Goal: Information Seeking & Learning: Learn about a topic

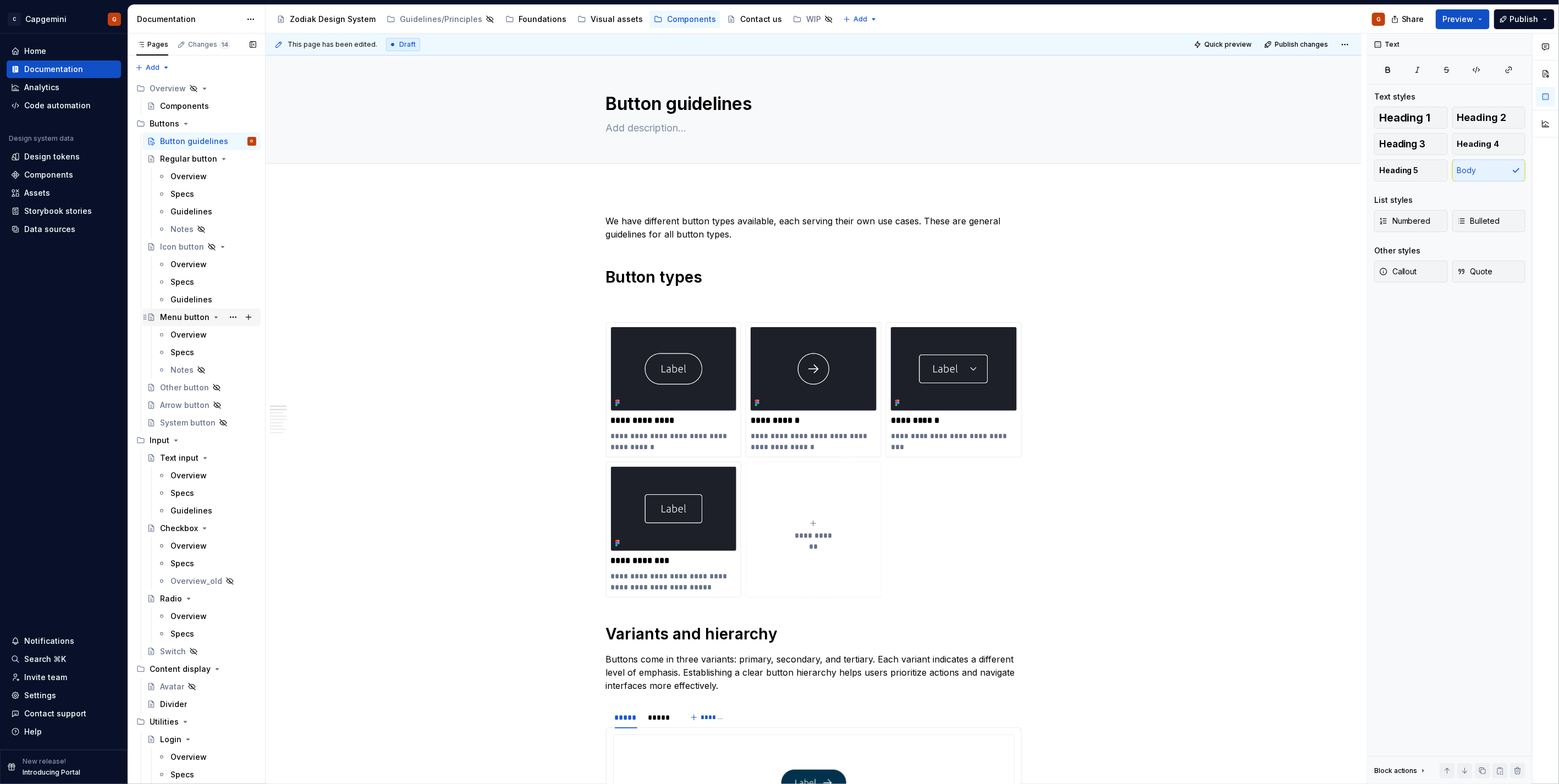
scroll to position [183, 0]
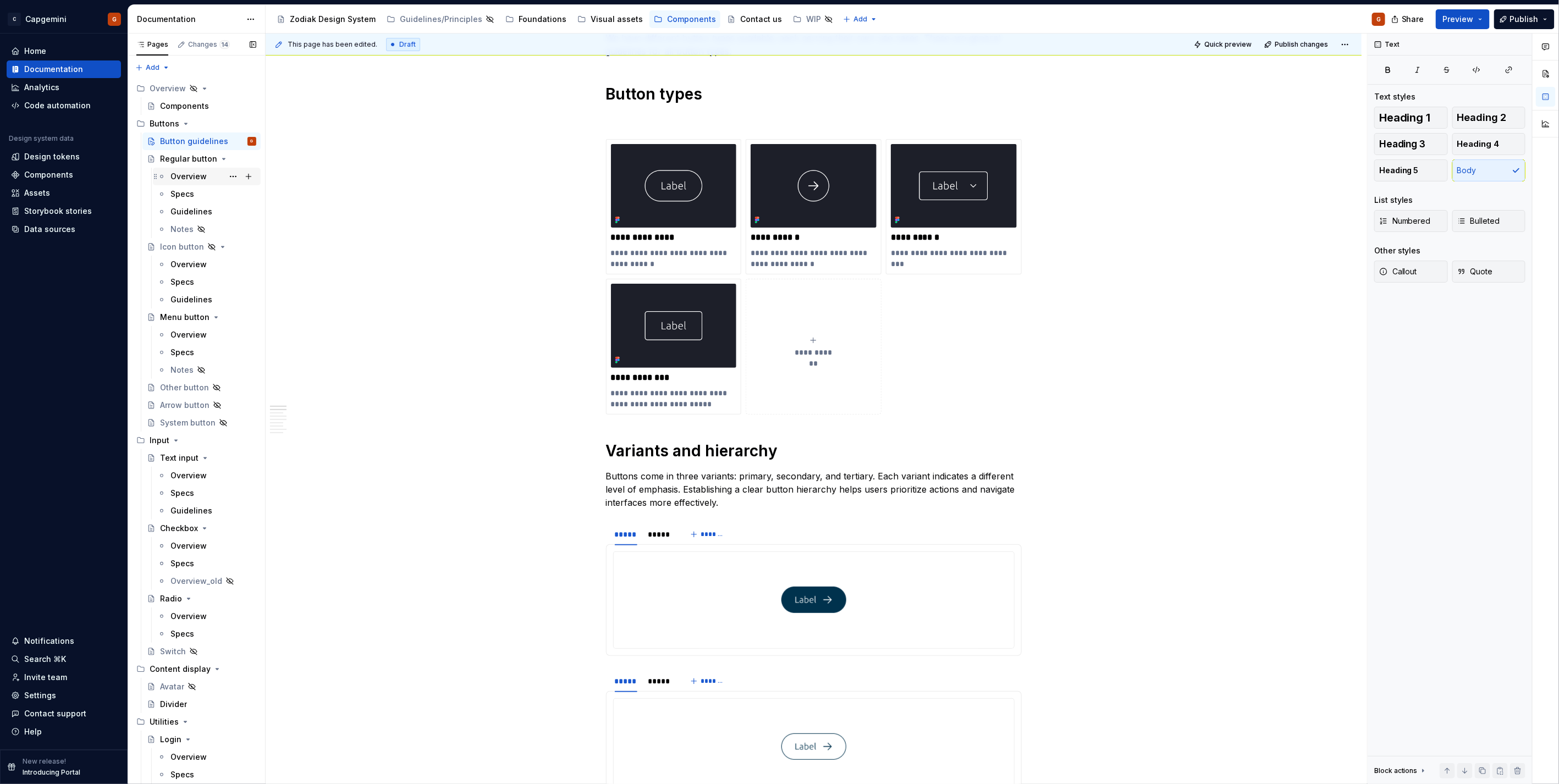
click at [179, 183] on div "Overview" at bounding box center [214, 176] width 86 height 15
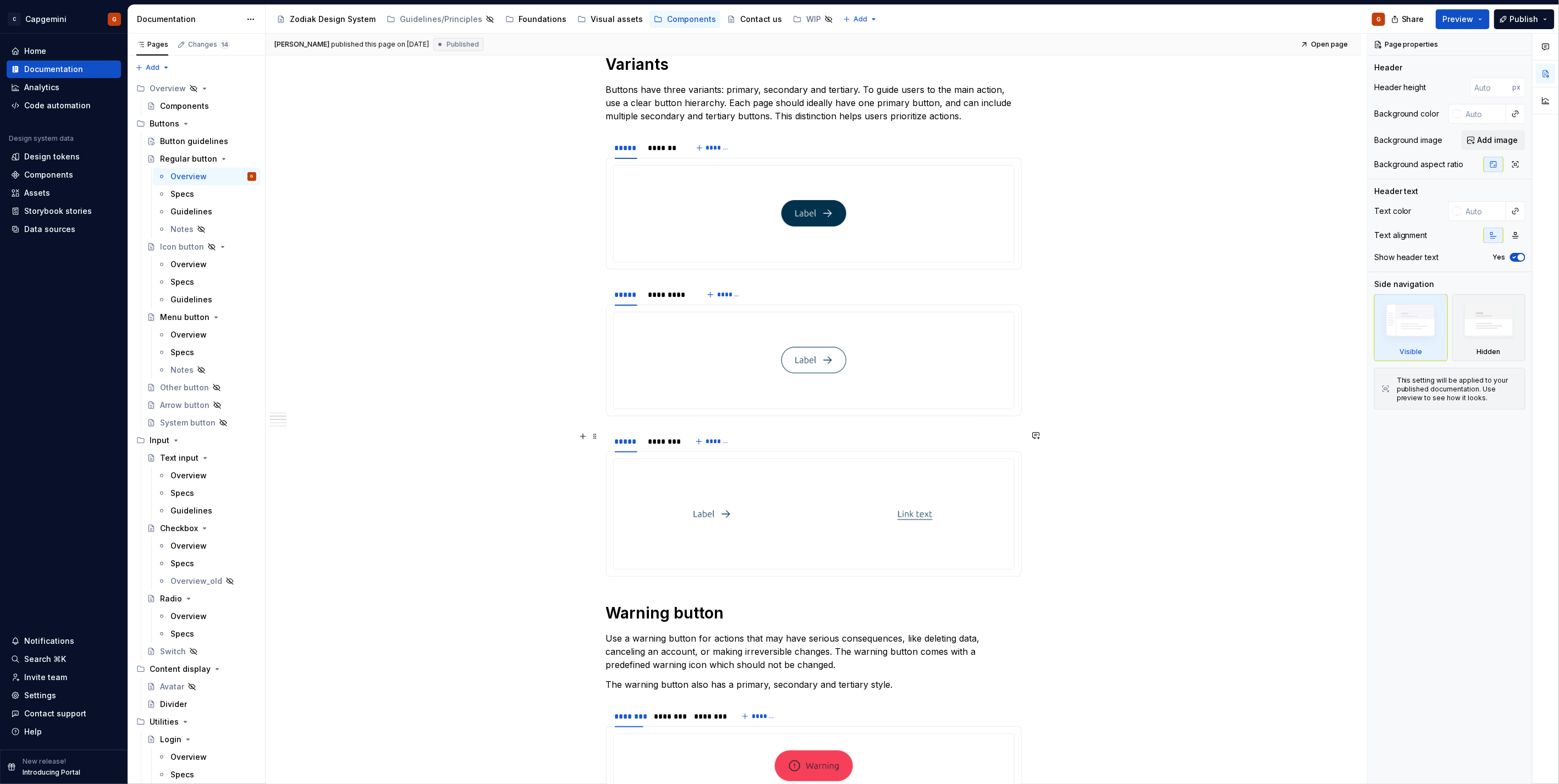
scroll to position [671, 0]
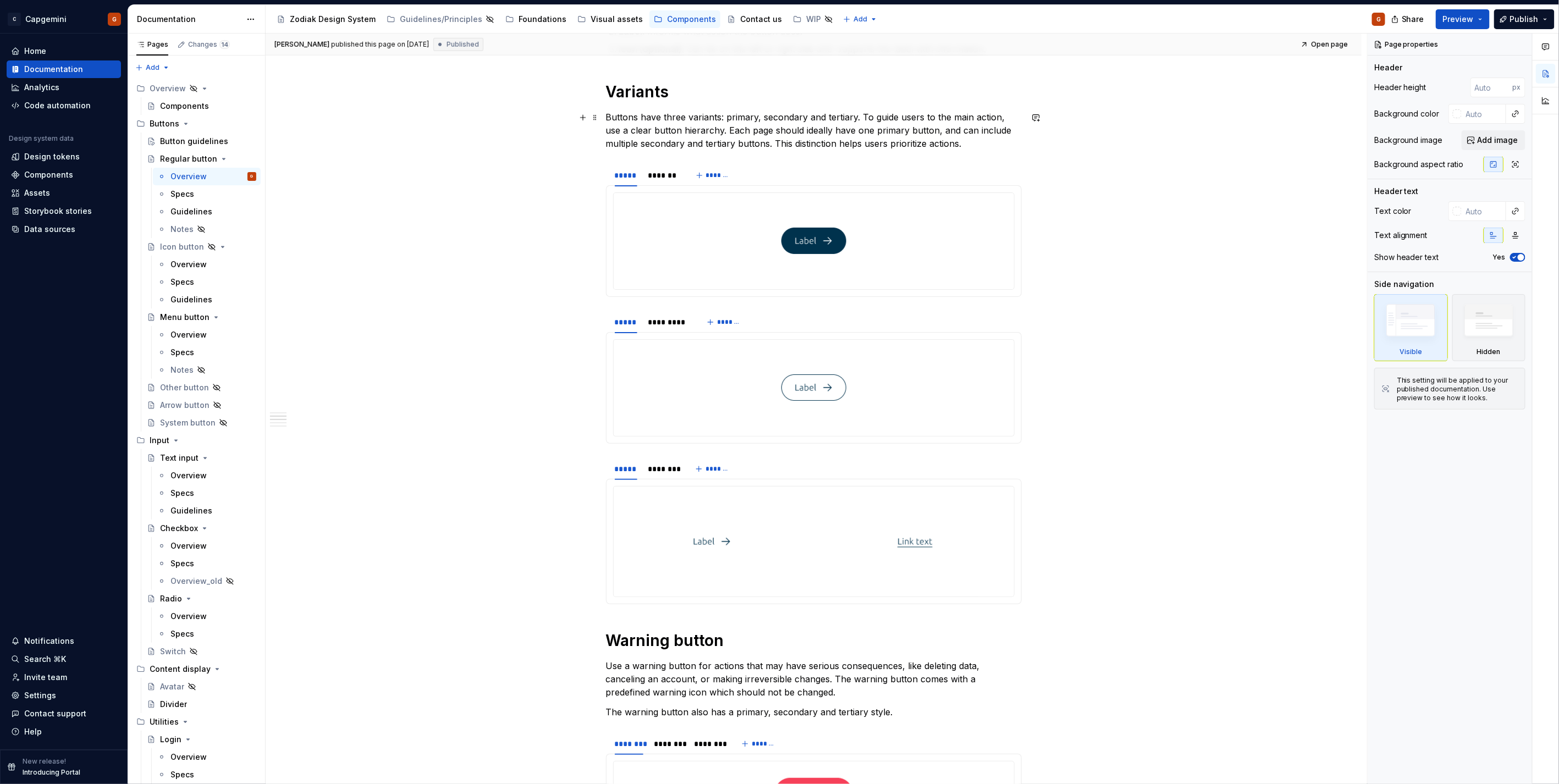
click at [607, 121] on p "Buttons have three variants: primary, secondary and tertiary. To guide users to…" at bounding box center [813, 130] width 416 height 39
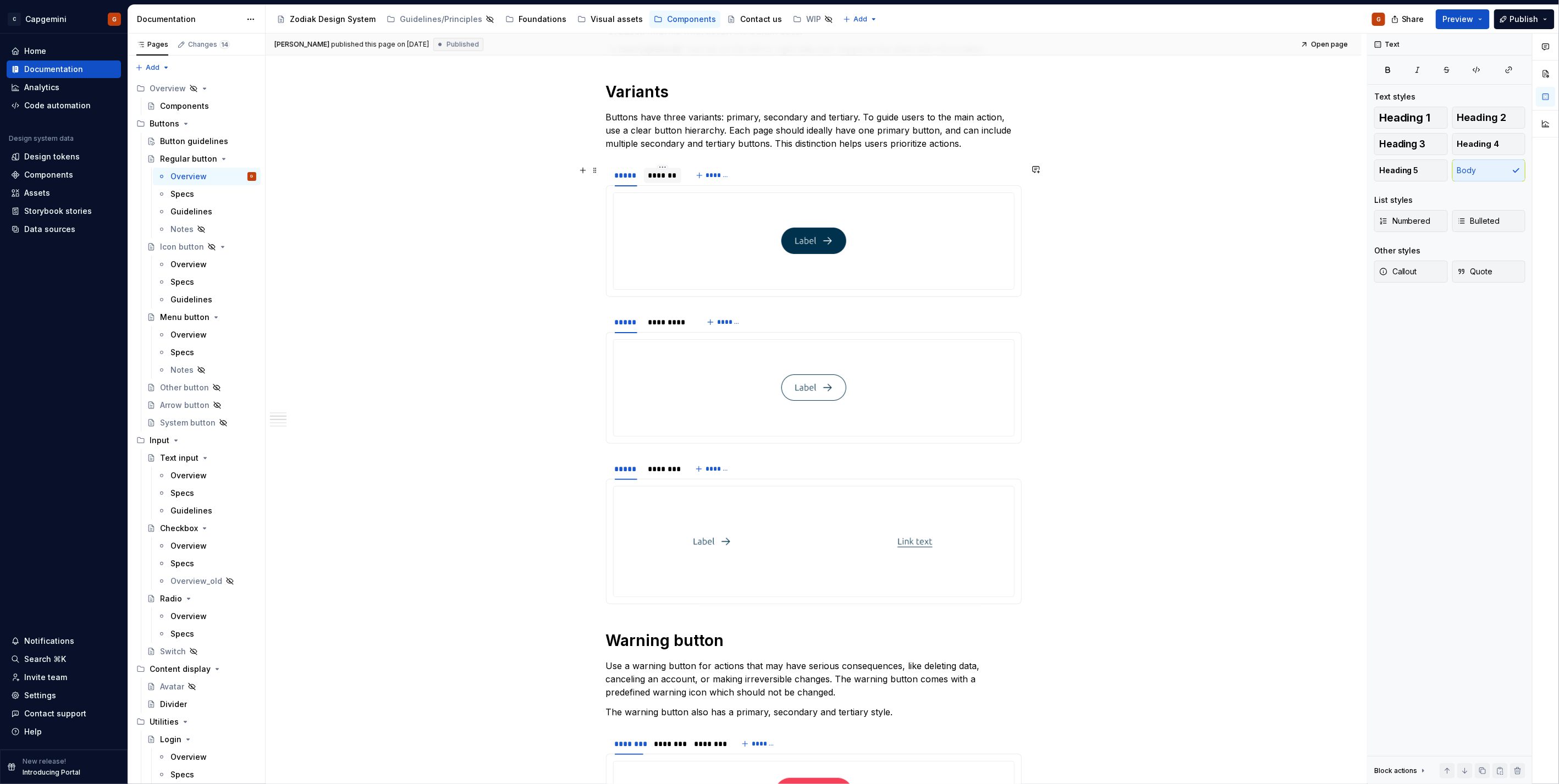
click at [671, 177] on div "*******" at bounding box center [662, 175] width 28 height 11
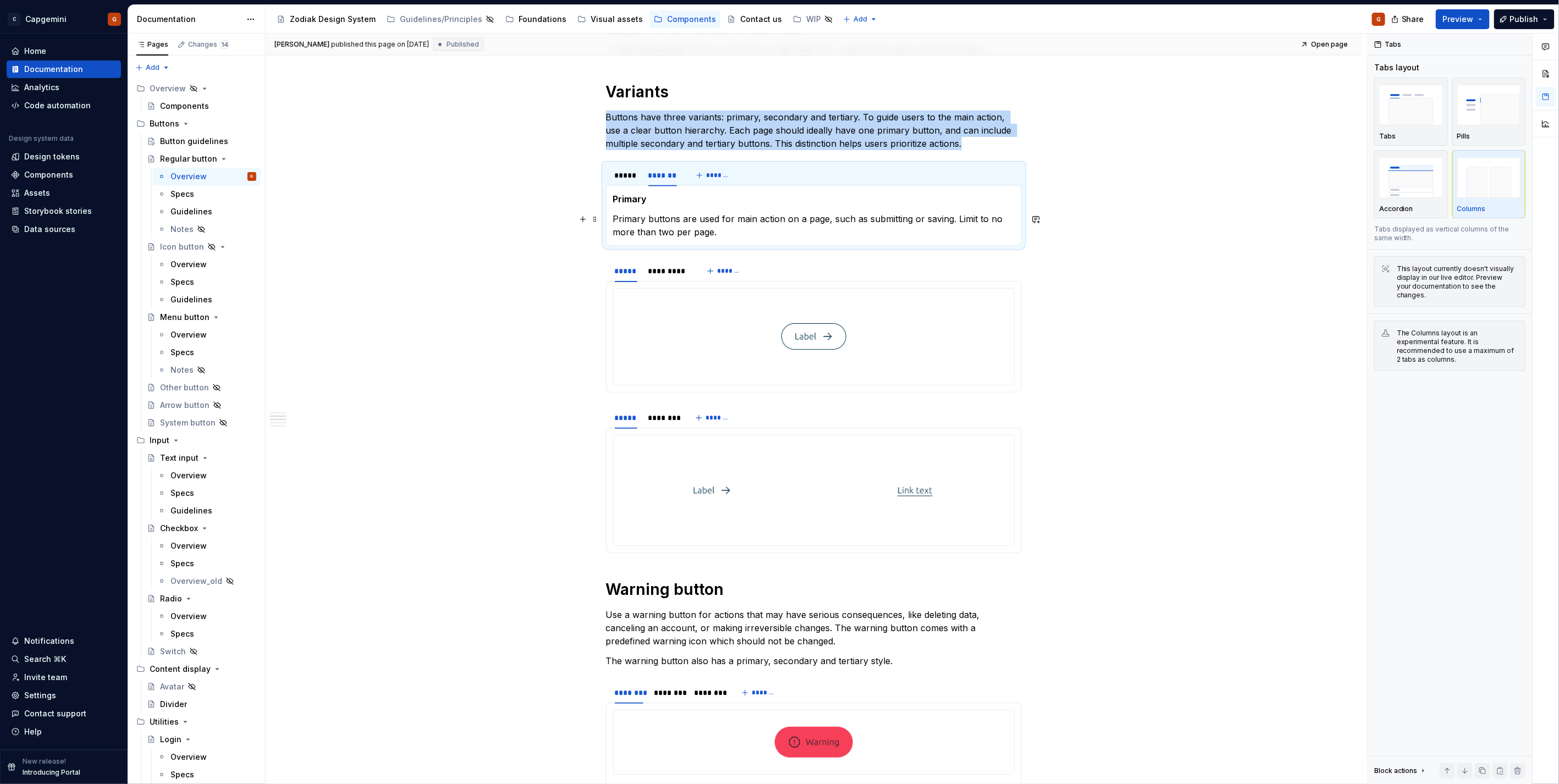
click at [683, 226] on p "Primary buttons are used for main action on a page, such as submitting or savin…" at bounding box center [813, 226] width 401 height 27
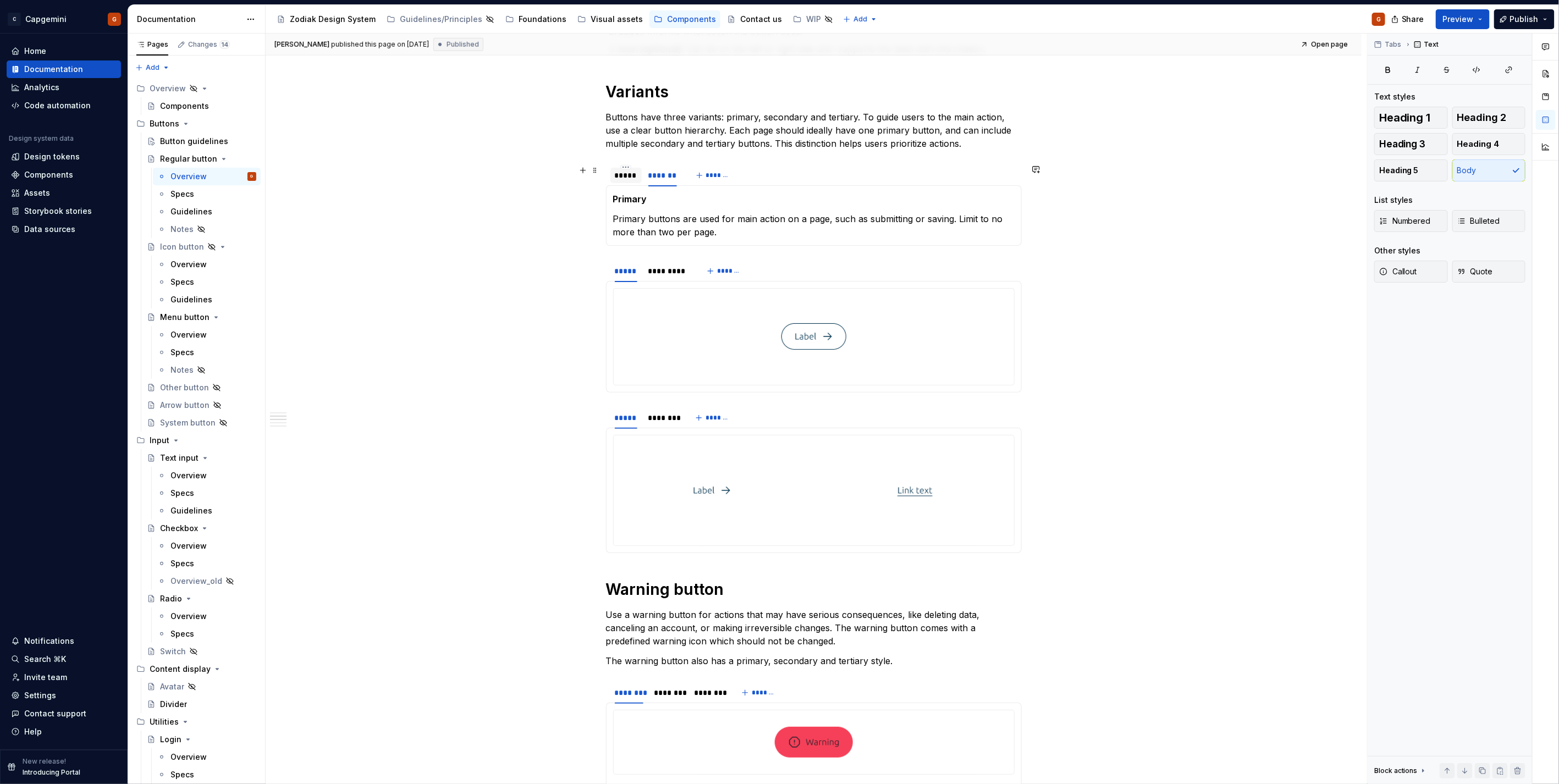
click at [639, 180] on div "*****" at bounding box center [626, 175] width 31 height 15
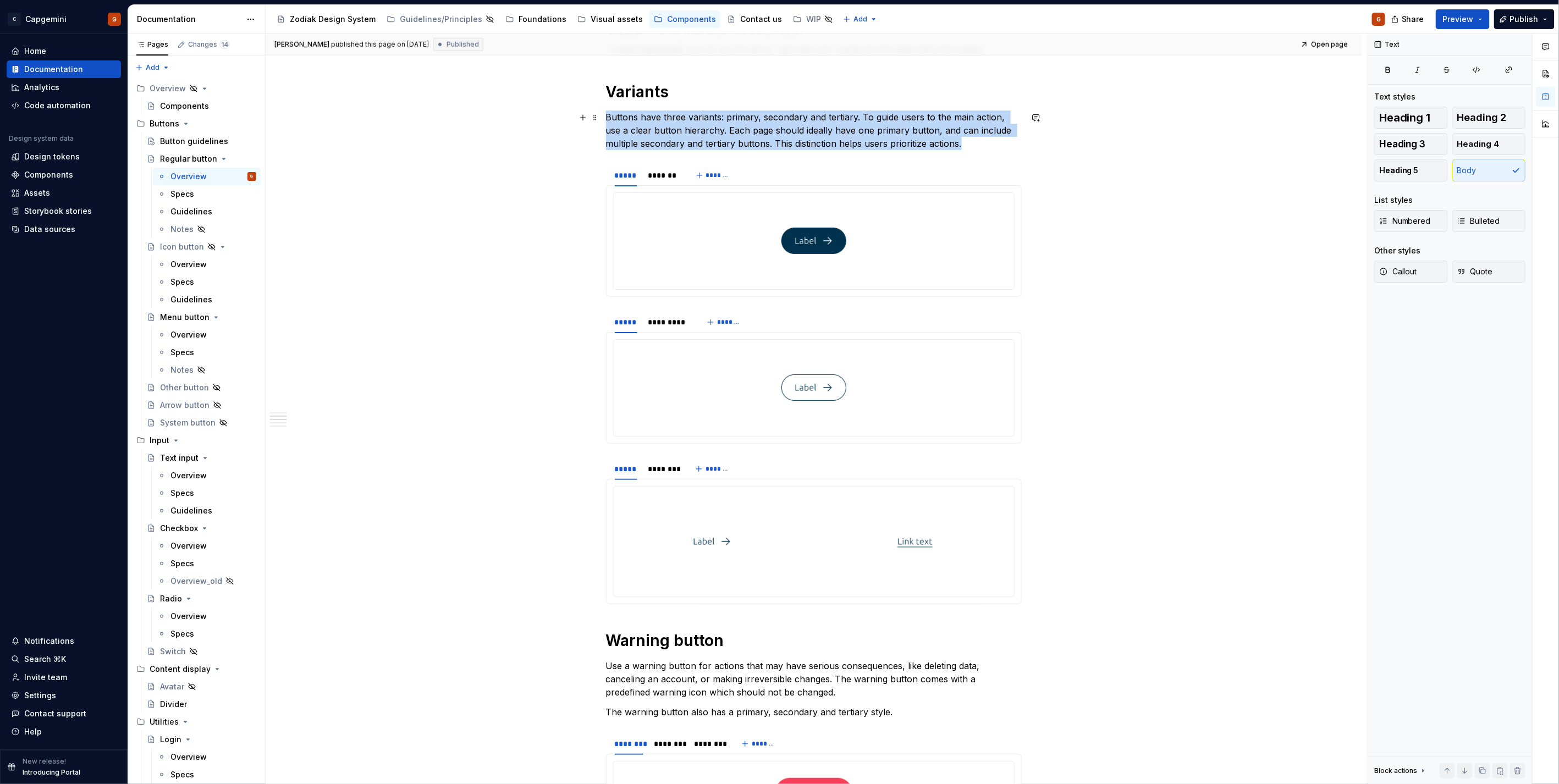
click at [1014, 133] on p "Buttons have three variants: primary, secondary and tertiary. To guide users to…" at bounding box center [813, 130] width 416 height 39
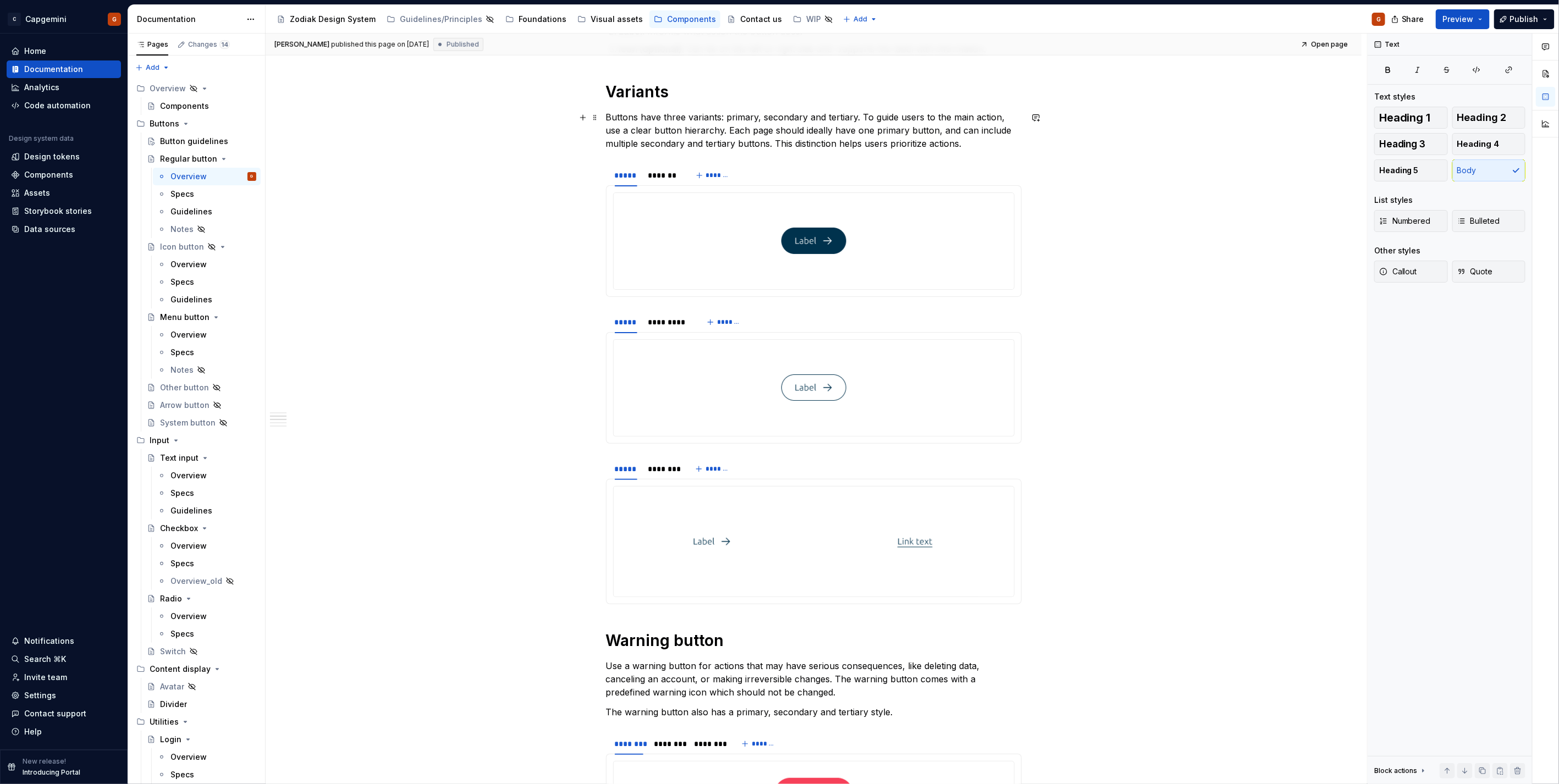
click at [978, 142] on p "Buttons have three variants: primary, secondary and tertiary. To guide users to…" at bounding box center [813, 130] width 416 height 39
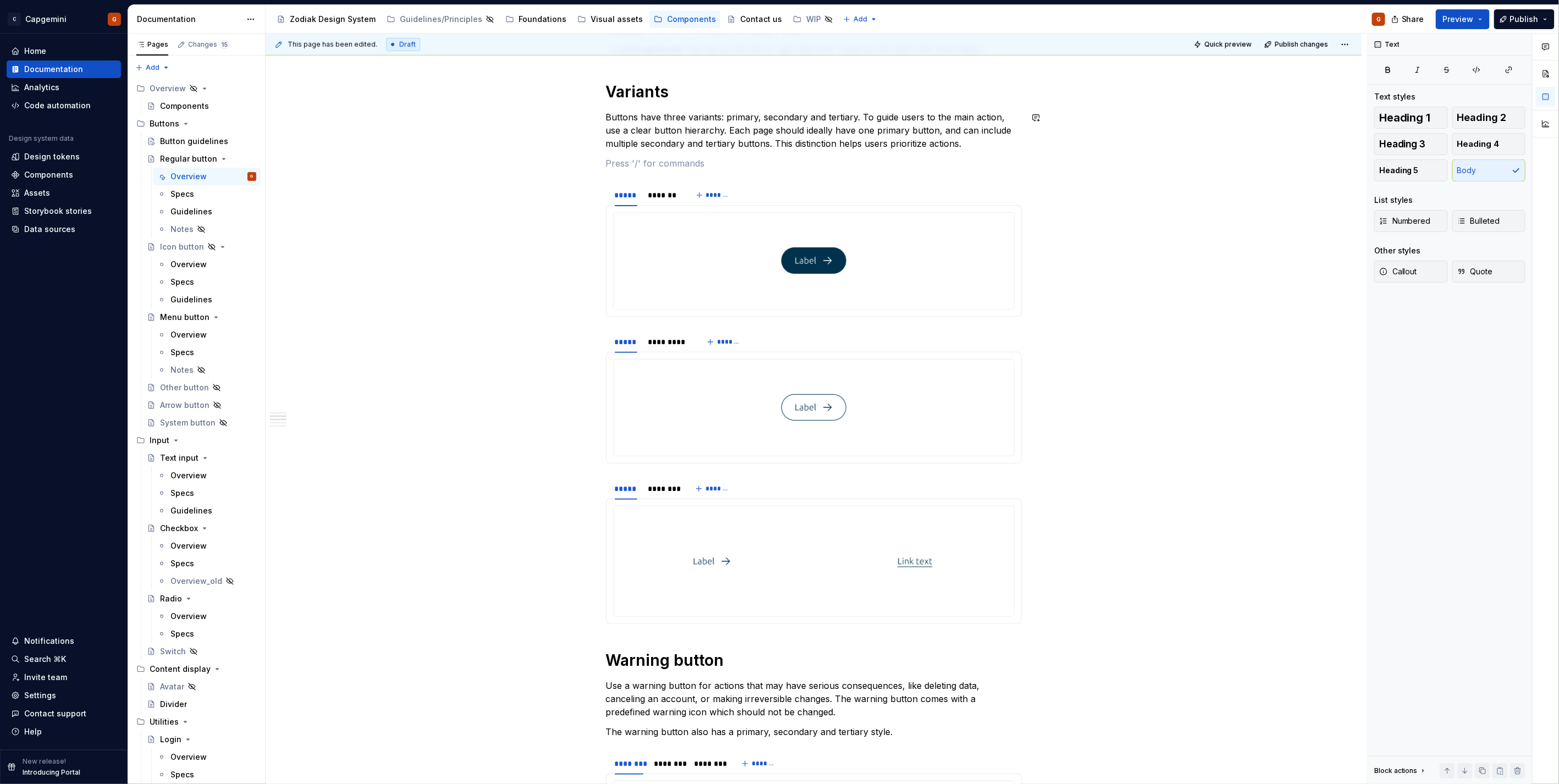
type textarea "*"
click at [660, 493] on div "********" at bounding box center [662, 489] width 28 height 11
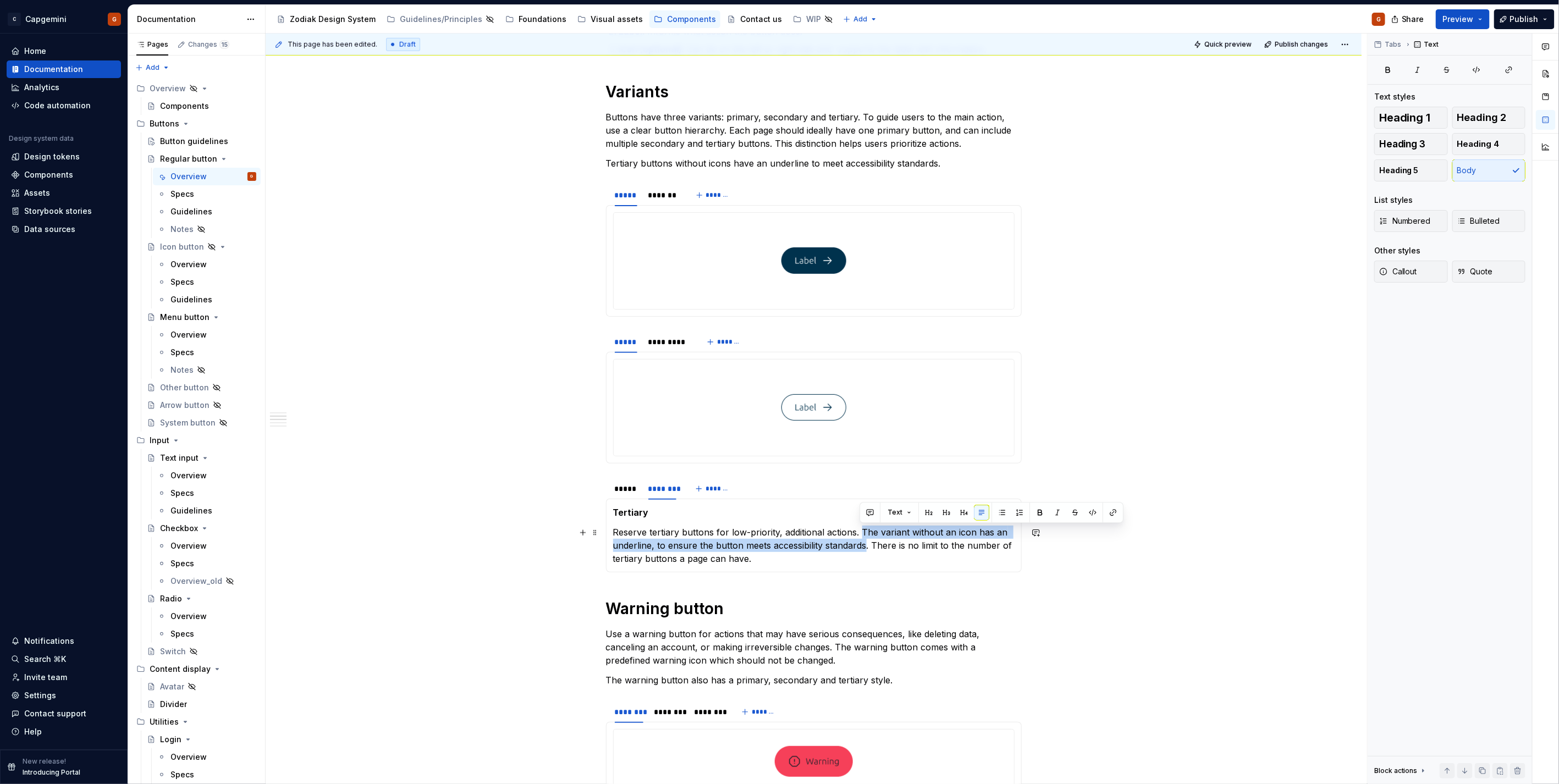
drag, startPoint x: 859, startPoint y: 532, endPoint x: 865, endPoint y: 542, distance: 11.7
click at [865, 542] on p "Reserve tertiary buttons for low-priority, additional actions. The variant with…" at bounding box center [813, 545] width 401 height 39
copy p "The variant without an icon has an underline, to ensure the button meets access…"
click at [655, 164] on p "Tertiary buttons without icons have an underline to meet accessibility standard…" at bounding box center [813, 163] width 416 height 13
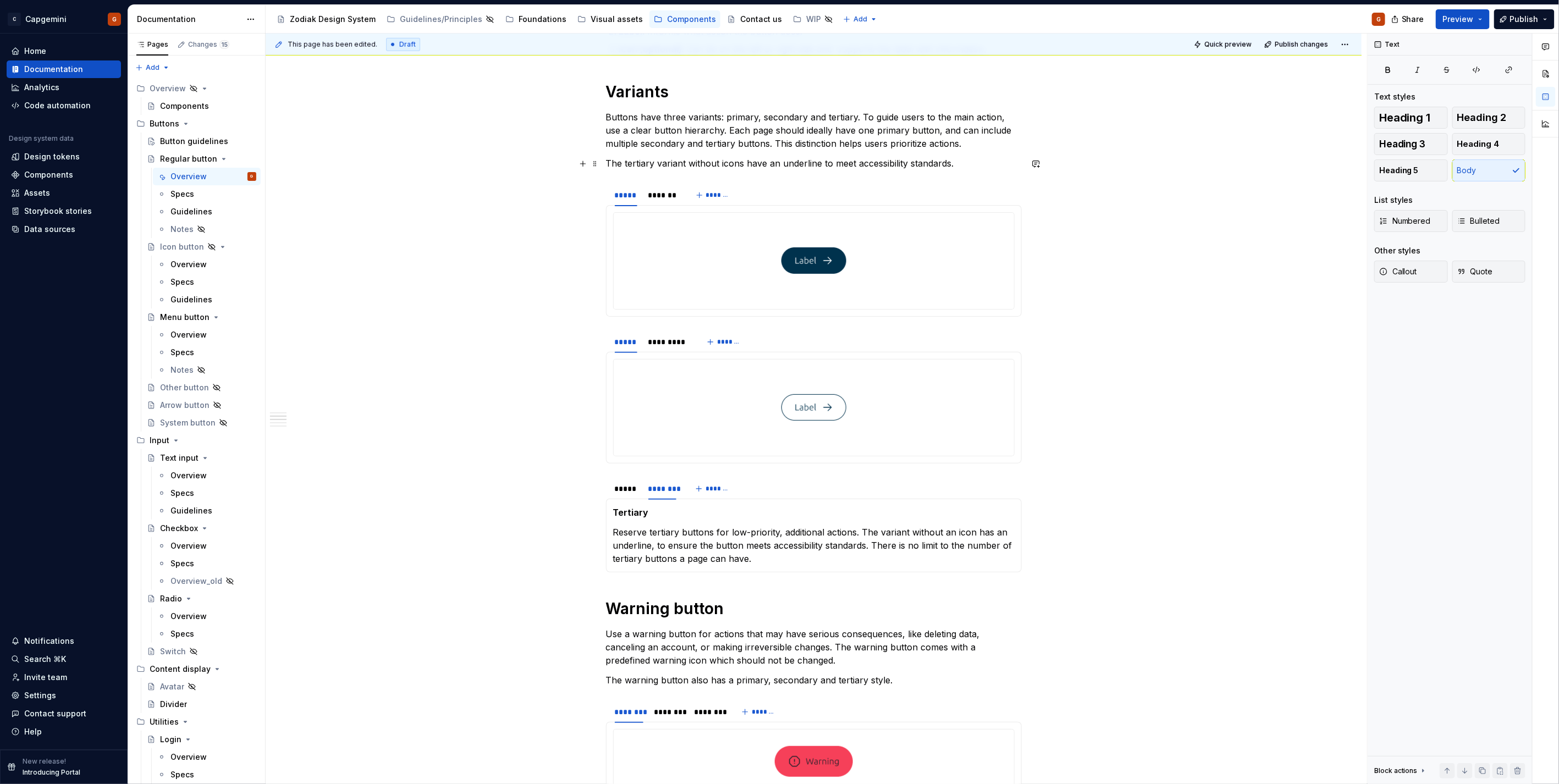
click at [736, 162] on p "The tertiary variant without icons have an underline to meet accessibility stan…" at bounding box center [813, 163] width 416 height 13
click at [755, 163] on p "The tertiary variant without icon have an underline to meet accessibility stand…" at bounding box center [813, 163] width 416 height 13
click at [957, 164] on p "The tertiary variant without icon has an underline to meet accessibility standa…" at bounding box center [813, 163] width 416 height 13
click at [931, 260] on div at bounding box center [813, 261] width 400 height 96
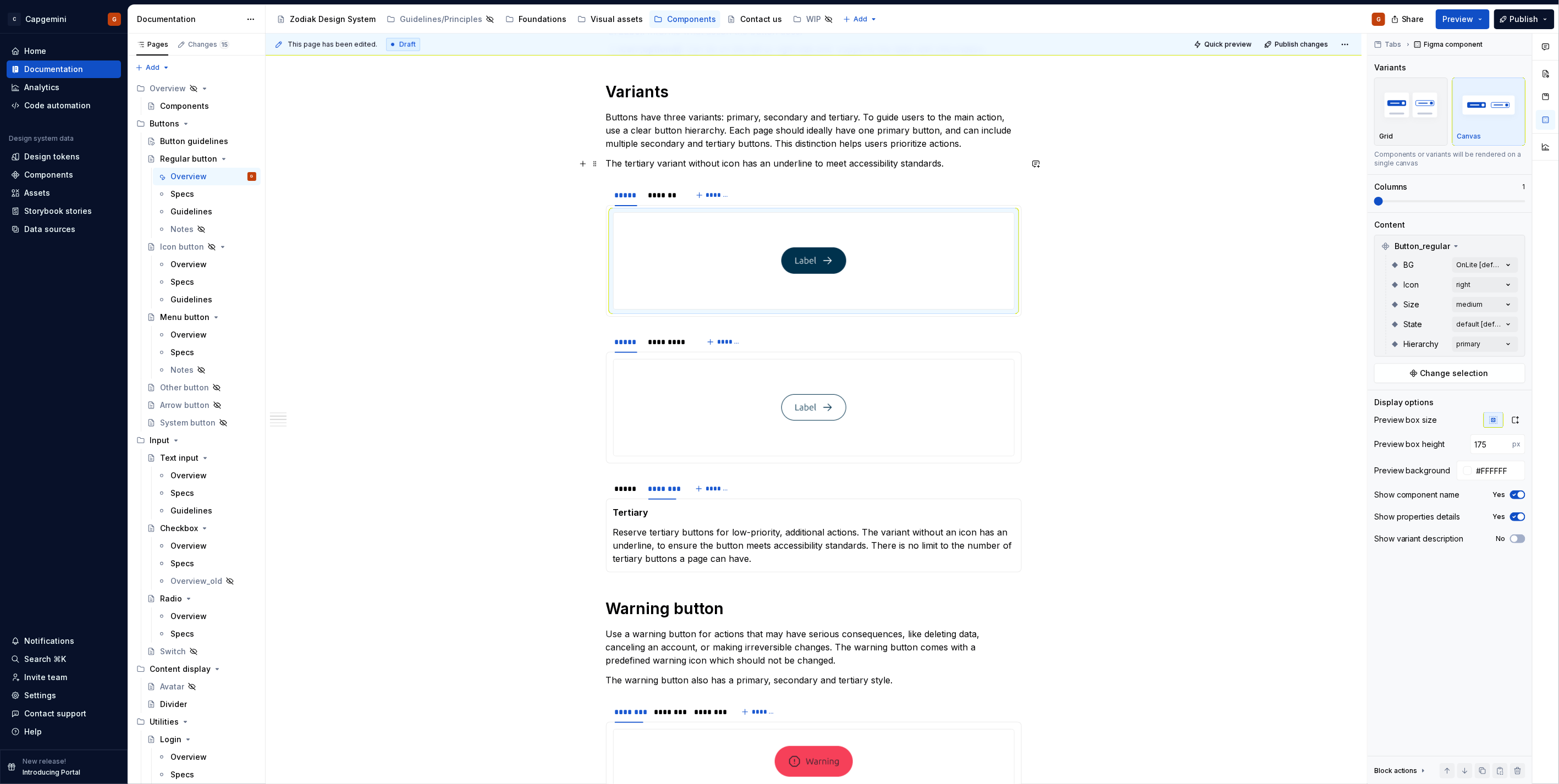
click at [947, 166] on p "The tertiary variant without icon has an underline to meet accessibility standa…" at bounding box center [813, 163] width 416 height 13
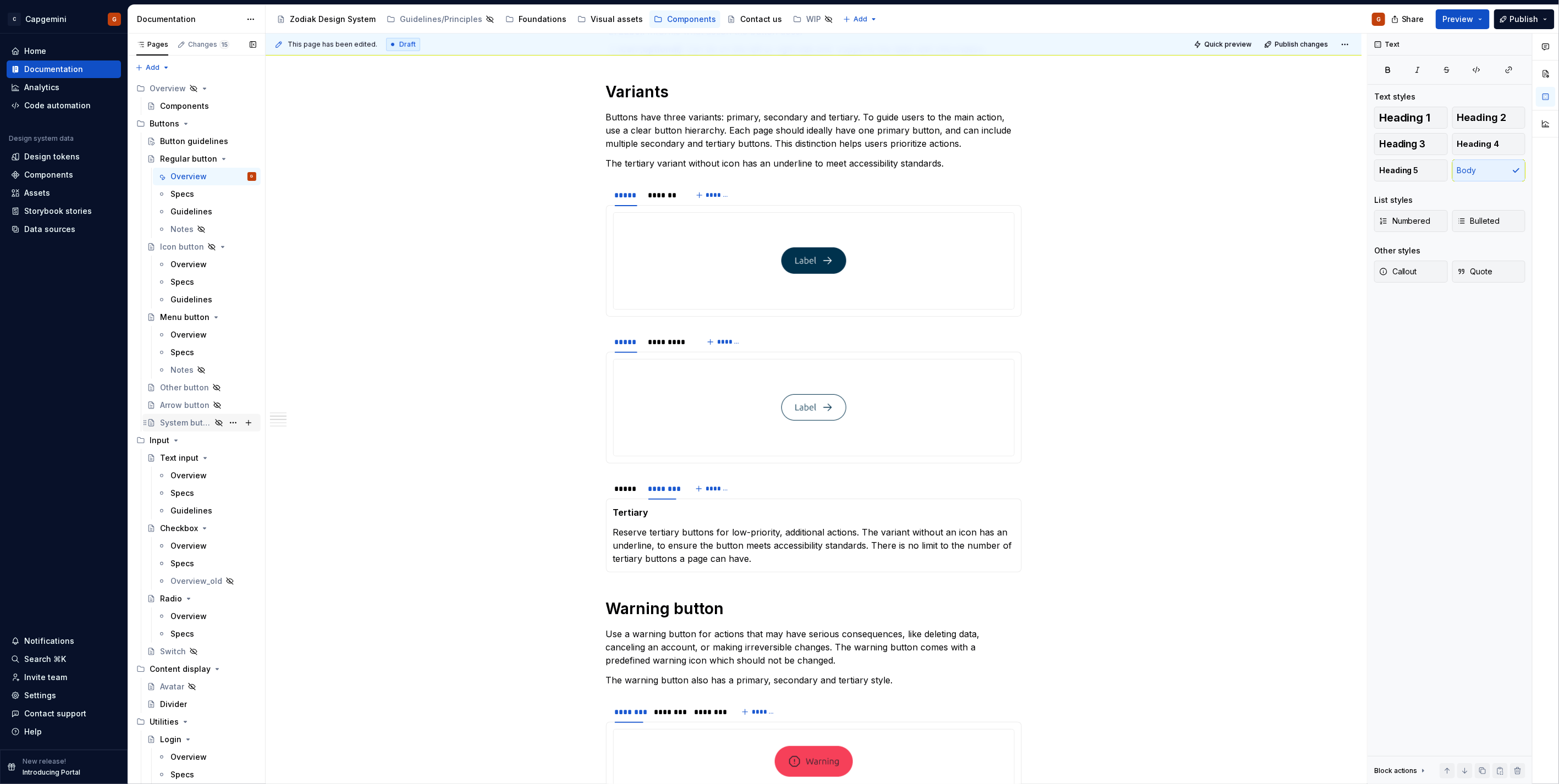
click at [193, 426] on div "System button" at bounding box center [185, 423] width 51 height 11
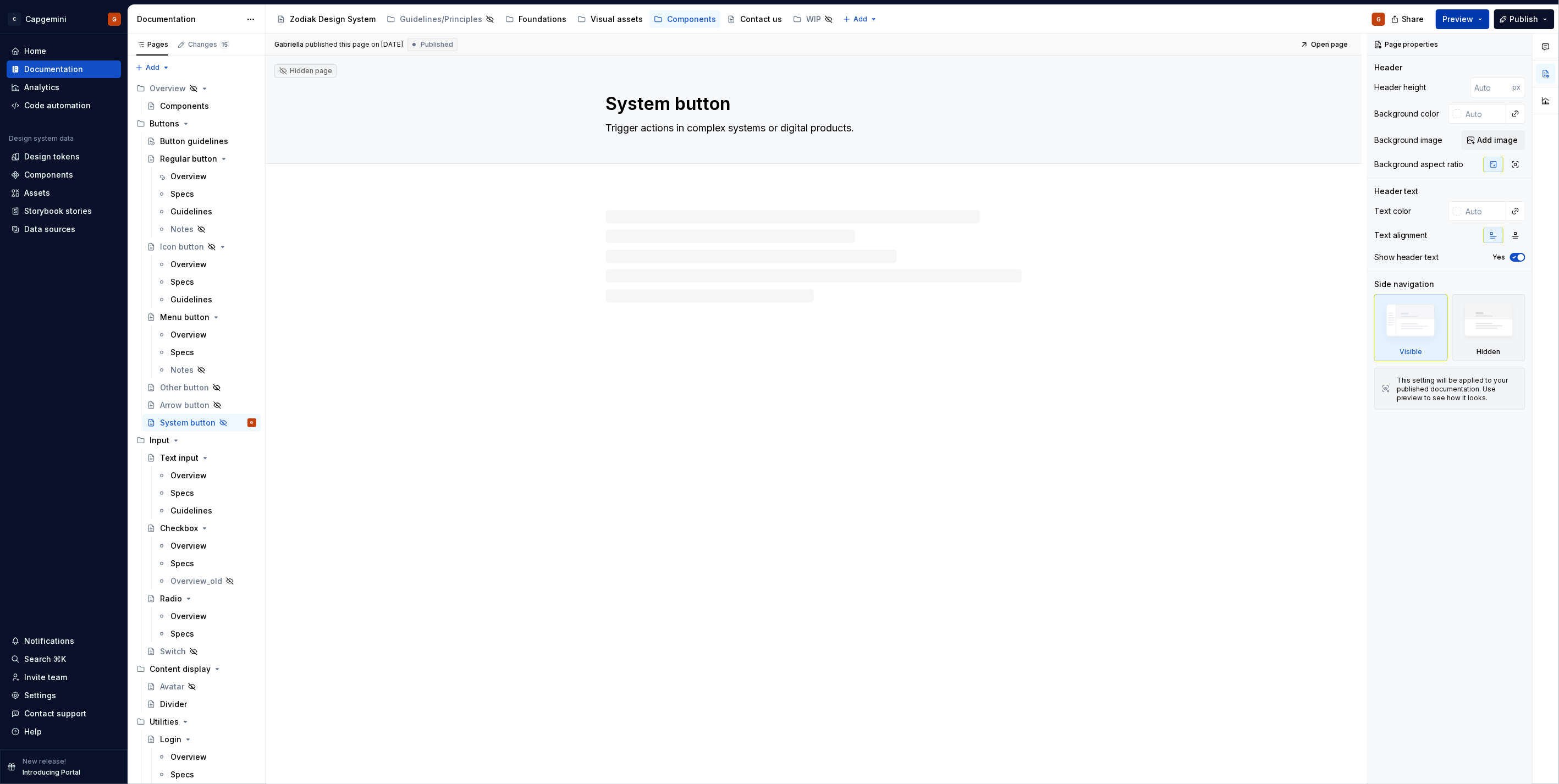
click at [1478, 19] on button "Preview" at bounding box center [1462, 19] width 54 height 20
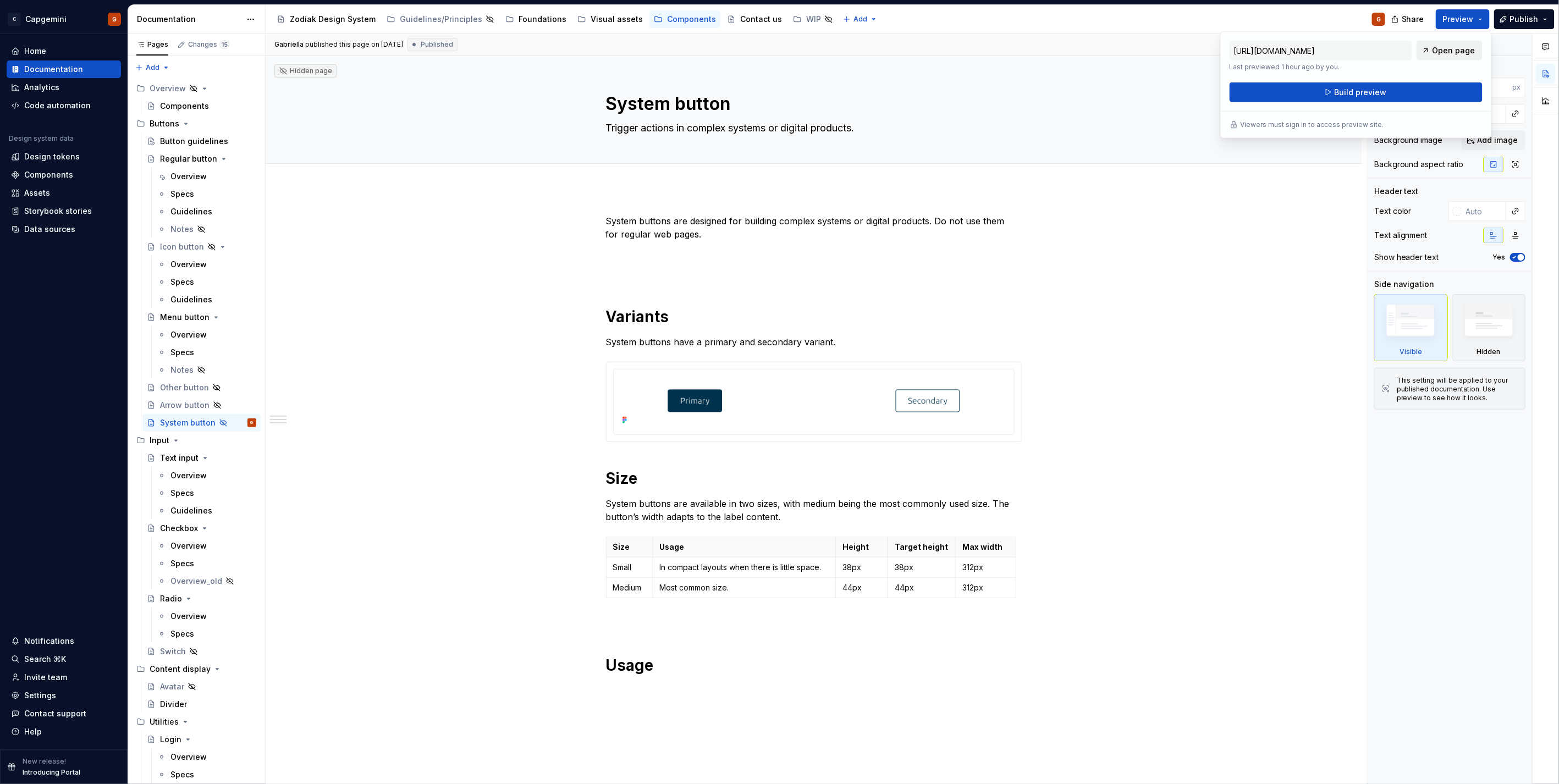
drag, startPoint x: 1478, startPoint y: 19, endPoint x: 1433, endPoint y: 51, distance: 55.2
click at [1433, 51] on link "Open page" at bounding box center [1449, 50] width 66 height 20
click at [171, 183] on div "Overview" at bounding box center [214, 176] width 86 height 15
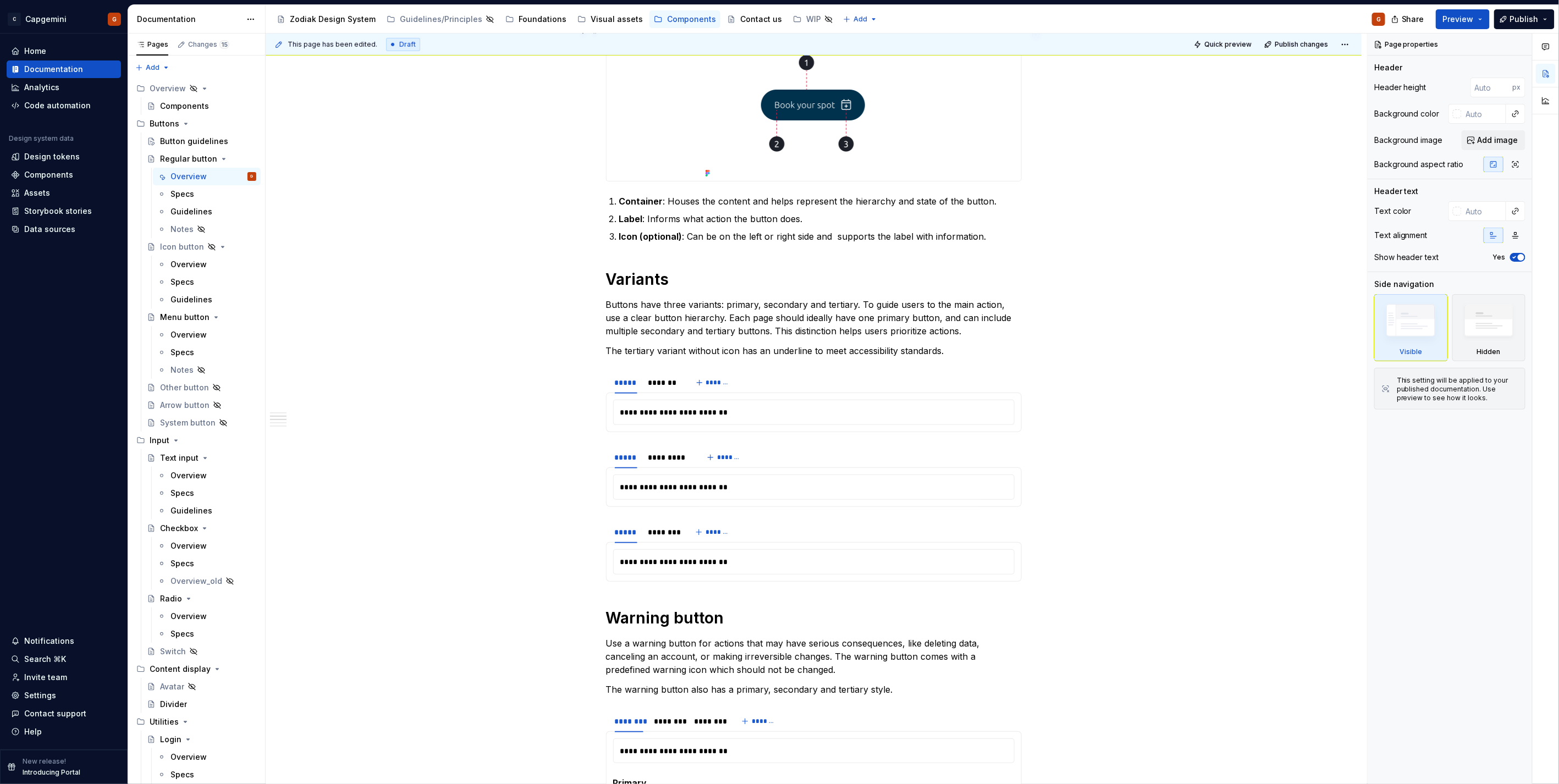
scroll to position [488, 0]
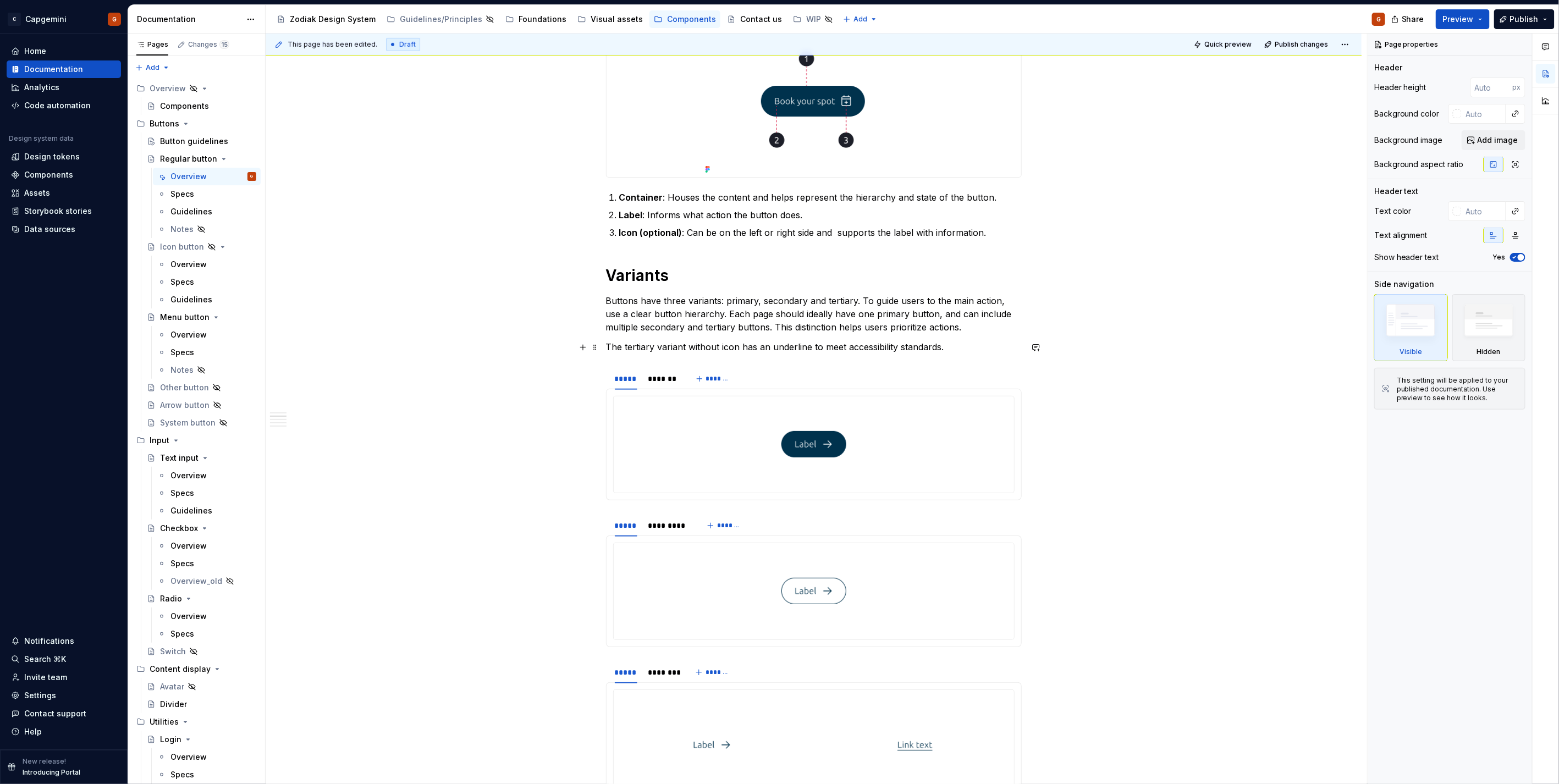
click at [675, 344] on p "The tertiary variant without icon has an underline to meet accessibility standa…" at bounding box center [813, 347] width 416 height 13
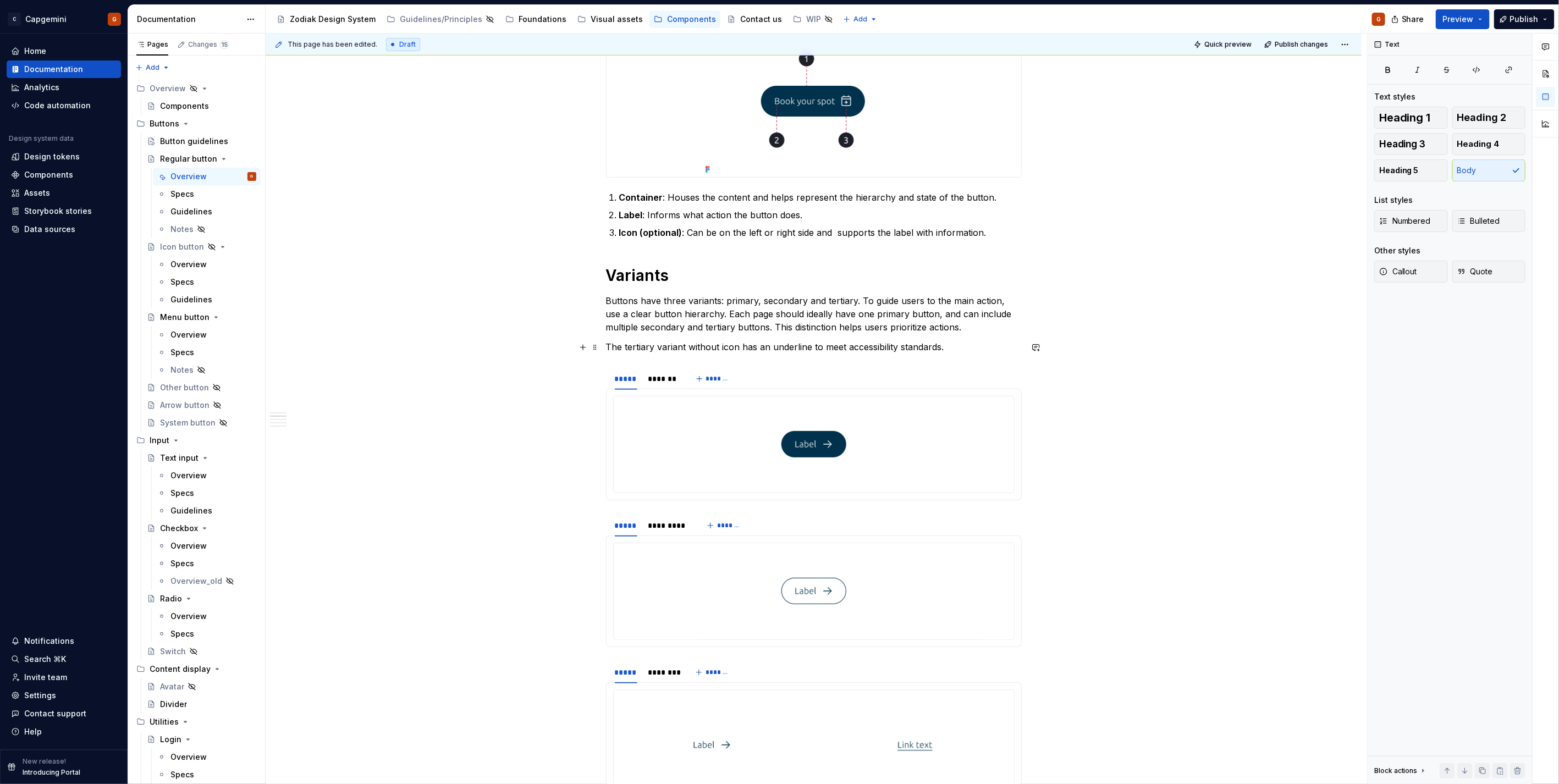
click at [675, 344] on p "The tertiary variant without icon has an underline to meet accessibility standa…" at bounding box center [813, 347] width 416 height 13
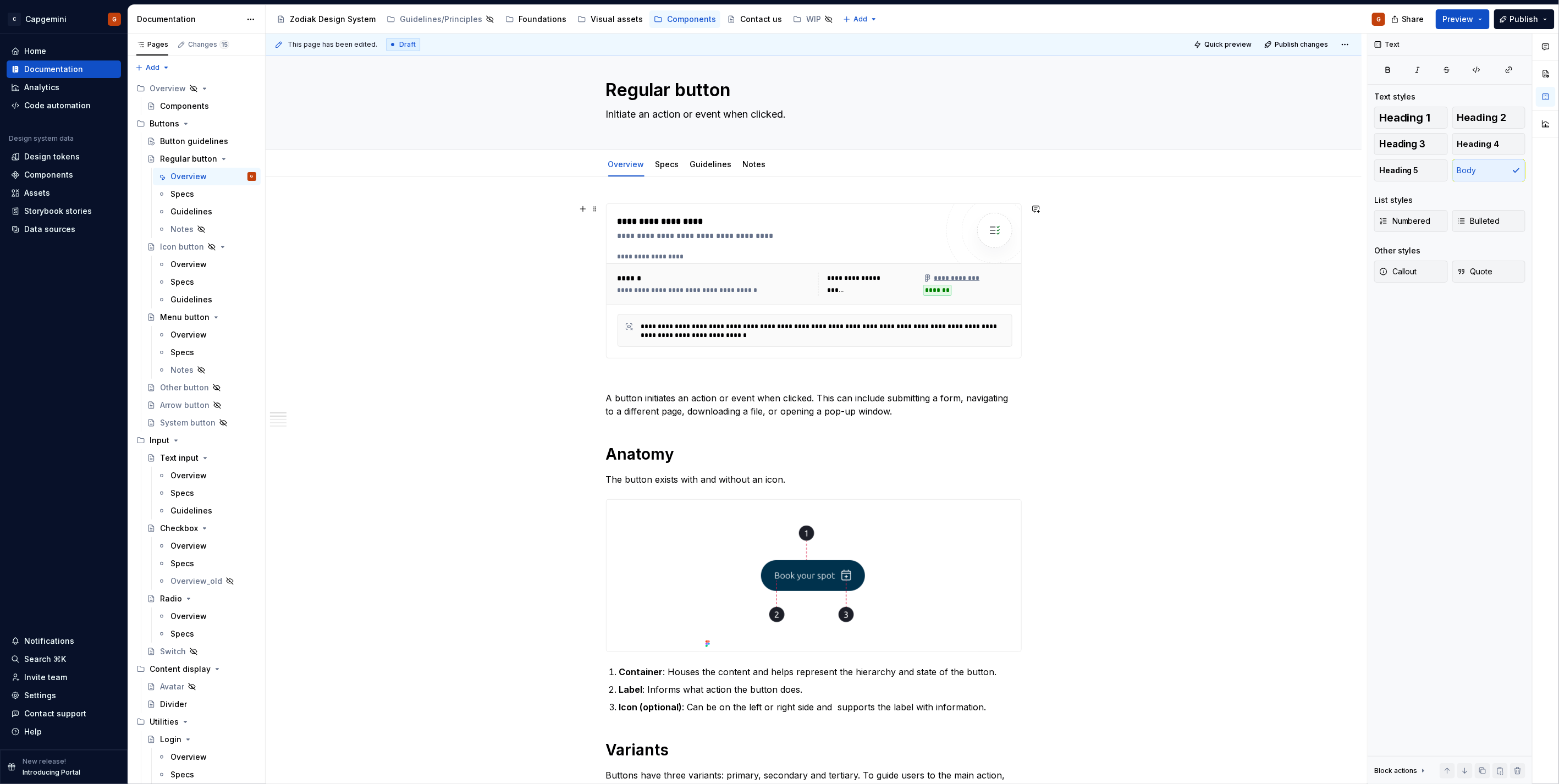
scroll to position [0, 0]
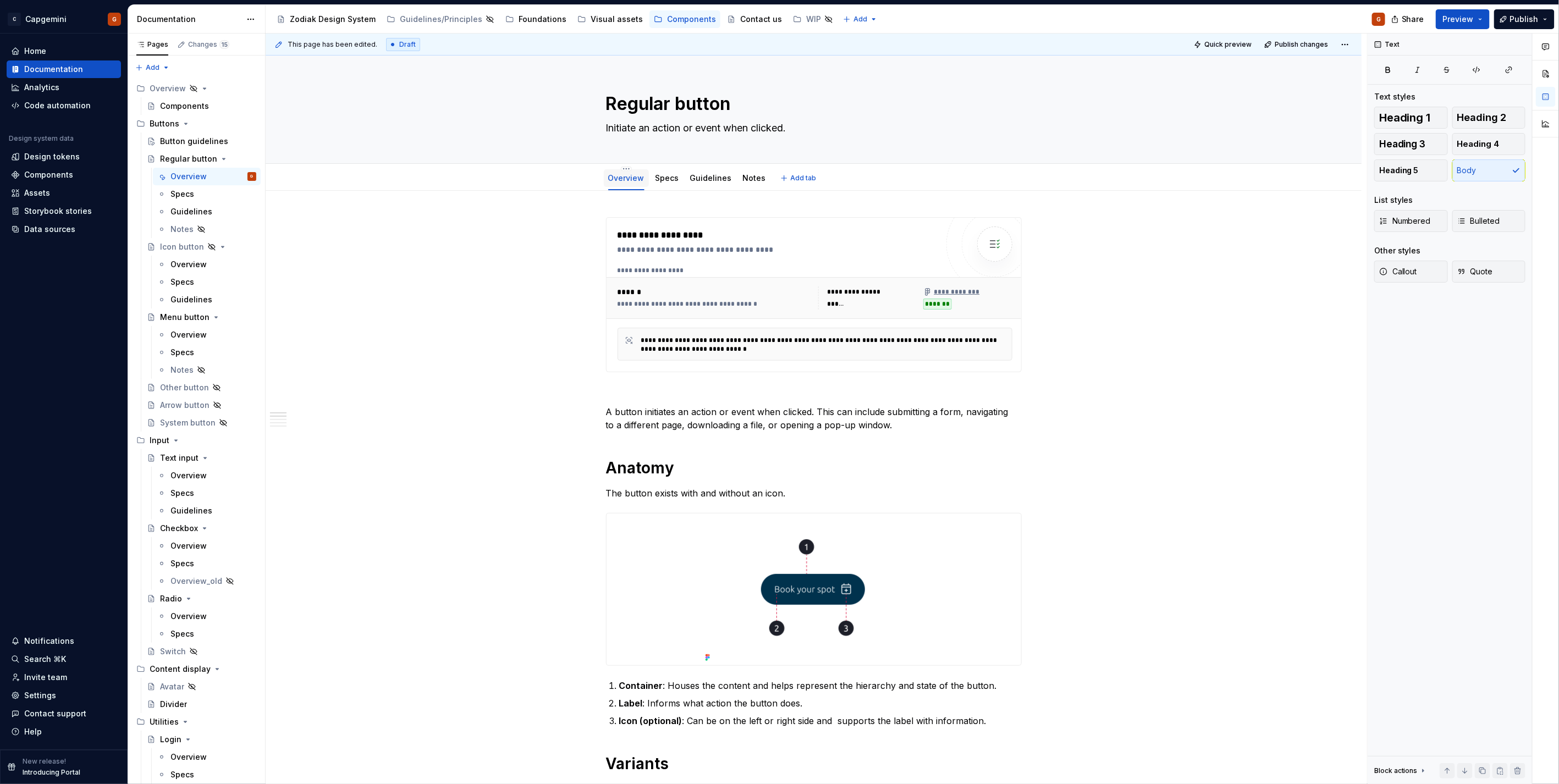
click at [625, 172] on div "Overview" at bounding box center [626, 178] width 36 height 11
click at [625, 171] on div "Overview" at bounding box center [626, 178] width 36 height 13
click at [625, 168] on html "C Capgemini G Home Documentation Analytics Code automation Design system data D…" at bounding box center [780, 392] width 1559 height 784
click at [638, 201] on div "Duplicate tab" at bounding box center [685, 203] width 125 height 18
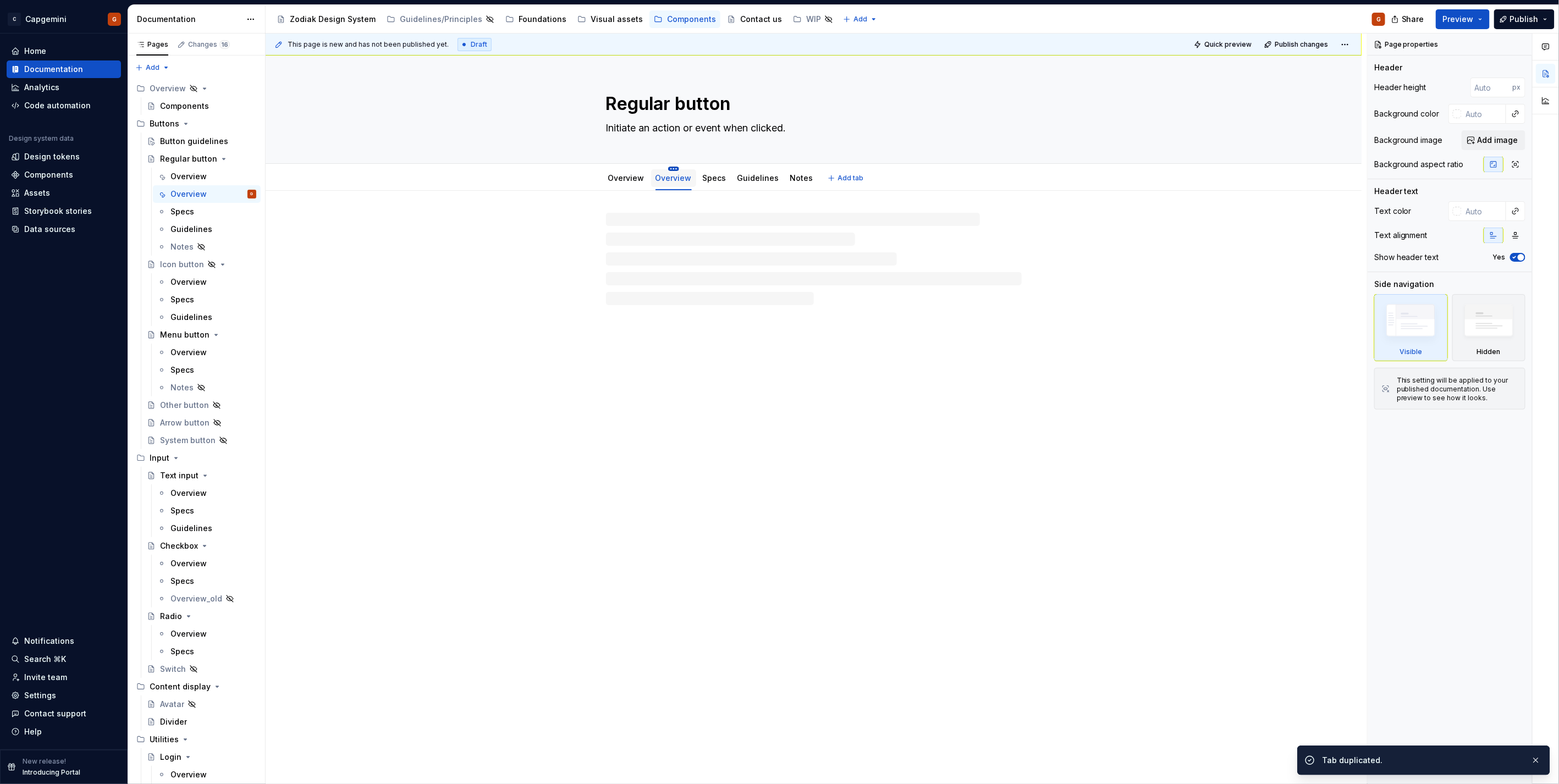
click at [670, 168] on html "C Capgemini G Home Documentation Analytics Code automation Design system data D…" at bounding box center [780, 392] width 1559 height 784
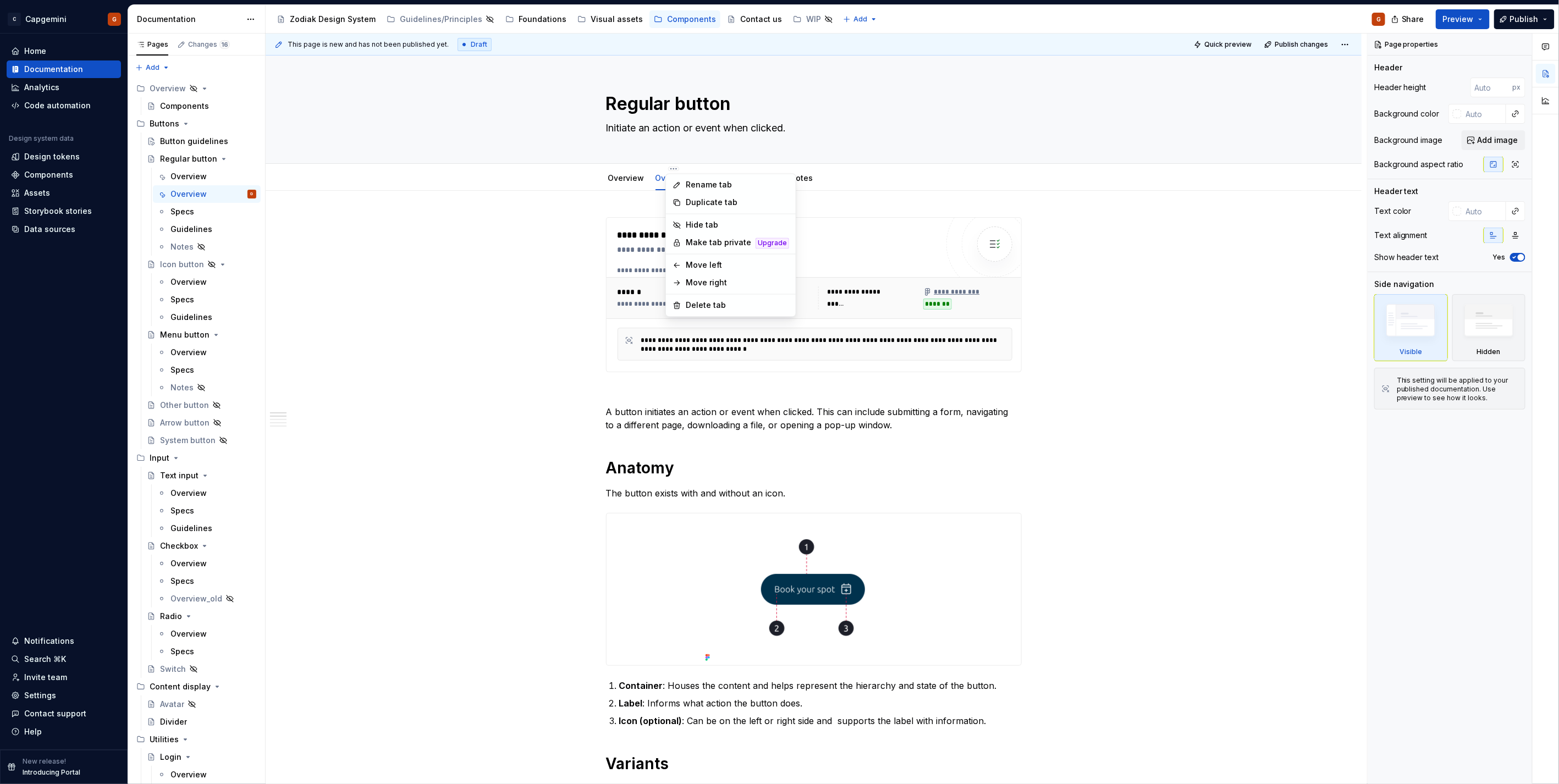
type textarea "*"
click at [688, 185] on div "Rename tab" at bounding box center [737, 185] width 103 height 11
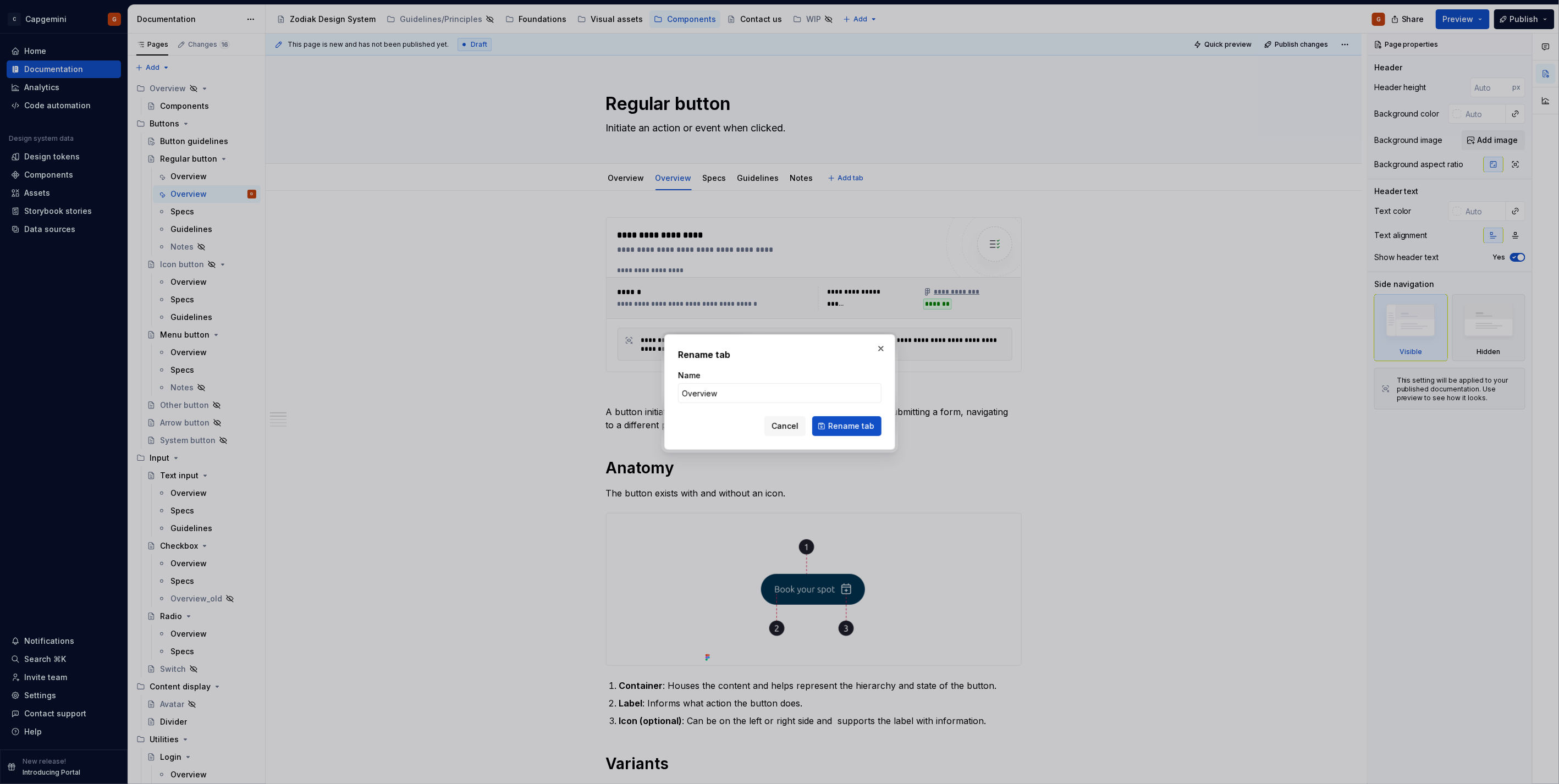
click at [756, 403] on form "Name Overview Cancel Rename tab" at bounding box center [780, 403] width 203 height 66
click at [752, 396] on input "Overview" at bounding box center [780, 393] width 203 height 20
type input "Overview new"
click button "Rename tab" at bounding box center [847, 426] width 69 height 20
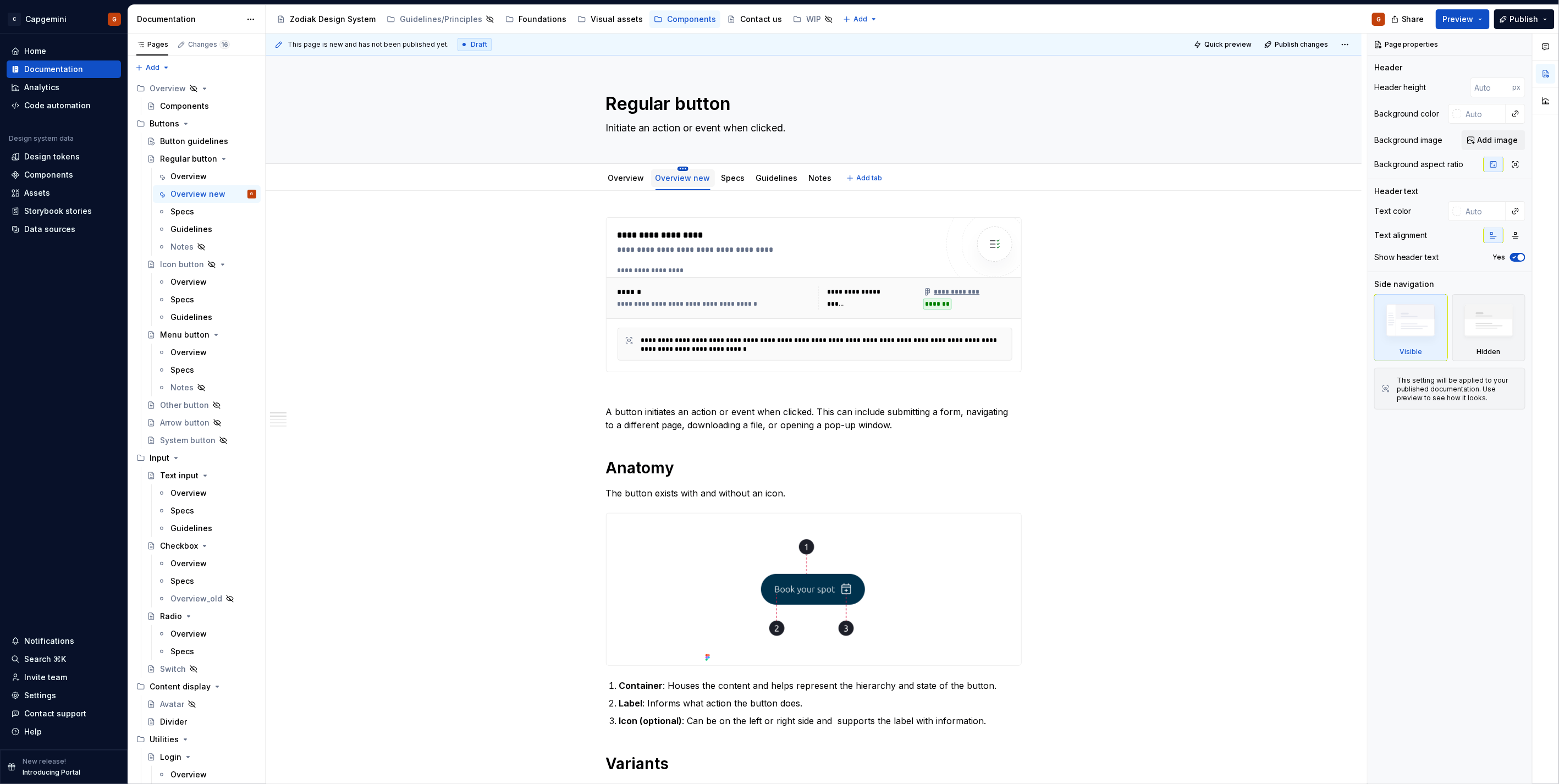
click at [681, 169] on html "C Capgemini G Home Documentation Analytics Code automation Design system data D…" at bounding box center [780, 392] width 1559 height 784
click at [704, 223] on div "Hide tab" at bounding box center [747, 225] width 103 height 11
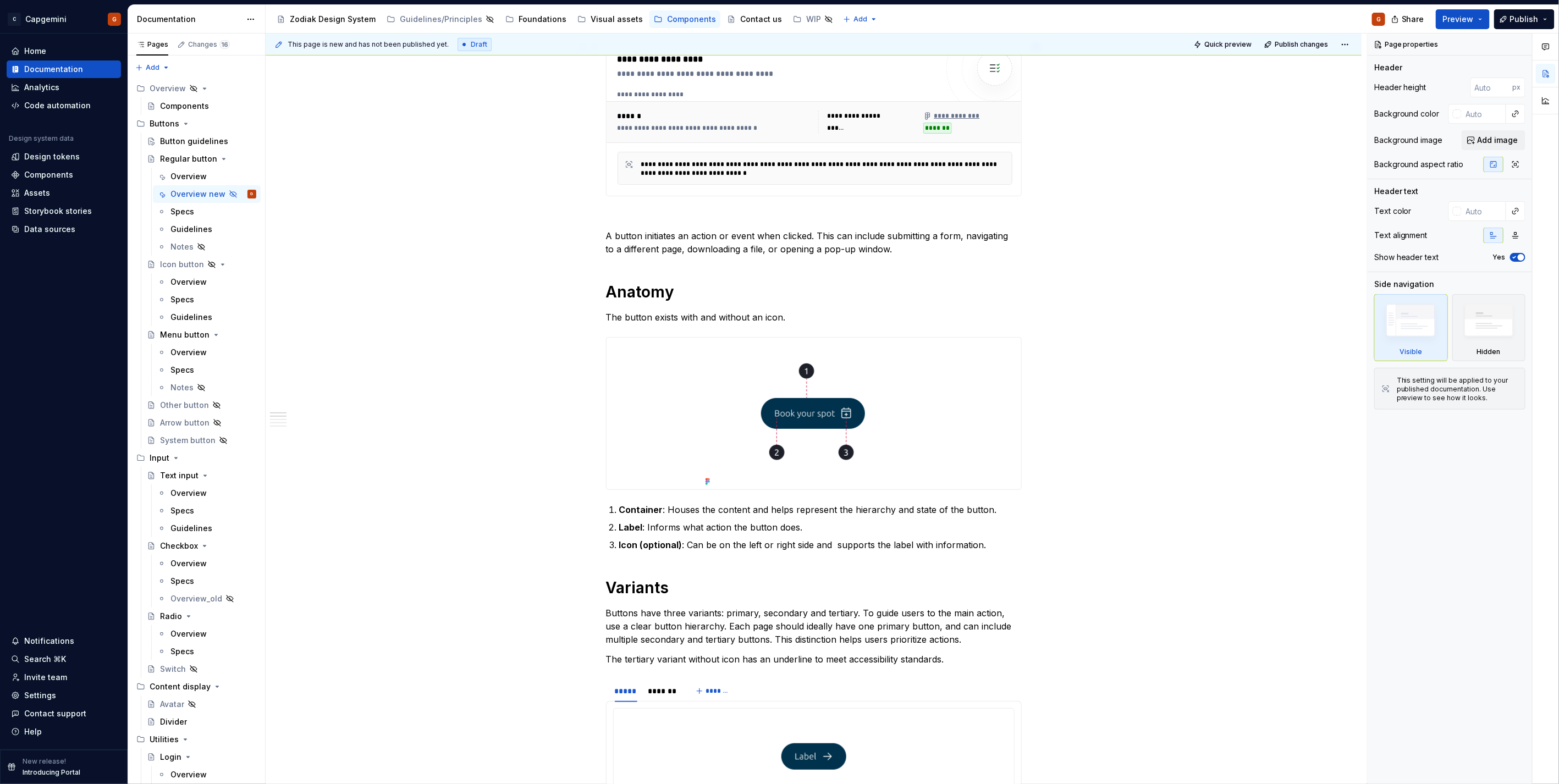
scroll to position [61, 0]
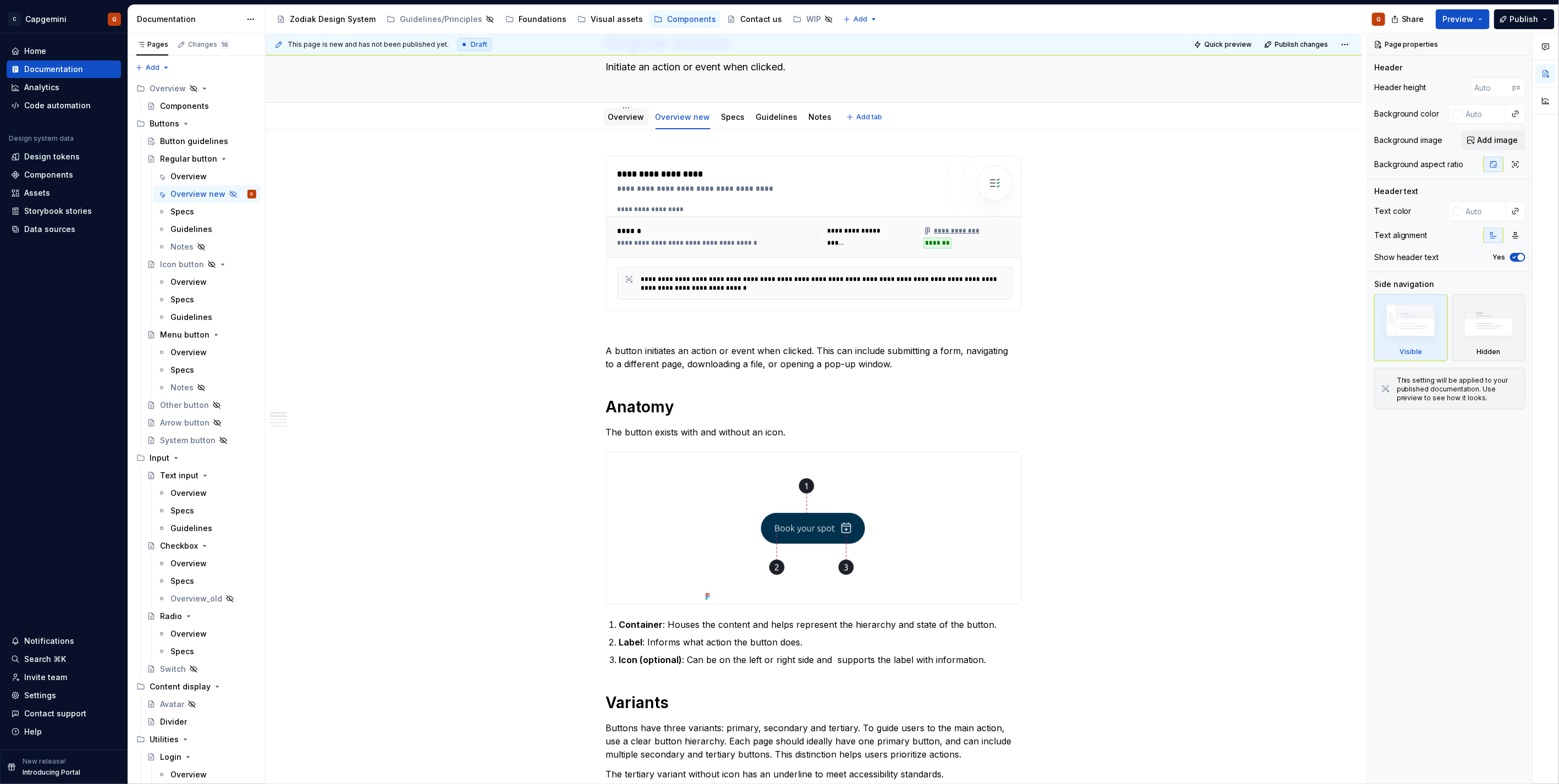
click at [628, 123] on div "Overview" at bounding box center [626, 117] width 45 height 18
click at [671, 125] on div "Overview new" at bounding box center [683, 117] width 64 height 18
type textarea "*"
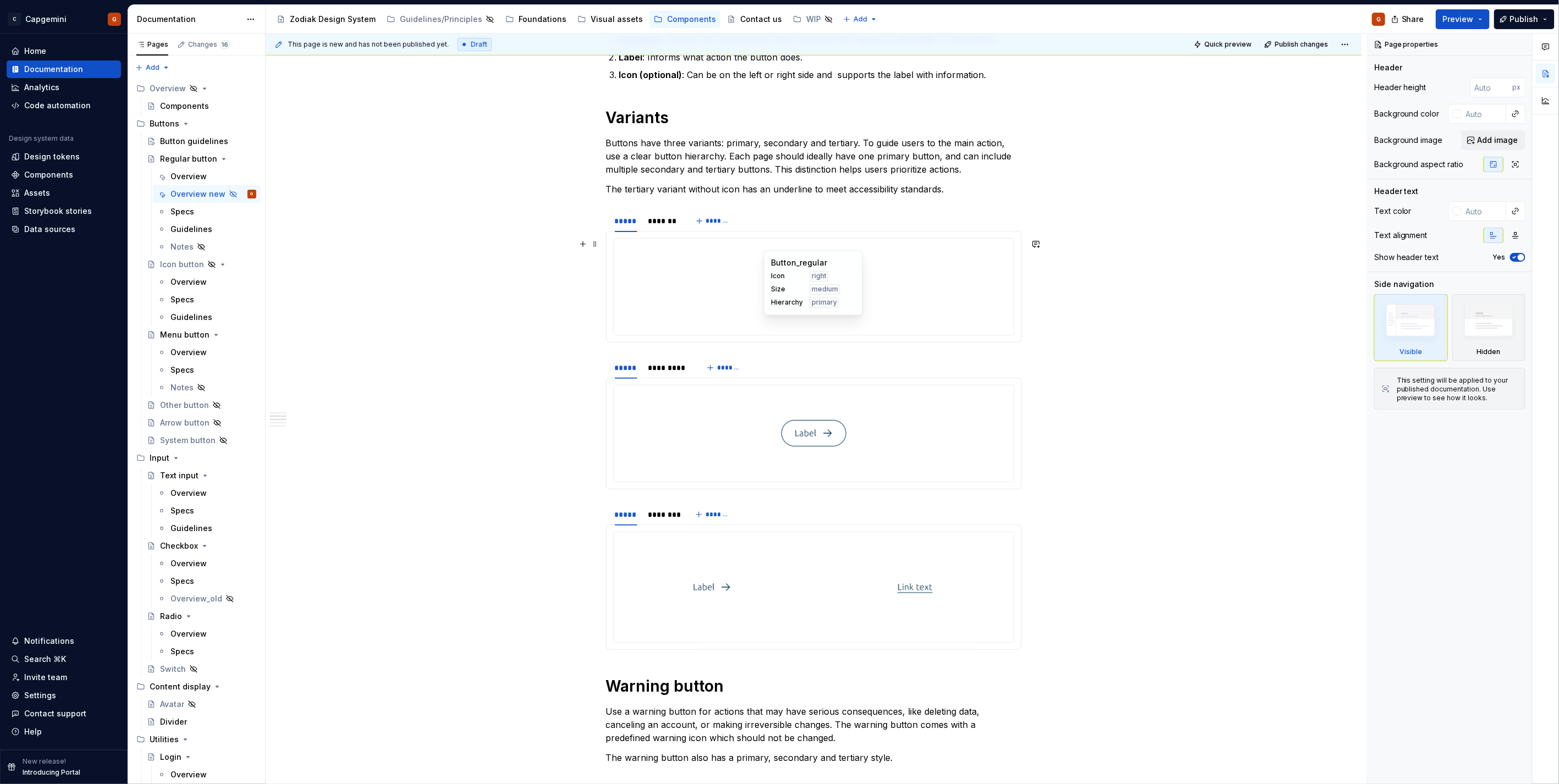
scroll to position [671, 0]
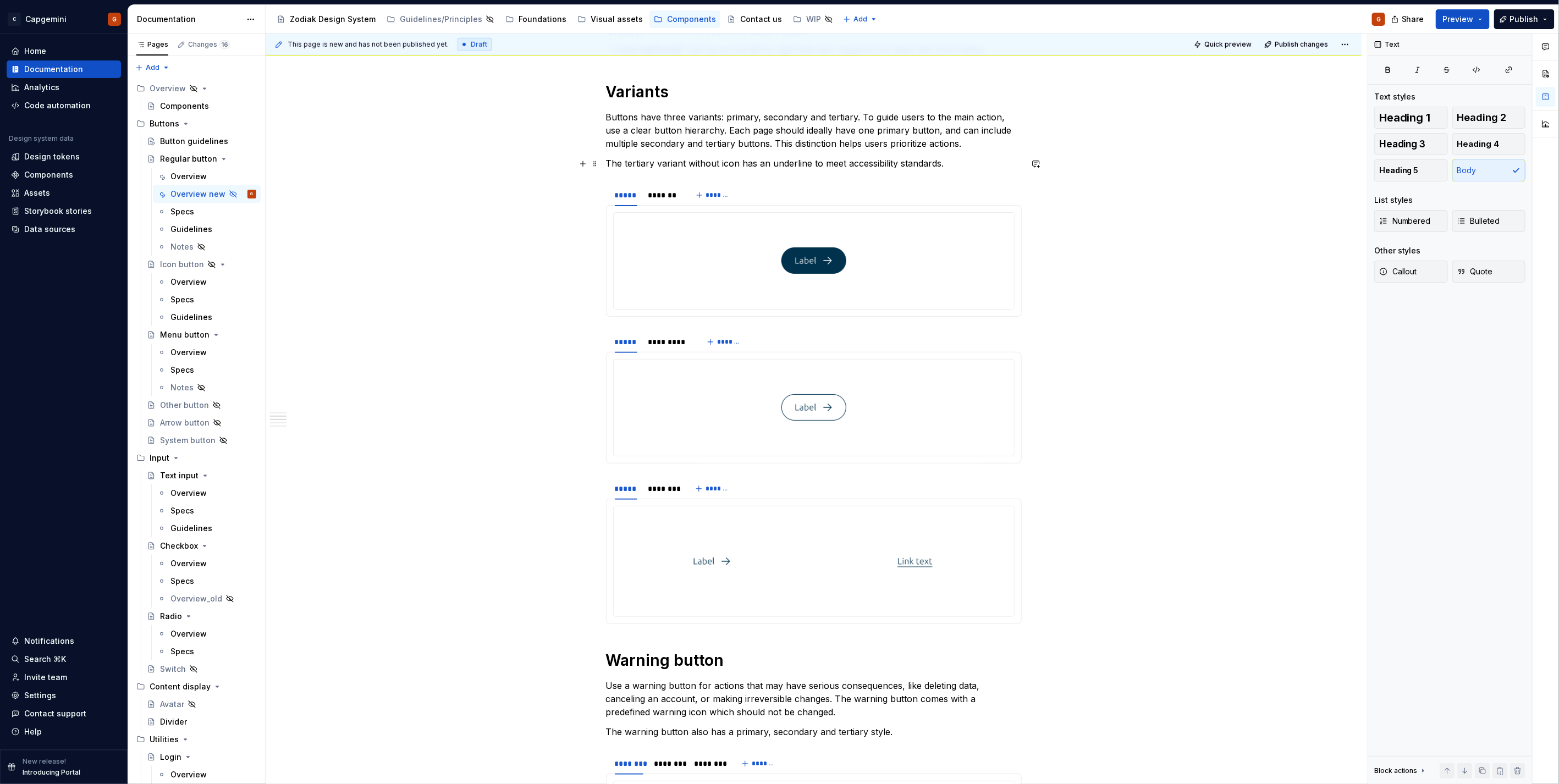
click at [948, 169] on p "The tertiary variant without icon has an underline to meet accessibility standa…" at bounding box center [813, 163] width 416 height 13
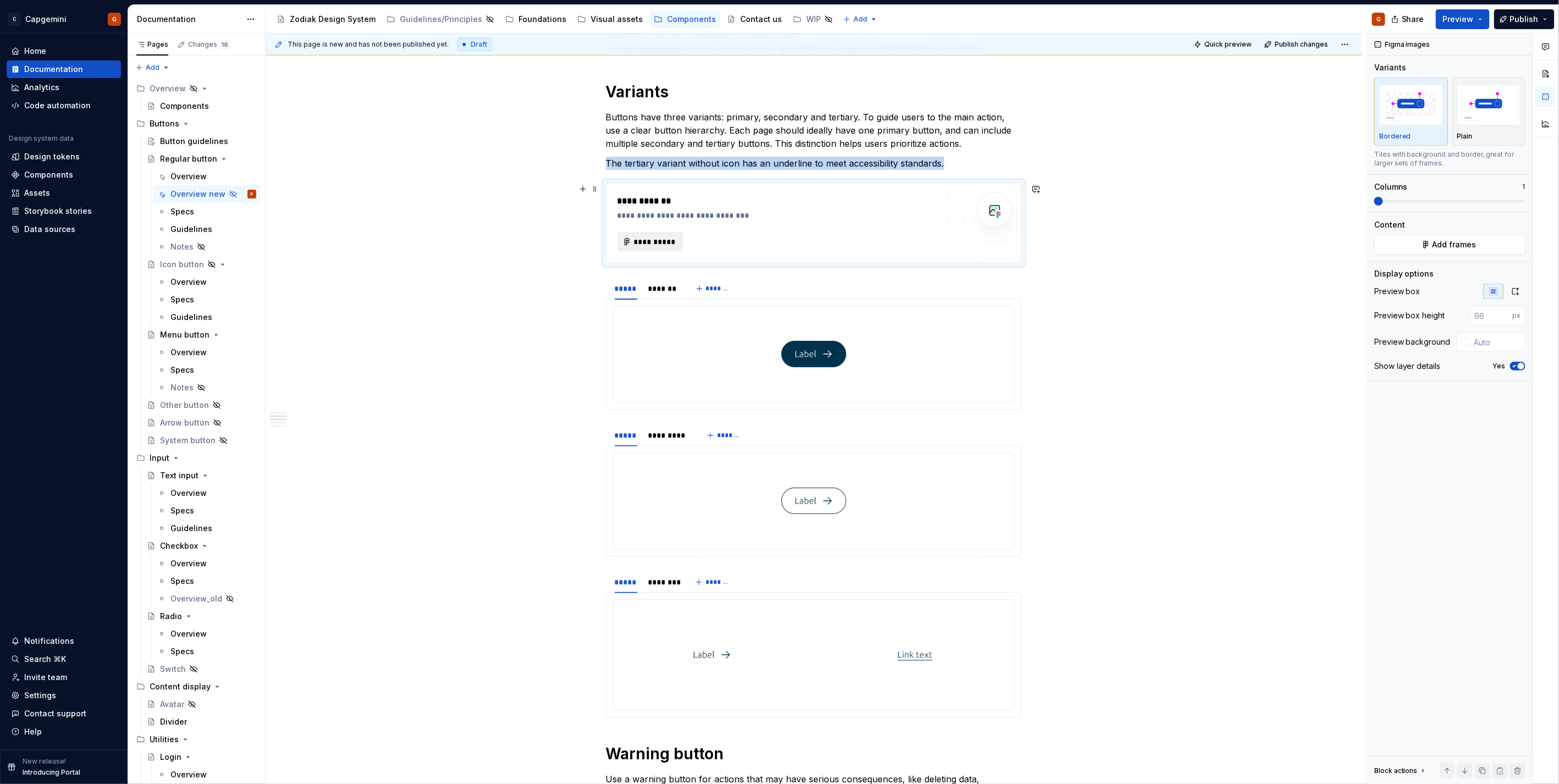
click at [677, 237] on button "**********" at bounding box center [650, 241] width 66 height 20
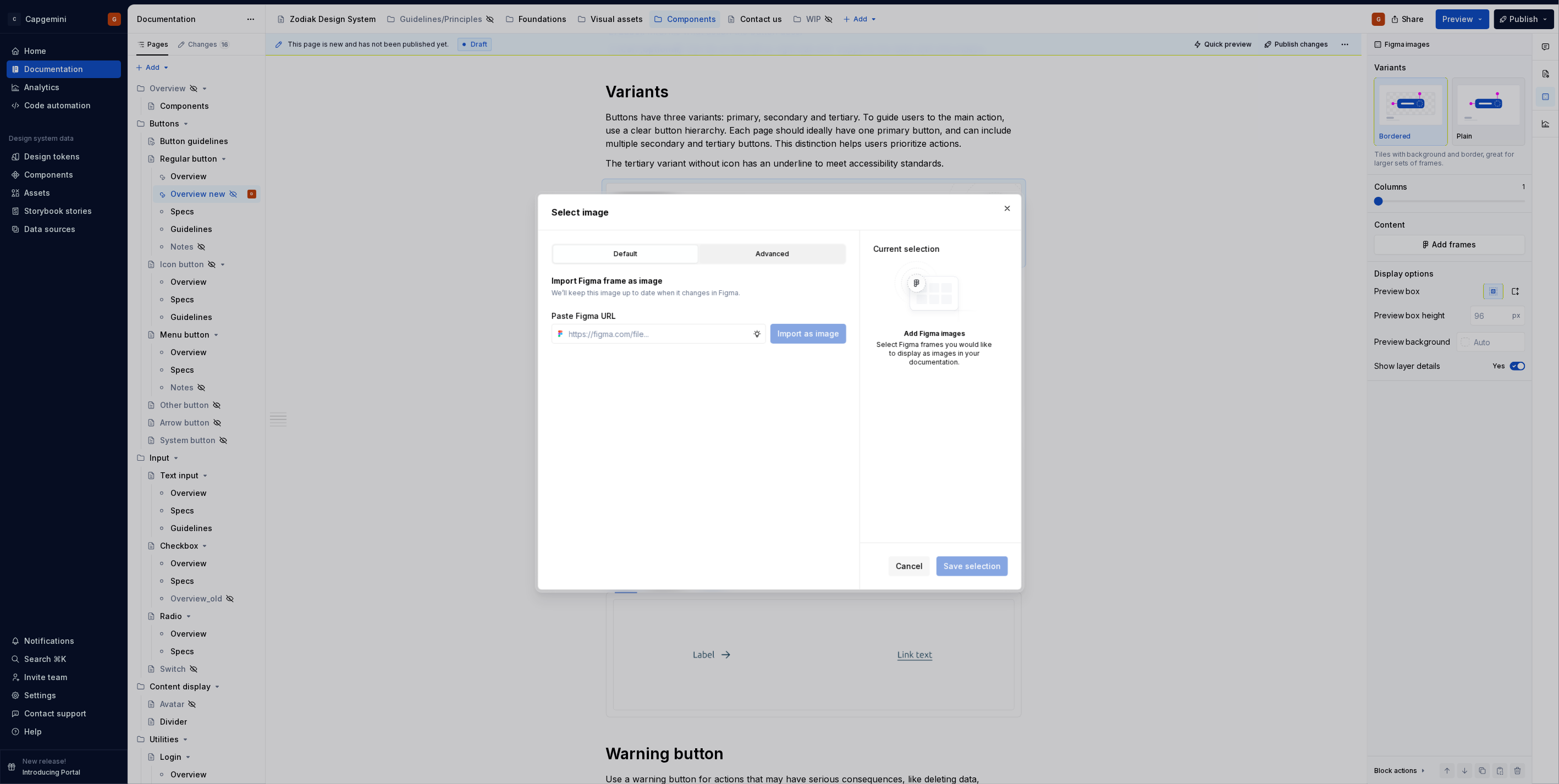
click at [776, 253] on div "Advanced" at bounding box center [772, 254] width 138 height 11
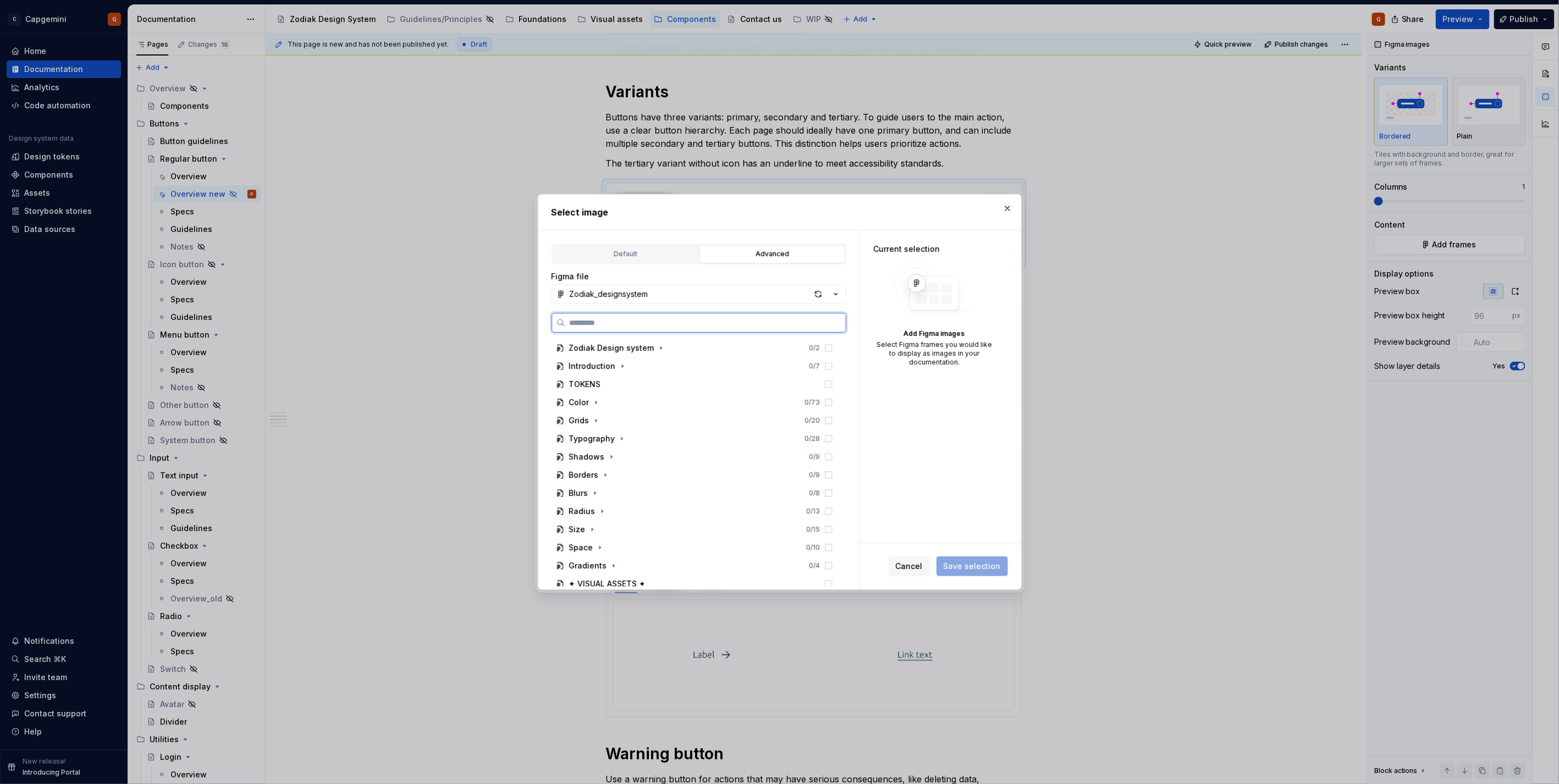
click at [640, 320] on input "search" at bounding box center [705, 322] width 280 height 11
click at [816, 295] on div "button" at bounding box center [818, 293] width 15 height 15
type textarea "*"
type input "**********"
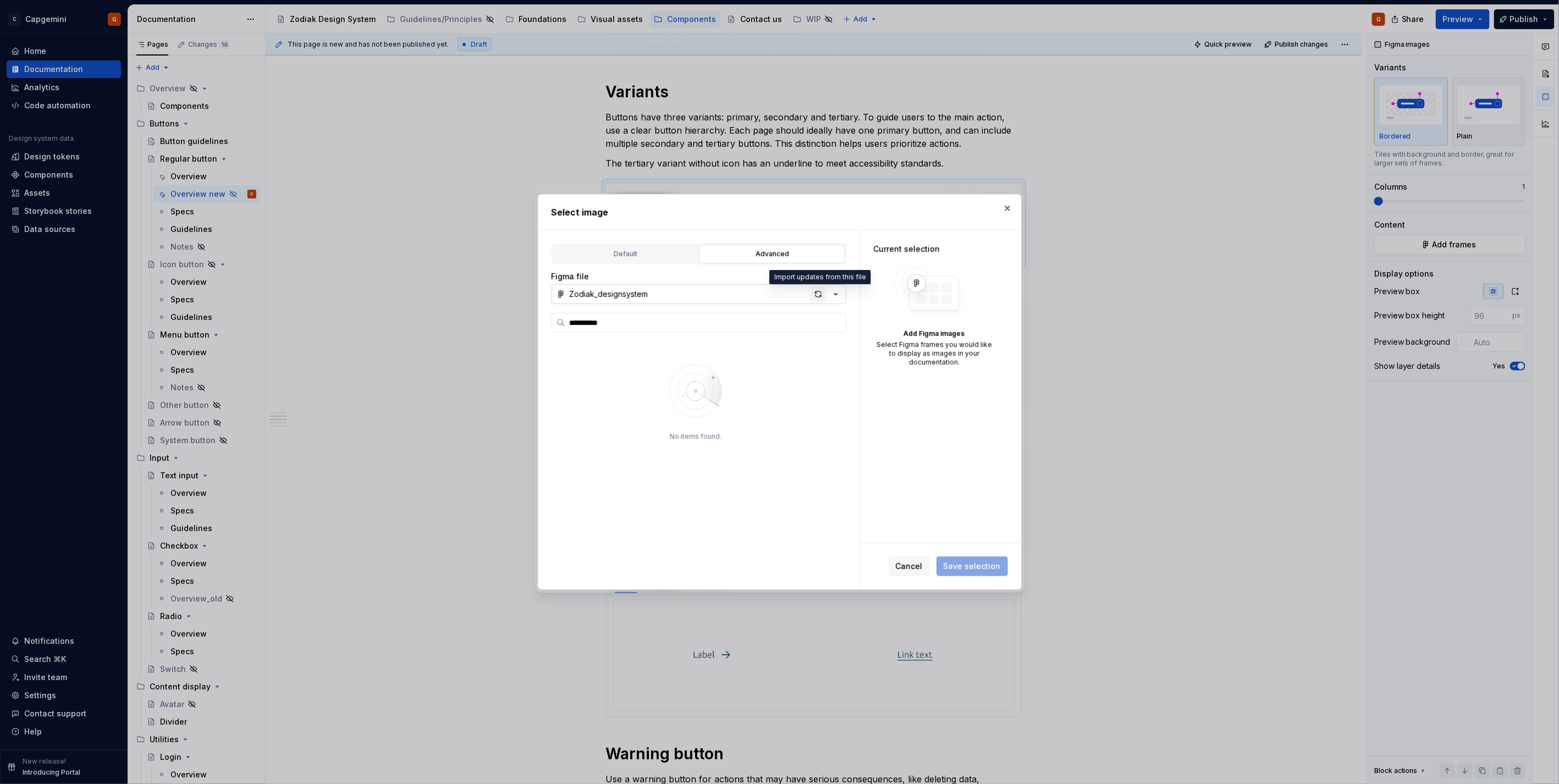
click at [816, 293] on div "button" at bounding box center [818, 293] width 15 height 15
type textarea "*"
type input "*********"
type textarea "*"
type input "**********"
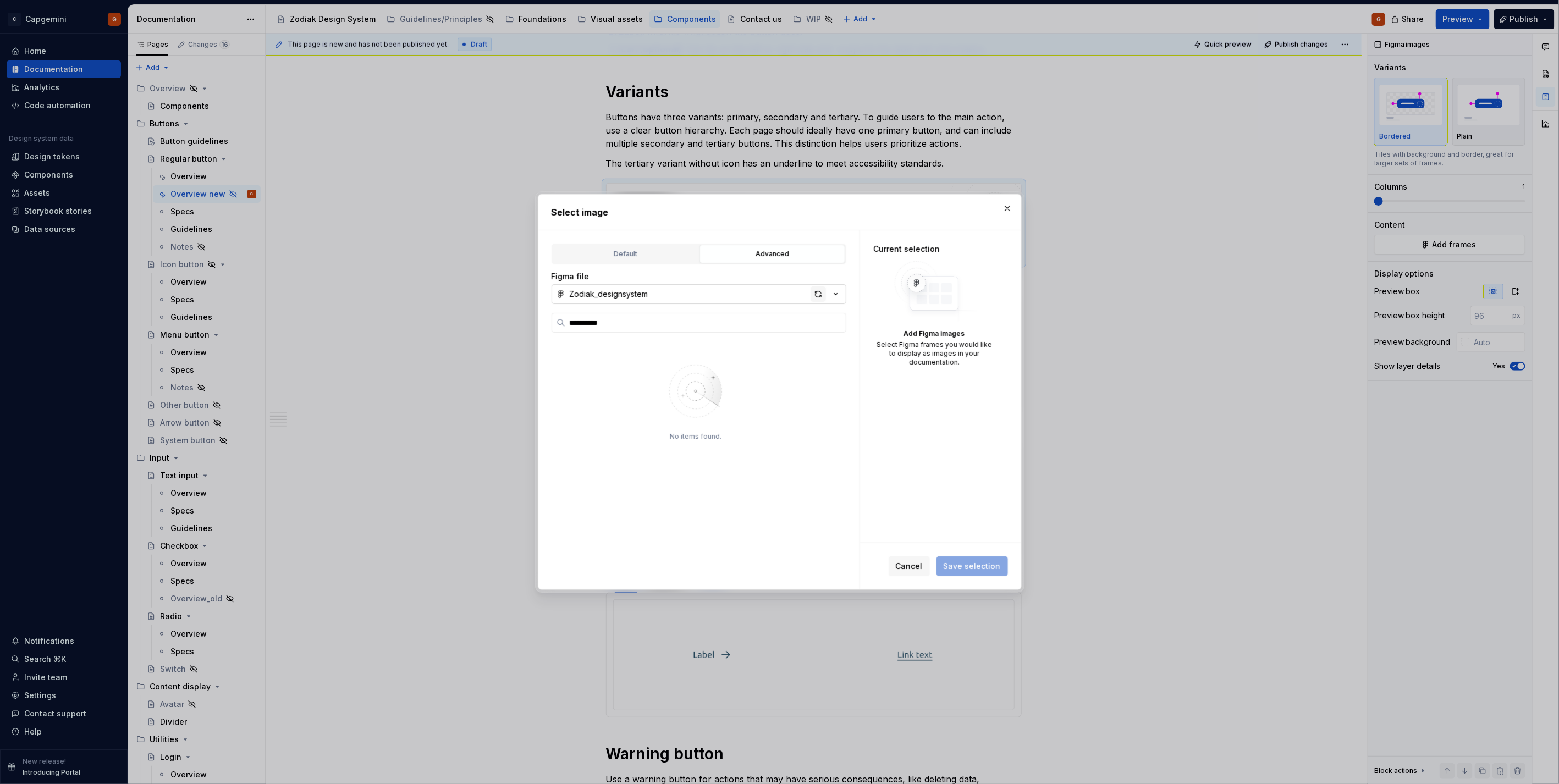
click at [815, 295] on div "button" at bounding box center [818, 293] width 15 height 15
type textarea "*"
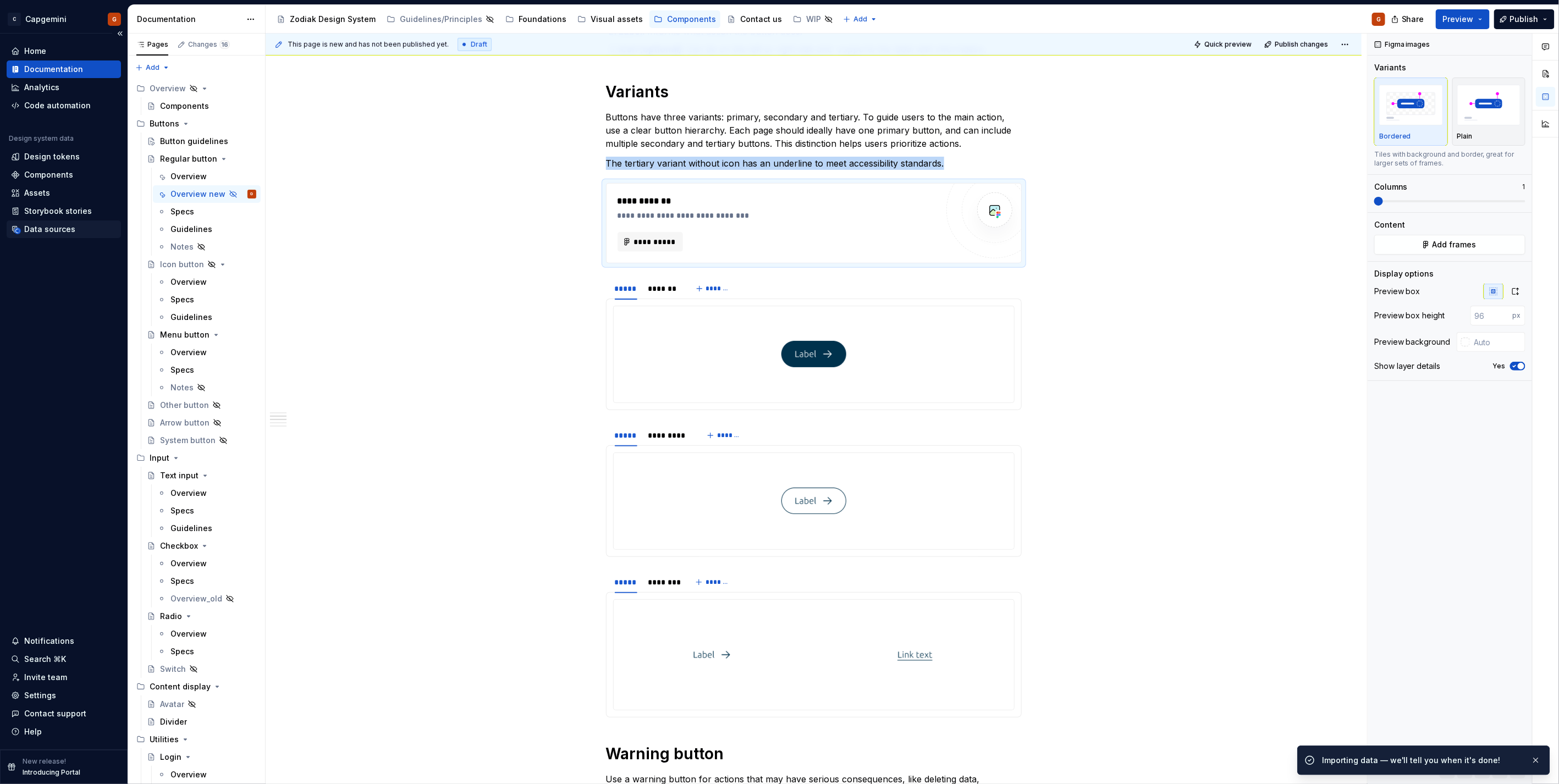
click at [57, 229] on div "Data sources" at bounding box center [50, 229] width 51 height 11
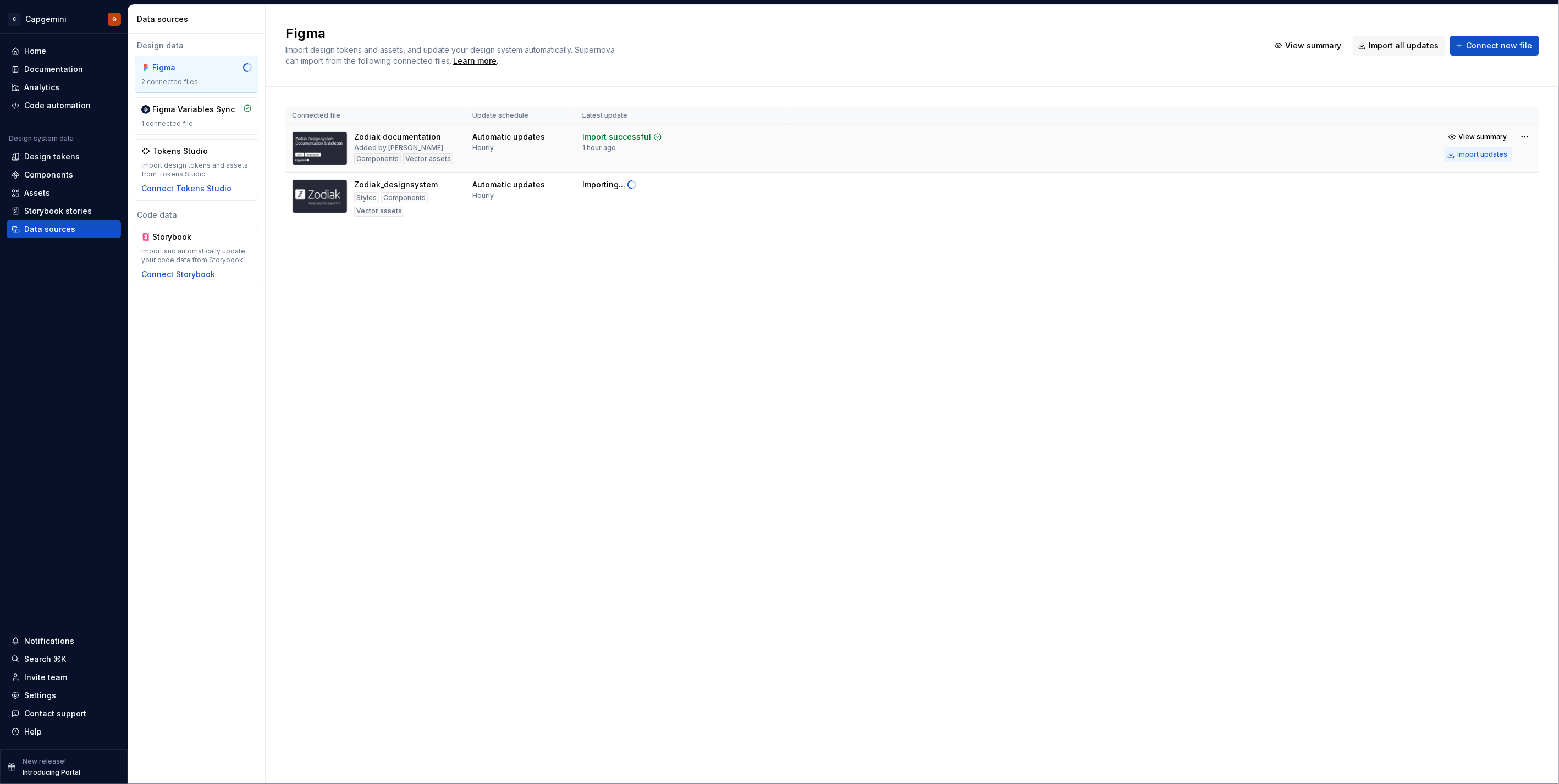
click at [1471, 155] on div "Import updates" at bounding box center [1483, 154] width 50 height 9
click at [1476, 157] on div "Import updates" at bounding box center [1483, 154] width 50 height 9
click at [1477, 154] on div "Import updates" at bounding box center [1483, 154] width 50 height 9
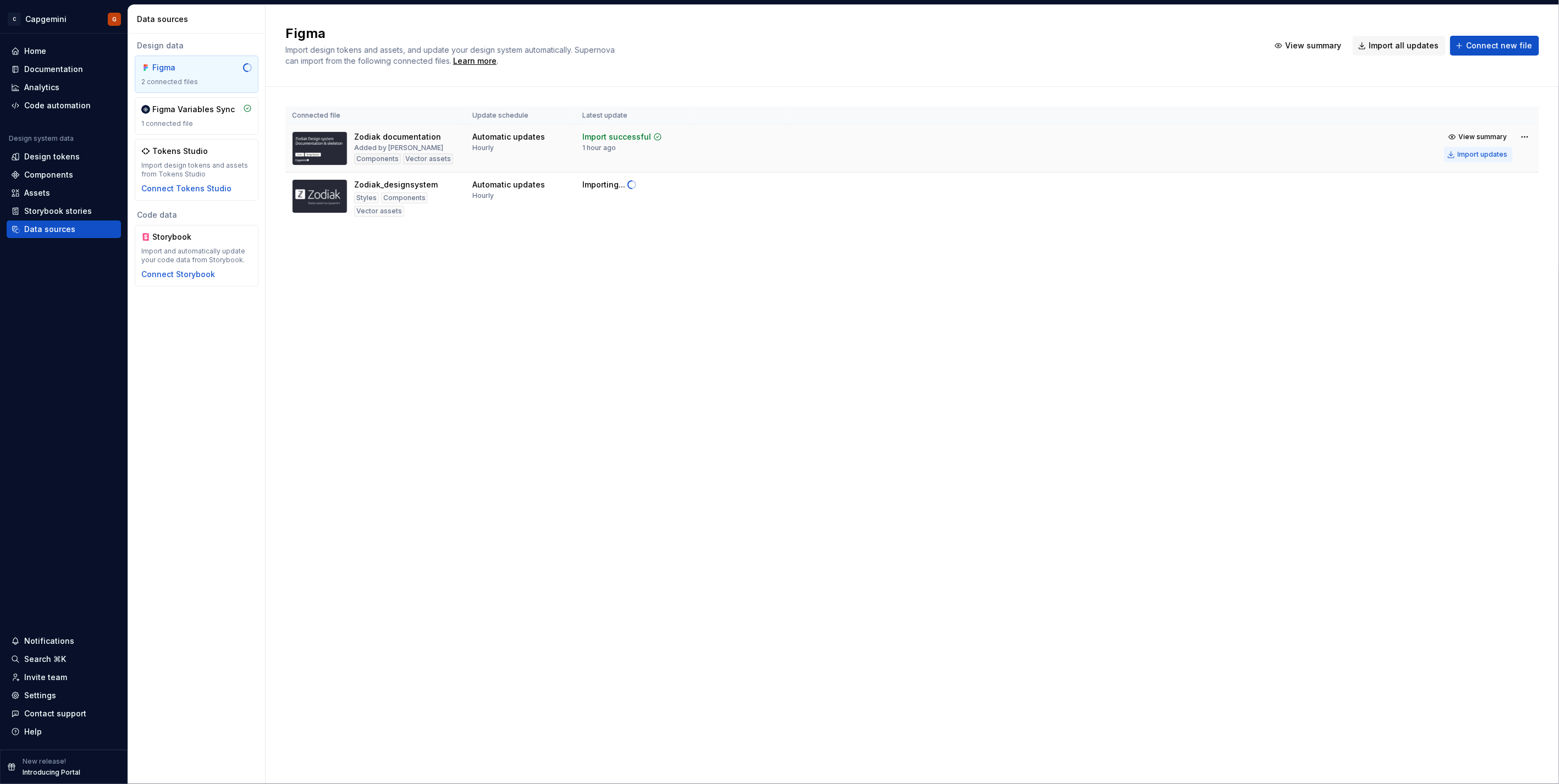
click at [1477, 154] on div "Import updates" at bounding box center [1483, 154] width 50 height 9
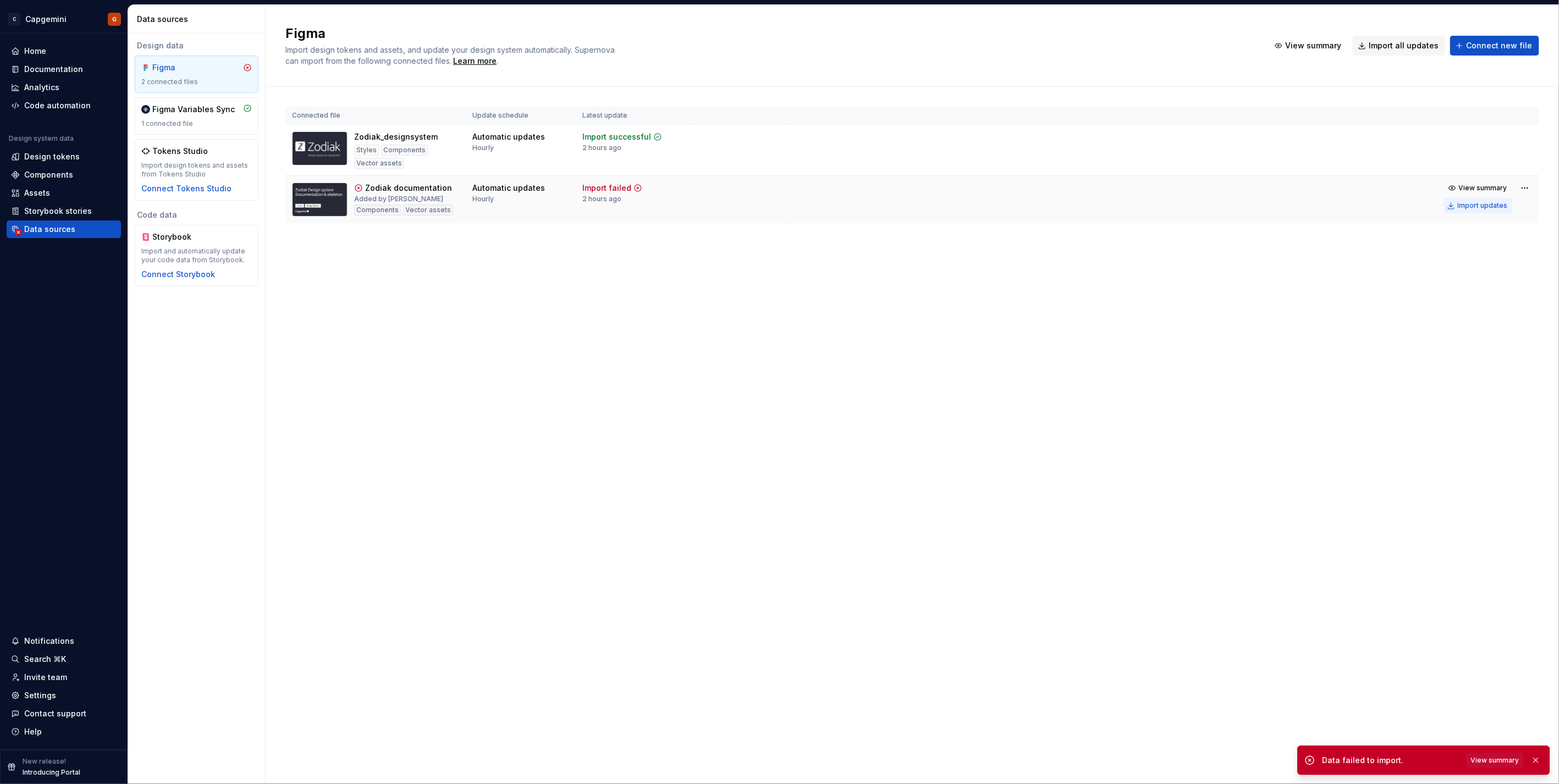
click at [1486, 204] on div "Import updates" at bounding box center [1483, 206] width 50 height 9
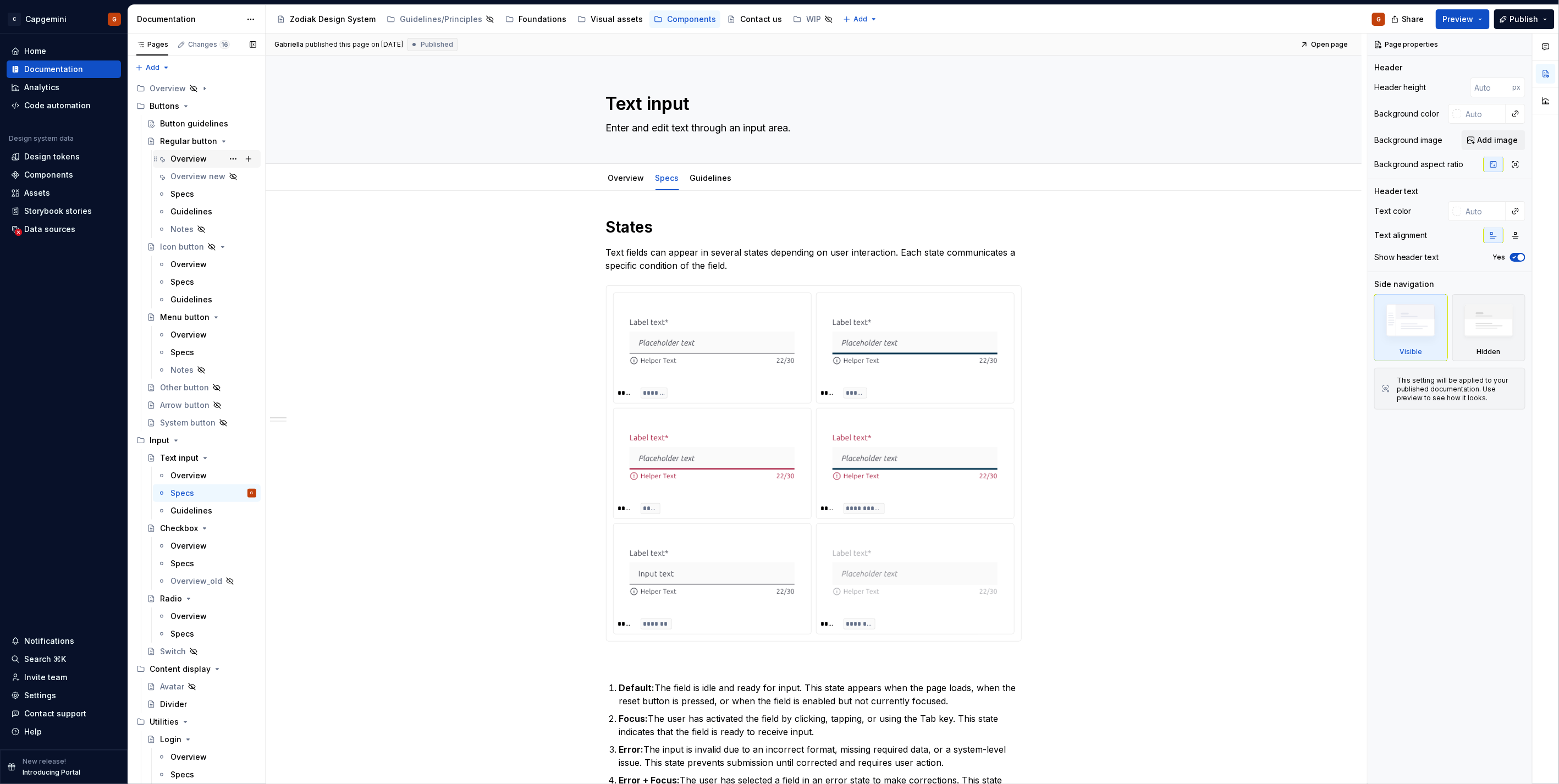
click at [184, 158] on div "Overview" at bounding box center [189, 159] width 36 height 11
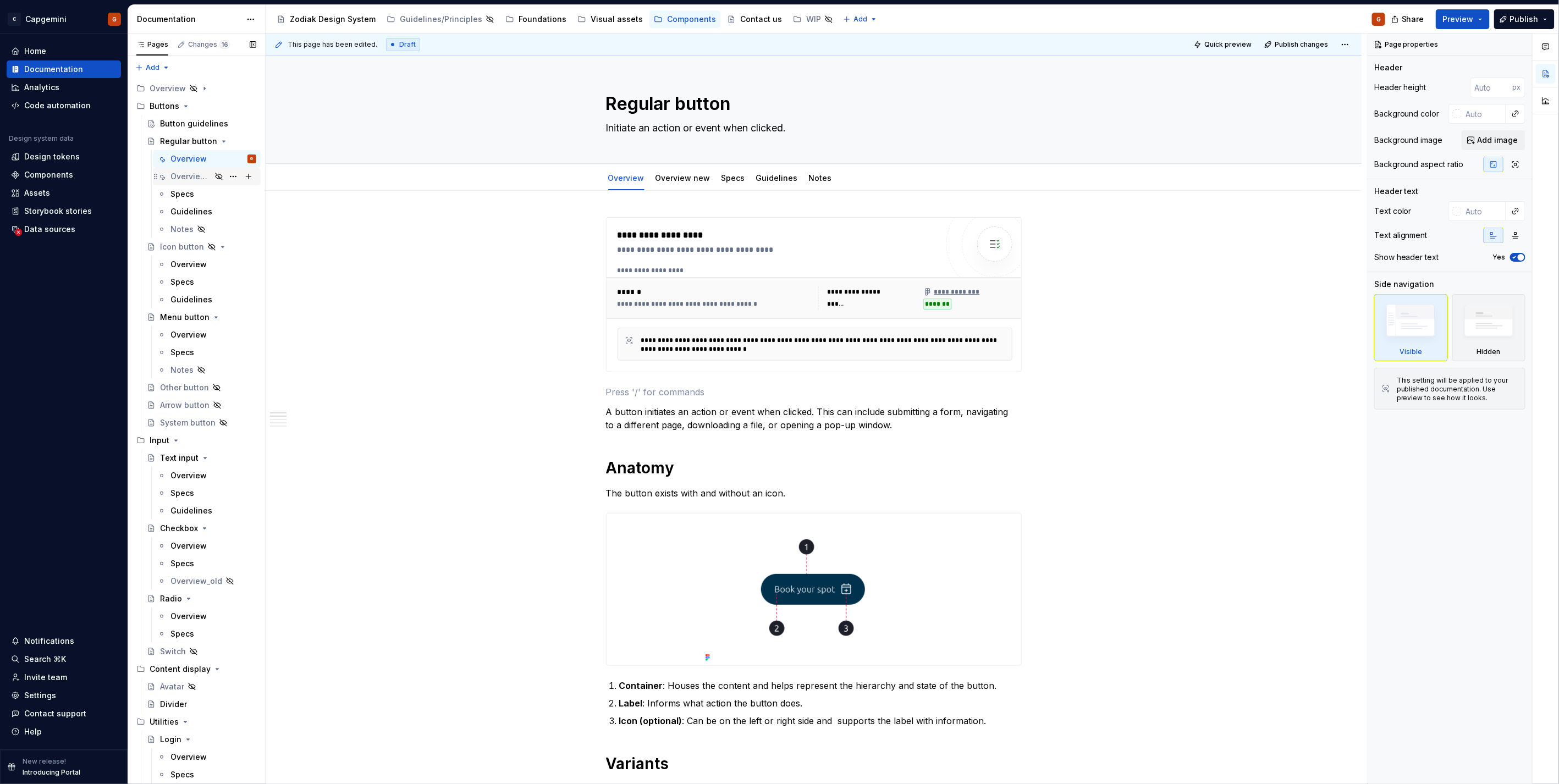
click at [198, 182] on div "Overview new" at bounding box center [214, 176] width 86 height 15
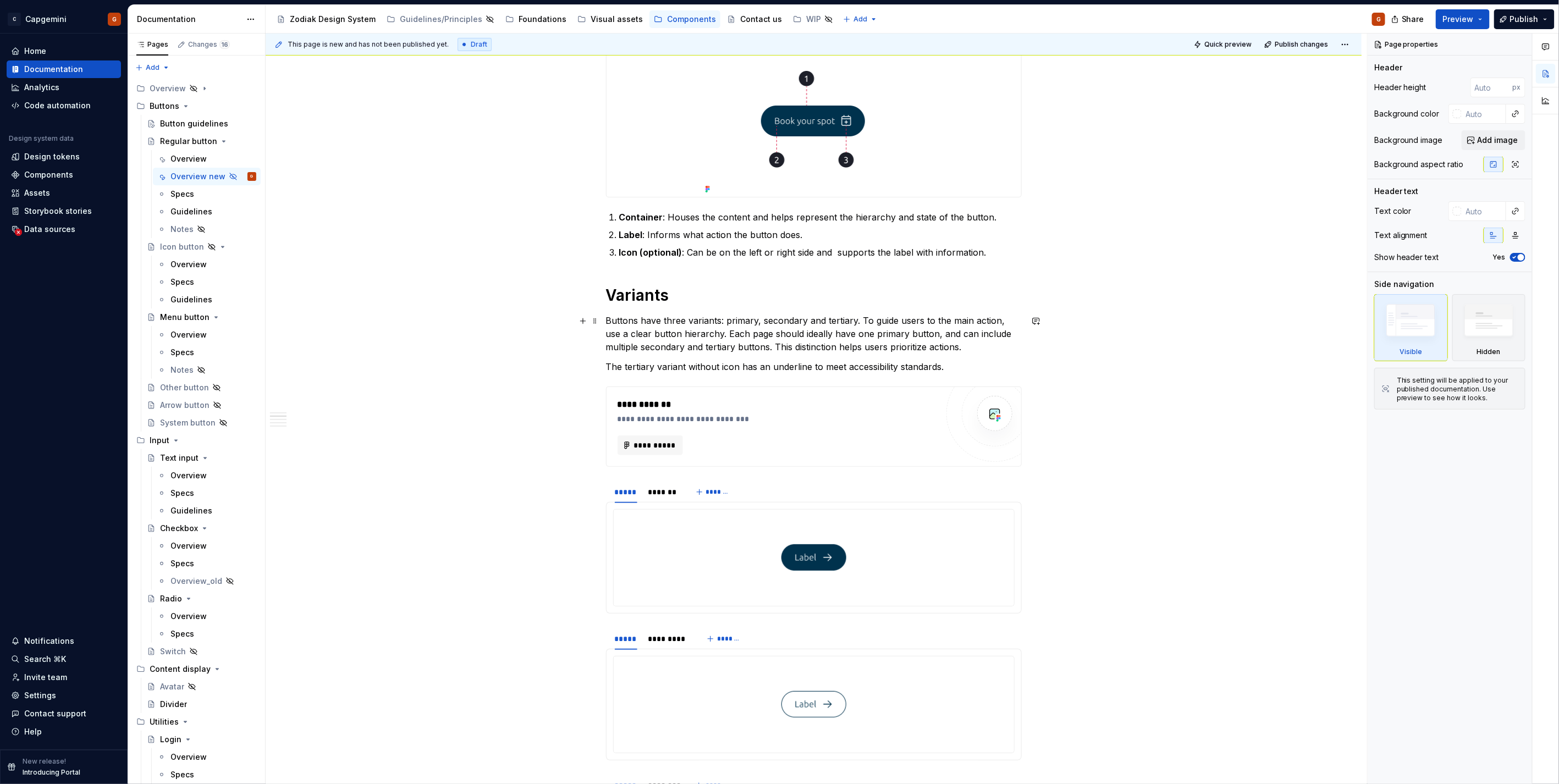
scroll to position [488, 0]
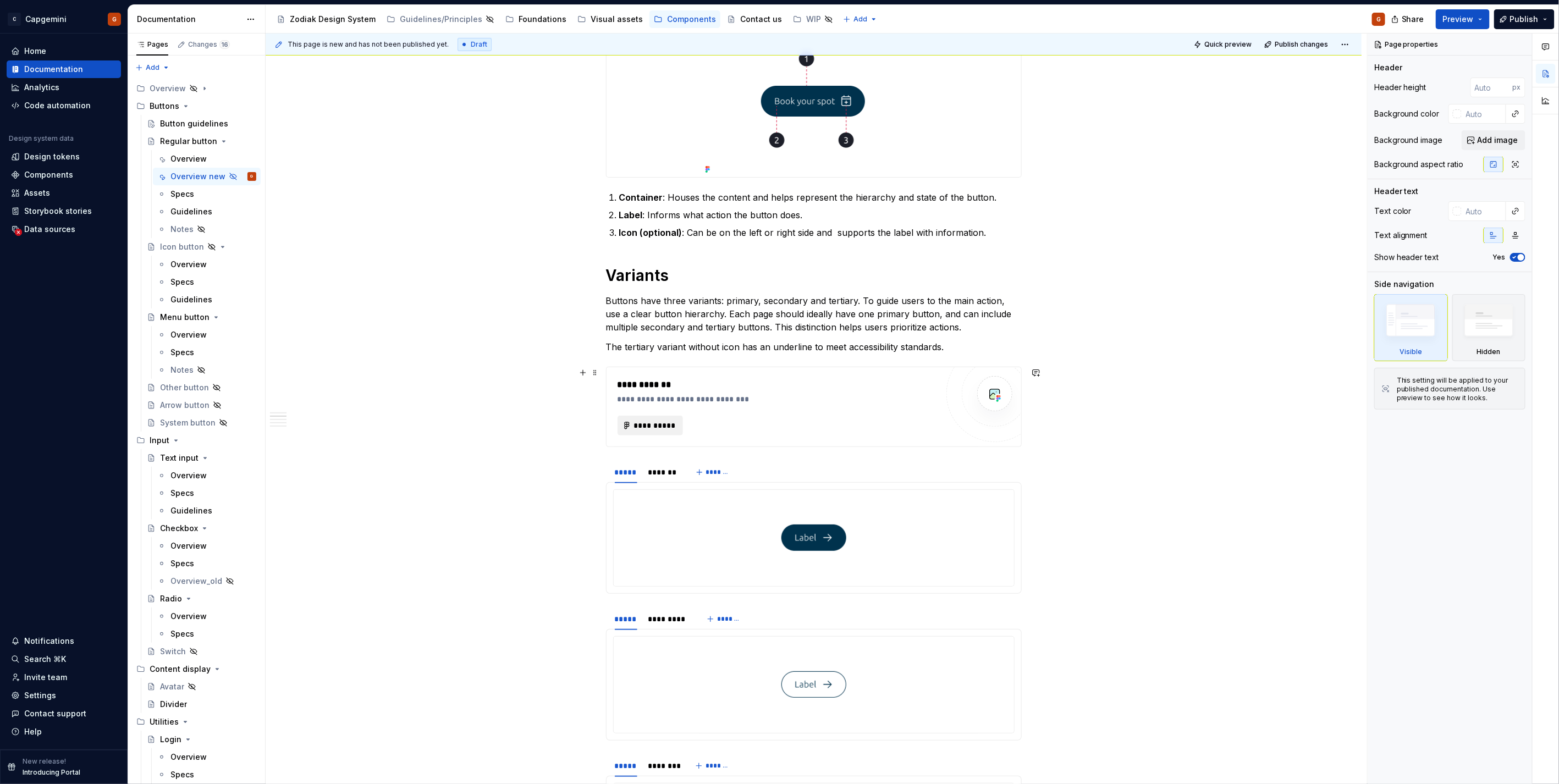
click at [646, 418] on button "**********" at bounding box center [650, 425] width 66 height 20
type textarea "*"
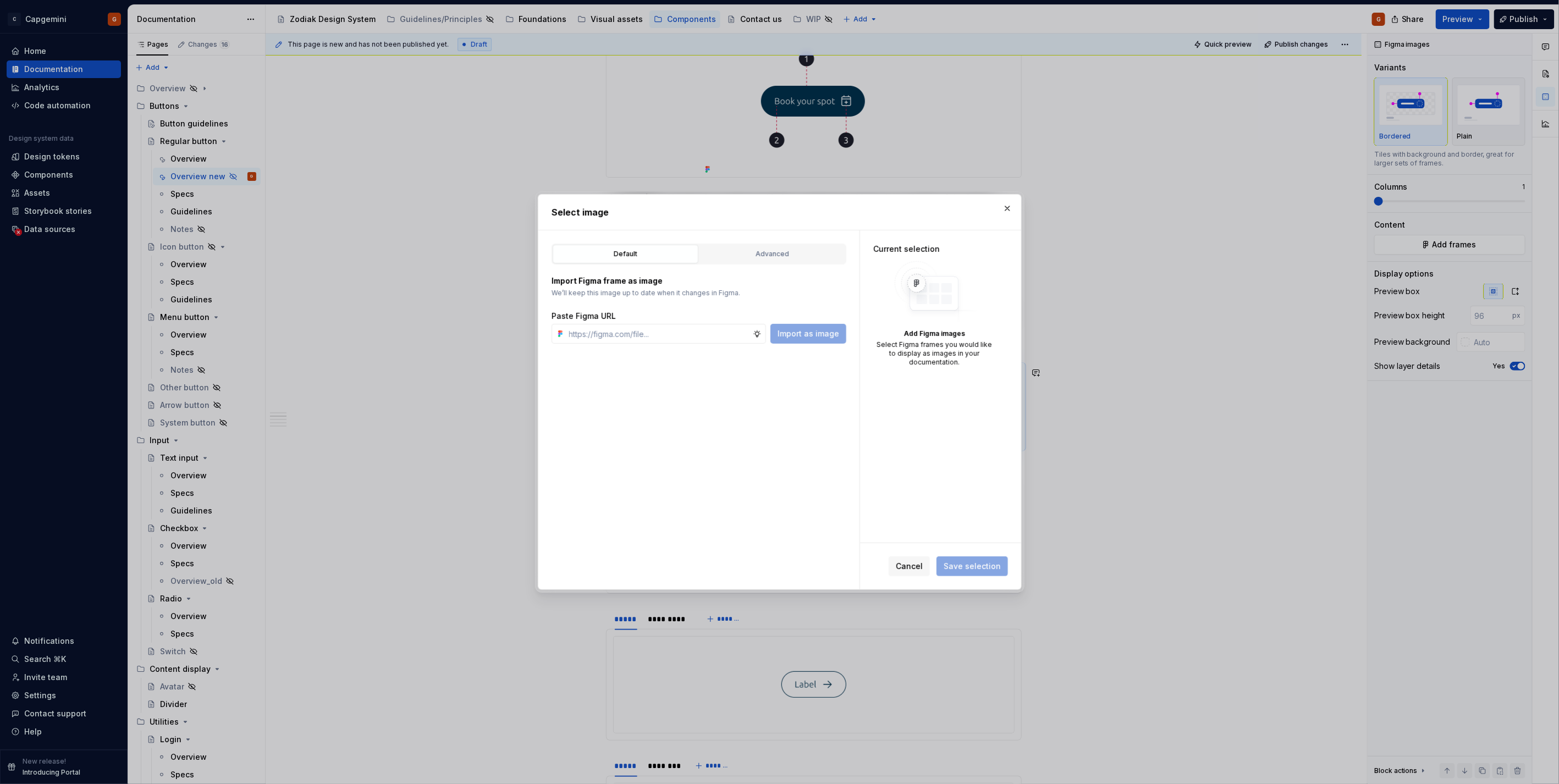
click at [728, 260] on button "Advanced" at bounding box center [772, 253] width 146 height 19
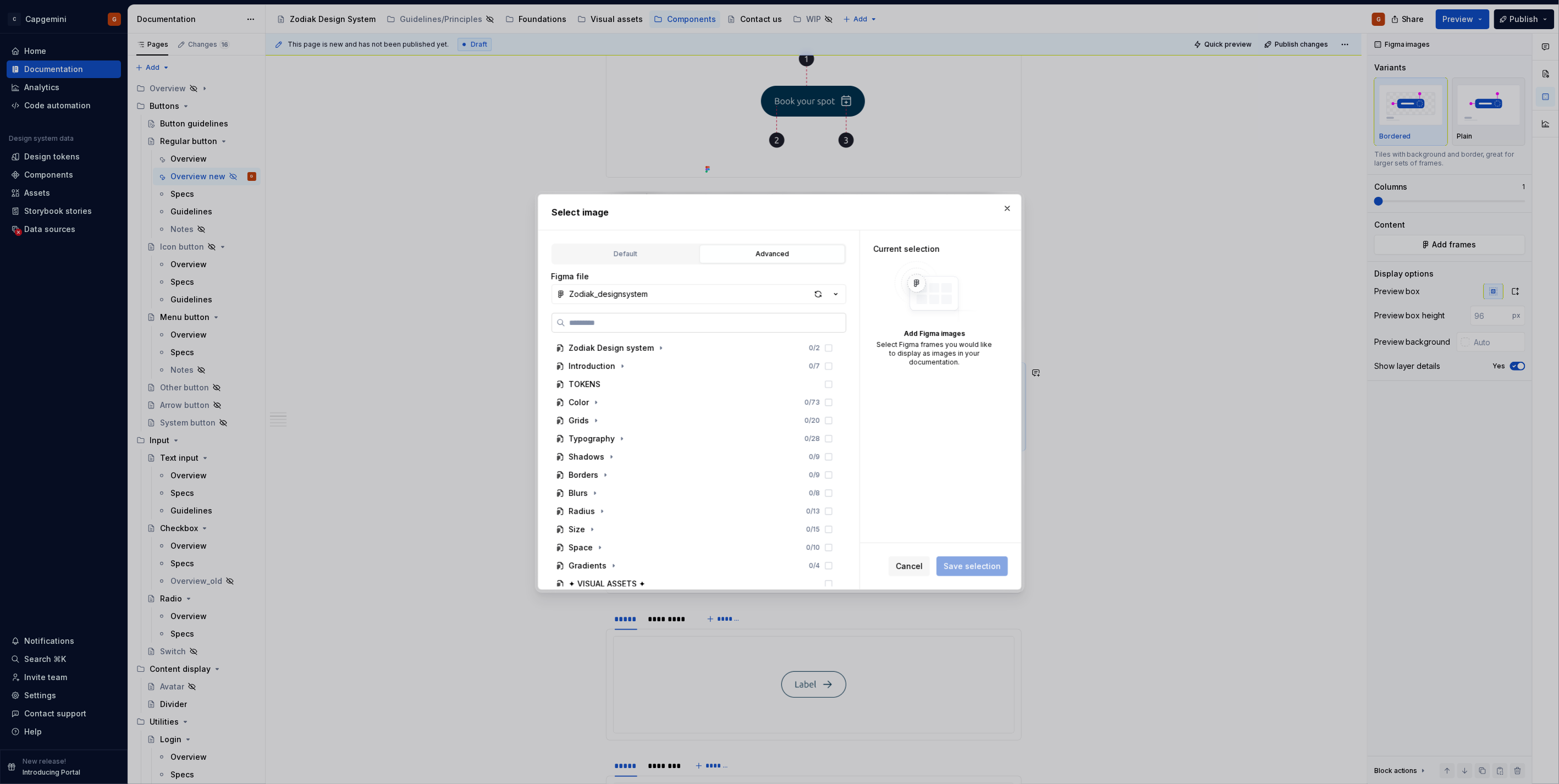
click at [659, 327] on input "search" at bounding box center [705, 322] width 280 height 11
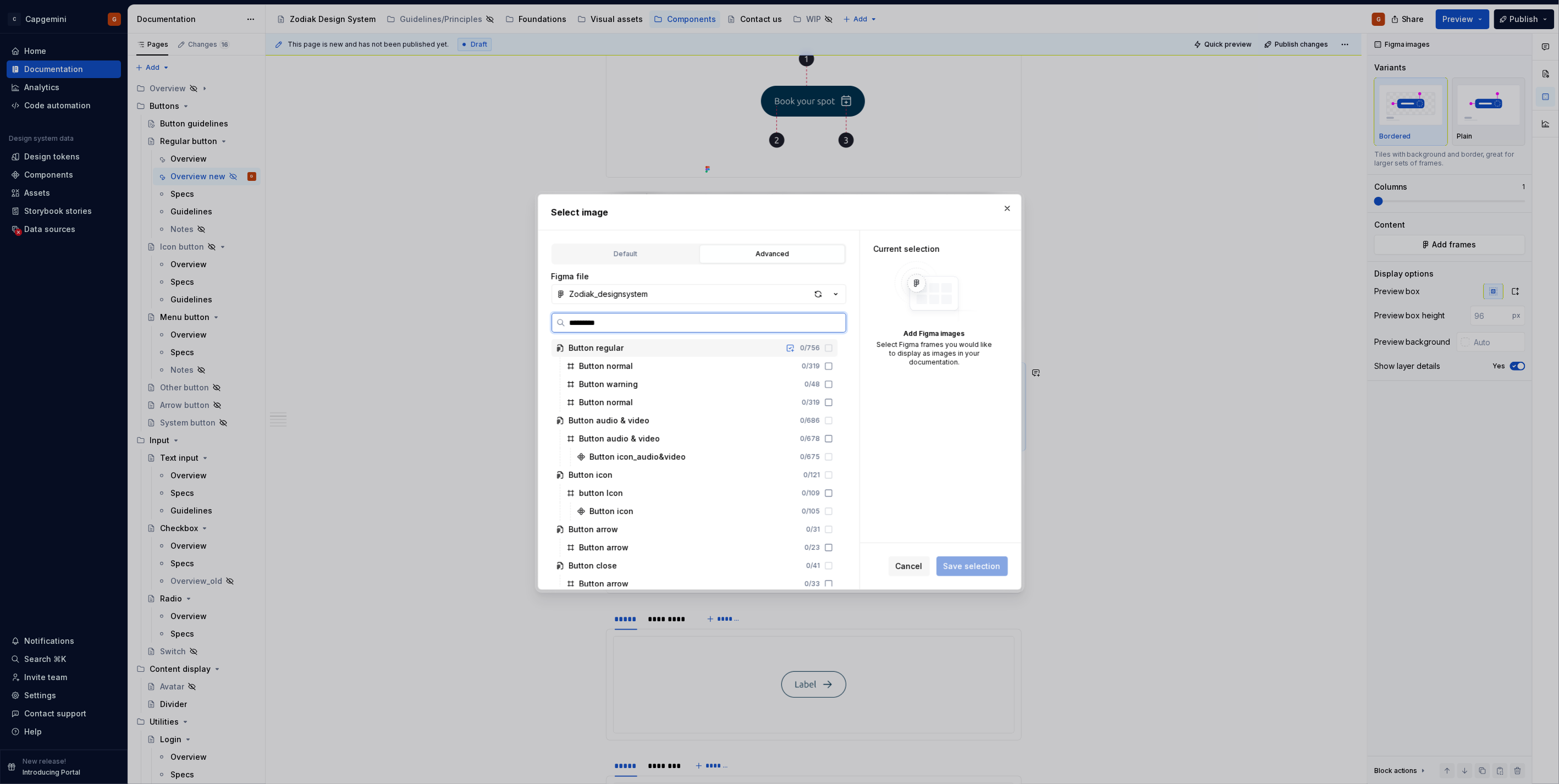
type input "**********"
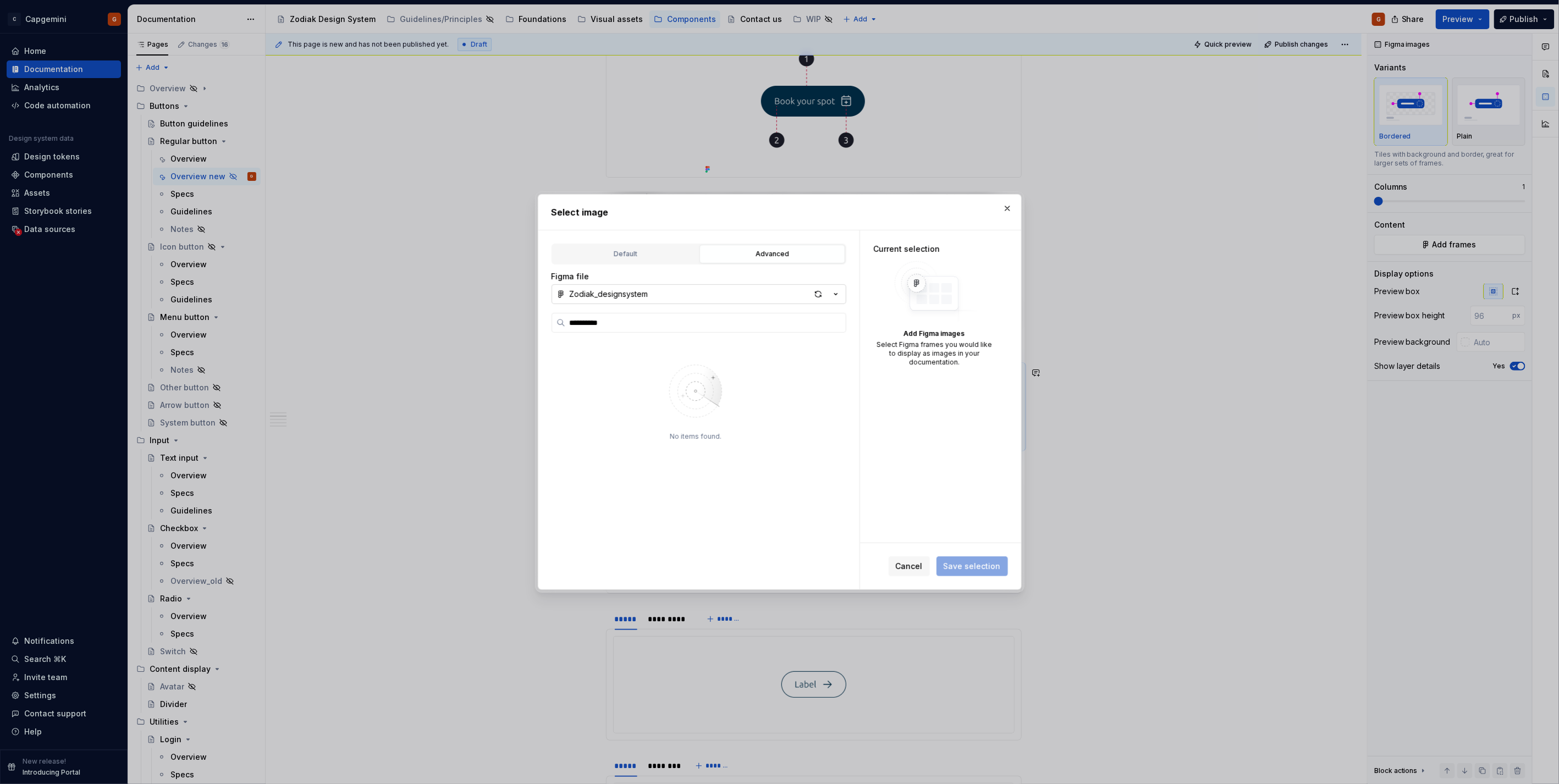
click at [842, 295] on button "Zodiak_designsystem" at bounding box center [698, 294] width 295 height 20
click at [724, 346] on span "Zodiak documentation" at bounding box center [699, 351] width 289 height 18
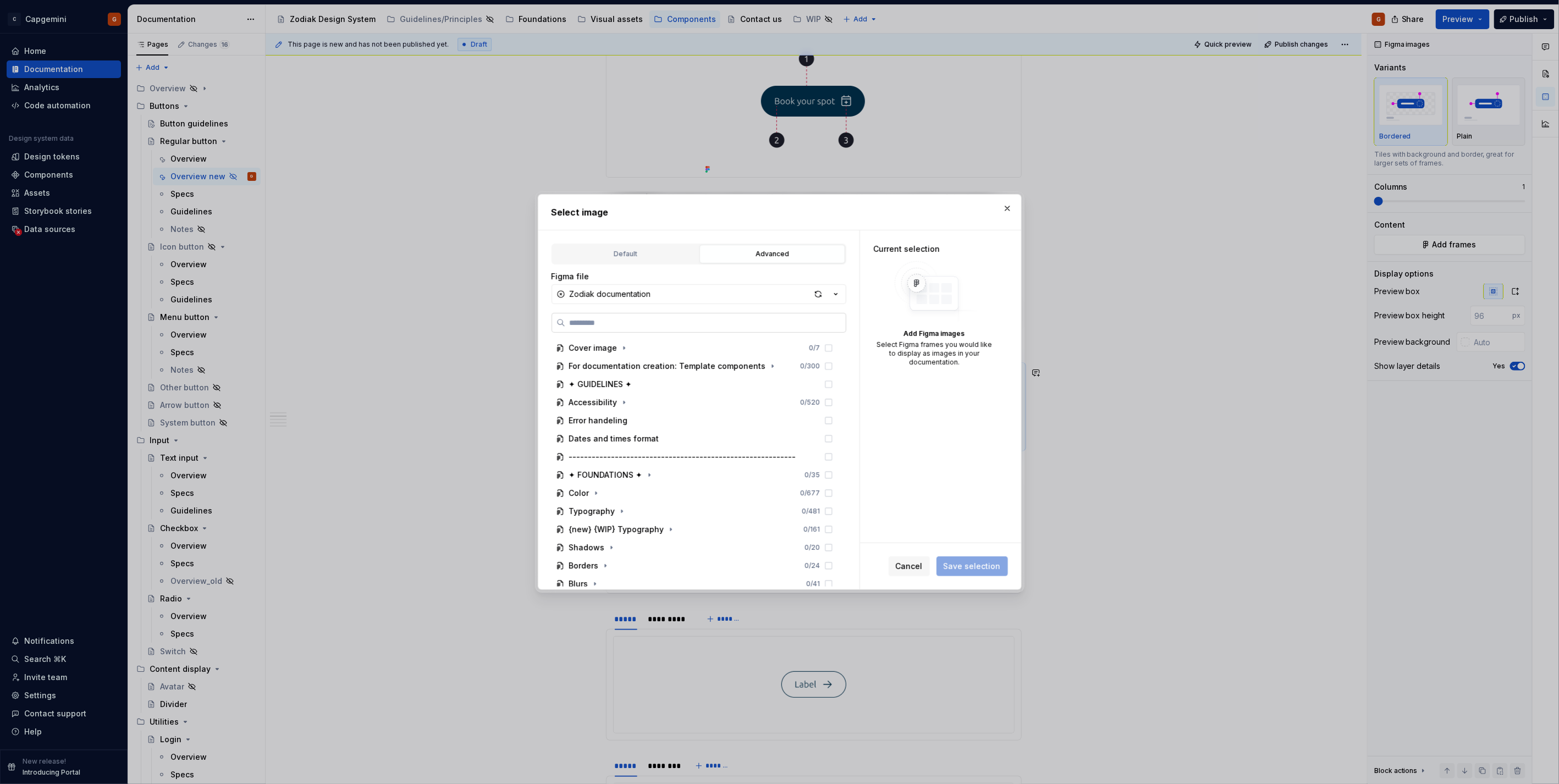
click at [636, 318] on input "search" at bounding box center [705, 322] width 280 height 11
type input "**********"
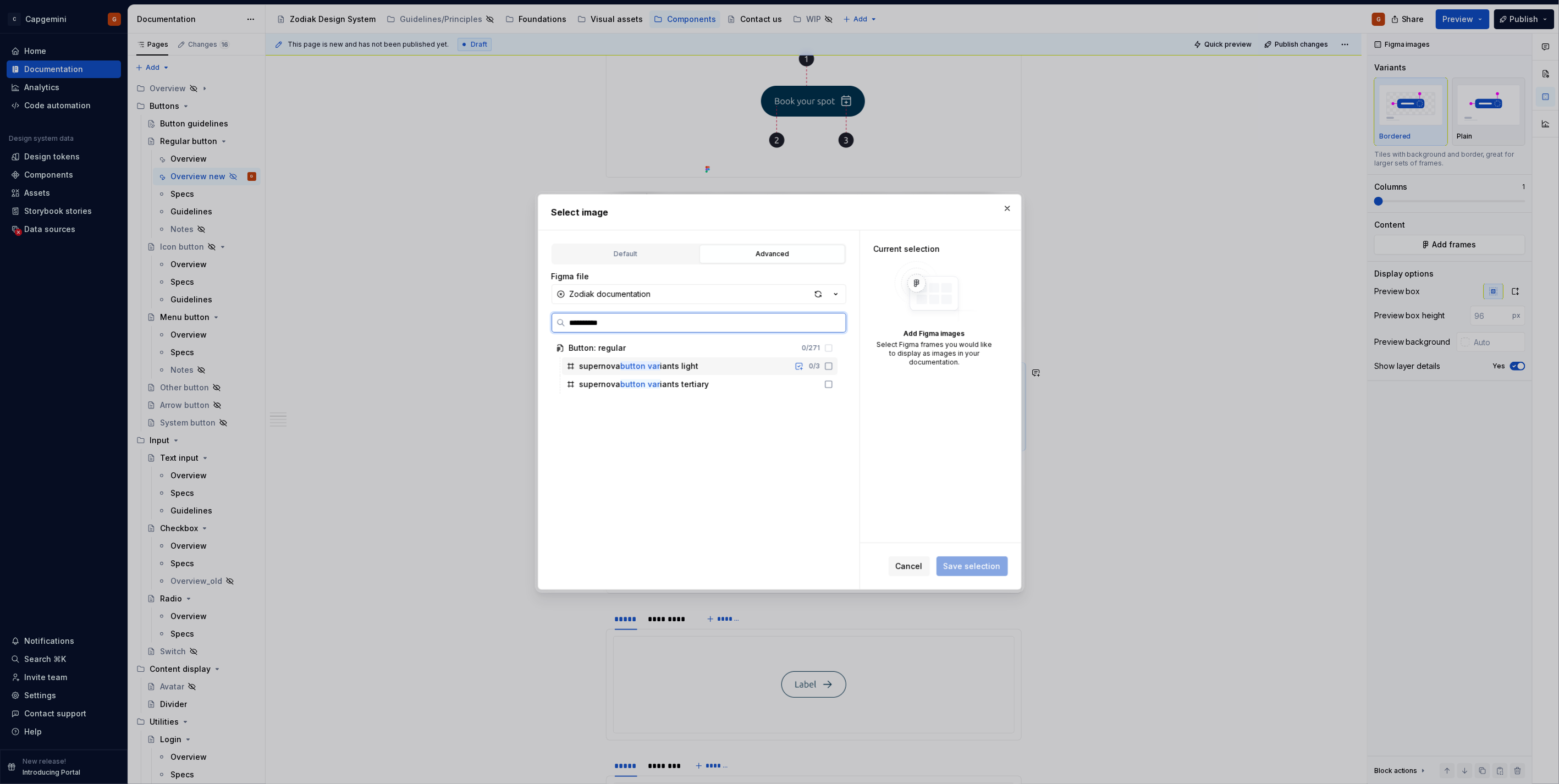
click at [825, 364] on icon at bounding box center [829, 366] width 7 height 7
click at [978, 568] on span "Save selection" at bounding box center [972, 566] width 57 height 11
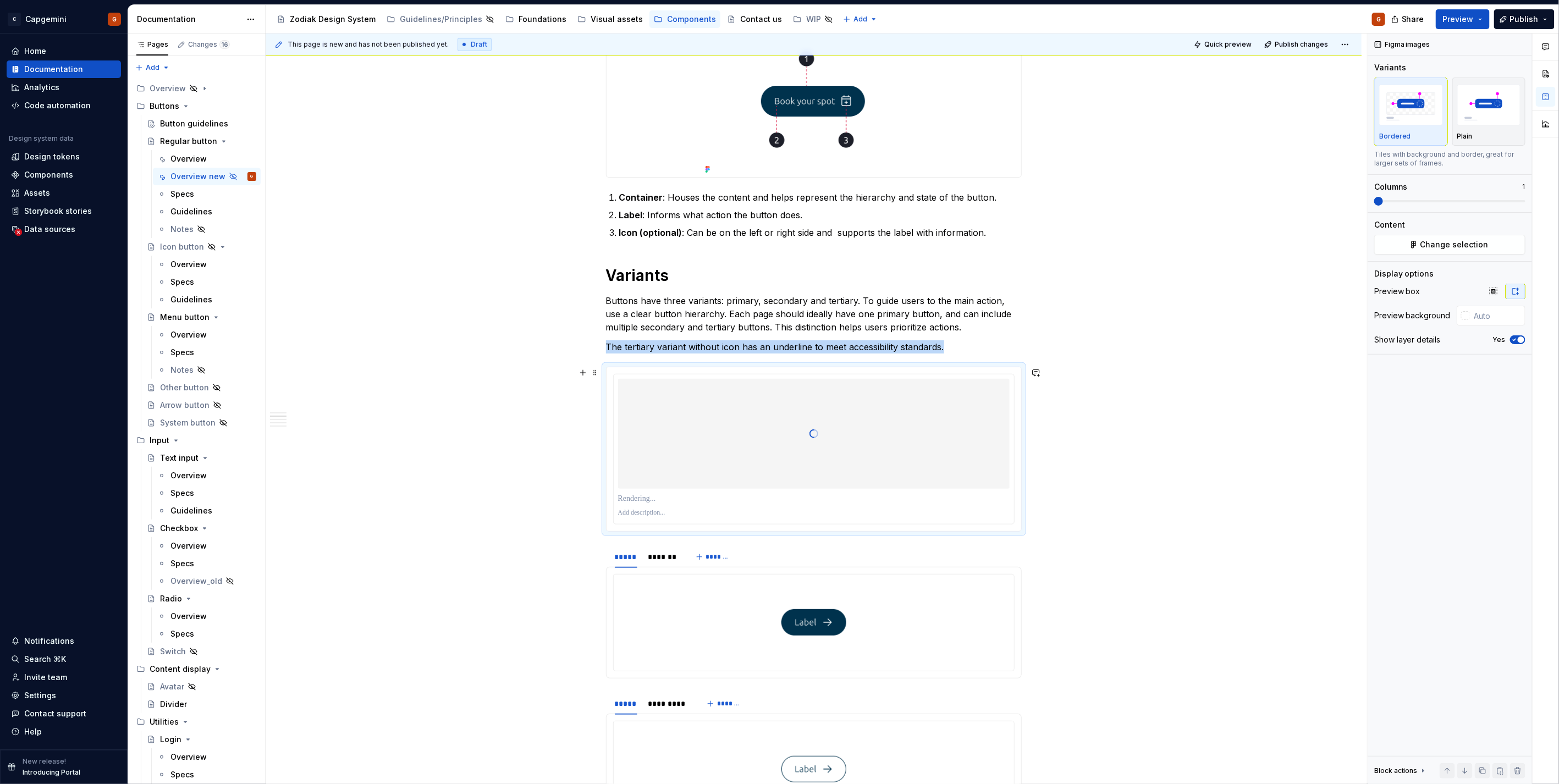
scroll to position [611, 0]
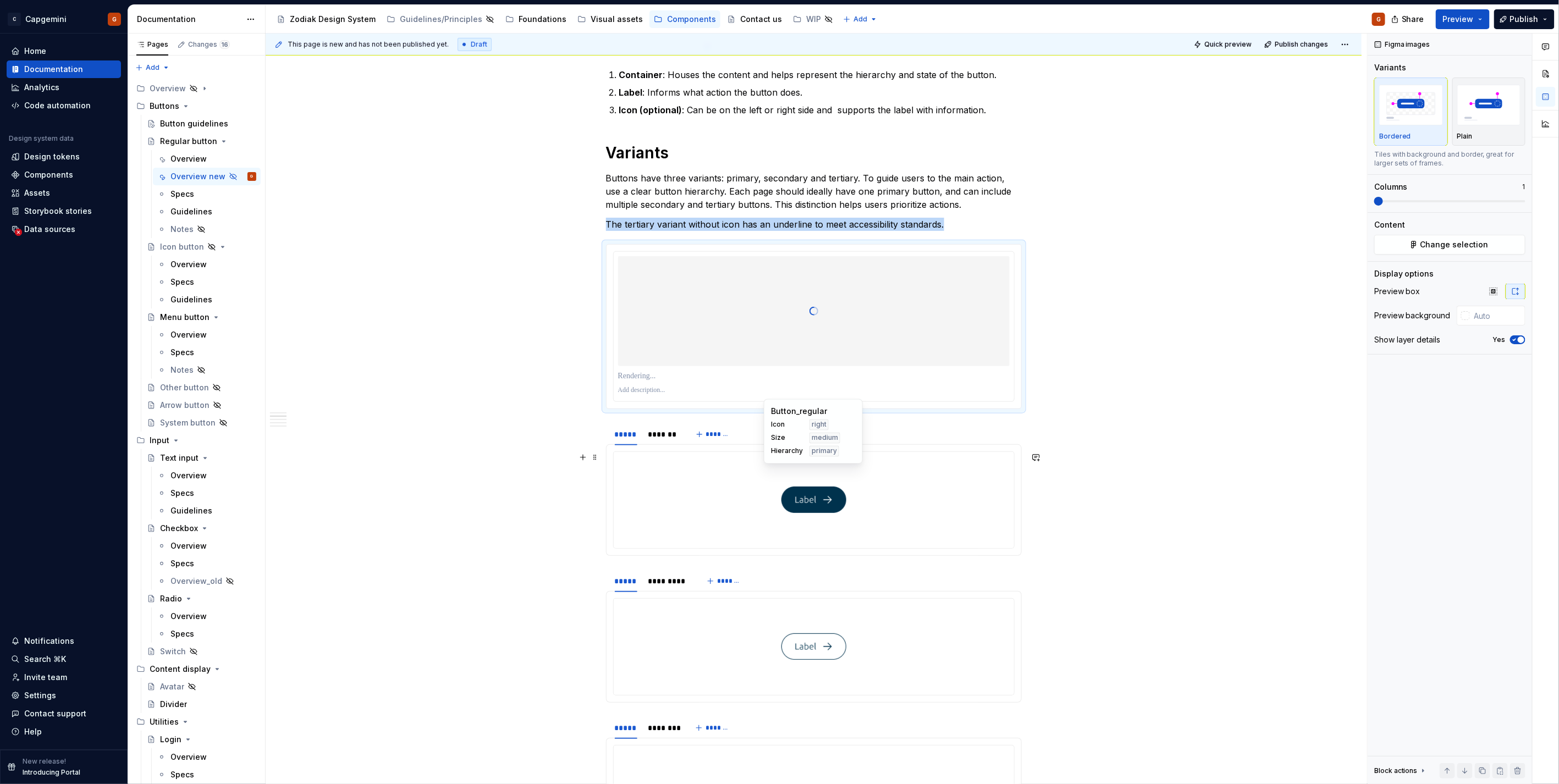
click at [813, 510] on img at bounding box center [813, 500] width 65 height 87
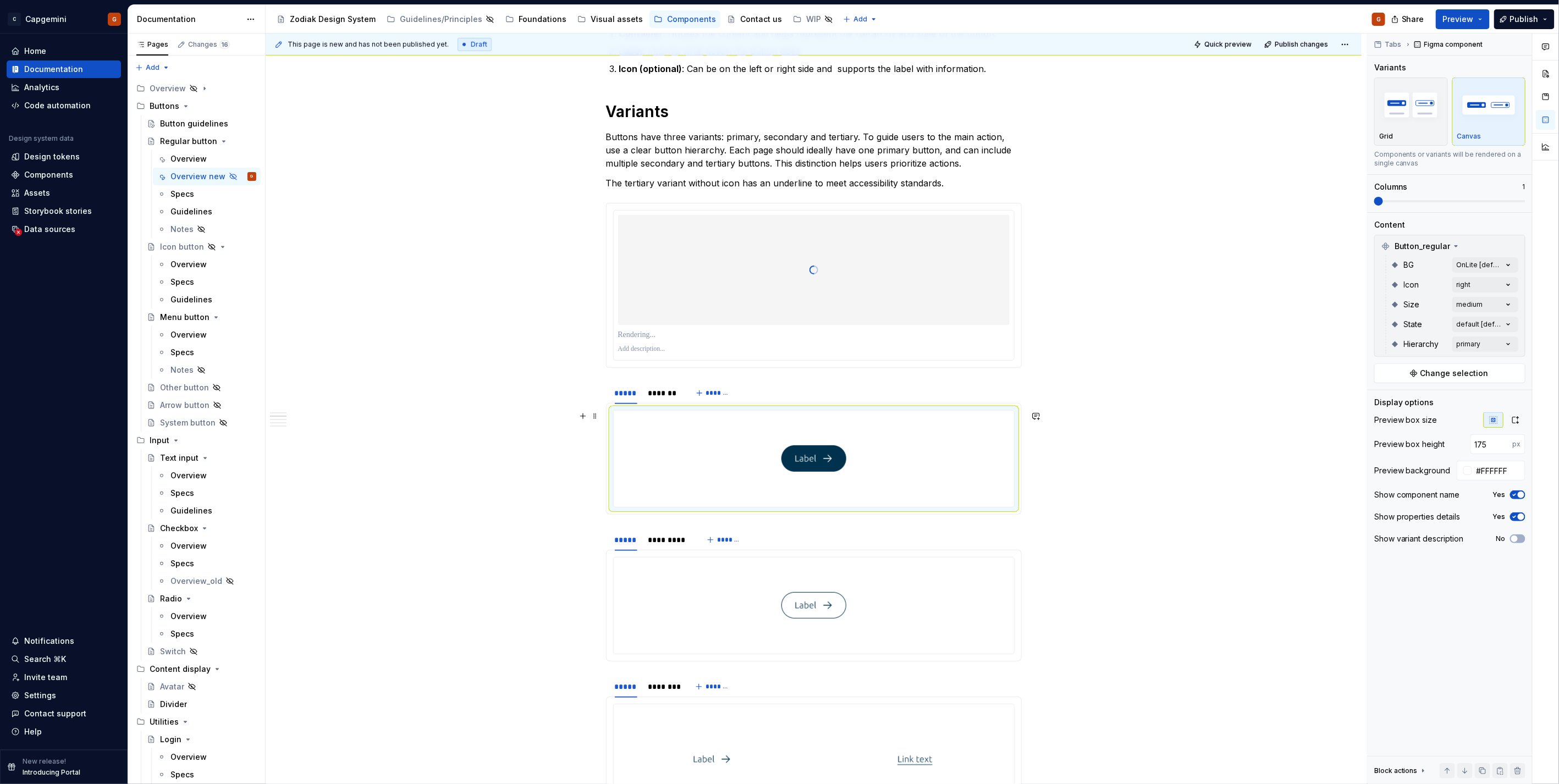
scroll to position [671, 0]
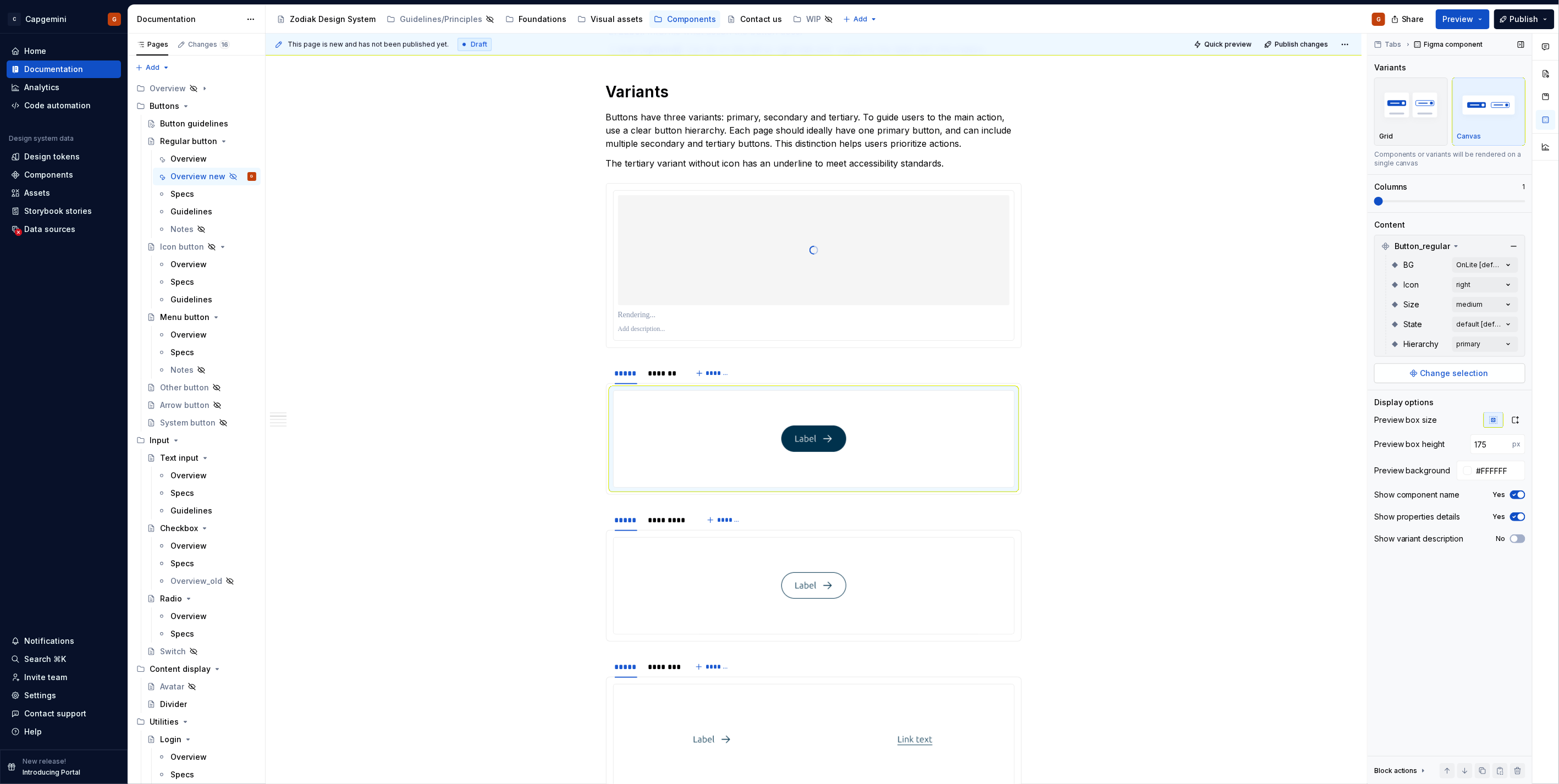
click at [1466, 375] on span "Change selection" at bounding box center [1454, 373] width 68 height 11
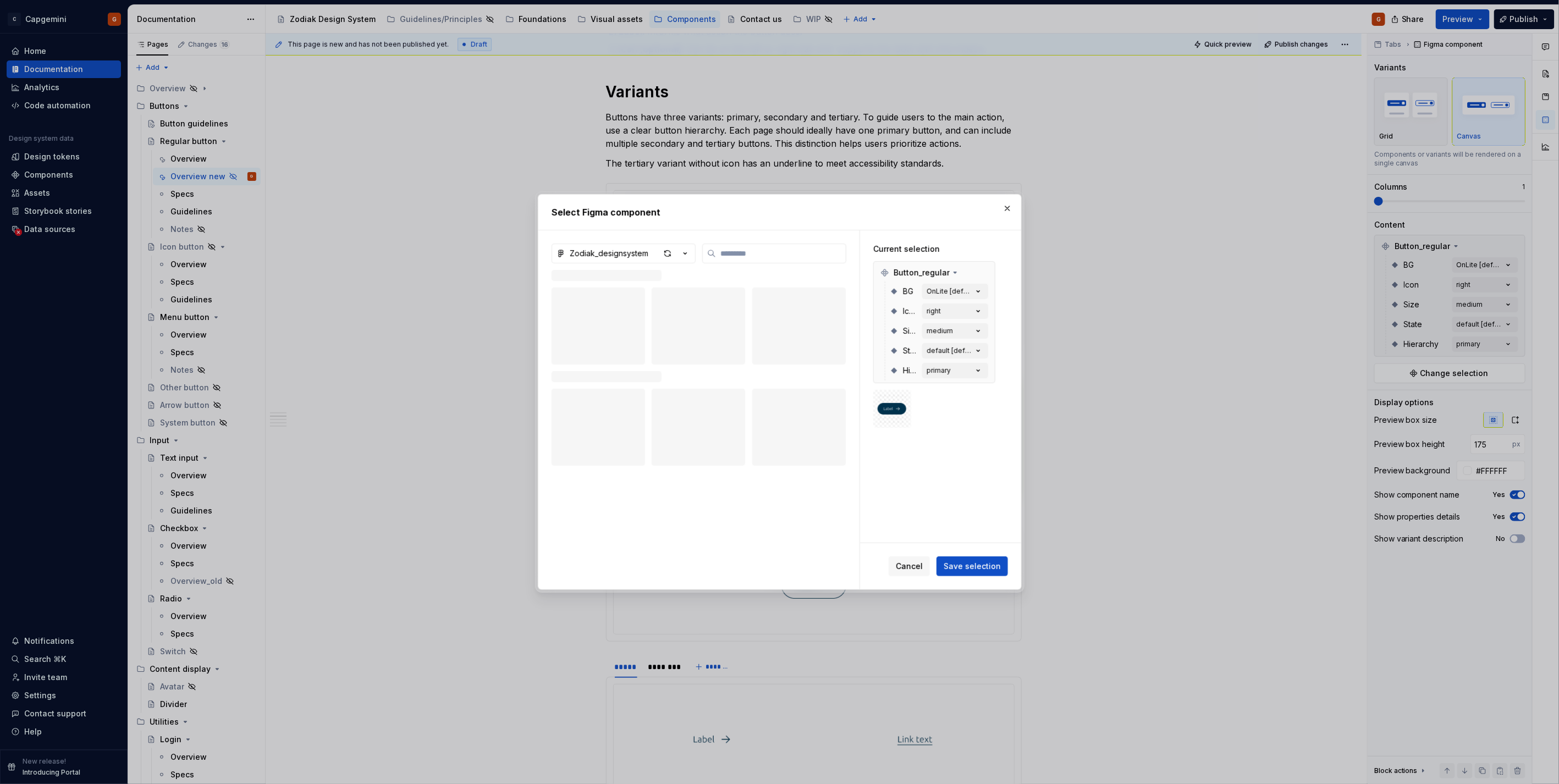
click at [1011, 215] on button "button" at bounding box center [1007, 208] width 15 height 15
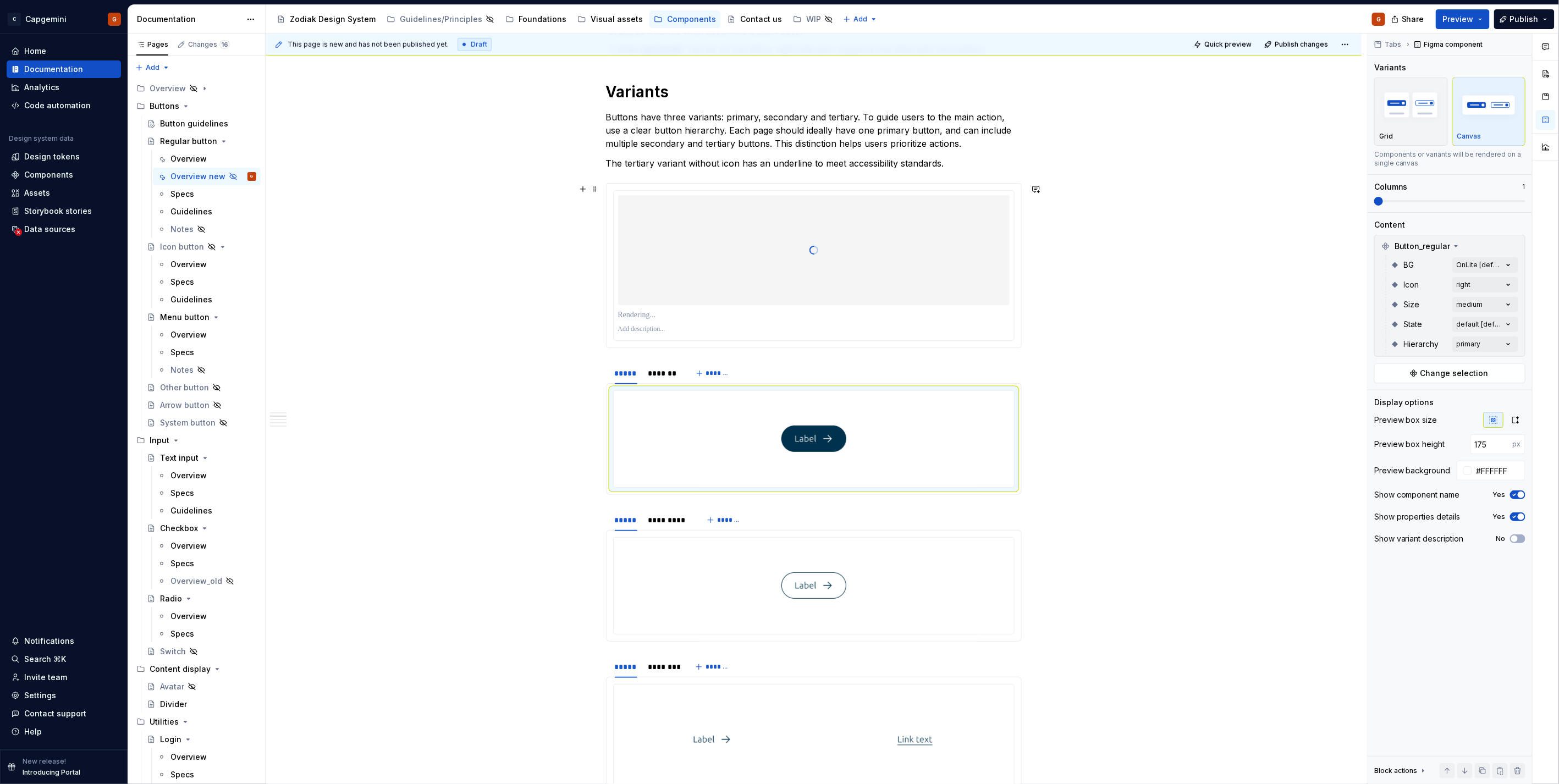
click at [848, 271] on div at bounding box center [813, 250] width 392 height 110
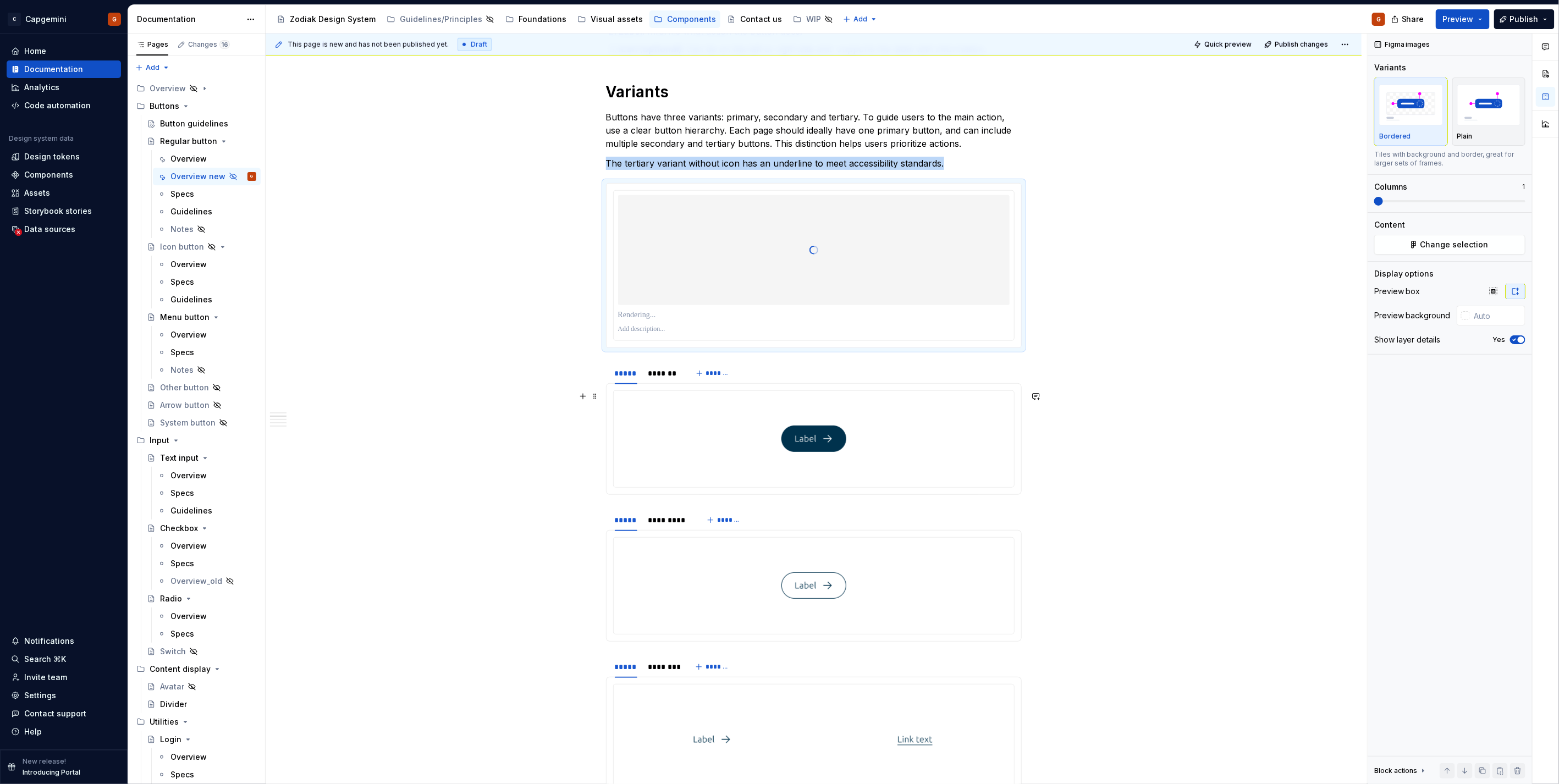
click at [669, 398] on div at bounding box center [813, 439] width 400 height 96
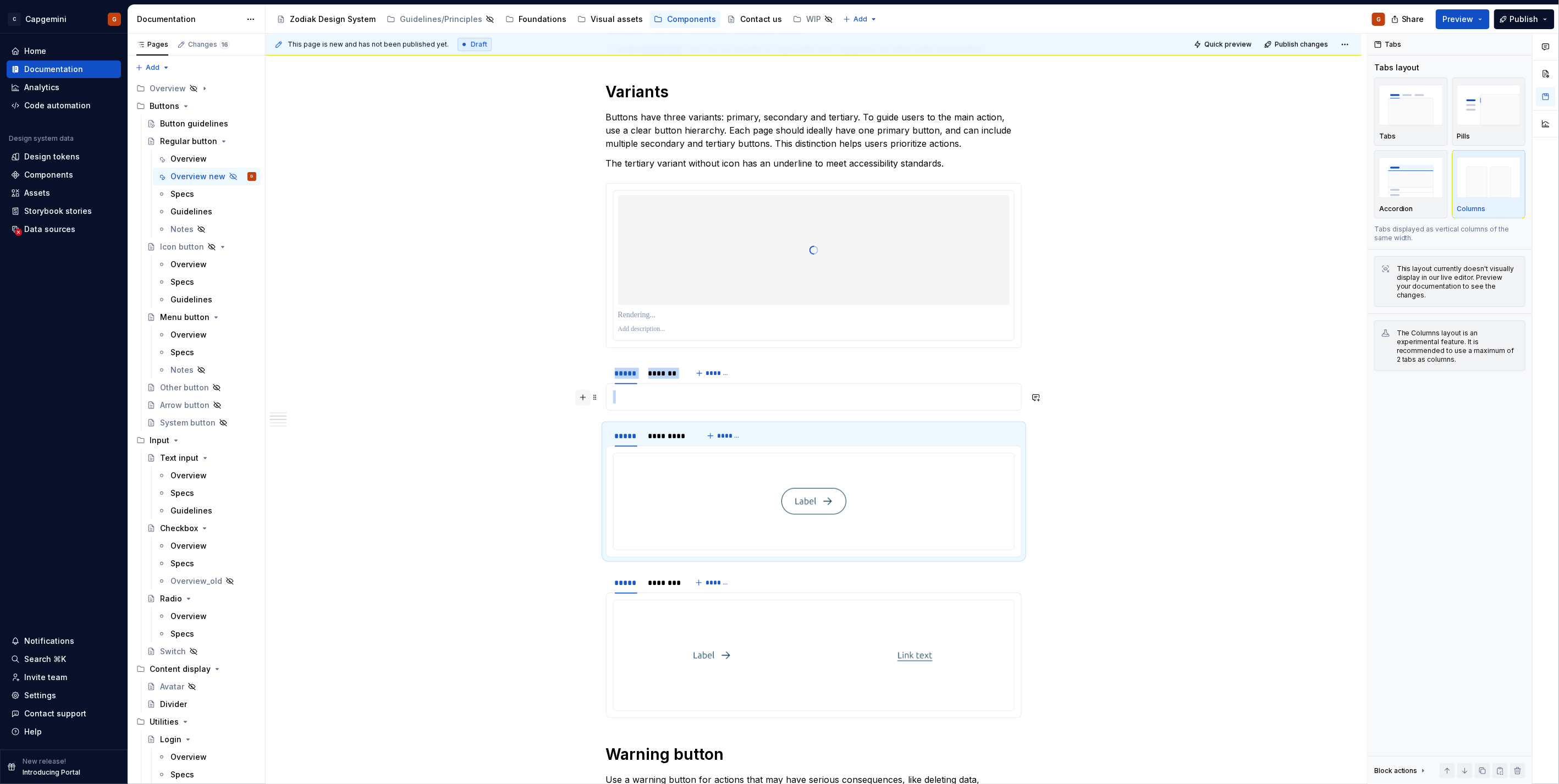
click at [581, 400] on button "button" at bounding box center [582, 397] width 15 height 15
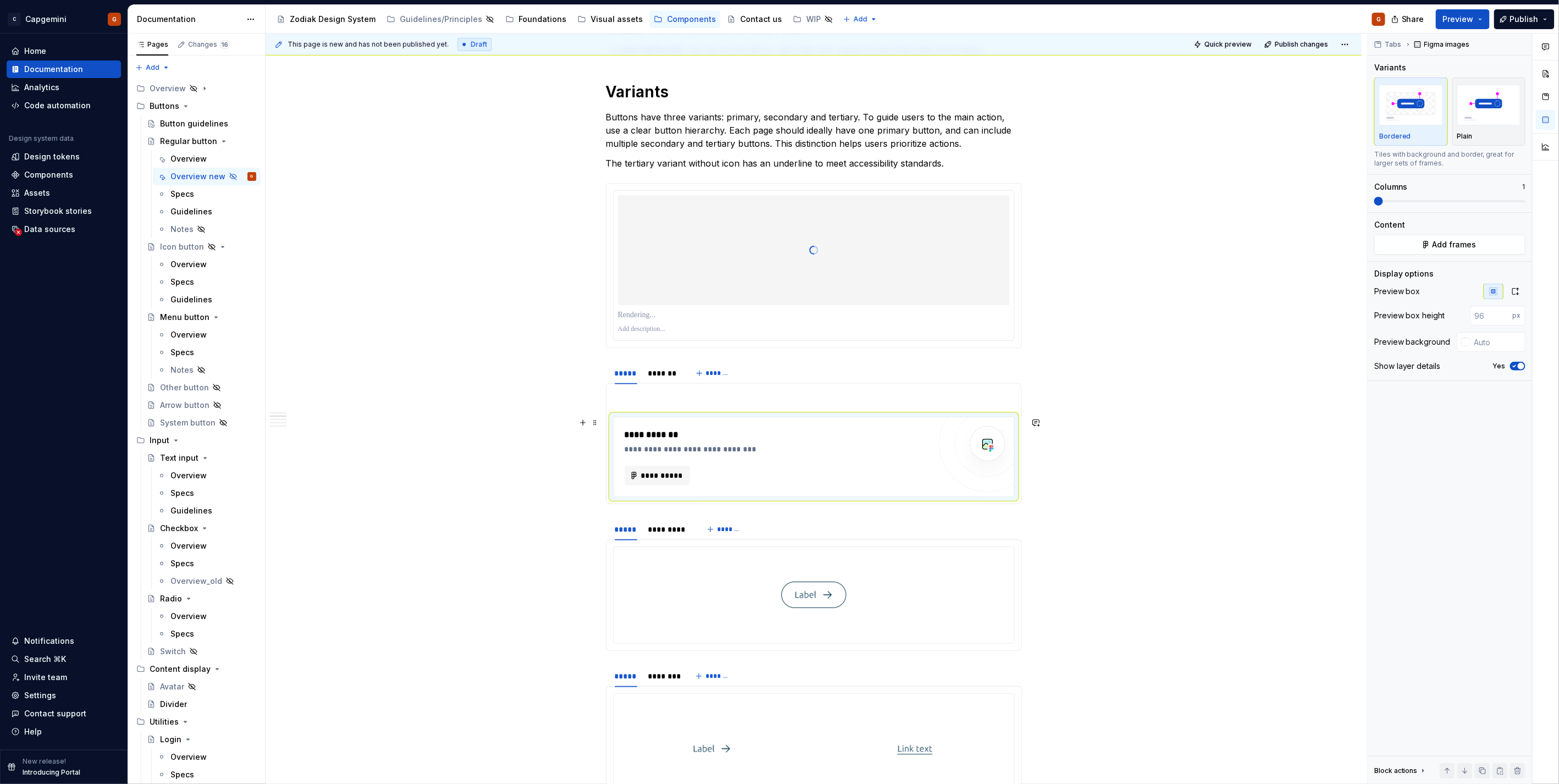
click at [653, 464] on div "**********" at bounding box center [777, 457] width 306 height 57
click at [653, 466] on button "**********" at bounding box center [657, 475] width 66 height 20
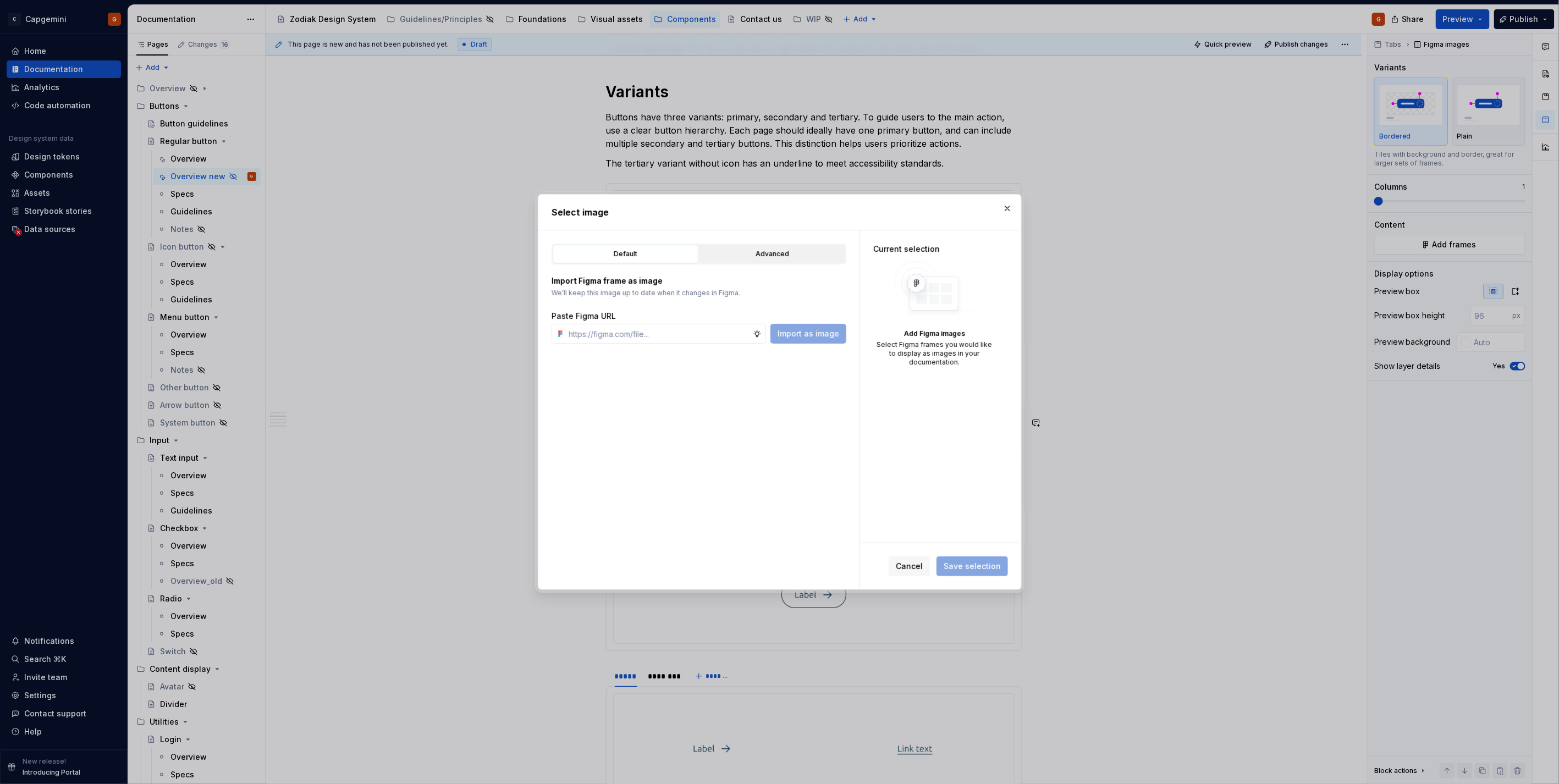
click at [741, 251] on div "Advanced" at bounding box center [772, 254] width 138 height 11
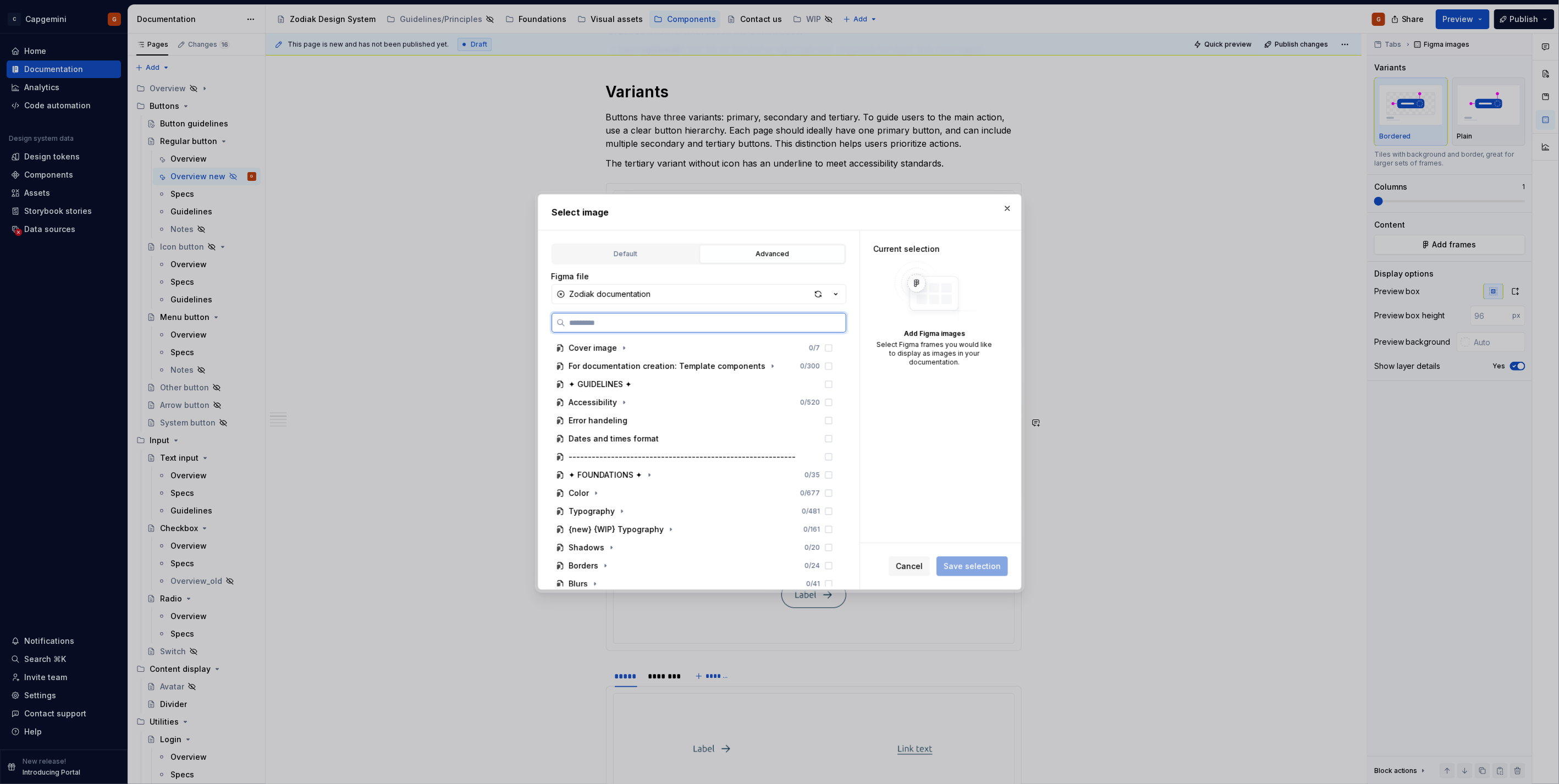
click at [657, 319] on input "search" at bounding box center [705, 322] width 280 height 11
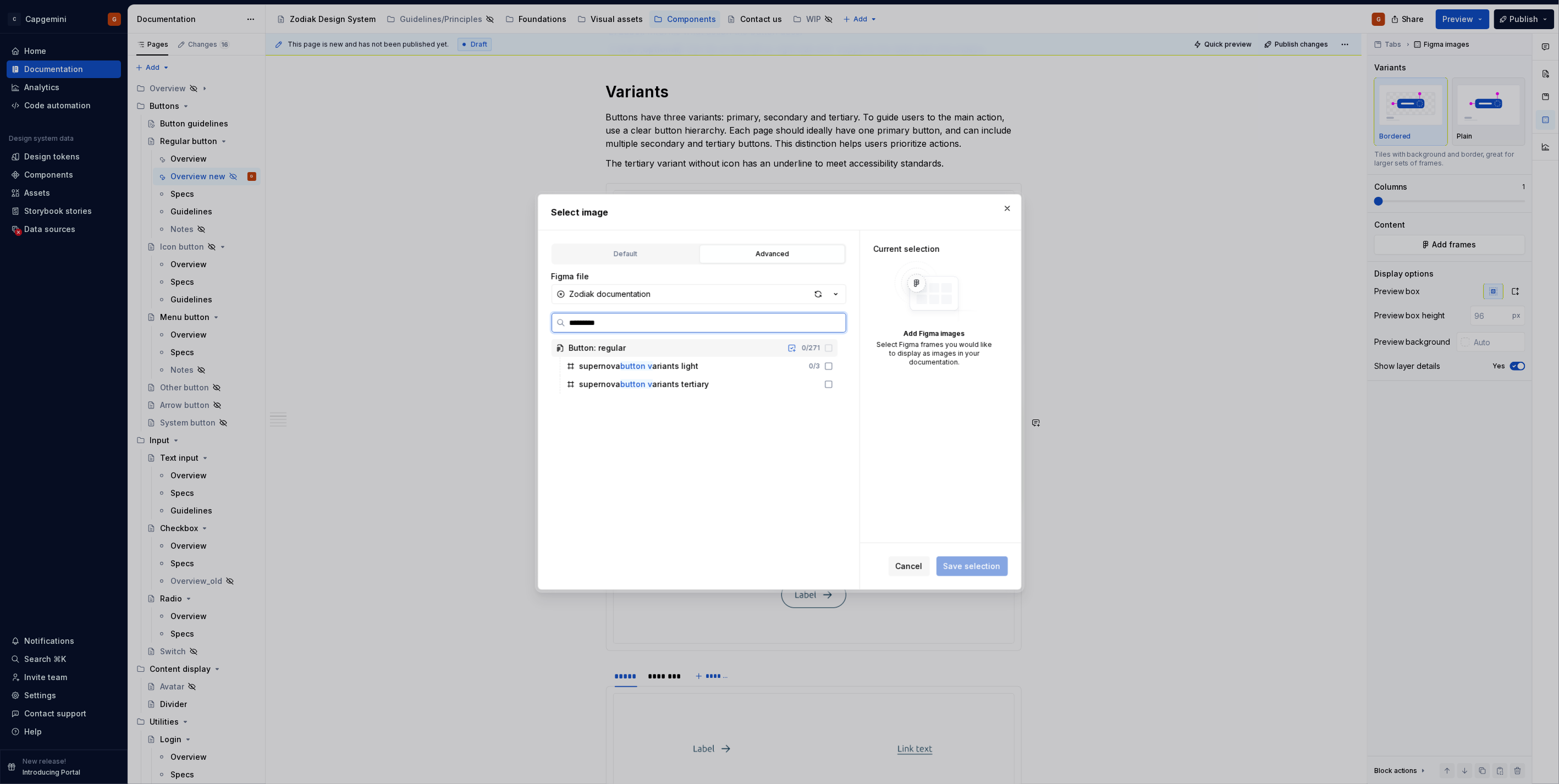
type input "**********"
click at [704, 386] on div "supernova button var iants tertiary" at bounding box center [645, 384] width 130 height 11
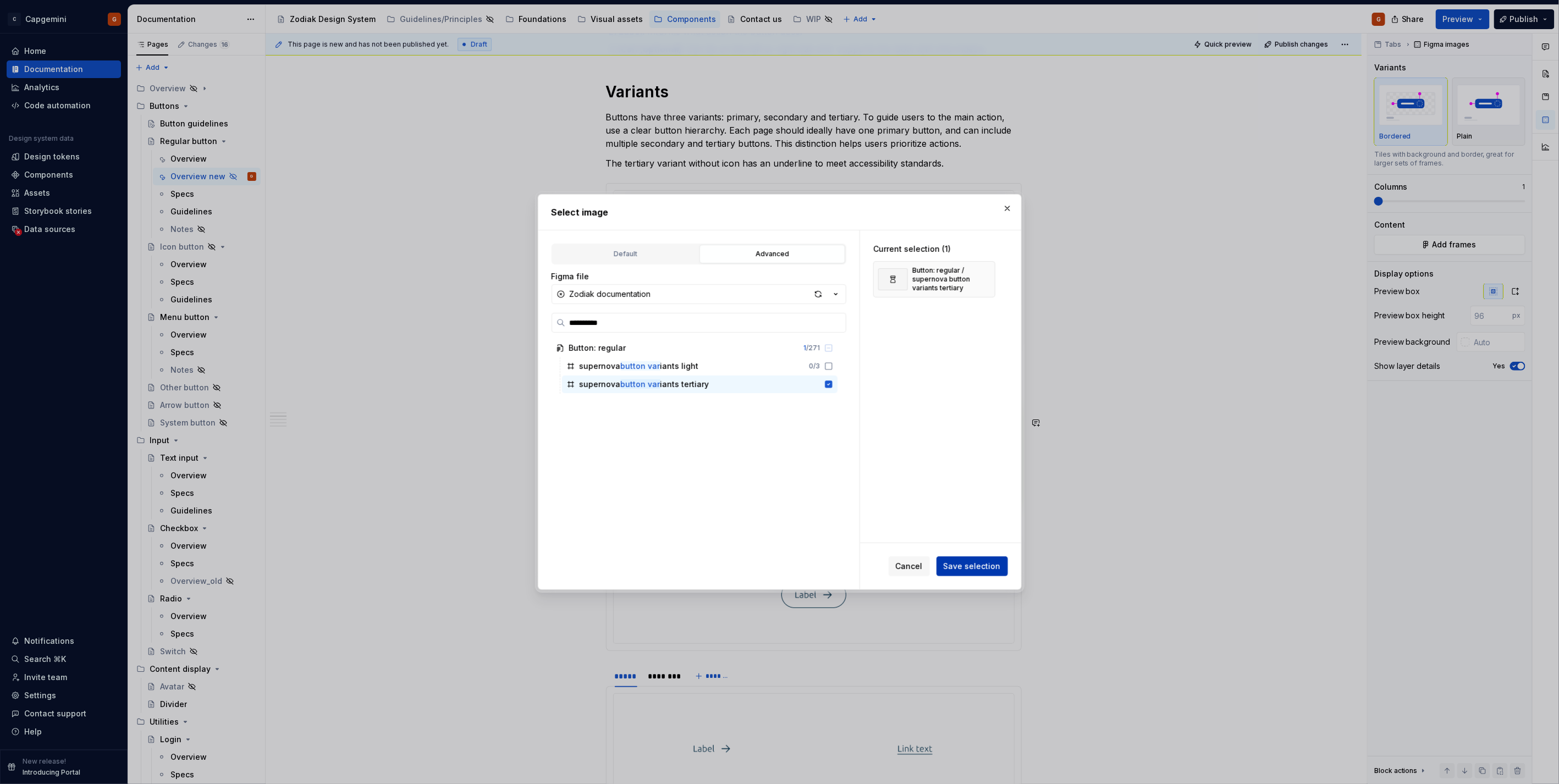
click at [975, 569] on span "Save selection" at bounding box center [972, 566] width 57 height 11
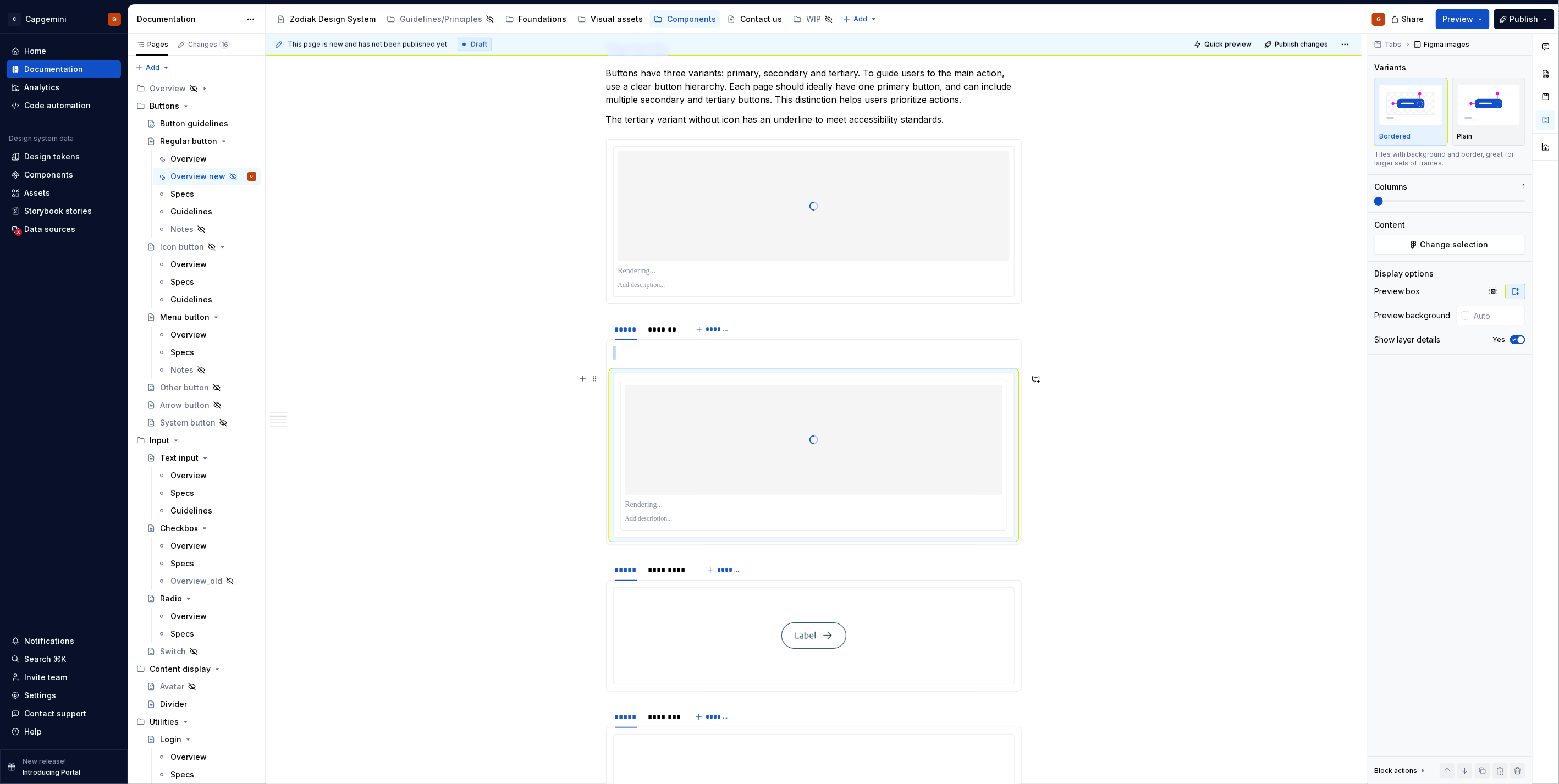
scroll to position [794, 0]
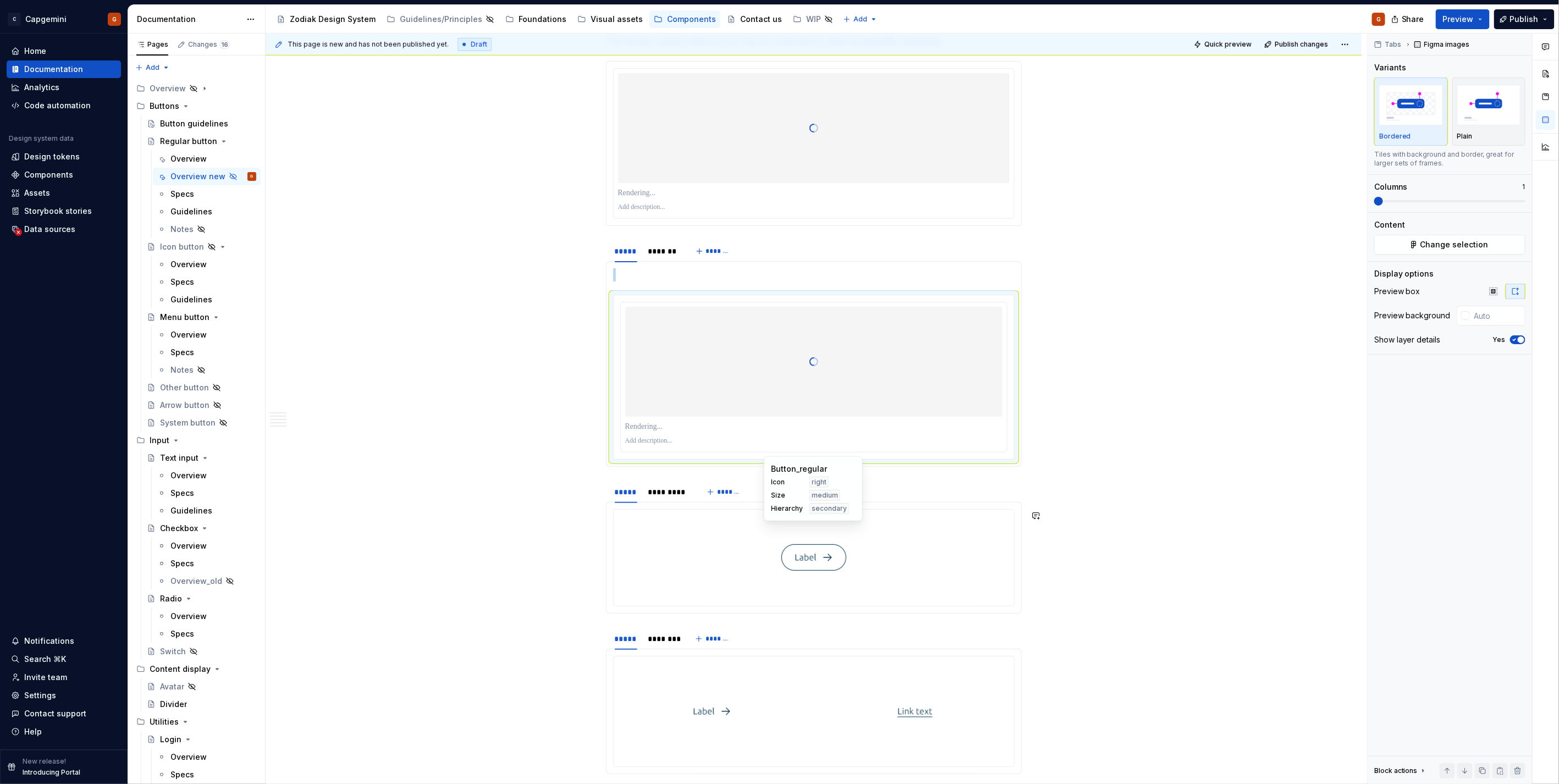
type textarea "*"
click at [651, 273] on p at bounding box center [813, 275] width 401 height 13
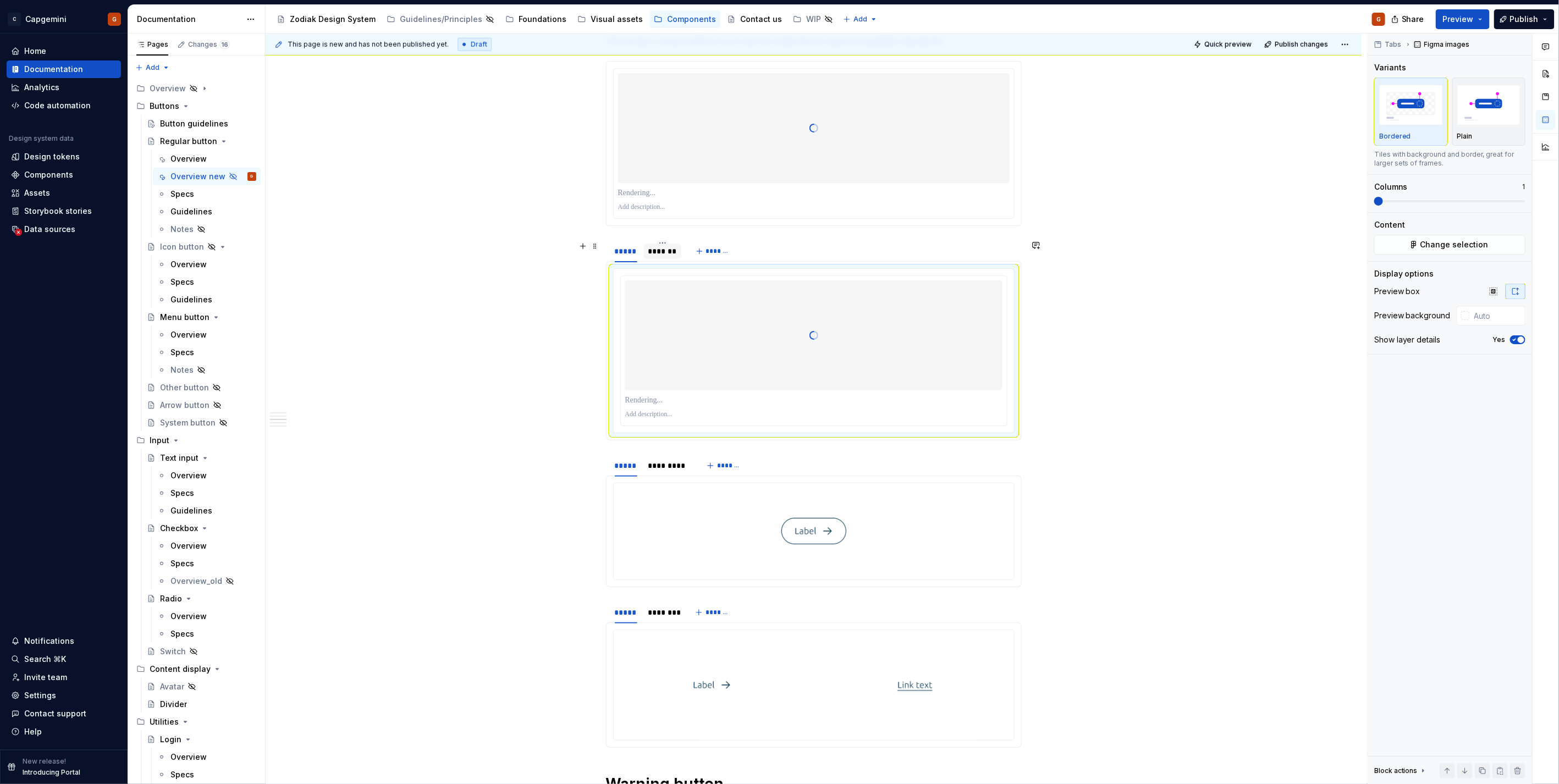
click at [660, 253] on div "*******" at bounding box center [662, 251] width 28 height 11
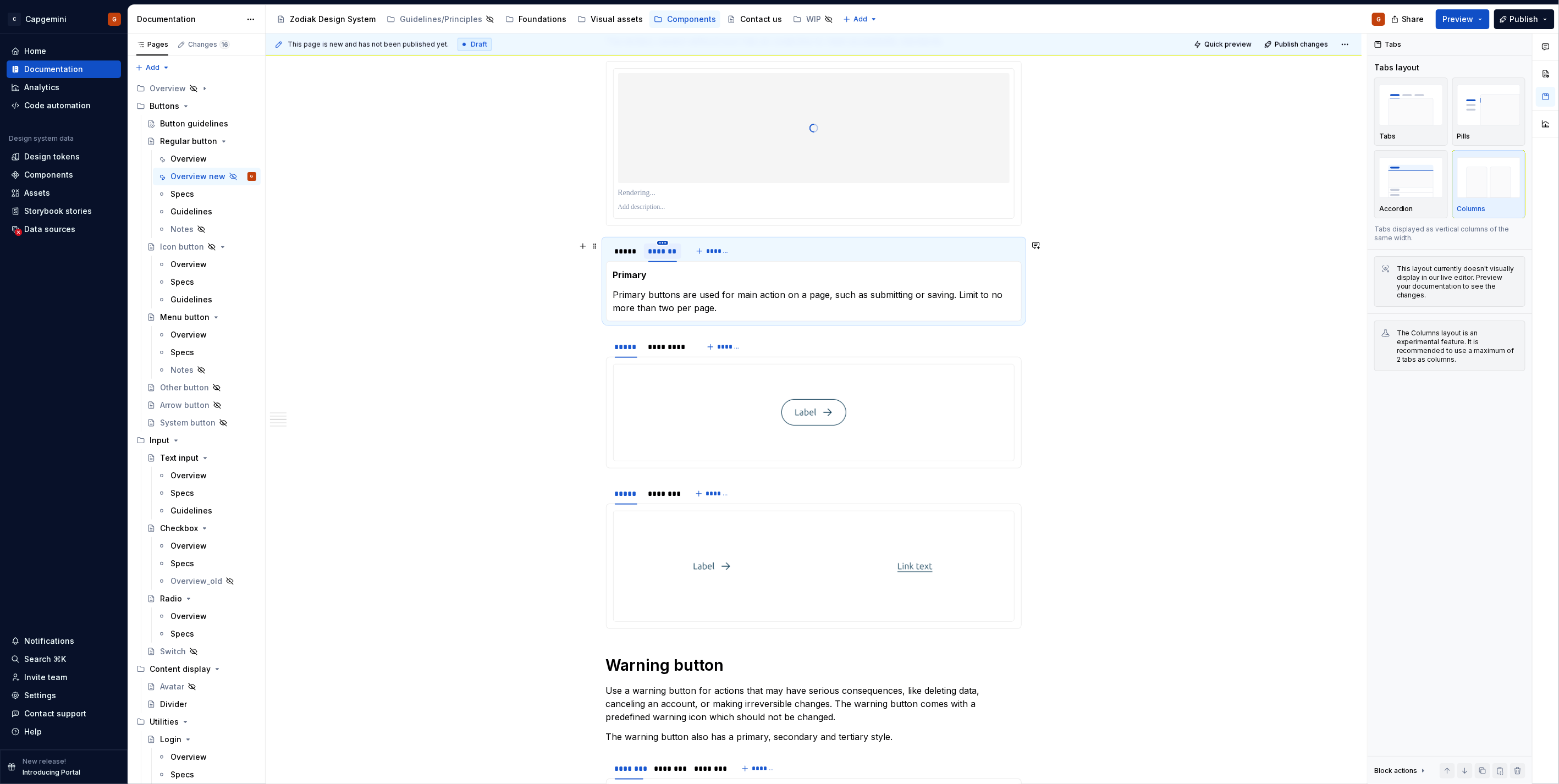
click at [664, 244] on html "C Capgemini G Home Documentation Analytics Code automation Design system data D…" at bounding box center [780, 392] width 1559 height 784
click at [671, 256] on icon at bounding box center [668, 260] width 9 height 9
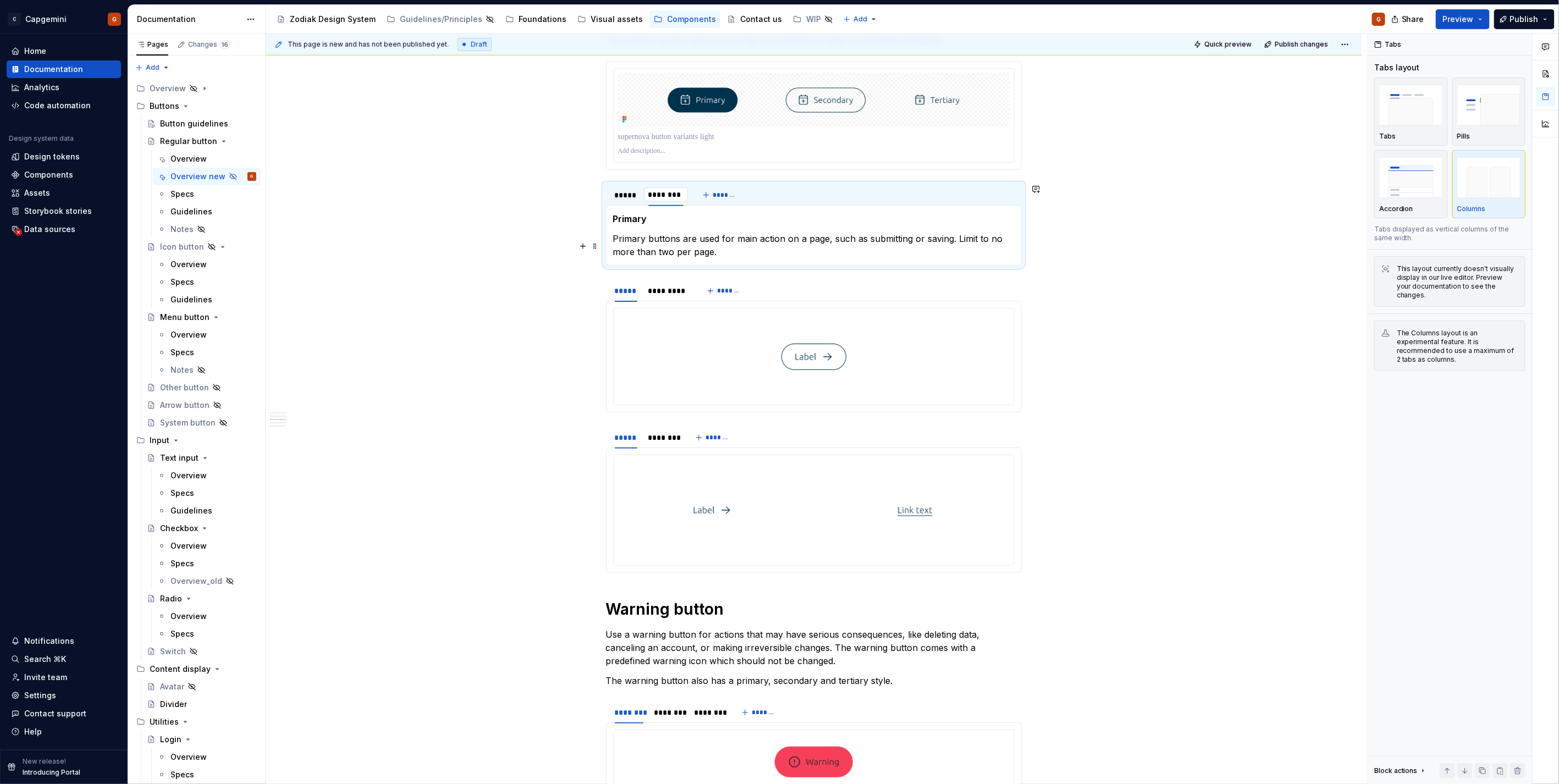
type input "********"
click at [667, 241] on p "Primary buttons are used for main action on a page, such as submitting or savin…" at bounding box center [813, 245] width 401 height 27
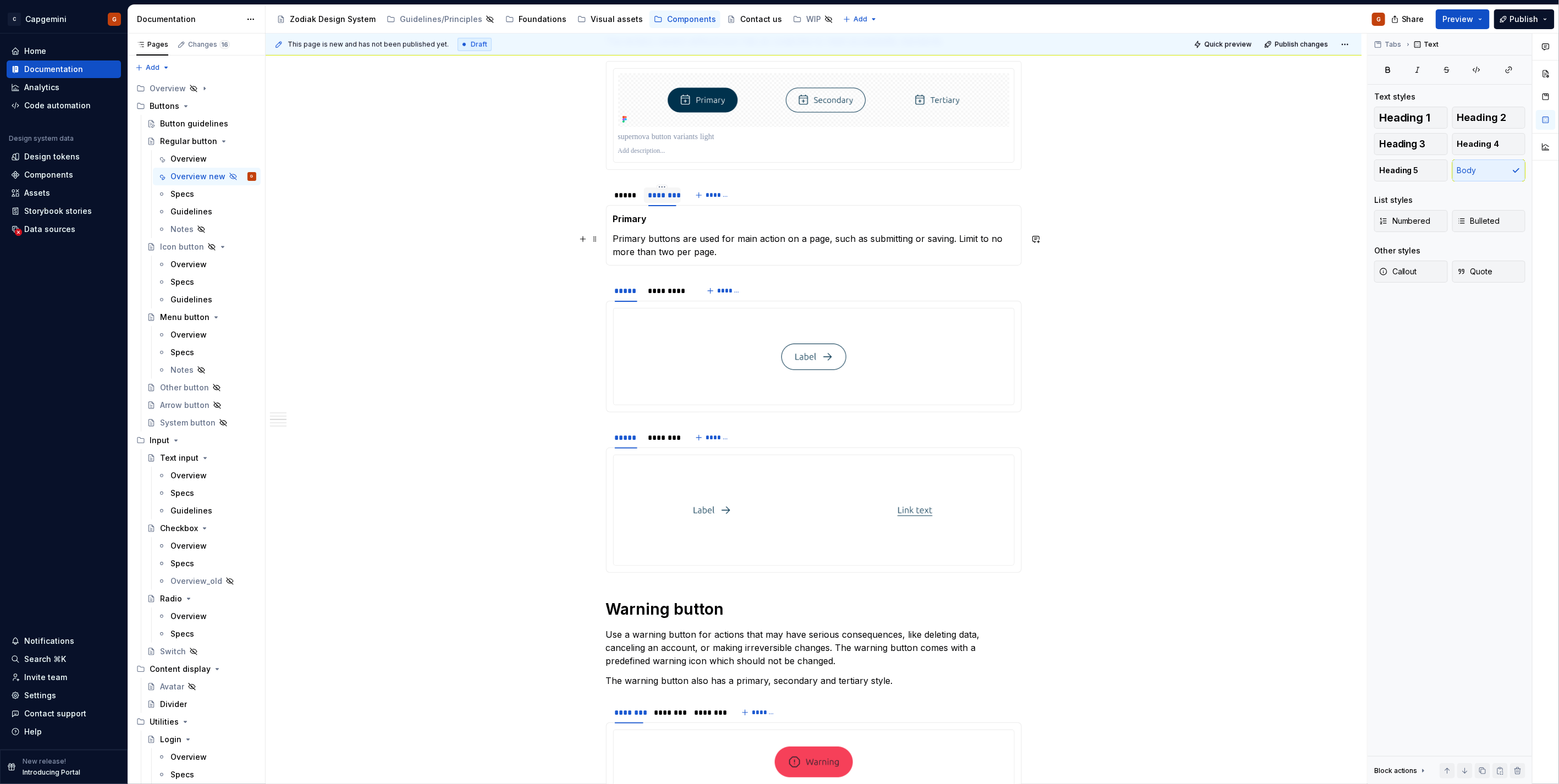
click at [629, 222] on strong "Primary" at bounding box center [630, 219] width 34 height 11
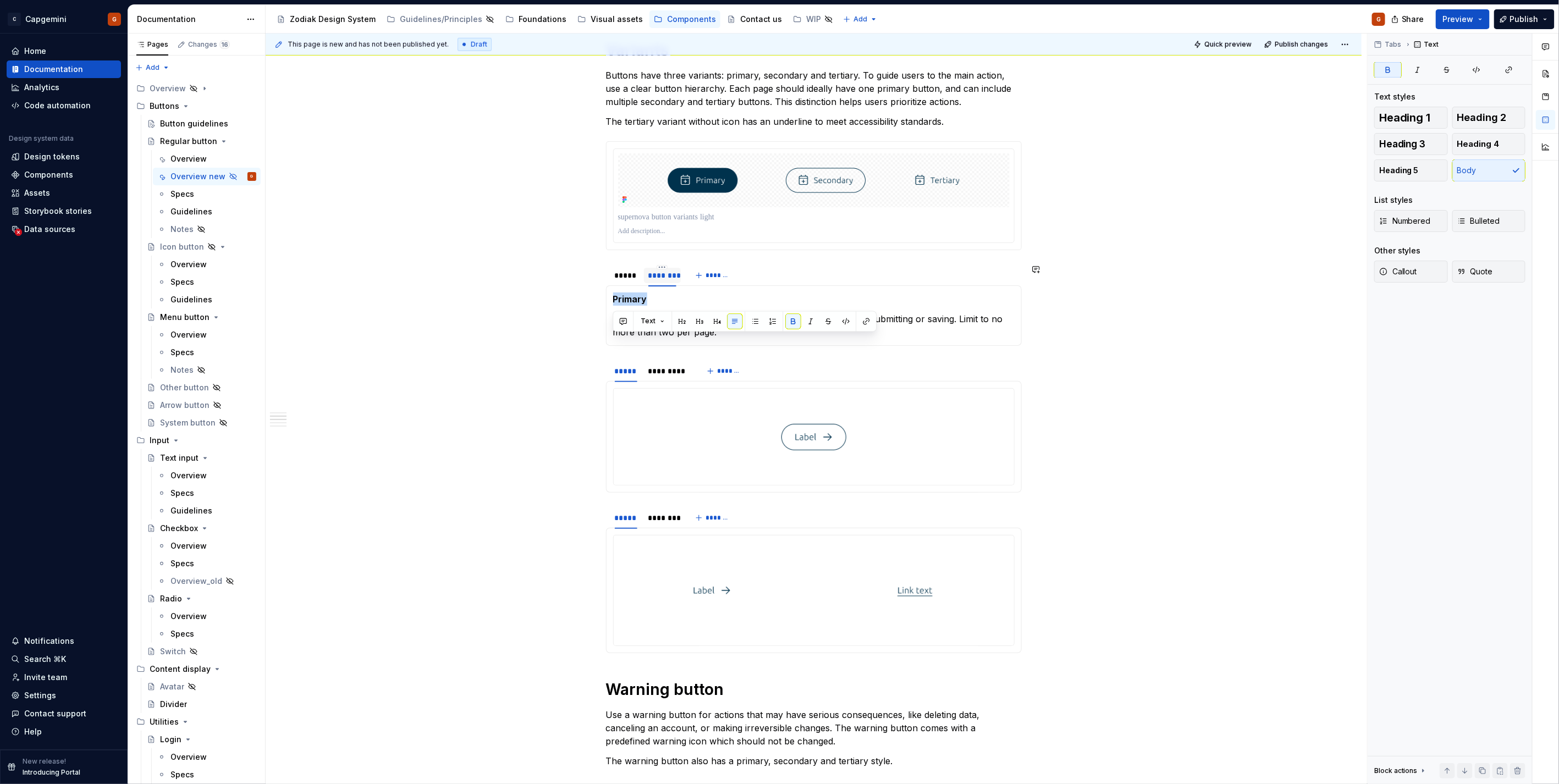
scroll to position [671, 0]
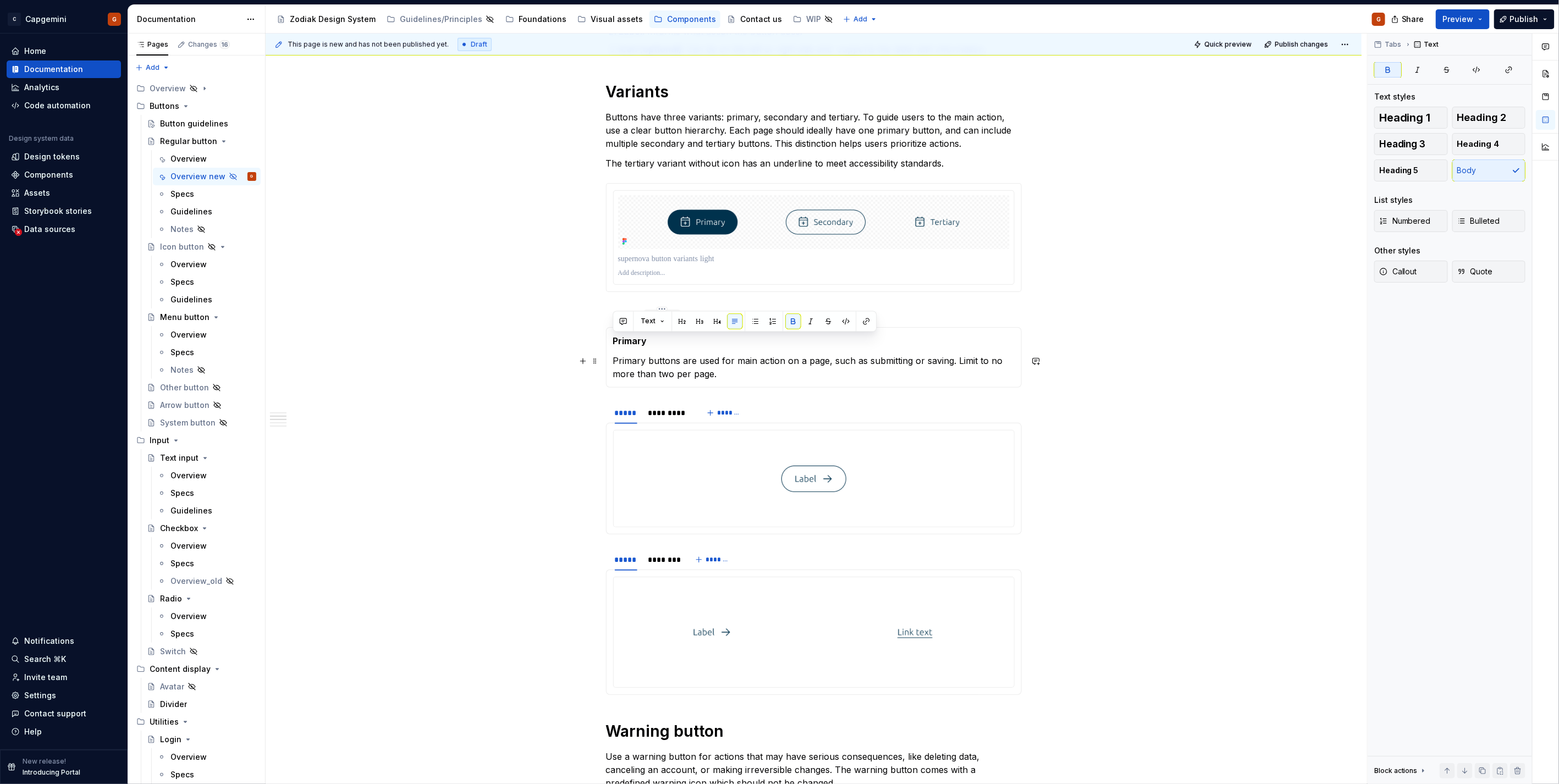
click at [665, 369] on p "Primary buttons are used for main action on a page, such as submitting or savin…" at bounding box center [813, 367] width 401 height 27
drag, startPoint x: 720, startPoint y: 375, endPoint x: 658, endPoint y: 364, distance: 63.0
click at [581, 322] on div "**********" at bounding box center [813, 761] width 1096 height 2484
click at [665, 365] on p "Primary buttons are used for main action on a page, such as submitting or savin…" at bounding box center [813, 367] width 401 height 27
click at [623, 318] on div "*****" at bounding box center [626, 317] width 22 height 11
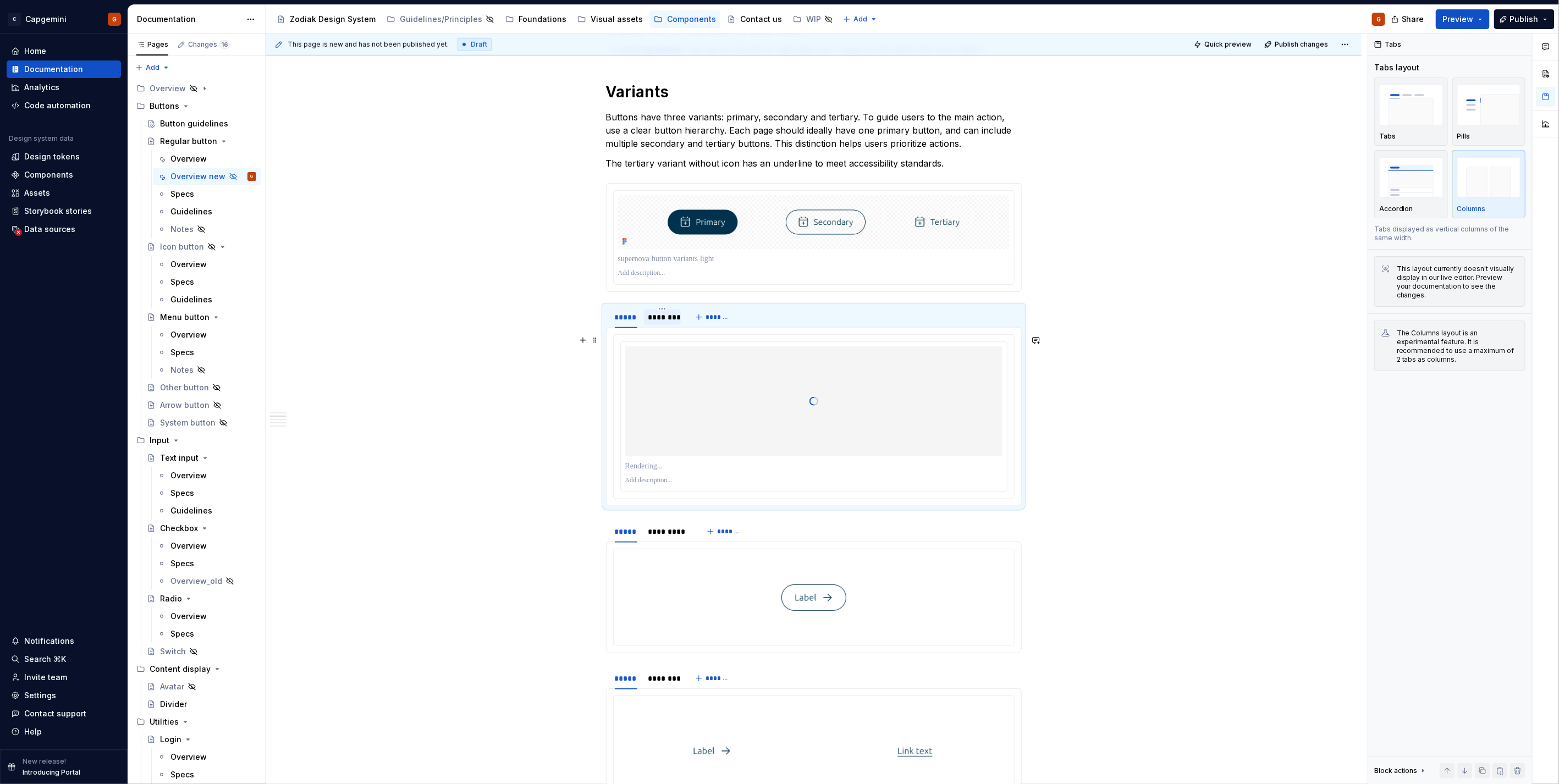
click at [685, 385] on div at bounding box center [813, 401] width 377 height 110
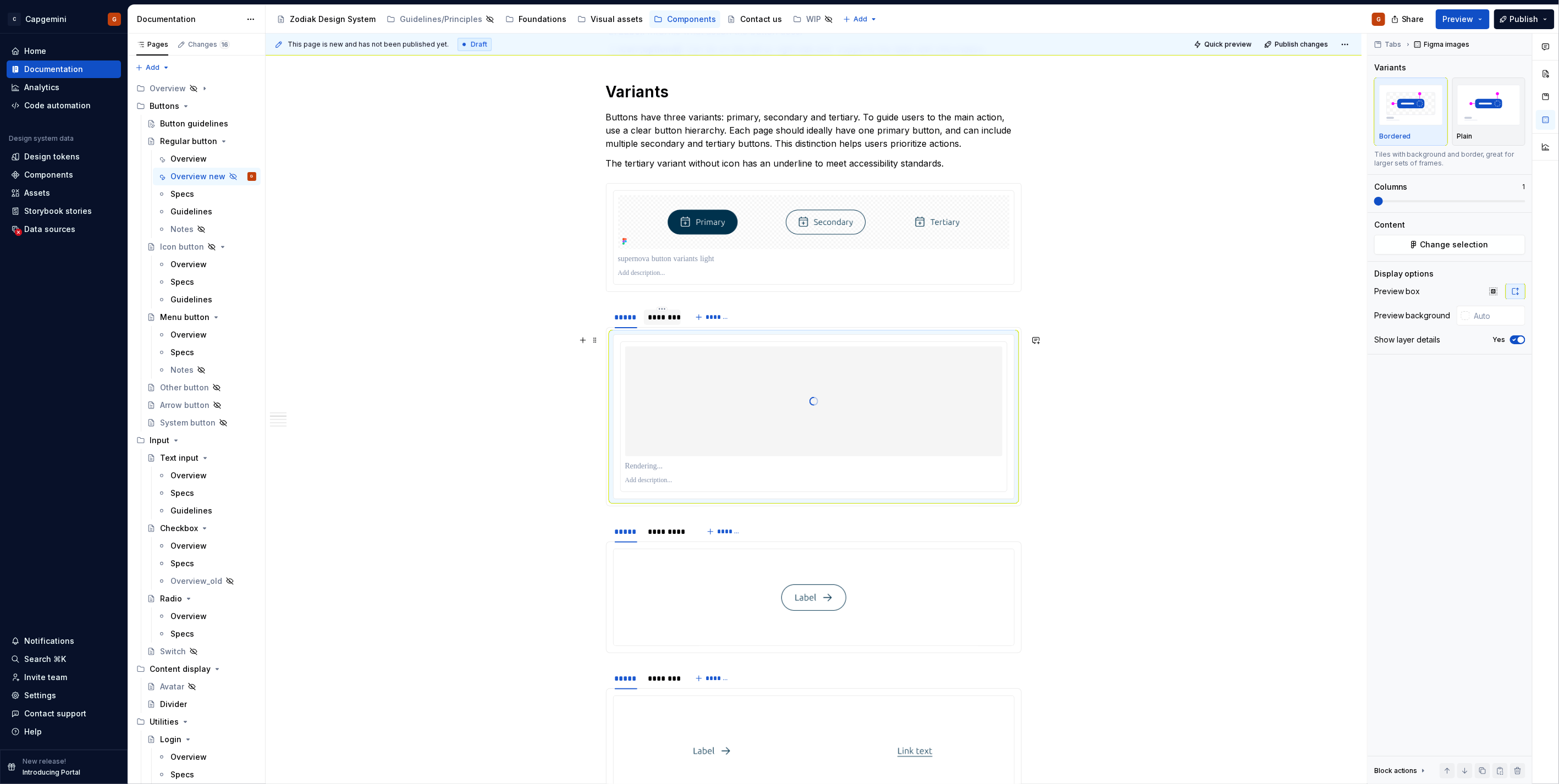
click at [677, 468] on p at bounding box center [813, 466] width 377 height 11
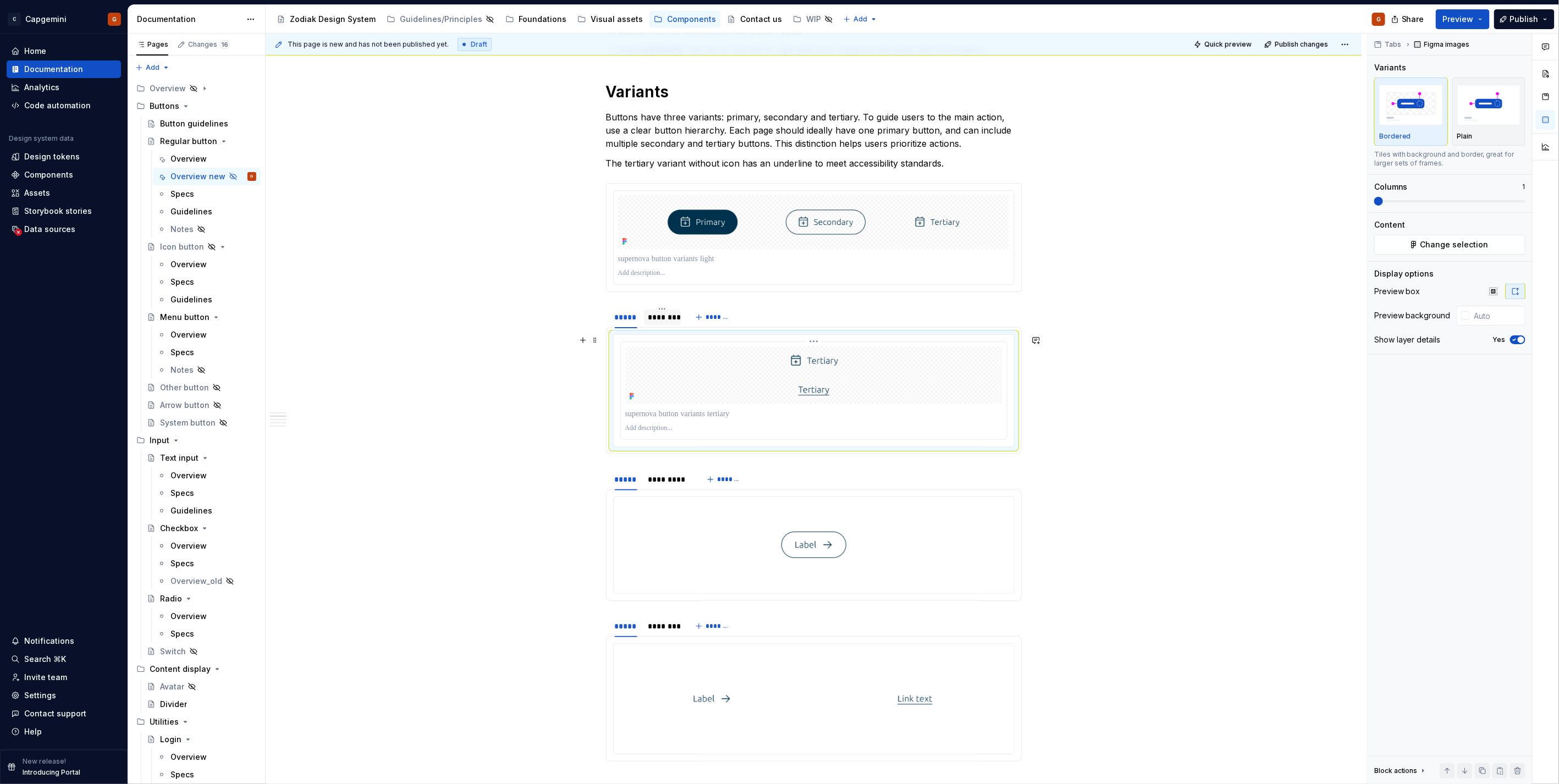
click at [740, 414] on p at bounding box center [813, 414] width 377 height 11
click at [935, 381] on div at bounding box center [813, 374] width 377 height 57
click at [1485, 324] on input "text" at bounding box center [1498, 315] width 56 height 20
type input "#FFFFFF"
type button "on"
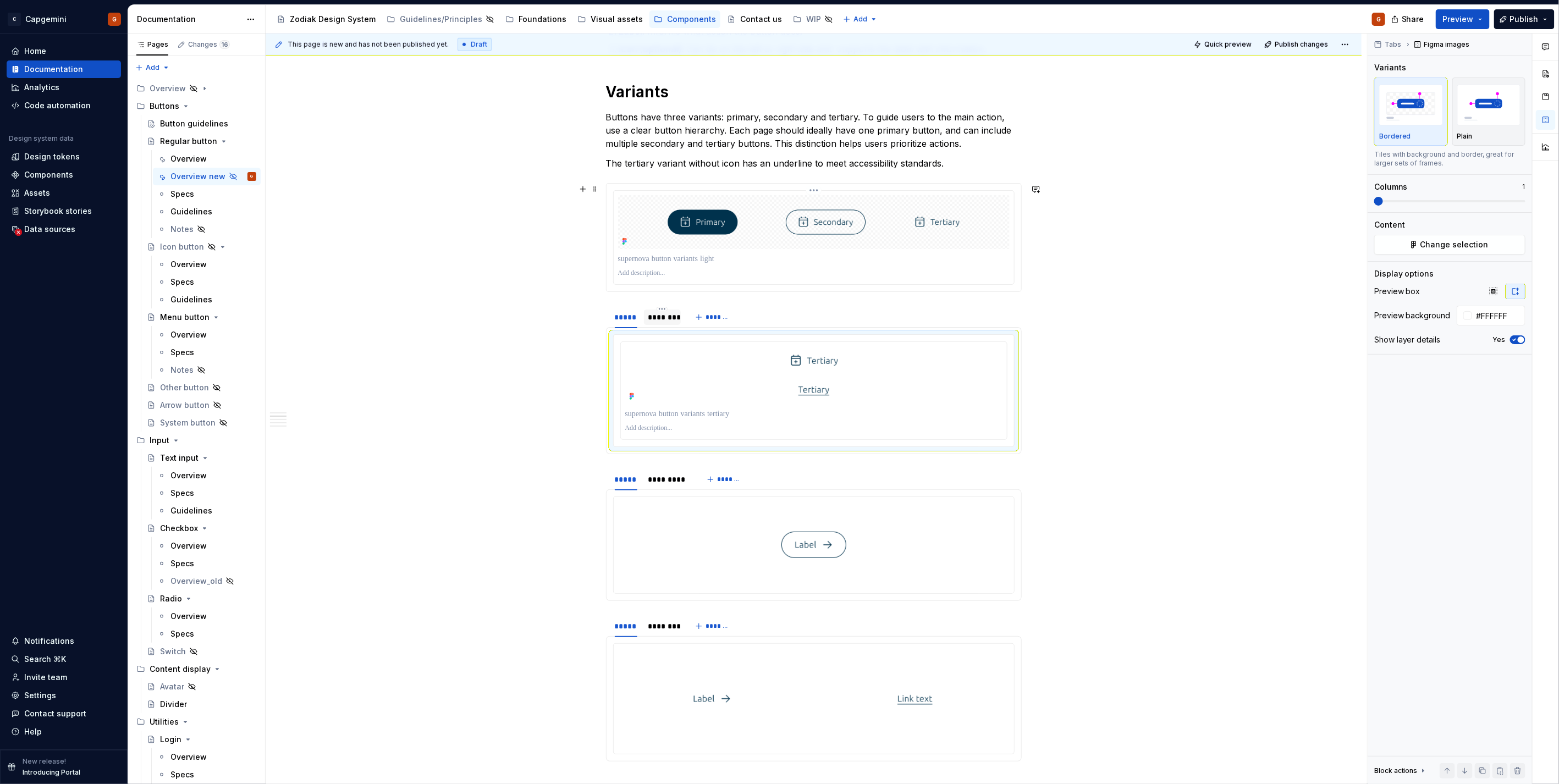
click at [980, 264] on p at bounding box center [813, 259] width 392 height 11
click at [1498, 312] on input "text" at bounding box center [1498, 315] width 56 height 20
type input "#FFFFFF"
click at [734, 260] on p at bounding box center [813, 259] width 392 height 11
click at [1514, 338] on icon "button" at bounding box center [1514, 339] width 9 height 7
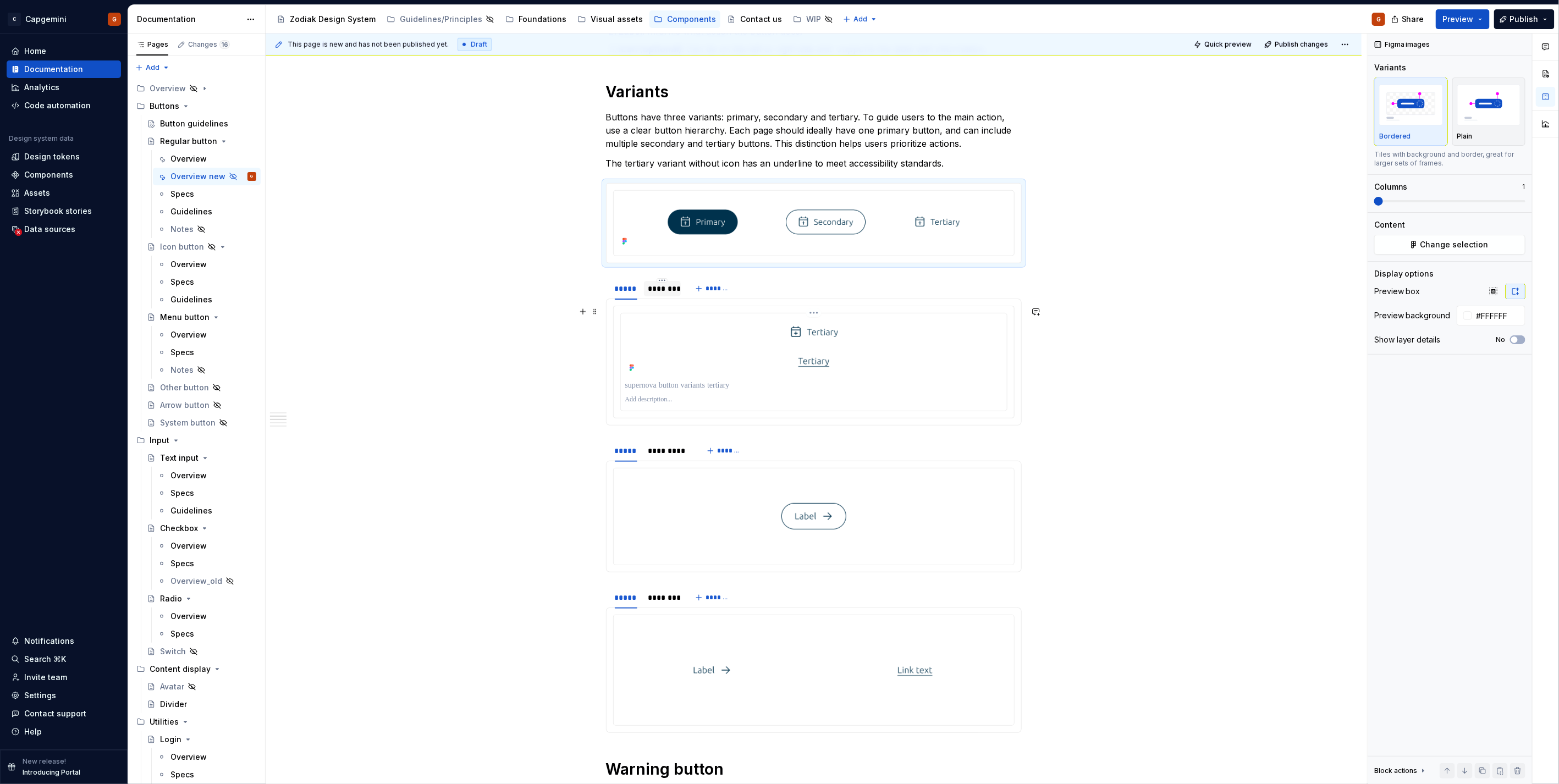
click at [841, 353] on img at bounding box center [814, 346] width 205 height 57
click at [748, 385] on p at bounding box center [813, 385] width 377 height 11
click at [660, 270] on div "**********" at bounding box center [813, 669] width 416 height 2247
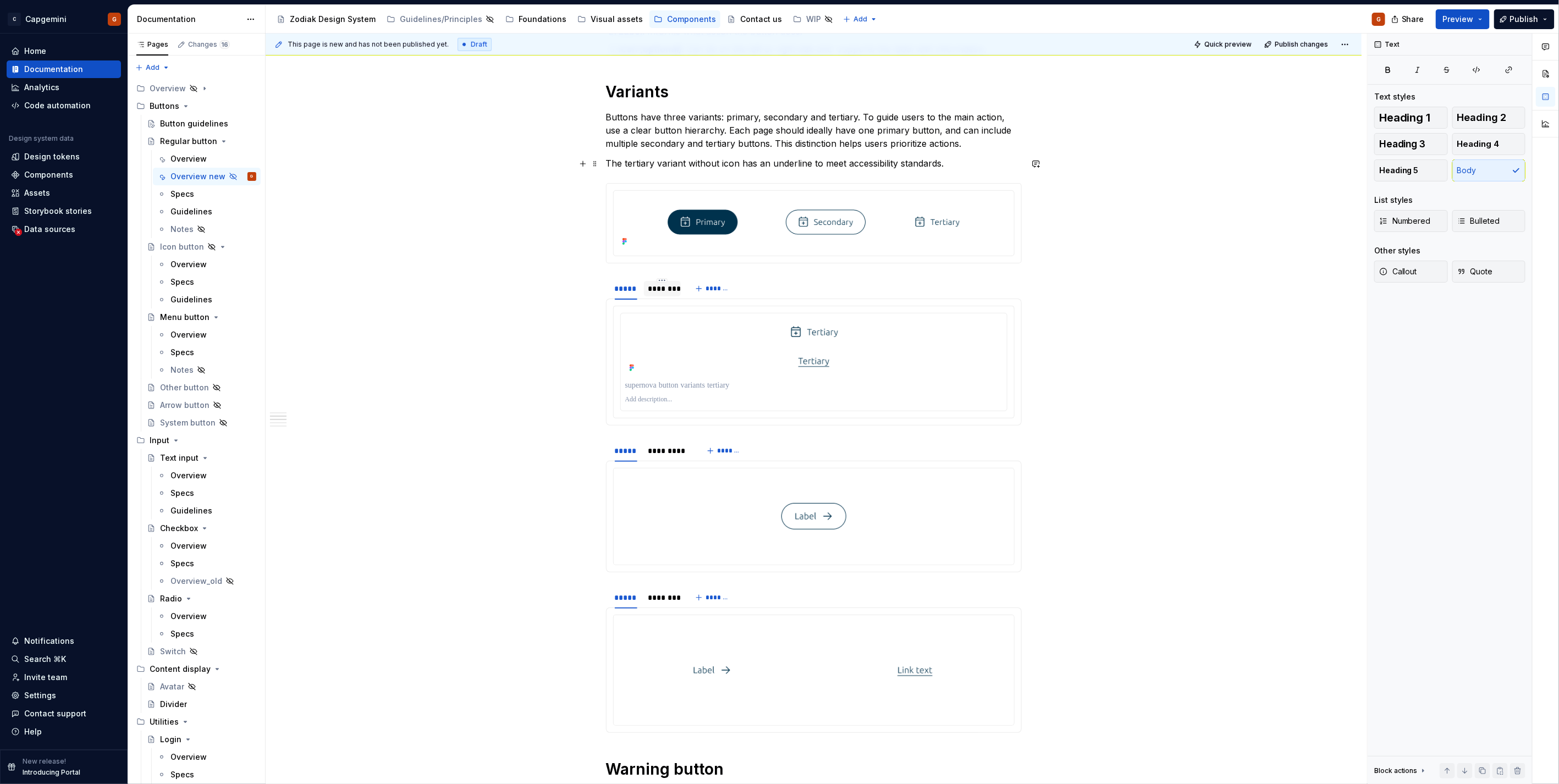
click at [666, 166] on p "The tertiary variant without icon has an underline to meet accessibility standa…" at bounding box center [813, 163] width 416 height 13
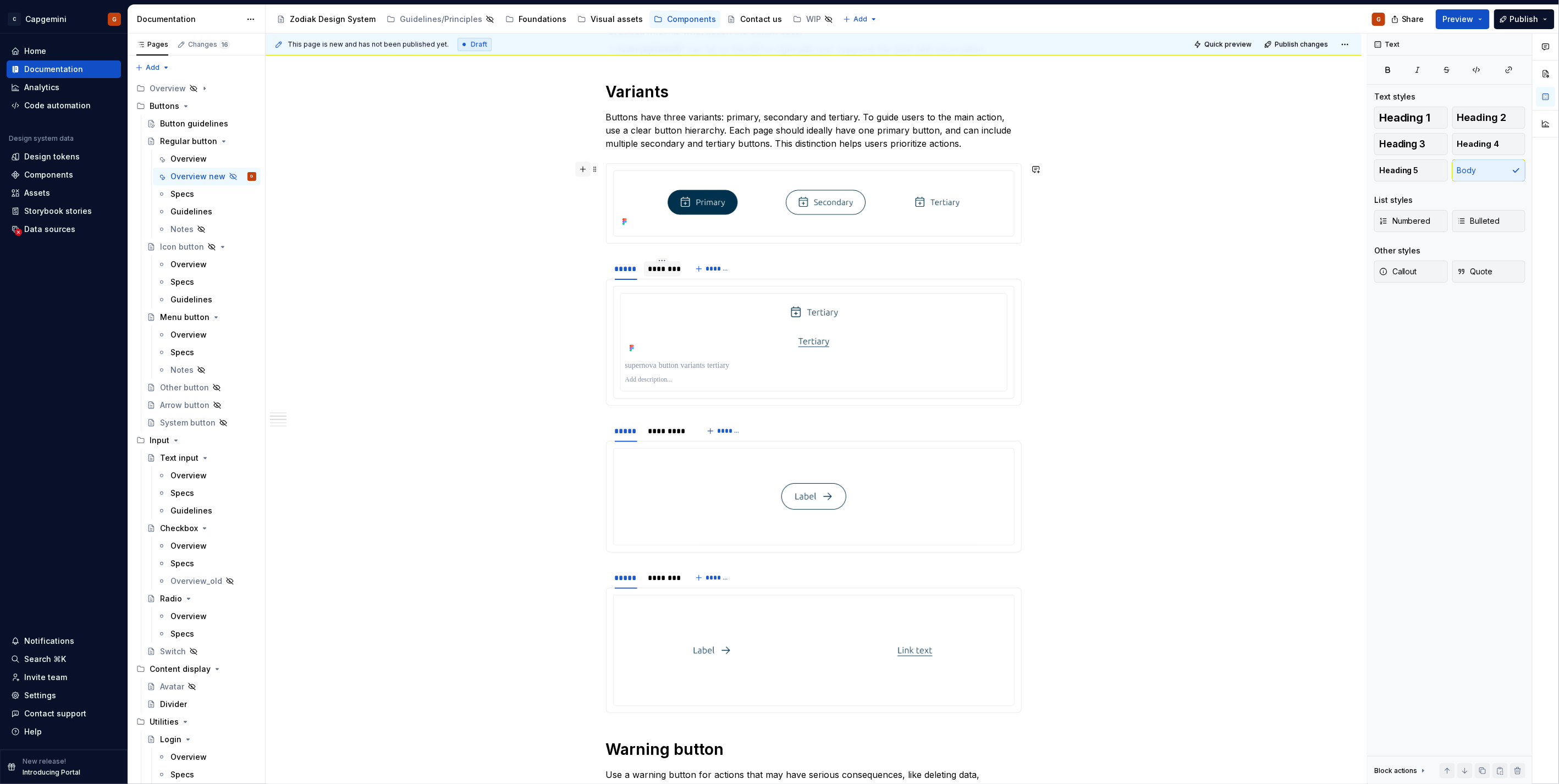
click at [583, 171] on button "button" at bounding box center [582, 169] width 15 height 15
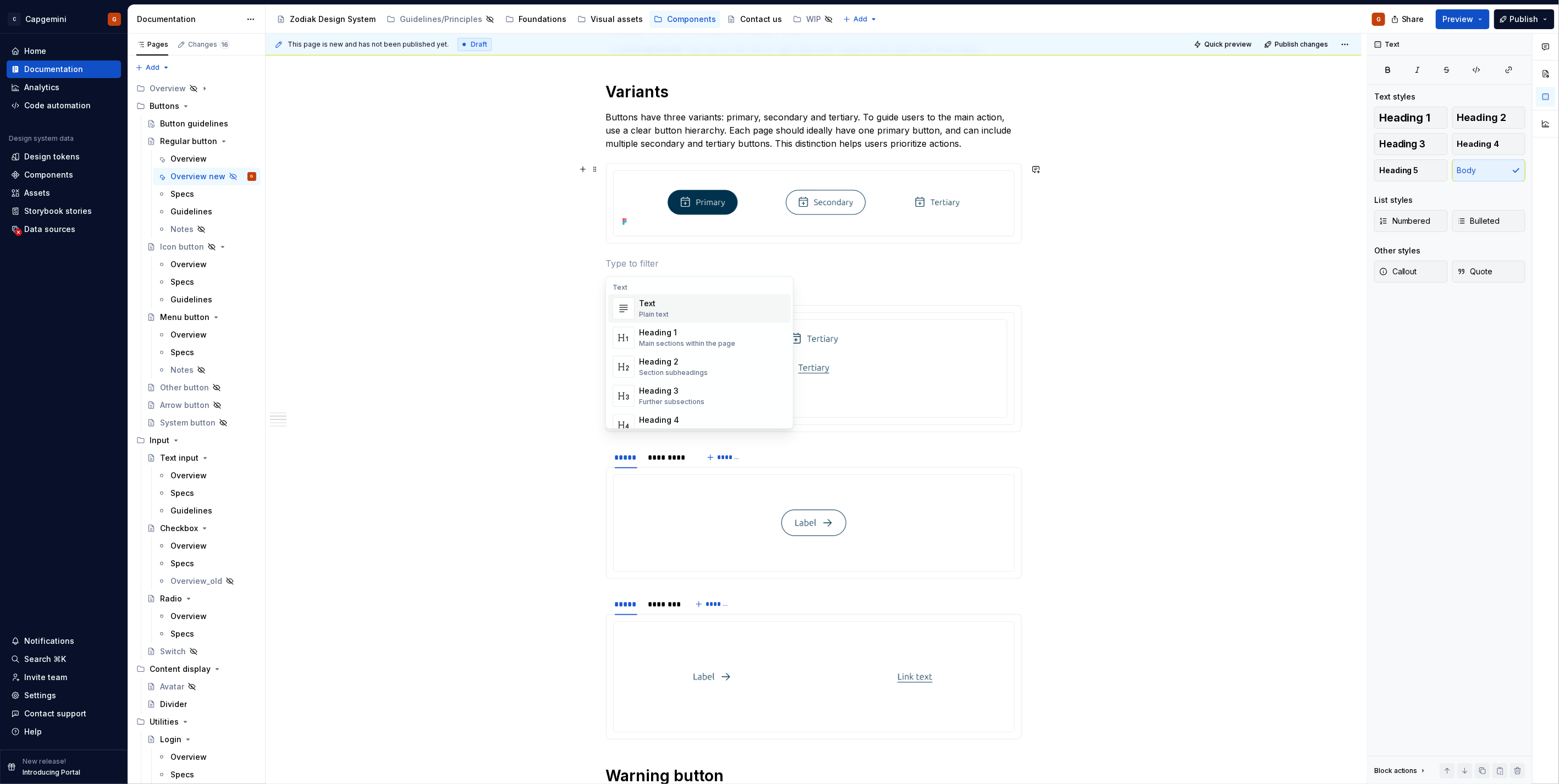
click at [648, 261] on p at bounding box center [813, 263] width 416 height 13
click at [683, 390] on p at bounding box center [813, 392] width 377 height 11
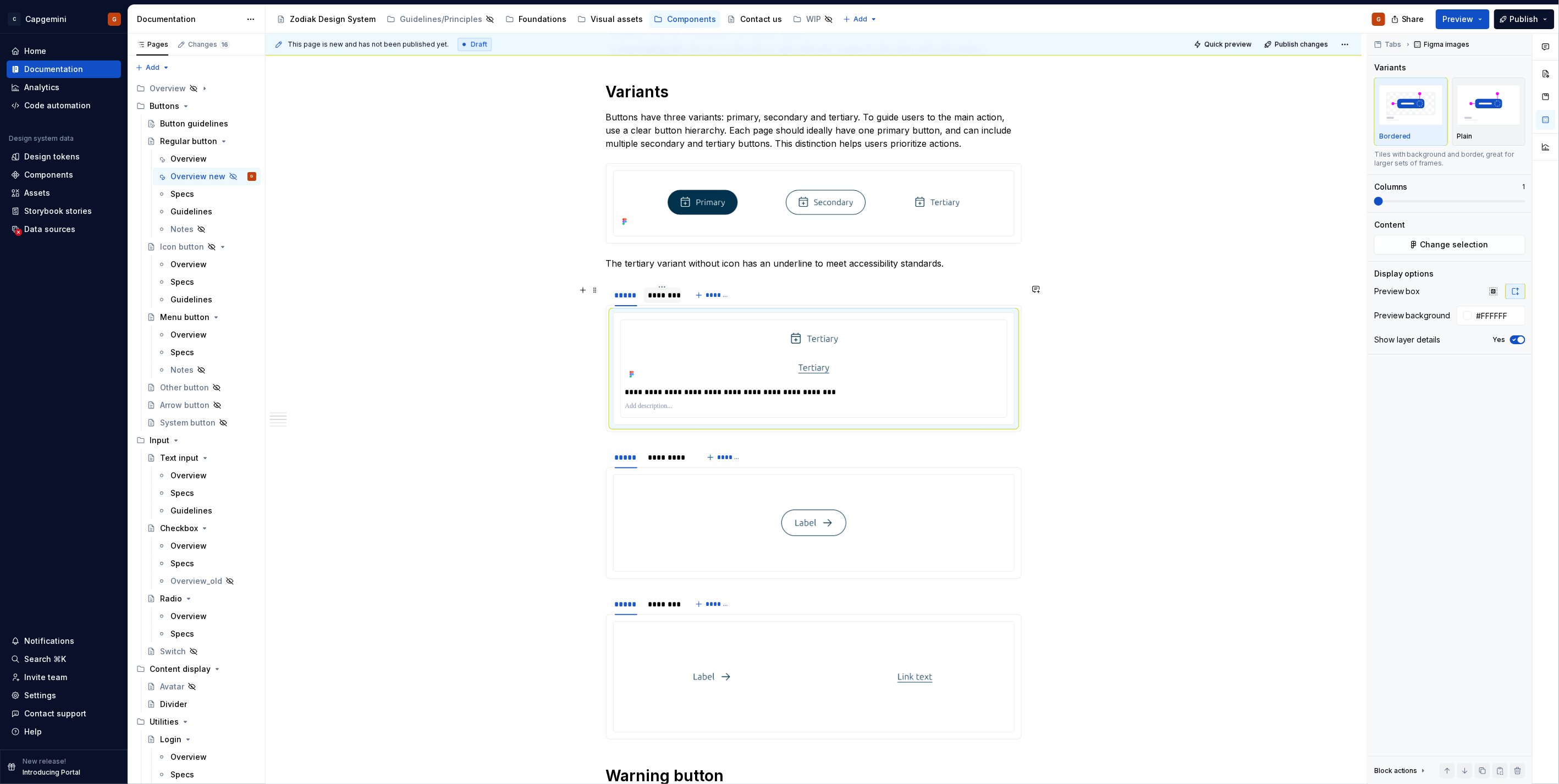
click at [671, 292] on div "********" at bounding box center [662, 295] width 28 height 11
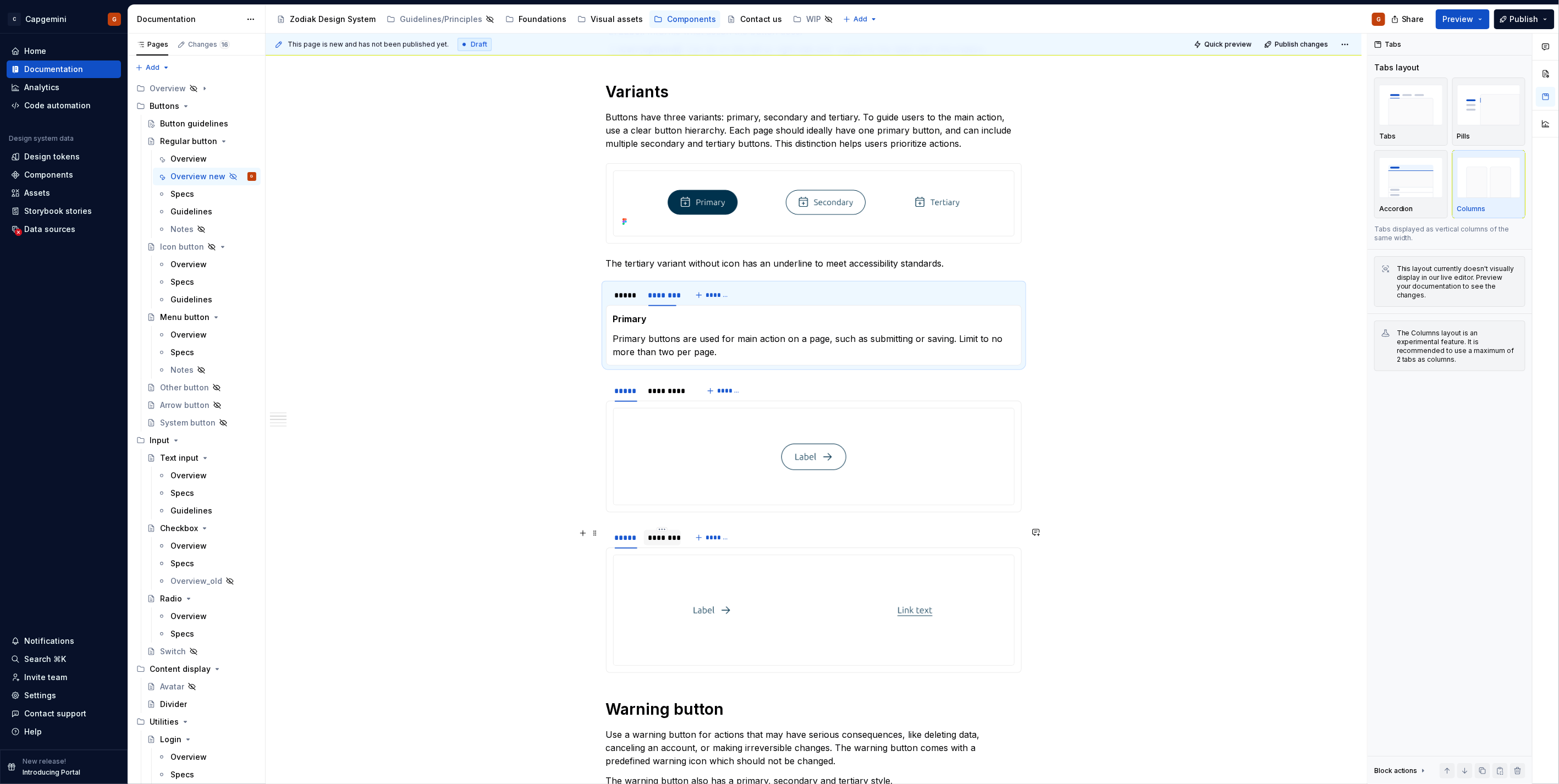
click at [648, 535] on div "********" at bounding box center [662, 538] width 28 height 11
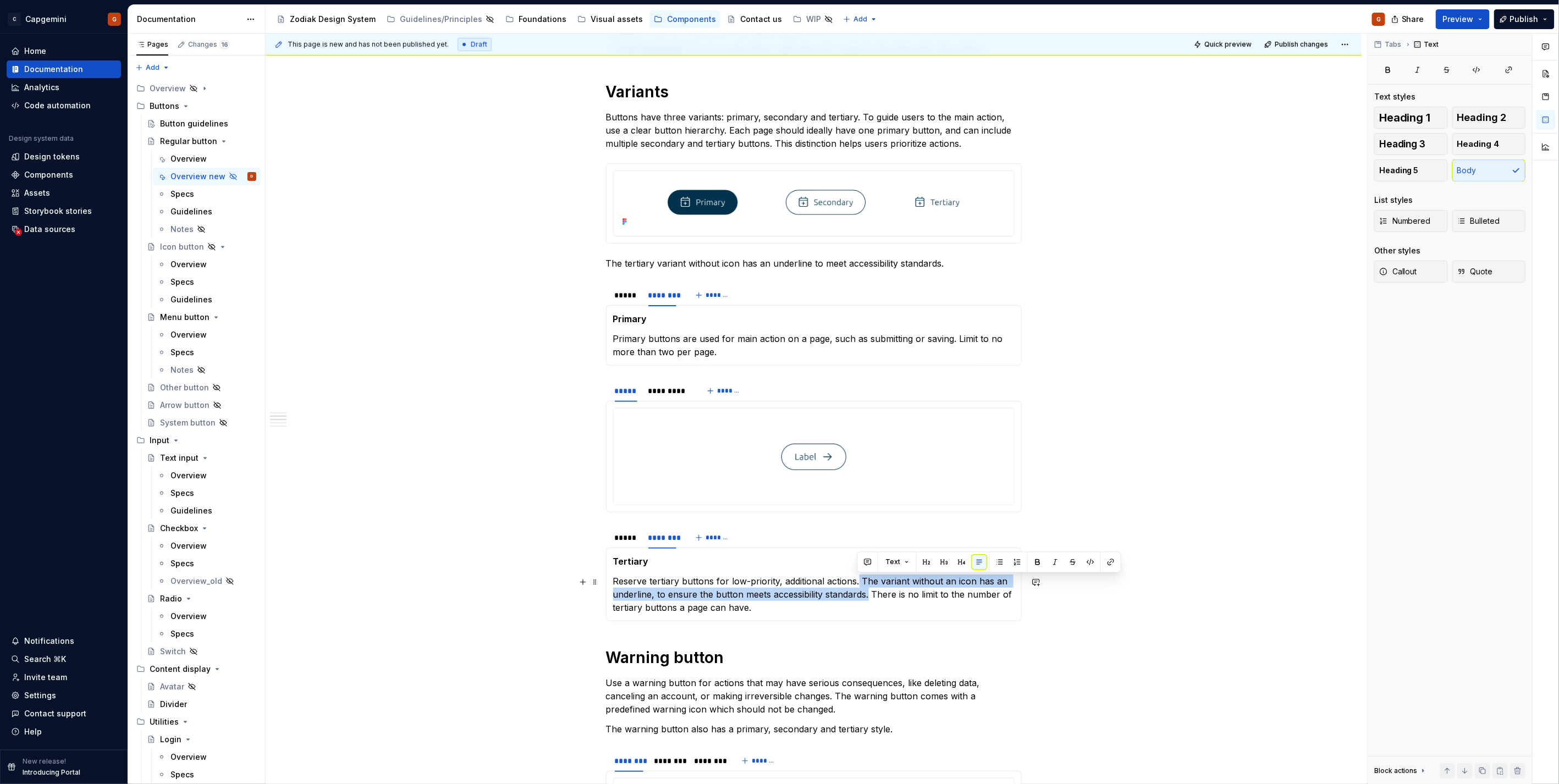
drag, startPoint x: 868, startPoint y: 594, endPoint x: 858, endPoint y: 580, distance: 17.2
click at [858, 580] on p "Reserve tertiary buttons for low-priority, additional actions. The variant with…" at bounding box center [813, 594] width 401 height 39
copy p "The variant without an icon has an underline, to ensure the button meets access…"
click at [659, 299] on div "********" at bounding box center [662, 295] width 28 height 11
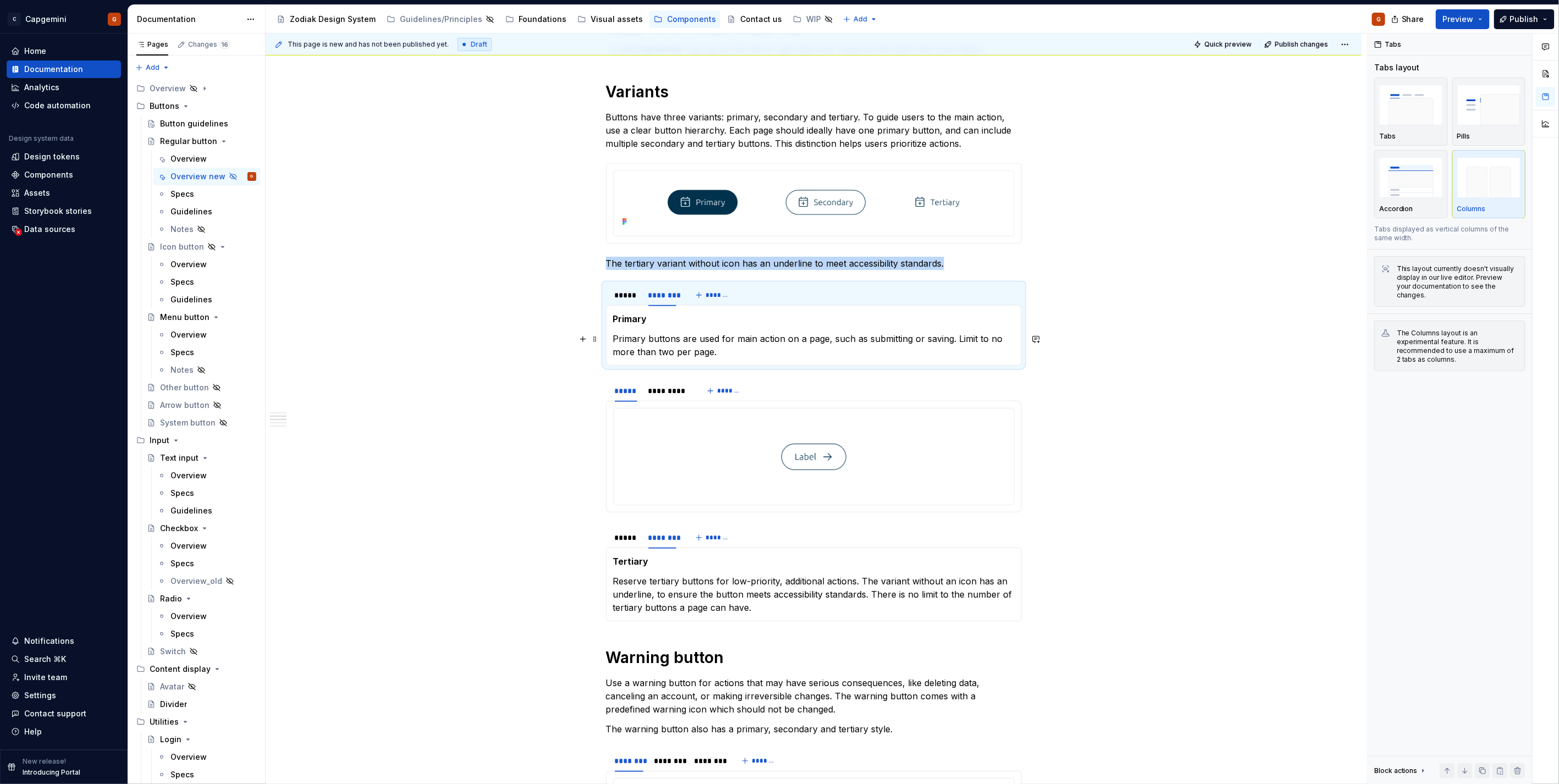
click at [677, 341] on p "Primary buttons are used for main action on a page, such as submitting or savin…" at bounding box center [813, 345] width 401 height 27
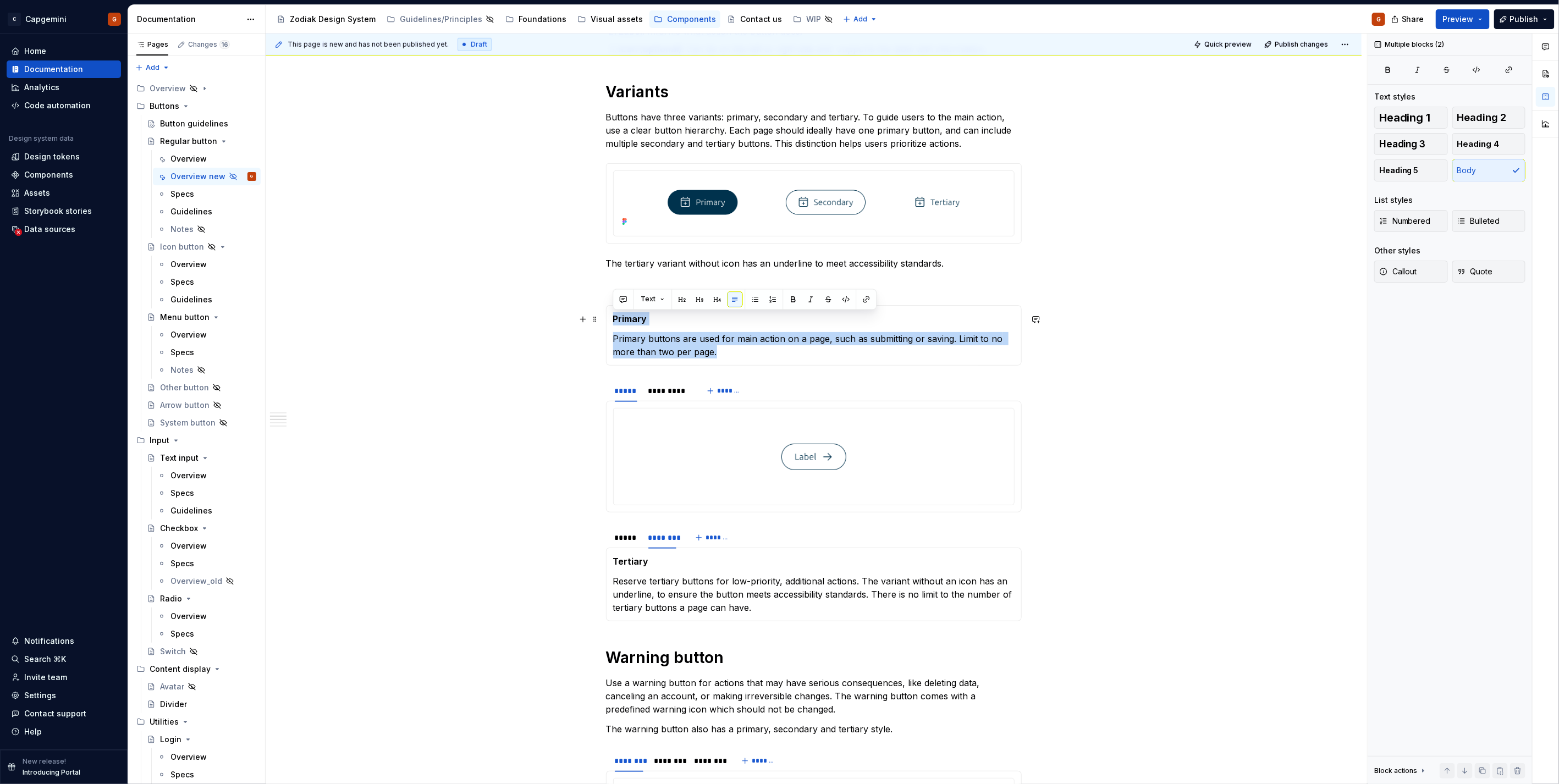
drag, startPoint x: 721, startPoint y: 353, endPoint x: 611, endPoint y: 316, distance: 116.1
click at [611, 316] on div "**********" at bounding box center [813, 335] width 416 height 60
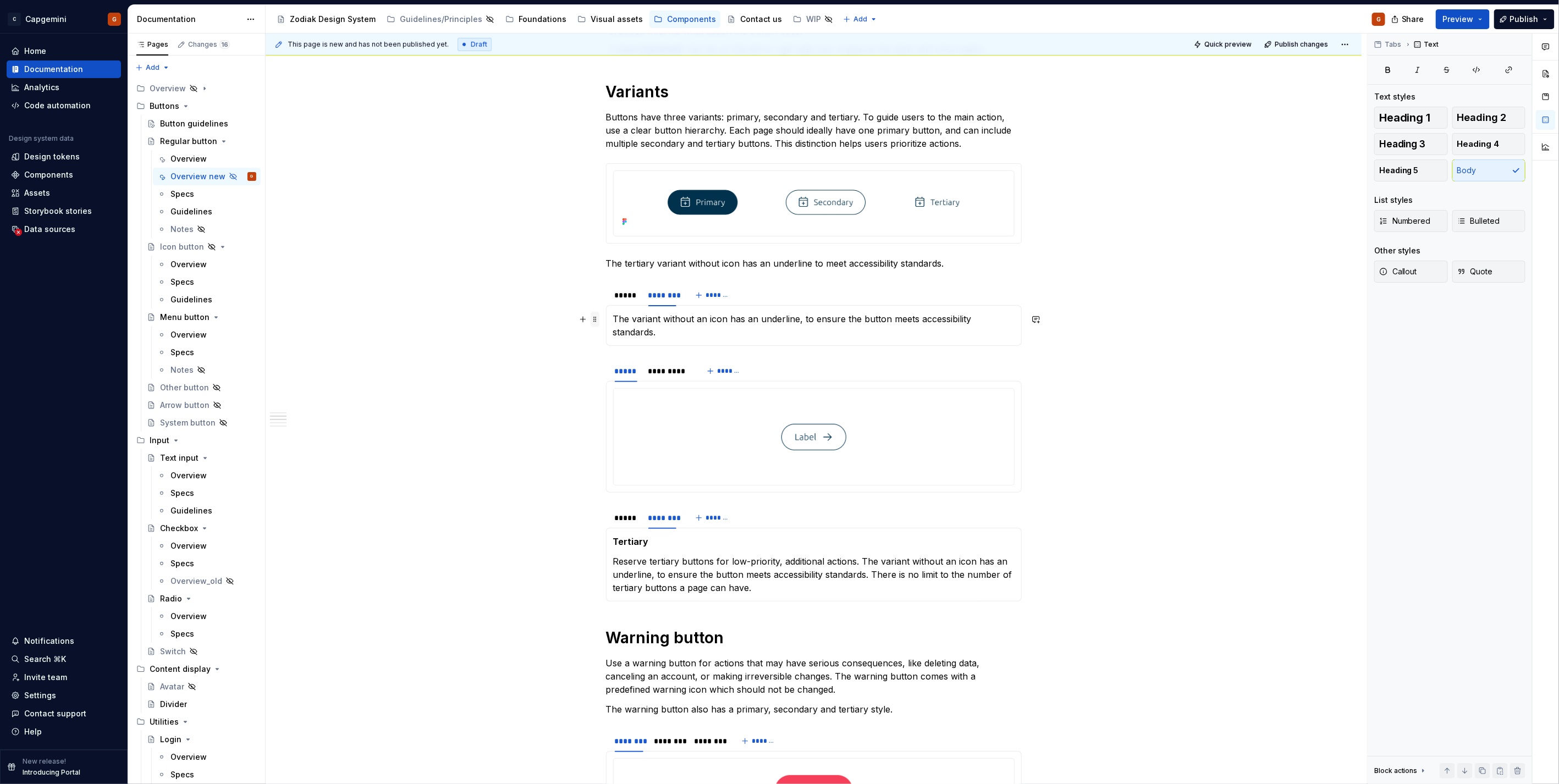
drag, startPoint x: 617, startPoint y: 319, endPoint x: 594, endPoint y: 320, distance: 23.0
click at [606, 320] on div "**********" at bounding box center [813, 610] width 416 height 2129
click at [629, 298] on div "*****" at bounding box center [626, 295] width 22 height 11
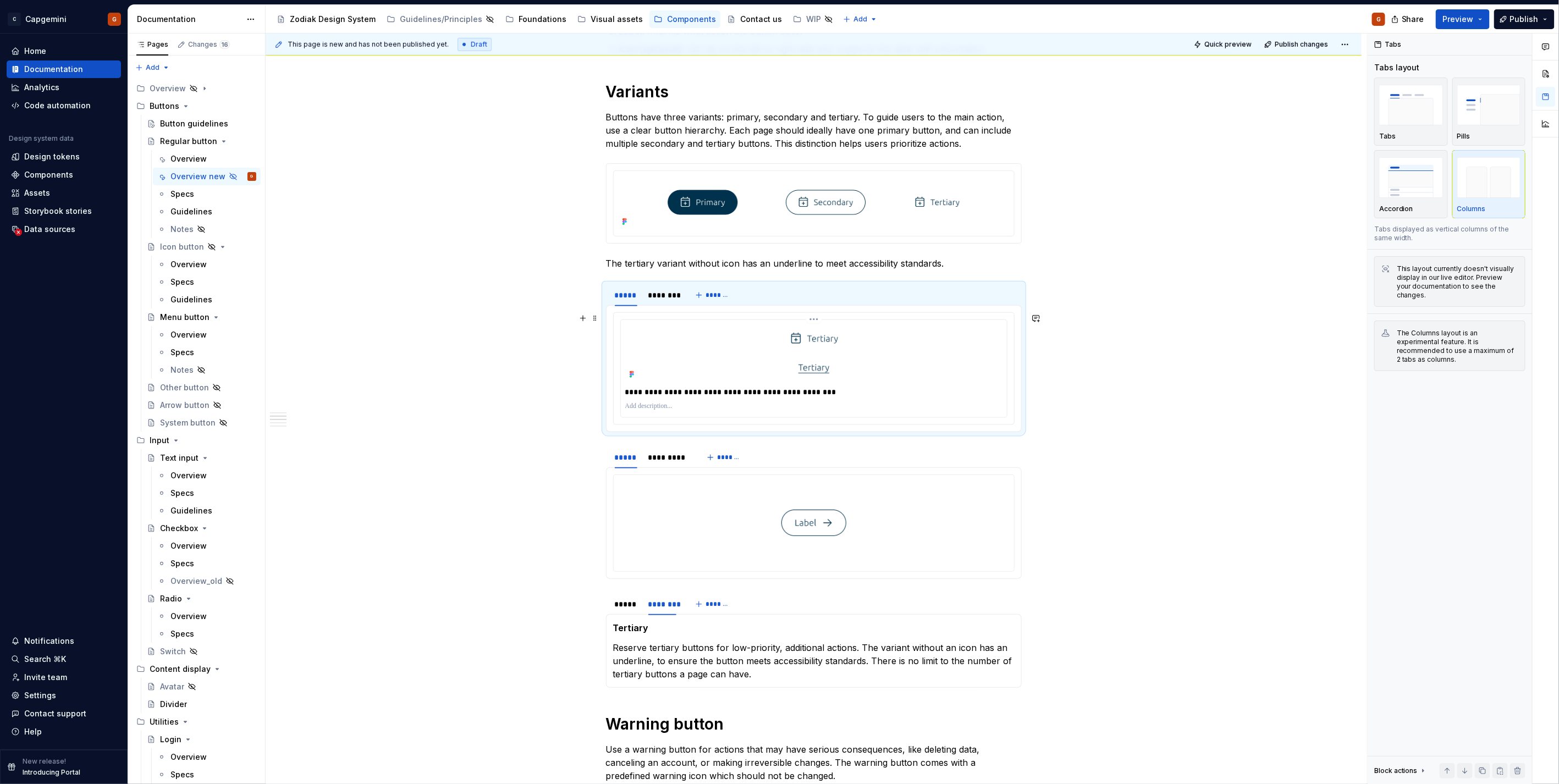
click at [656, 389] on p "**********" at bounding box center [813, 392] width 376 height 11
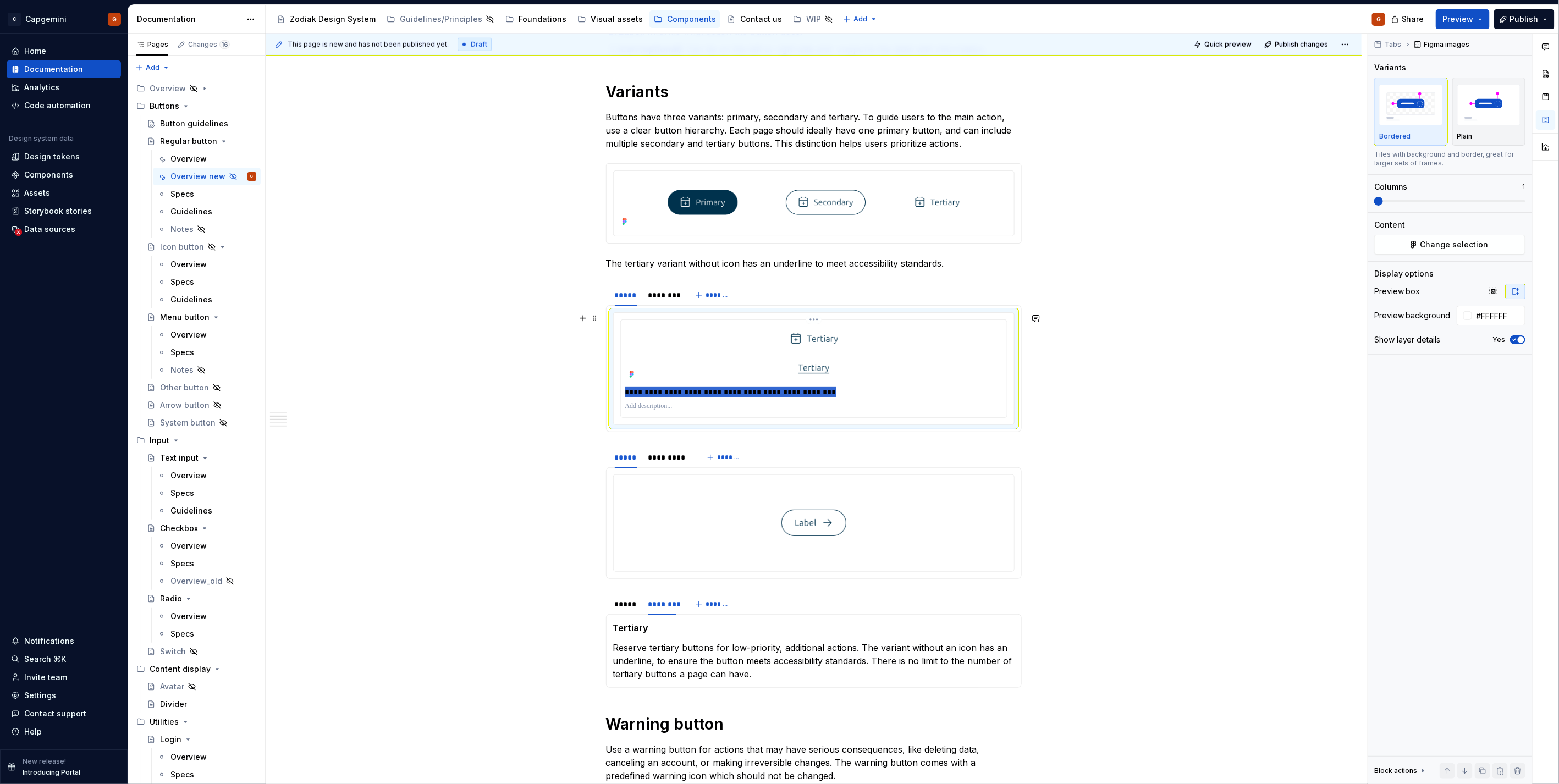
click at [656, 389] on p "**********" at bounding box center [813, 392] width 376 height 11
click at [1518, 338] on span "button" at bounding box center [1521, 339] width 7 height 7
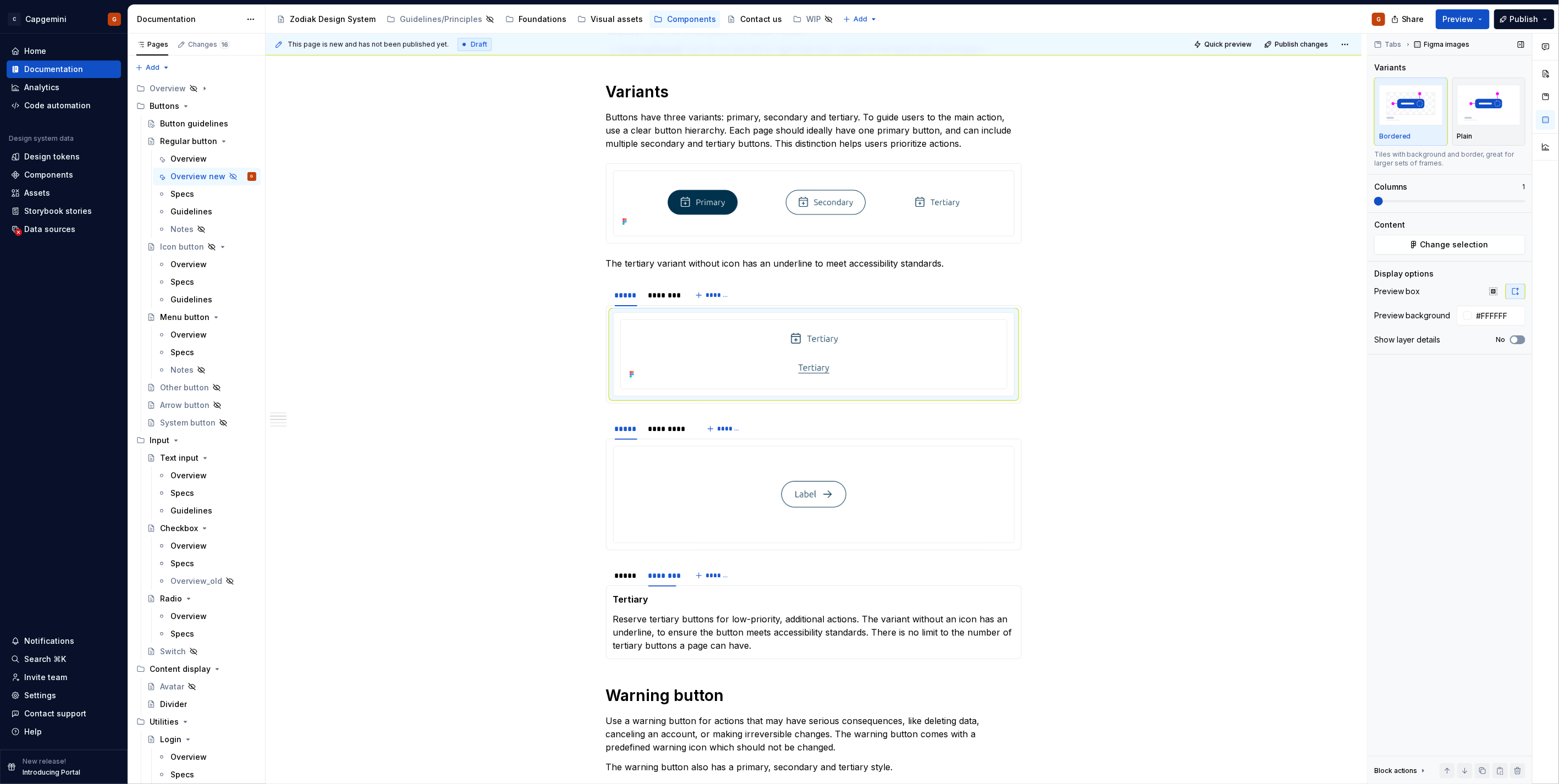
click at [1518, 338] on icon "button" at bounding box center [1514, 339] width 9 height 7
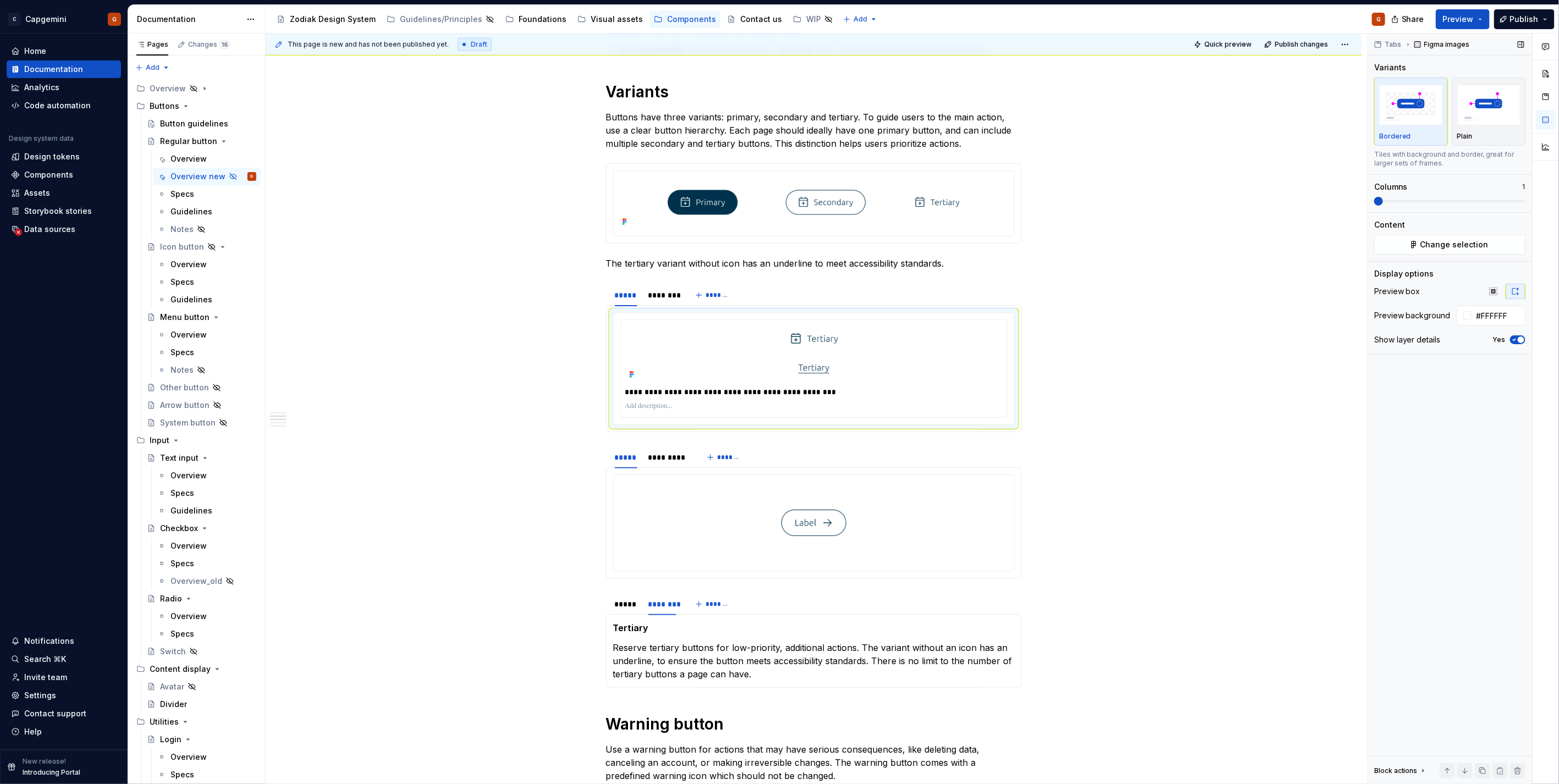
click at [1518, 338] on span "button" at bounding box center [1521, 339] width 7 height 7
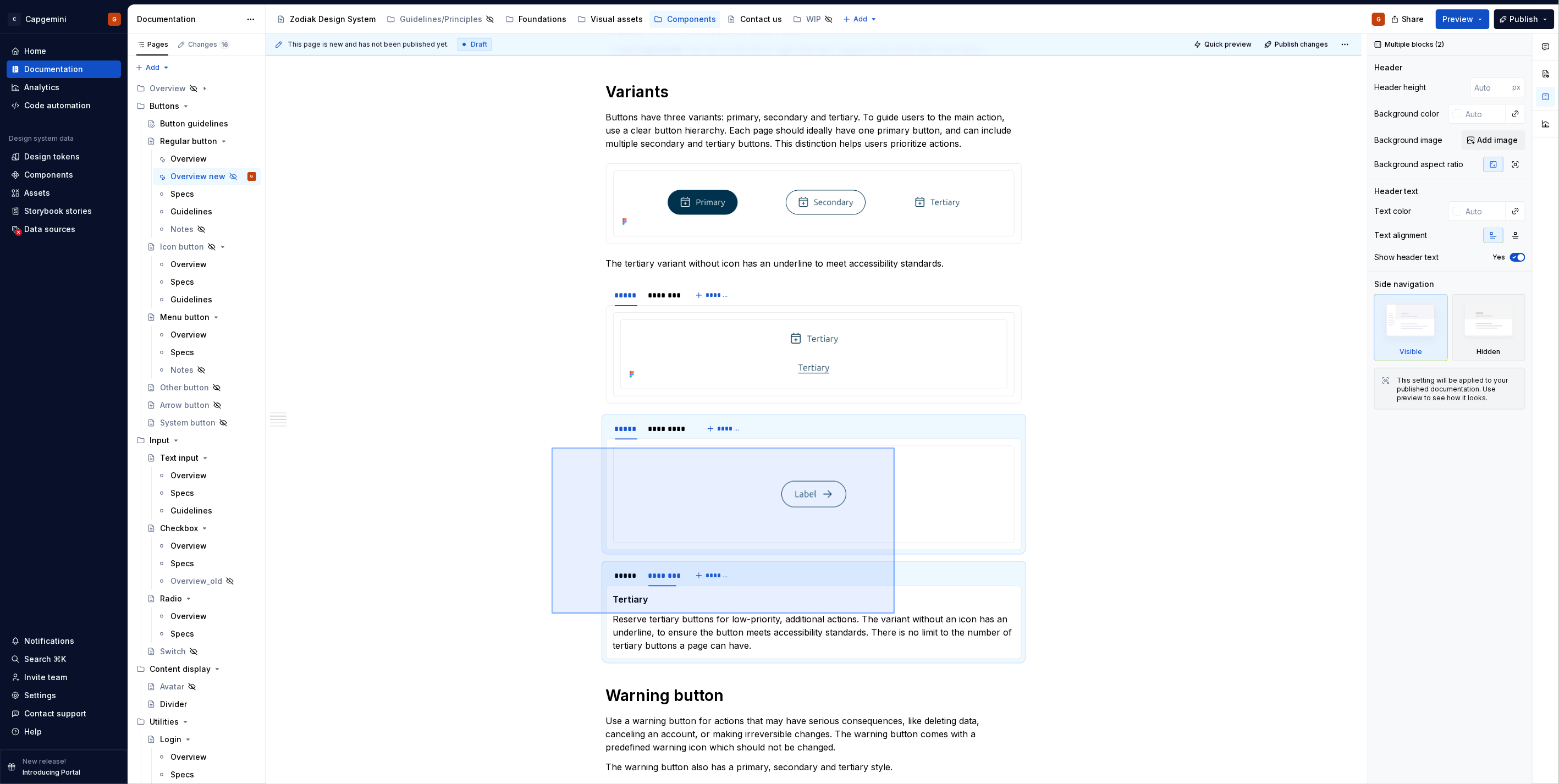
drag, startPoint x: 551, startPoint y: 448, endPoint x: 894, endPoint y: 613, distance: 380.6
click at [894, 613] on div "**********" at bounding box center [816, 408] width 1101 height 751
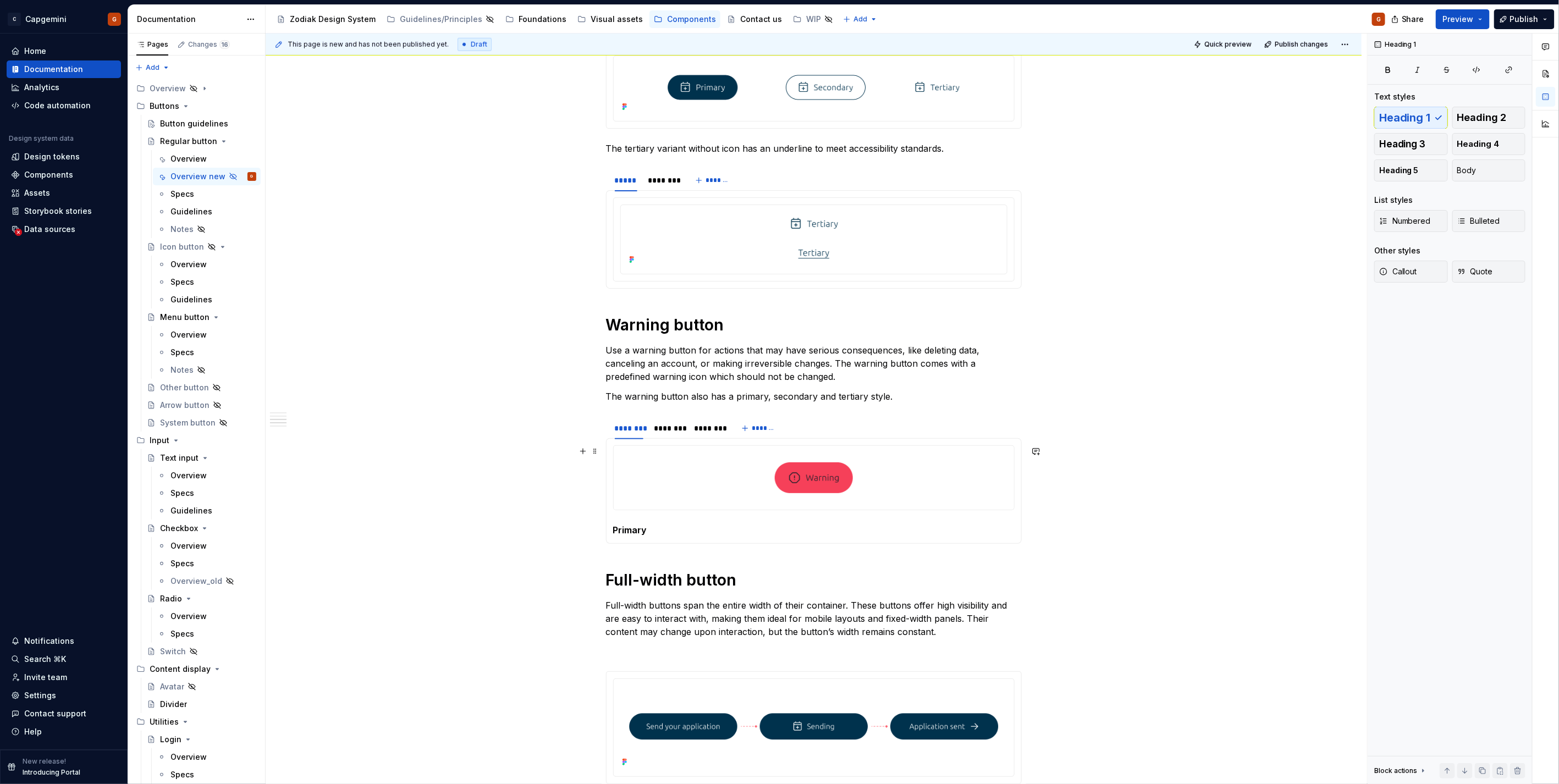
scroll to position [855, 0]
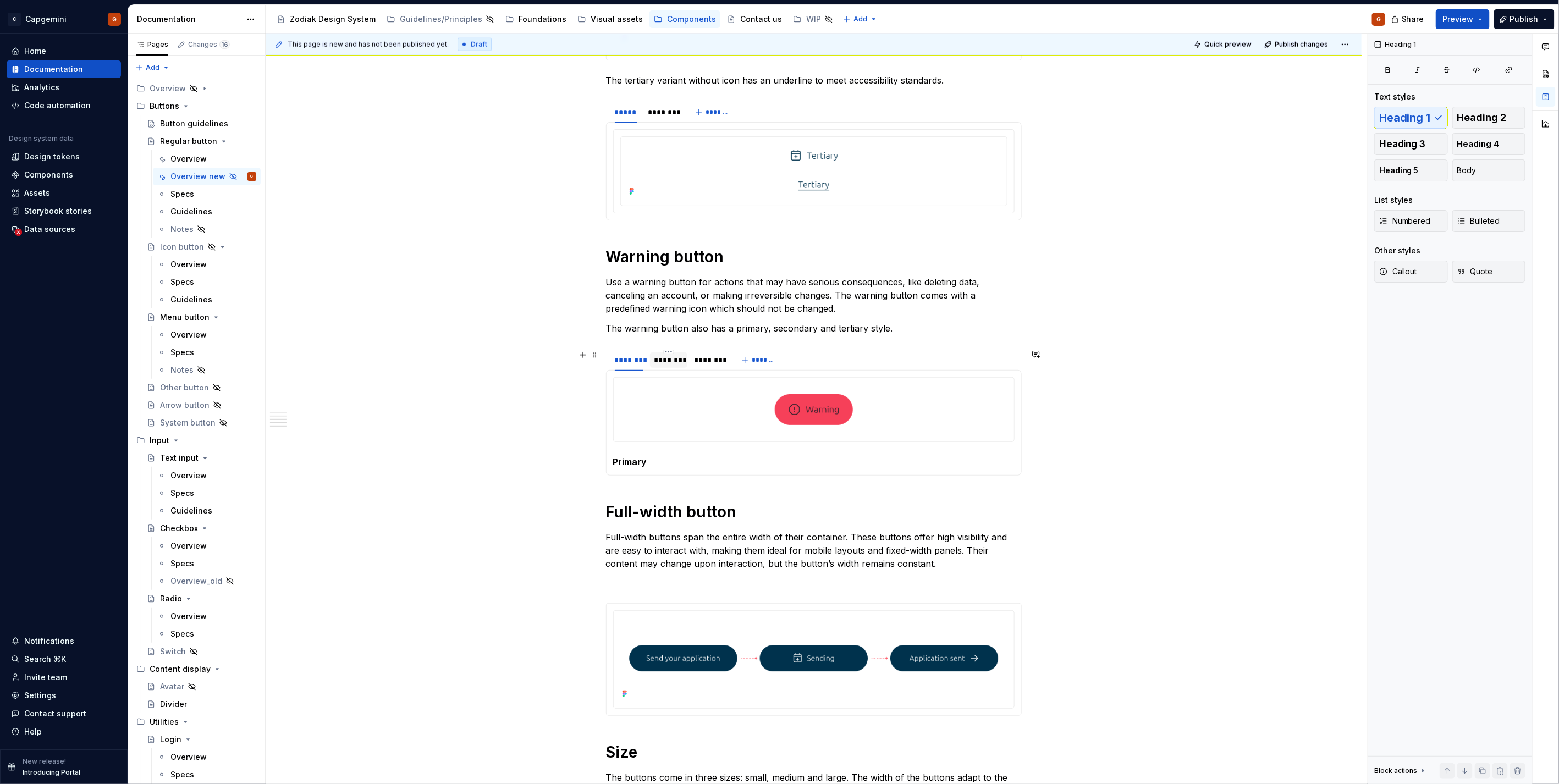
click at [658, 363] on div "********" at bounding box center [668, 360] width 28 height 11
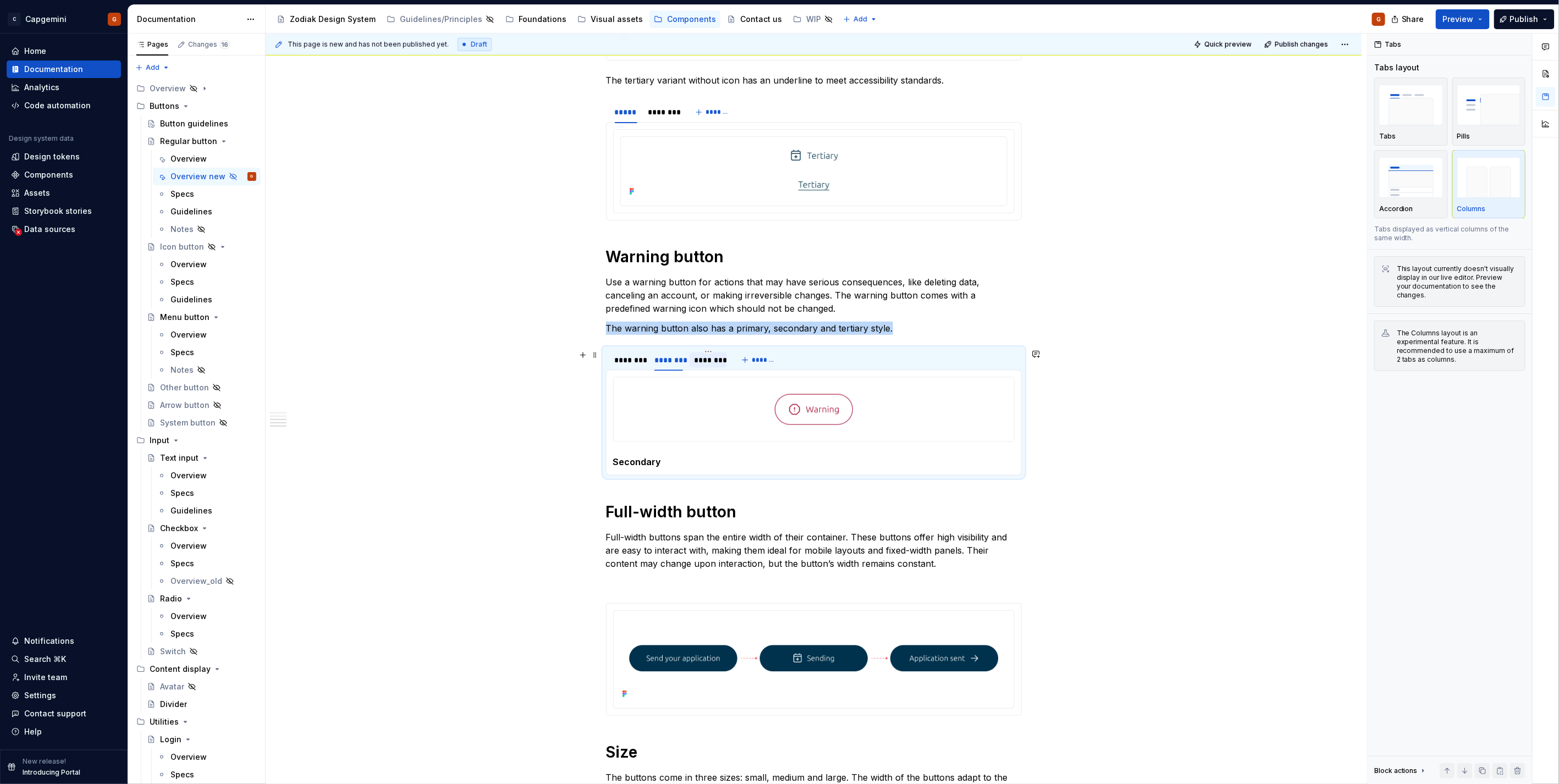
click at [695, 367] on div "********" at bounding box center [708, 359] width 38 height 15
click at [624, 368] on div "********" at bounding box center [629, 359] width 38 height 15
click at [851, 425] on img at bounding box center [813, 410] width 78 height 55
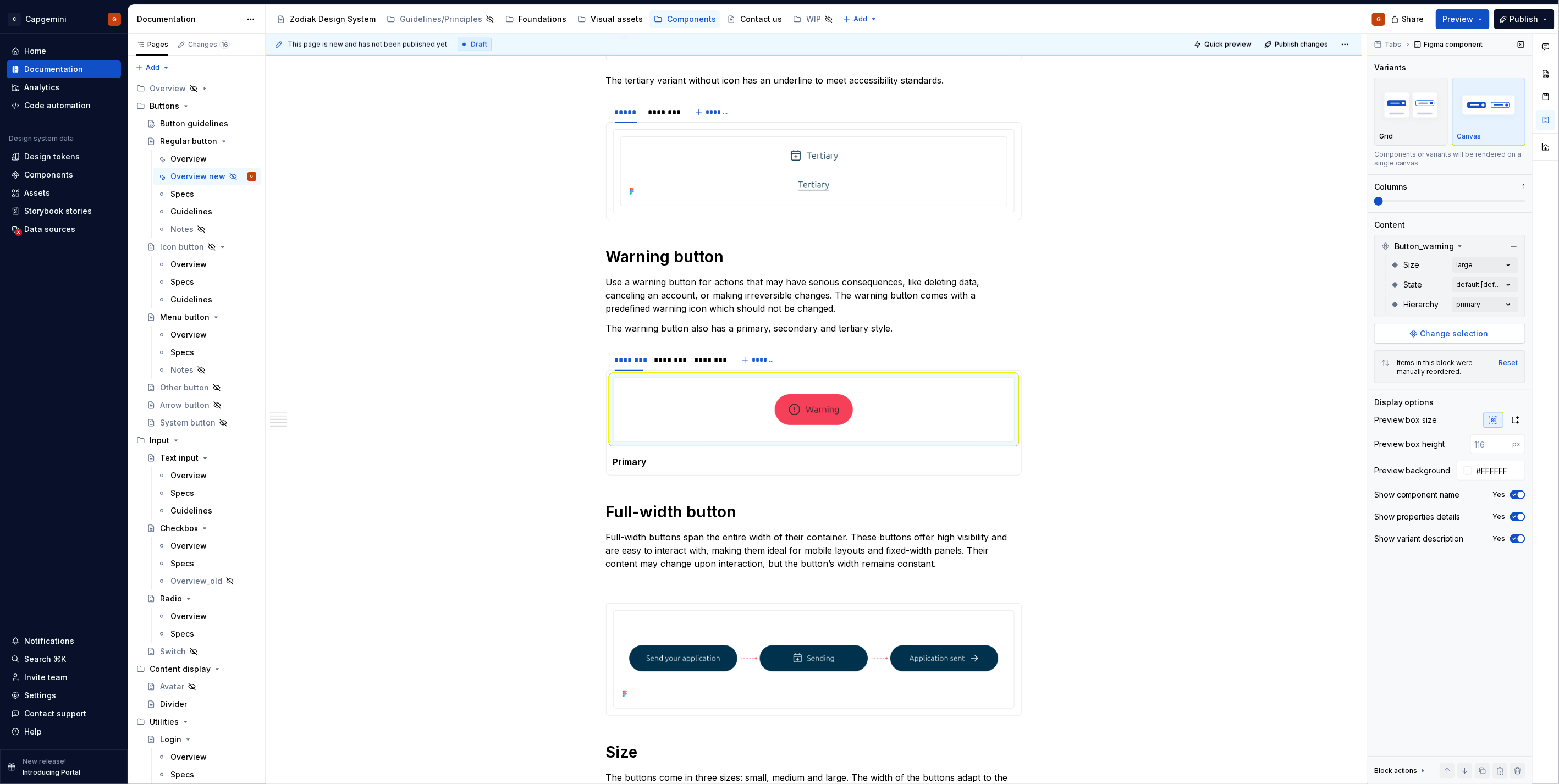
click at [1424, 331] on span "Change selection" at bounding box center [1454, 333] width 68 height 11
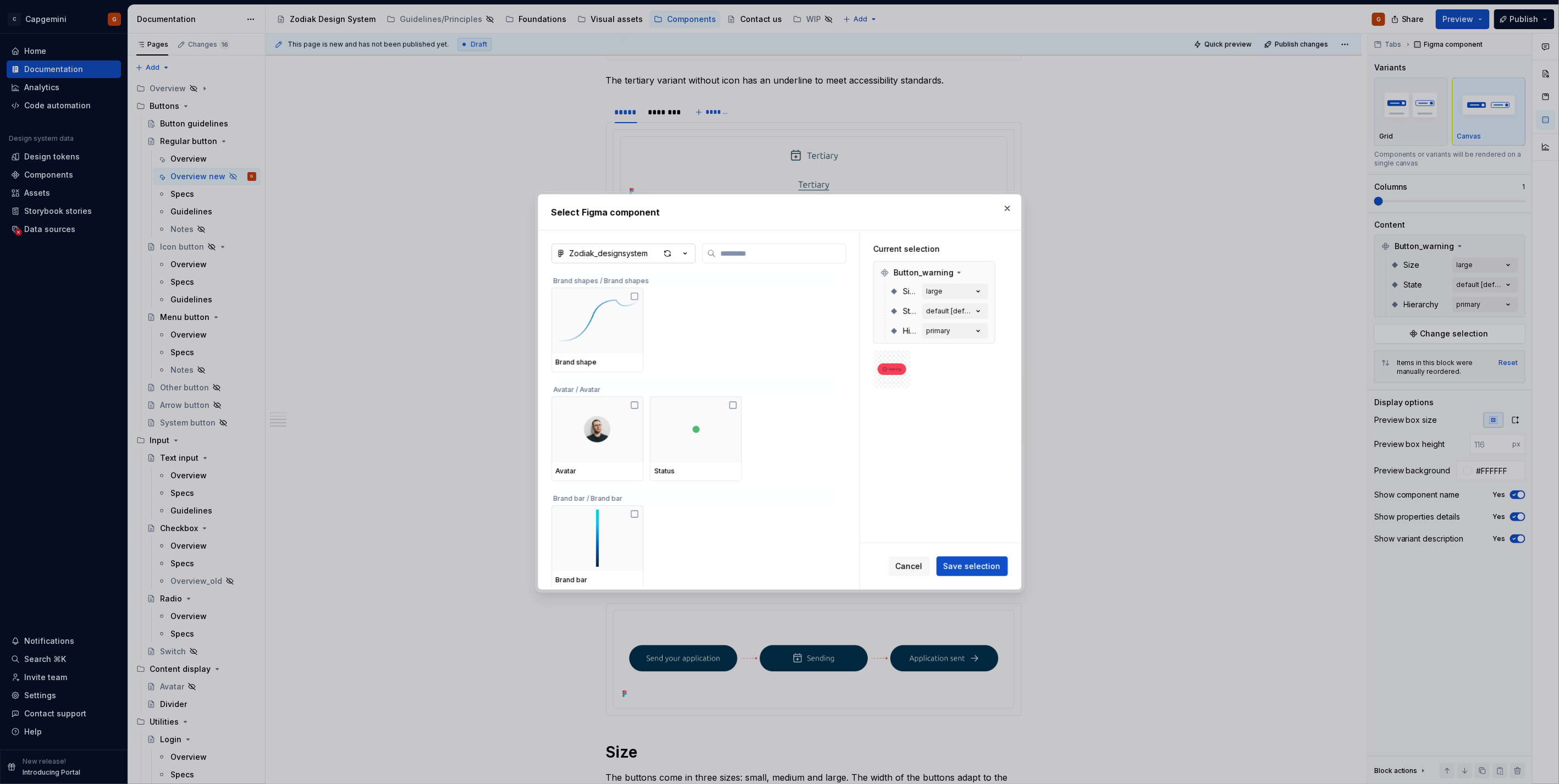
click at [685, 255] on icon "button" at bounding box center [685, 253] width 11 height 11
click at [1011, 210] on div "Select Figma component Zodiak_designsystem Brand shapes / Brand shapes Brand sh…" at bounding box center [780, 392] width 1559 height 784
click at [1003, 211] on button "button" at bounding box center [1007, 208] width 15 height 15
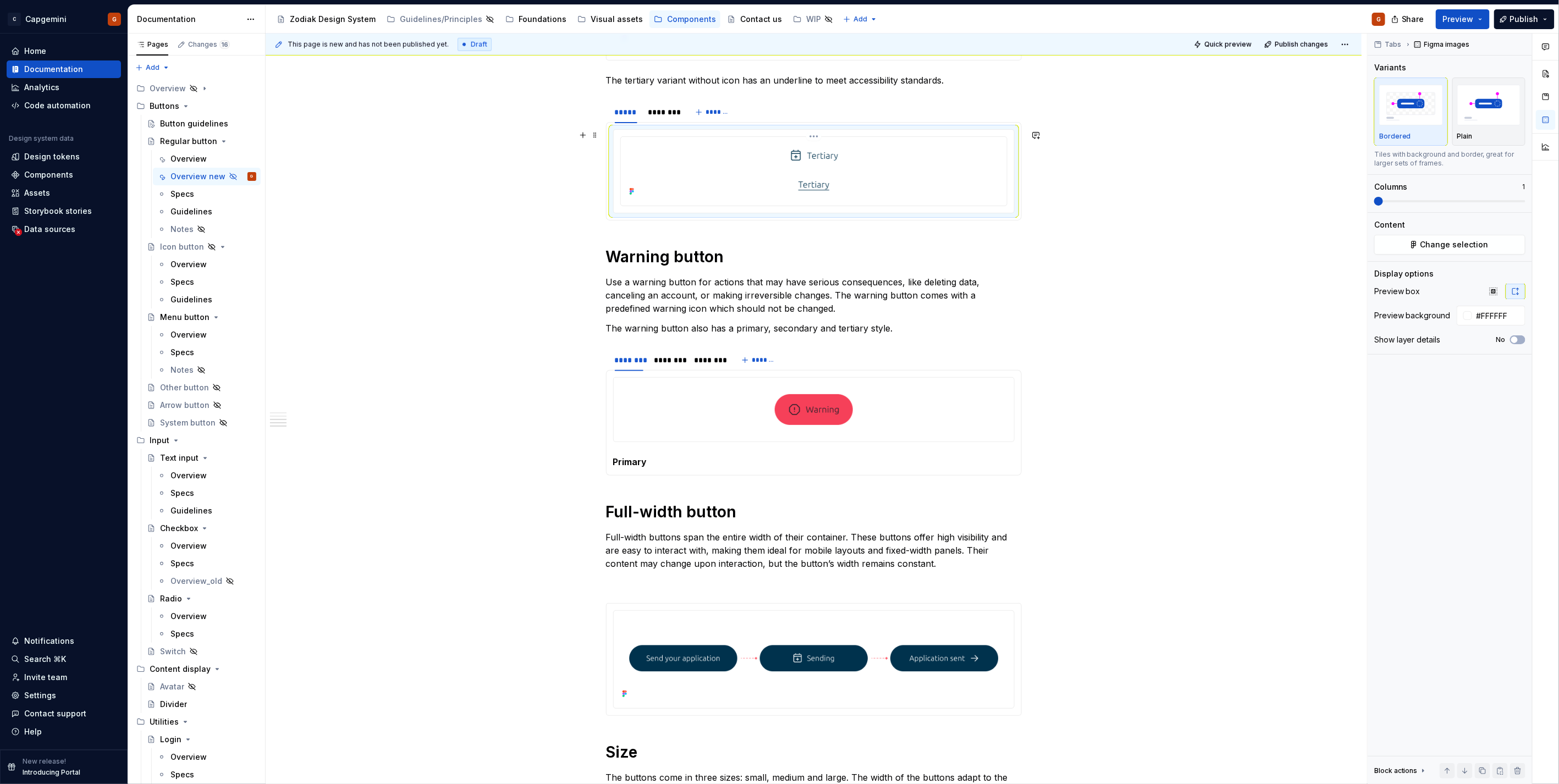
click at [852, 190] on img at bounding box center [814, 170] width 205 height 57
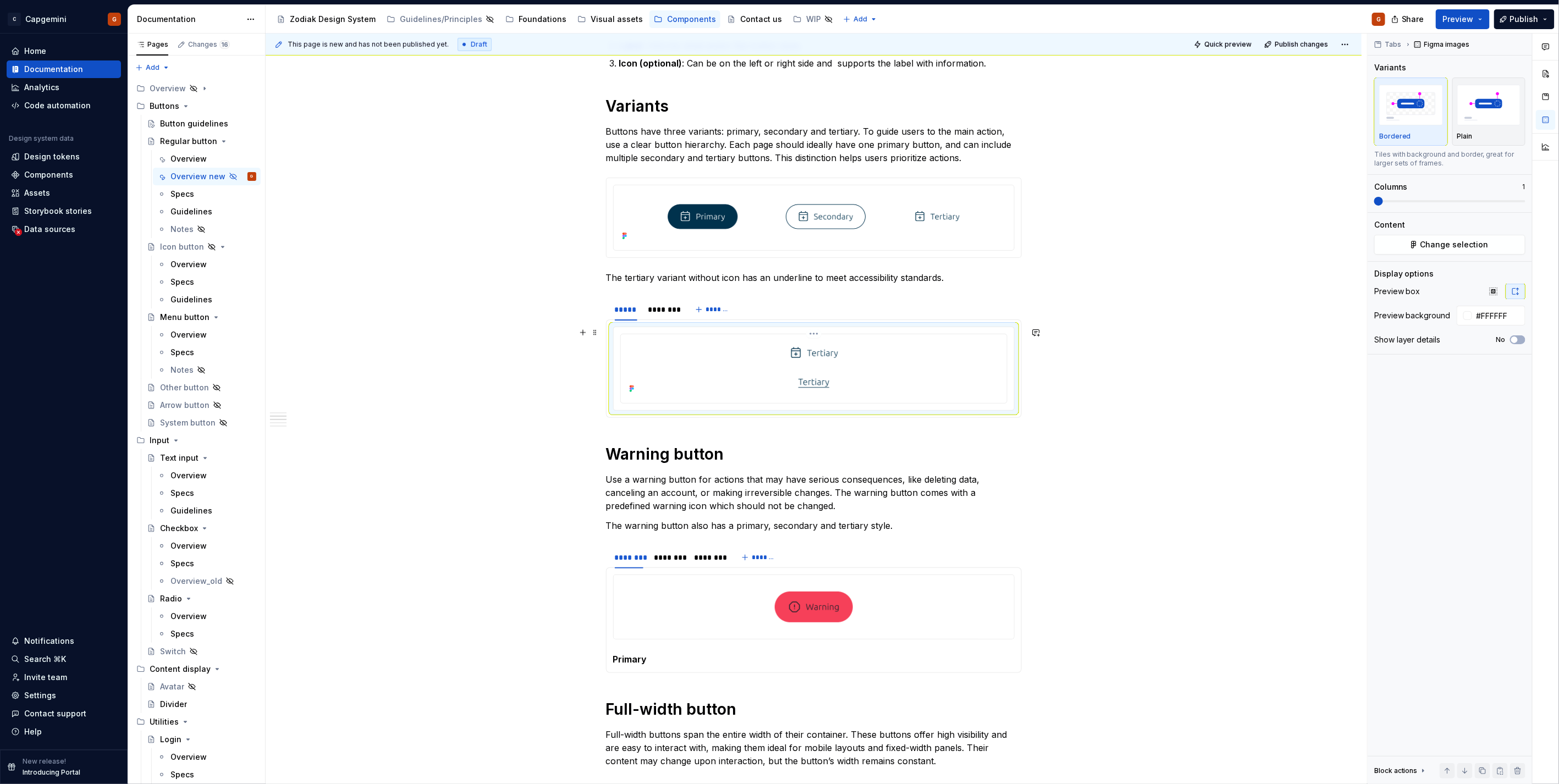
scroll to position [550, 0]
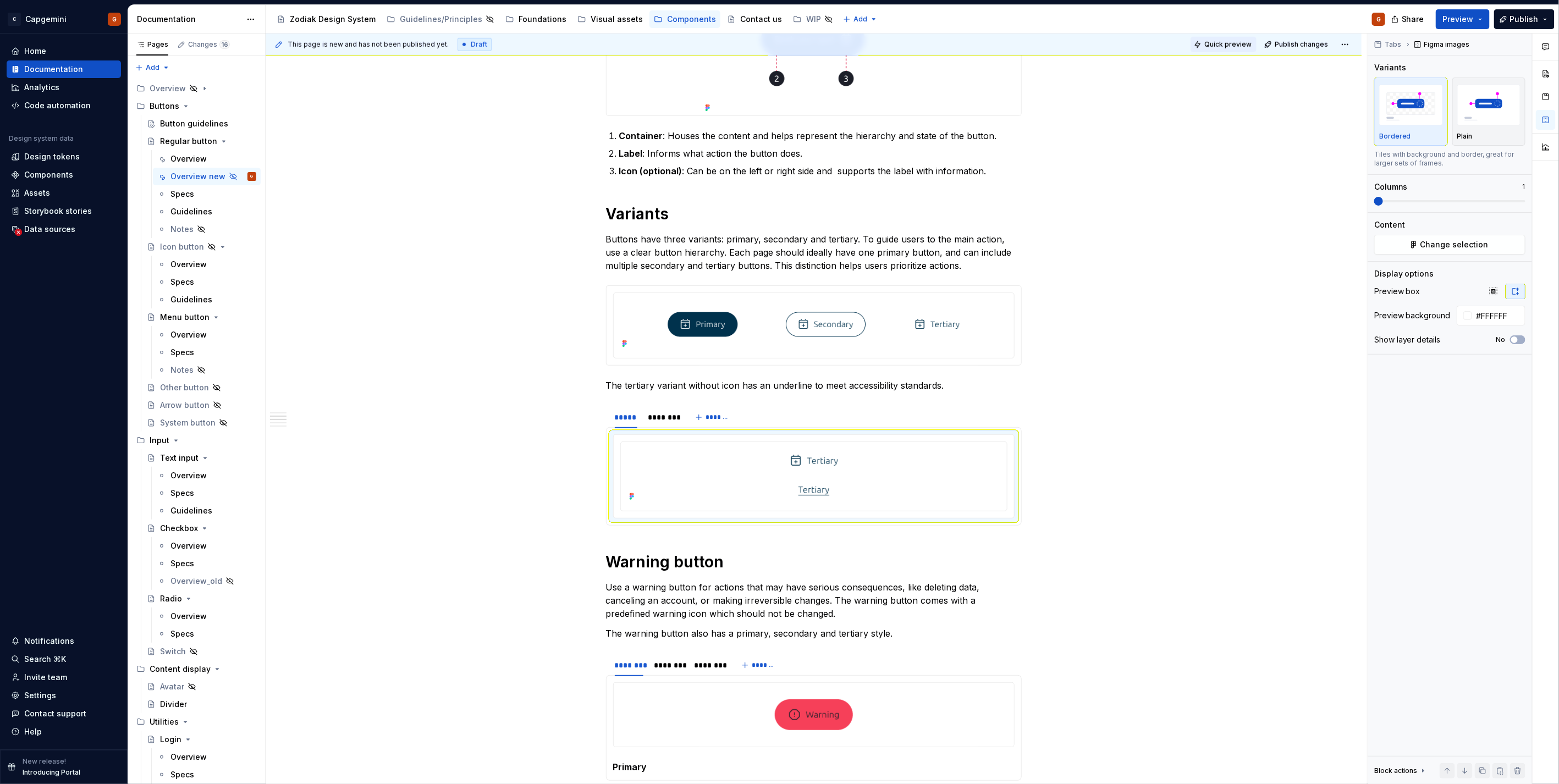
click at [1250, 37] on button "Quick preview" at bounding box center [1223, 44] width 66 height 15
drag, startPoint x: 1428, startPoint y: 740, endPoint x: 1413, endPoint y: 721, distance: 24.2
click at [0, 0] on div "C Capgemini G Home Documentation Analytics Code automation Design system data D…" at bounding box center [0, 0] width 0 height 0
click at [1413, 720] on div "Tabs Figma images Variants Bordered Plain Tiles with background and border, gre…" at bounding box center [1450, 408] width 165 height 751
click at [1403, 770] on div "Preparing quick preview… It’ll take less than 10 seconds." at bounding box center [1423, 757] width 253 height 35
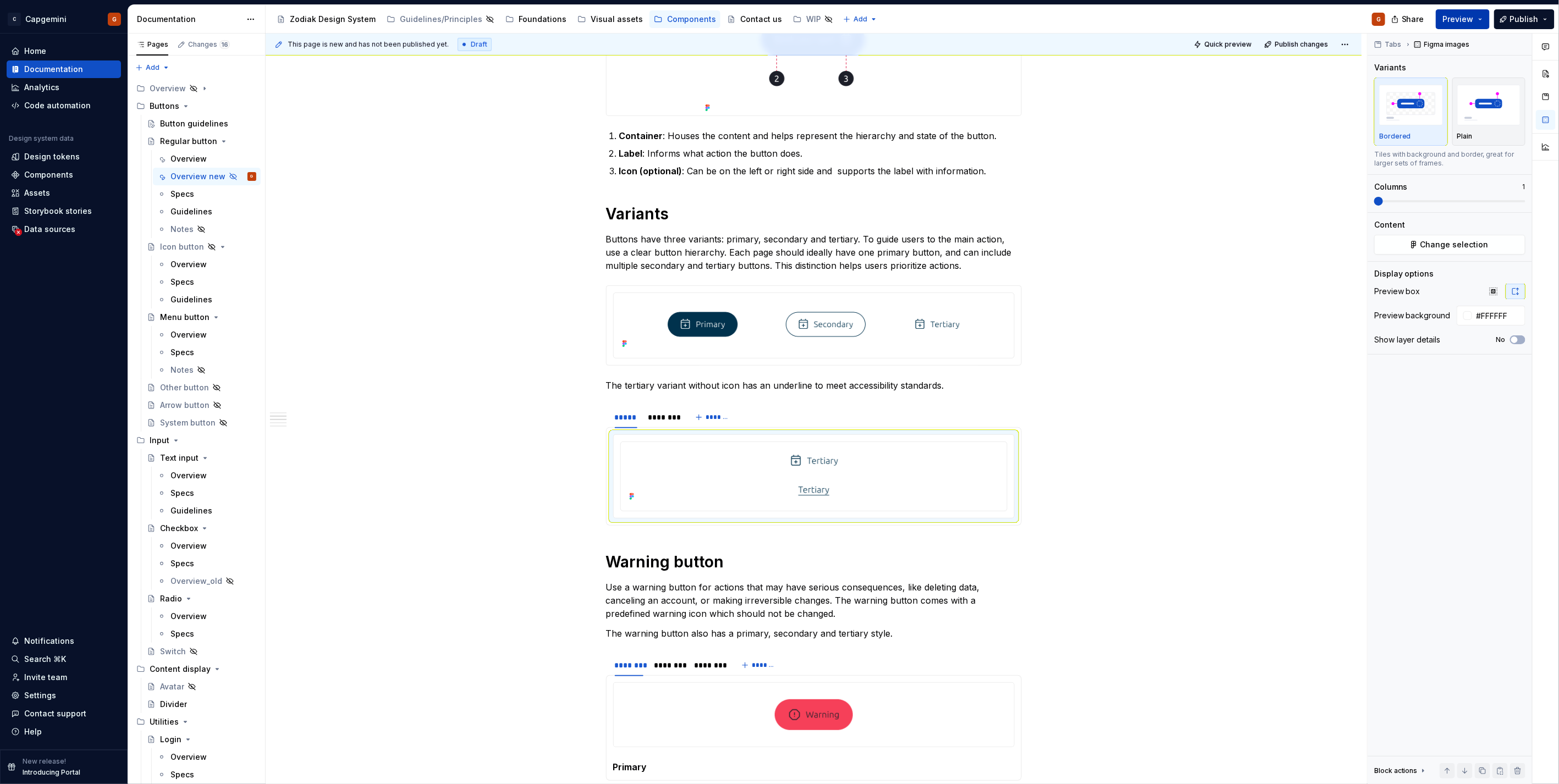
click at [1459, 18] on span "Preview" at bounding box center [1458, 19] width 31 height 11
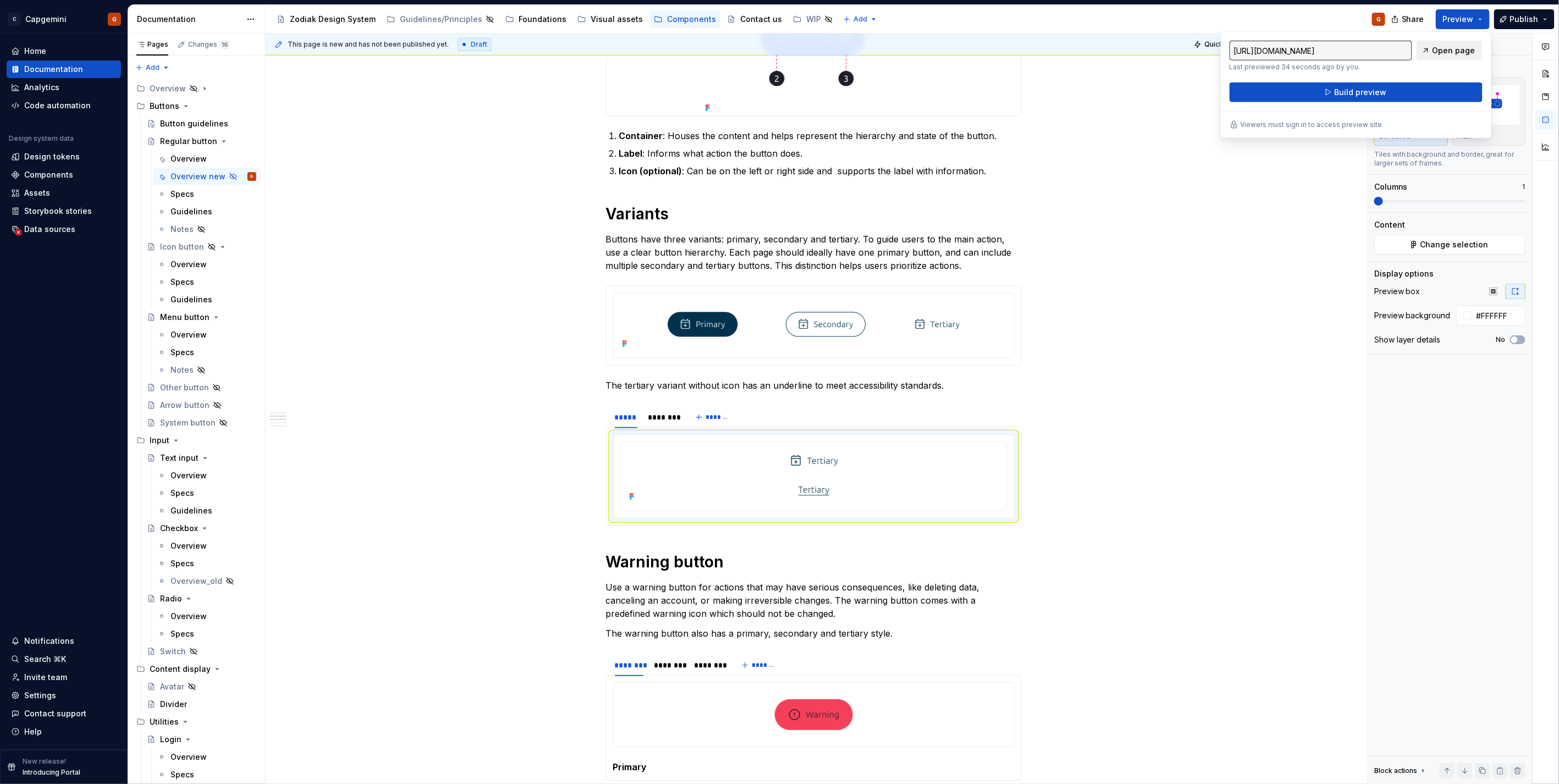
drag, startPoint x: 1459, startPoint y: 18, endPoint x: 1437, endPoint y: 51, distance: 39.7
click at [1437, 51] on span "Open page" at bounding box center [1454, 51] width 43 height 11
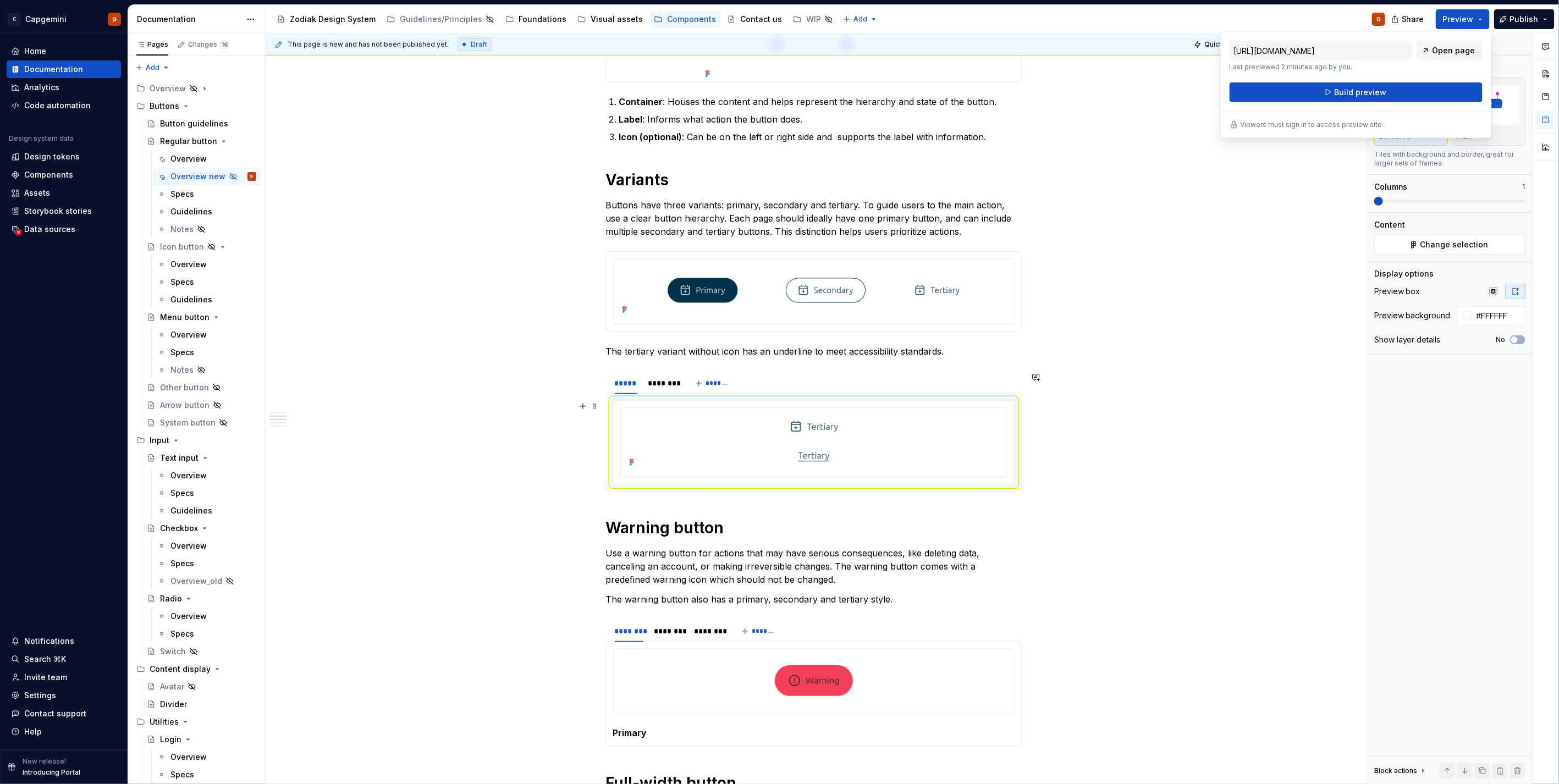
scroll to position [611, 0]
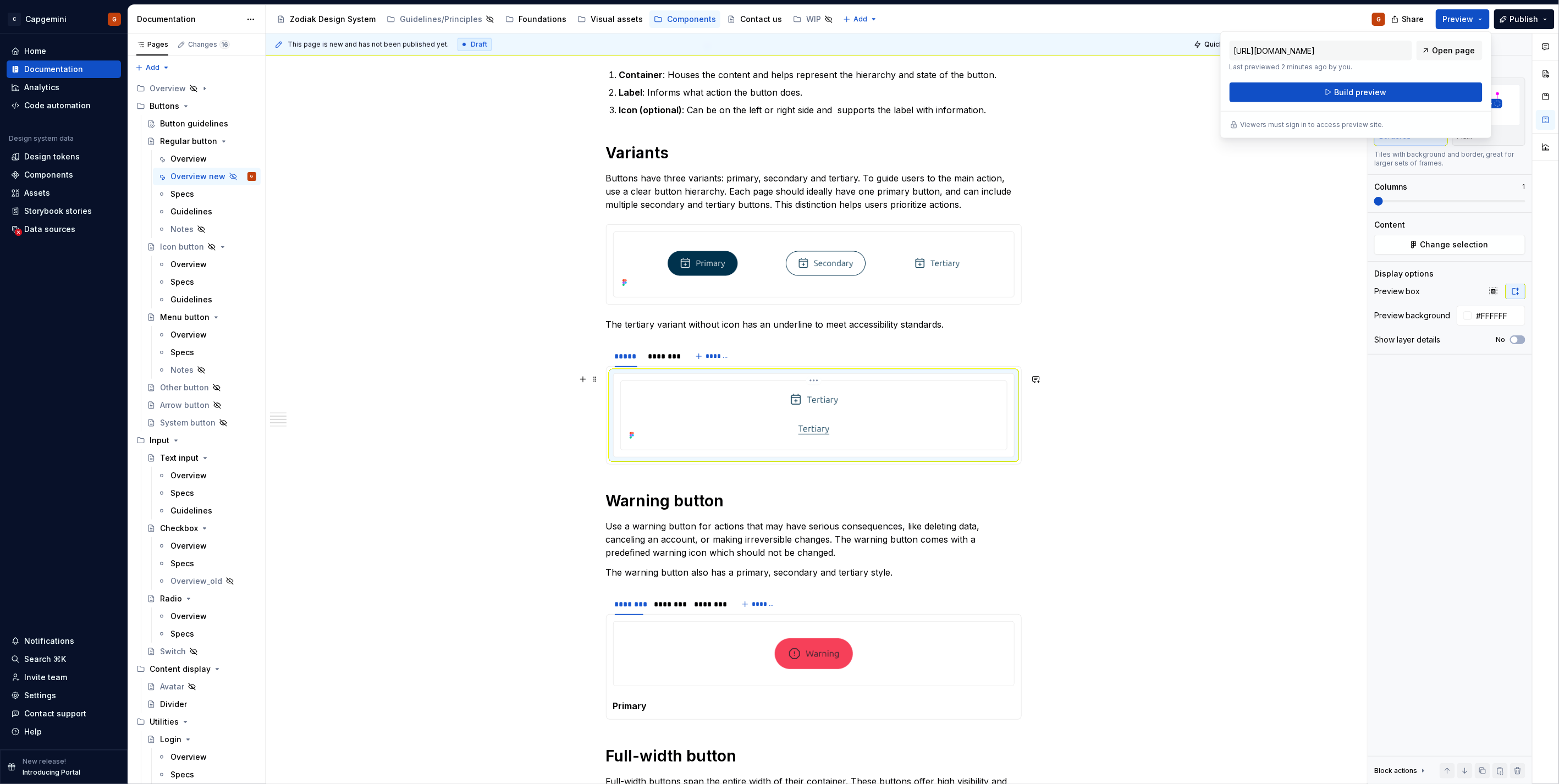
click at [764, 413] on img at bounding box center [814, 414] width 205 height 57
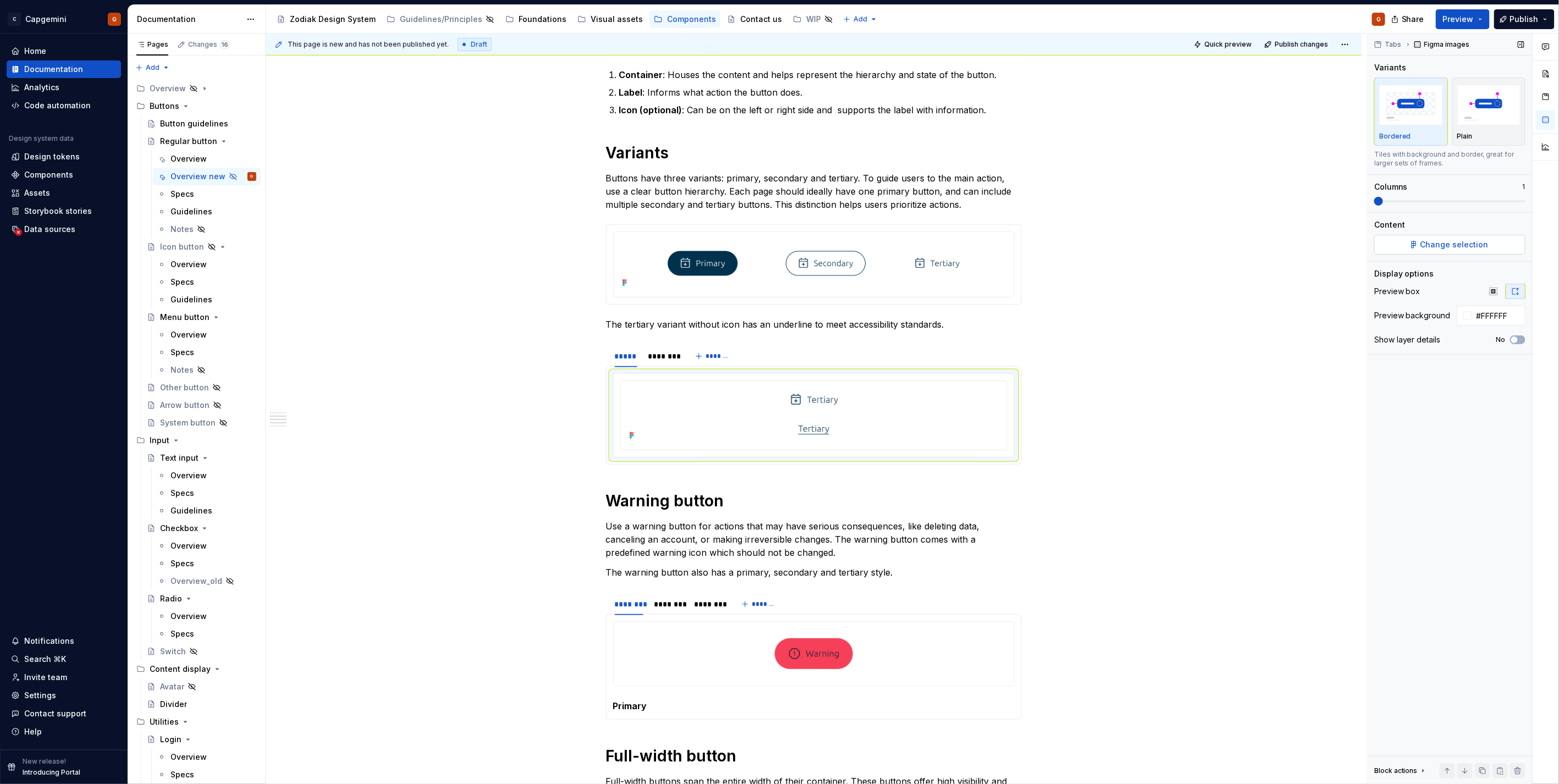
click at [1467, 252] on button "Change selection" at bounding box center [1450, 244] width 151 height 20
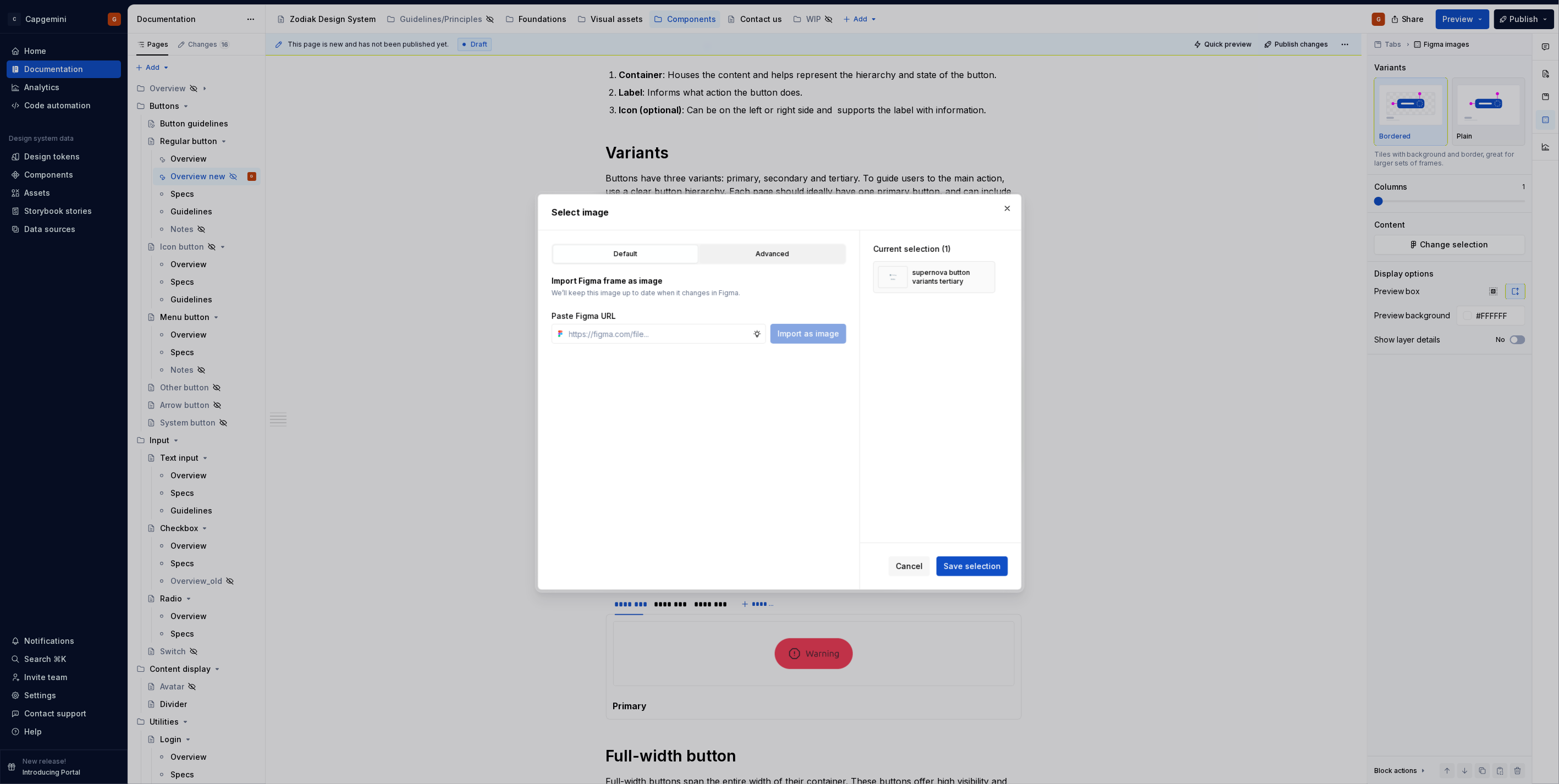
click at [815, 256] on div "Advanced" at bounding box center [772, 254] width 138 height 11
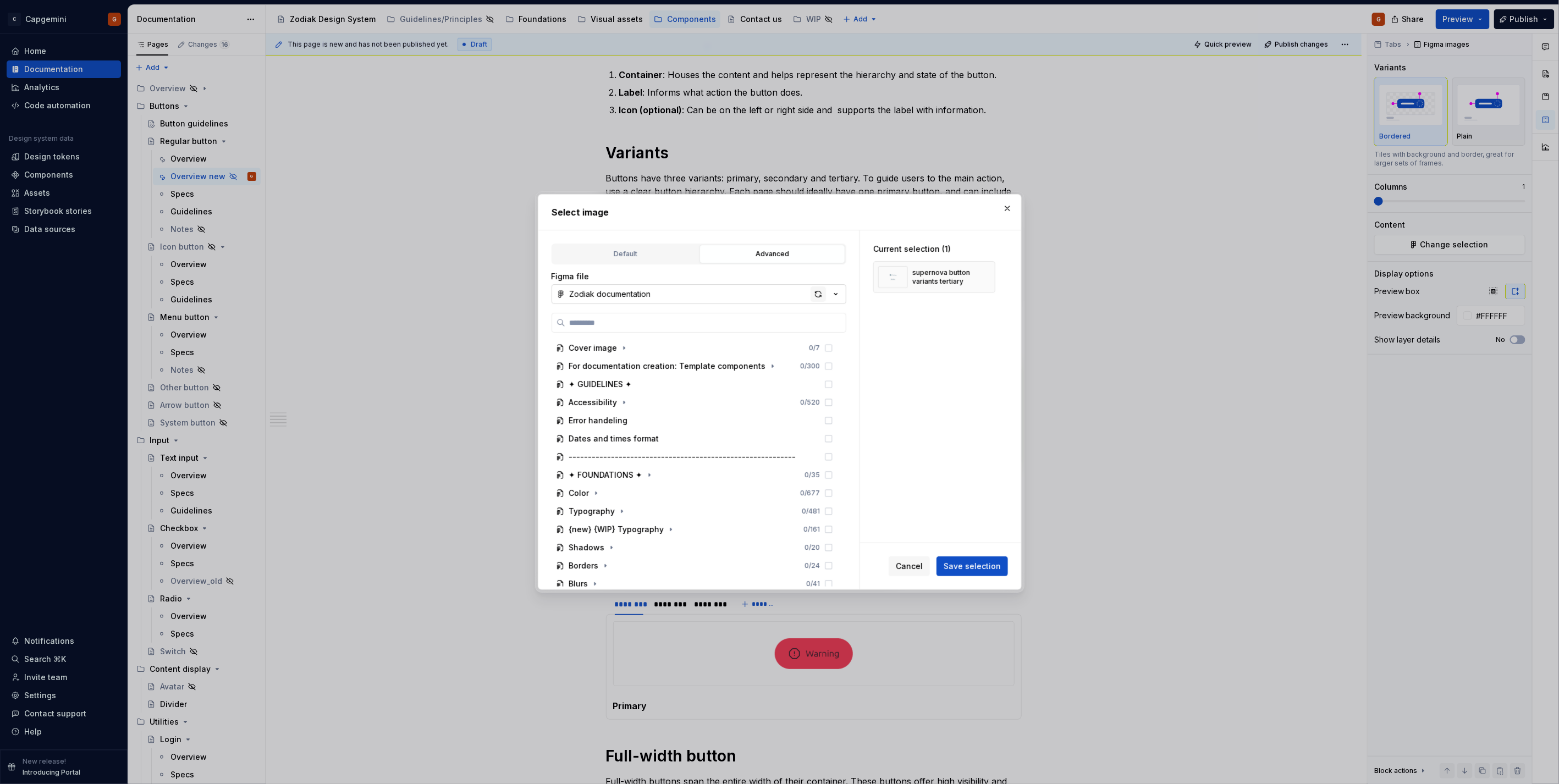
click at [818, 295] on div "button" at bounding box center [818, 293] width 15 height 15
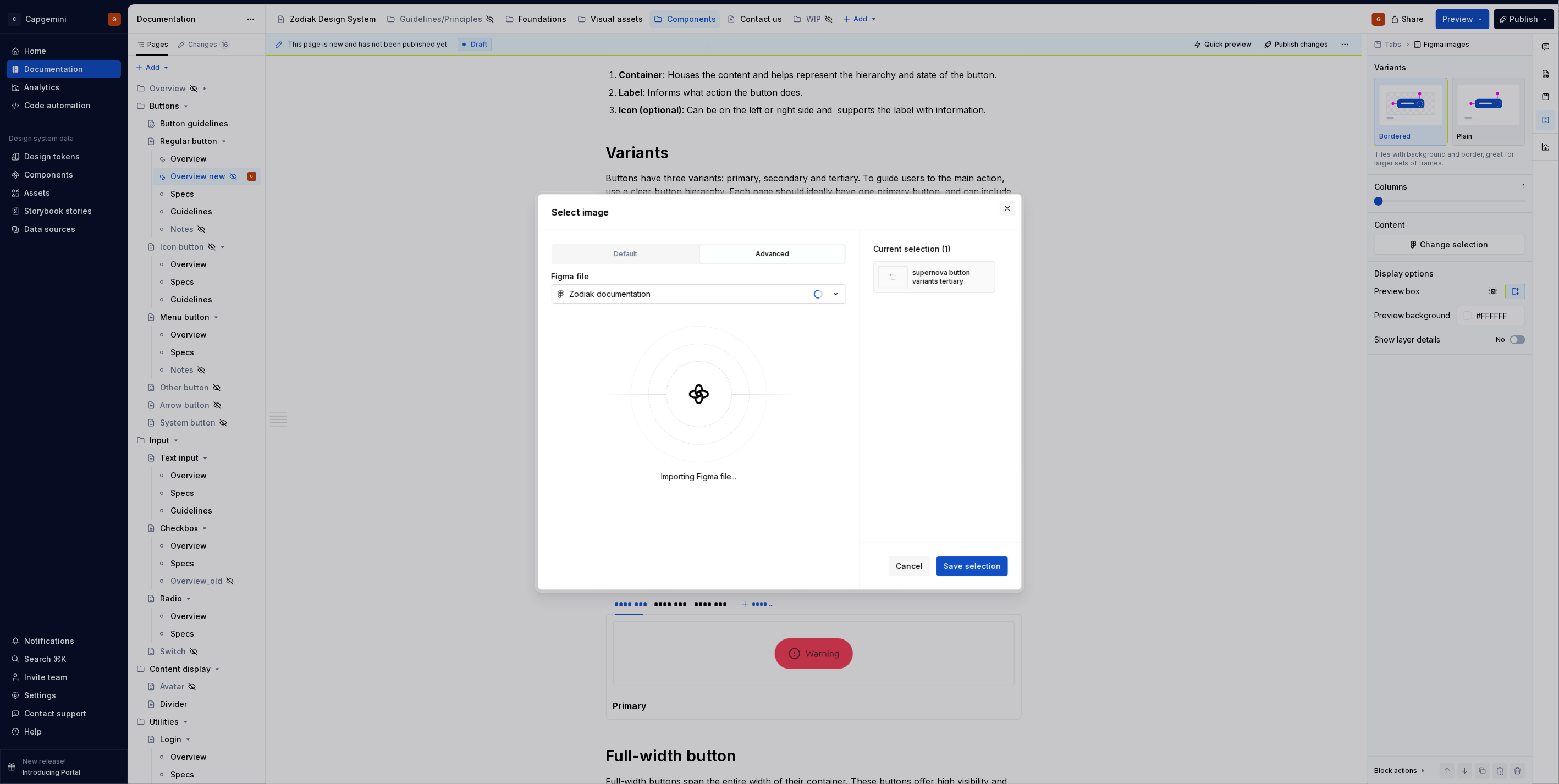
click at [1009, 207] on button "button" at bounding box center [1007, 208] width 15 height 15
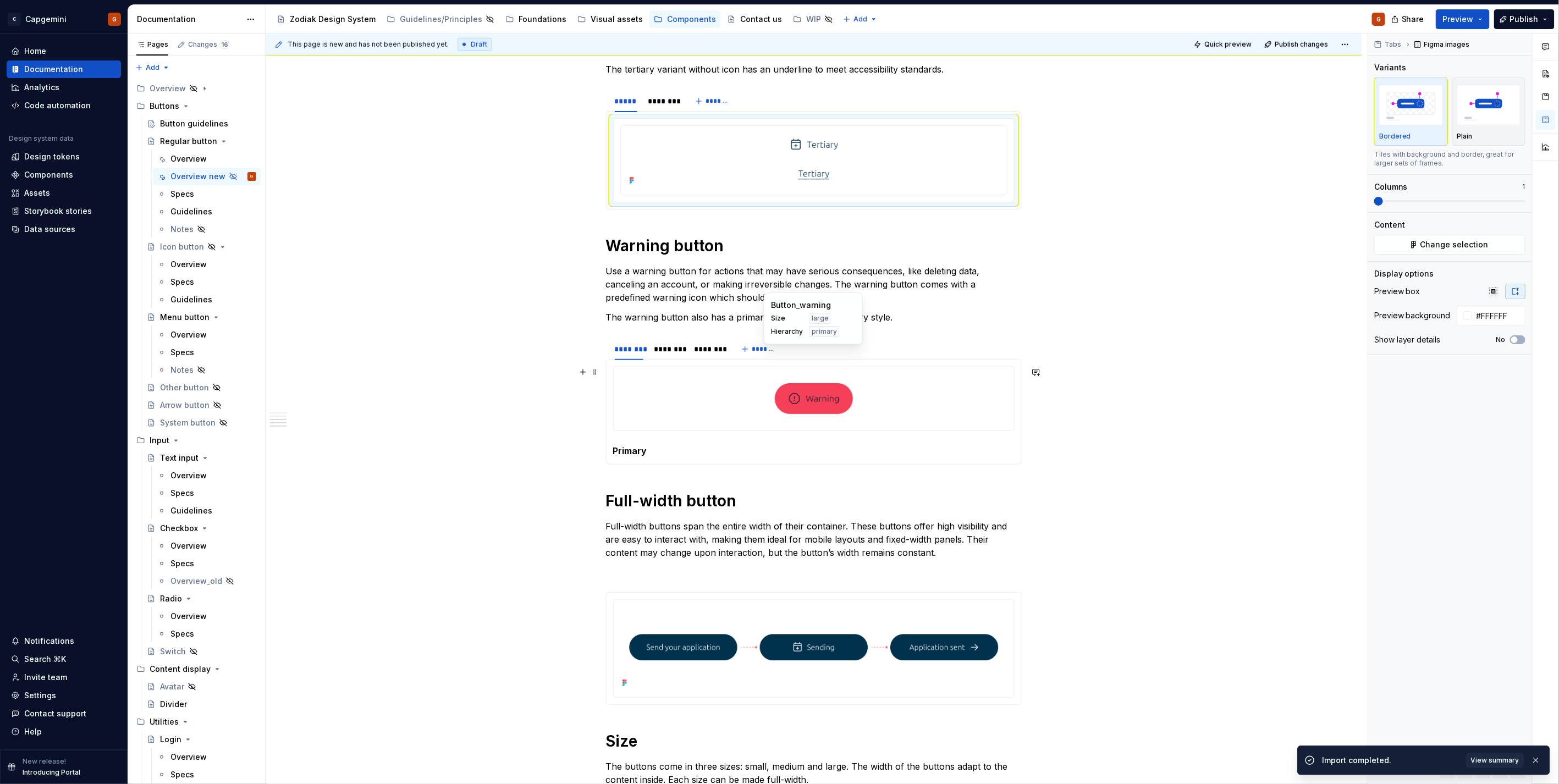
scroll to position [855, 0]
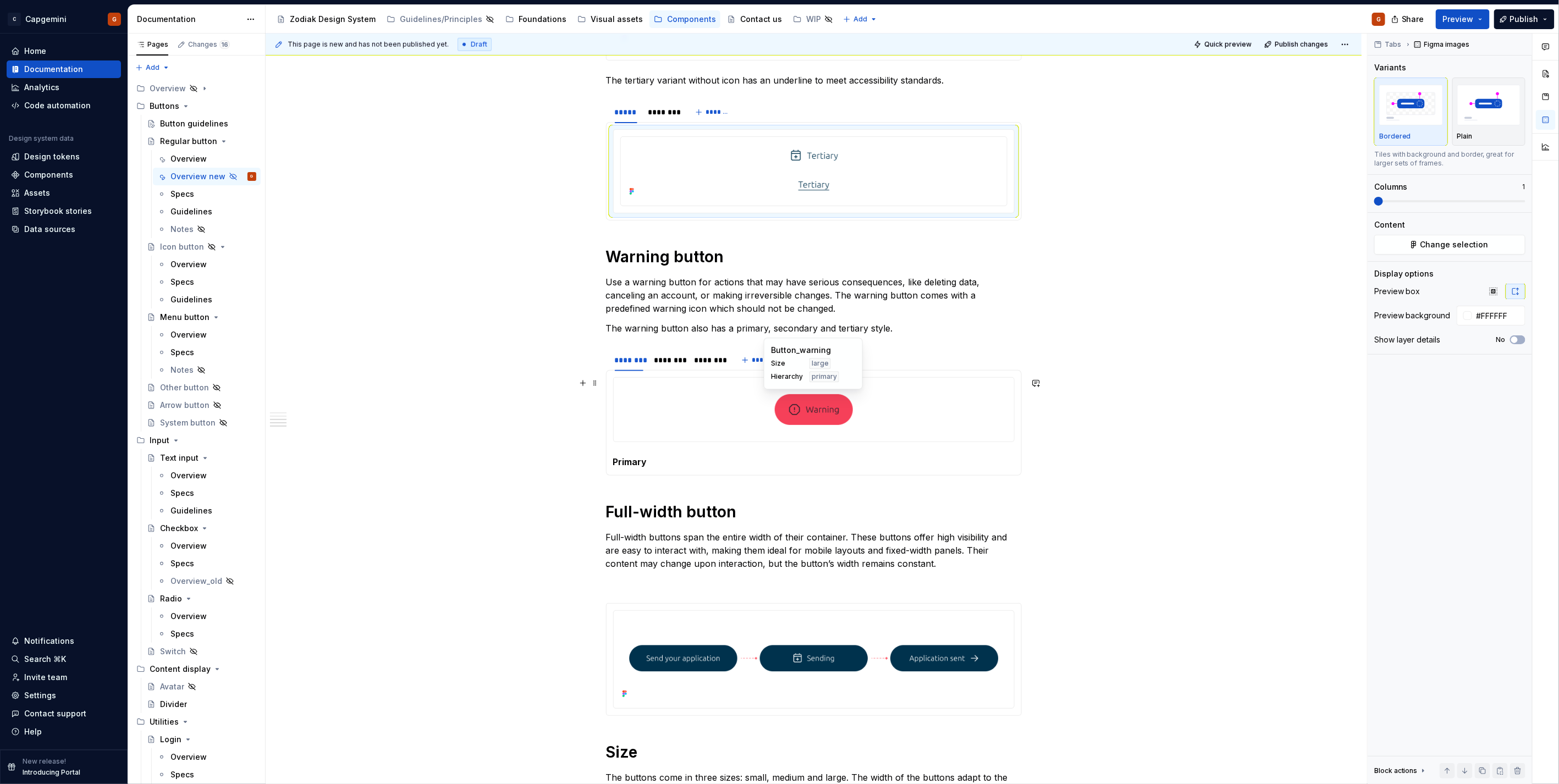
click at [695, 409] on div at bounding box center [813, 409] width 400 height 64
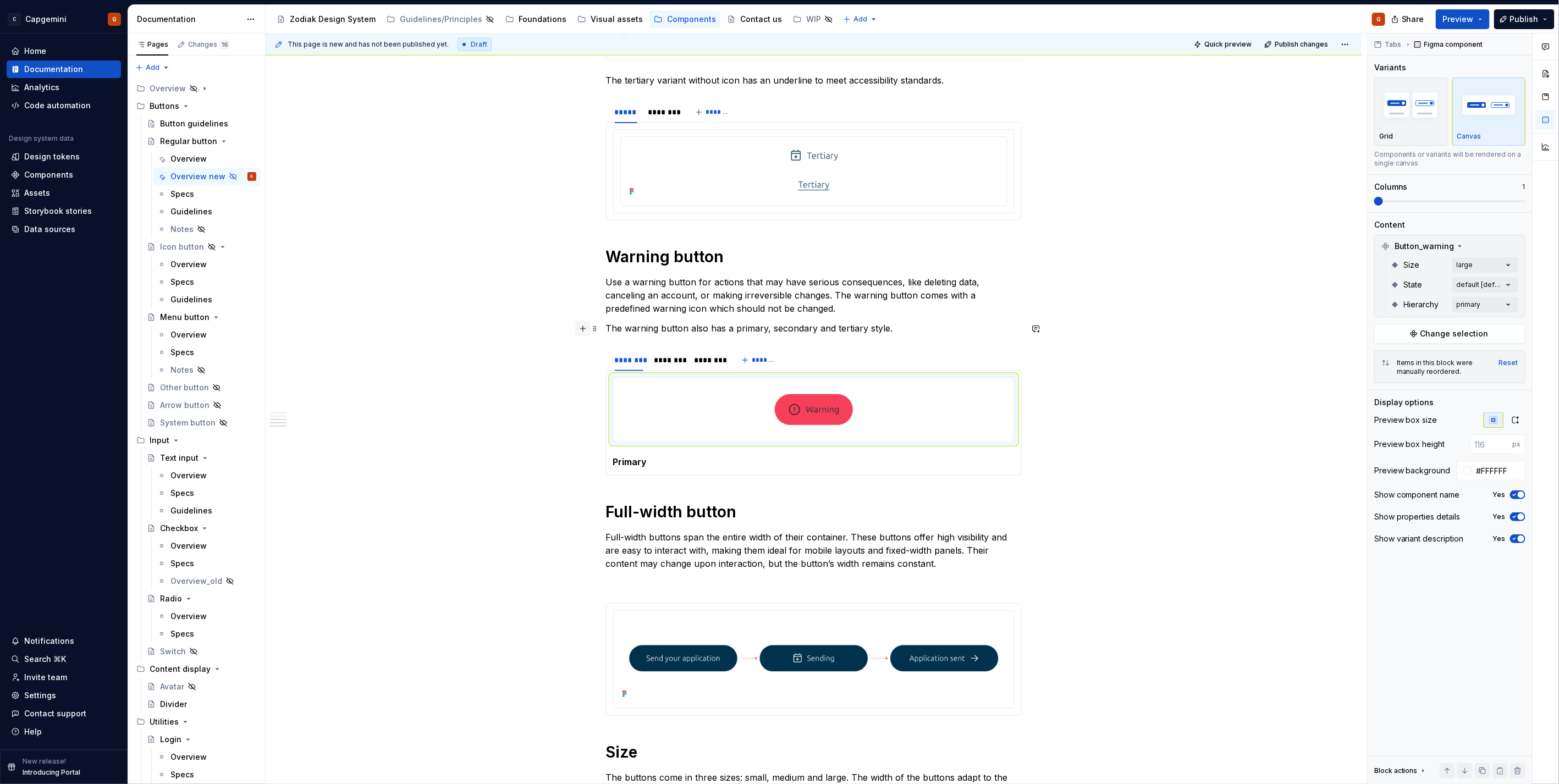
click at [580, 332] on button "button" at bounding box center [582, 328] width 15 height 15
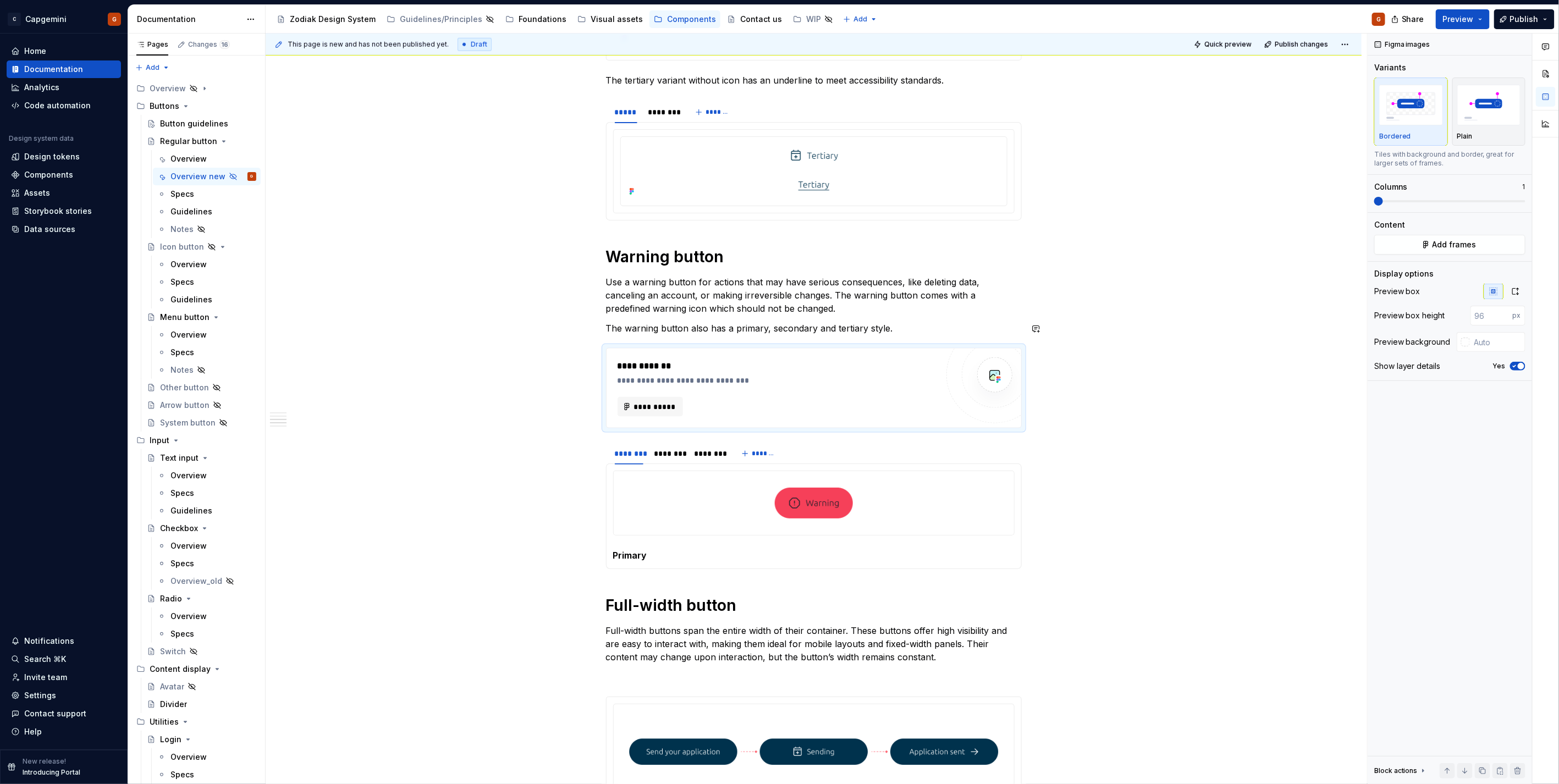
type textarea "*"
click at [657, 410] on span "**********" at bounding box center [655, 407] width 43 height 11
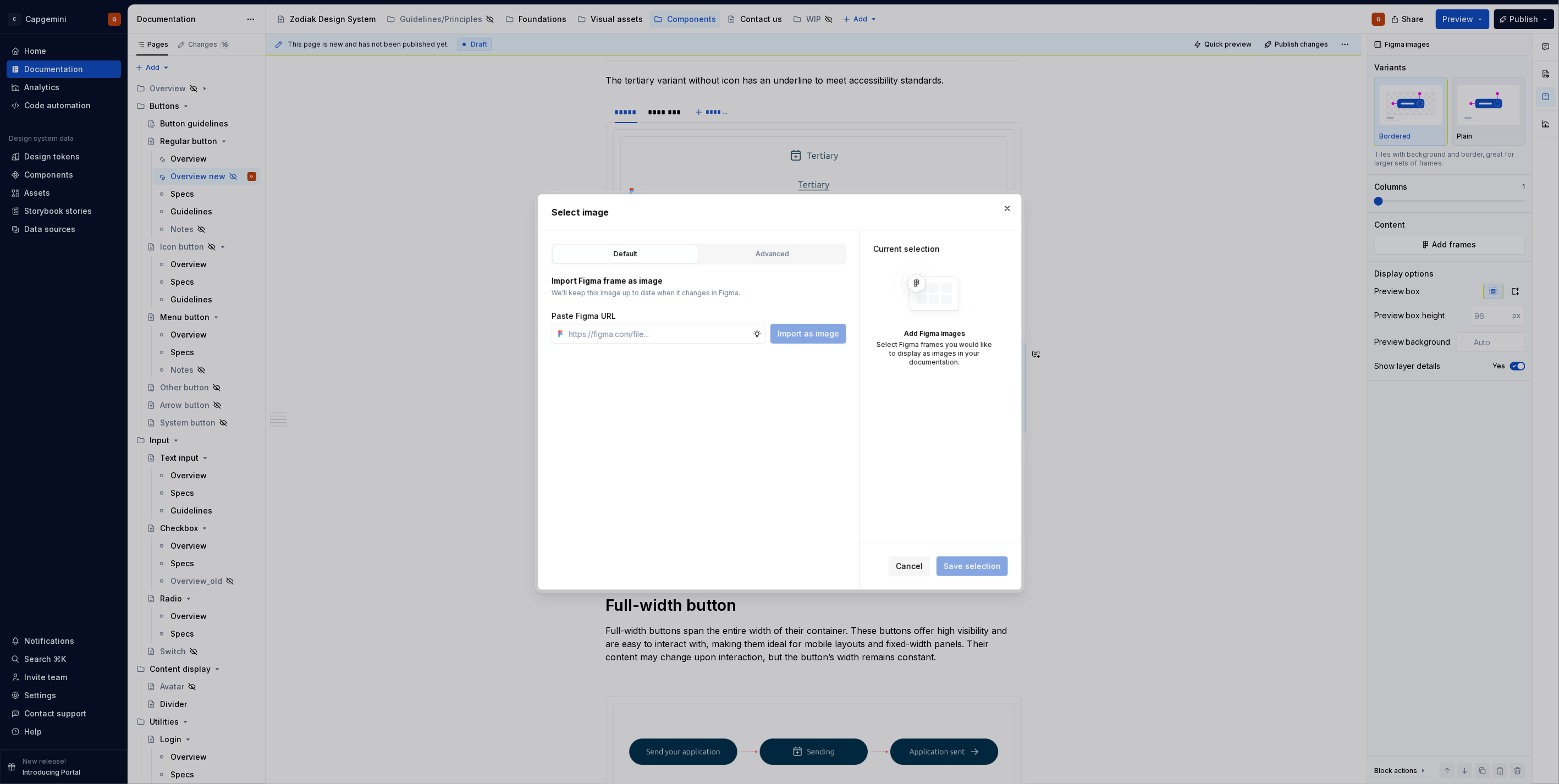
click at [804, 243] on div "Default Advanced Import Figma frame as image We’ll keep this image up to date w…" at bounding box center [699, 410] width 321 height 359
click at [796, 260] on button "Advanced" at bounding box center [772, 253] width 146 height 19
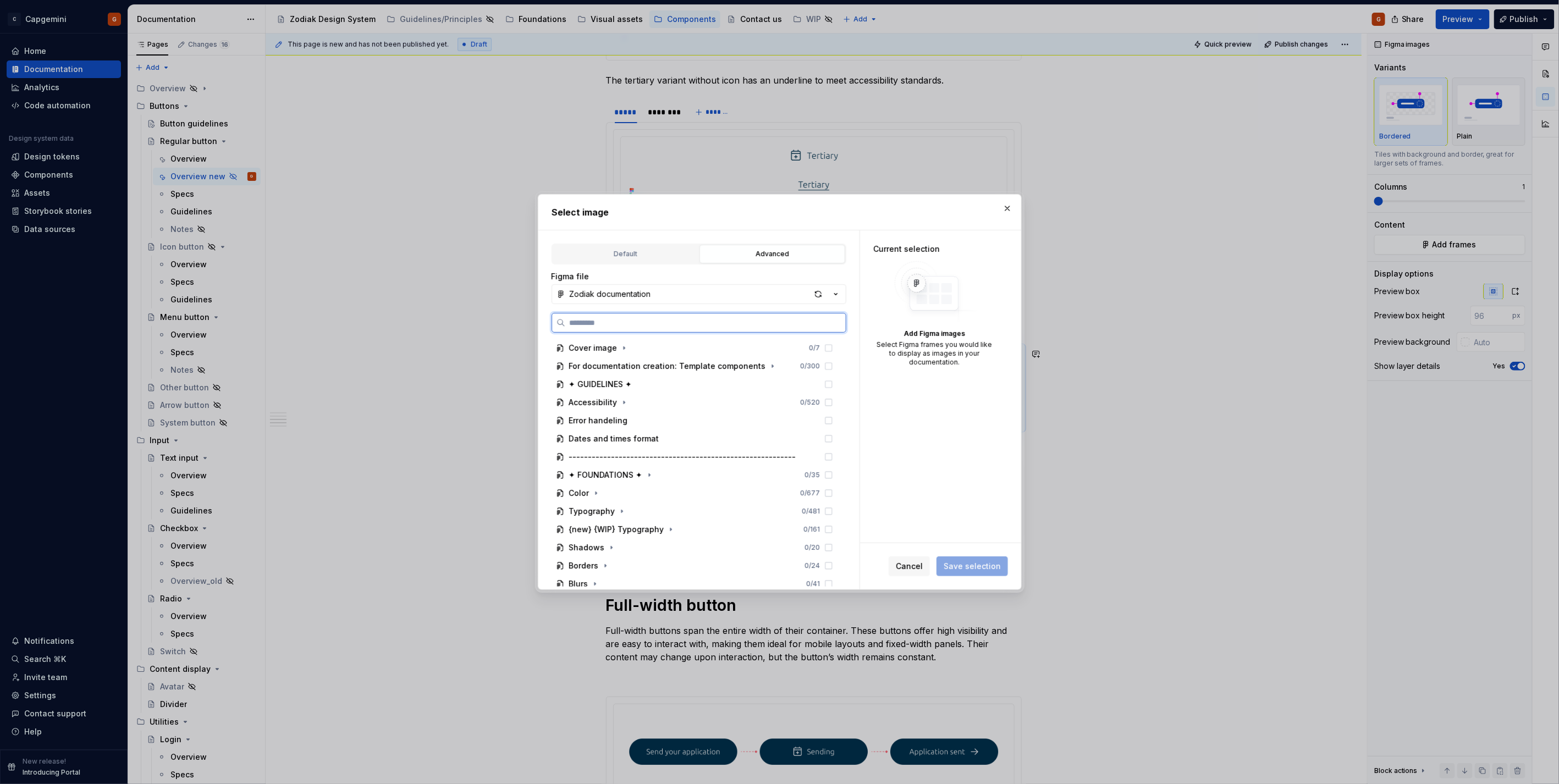
click at [634, 326] on input "search" at bounding box center [705, 322] width 280 height 11
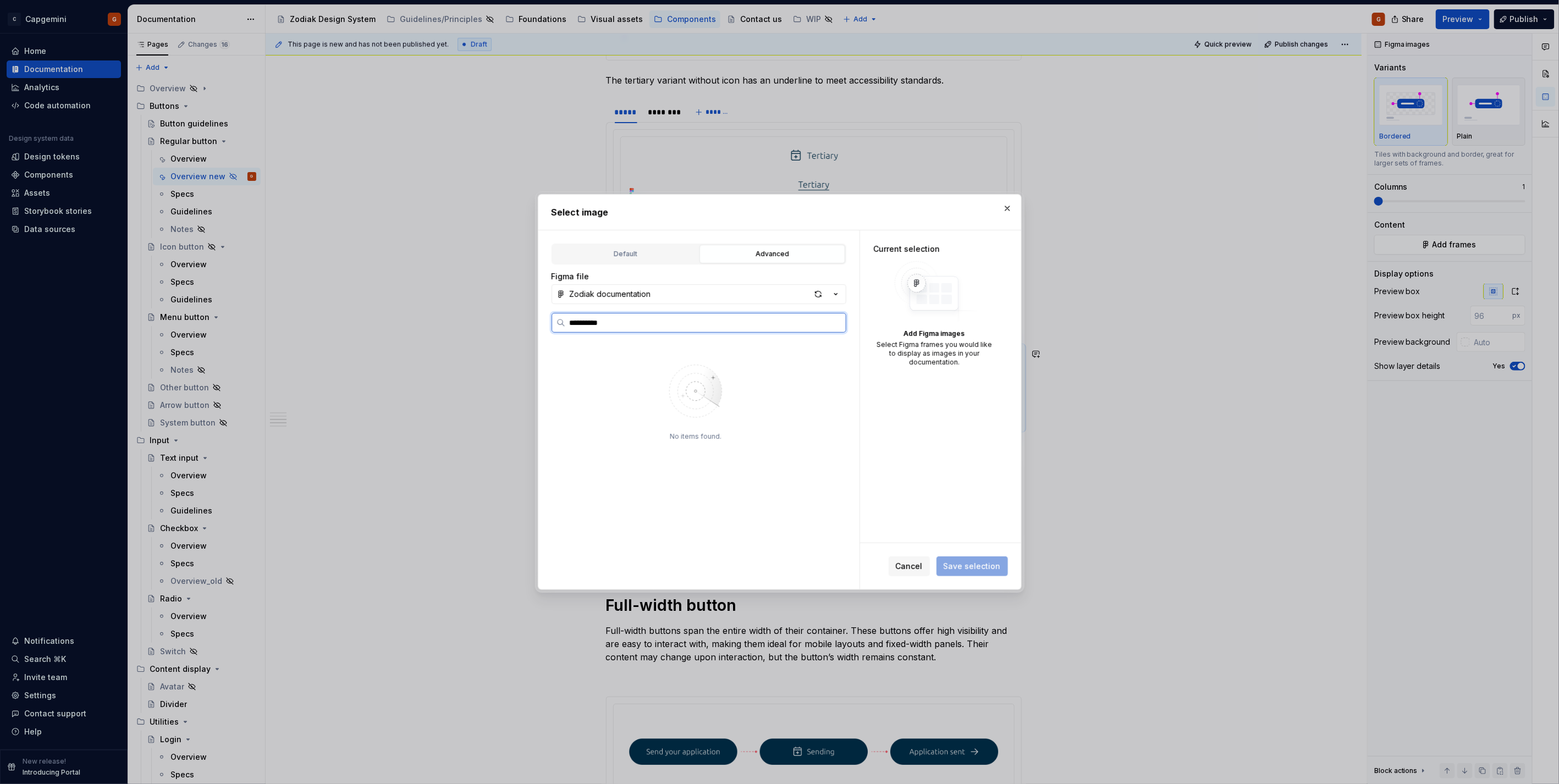
type input "**********"
click at [683, 388] on div "supernova button war ning variants" at bounding box center [657, 384] width 134 height 11
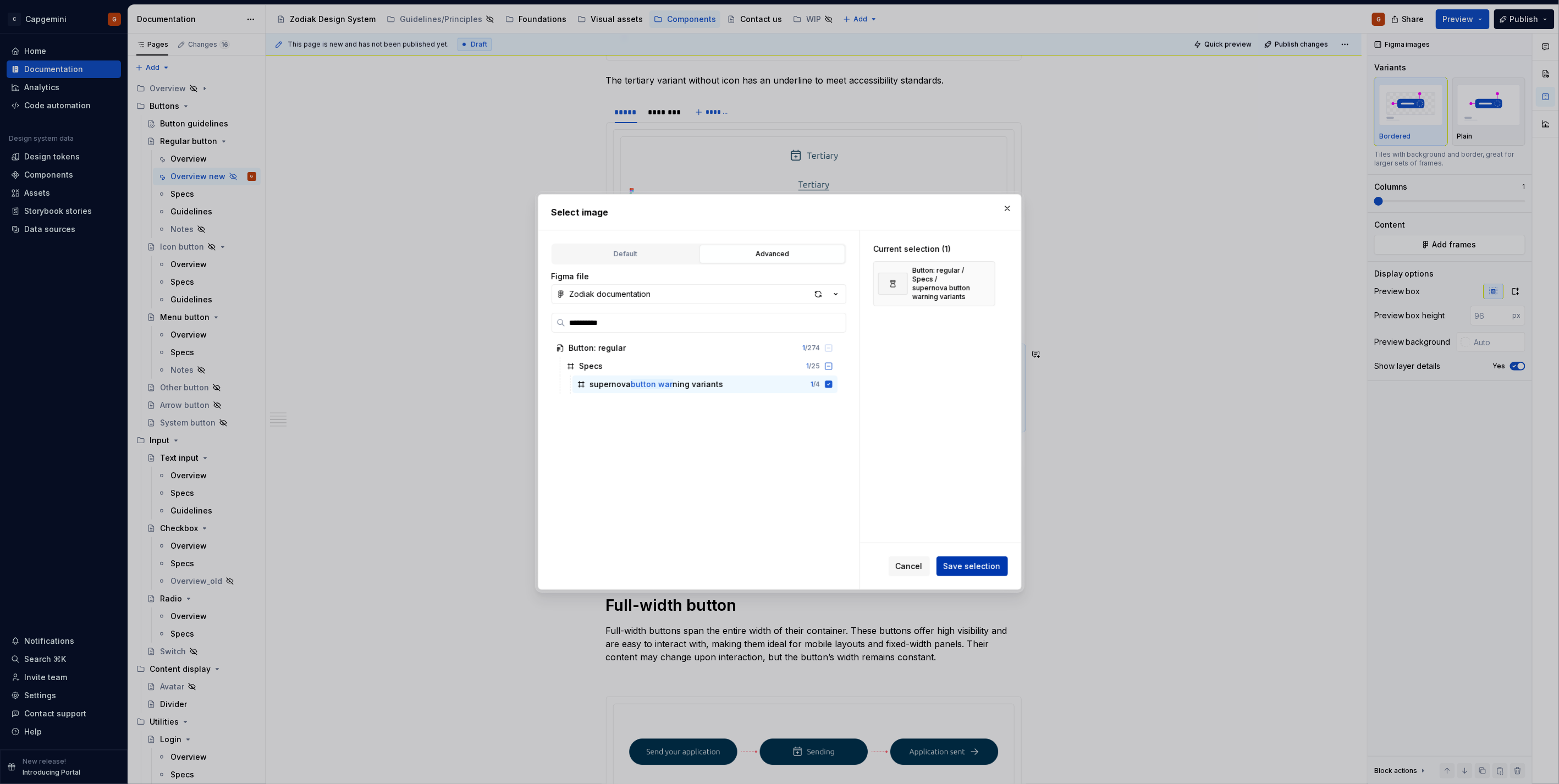
click at [1004, 558] on button "Save selection" at bounding box center [972, 566] width 71 height 20
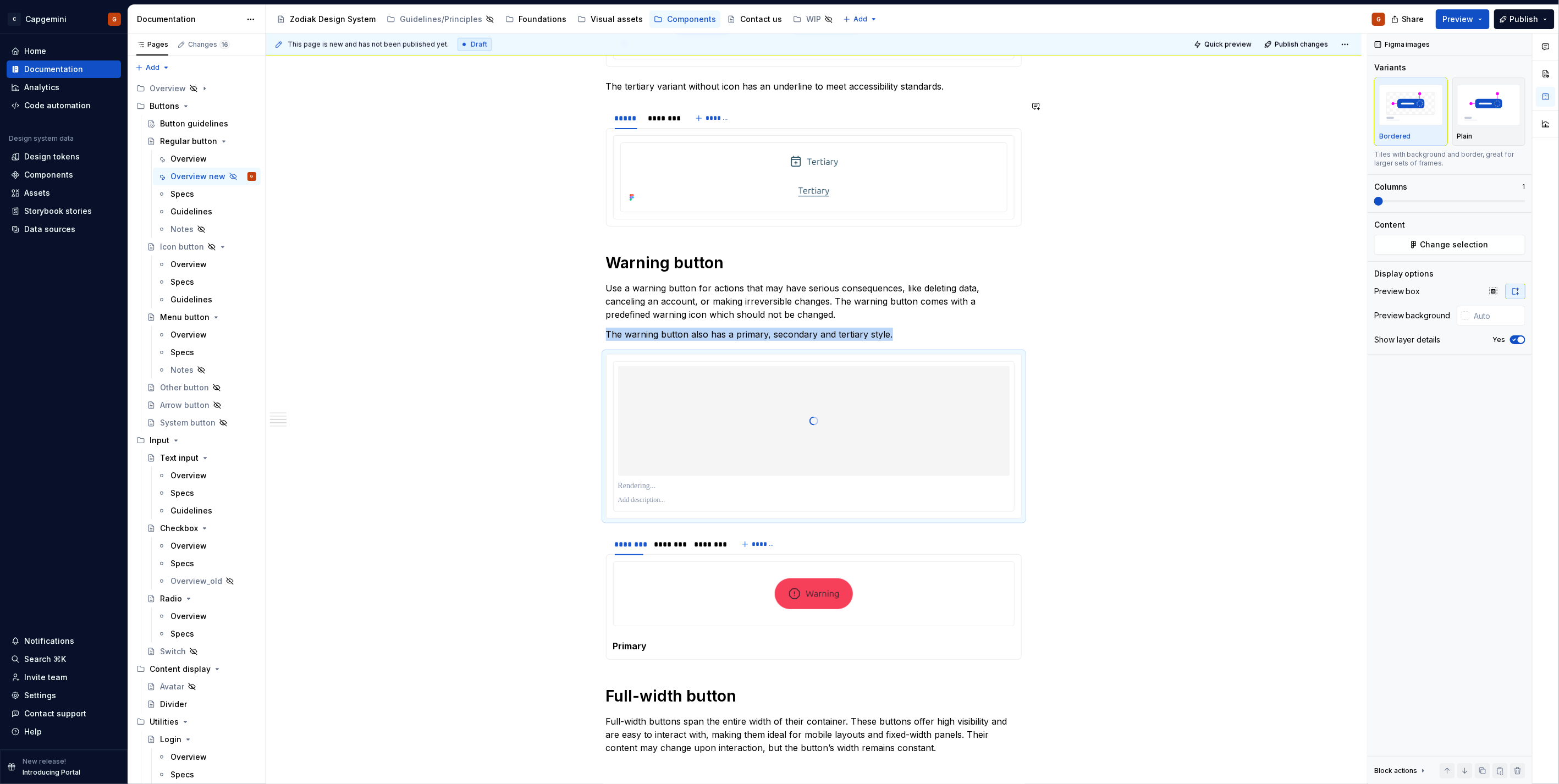
scroll to position [860, 0]
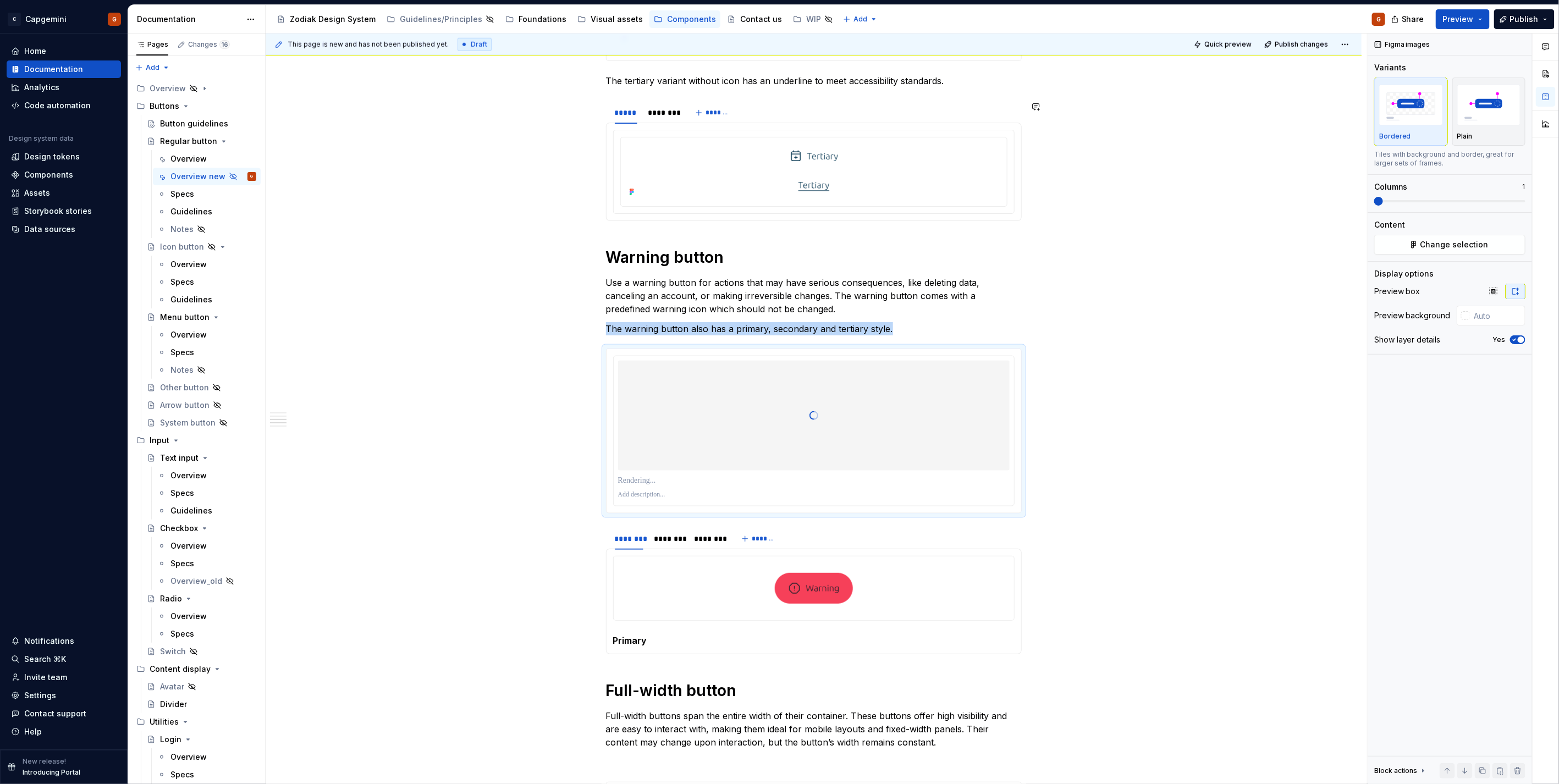
type textarea "*"
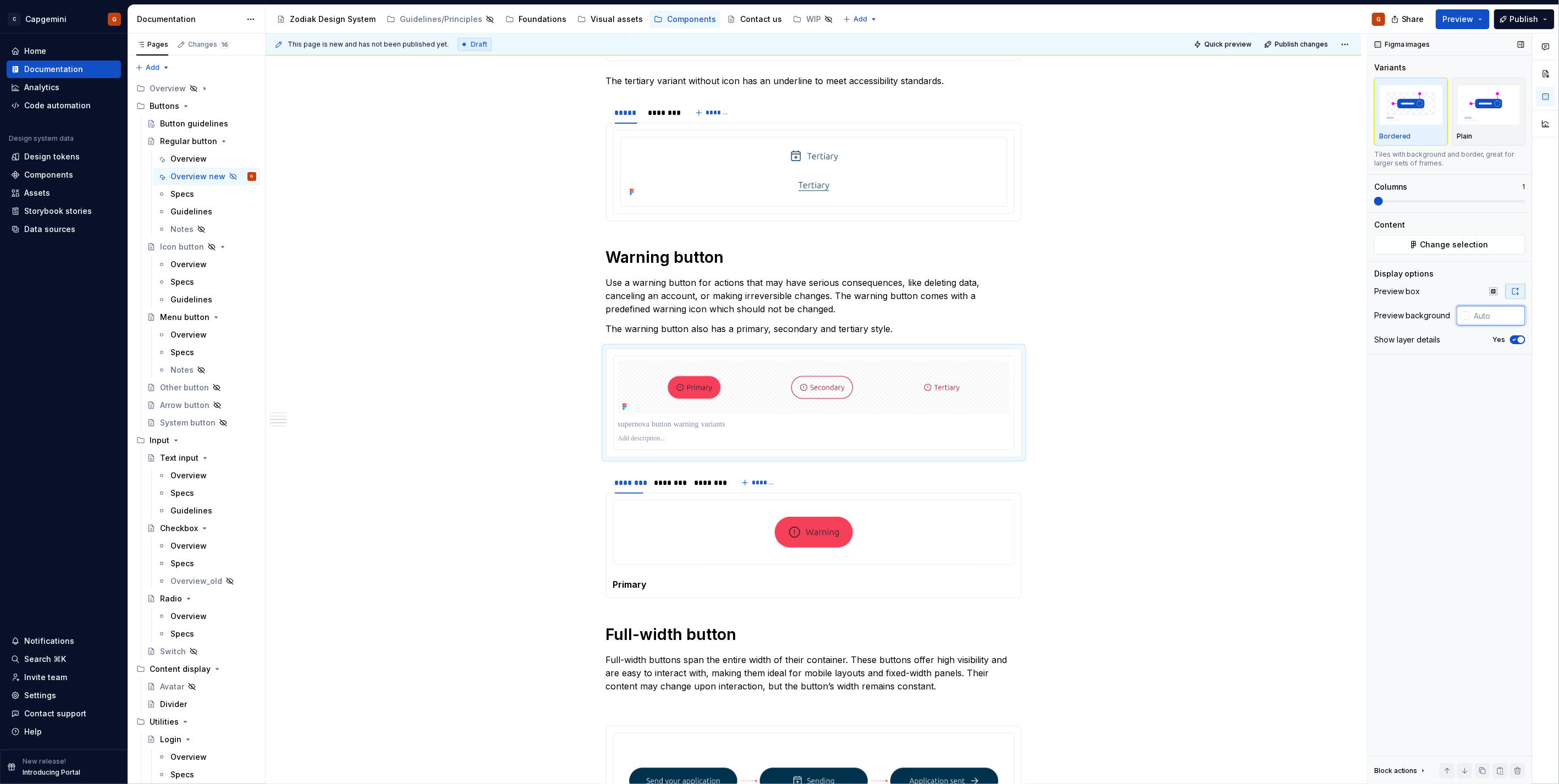
click at [1472, 313] on input "text" at bounding box center [1498, 315] width 56 height 20
type input "#FFFFFF"
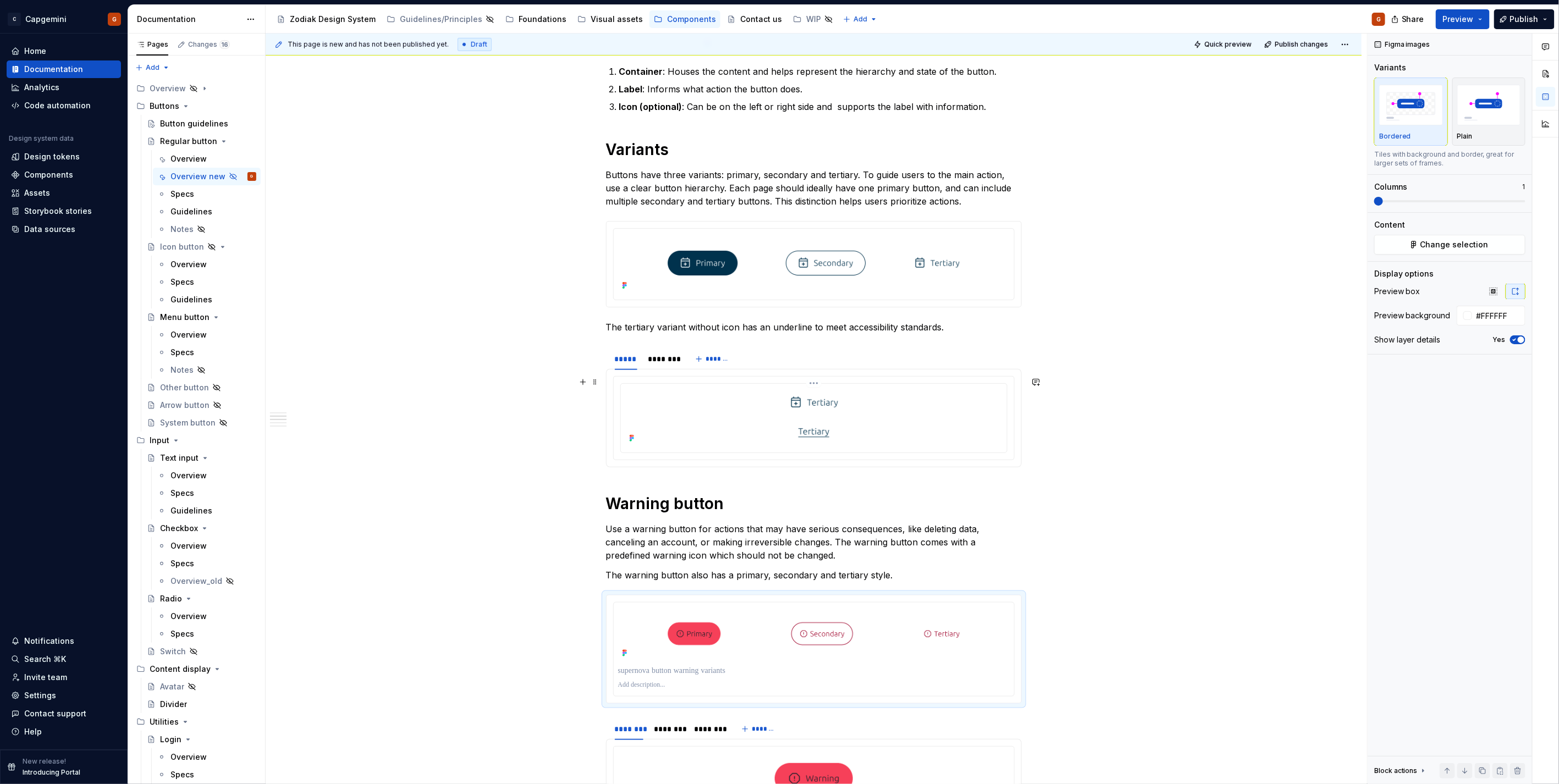
scroll to position [855, 0]
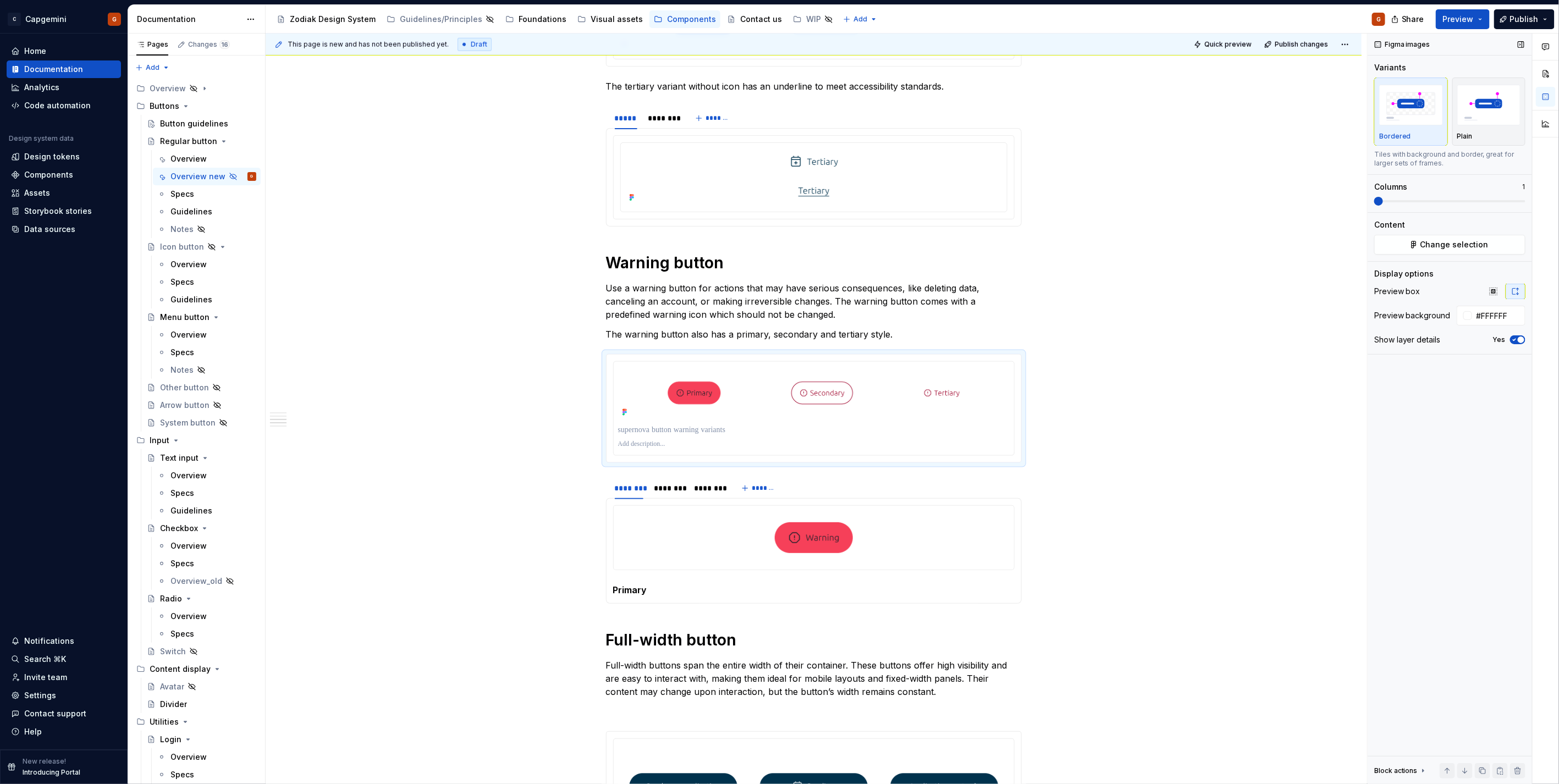
click at [1518, 334] on div "Show layer details Yes" at bounding box center [1450, 339] width 151 height 15
click at [1516, 342] on icon "button" at bounding box center [1514, 339] width 9 height 7
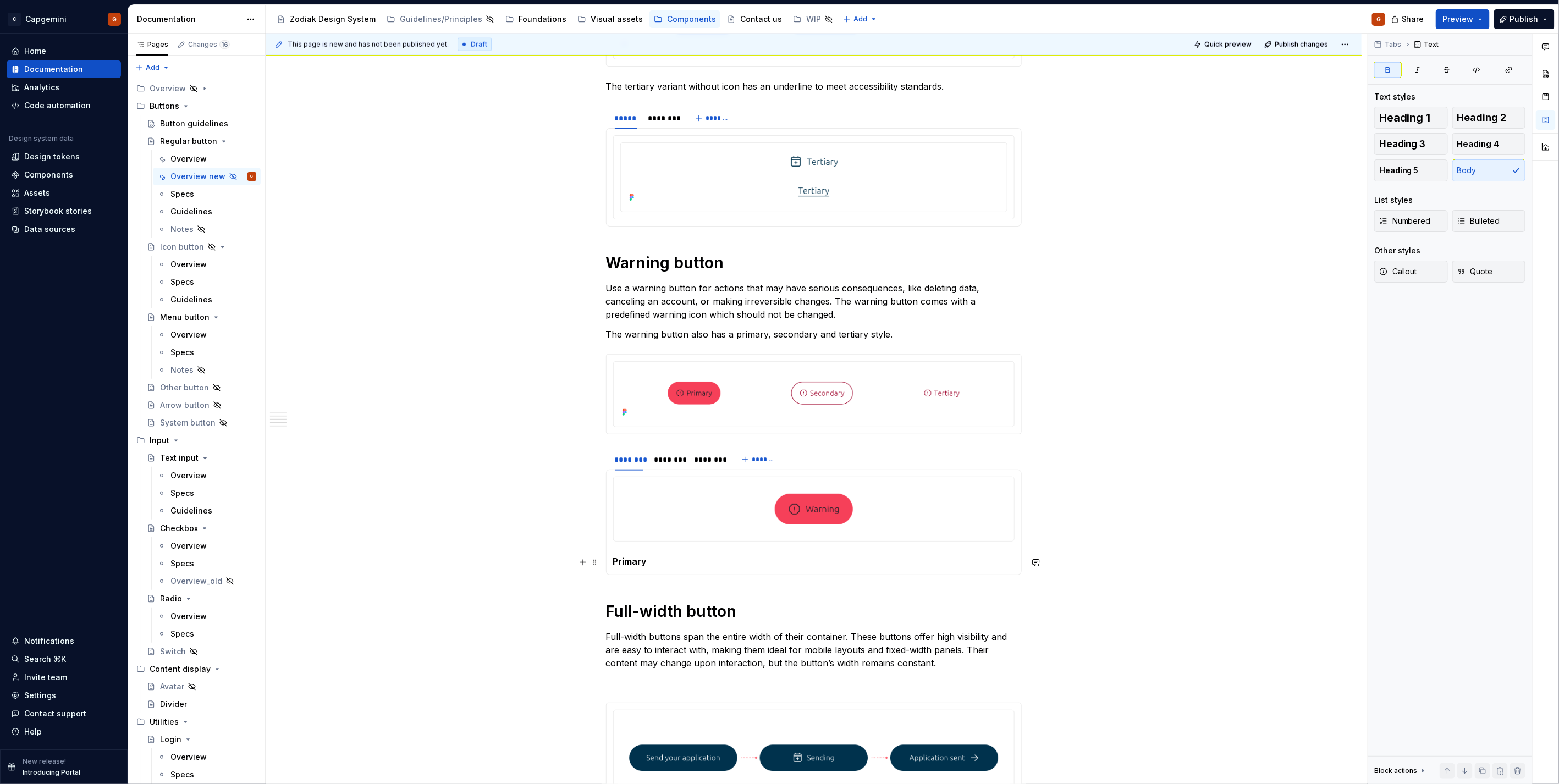
click at [810, 547] on section-item-column "Primary" at bounding box center [813, 522] width 401 height 91
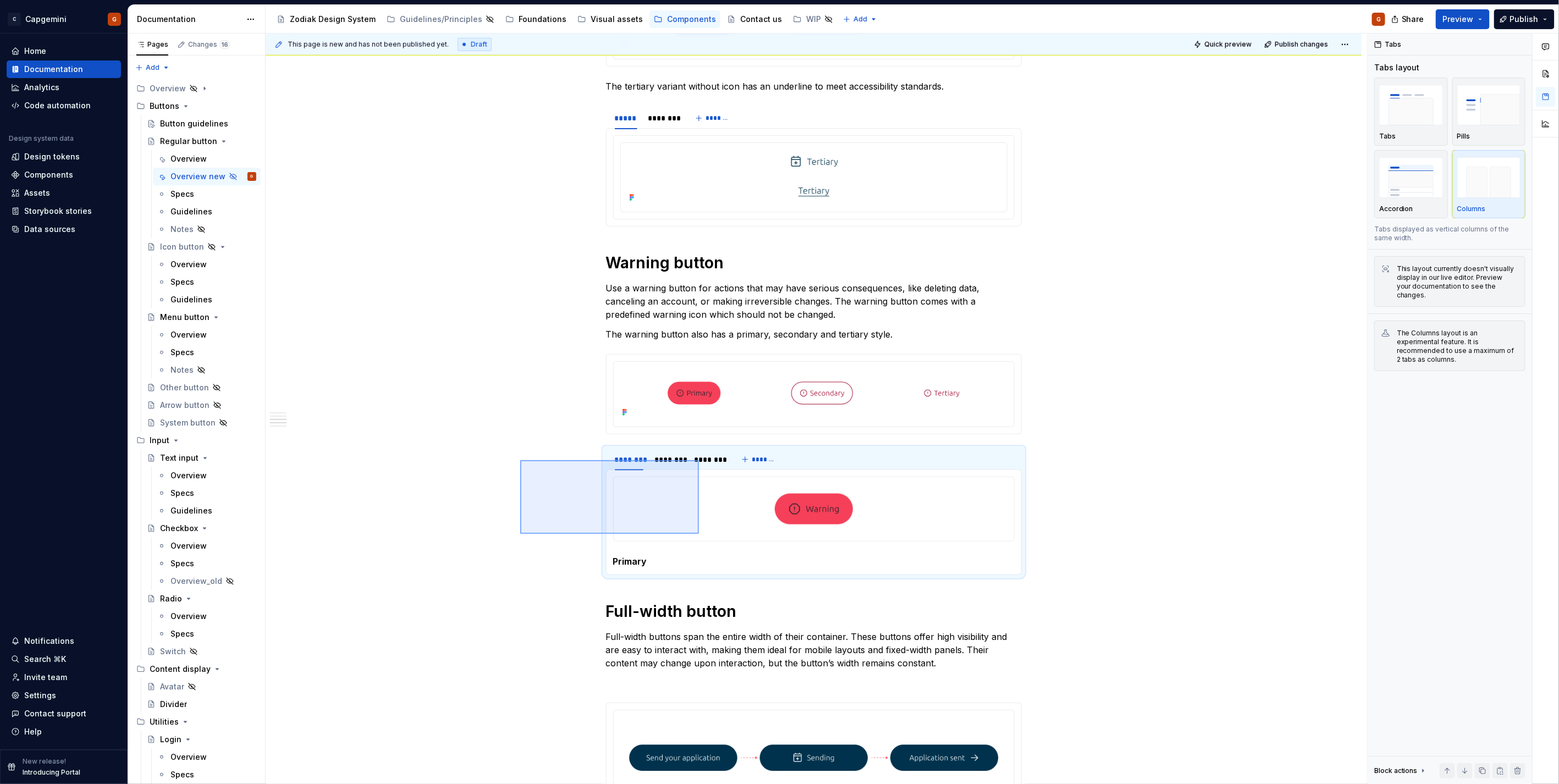
drag, startPoint x: 520, startPoint y: 460, endPoint x: 699, endPoint y: 534, distance: 193.7
click at [699, 534] on div "**********" at bounding box center [816, 408] width 1101 height 751
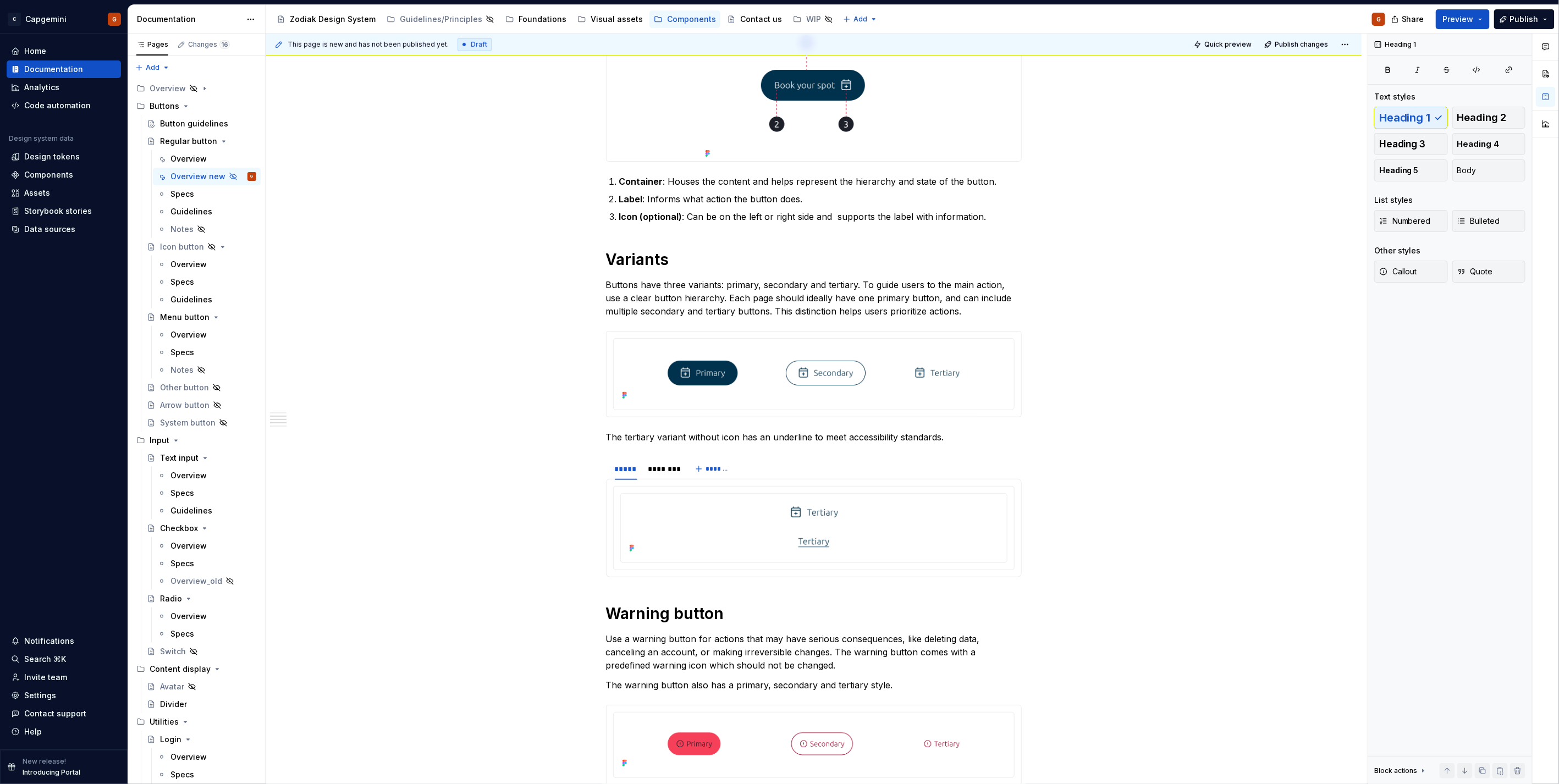
scroll to position [488, 0]
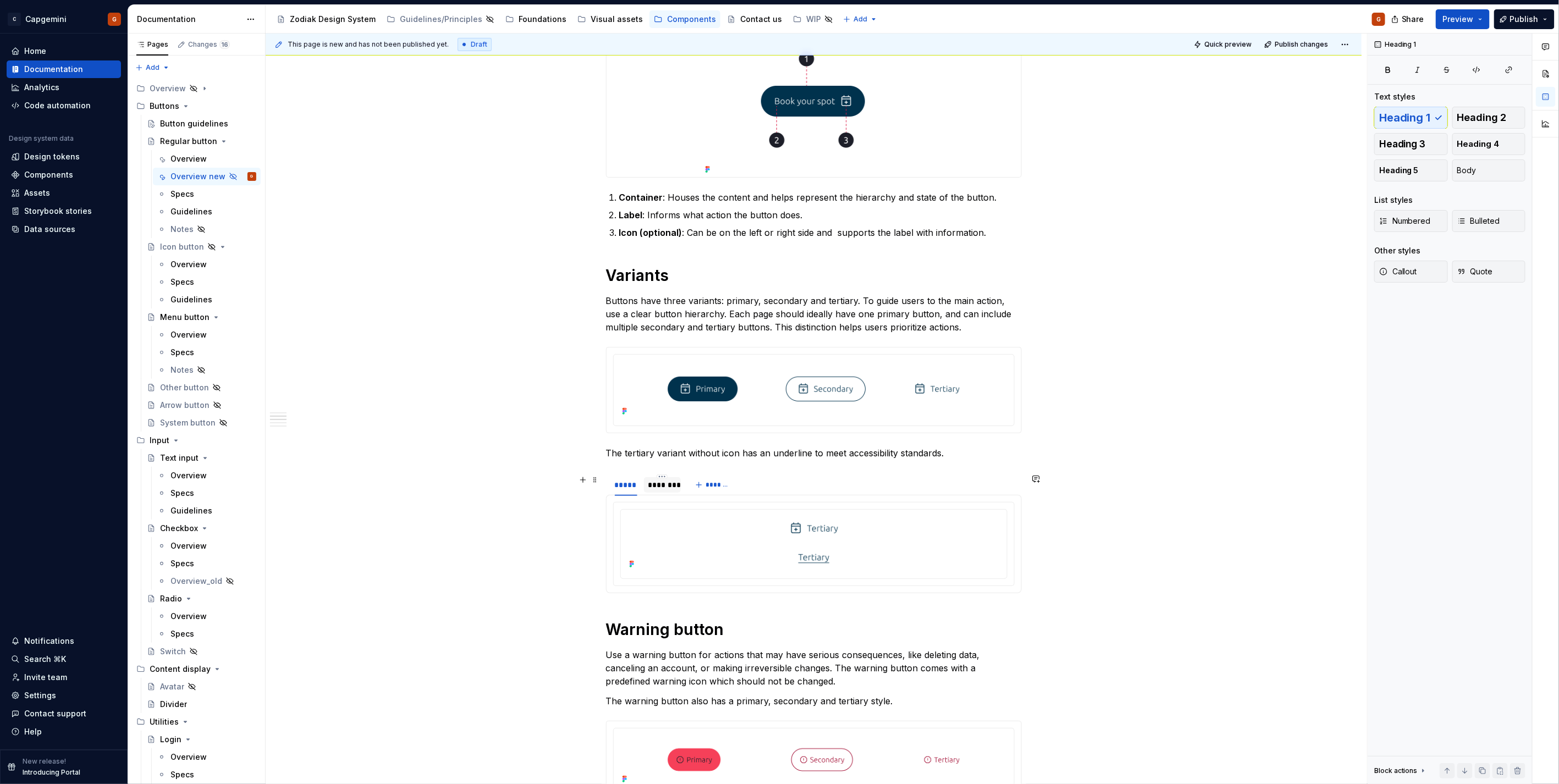
click at [668, 491] on div "********" at bounding box center [663, 485] width 38 height 15
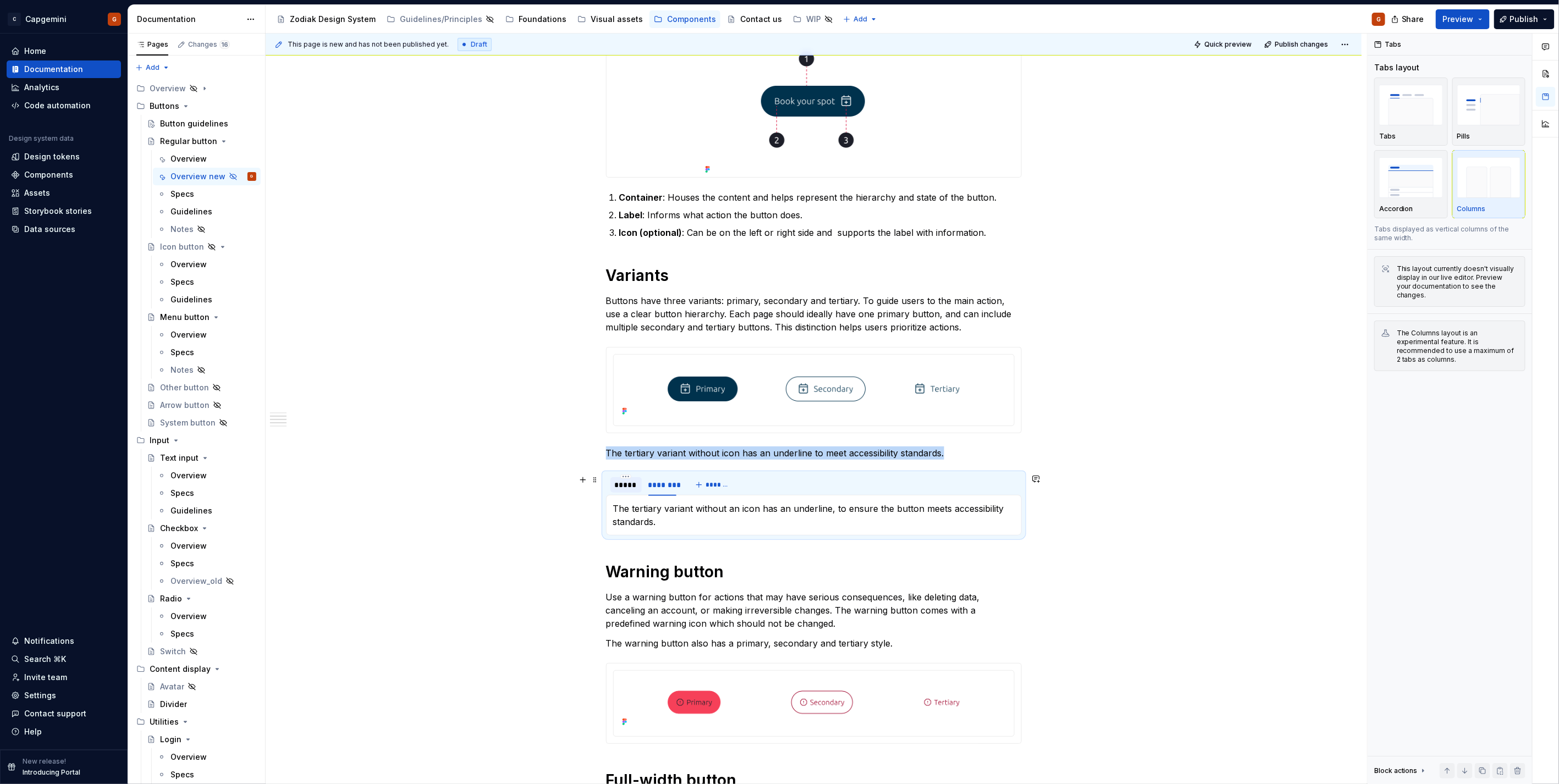
click at [629, 480] on div "*****" at bounding box center [626, 485] width 22 height 11
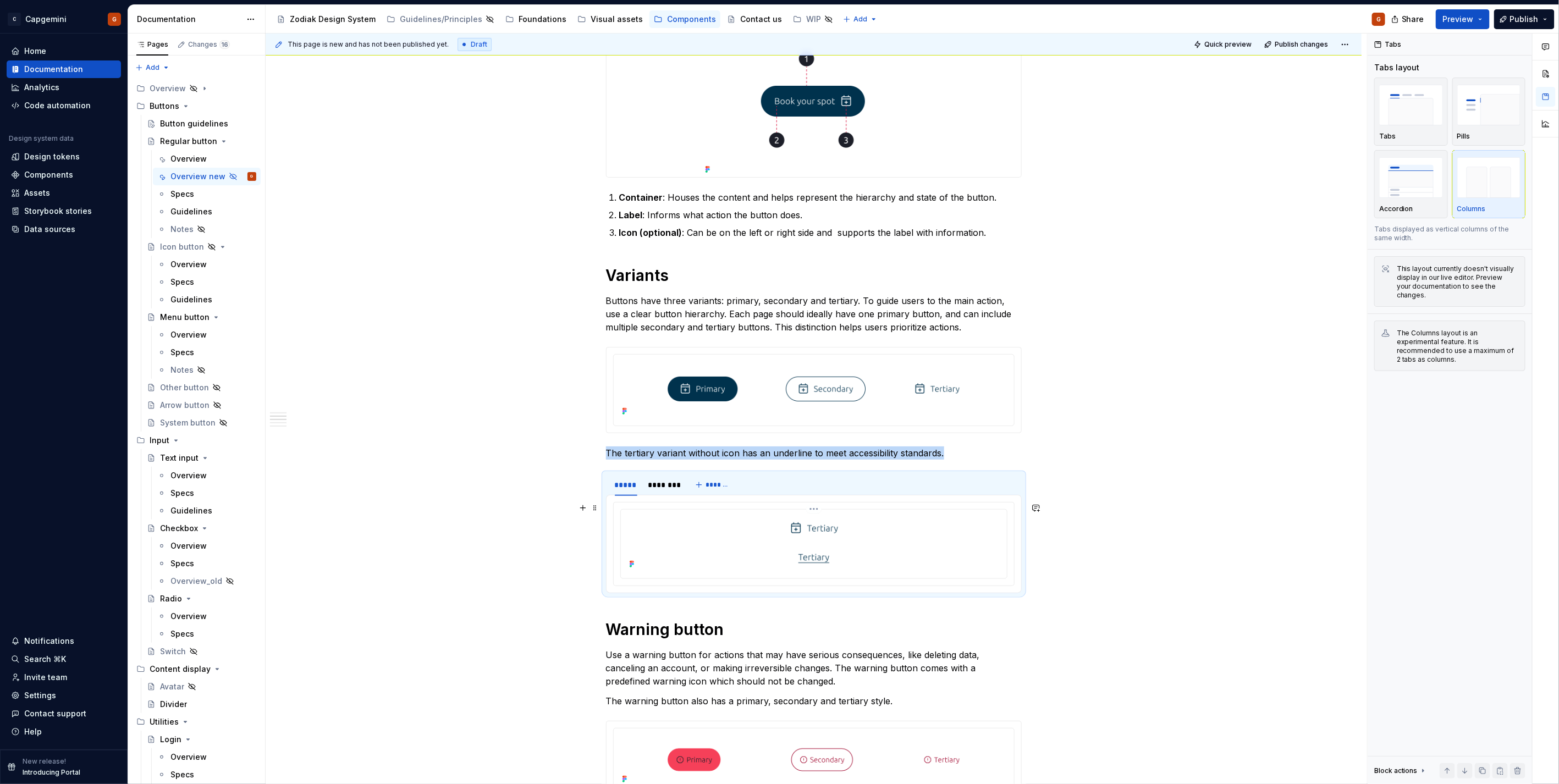
click at [861, 535] on img at bounding box center [814, 543] width 205 height 57
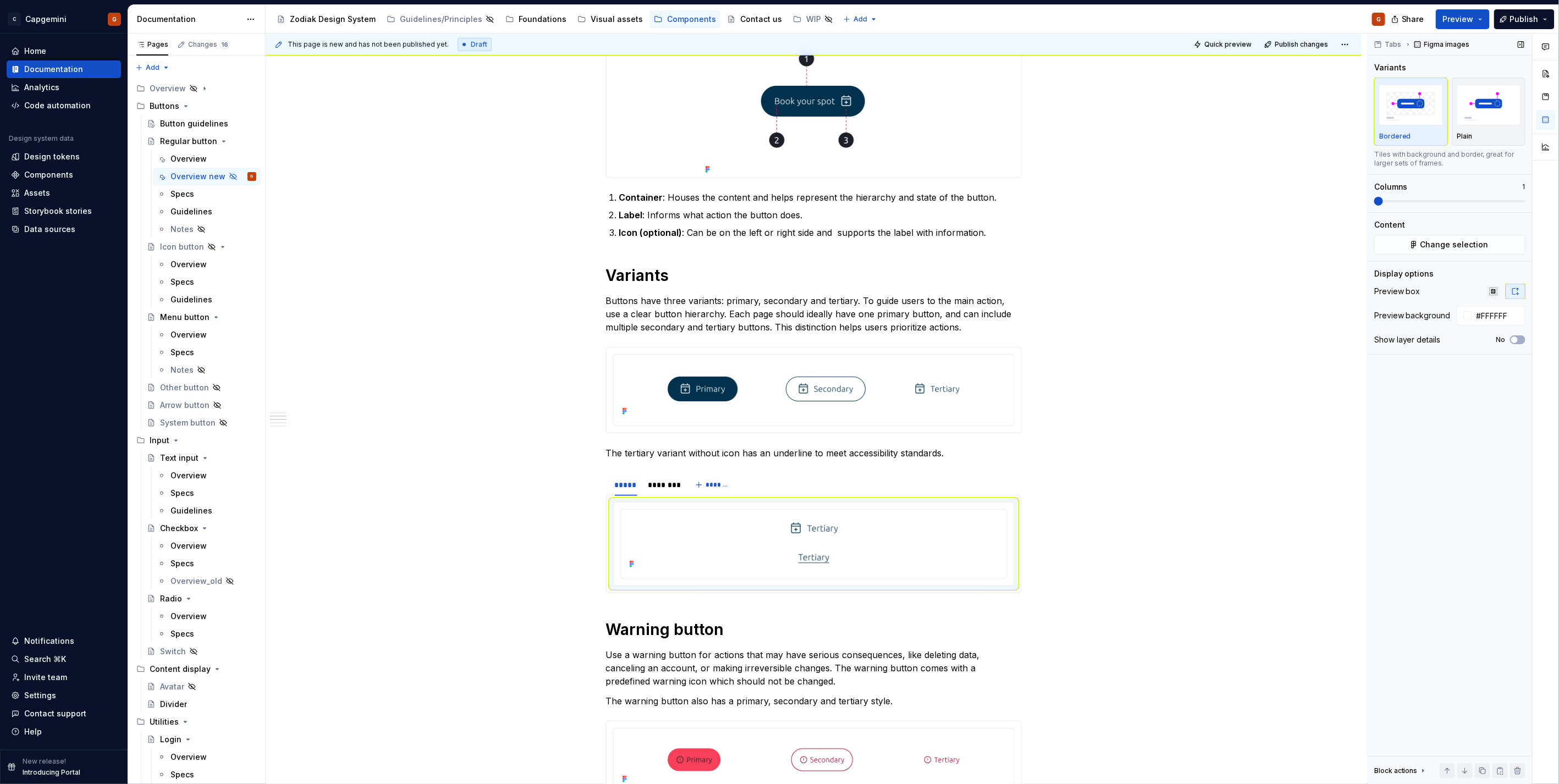
click at [1449, 255] on div "Tabs Figma images Variants Bordered Plain Tiles with background and border, gre…" at bounding box center [1450, 408] width 165 height 751
click at [1451, 248] on span "Change selection" at bounding box center [1454, 244] width 68 height 11
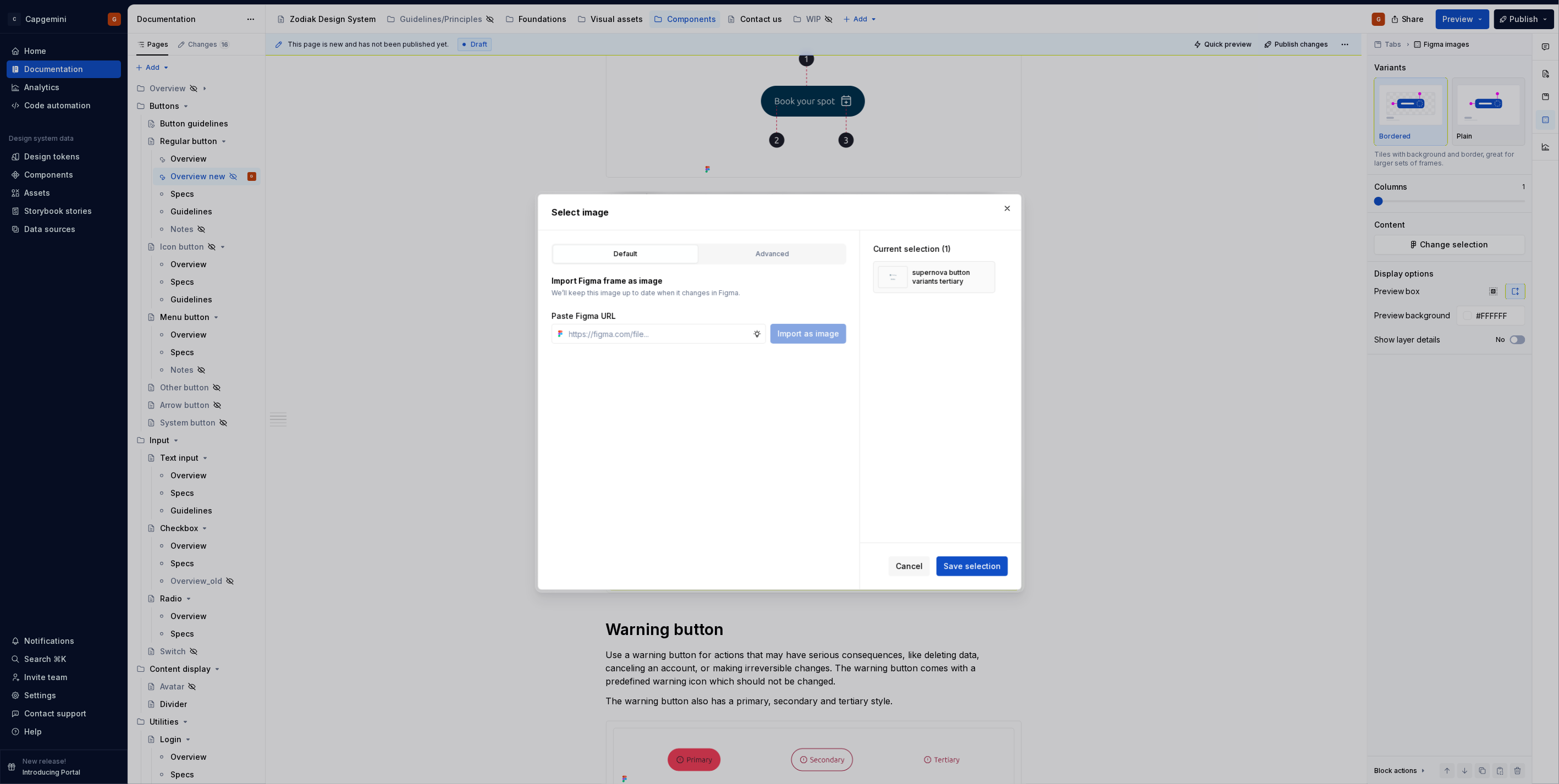
click at [778, 264] on div "Default Advanced" at bounding box center [698, 254] width 295 height 21
click at [778, 255] on div "Advanced" at bounding box center [772, 254] width 138 height 11
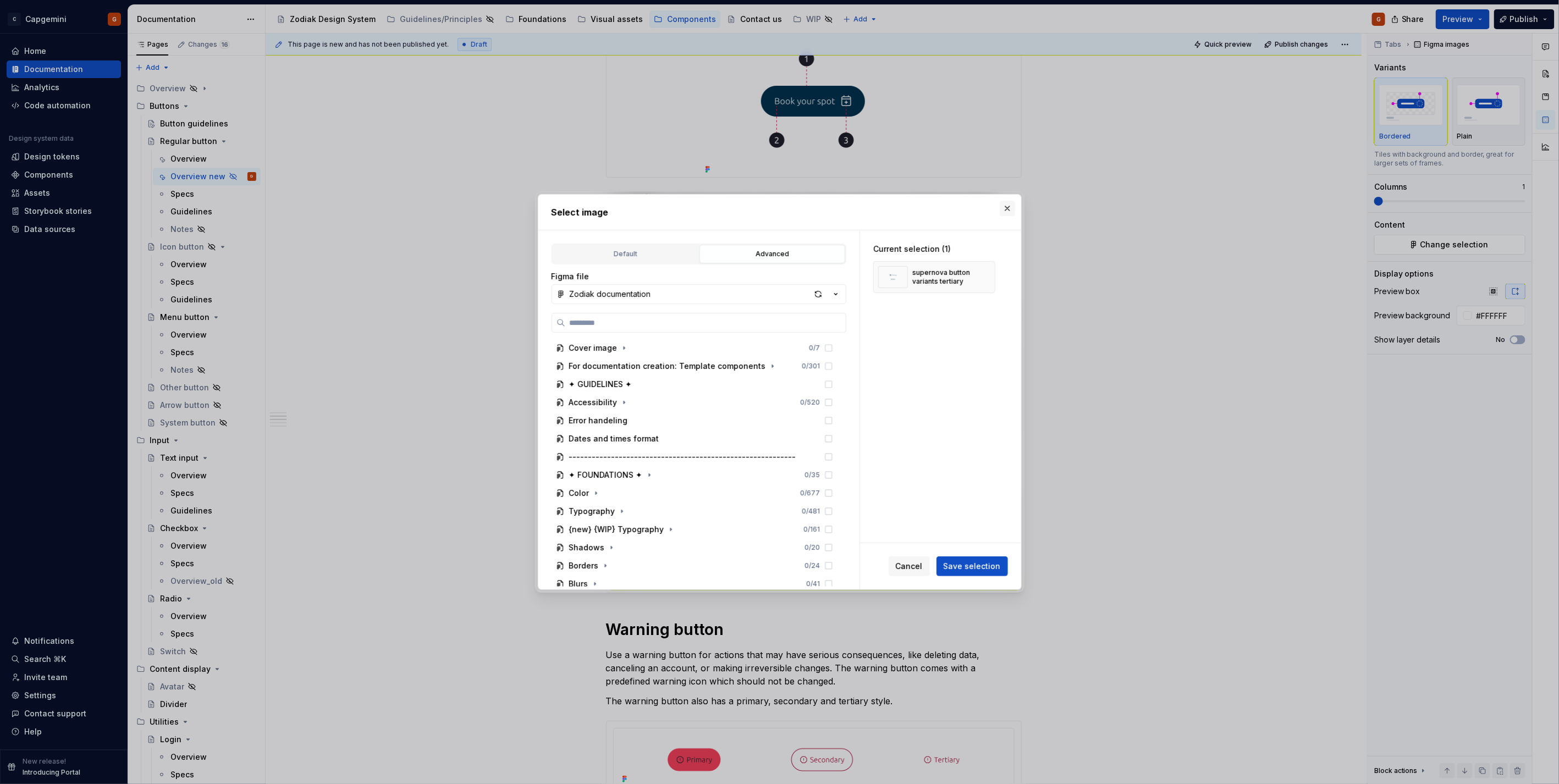
click at [1009, 205] on button "button" at bounding box center [1007, 208] width 15 height 15
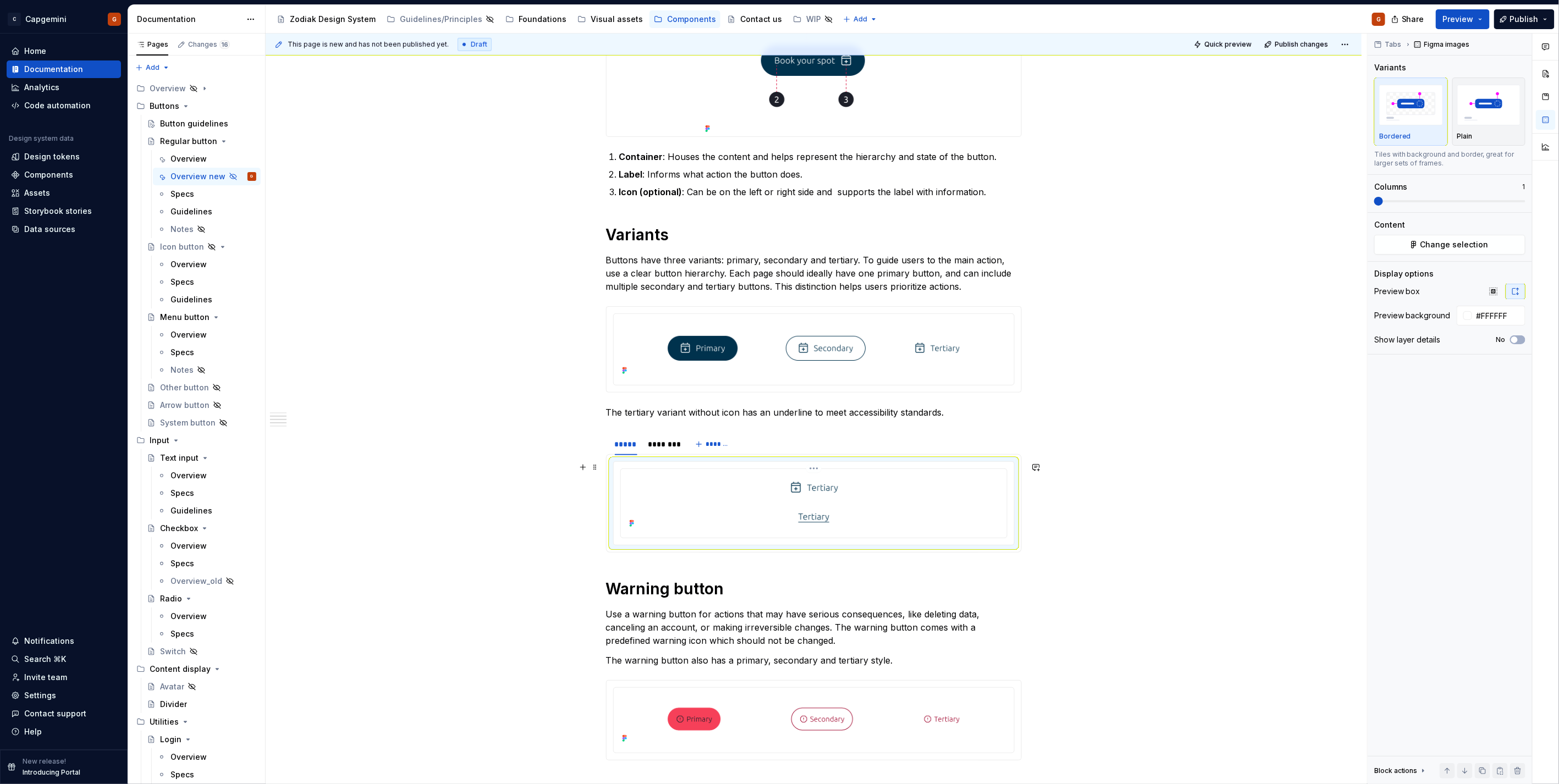
scroll to position [550, 0]
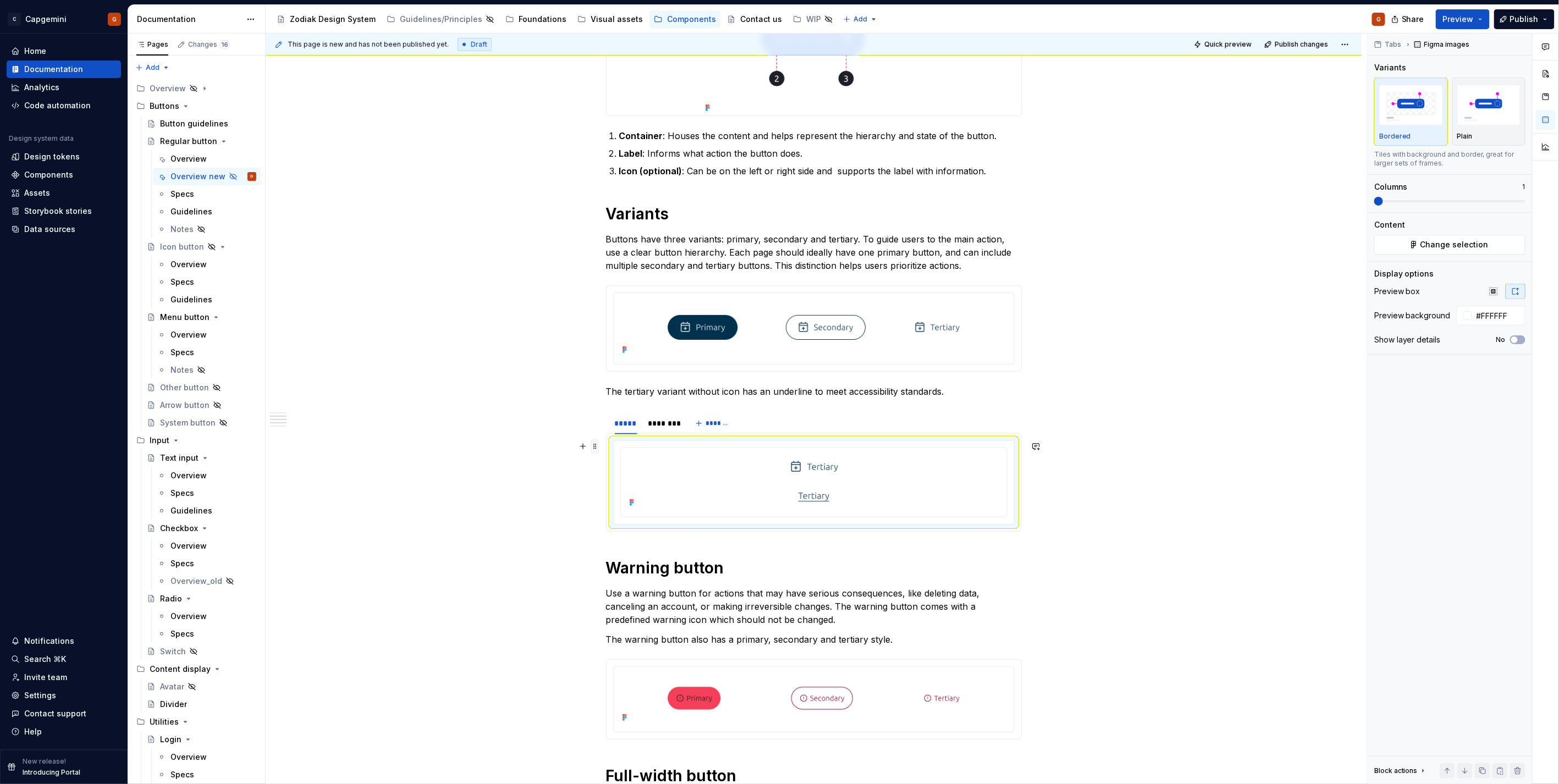
click at [597, 449] on span at bounding box center [595, 446] width 9 height 15
click at [777, 492] on img at bounding box center [814, 481] width 205 height 57
click at [1013, 503] on div at bounding box center [813, 482] width 400 height 83
click at [530, 497] on div "**********" at bounding box center [813, 717] width 1096 height 2152
click at [632, 466] on div at bounding box center [813, 481] width 377 height 57
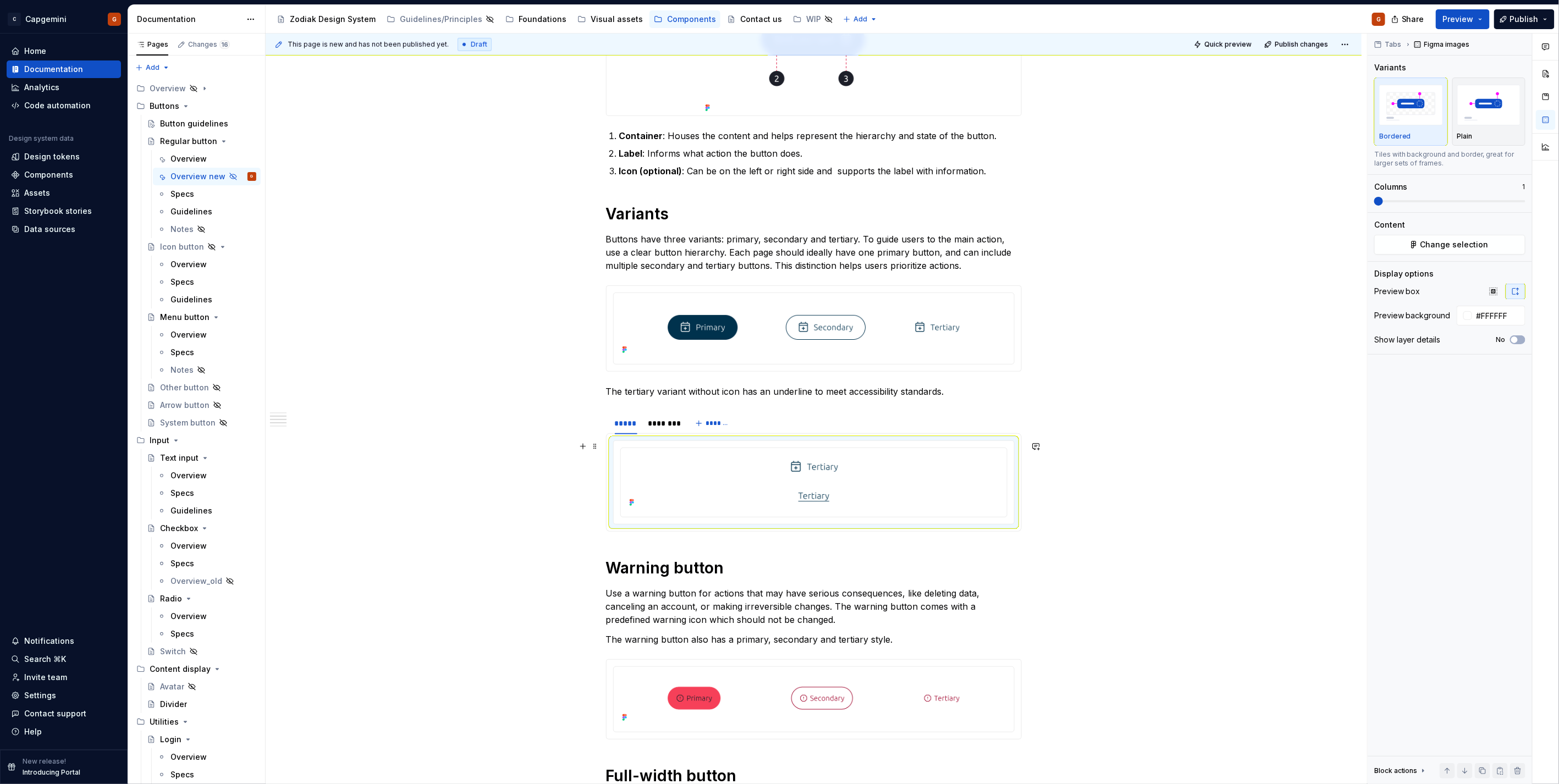
click at [577, 509] on div "**********" at bounding box center [813, 717] width 1096 height 2152
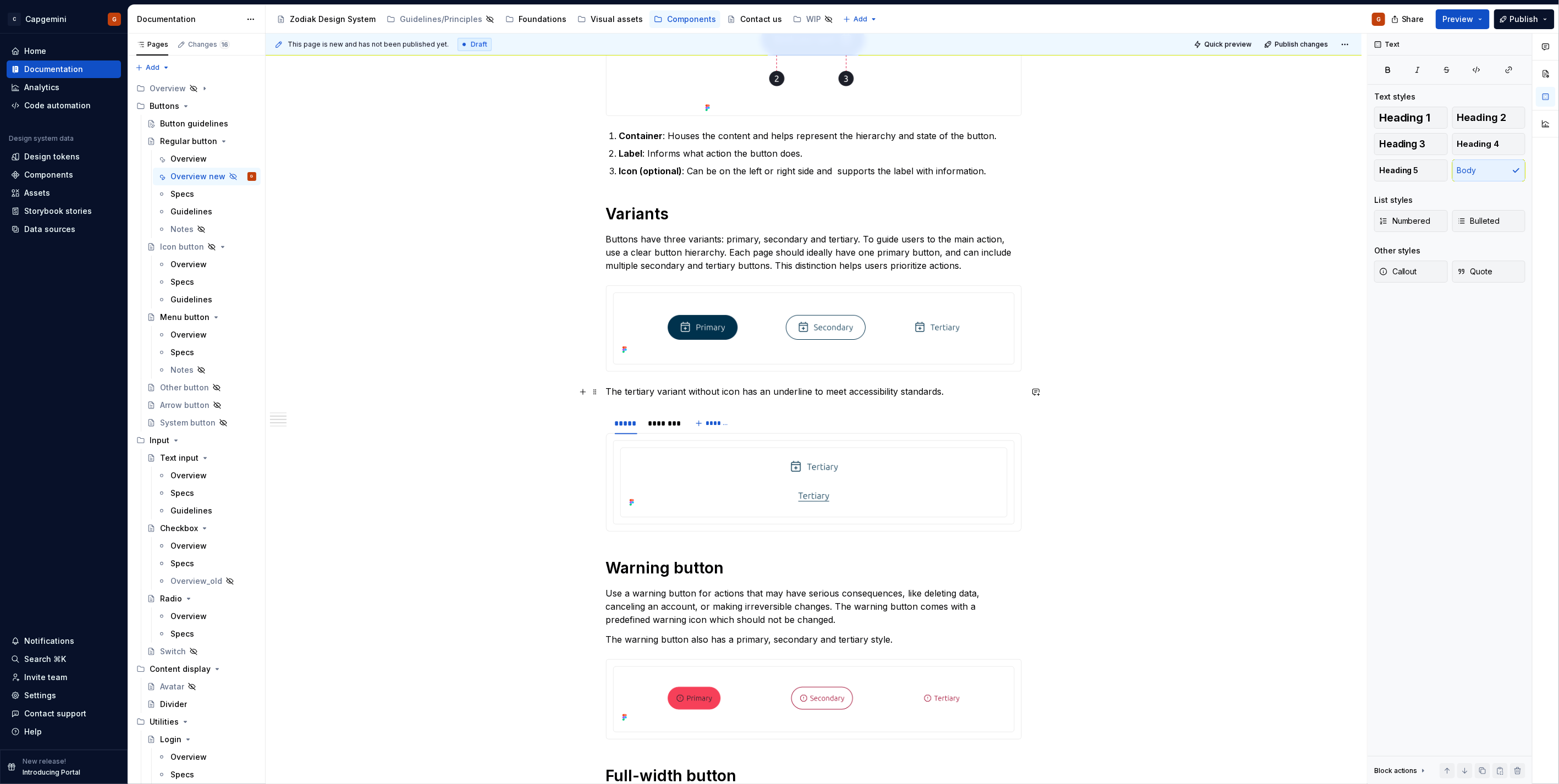
click at [607, 399] on div "**********" at bounding box center [813, 606] width 416 height 1877
click at [581, 448] on button "button" at bounding box center [582, 446] width 15 height 15
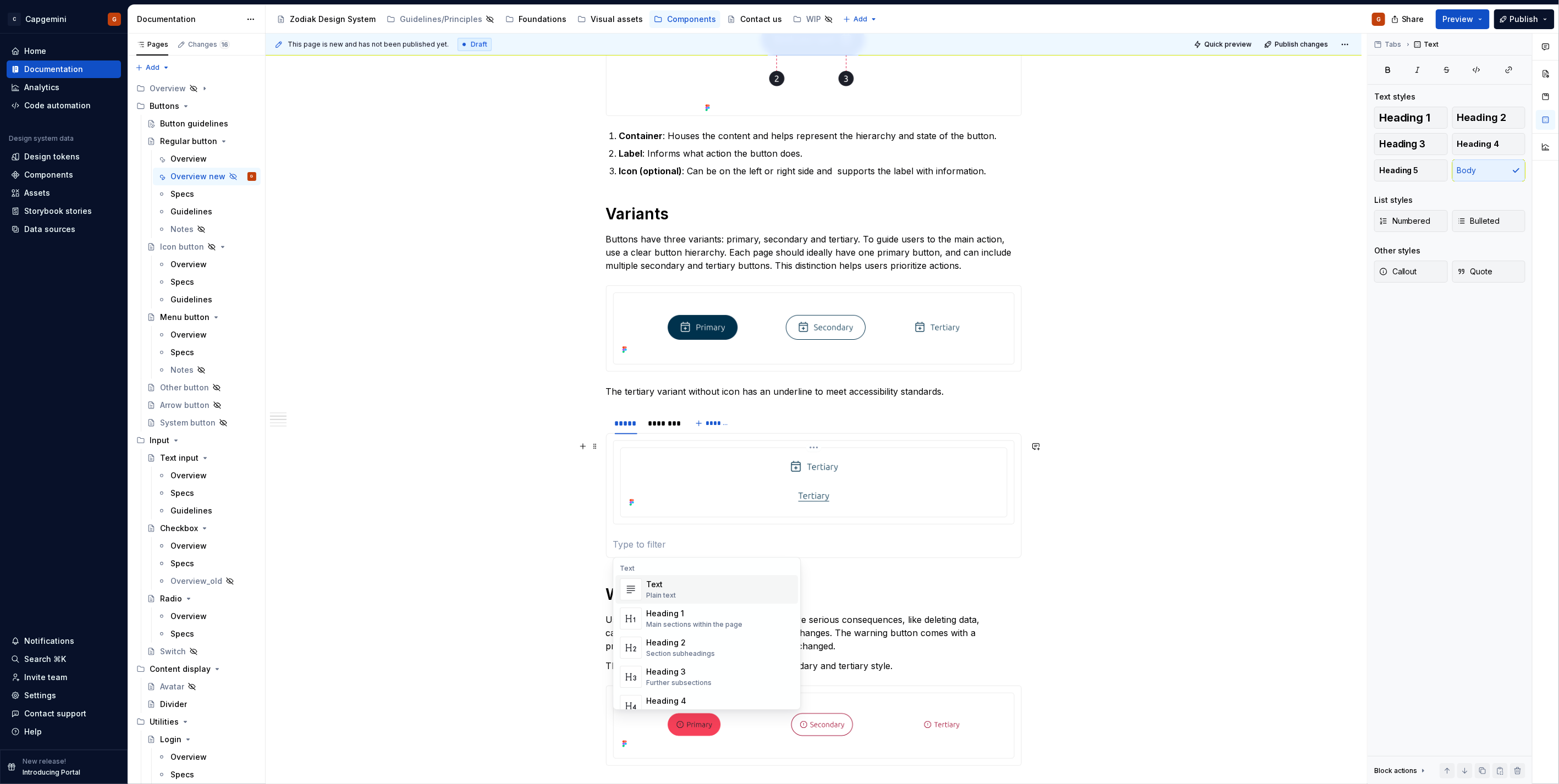
click at [641, 531] on section-item-column at bounding box center [813, 495] width 401 height 111
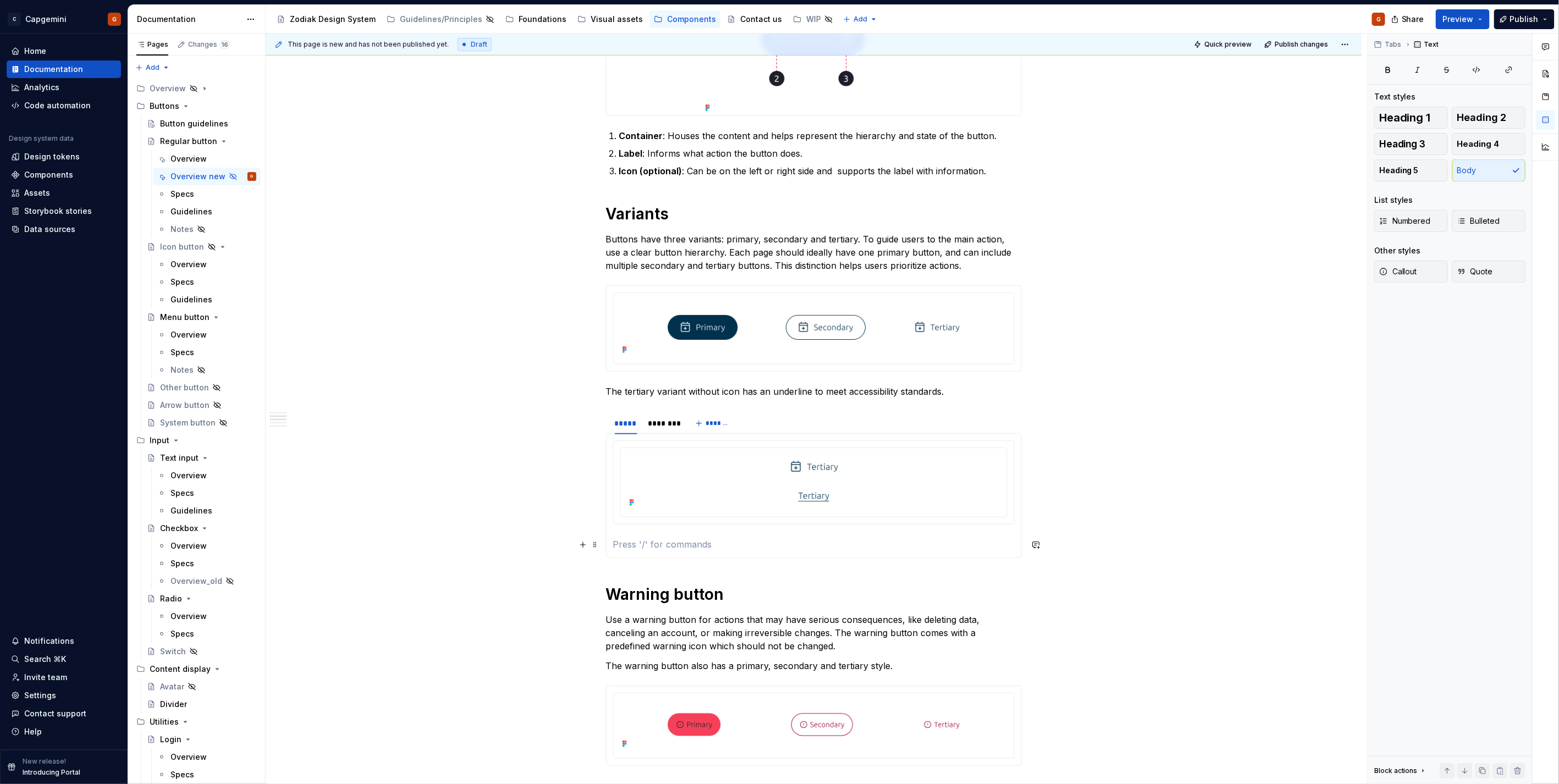
click at [640, 540] on p at bounding box center [813, 544] width 401 height 13
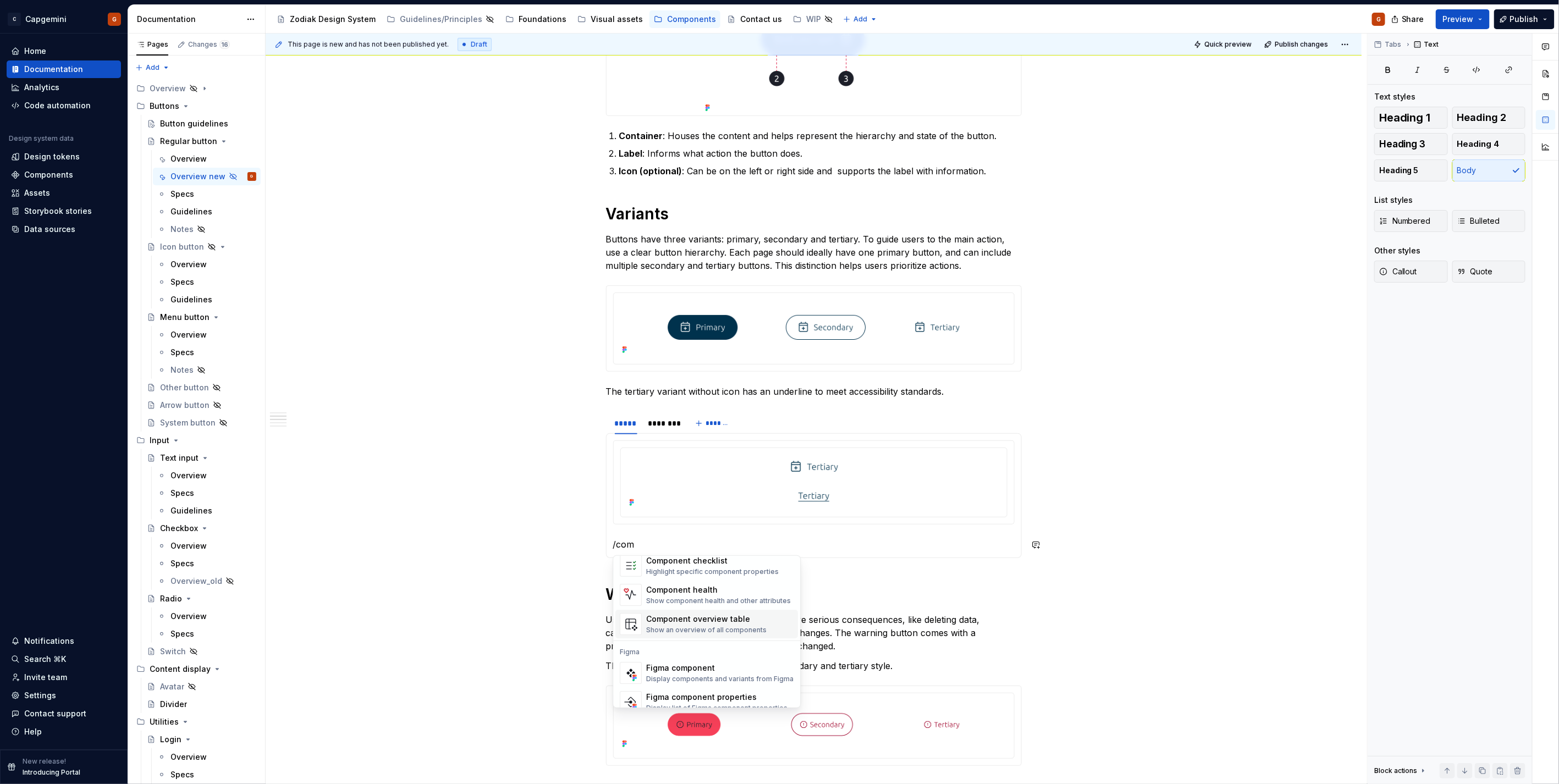
scroll to position [33, 0]
click at [679, 655] on div "Figma component" at bounding box center [720, 657] width 148 height 11
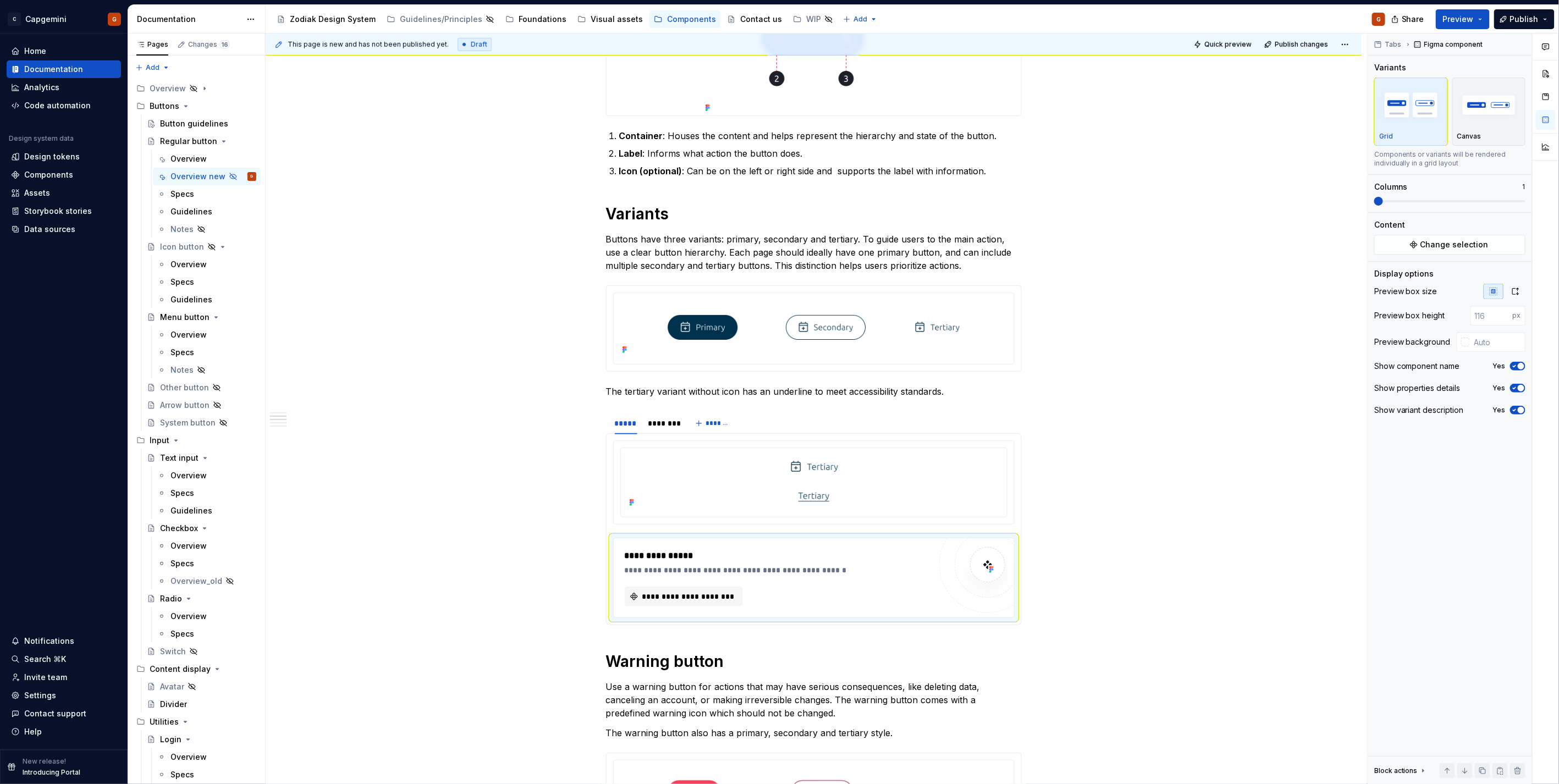
type textarea "*"
click at [707, 601] on span "**********" at bounding box center [689, 596] width 96 height 11
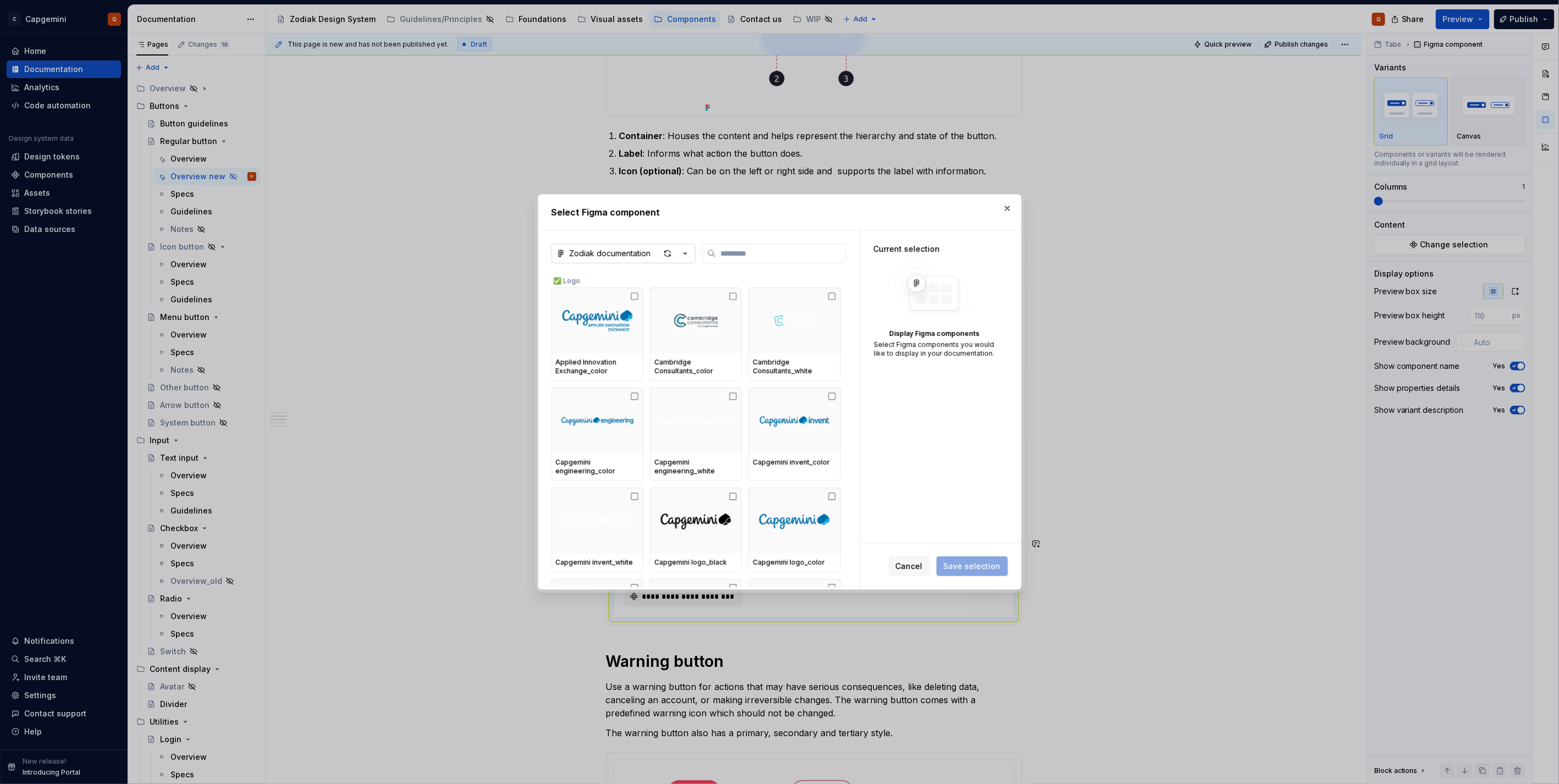
click at [689, 255] on icon "button" at bounding box center [685, 253] width 11 height 11
click at [644, 294] on div "Zodiak_designsystem" at bounding box center [625, 292] width 84 height 11
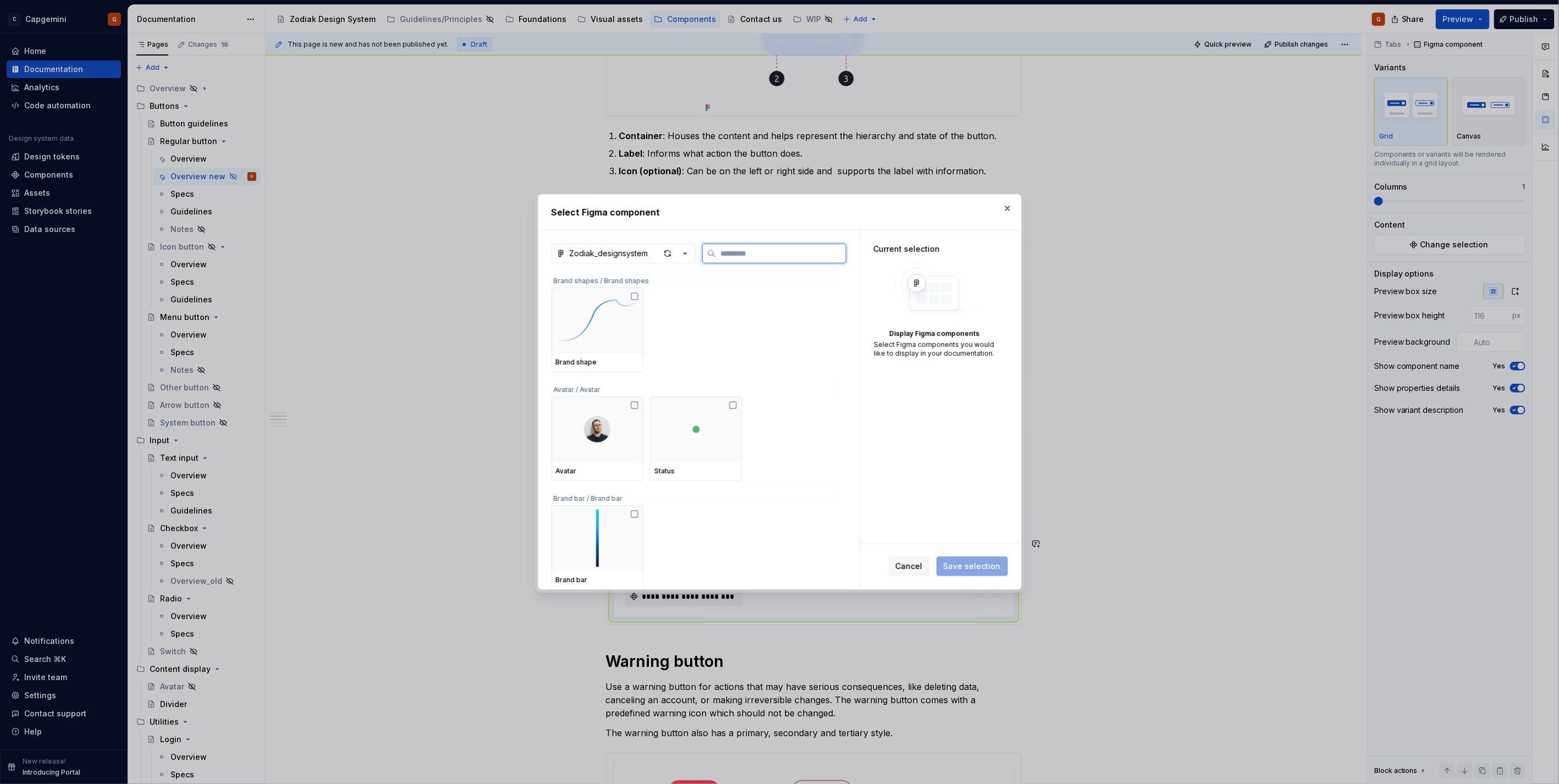
click at [743, 257] on input "search" at bounding box center [781, 253] width 130 height 11
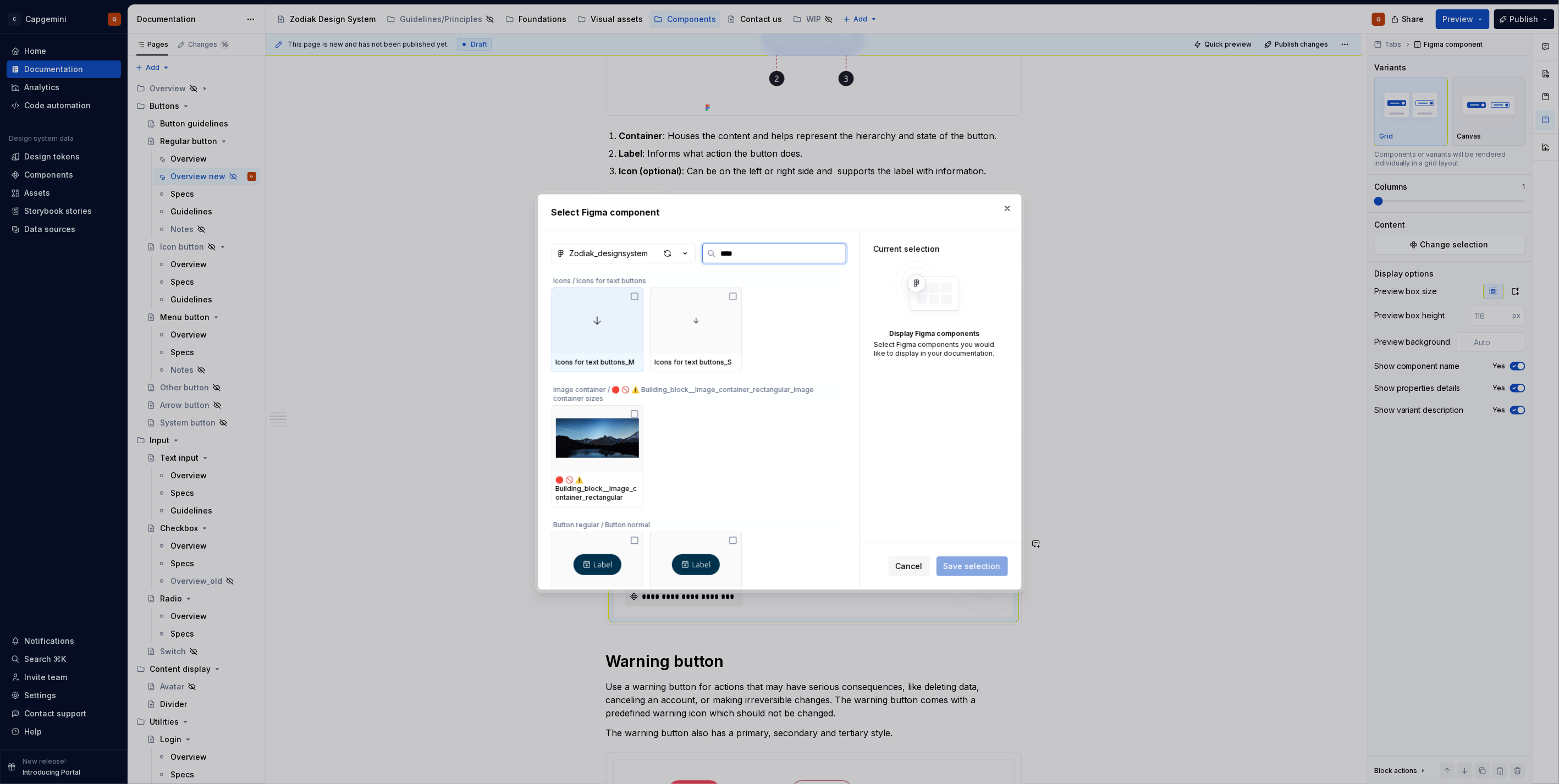
type input "*****"
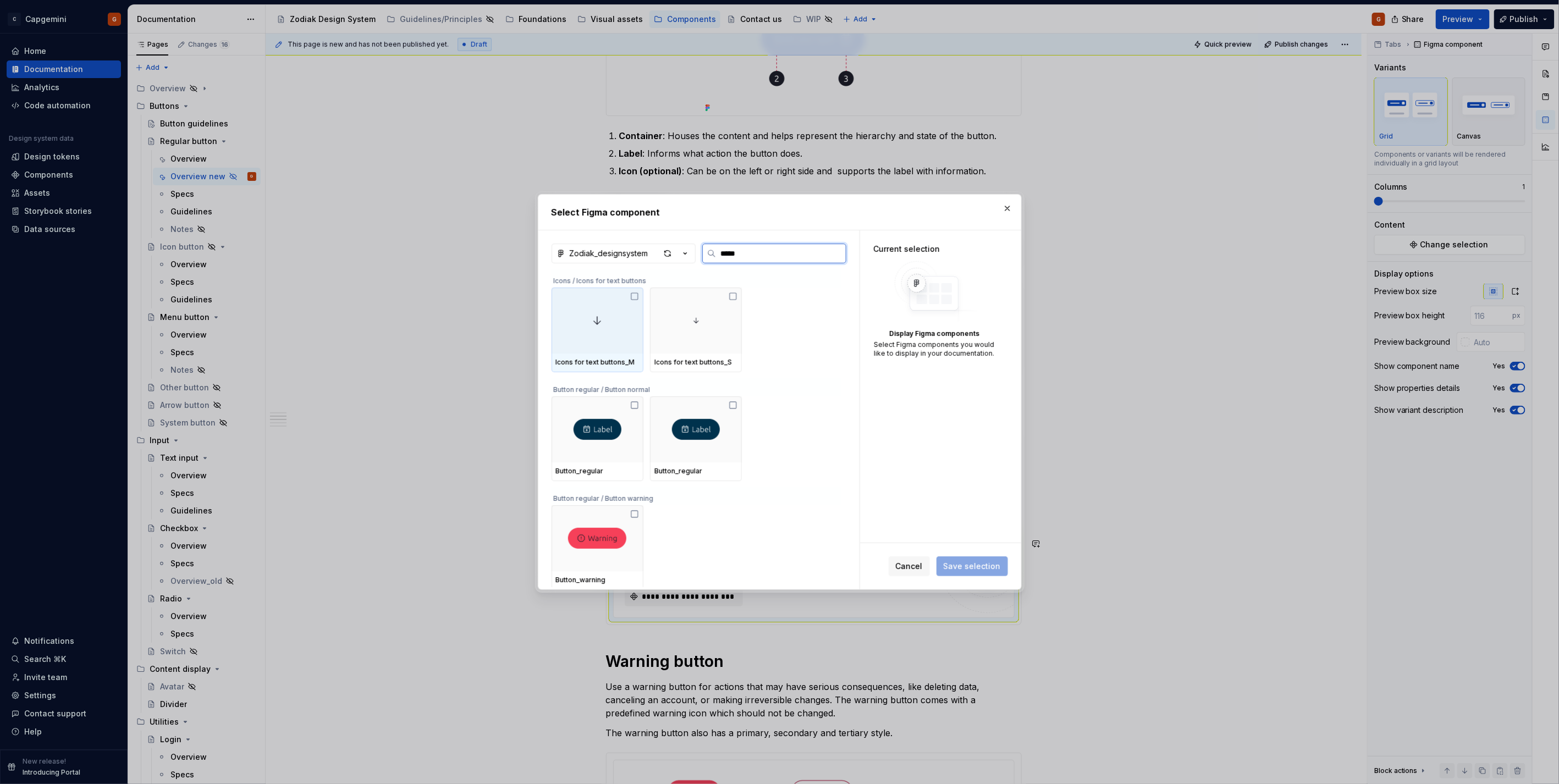
scroll to position [61, 0]
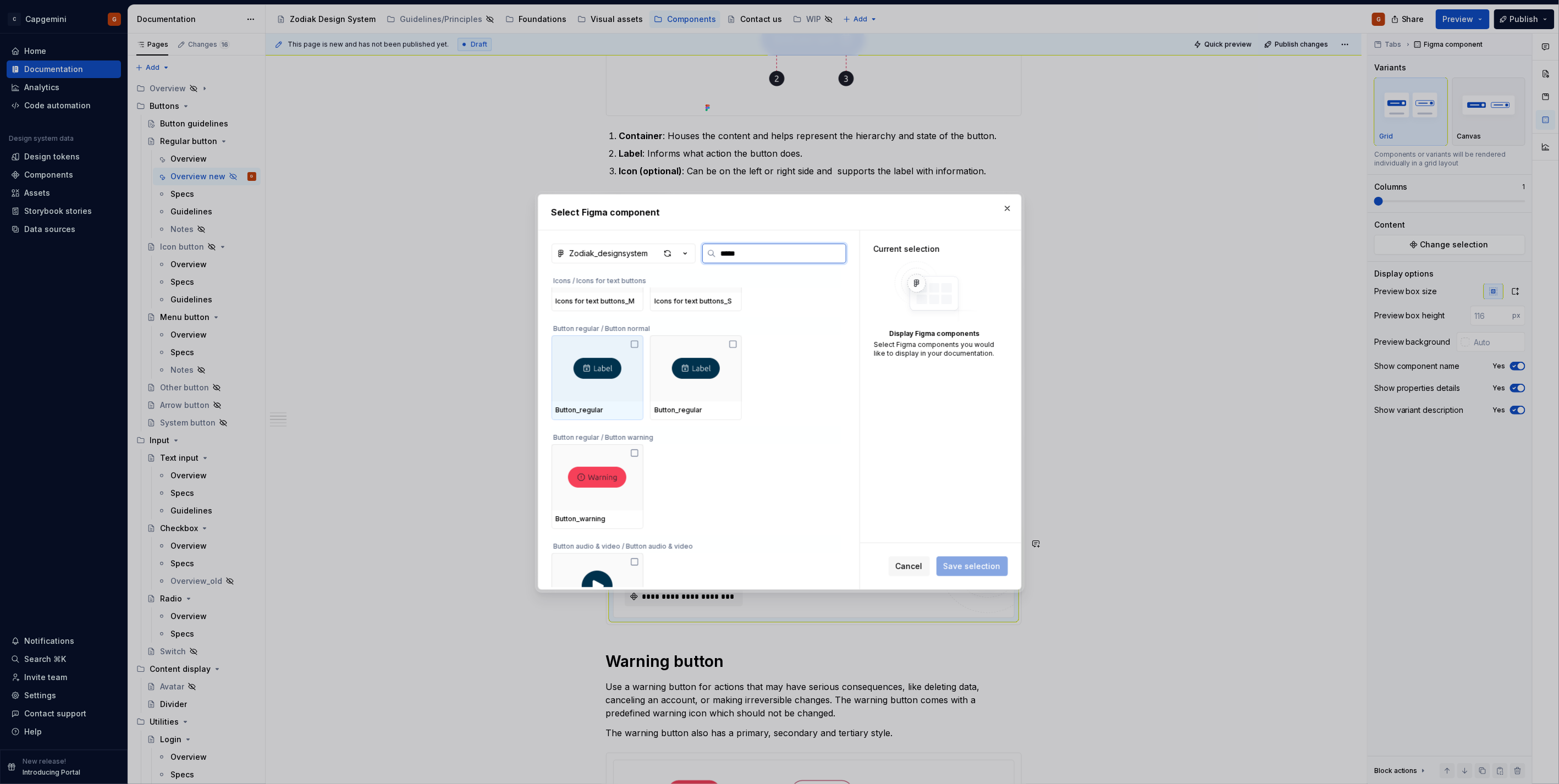
click at [587, 376] on img at bounding box center [597, 368] width 48 height 21
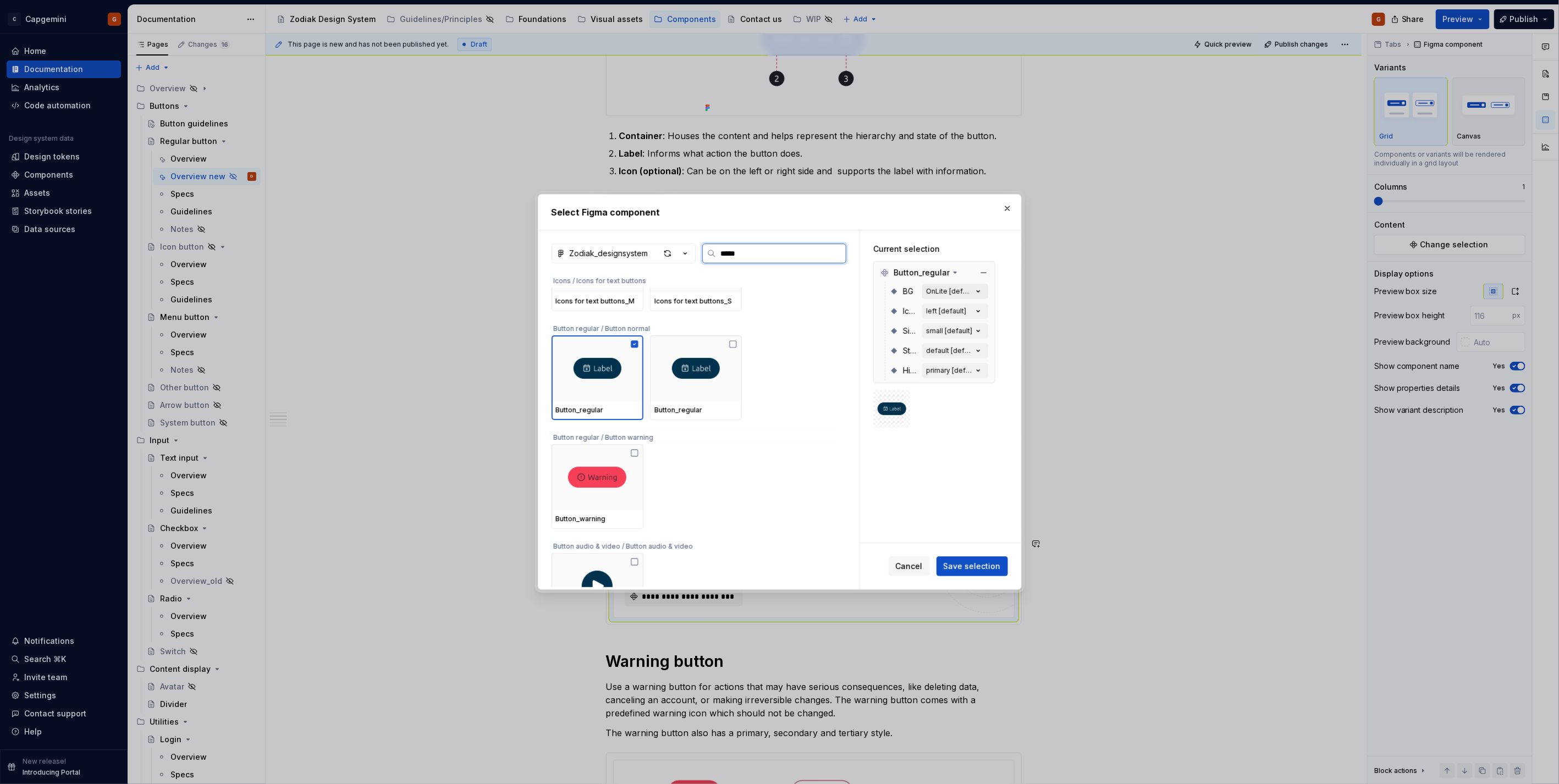
click at [953, 288] on div "OnLite [default]" at bounding box center [950, 291] width 46 height 9
click at [953, 308] on div "left [default]" at bounding box center [947, 311] width 40 height 9
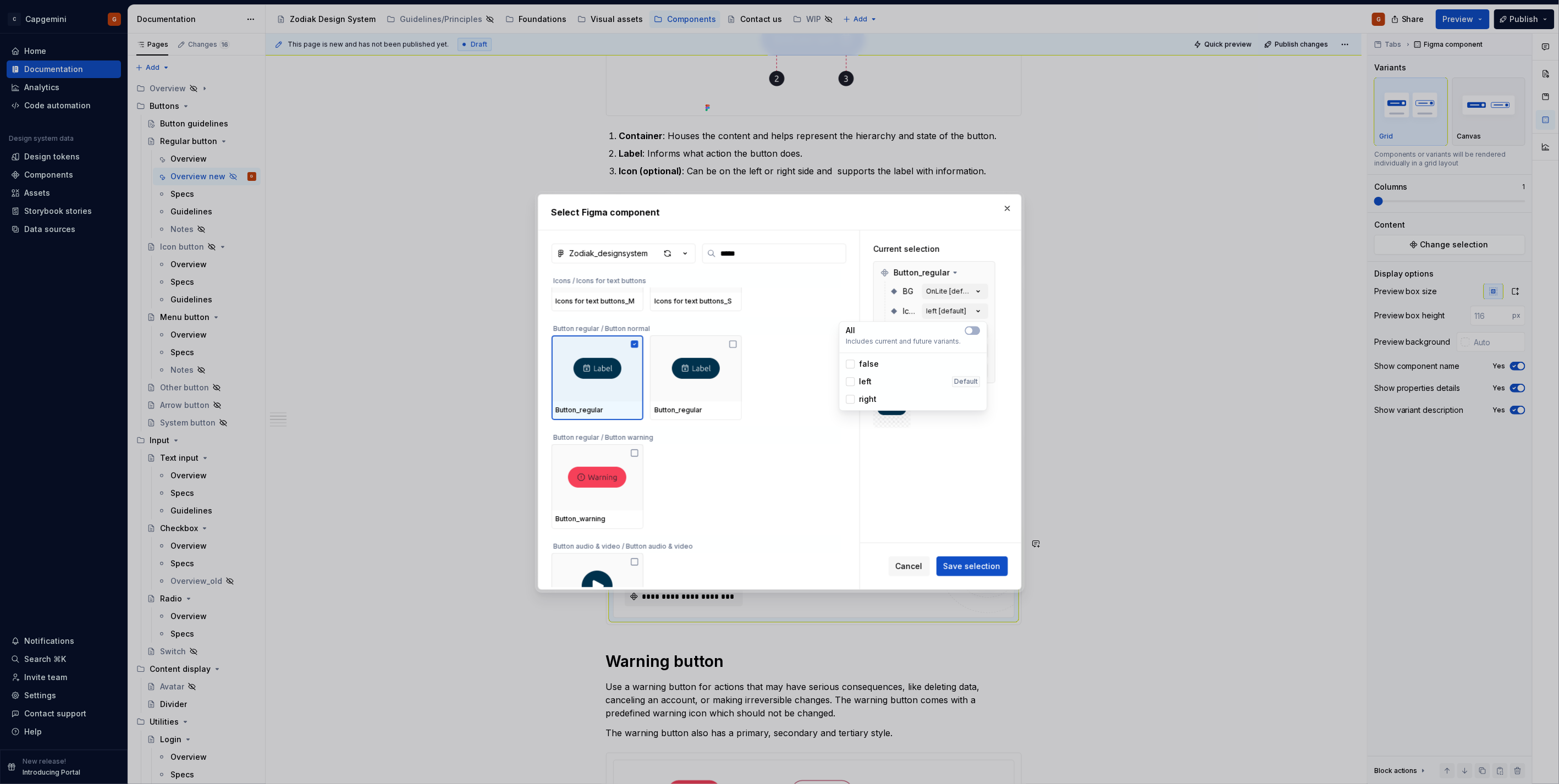
click at [859, 361] on span "false" at bounding box center [869, 364] width 20 height 11
click at [968, 462] on div "Current selection Button_regular BG OnLite [default] Icon false Size small [def…" at bounding box center [940, 387] width 161 height 312
click at [952, 333] on div "small [default]" at bounding box center [950, 331] width 46 height 9
click at [875, 404] on span "medium" at bounding box center [875, 401] width 30 height 11
click at [919, 475] on div "Current selection Button_regular BG OnLite [default] Icon false Size medium Sta…" at bounding box center [940, 387] width 161 height 312
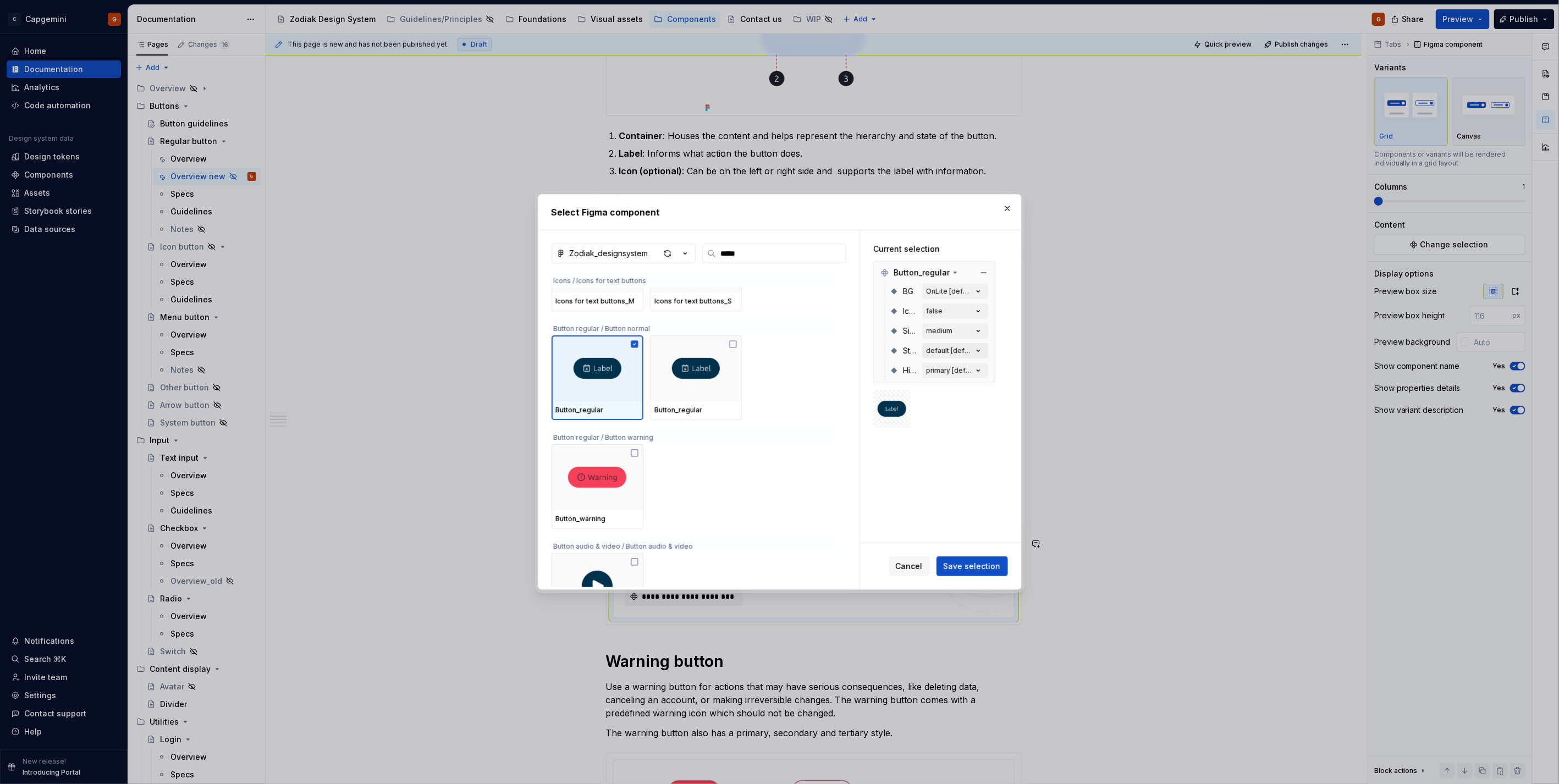
click at [947, 350] on div "default [default]" at bounding box center [950, 350] width 46 height 9
click at [901, 520] on div "Current selection Button_regular BG OnLite [default] Icon false Size medium Sta…" at bounding box center [940, 387] width 161 height 312
click at [939, 366] on div "primary [default]" at bounding box center [950, 370] width 46 height 9
click at [864, 458] on span "tertiary" at bounding box center [873, 459] width 27 height 11
click at [945, 485] on div "Current selection Button_regular BG OnLite [default] Icon false Size medium Sta…" at bounding box center [940, 387] width 161 height 312
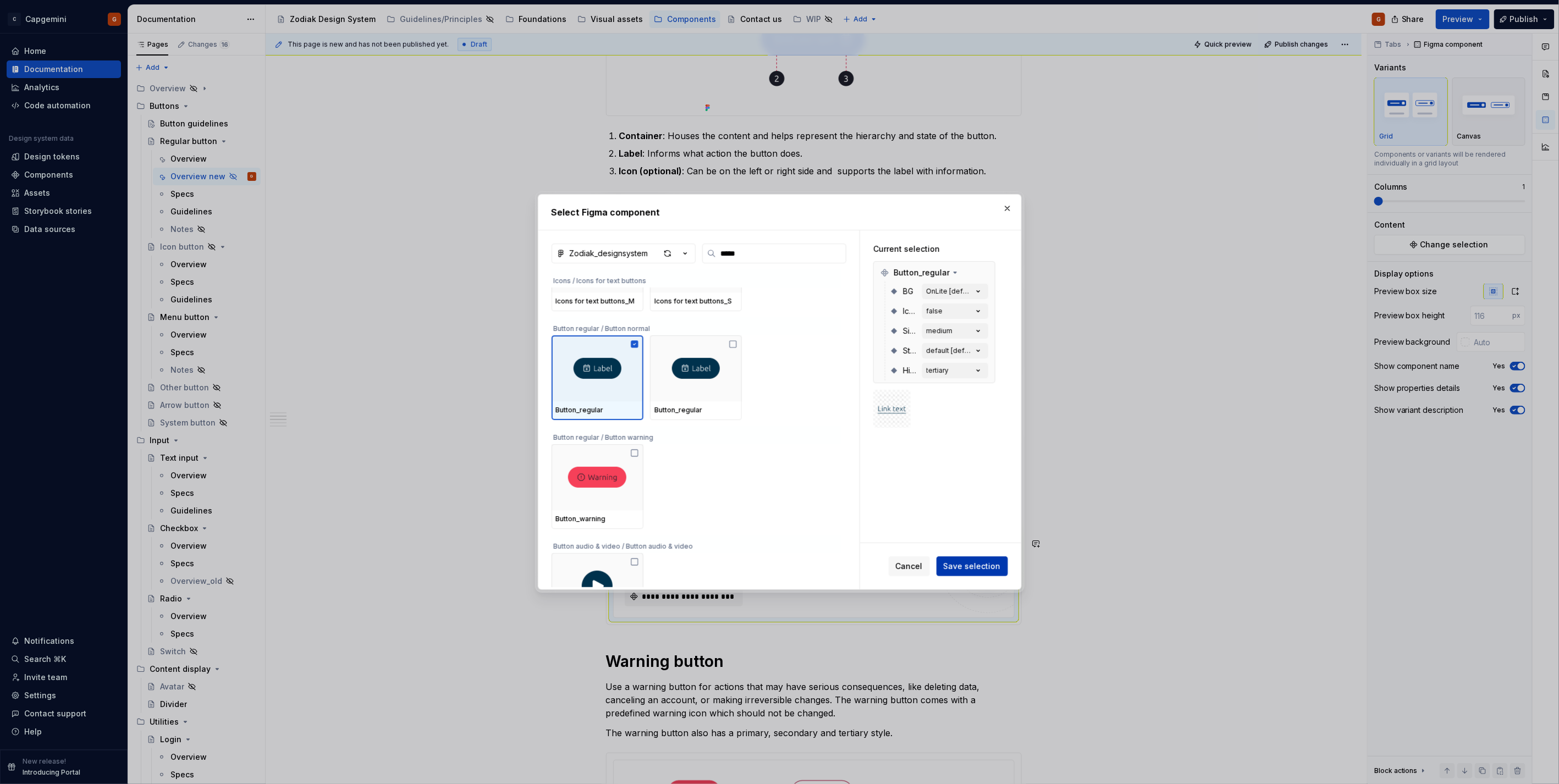
click at [971, 563] on span "Save selection" at bounding box center [972, 566] width 57 height 11
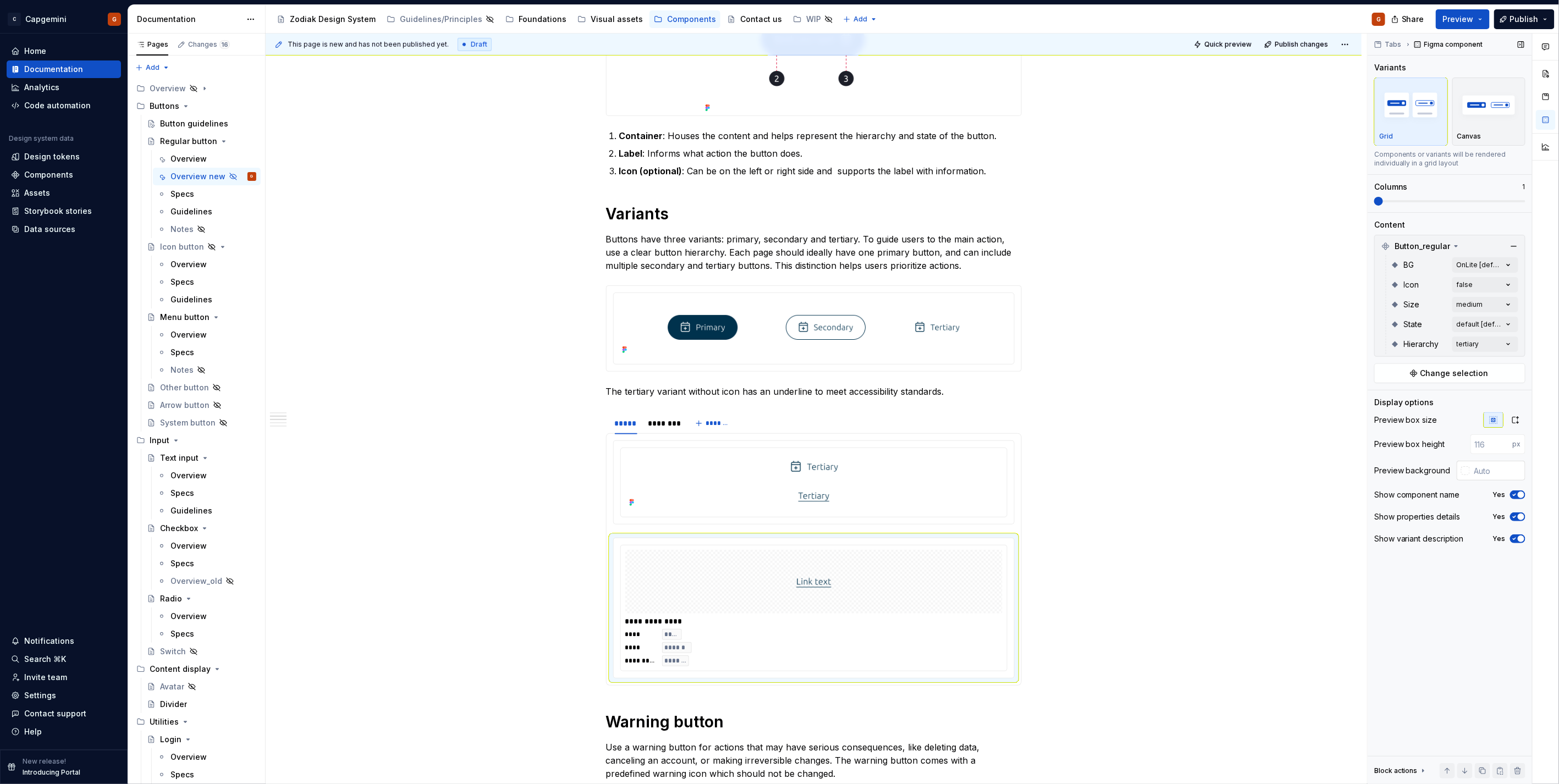
click at [1471, 469] on input "text" at bounding box center [1498, 470] width 56 height 20
type input "#FFFFFF"
type button "on"
click at [1515, 492] on icon "button" at bounding box center [1514, 494] width 9 height 7
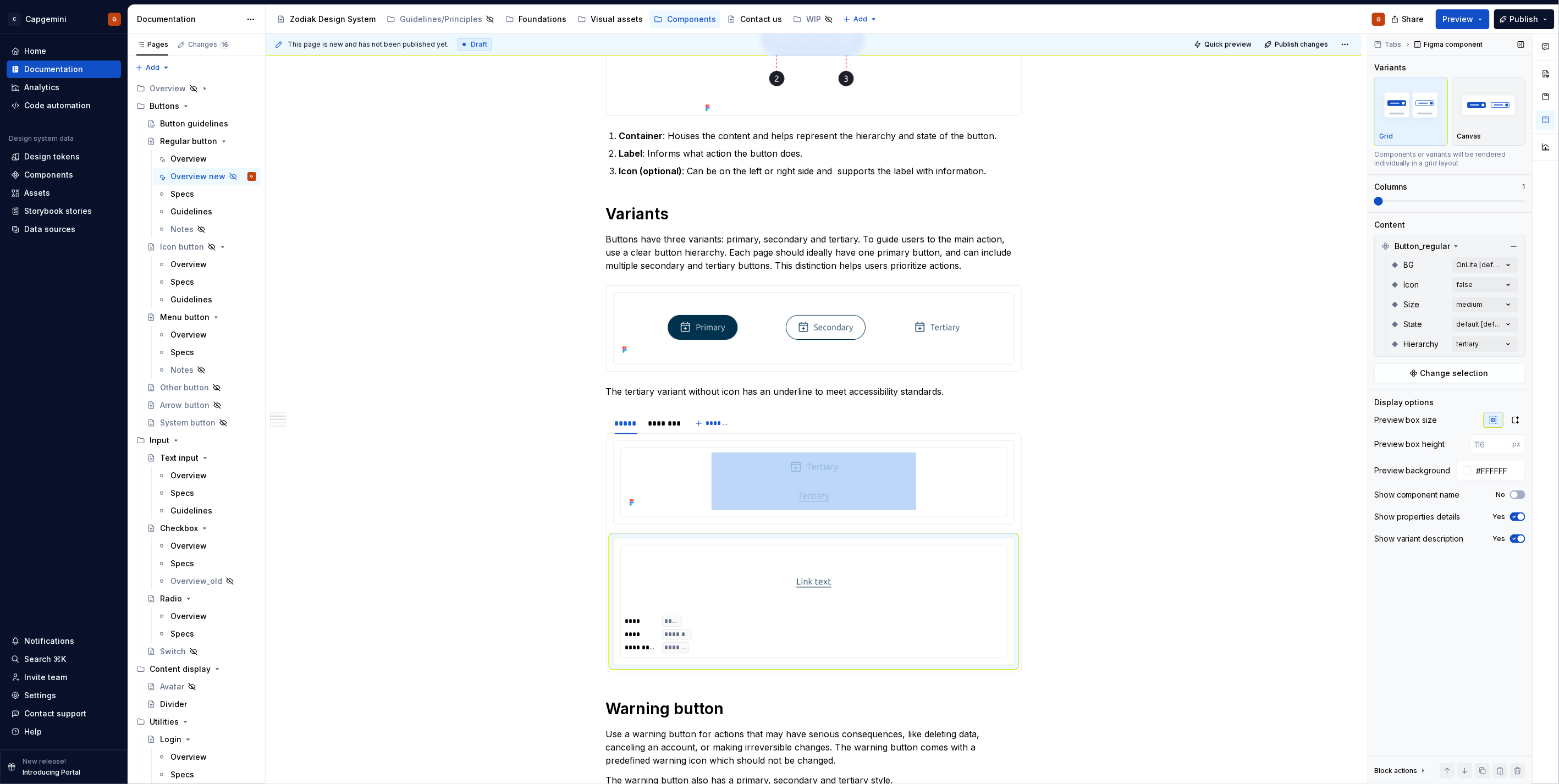
click at [1516, 520] on icon "button" at bounding box center [1514, 517] width 9 height 7
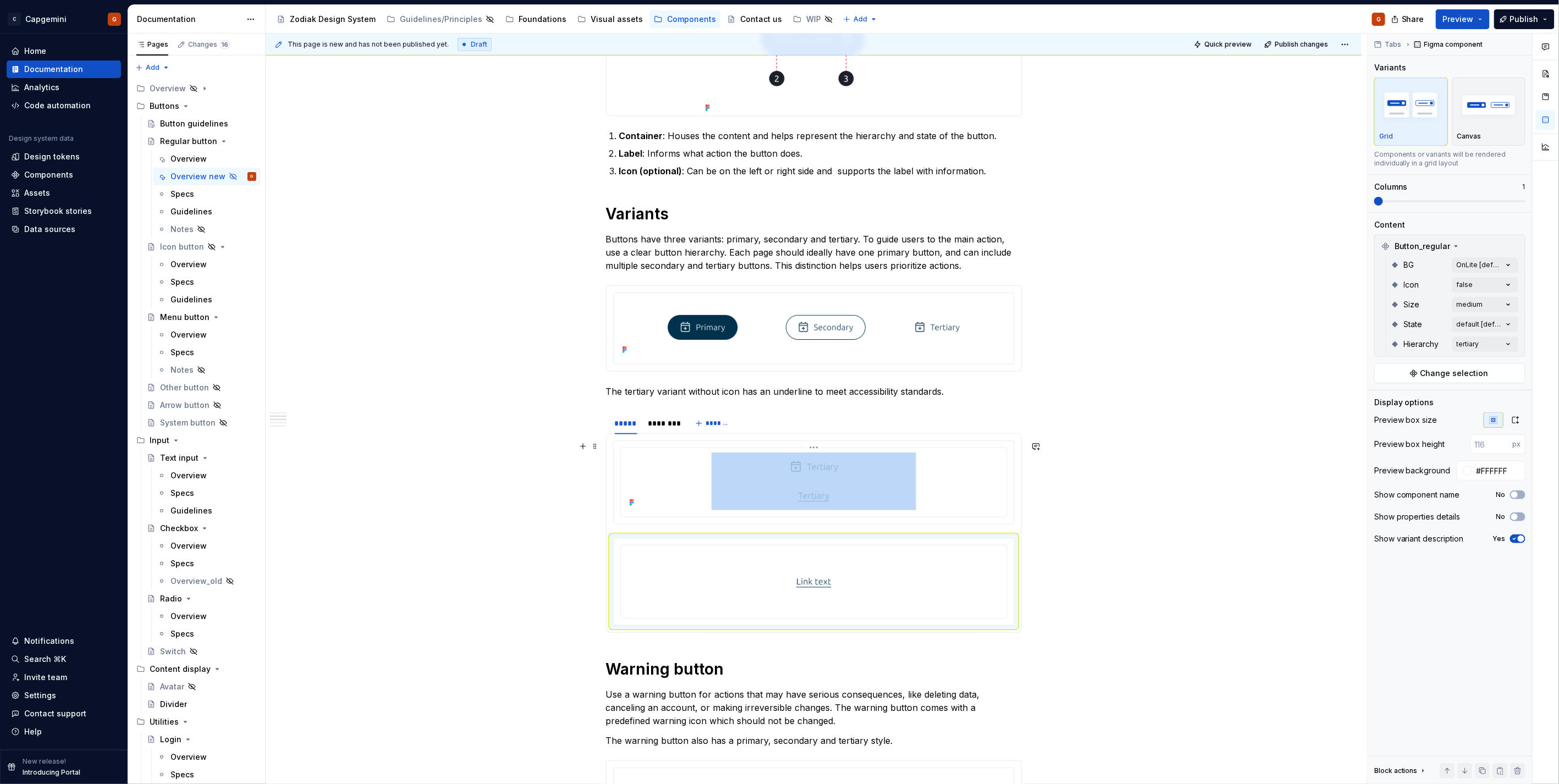
click at [844, 502] on img at bounding box center [814, 481] width 205 height 57
click at [816, 563] on img at bounding box center [814, 581] width 35 height 55
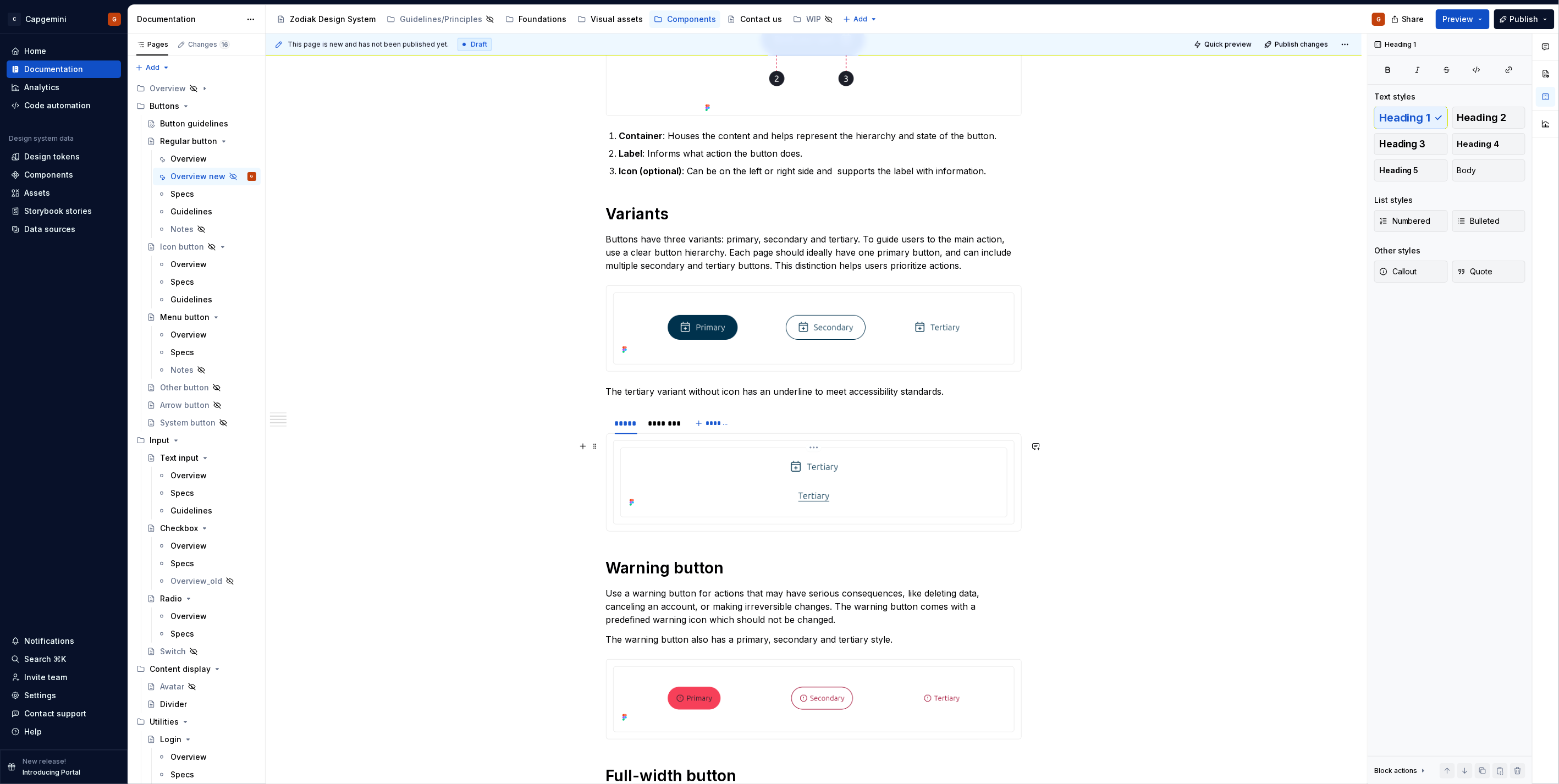
click at [809, 482] on img at bounding box center [814, 481] width 205 height 57
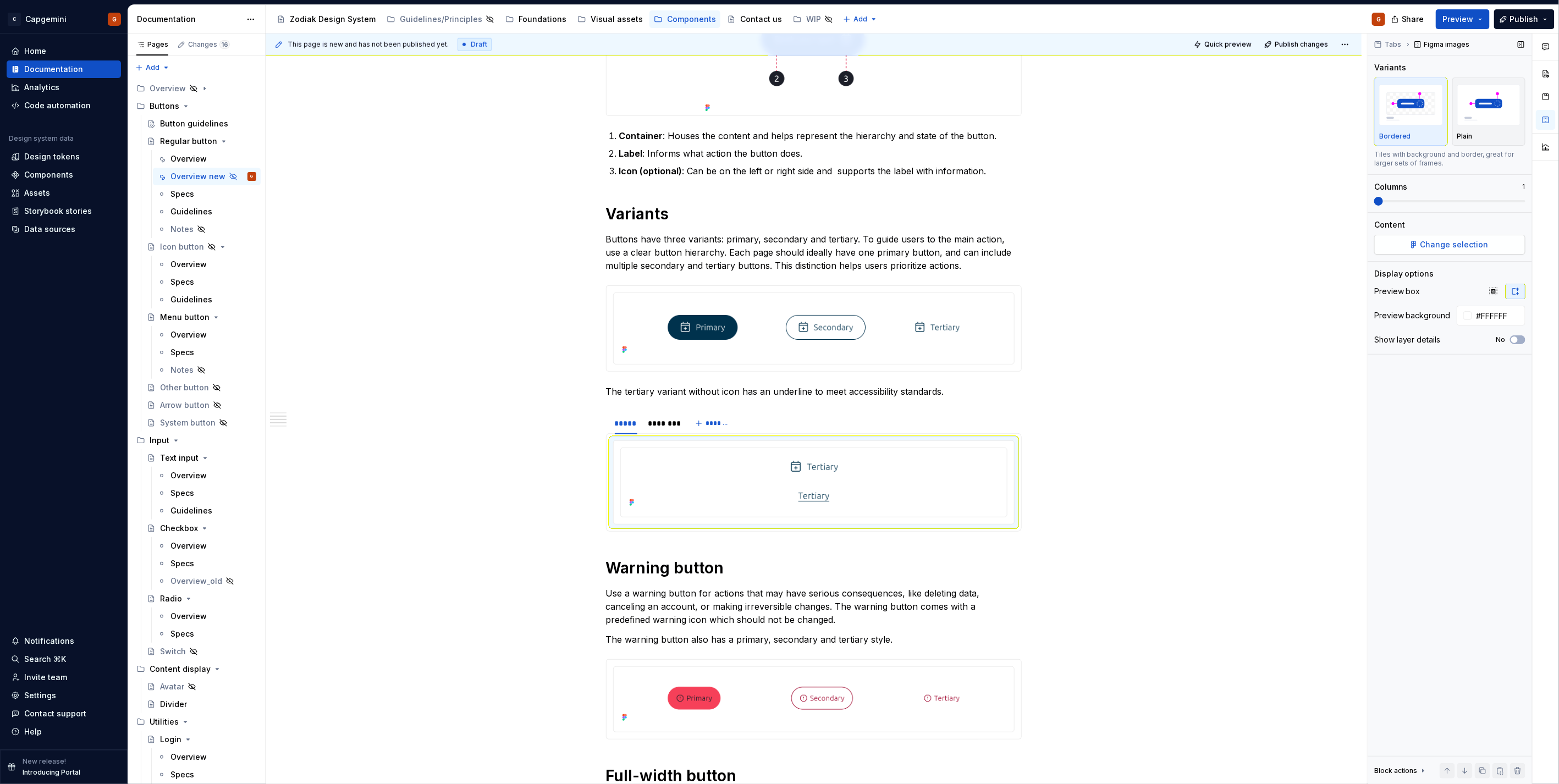
click at [1476, 243] on span "Change selection" at bounding box center [1454, 244] width 68 height 11
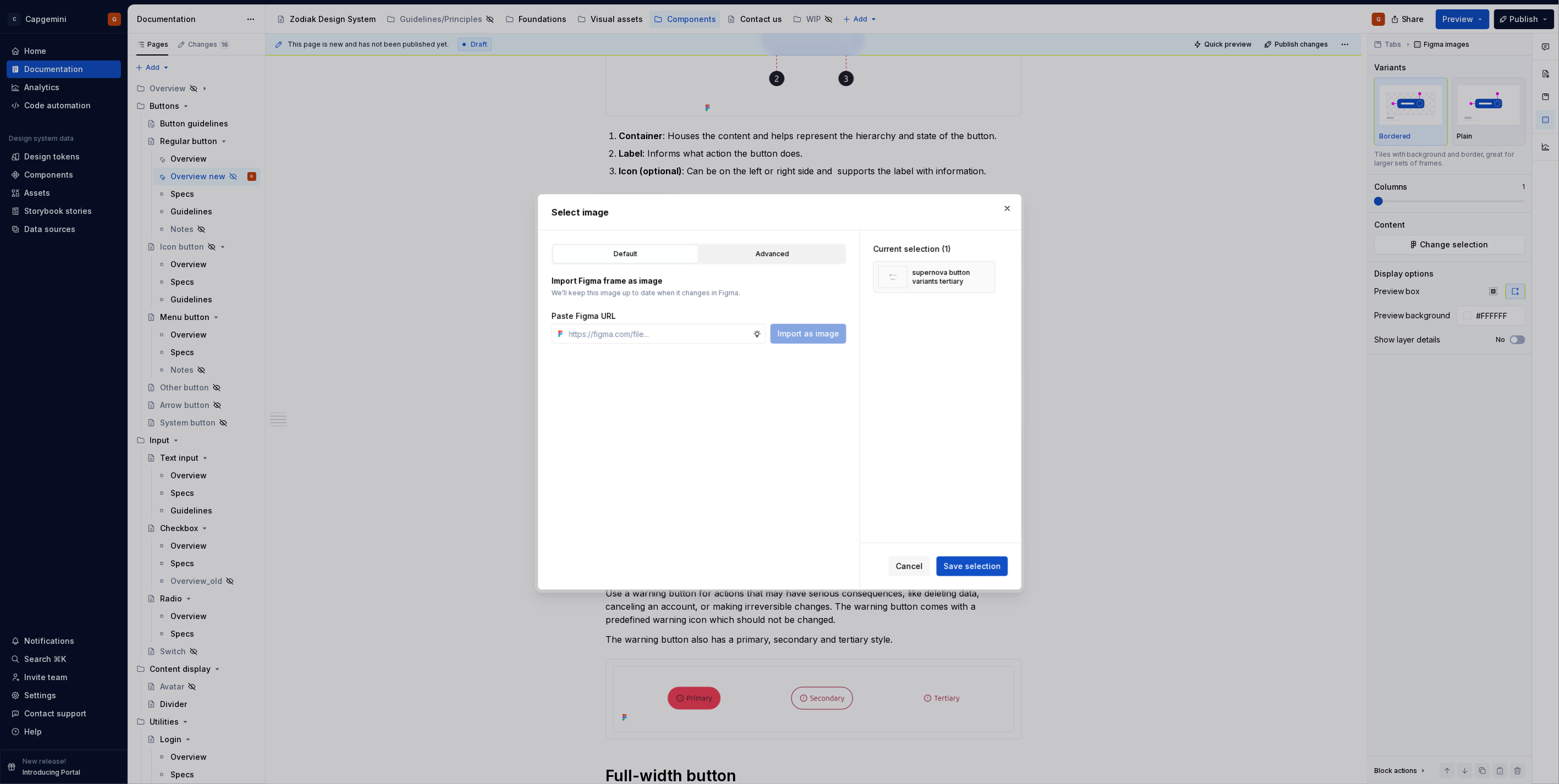
click at [796, 253] on div "Advanced" at bounding box center [772, 254] width 138 height 11
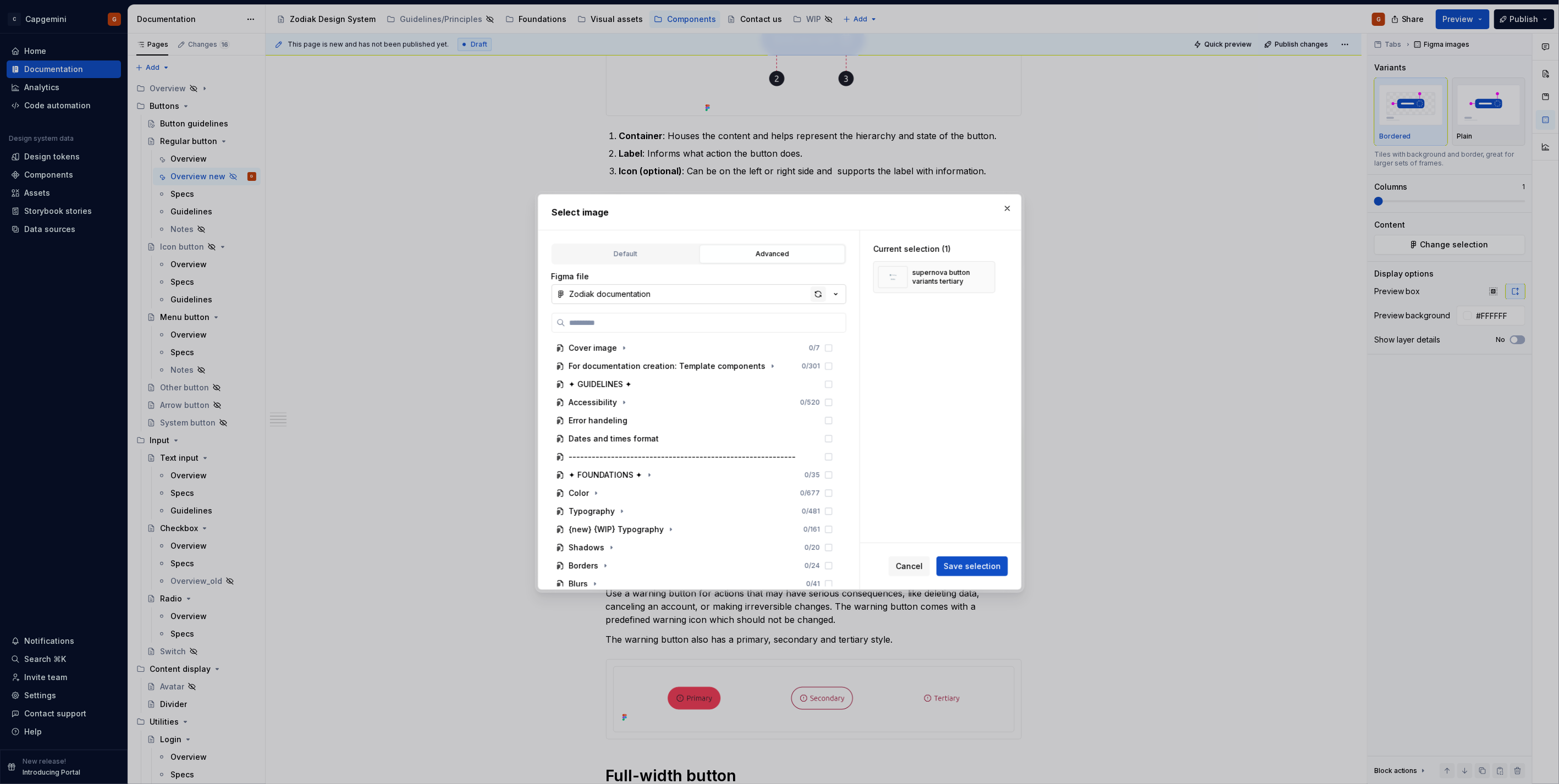
click at [815, 289] on div "button" at bounding box center [818, 293] width 15 height 15
click at [1008, 209] on button "button" at bounding box center [1007, 208] width 15 height 15
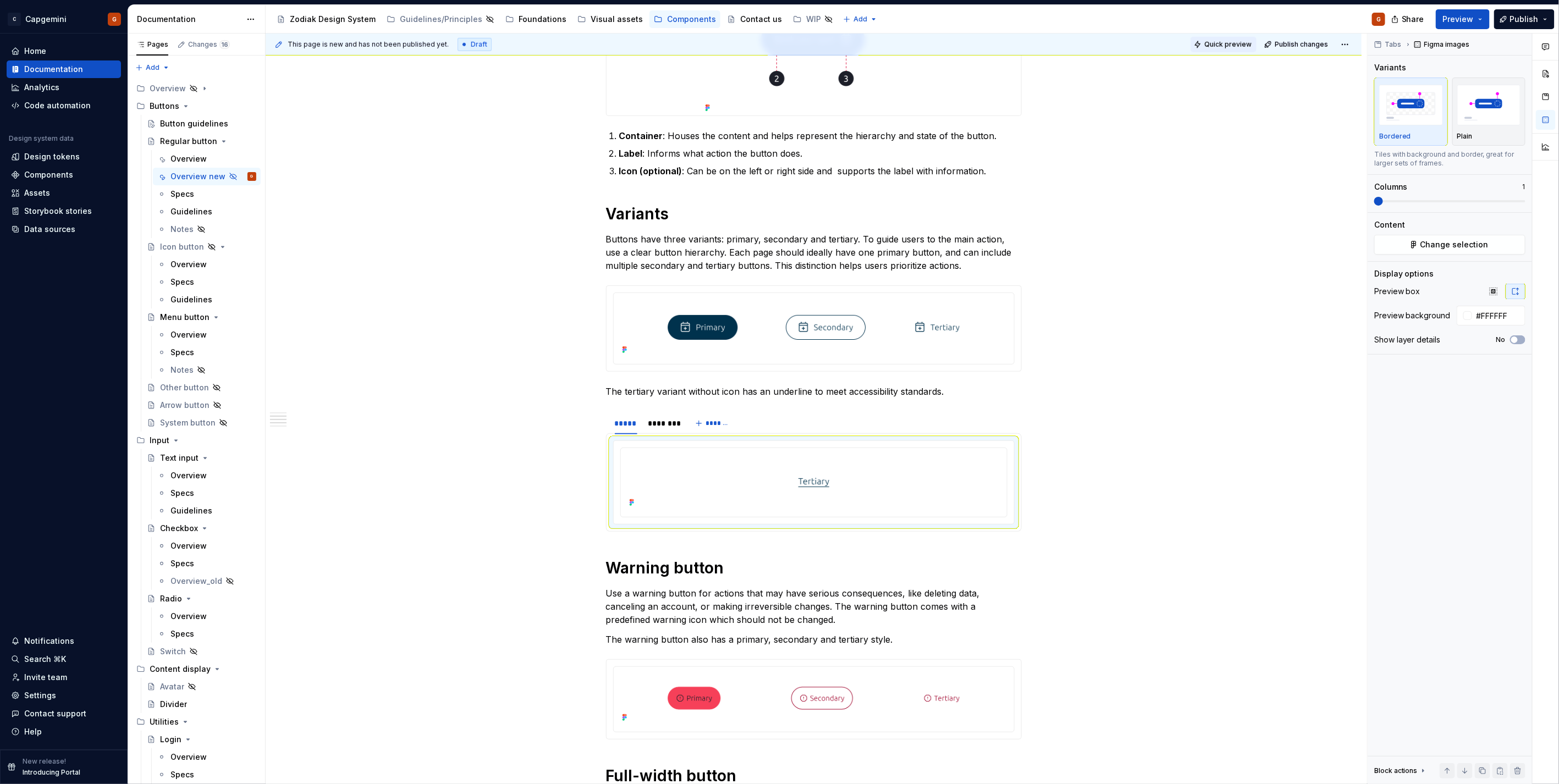
click at [1229, 45] on span "Quick preview" at bounding box center [1228, 44] width 47 height 9
type textarea "*"
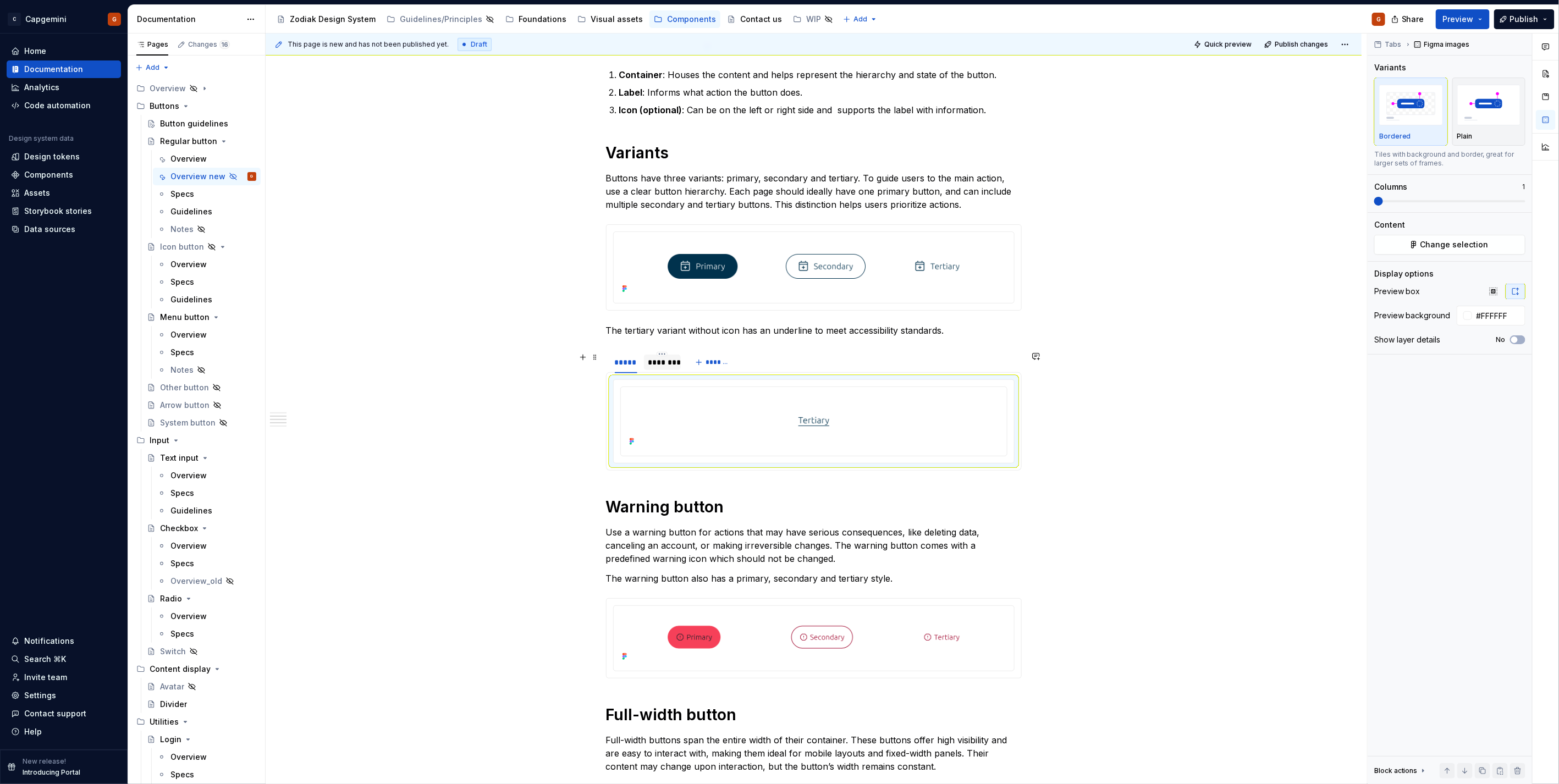
click at [665, 369] on div "********" at bounding box center [663, 362] width 38 height 15
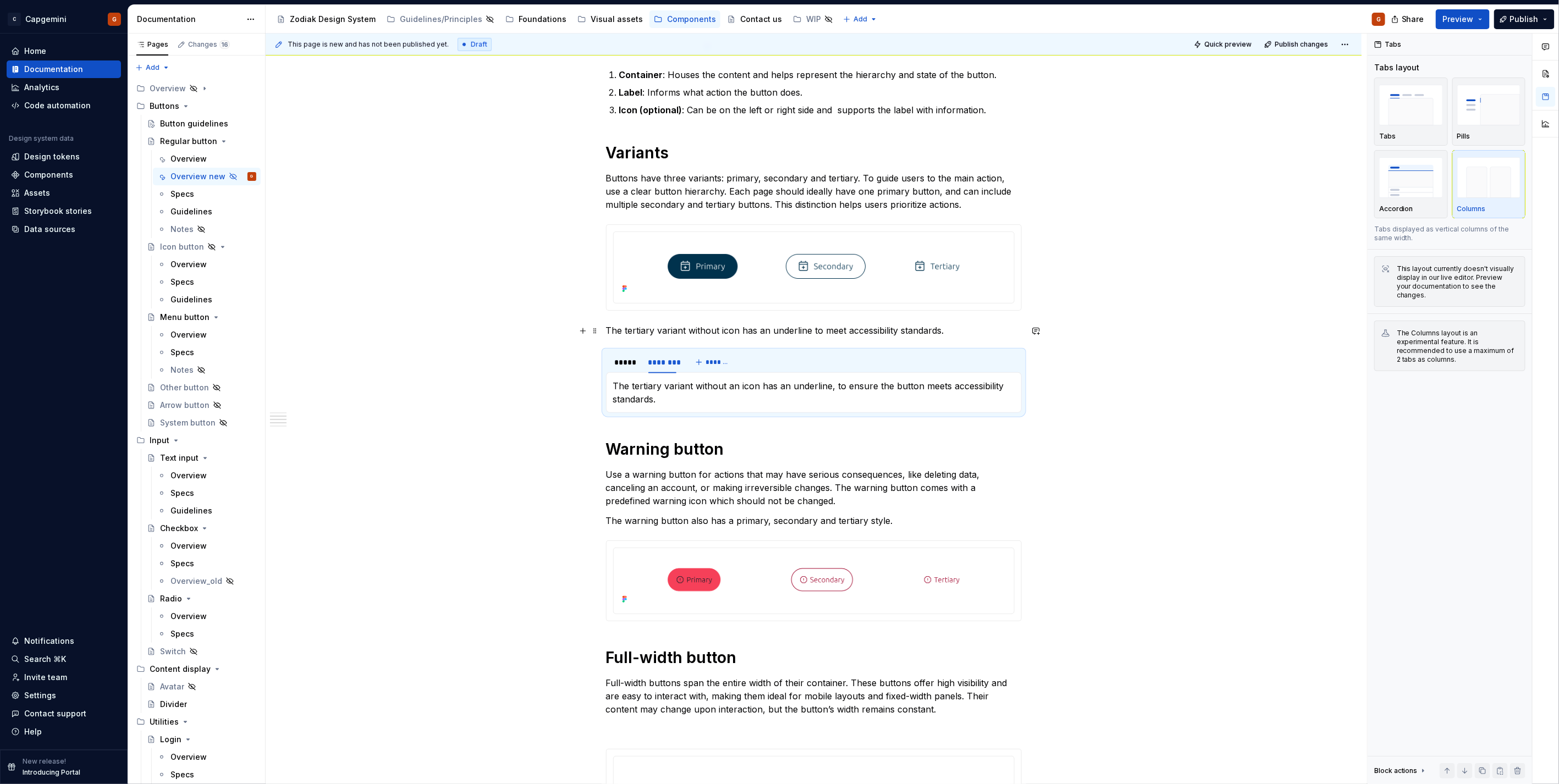
click at [652, 330] on p "The tertiary variant without icon has an underline to meet accessibility standa…" at bounding box center [813, 330] width 416 height 13
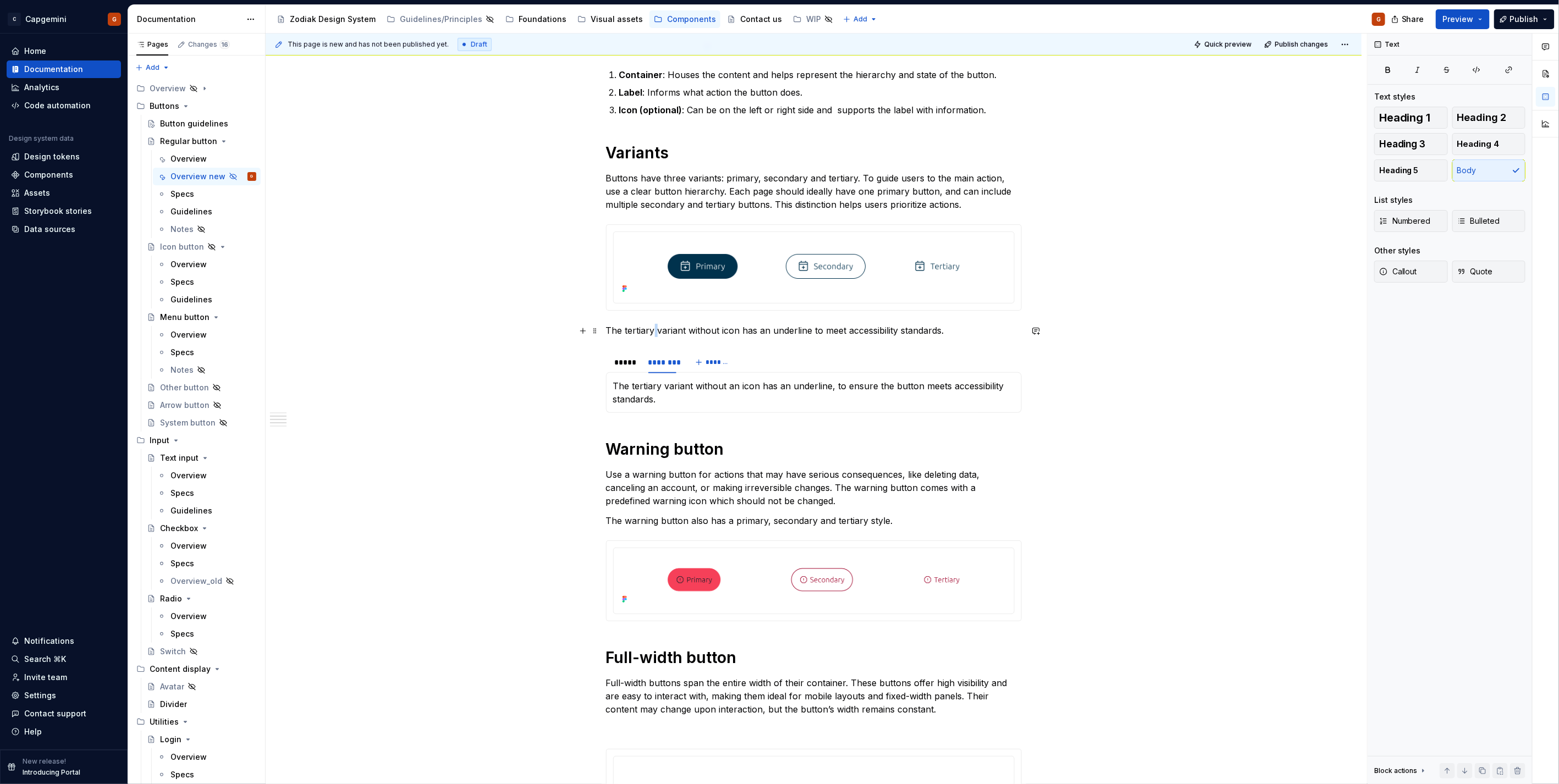
click at [652, 330] on p "The tertiary variant without icon has an underline to meet accessibility standa…" at bounding box center [813, 330] width 416 height 13
click at [624, 367] on div "*****" at bounding box center [626, 362] width 22 height 11
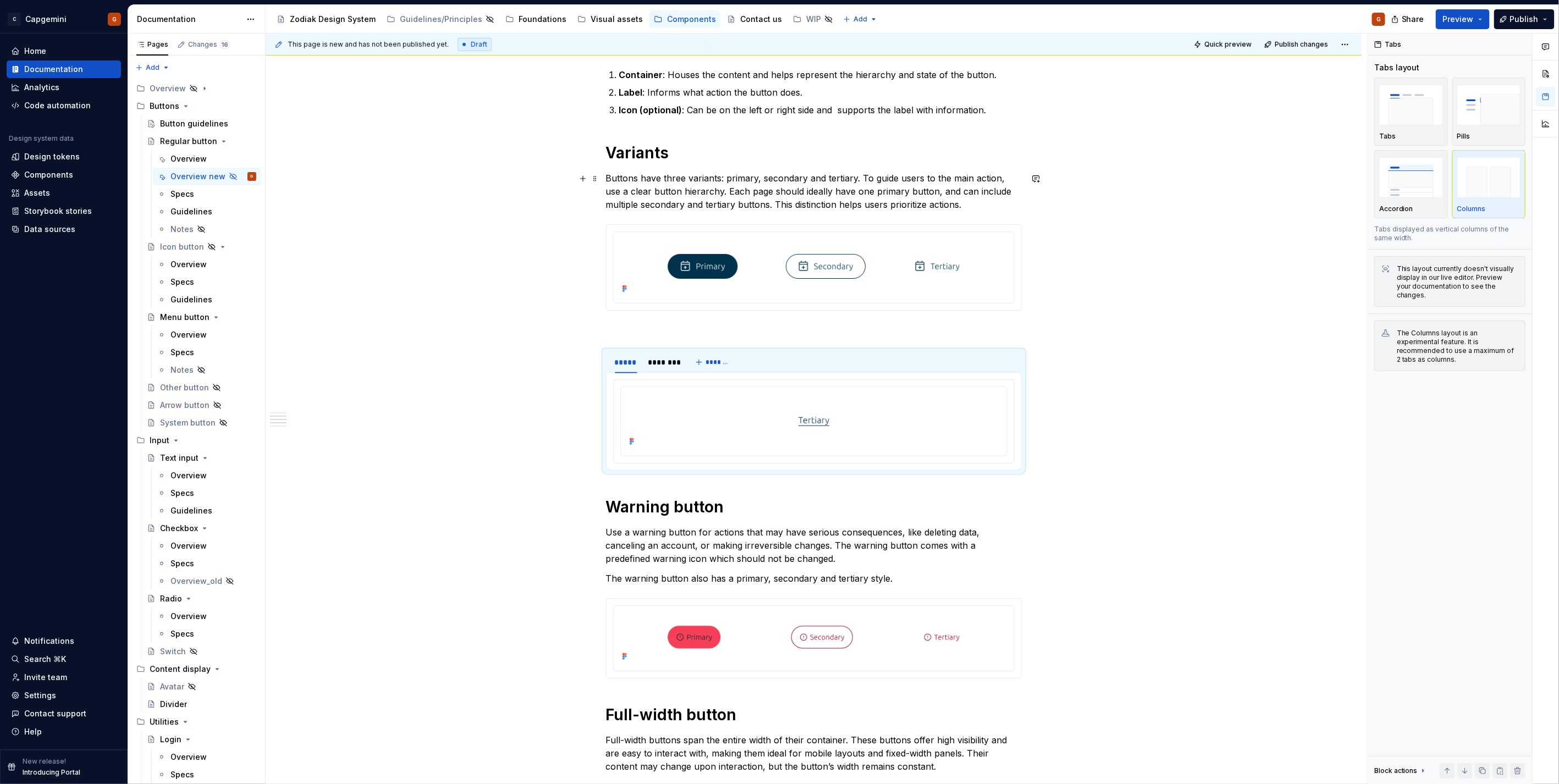
click at [735, 200] on p "Buttons have three variants: primary, secondary and tertiary. To guide users to…" at bounding box center [813, 191] width 416 height 39
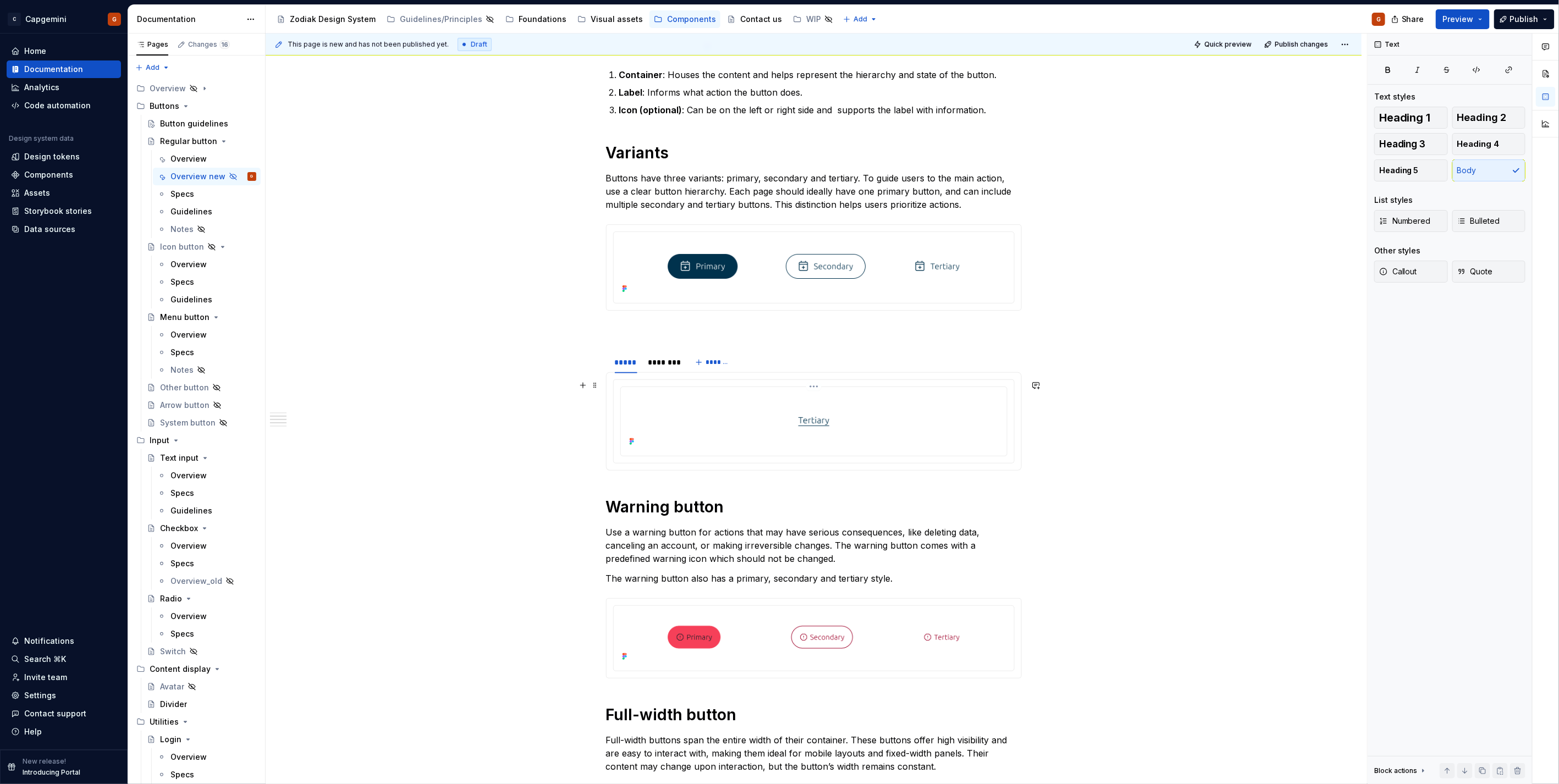
click at [673, 421] on div at bounding box center [813, 420] width 377 height 57
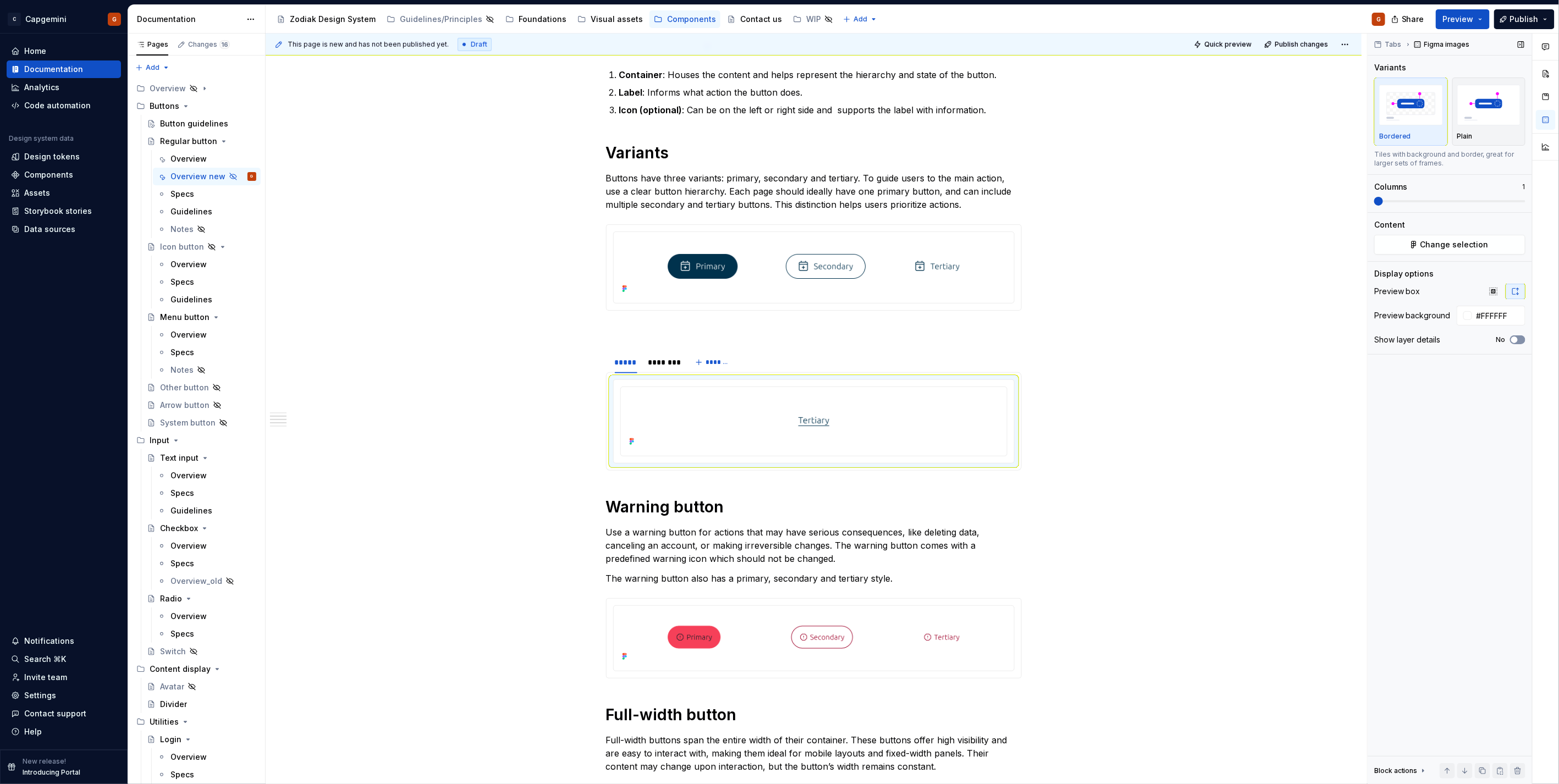
click at [1515, 339] on span "button" at bounding box center [1514, 339] width 7 height 7
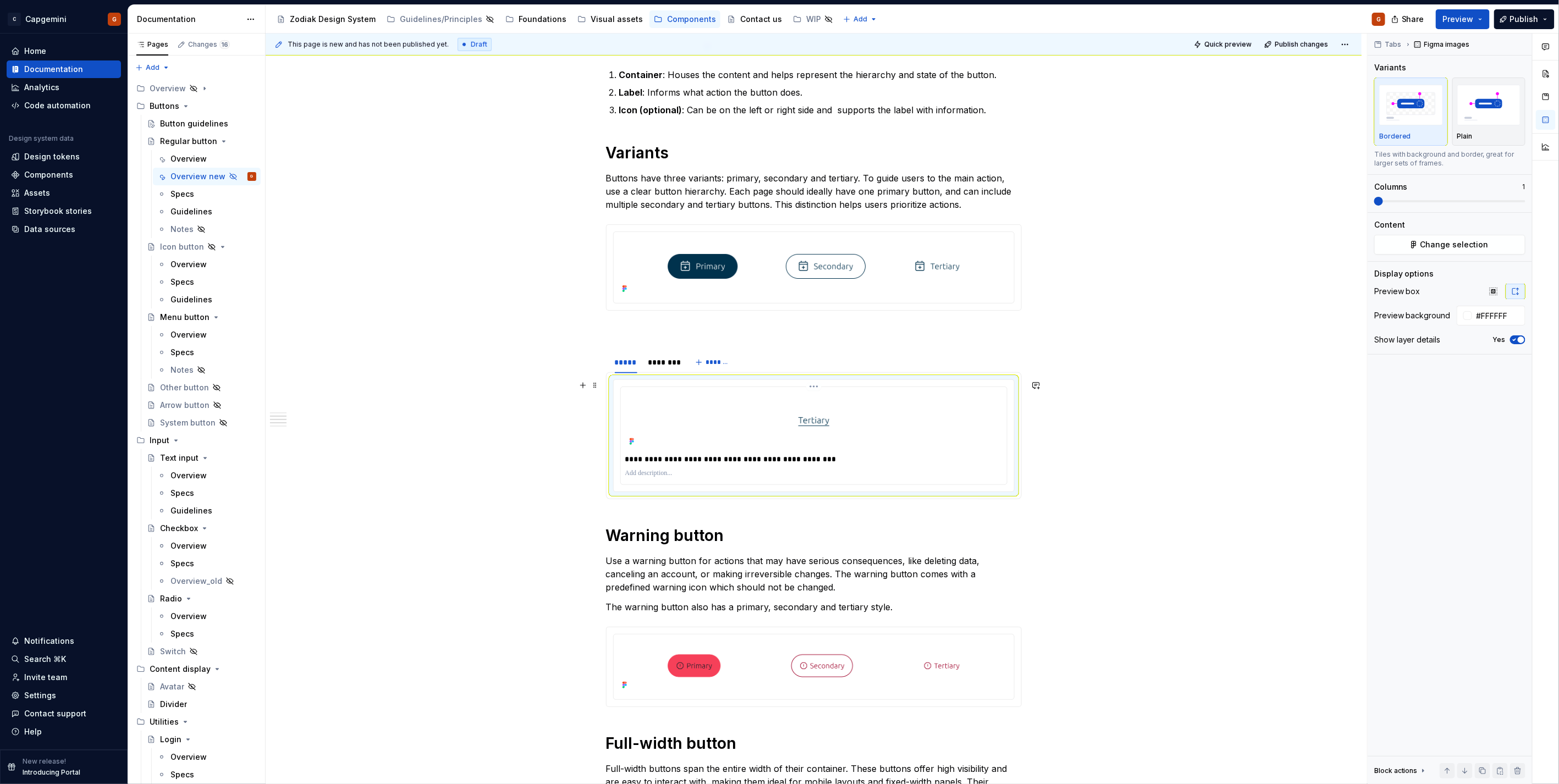
click at [721, 457] on p "**********" at bounding box center [813, 459] width 376 height 11
drag, startPoint x: 750, startPoint y: 457, endPoint x: 837, endPoint y: 454, distance: 87.1
click at [837, 454] on p "**********" at bounding box center [813, 459] width 376 height 11
click at [1228, 45] on span "Quick preview" at bounding box center [1228, 44] width 47 height 9
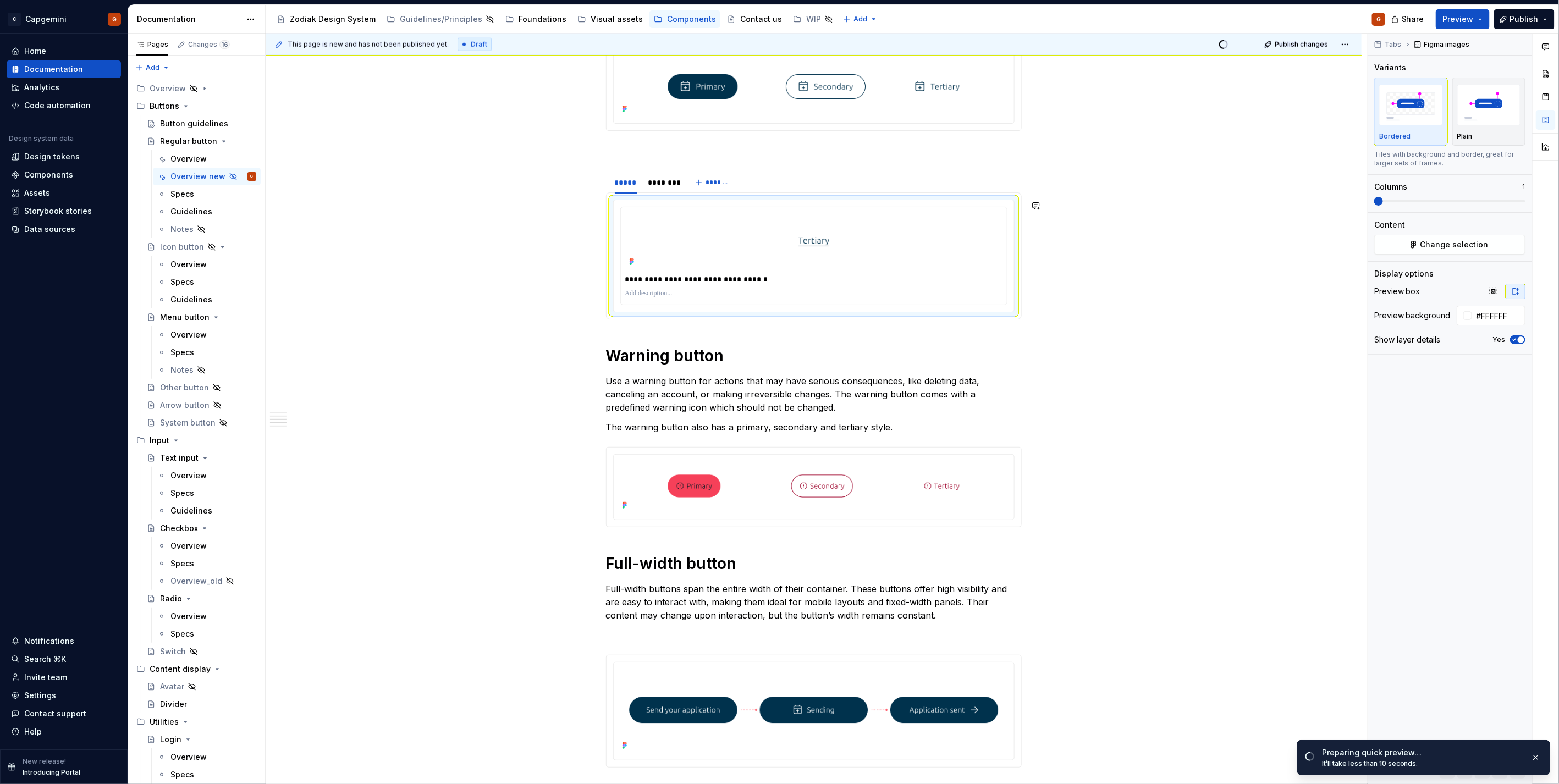
scroll to position [794, 0]
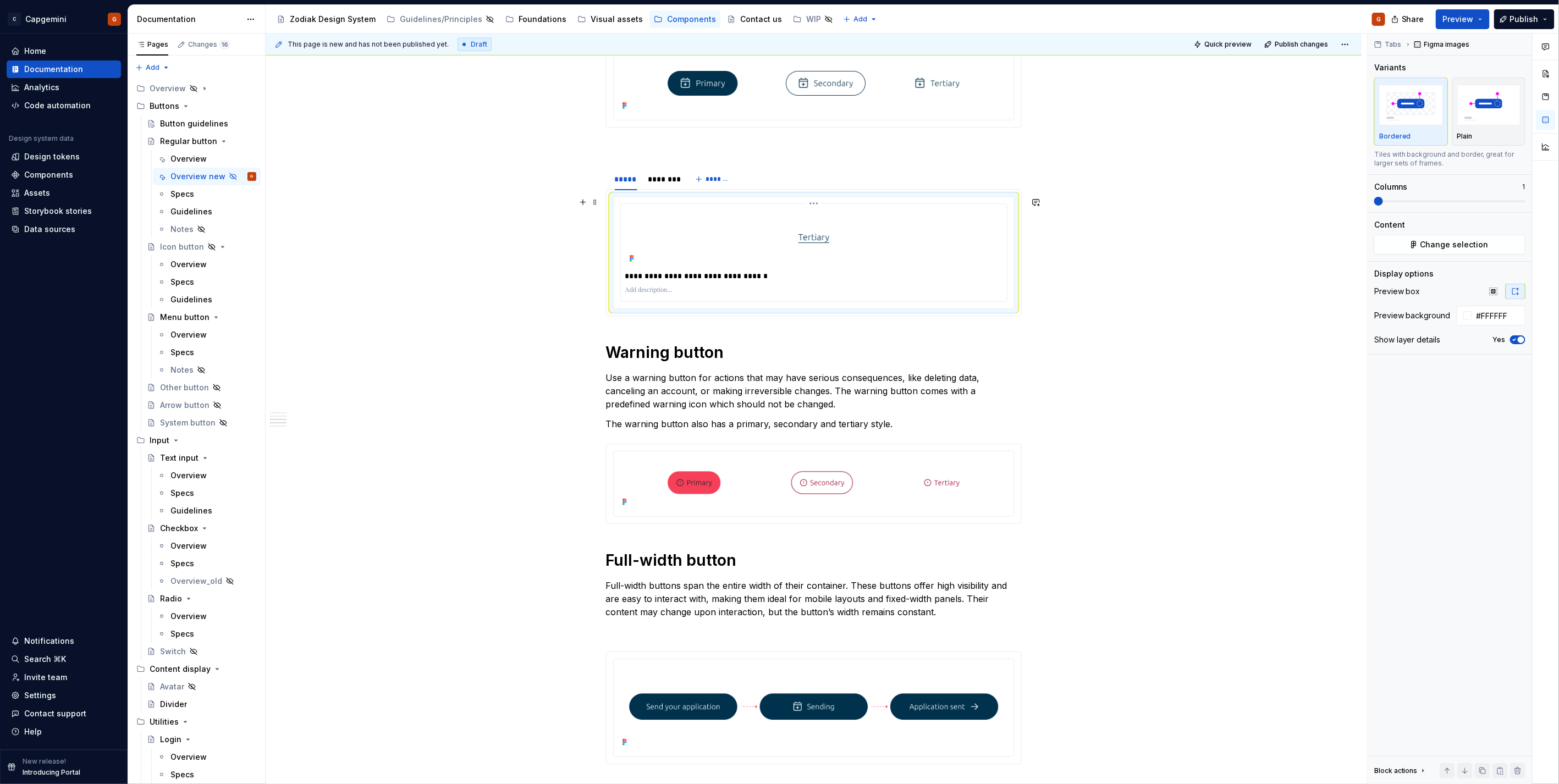
click at [848, 250] on img at bounding box center [814, 237] width 205 height 57
click at [1207, 171] on div "**********" at bounding box center [813, 487] width 1096 height 2181
click at [967, 365] on div "**********" at bounding box center [813, 376] width 416 height 1906
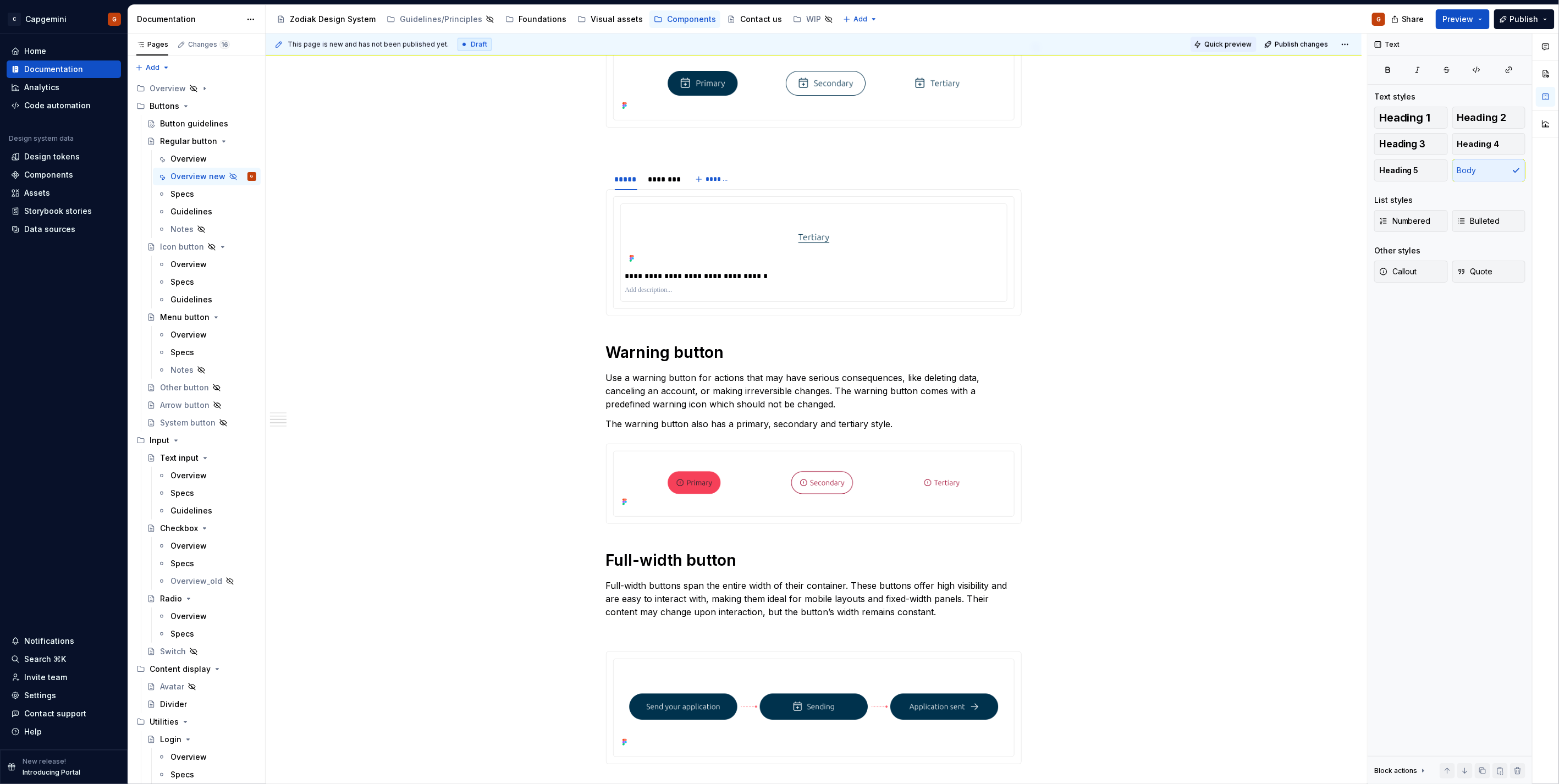
click at [1227, 37] on button "Quick preview" at bounding box center [1223, 44] width 66 height 15
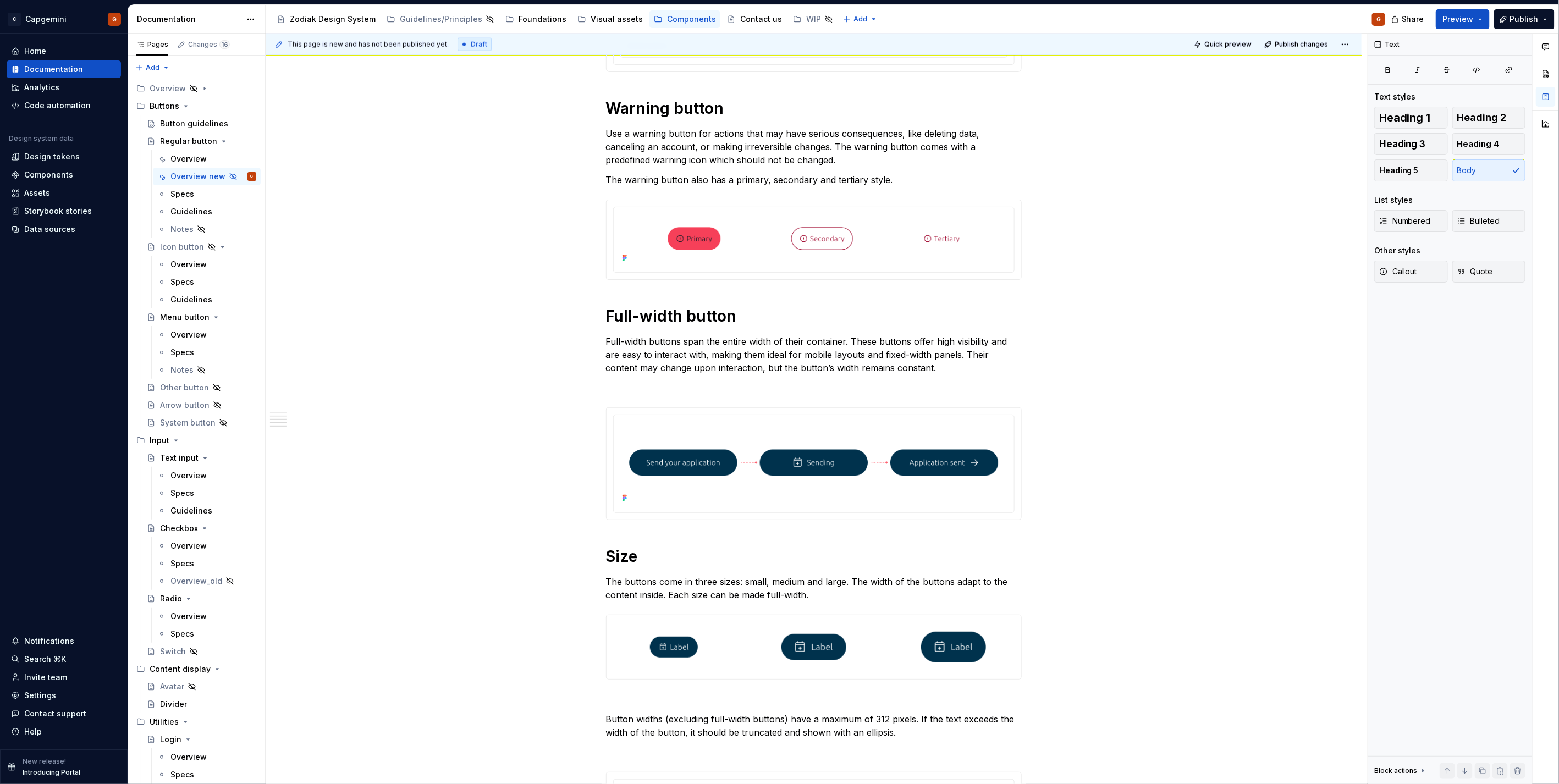
type textarea "*"
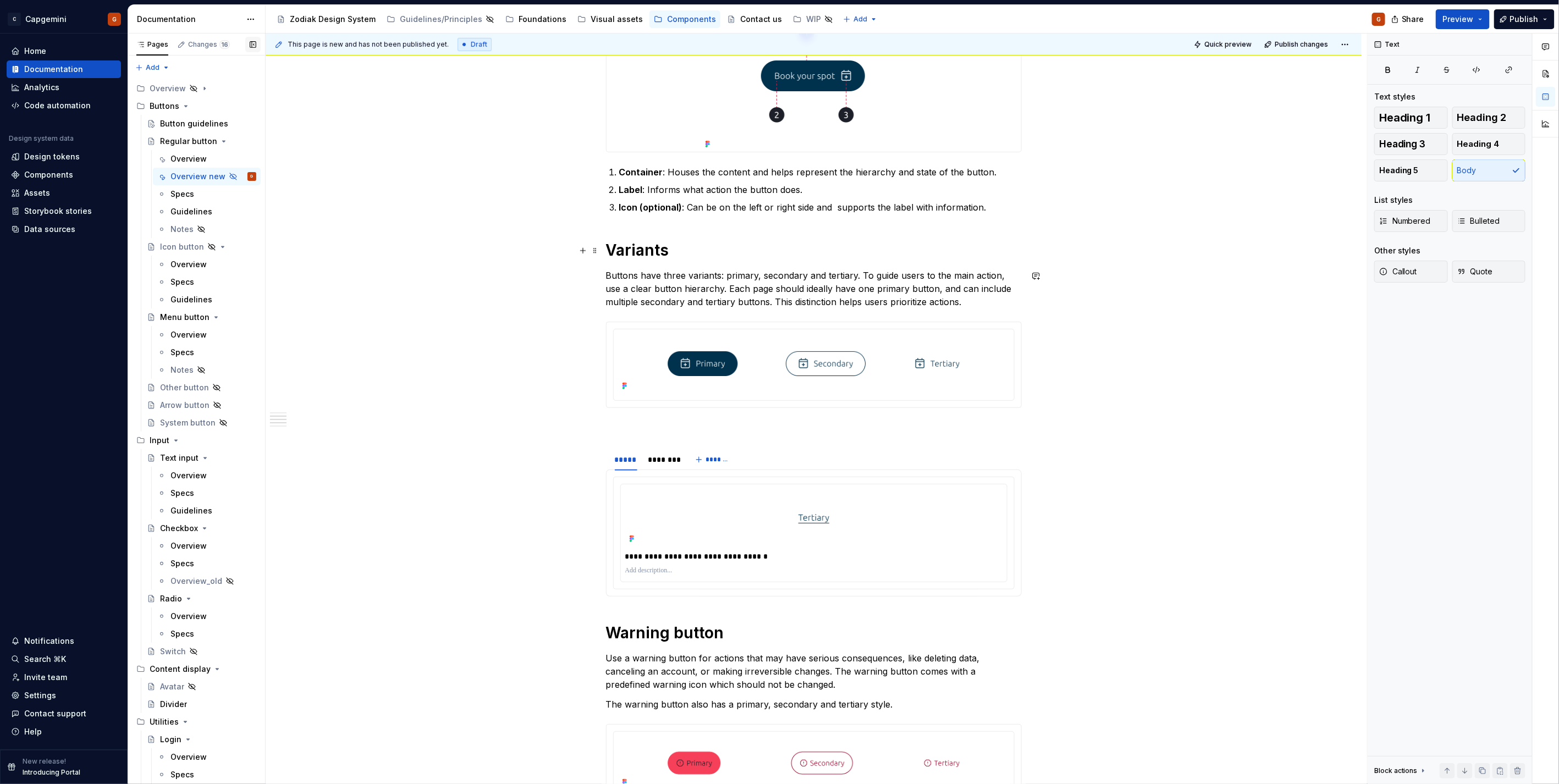
scroll to position [427, 0]
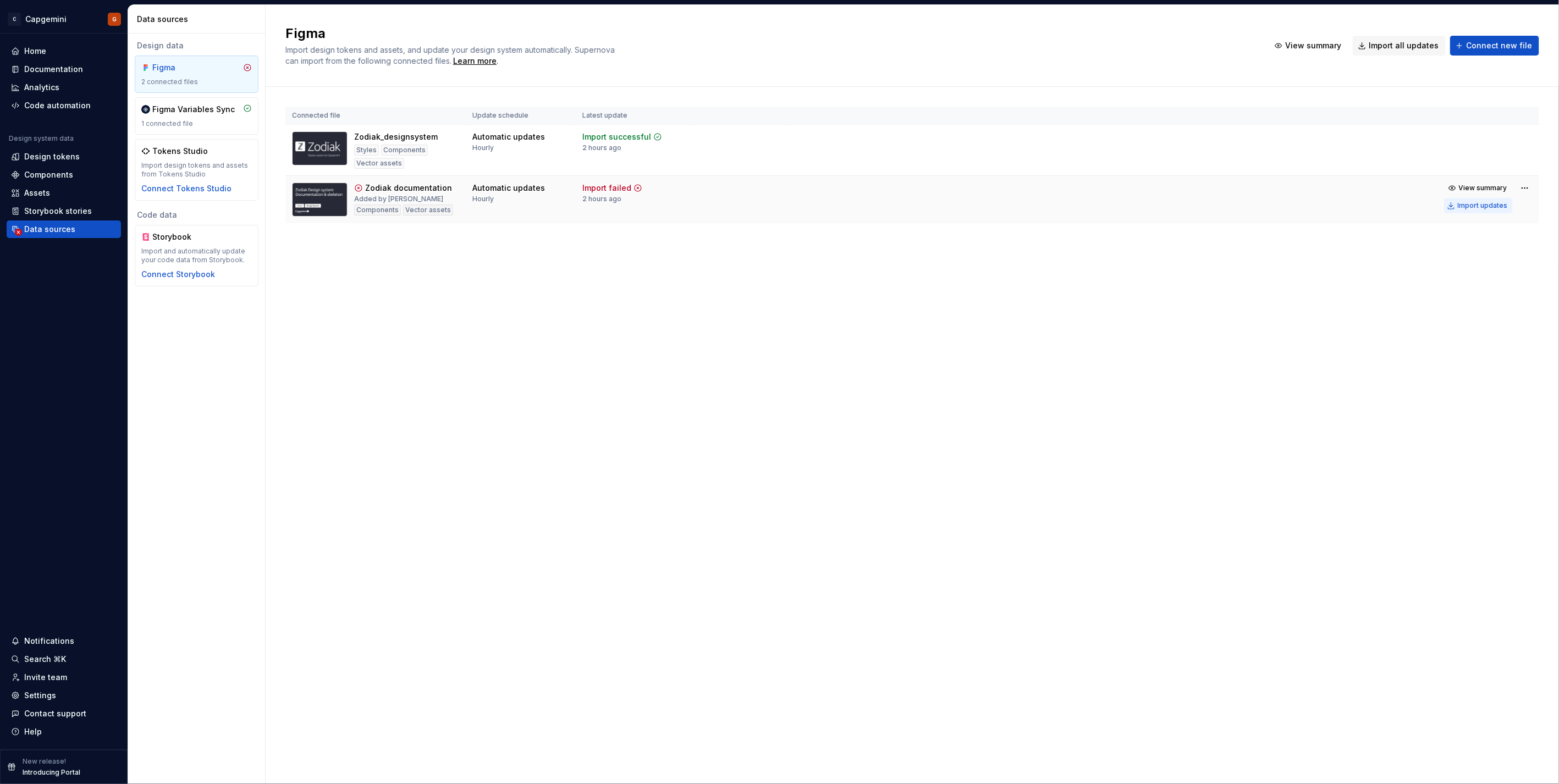
click at [1476, 204] on div "Import updates" at bounding box center [1483, 206] width 50 height 9
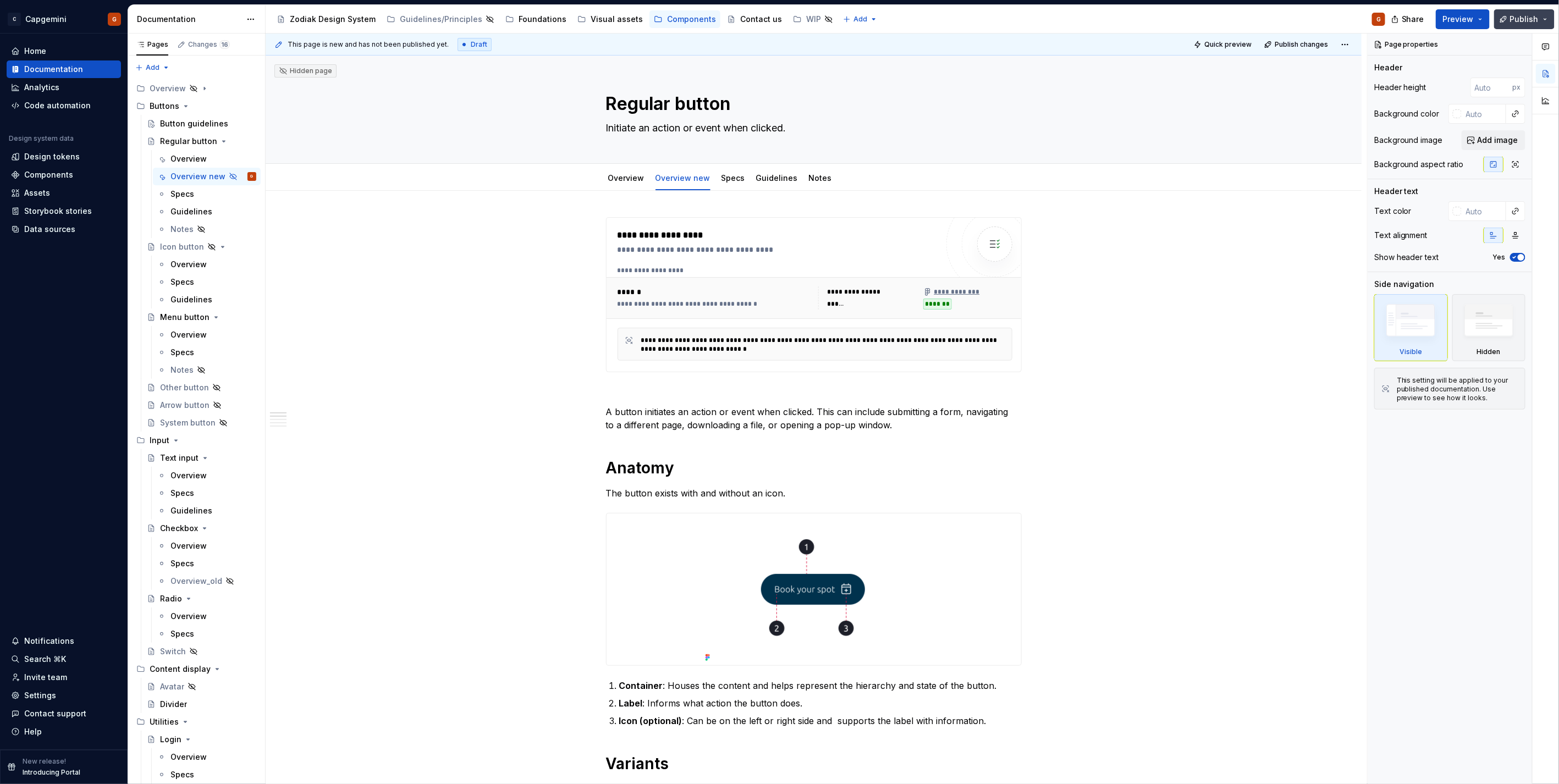
click at [1532, 23] on span "Publish" at bounding box center [1524, 19] width 28 height 11
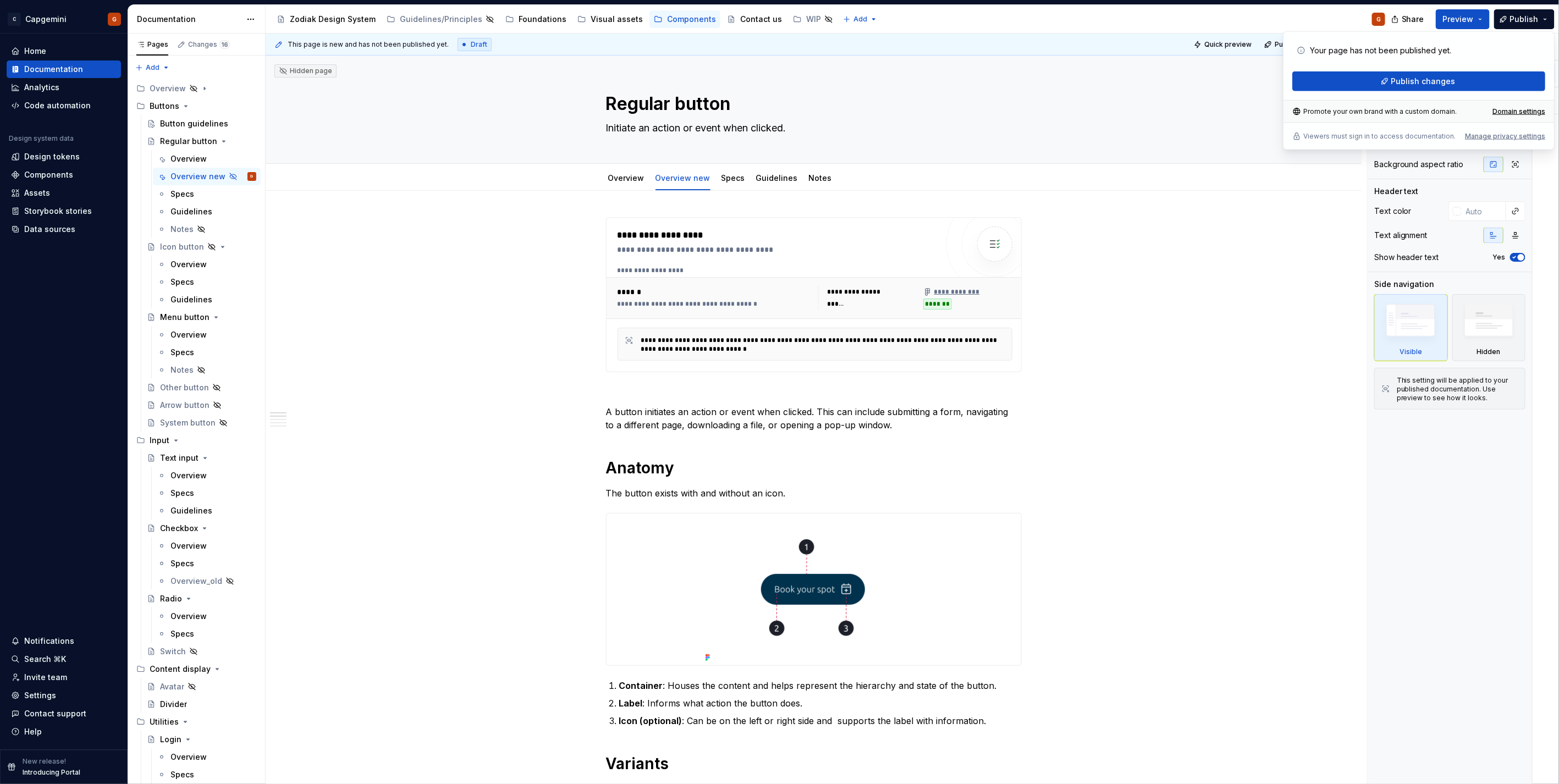
click at [1425, 43] on div "Your page has not been published yet." at bounding box center [1419, 50] width 244 height 20
click at [1461, 24] on span "Preview" at bounding box center [1458, 19] width 31 height 11
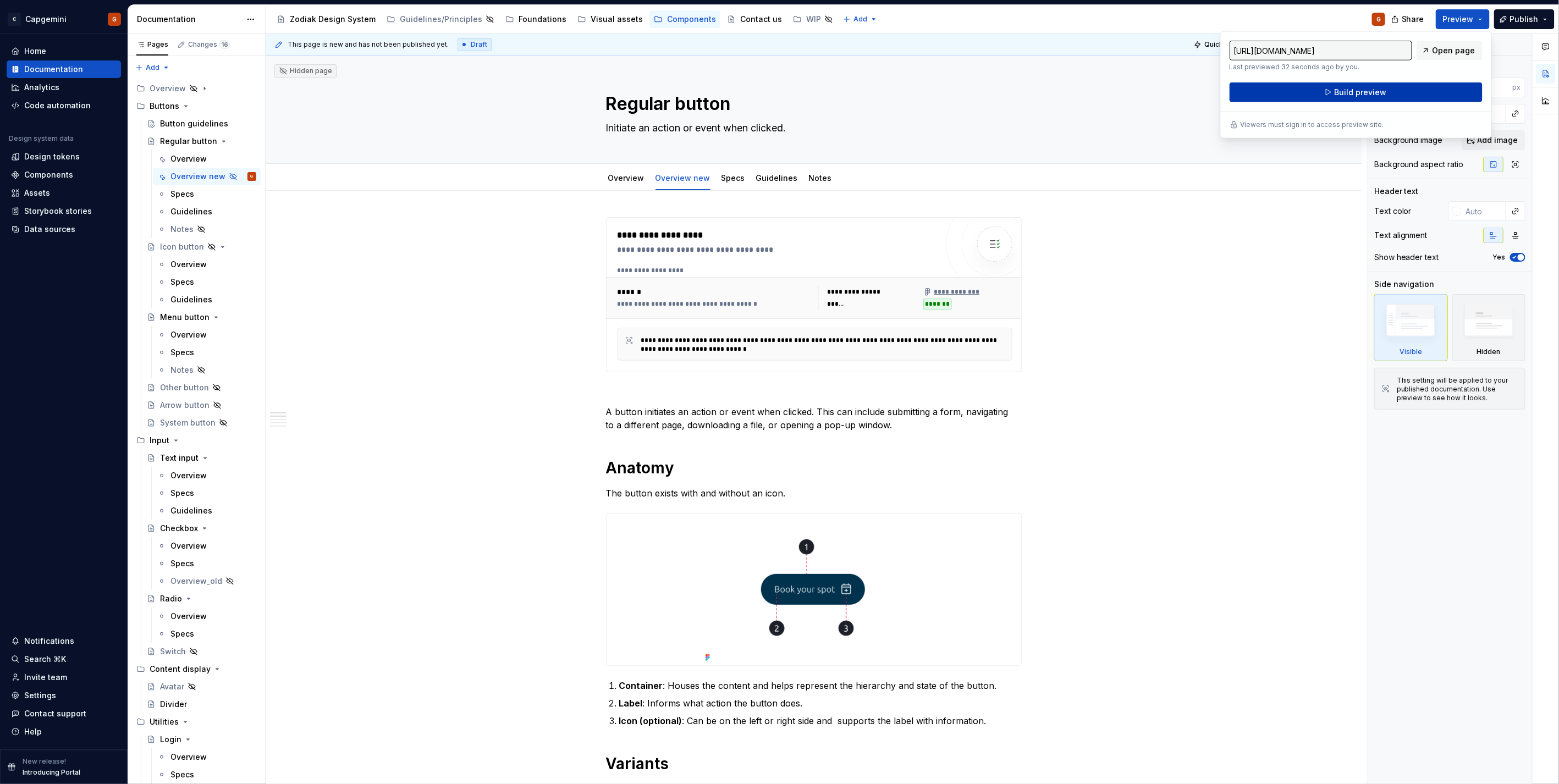
drag, startPoint x: 1461, startPoint y: 24, endPoint x: 1388, endPoint y: 86, distance: 95.8
click at [1388, 86] on button "Build preview" at bounding box center [1356, 92] width 253 height 20
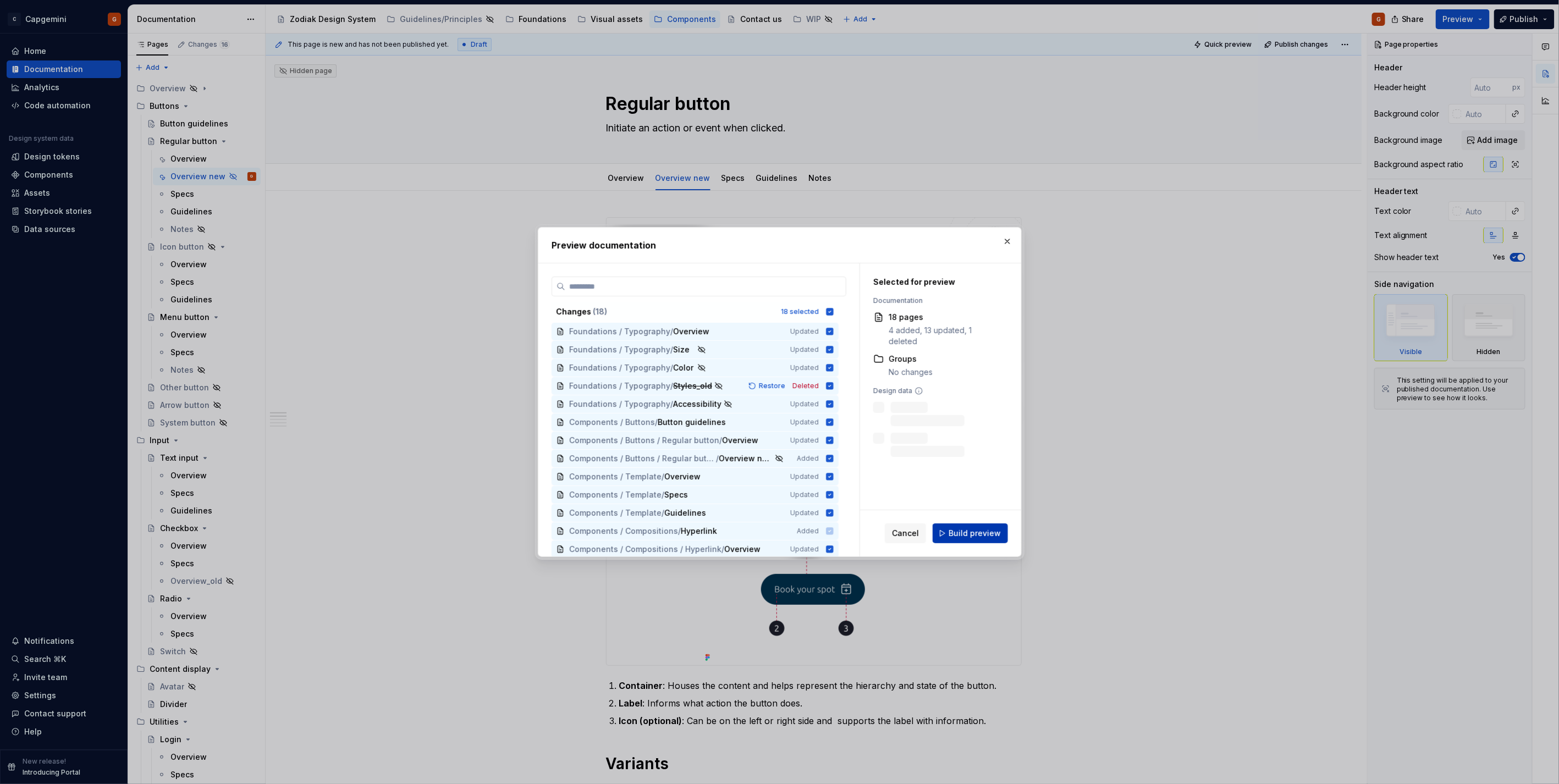
click at [964, 532] on span "Build preview" at bounding box center [974, 533] width 52 height 11
type textarea "*"
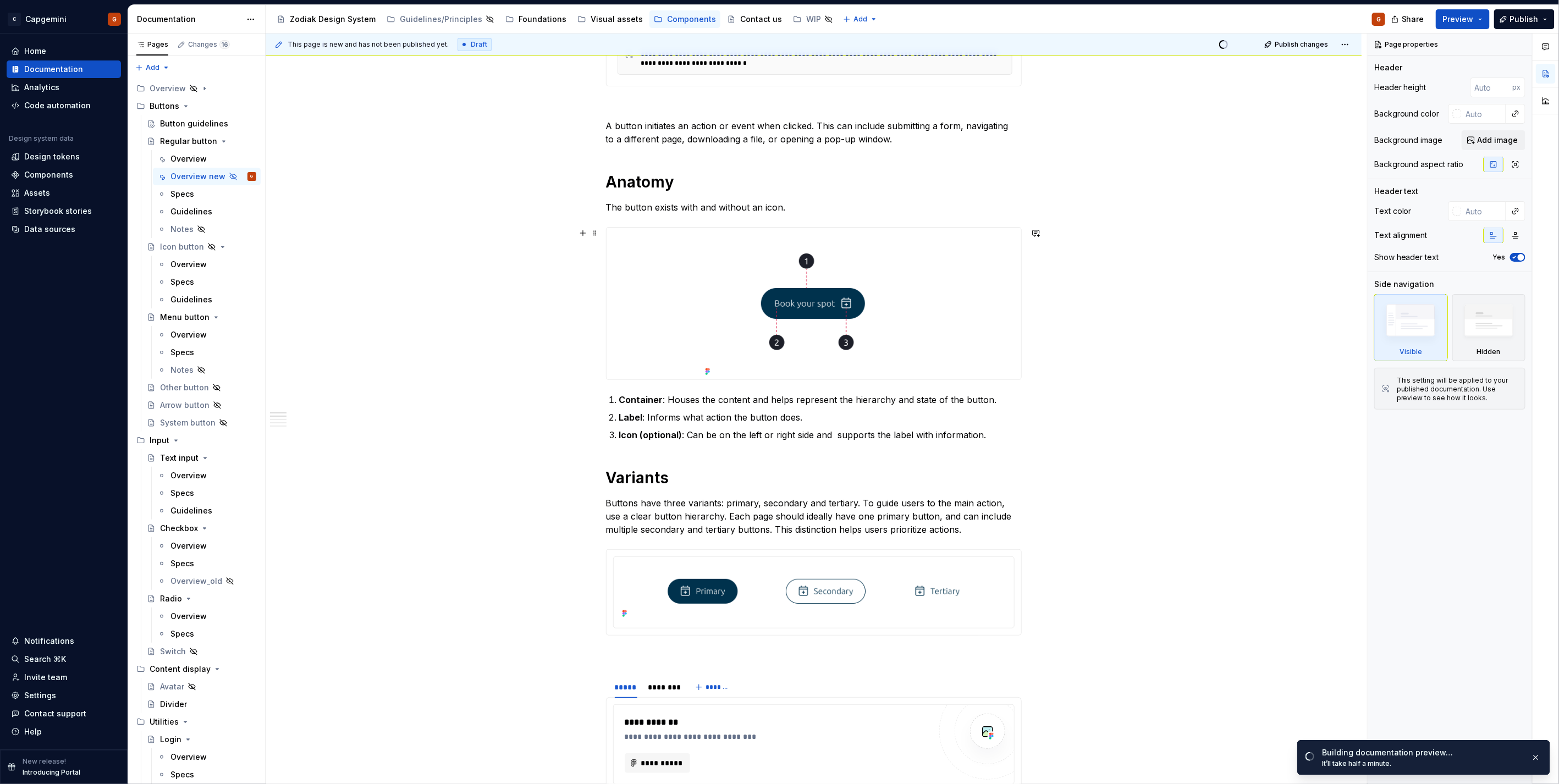
scroll to position [305, 0]
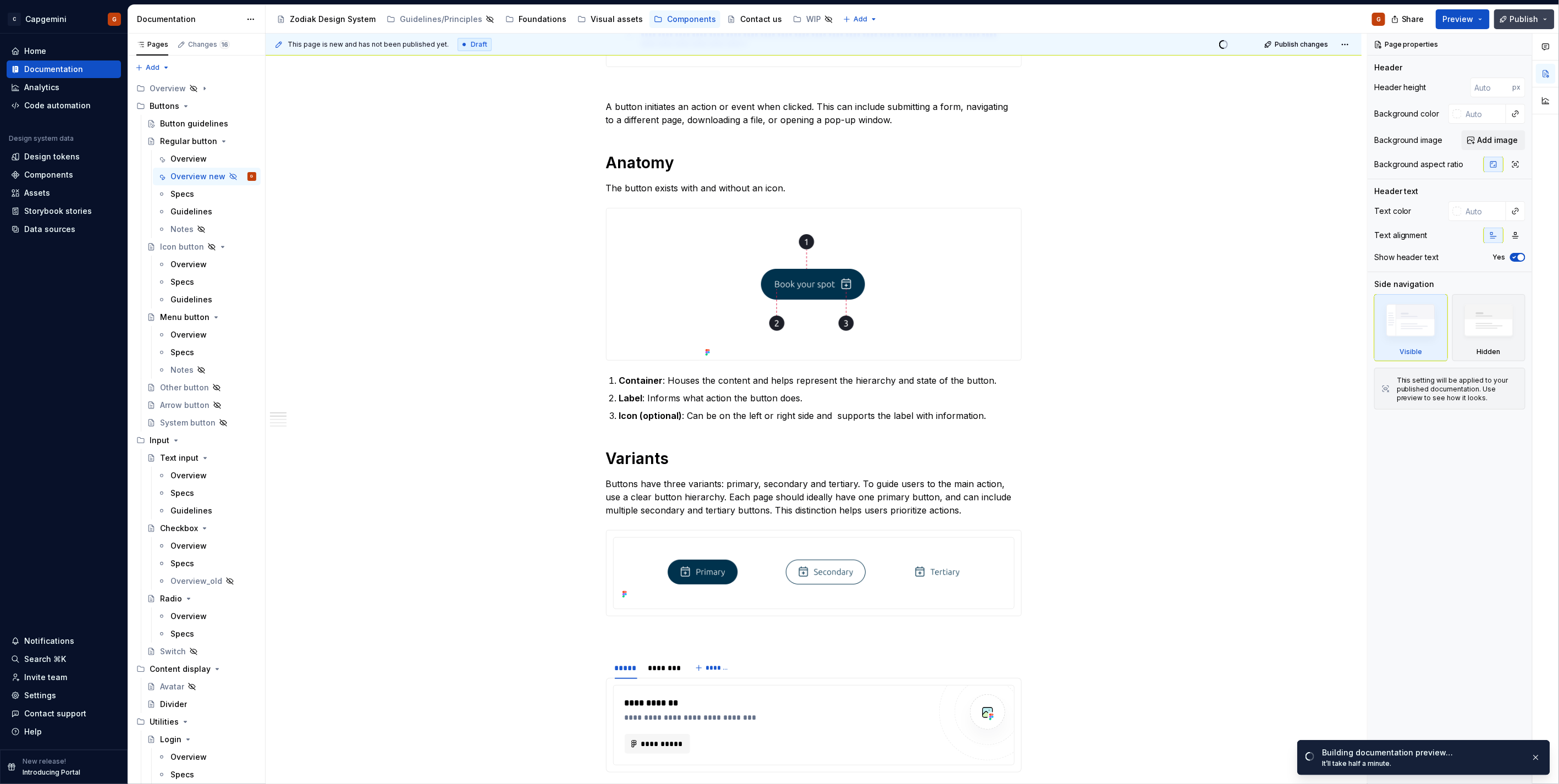
click at [1514, 24] on span "Publish" at bounding box center [1524, 19] width 28 height 11
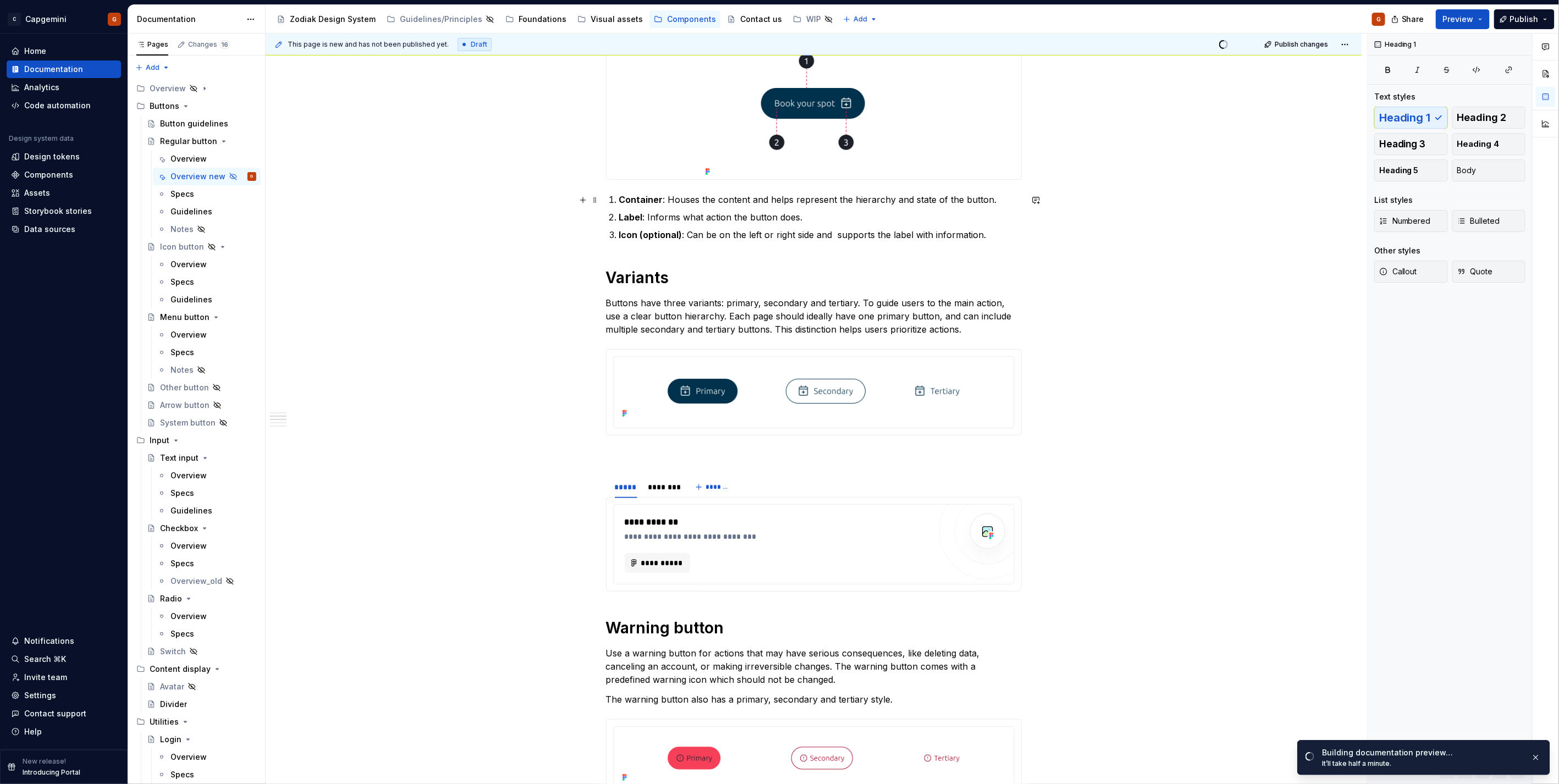
scroll to position [427, 0]
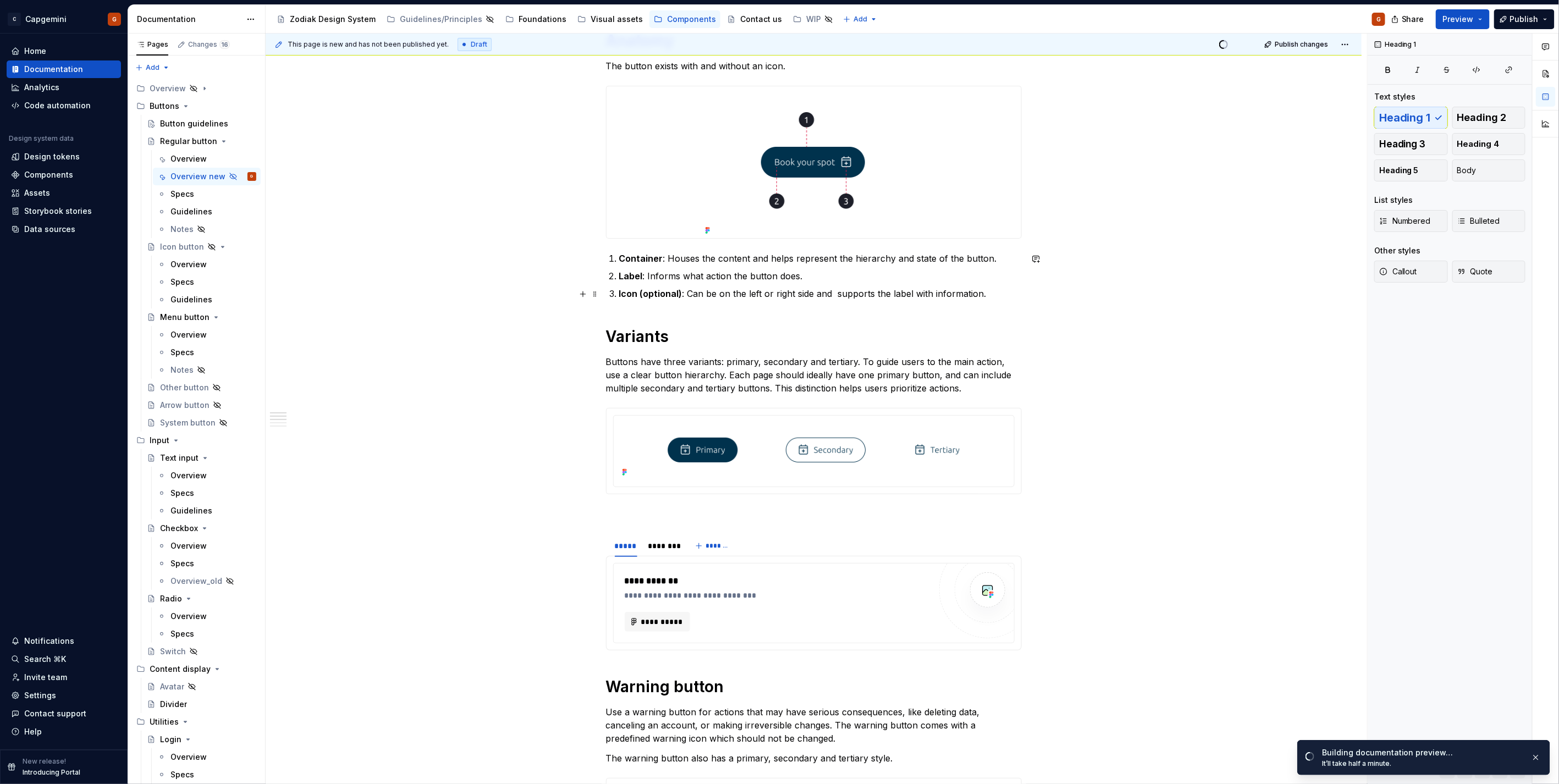
click at [830, 293] on p "Icon (optional) : Can be on the left or right side and supports the label with …" at bounding box center [820, 293] width 402 height 13
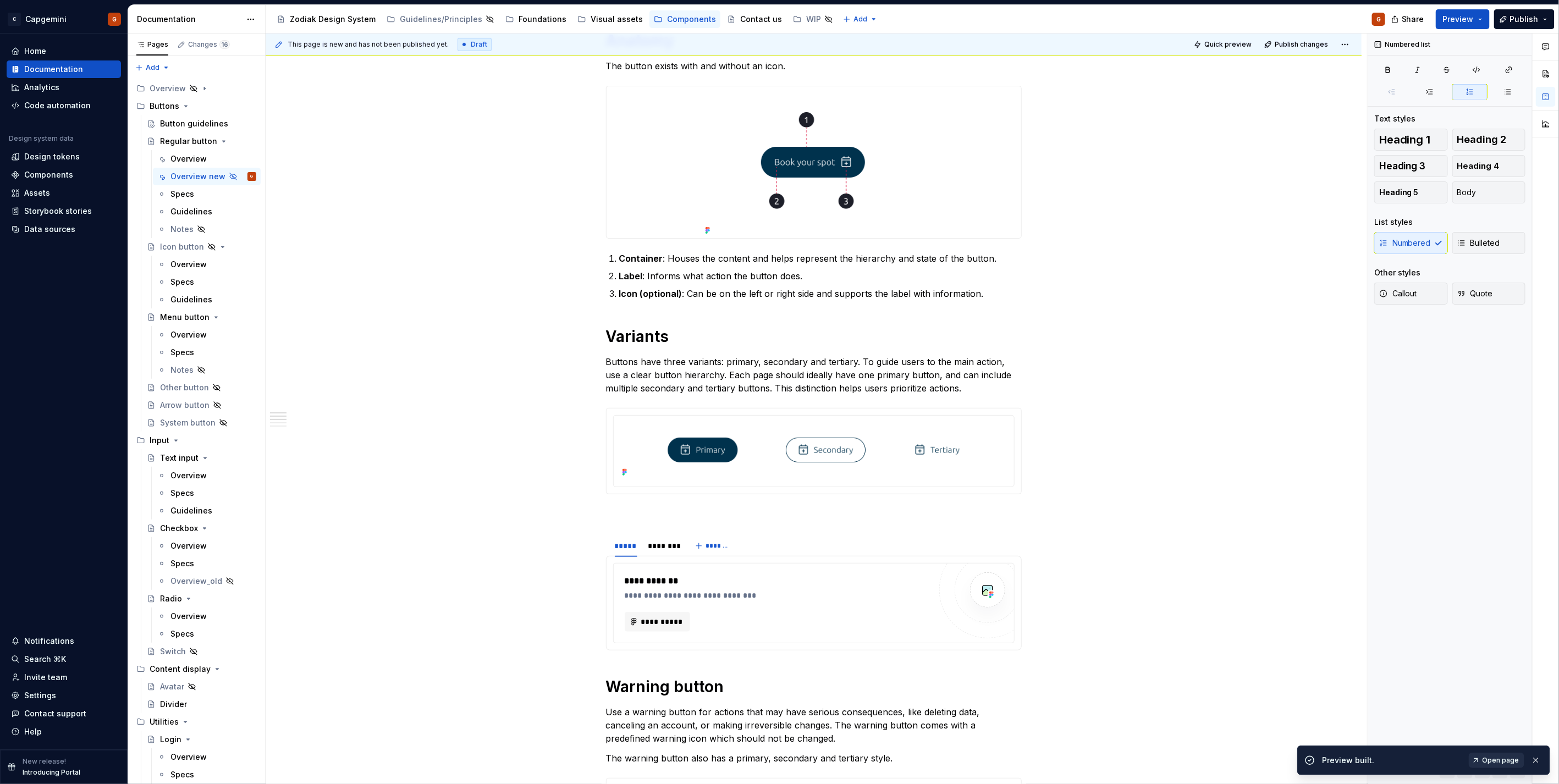
click at [1507, 755] on link "Open page" at bounding box center [1497, 760] width 56 height 15
type textarea "*"
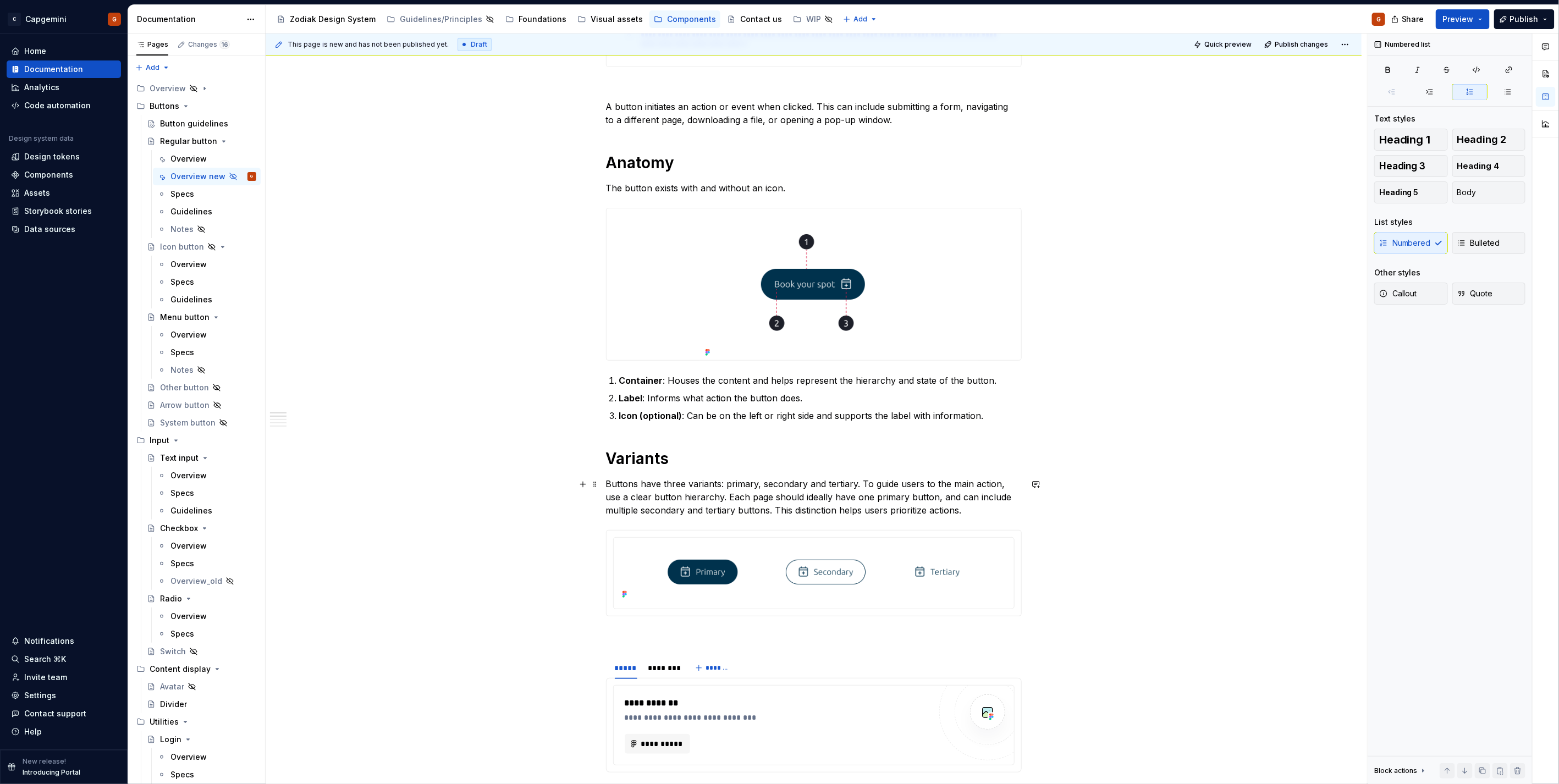
scroll to position [550, 0]
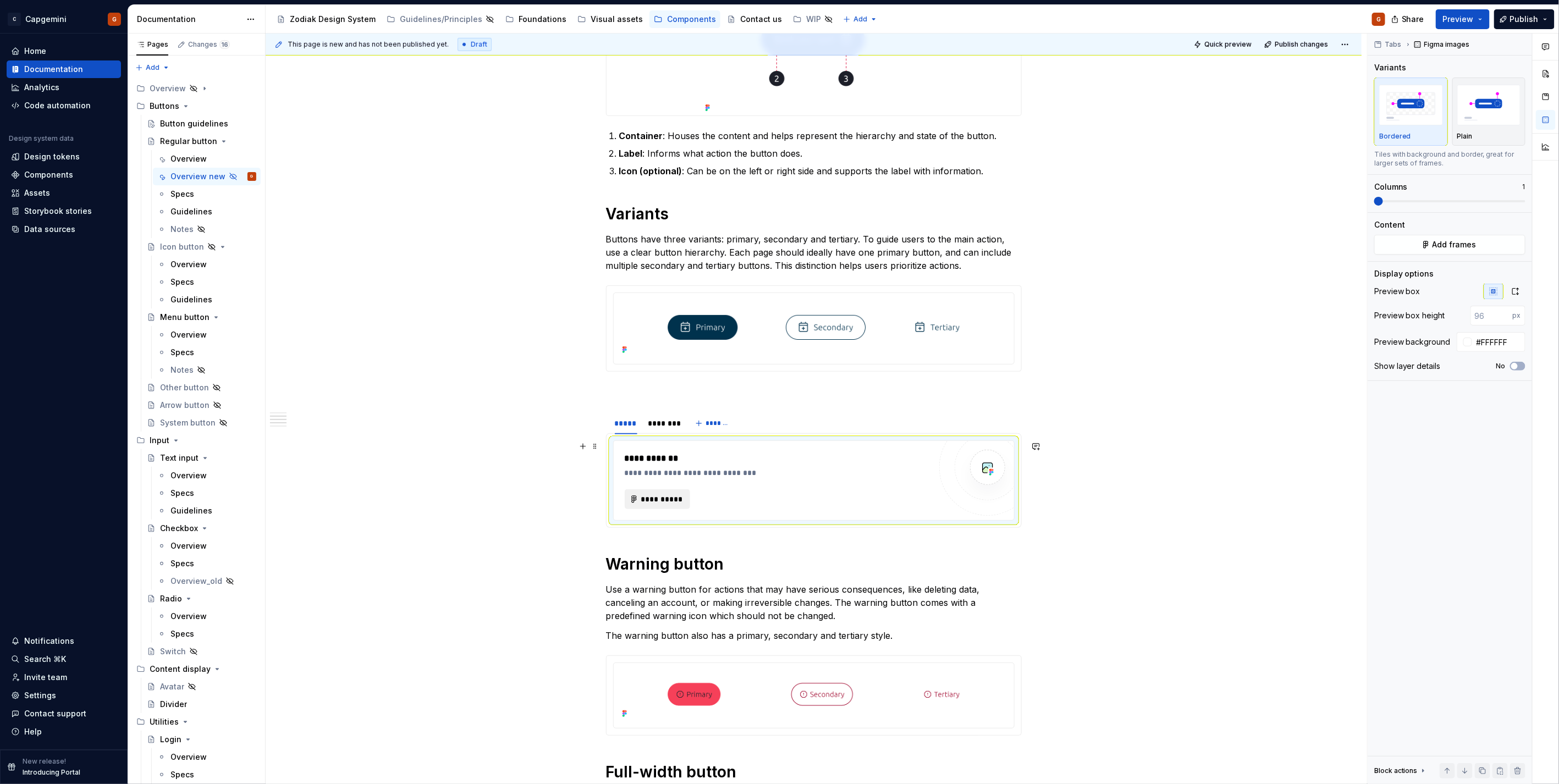
click at [655, 498] on span "**********" at bounding box center [662, 499] width 43 height 11
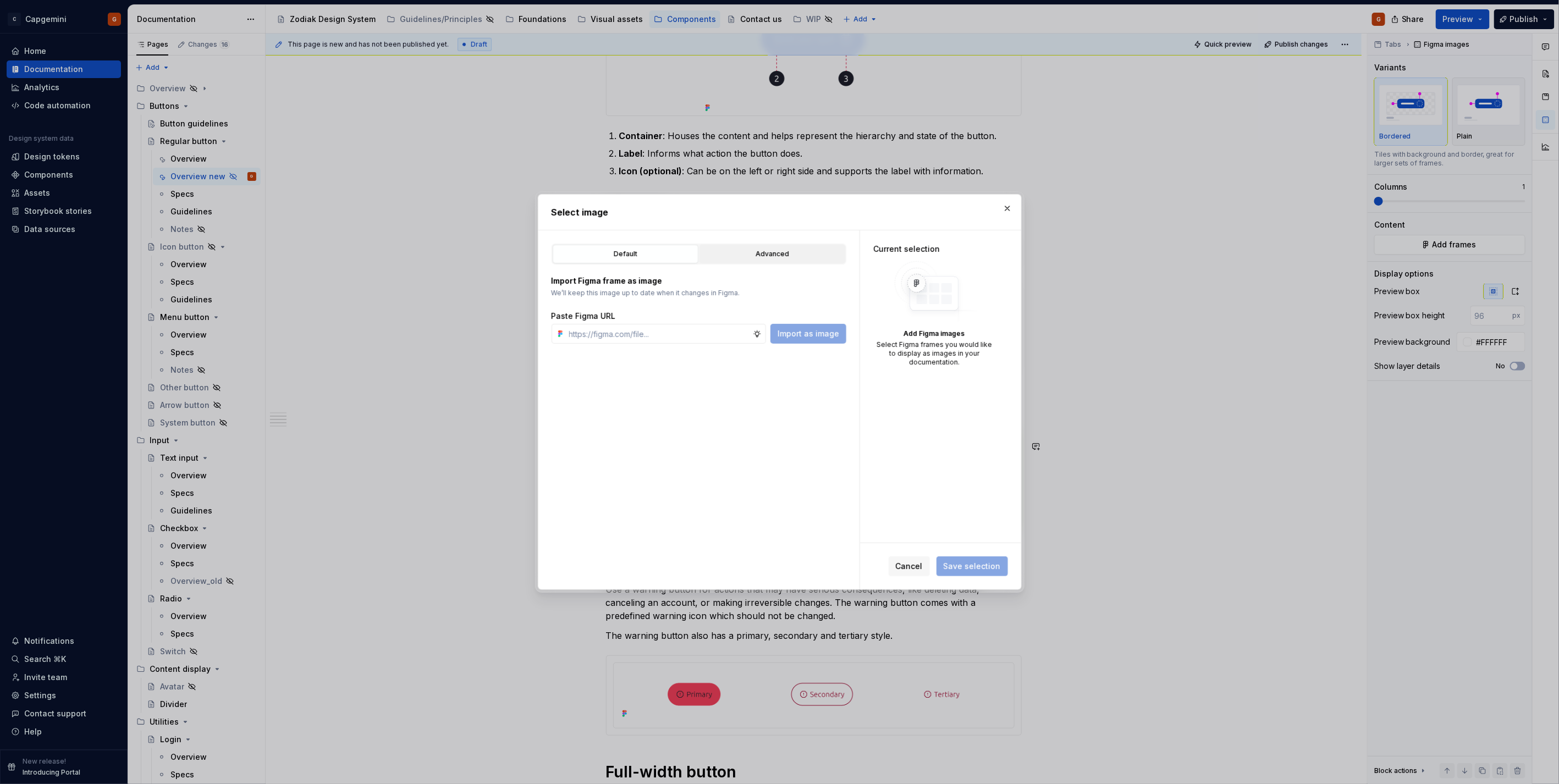
click at [749, 263] on button "Advanced" at bounding box center [772, 253] width 146 height 19
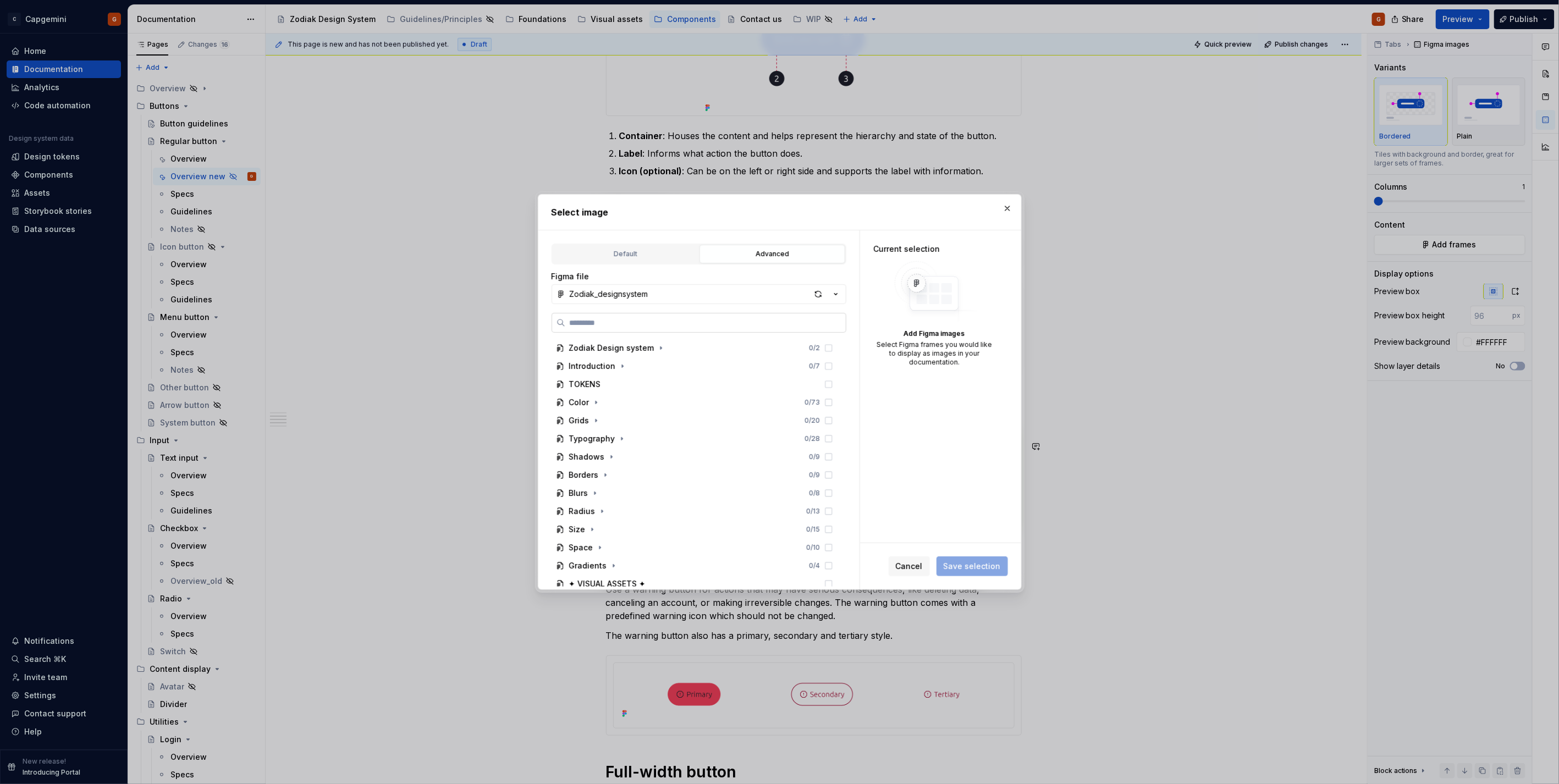
click at [688, 326] on input "search" at bounding box center [705, 322] width 280 height 11
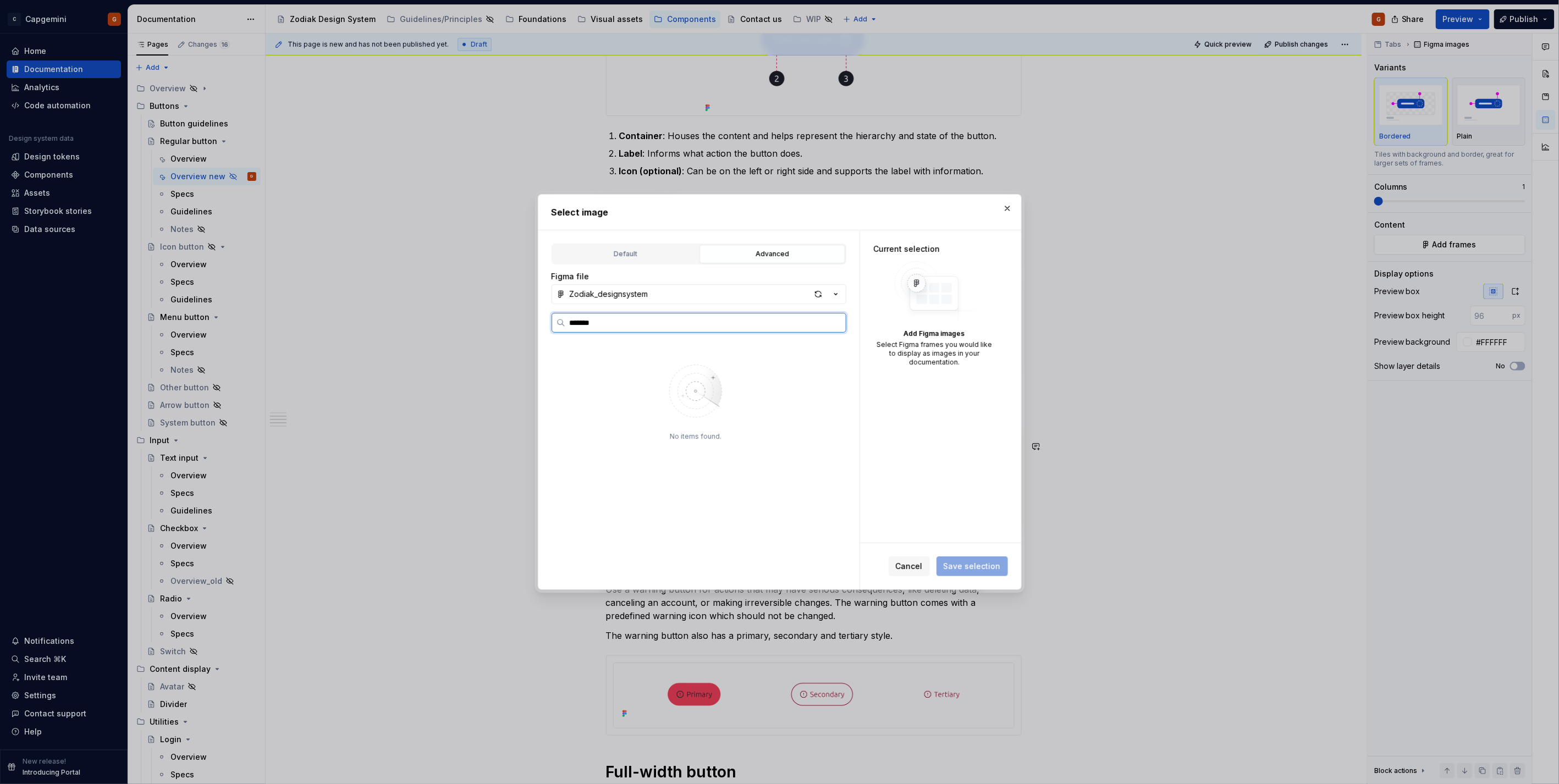
type input "******"
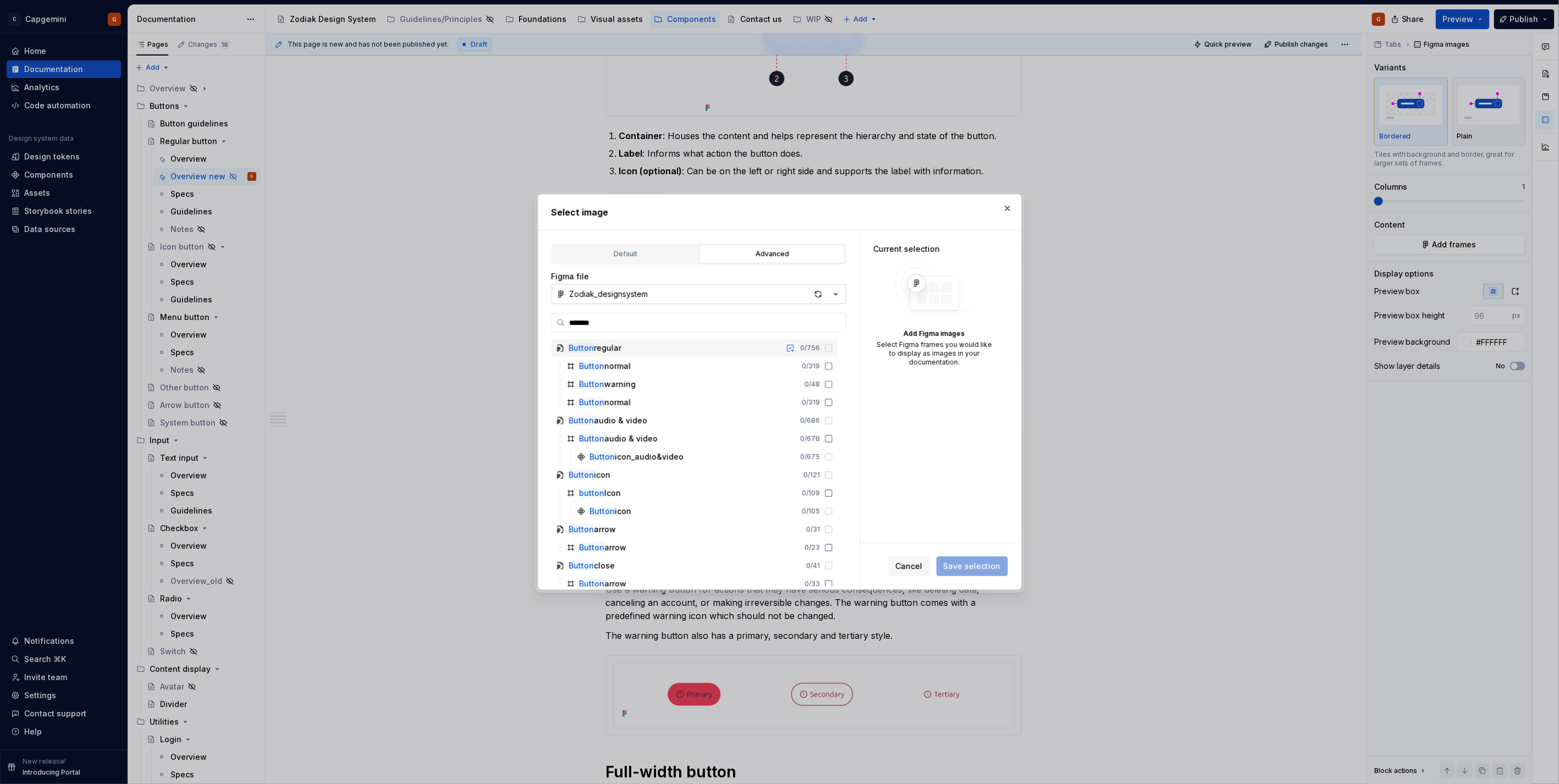
click at [836, 292] on icon "button" at bounding box center [836, 294] width 11 height 11
click at [692, 347] on div "Zodiak documentation" at bounding box center [711, 351] width 256 height 11
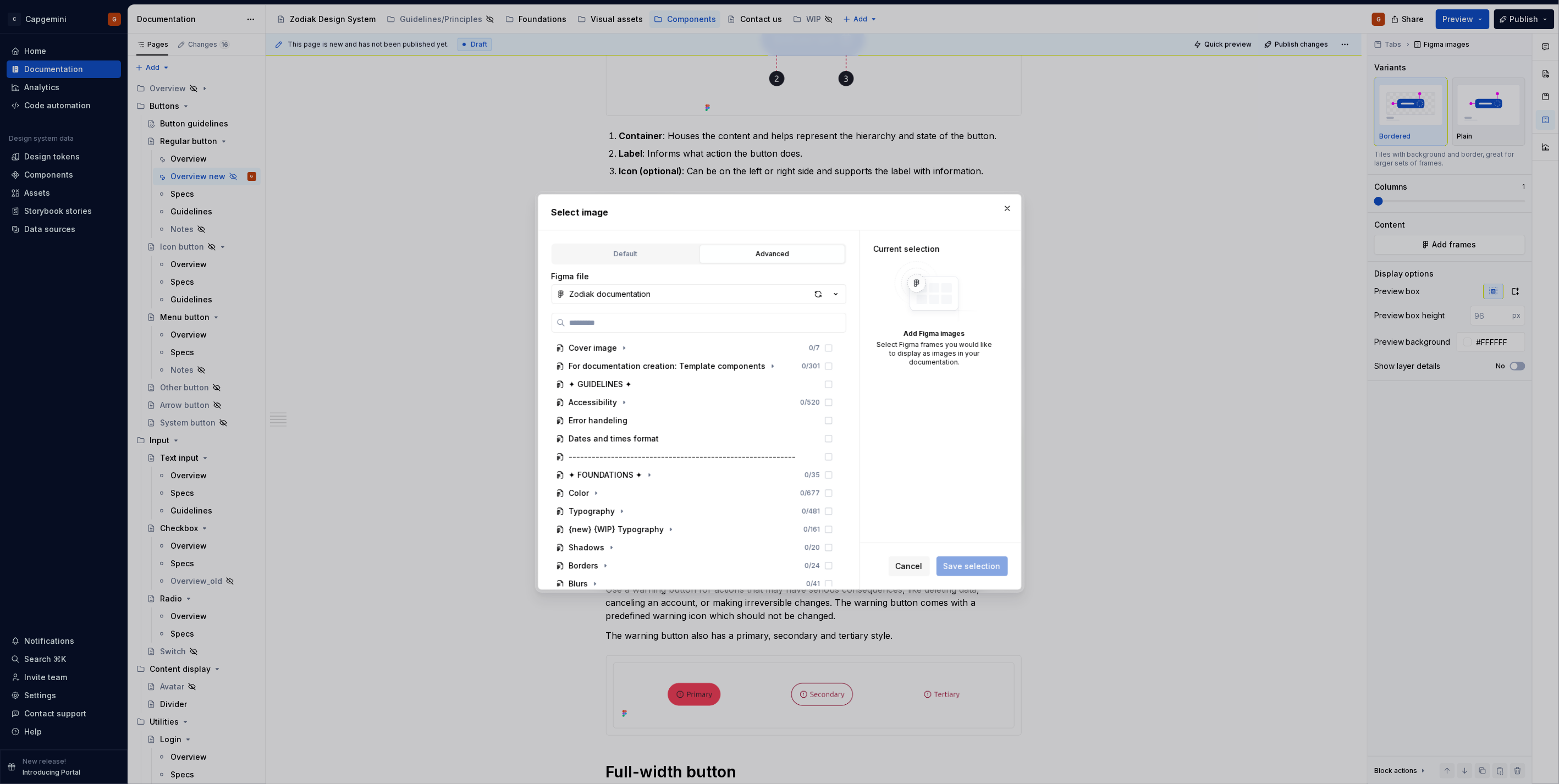
click at [660, 317] on input "search" at bounding box center [705, 322] width 280 height 11
type input "**********"
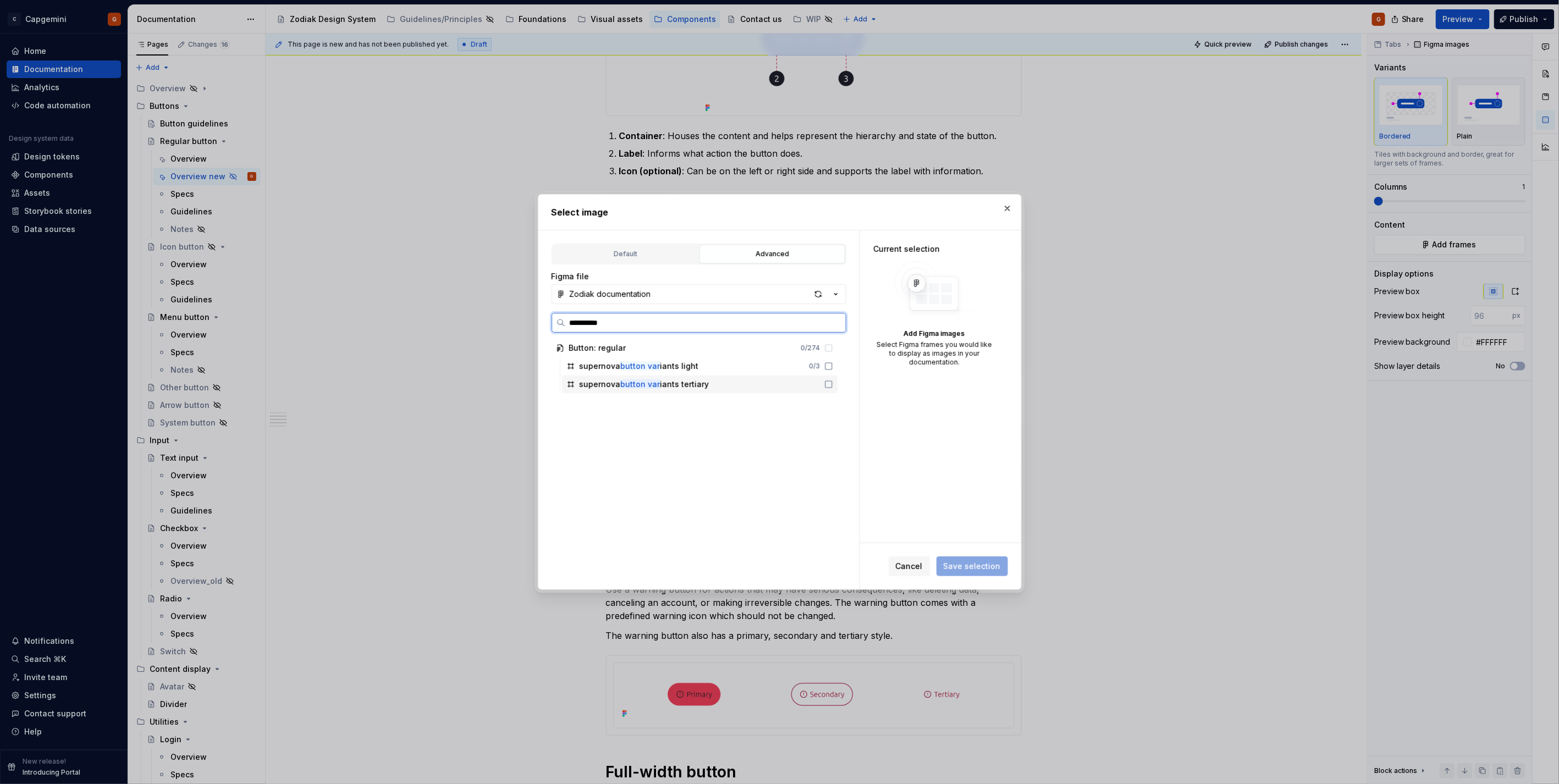
click at [714, 382] on div "supernova button var iants tertiary" at bounding box center [700, 384] width 275 height 18
type textarea "*"
click at [984, 565] on span "Save selection" at bounding box center [972, 566] width 57 height 11
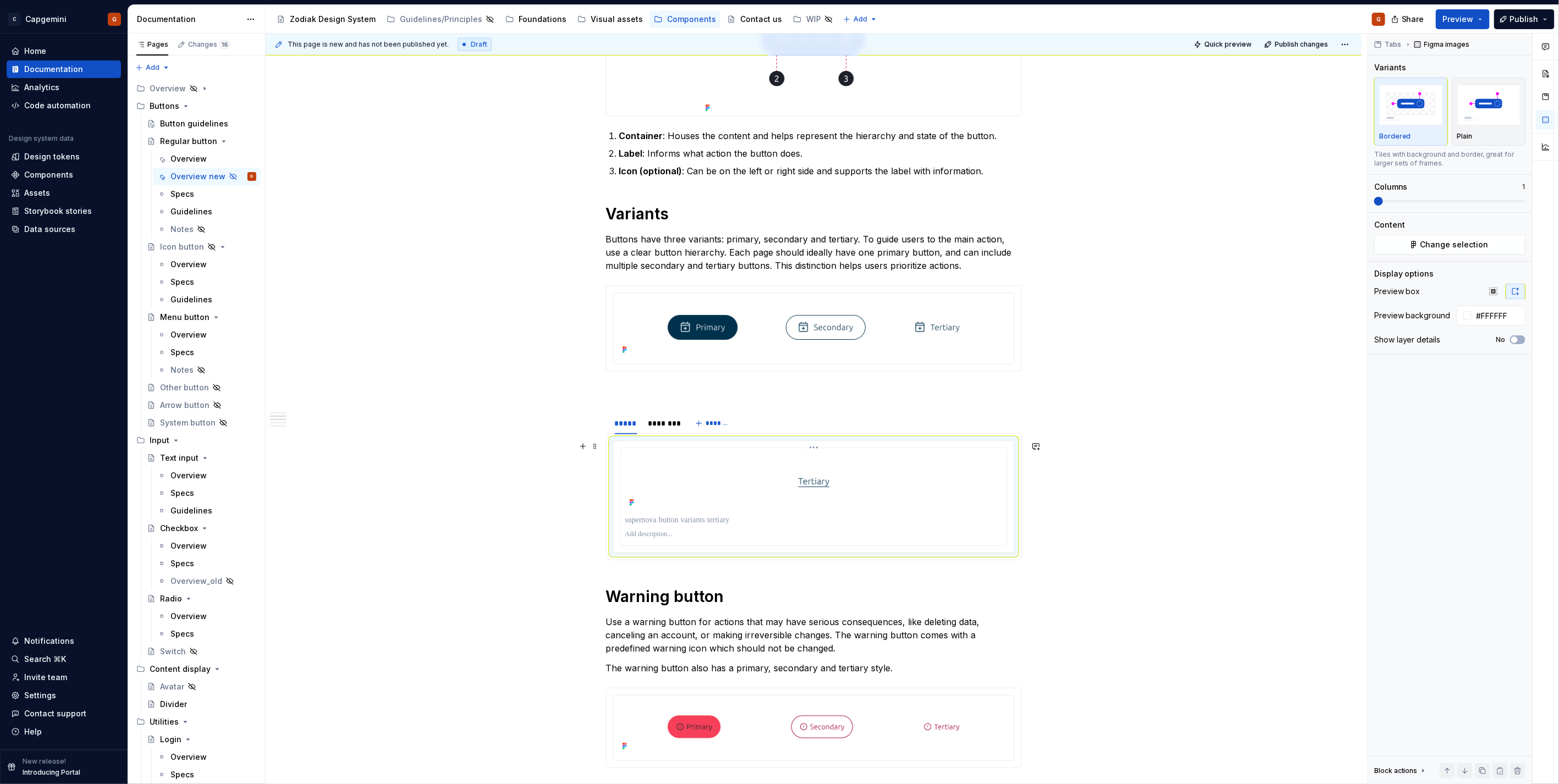
click at [773, 526] on p at bounding box center [813, 520] width 377 height 11
click at [645, 524] on p "**********" at bounding box center [813, 520] width 376 height 11
click at [640, 520] on p "**********" at bounding box center [813, 520] width 376 height 11
click at [1244, 45] on span "Quick preview" at bounding box center [1228, 44] width 47 height 9
click at [1484, 761] on link "Open page" at bounding box center [1497, 757] width 56 height 15
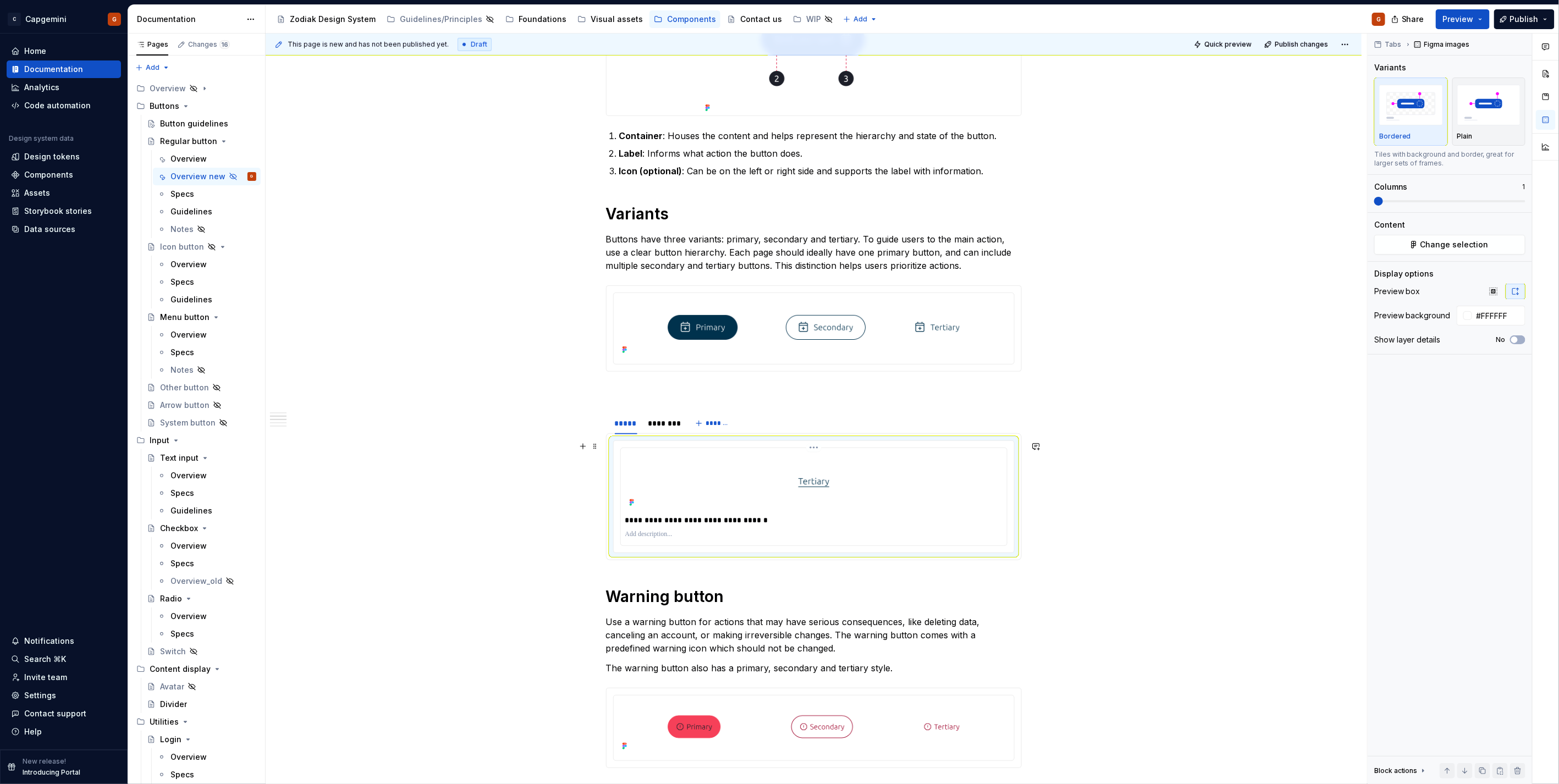
click at [688, 512] on div "**********" at bounding box center [814, 497] width 386 height 97
click at [679, 517] on p "**********" at bounding box center [813, 520] width 376 height 11
click at [673, 530] on p at bounding box center [813, 534] width 377 height 9
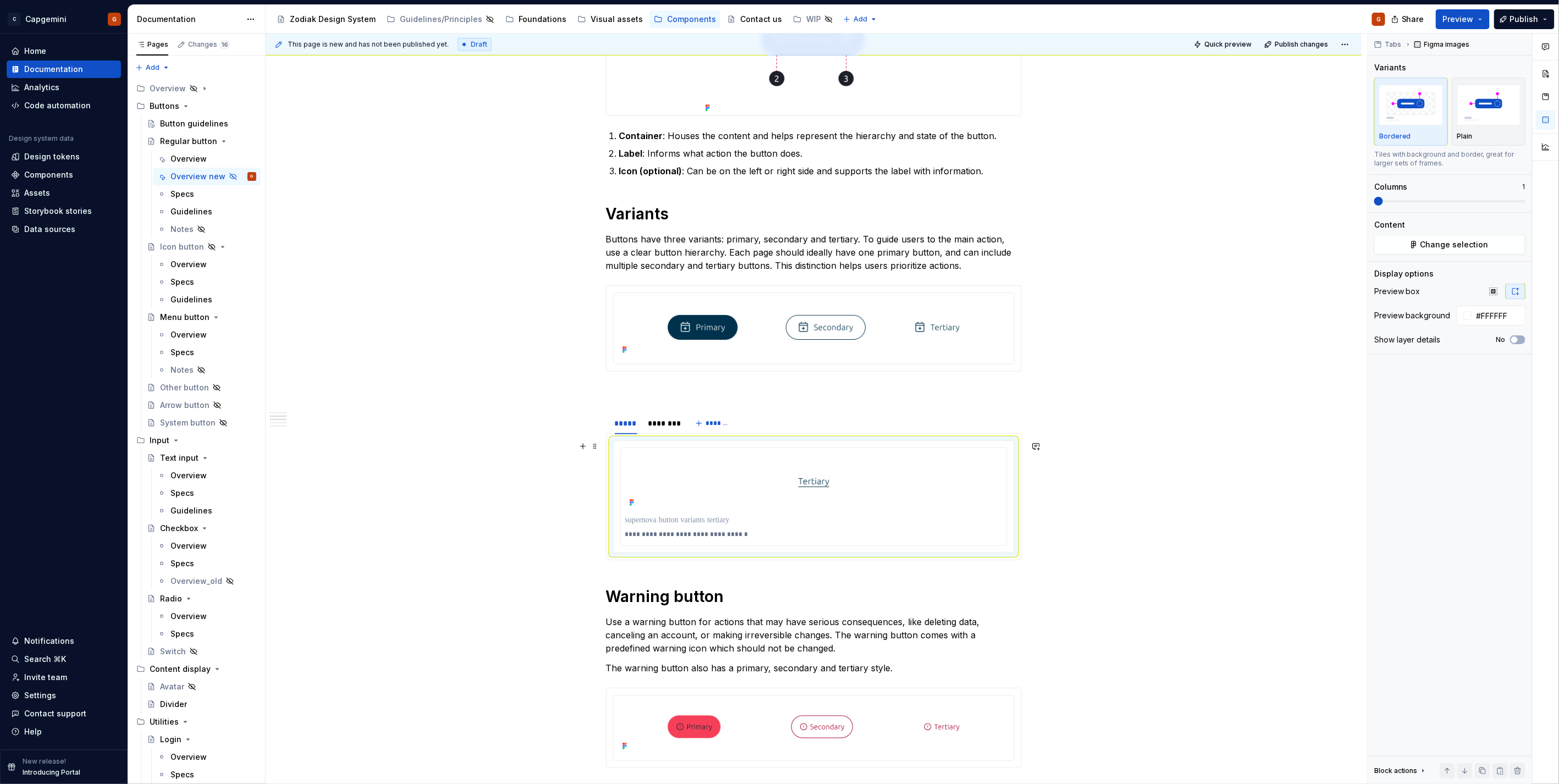
click at [1126, 467] on div "**********" at bounding box center [813, 731] width 1096 height 2181
click at [1225, 45] on span "Quick preview" at bounding box center [1228, 44] width 47 height 9
click at [1207, 41] on button "Quick preview" at bounding box center [1223, 44] width 66 height 15
click at [680, 520] on p at bounding box center [813, 520] width 376 height 11
click at [674, 532] on p "**********" at bounding box center [813, 534] width 376 height 9
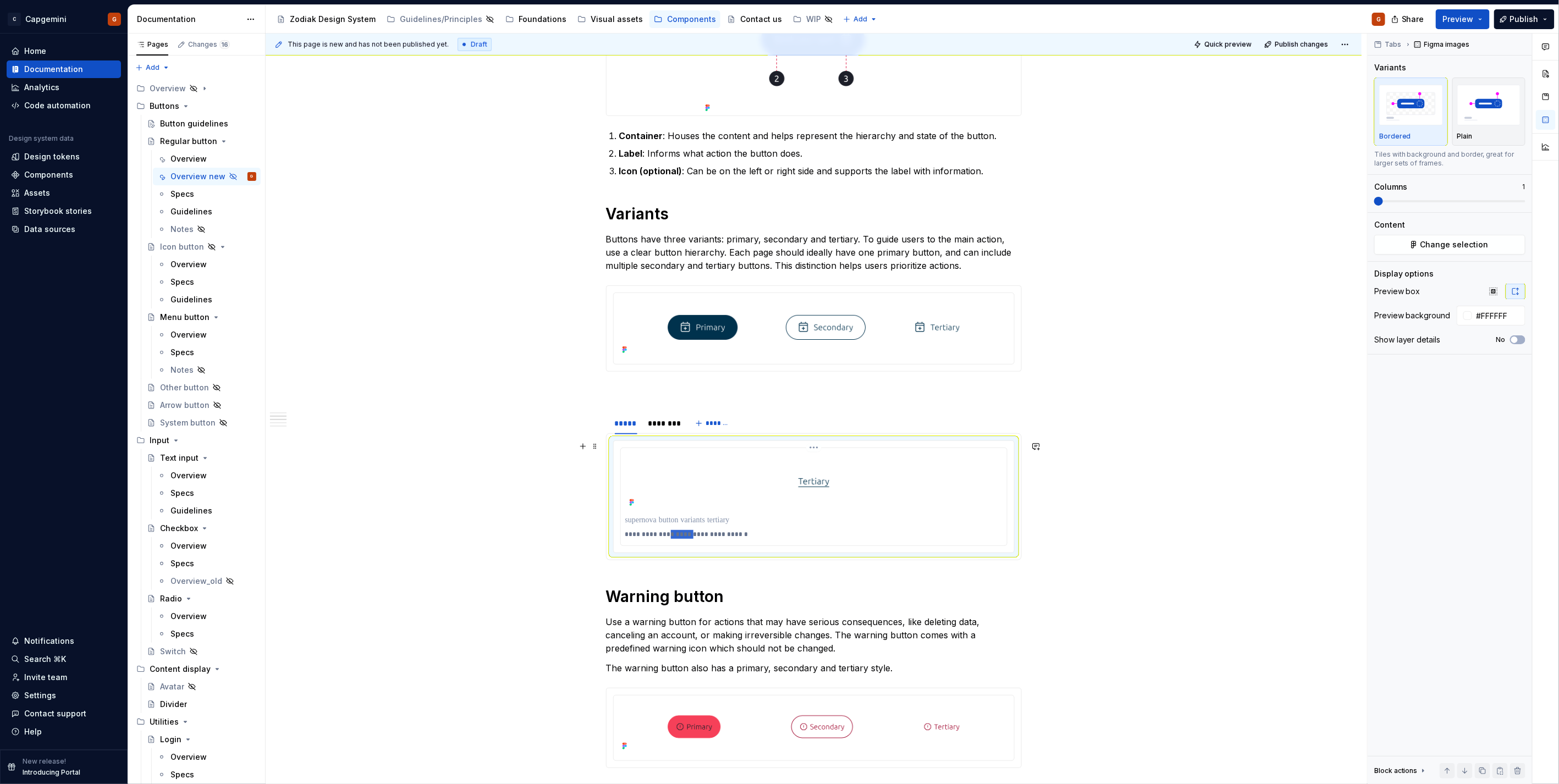
click at [674, 532] on p "**********" at bounding box center [813, 534] width 376 height 9
click at [680, 524] on p at bounding box center [813, 520] width 376 height 11
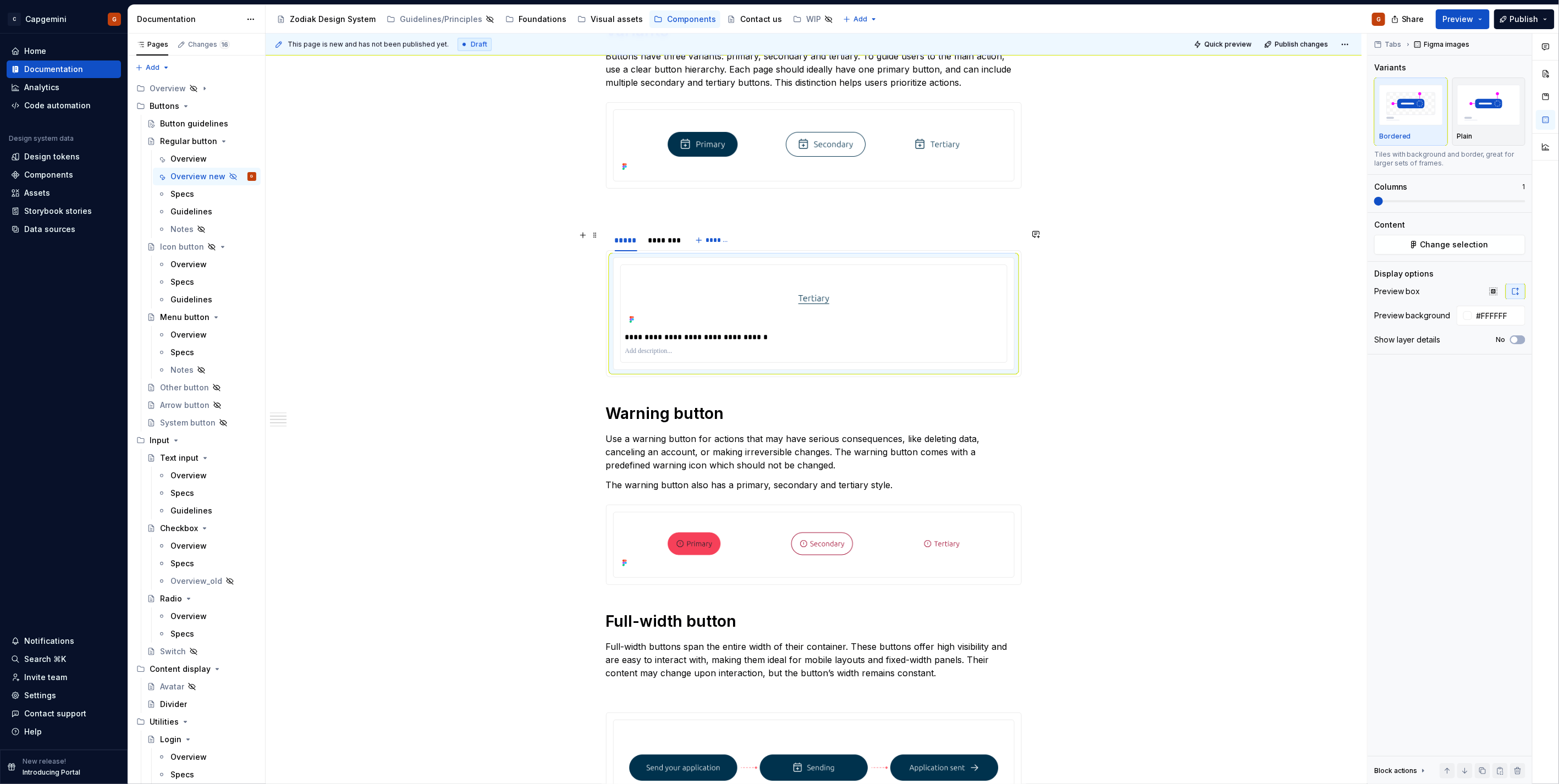
click at [668, 251] on section "**********" at bounding box center [813, 302] width 416 height 149
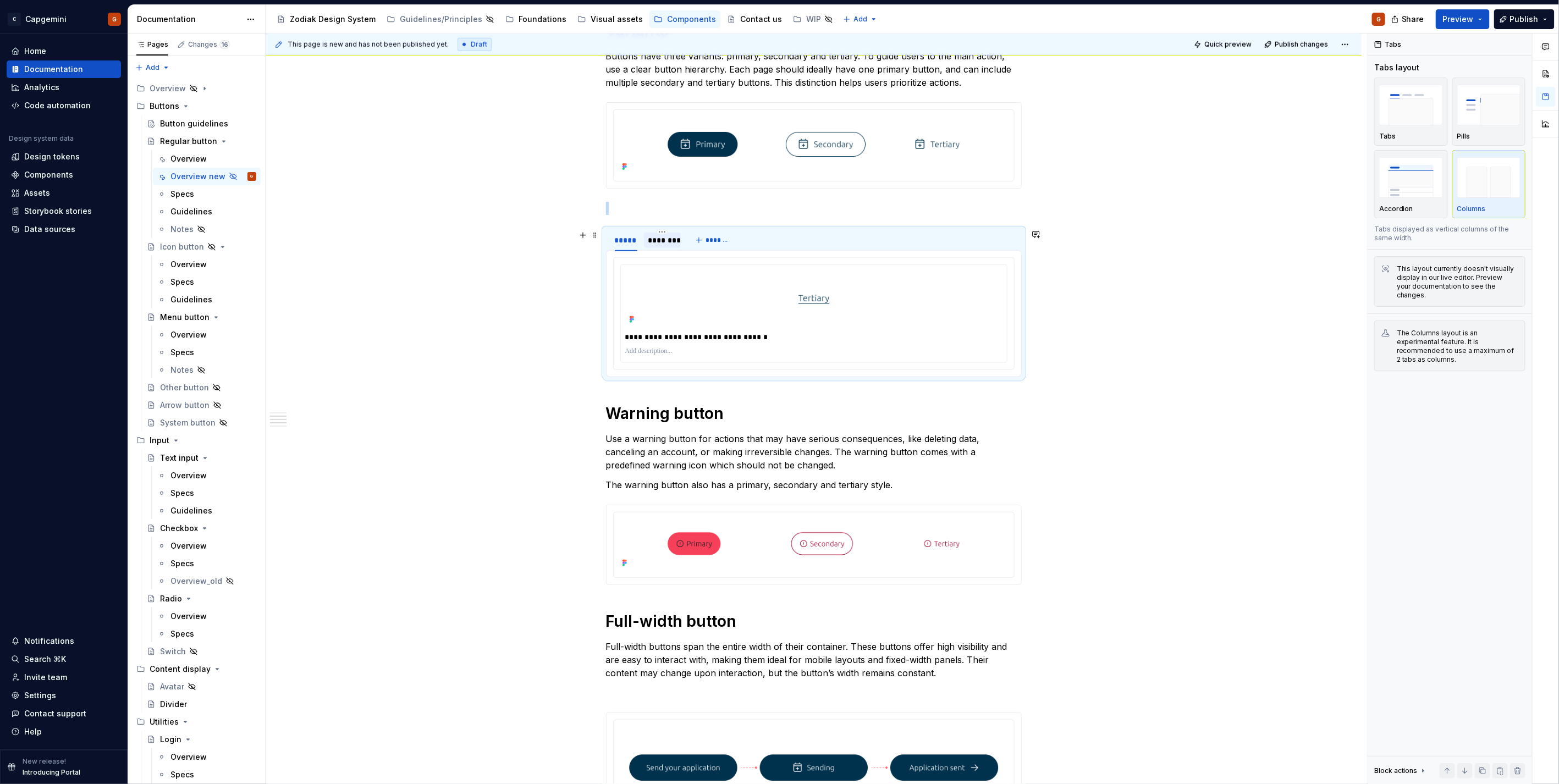
click at [671, 248] on div "********" at bounding box center [663, 240] width 38 height 15
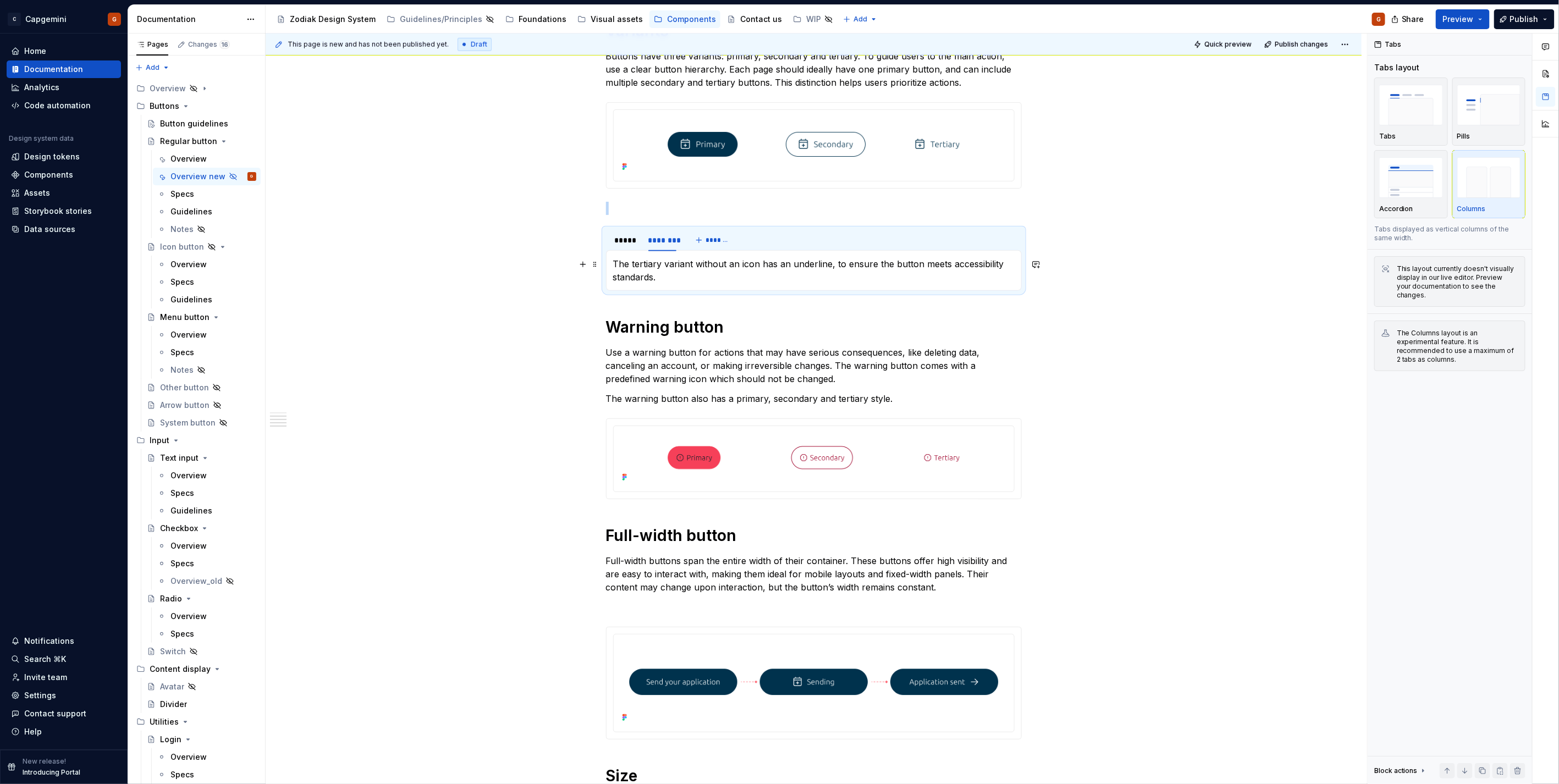
click at [837, 269] on p "The tertiary variant without an icon has an underline, to ensure the button mee…" at bounding box center [813, 270] width 401 height 27
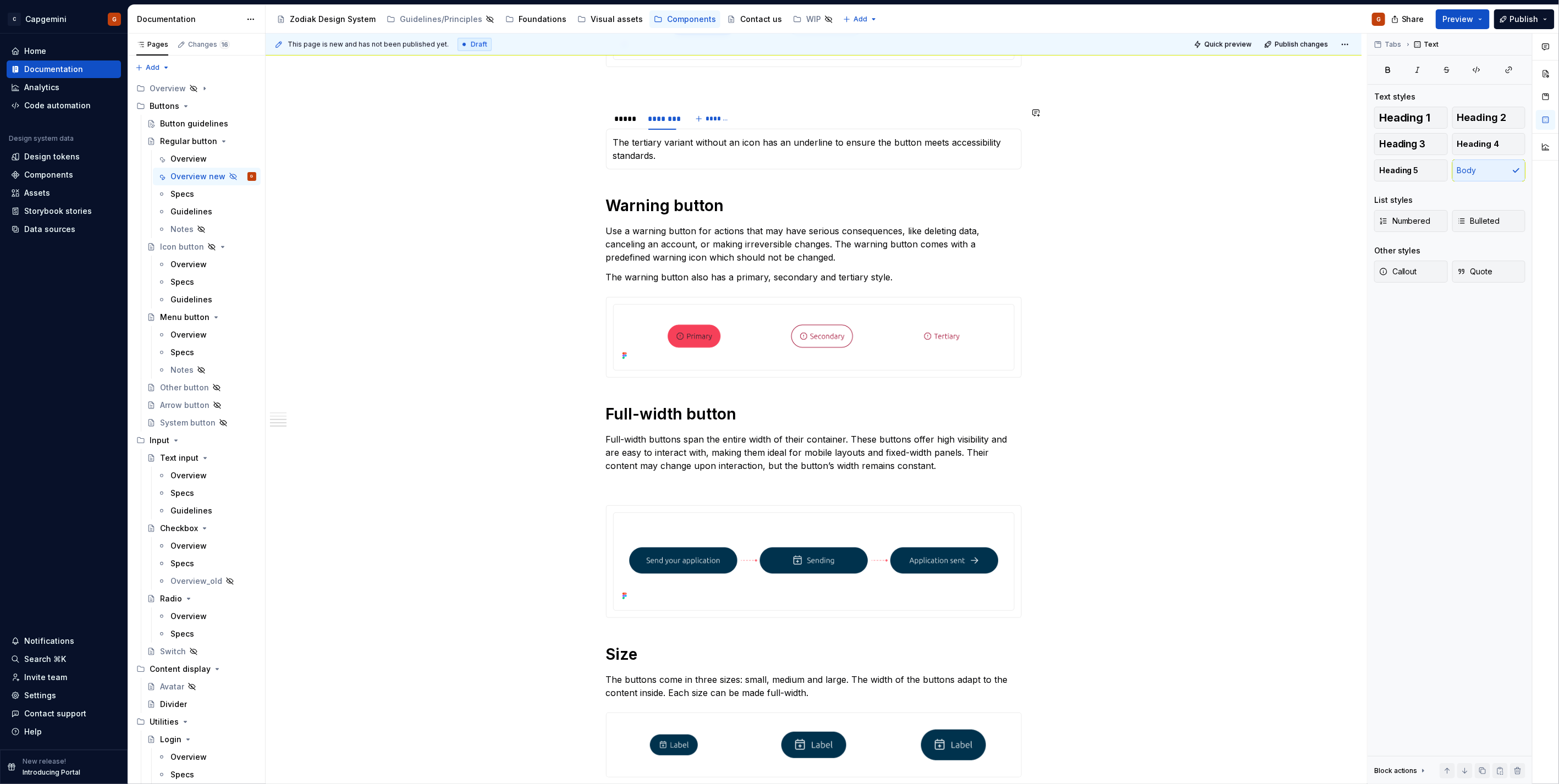
scroll to position [855, 0]
click at [865, 251] on p "Use a warning button for actions that may have serious consequences, like delet…" at bounding box center [813, 243] width 416 height 39
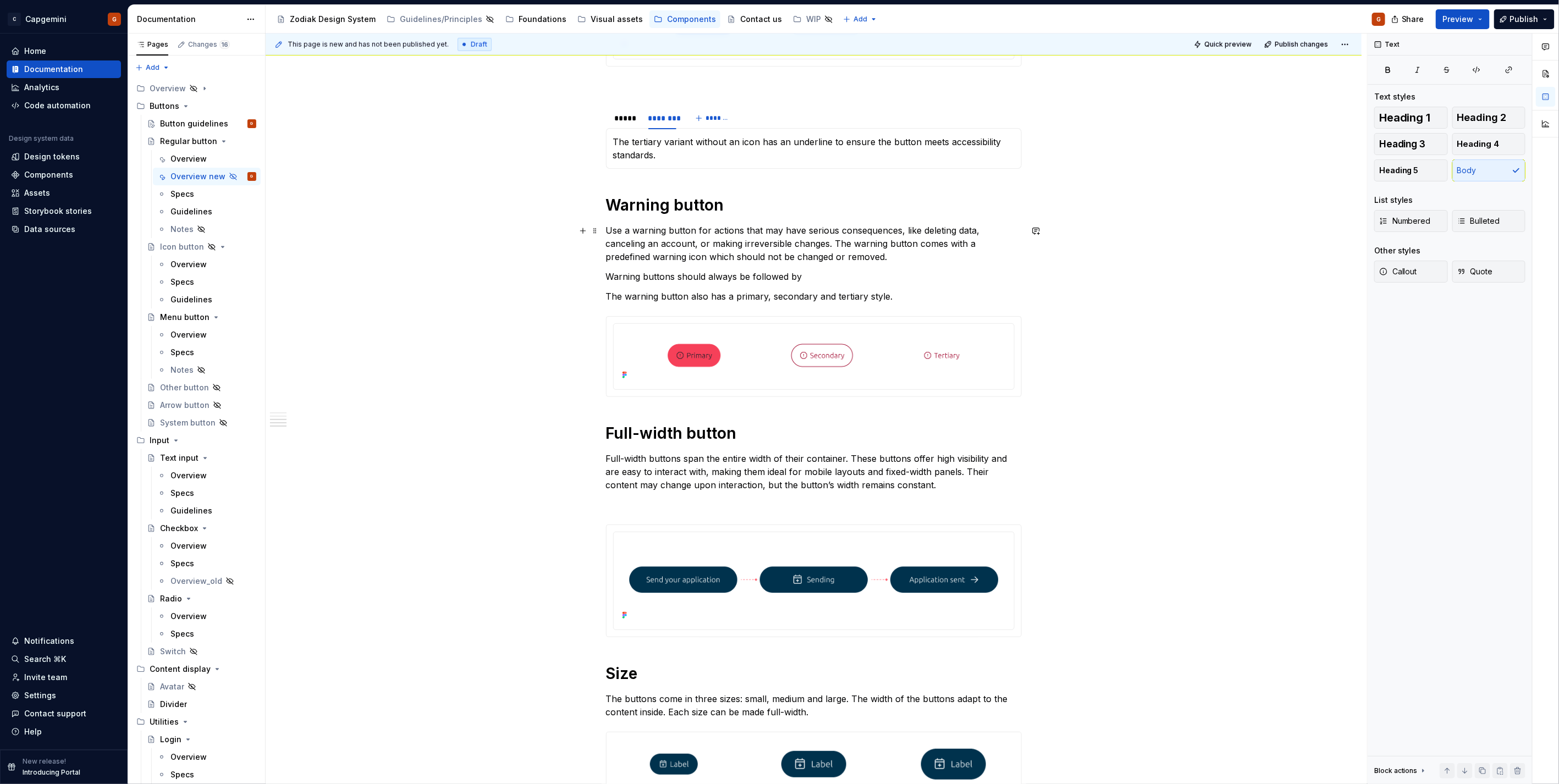
click at [893, 257] on p "Use a warning button for actions that may have serious consequences, like delet…" at bounding box center [813, 243] width 416 height 39
click at [818, 277] on p "Warning buttons should always be followed by" at bounding box center [813, 276] width 416 height 13
drag, startPoint x: 867, startPoint y: 278, endPoint x: 982, endPoint y: 278, distance: 115.0
click at [982, 278] on p "Warning buttons should always be followed by a confirmation, before its action …" at bounding box center [813, 276] width 416 height 13
click at [700, 284] on div "**********" at bounding box center [813, 282] width 416 height 1840
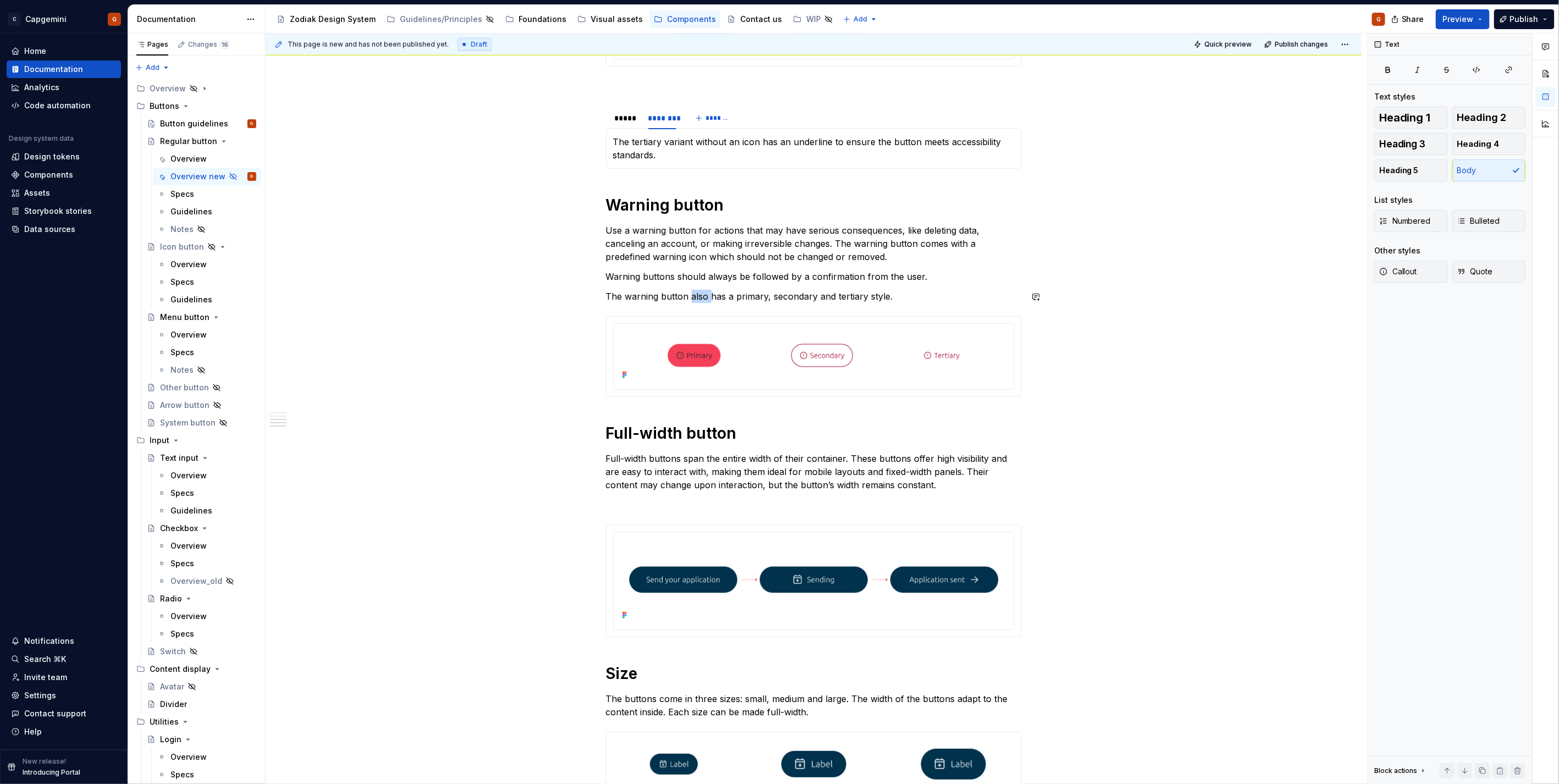
click at [700, 284] on div "**********" at bounding box center [813, 282] width 416 height 1840
click at [700, 284] on button "button" at bounding box center [699, 276] width 15 height 15
click at [651, 272] on p "Warning buttons should always be followed by a confirmation from the user." at bounding box center [813, 276] width 416 height 13
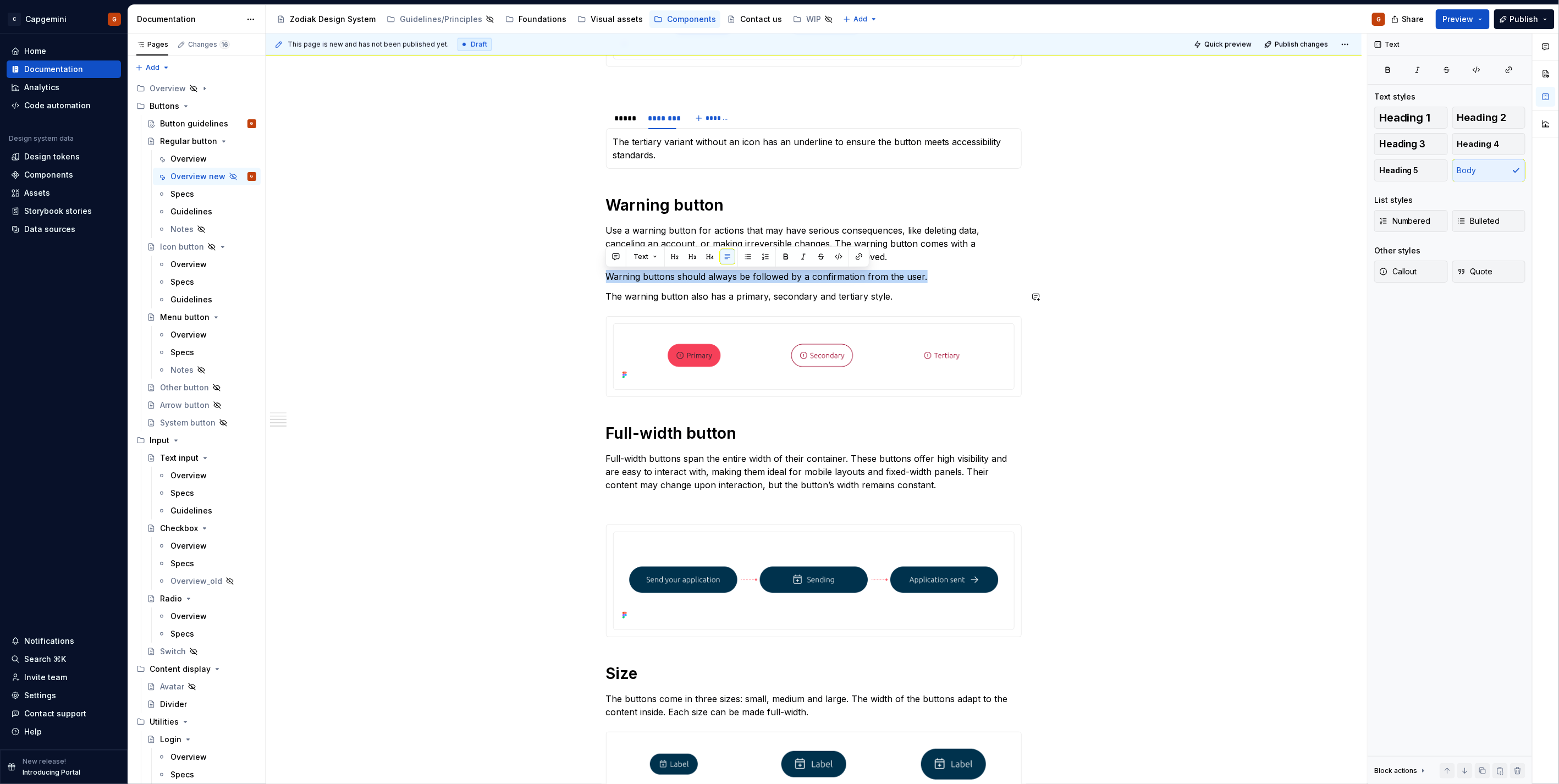
copy p "Warning buttons should always be followed by a confirmation from the user."
click at [769, 279] on p "Warning buttons should always be followed by a confirmation from the user." at bounding box center [813, 276] width 416 height 13
click at [862, 278] on p "Warning buttons should always be followed by a confirmation from the user." at bounding box center [813, 276] width 416 height 13
click at [809, 279] on p "Warning buttons should always be followed by a confirmation from the user." at bounding box center [813, 276] width 416 height 13
type textarea "*"
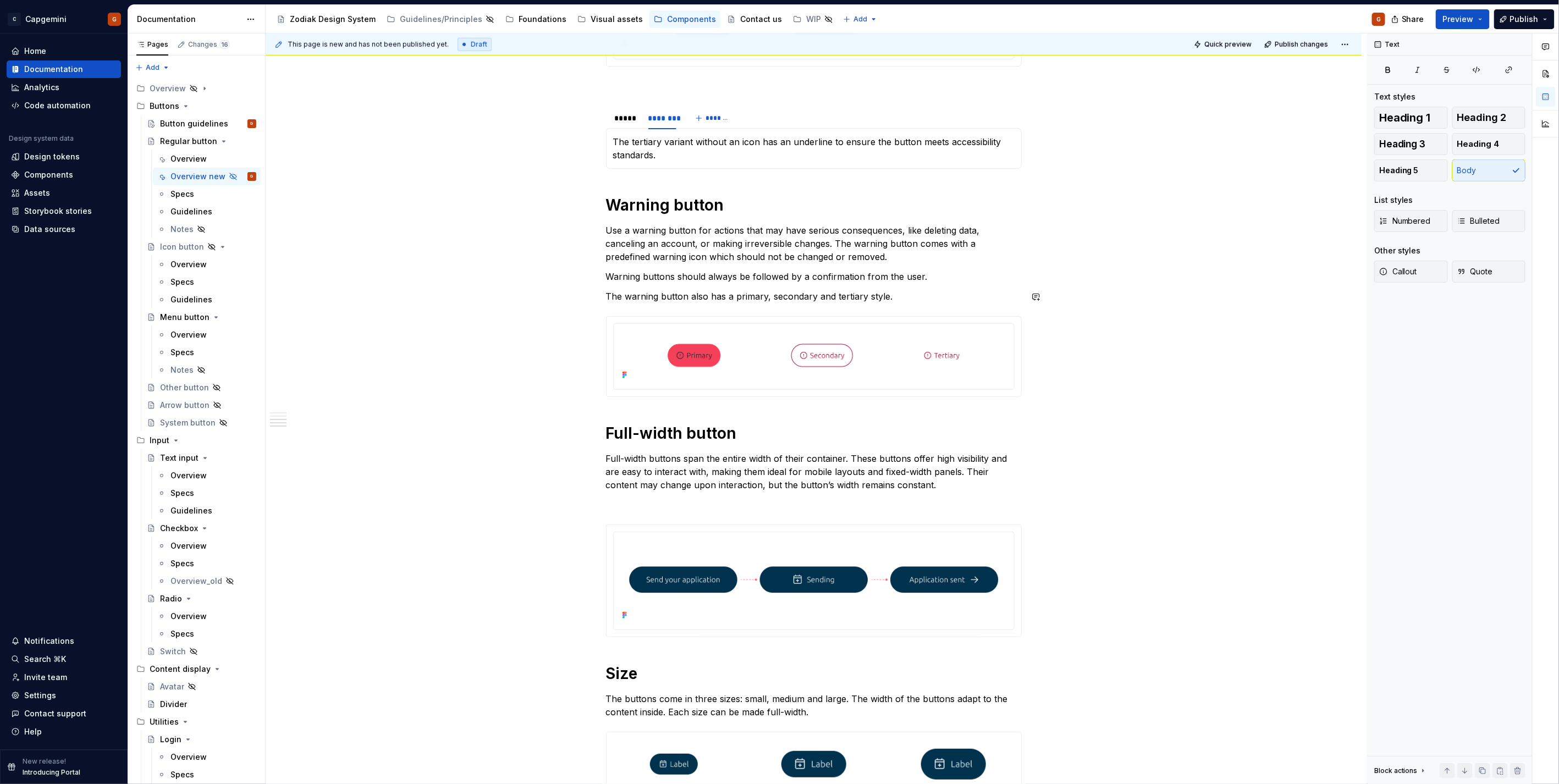
click at [888, 284] on div "**********" at bounding box center [813, 282] width 416 height 1840
click at [919, 279] on p "Warning buttons should always be followed by a confirmation from the user." at bounding box center [813, 276] width 416 height 13
click at [930, 276] on p "Warning buttons should always be followed by a confirmation from the user." at bounding box center [813, 276] width 416 height 13
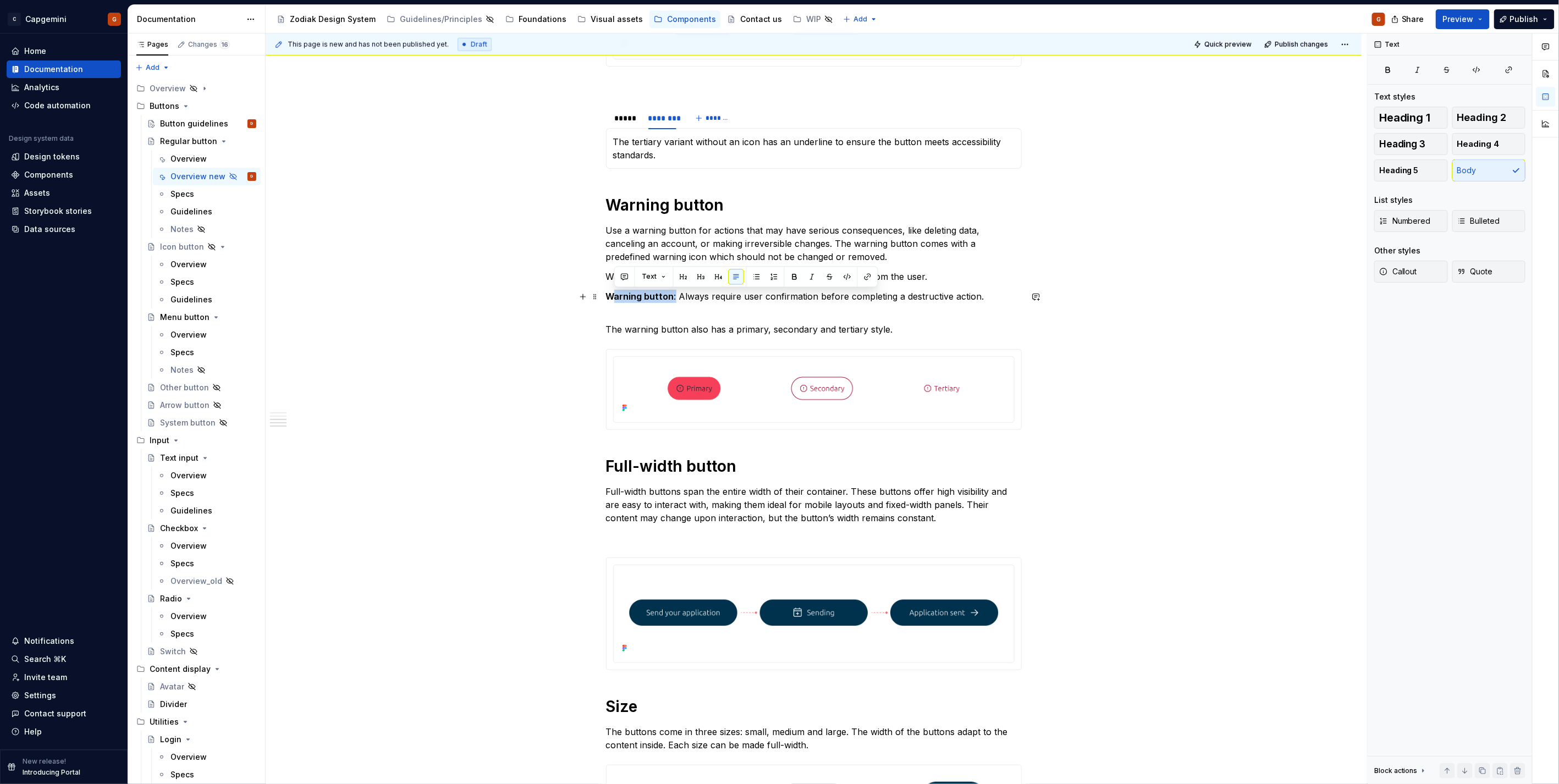
drag, startPoint x: 674, startPoint y: 294, endPoint x: 611, endPoint y: 293, distance: 63.0
click at [611, 293] on p "Warning button : Always require user confirmation before completing a destructi…" at bounding box center [813, 303] width 416 height 27
click at [695, 299] on p "Warning button : Always require user confirmation before completing a destructi…" at bounding box center [813, 303] width 416 height 27
click at [692, 278] on p "Warning buttons should always be followed by a confirmation from the user." at bounding box center [813, 276] width 416 height 13
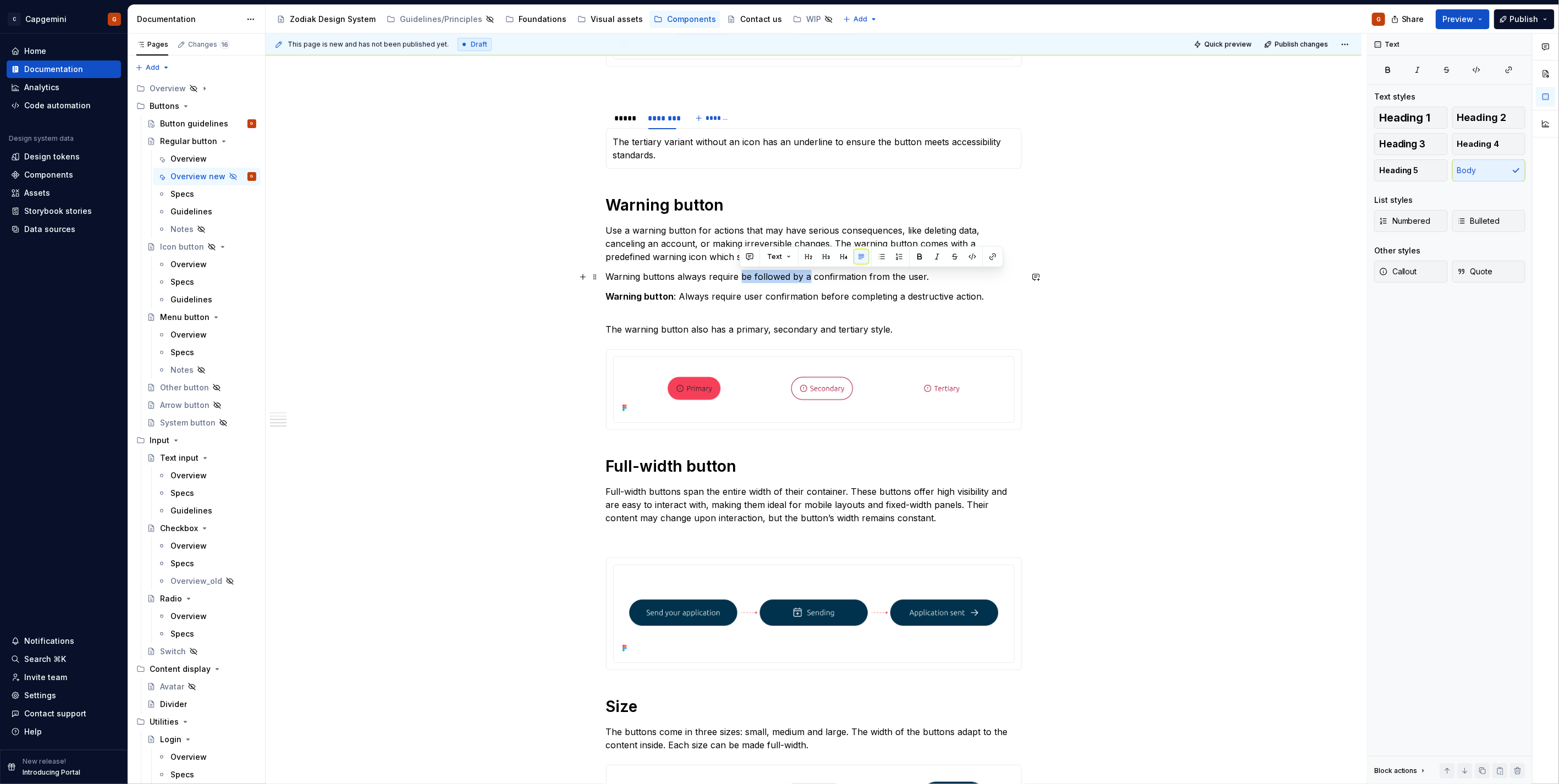
drag, startPoint x: 738, startPoint y: 274, endPoint x: 807, endPoint y: 276, distance: 69.0
click at [807, 276] on p "Warning buttons always require be followed by a confirmation from the user." at bounding box center [813, 276] width 416 height 13
click at [671, 293] on p "Warning button : Always require user confirmation before completing a destructi…" at bounding box center [813, 303] width 416 height 27
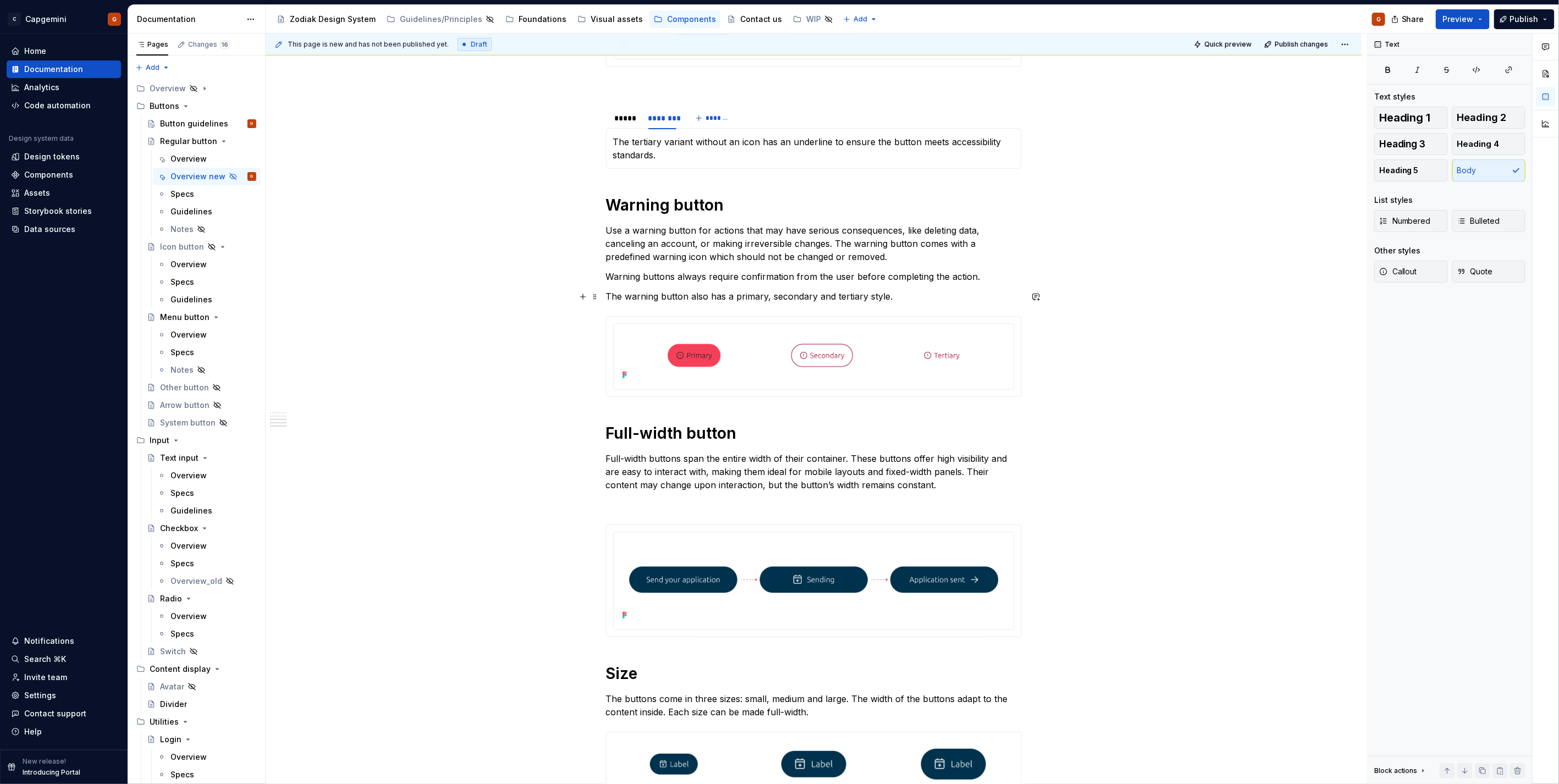
click at [697, 298] on p "The warning button also has a primary, secondary and tertiary style." at bounding box center [813, 296] width 416 height 13
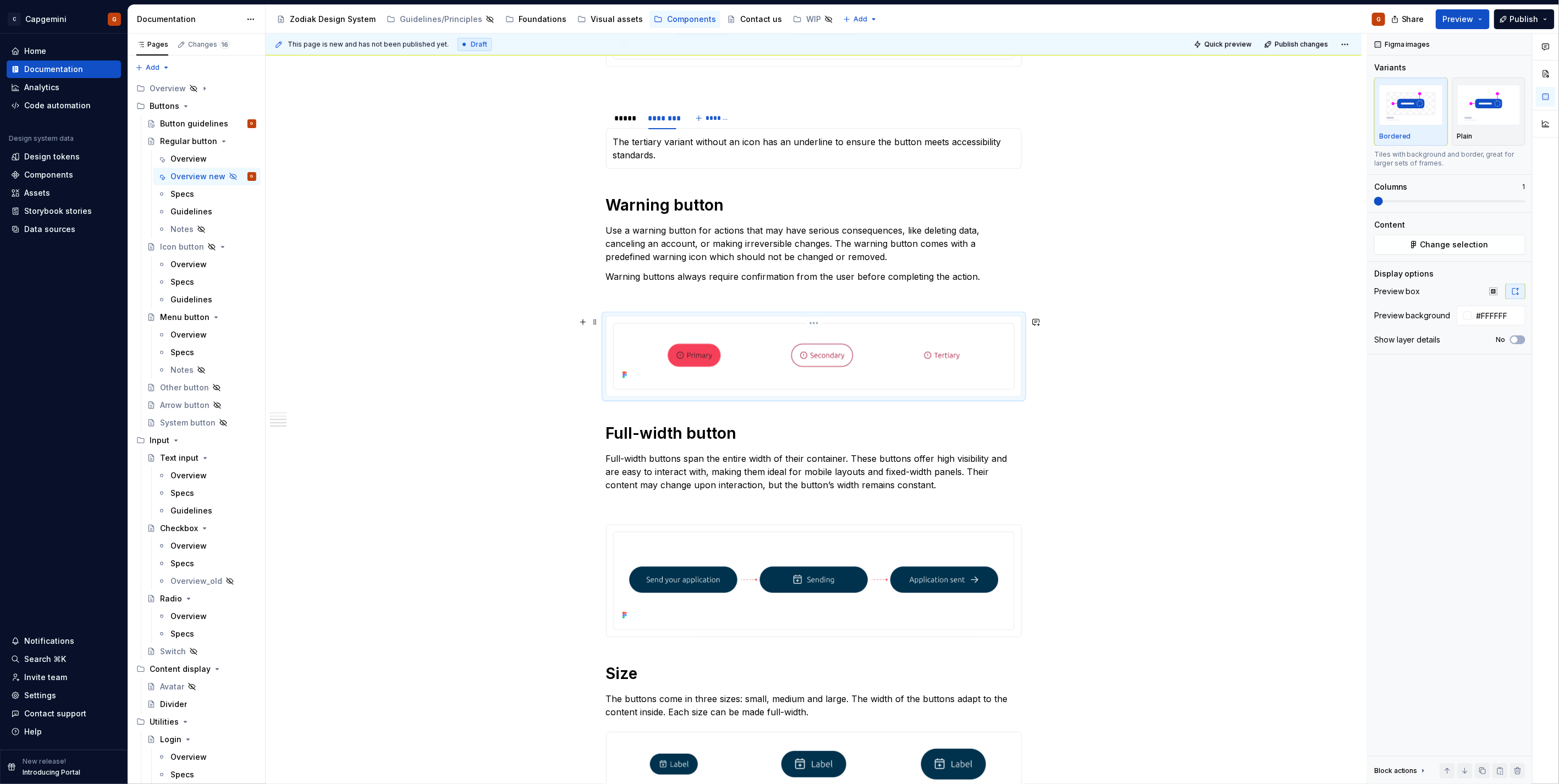
click at [672, 347] on img at bounding box center [813, 354] width 392 height 54
click at [1523, 341] on button "No" at bounding box center [1517, 339] width 15 height 9
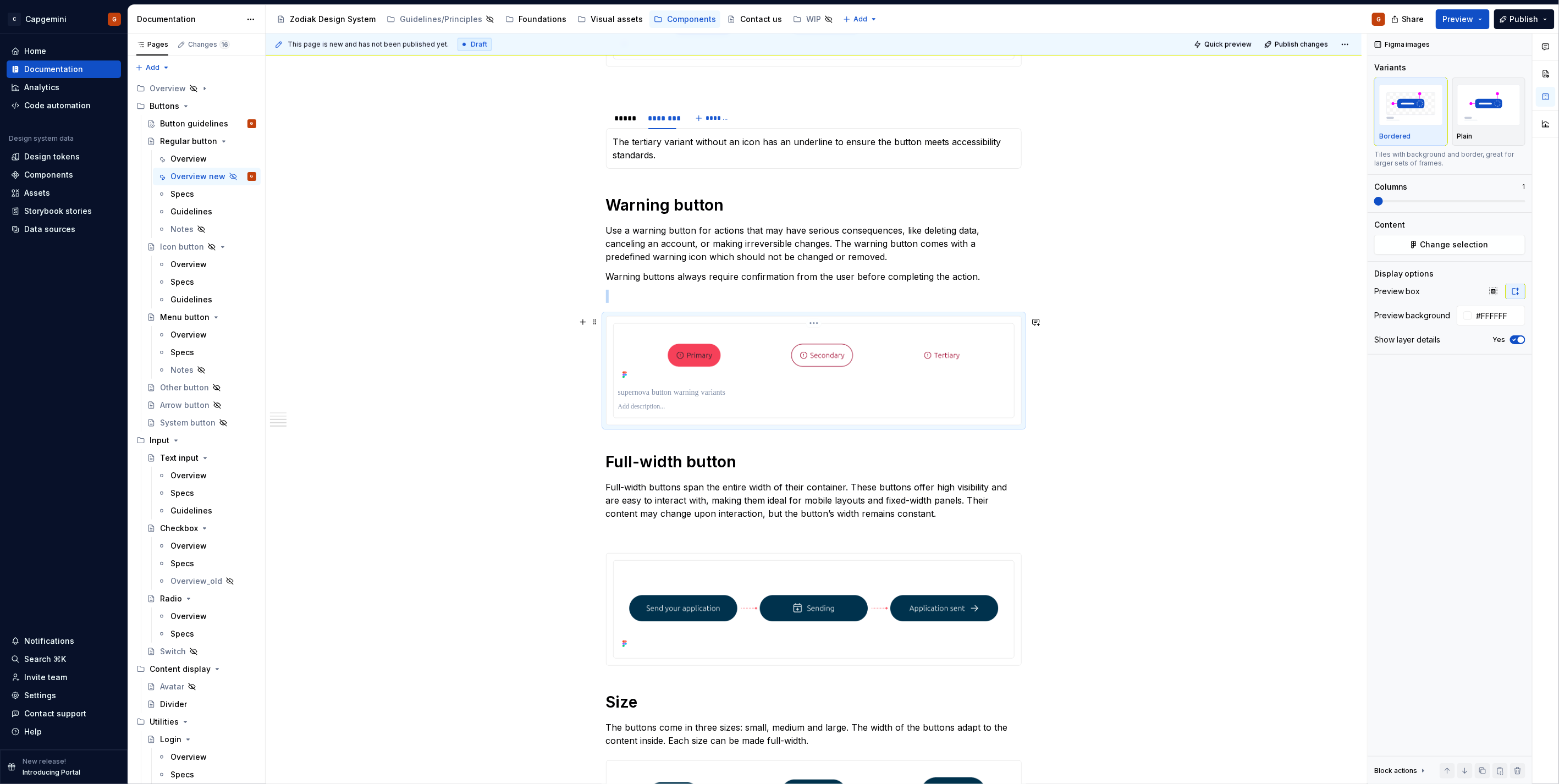
click at [710, 394] on p at bounding box center [813, 393] width 392 height 11
paste div
click at [689, 391] on p "**********" at bounding box center [813, 393] width 392 height 11
click at [786, 405] on p at bounding box center [813, 407] width 392 height 9
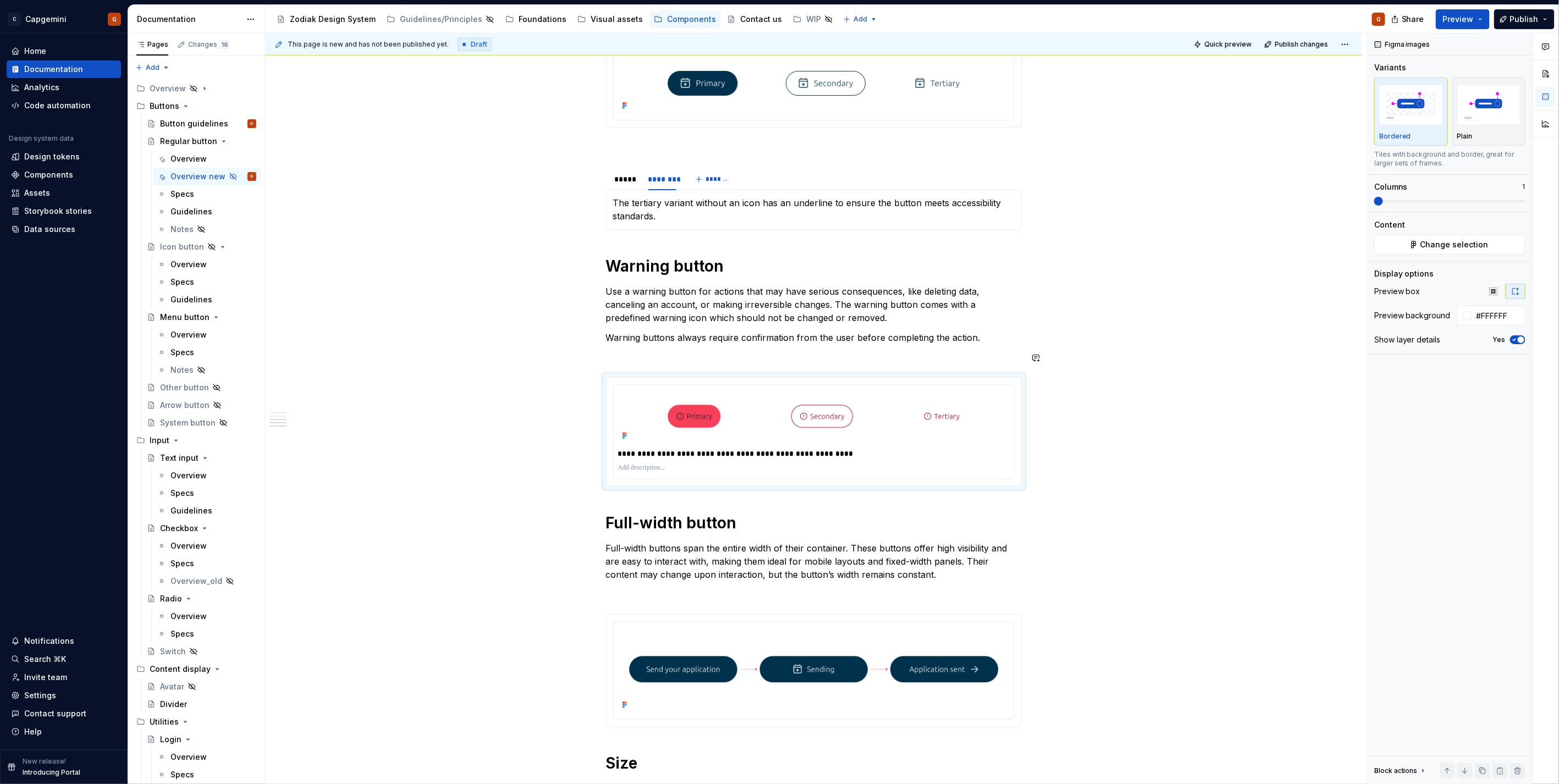
click at [776, 348] on div "**********" at bounding box center [813, 358] width 416 height 1868
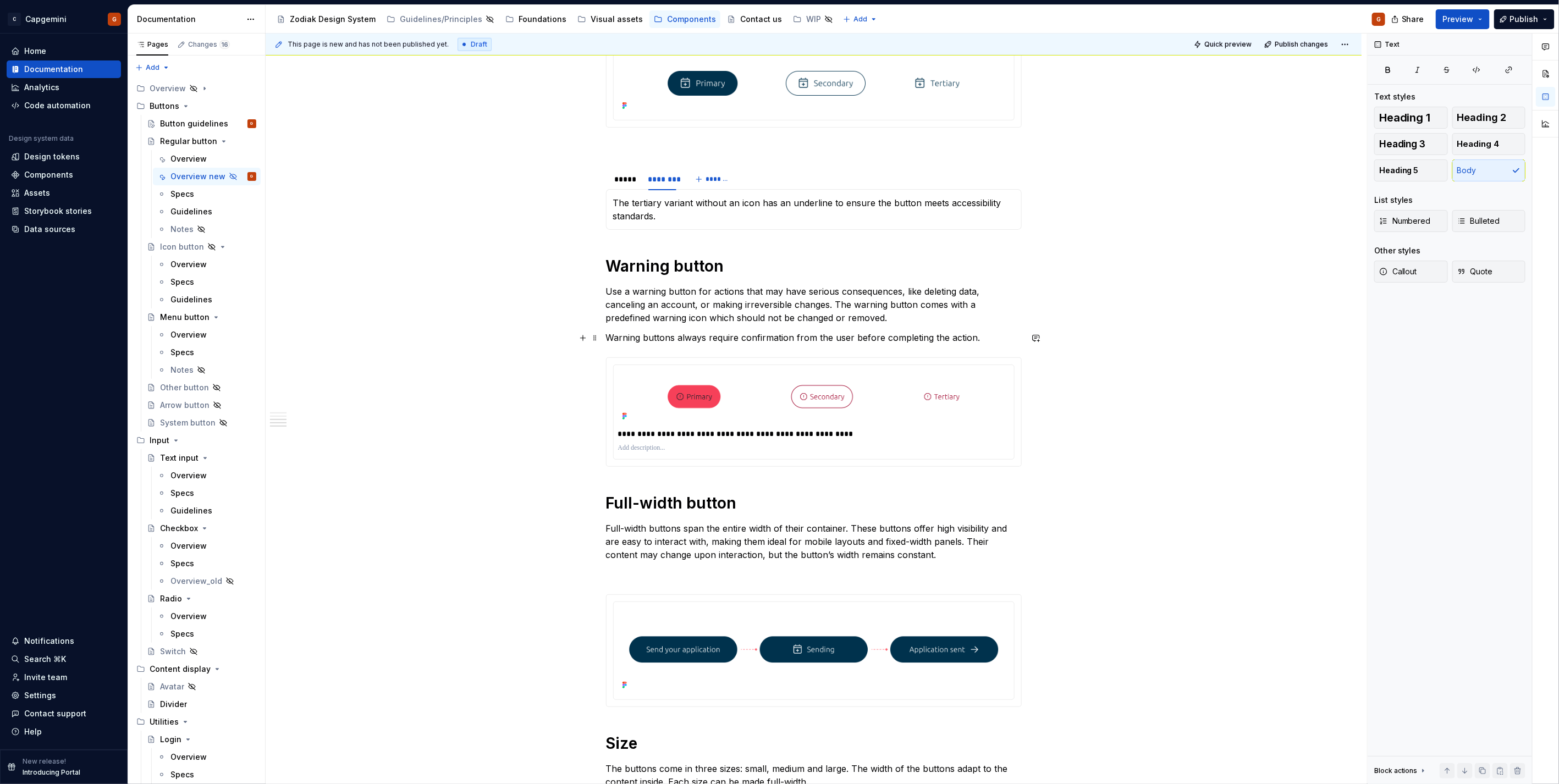
click at [931, 338] on p "Warning buttons always require confirmation from the user before completing the…" at bounding box center [813, 338] width 416 height 13
click at [953, 340] on p "Warning buttons always require confirmation from the user before completing the…" at bounding box center [813, 338] width 416 height 13
click at [944, 334] on p "Warning buttons always require confirmation from the user before completing the…" at bounding box center [813, 338] width 416 height 13
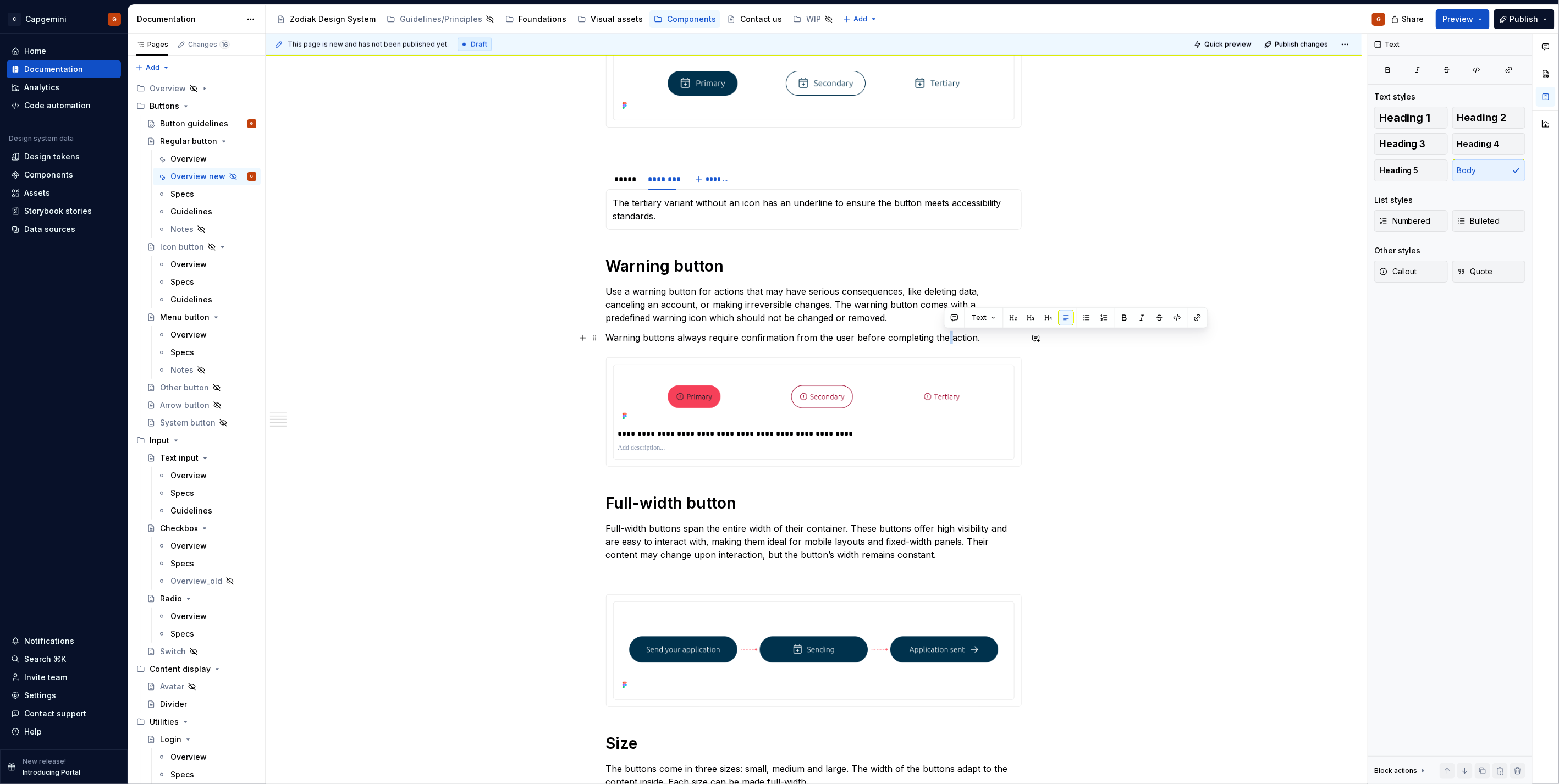
click at [944, 334] on p "Warning buttons always require confirmation from the user before completing the…" at bounding box center [813, 338] width 416 height 13
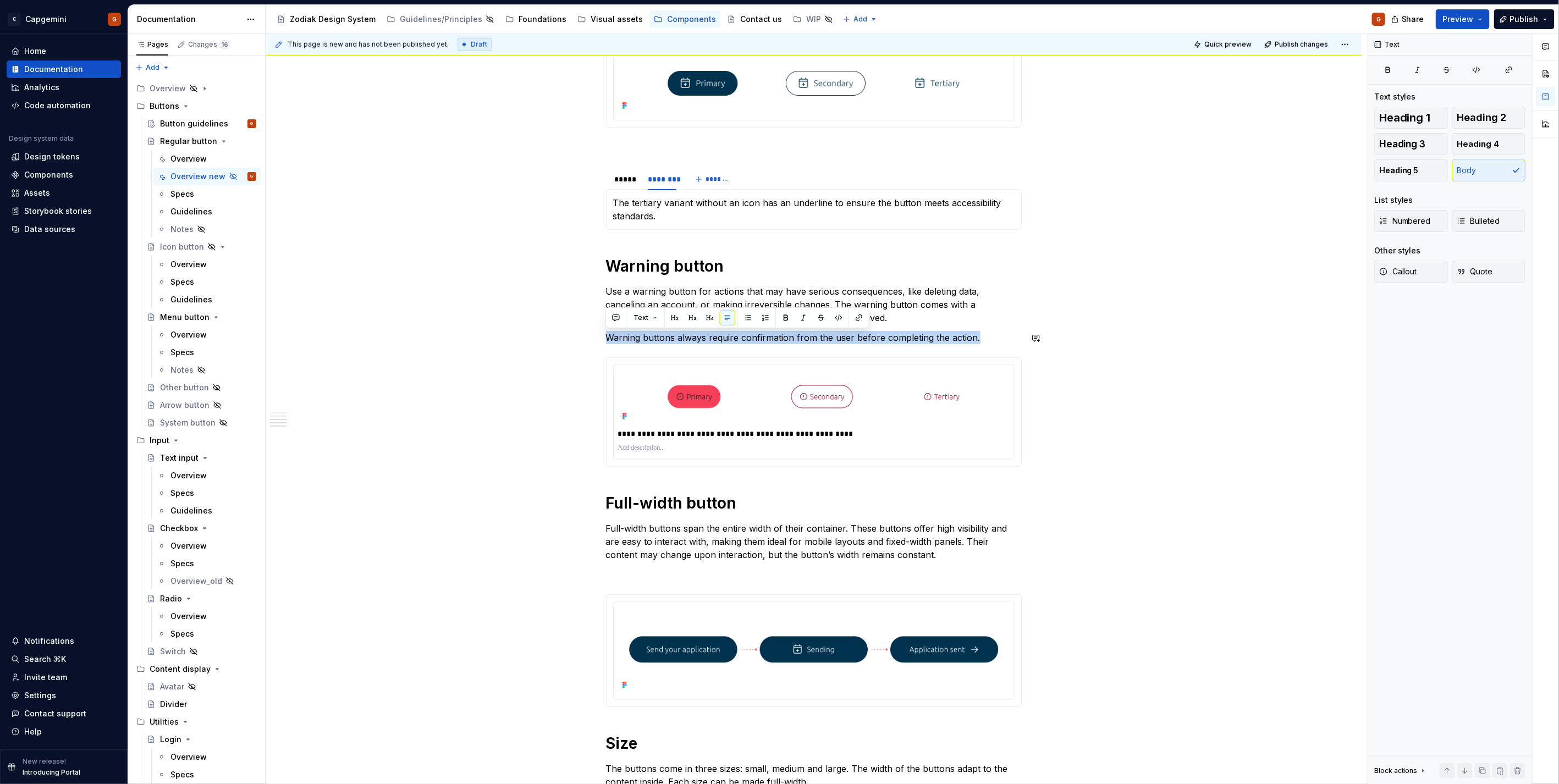
copy p "Warning buttons always require confirmation from the user before completing the…"
click at [972, 334] on p "Warning buttons always require confirmation from the user before completing the…" at bounding box center [813, 338] width 416 height 13
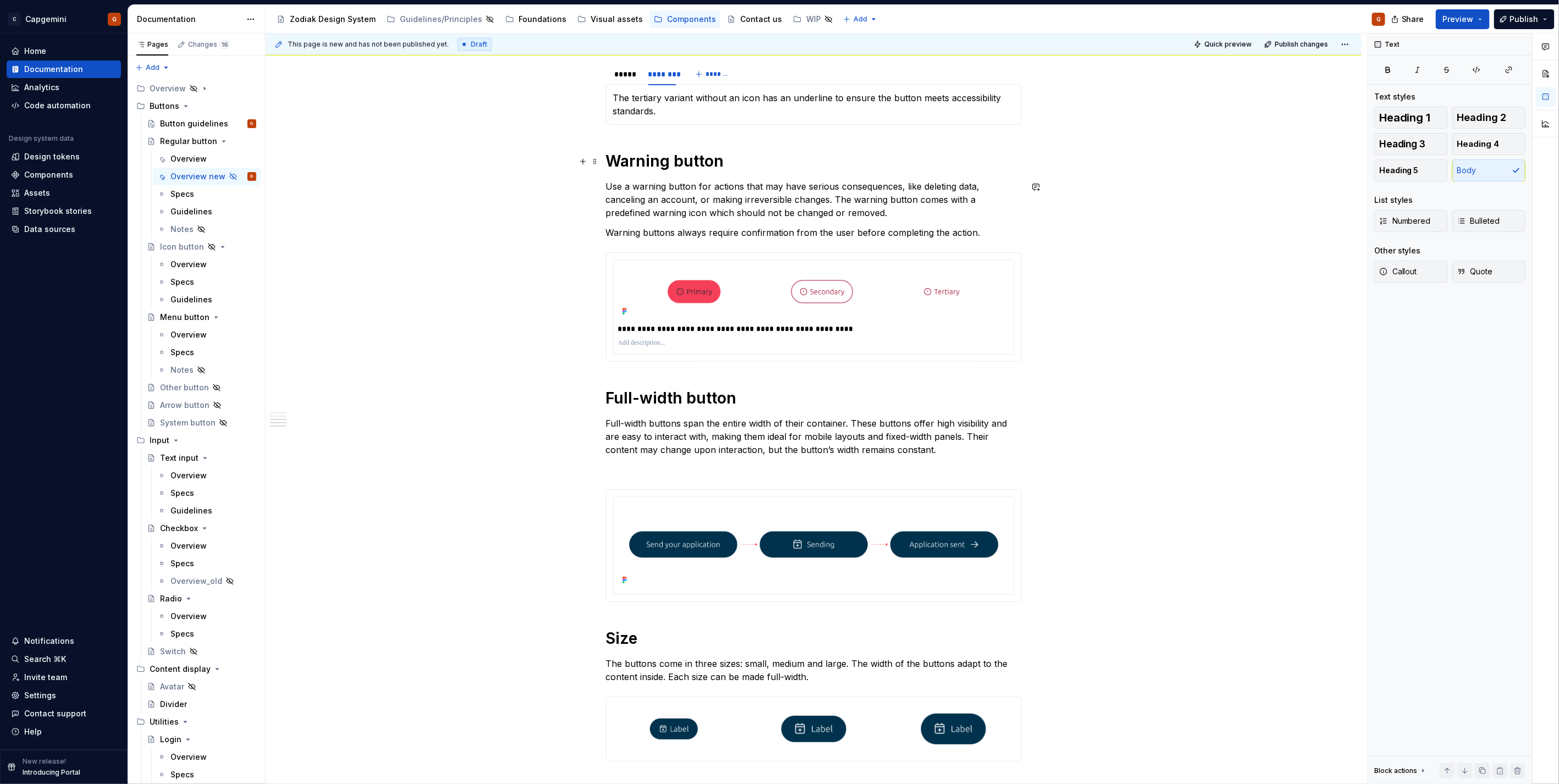
scroll to position [855, 0]
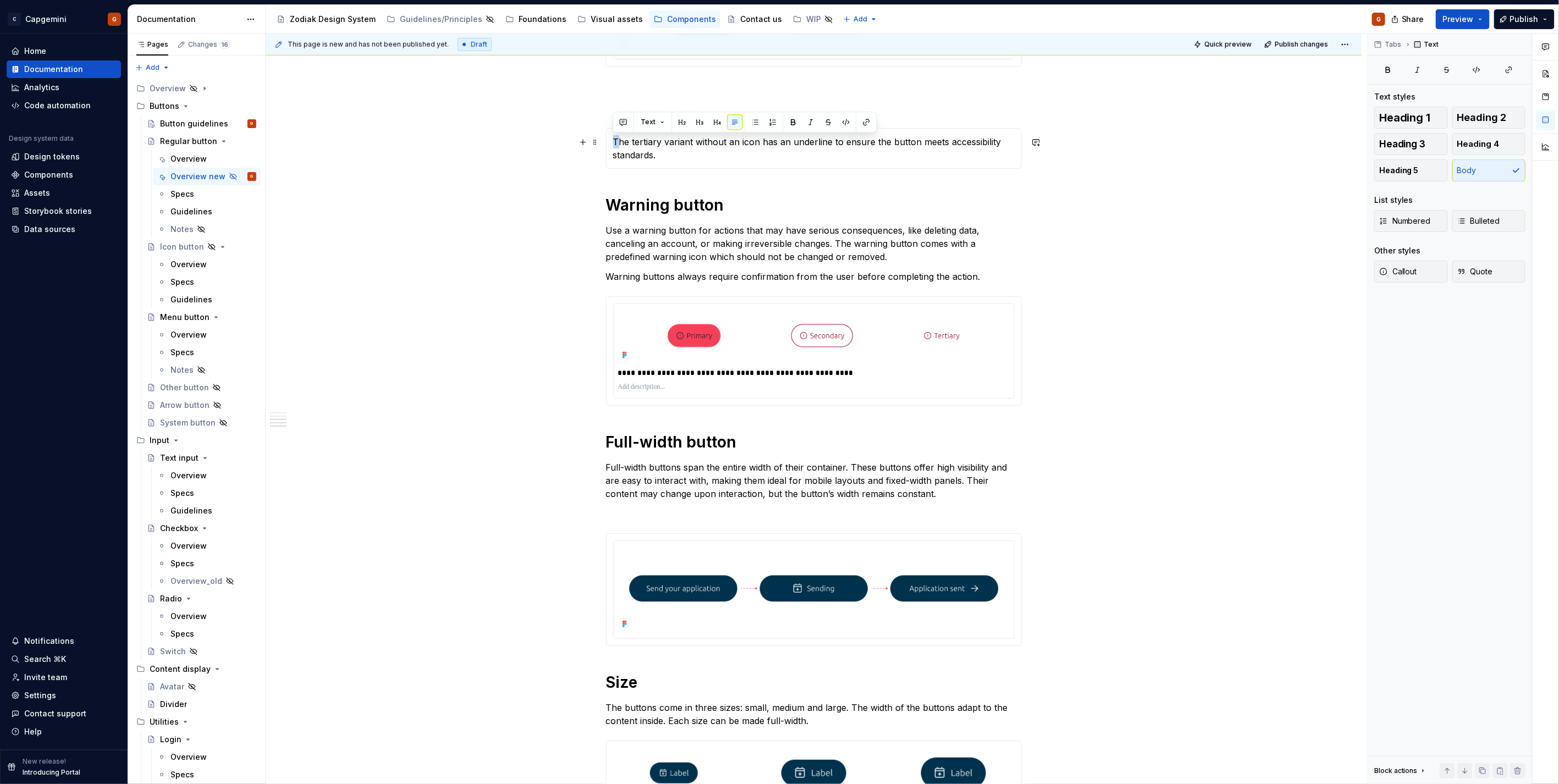
drag, startPoint x: 617, startPoint y: 142, endPoint x: 611, endPoint y: 142, distance: 6.0
click at [611, 142] on div "**********" at bounding box center [813, 148] width 416 height 41
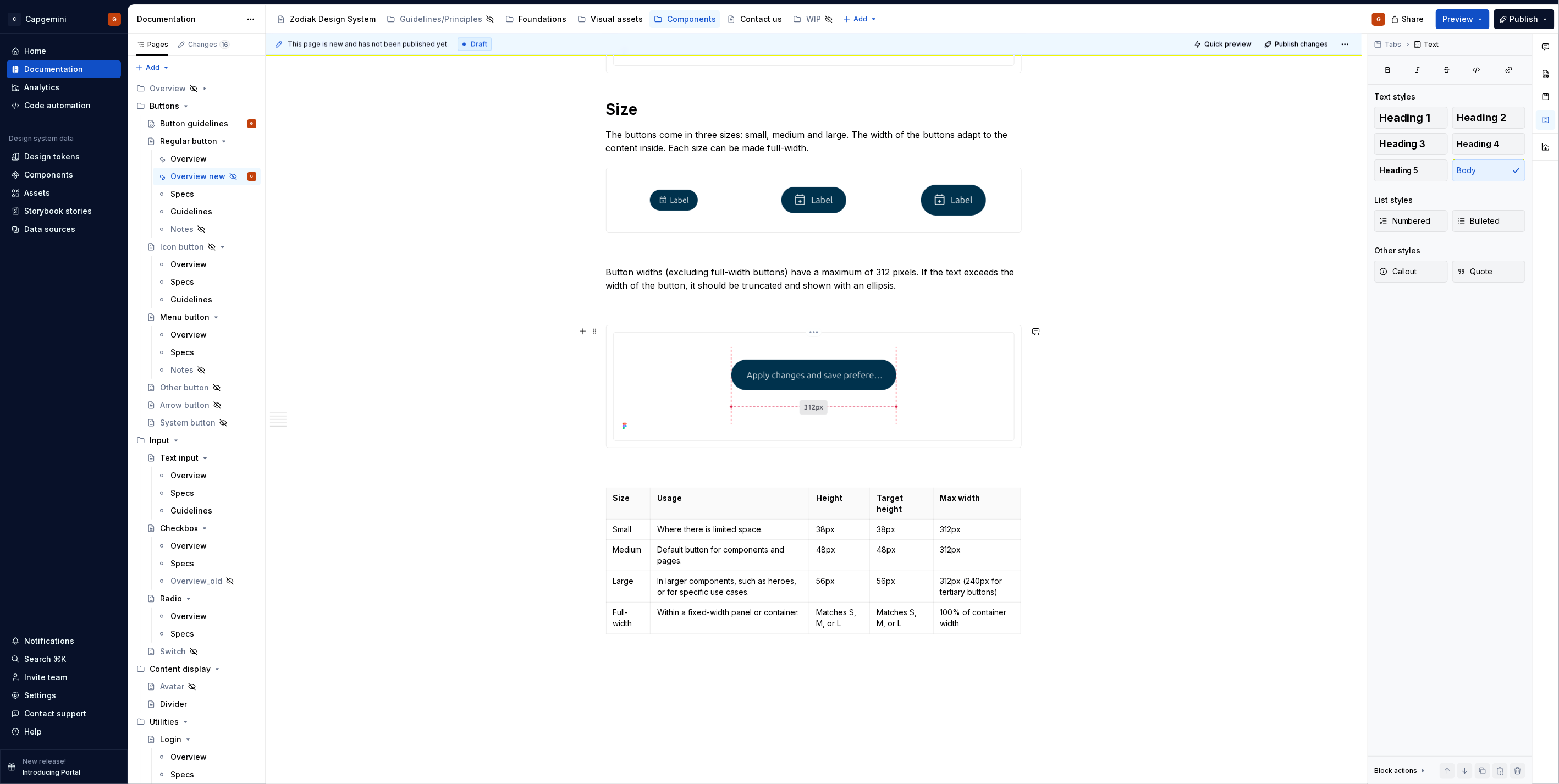
scroll to position [1221, 0]
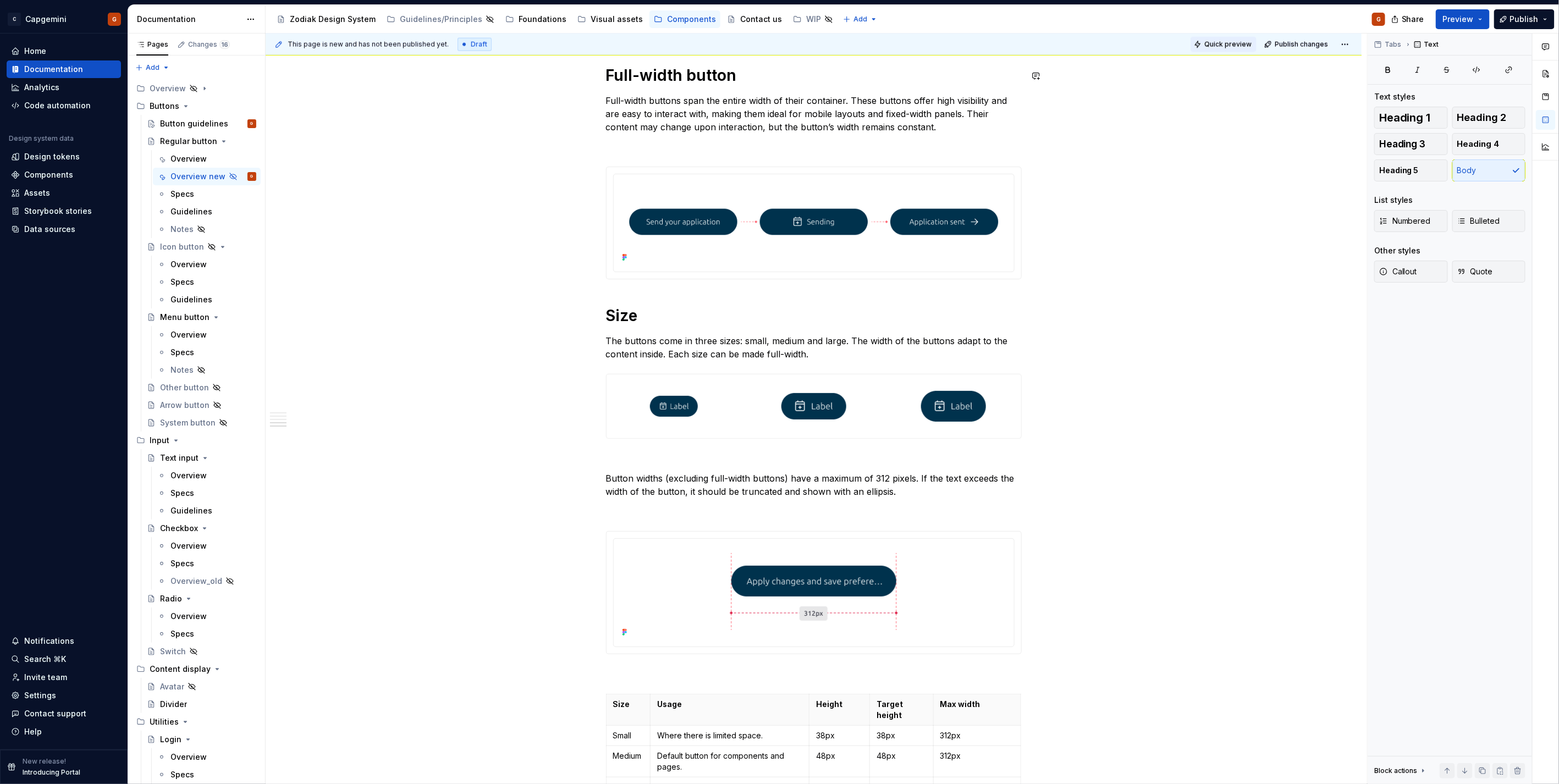
click at [1216, 45] on span "Quick preview" at bounding box center [1228, 44] width 47 height 9
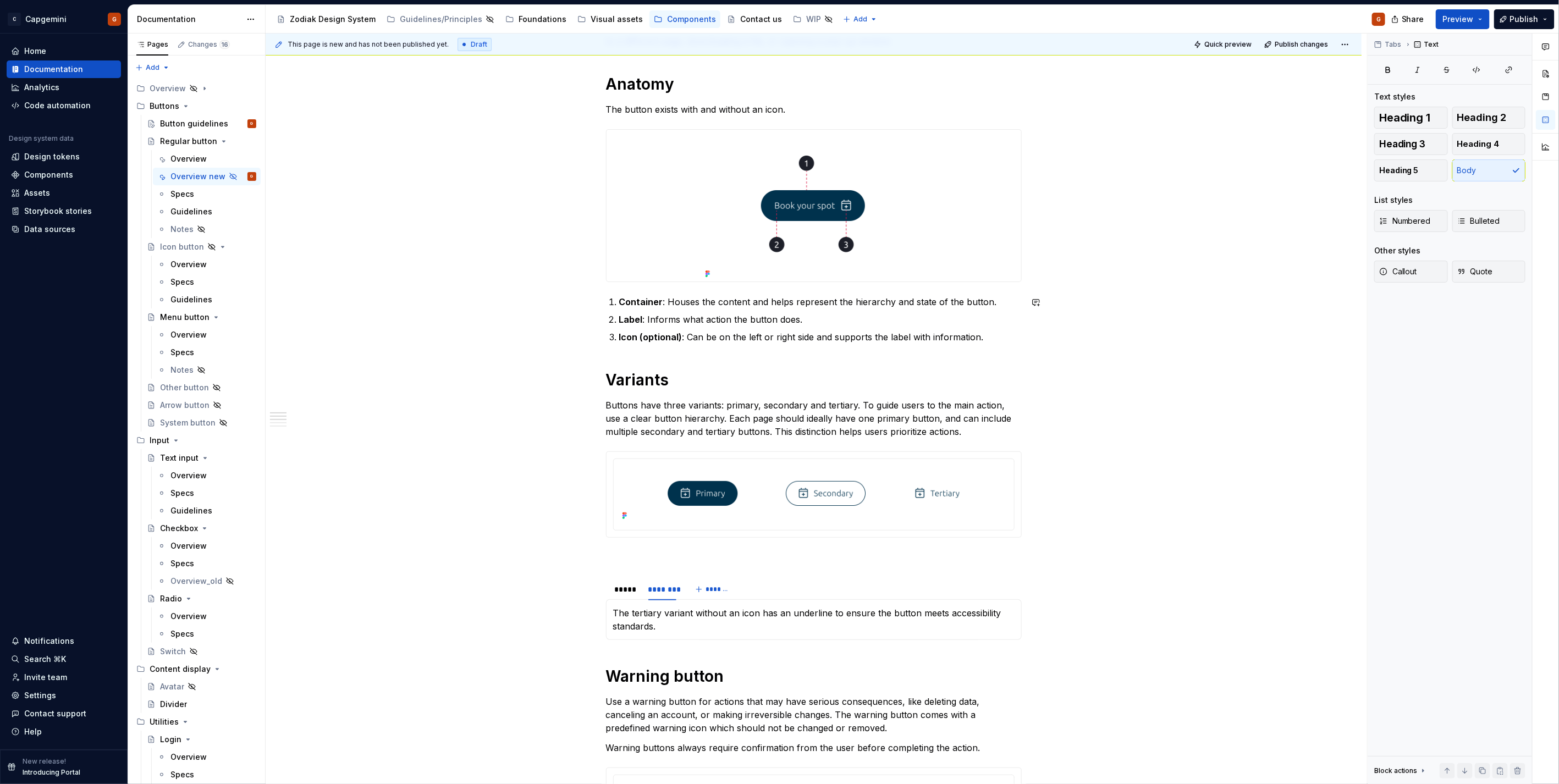
scroll to position [298, 0]
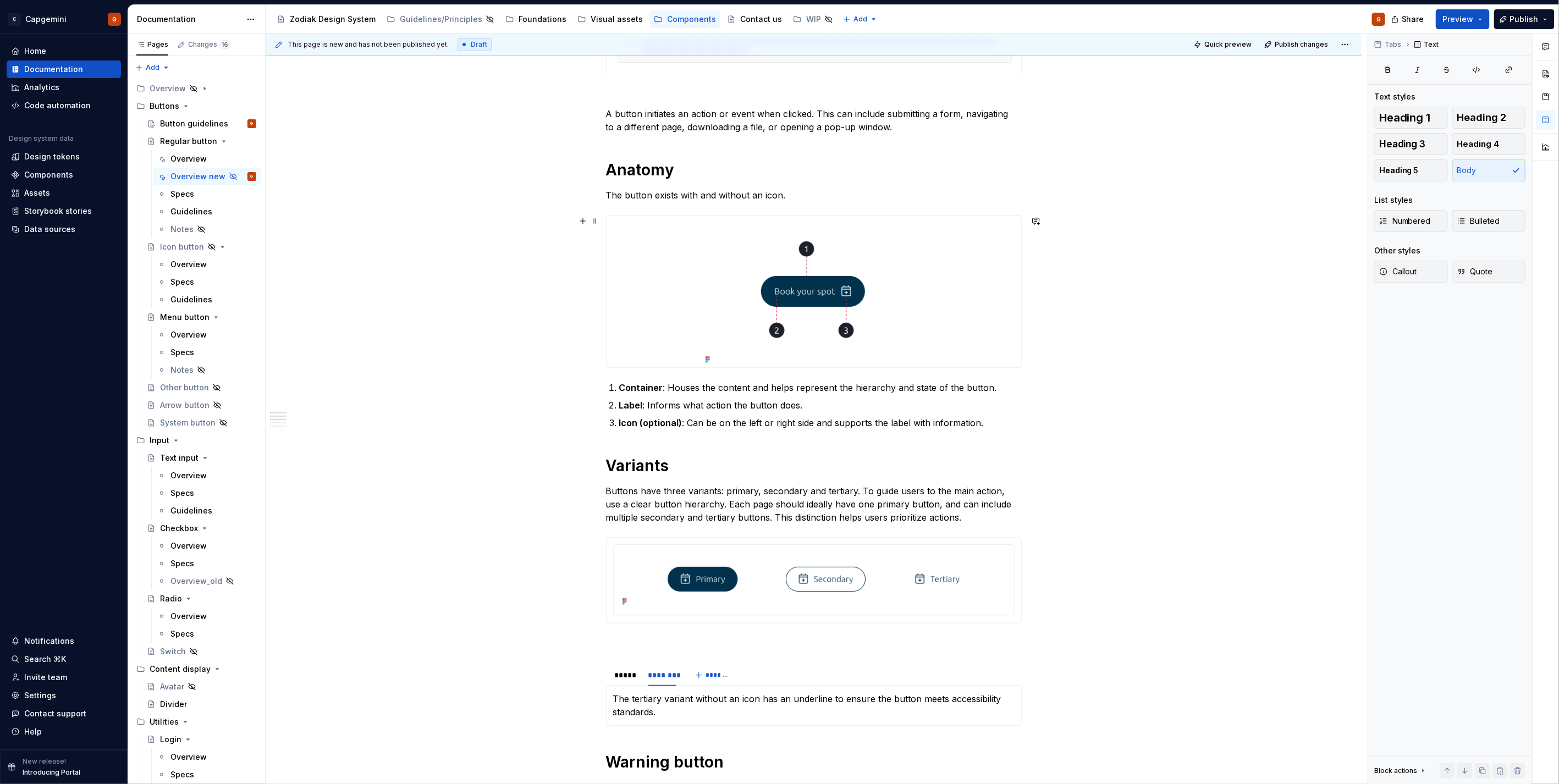
click at [835, 281] on img at bounding box center [814, 291] width 226 height 152
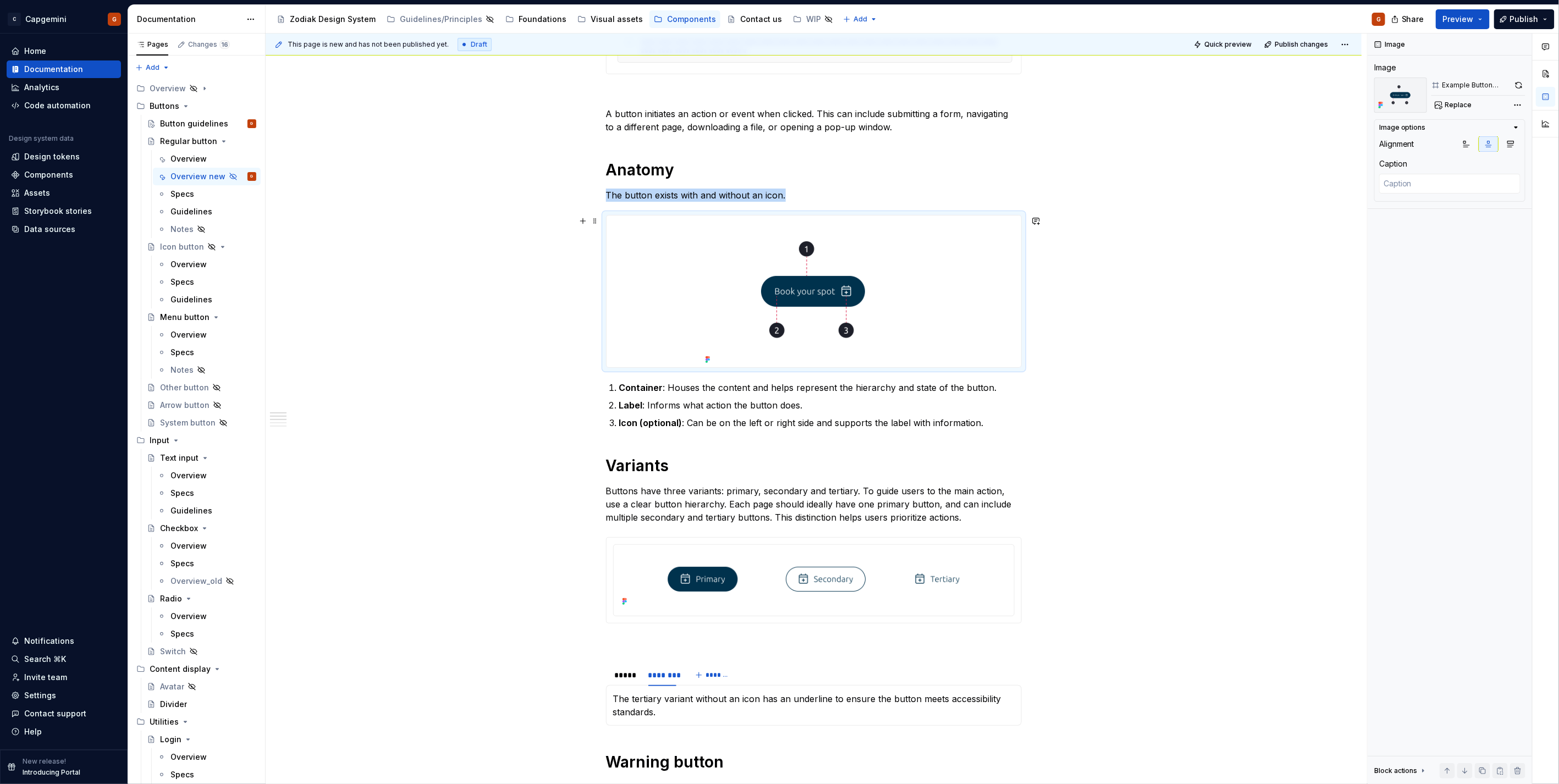
click at [916, 272] on img at bounding box center [814, 291] width 226 height 152
click at [585, 220] on button "button" at bounding box center [582, 221] width 15 height 15
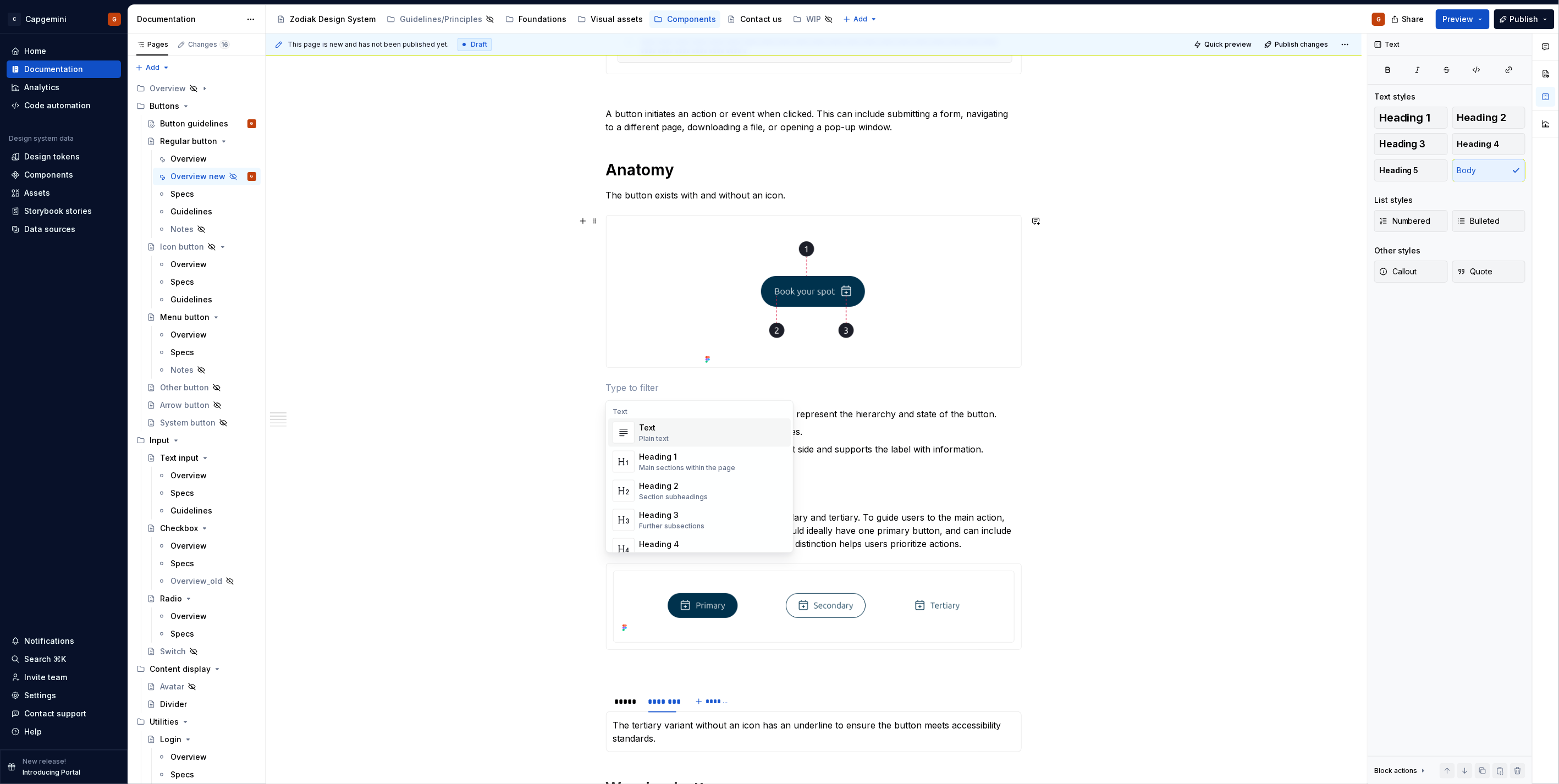
click at [707, 388] on p at bounding box center [813, 388] width 416 height 13
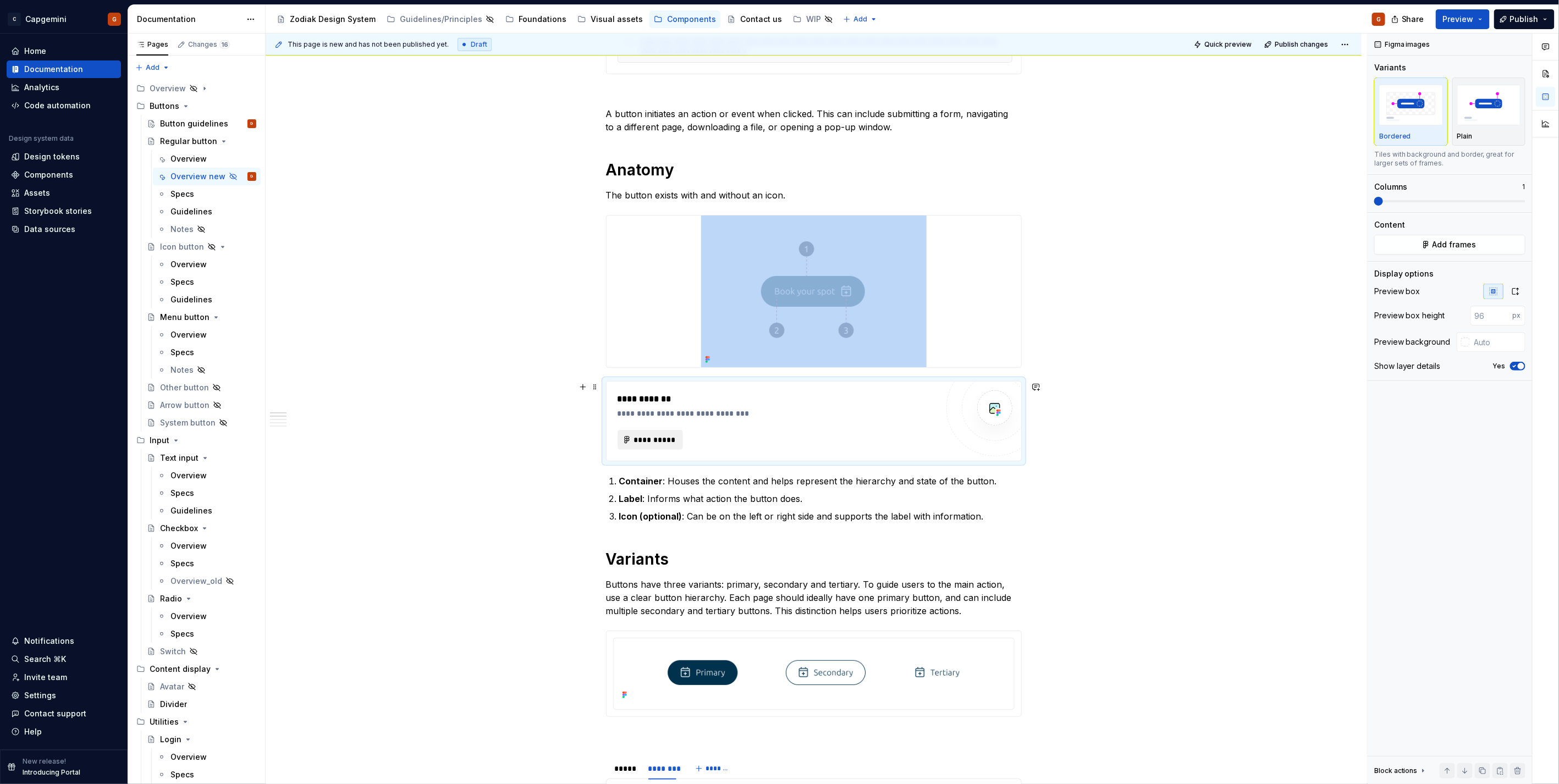
click at [665, 445] on span "**********" at bounding box center [655, 440] width 43 height 11
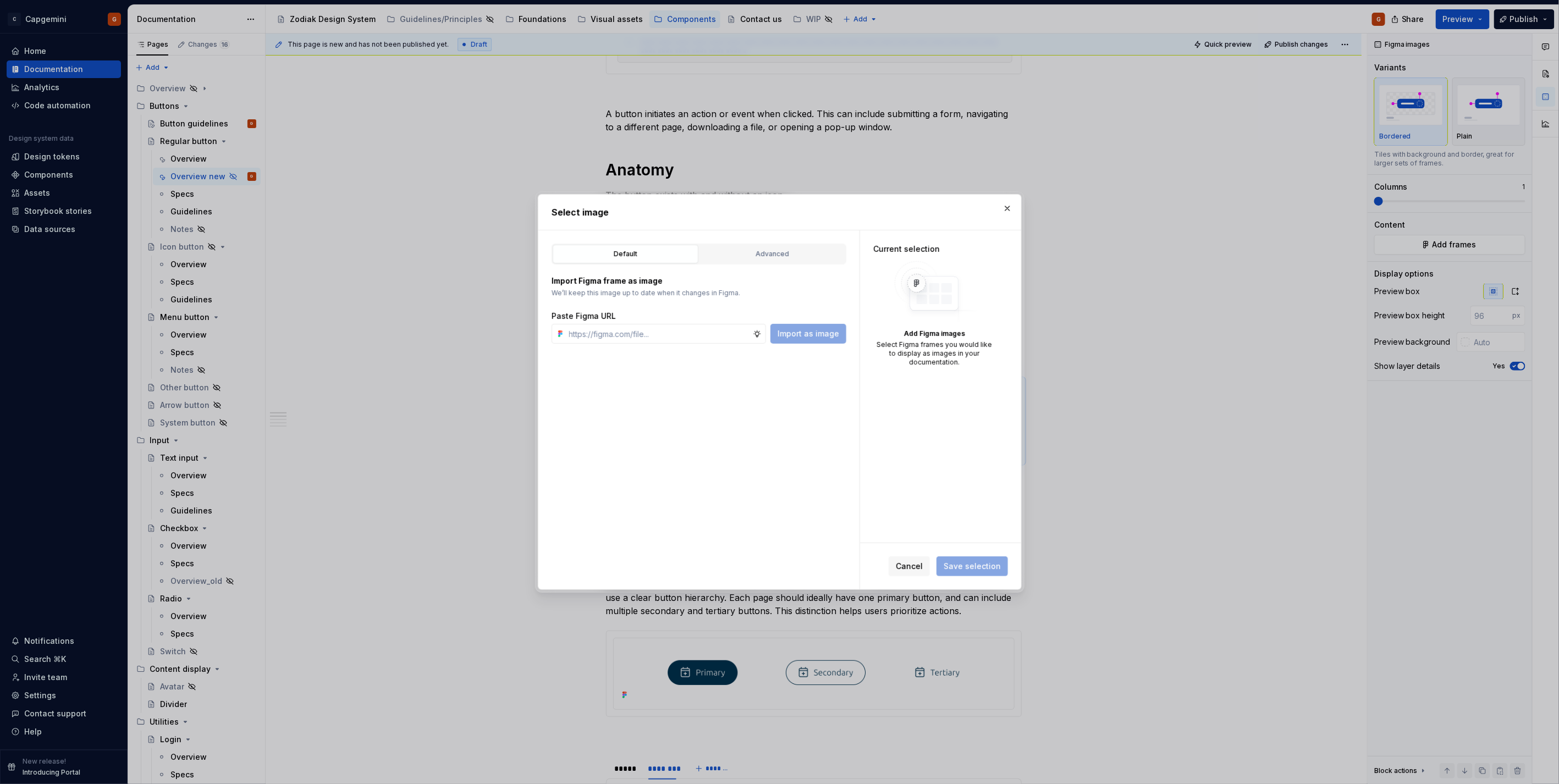
type textarea "*"
click at [744, 265] on div "Import Figma frame as image We’ll keep this image up to date when it changes in…" at bounding box center [698, 304] width 295 height 79
click at [744, 253] on div "Advanced" at bounding box center [772, 254] width 138 height 11
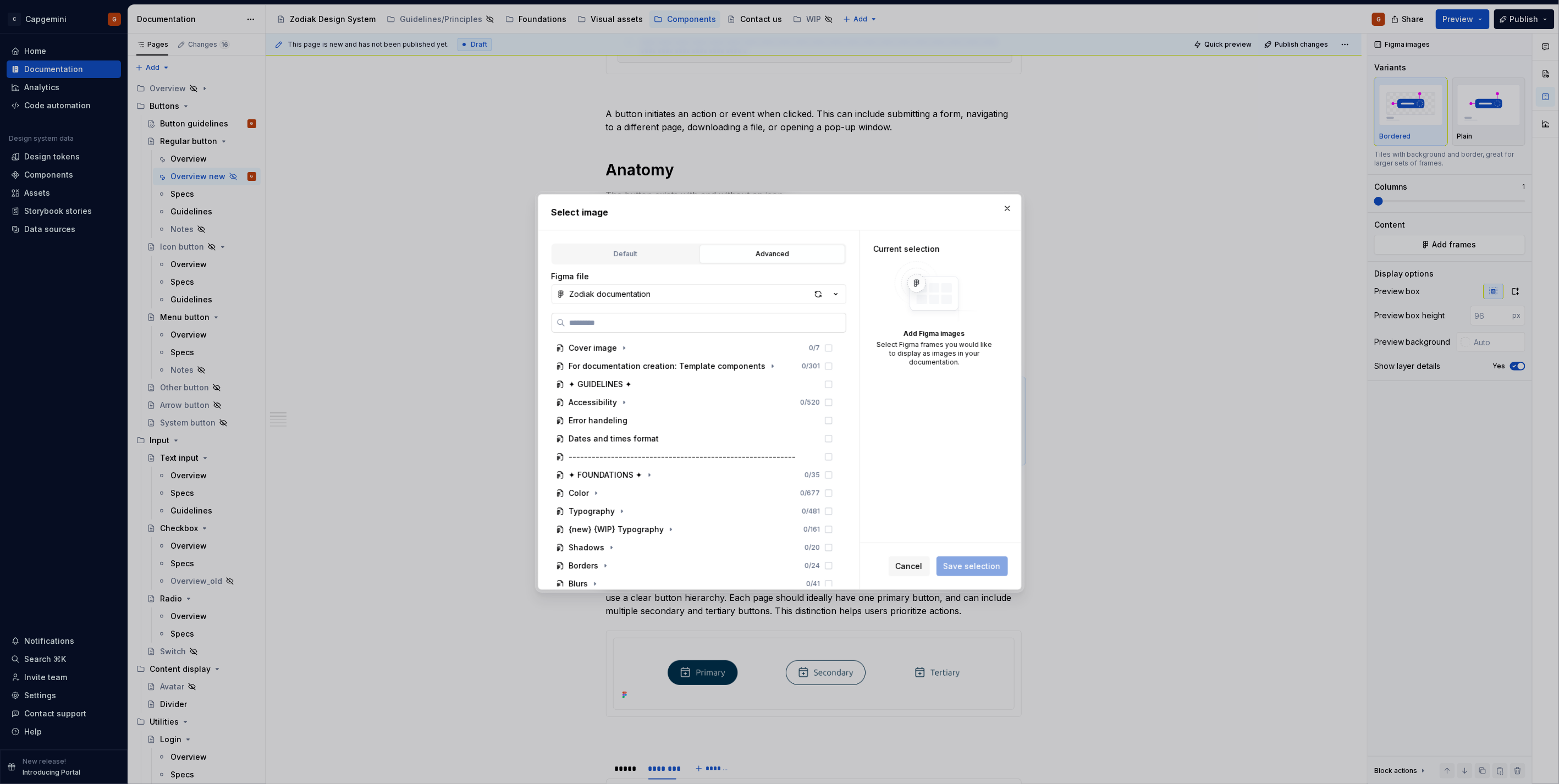
click at [627, 315] on label at bounding box center [698, 322] width 295 height 20
click at [627, 317] on input "search" at bounding box center [705, 322] width 280 height 11
type input "**********"
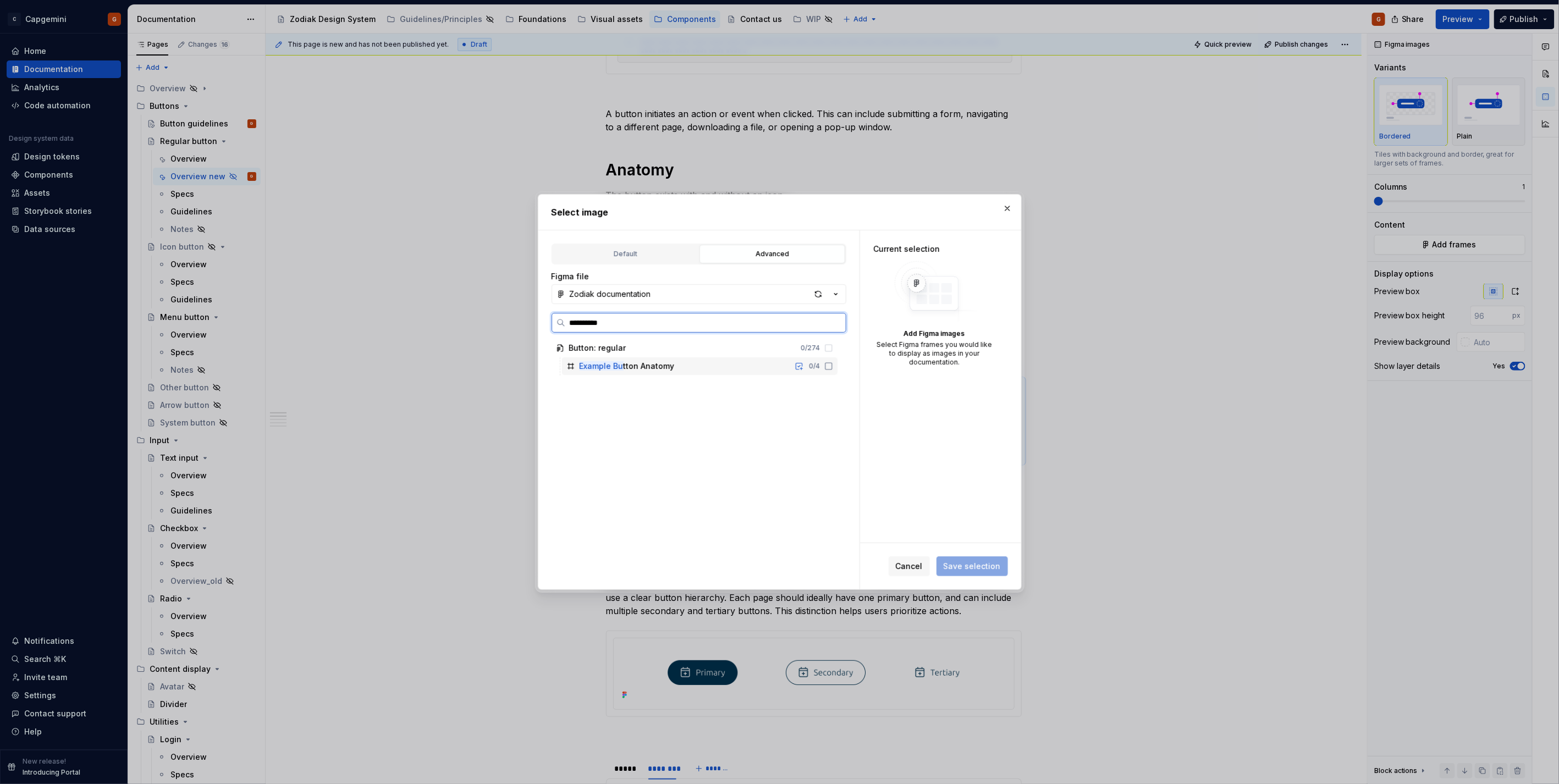
click at [672, 365] on div "Example Bu tton Anatomy 0 / 4" at bounding box center [700, 366] width 275 height 18
click at [969, 561] on span "Save selection" at bounding box center [972, 566] width 57 height 11
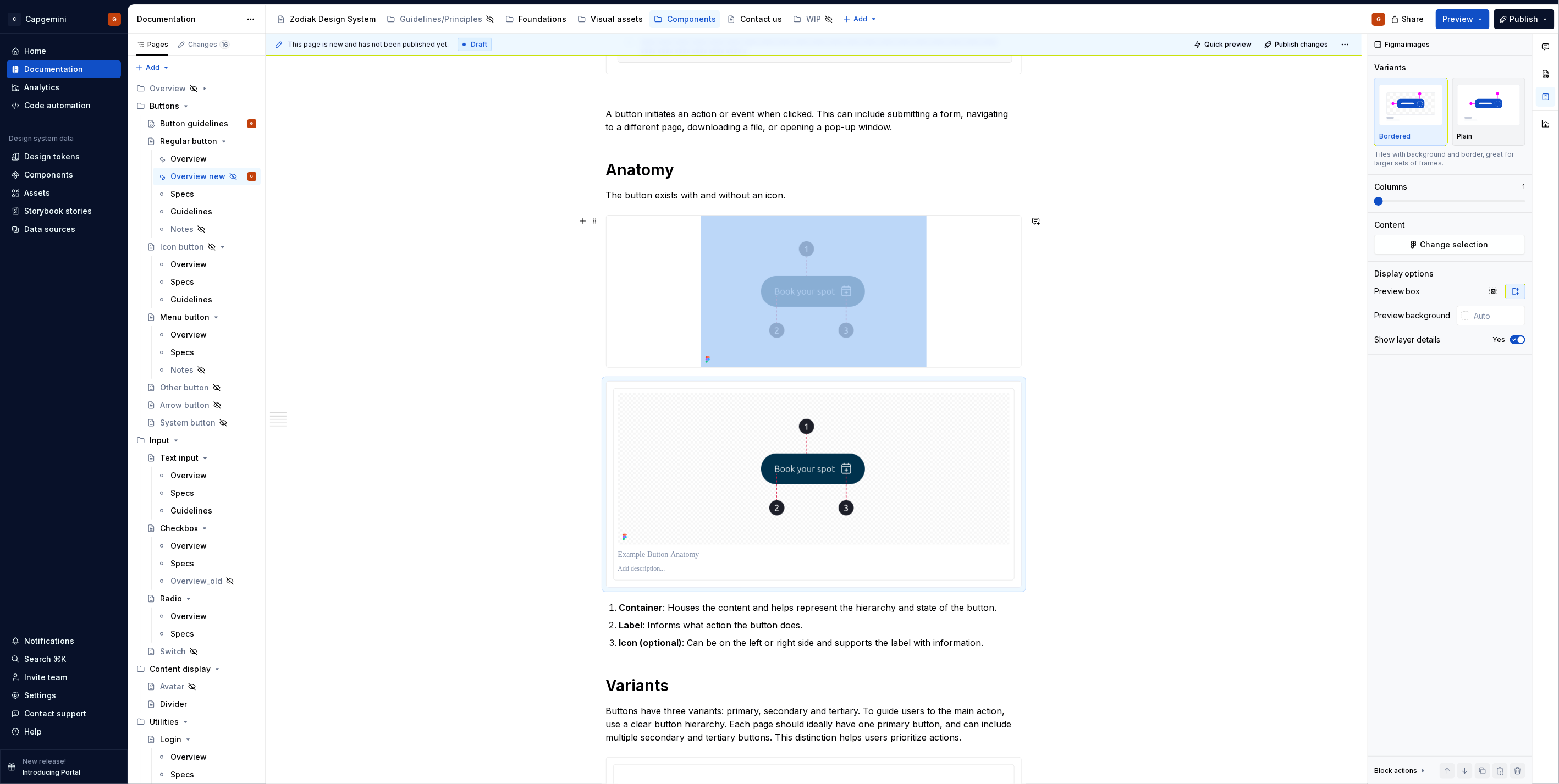
type textarea "*"
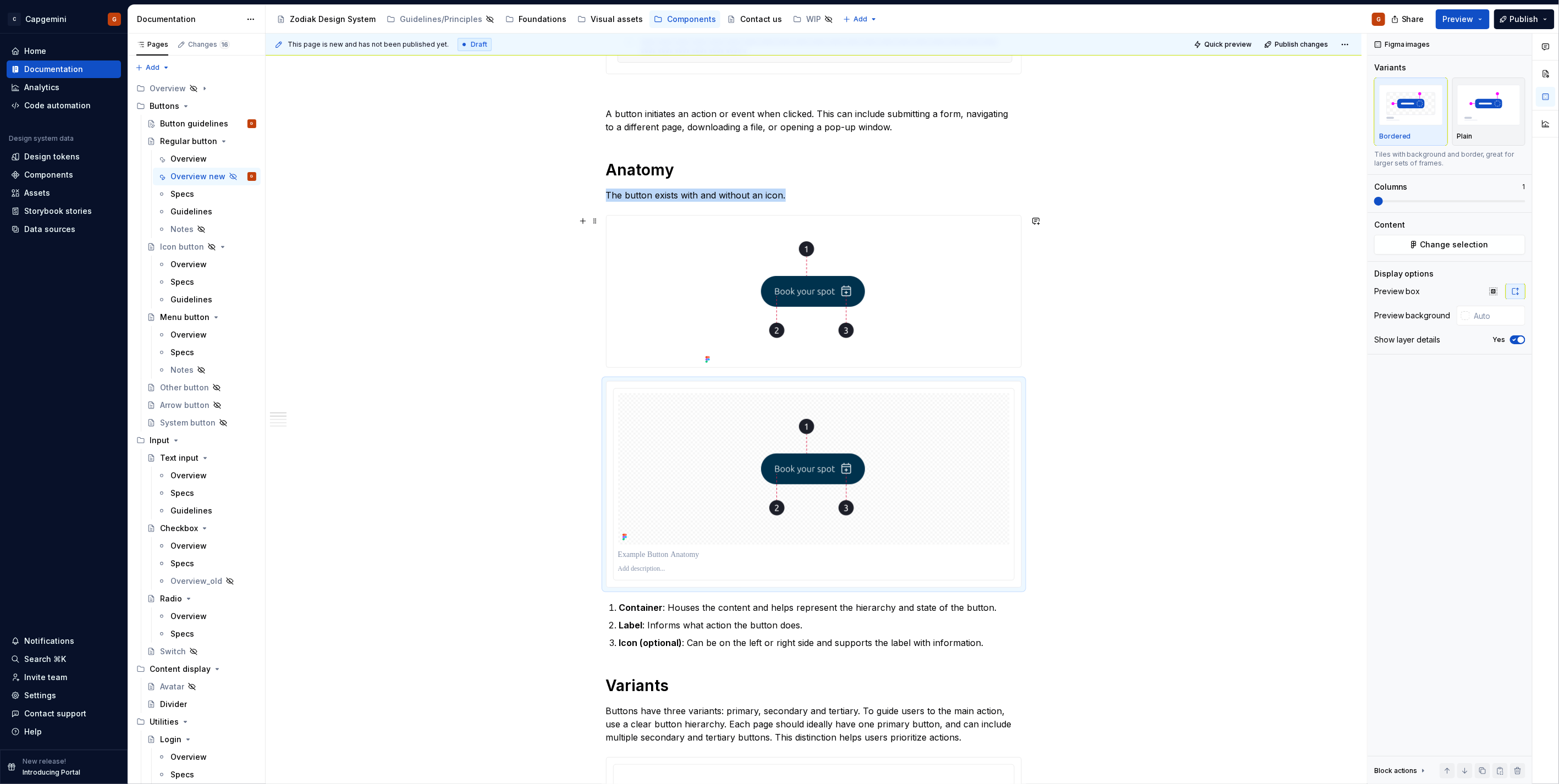
click at [762, 303] on img at bounding box center [814, 291] width 226 height 152
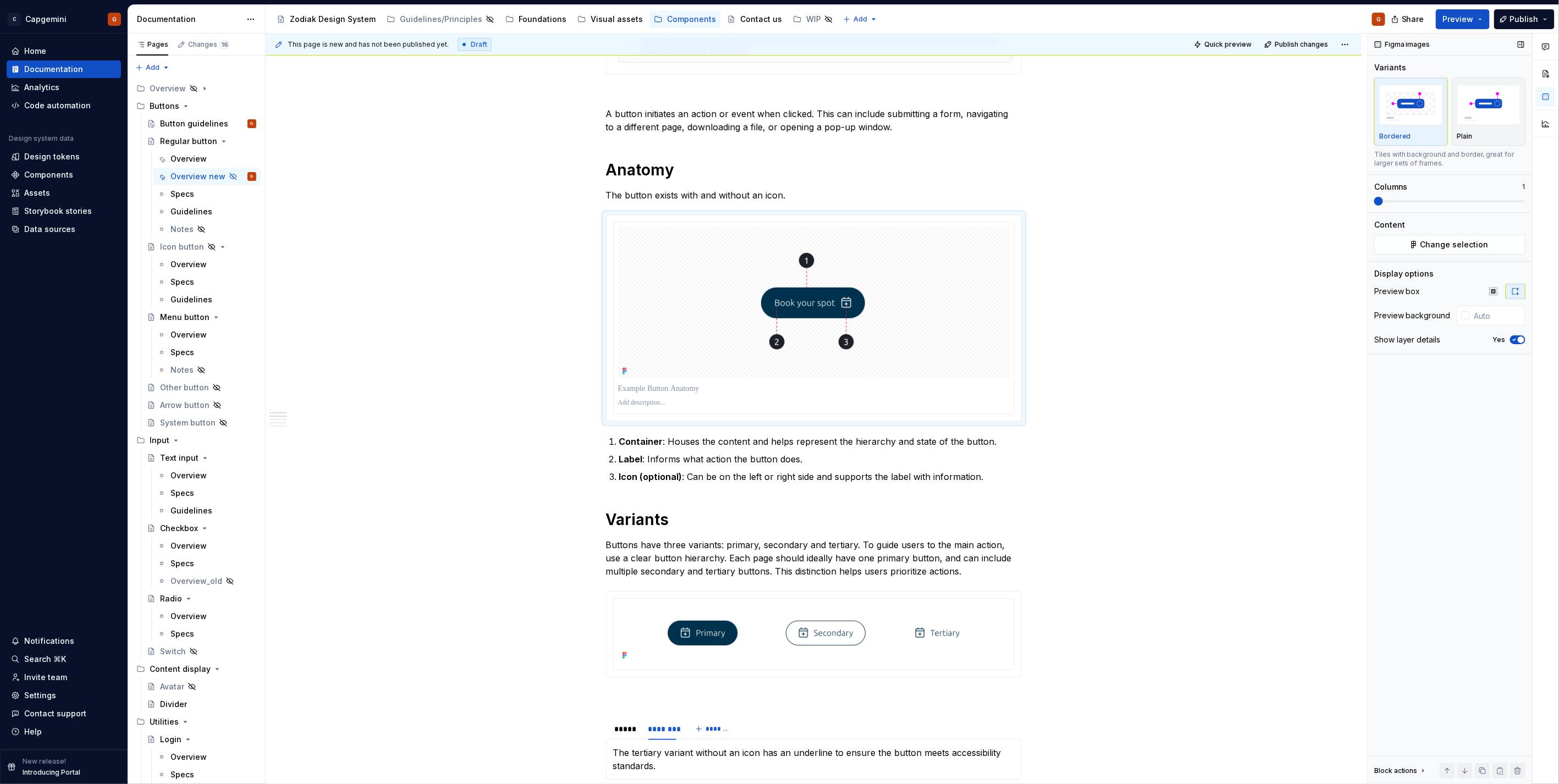
click at [1511, 339] on icon "button" at bounding box center [1514, 339] width 9 height 7
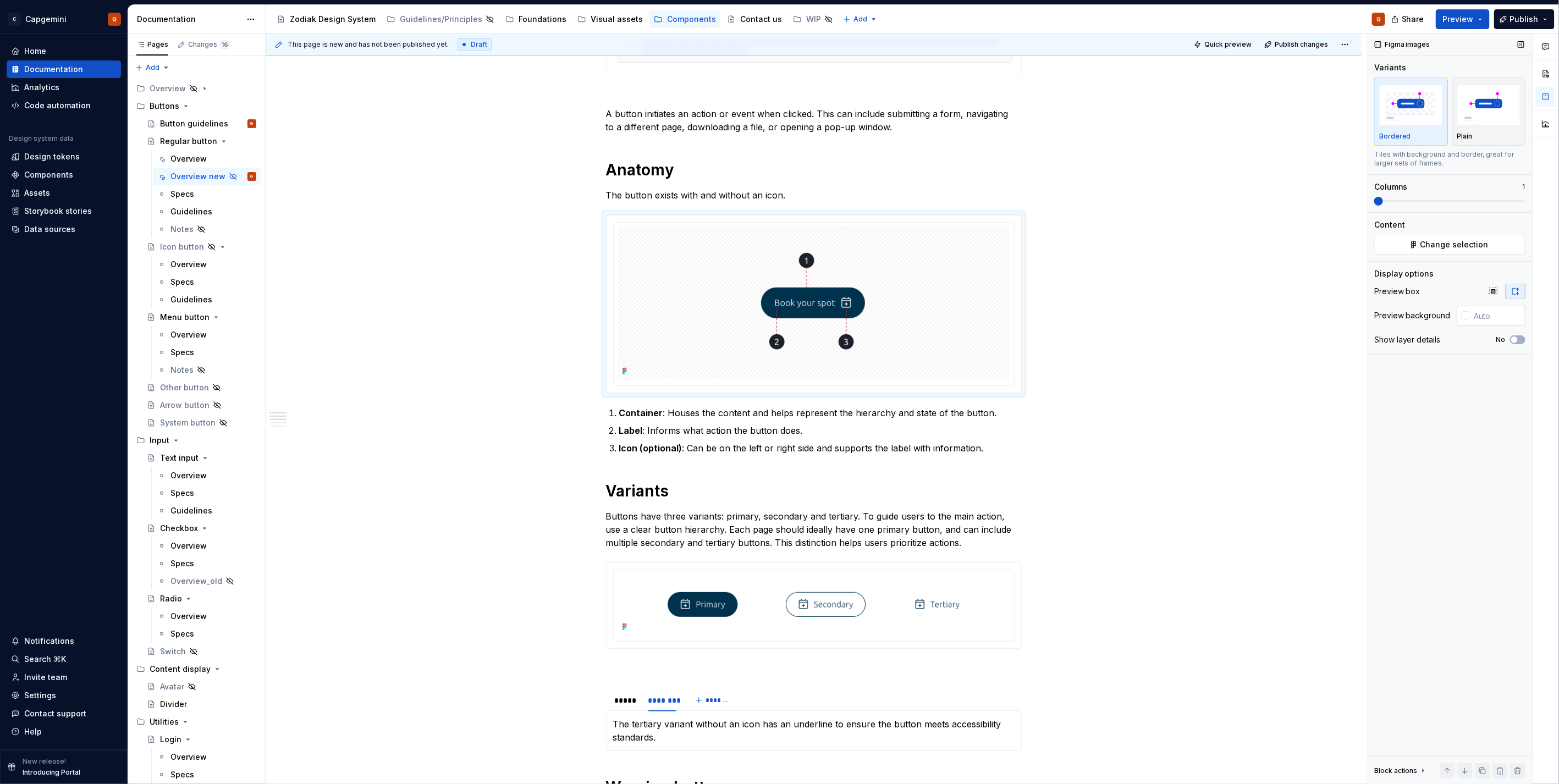
click at [1494, 318] on input "text" at bounding box center [1498, 315] width 56 height 20
type input "#FFFFFF"
type button "on"
click at [939, 411] on p "Container : Houses the content and helps represent the hierarchy and state of t…" at bounding box center [820, 413] width 402 height 13
click at [944, 266] on div at bounding box center [813, 302] width 392 height 152
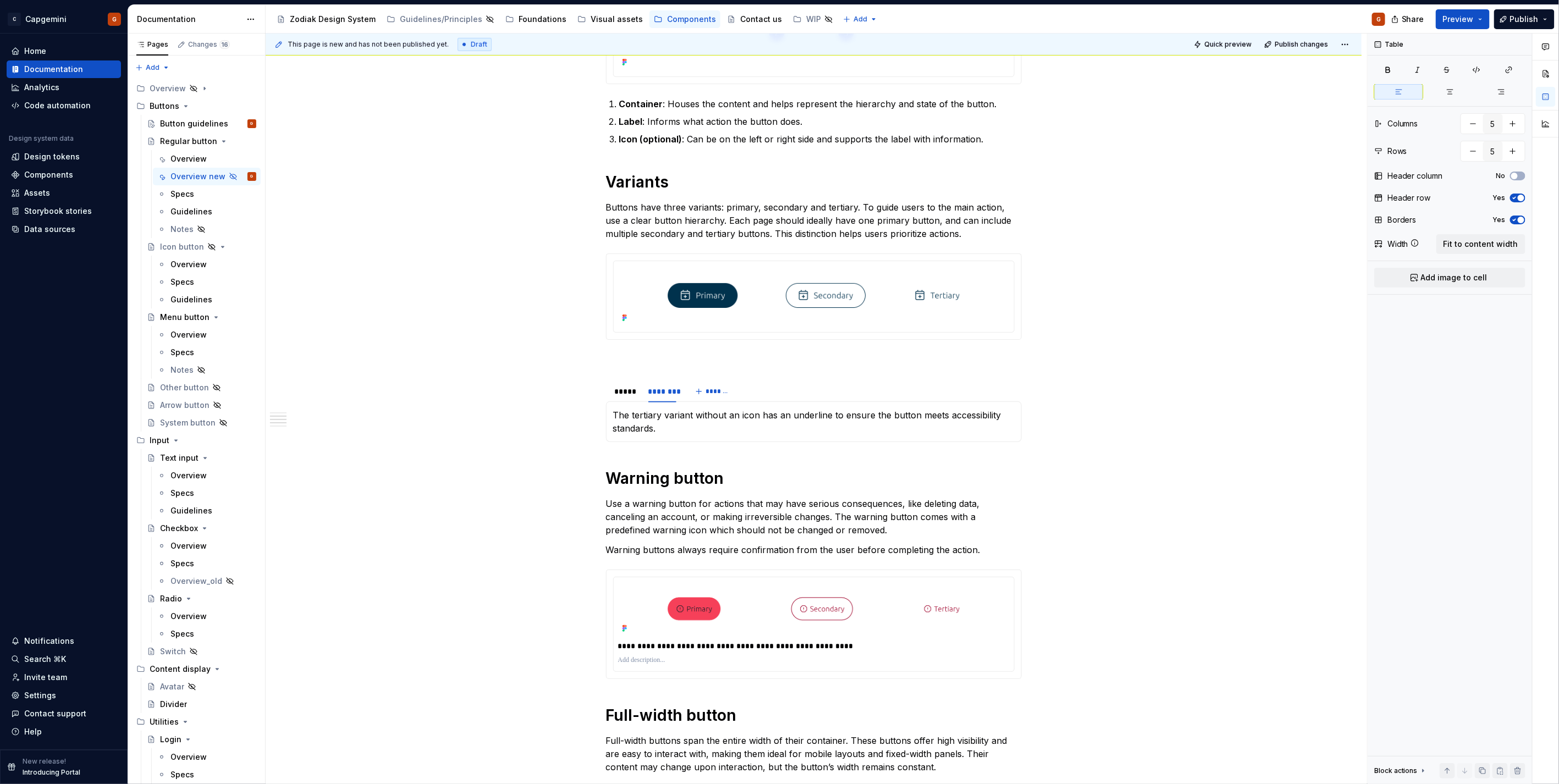
scroll to position [611, 0]
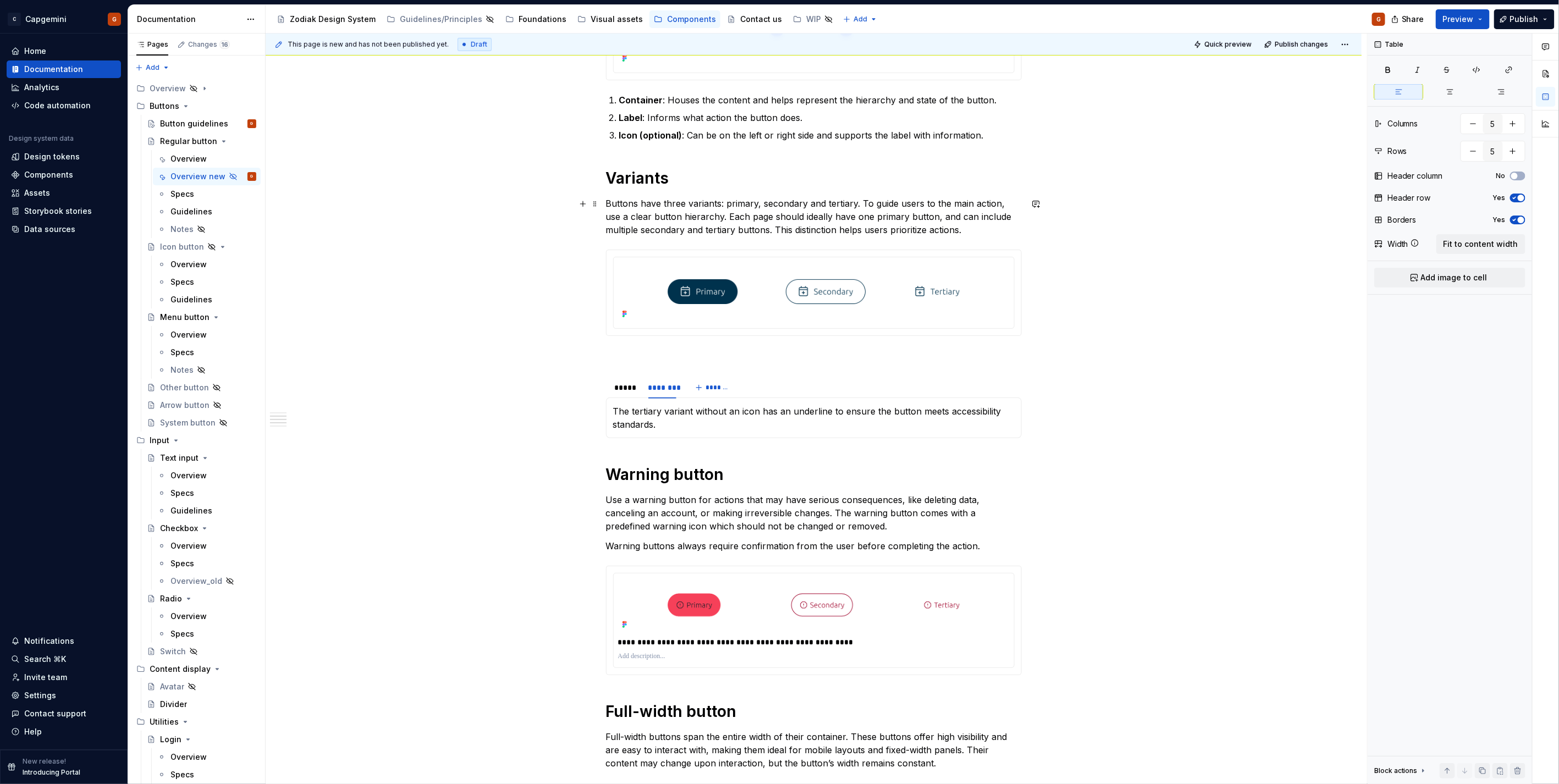
click at [855, 234] on p "Buttons have three variants: primary, secondary and tertiary. To guide users to…" at bounding box center [813, 216] width 416 height 39
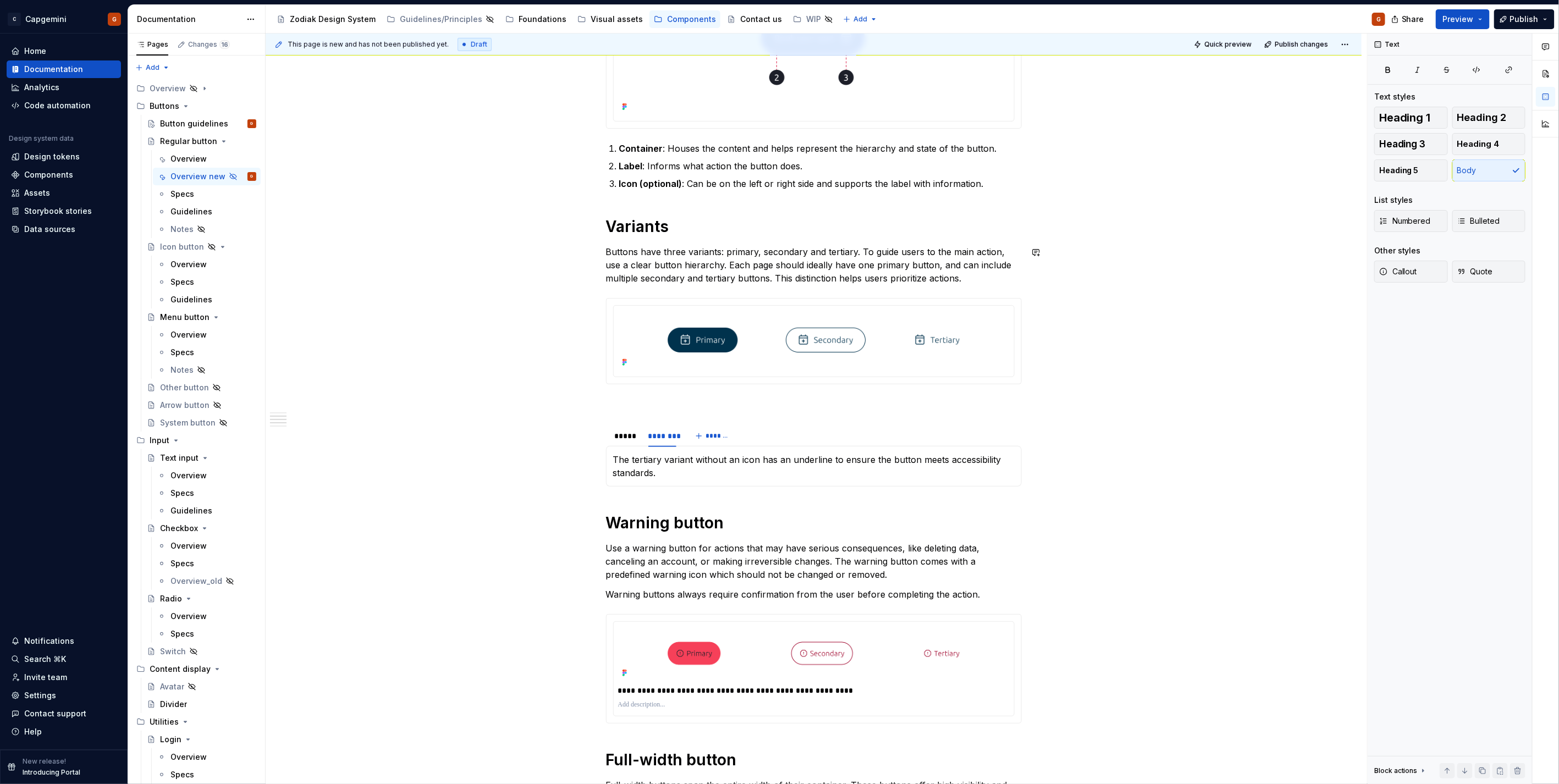
scroll to position [488, 0]
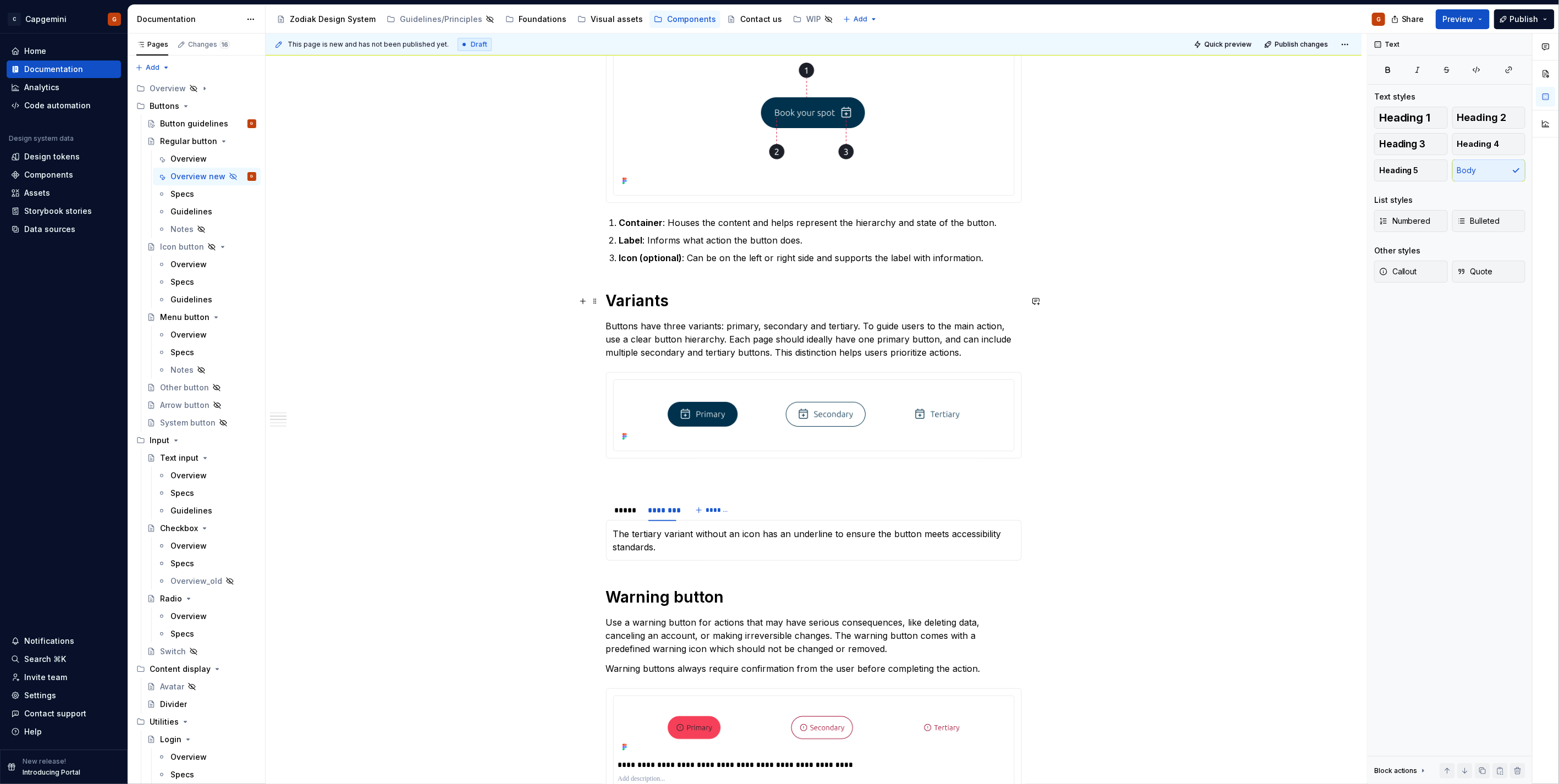
click at [695, 307] on h1 "Variants" at bounding box center [813, 301] width 416 height 20
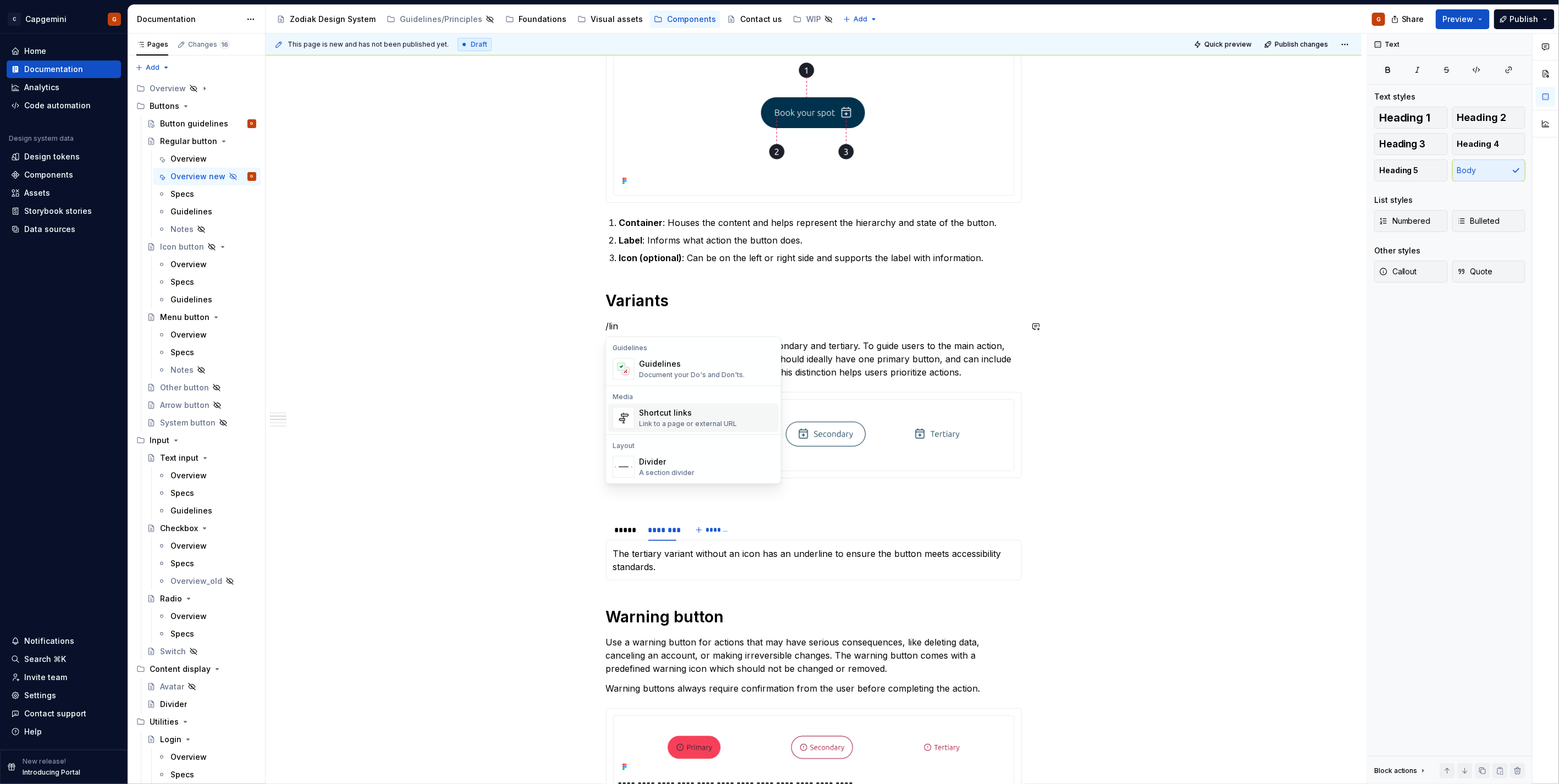
click at [665, 405] on span "Shortcut links Link to a page or external URL" at bounding box center [694, 417] width 171 height 28
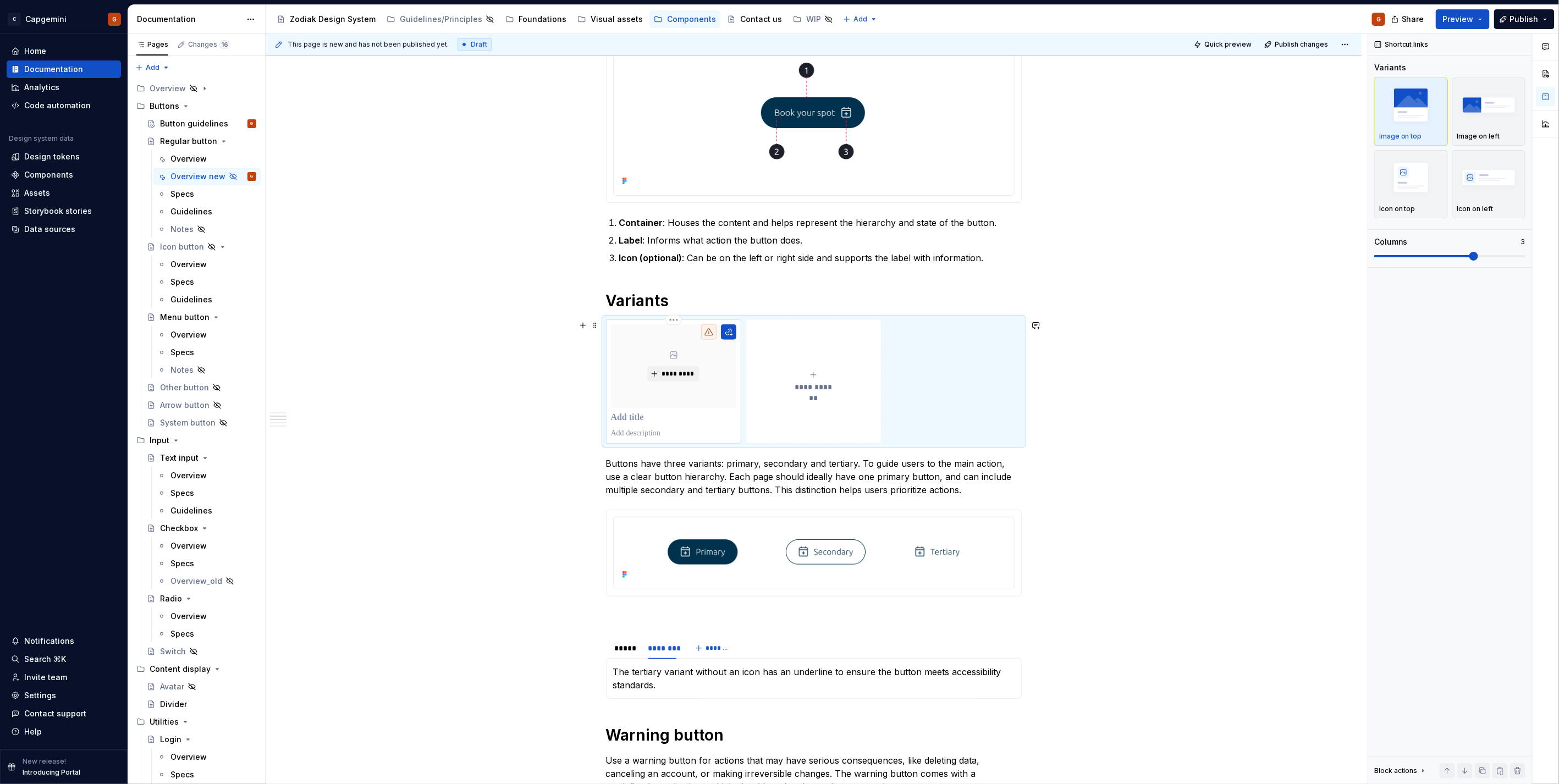
click at [635, 418] on p at bounding box center [674, 417] width 126 height 11
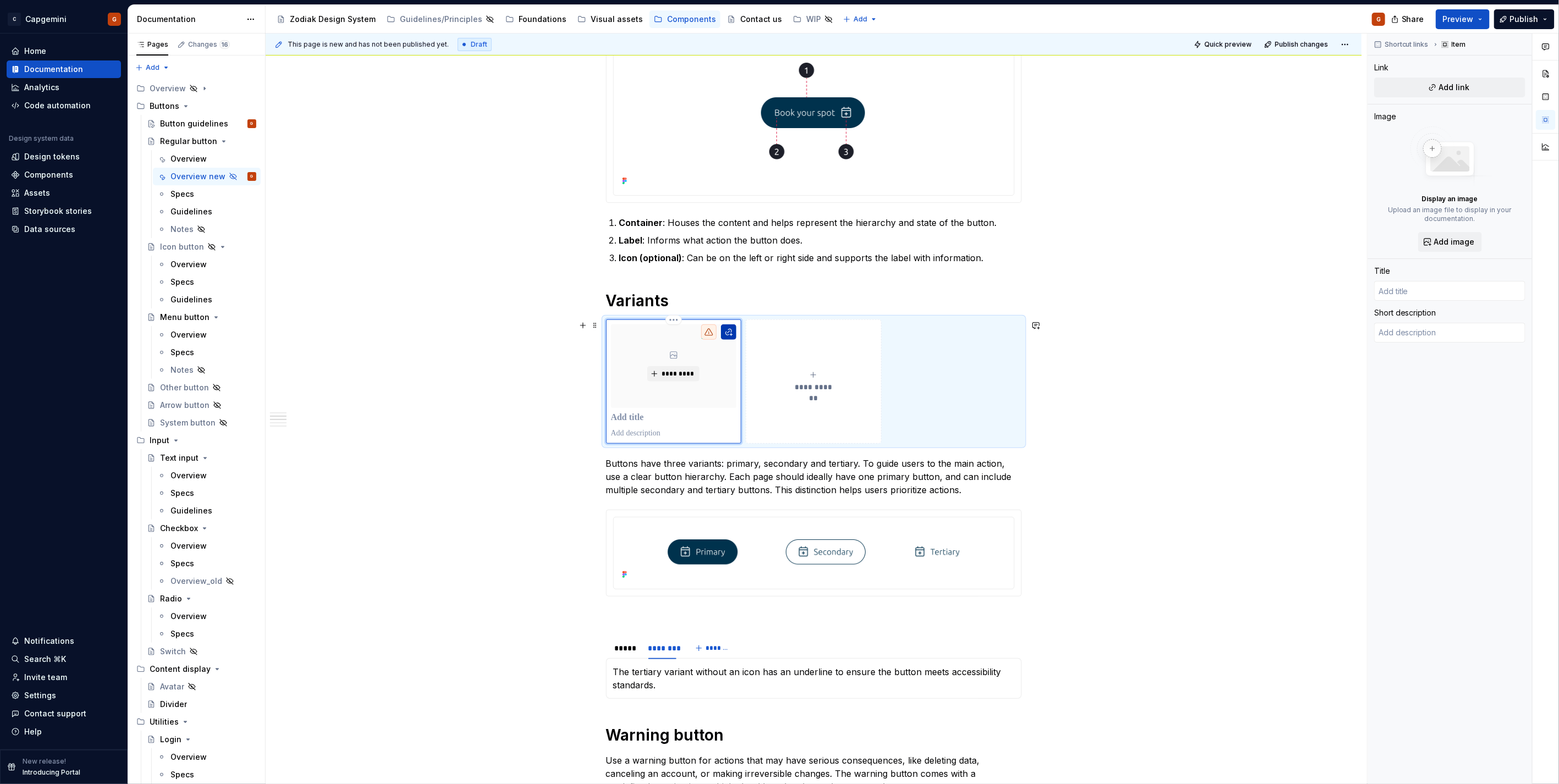
click at [727, 335] on button "button" at bounding box center [728, 332] width 15 height 15
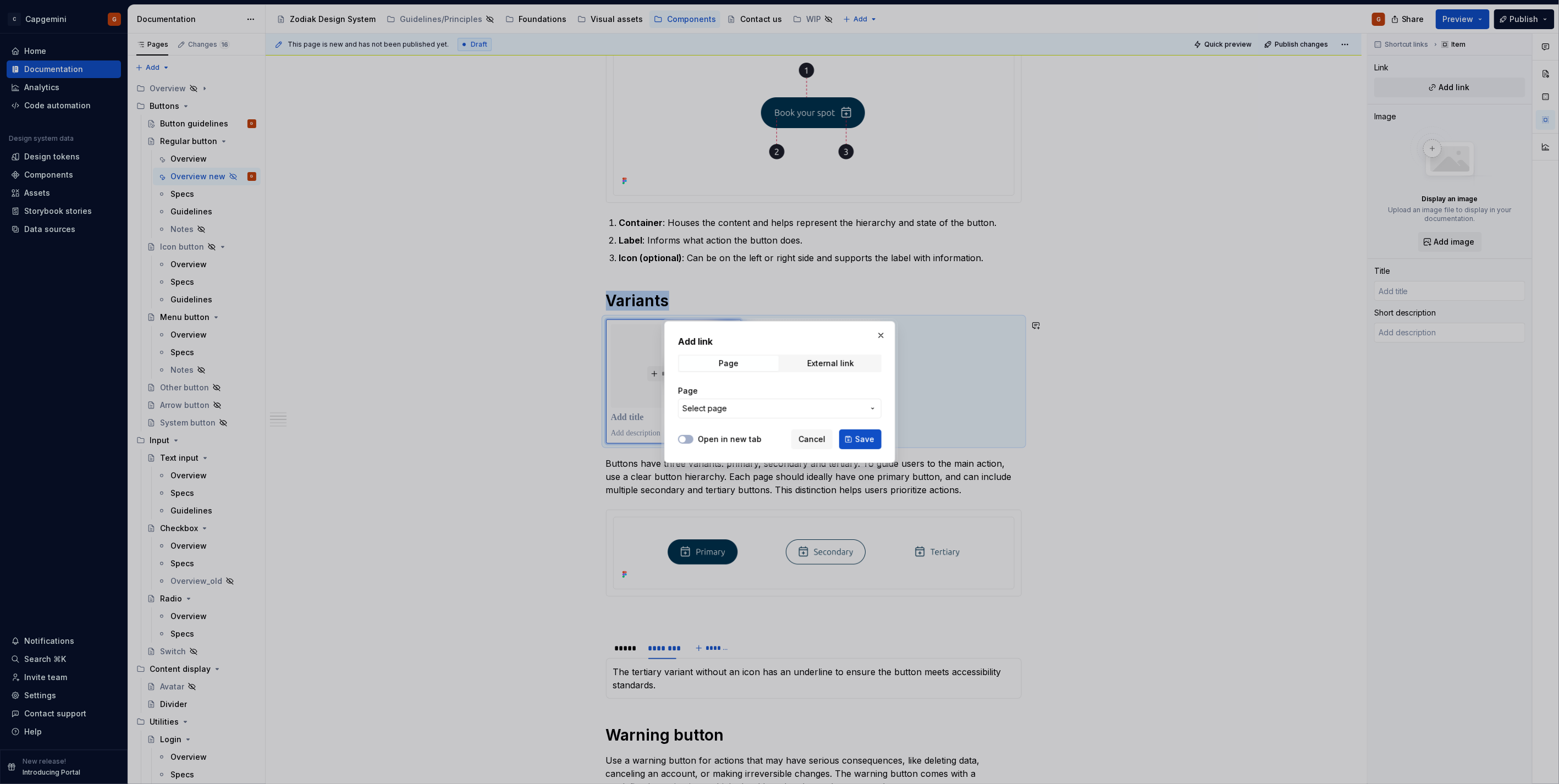
click at [752, 414] on button "Select page" at bounding box center [780, 408] width 203 height 20
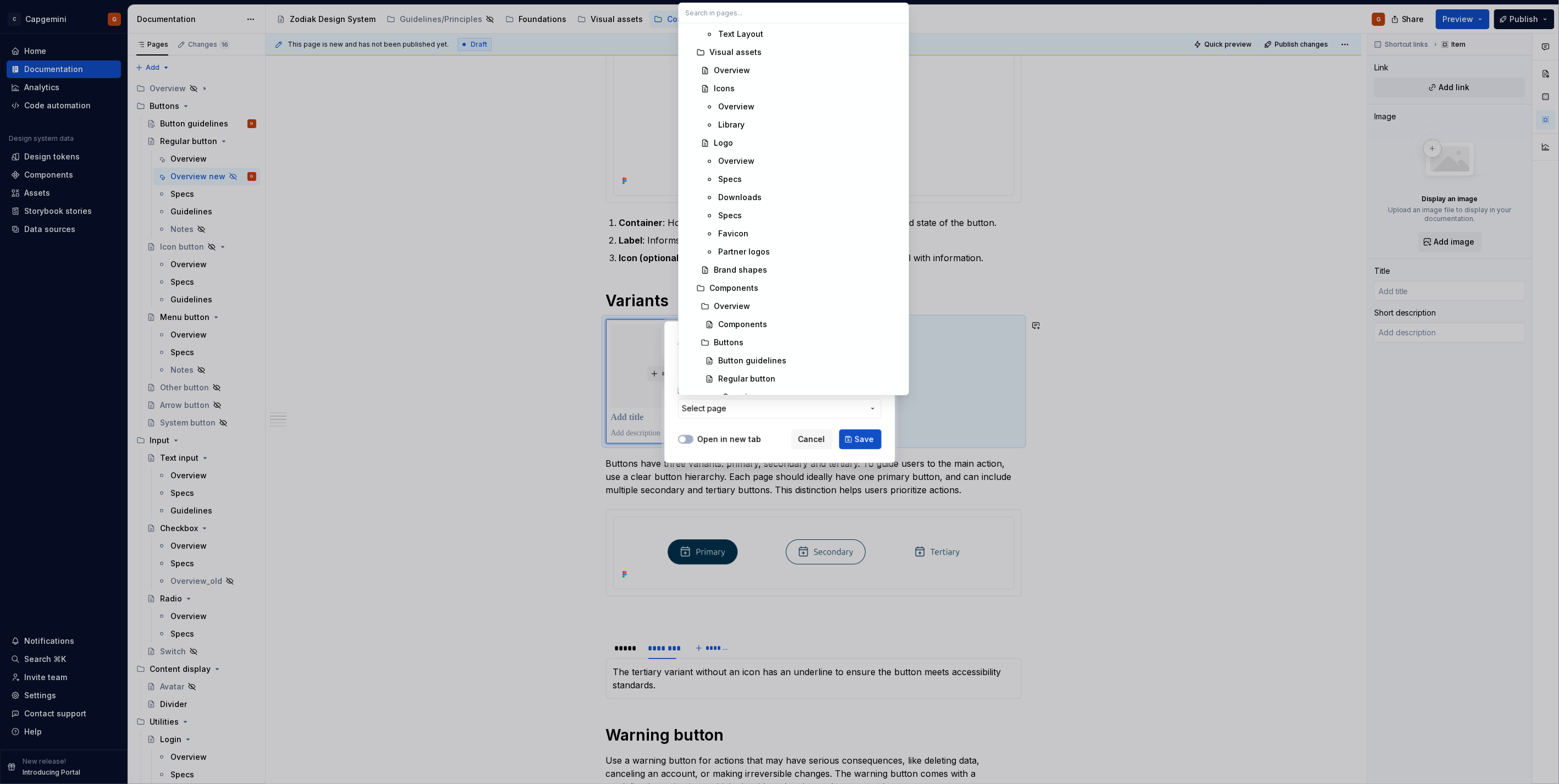
scroll to position [794, 0]
click at [786, 321] on span "Button guidelines" at bounding box center [793, 328] width 226 height 18
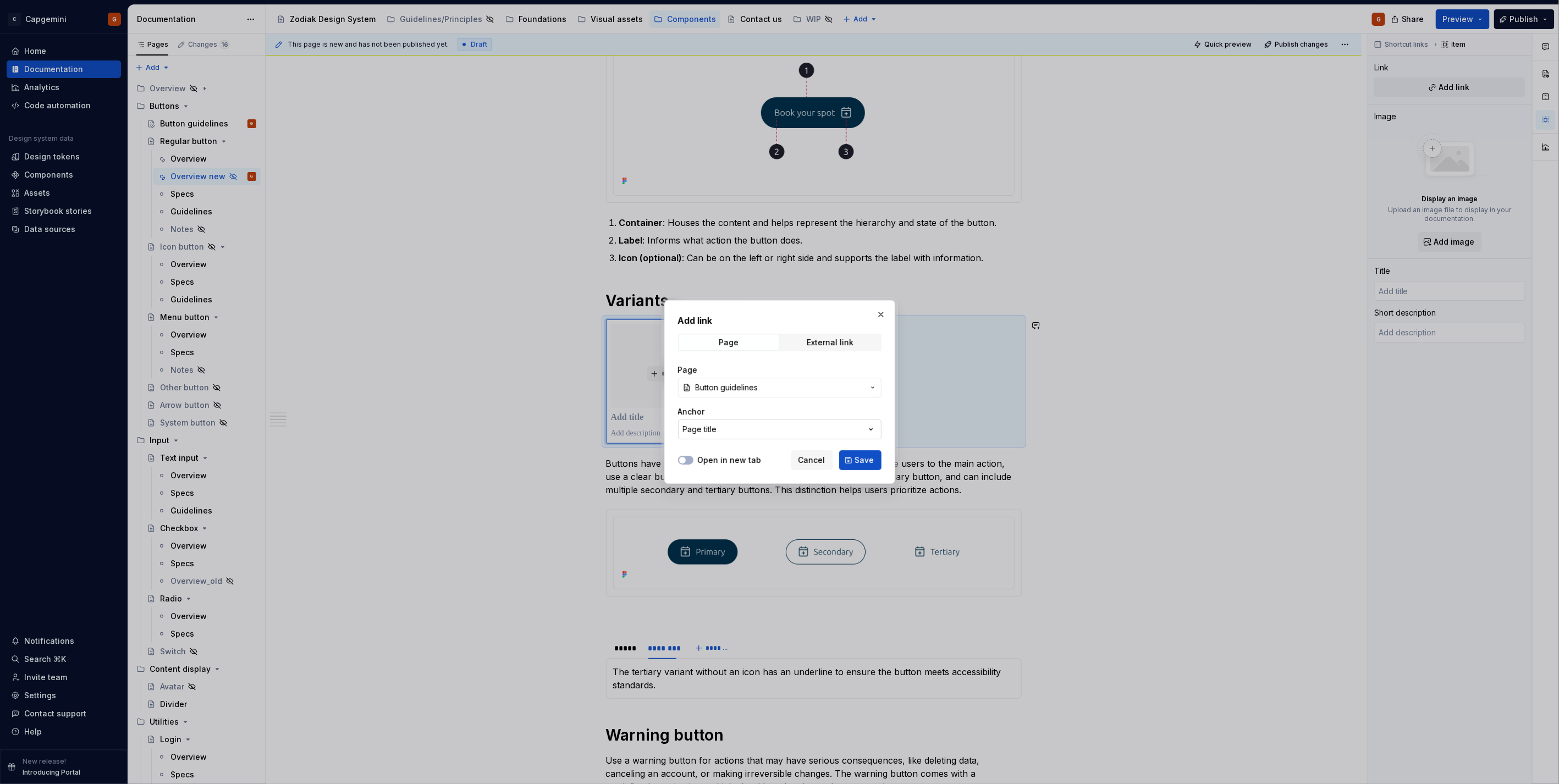
click at [772, 430] on button "Page title" at bounding box center [780, 429] width 203 height 20
click at [772, 430] on div "Add link Page External link Page Button guidelines Anchor Page title Open in ne…" at bounding box center [780, 392] width 1559 height 784
click at [871, 462] on span "Save" at bounding box center [865, 460] width 19 height 11
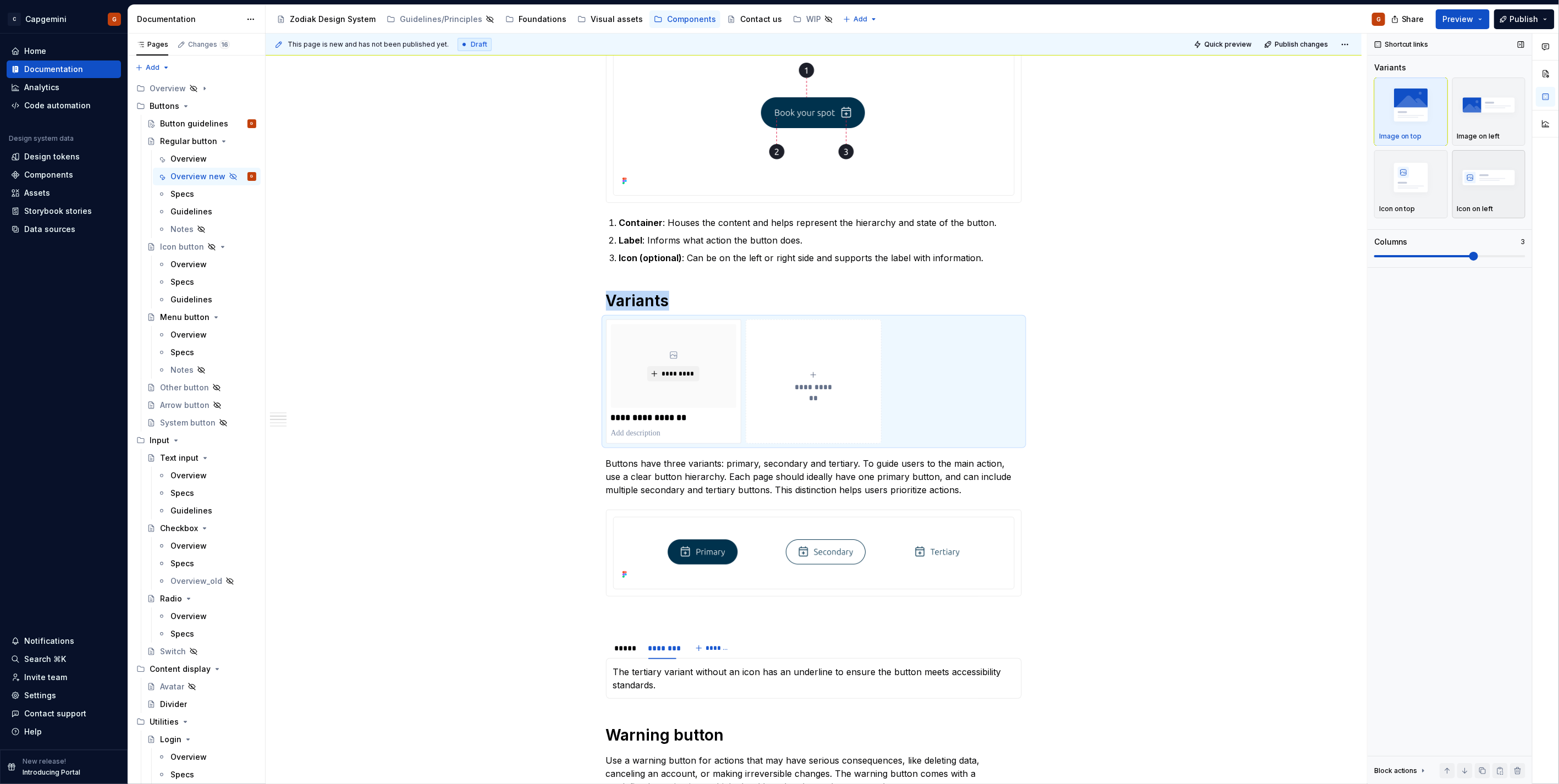
click at [1502, 195] on img "button" at bounding box center [1489, 177] width 64 height 40
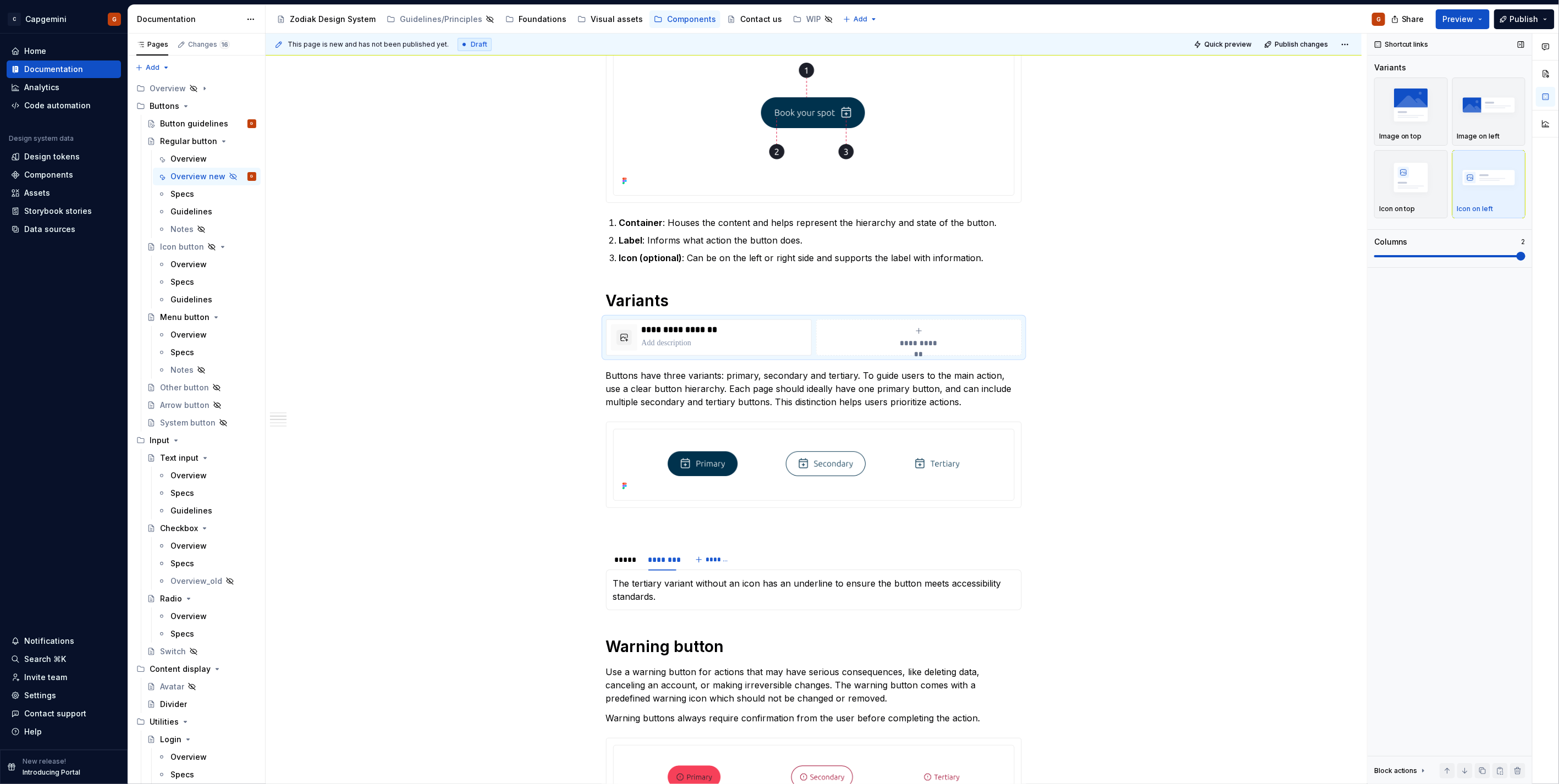
click at [1425, 250] on div "Columns 2" at bounding box center [1450, 249] width 151 height 24
click at [1425, 258] on span at bounding box center [1450, 256] width 151 height 9
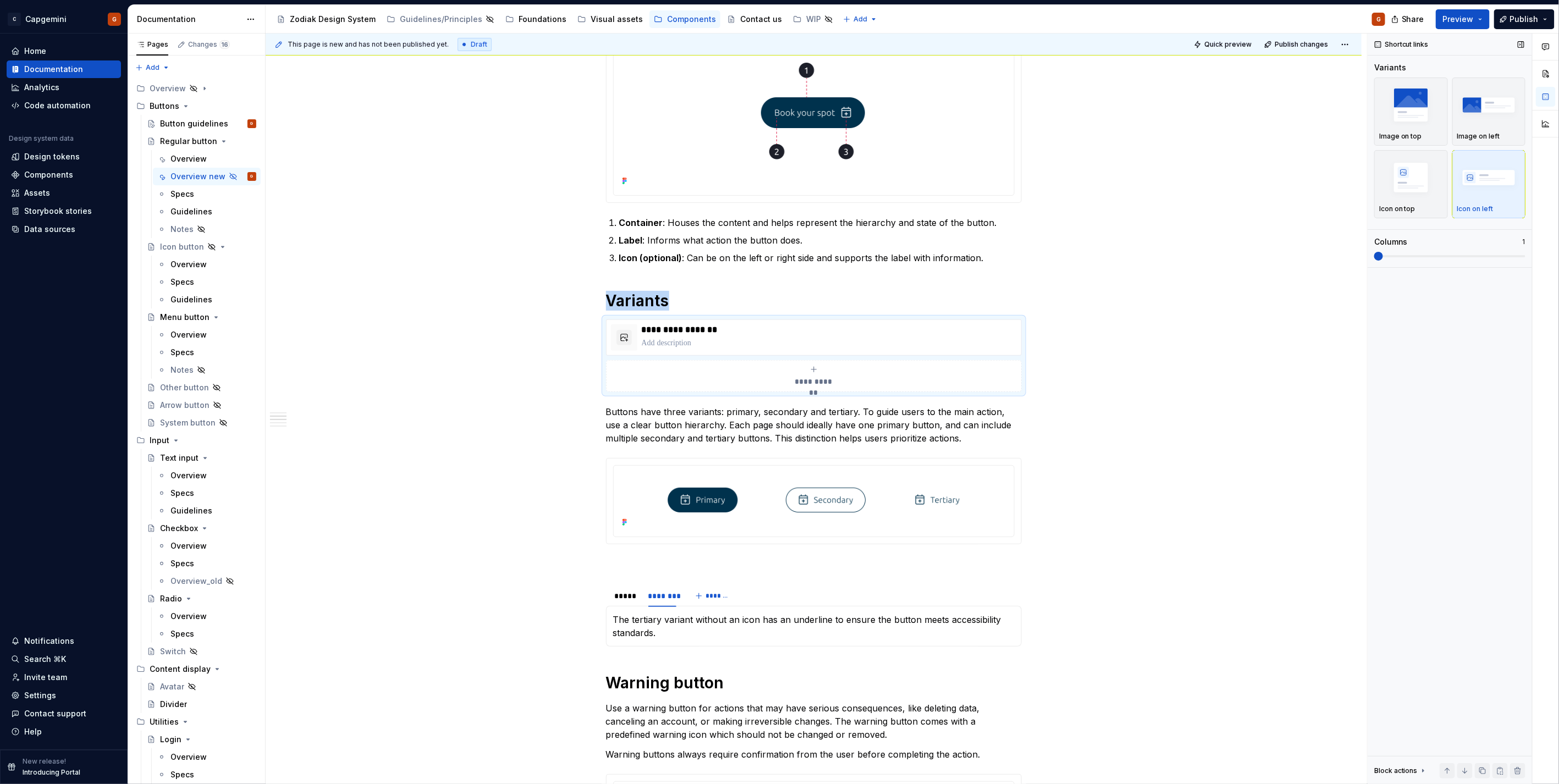
click at [1442, 254] on span at bounding box center [1450, 256] width 151 height 9
click at [623, 342] on button "button" at bounding box center [624, 337] width 15 height 15
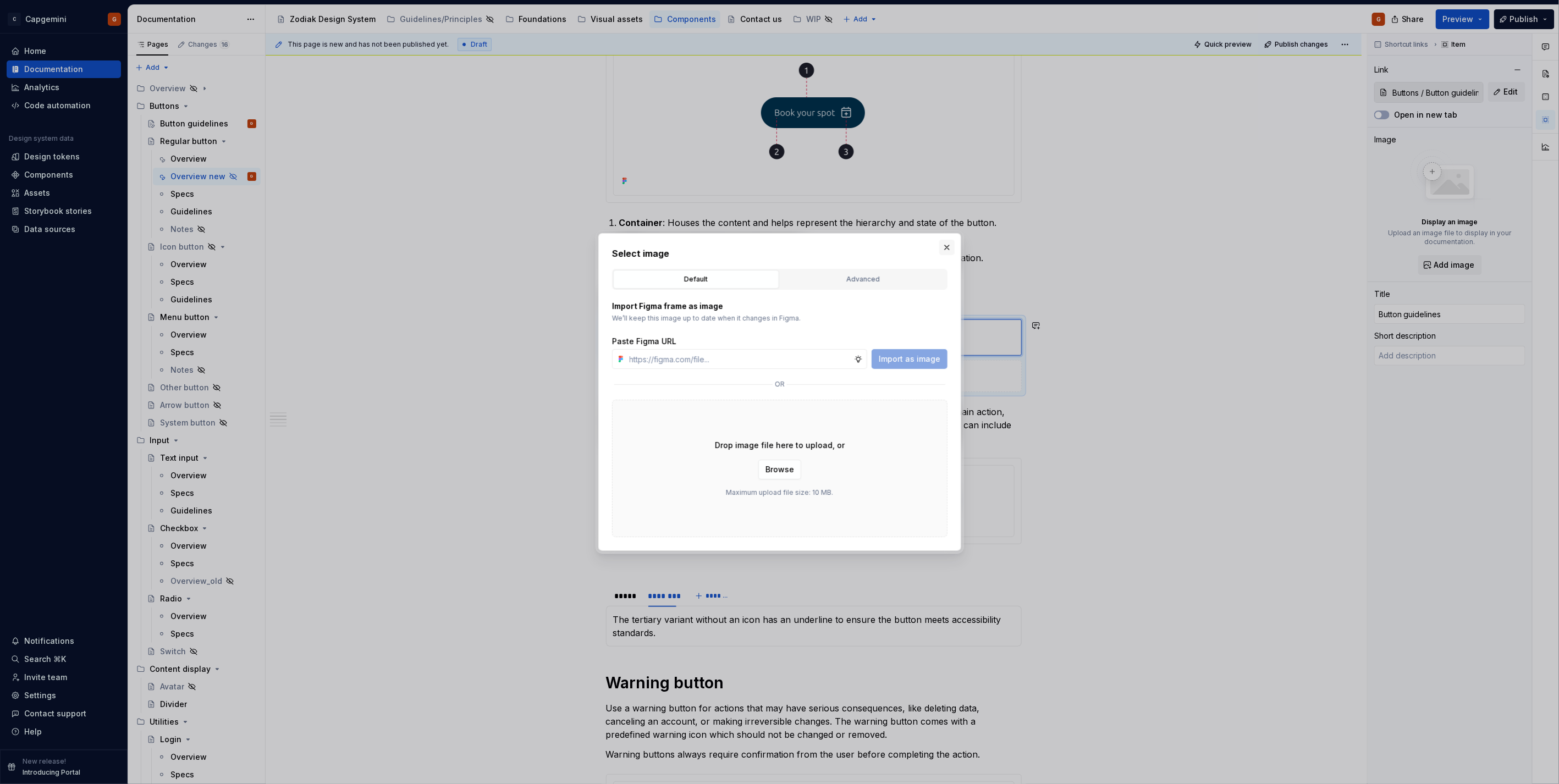
click at [950, 254] on button "button" at bounding box center [947, 247] width 15 height 15
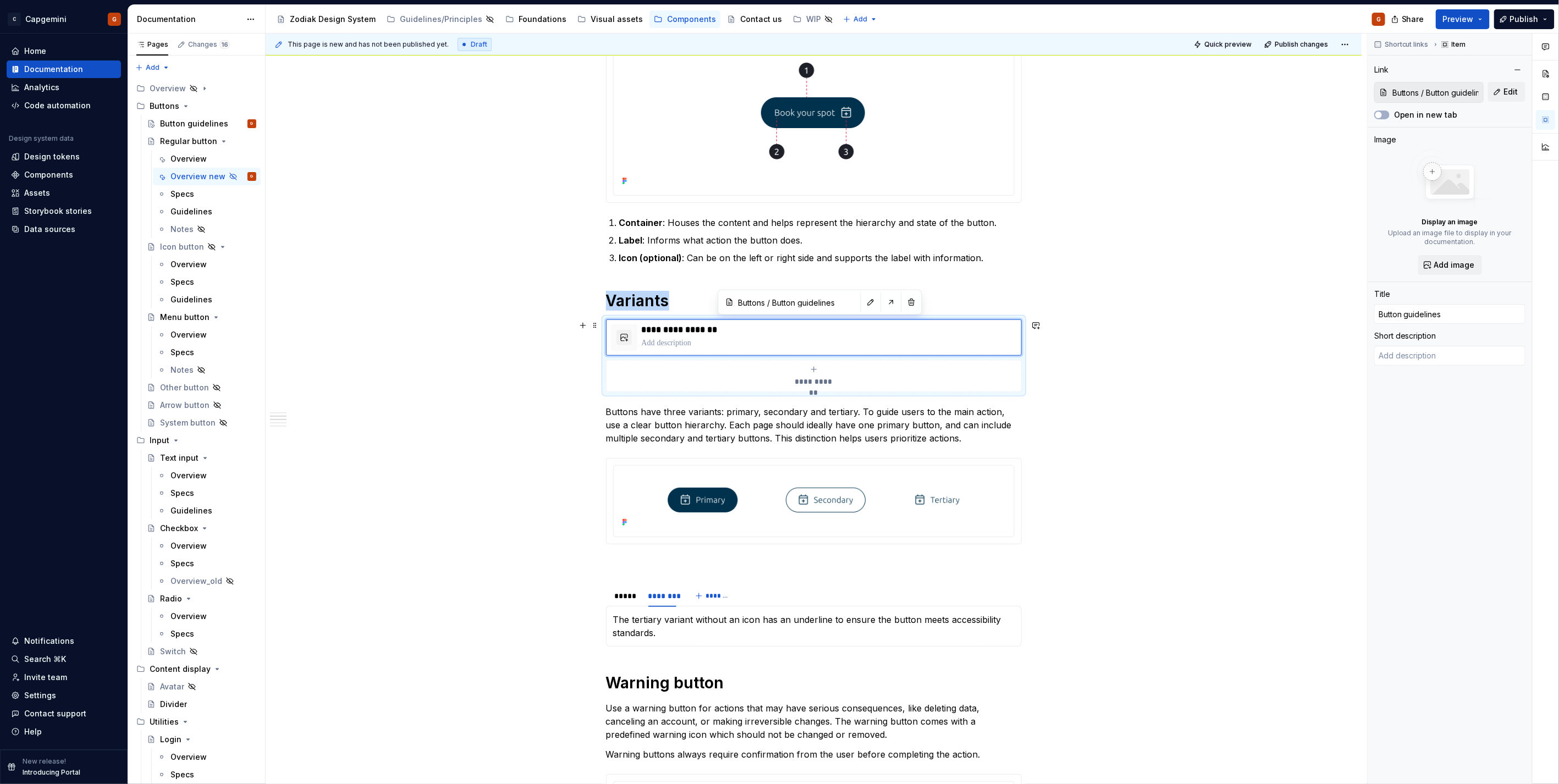
click at [1021, 384] on div "**********" at bounding box center [813, 356] width 416 height 73
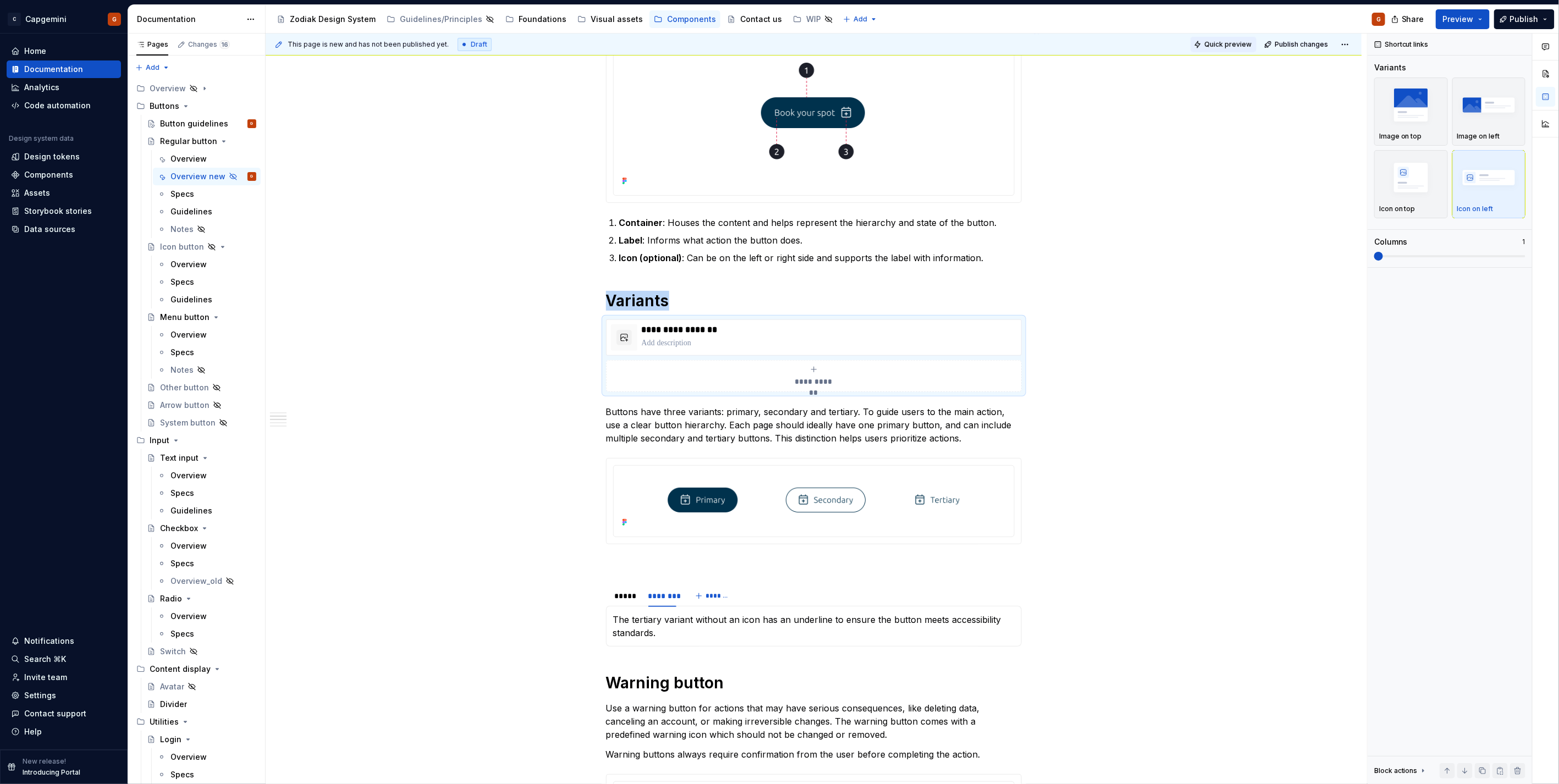
click at [1218, 42] on span "Quick preview" at bounding box center [1228, 44] width 47 height 9
click at [697, 335] on p "**********" at bounding box center [829, 330] width 375 height 11
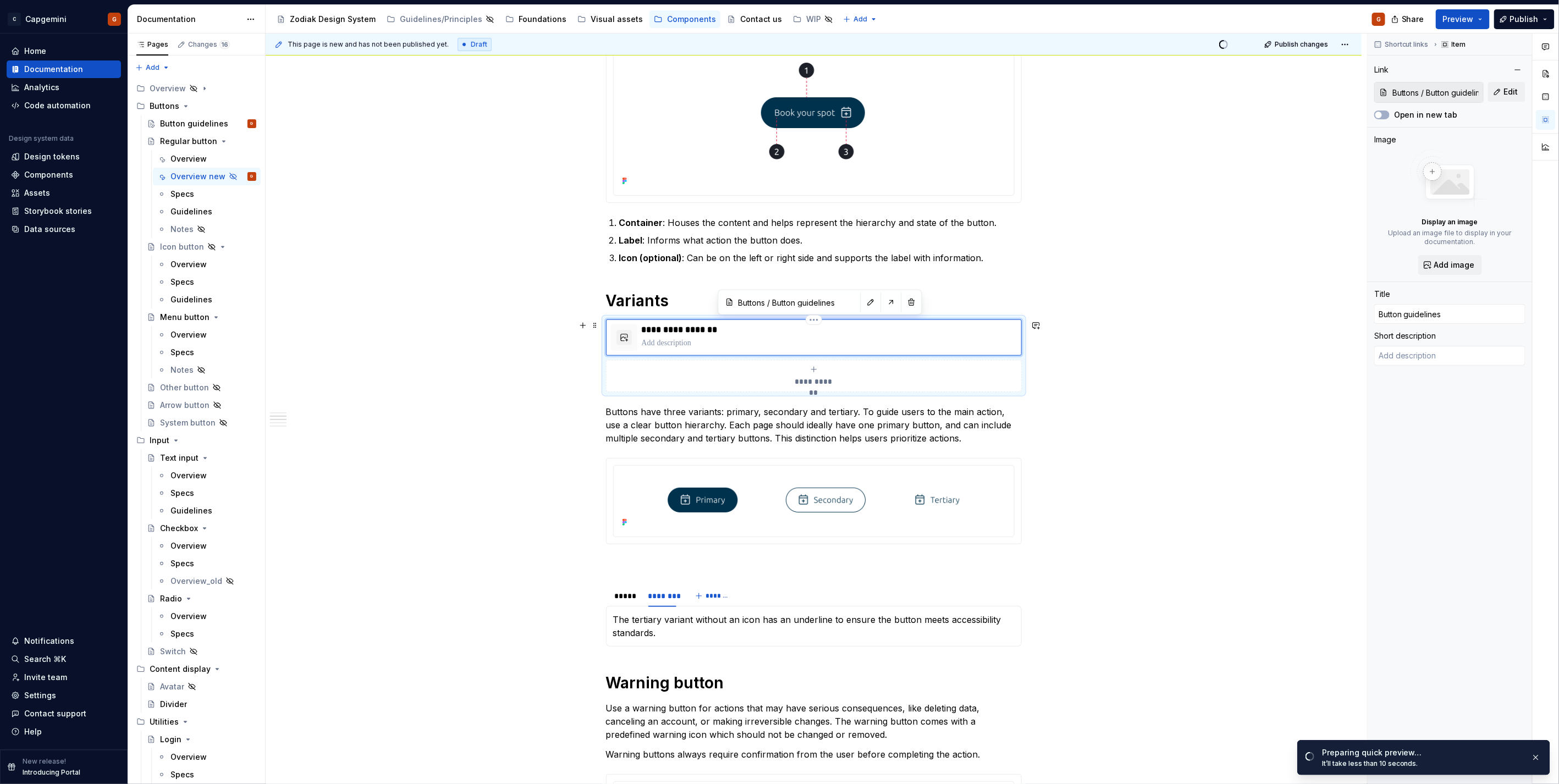
click at [697, 327] on p "**********" at bounding box center [829, 330] width 375 height 11
type textarea "*"
type input "V"
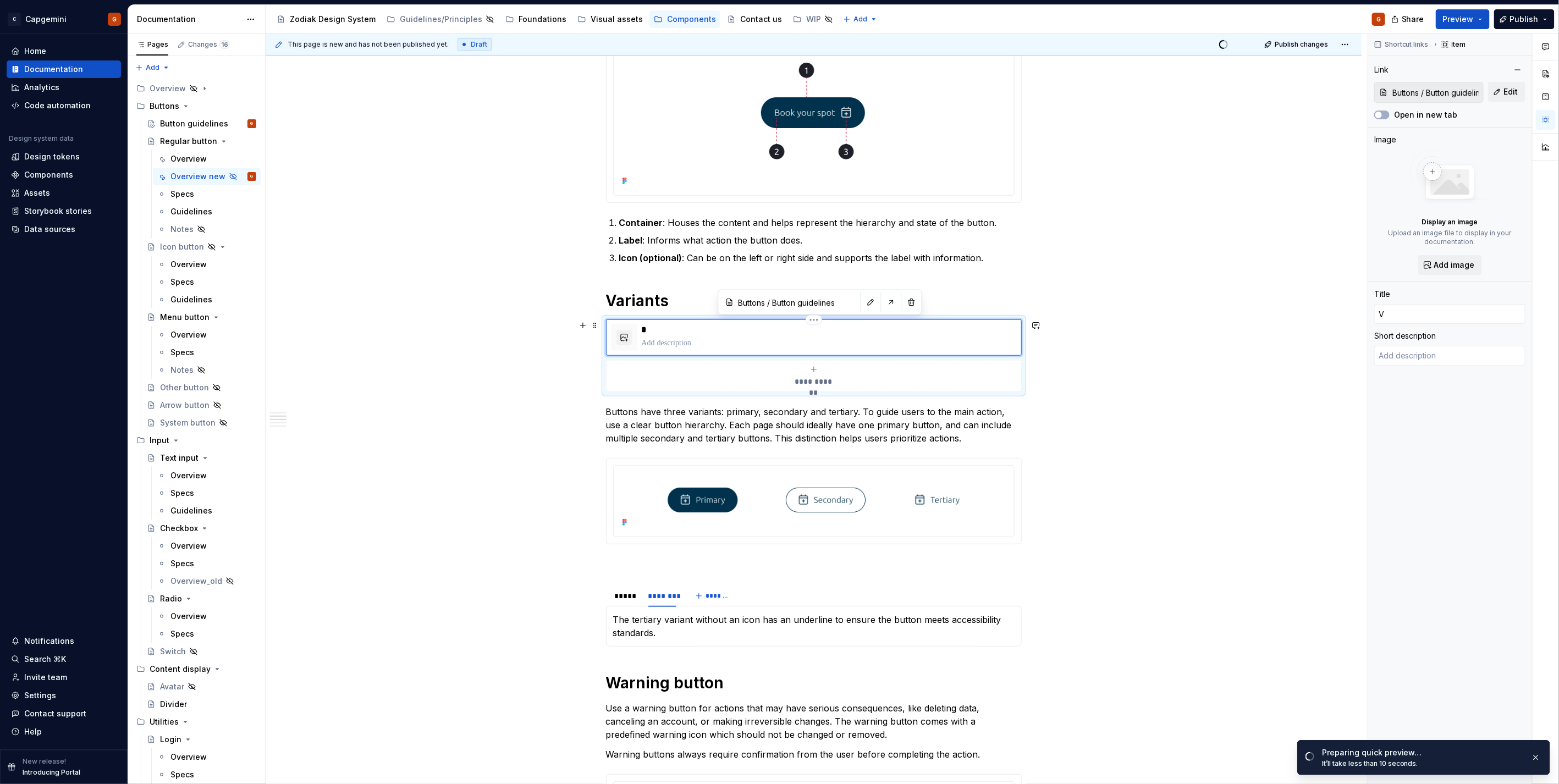
type textarea "*"
type input "Va"
type textarea "*"
type input "Var"
type textarea "*"
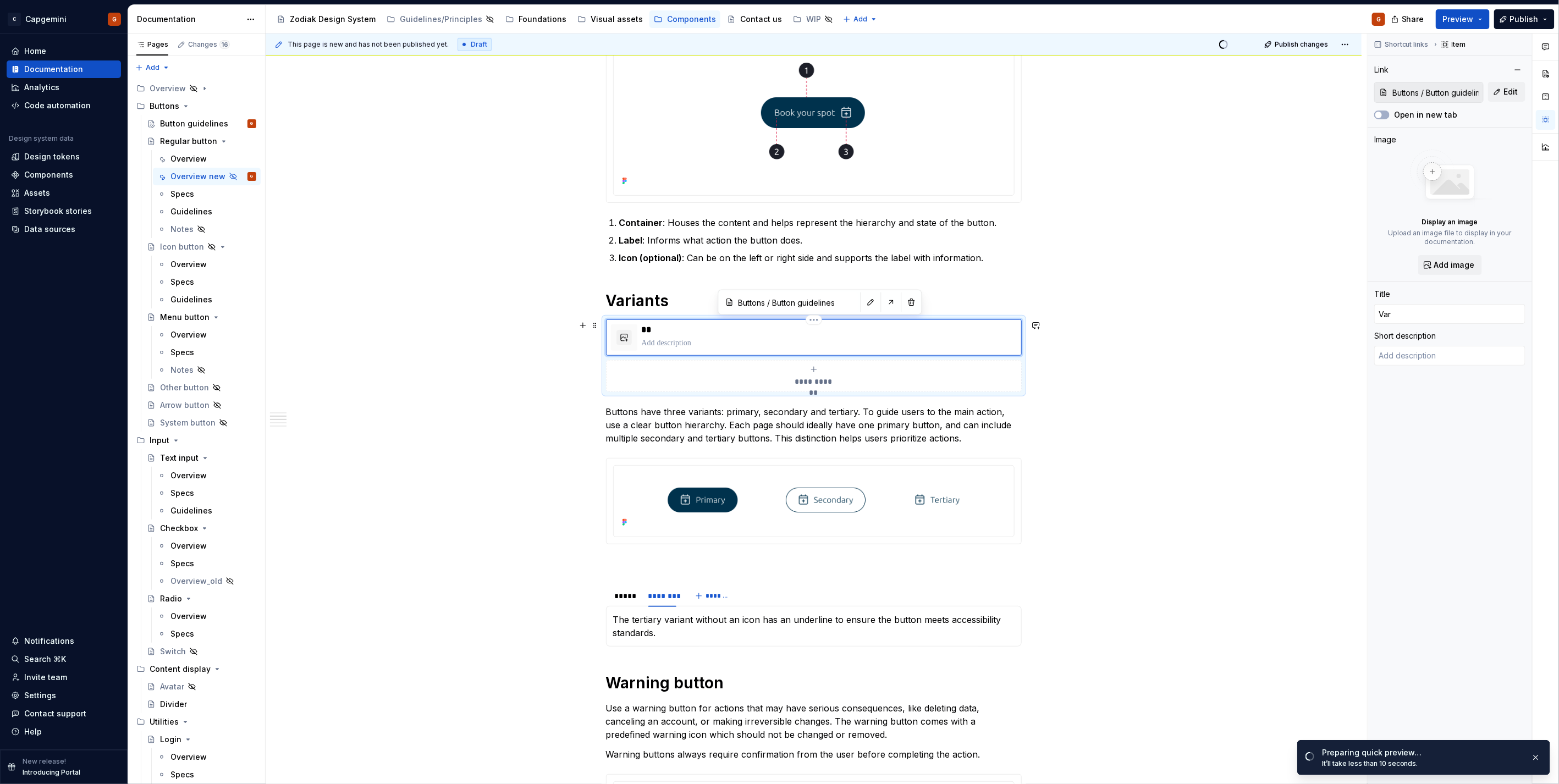
type input "Vari"
type textarea "*"
type input "Varia"
type textarea "*"
type input "Varian"
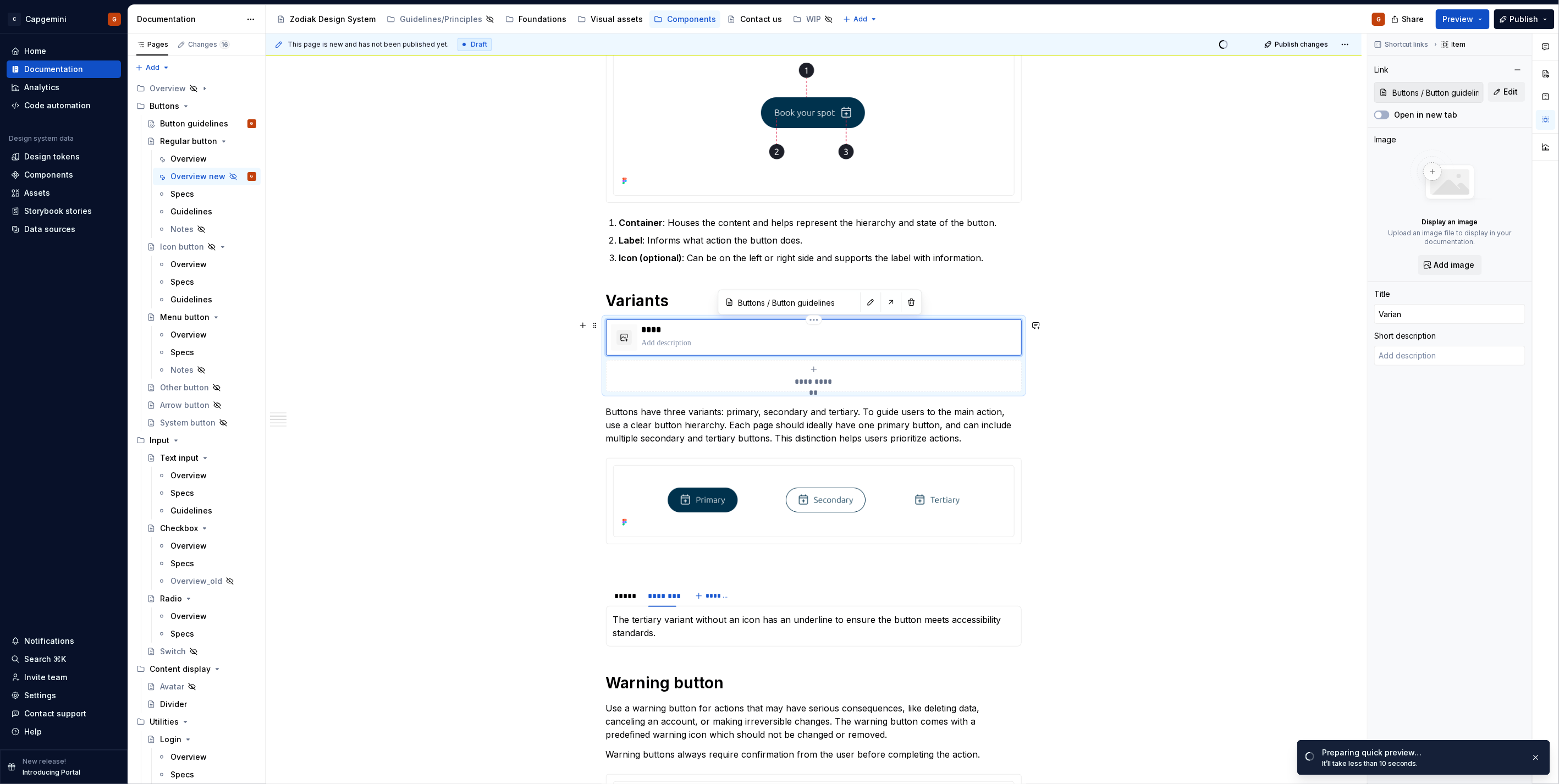
type textarea "*"
type input "Variant"
type textarea "*"
type input "Variants"
type textarea "*"
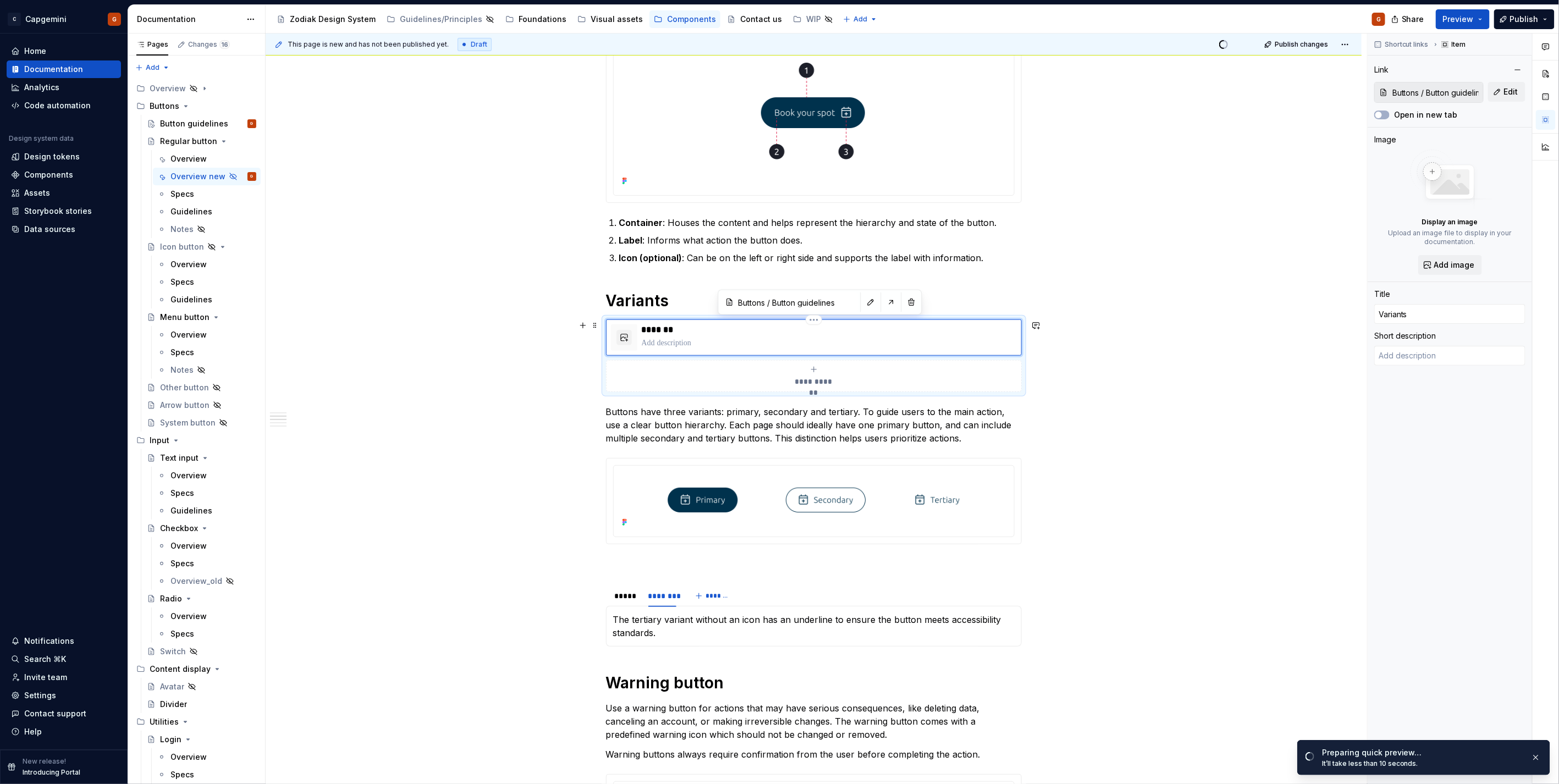
type input "Variants"
type textarea "*"
type input "Variants a"
type textarea "*"
type input "Variants an"
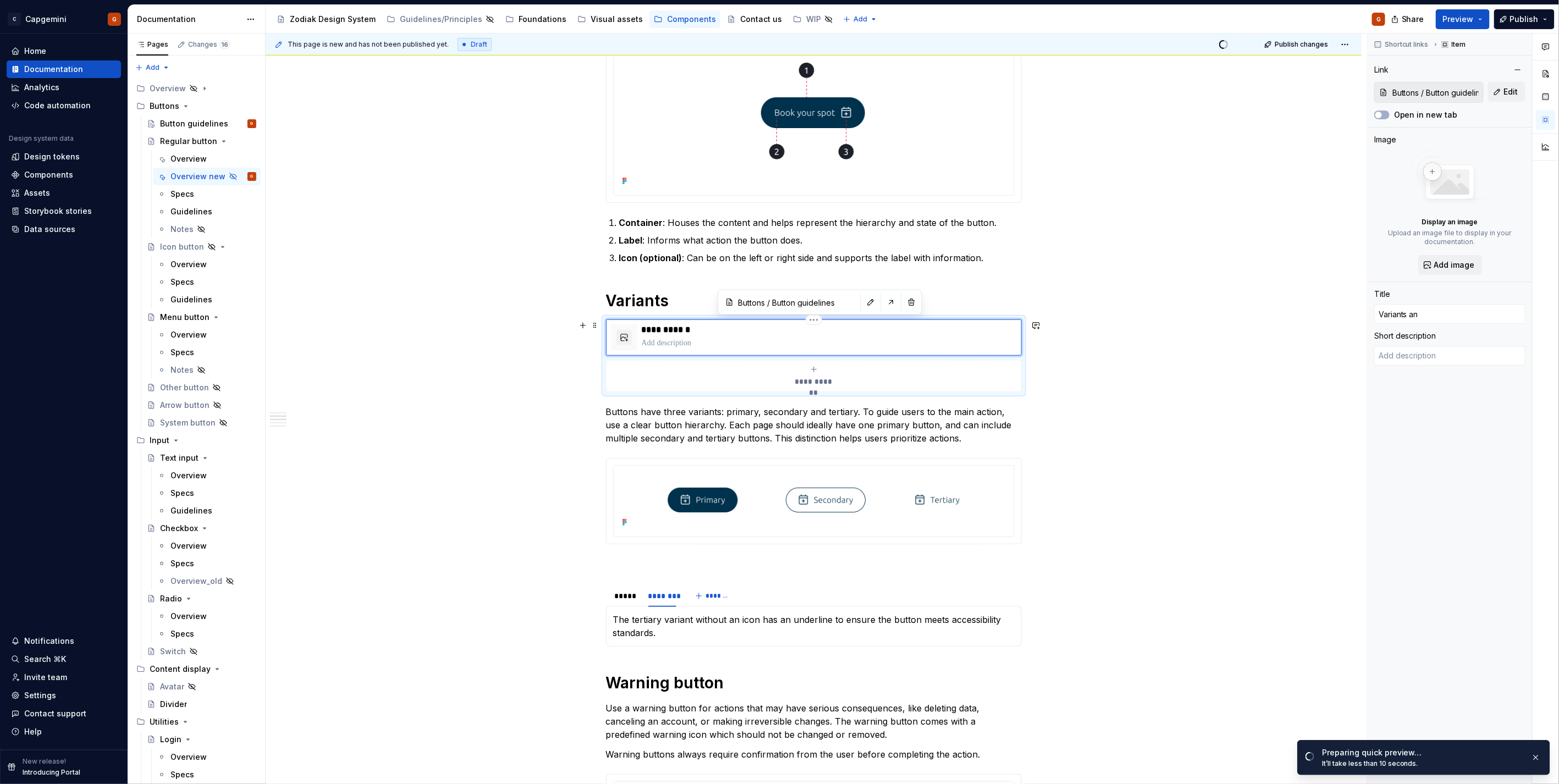
type textarea "*"
type input "Variants and"
type textarea "*"
type input "Variants and"
type textarea "*"
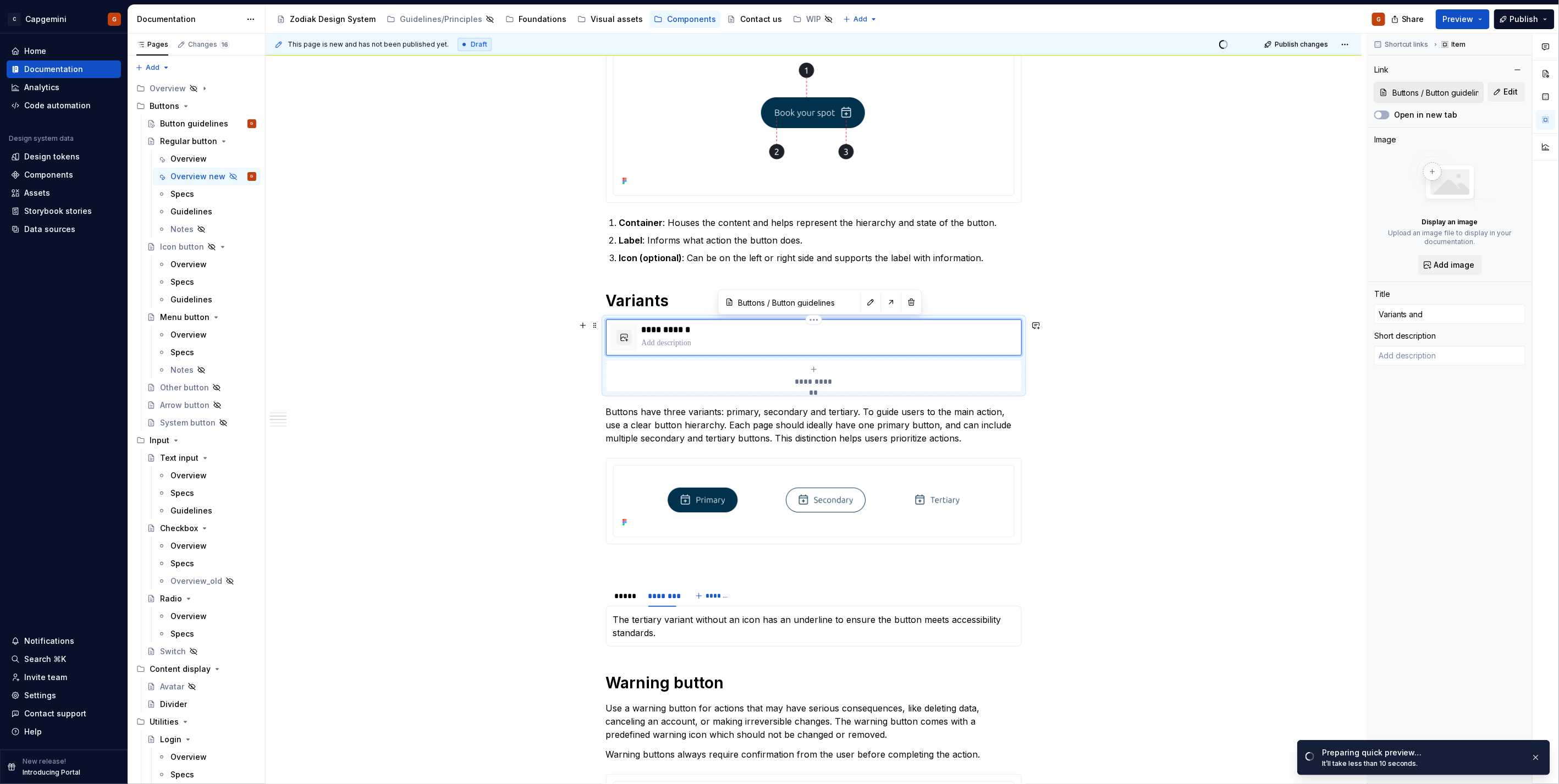
type input "Variants and h"
type textarea "*"
type input "Variants and hier"
type textarea "*"
type input "Variants and hiera"
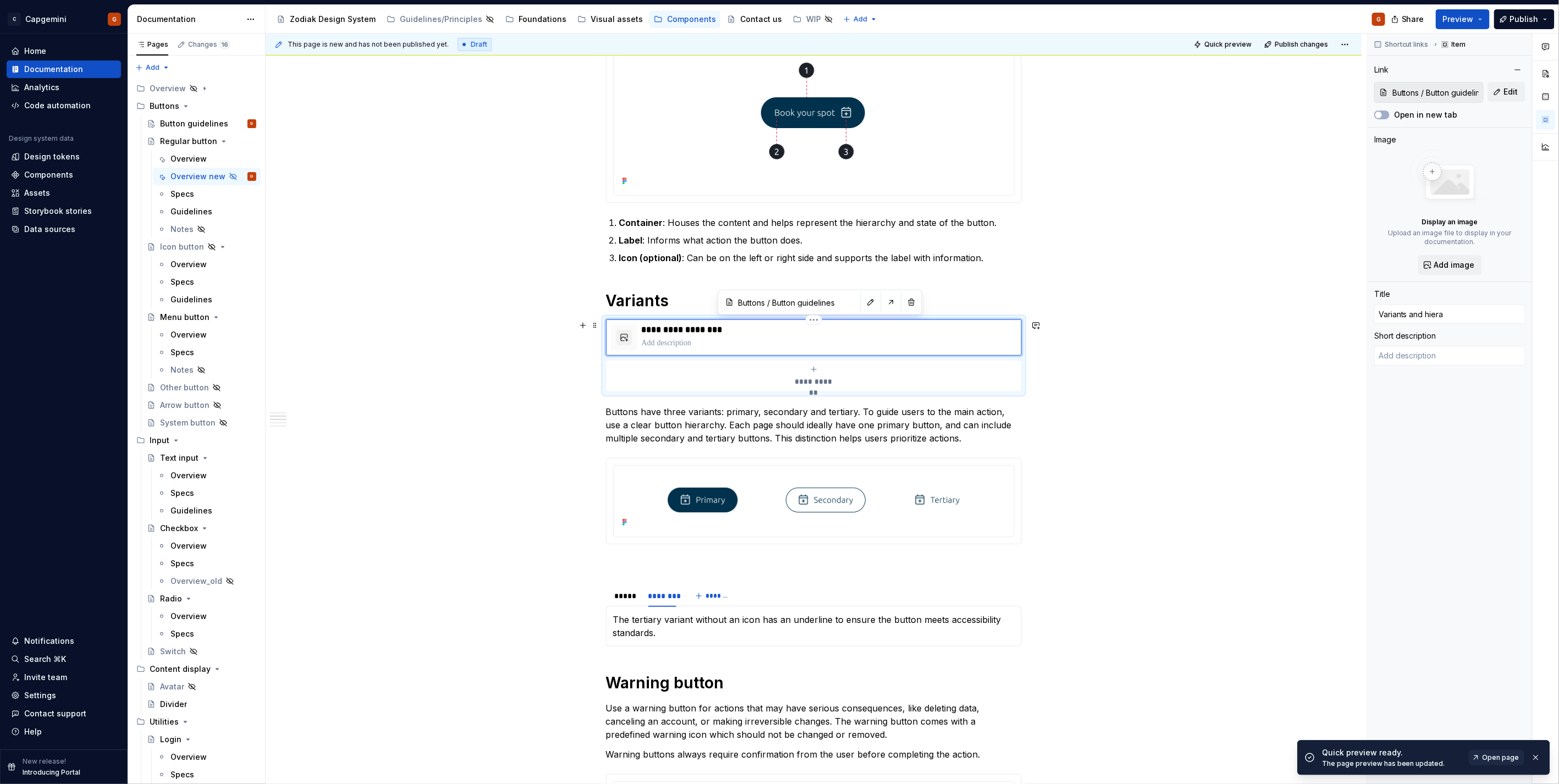
type textarea "*"
type input "Variants and hierac"
type textarea "*"
type input "Variants and hierach"
type textarea "*"
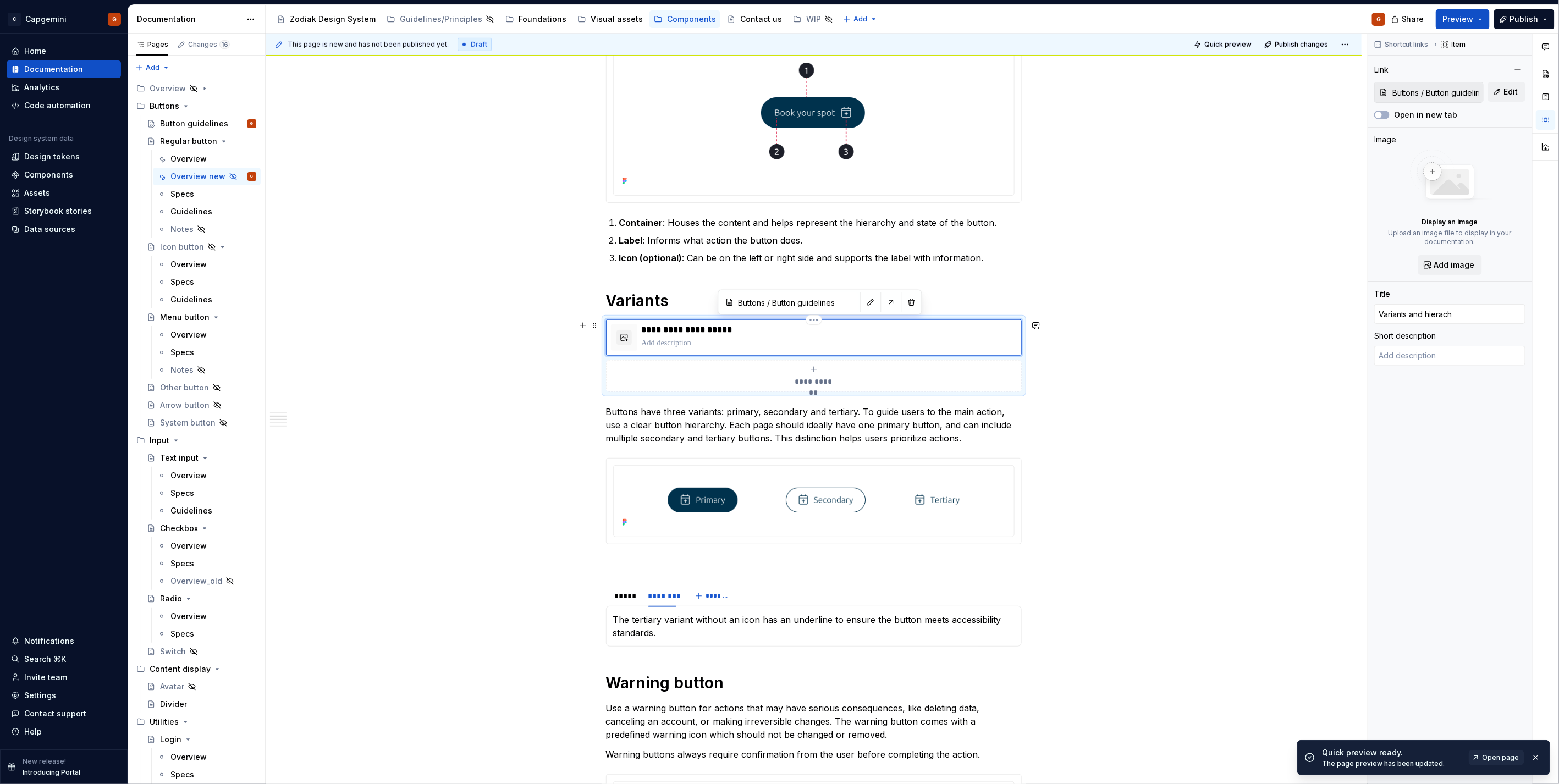
type input "Variants and hierachy"
type textarea "*"
type input "BVariants and hierachy"
type textarea "*"
type input "BuVariants and hierachy"
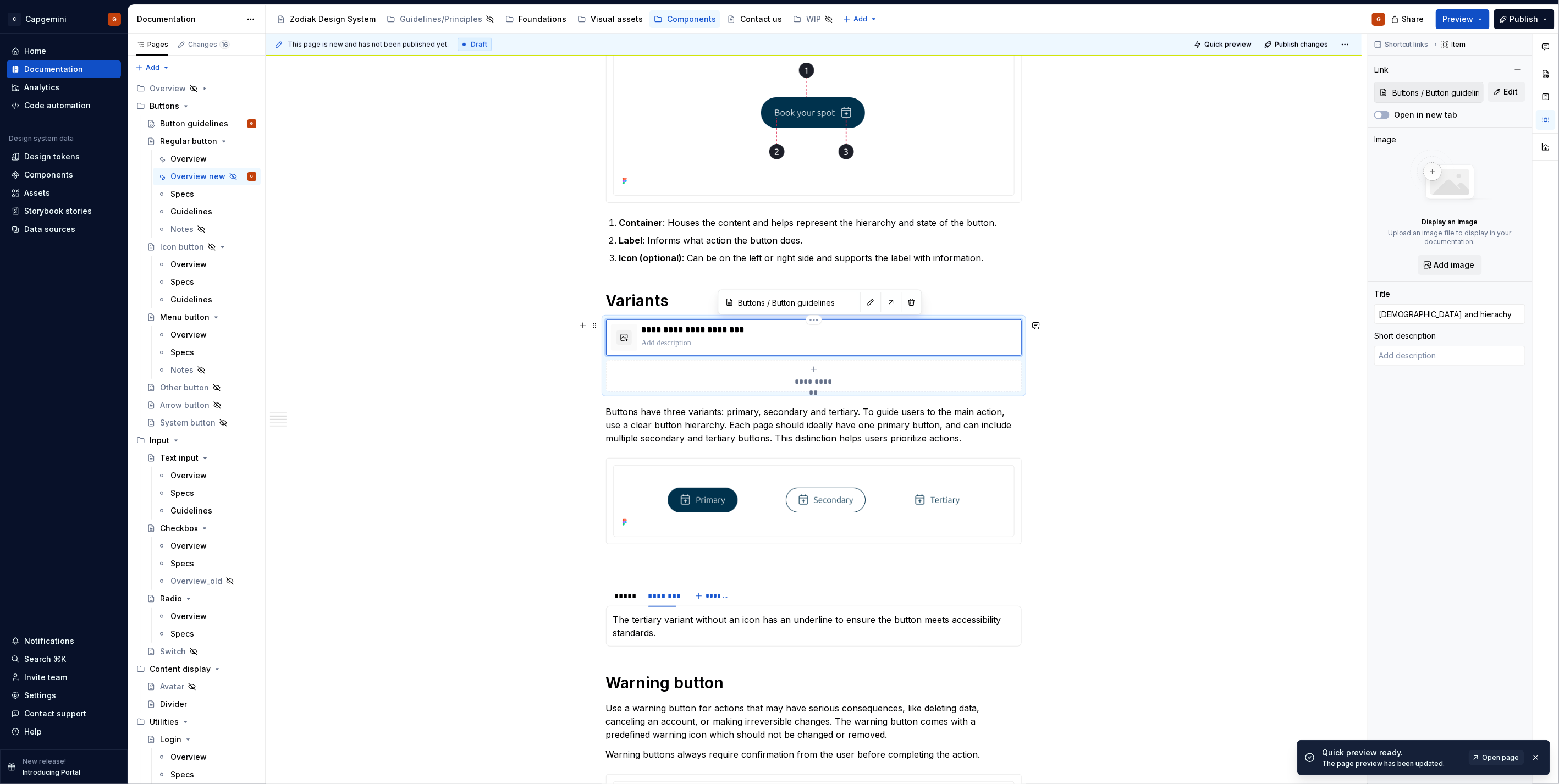
type textarea "*"
type input "ButVariants and hierachy"
type textarea "*"
type input "ButtVariants and hierachy"
type textarea "*"
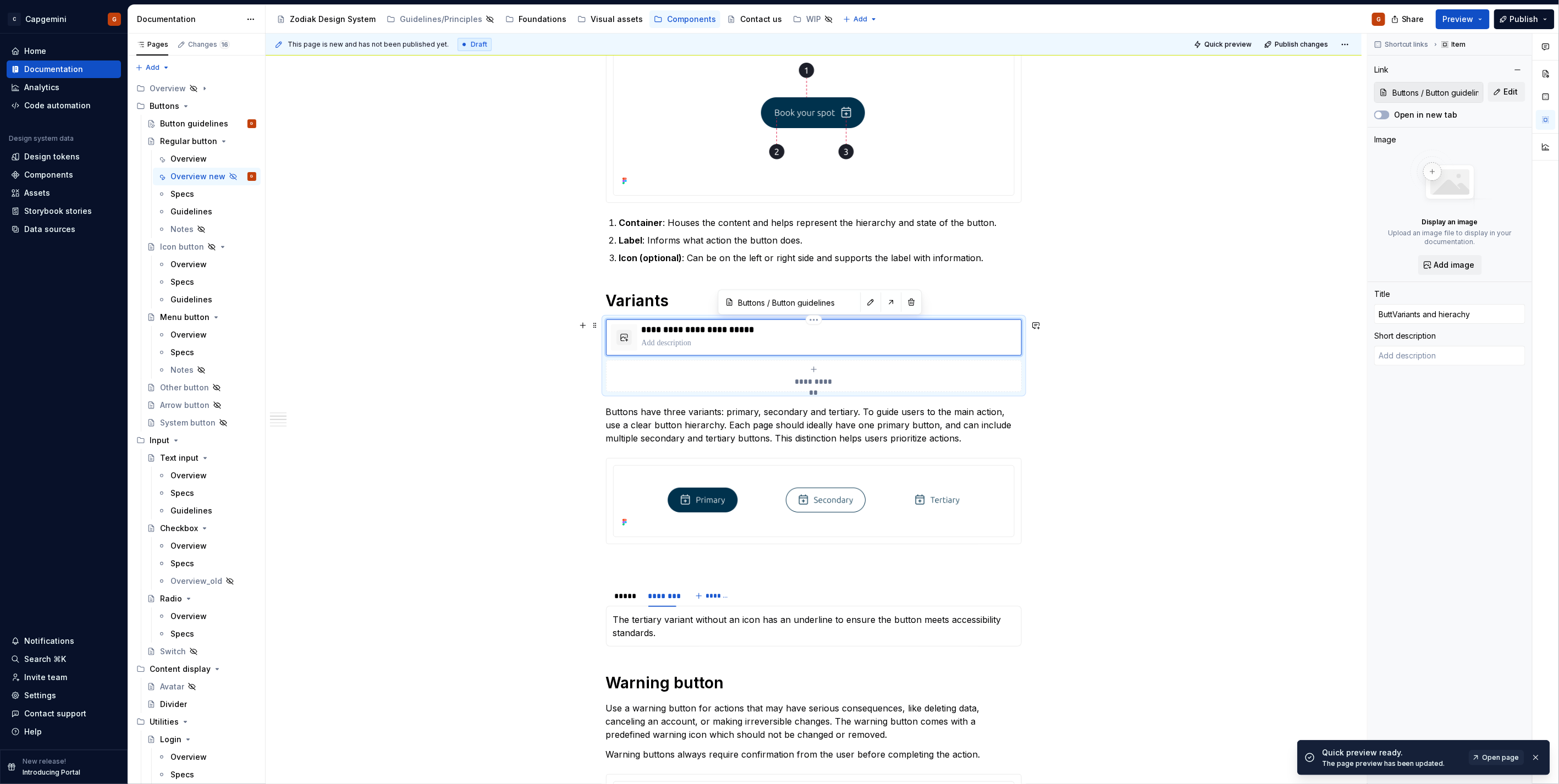
type input "ButtoVariants and hierachy"
type textarea "*"
type input "ButtonVariants and hierachy"
type textarea "*"
type input "Button Variants and hierachy"
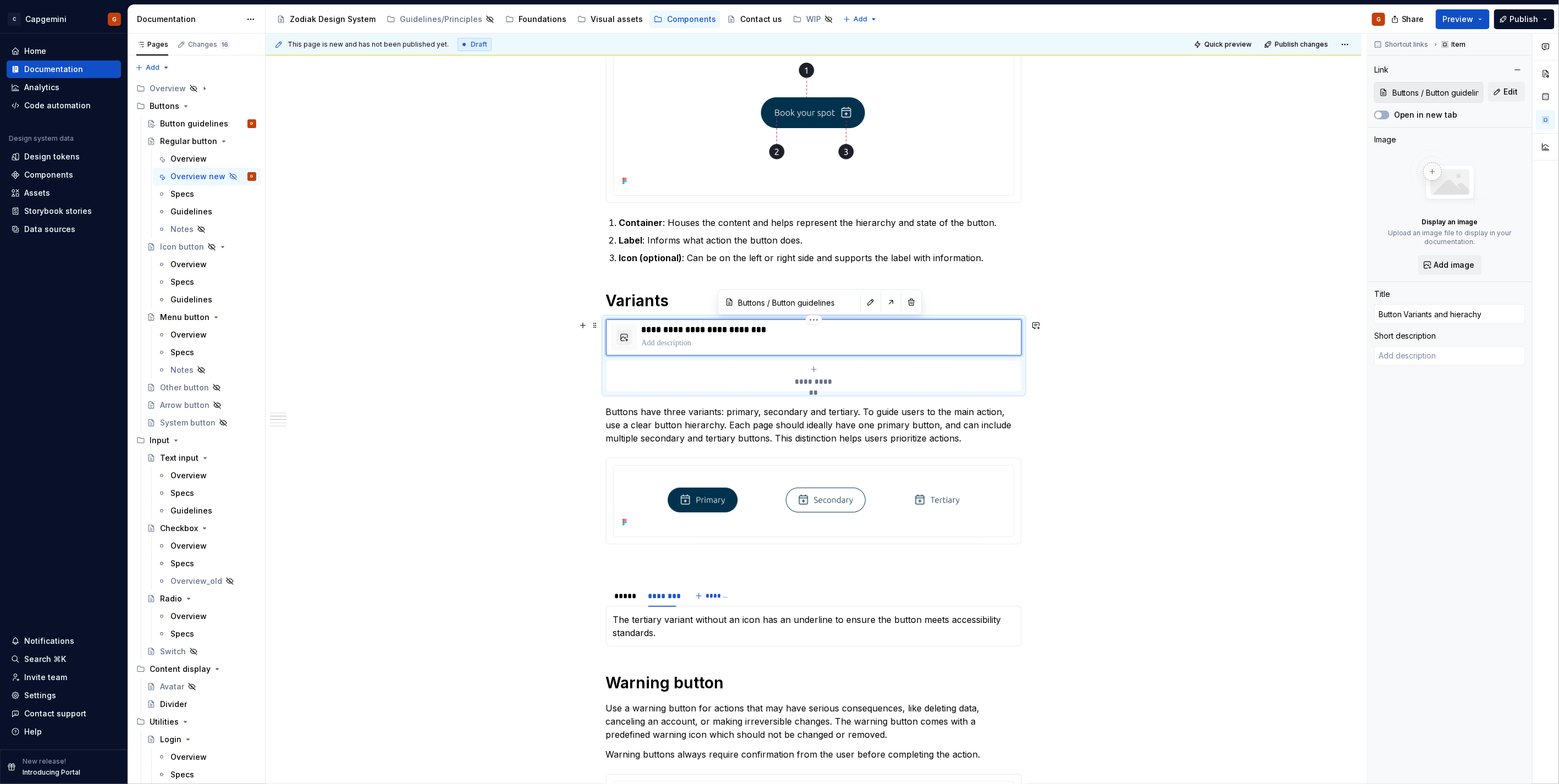
type textarea "*"
type input "Button ariants and hierachy"
type textarea "*"
type input "Button variants and hierachy"
type textarea "*"
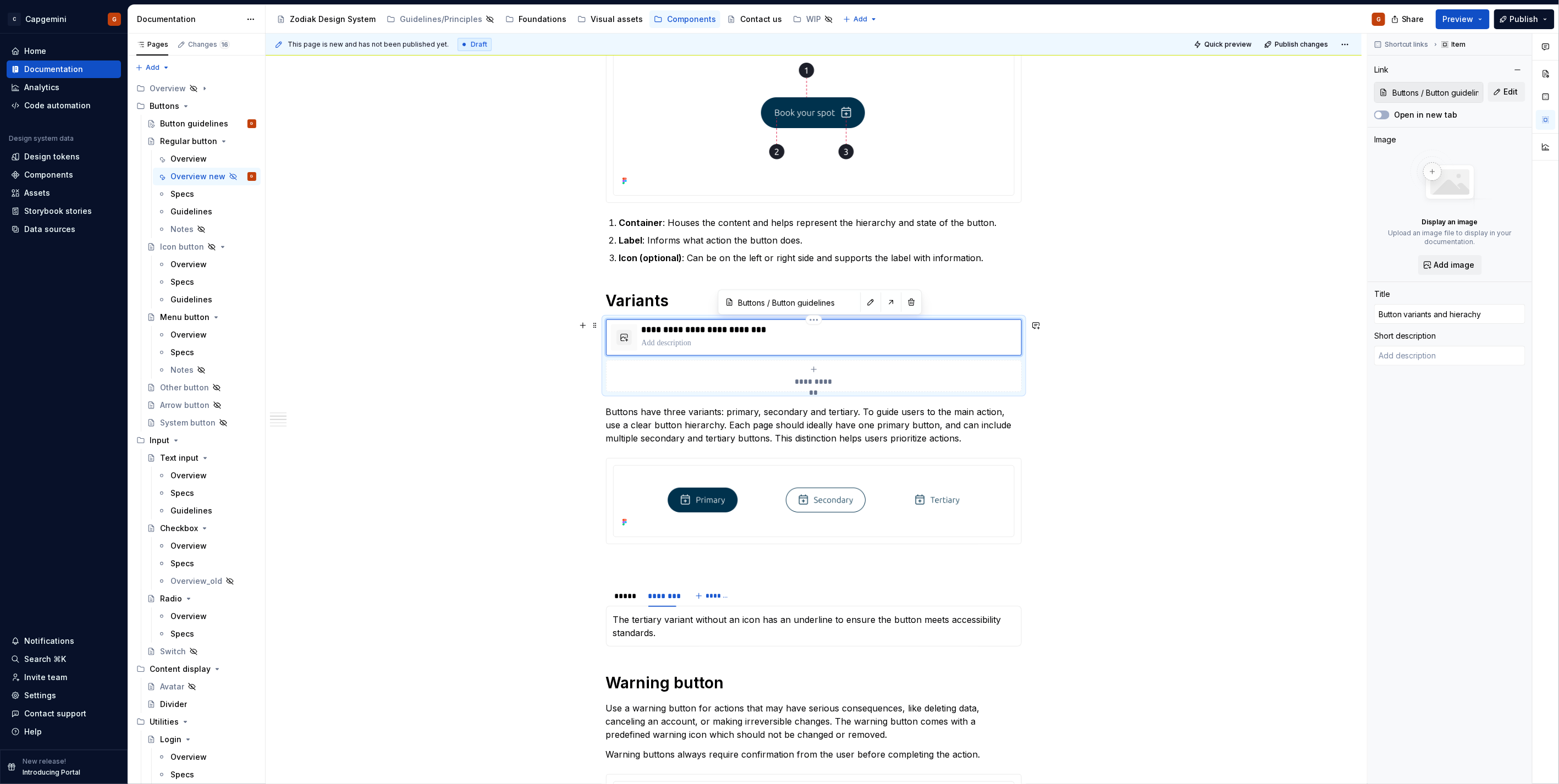
type input "Button variants and hierarchy"
click at [773, 430] on p "Buttons have three variants: primary, secondary and tertiary. To guide users to…" at bounding box center [813, 425] width 416 height 39
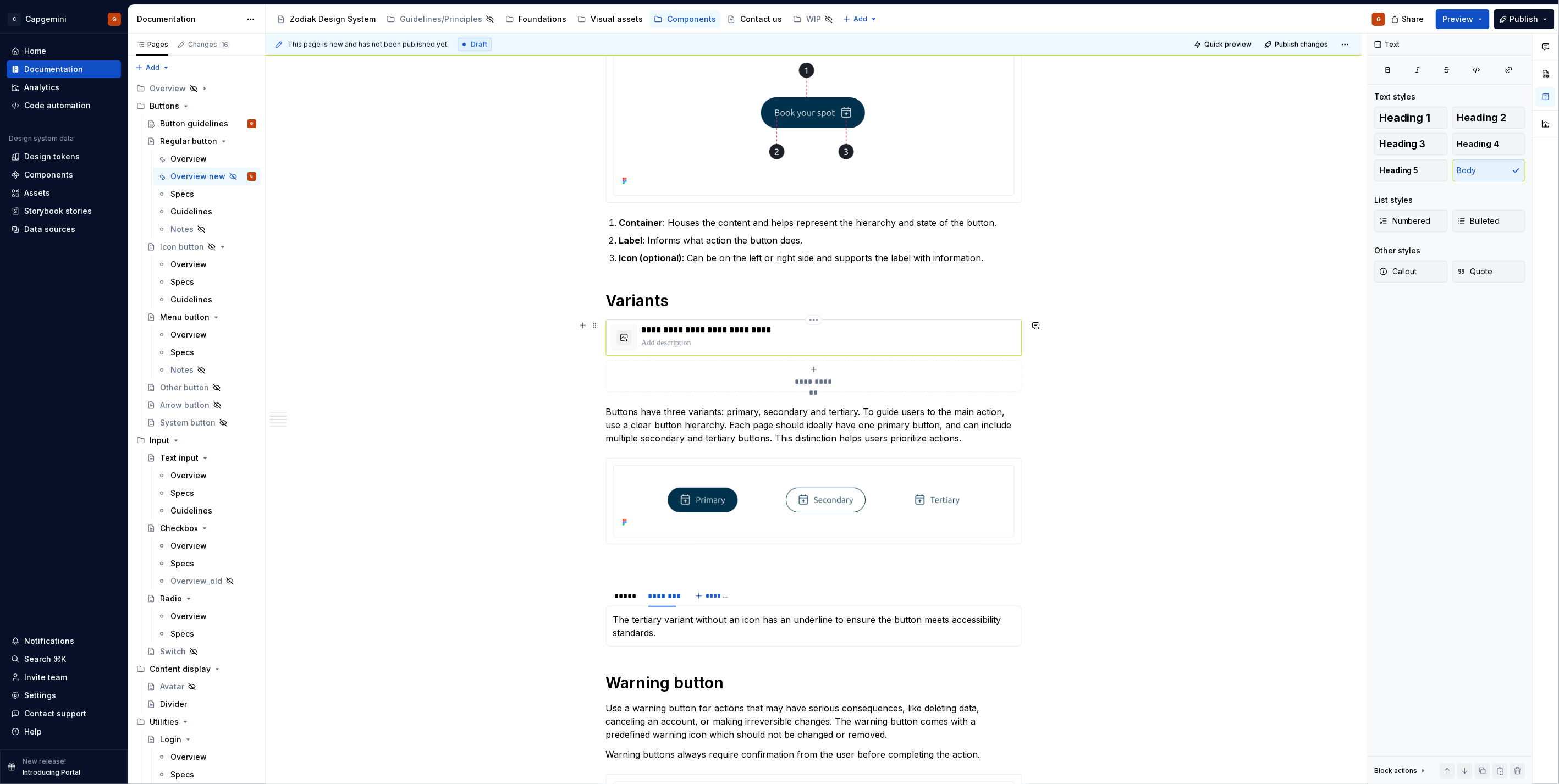
click at [755, 345] on p at bounding box center [829, 343] width 375 height 11
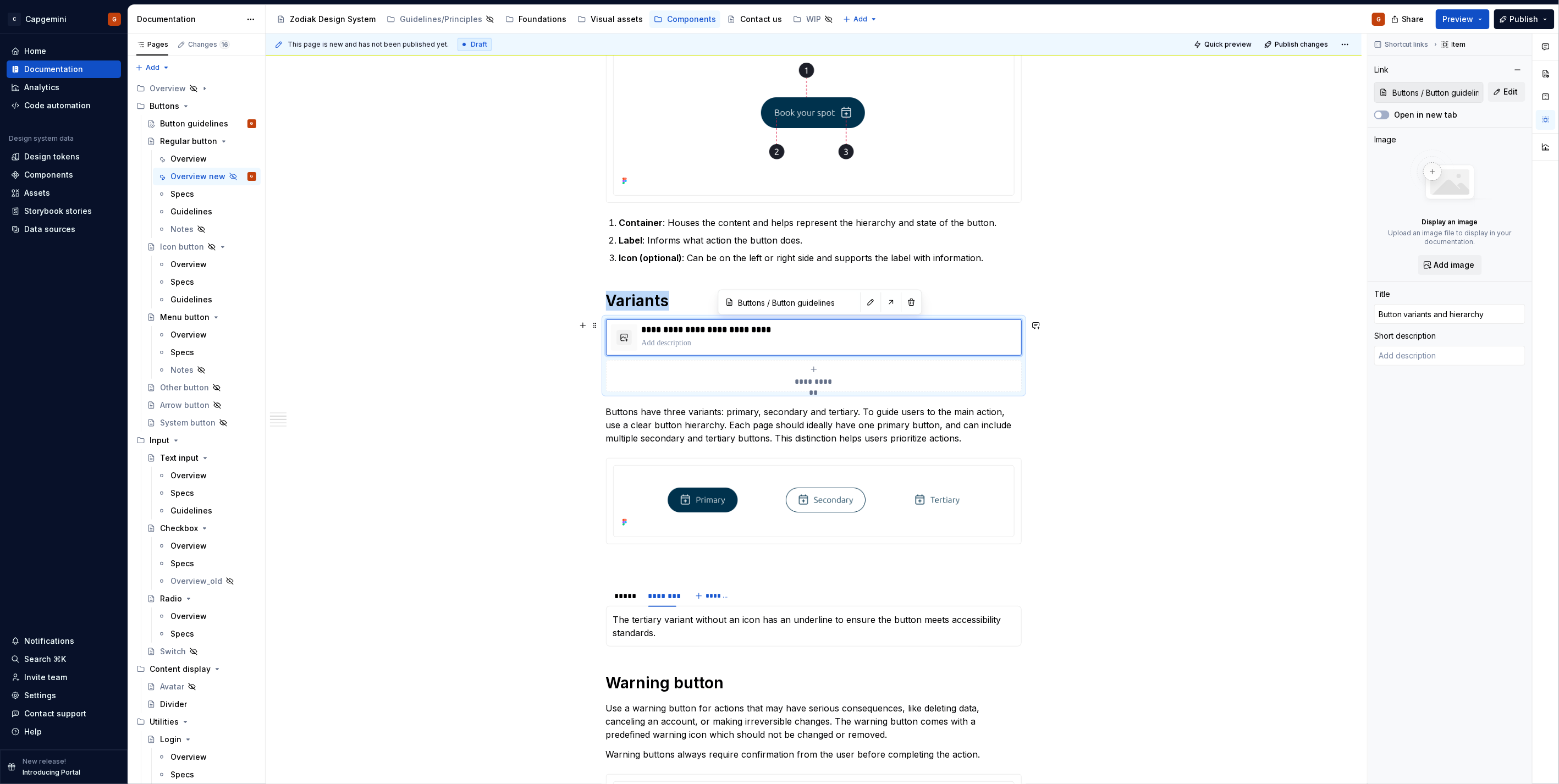
click at [796, 381] on span "**********" at bounding box center [813, 382] width 48 height 11
type textarea "*"
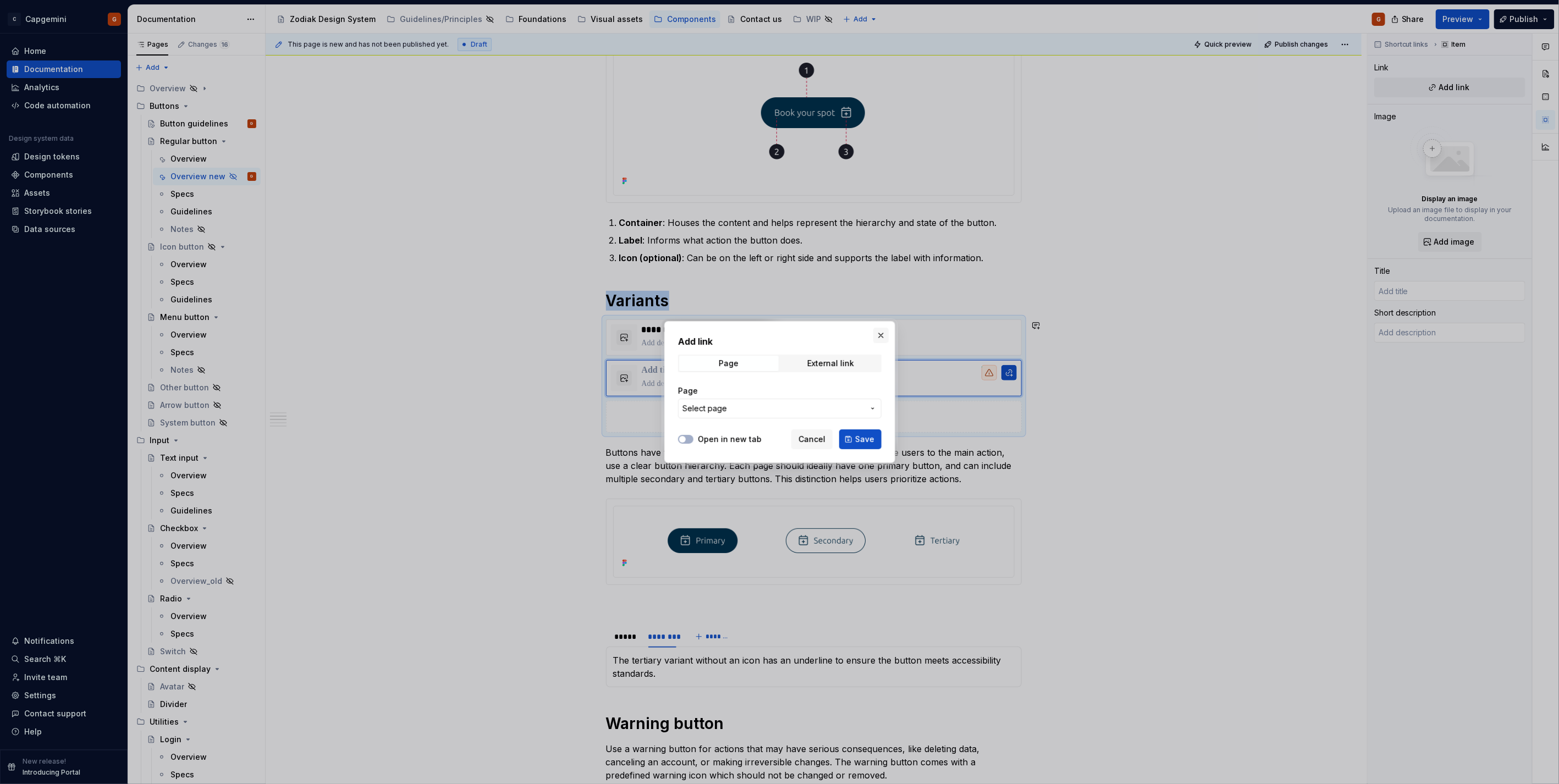
click at [876, 334] on button "button" at bounding box center [881, 335] width 15 height 15
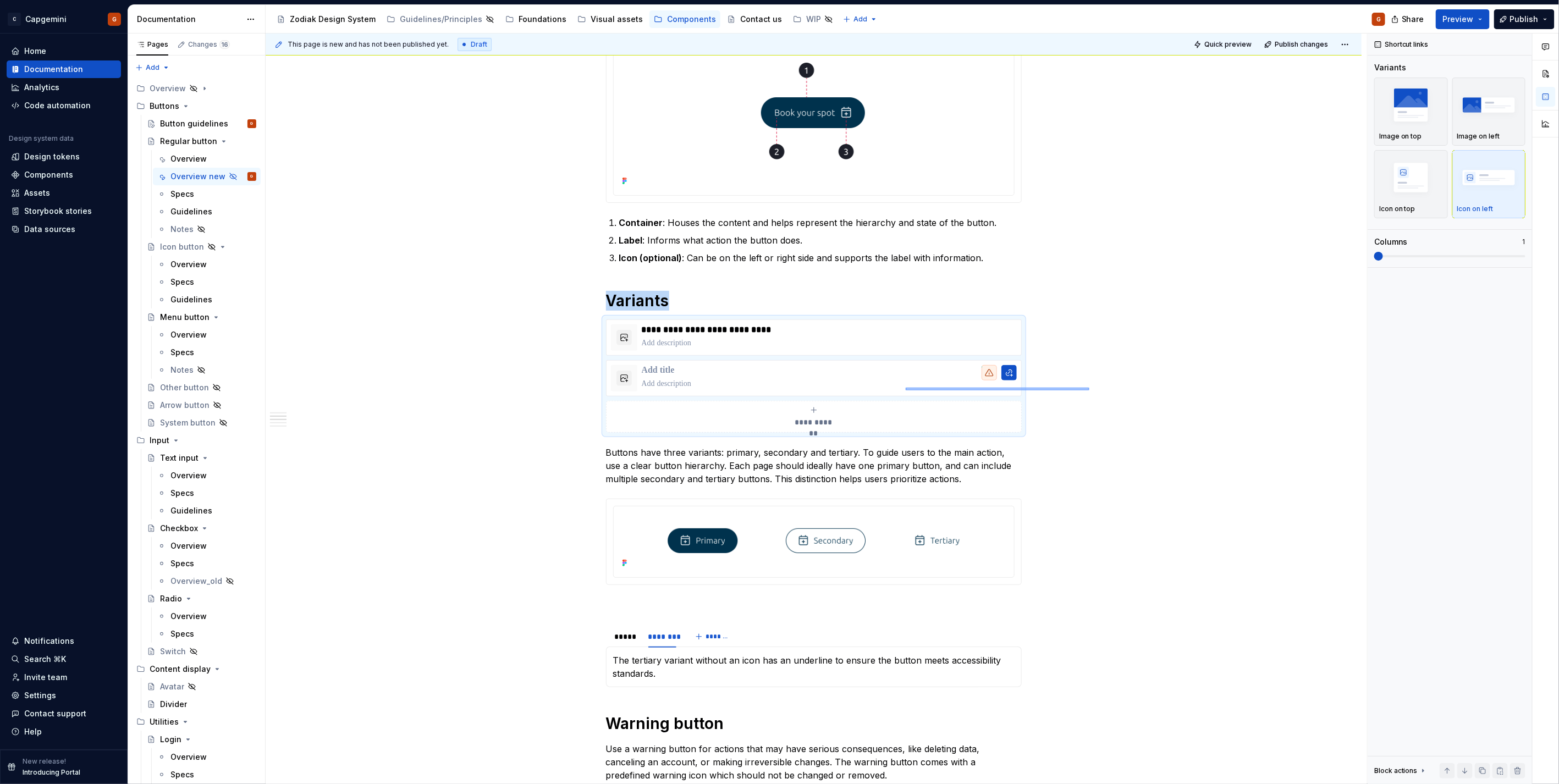
click at [906, 388] on div "**********" at bounding box center [816, 408] width 1101 height 751
click at [740, 345] on div "**********" at bounding box center [816, 408] width 1101 height 751
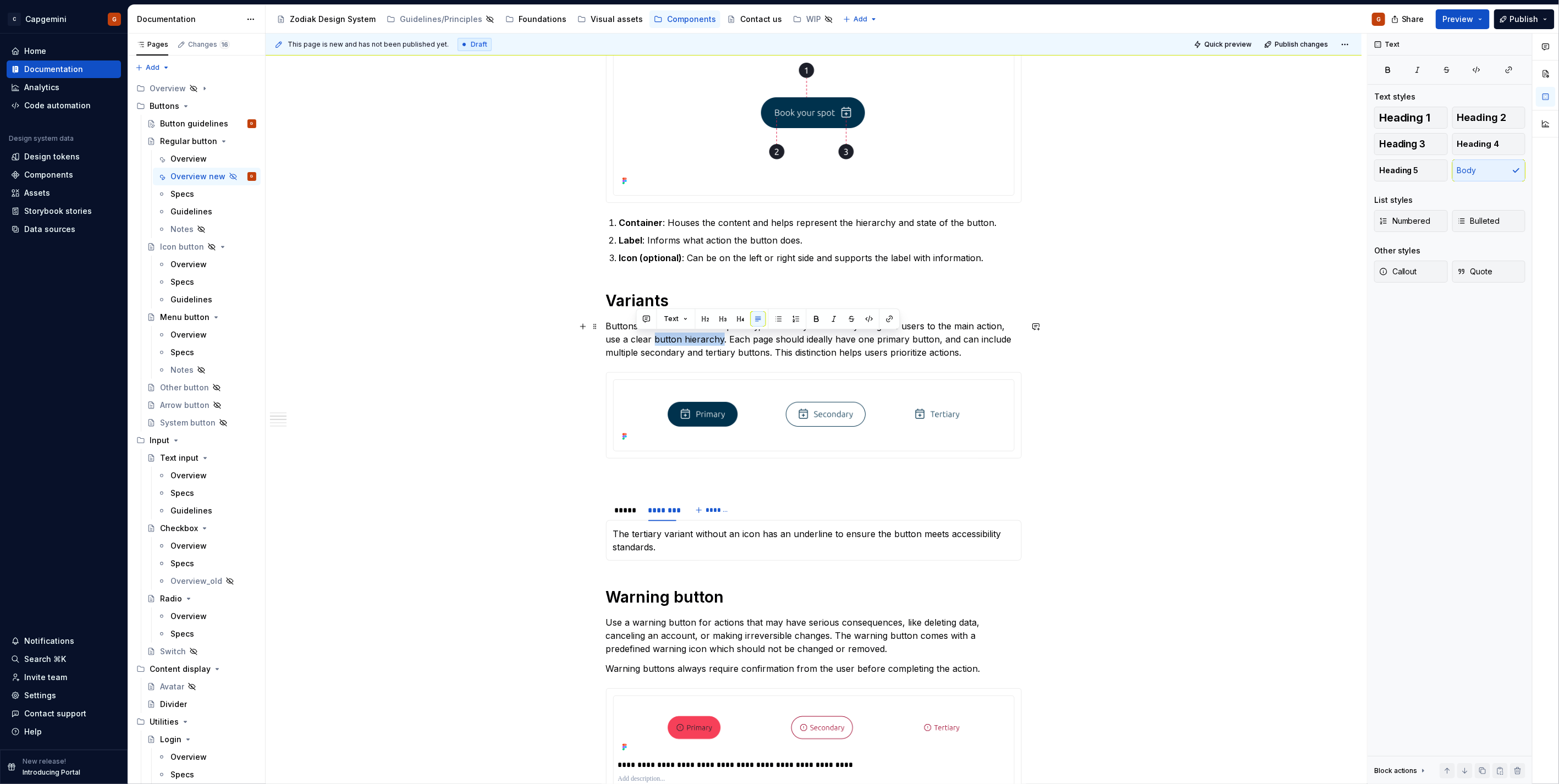
drag, startPoint x: 635, startPoint y: 345, endPoint x: 704, endPoint y: 342, distance: 69.1
click at [704, 342] on p "Buttons have three variants: primary, secondary and tertiary. To guide users to…" at bounding box center [813, 339] width 416 height 39
type textarea "*"
click at [890, 322] on button "button" at bounding box center [889, 318] width 15 height 15
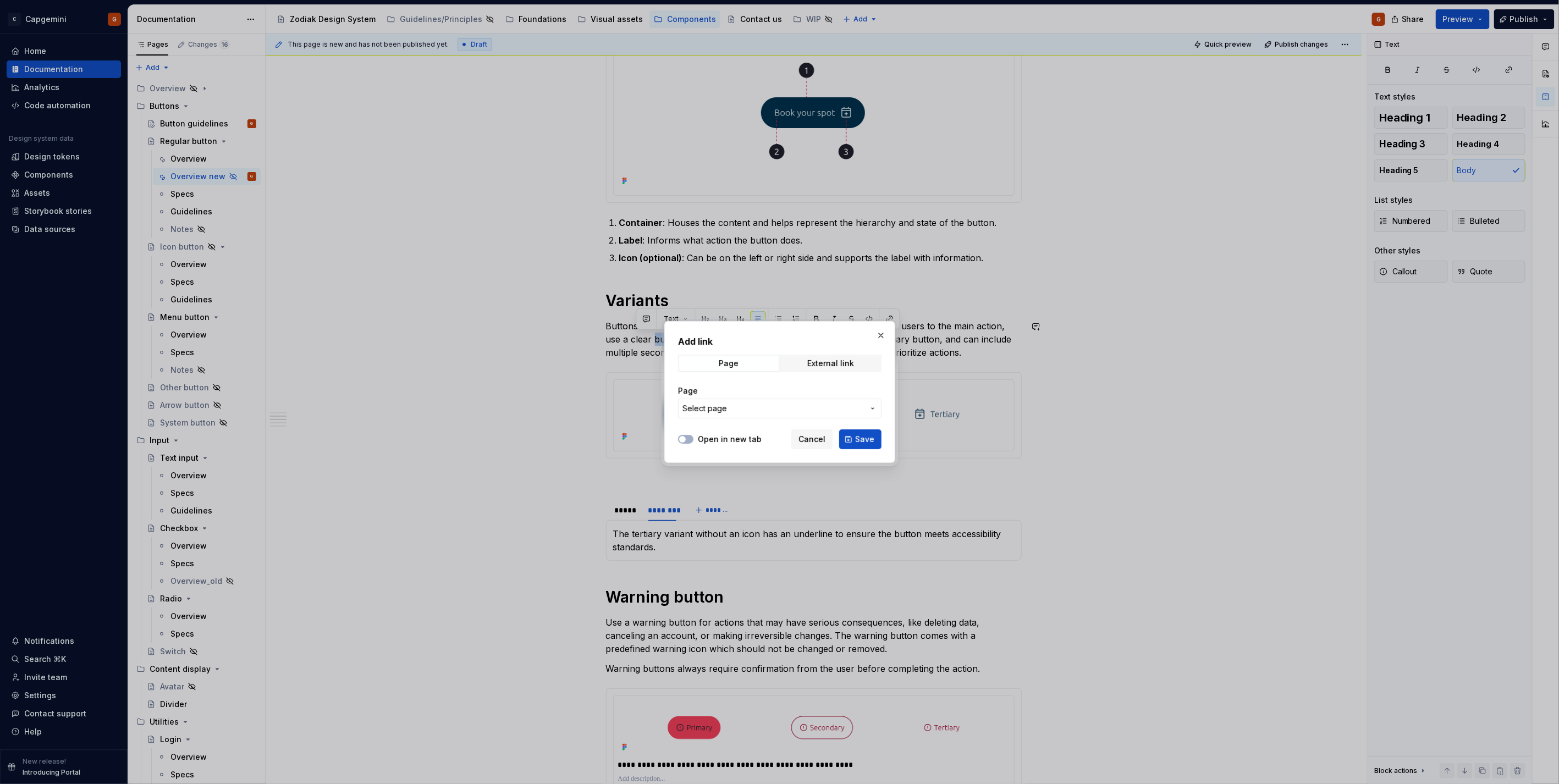
click at [787, 407] on span "Select page" at bounding box center [773, 408] width 182 height 11
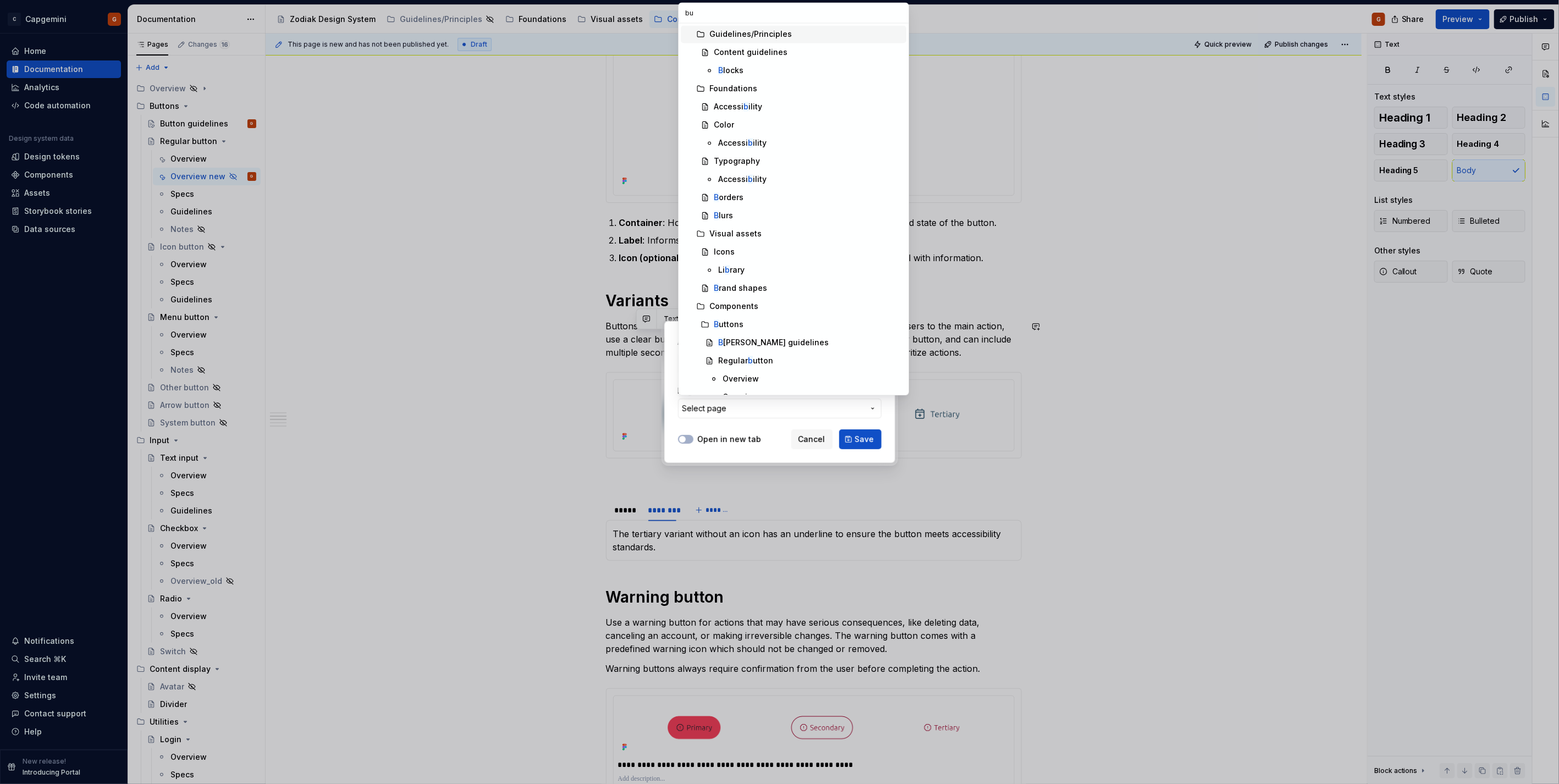
type input "but"
click at [787, 73] on div "But ton guidelines" at bounding box center [810, 70] width 183 height 11
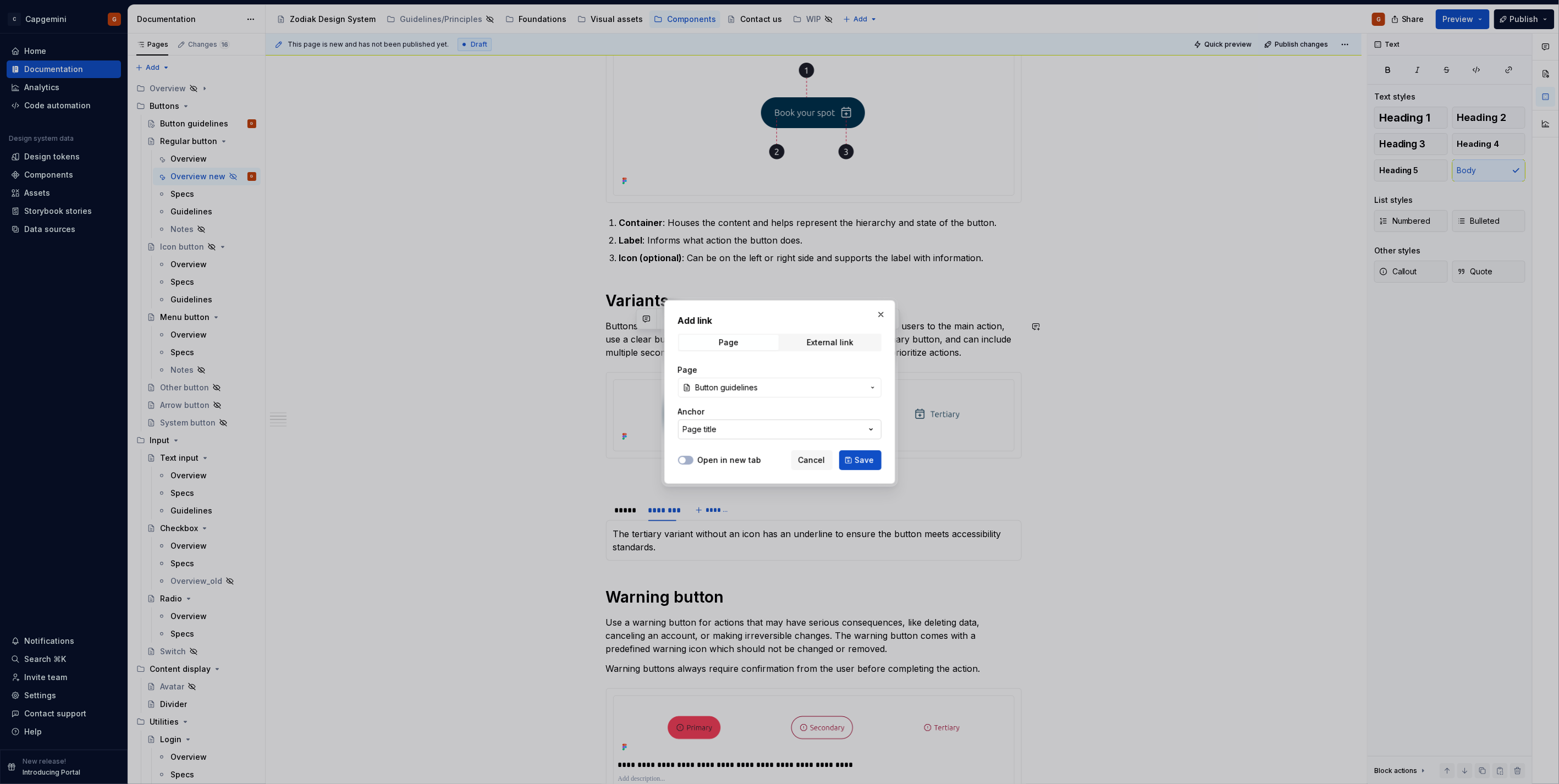
click at [712, 427] on div "Page title" at bounding box center [700, 430] width 34 height 11
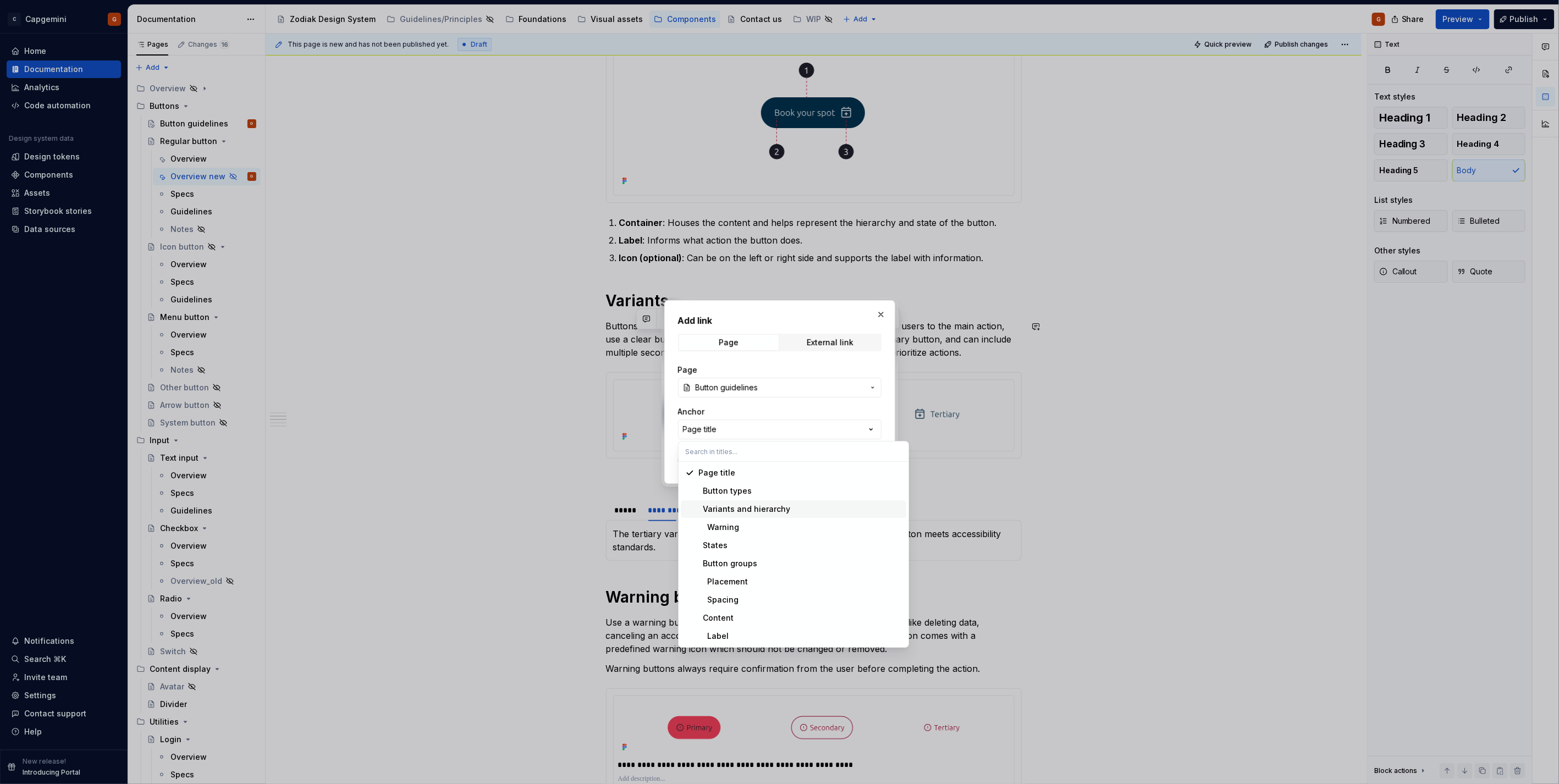
click at [761, 507] on div "Variants and hierarchy" at bounding box center [744, 509] width 92 height 11
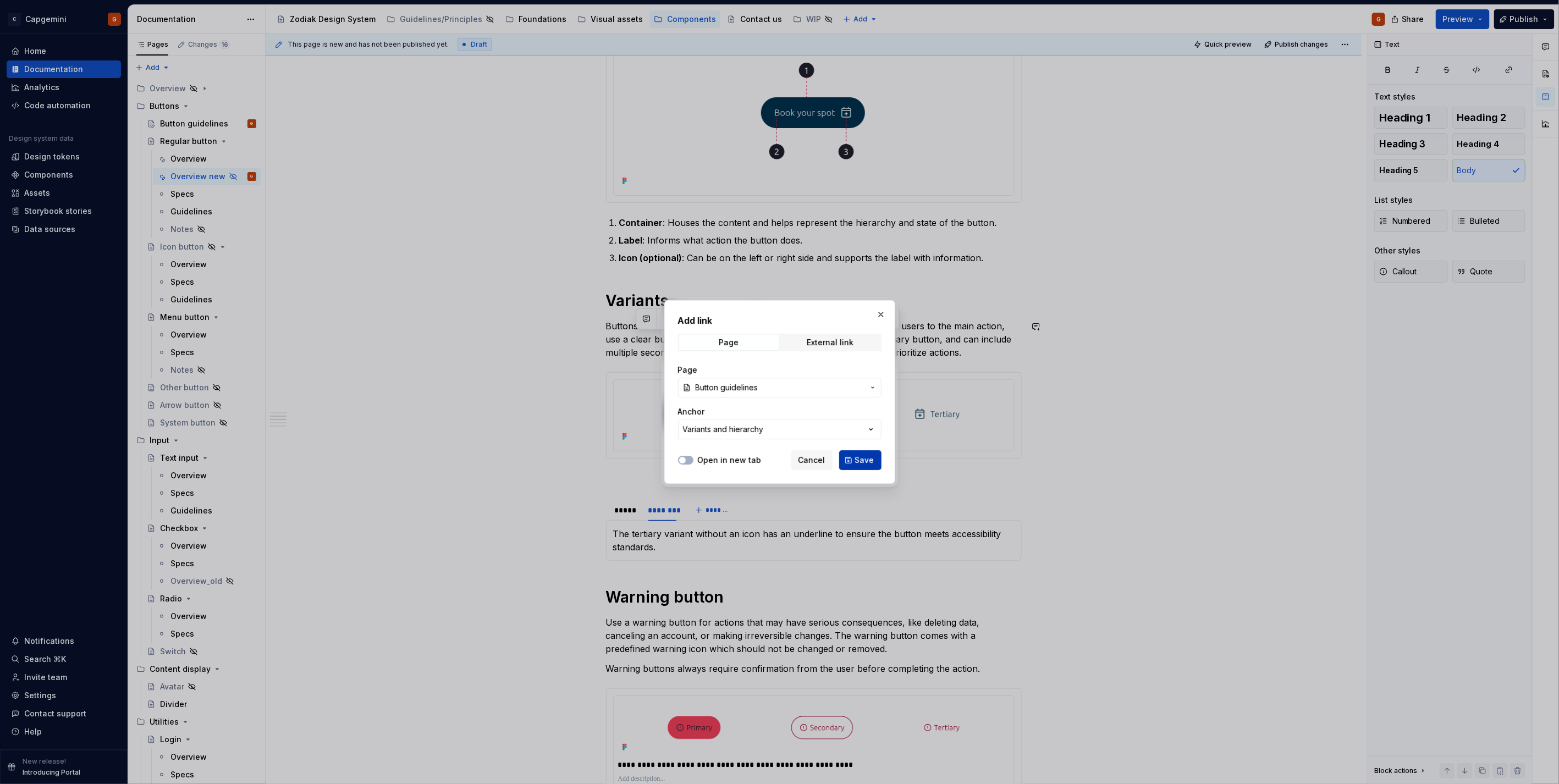
click at [859, 463] on span "Save" at bounding box center [865, 460] width 19 height 11
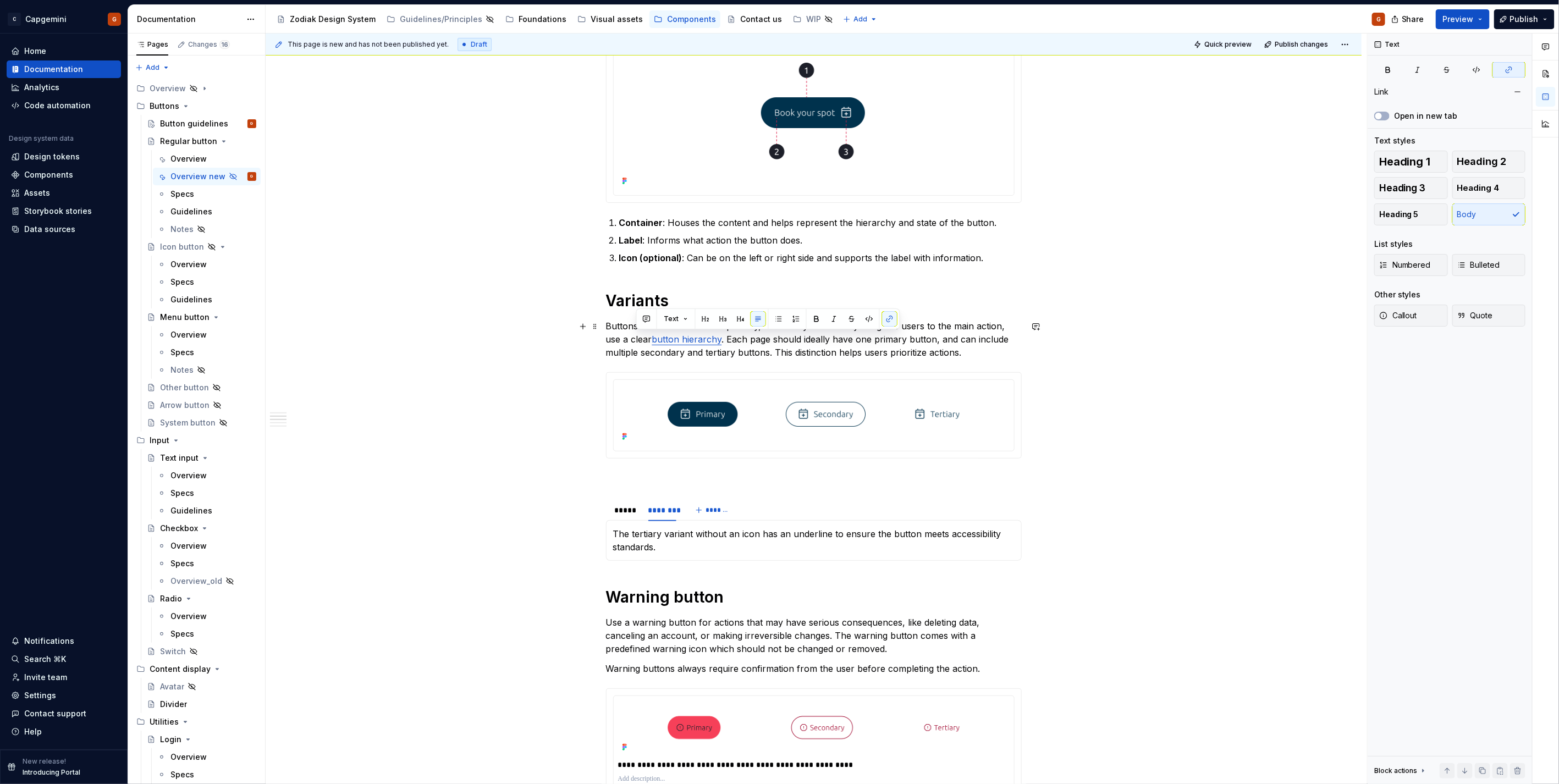
click at [852, 348] on p "Buttons have three variants: primary, secondary and tertiary. To guide users to…" at bounding box center [813, 339] width 416 height 39
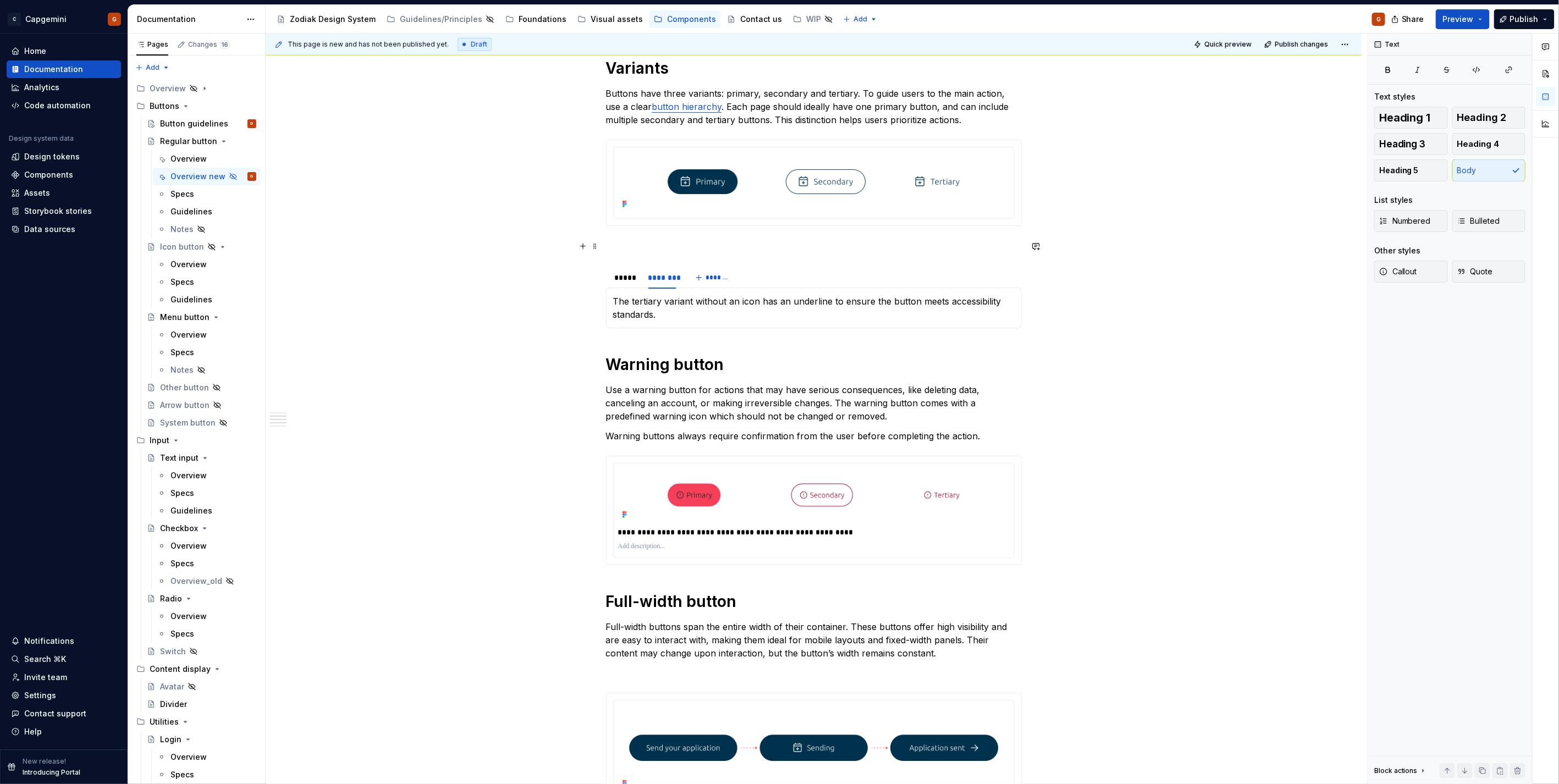
scroll to position [733, 0]
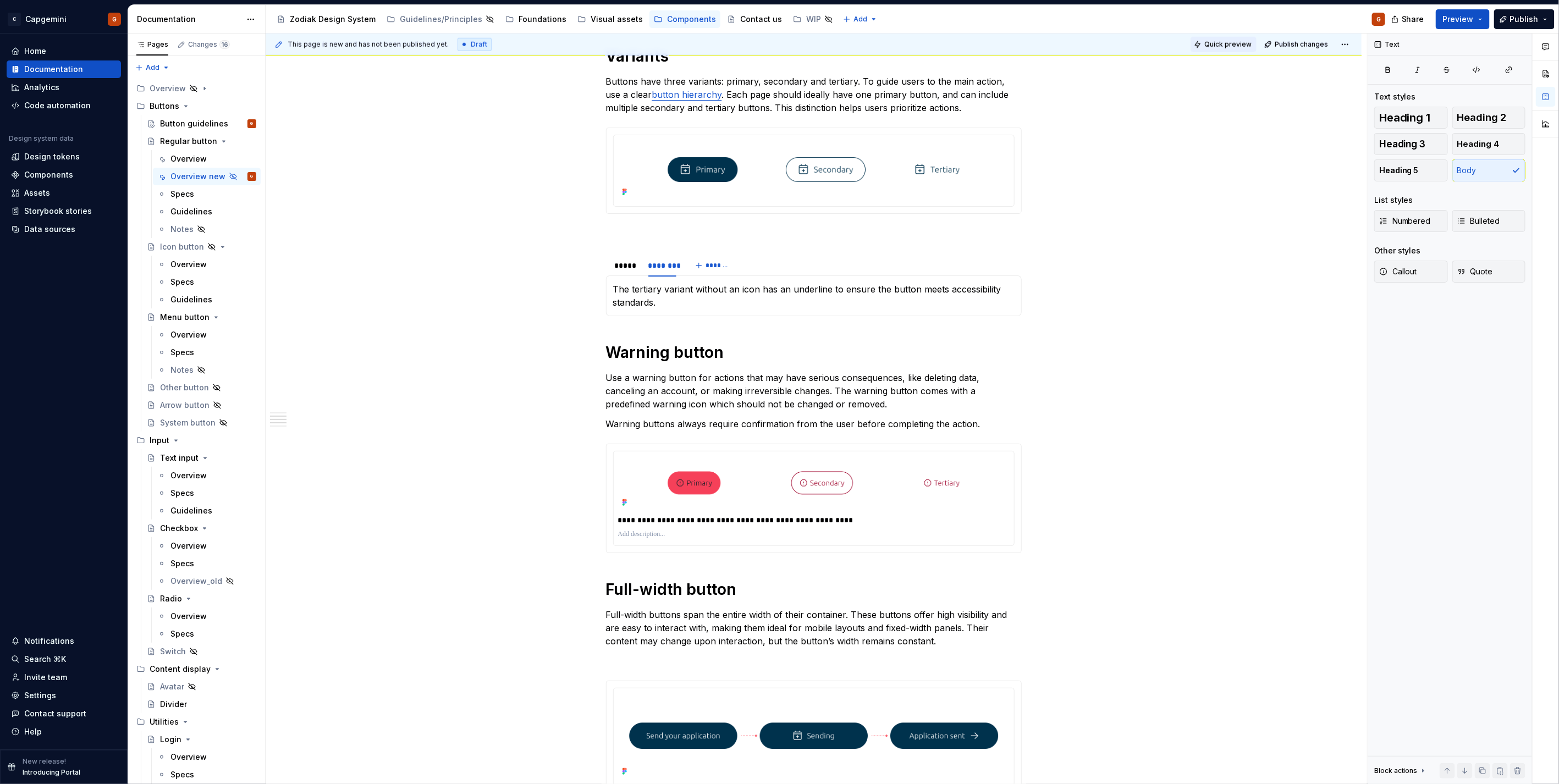
click at [1219, 47] on span "Quick preview" at bounding box center [1228, 44] width 47 height 9
click at [629, 270] on div "*****" at bounding box center [626, 266] width 22 height 11
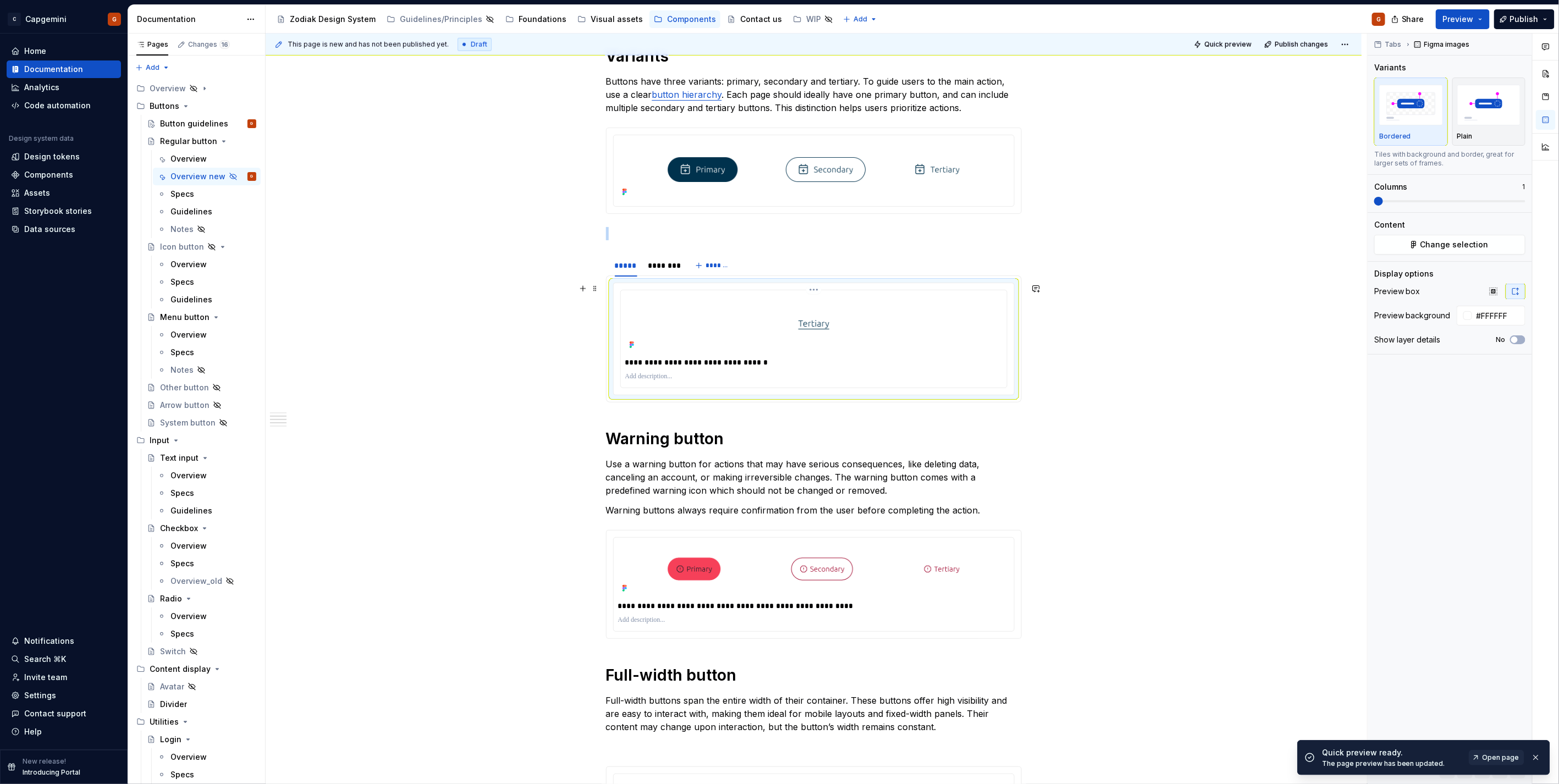
click at [857, 338] on img at bounding box center [814, 323] width 205 height 57
click at [1440, 261] on div at bounding box center [1450, 261] width 165 height 1
click at [1441, 250] on button "Change selection" at bounding box center [1450, 244] width 151 height 20
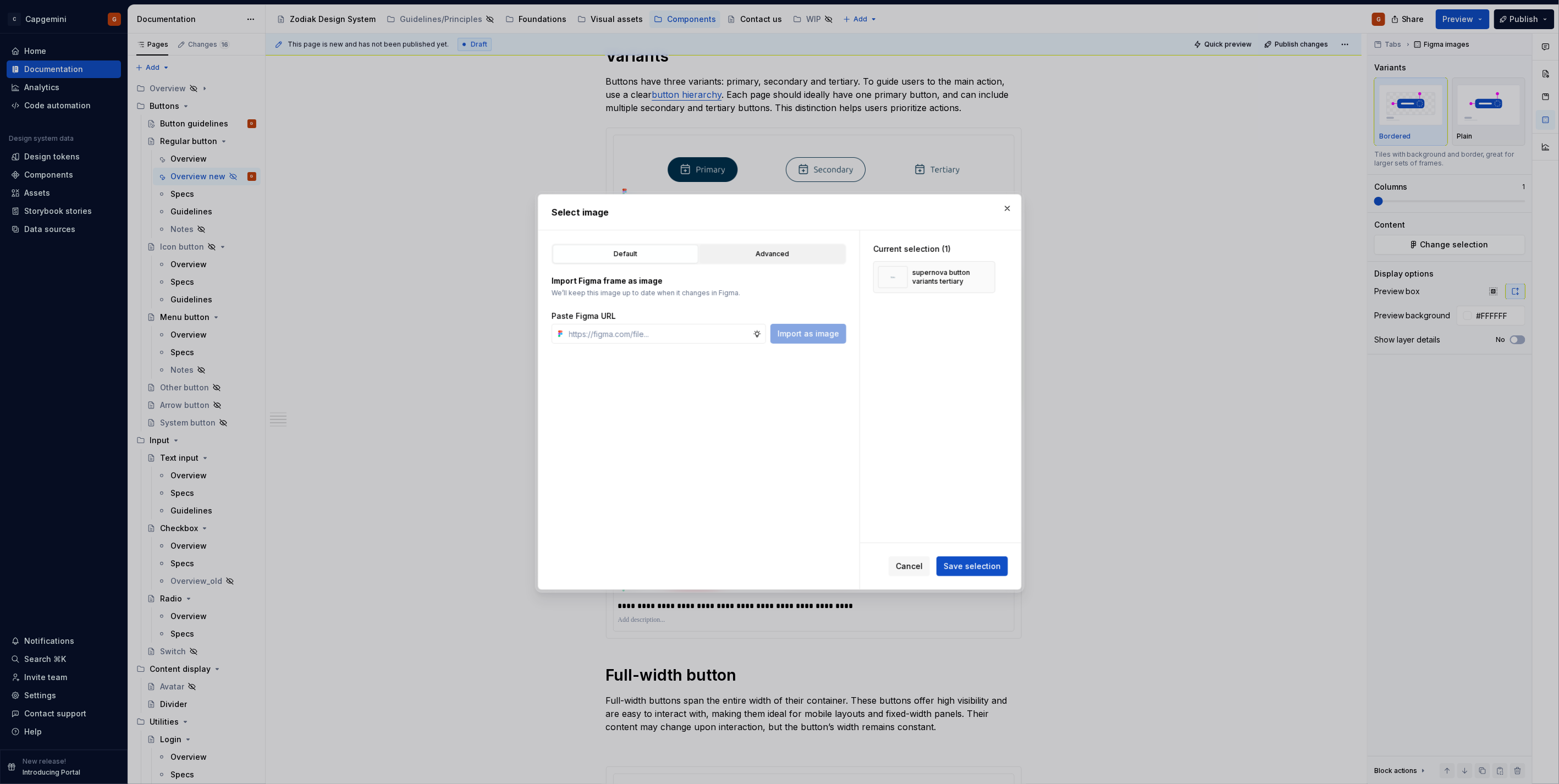
click at [767, 249] on div "Advanced" at bounding box center [772, 254] width 138 height 11
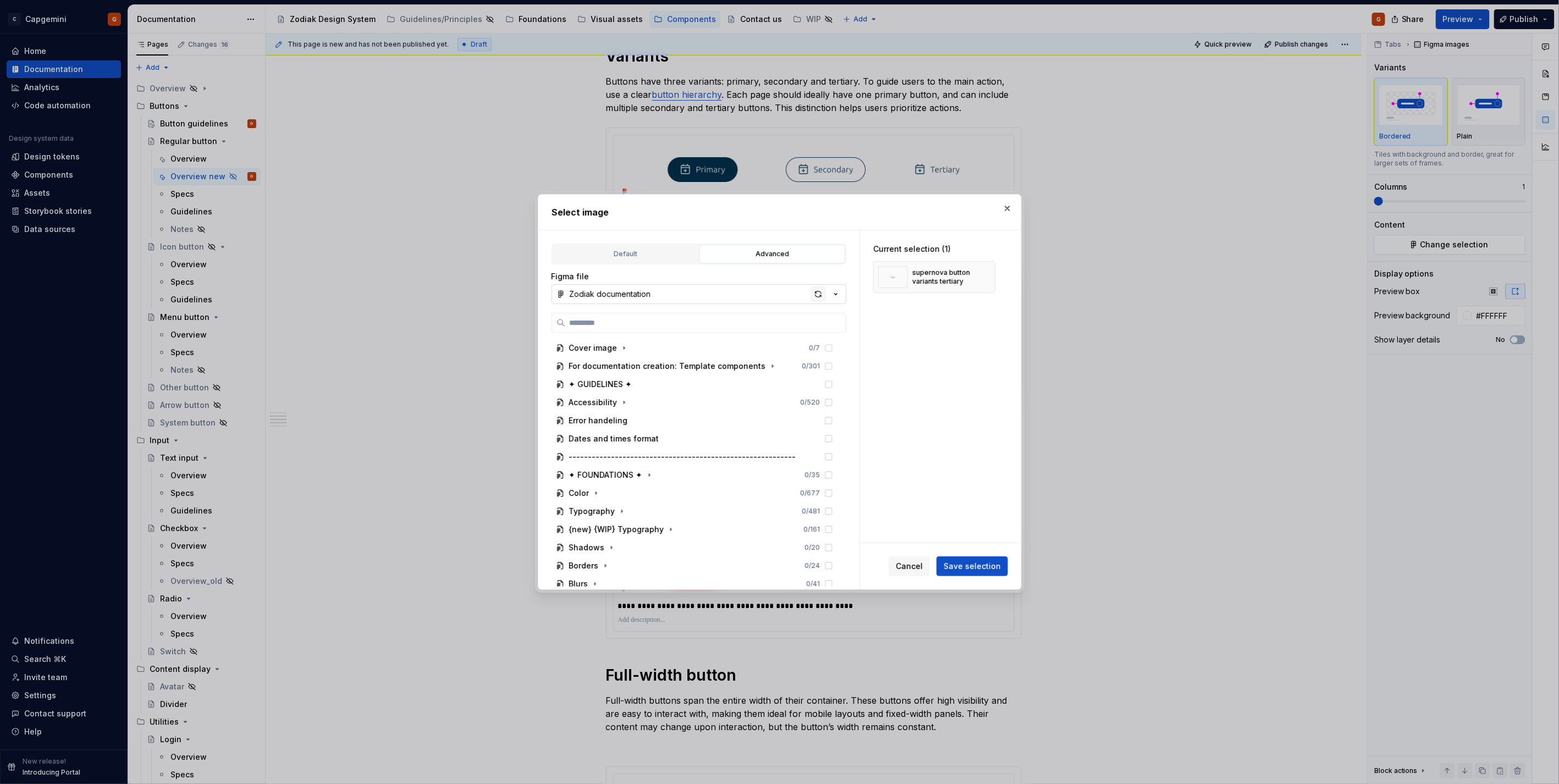
click at [817, 296] on div "button" at bounding box center [818, 293] width 15 height 15
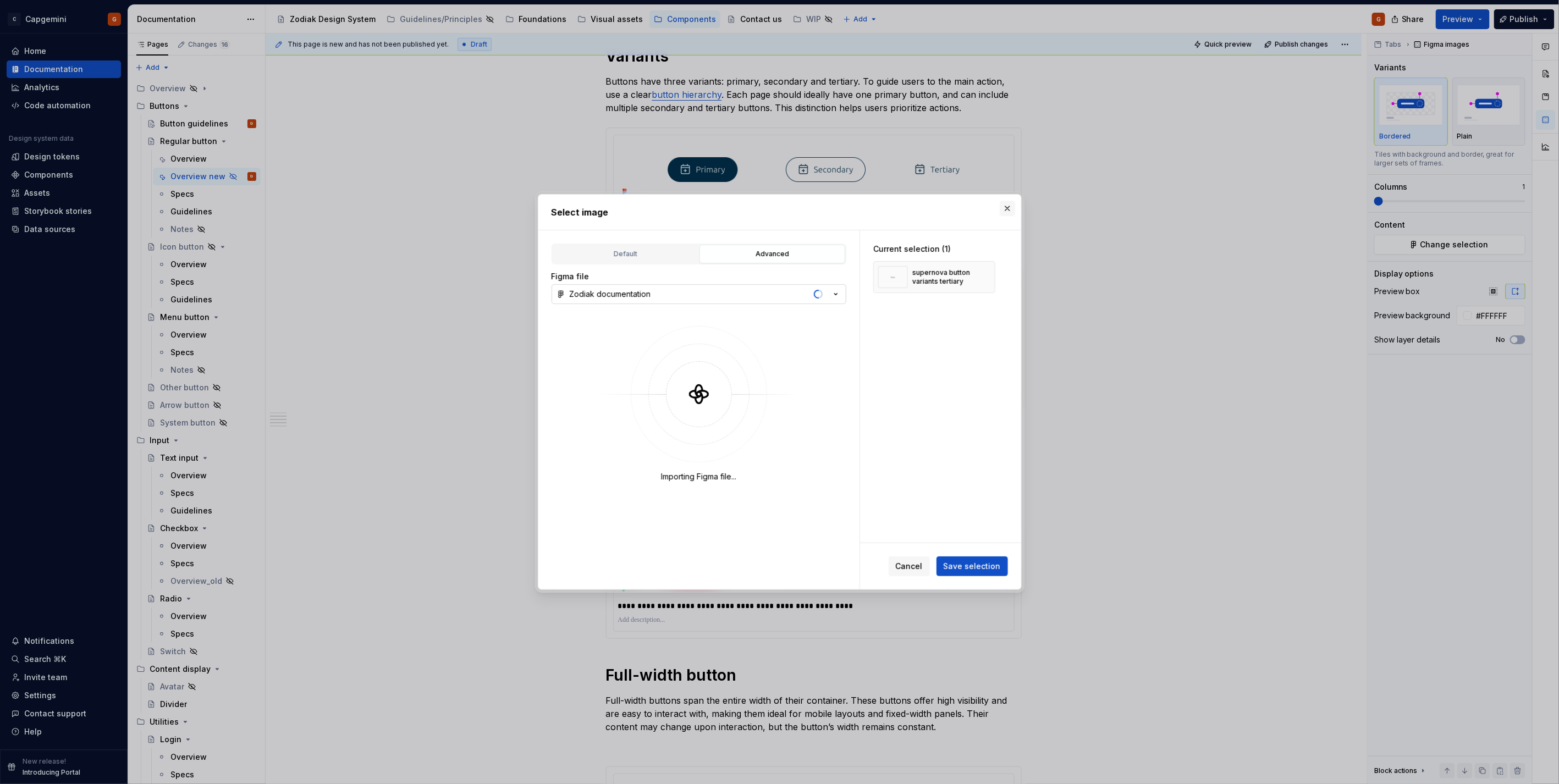
click at [1007, 210] on button "button" at bounding box center [1007, 208] width 15 height 15
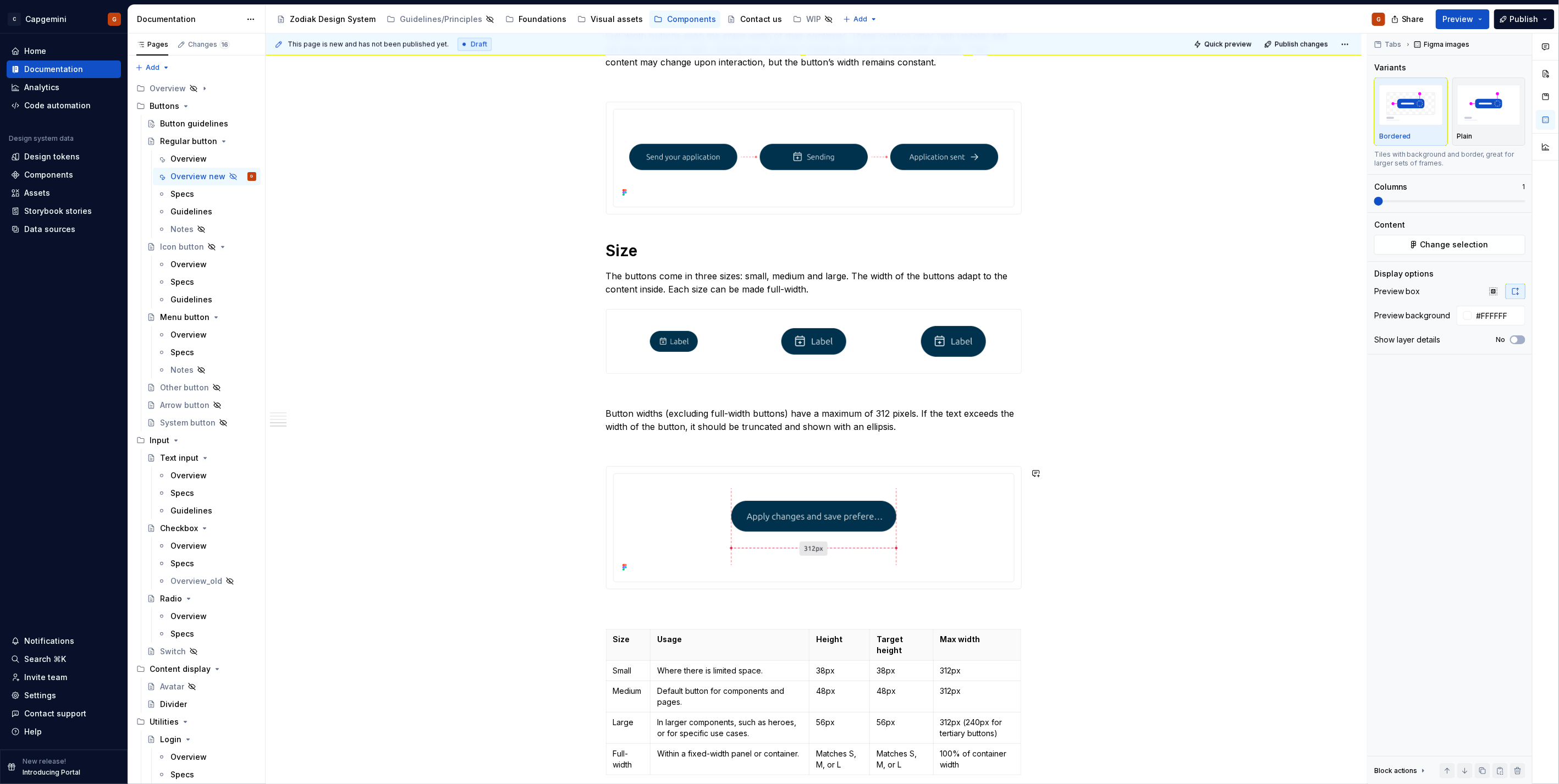
scroll to position [1282, 0]
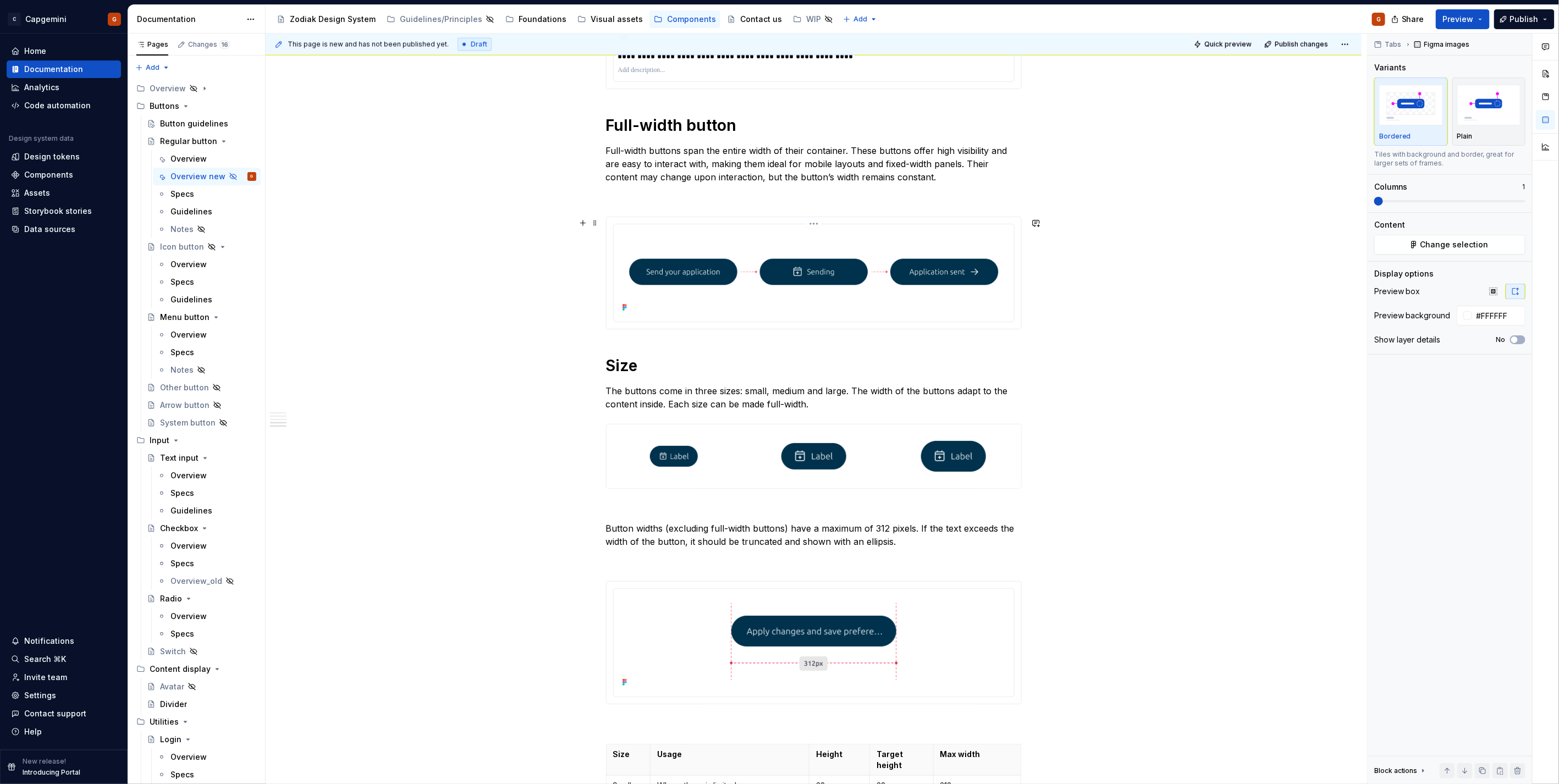
click at [921, 297] on img at bounding box center [813, 272] width 392 height 87
click at [1417, 237] on button "Change selection" at bounding box center [1450, 244] width 151 height 20
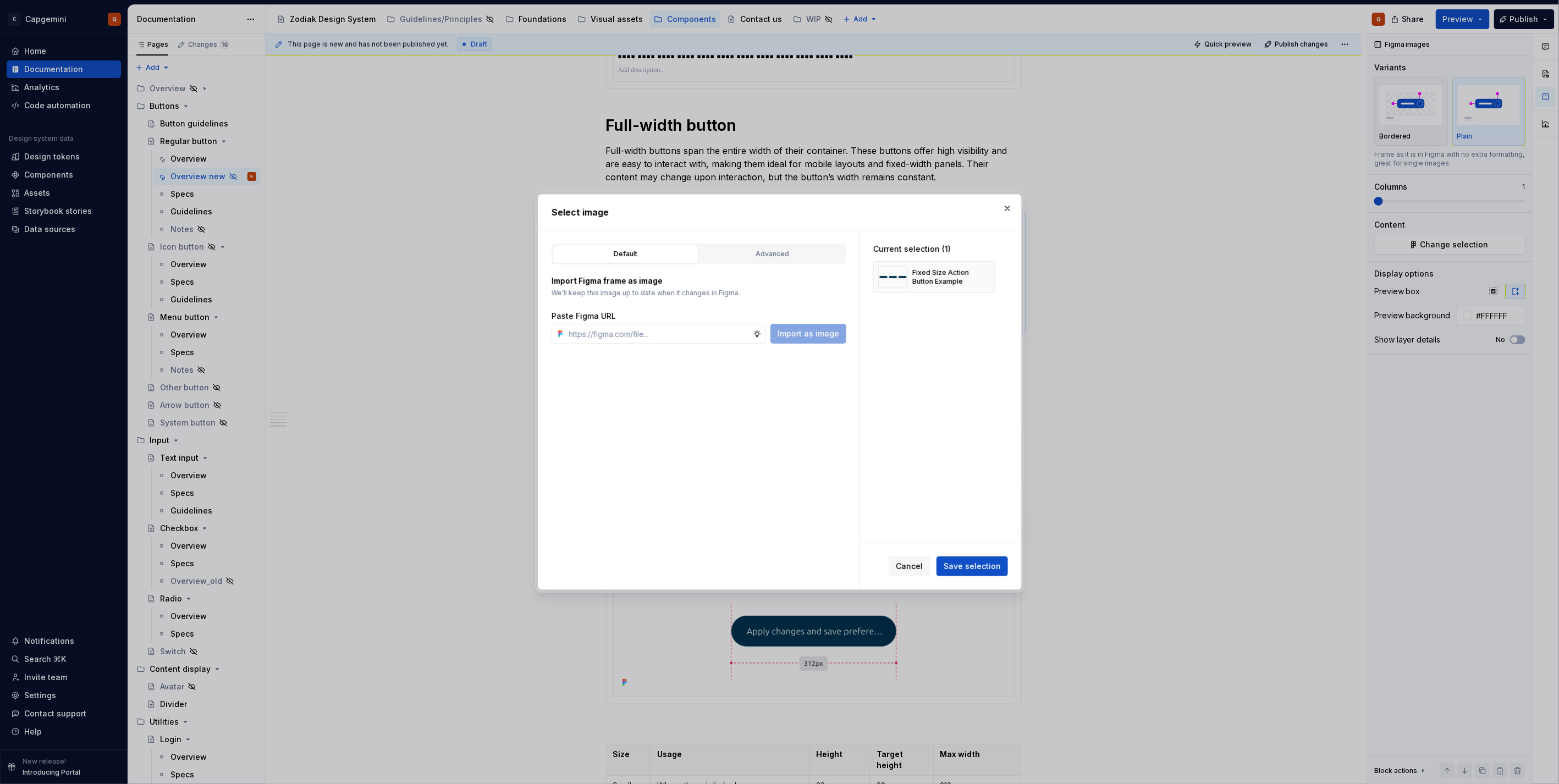
click at [806, 264] on div "Default Advanced" at bounding box center [698, 254] width 295 height 21
click at [805, 256] on div "Advanced" at bounding box center [772, 254] width 138 height 11
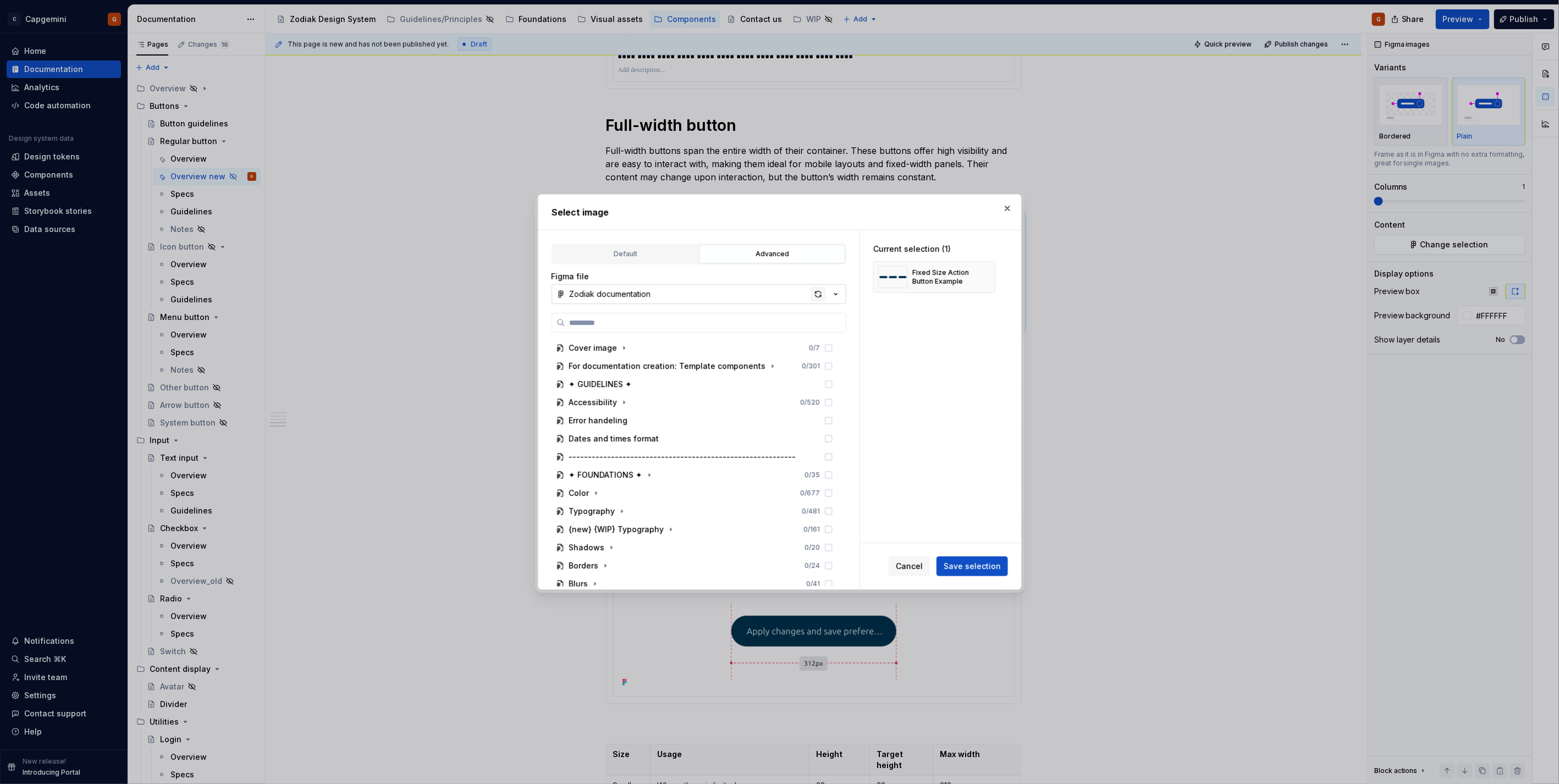
click at [816, 297] on div "button" at bounding box center [818, 293] width 15 height 15
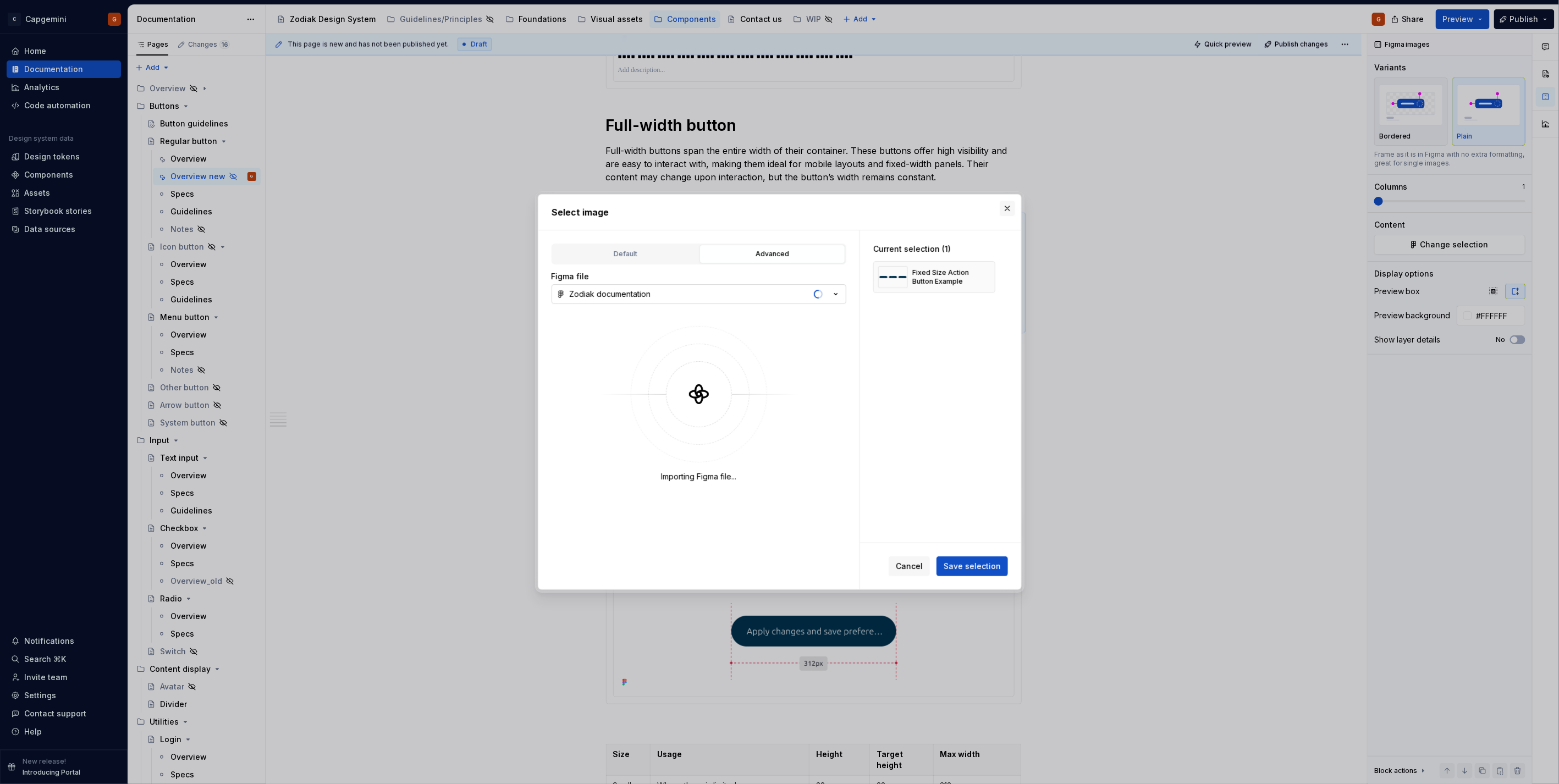
click at [1004, 209] on button "button" at bounding box center [1007, 208] width 15 height 15
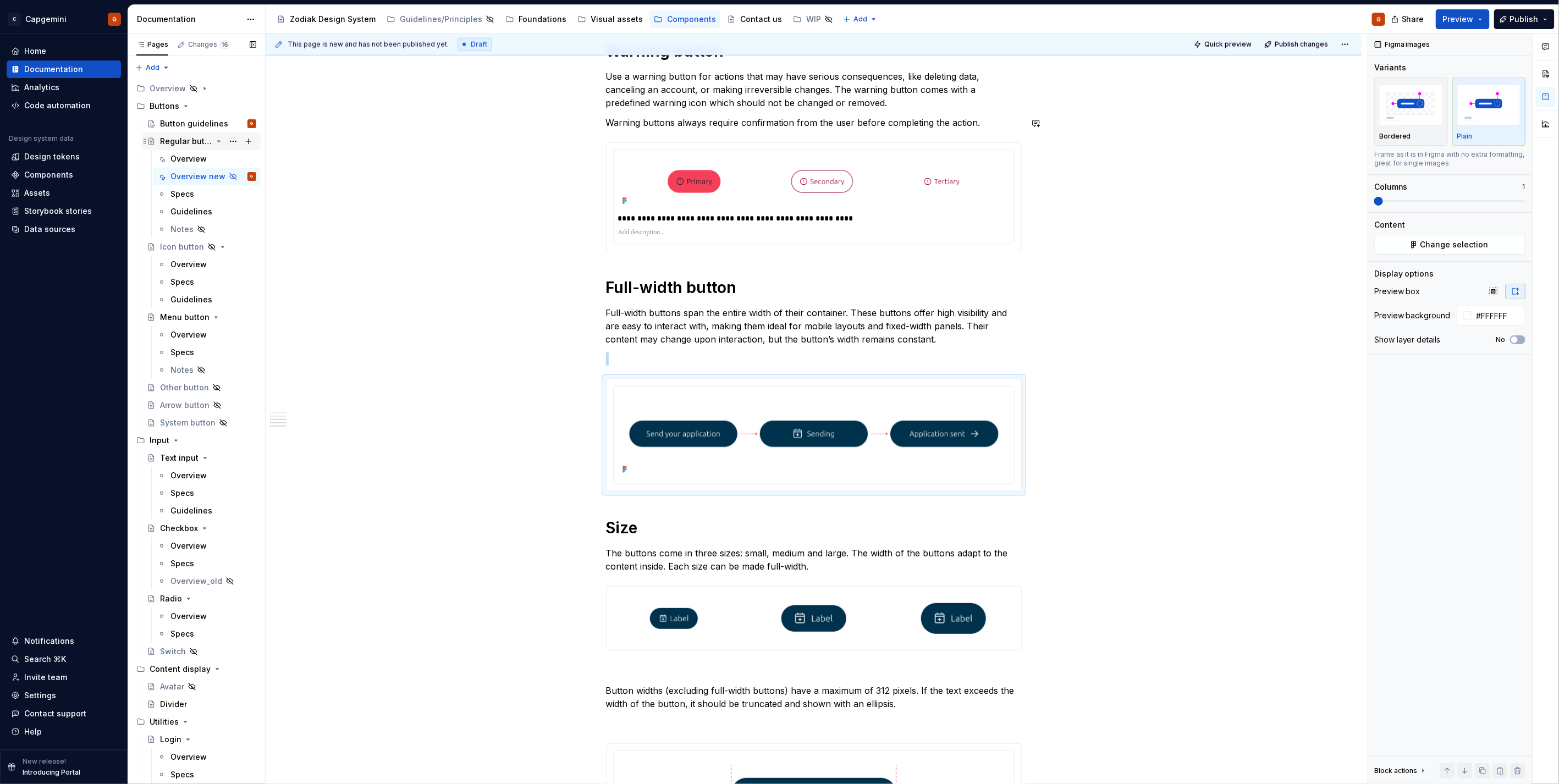
scroll to position [1099, 0]
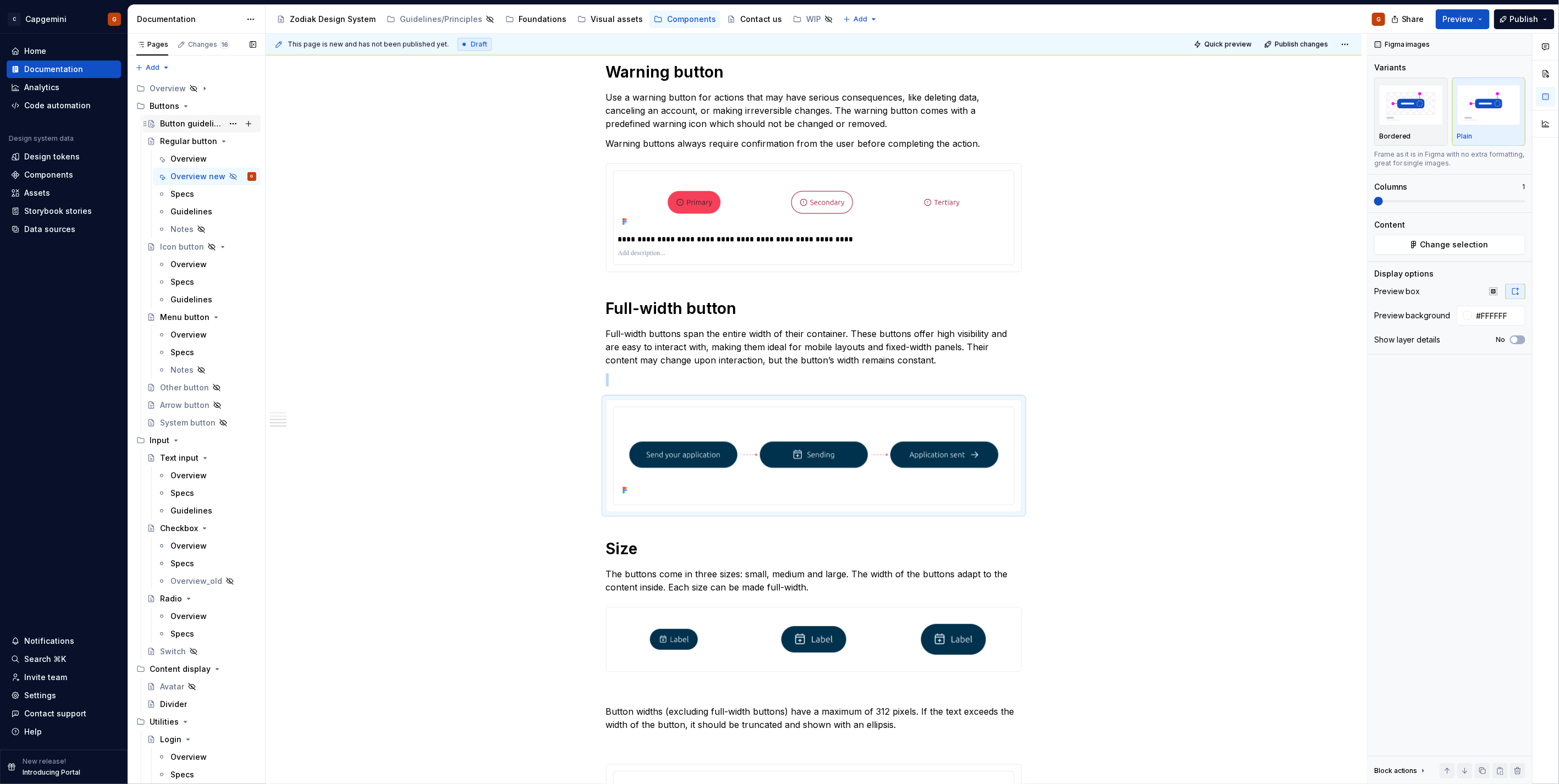
click at [189, 125] on div "Button guidelines" at bounding box center [191, 123] width 63 height 11
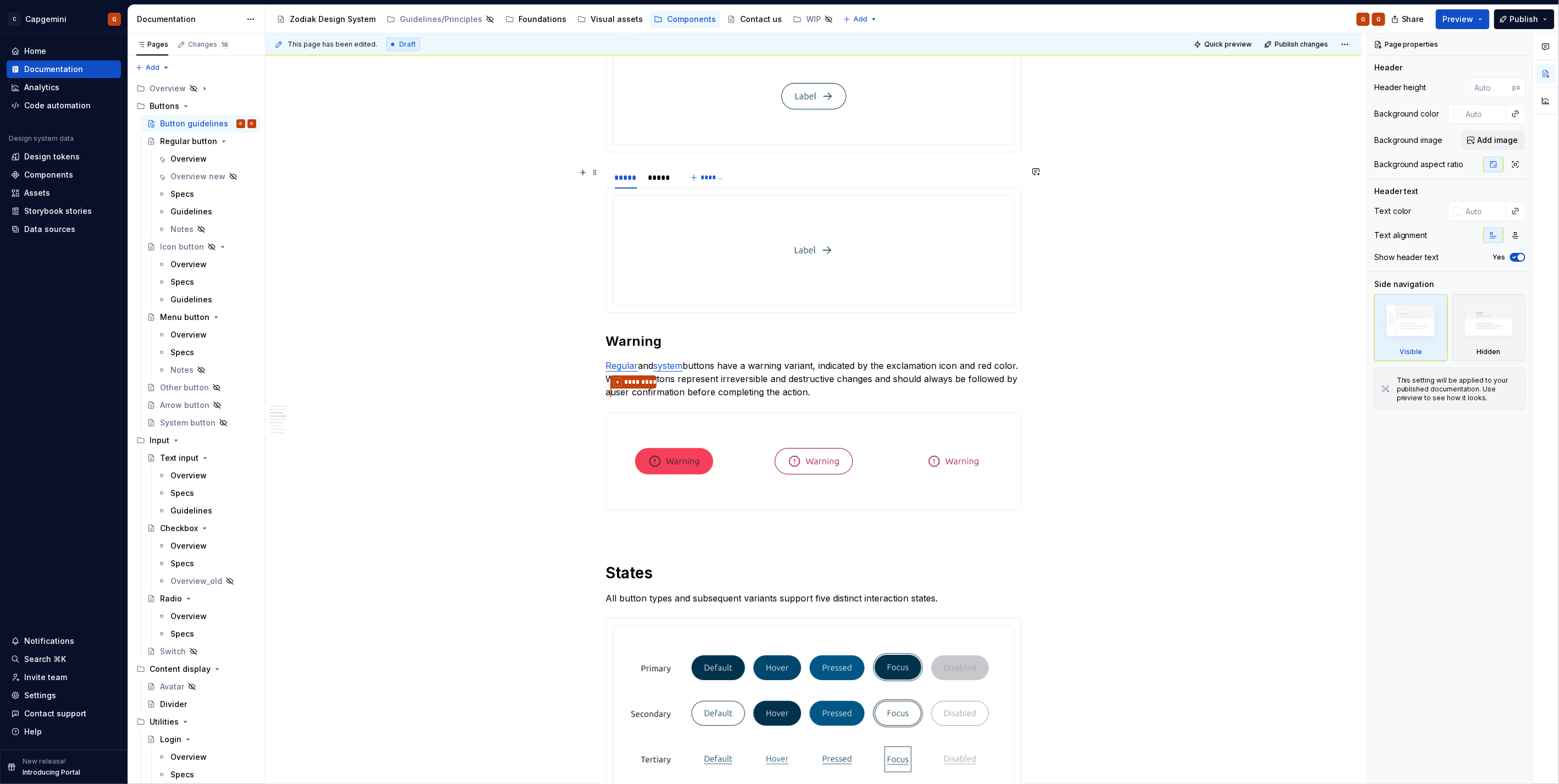
scroll to position [911, 0]
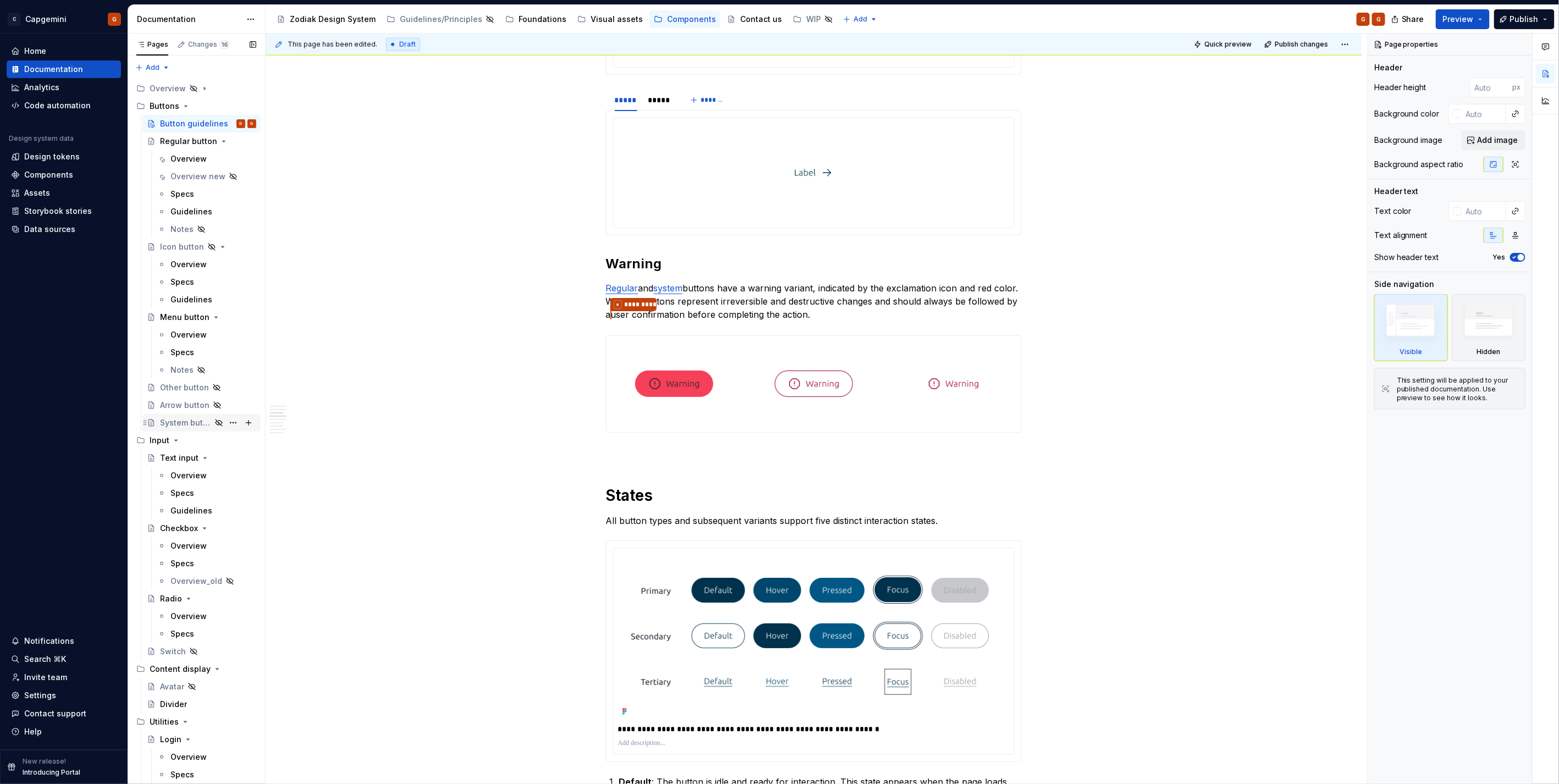
click at [182, 418] on div "System button" at bounding box center [185, 423] width 51 height 11
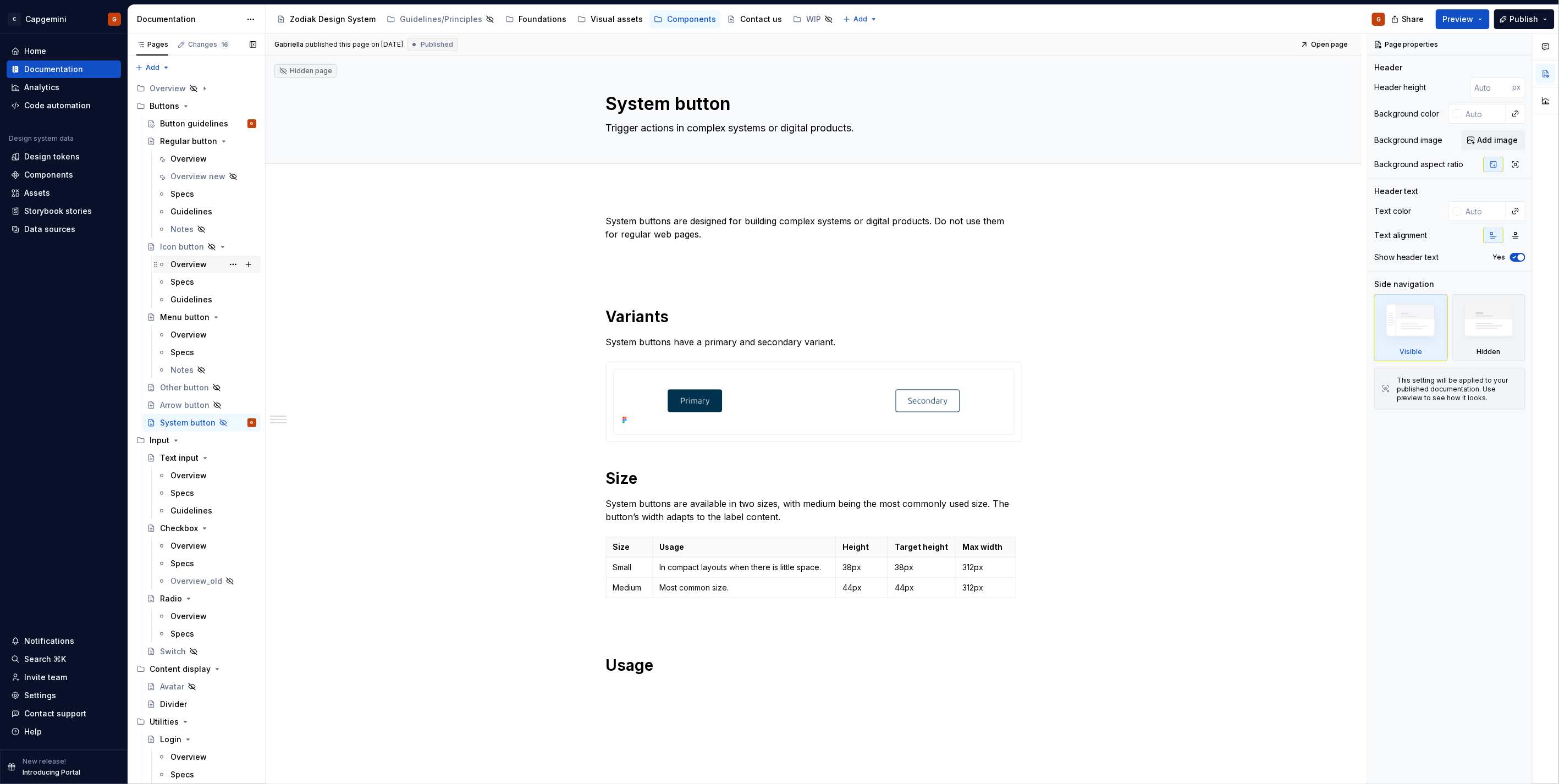
click at [188, 259] on div "Overview" at bounding box center [189, 264] width 36 height 11
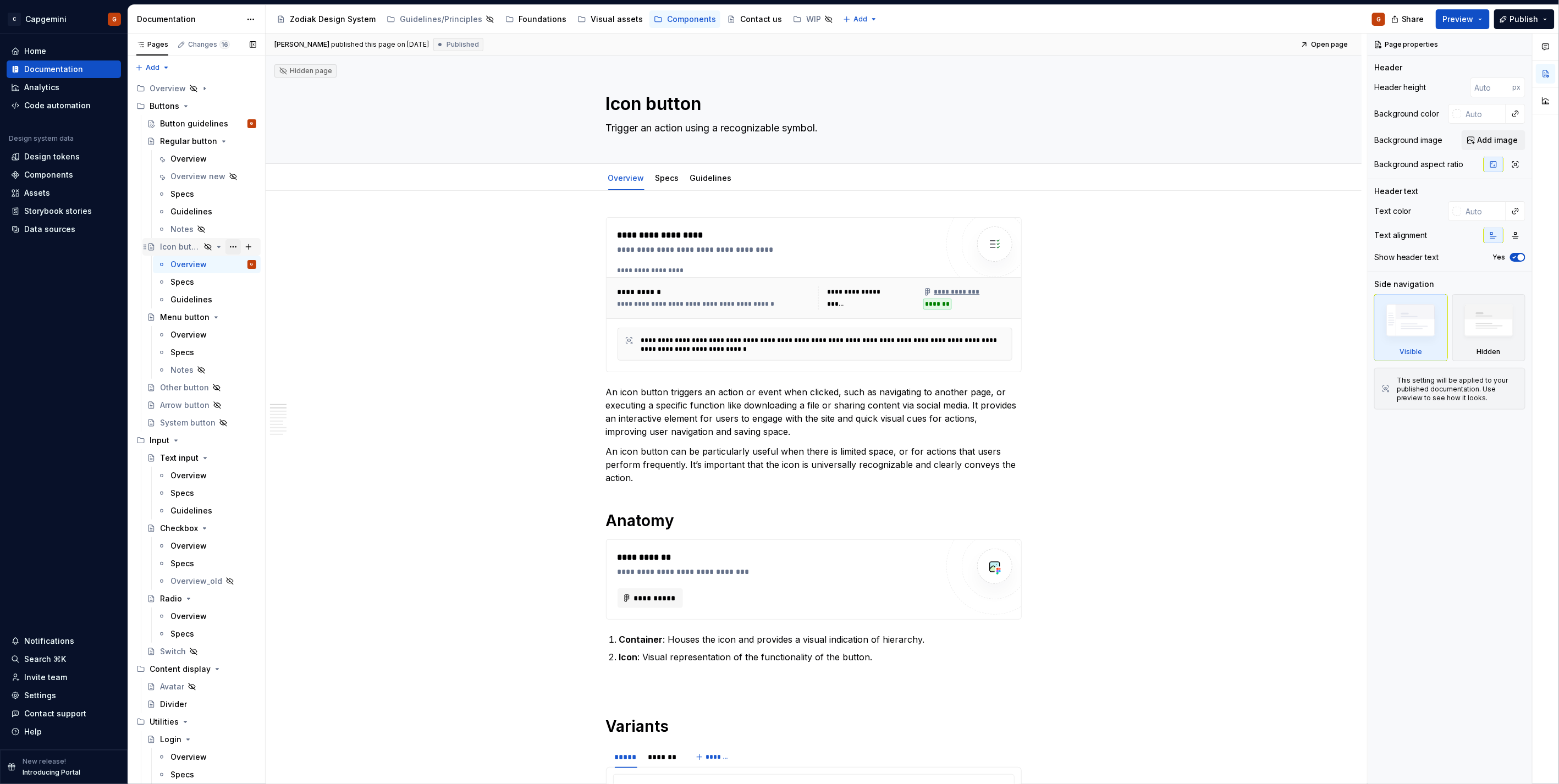
click at [226, 247] on button "Page tree" at bounding box center [233, 246] width 15 height 15
click at [270, 307] on div "Show page" at bounding box center [294, 306] width 108 height 11
type textarea "*"
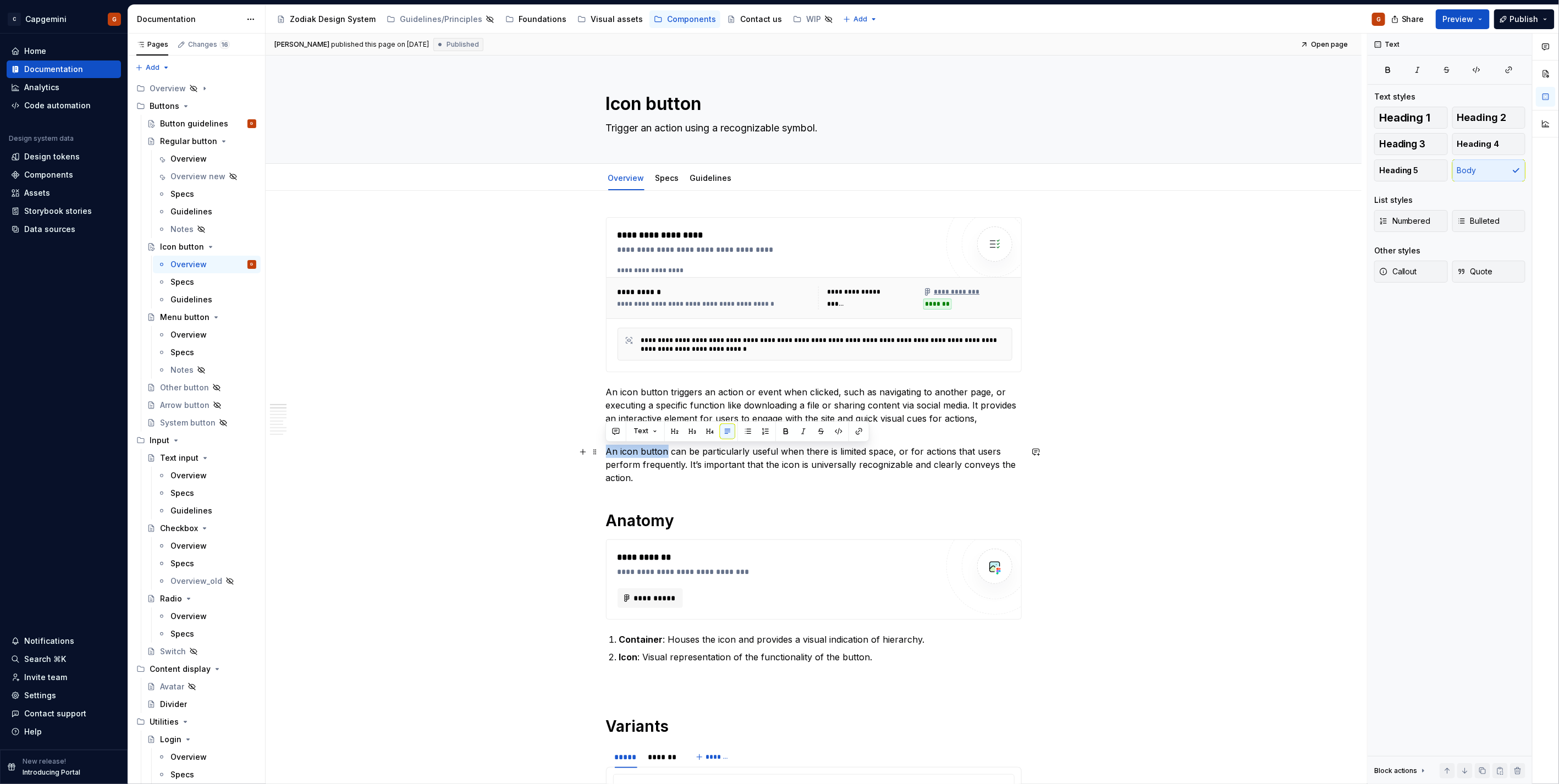
drag, startPoint x: 611, startPoint y: 451, endPoint x: 664, endPoint y: 453, distance: 53.0
click at [664, 453] on p "An icon button can be particularly useful when there is limited space, or for a…" at bounding box center [813, 464] width 416 height 39
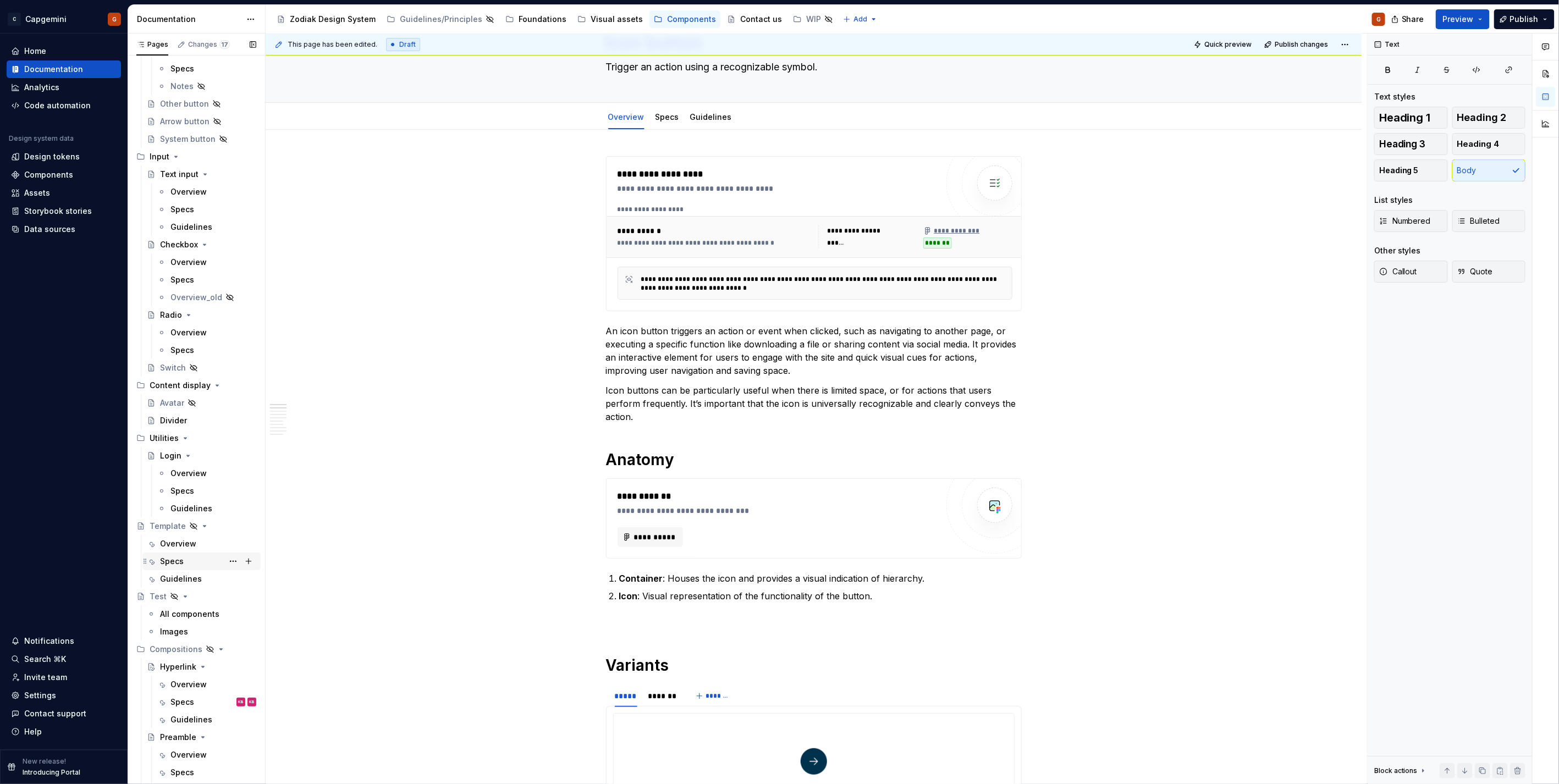
scroll to position [295, 0]
click at [168, 537] on div "Overview" at bounding box center [178, 532] width 36 height 11
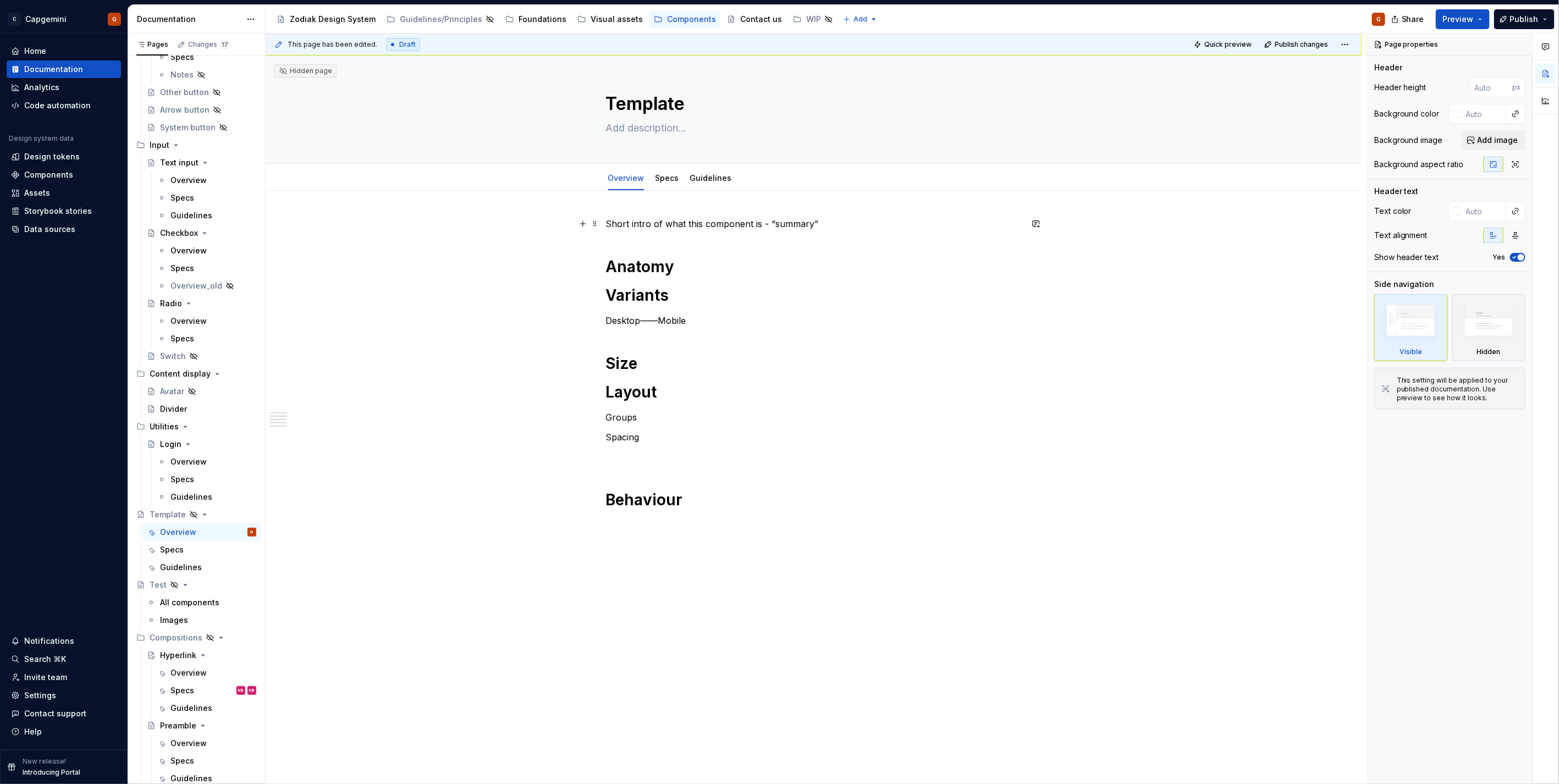
click at [603, 224] on div "Short intro of what this component is - “summary” Anatomy Variants Desktop——Mob…" at bounding box center [813, 474] width 1096 height 567
type textarea "*"
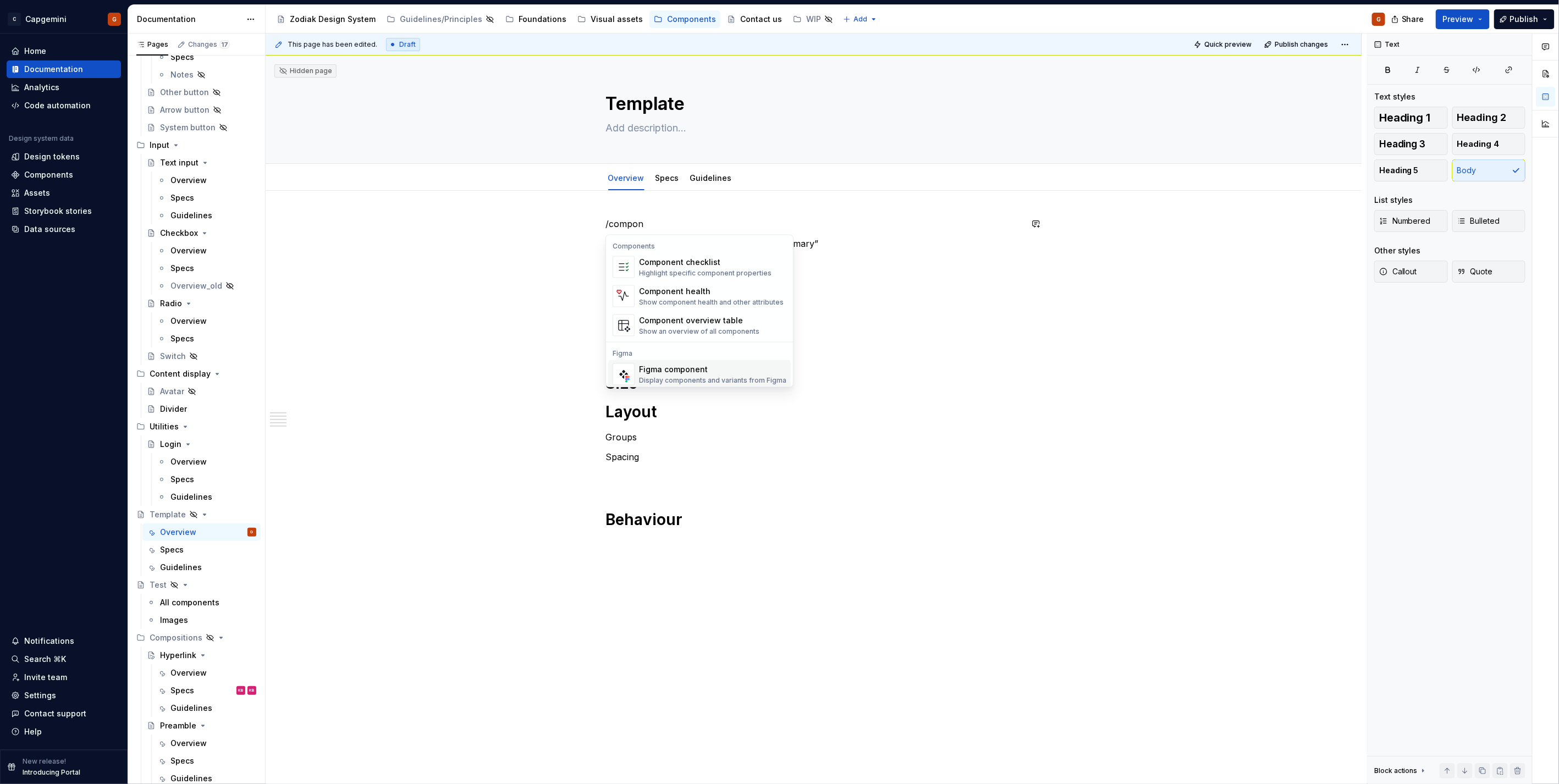
click at [671, 362] on span "Figma component Display components and variants from Figma" at bounding box center [700, 374] width 183 height 28
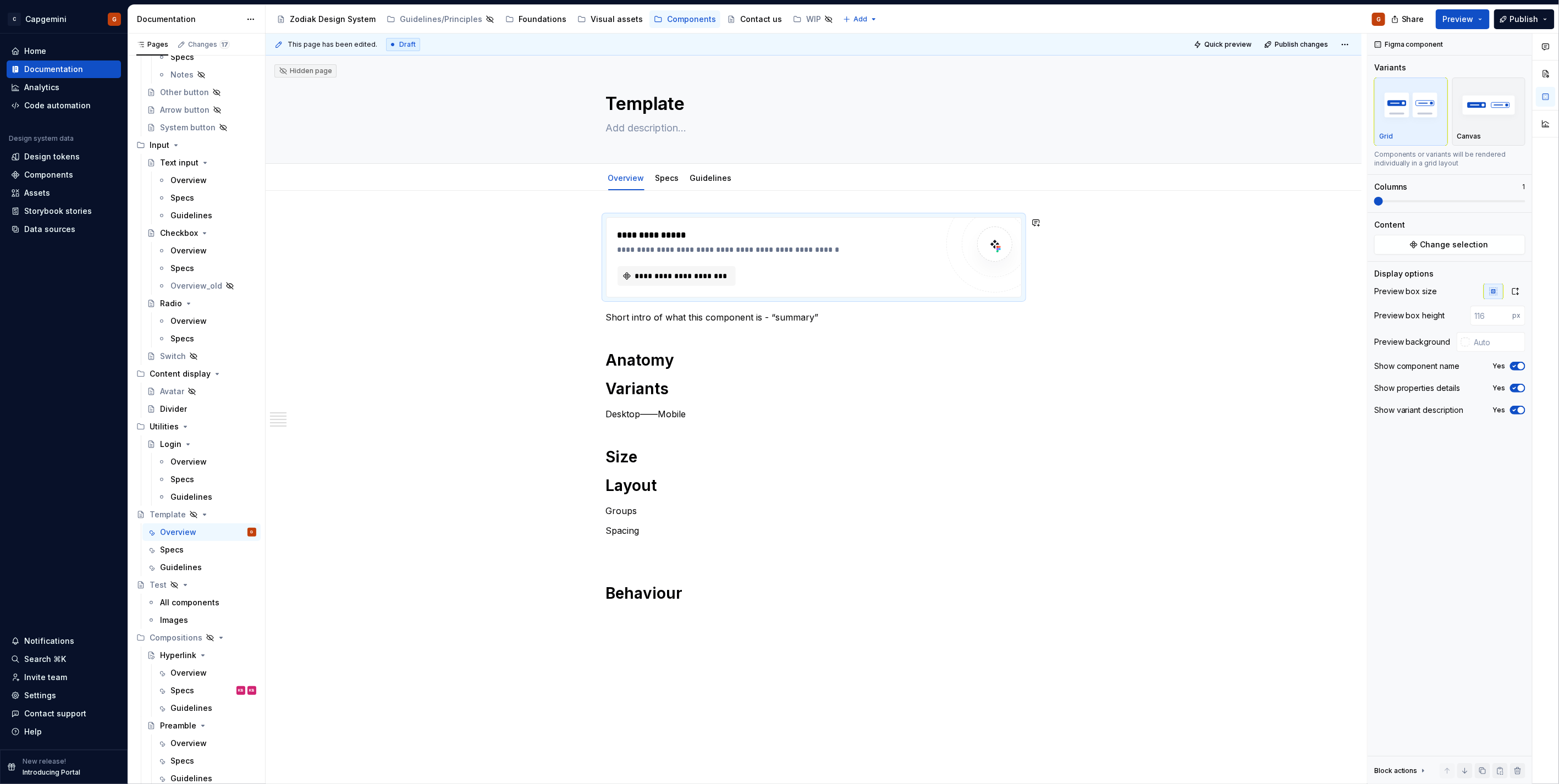
click at [606, 206] on div "**********" at bounding box center [816, 408] width 1101 height 751
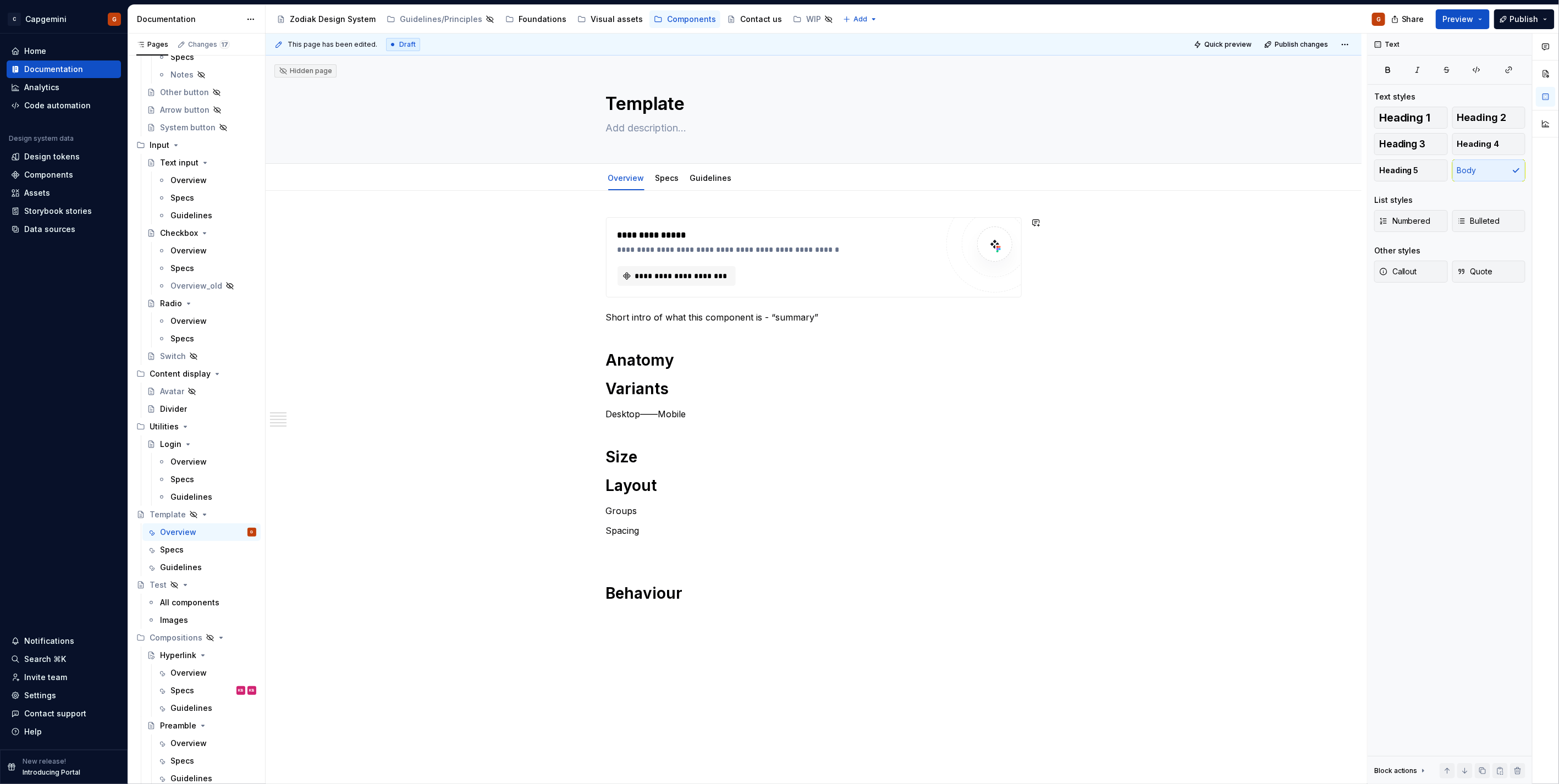
click at [617, 202] on div "**********" at bounding box center [813, 521] width 1096 height 661
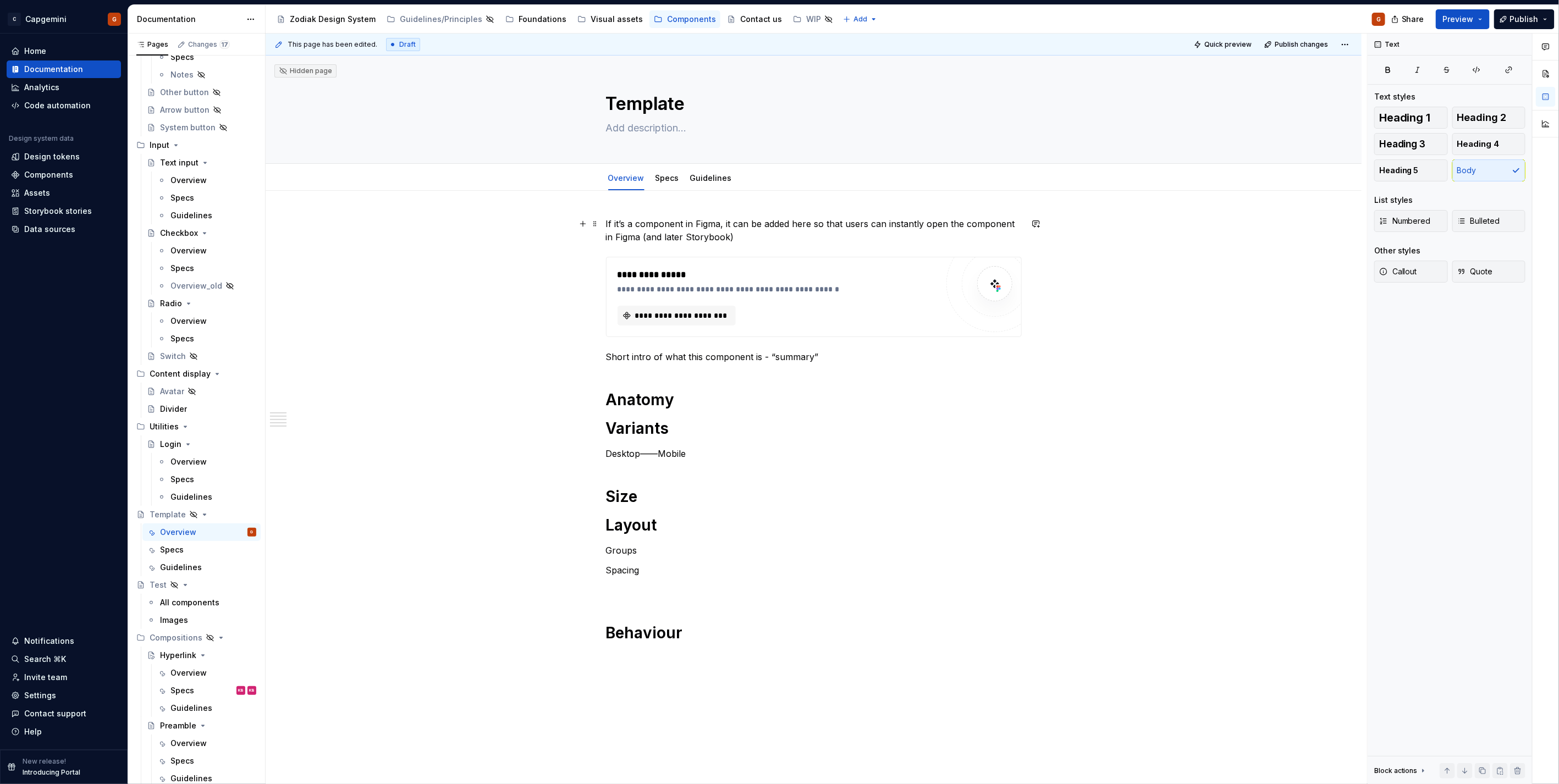
click at [741, 220] on p "If it’s a component in Figma, it can be added here so that users can instantly …" at bounding box center [813, 230] width 416 height 27
click at [793, 224] on p "If it’s a component in Figma, it can be added here so that users can instantly …" at bounding box center [813, 230] width 416 height 27
click at [831, 234] on p "If it’s a component in Figma, it can be added to the block under here so that u…" at bounding box center [813, 230] width 416 height 27
click at [718, 312] on span "**********" at bounding box center [681, 315] width 96 height 11
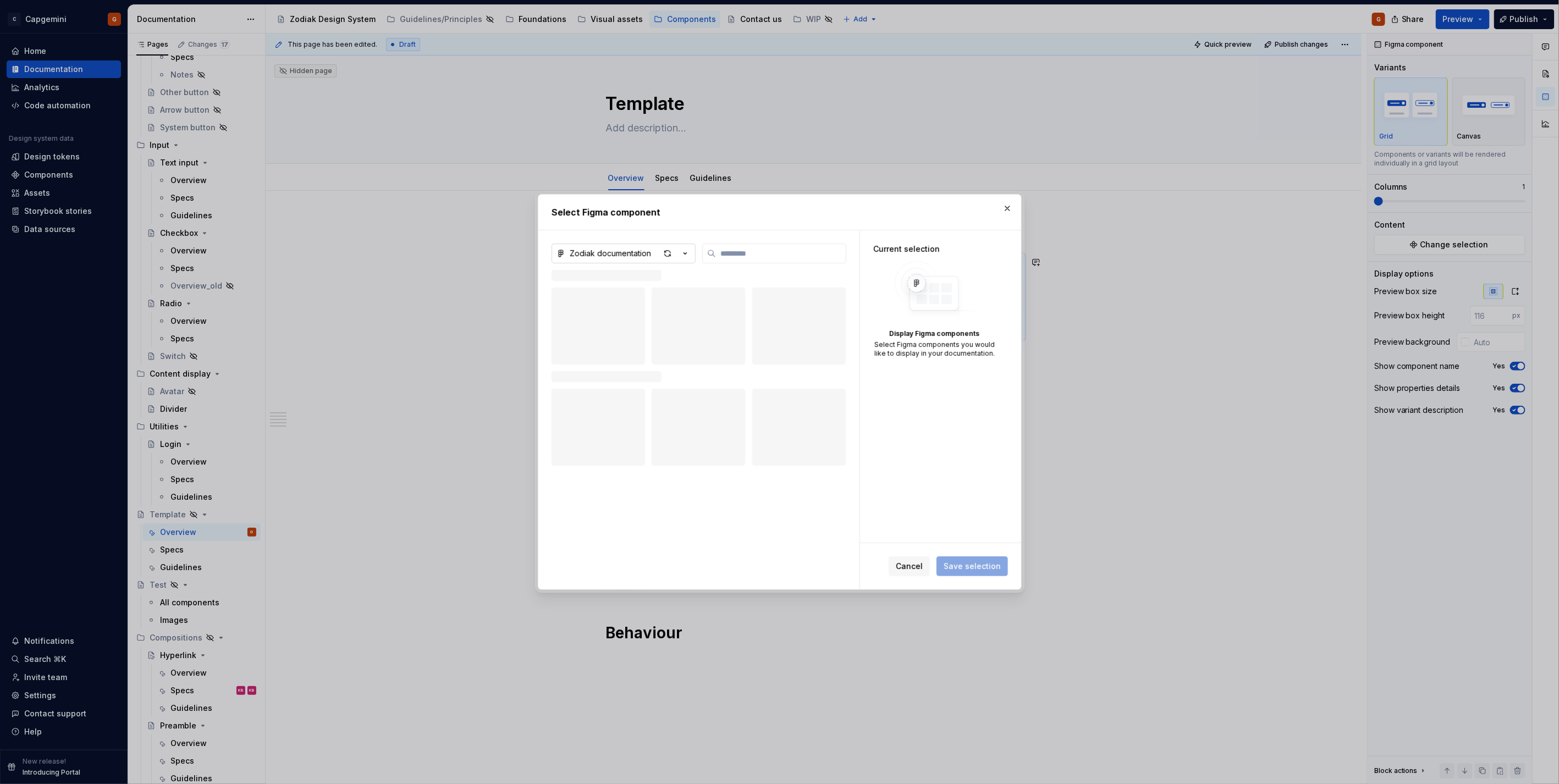
click at [689, 249] on icon "button" at bounding box center [685, 253] width 11 height 11
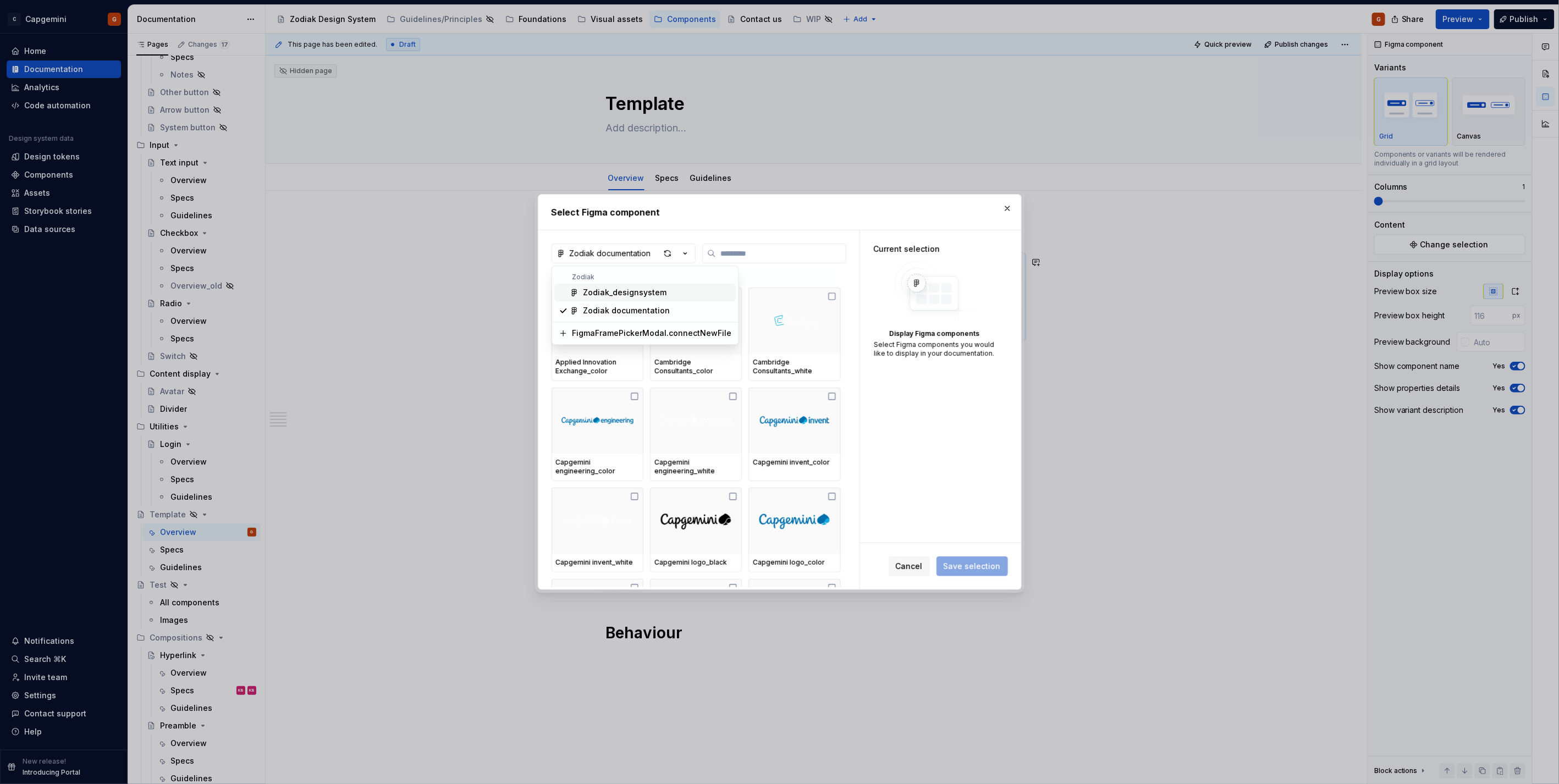
click at [655, 288] on div "Zodiak_designsystem" at bounding box center [625, 292] width 84 height 11
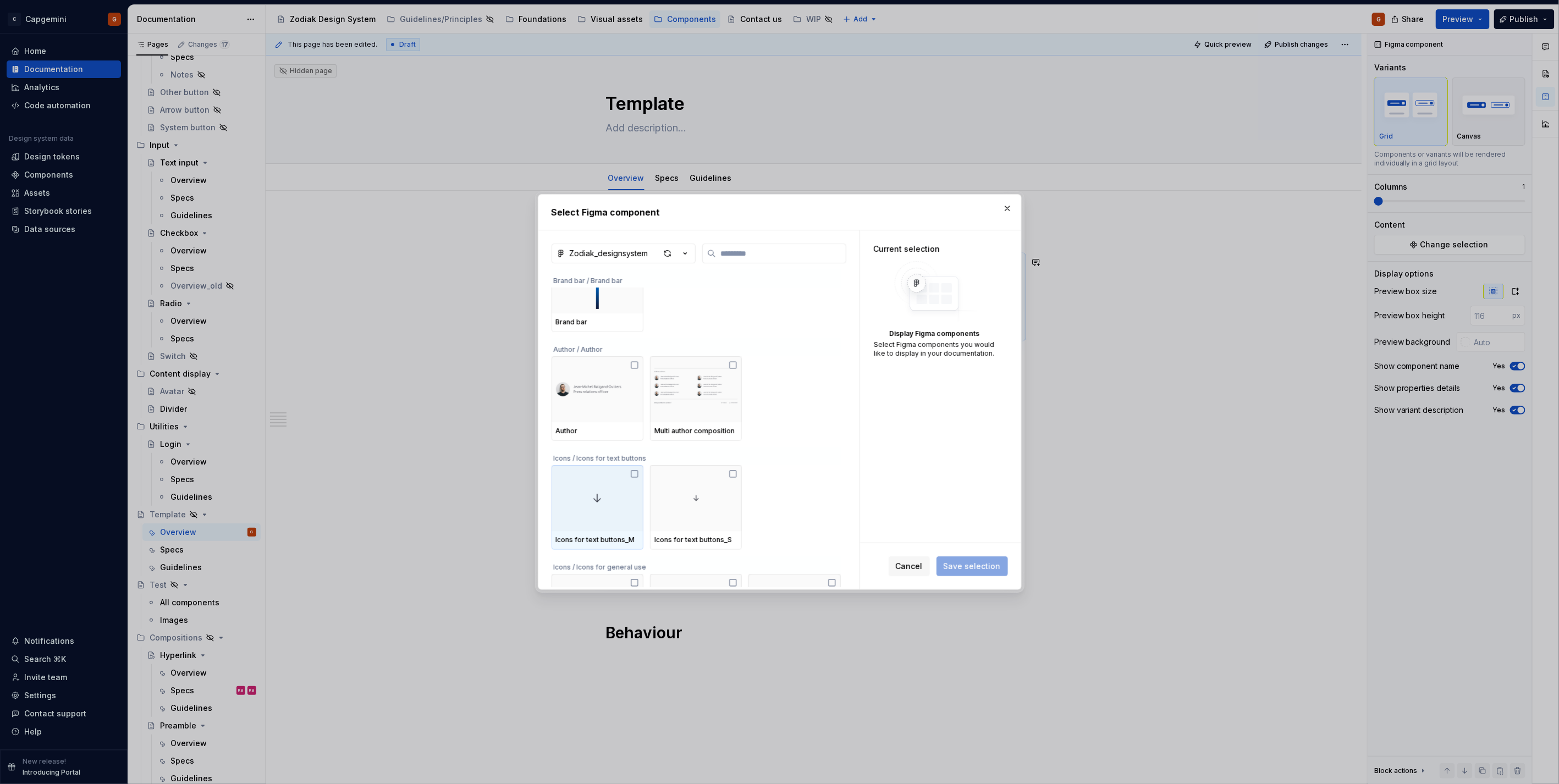
scroll to position [244, 0]
click at [603, 400] on img at bounding box center [597, 390] width 83 height 53
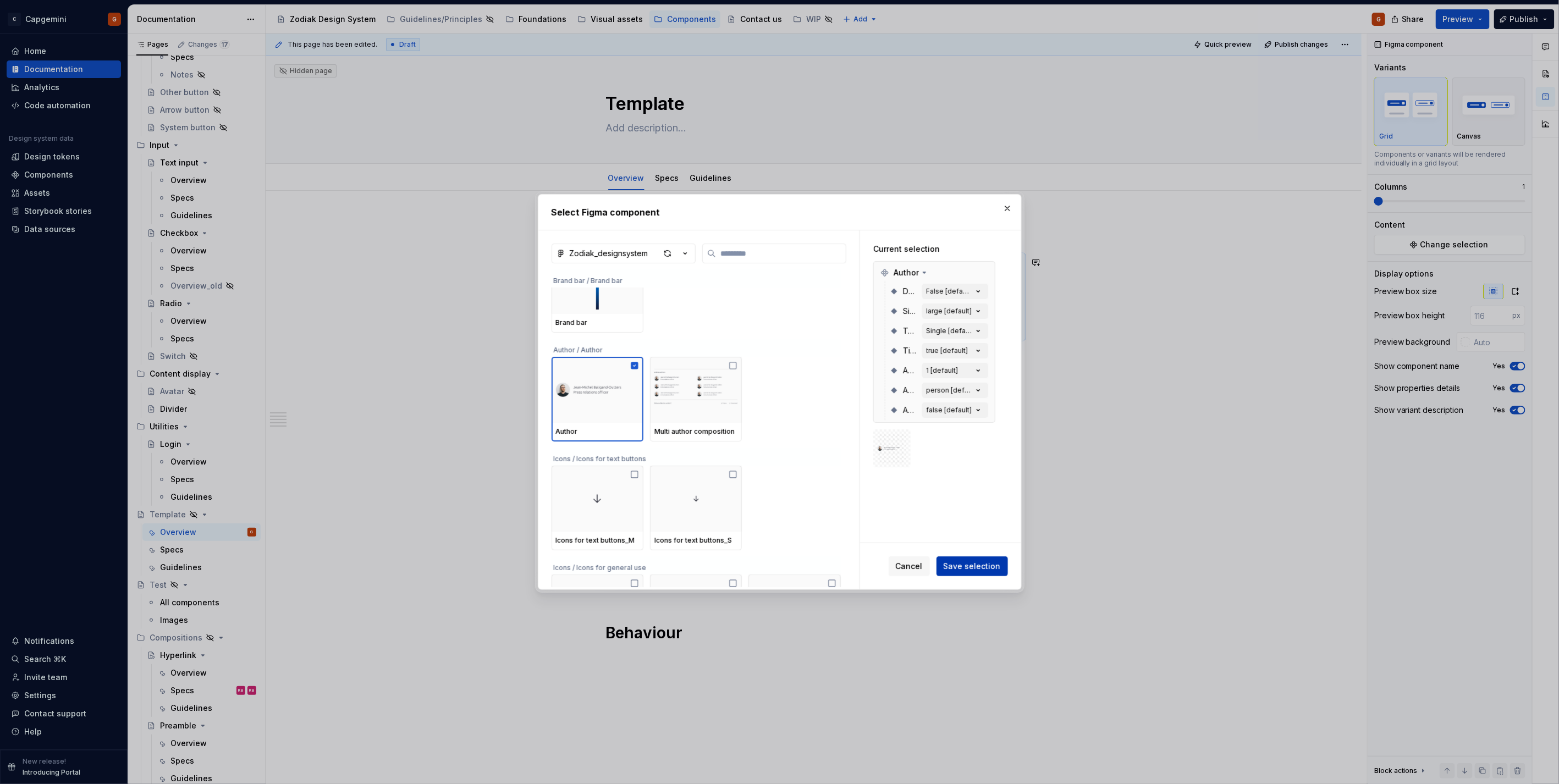
click at [983, 568] on span "Save selection" at bounding box center [972, 566] width 57 height 11
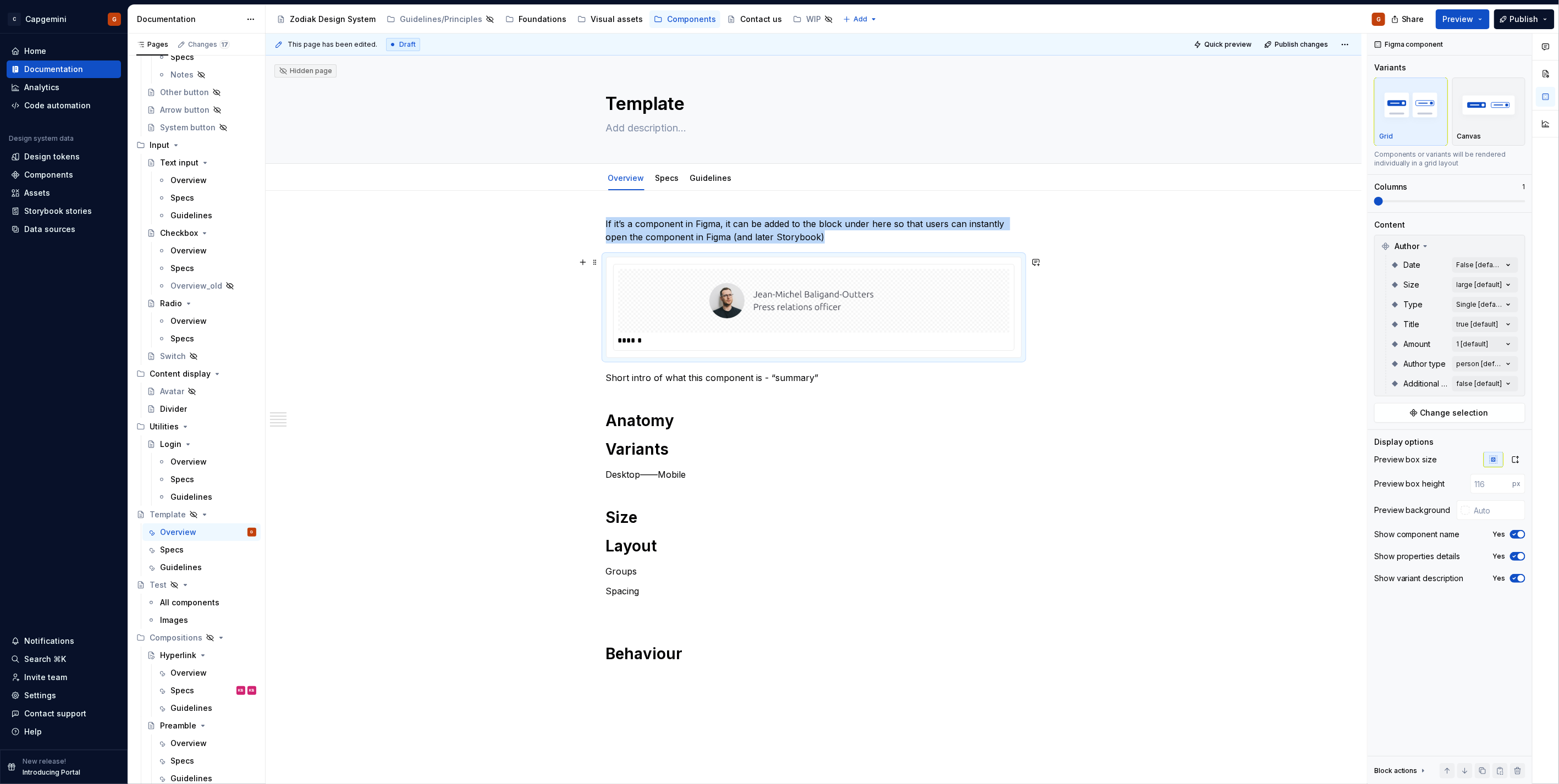
click at [789, 328] on div at bounding box center [813, 300] width 392 height 64
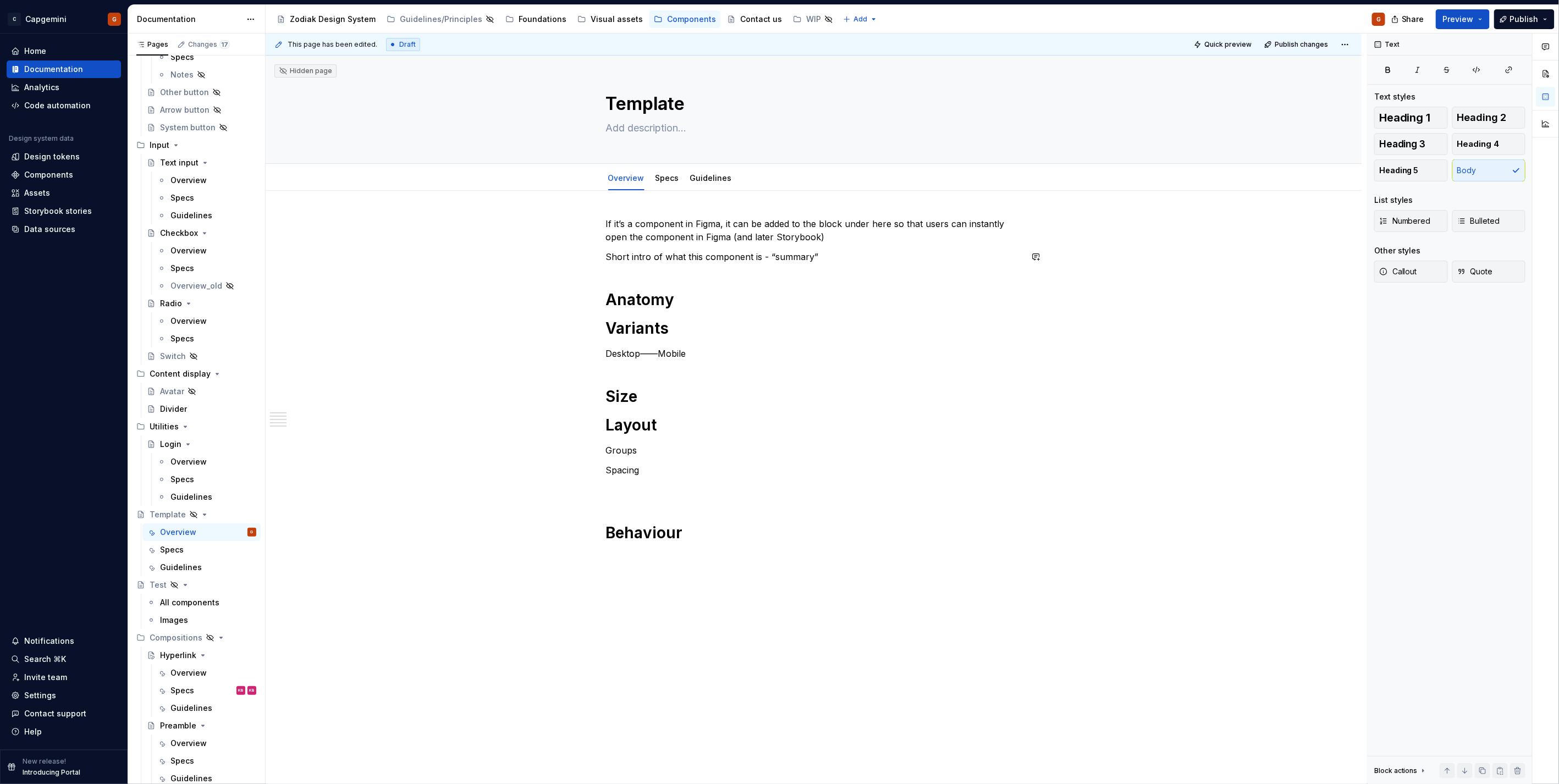
click at [843, 237] on p "If it’s a component in Figma, it can be added to the block under here so that u…" at bounding box center [813, 230] width 416 height 27
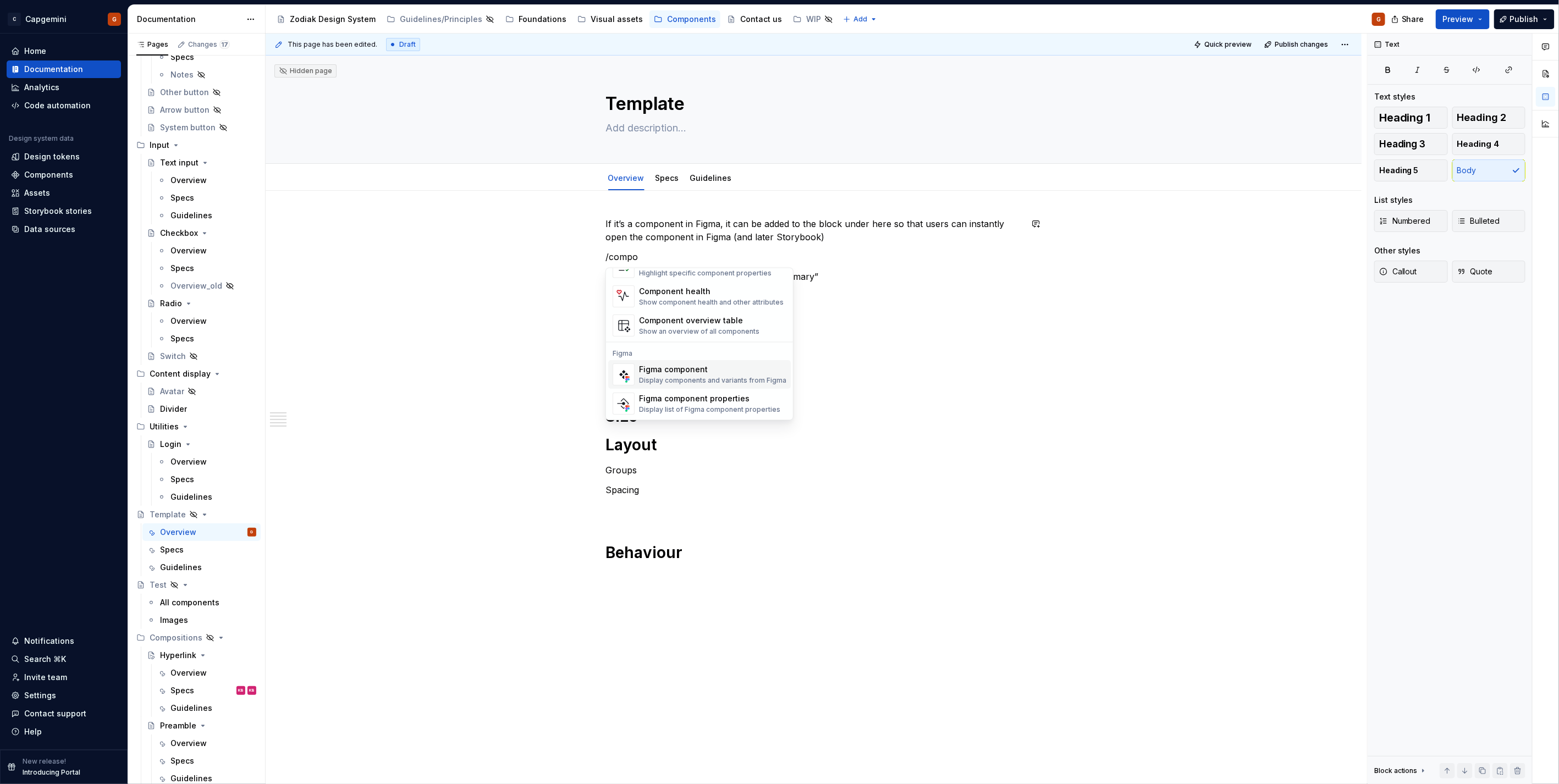
scroll to position [0, 0]
click at [696, 298] on div "Component checklist" at bounding box center [705, 295] width 133 height 11
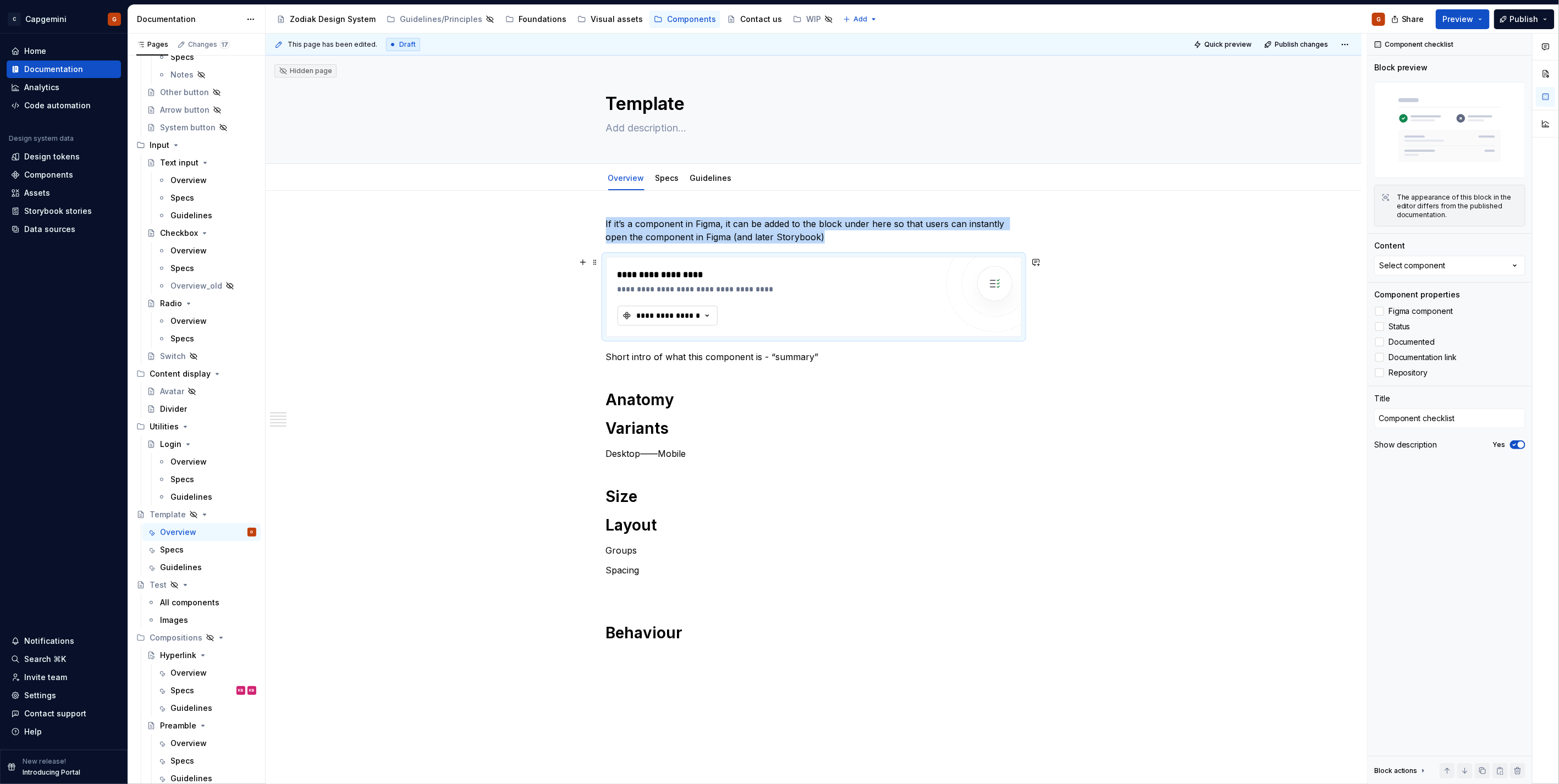
click at [683, 316] on div "**********" at bounding box center [668, 315] width 66 height 11
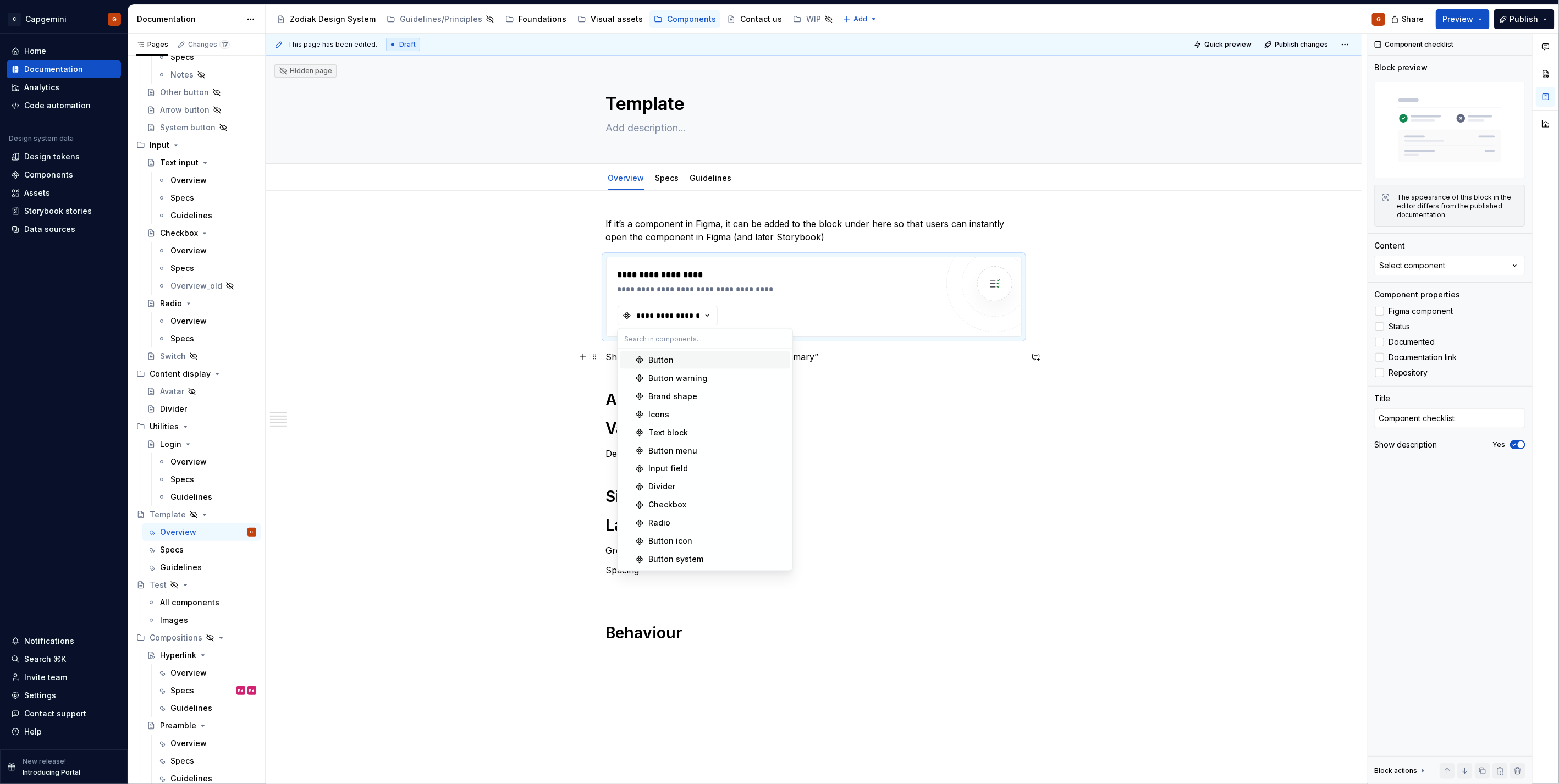
click at [705, 358] on div "Button" at bounding box center [717, 360] width 137 height 11
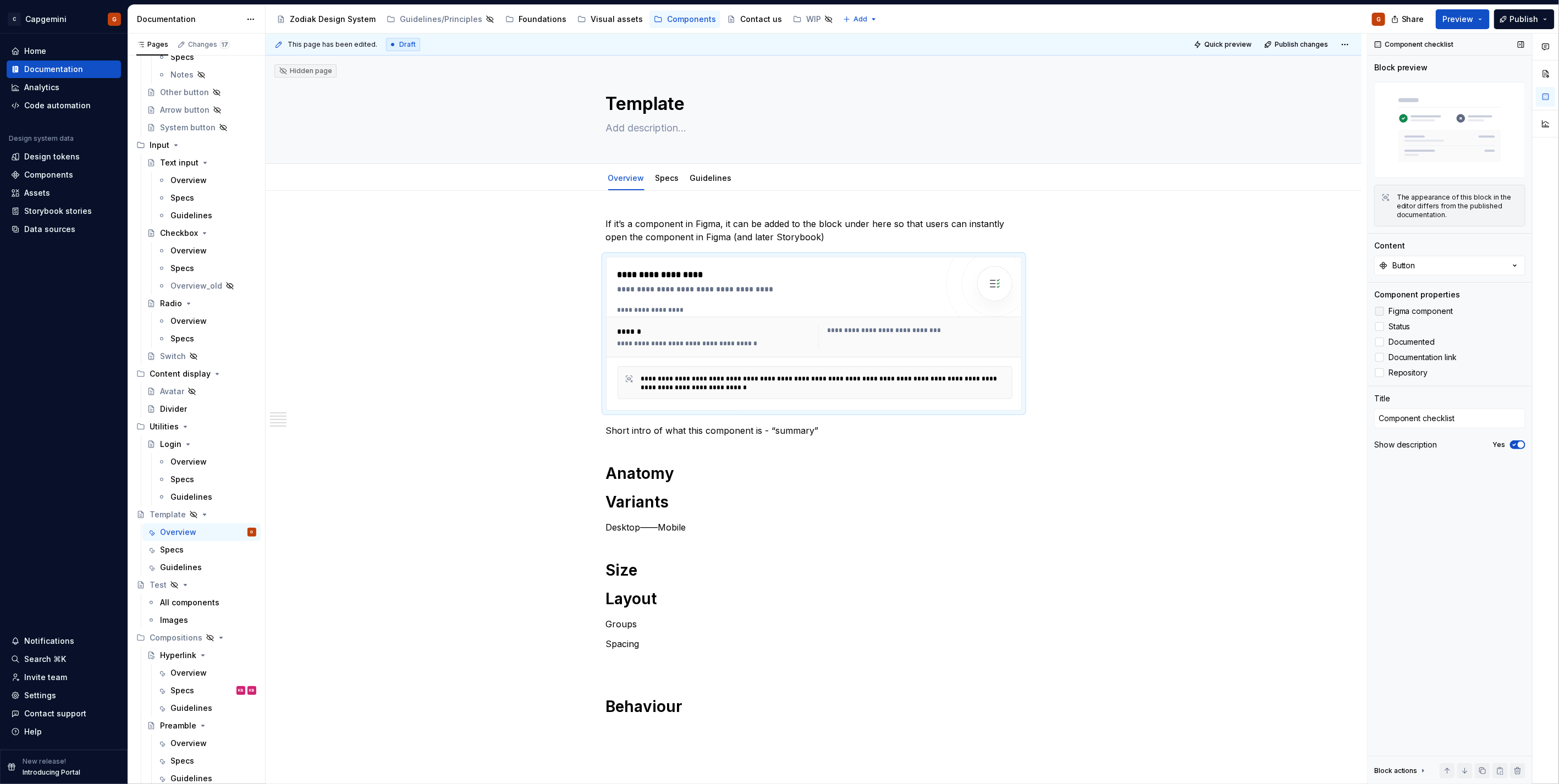
click at [1430, 312] on span "Figma component" at bounding box center [1420, 311] width 65 height 9
click at [1397, 331] on span "Status" at bounding box center [1399, 326] width 22 height 9
click at [1516, 445] on icon "button" at bounding box center [1514, 445] width 9 height 7
click at [583, 432] on button "button" at bounding box center [582, 431] width 15 height 15
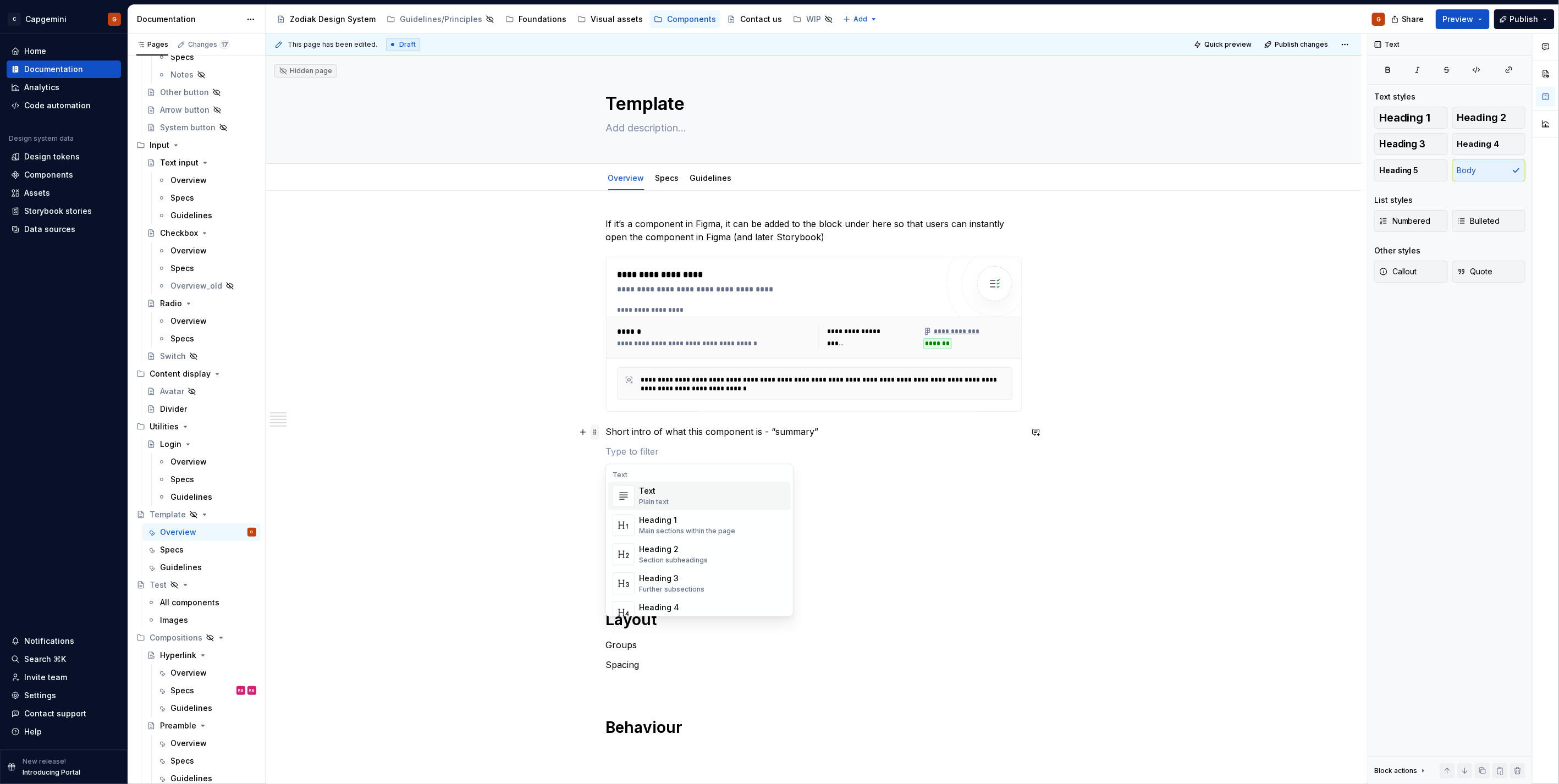
click at [596, 426] on span at bounding box center [595, 431] width 9 height 15
click at [609, 434] on p "Short intro of what this component is - “summary”" at bounding box center [813, 431] width 416 height 13
click at [606, 432] on p "Short intro of what this component is - “summary”" at bounding box center [813, 431] width 416 height 13
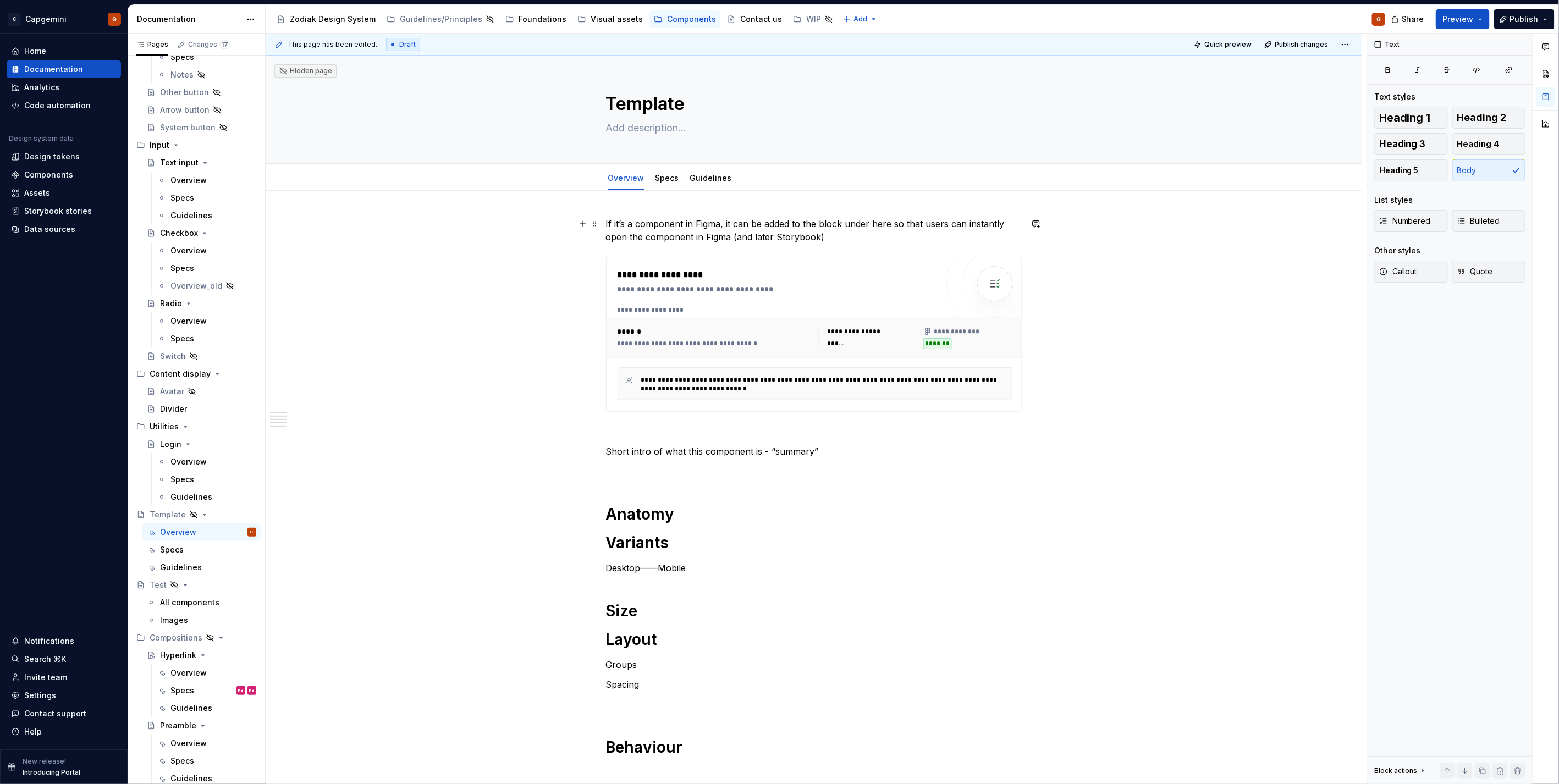
click at [844, 232] on p "If it’s a component in Figma, it can be added to the block under here so that u…" at bounding box center [813, 230] width 416 height 27
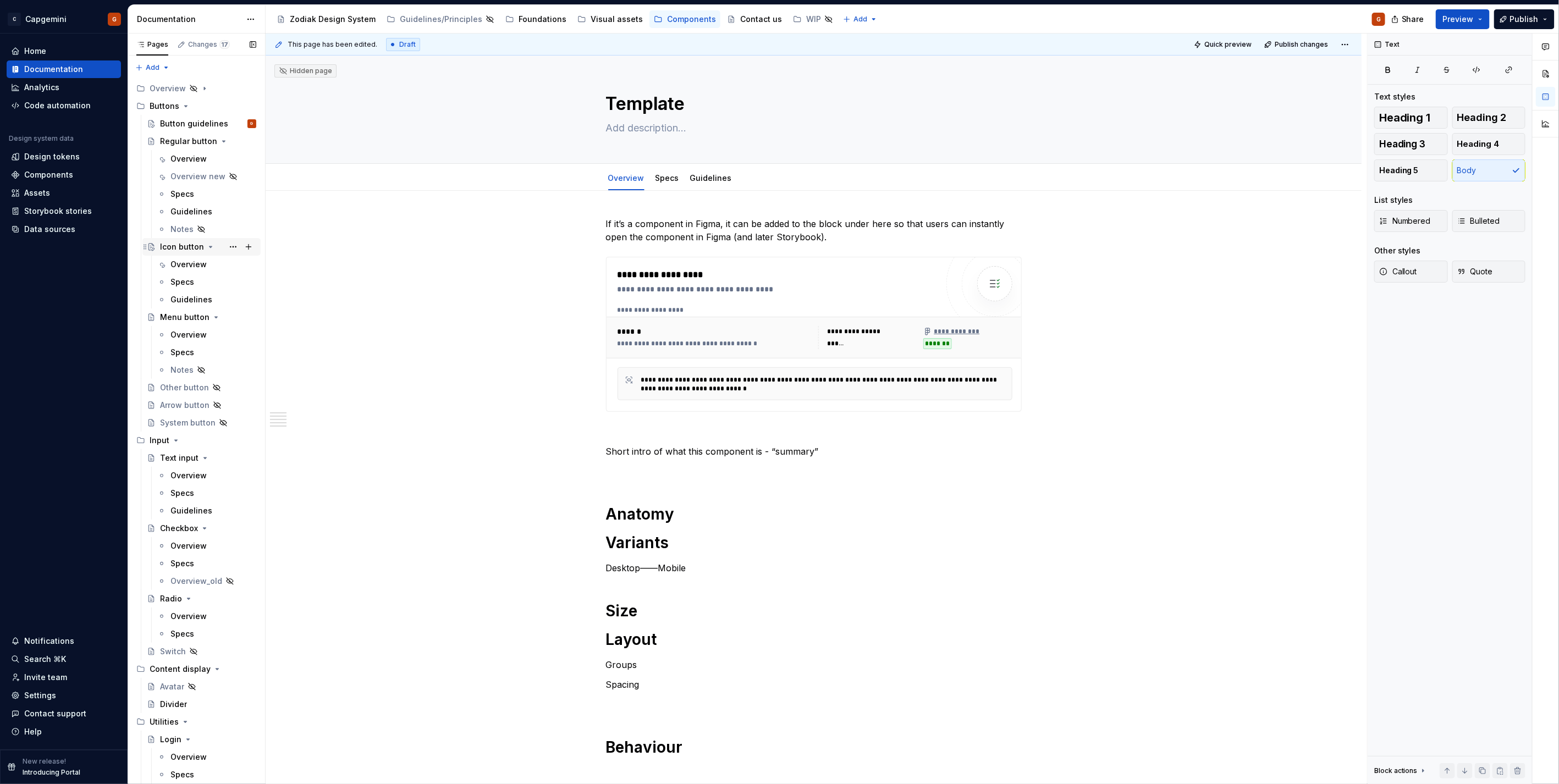
click at [189, 252] on div "Icon button" at bounding box center [182, 247] width 44 height 11
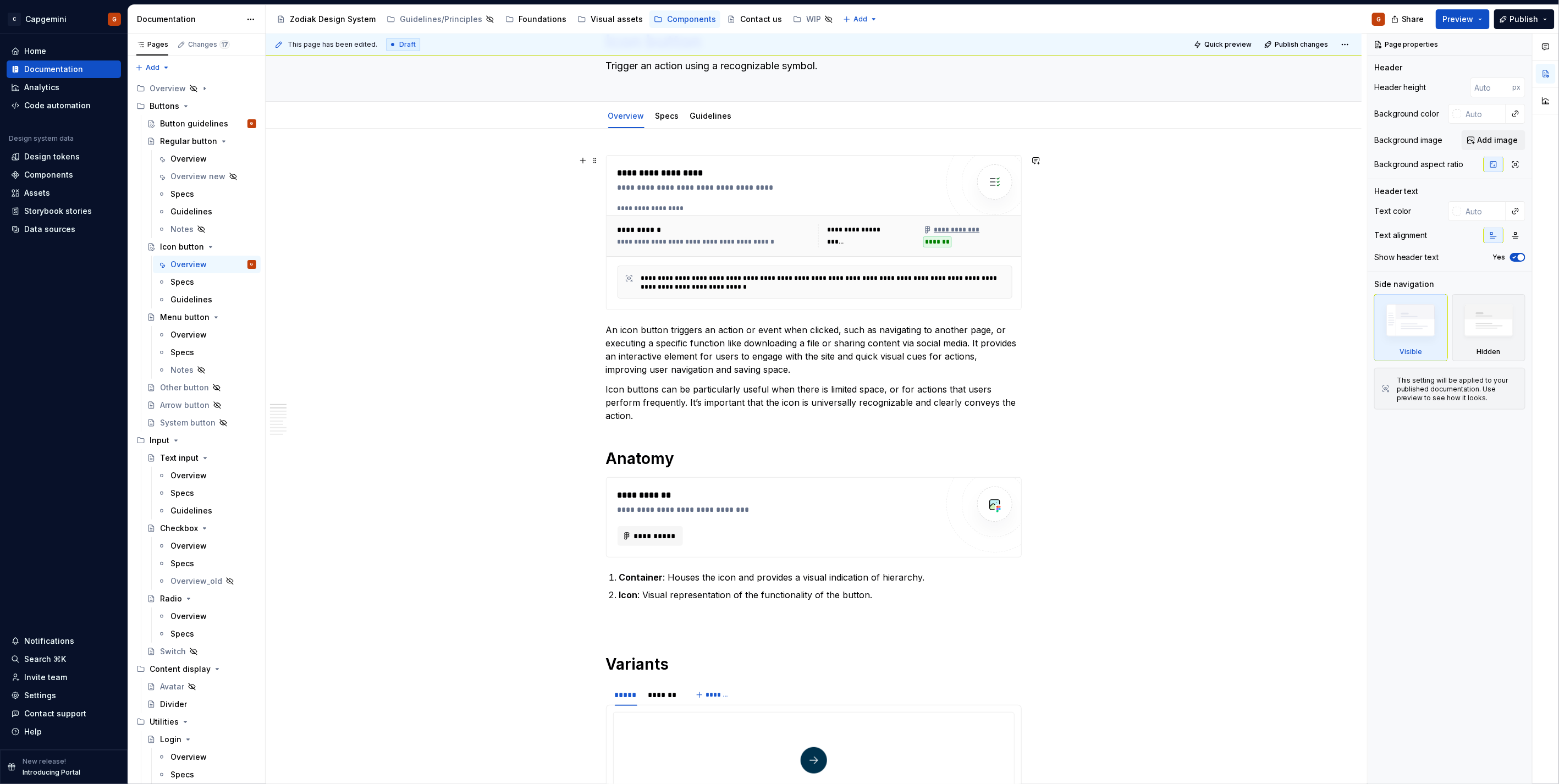
scroll to position [61, 0]
click at [910, 217] on div "**********" at bounding box center [815, 237] width 417 height 42
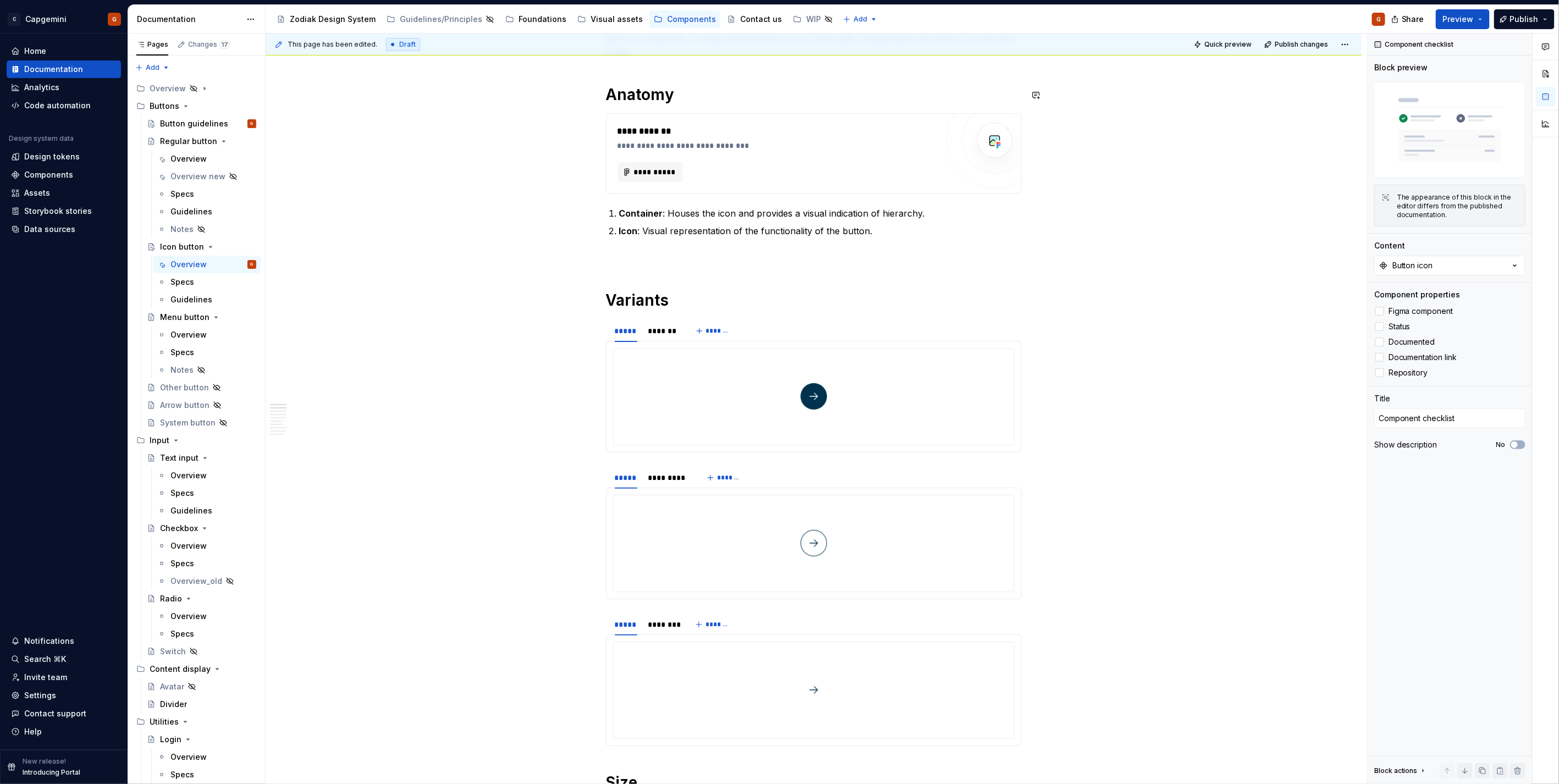
scroll to position [427, 0]
click at [1446, 15] on span "Preview" at bounding box center [1458, 19] width 31 height 11
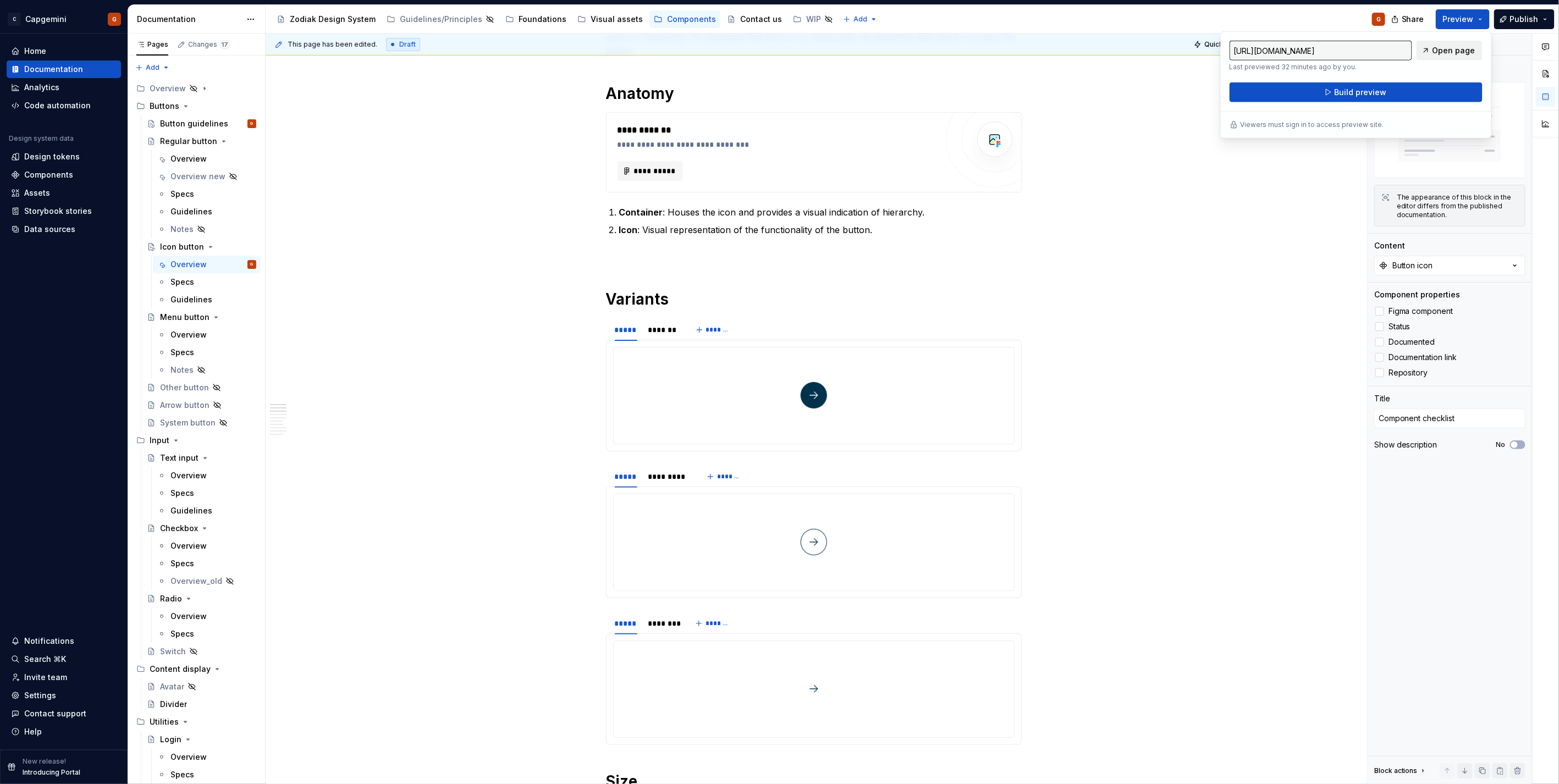
drag, startPoint x: 1446, startPoint y: 15, endPoint x: 1445, endPoint y: 50, distance: 35.0
click at [1445, 50] on span "Open page" at bounding box center [1454, 51] width 43 height 11
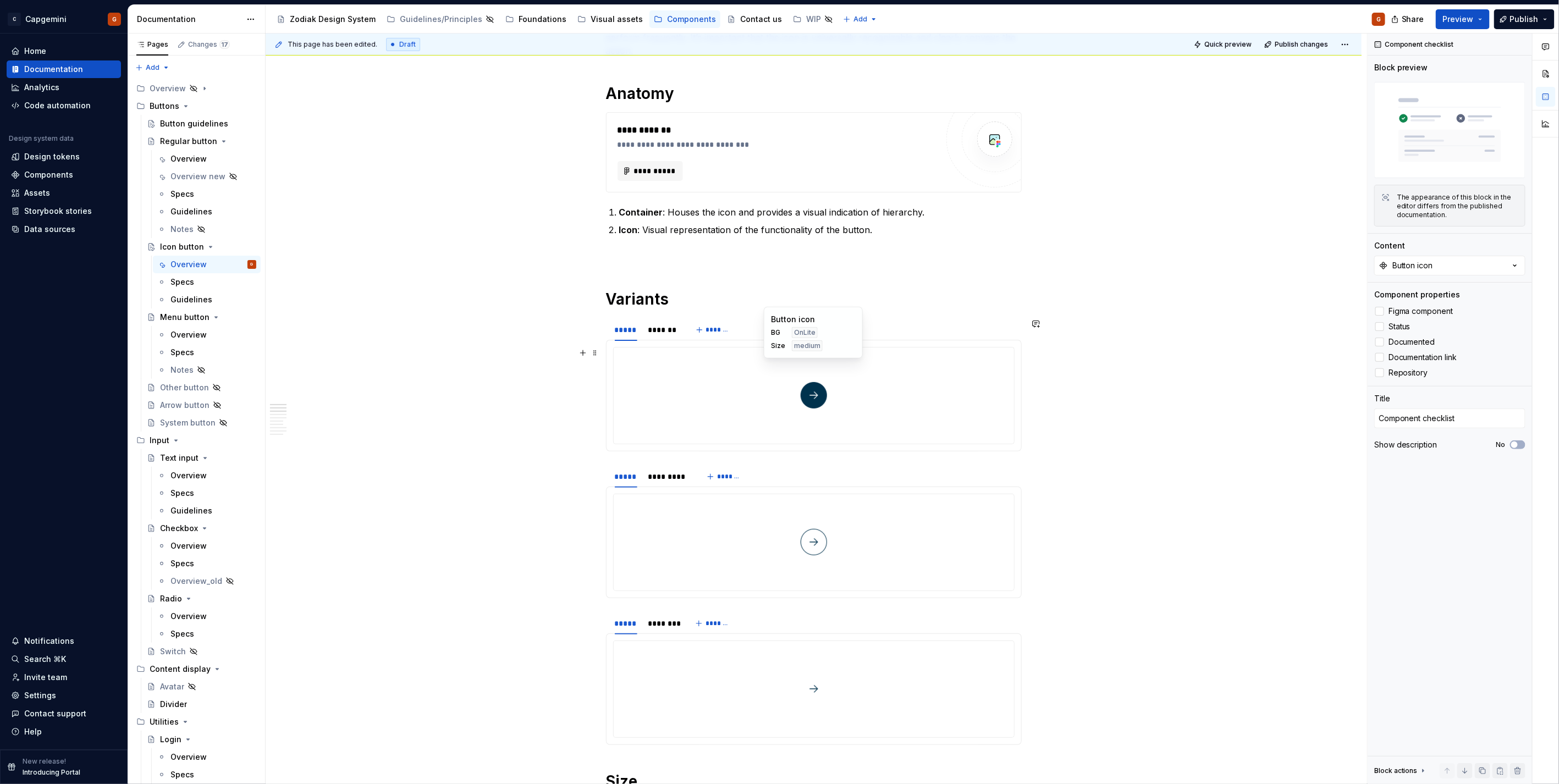
click at [738, 379] on div at bounding box center [813, 395] width 400 height 96
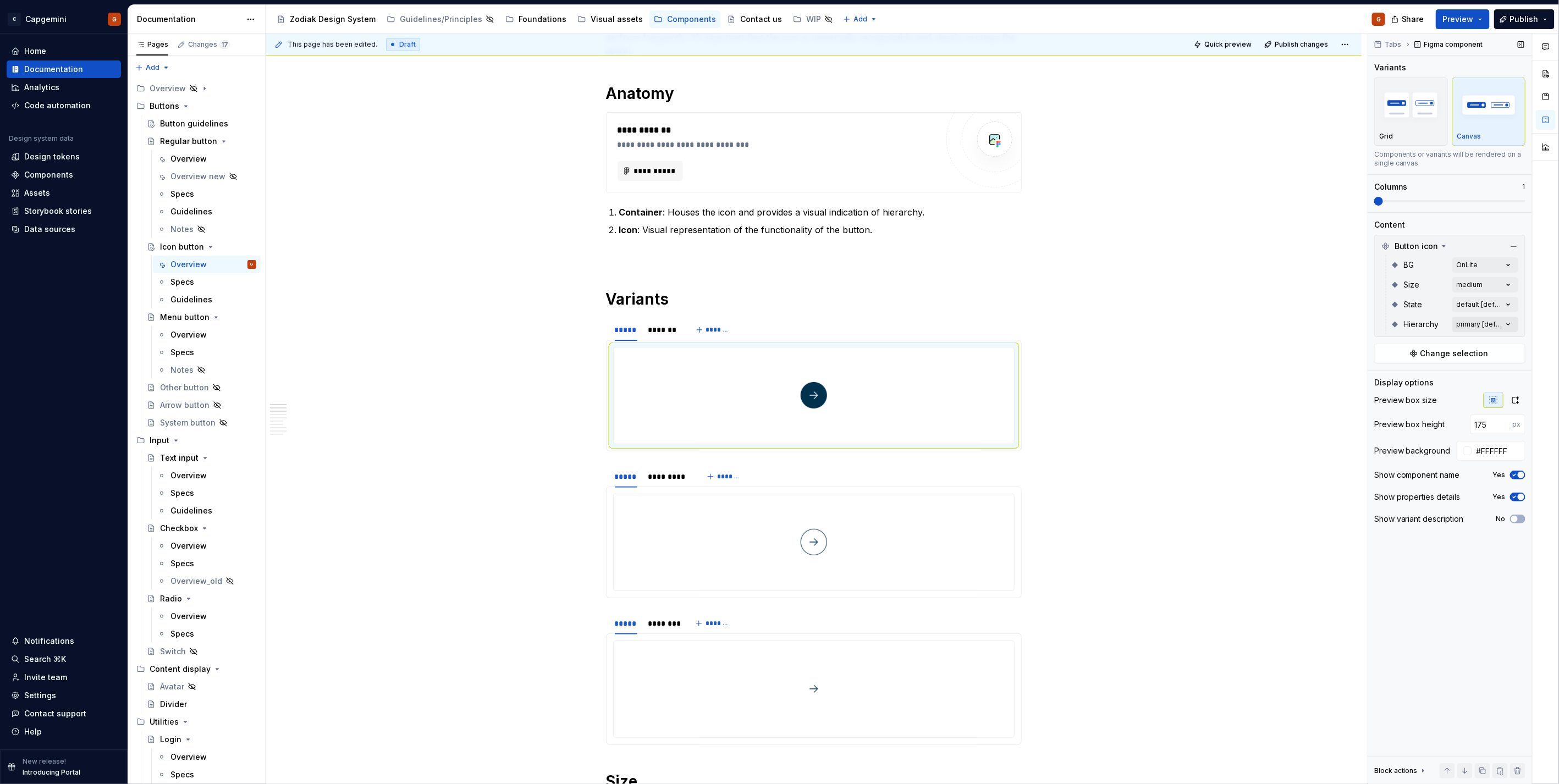
click at [1477, 326] on div "Comments Open comments No comments yet Select ‘Comment’ from the block context …" at bounding box center [1463, 408] width 191 height 751
click at [1405, 376] on span "primary" at bounding box center [1404, 377] width 28 height 11
click at [1405, 391] on span "secondary" at bounding box center [1410, 394] width 41 height 11
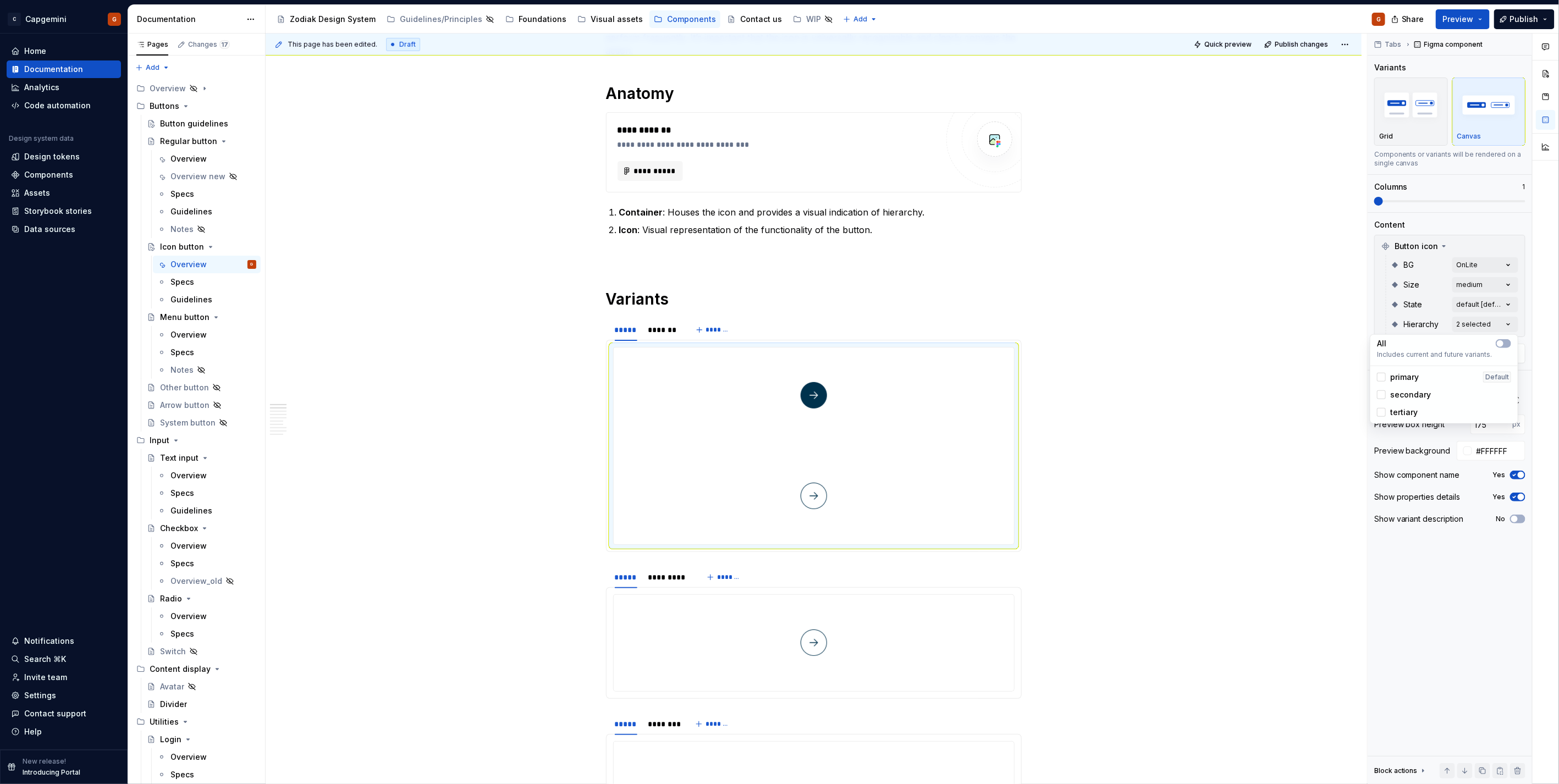
click at [1405, 408] on span "tertiary" at bounding box center [1403, 412] width 27 height 11
click at [925, 473] on html "C Capgemini G Home Documentation Analytics Code automation Design system data D…" at bounding box center [780, 392] width 1559 height 784
click at [1448, 201] on span at bounding box center [1450, 201] width 151 height 2
click at [1476, 202] on span at bounding box center [1450, 201] width 151 height 9
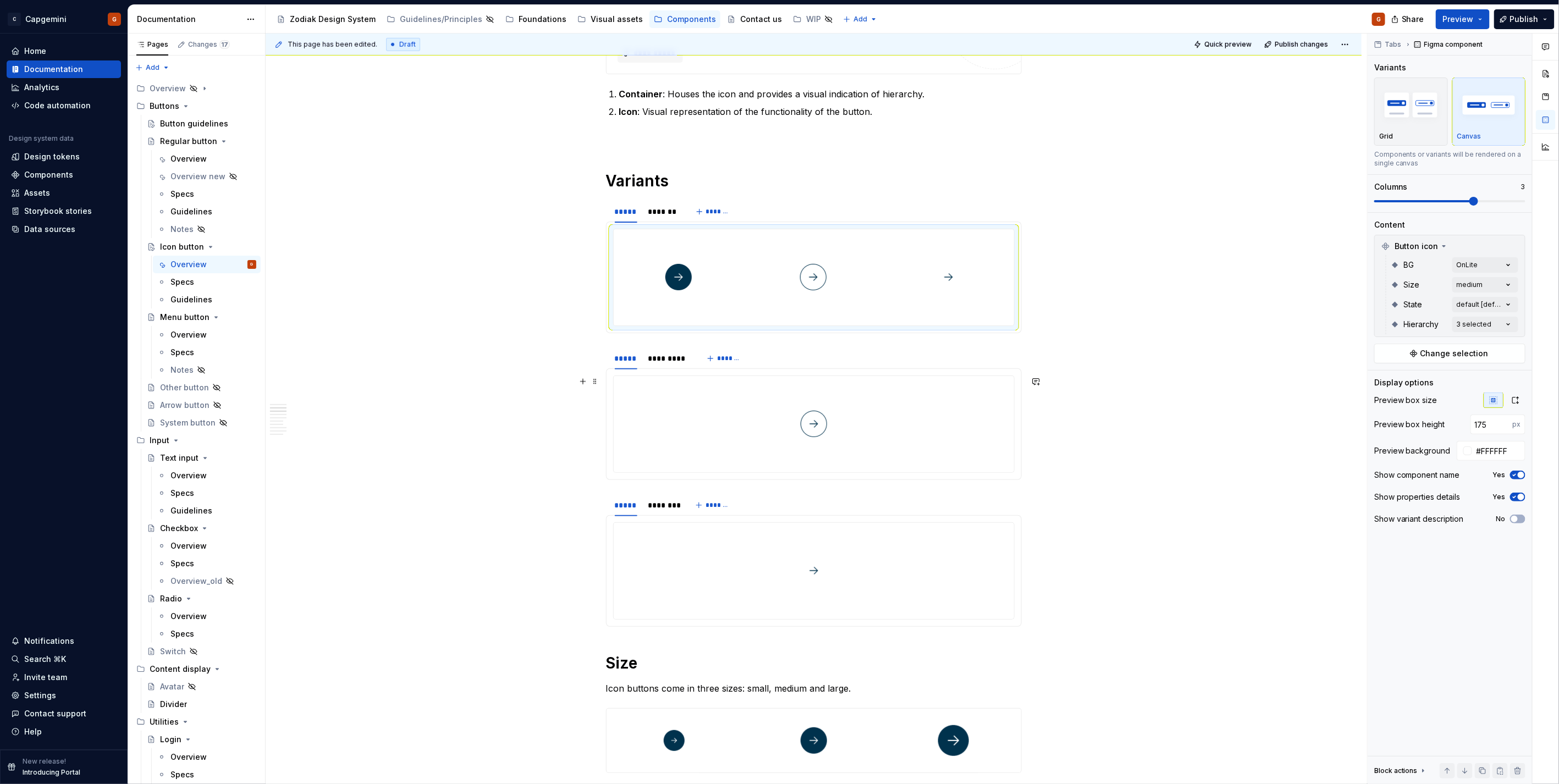
scroll to position [550, 0]
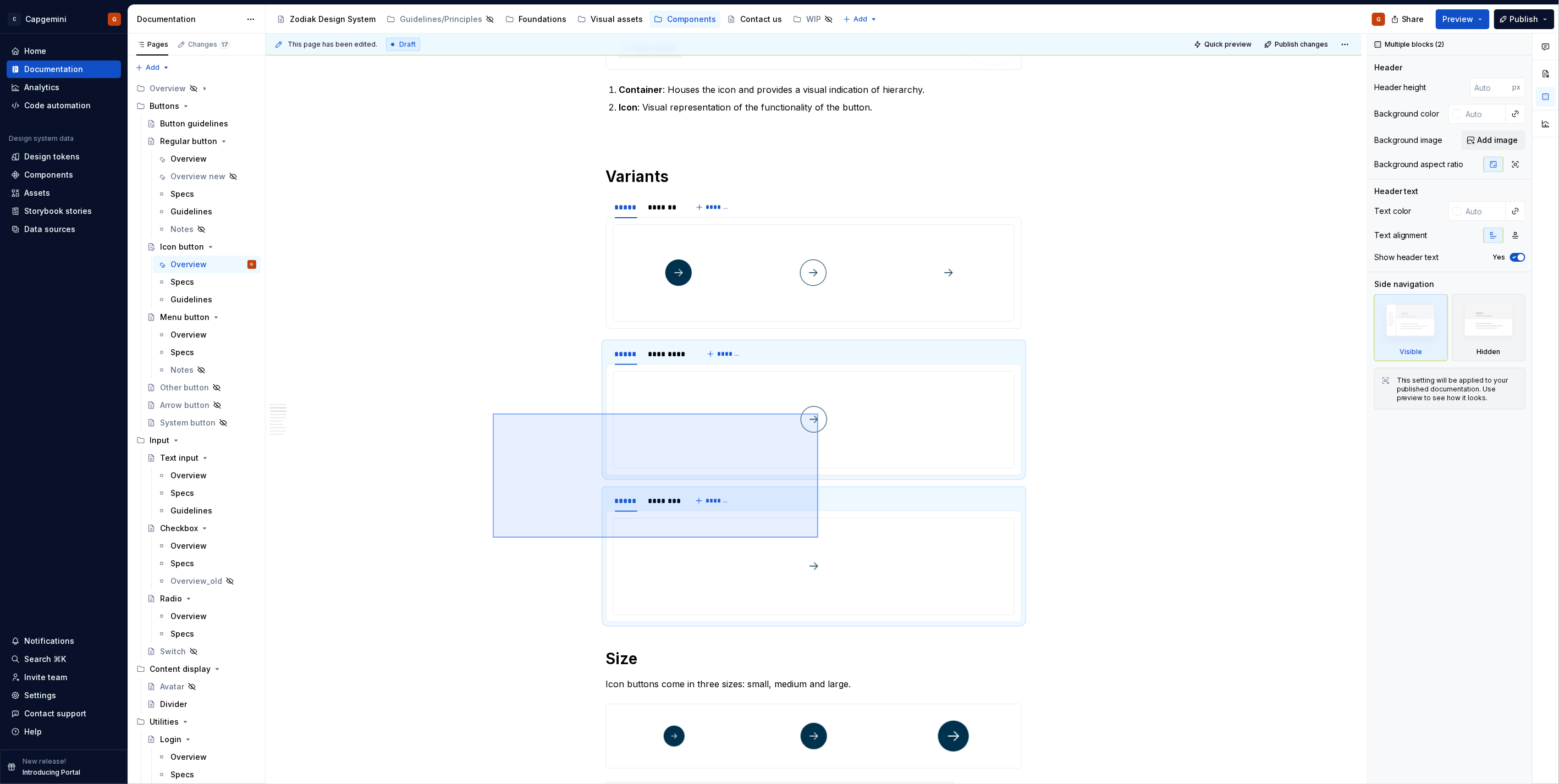
drag, startPoint x: 799, startPoint y: 528, endPoint x: 818, endPoint y: 538, distance: 21.5
click at [818, 538] on div "**********" at bounding box center [816, 408] width 1101 height 751
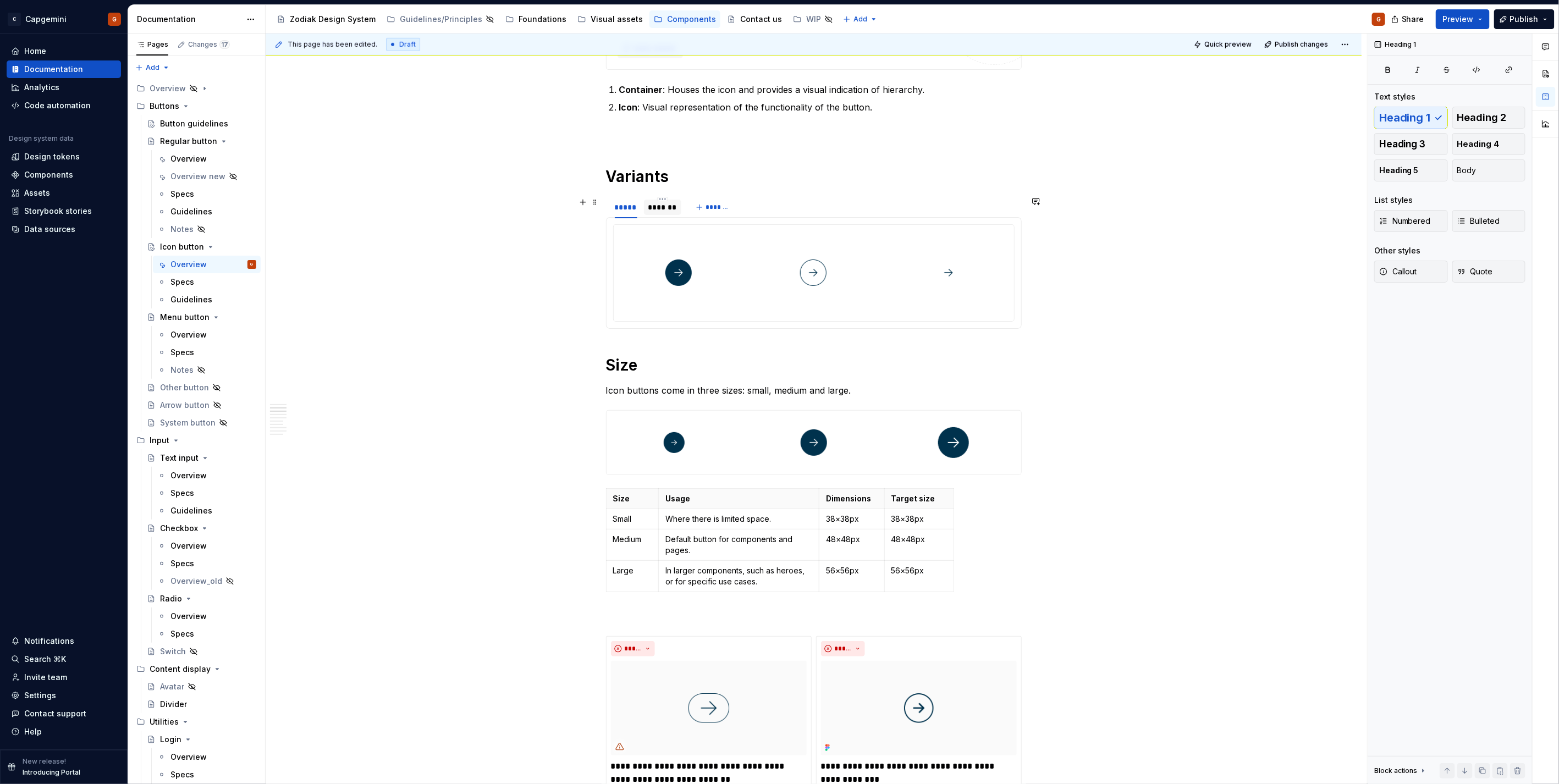
click at [671, 213] on div "*******" at bounding box center [662, 207] width 28 height 11
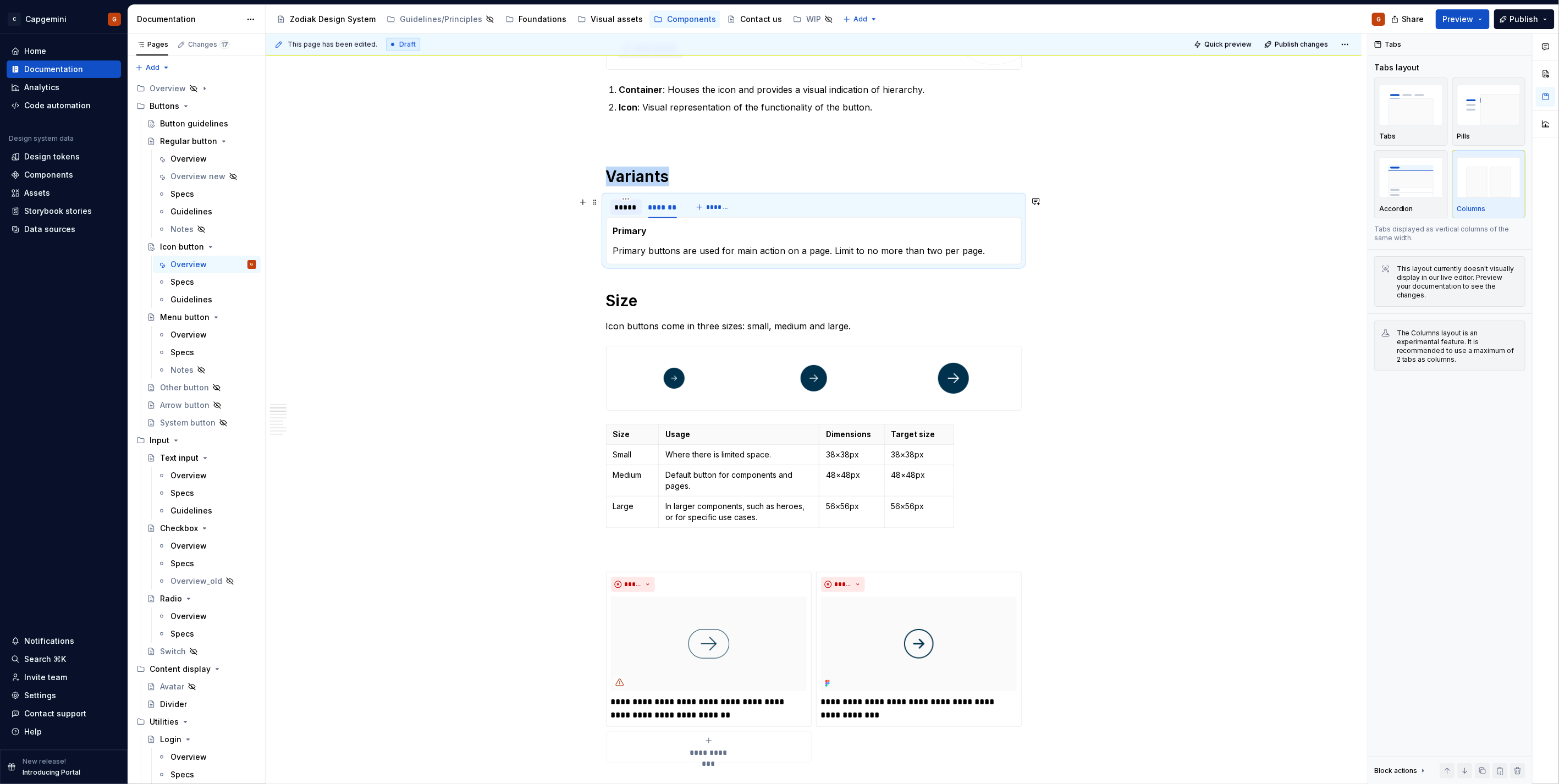
click at [615, 211] on div "*****" at bounding box center [626, 207] width 22 height 11
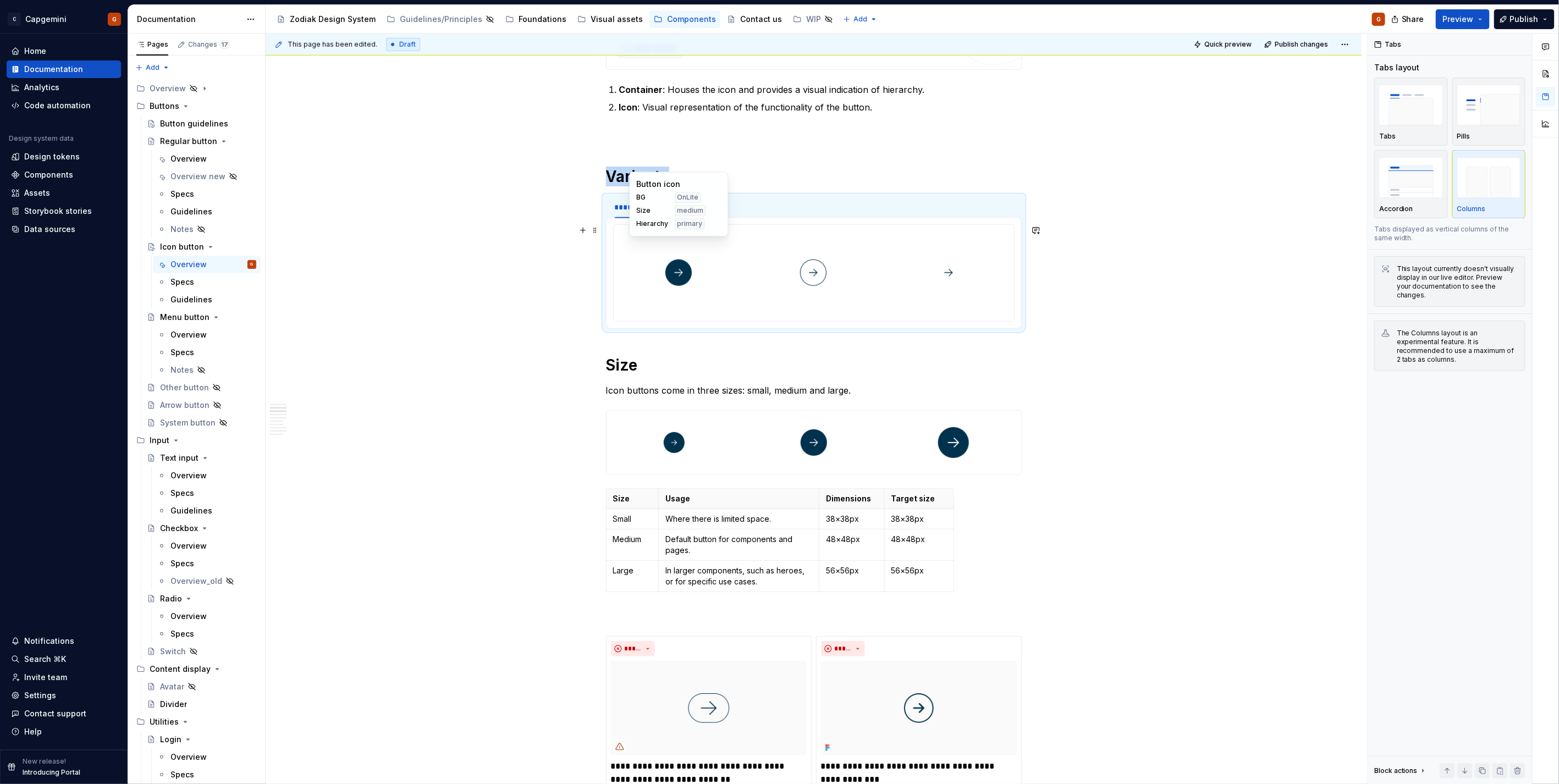
click at [649, 255] on div at bounding box center [678, 273] width 130 height 96
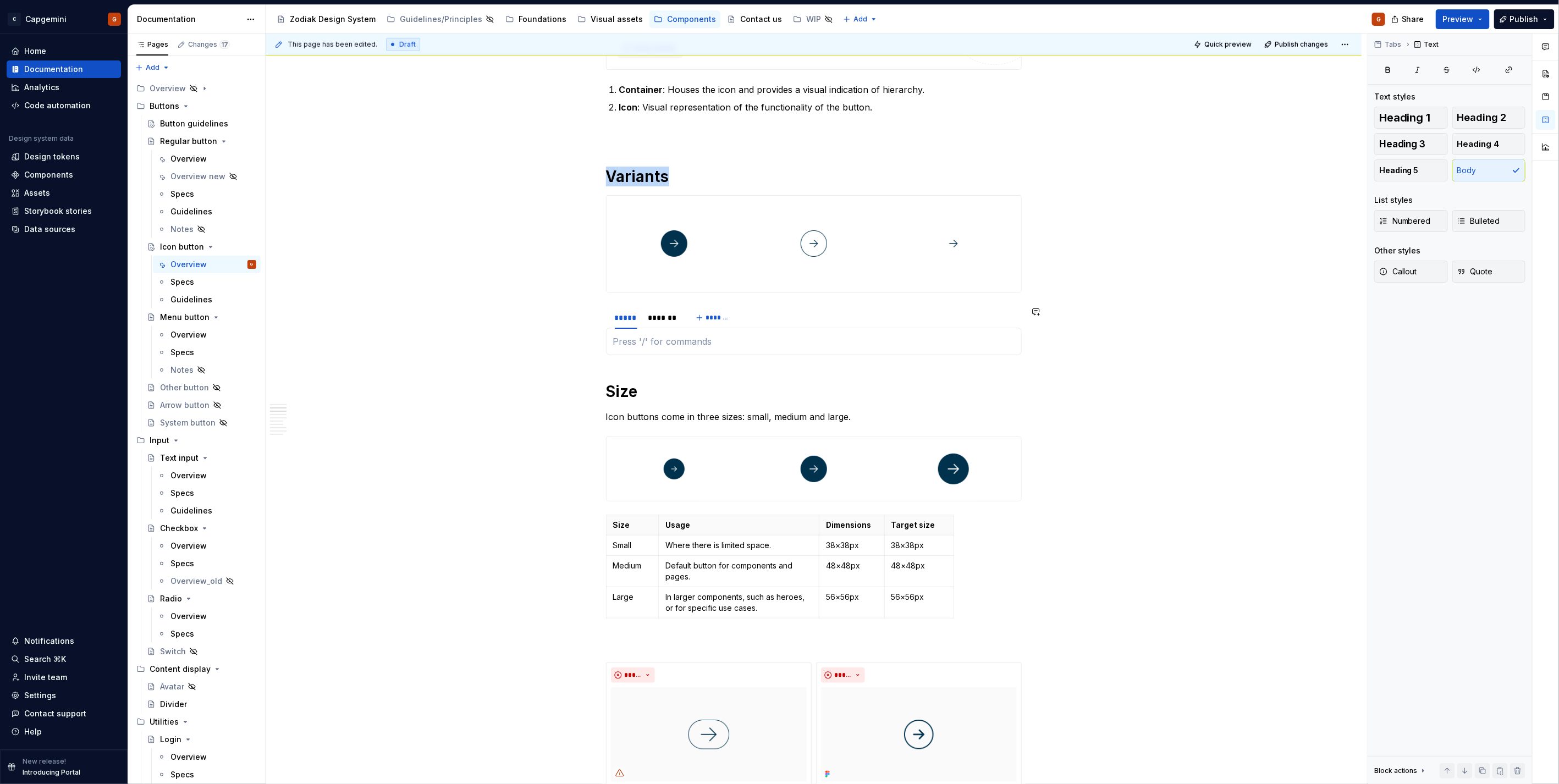
click at [724, 355] on div "Primary Primary buttons are used for main action on a page. Limit to no more th…" at bounding box center [813, 341] width 416 height 27
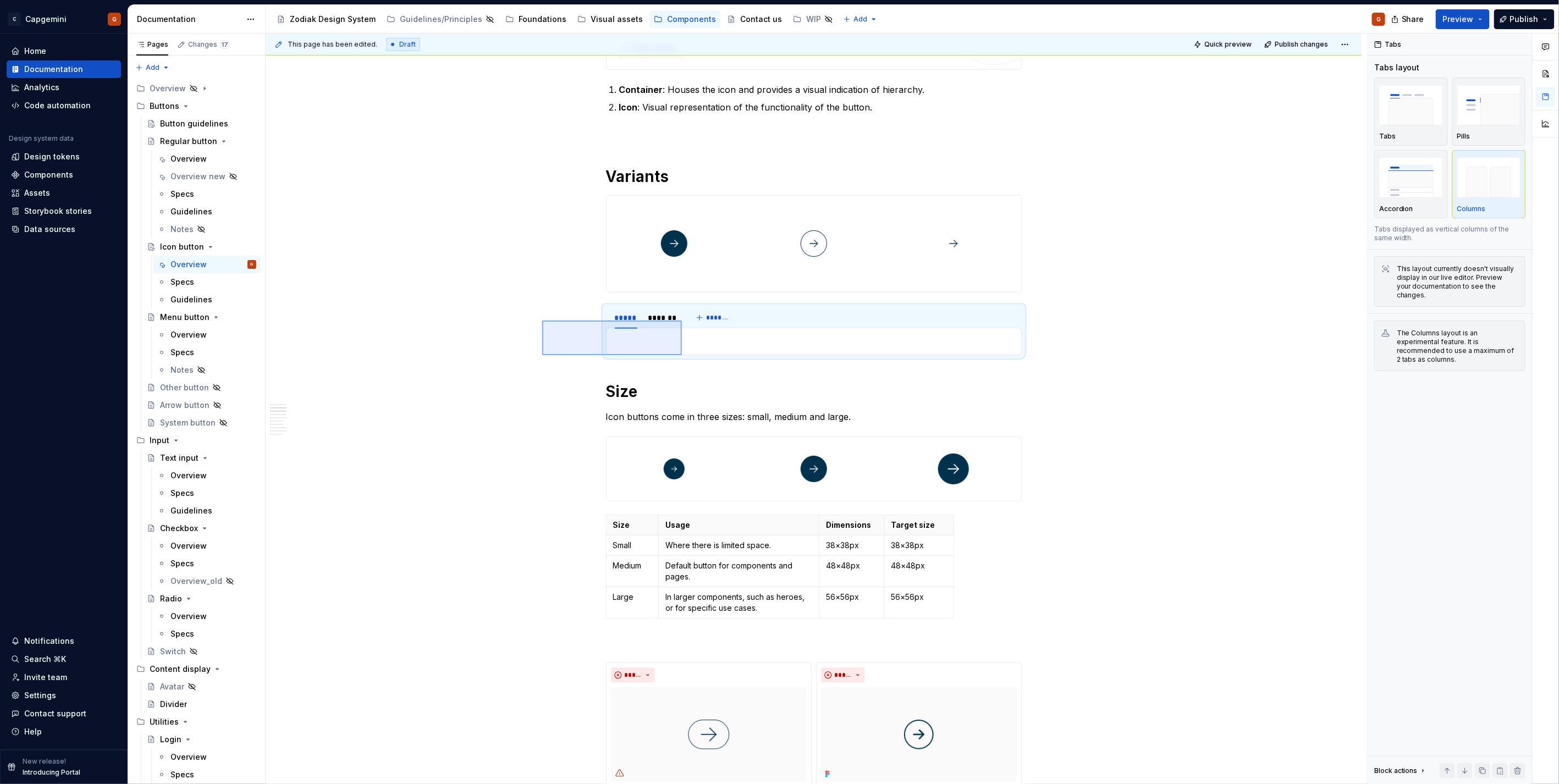
drag, startPoint x: 674, startPoint y: 354, endPoint x: 682, endPoint y: 355, distance: 8.1
click at [682, 355] on div "**********" at bounding box center [816, 408] width 1101 height 751
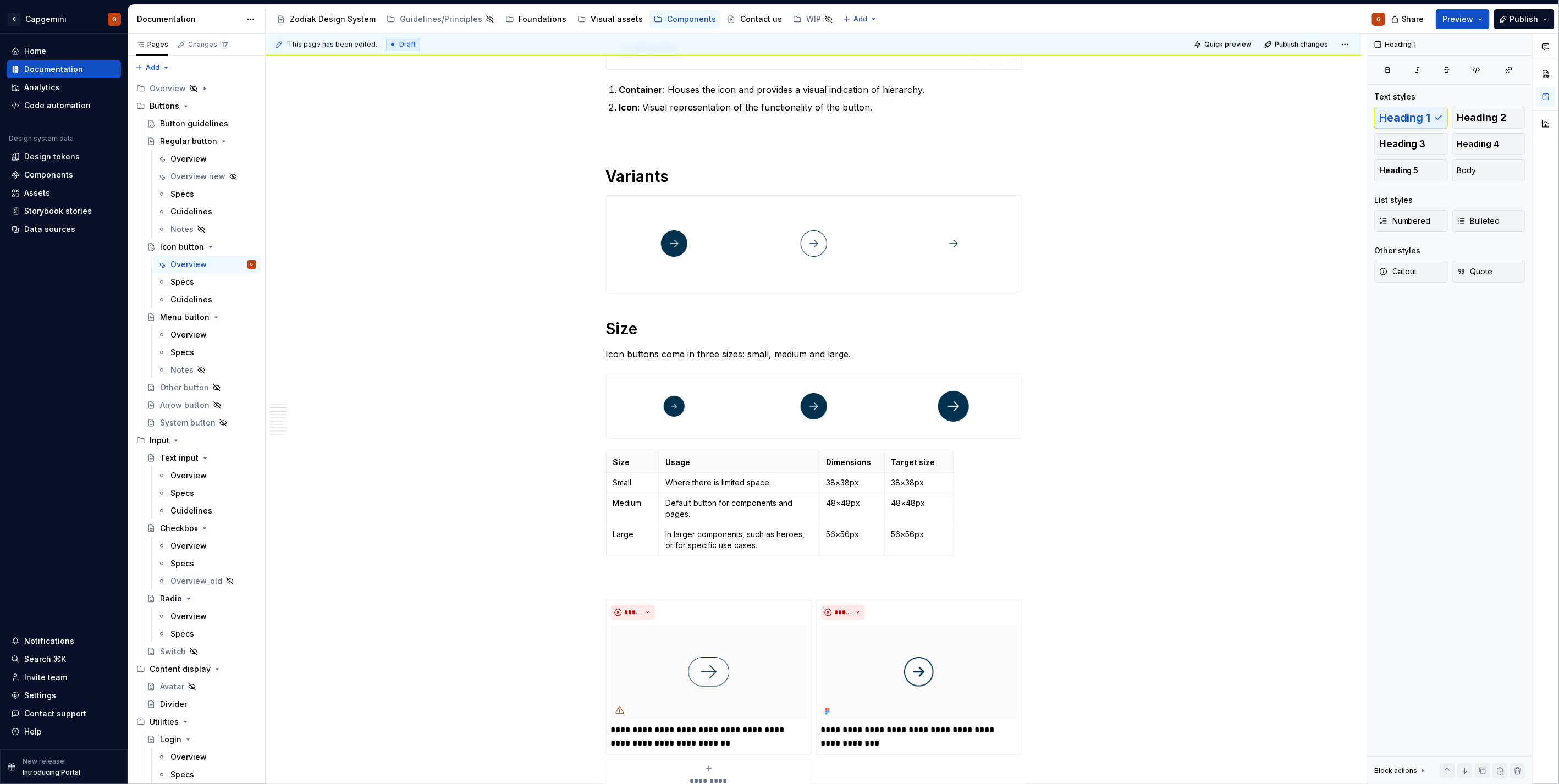
type textarea "*"
click at [637, 308] on div "**********" at bounding box center [813, 645] width 416 height 1957
click at [614, 306] on div "**********" at bounding box center [813, 645] width 416 height 1957
click at [602, 322] on div "**********" at bounding box center [813, 757] width 1096 height 2232
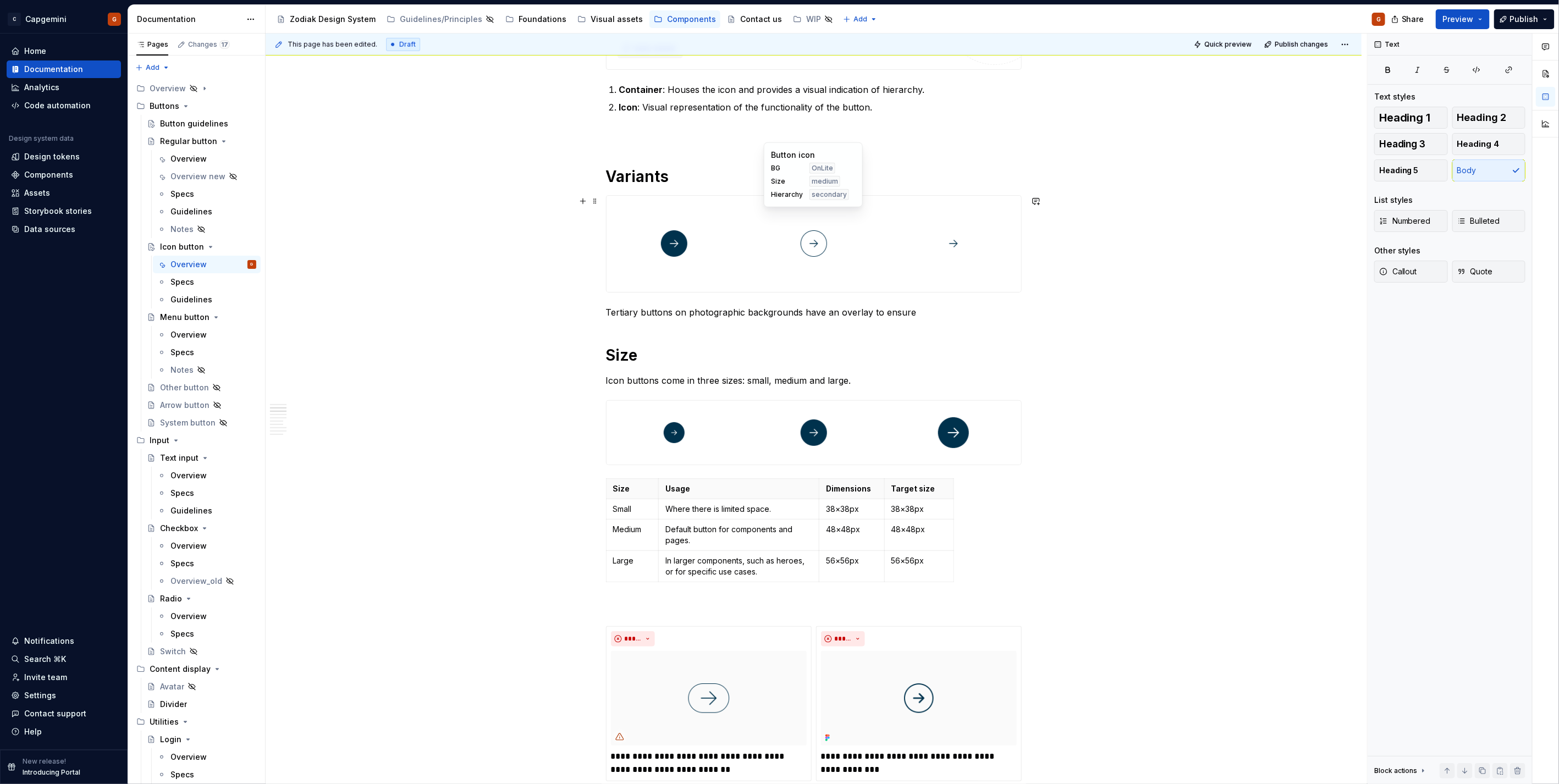
click at [786, 273] on div at bounding box center [814, 243] width 136 height 96
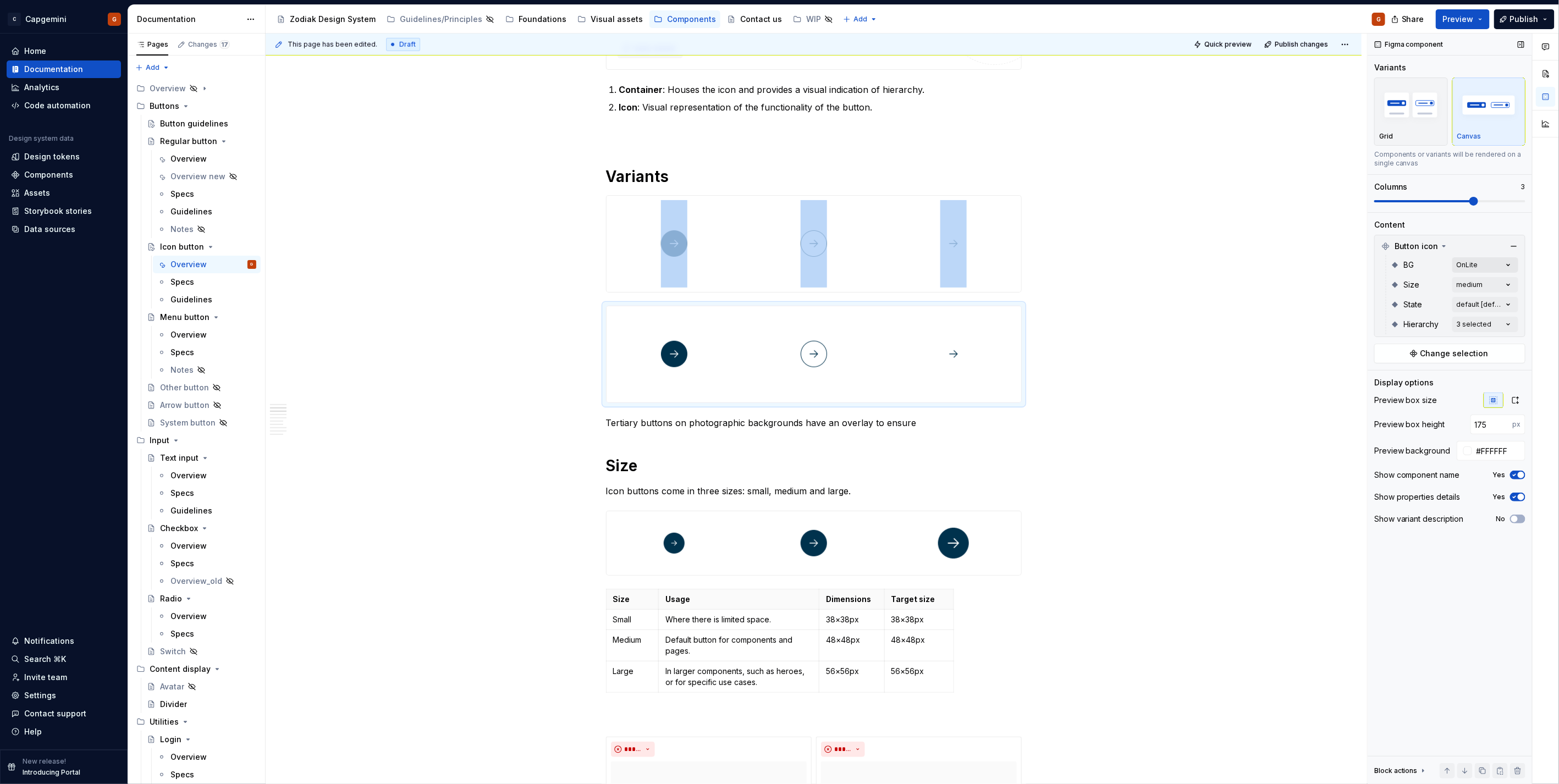
click at [1494, 267] on div "Comments Open comments No comments yet Select ‘Comment’ from the block context …" at bounding box center [1463, 408] width 191 height 751
click at [1400, 352] on span "OnLite" at bounding box center [1403, 353] width 25 height 11
click at [1399, 334] on span "OnPhoto" at bounding box center [1406, 335] width 33 height 11
click at [1493, 243] on div "Comments Open comments No comments yet Select ‘Comment’ from the block context …" at bounding box center [1463, 408] width 191 height 751
click at [1492, 304] on div "Comments Open comments No comments yet Select ‘Comment’ from the block context …" at bounding box center [1463, 408] width 191 height 751
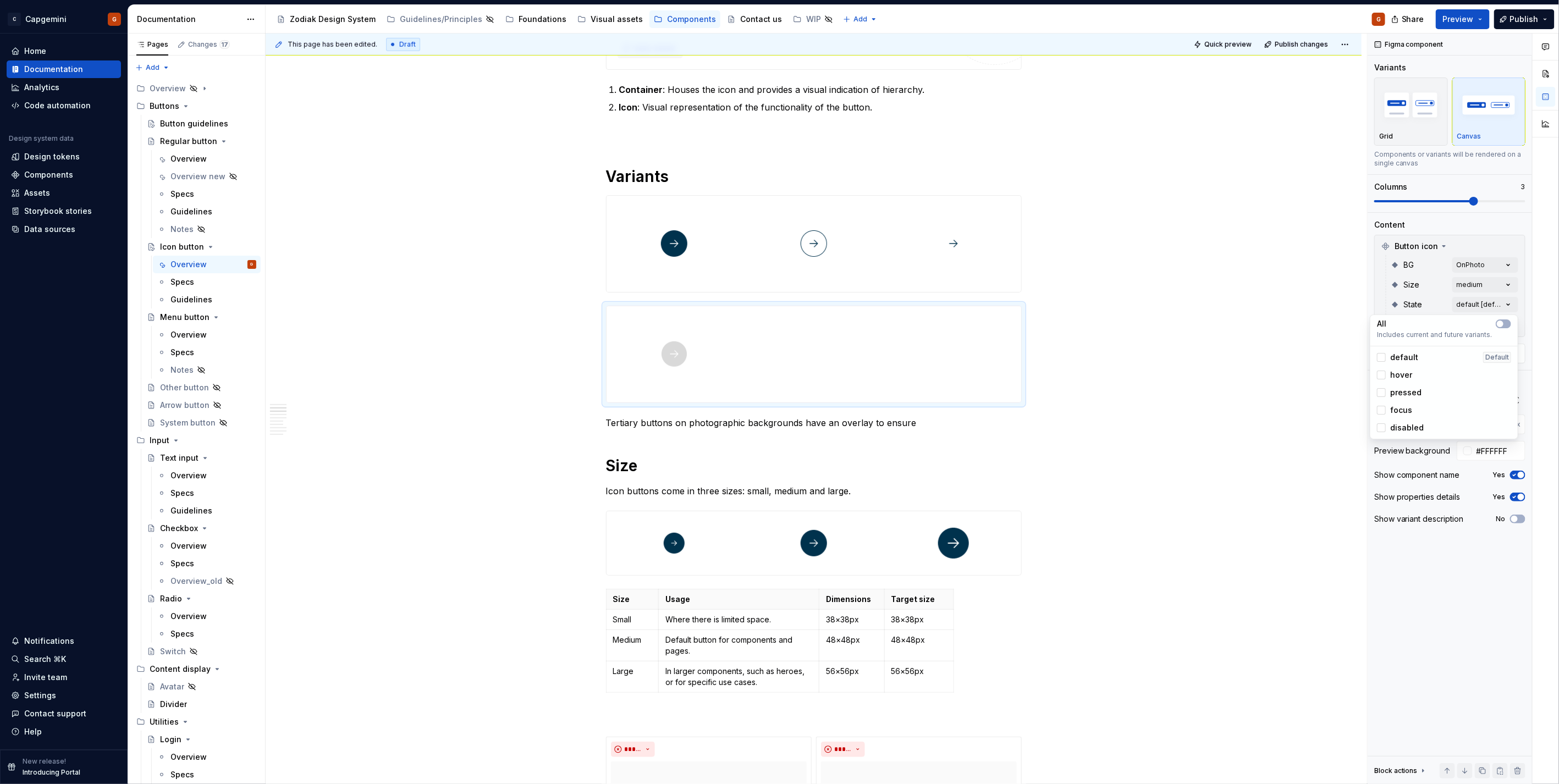
click at [1481, 223] on div "Comments Open comments No comments yet Select ‘Comment’ from the block context …" at bounding box center [1463, 408] width 191 height 751
click at [1472, 325] on div "Comments Open comments No comments yet Select ‘Comment’ from the block context …" at bounding box center [1463, 408] width 191 height 751
click at [1405, 374] on span "primary" at bounding box center [1404, 377] width 28 height 11
click at [1406, 390] on span "secondary" at bounding box center [1410, 394] width 41 height 11
click at [1411, 392] on span "secondary" at bounding box center [1410, 394] width 41 height 11
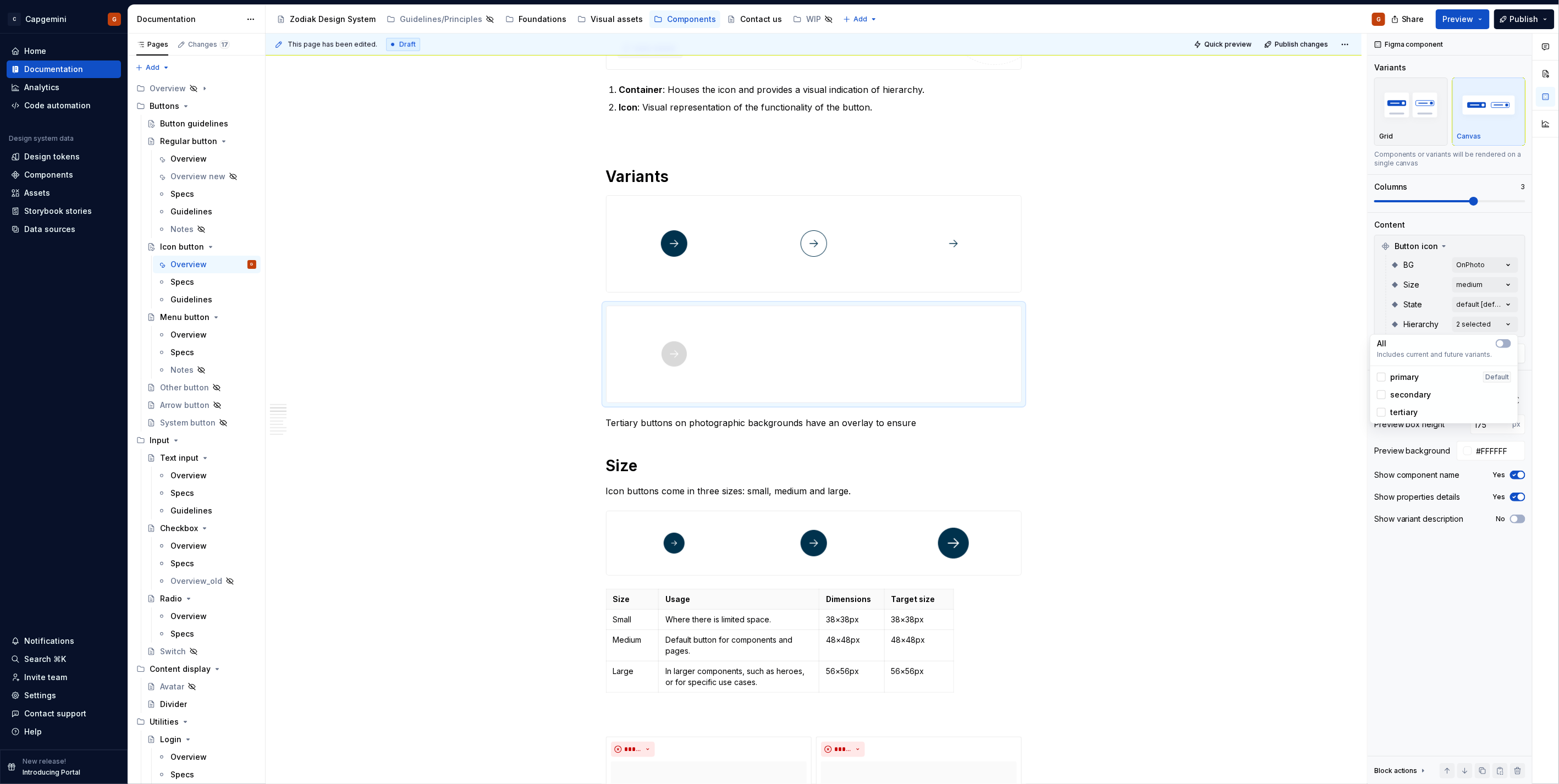
click at [1406, 374] on span "primary" at bounding box center [1404, 377] width 28 height 11
click at [1500, 344] on span "button" at bounding box center [1500, 343] width 7 height 7
click at [1500, 345] on icon "button" at bounding box center [1500, 343] width 9 height 7
click at [1420, 391] on span "secondary" at bounding box center [1410, 394] width 41 height 11
click at [1414, 376] on span "primary" at bounding box center [1404, 377] width 28 height 11
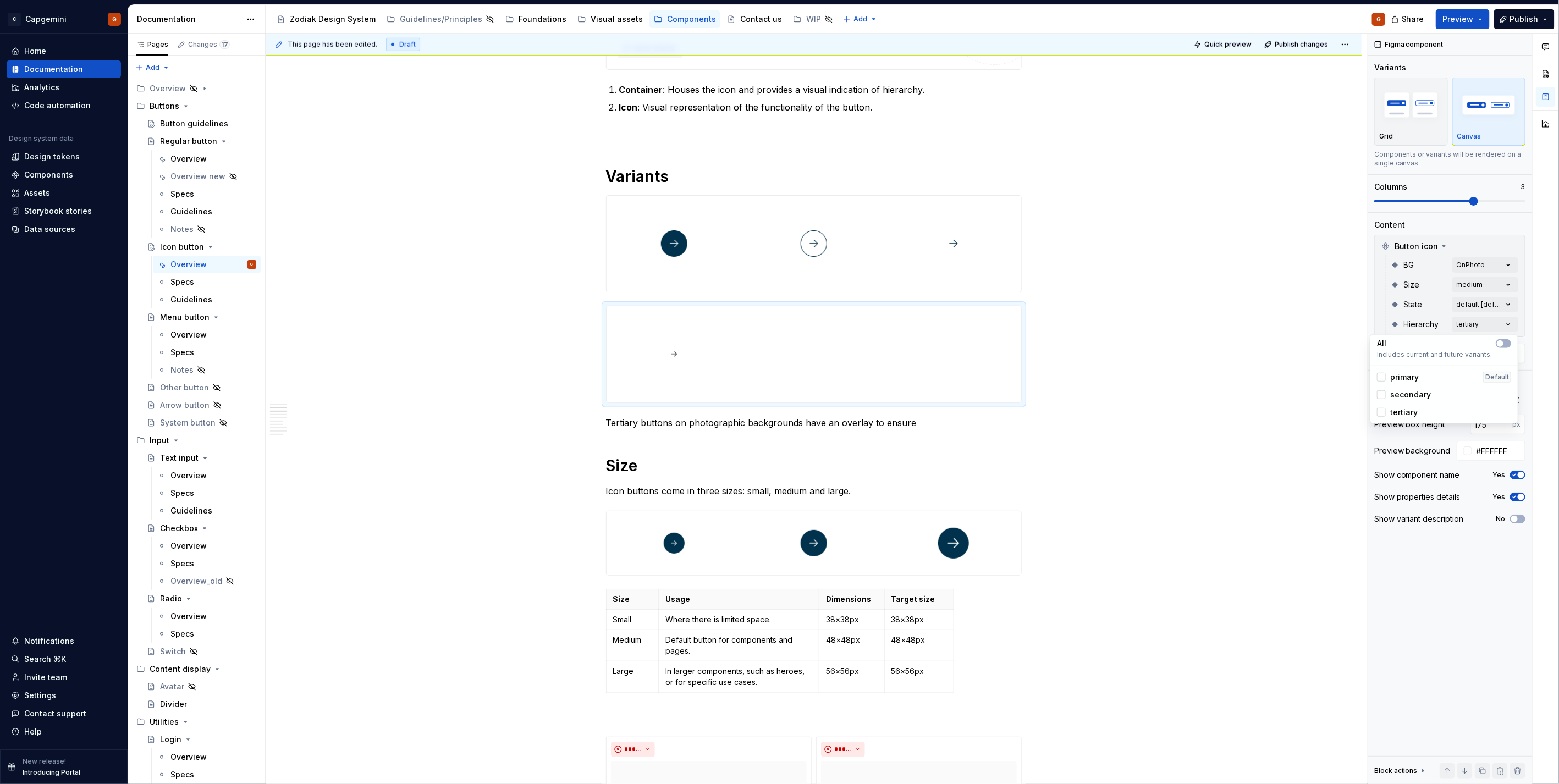
click at [1417, 396] on span "secondary" at bounding box center [1410, 394] width 41 height 11
click at [1411, 412] on span "tertiary" at bounding box center [1403, 412] width 27 height 11
click at [37, 167] on html "C Capgemini G Home Documentation Analytics Code automation Design system data D…" at bounding box center [780, 392] width 1559 height 784
click at [36, 172] on div "Components" at bounding box center [48, 175] width 49 height 11
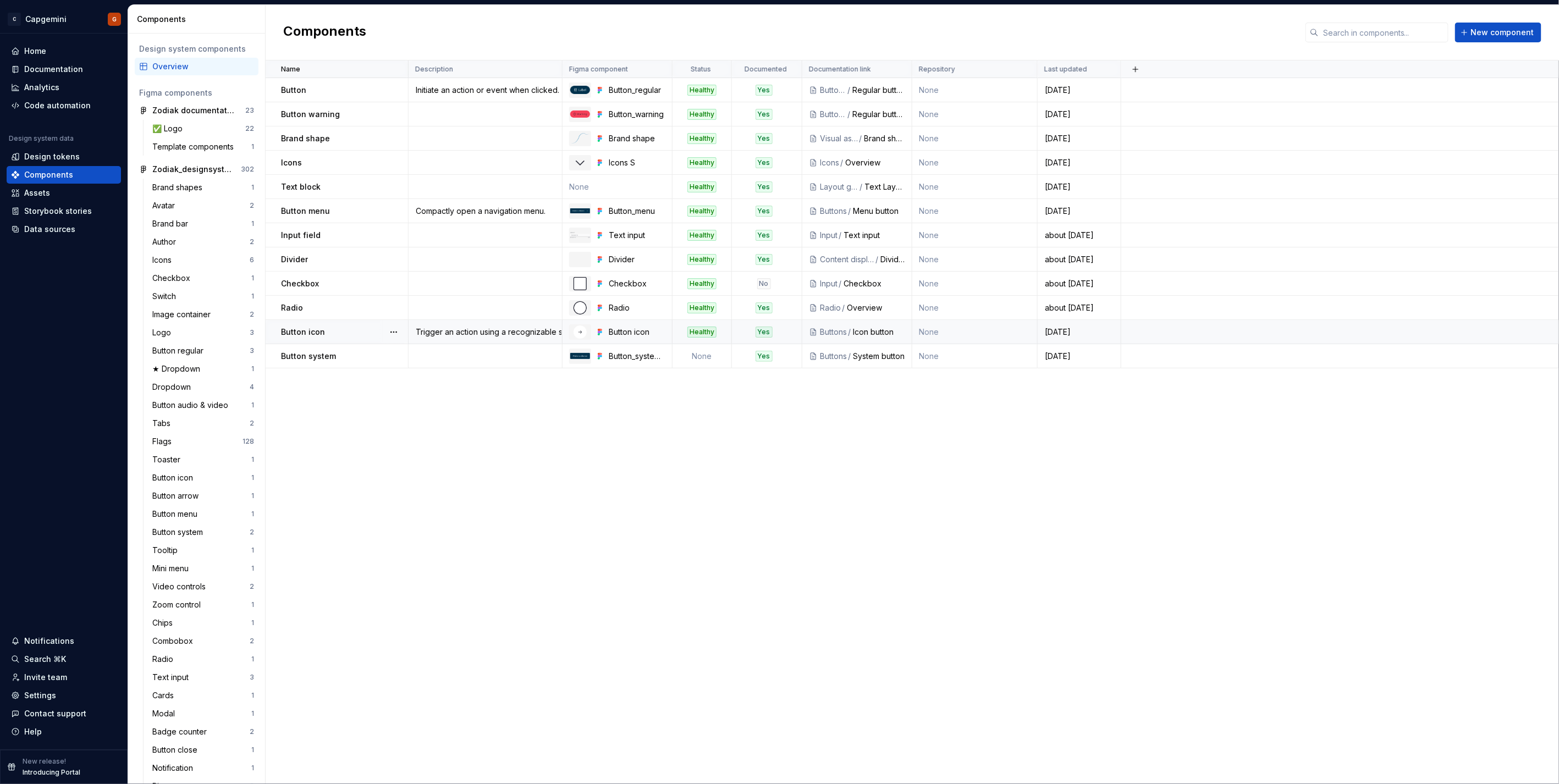
click at [335, 331] on div "Button icon" at bounding box center [344, 332] width 126 height 11
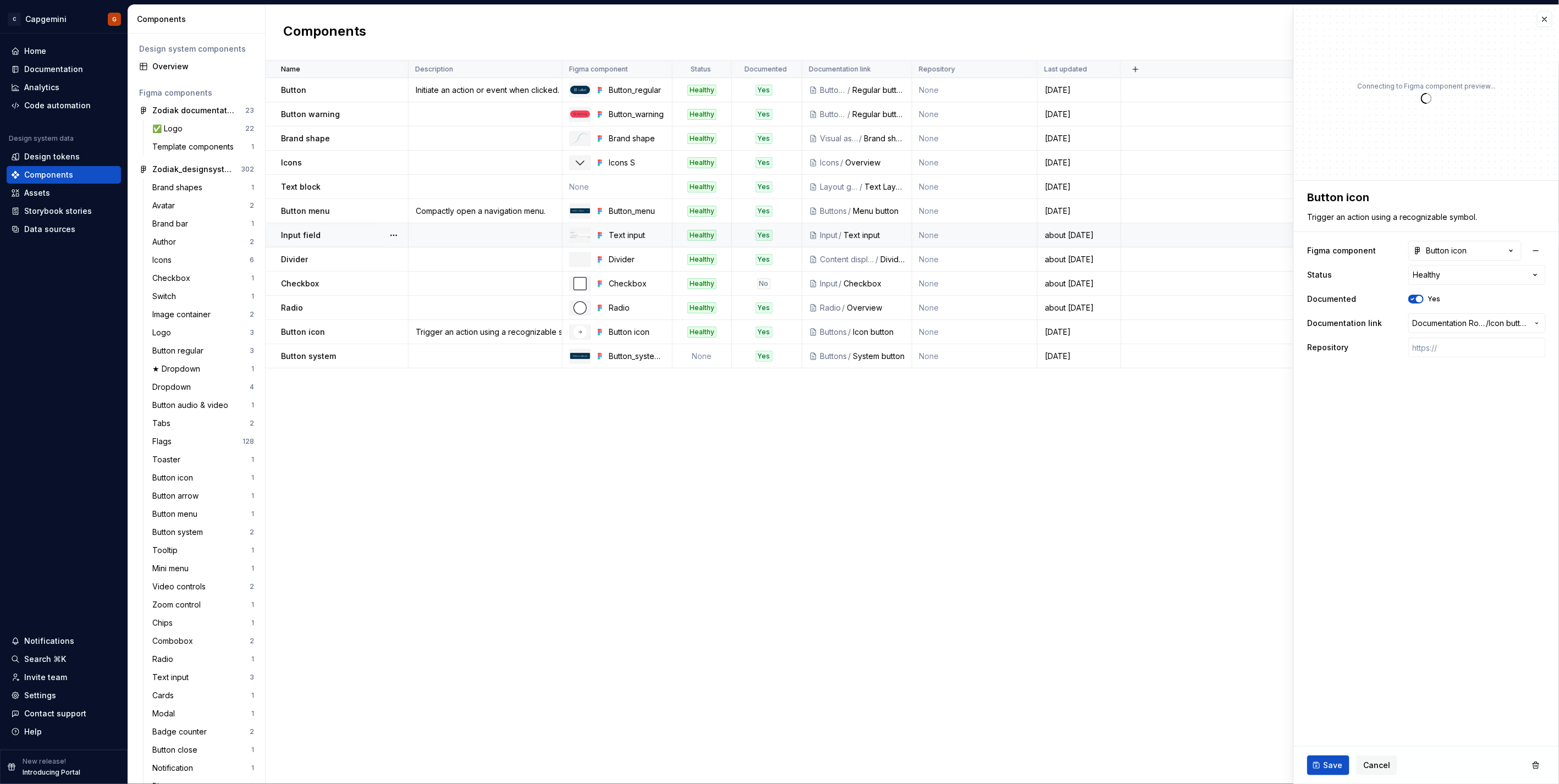
type textarea "*"
click at [1439, 251] on div "Button icon" at bounding box center [1440, 250] width 54 height 11
type input "****"
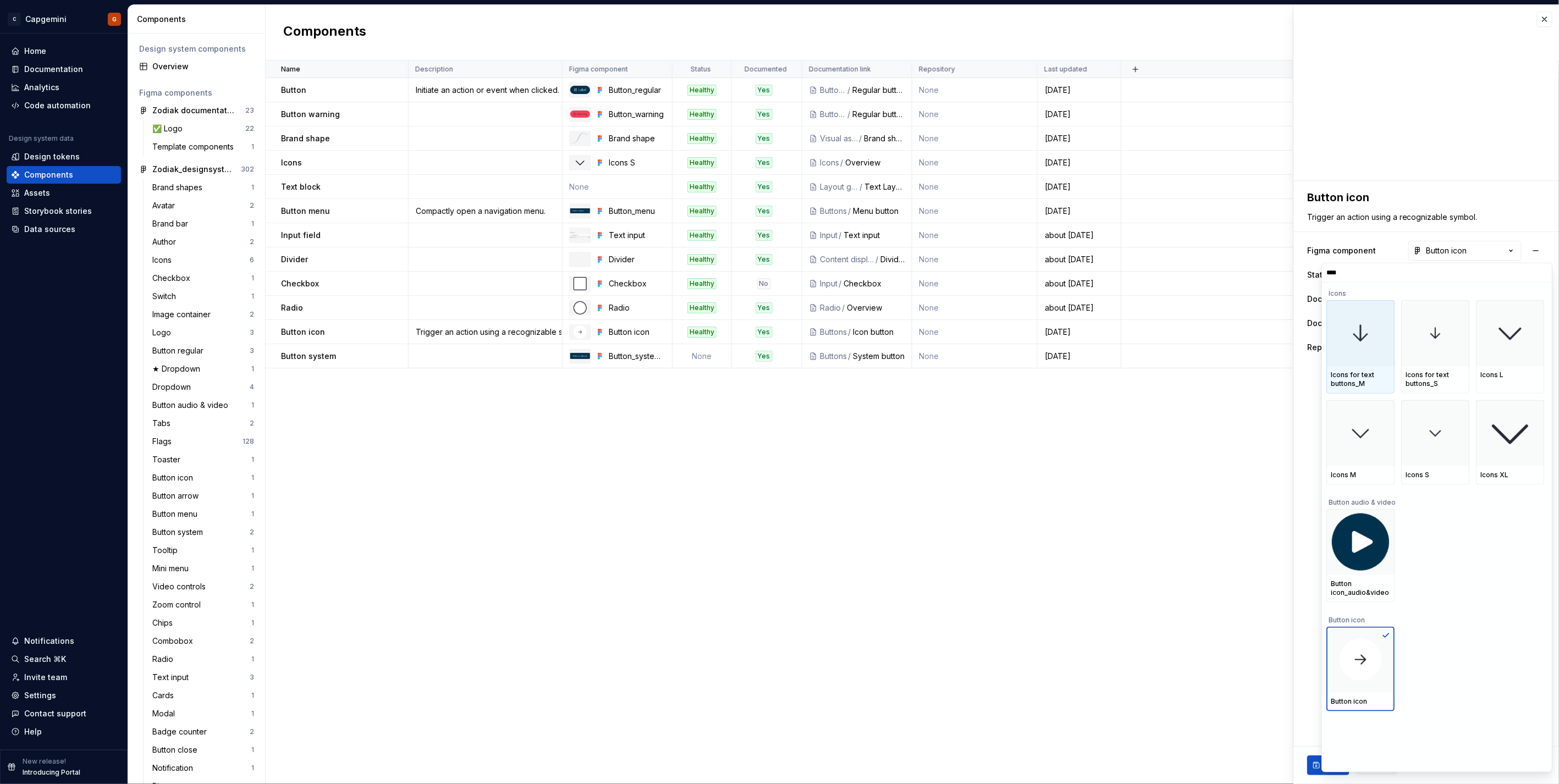
scroll to position [0, 0]
click at [1505, 215] on html "C Capgemini G Home Documentation Analytics Code automation Design system data D…" at bounding box center [780, 392] width 1559 height 784
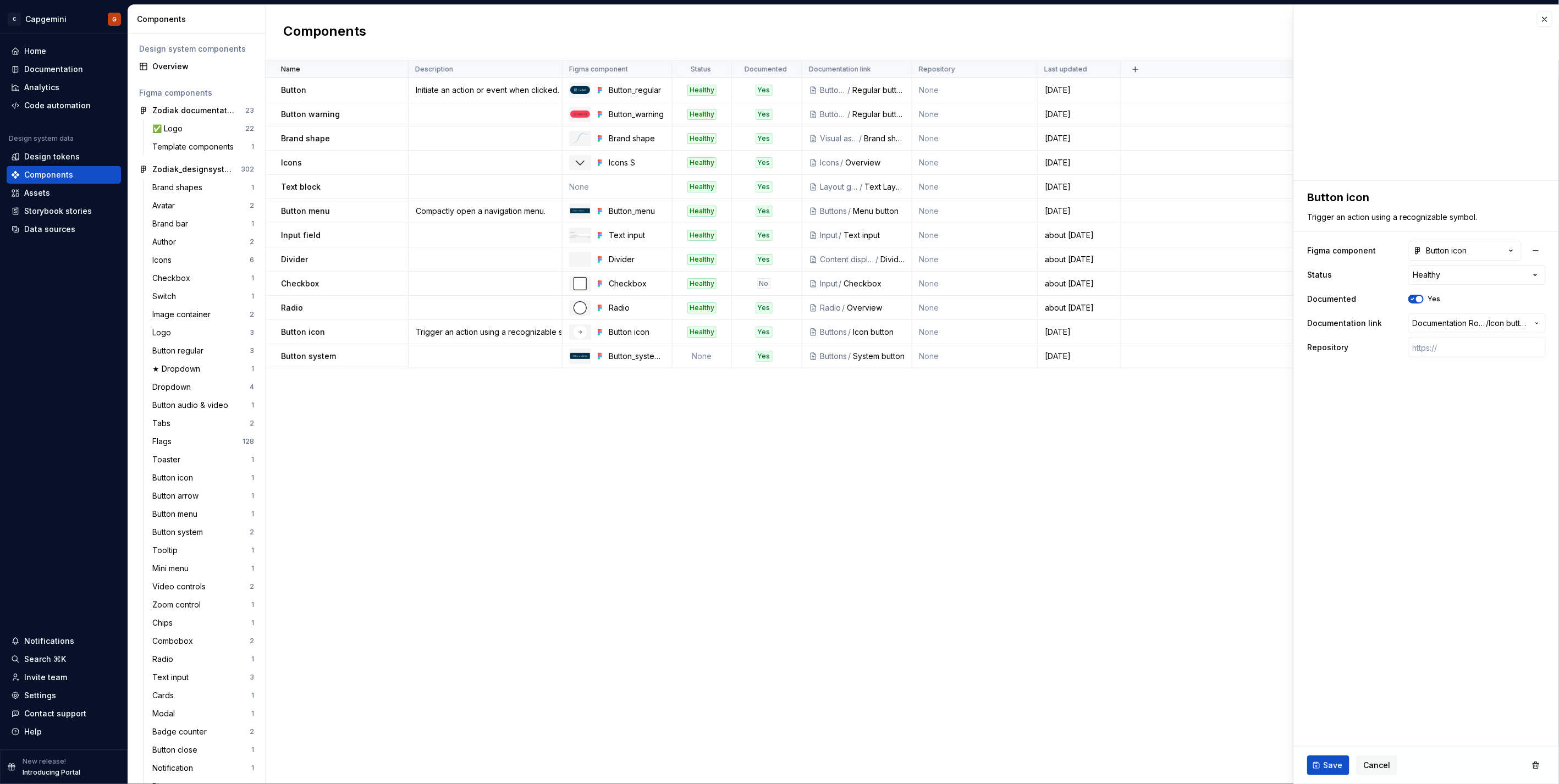
click at [1477, 393] on fieldset "**********" at bounding box center [1426, 482] width 265 height 603
click at [71, 67] on div "Documentation" at bounding box center [53, 69] width 59 height 11
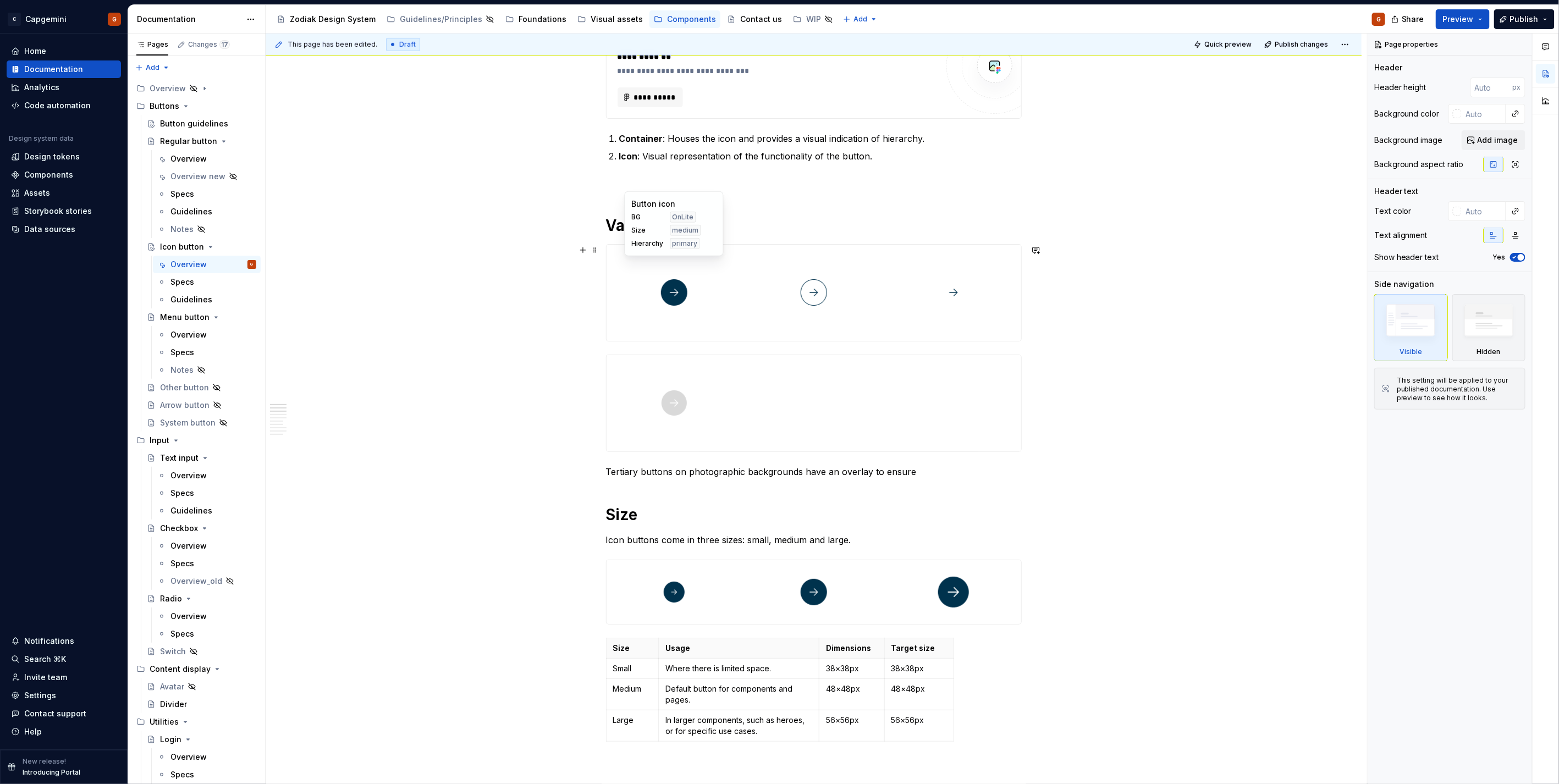
scroll to position [550, 0]
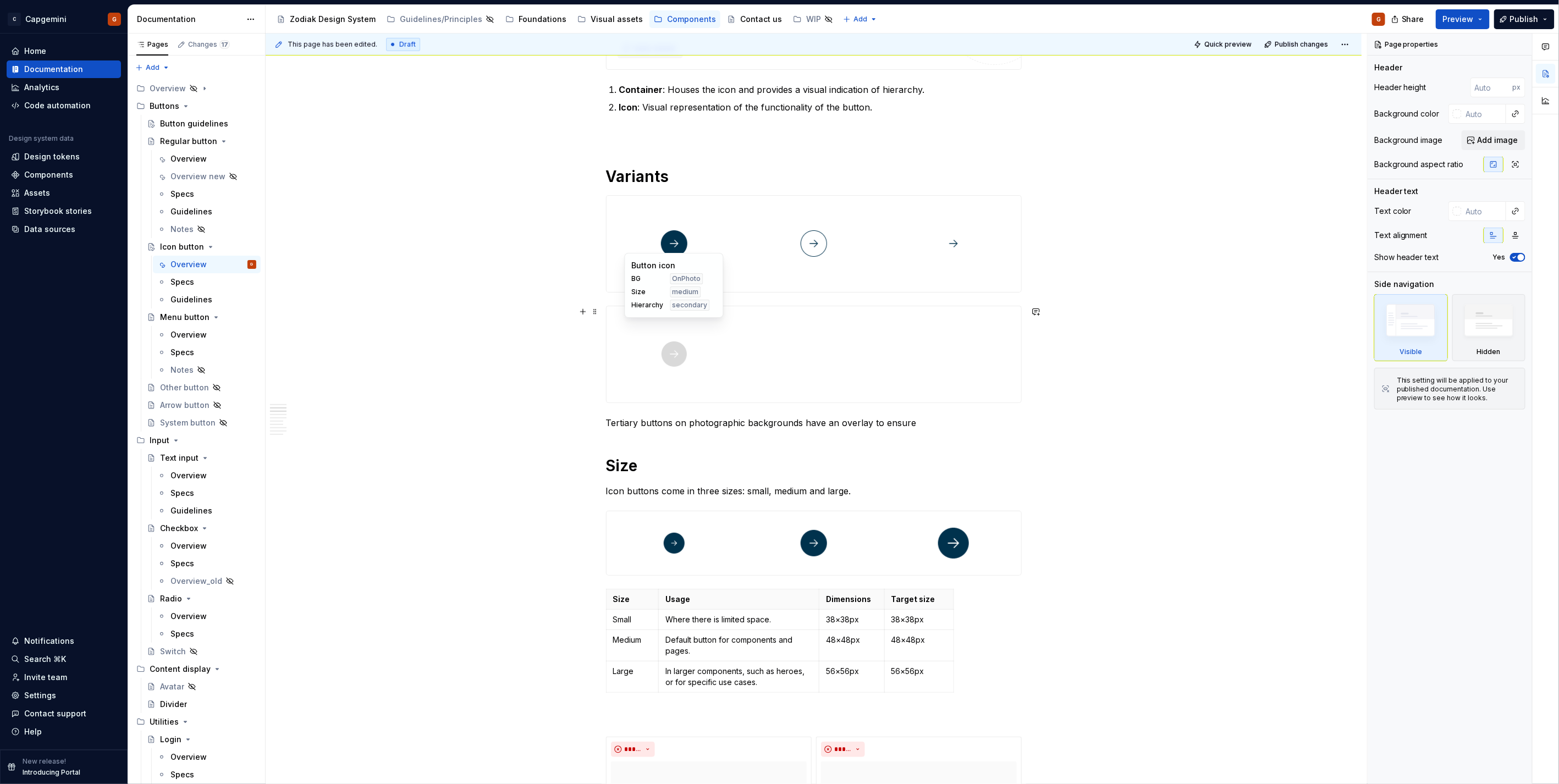
click at [673, 370] on img at bounding box center [674, 354] width 27 height 87
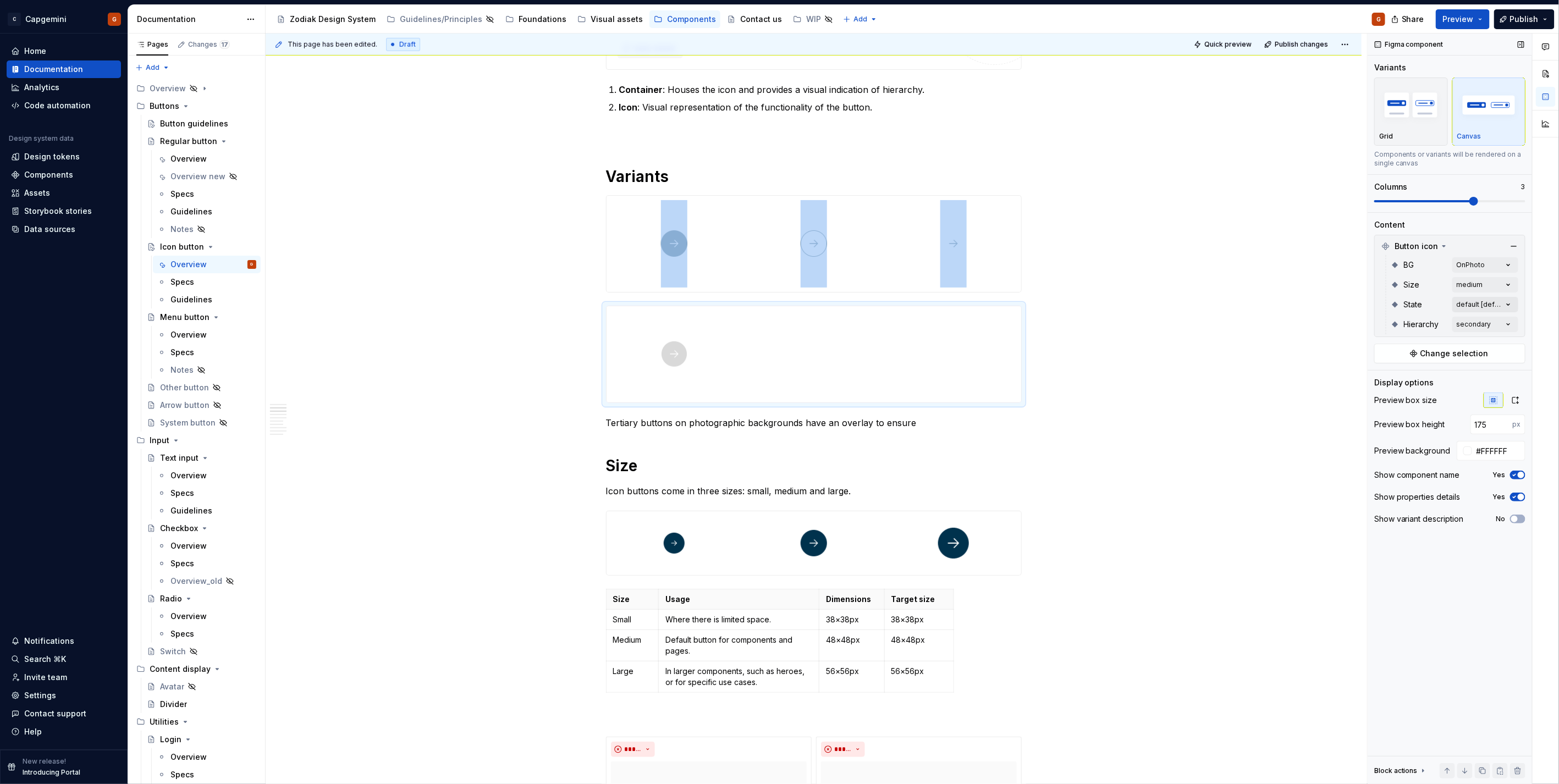
click at [1478, 304] on div "Comments Open comments No comments yet Select ‘Comment’ from the block context …" at bounding box center [1463, 408] width 191 height 751
click at [1397, 356] on span "default" at bounding box center [1404, 358] width 28 height 11
click at [1405, 376] on span "hover" at bounding box center [1401, 375] width 22 height 11
click at [1410, 391] on span "pressed" at bounding box center [1406, 393] width 31 height 11
click at [1507, 322] on button "button" at bounding box center [1503, 324] width 15 height 9
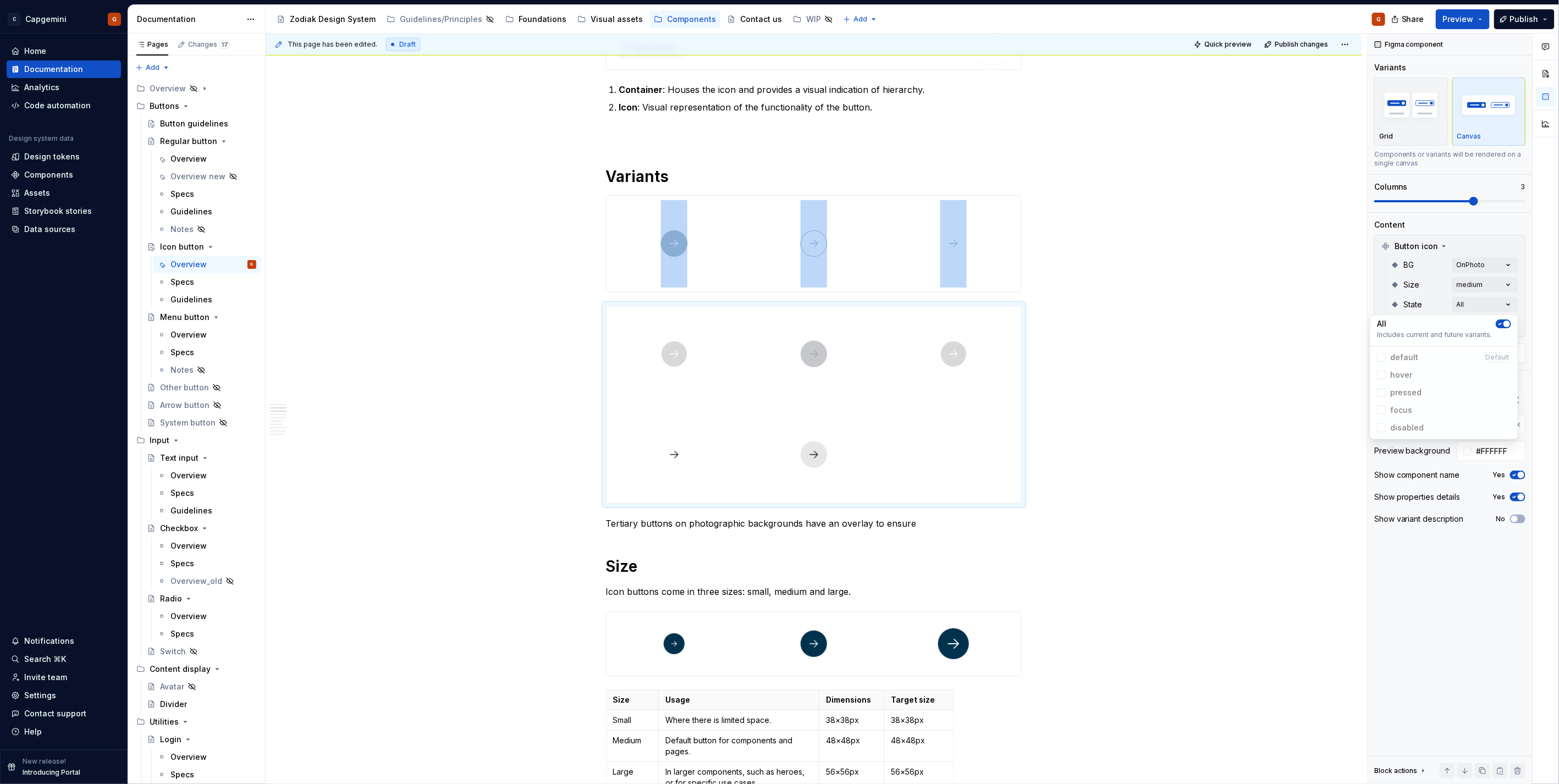
click at [1507, 322] on span "button" at bounding box center [1506, 324] width 7 height 7
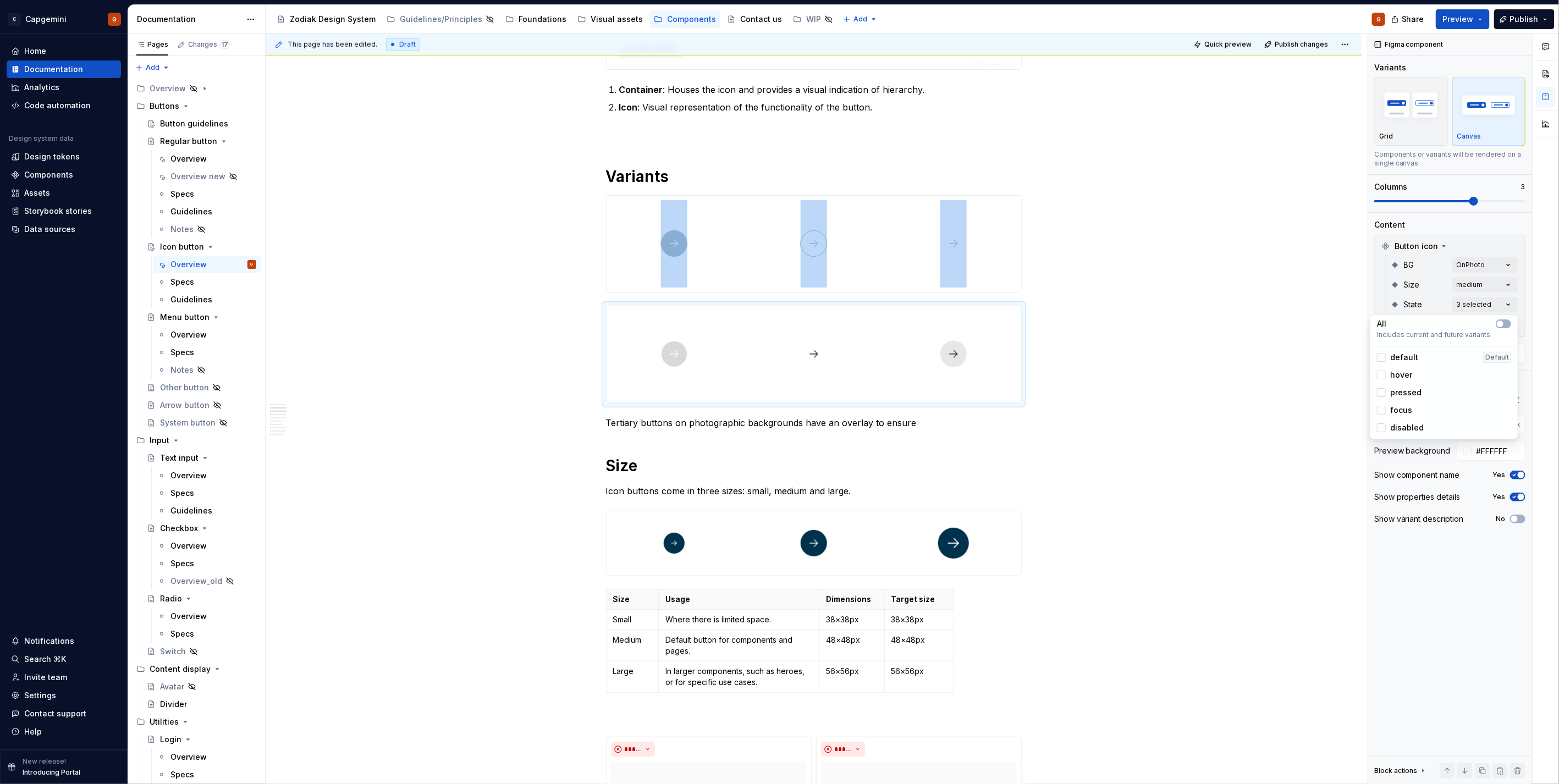
click at [932, 350] on html "C Capgemini G Home Documentation Analytics Code automation Design system data D…" at bounding box center [780, 392] width 1559 height 784
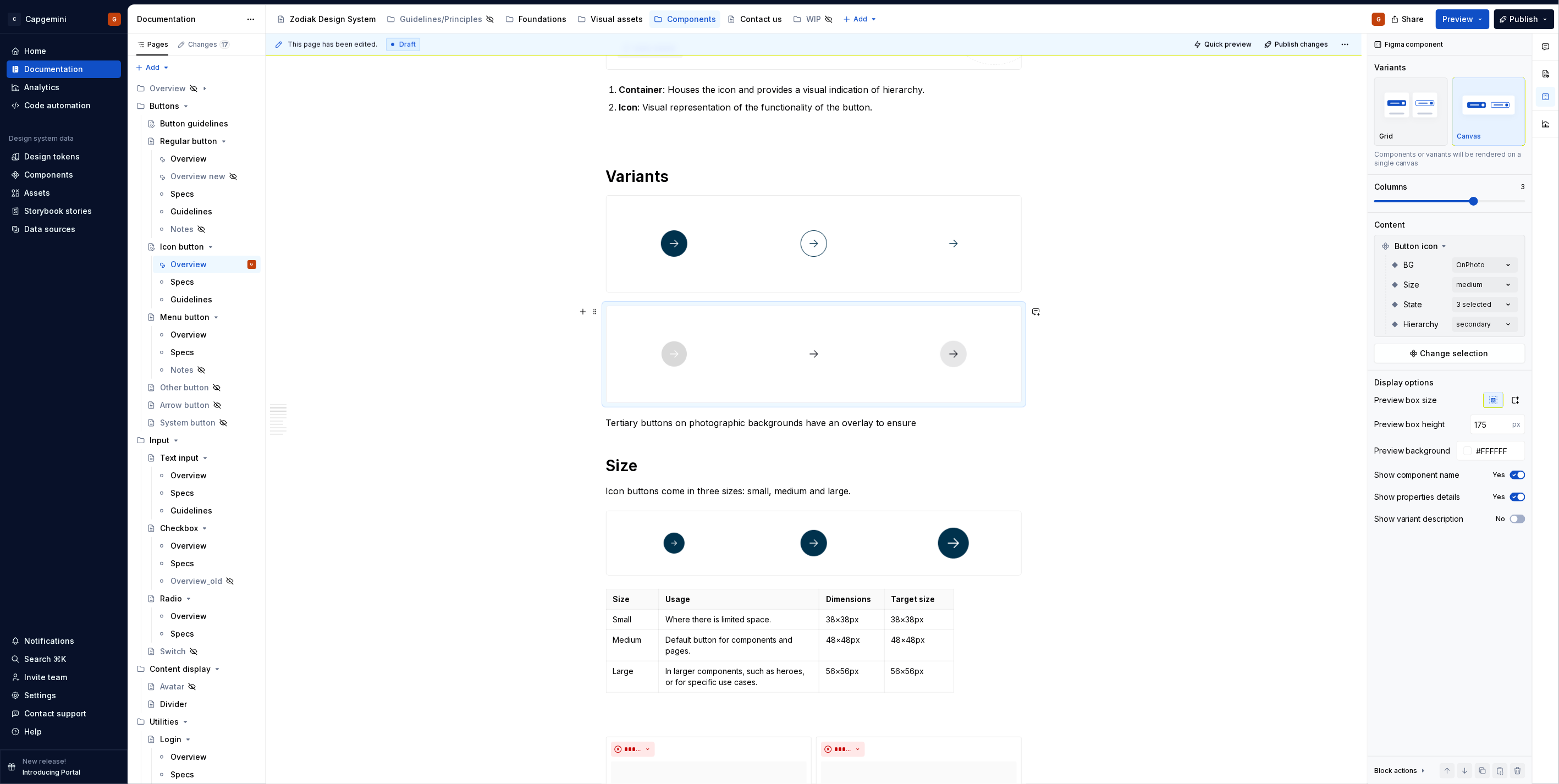
click at [1022, 367] on div at bounding box center [813, 354] width 416 height 97
click at [858, 382] on div at bounding box center [814, 354] width 136 height 96
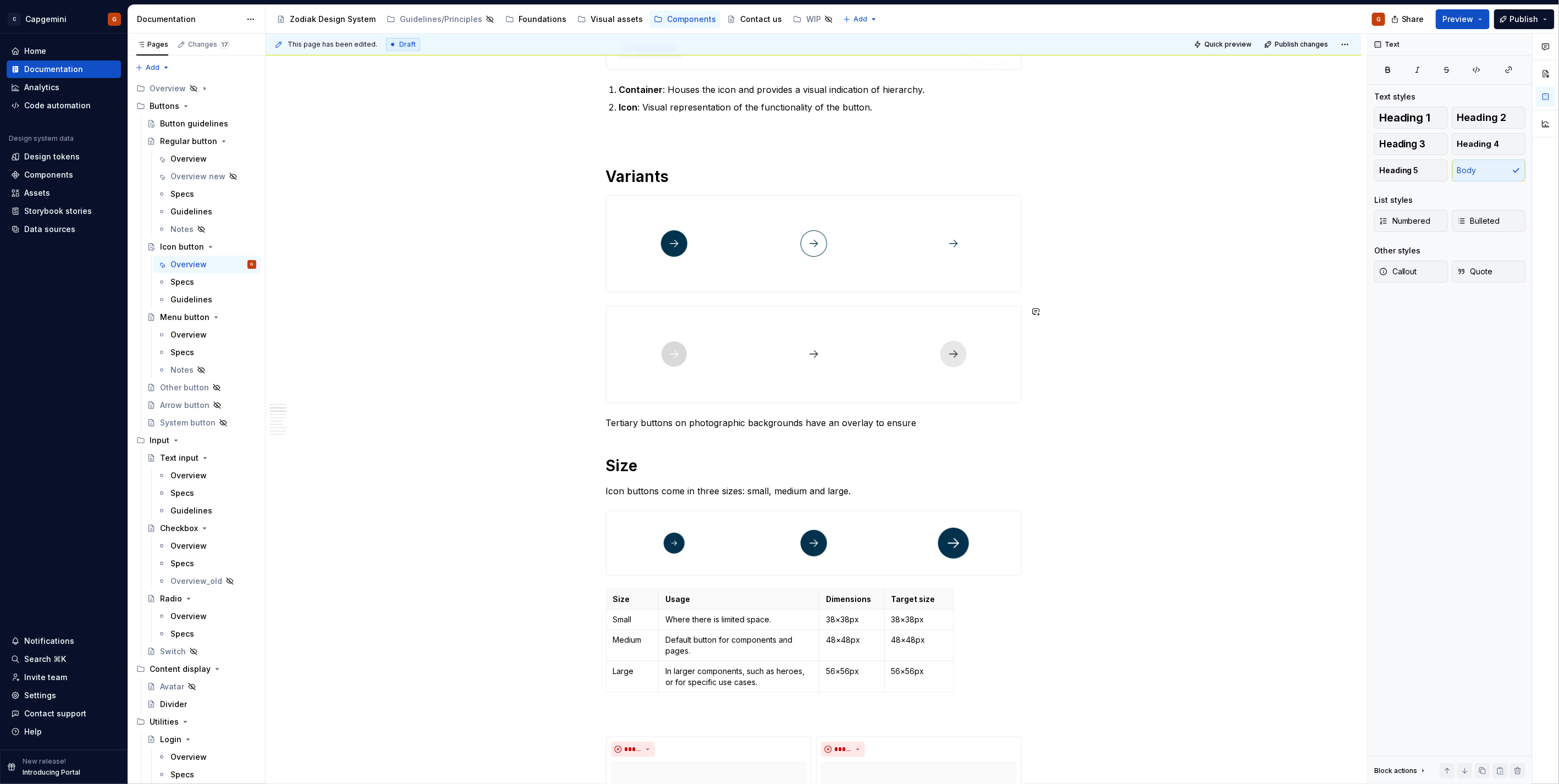
click at [860, 410] on div "**********" at bounding box center [813, 714] width 416 height 2094
click at [871, 394] on div at bounding box center [814, 354] width 136 height 96
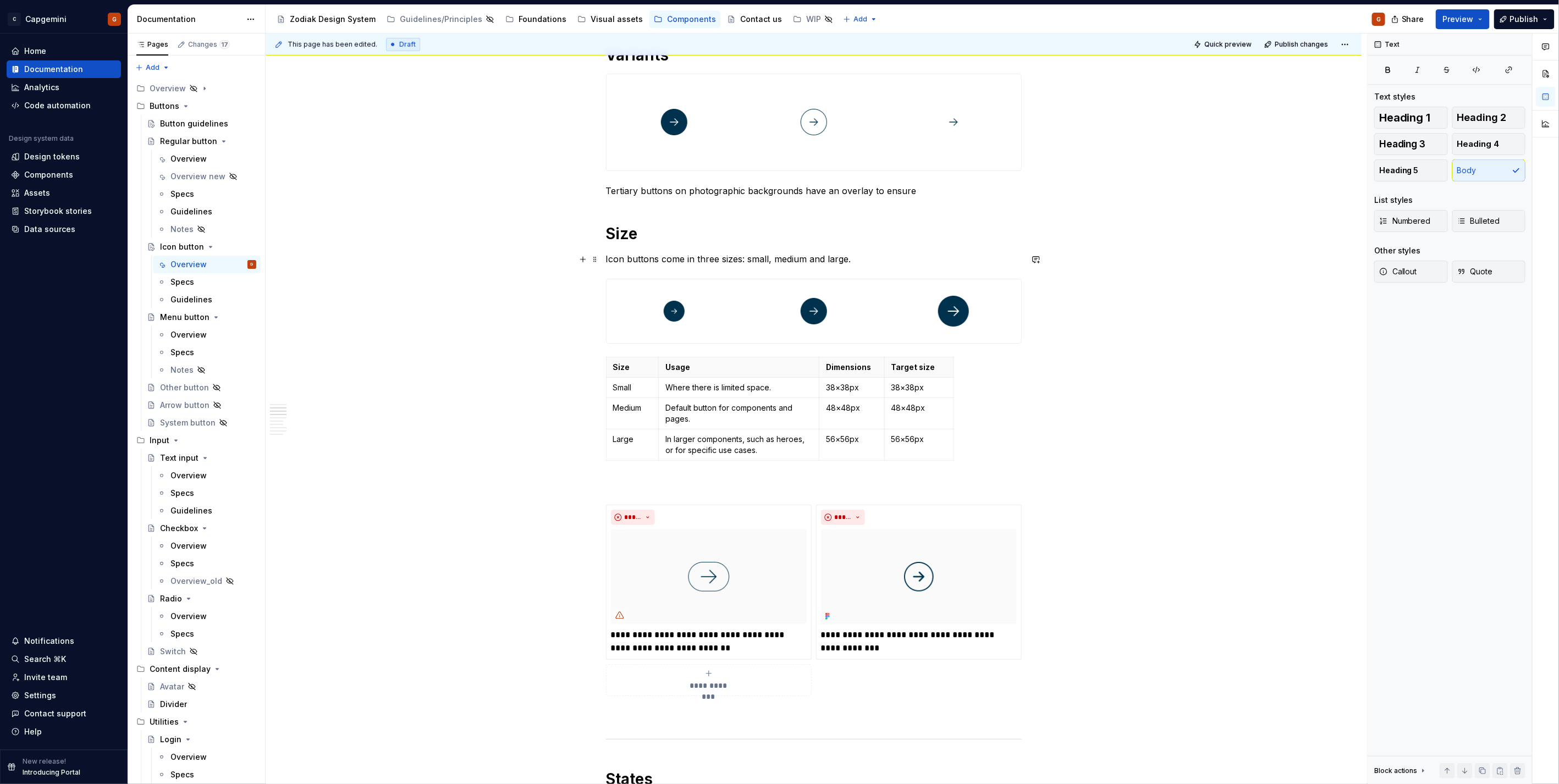
scroll to position [671, 0]
click at [829, 312] on div at bounding box center [814, 310] width 136 height 64
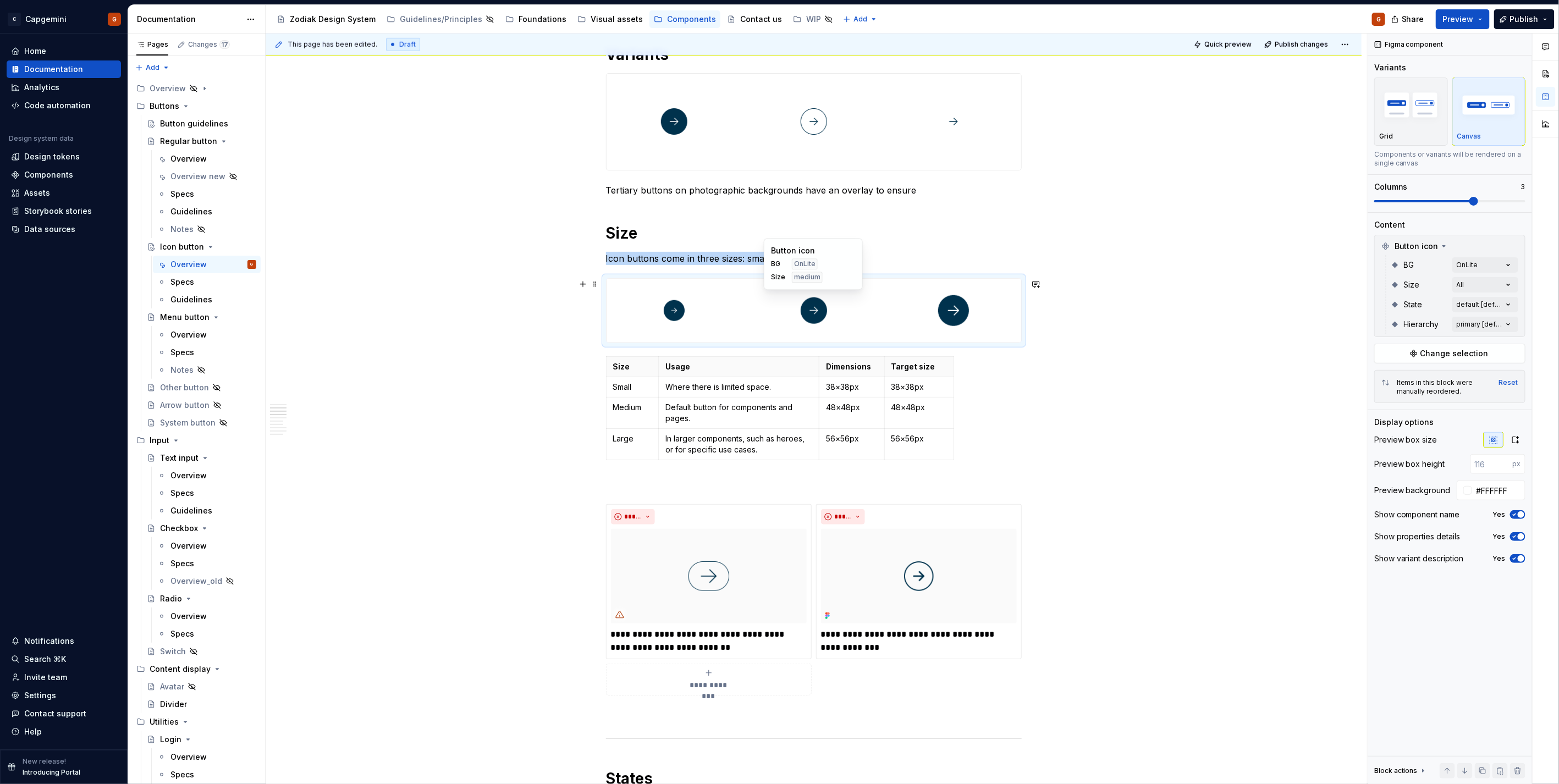
type textarea "*"
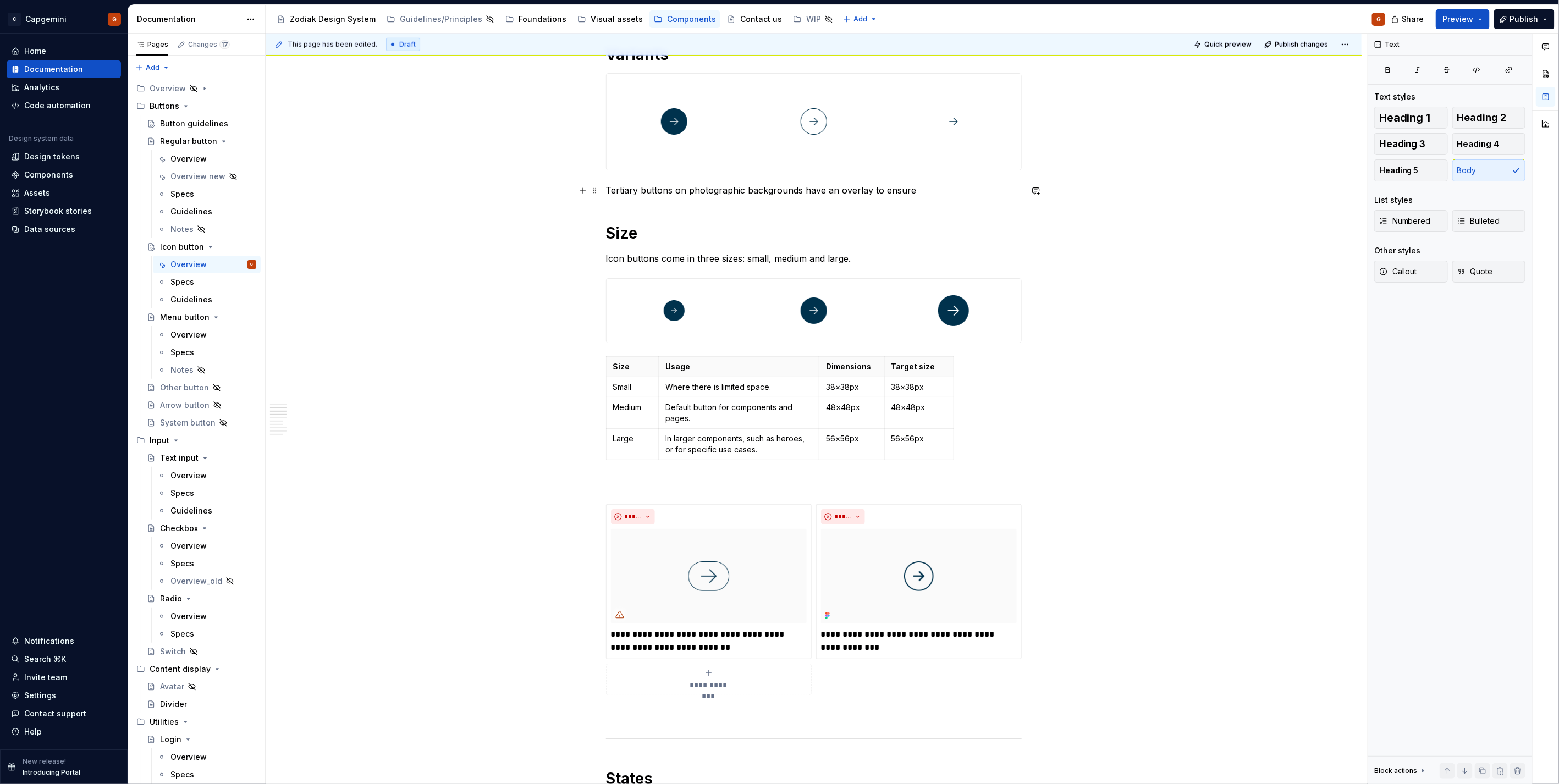
click at [606, 190] on p "Tertiary buttons on photographic backgrounds have an overlay to ensure" at bounding box center [813, 190] width 416 height 13
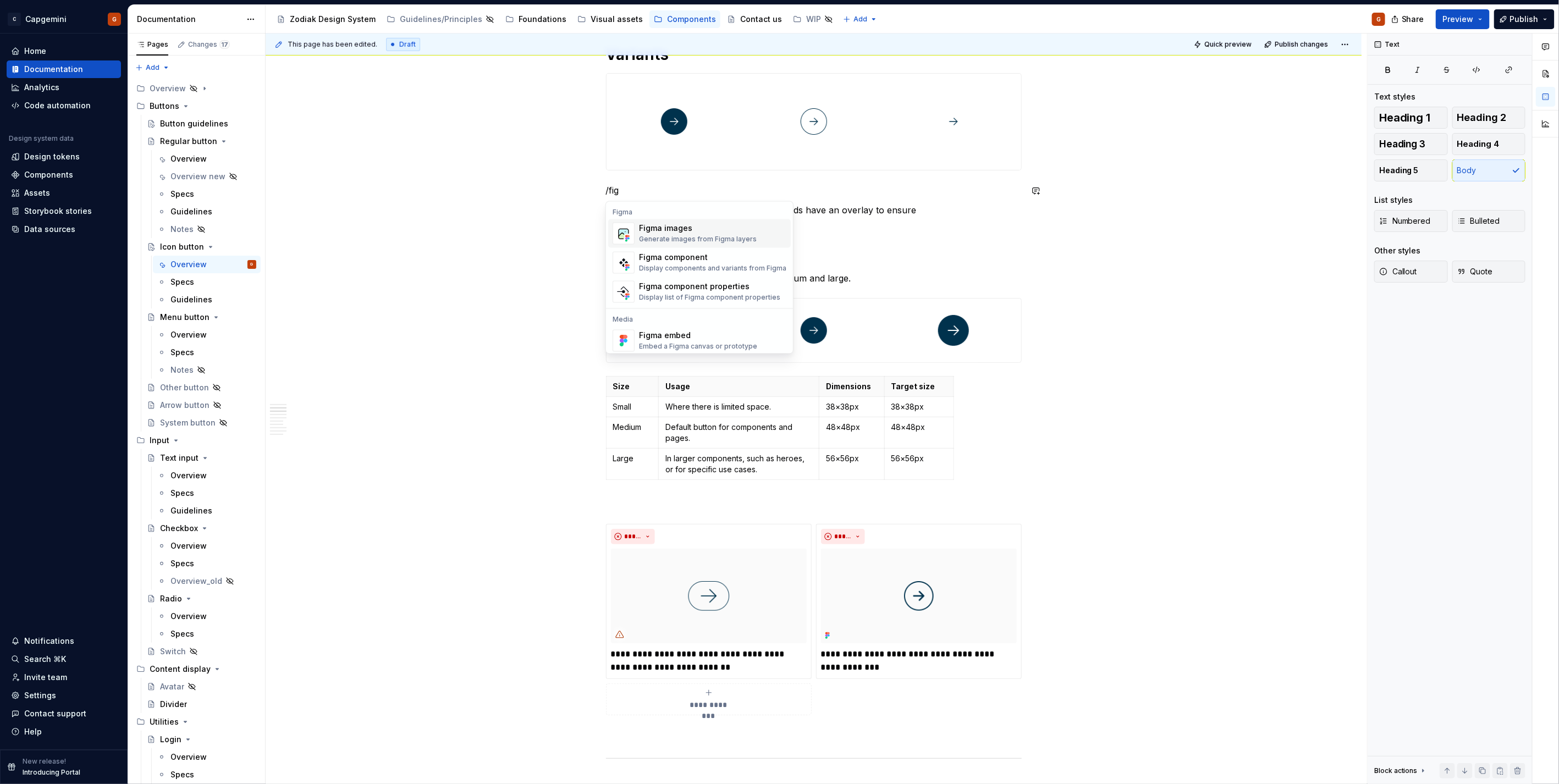
click at [706, 240] on div "Generate images from Figma layers" at bounding box center [698, 240] width 117 height 9
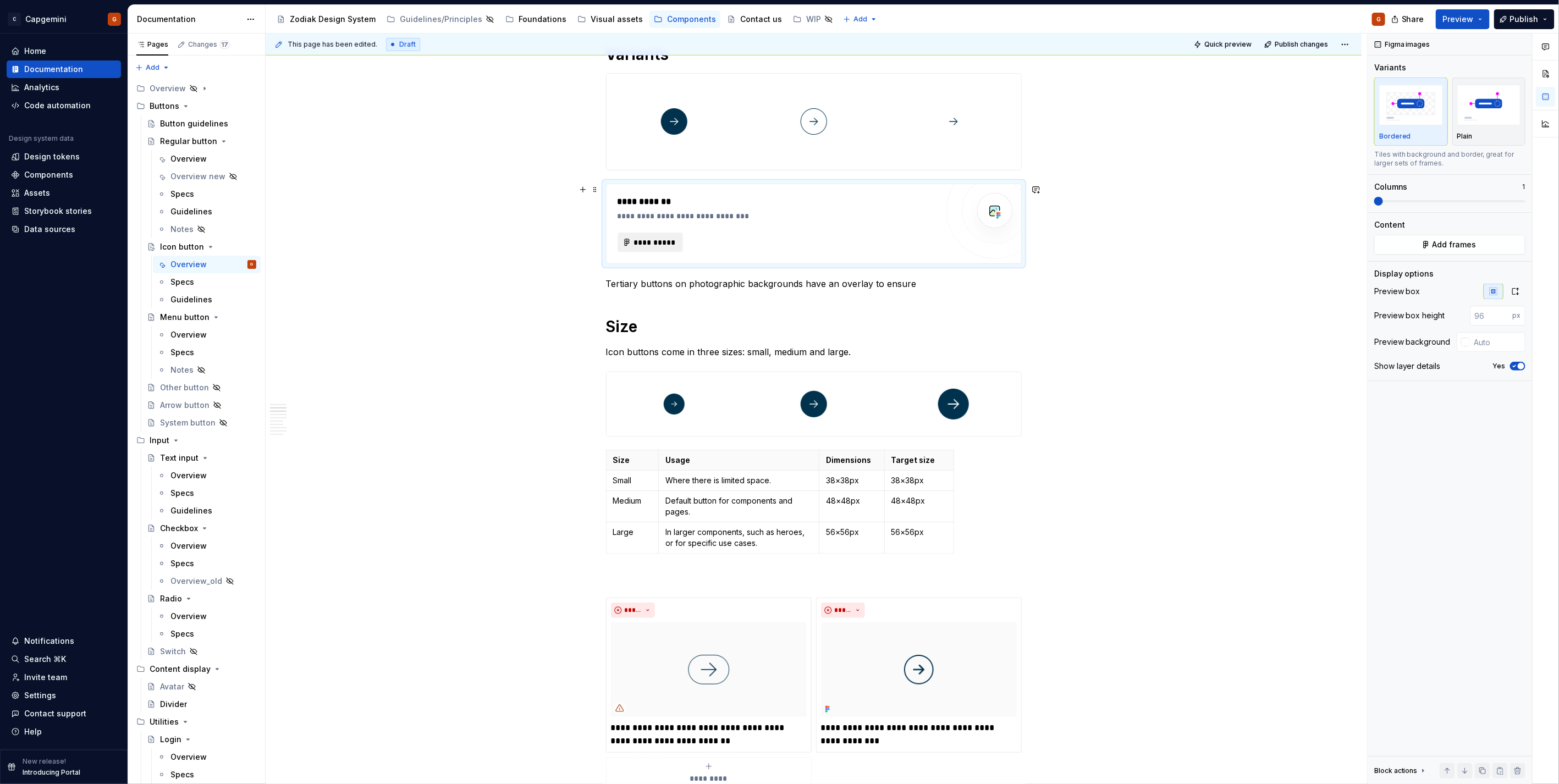
click at [628, 238] on button "**********" at bounding box center [650, 242] width 66 height 20
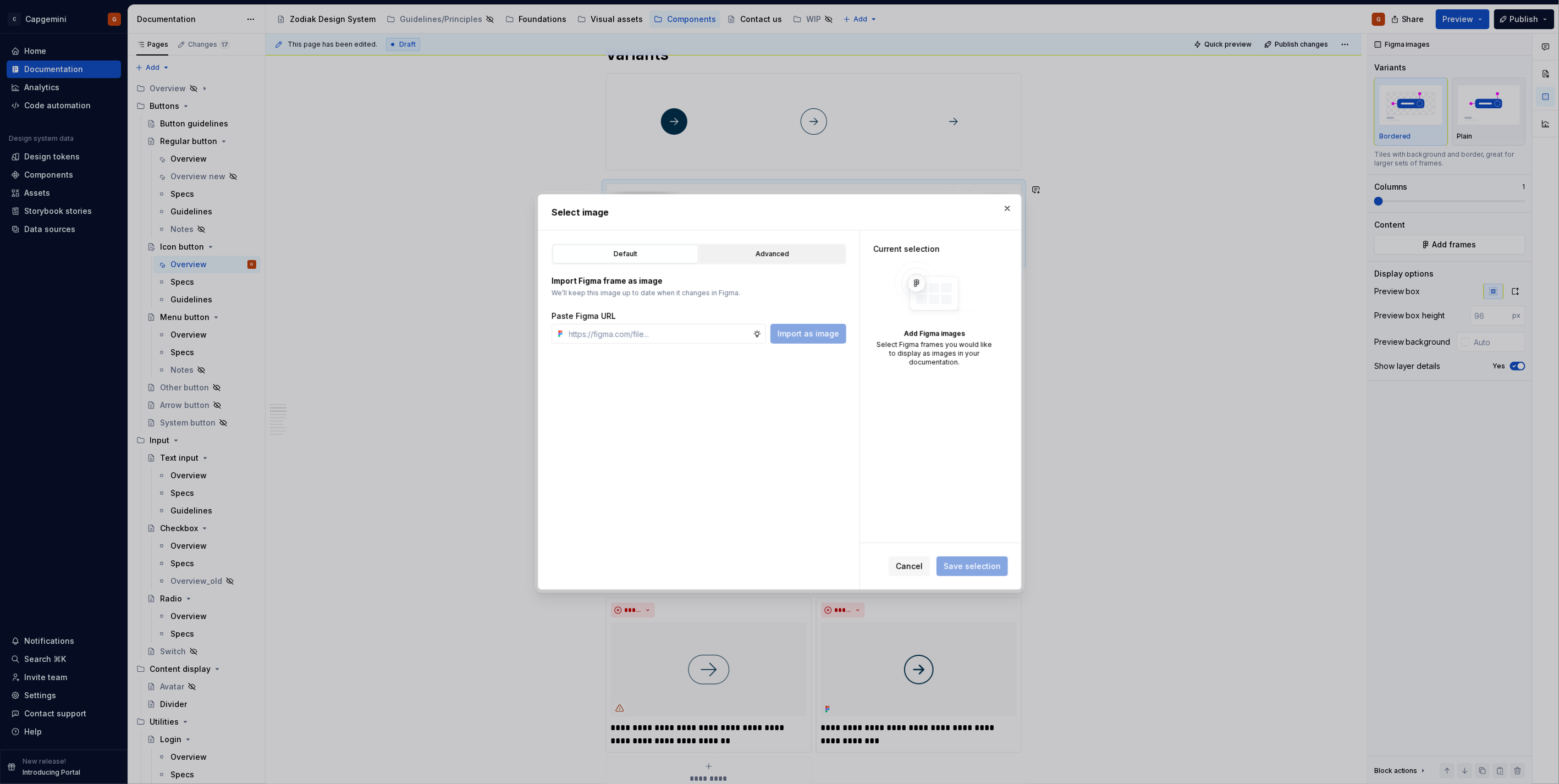
click at [770, 250] on div "Advanced" at bounding box center [772, 254] width 138 height 11
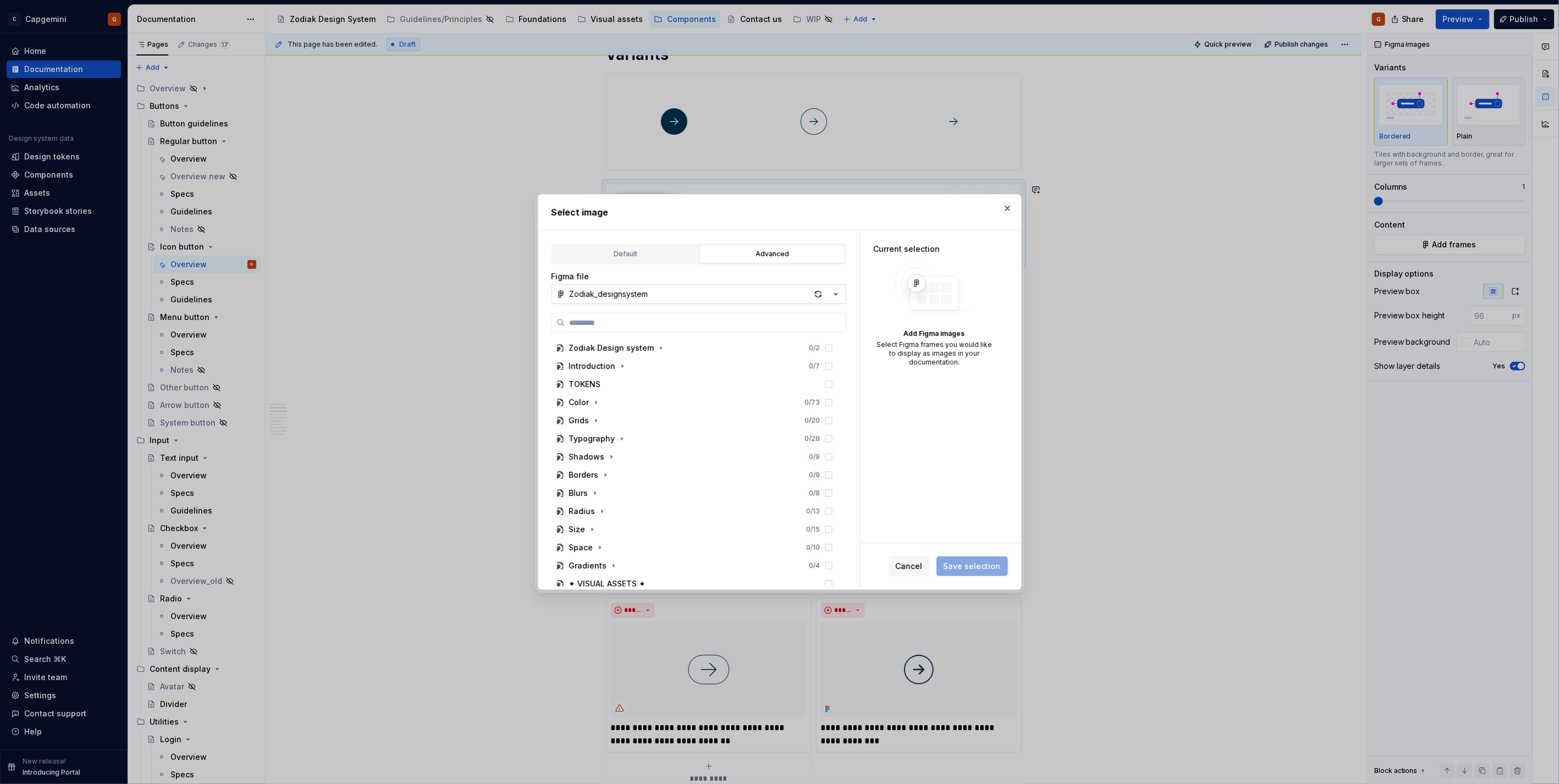
click at [837, 295] on icon "button" at bounding box center [836, 294] width 11 height 11
click at [666, 348] on div "Zodiak documentation" at bounding box center [711, 351] width 256 height 11
click at [819, 292] on div "button" at bounding box center [818, 293] width 15 height 15
type textarea "*"
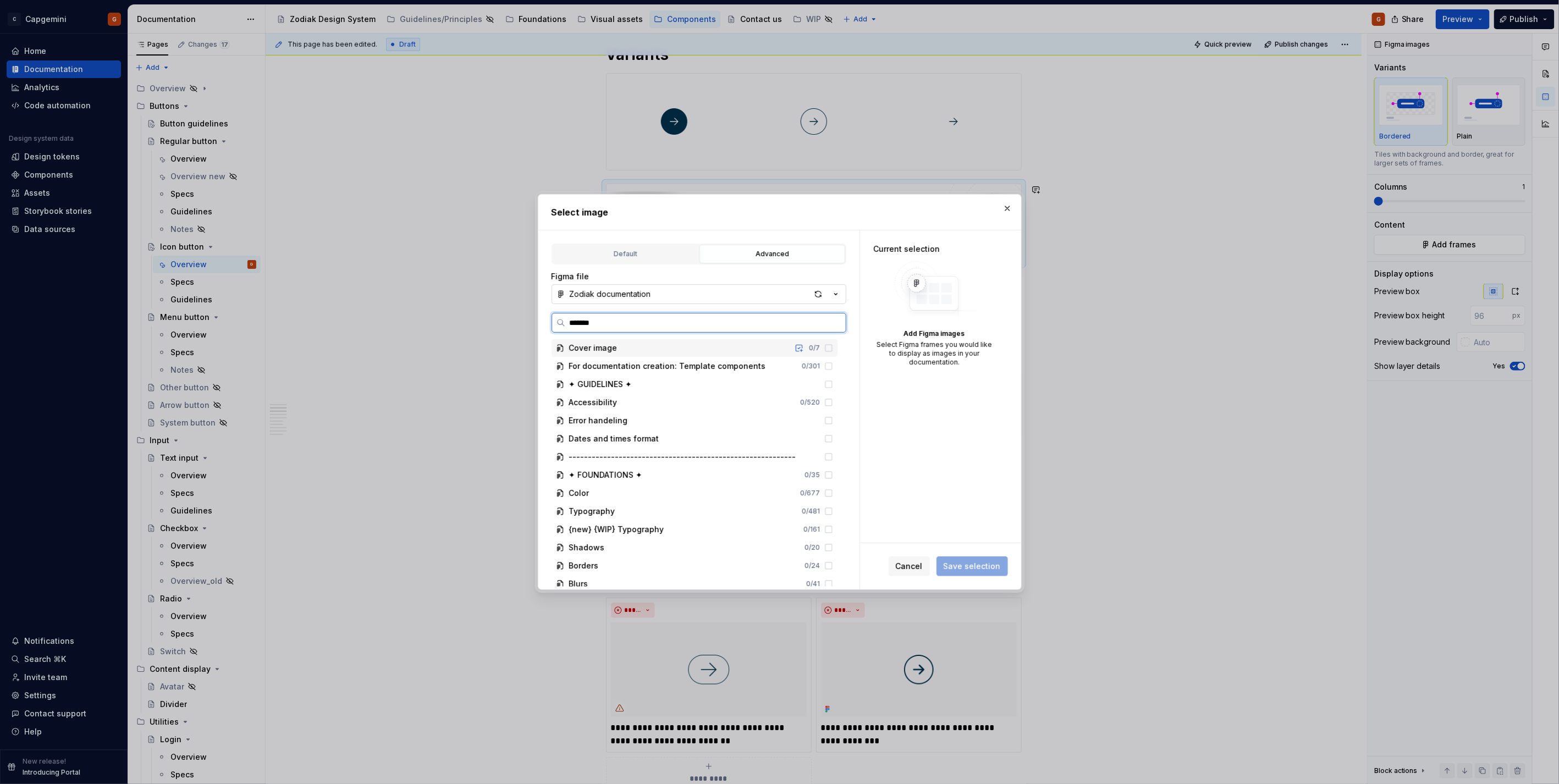
type input "********"
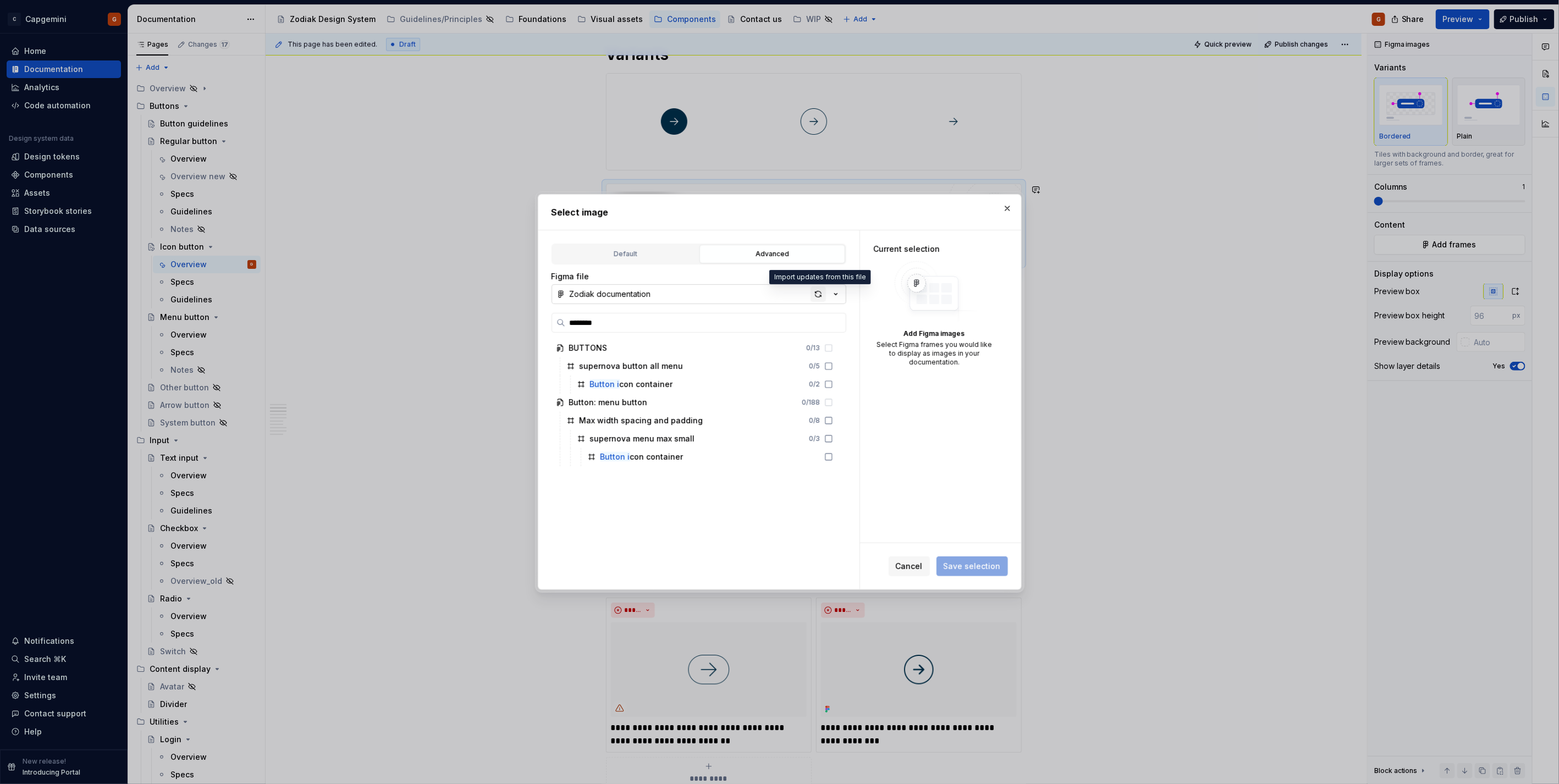
click at [816, 299] on div "button" at bounding box center [818, 293] width 15 height 15
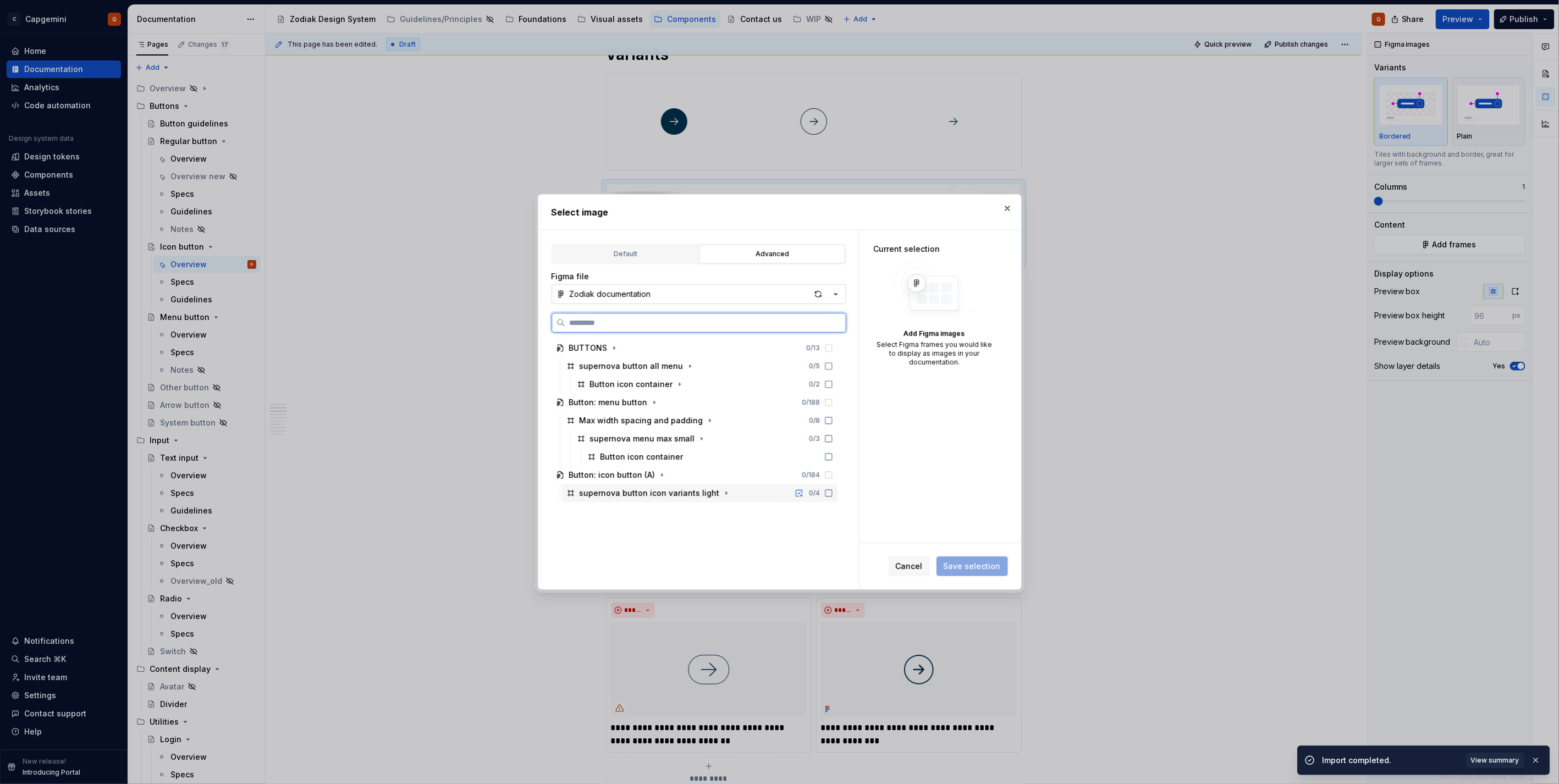
click at [734, 492] on div "supernova button icon variants light 0 / 4" at bounding box center [700, 493] width 275 height 18
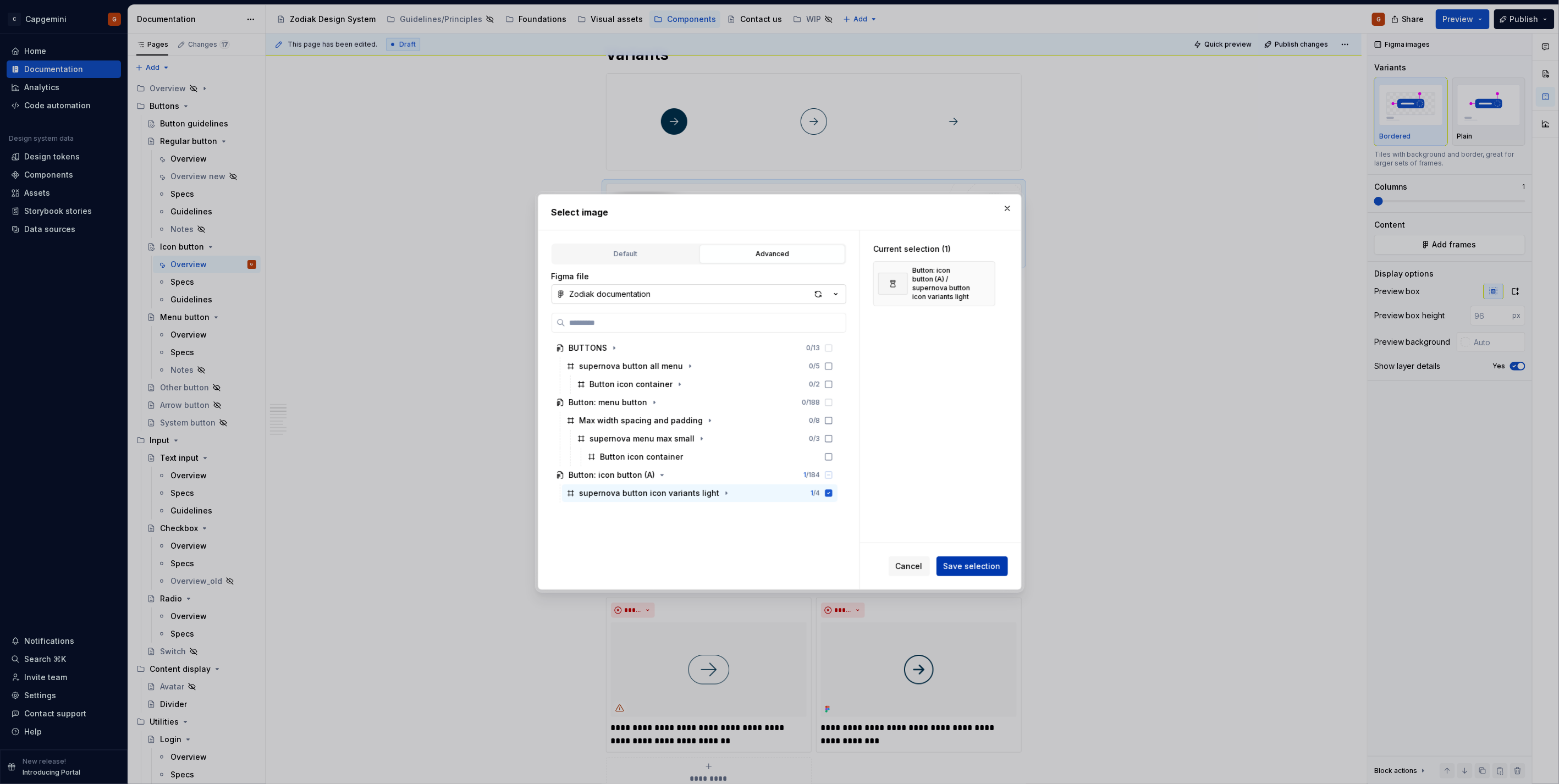
click at [991, 562] on span "Save selection" at bounding box center [972, 566] width 57 height 11
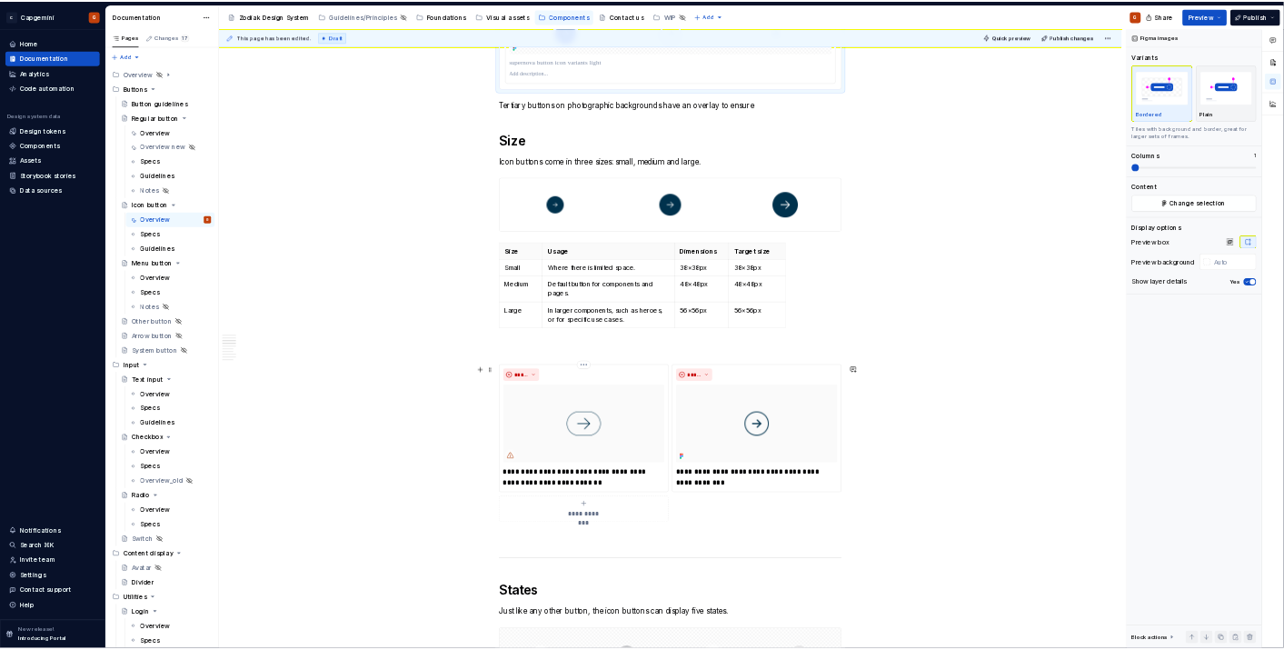
scroll to position [1472, 0]
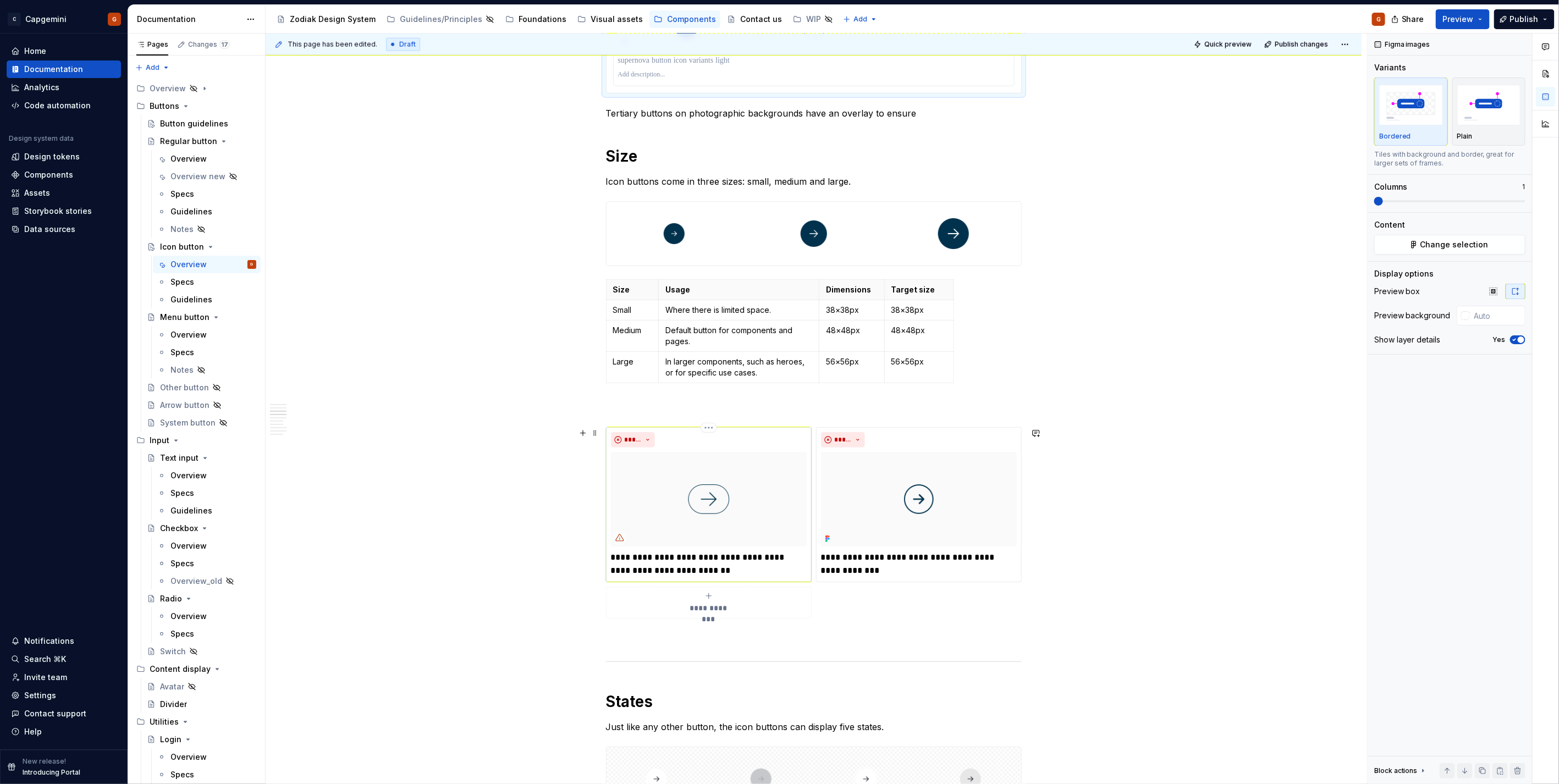
click at [743, 531] on img at bounding box center [709, 499] width 195 height 94
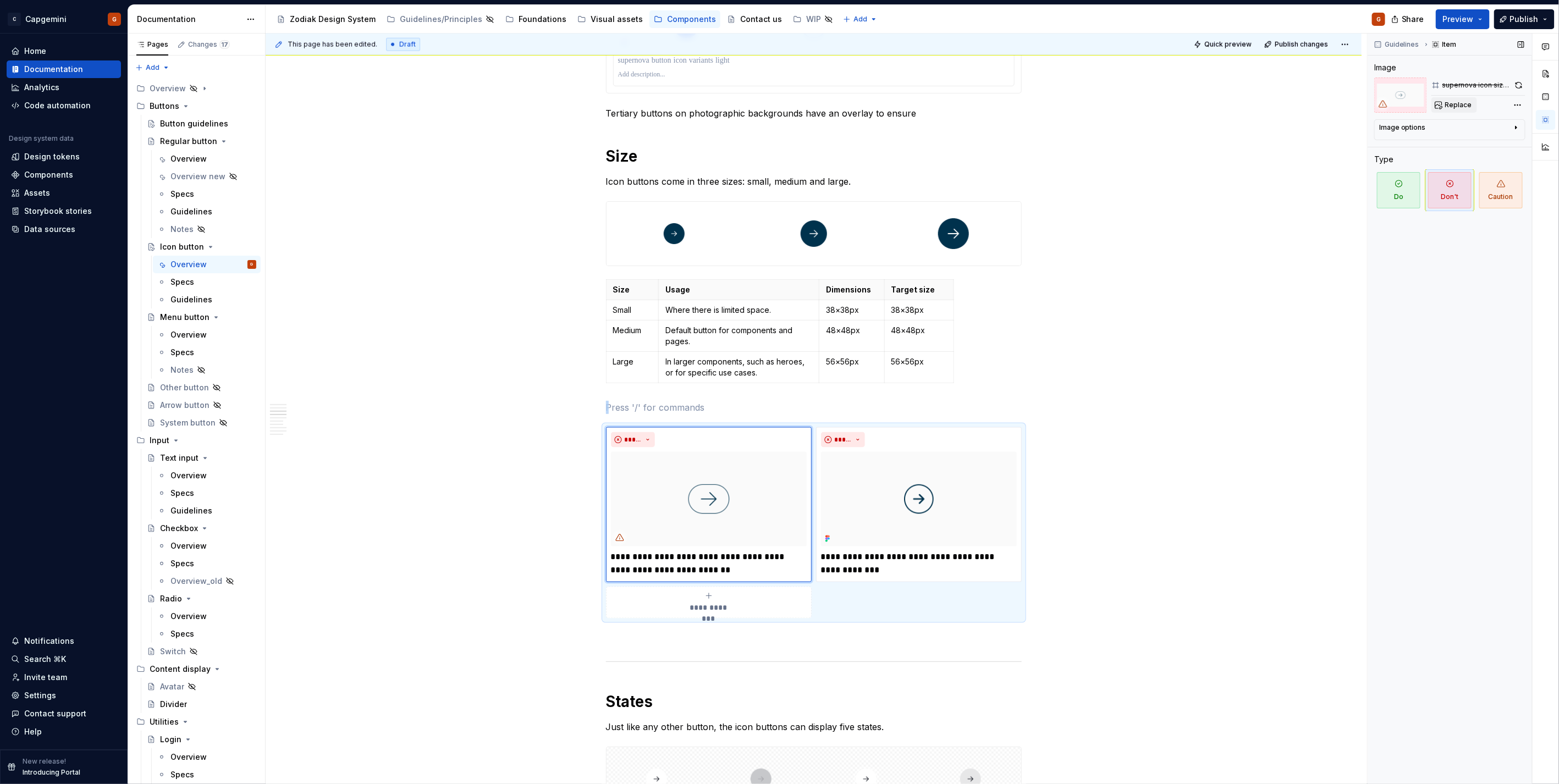
click at [1471, 102] on button "Replace" at bounding box center [1454, 105] width 45 height 15
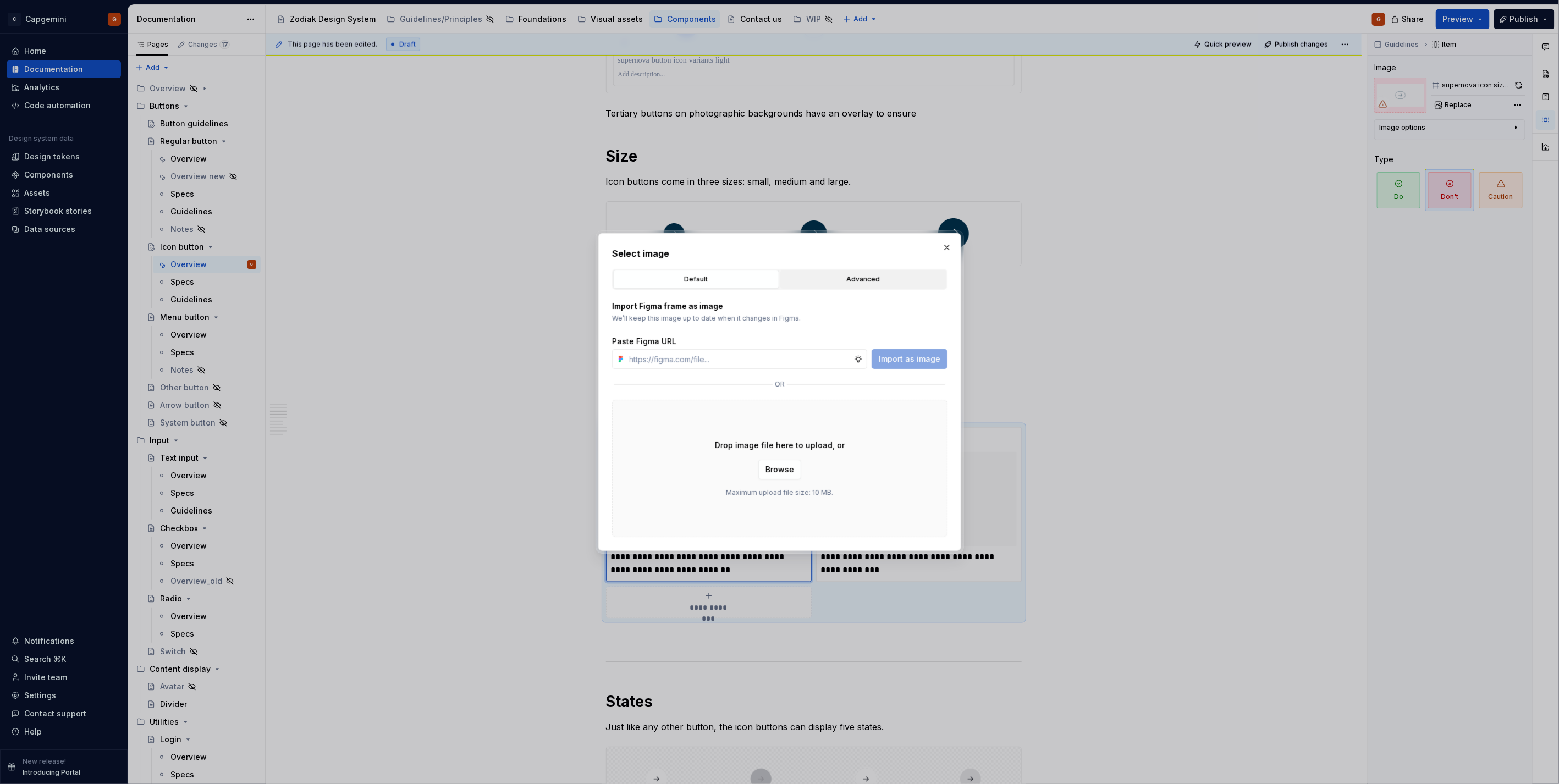
type textarea "*"
click at [858, 275] on div "Advanced" at bounding box center [864, 279] width 159 height 11
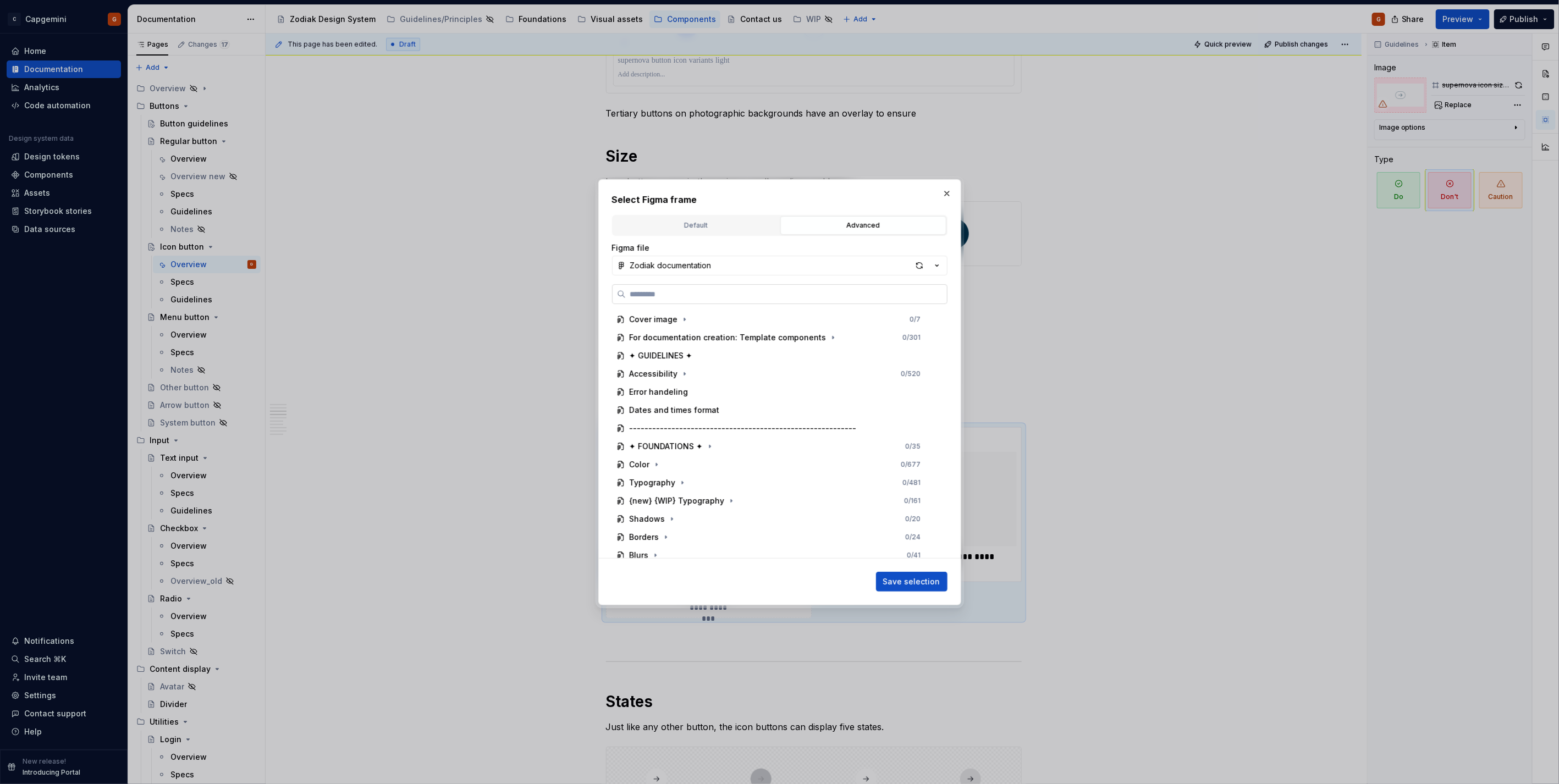
click at [707, 295] on input "search" at bounding box center [786, 294] width 321 height 11
paste input "**********"
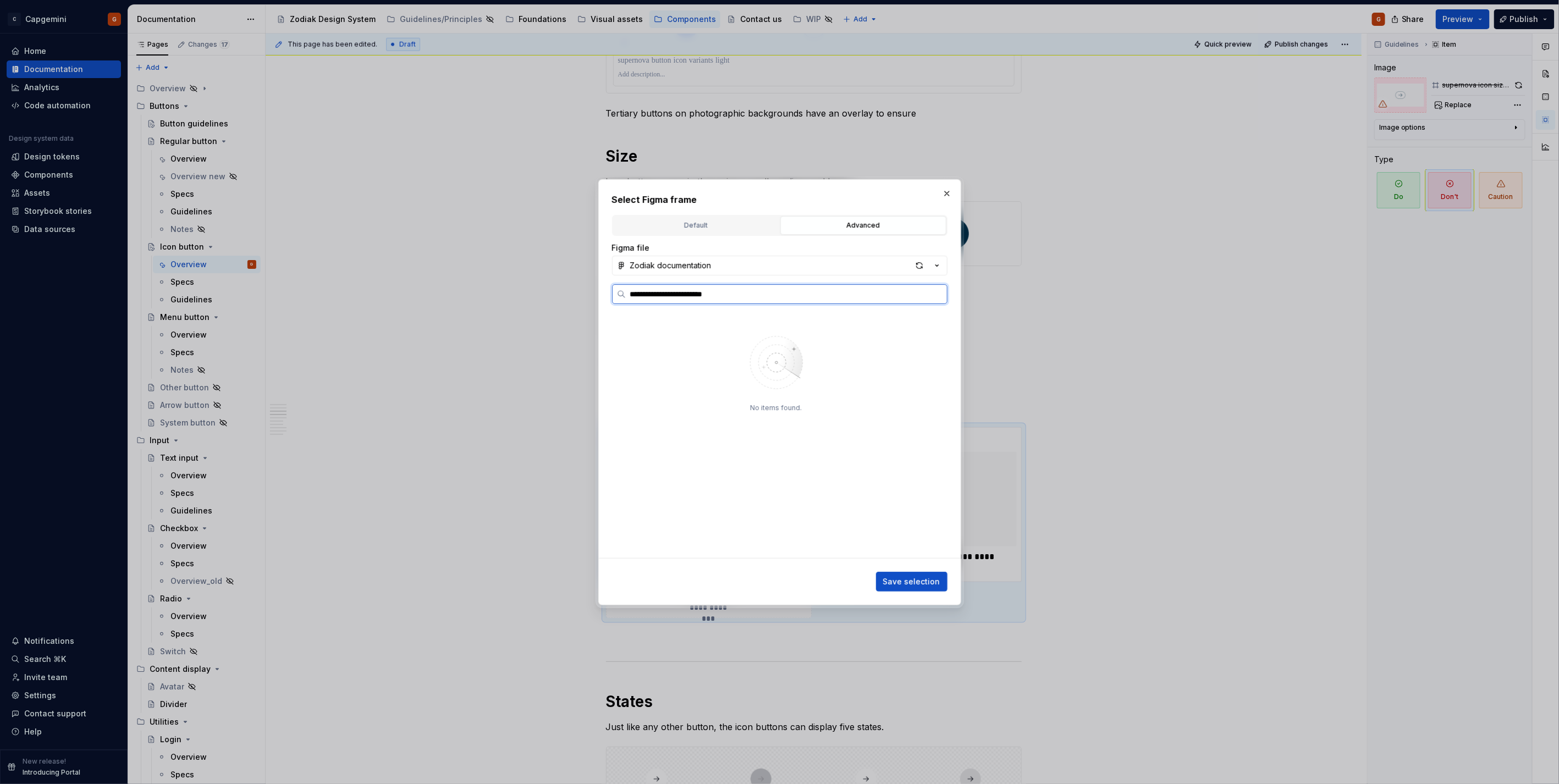
click at [766, 290] on input "**********" at bounding box center [786, 294] width 321 height 11
type input "**********"
click at [915, 264] on div "button" at bounding box center [919, 265] width 15 height 15
type textarea "*"
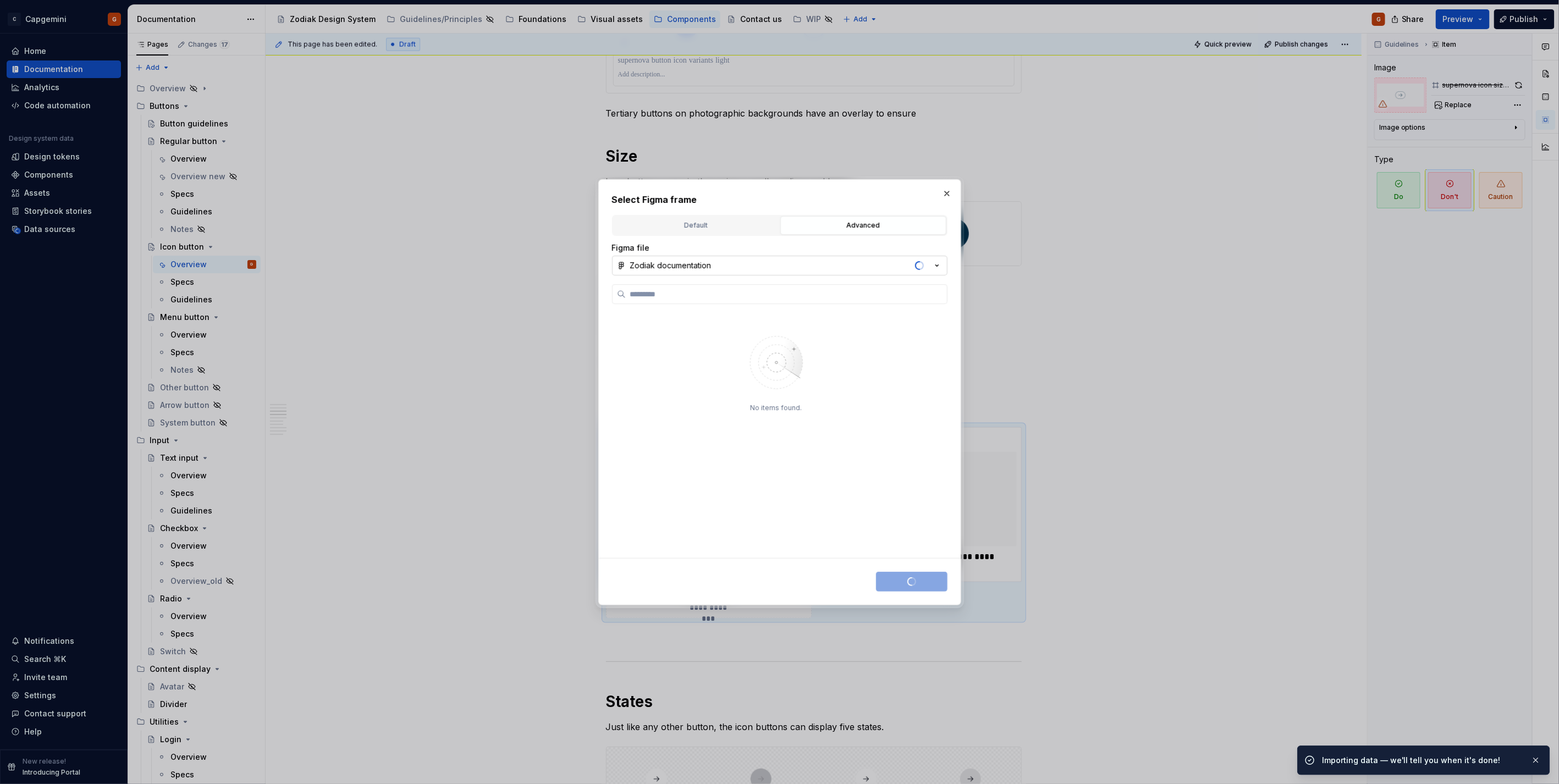
type input "**********"
click at [760, 290] on input "**********" at bounding box center [786, 294] width 321 height 11
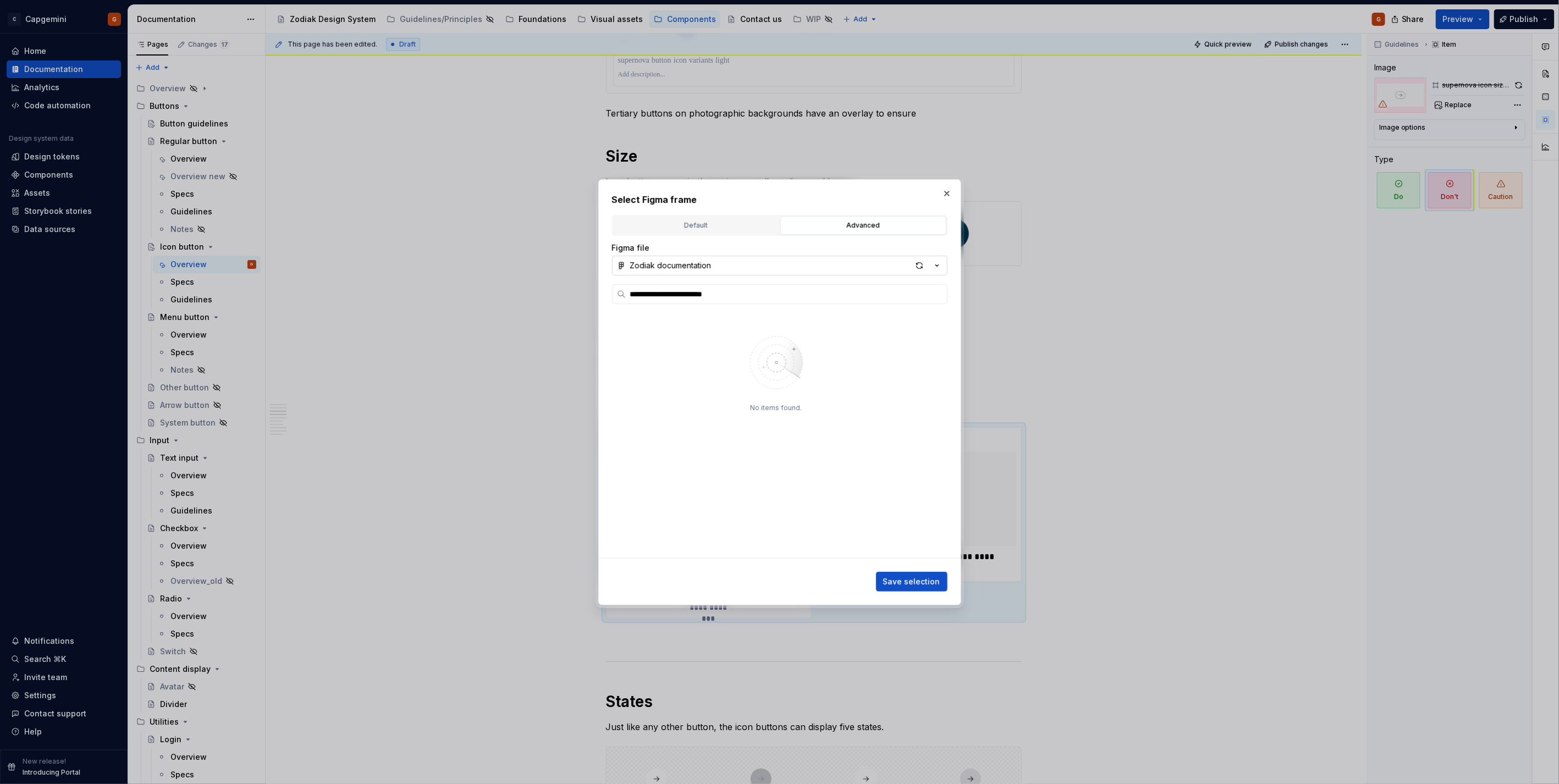
type textarea "*"
type input "**********"
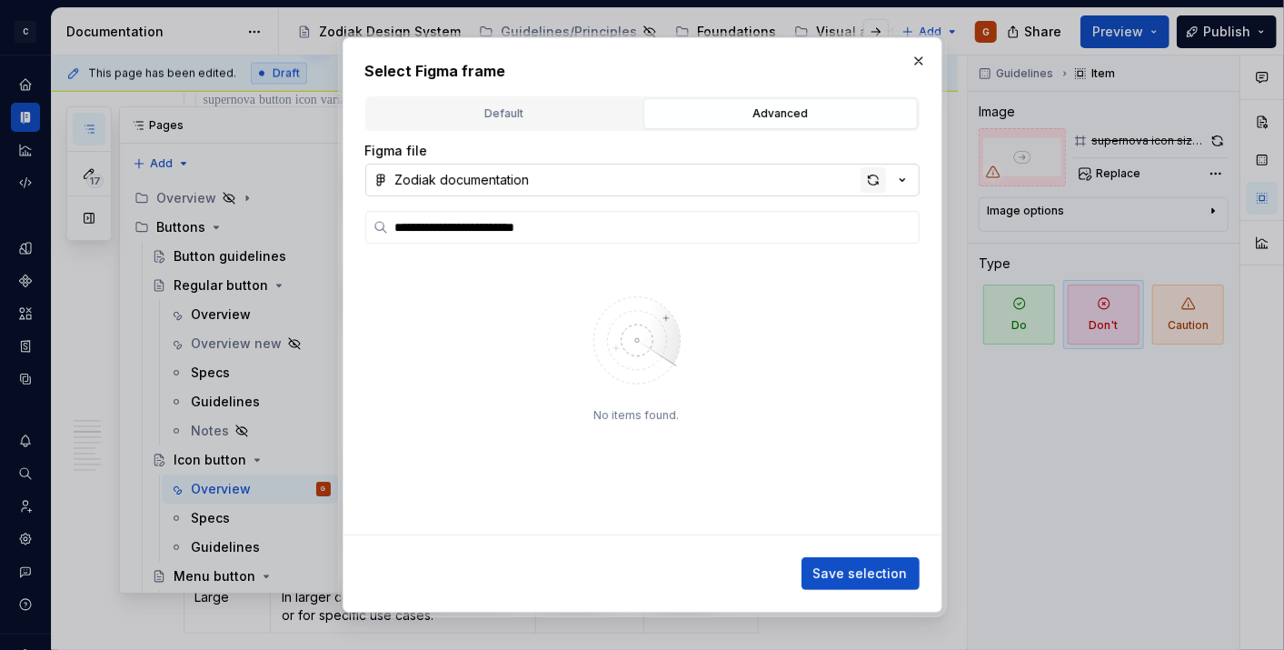
click at [870, 176] on div "button" at bounding box center [872, 179] width 25 height 25
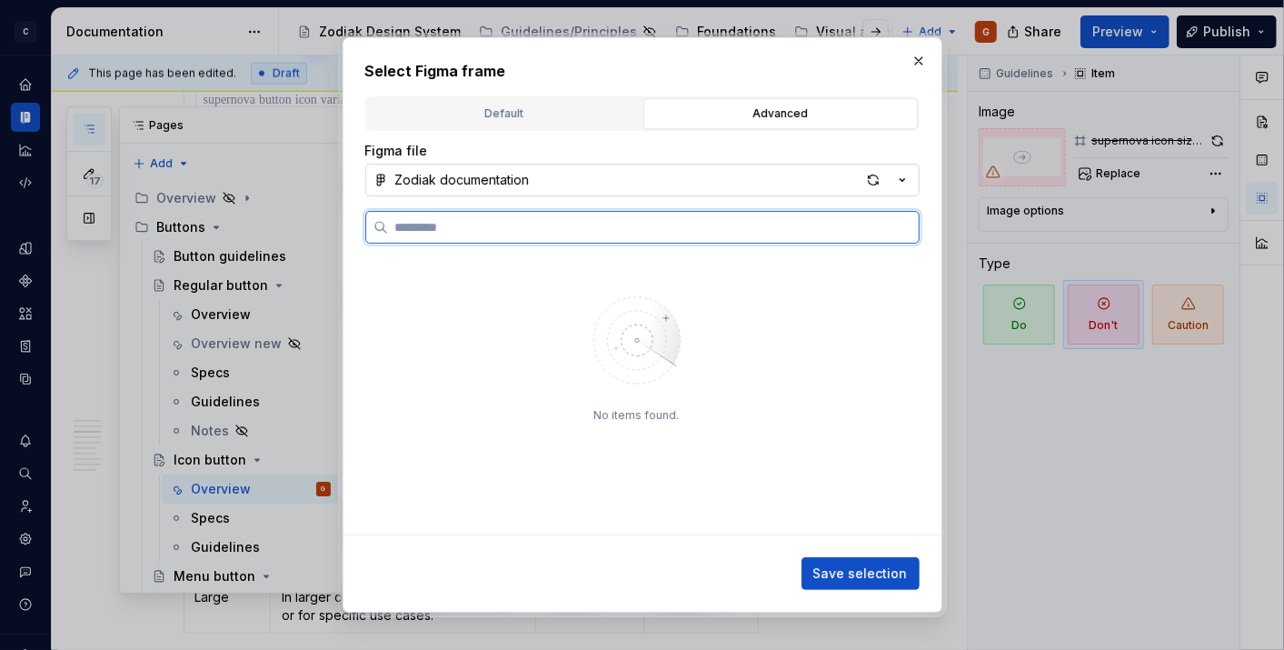
click at [624, 234] on input "search" at bounding box center [653, 227] width 531 height 18
type textarea "*"
click at [445, 223] on input "search" at bounding box center [653, 227] width 531 height 18
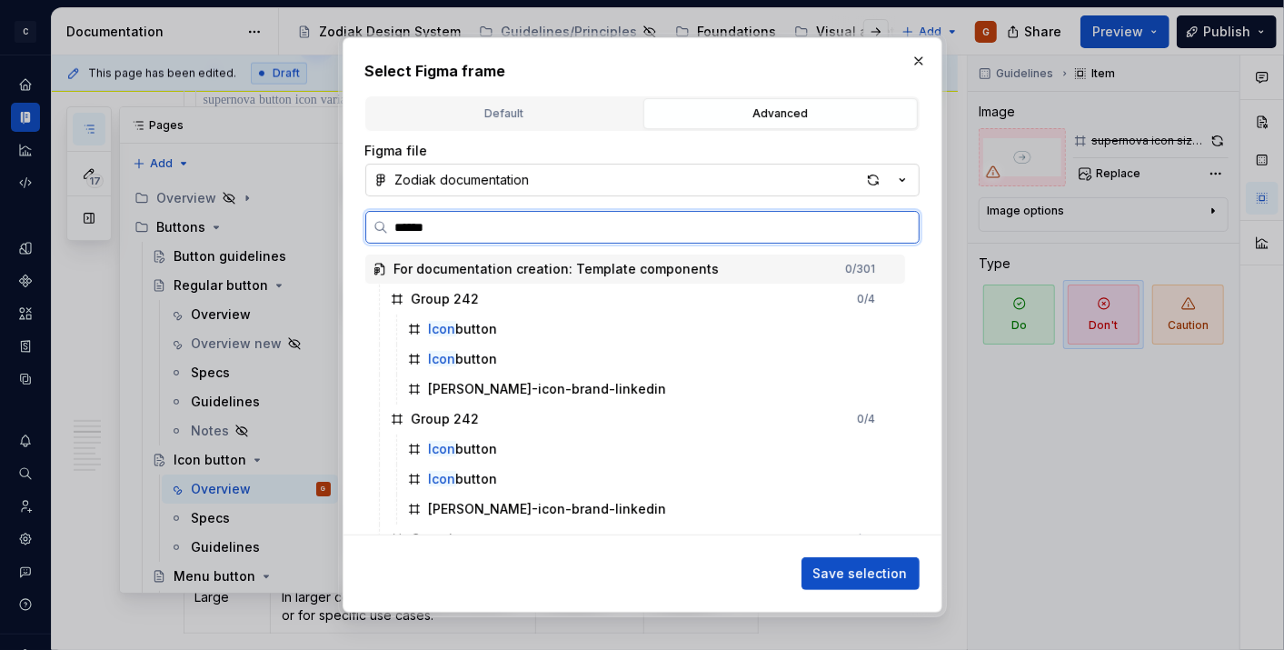
type input "*******"
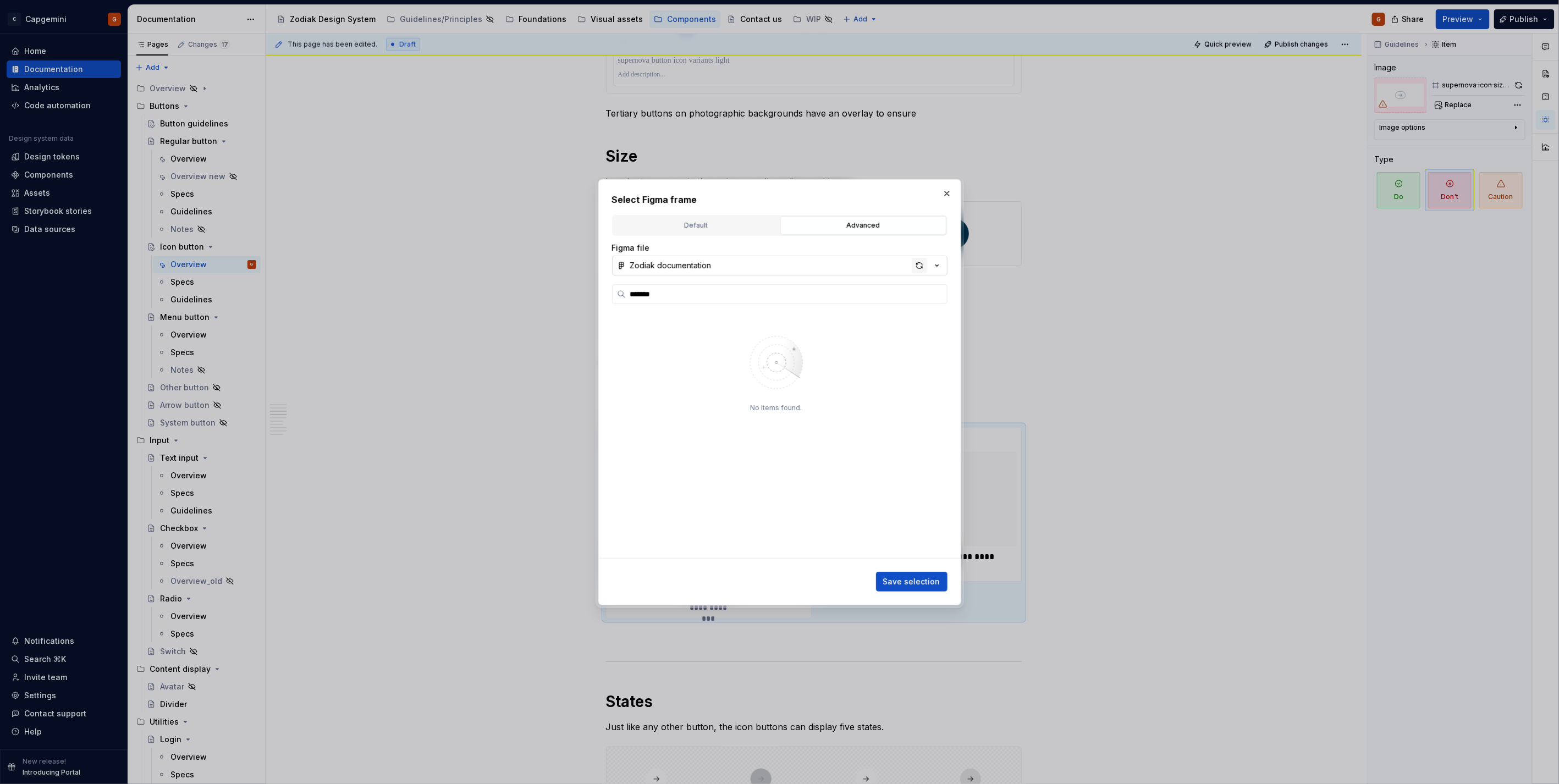
click at [914, 264] on div "button" at bounding box center [919, 265] width 15 height 15
type textarea "*"
click at [709, 292] on input "search" at bounding box center [786, 294] width 321 height 11
click at [669, 283] on div "Figma file Zodiak documentation No items found." at bounding box center [780, 400] width 335 height 316
click at [670, 292] on input "search" at bounding box center [786, 294] width 321 height 11
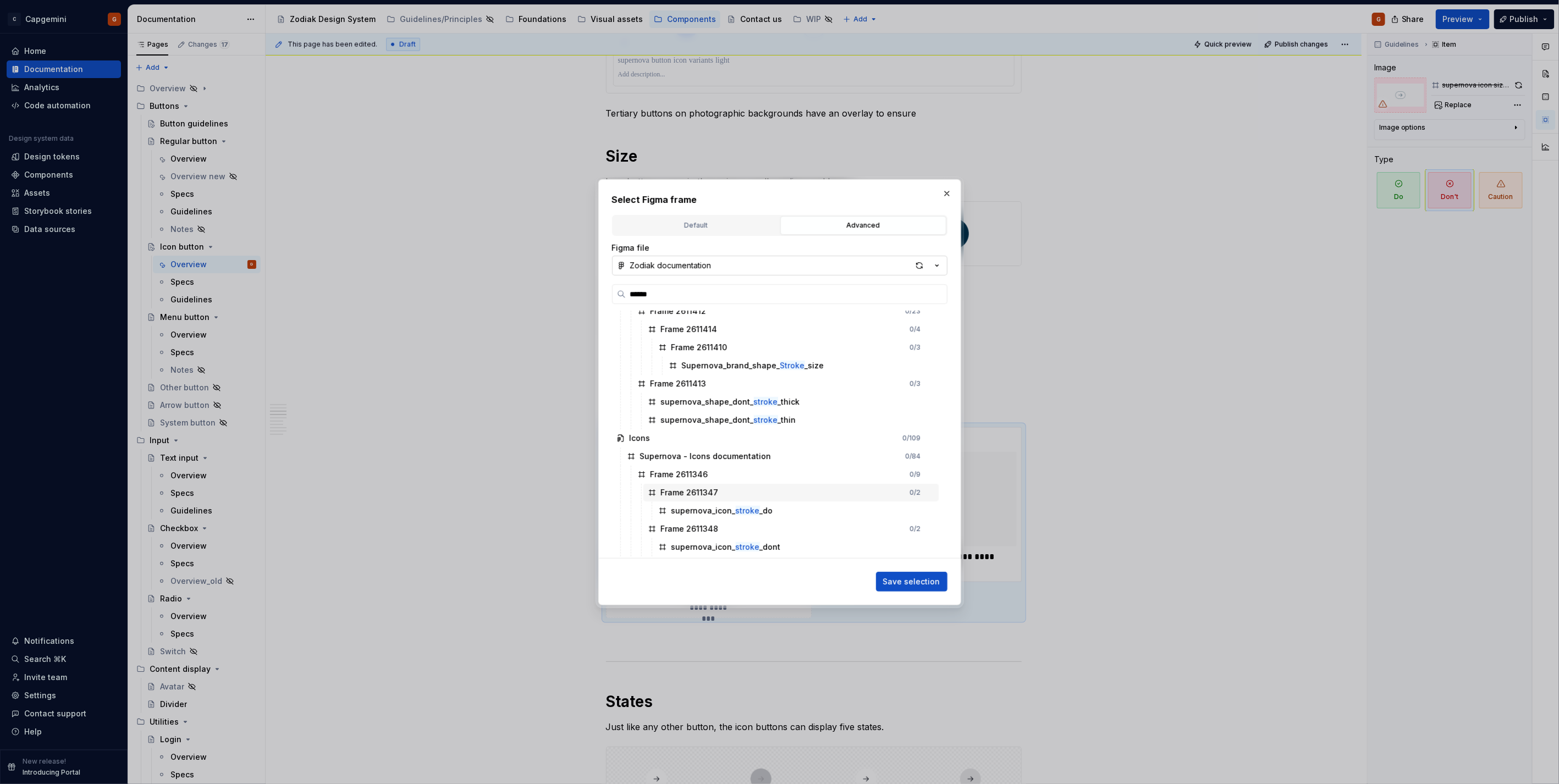
scroll to position [0, 0]
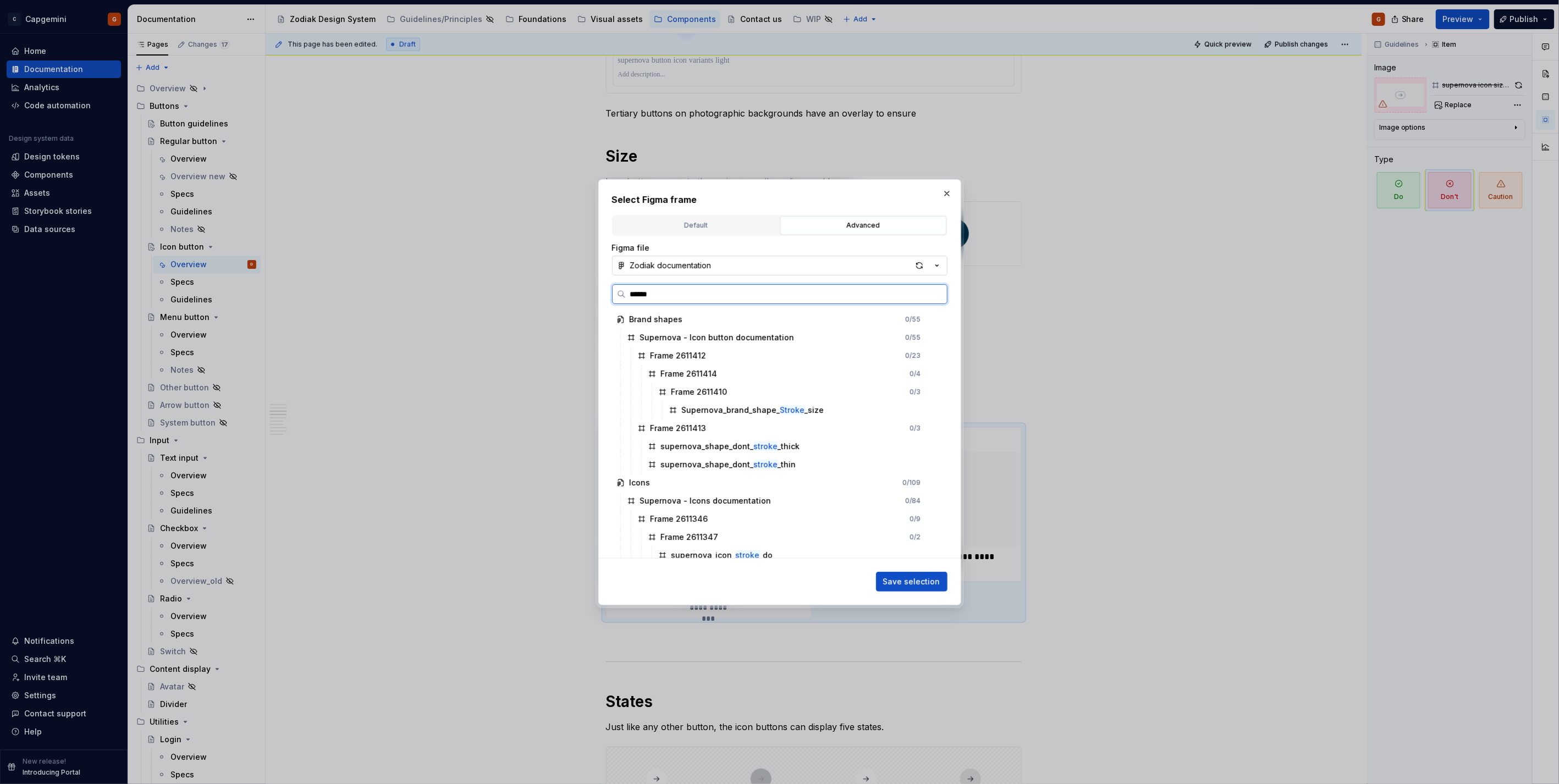
click at [667, 289] on input "******" at bounding box center [786, 294] width 321 height 11
type input "**********"
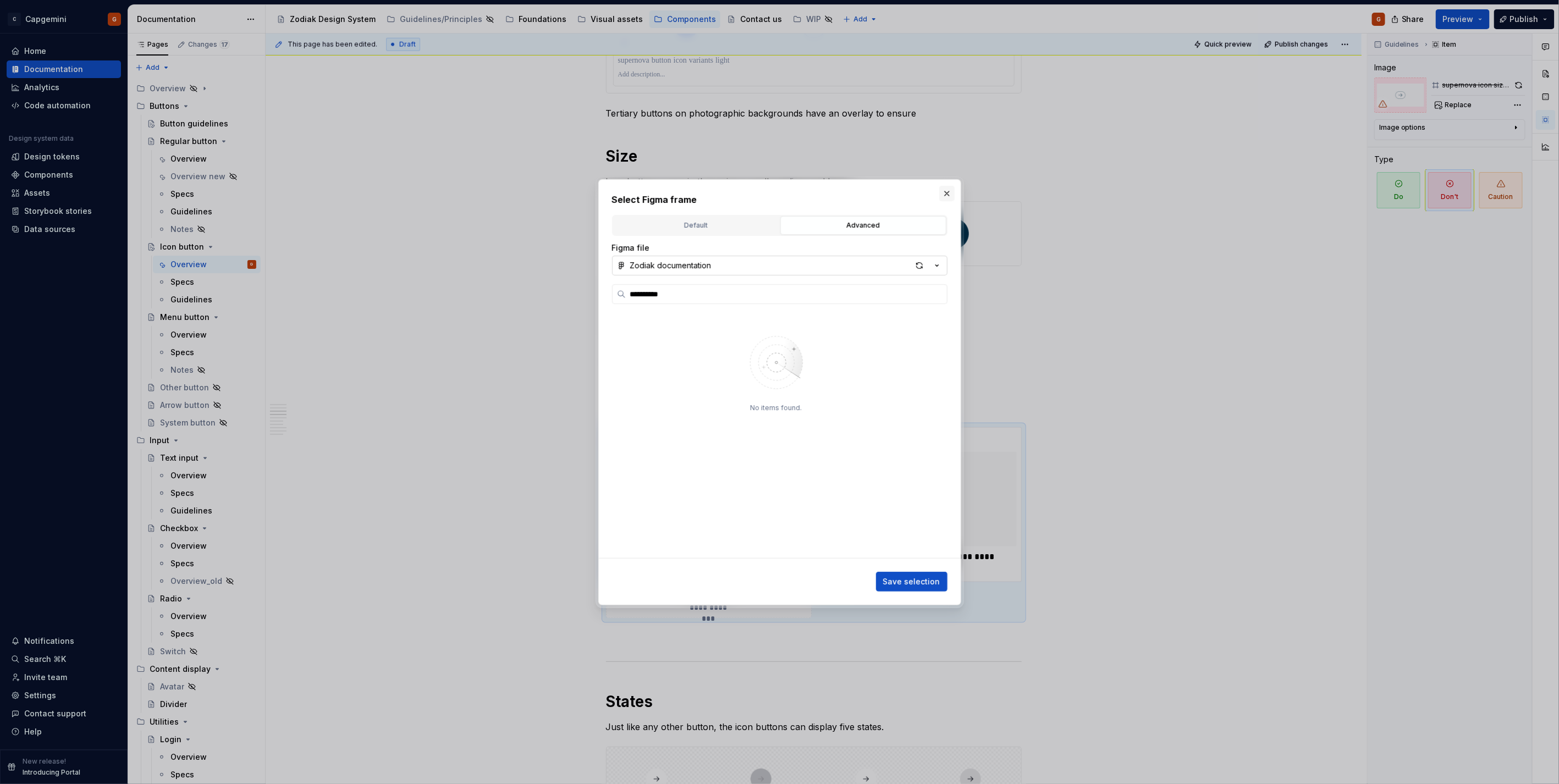
click at [951, 195] on button "button" at bounding box center [947, 193] width 15 height 15
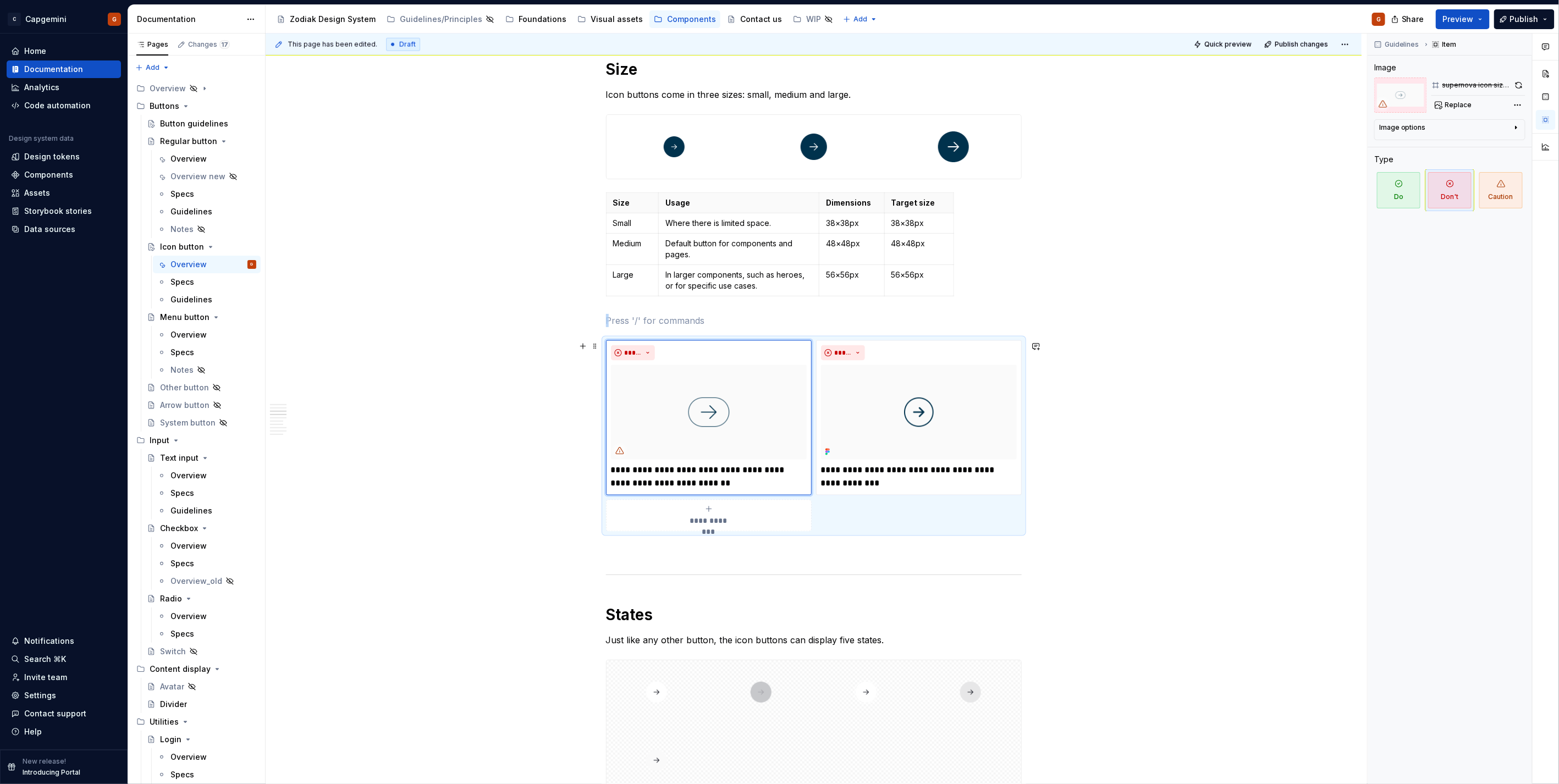
scroll to position [952, 0]
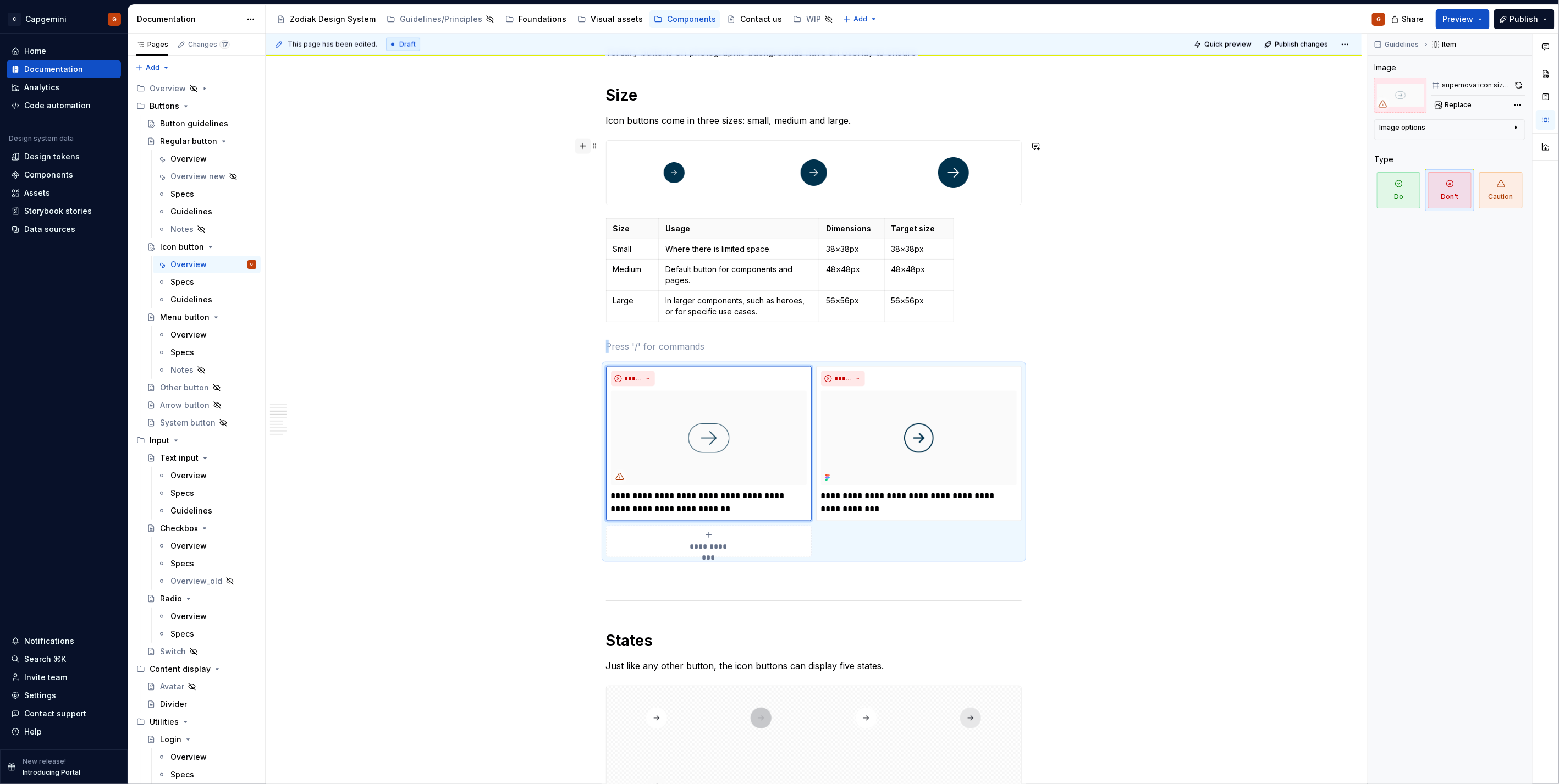
click at [581, 140] on button "button" at bounding box center [582, 146] width 15 height 15
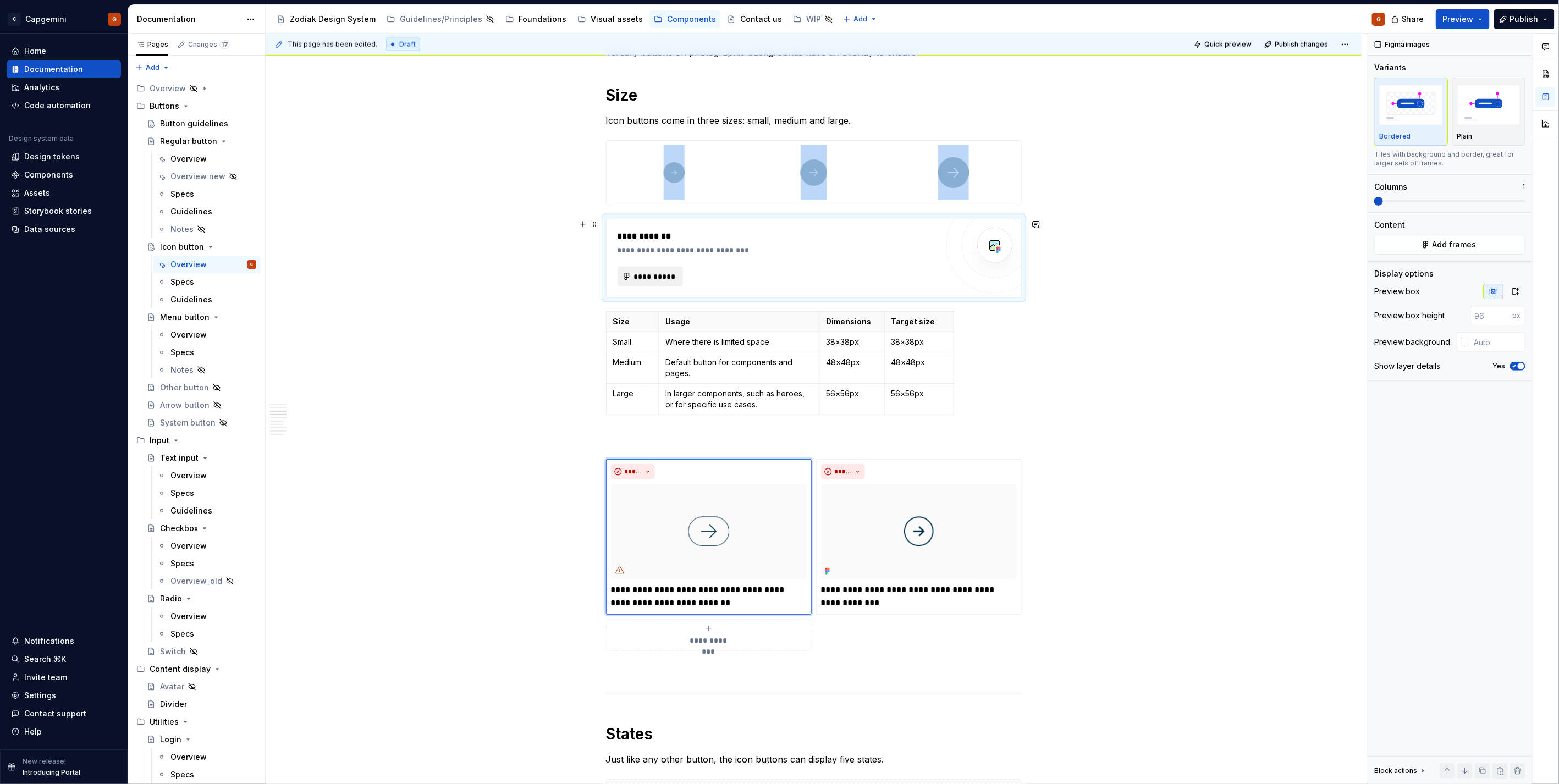
click at [663, 269] on button "**********" at bounding box center [650, 276] width 66 height 20
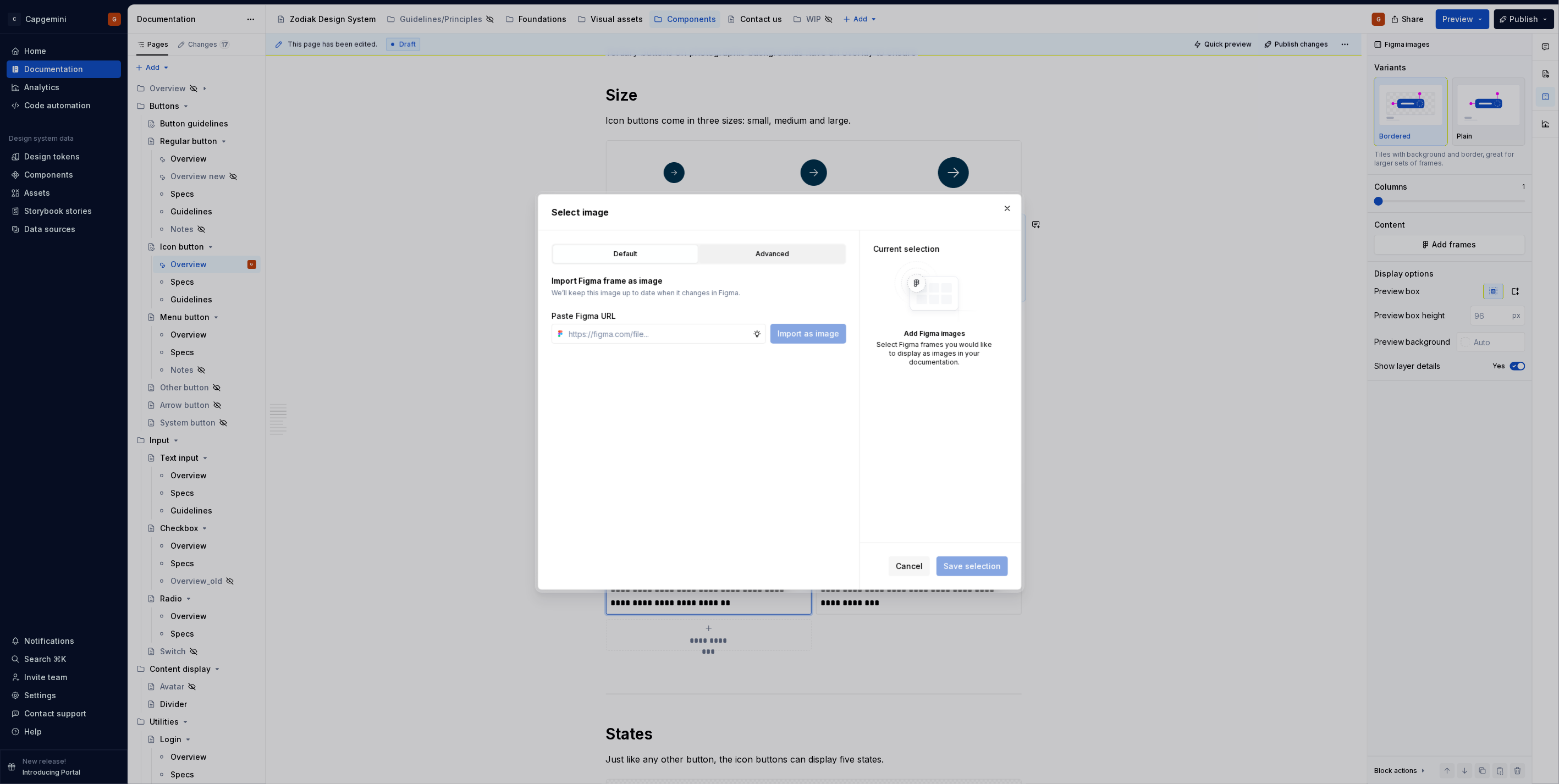
type textarea "*"
click at [729, 253] on div "Advanced" at bounding box center [772, 254] width 138 height 11
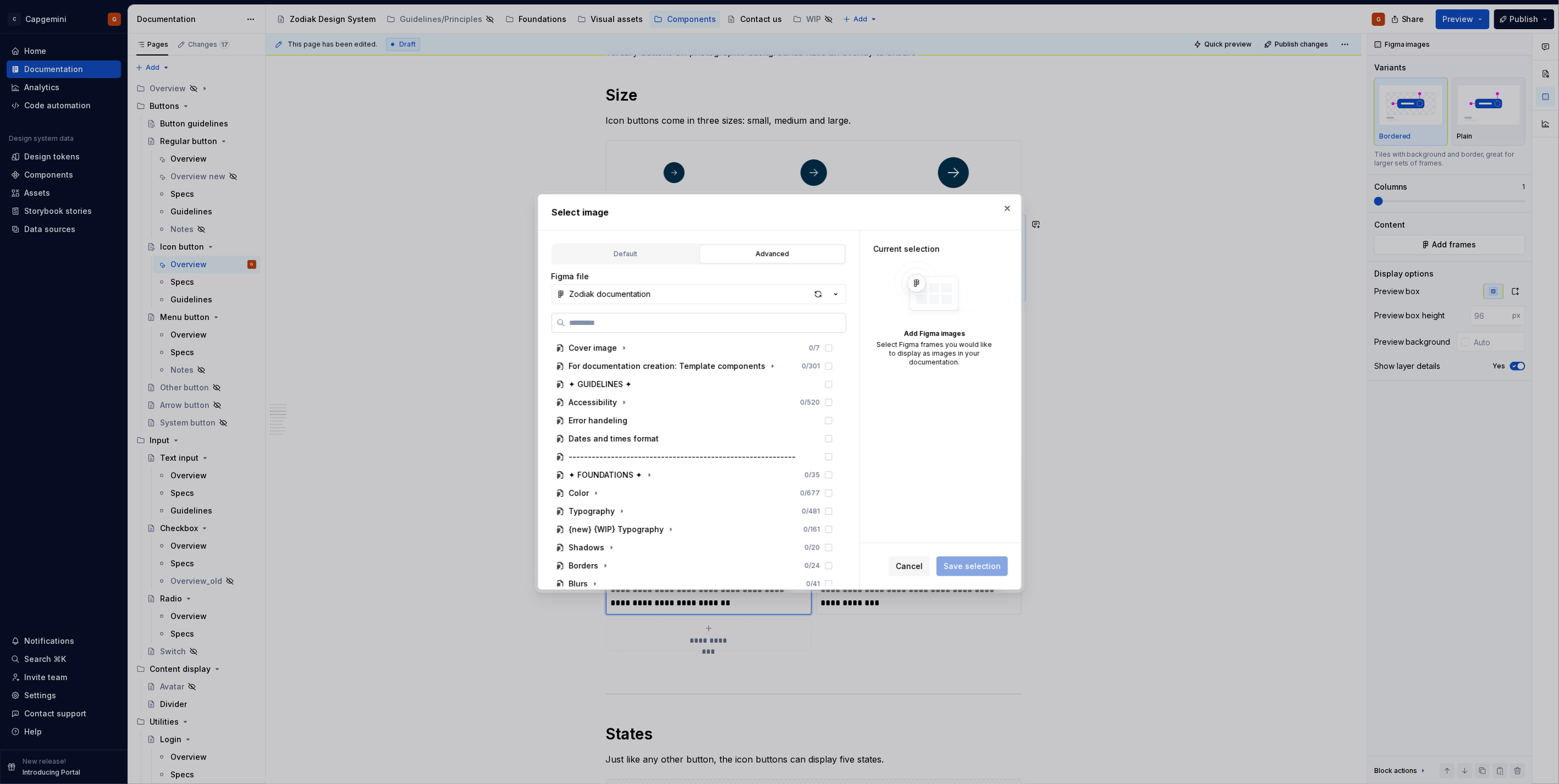
click at [660, 313] on label at bounding box center [698, 322] width 295 height 20
click at [660, 317] on input "search" at bounding box center [705, 322] width 280 height 11
type input "********"
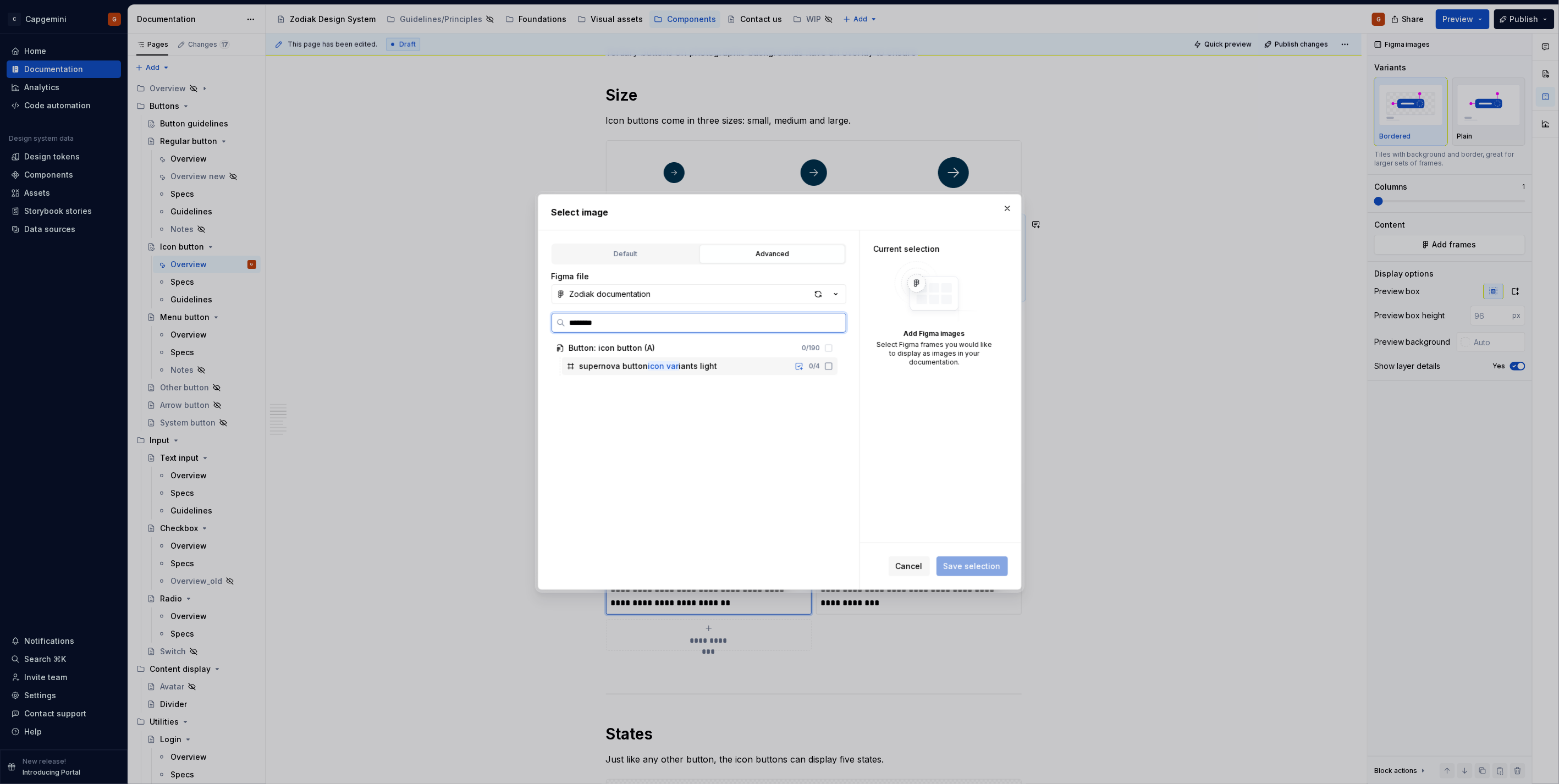
click at [686, 369] on div "supernova button icon var iants light" at bounding box center [649, 366] width 138 height 11
click at [994, 572] on button "Save selection" at bounding box center [972, 566] width 71 height 20
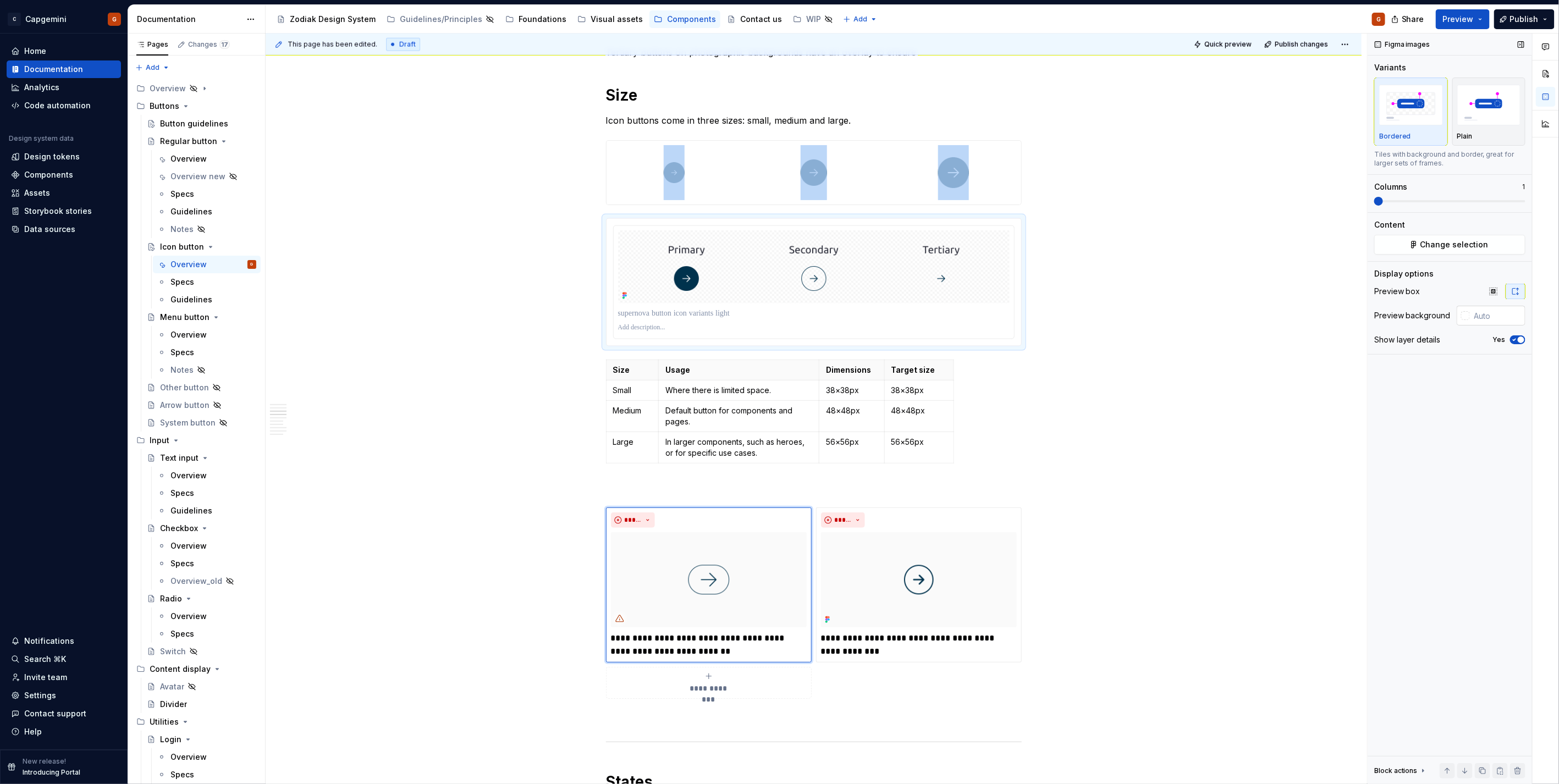
click at [1492, 315] on input "text" at bounding box center [1498, 315] width 56 height 20
type input "#FFFFFF"
type button "on"
click at [1486, 241] on span "Change selection" at bounding box center [1454, 244] width 68 height 11
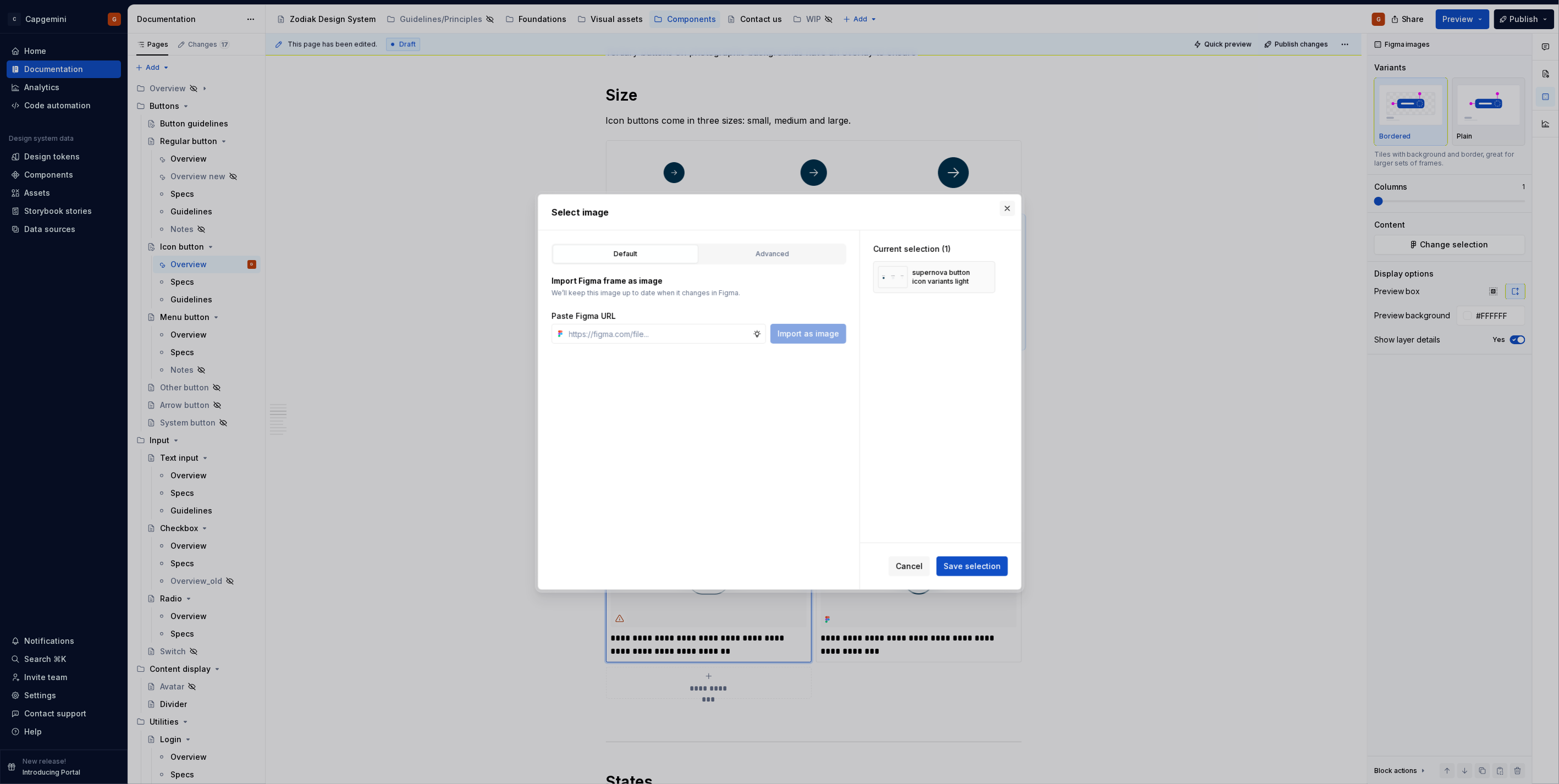
click at [1014, 211] on button "button" at bounding box center [1007, 208] width 15 height 15
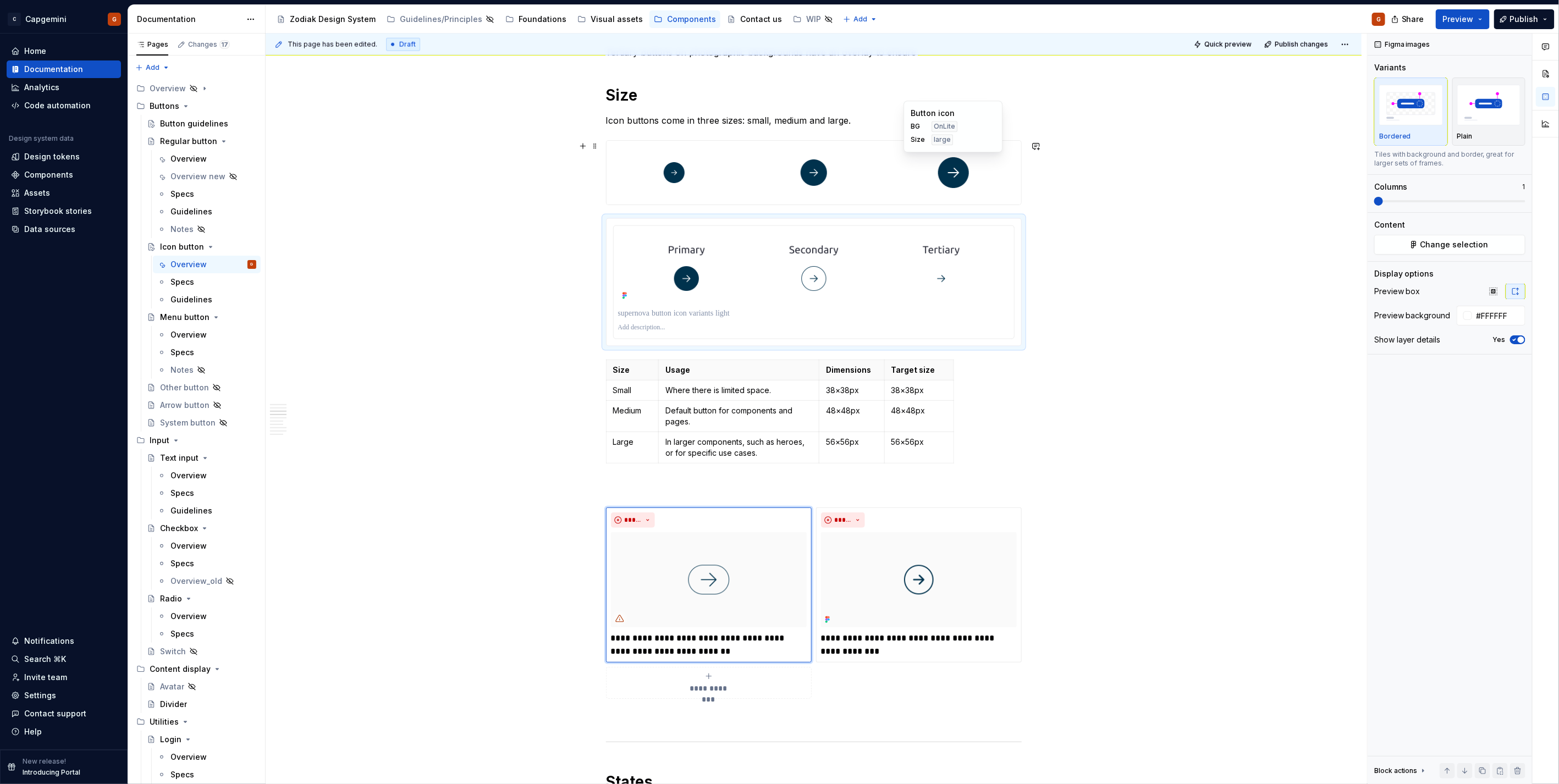
click at [966, 180] on img at bounding box center [953, 172] width 31 height 55
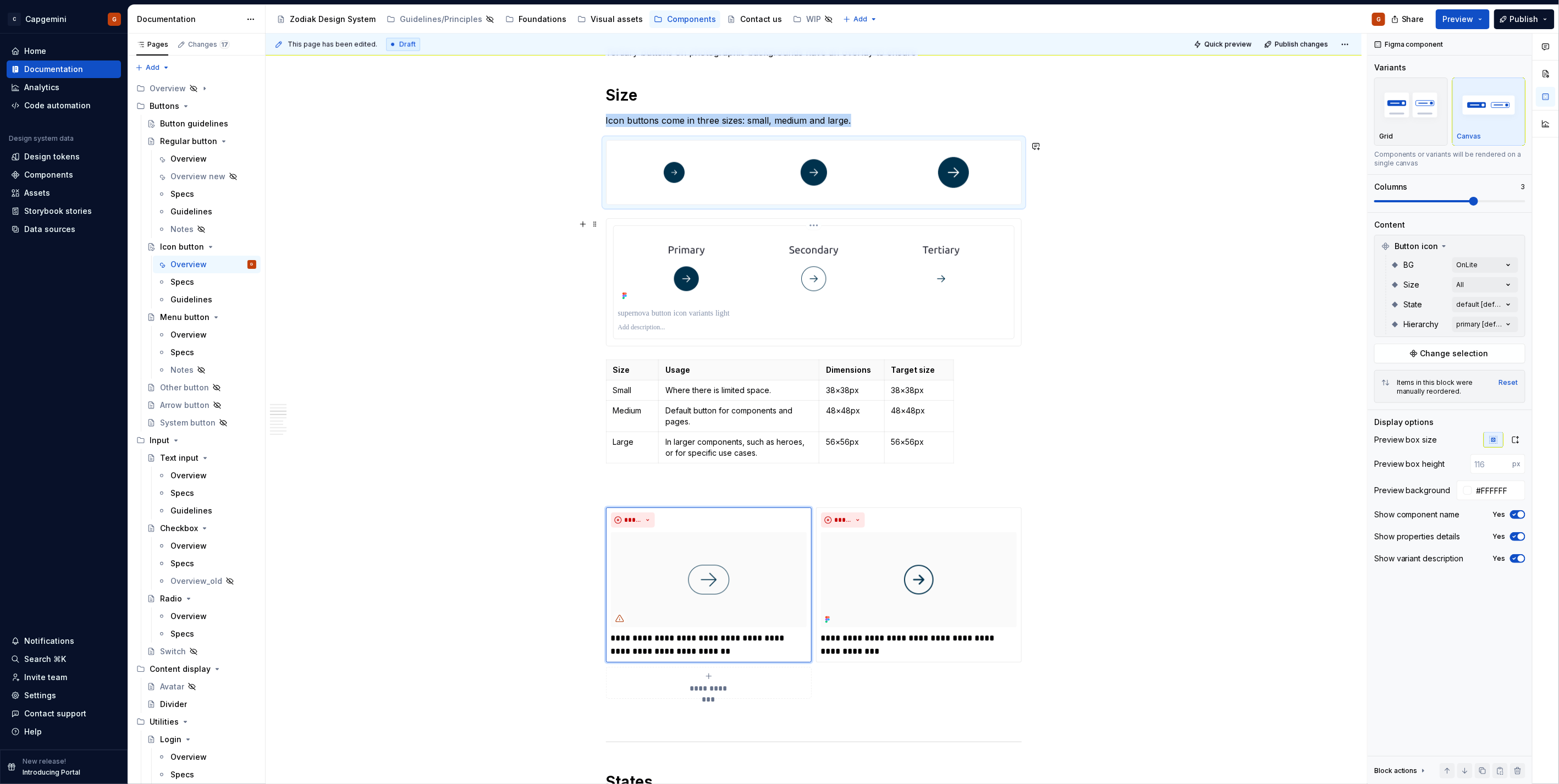
click at [958, 262] on img at bounding box center [813, 267] width 392 height 74
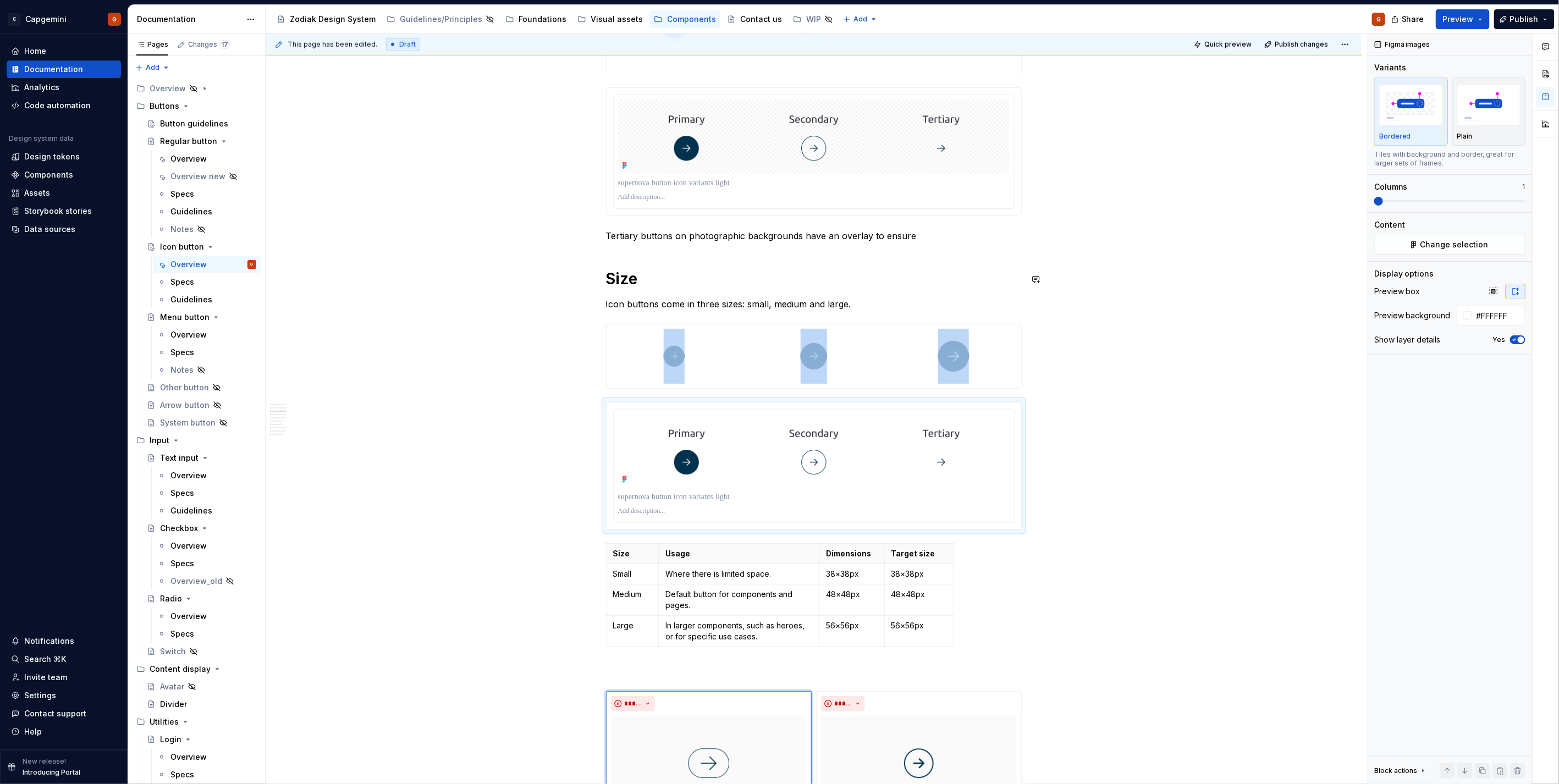
scroll to position [585, 0]
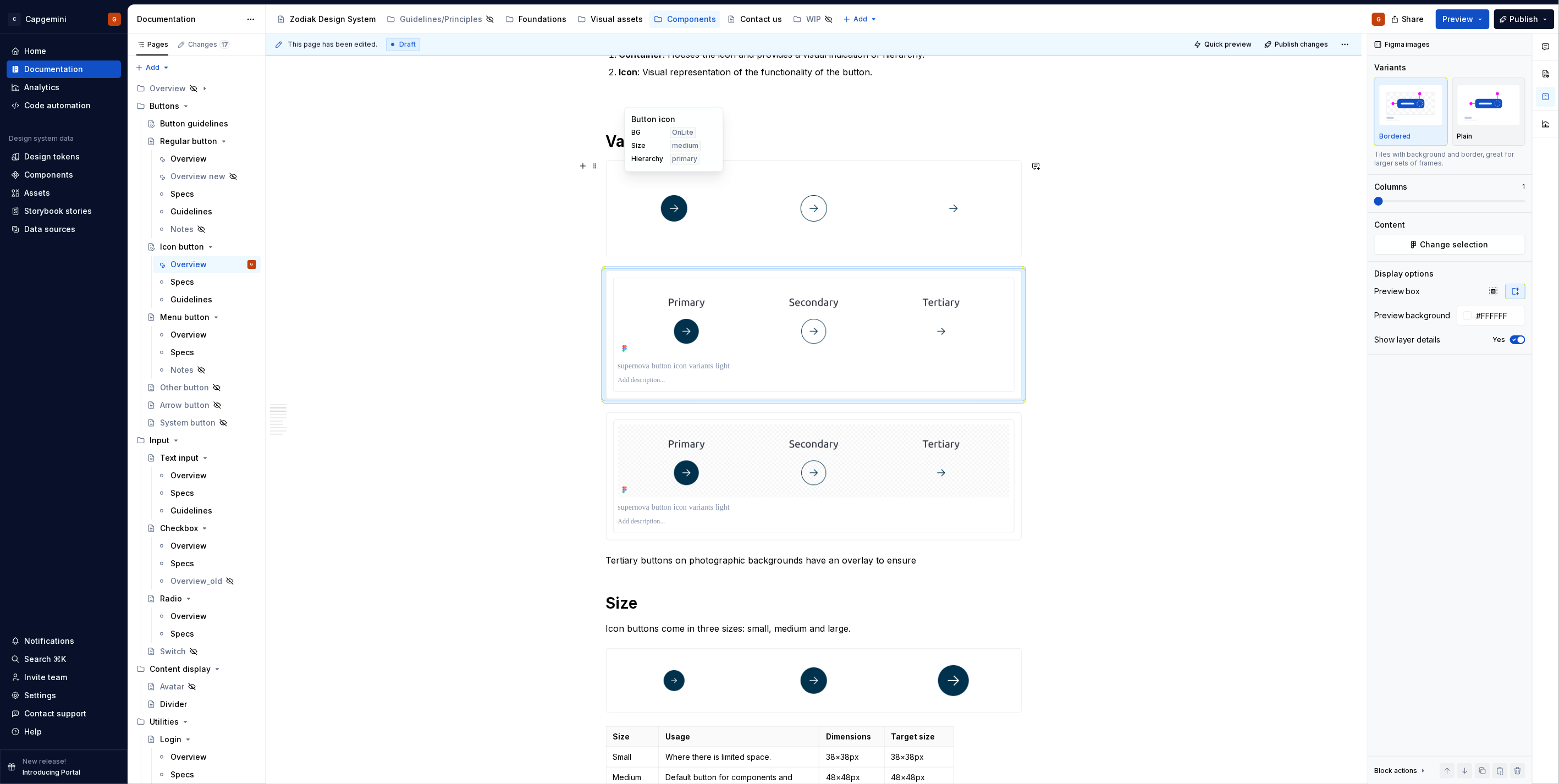
click at [695, 224] on div at bounding box center [674, 208] width 136 height 96
type textarea "*"
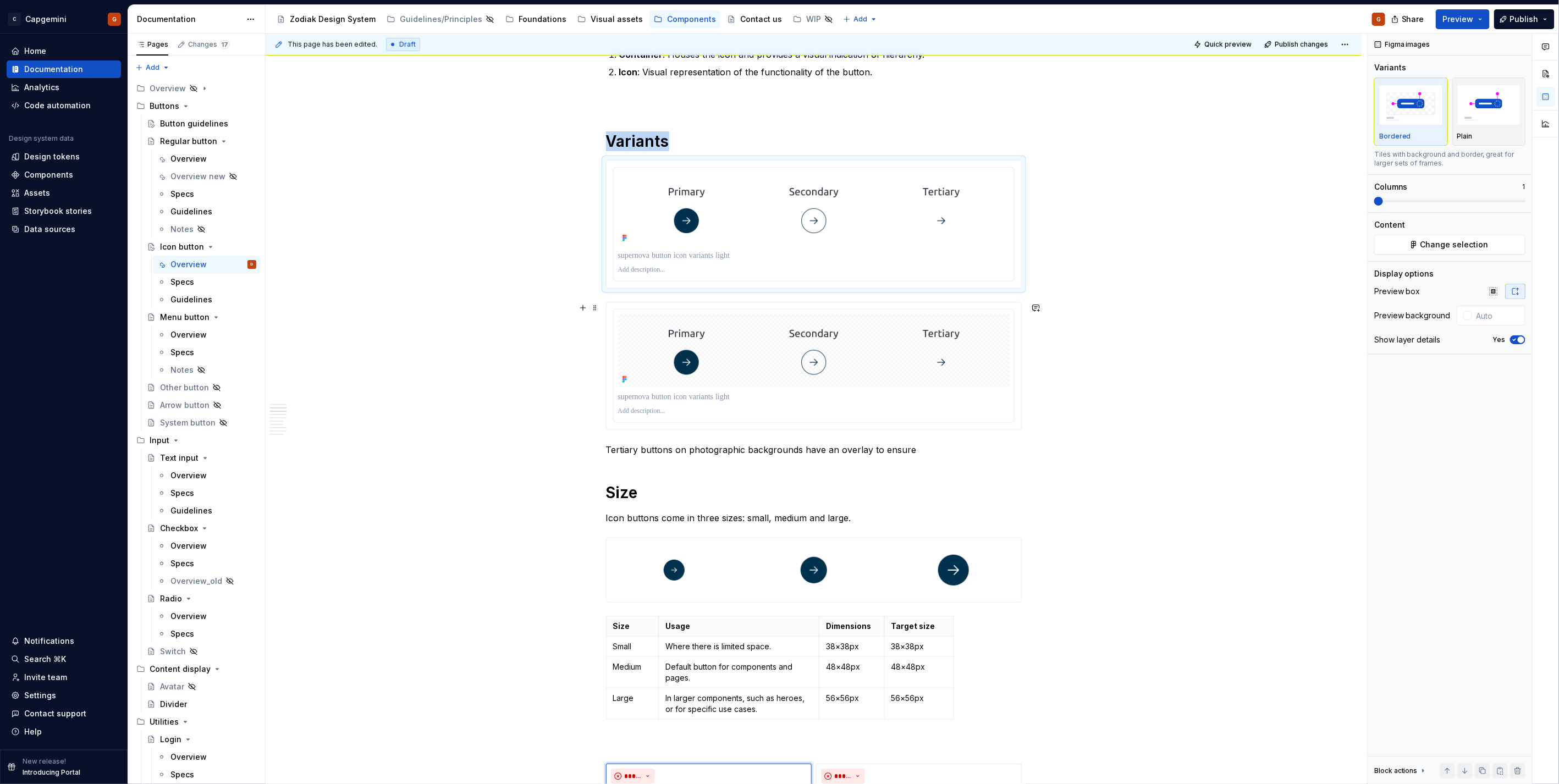
click at [697, 332] on img at bounding box center [813, 351] width 392 height 74
click at [750, 369] on img at bounding box center [813, 351] width 392 height 74
click at [840, 422] on div at bounding box center [813, 366] width 400 height 113
click at [646, 369] on img at bounding box center [813, 351] width 392 height 74
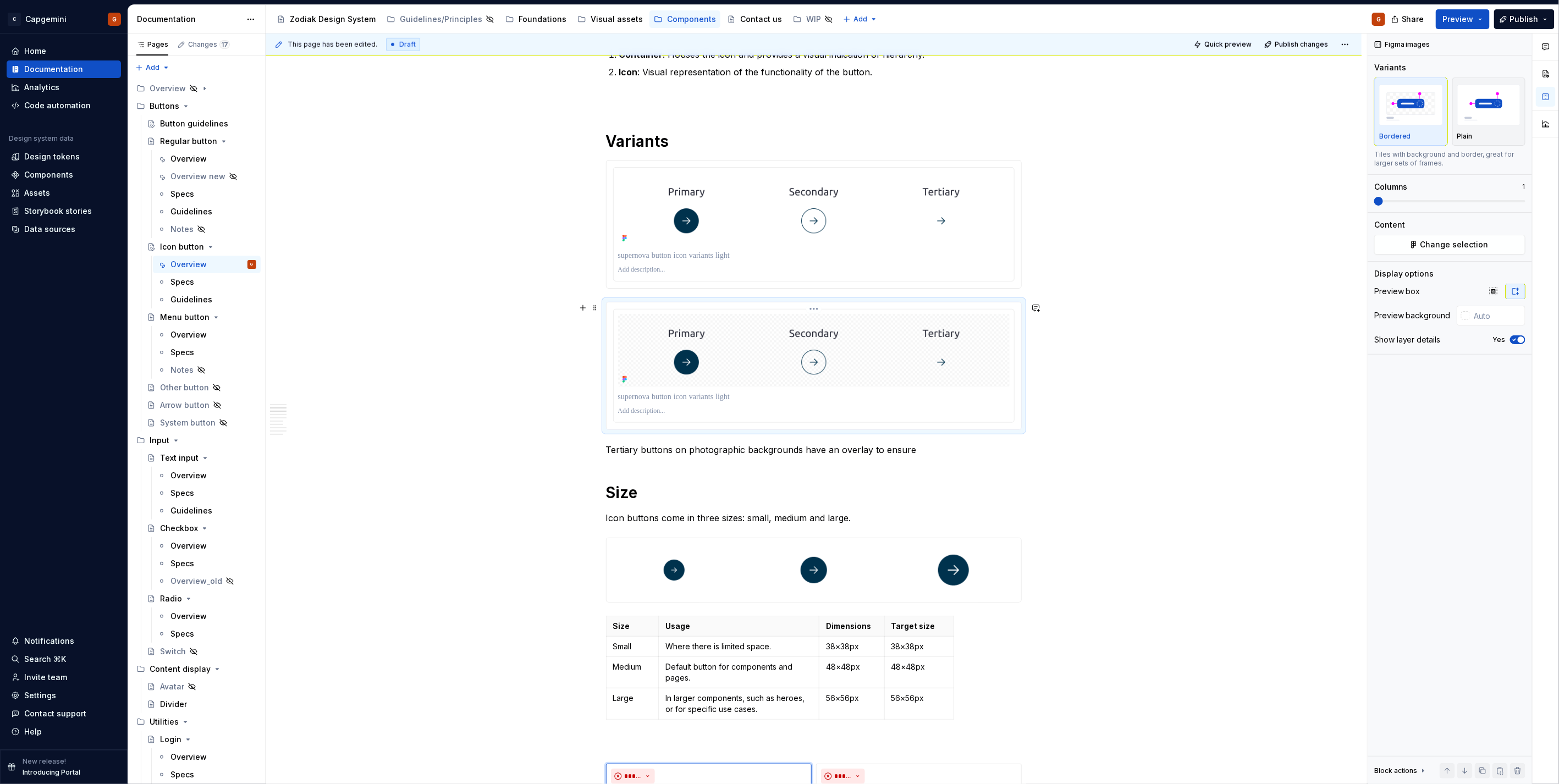
click at [577, 376] on div "**********" at bounding box center [816, 408] width 1101 height 751
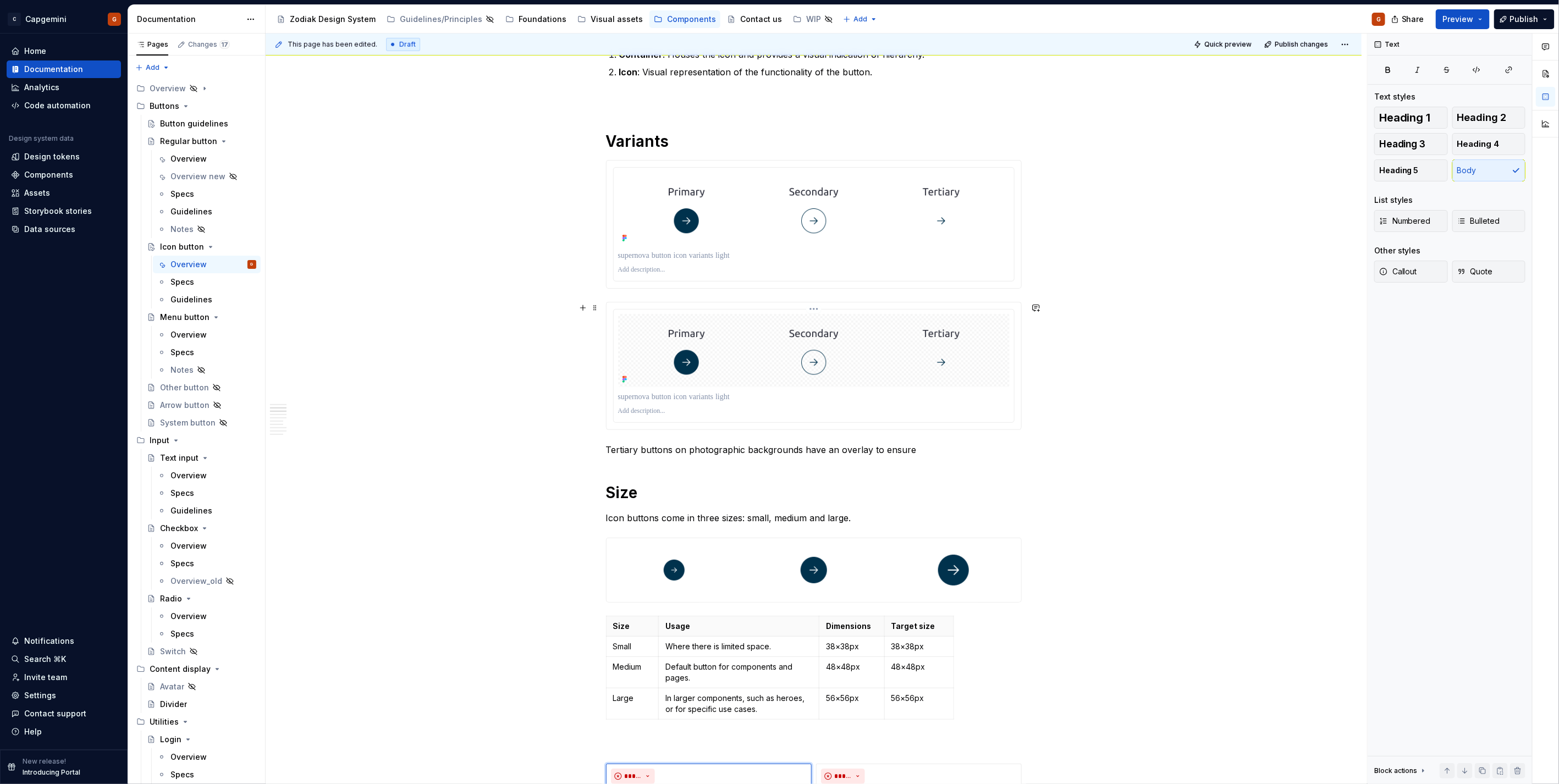
click at [688, 359] on img at bounding box center [813, 351] width 392 height 74
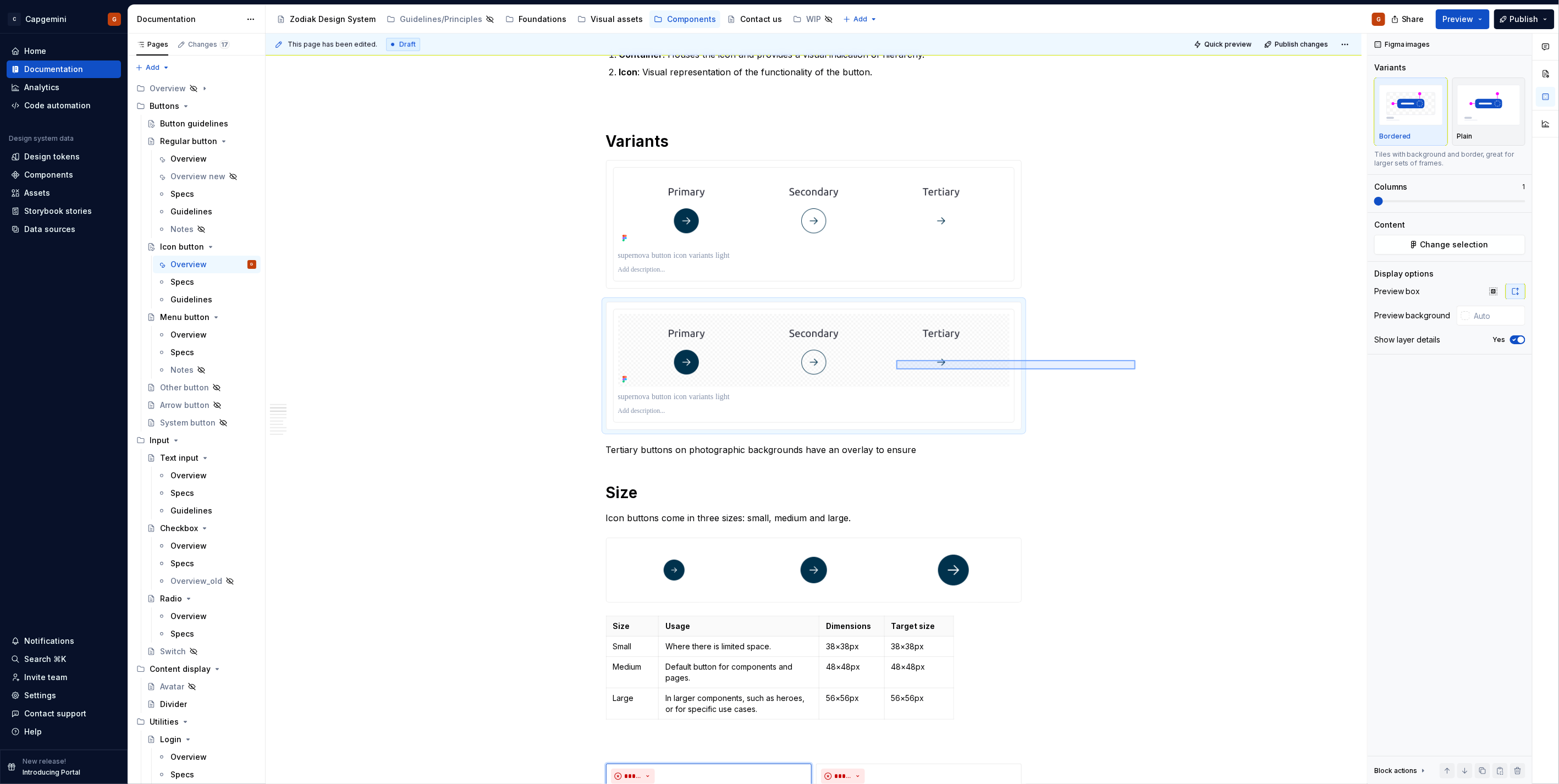
drag, startPoint x: 1135, startPoint y: 370, endPoint x: 885, endPoint y: 359, distance: 250.2
click at [885, 359] on div "**********" at bounding box center [816, 408] width 1101 height 751
click at [1141, 396] on div "**********" at bounding box center [816, 408] width 1101 height 751
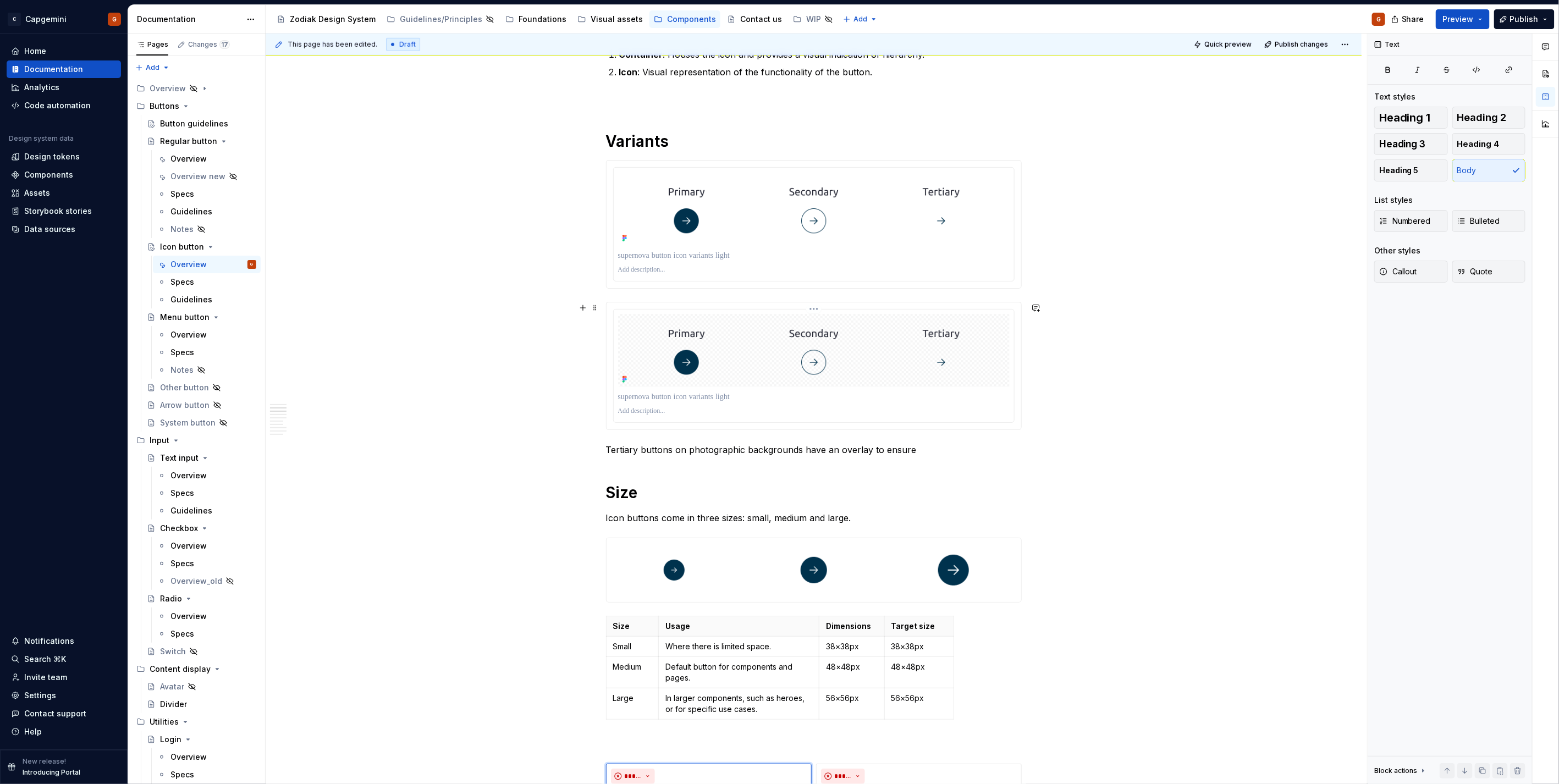
drag, startPoint x: 628, startPoint y: 342, endPoint x: 605, endPoint y: 342, distance: 23.0
click at [625, 342] on img at bounding box center [813, 351] width 392 height 74
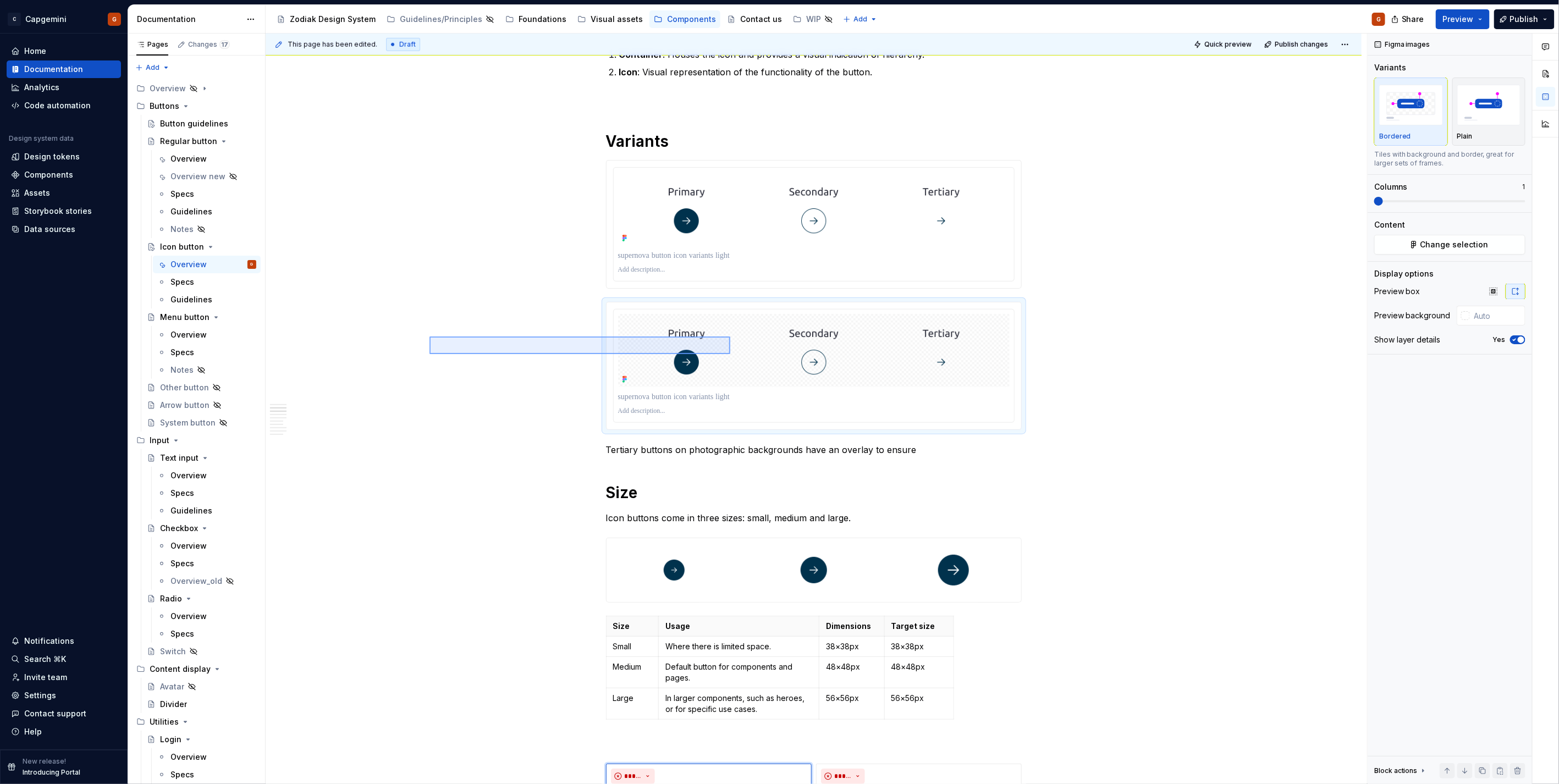
drag, startPoint x: 677, startPoint y: 350, endPoint x: 773, endPoint y: 356, distance: 96.2
click at [773, 356] on div "**********" at bounding box center [816, 408] width 1101 height 751
click at [695, 370] on img at bounding box center [813, 351] width 392 height 74
click at [606, 304] on div at bounding box center [813, 366] width 416 height 129
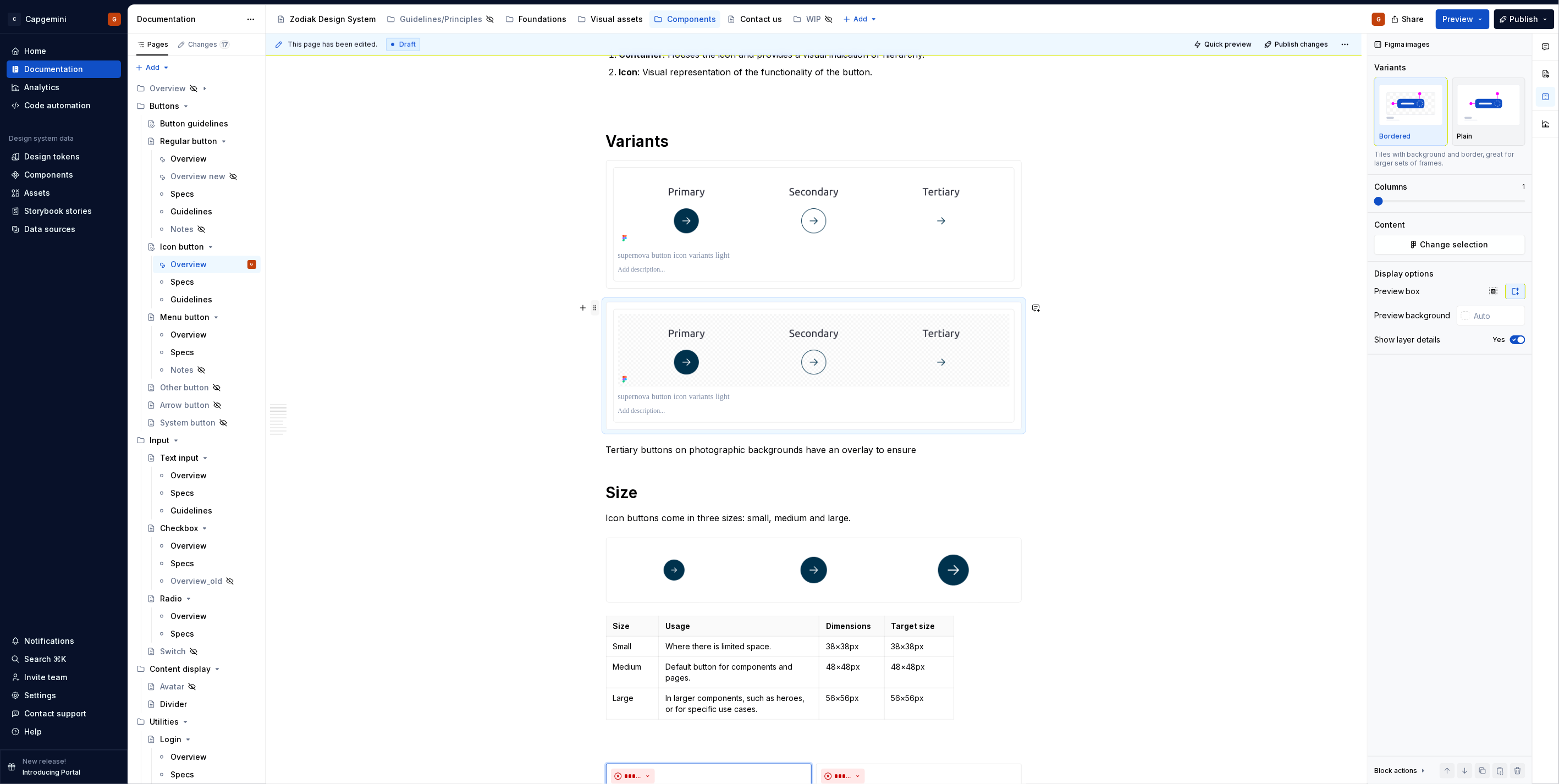
click at [597, 308] on span at bounding box center [595, 307] width 9 height 15
click at [615, 400] on div "Delete" at bounding box center [646, 405] width 71 height 11
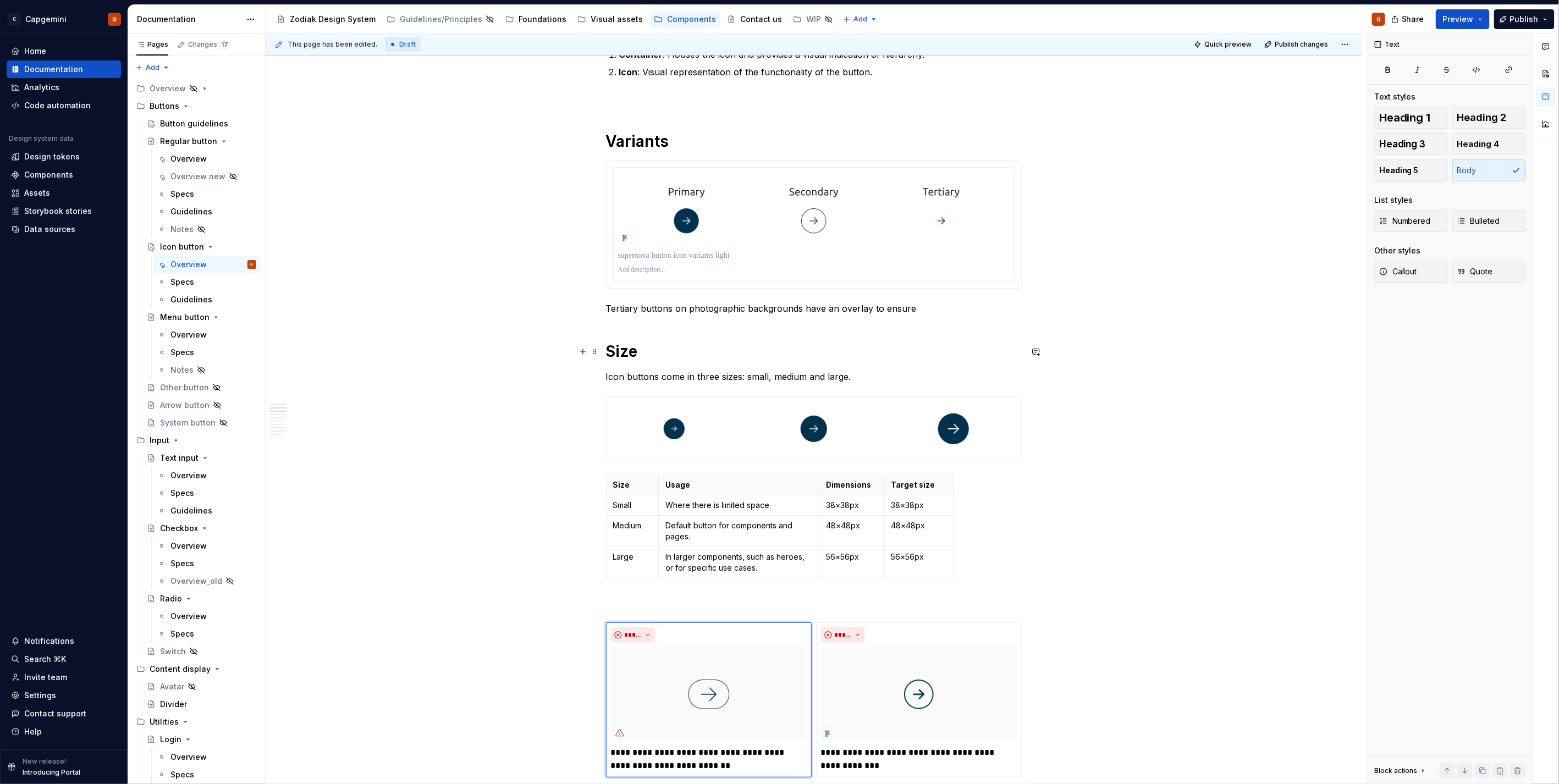
click at [683, 309] on p "Tertiary buttons on photographic backgrounds have an overlay to ensure" at bounding box center [813, 309] width 416 height 13
click at [744, 259] on p at bounding box center [813, 255] width 392 height 11
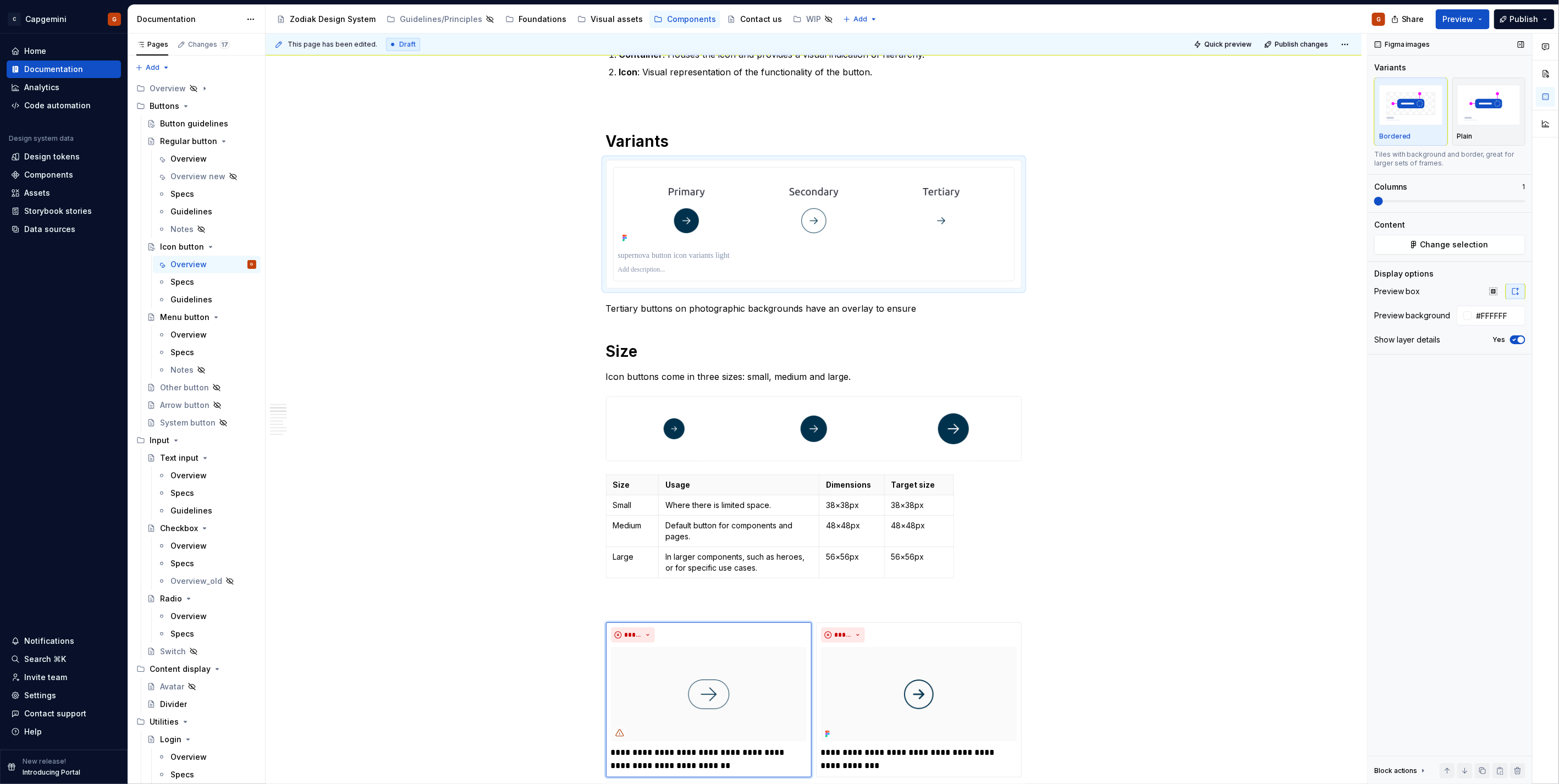
click at [1525, 337] on button "Yes" at bounding box center [1517, 339] width 15 height 9
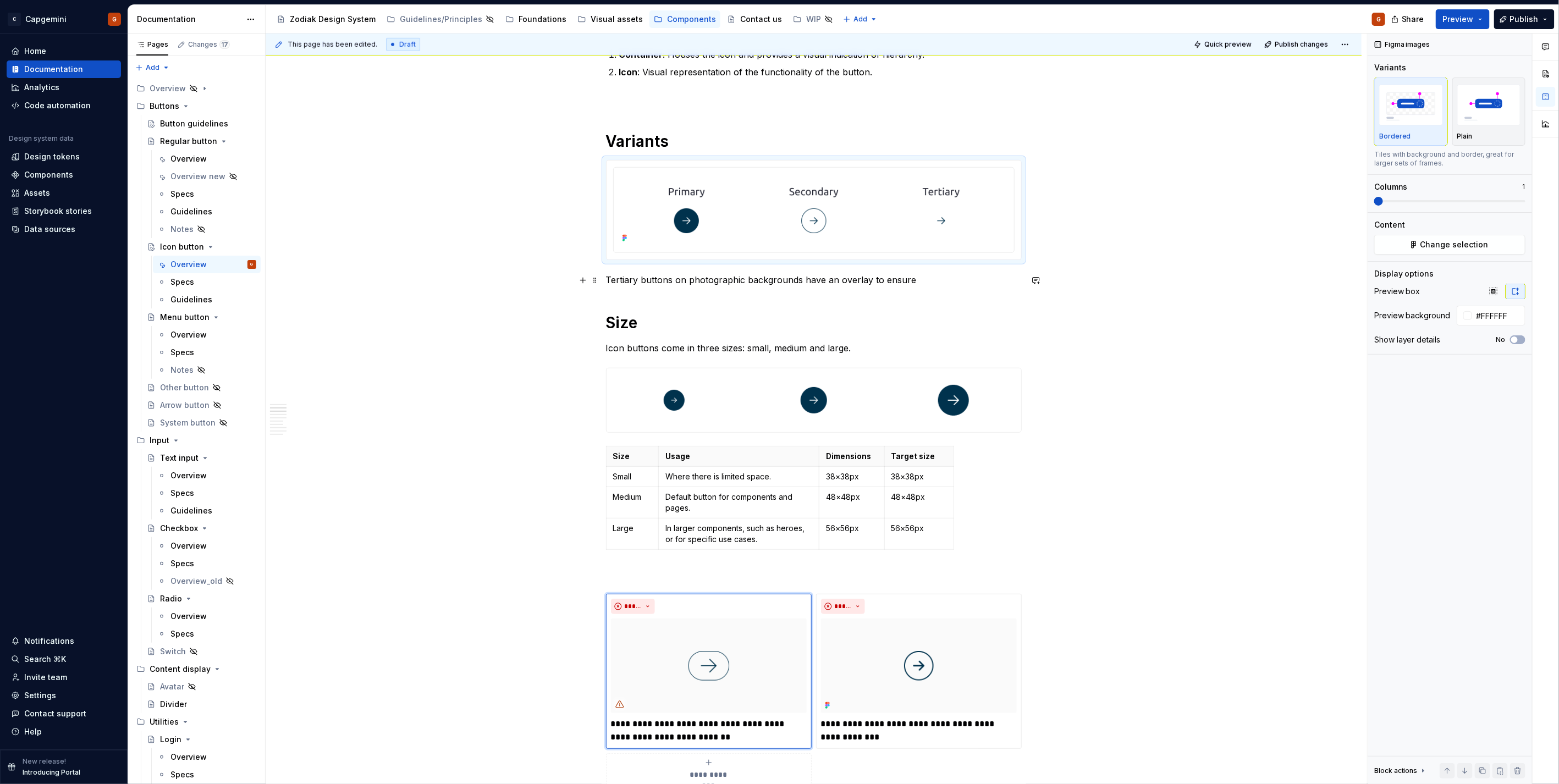
click at [857, 281] on p "Tertiary buttons on photographic backgrounds have an overlay to ensure" at bounding box center [813, 280] width 416 height 13
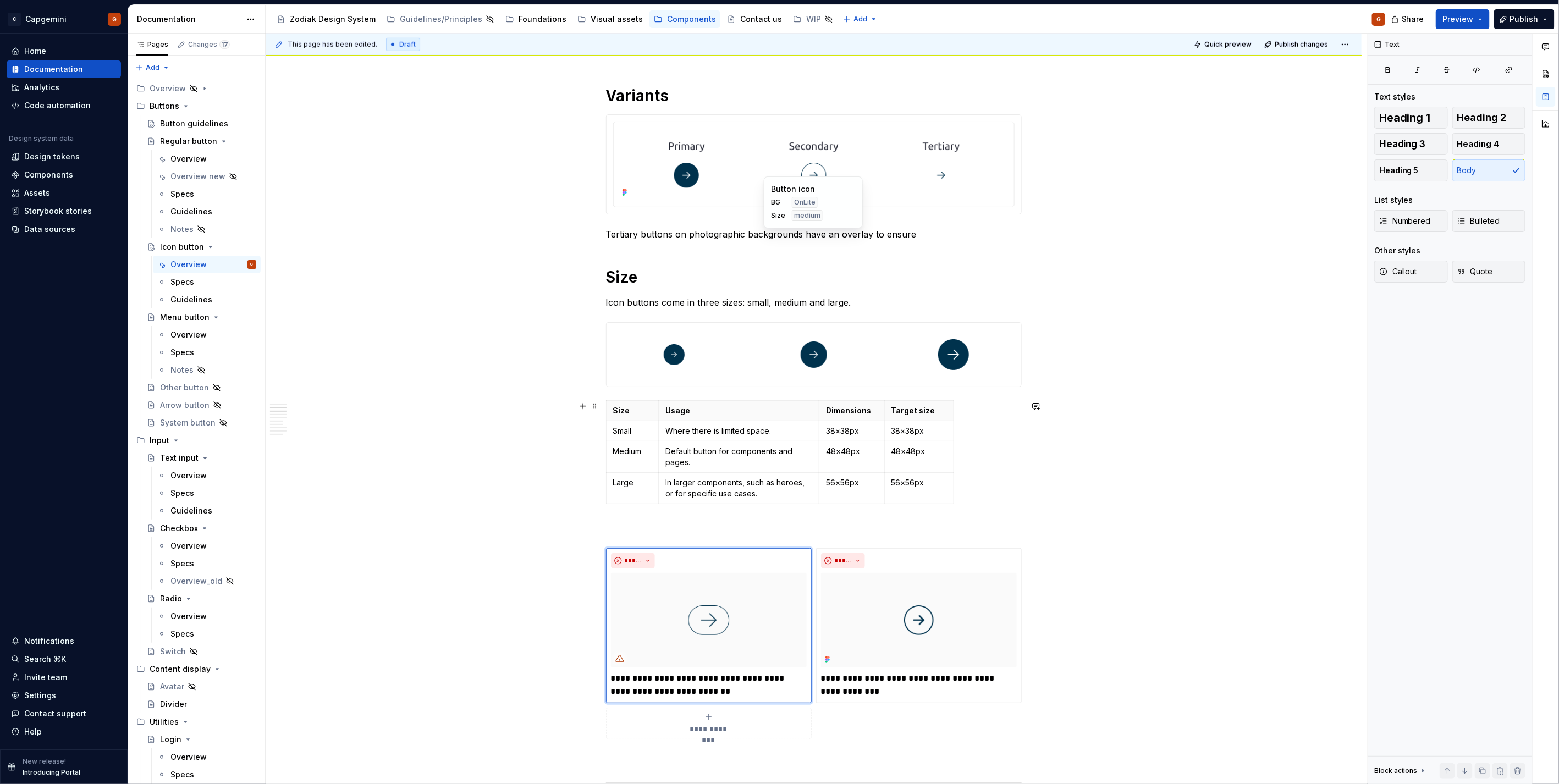
scroll to position [829, 0]
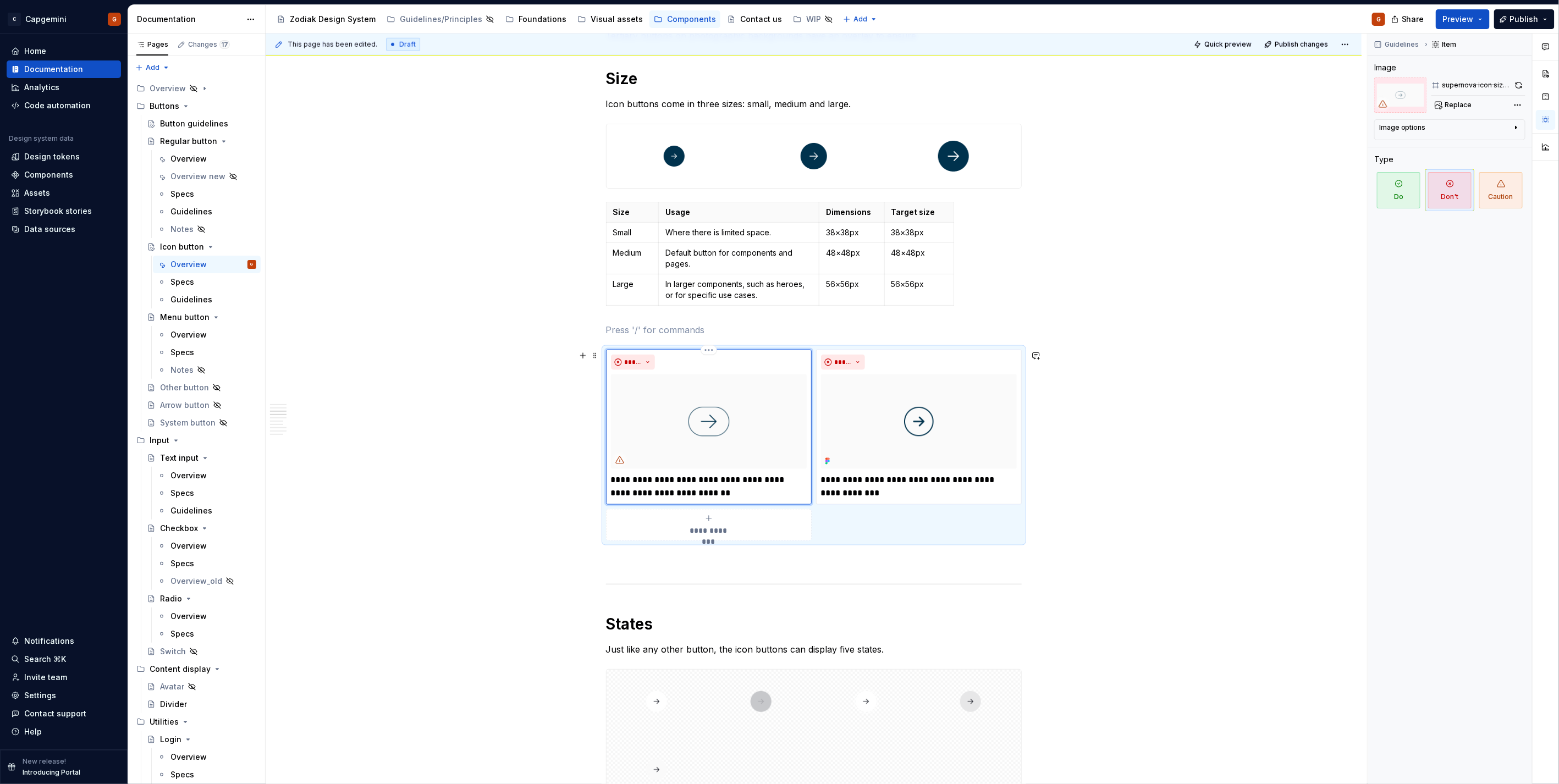
click at [723, 425] on img at bounding box center [709, 422] width 195 height 94
click at [1460, 103] on span "Replace" at bounding box center [1459, 105] width 27 height 9
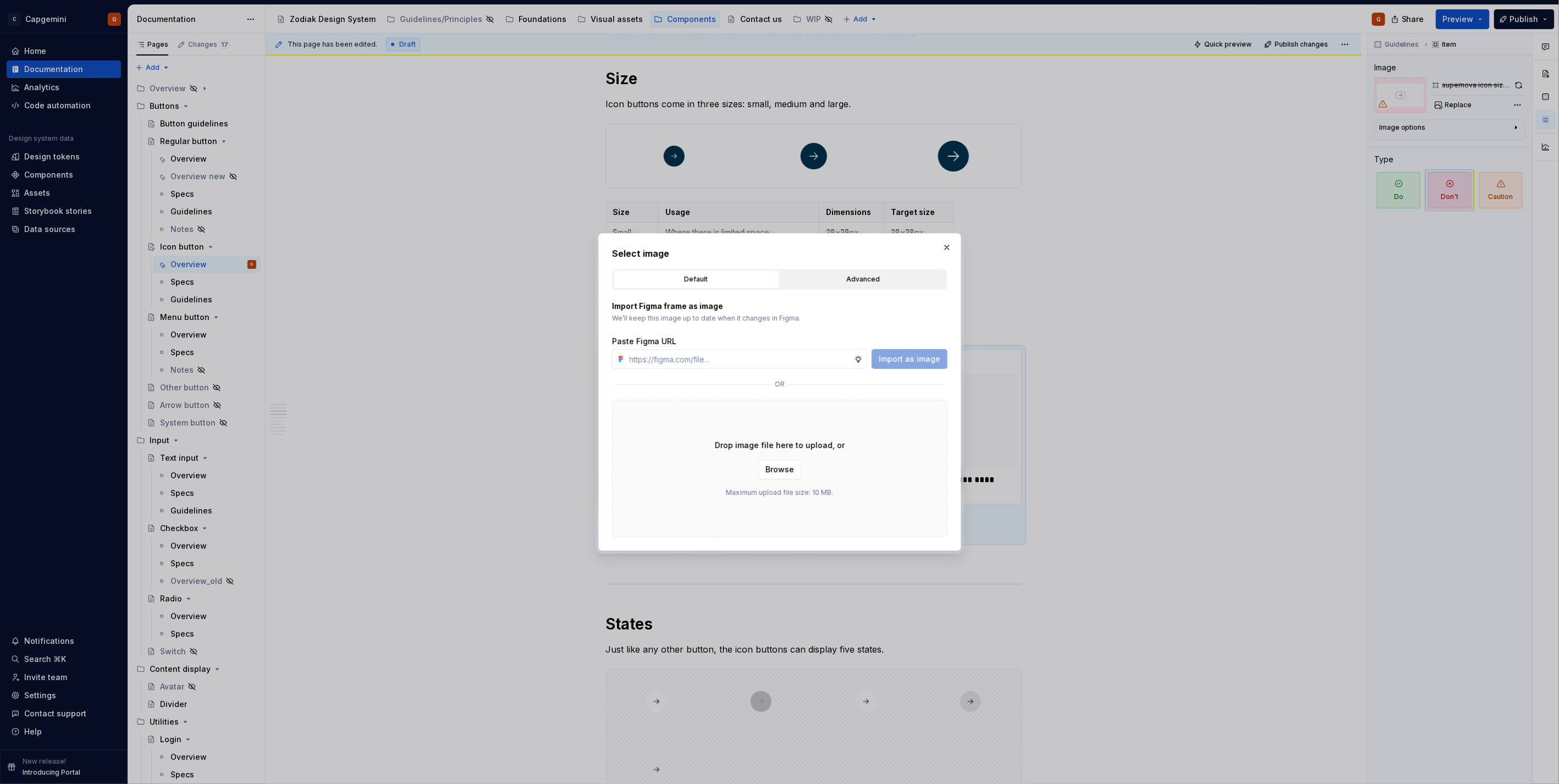
click at [849, 279] on div "Advanced" at bounding box center [864, 279] width 159 height 11
type textarea "*"
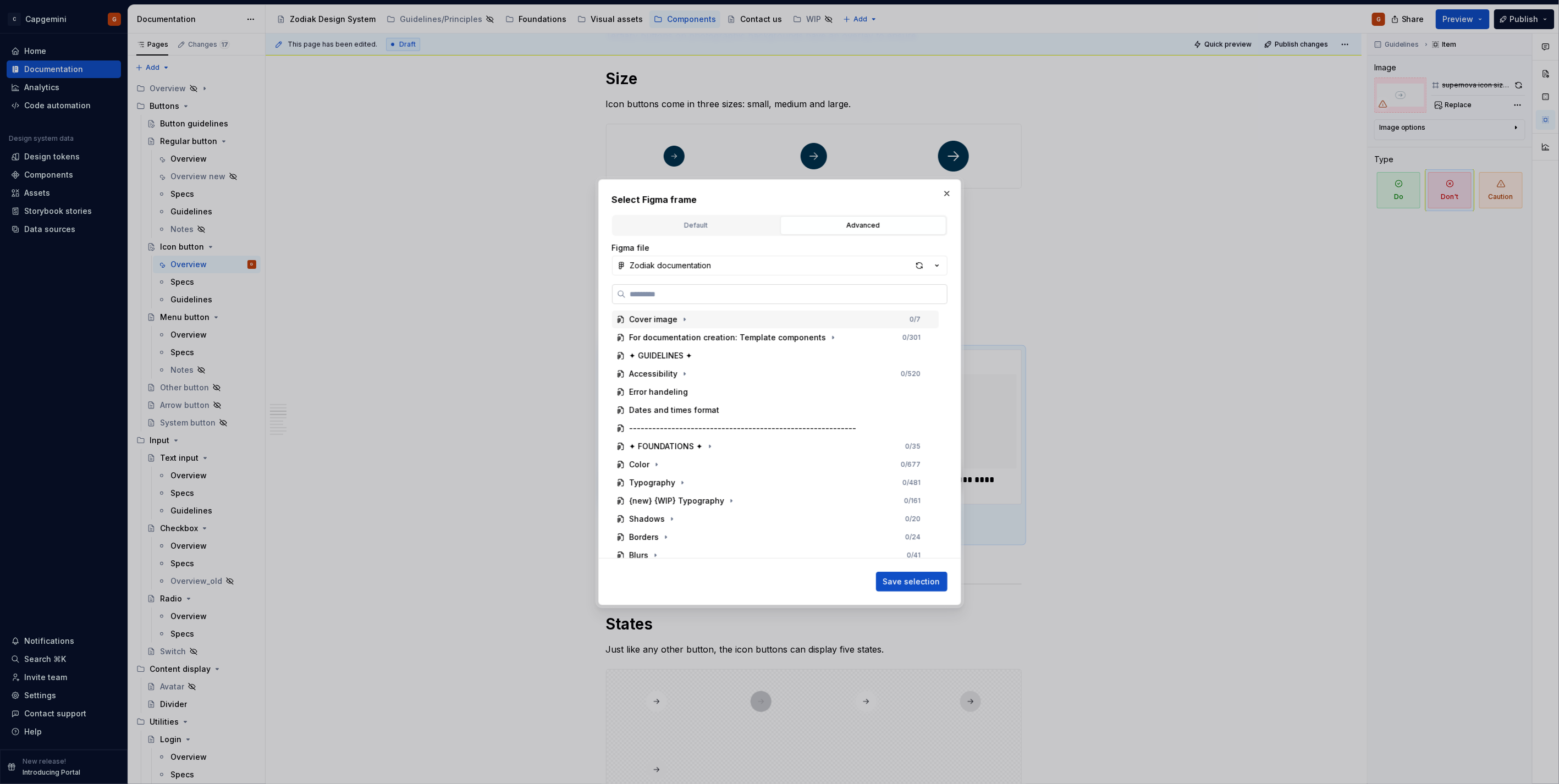
click at [664, 300] on label at bounding box center [780, 294] width 335 height 20
click at [664, 299] on input "search" at bounding box center [786, 294] width 321 height 11
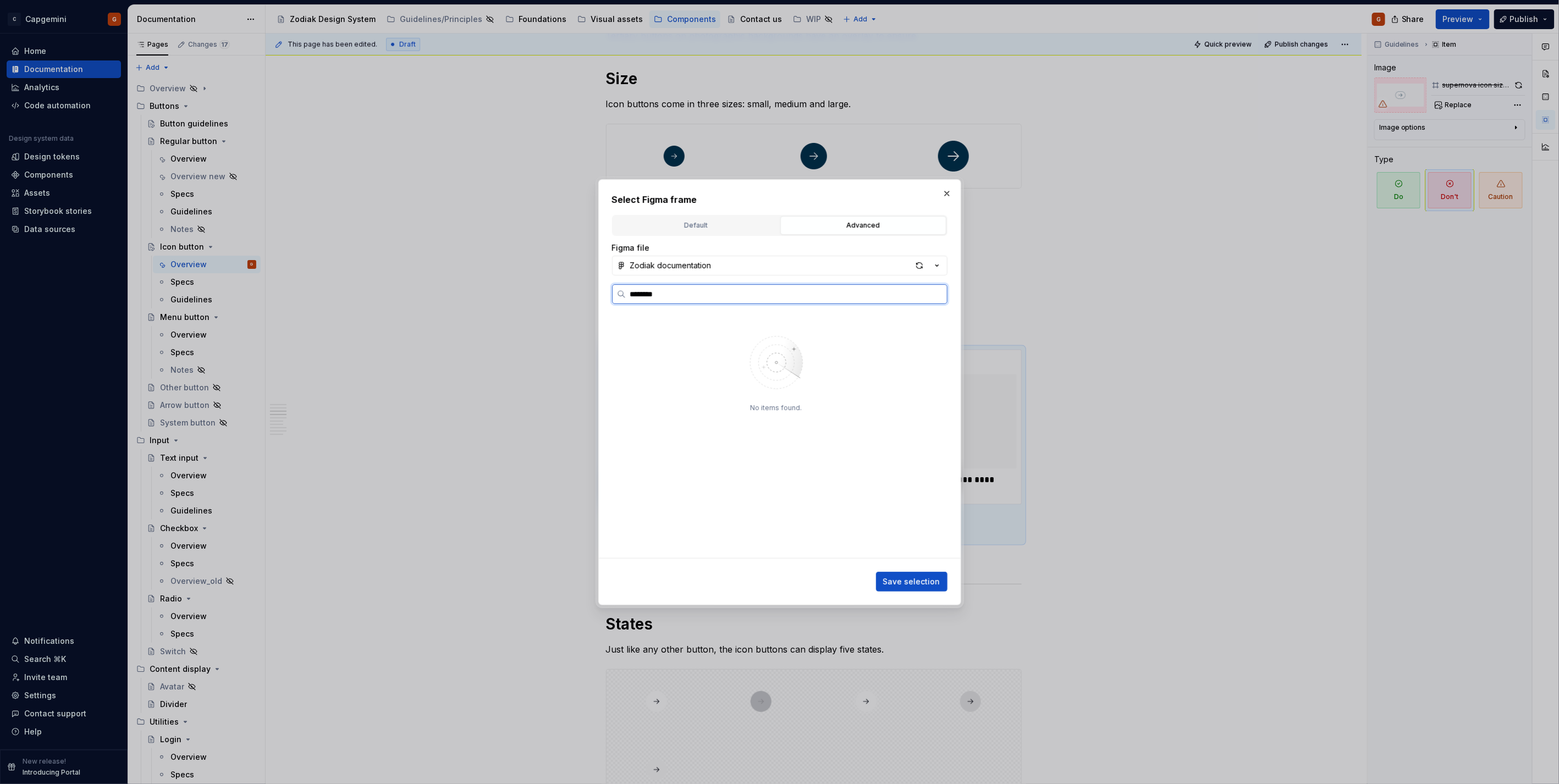
type input "********"
click at [754, 407] on div "supernova icon str oke dont" at bounding box center [734, 410] width 104 height 11
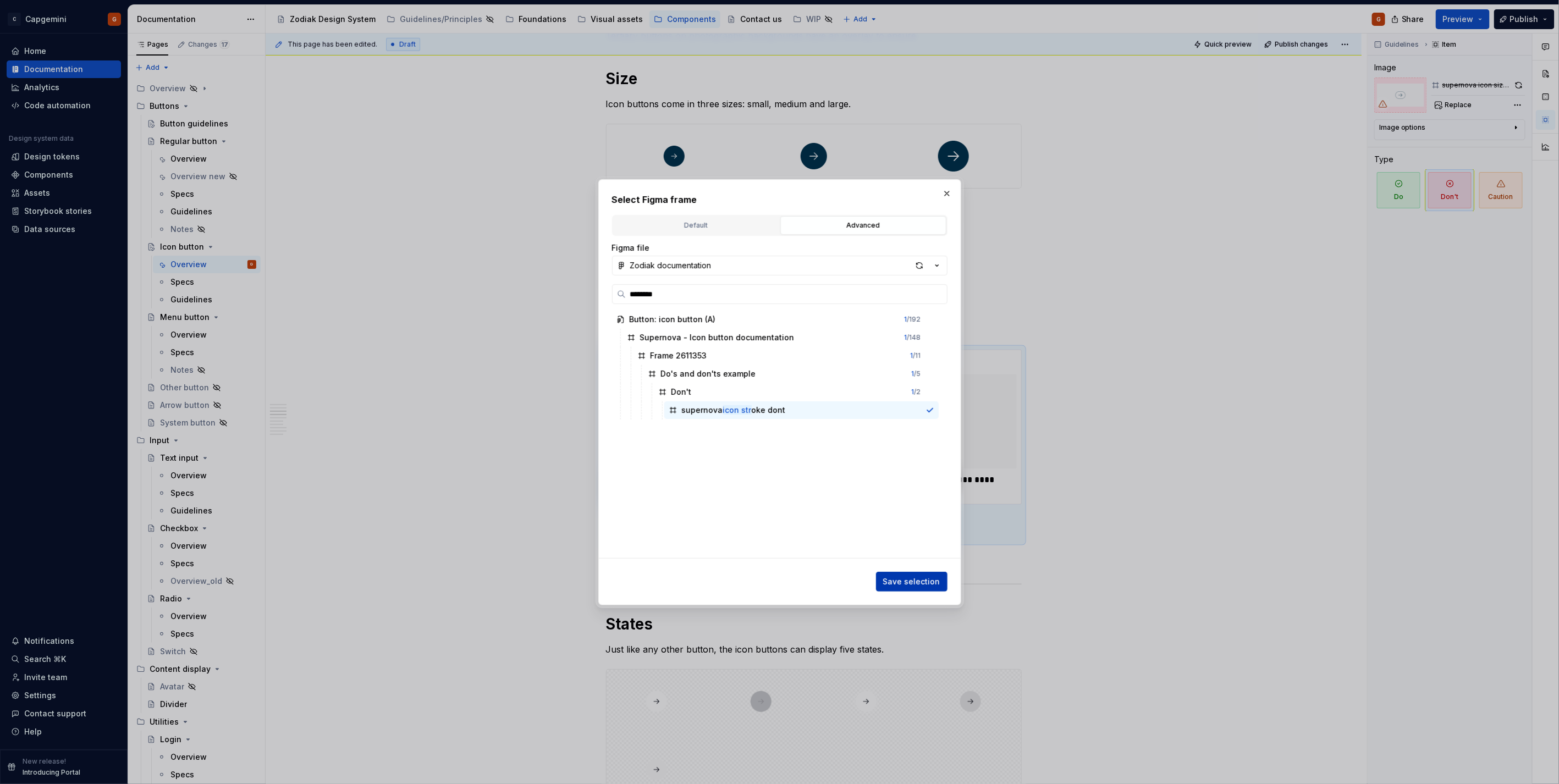
click at [907, 575] on button "Save selection" at bounding box center [911, 581] width 71 height 20
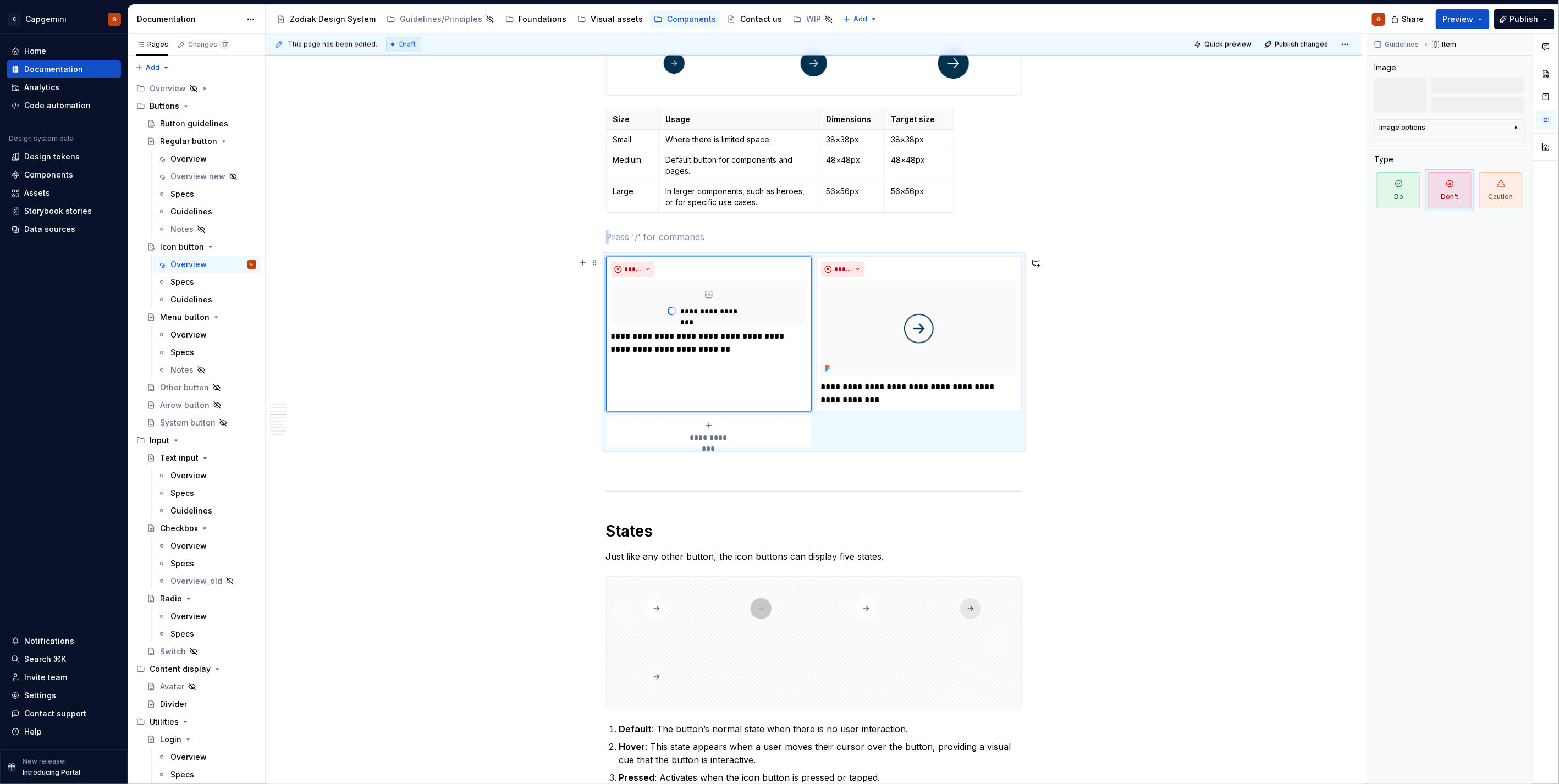
scroll to position [952, 0]
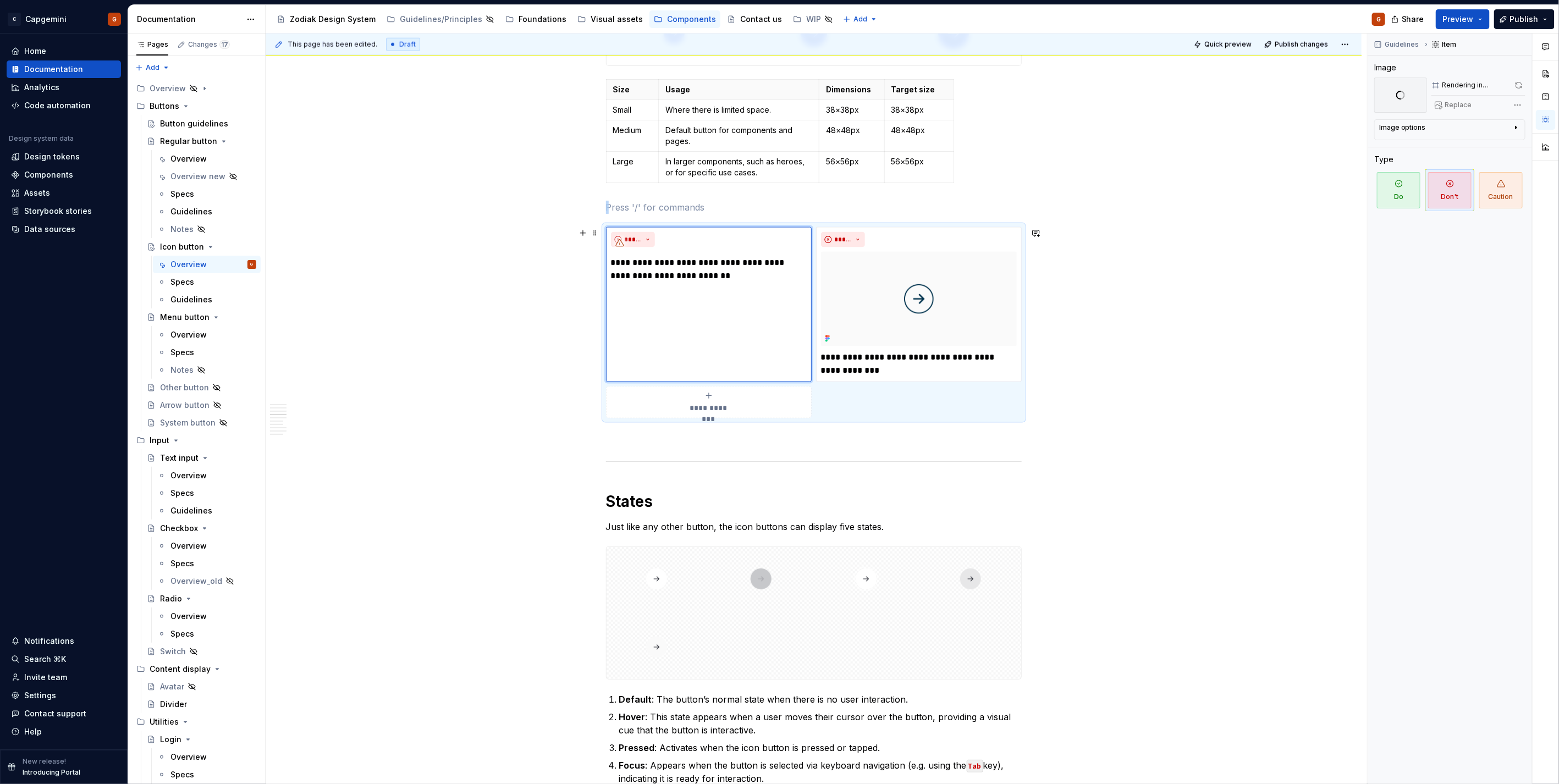
click at [884, 400] on div "**********" at bounding box center [813, 322] width 416 height 191
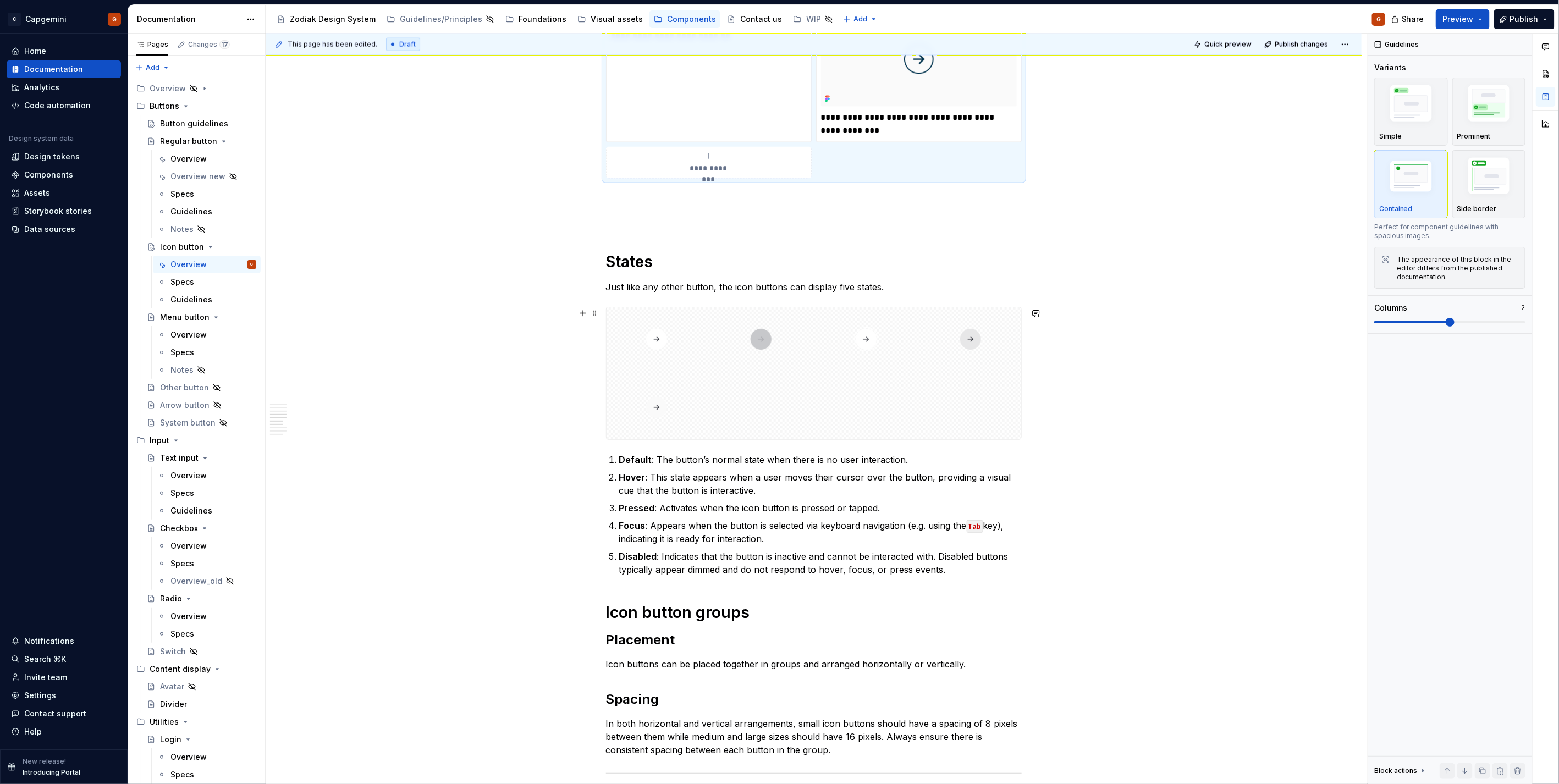
scroll to position [1195, 0]
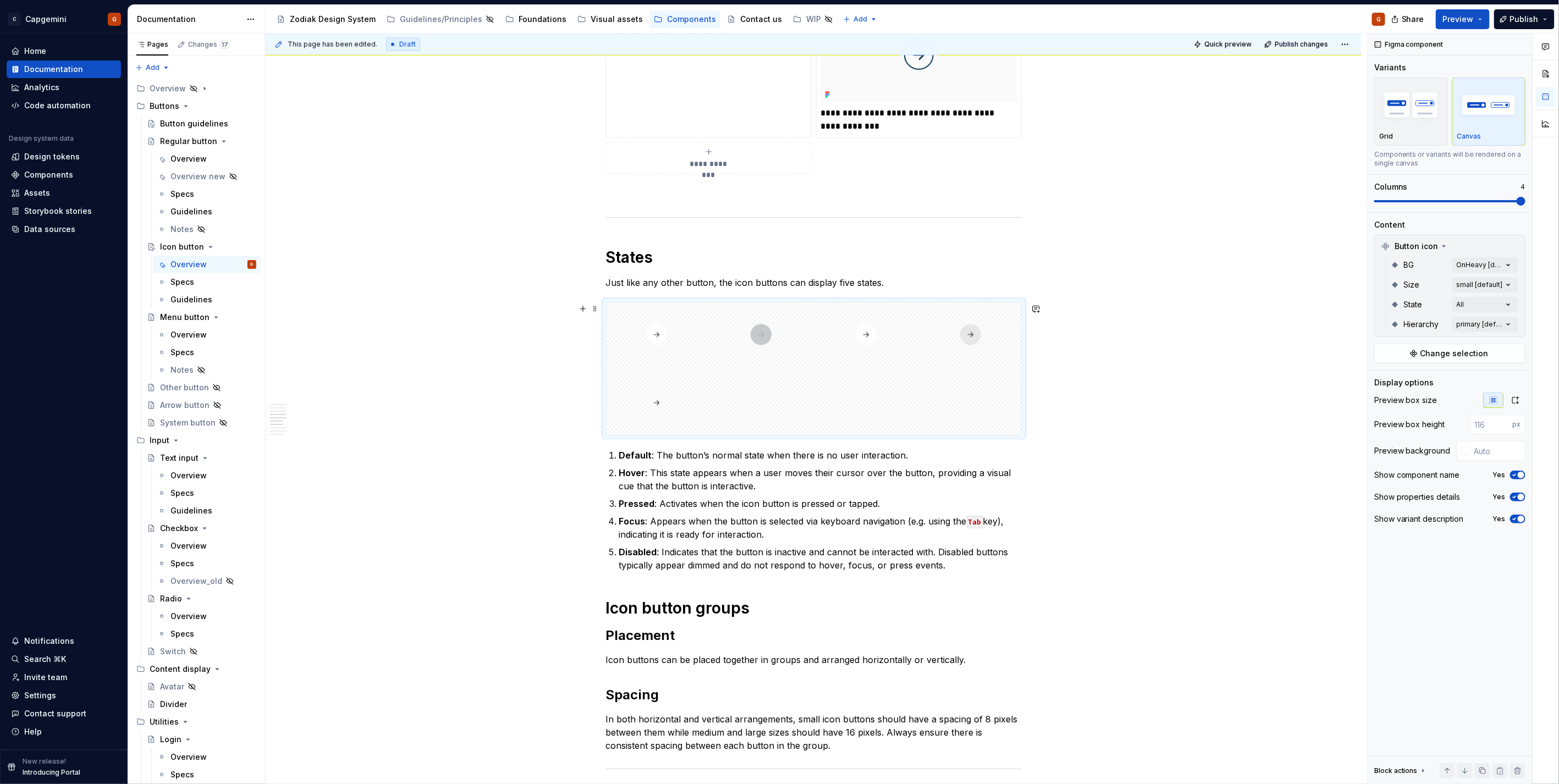
click at [868, 378] on div at bounding box center [813, 369] width 415 height 132
click at [1451, 347] on button "Change selection" at bounding box center [1450, 353] width 151 height 20
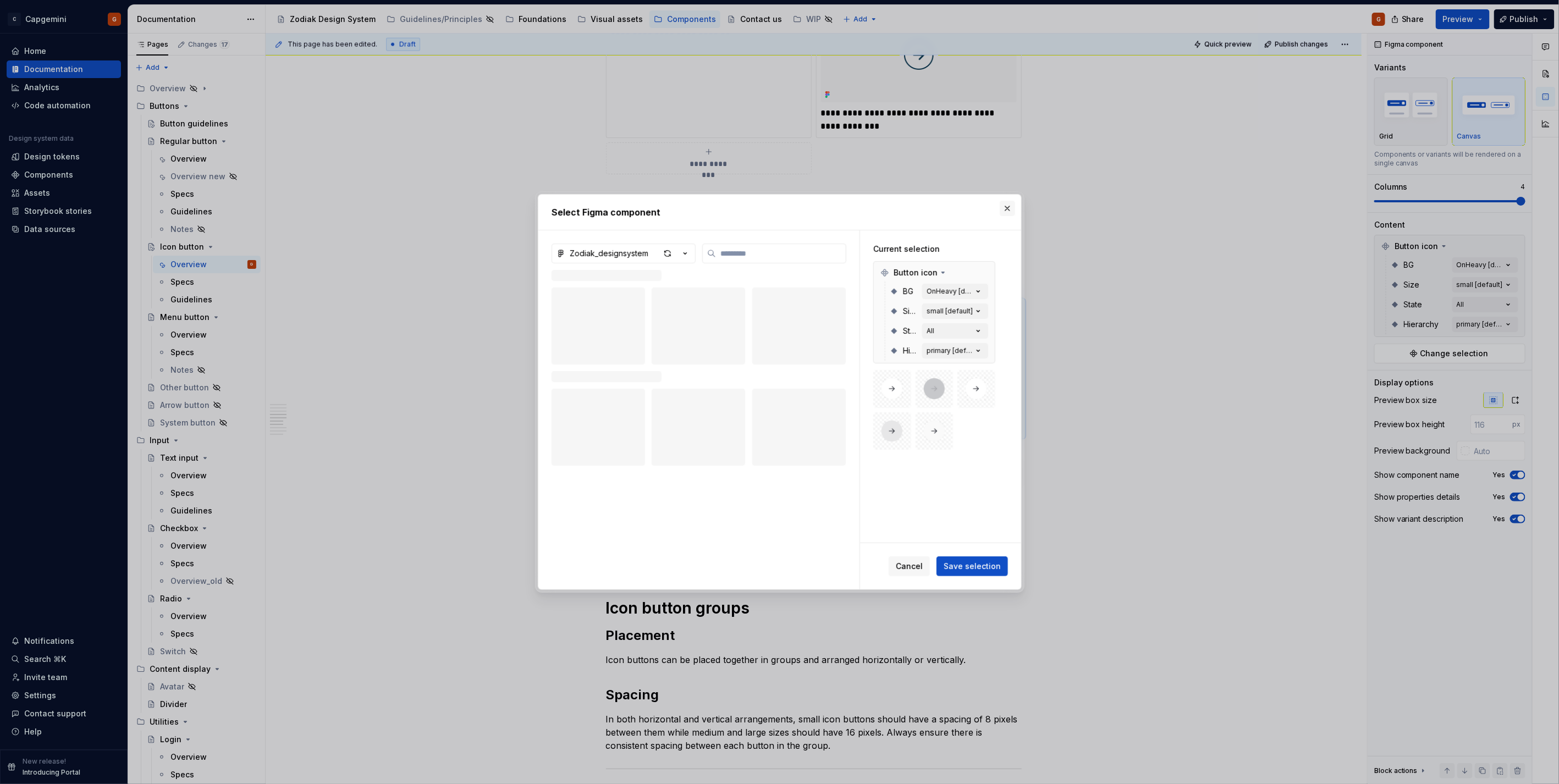
click at [1004, 211] on button "button" at bounding box center [1007, 208] width 15 height 15
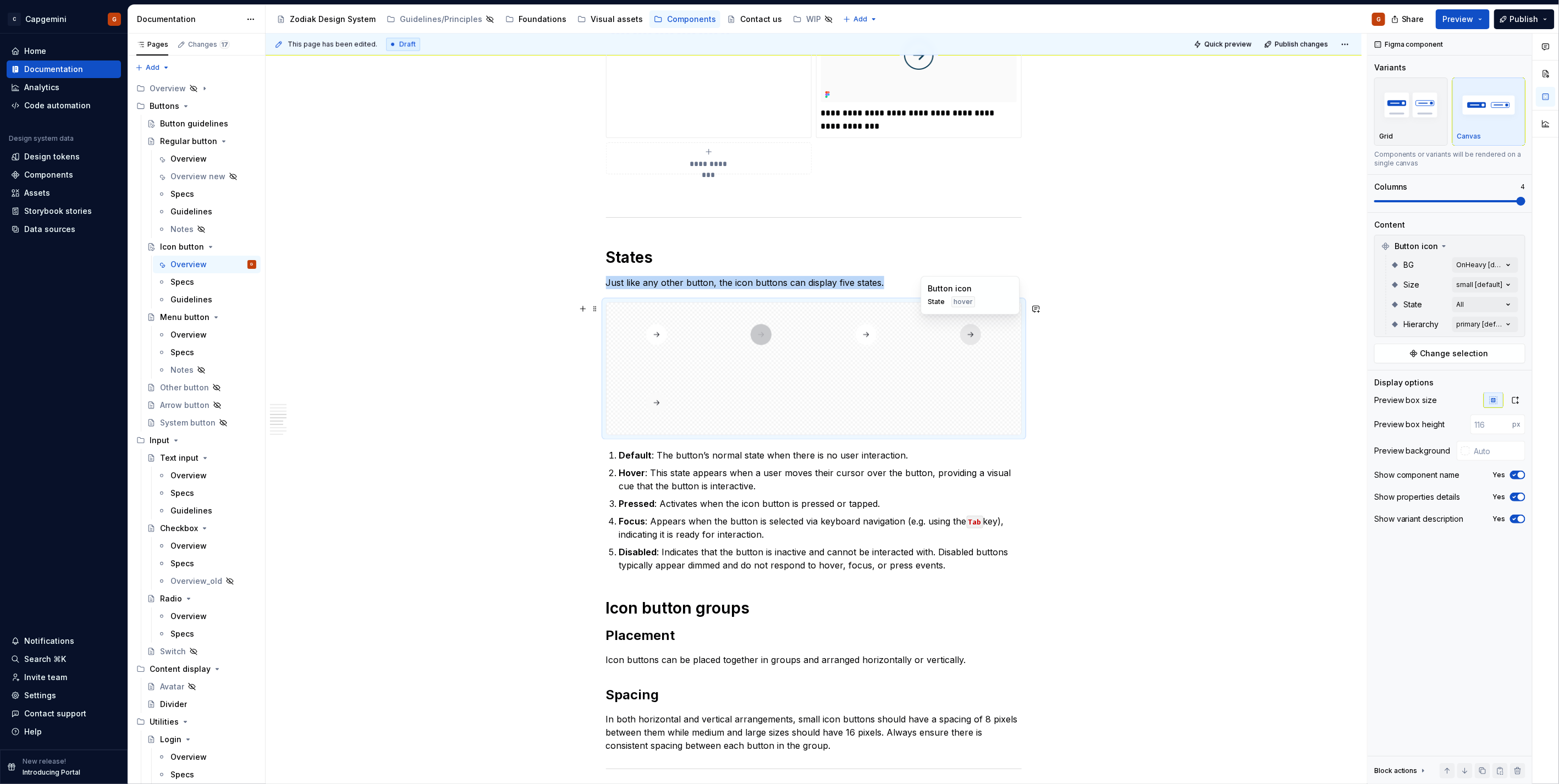
click at [936, 338] on div at bounding box center [971, 335] width 100 height 64
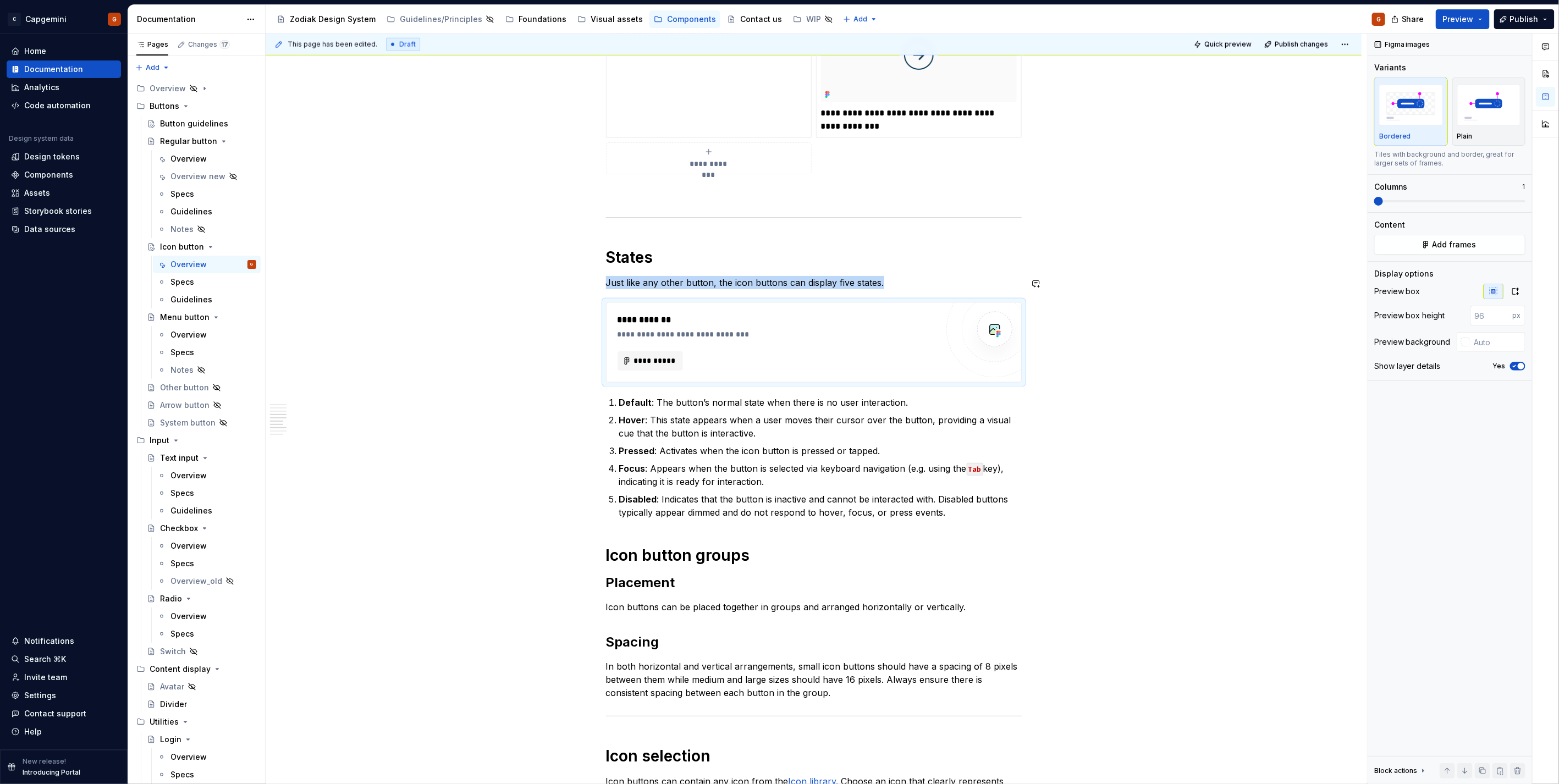
type textarea "*"
click at [658, 354] on button "**********" at bounding box center [650, 361] width 66 height 20
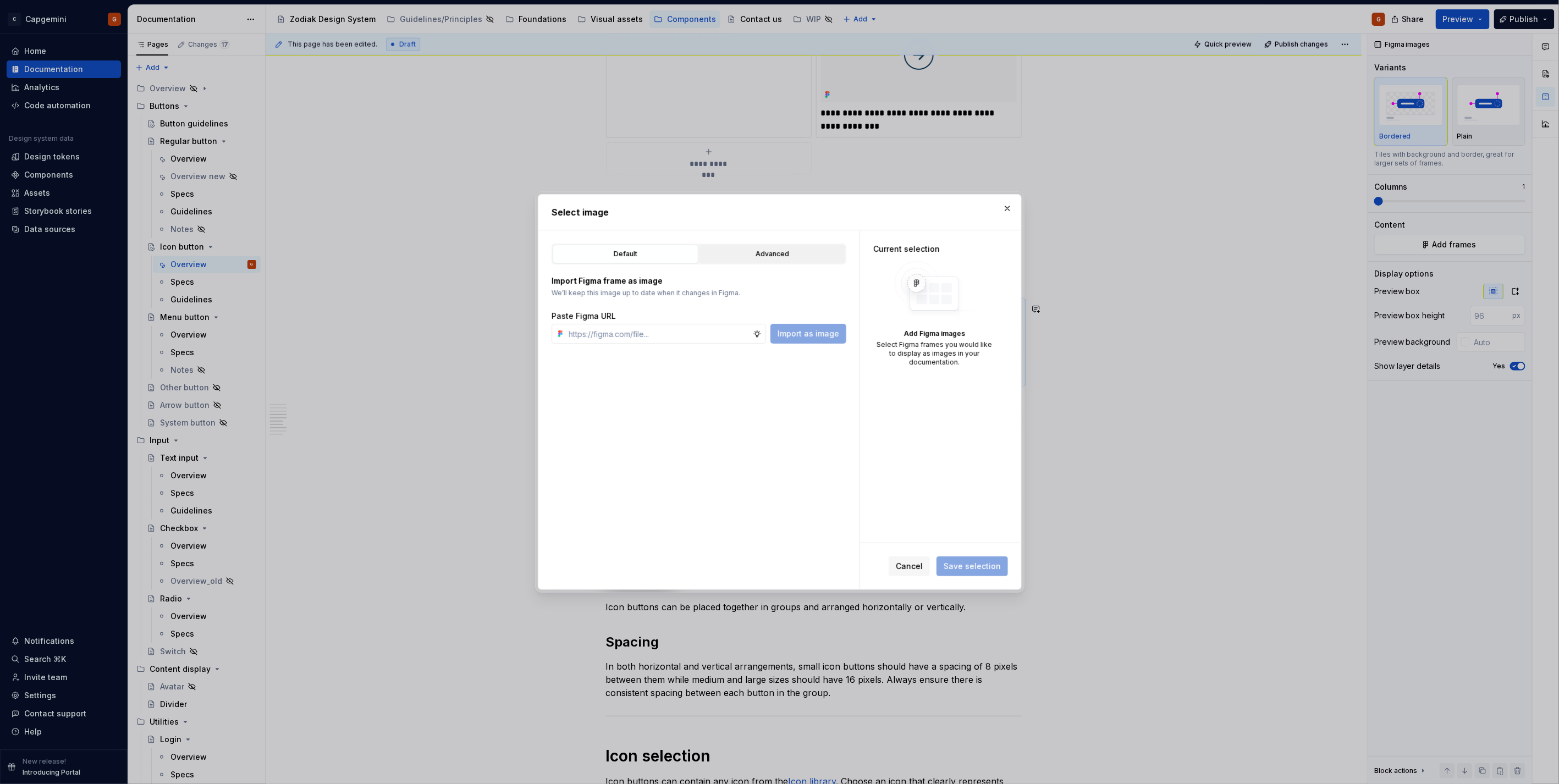
click at [734, 262] on button "Advanced" at bounding box center [772, 253] width 146 height 19
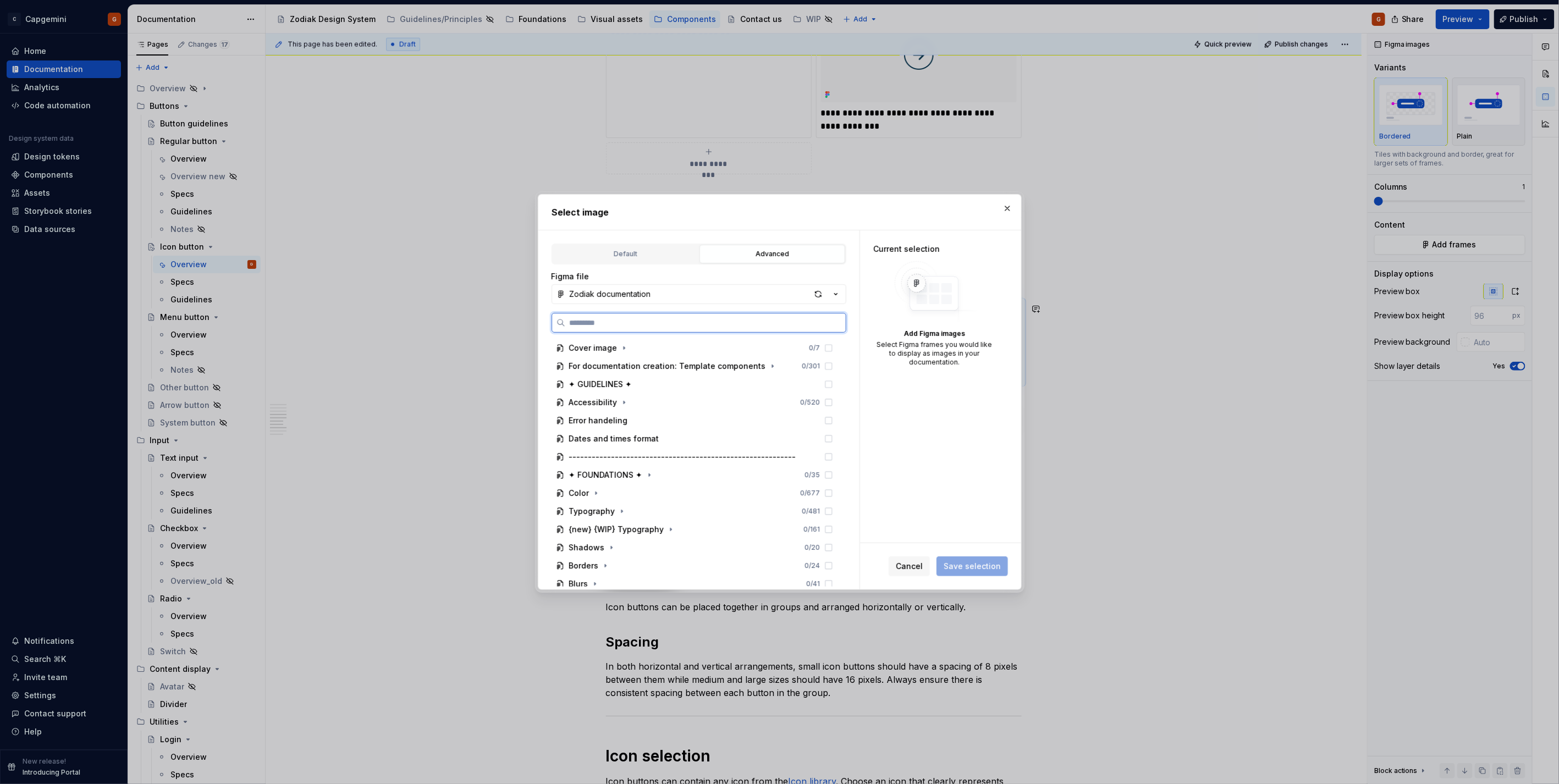
click at [680, 322] on input "search" at bounding box center [705, 322] width 280 height 11
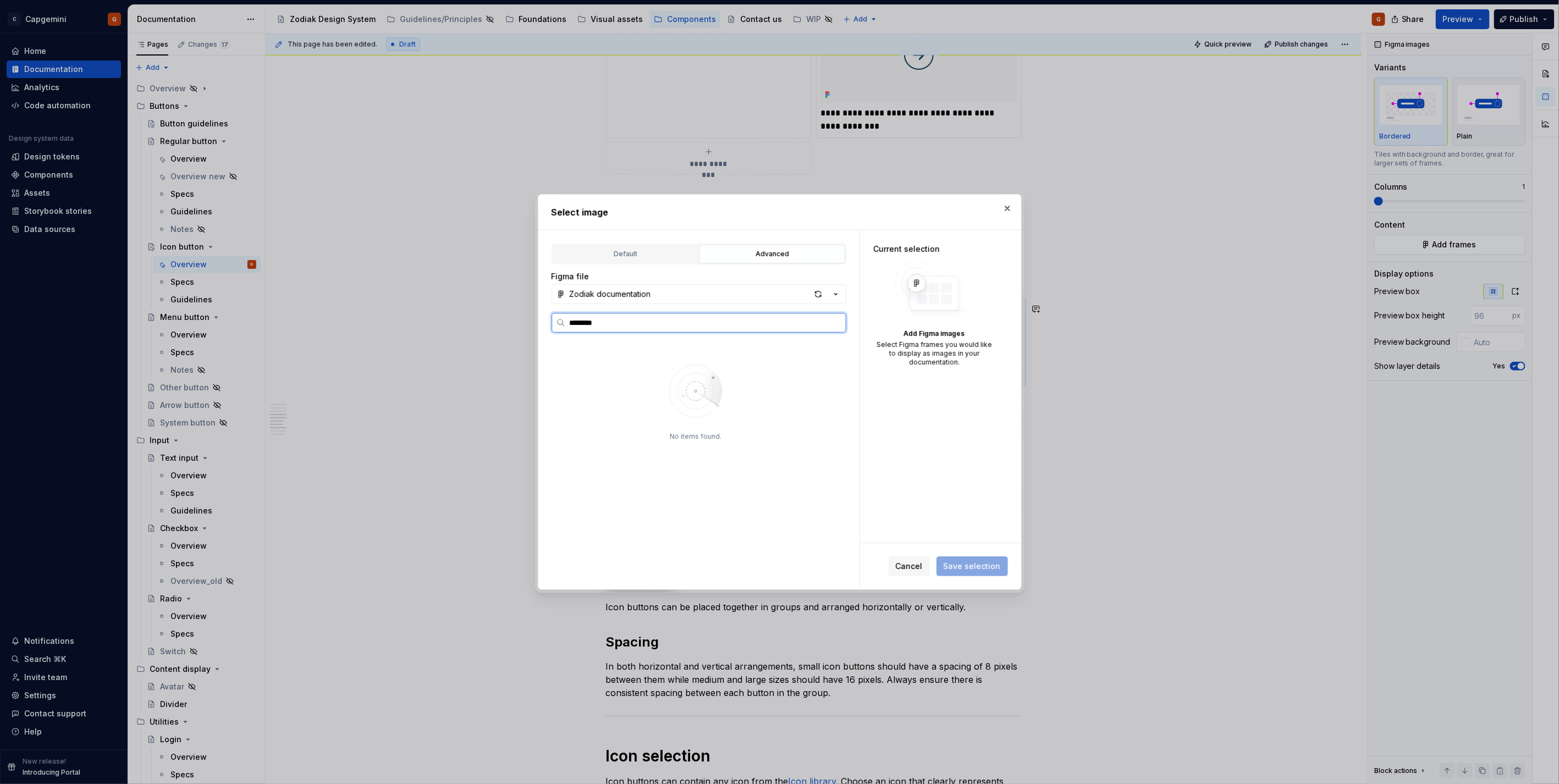
click at [587, 326] on input "********" at bounding box center [705, 322] width 280 height 11
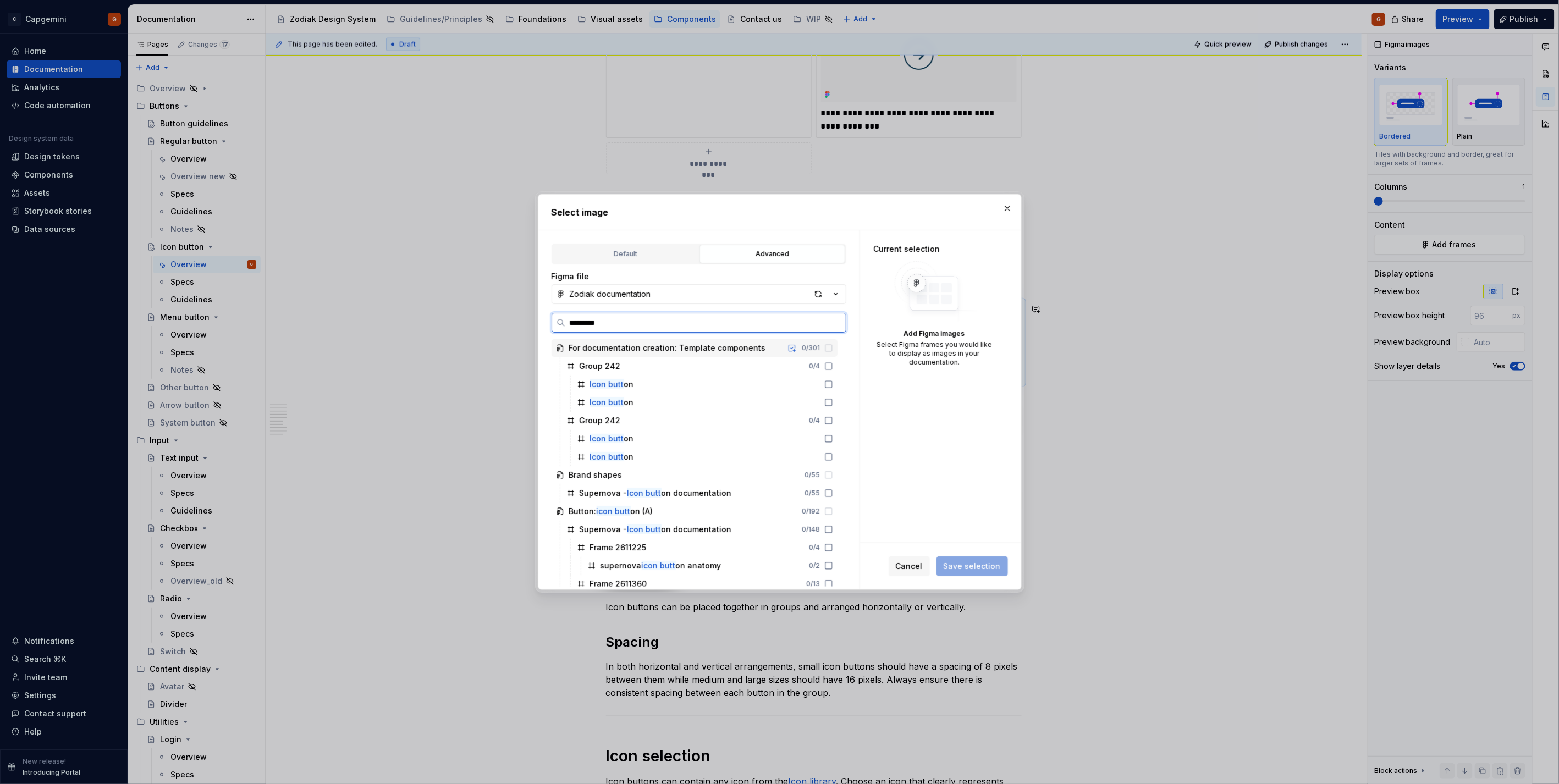
click at [625, 321] on input "*********" at bounding box center [705, 322] width 280 height 11
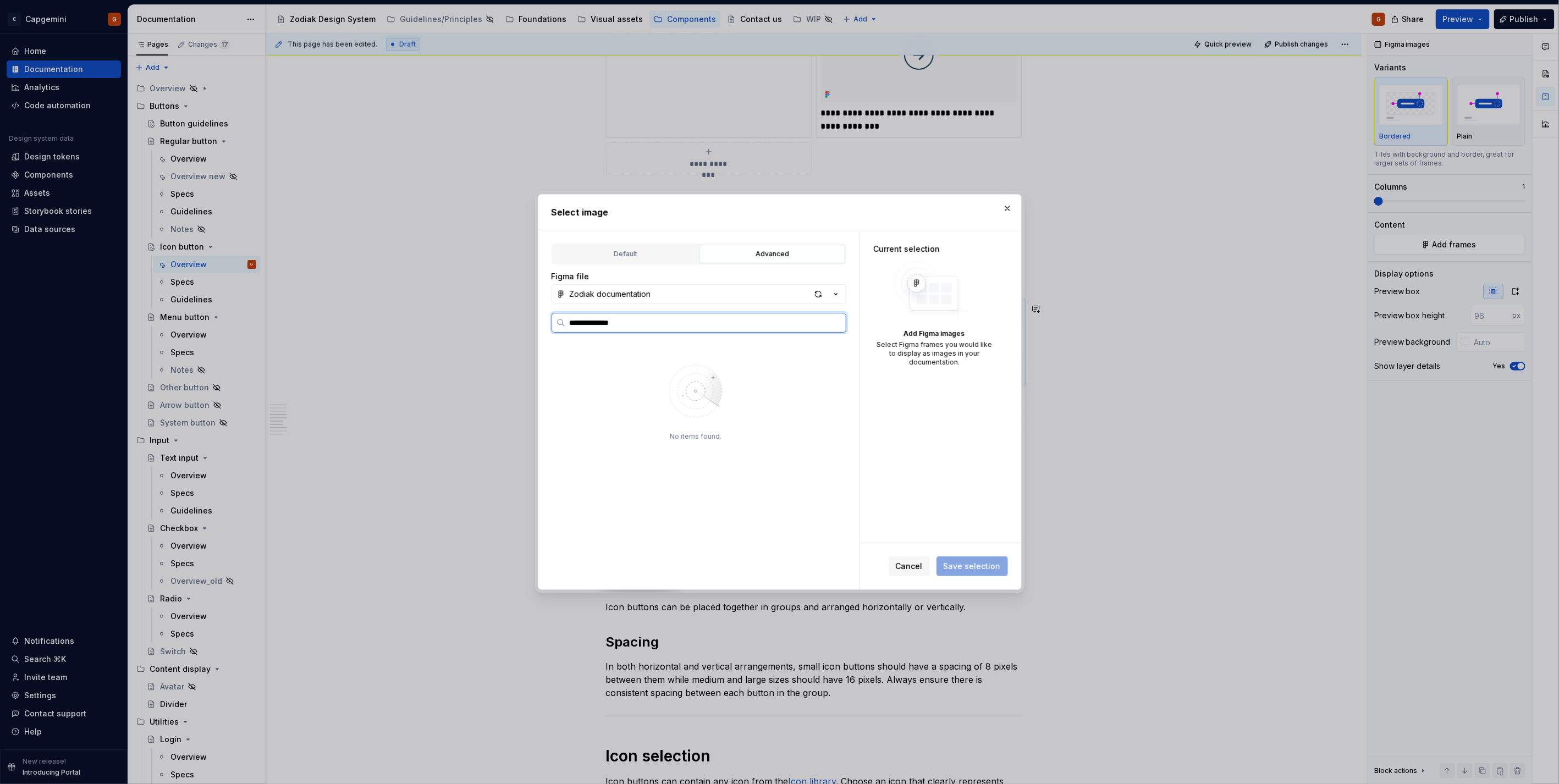
type input "**********"
click at [726, 420] on div "supernova icon button st ates 0 / 2" at bounding box center [715, 420] width 244 height 18
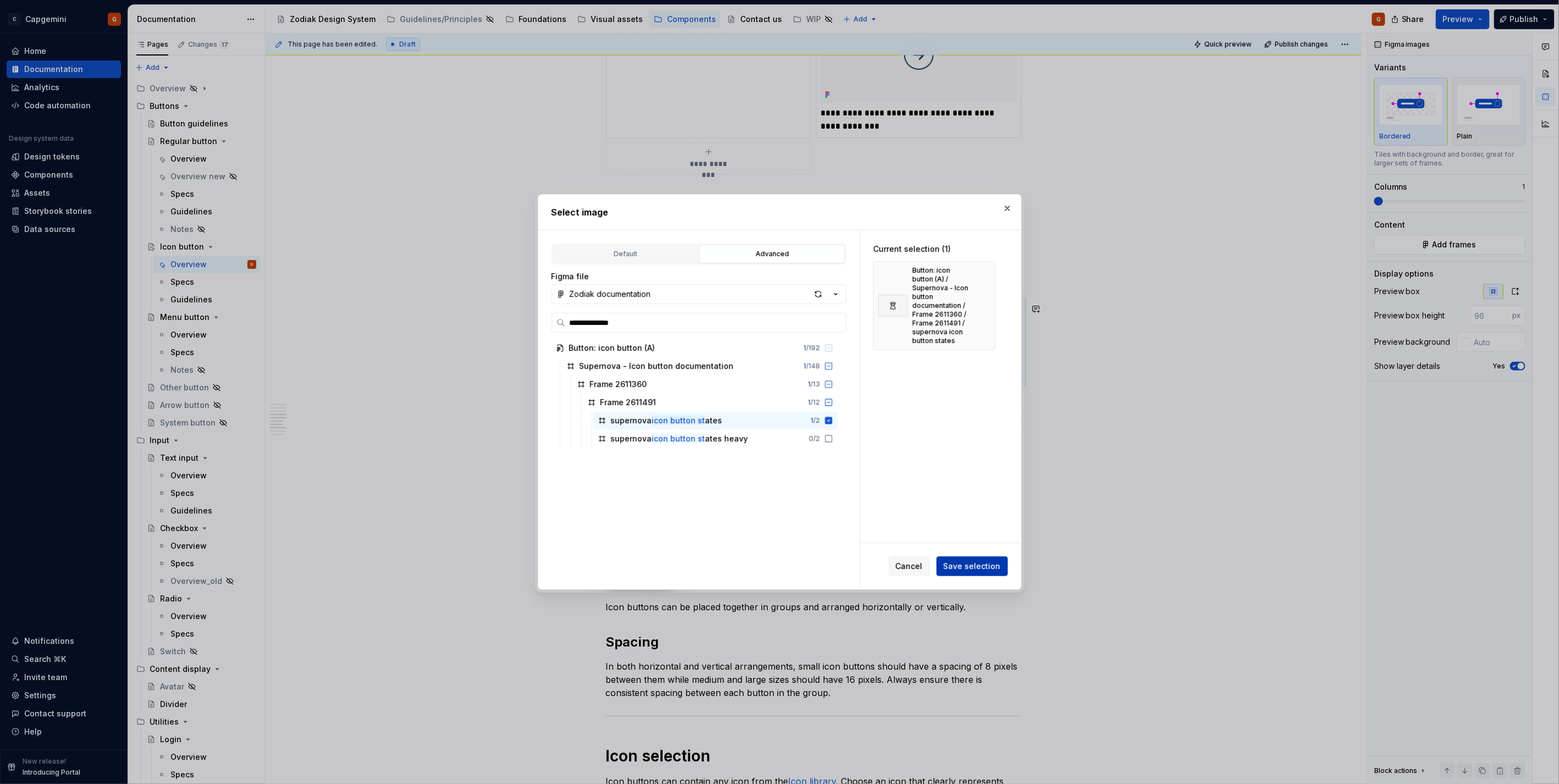
click at [994, 562] on span "Save selection" at bounding box center [972, 566] width 57 height 11
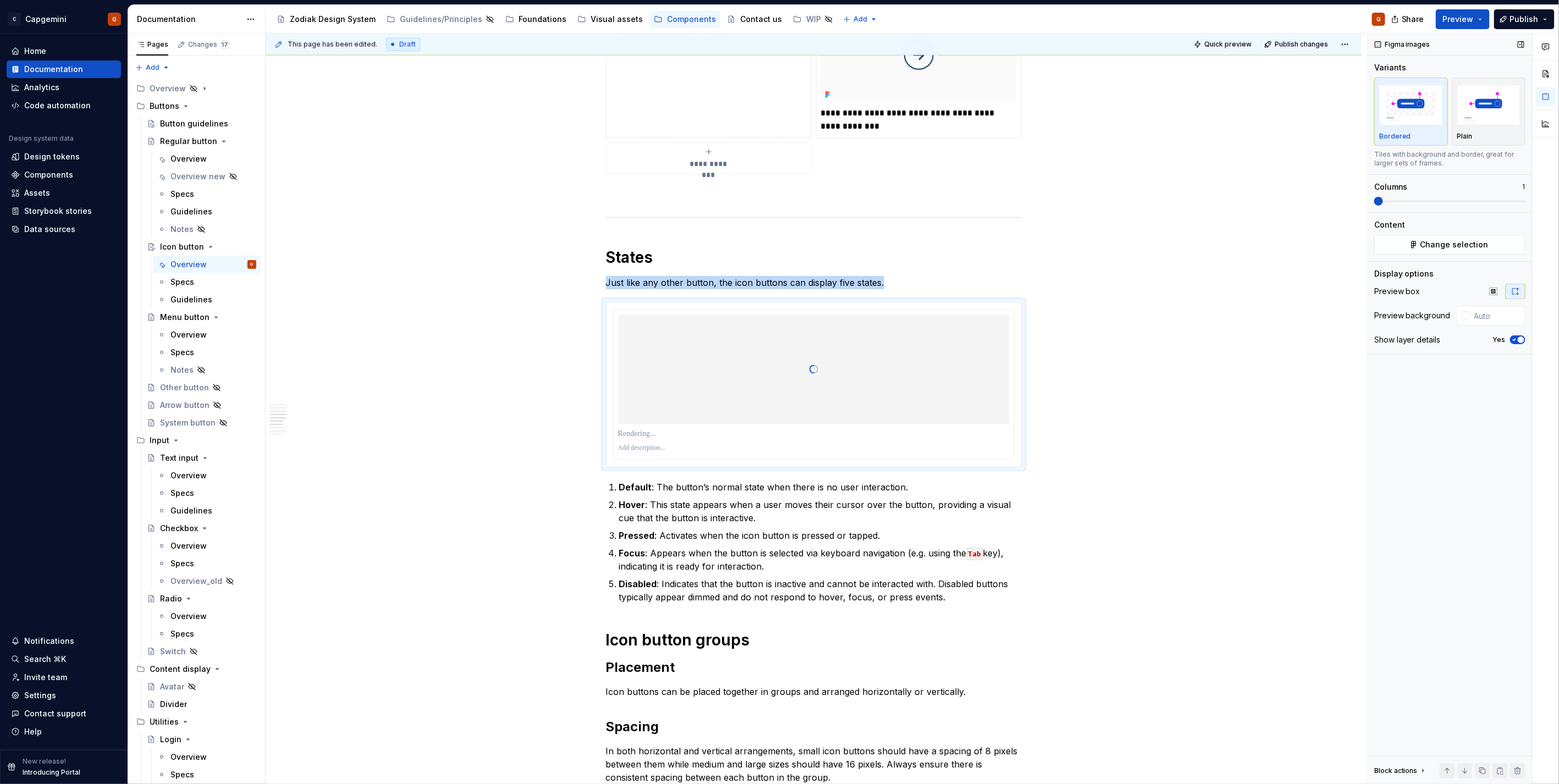
click at [1514, 342] on icon "button" at bounding box center [1514, 339] width 9 height 7
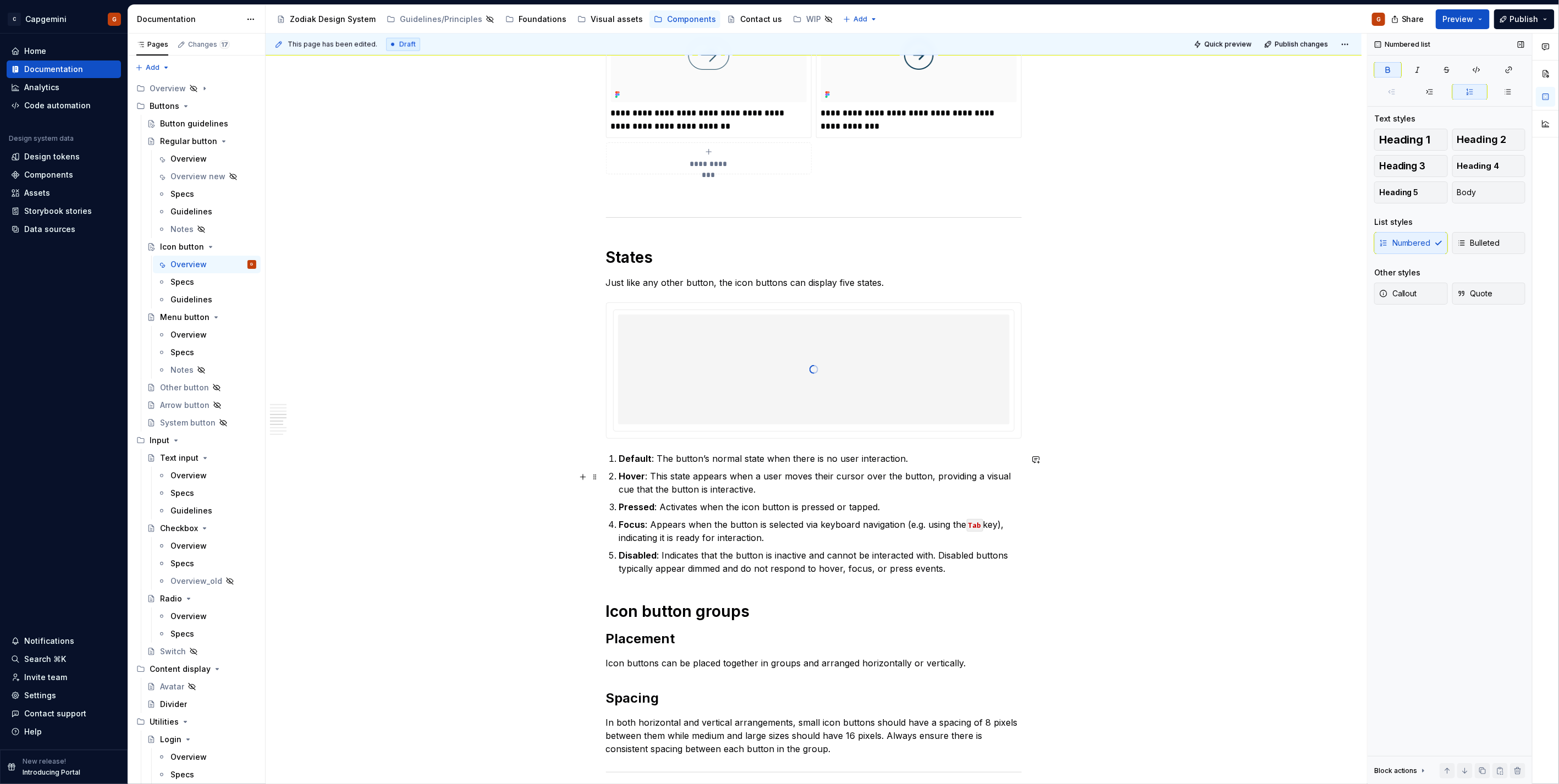
click at [864, 469] on ol "Default : The button’s normal state when there is no user interaction. Hover : …" at bounding box center [820, 514] width 402 height 123
click at [898, 278] on p "Just like any other button, the icon buttons can display five states." at bounding box center [813, 283] width 416 height 13
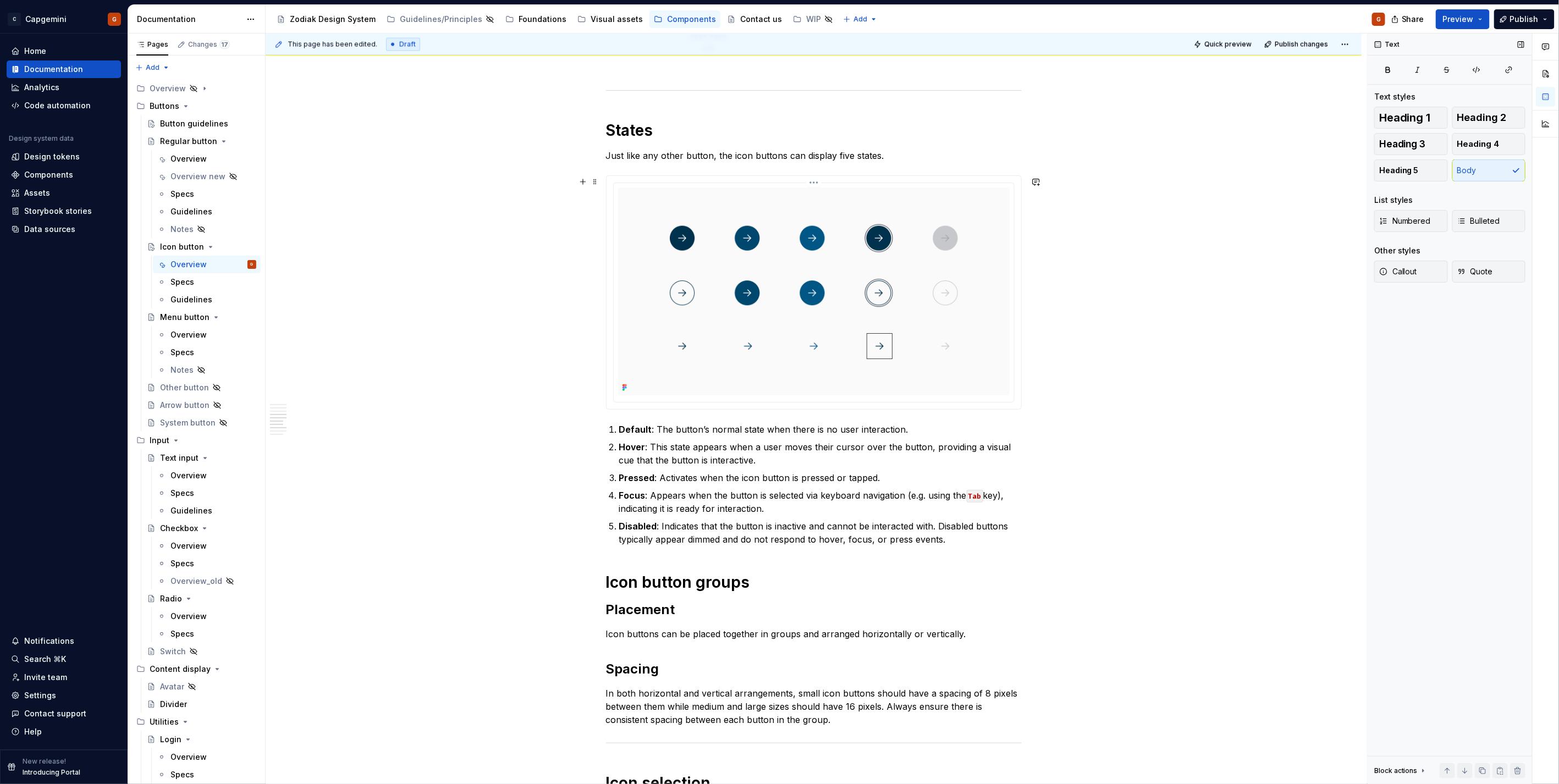
scroll to position [1318, 0]
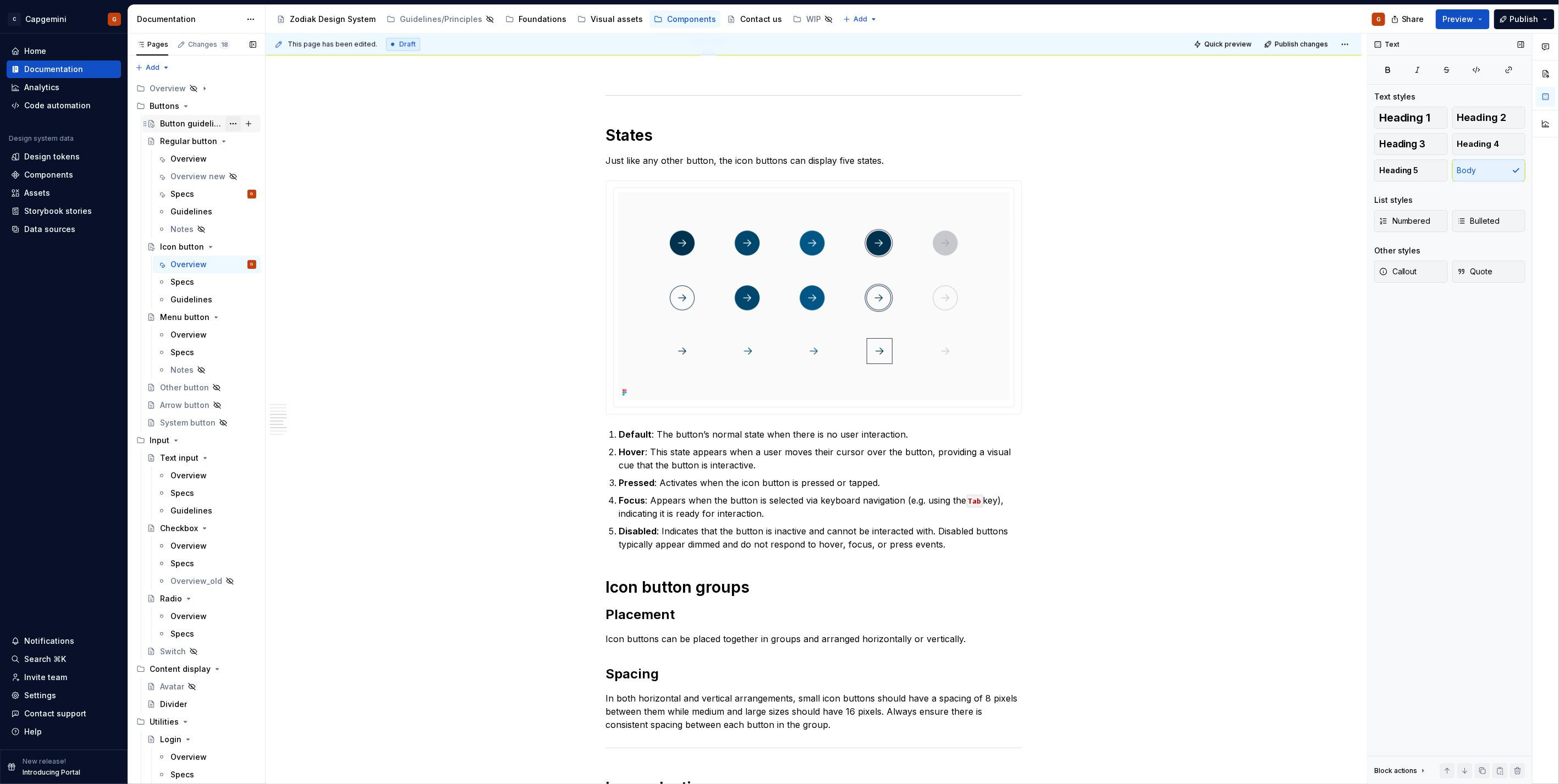
click at [227, 123] on button "Page tree" at bounding box center [233, 123] width 15 height 15
click at [425, 125] on html "C Capgemini G Home Documentation Analytics Code automation Design system data D…" at bounding box center [780, 392] width 1559 height 784
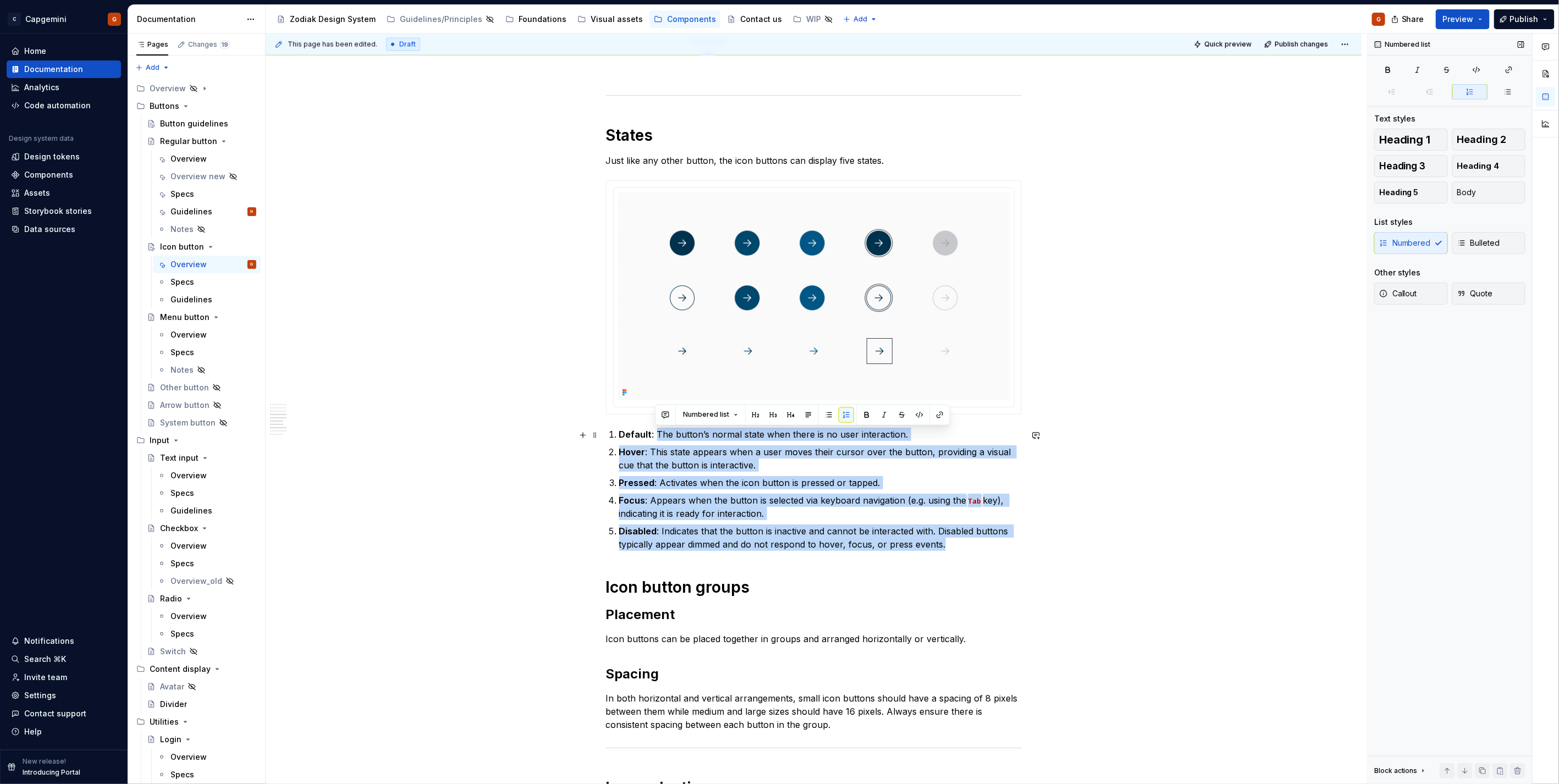
drag, startPoint x: 992, startPoint y: 543, endPoint x: 655, endPoint y: 439, distance: 352.7
click at [655, 439] on ol "Default : The button’s normal state when there is no user interaction. Hover : …" at bounding box center [820, 489] width 402 height 123
type textarea "*"
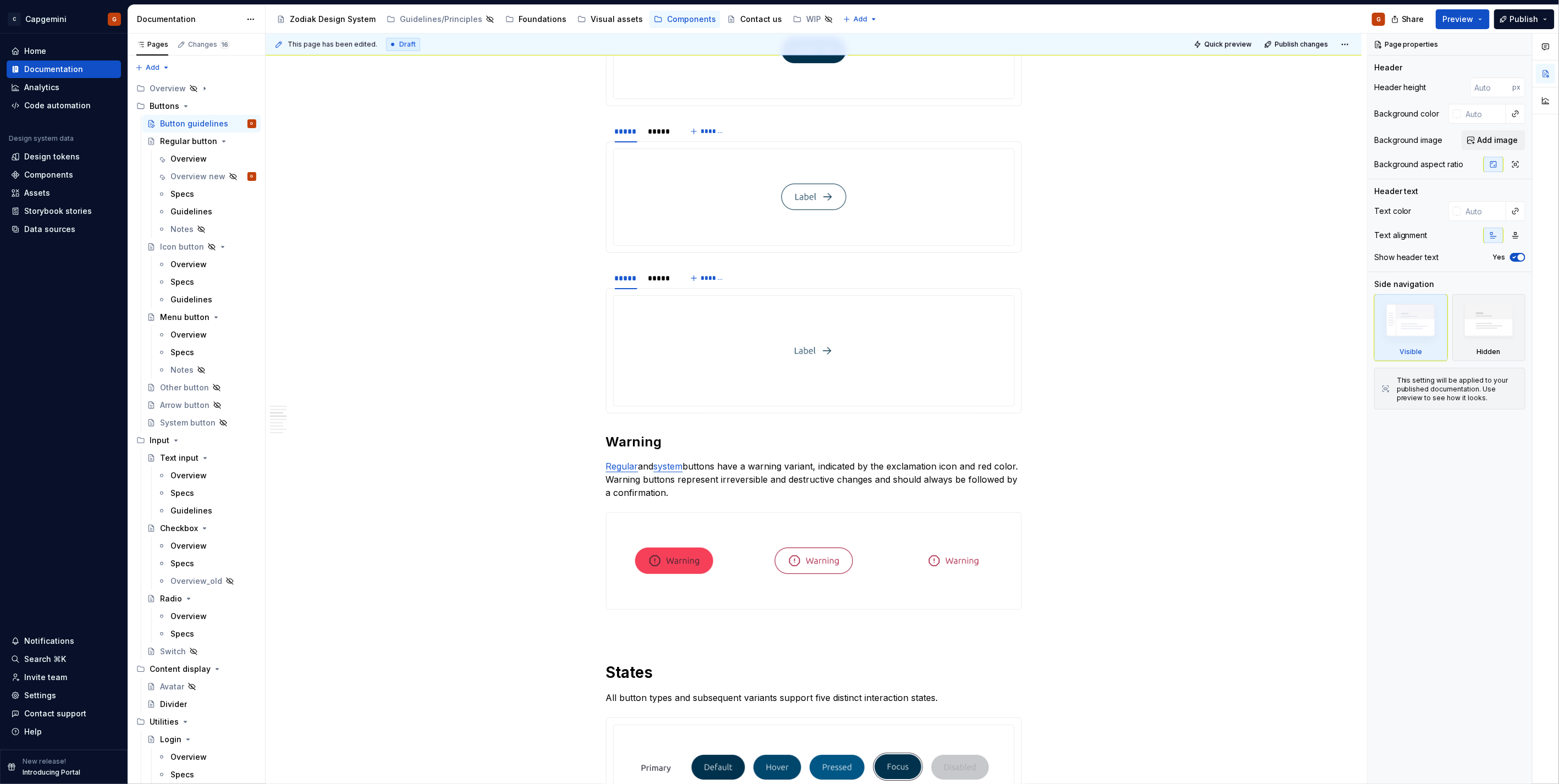
scroll to position [805, 0]
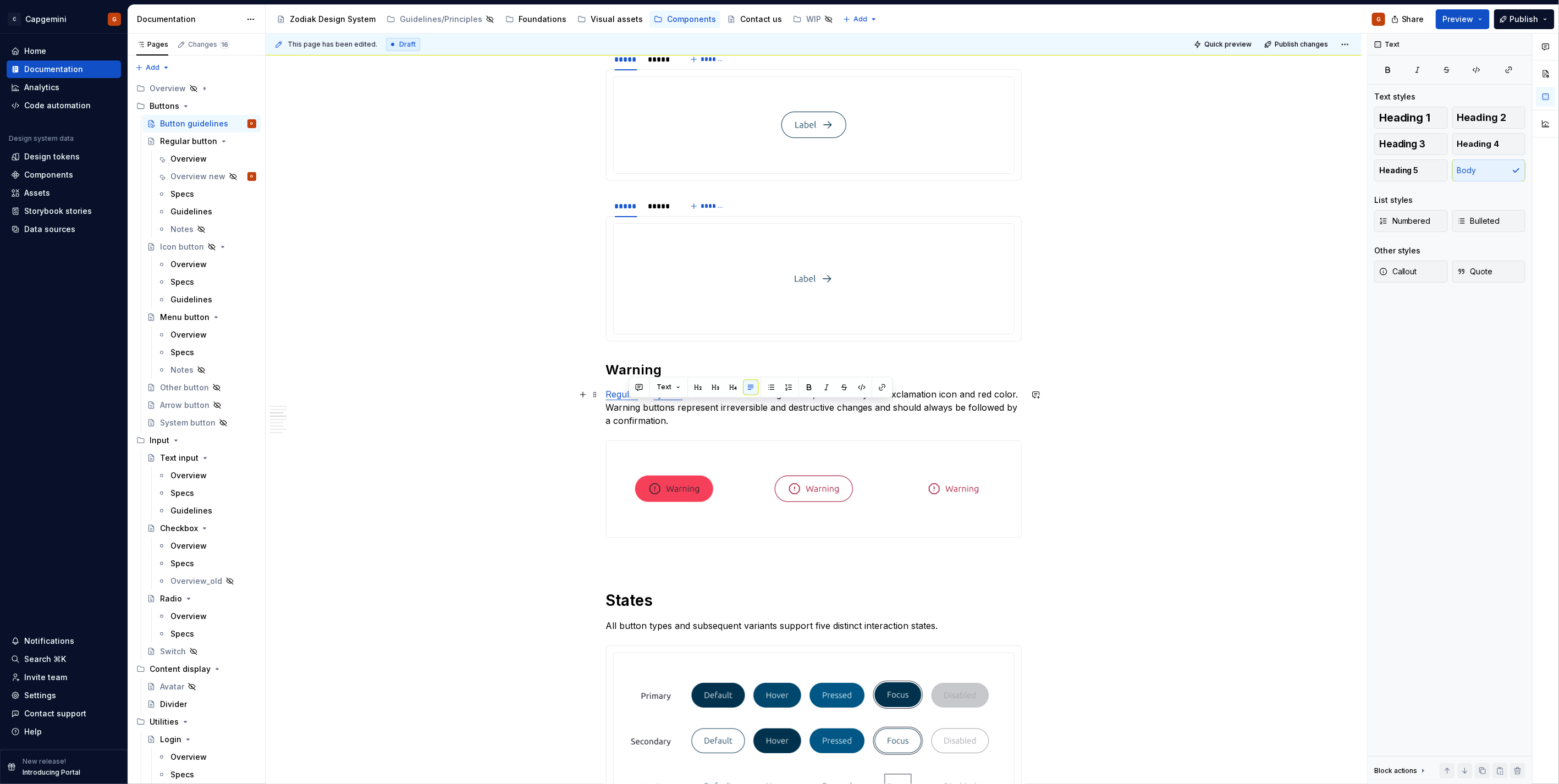
drag, startPoint x: 723, startPoint y: 420, endPoint x: 629, endPoint y: 408, distance: 94.8
click at [629, 408] on p "Regular and system buttons have a warning variant, indicated by the exclamation…" at bounding box center [813, 407] width 416 height 39
copy p "Warning buttons represent irreversible and destructive changes and should alway…"
click at [755, 414] on p "Regular and system buttons have a warning variant, indicated by the exclamation…" at bounding box center [813, 407] width 416 height 39
type textarea "*"
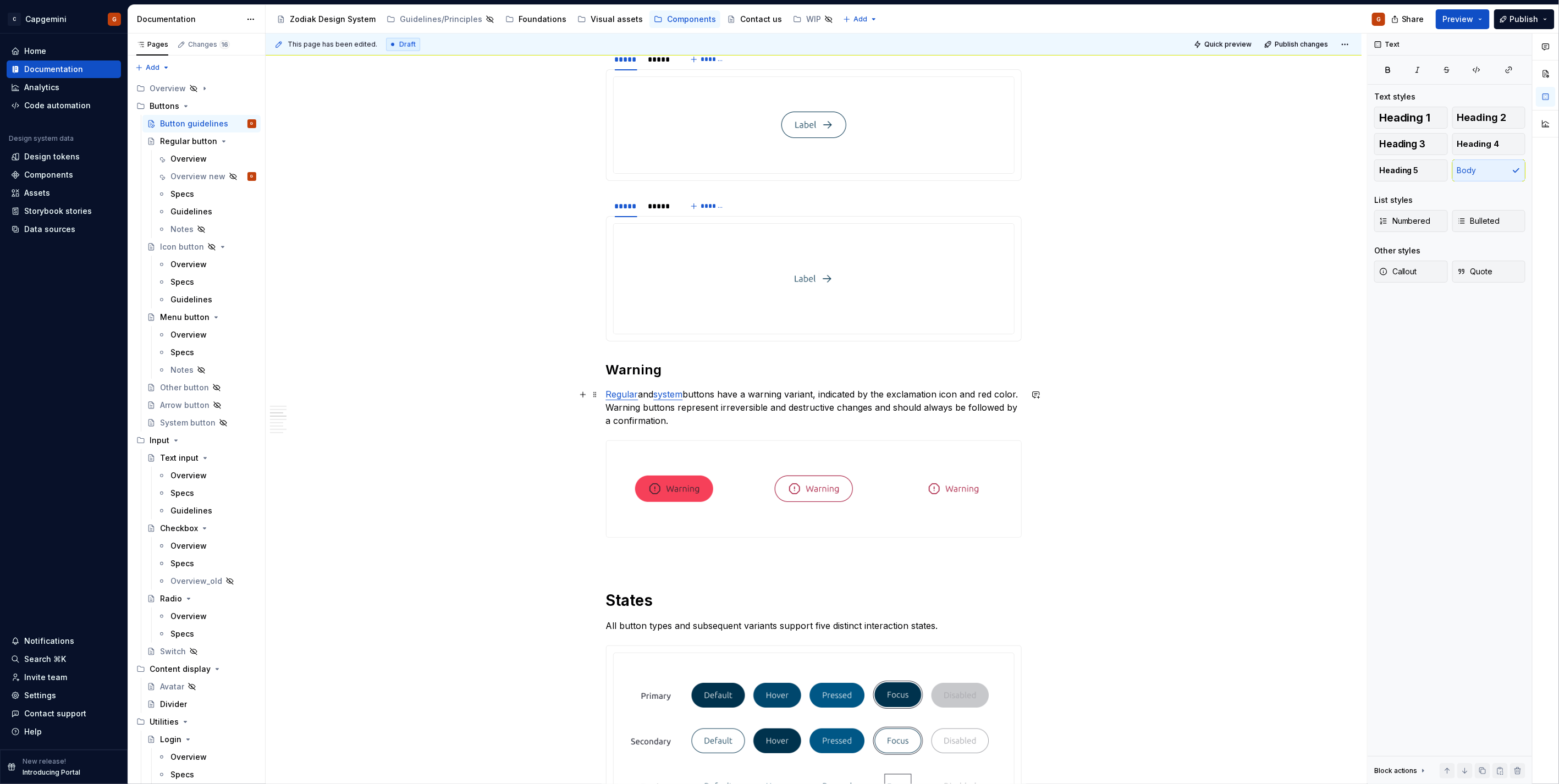
click at [735, 416] on p "Regular and system buttons have a warning variant, indicated by the exclamation…" at bounding box center [813, 407] width 416 height 39
drag, startPoint x: 661, startPoint y: 420, endPoint x: 701, endPoint y: 421, distance: 40.0
click at [662, 420] on p "Regular and system buttons have a warning variant, indicated by the exclamation…" at bounding box center [813, 407] width 416 height 39
click at [657, 421] on p "Regular and system buttons have a warning variant, indicated by the exclamation…" at bounding box center [813, 407] width 416 height 39
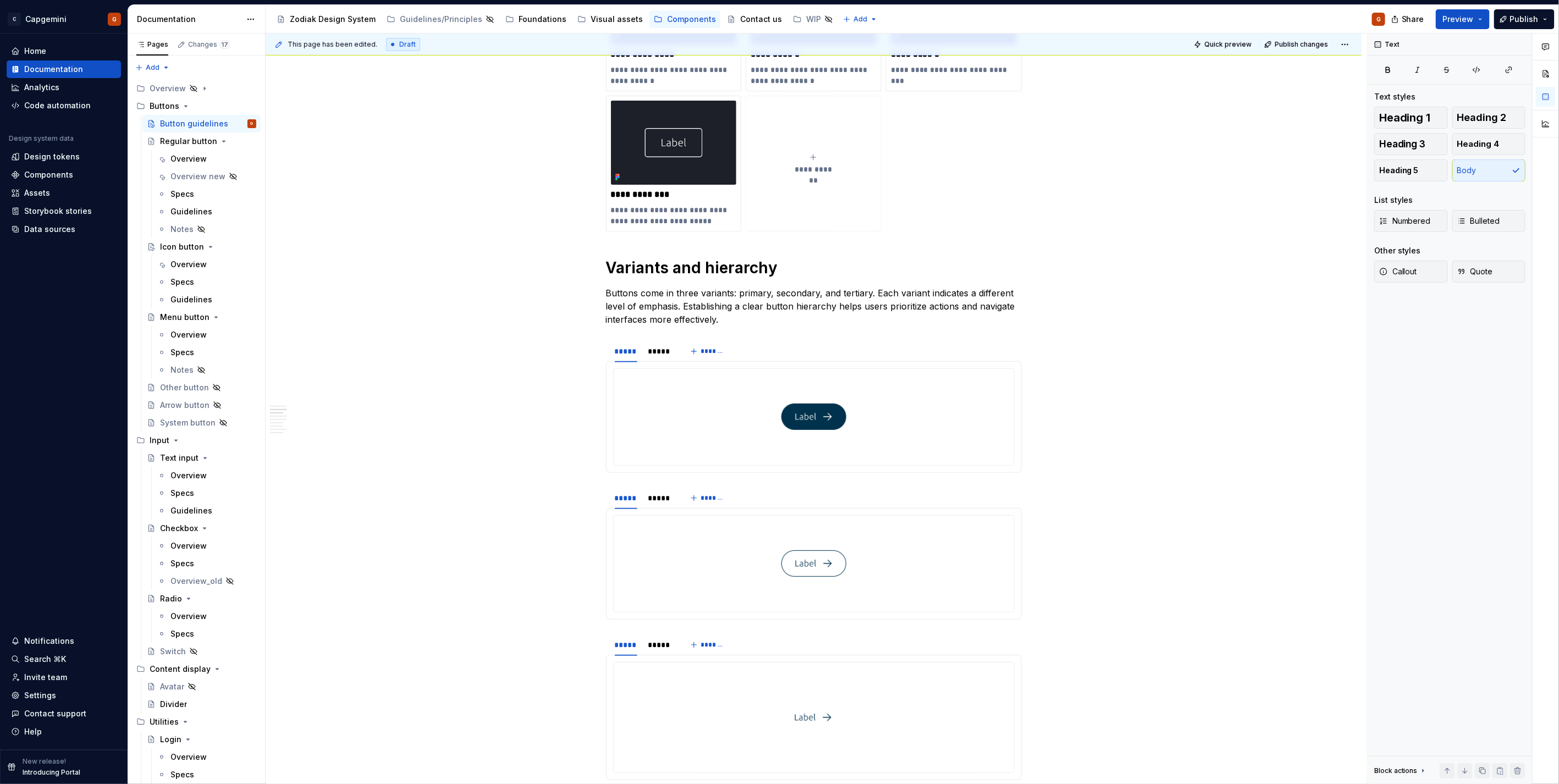
scroll to position [488, 0]
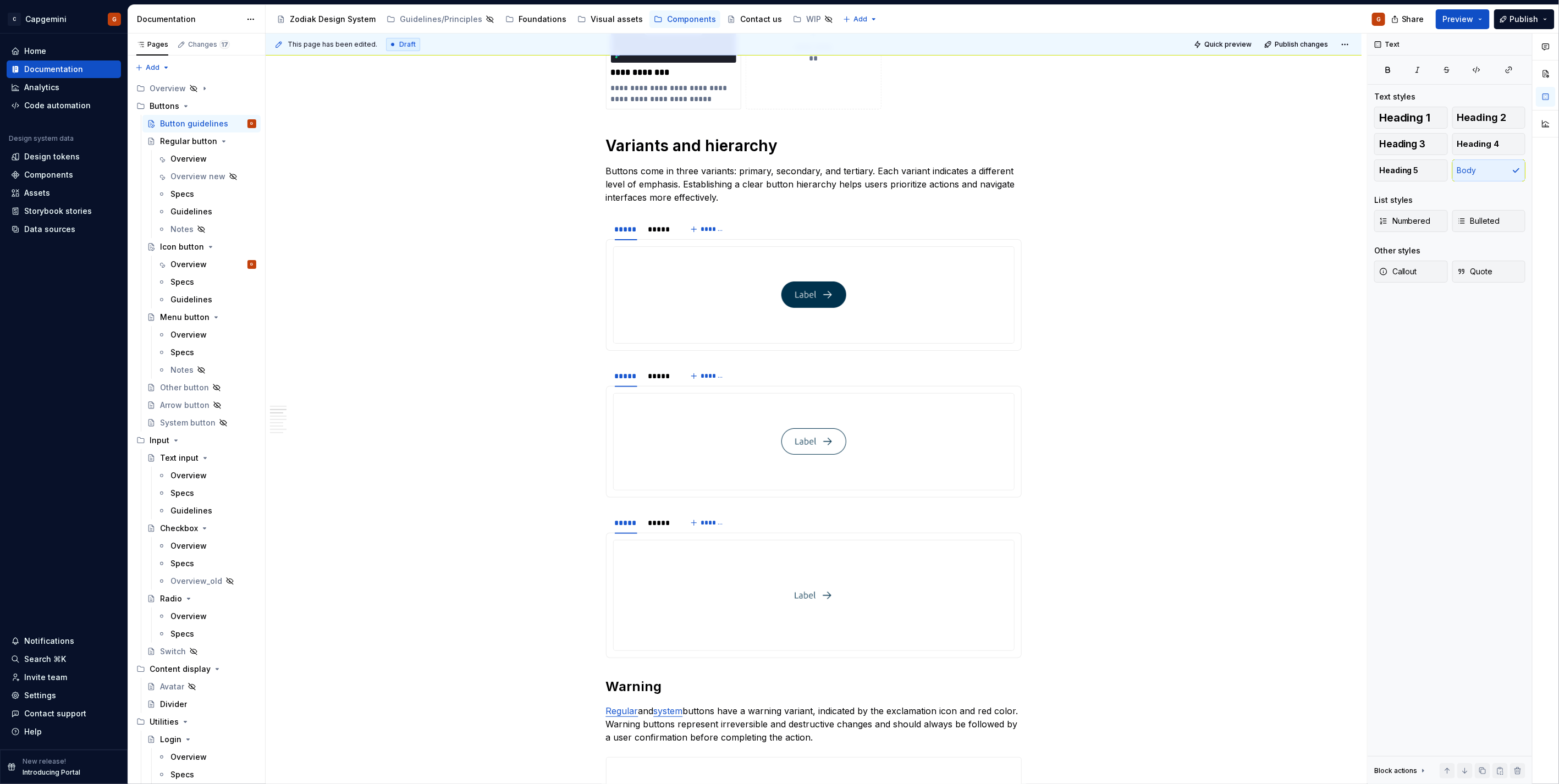
type textarea "*"
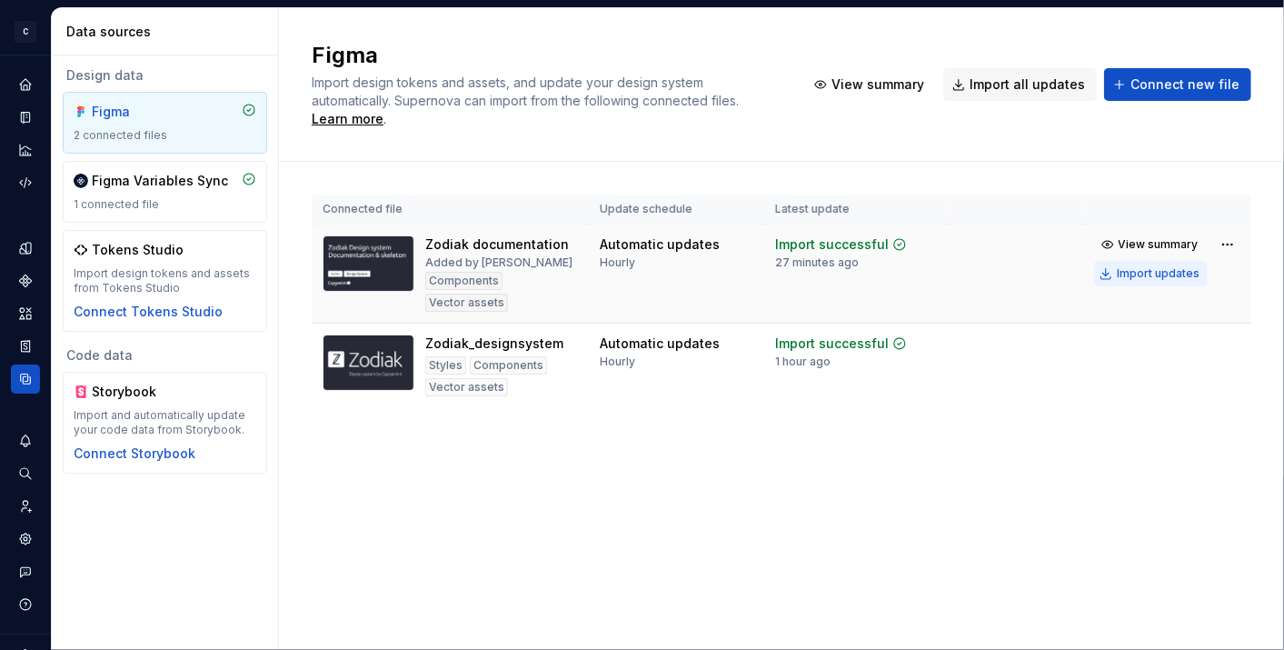
click at [1159, 266] on div "Import updates" at bounding box center [1158, 273] width 83 height 15
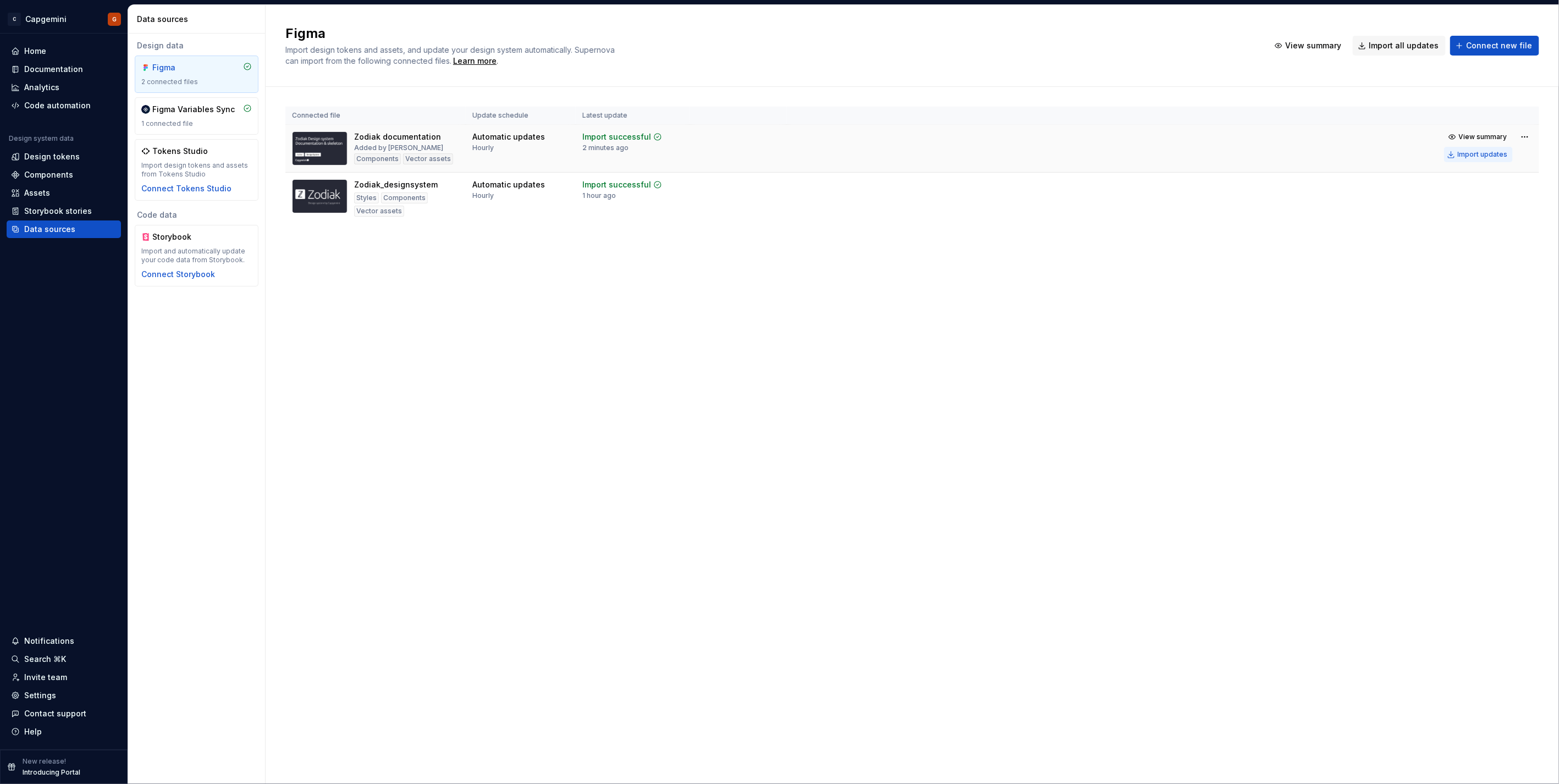
click at [776, 155] on div "Import updates" at bounding box center [1483, 154] width 50 height 9
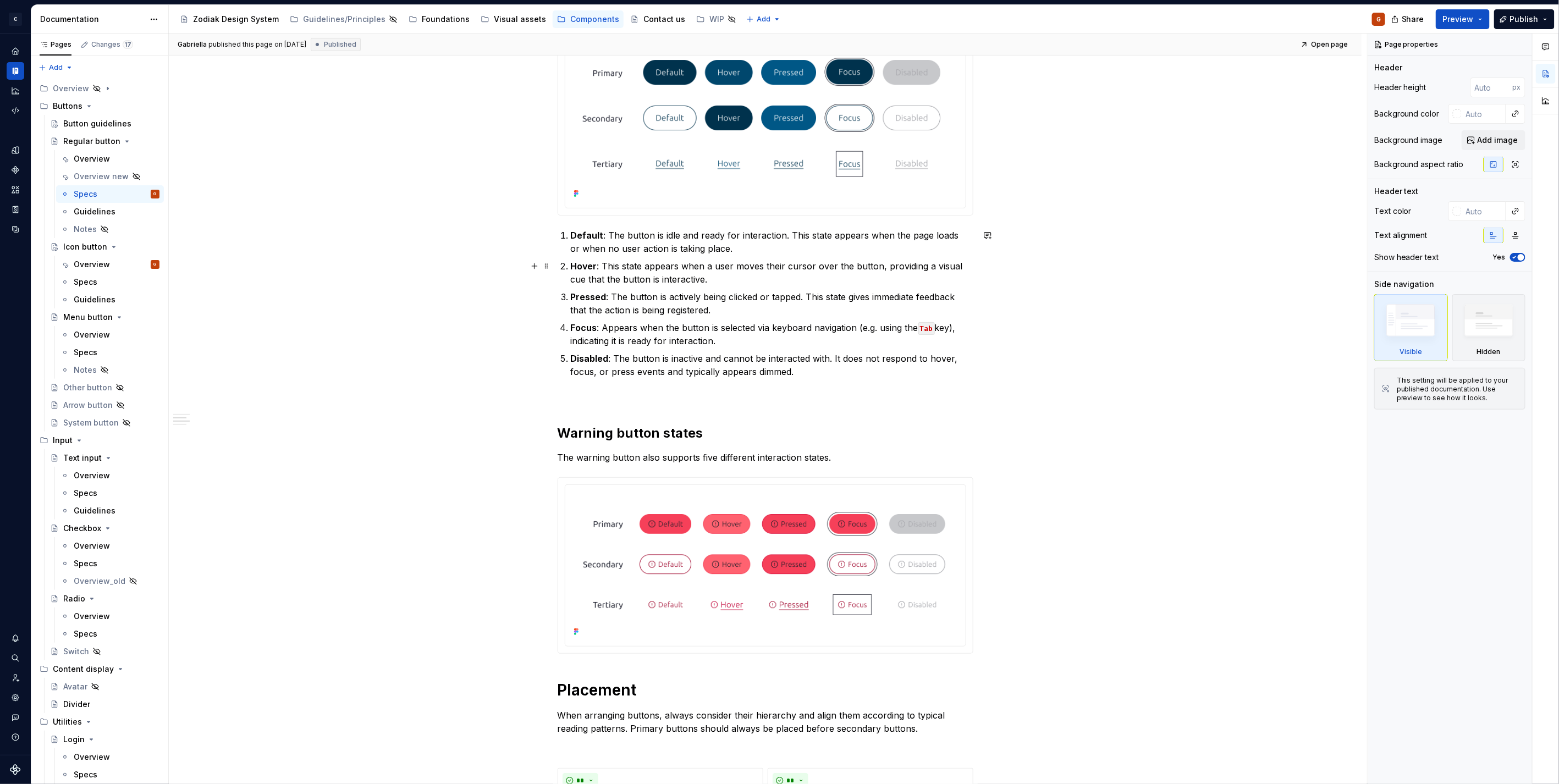
scroll to position [183, 0]
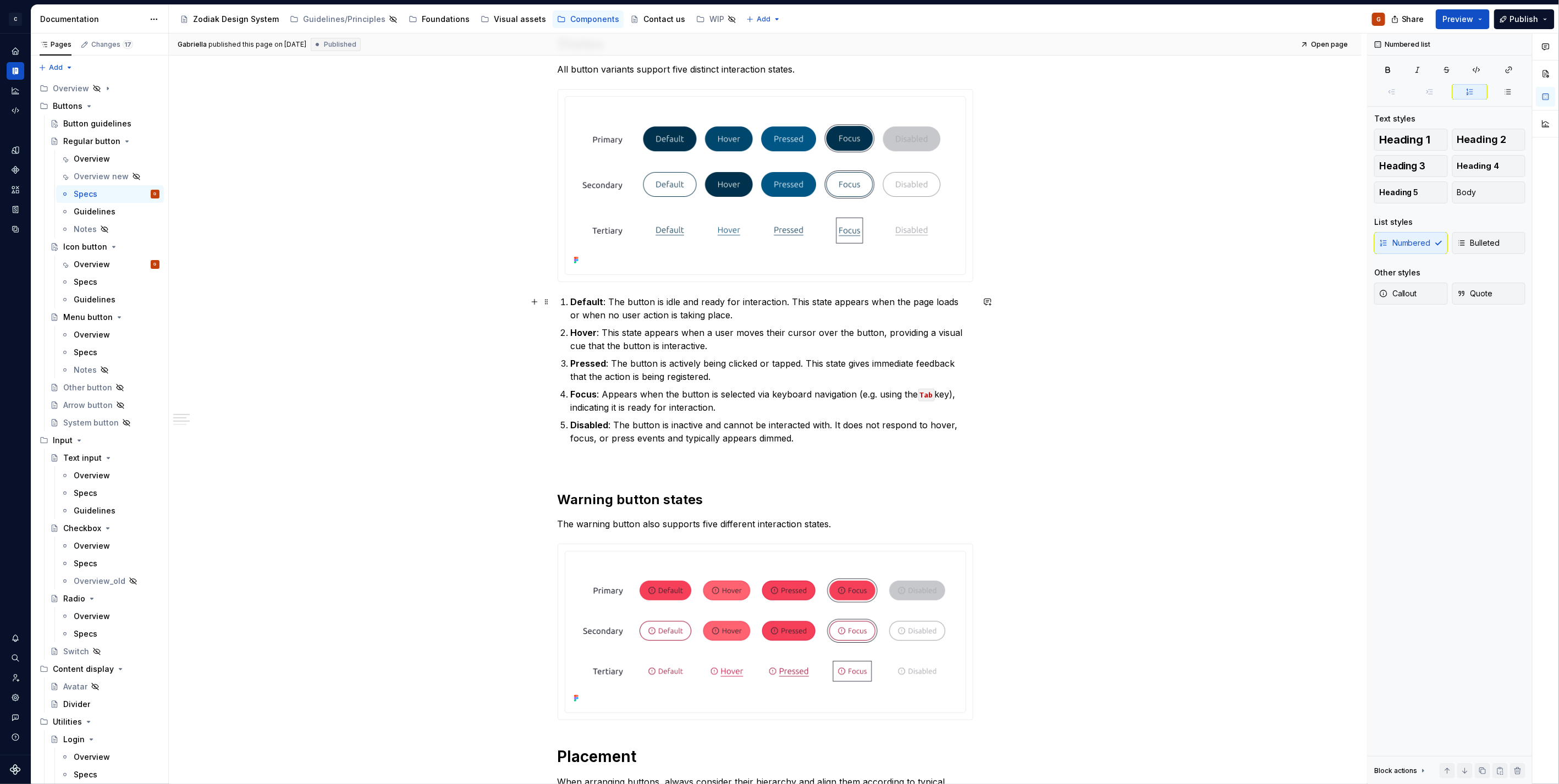
type textarea "*"
drag, startPoint x: 711, startPoint y: 313, endPoint x: 601, endPoint y: 296, distance: 111.3
click at [601, 296] on p "Default : The button is idle and ready for interaction. This state appears when…" at bounding box center [772, 309] width 402 height 27
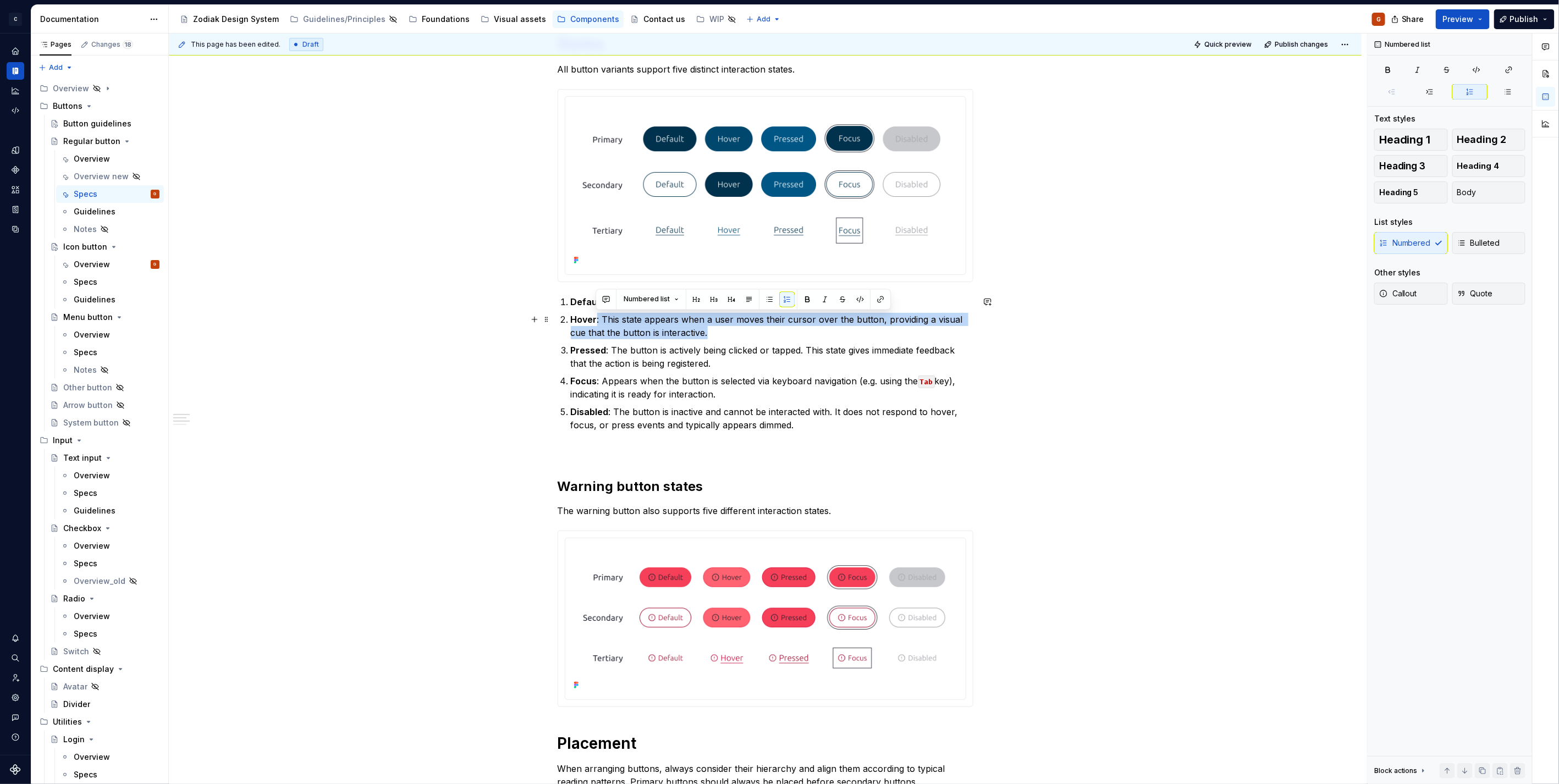
drag, startPoint x: 619, startPoint y: 321, endPoint x: 596, endPoint y: 316, distance: 23.5
click at [596, 316] on p "Hover : This state appears when a user moves their cursor over the button, prov…" at bounding box center [772, 326] width 402 height 27
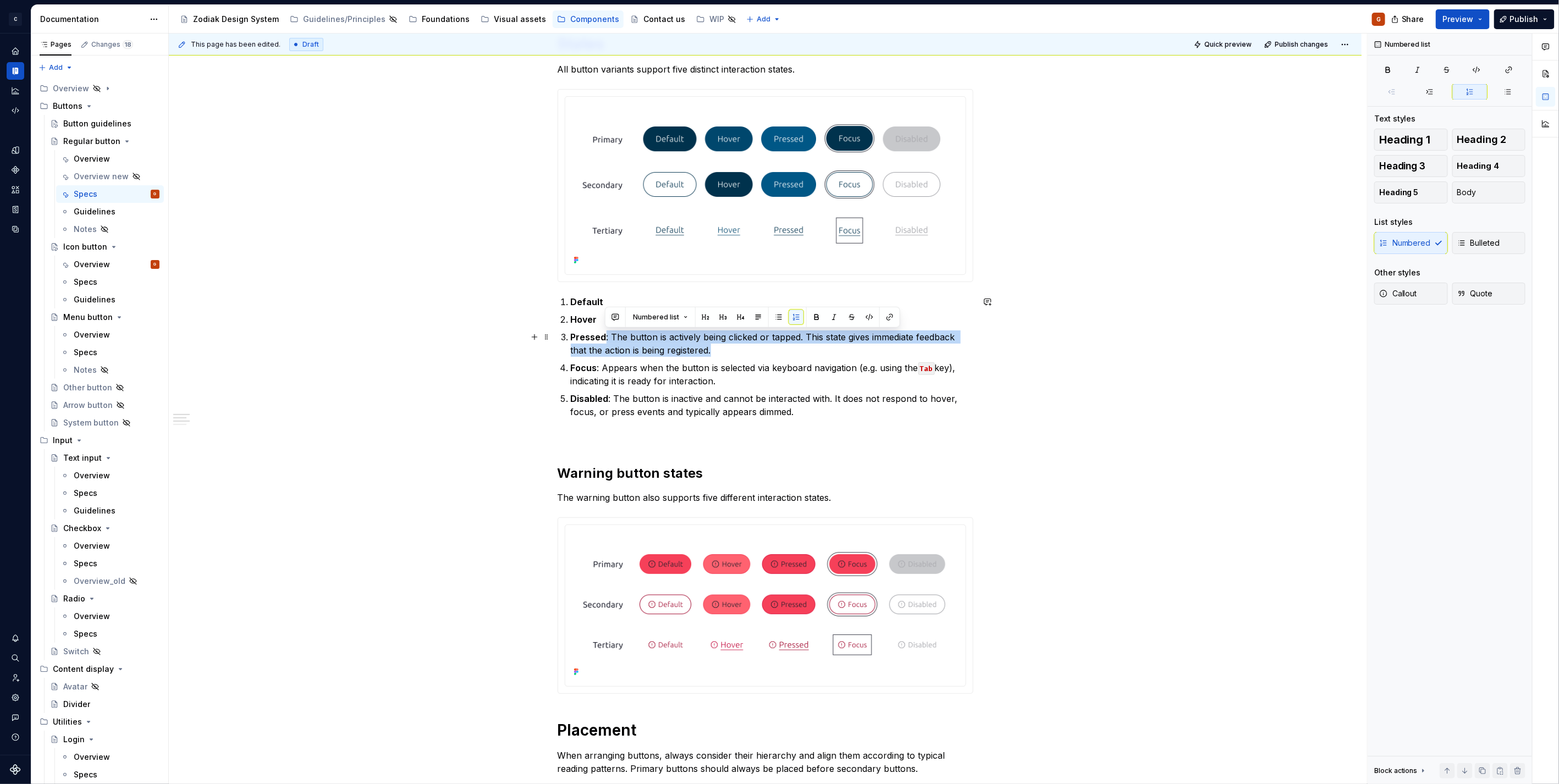
drag, startPoint x: 722, startPoint y: 351, endPoint x: 603, endPoint y: 336, distance: 119.9
click at [603, 336] on p "Pressed : The button is actively being clicked or tapped. This state gives imme…" at bounding box center [772, 344] width 402 height 27
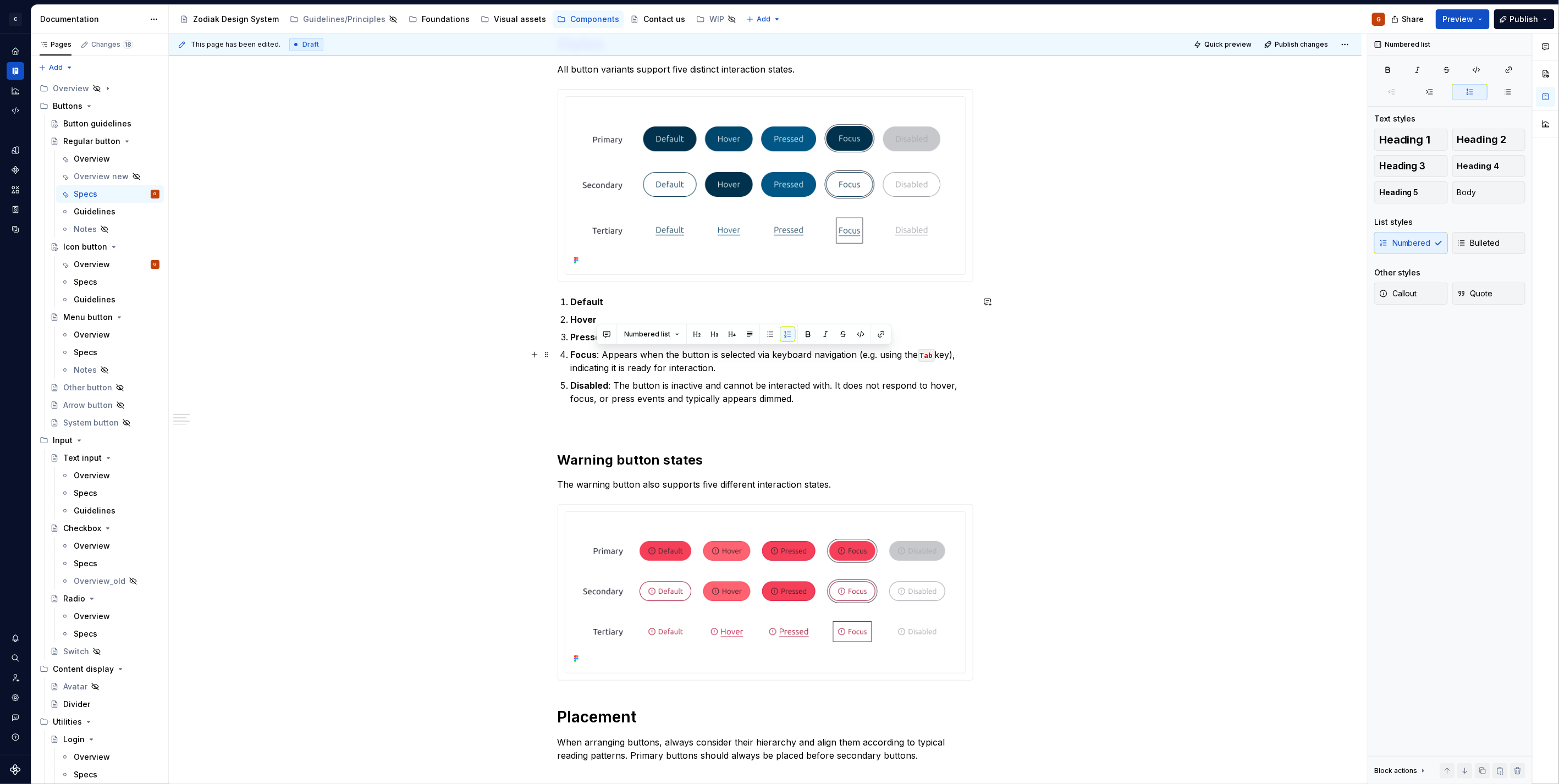
drag, startPoint x: 724, startPoint y: 367, endPoint x: 596, endPoint y: 352, distance: 128.9
click at [596, 352] on p "Focus : Appears when the button is selected via keyboard navigation (e.g. using…" at bounding box center [772, 361] width 402 height 27
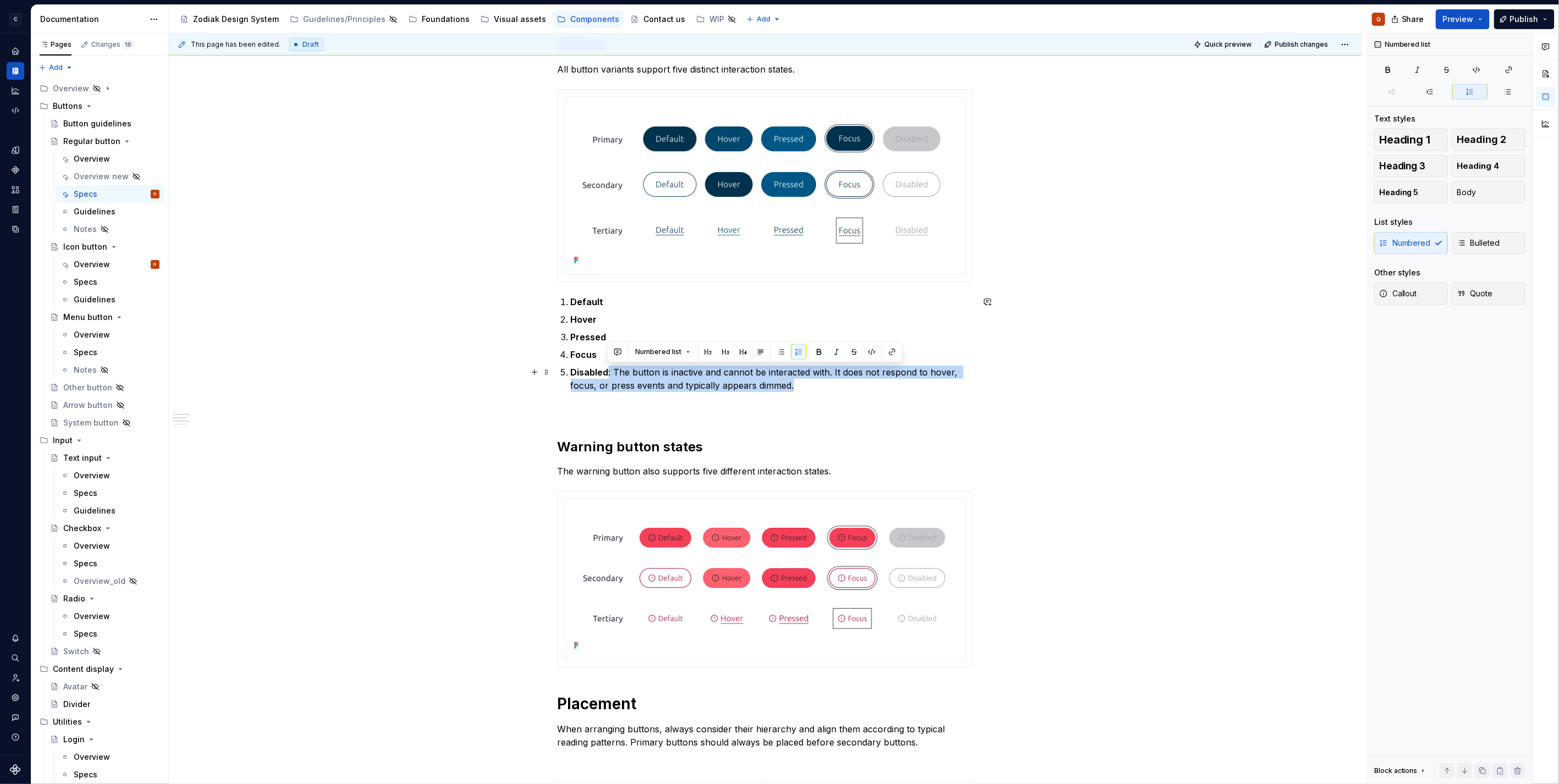
drag, startPoint x: 721, startPoint y: 377, endPoint x: 608, endPoint y: 370, distance: 113.2
click at [608, 370] on p "Disabled : The button is inactive and cannot be interacted with. It does not re…" at bounding box center [772, 379] width 402 height 27
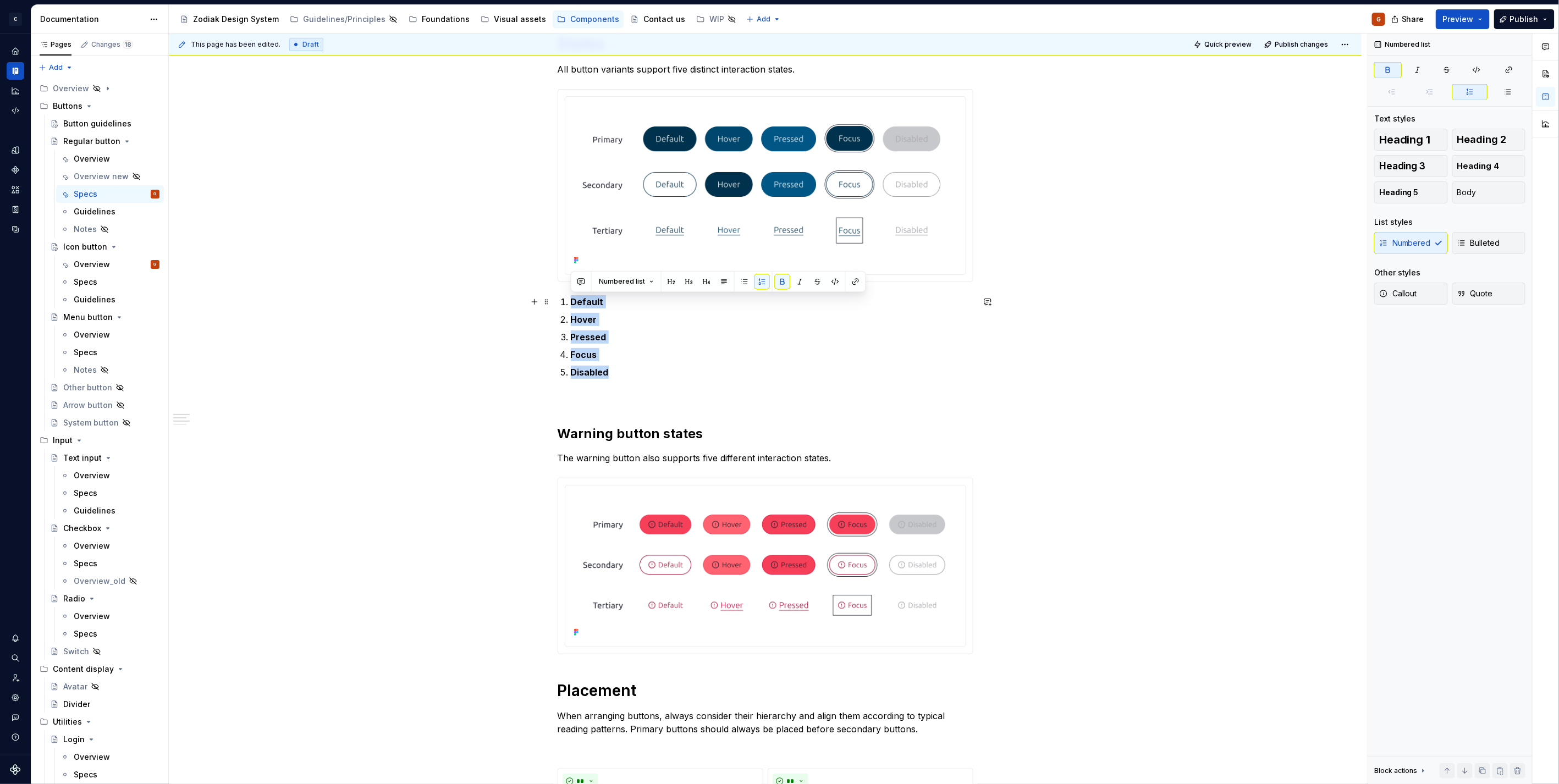
drag, startPoint x: 614, startPoint y: 370, endPoint x: 565, endPoint y: 307, distance: 79.8
click at [571, 307] on ol "Default Hover Pressed Focus Disabled" at bounding box center [772, 337] width 402 height 83
click at [784, 278] on button "button" at bounding box center [782, 281] width 15 height 15
click at [660, 338] on p "Pressed" at bounding box center [772, 337] width 402 height 13
click at [635, 354] on p "Focus" at bounding box center [772, 354] width 402 height 13
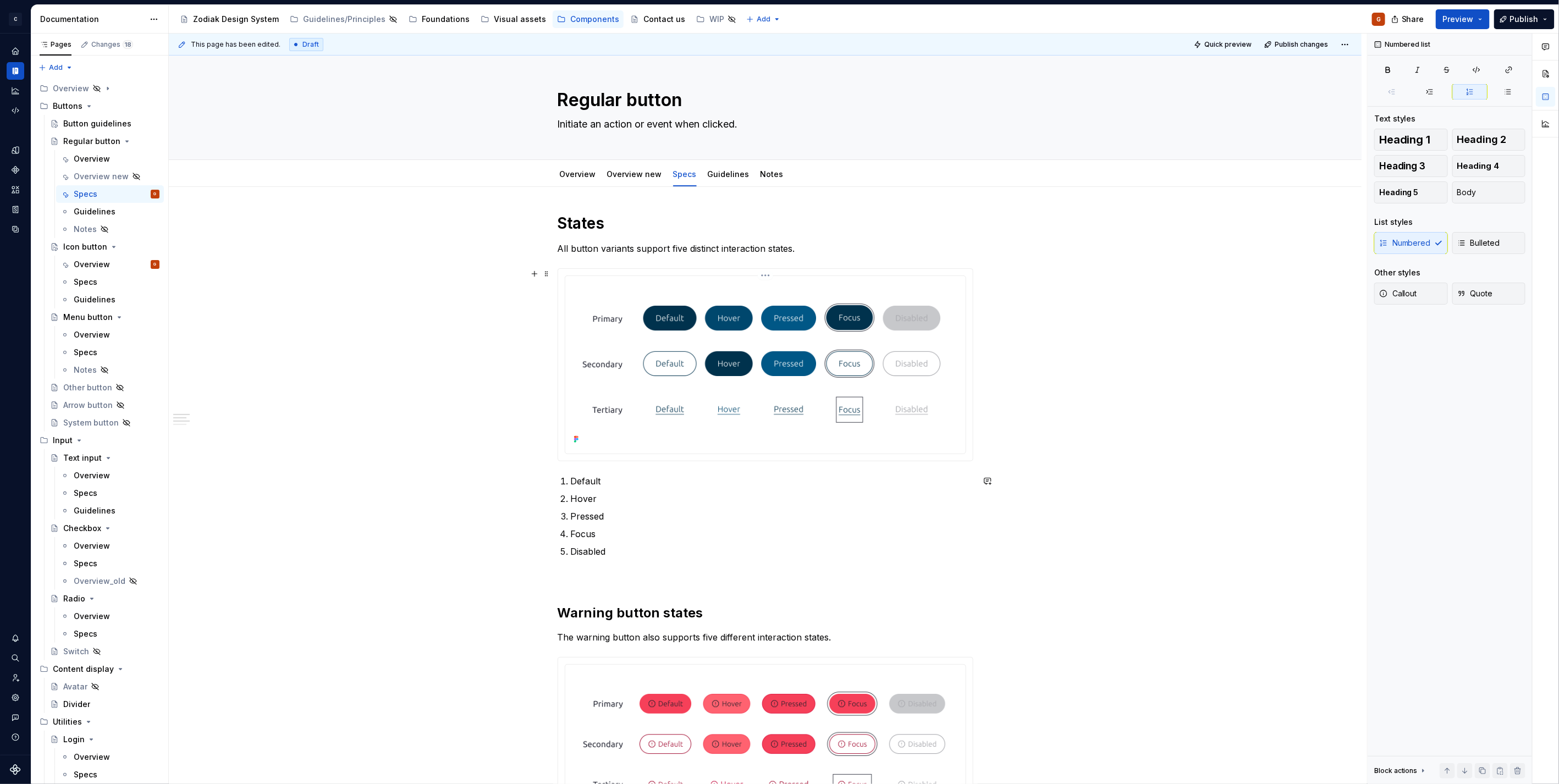
scroll to position [0, 0]
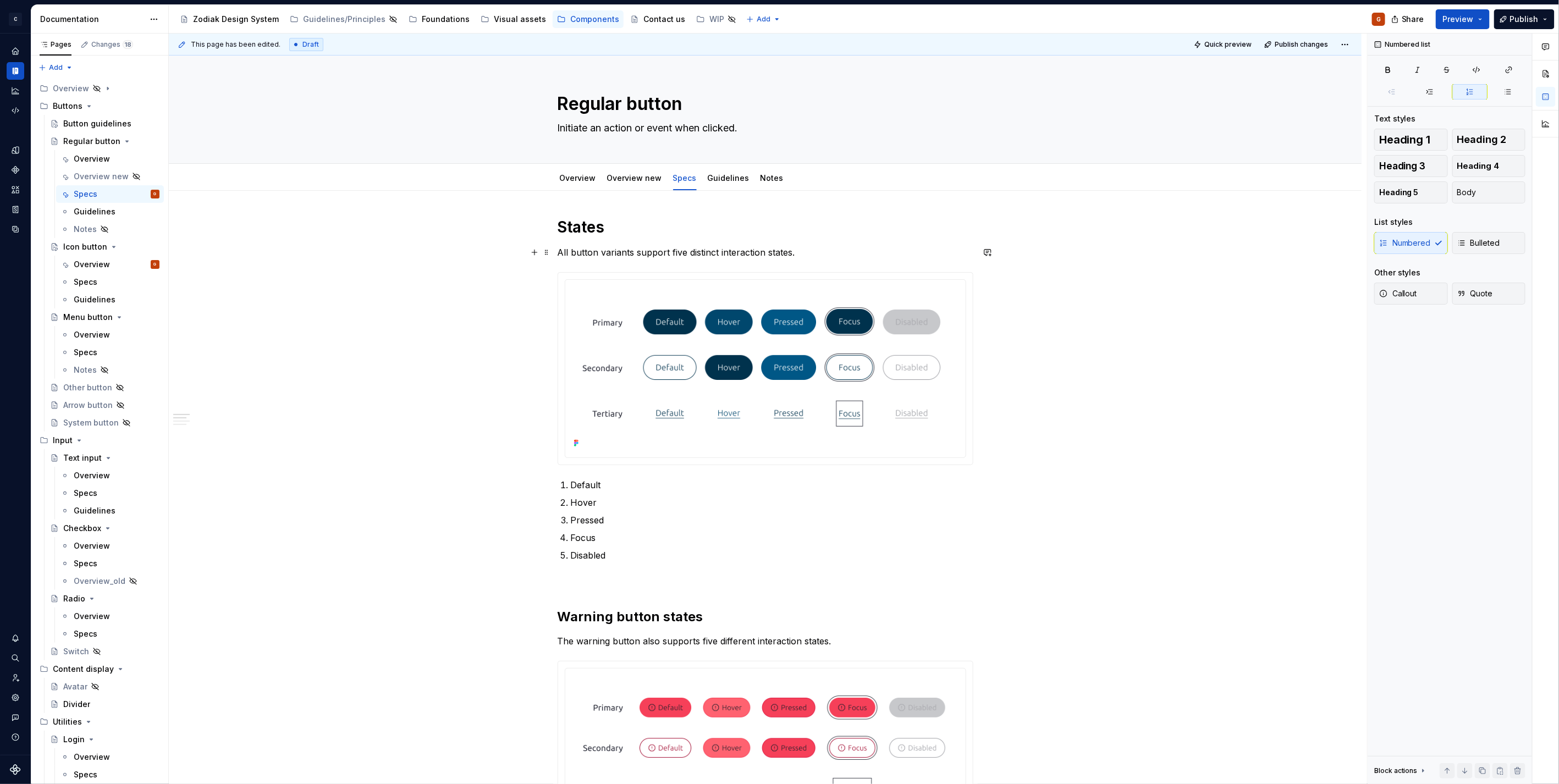
click at [836, 249] on p "All button variants support five distinct interaction states." at bounding box center [765, 252] width 416 height 13
click at [596, 580] on p at bounding box center [765, 581] width 416 height 13
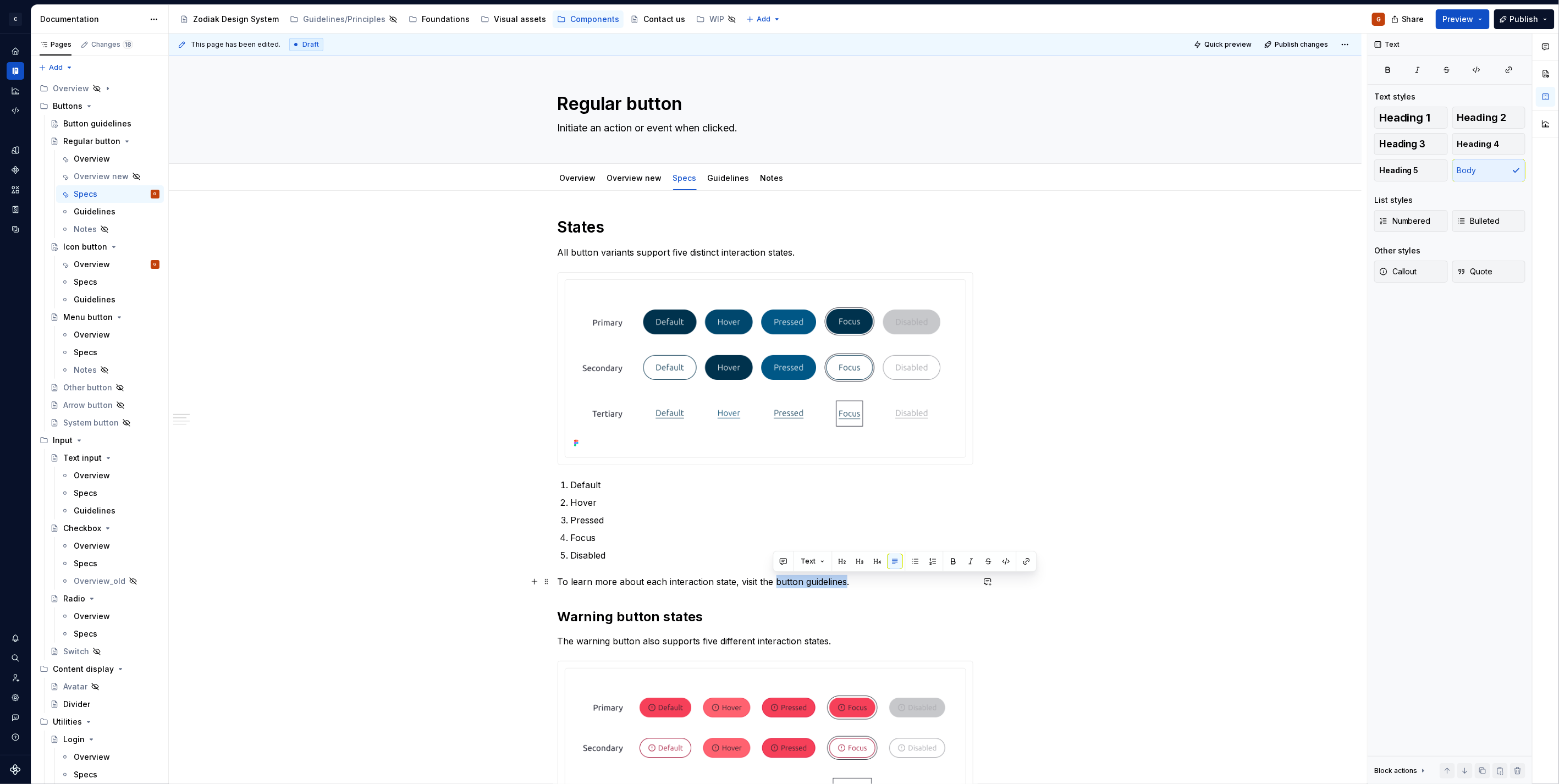
drag, startPoint x: 773, startPoint y: 581, endPoint x: 844, endPoint y: 575, distance: 71.3
click at [844, 575] on p "To learn more about each interaction state, visit the button guidelines." at bounding box center [765, 581] width 416 height 13
click at [1020, 560] on button "button" at bounding box center [1026, 561] width 15 height 15
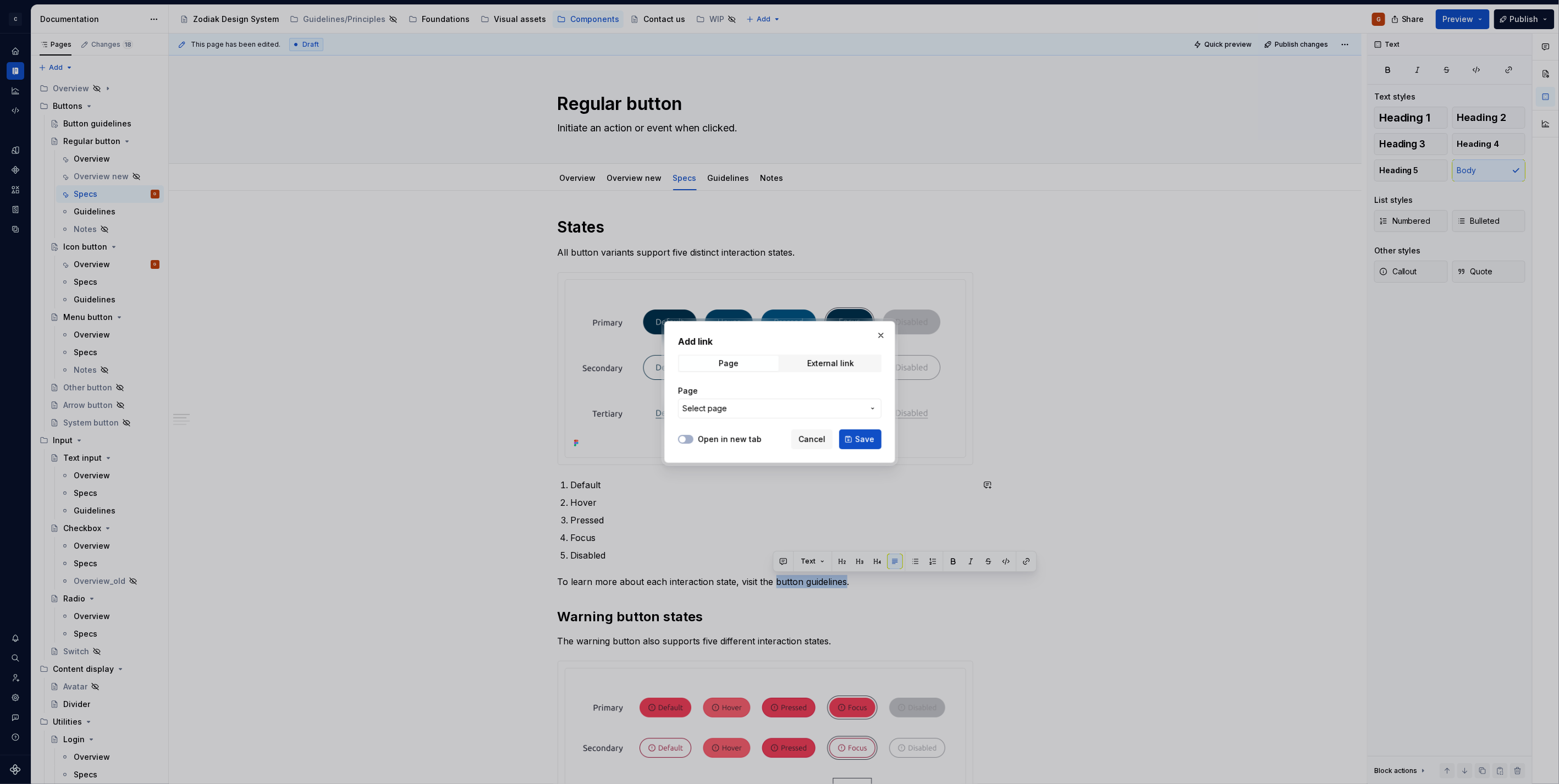
click at [749, 403] on span "Select page" at bounding box center [773, 408] width 182 height 11
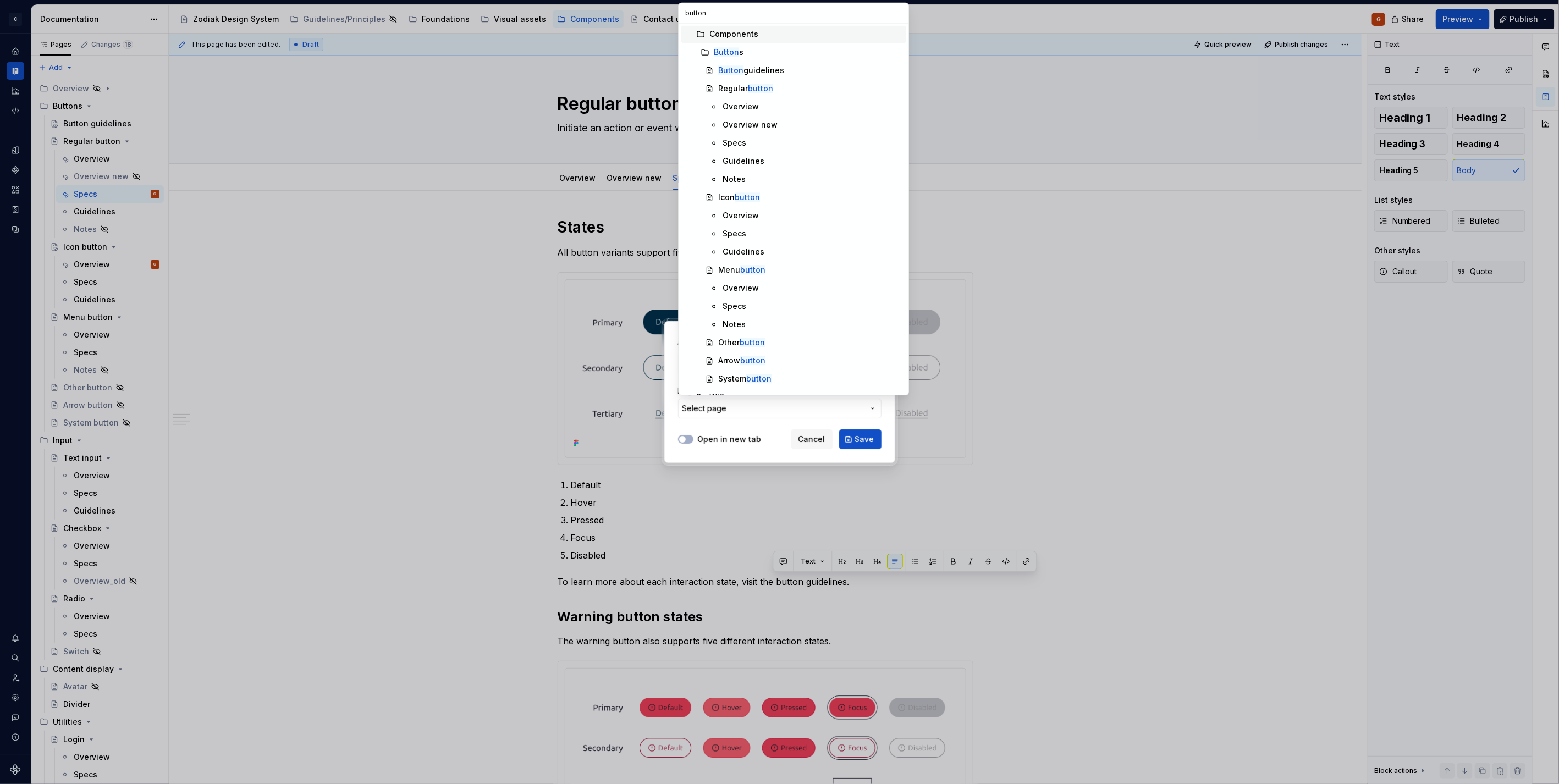
type input "button g"
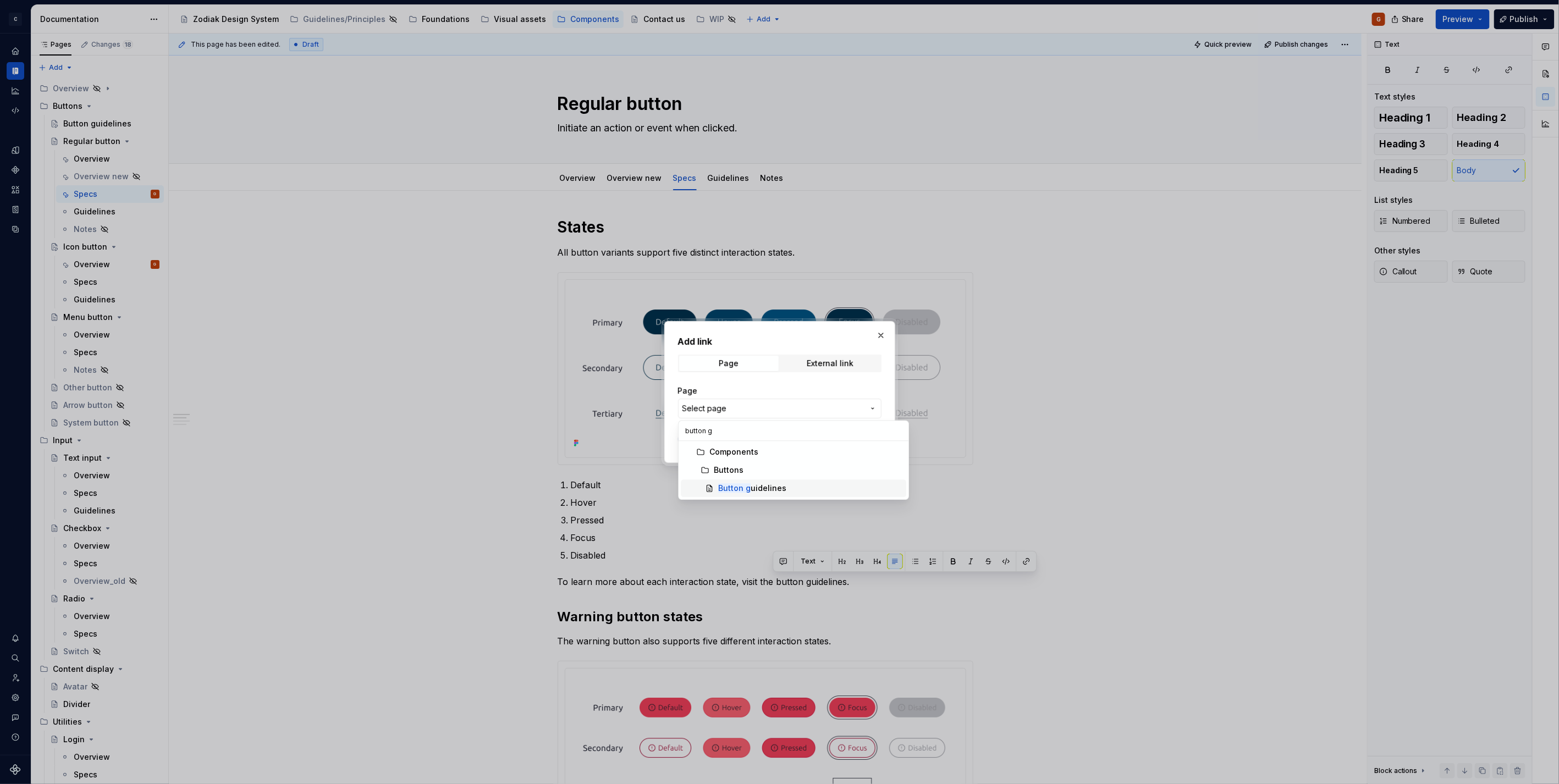
type textarea "*"
type input "button g"
click at [761, 492] on div "Button g uidelines" at bounding box center [752, 488] width 68 height 11
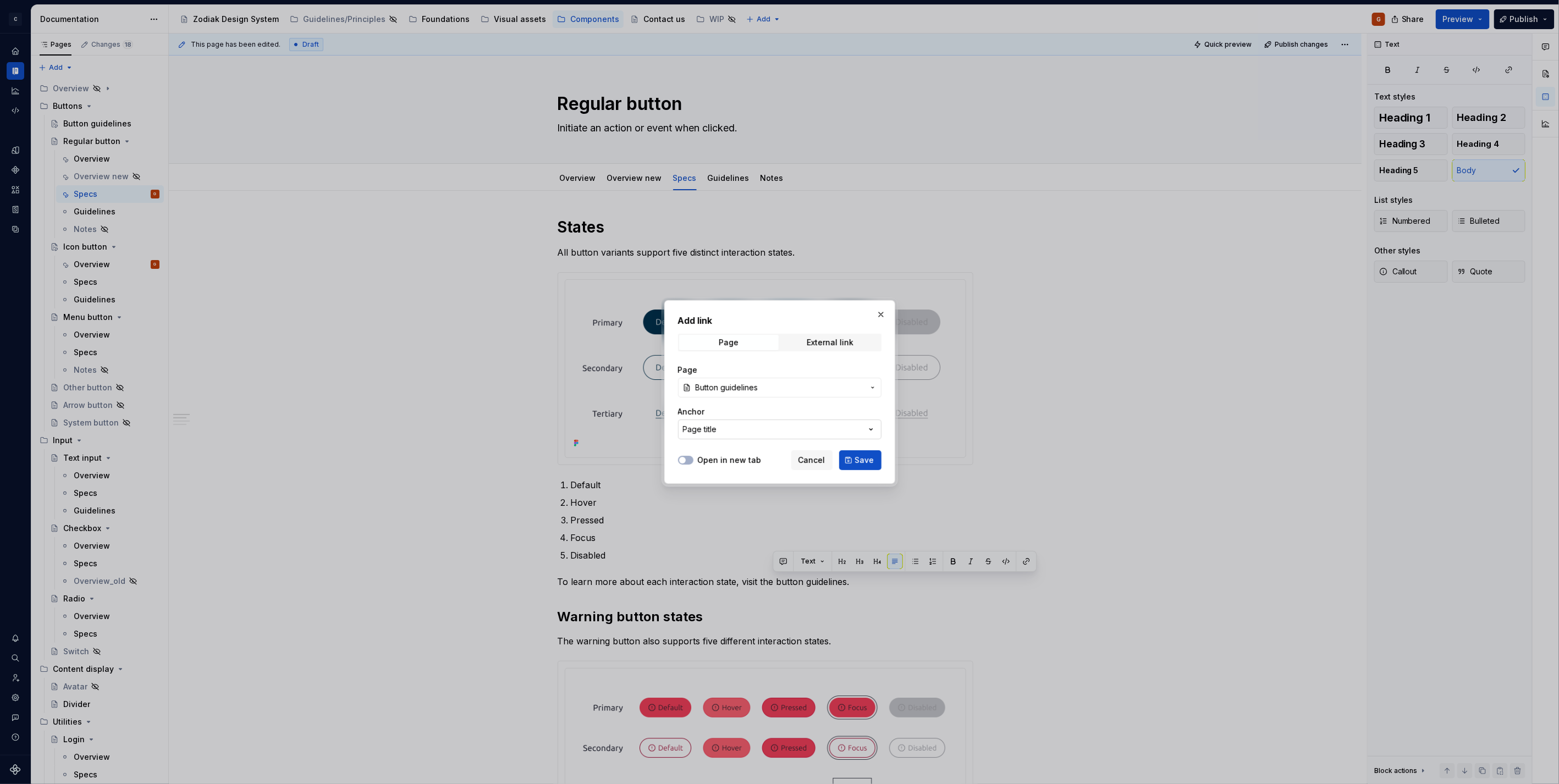
click at [728, 426] on button "Page title" at bounding box center [780, 429] width 203 height 20
click at [727, 419] on div "Add link Page External link Page Button guidelines Anchor Page title Open in ne…" at bounding box center [780, 392] width 1559 height 784
click at [720, 428] on button "Page title" at bounding box center [780, 429] width 203 height 20
click at [720, 425] on div "Add link Page External link Page Button guidelines Anchor Page title Open in ne…" at bounding box center [780, 392] width 1559 height 784
click at [865, 460] on span "Save" at bounding box center [865, 460] width 19 height 11
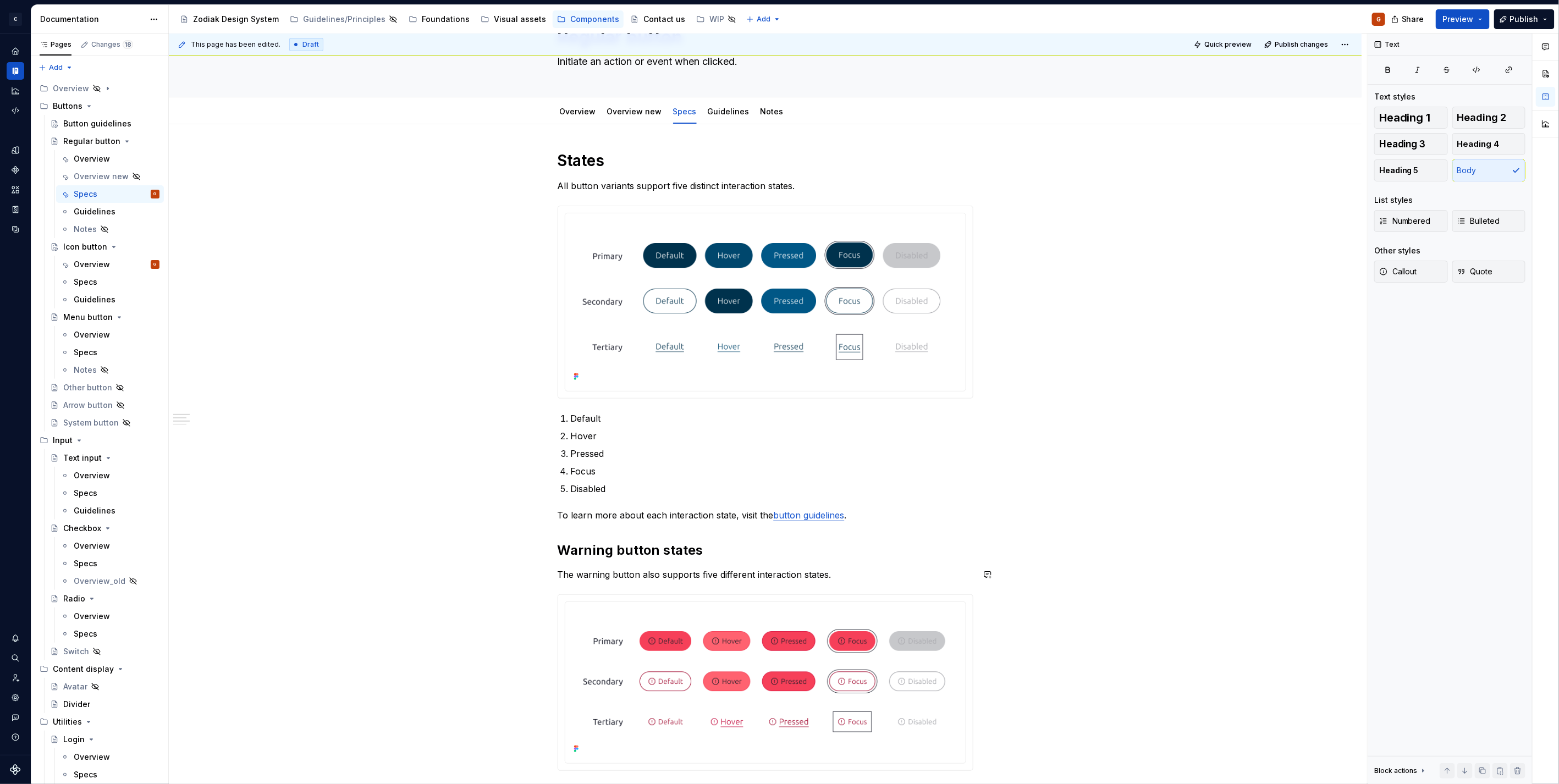
scroll to position [122, 0]
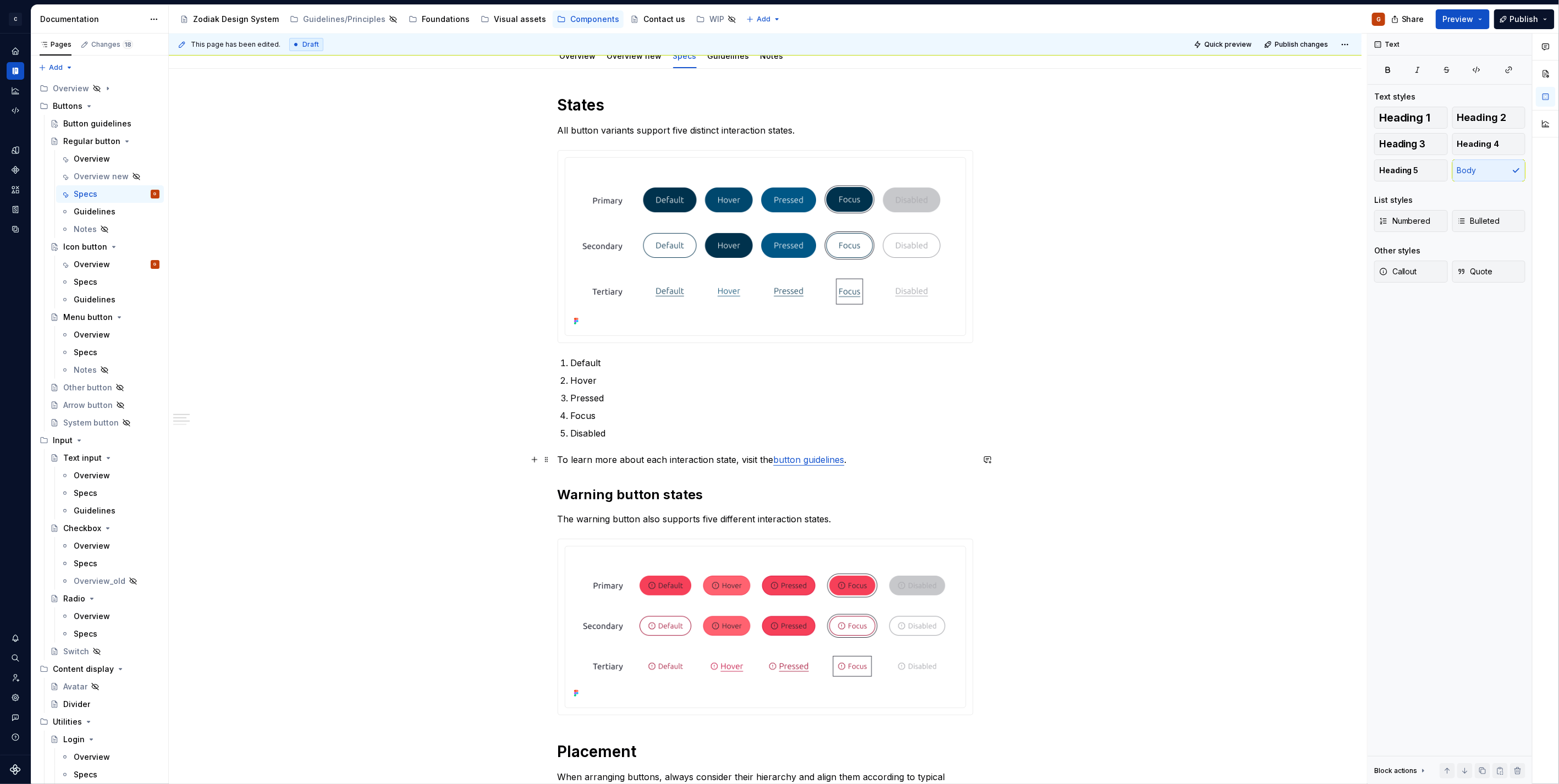
click at [748, 458] on p "To learn more about each interaction state, visit the button guidelines ." at bounding box center [765, 460] width 416 height 13
click at [741, 460] on p "To learn more about each interaction state, visit the button guidelines ." at bounding box center [765, 460] width 416 height 13
click at [771, 459] on p "To learn more about each interaction state, visit the button guidelines ." at bounding box center [765, 460] width 416 height 13
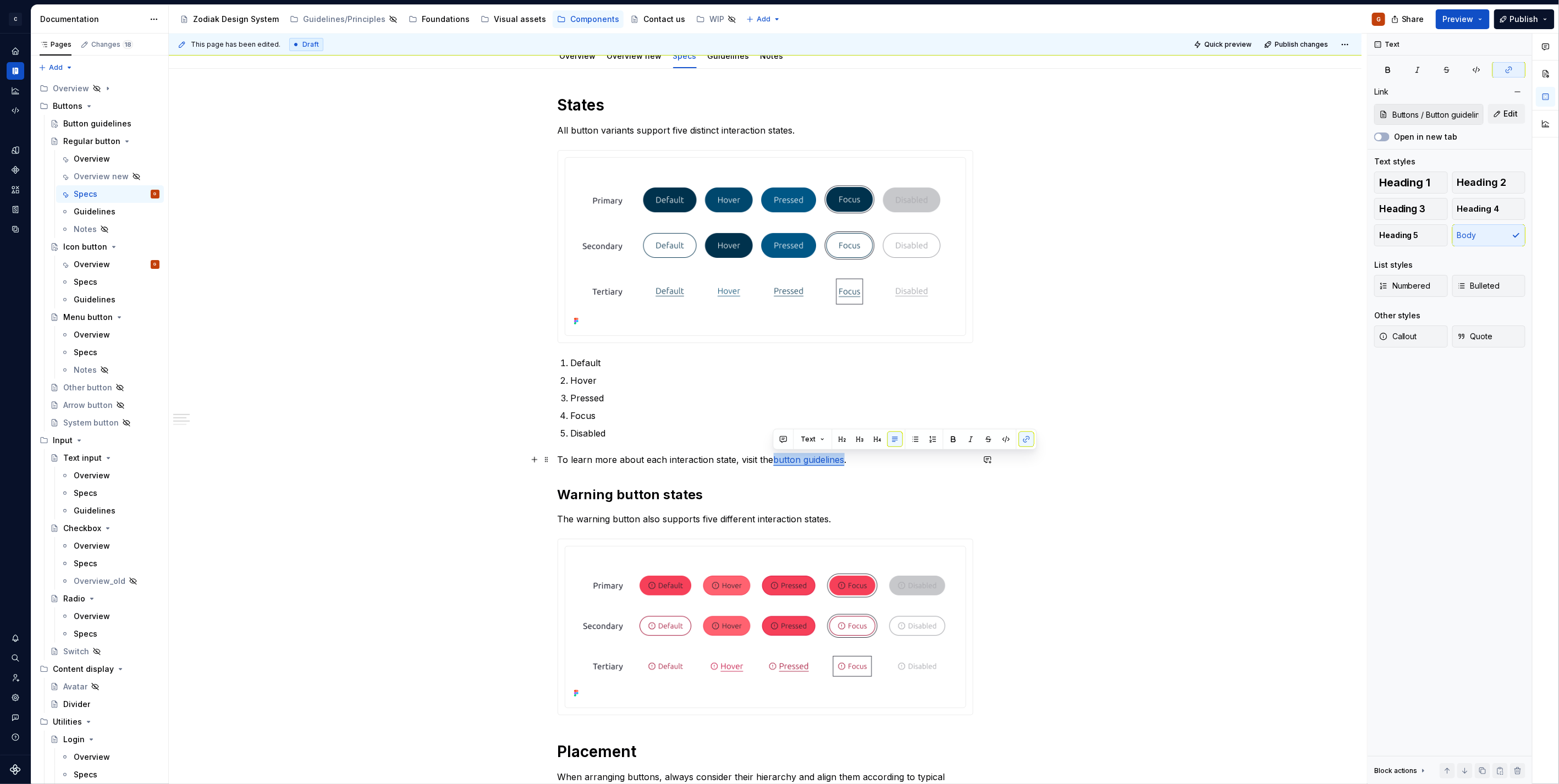
drag, startPoint x: 773, startPoint y: 459, endPoint x: 865, endPoint y: 456, distance: 92.0
click at [847, 455] on p "To learn more about each interaction state, visit the button guidelines ." at bounding box center [765, 460] width 416 height 13
click at [1028, 440] on button "button" at bounding box center [1026, 439] width 15 height 15
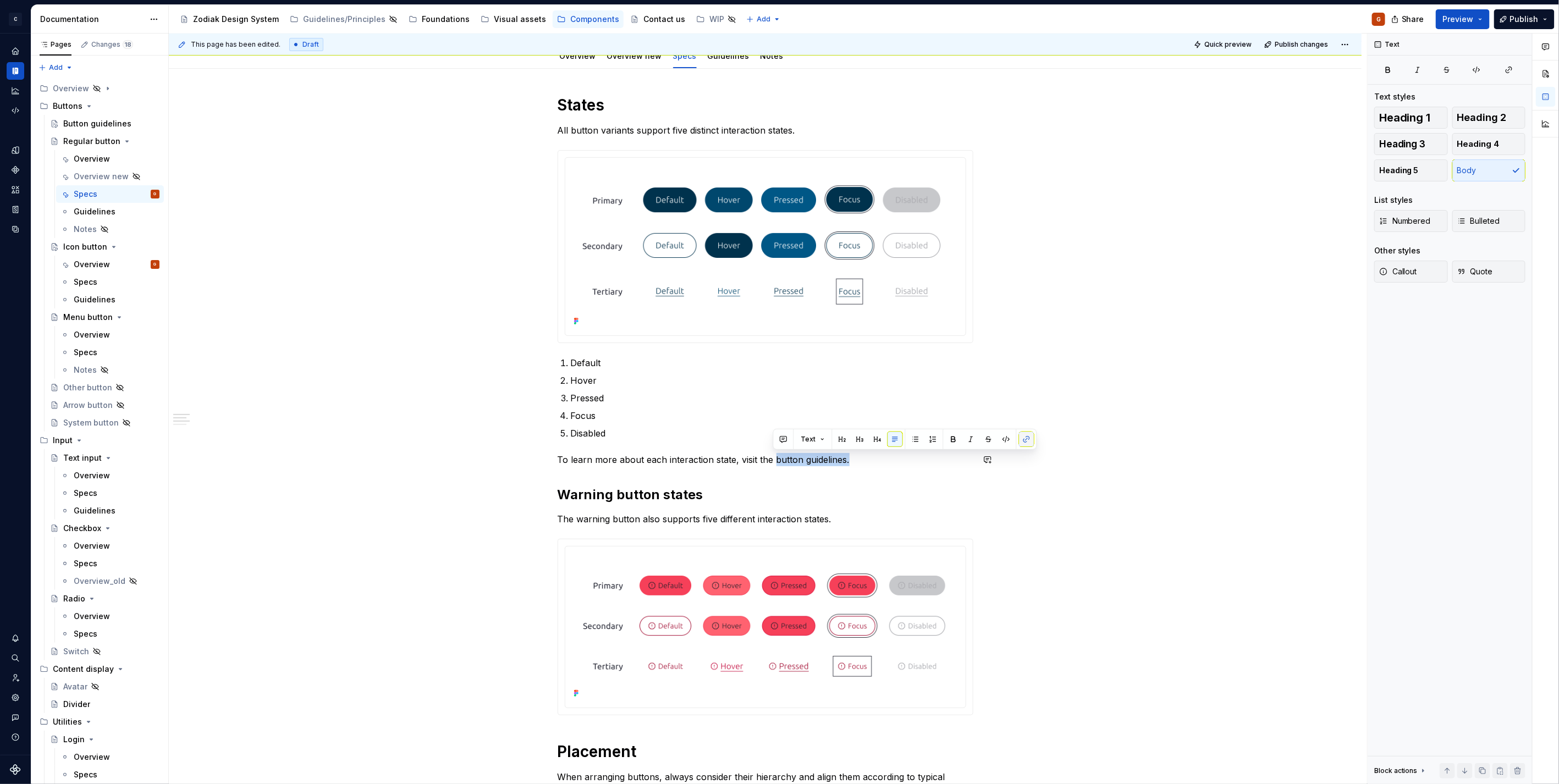
click at [1028, 440] on button "button" at bounding box center [1026, 439] width 15 height 15
click at [845, 460] on p "To learn more about each interaction state, visit the button guidelines." at bounding box center [765, 460] width 416 height 13
drag, startPoint x: 844, startPoint y: 460, endPoint x: 773, endPoint y: 458, distance: 71.0
click at [773, 458] on p "To learn more about each interaction state, visit the button guidelines." at bounding box center [765, 460] width 416 height 13
click at [1024, 436] on button "button" at bounding box center [1026, 439] width 15 height 15
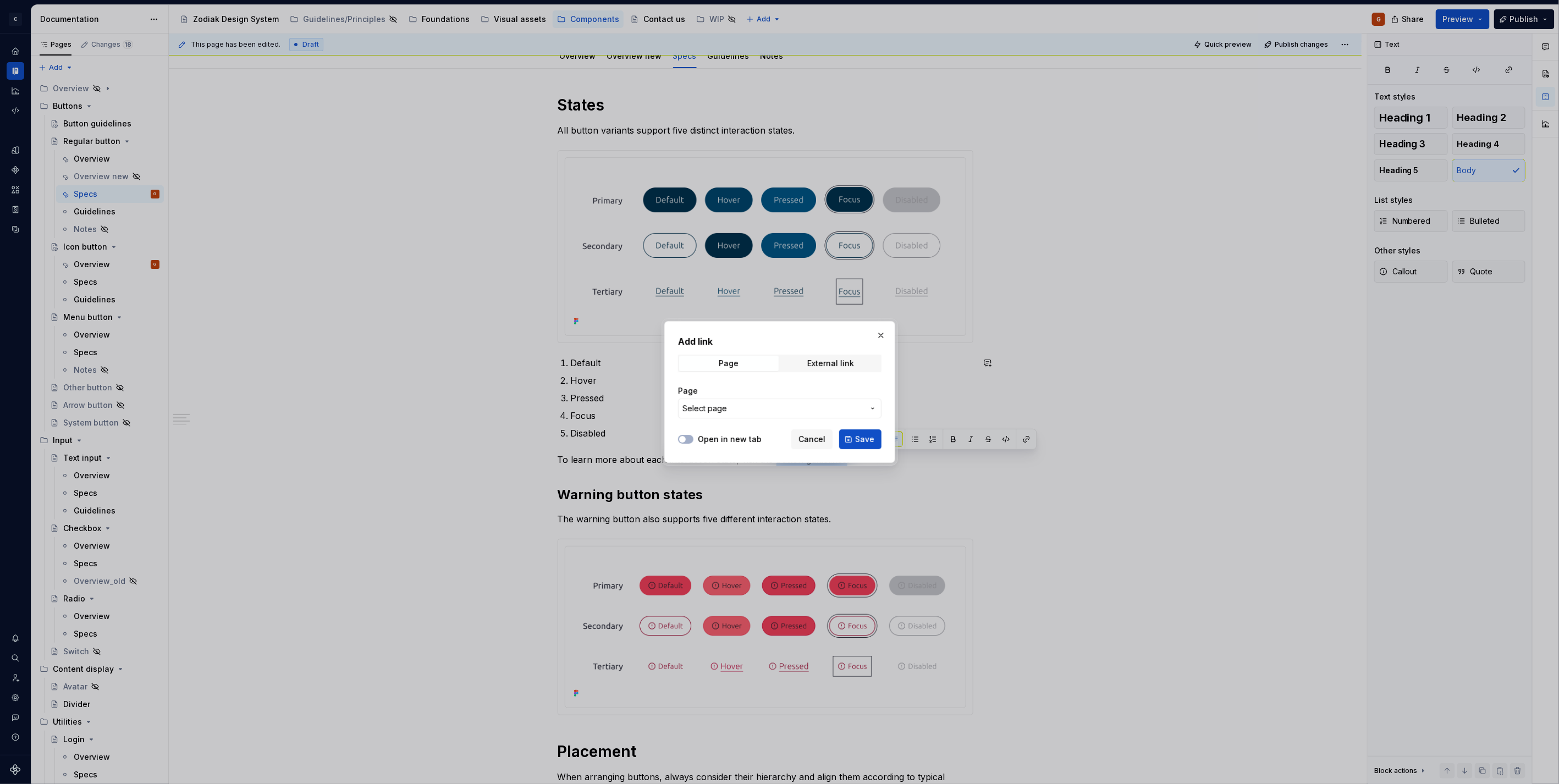
click at [791, 402] on button "Select page" at bounding box center [780, 408] width 203 height 20
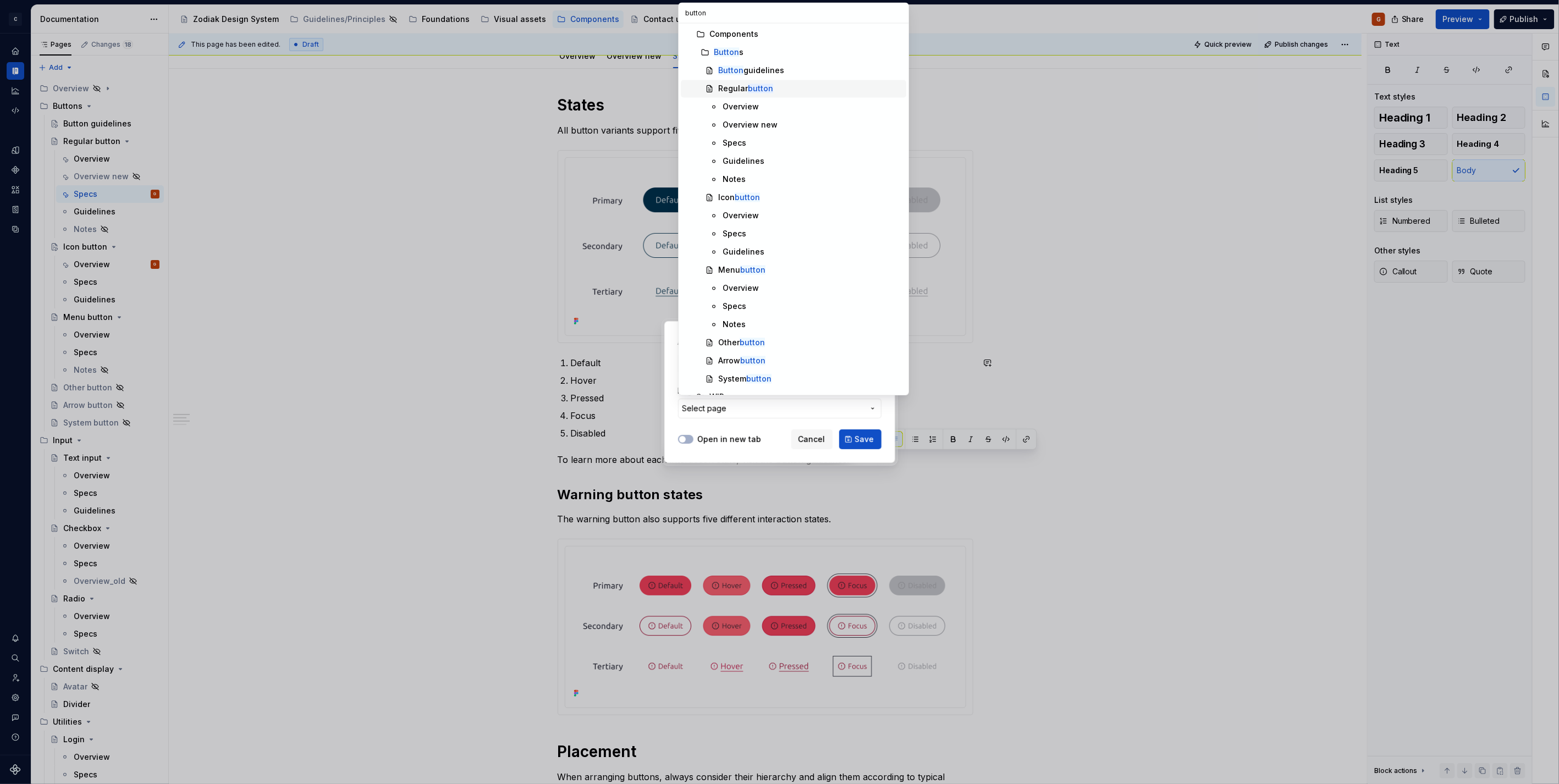
type input "button"
click at [744, 75] on div "Button guidelines" at bounding box center [751, 70] width 66 height 11
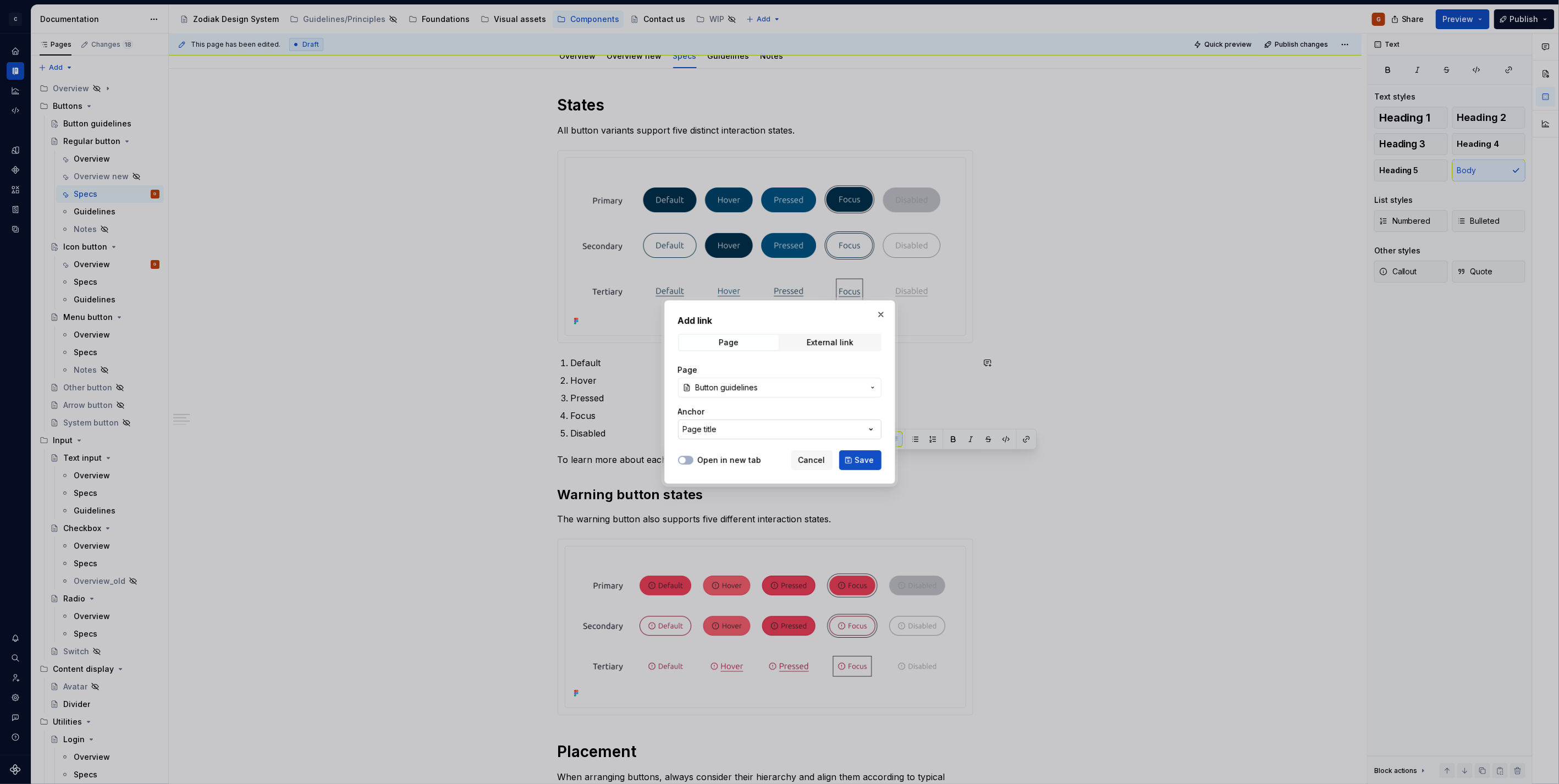
click at [704, 422] on button "Page title" at bounding box center [780, 429] width 203 height 20
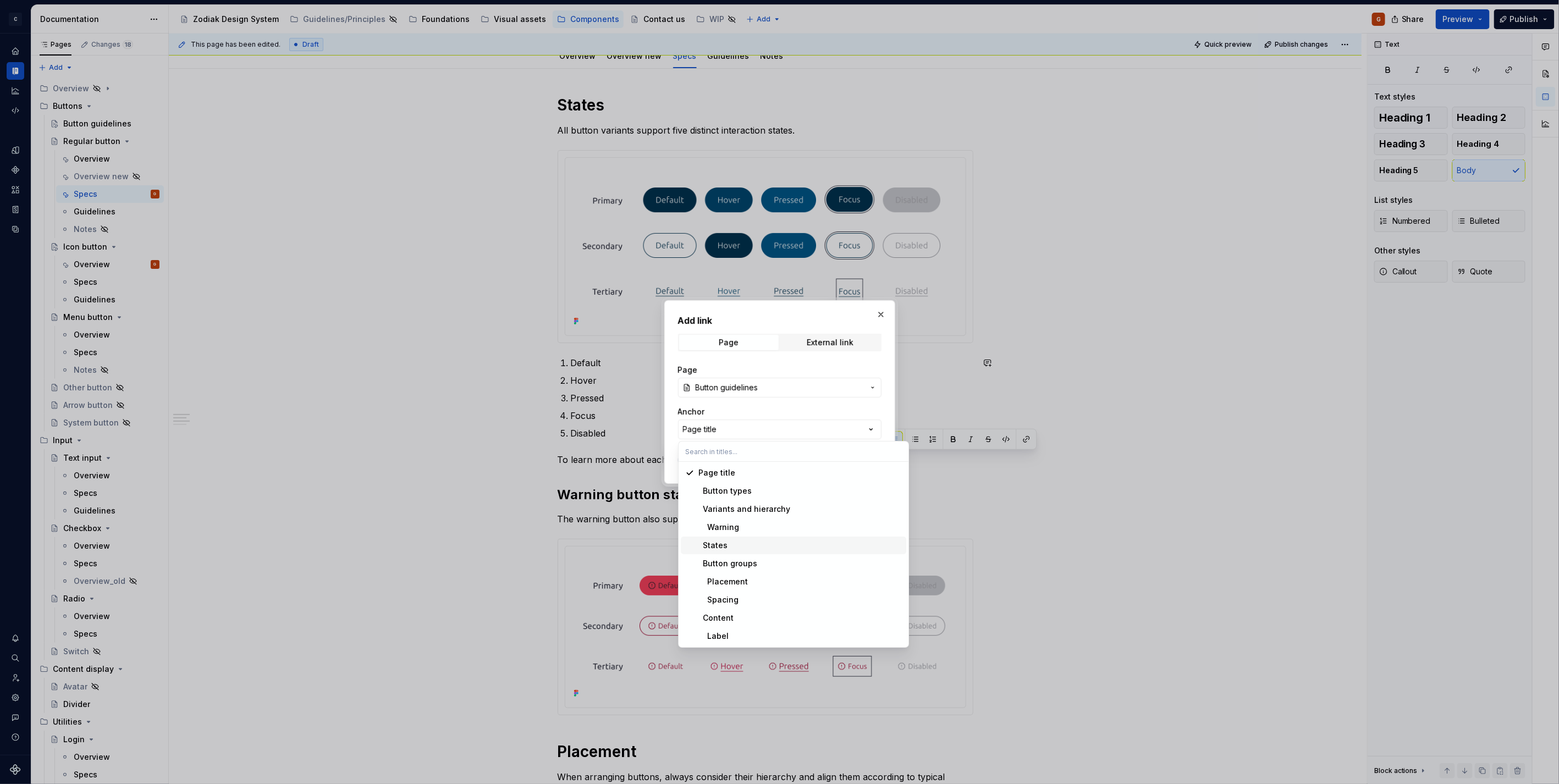
click at [730, 541] on div "States" at bounding box center [800, 545] width 203 height 11
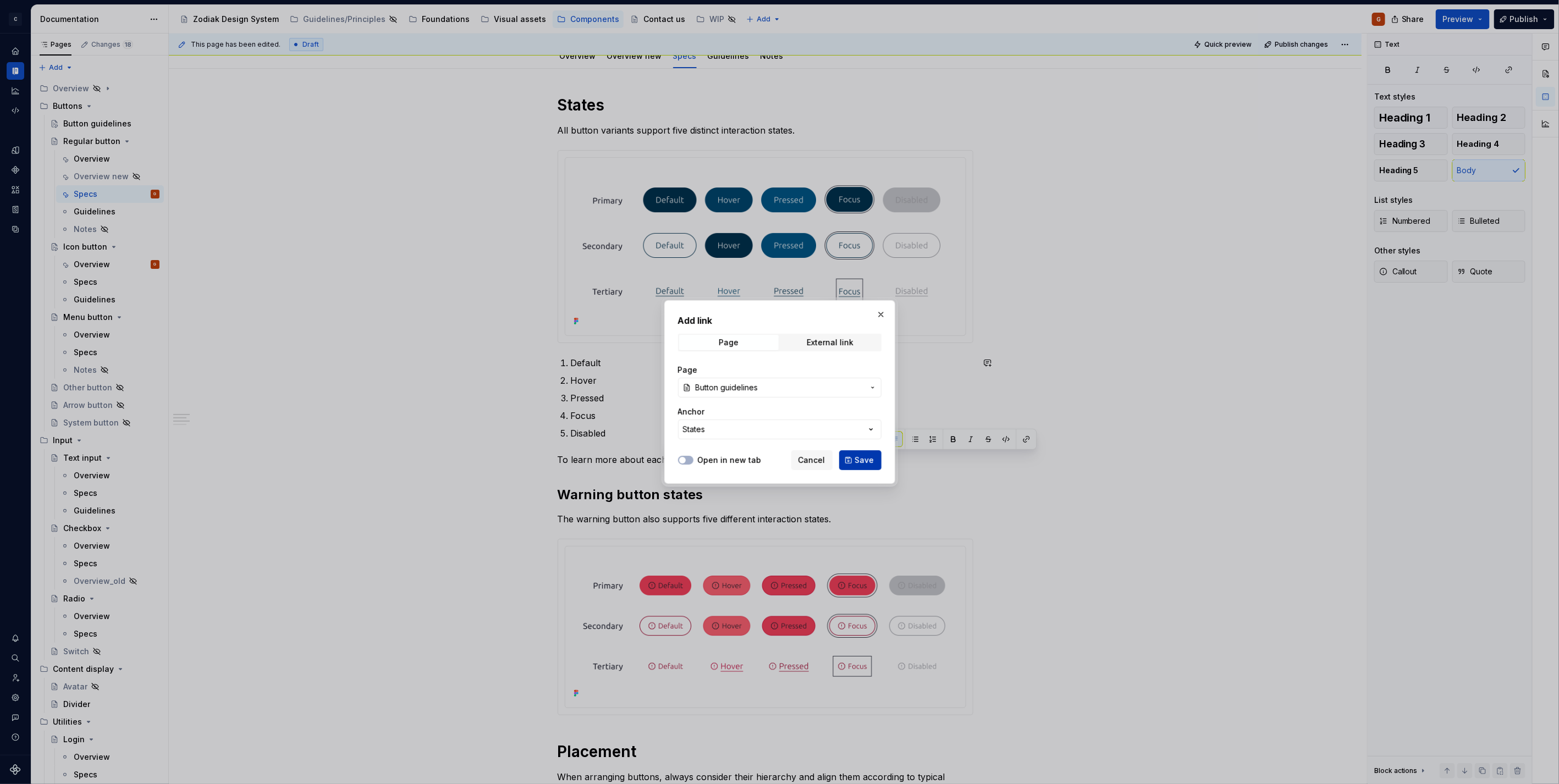
click at [853, 457] on button "Save" at bounding box center [861, 460] width 42 height 20
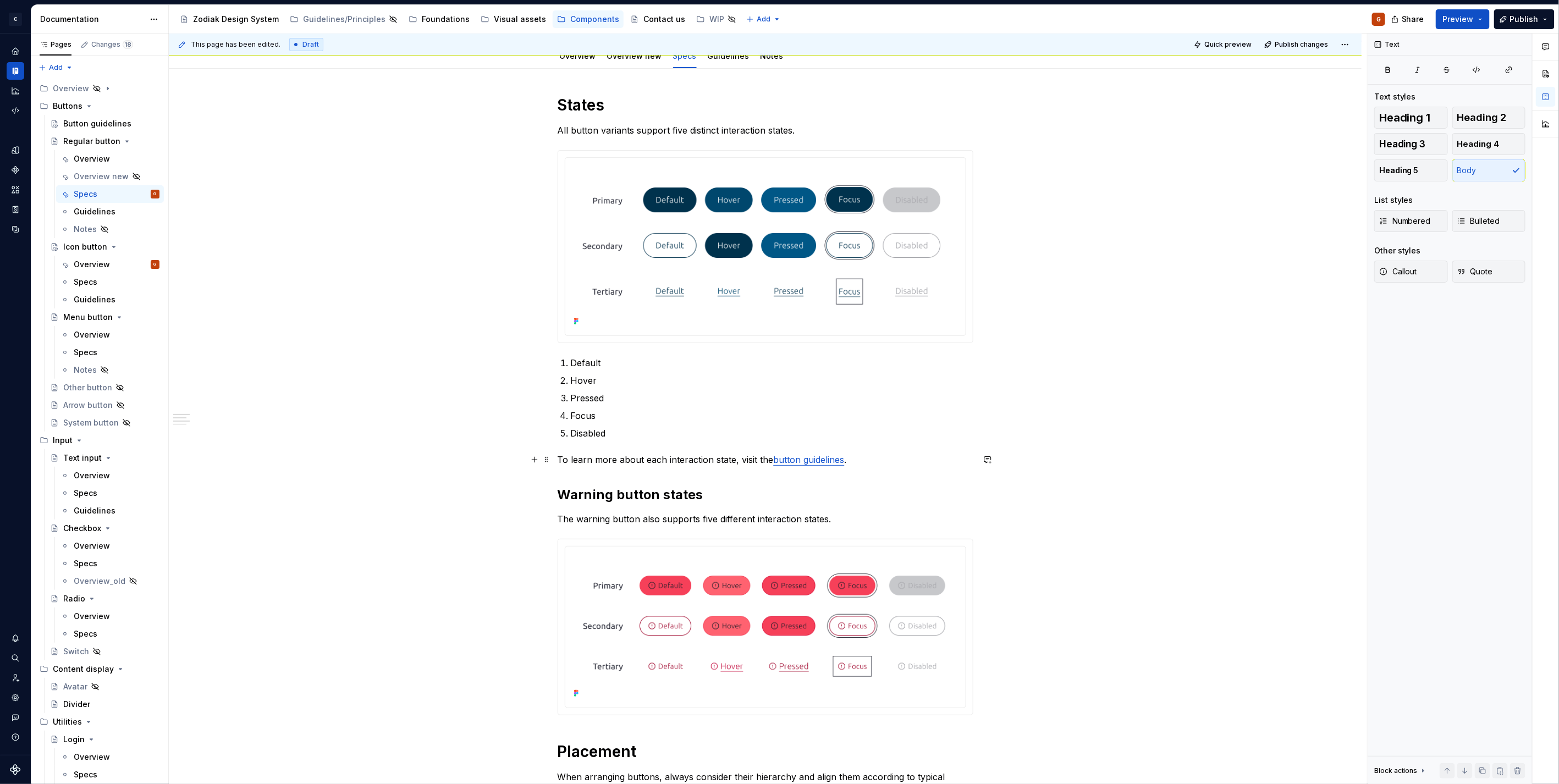
click at [755, 463] on p "To learn more about each interaction state, visit the button guidelines ." at bounding box center [765, 460] width 416 height 13
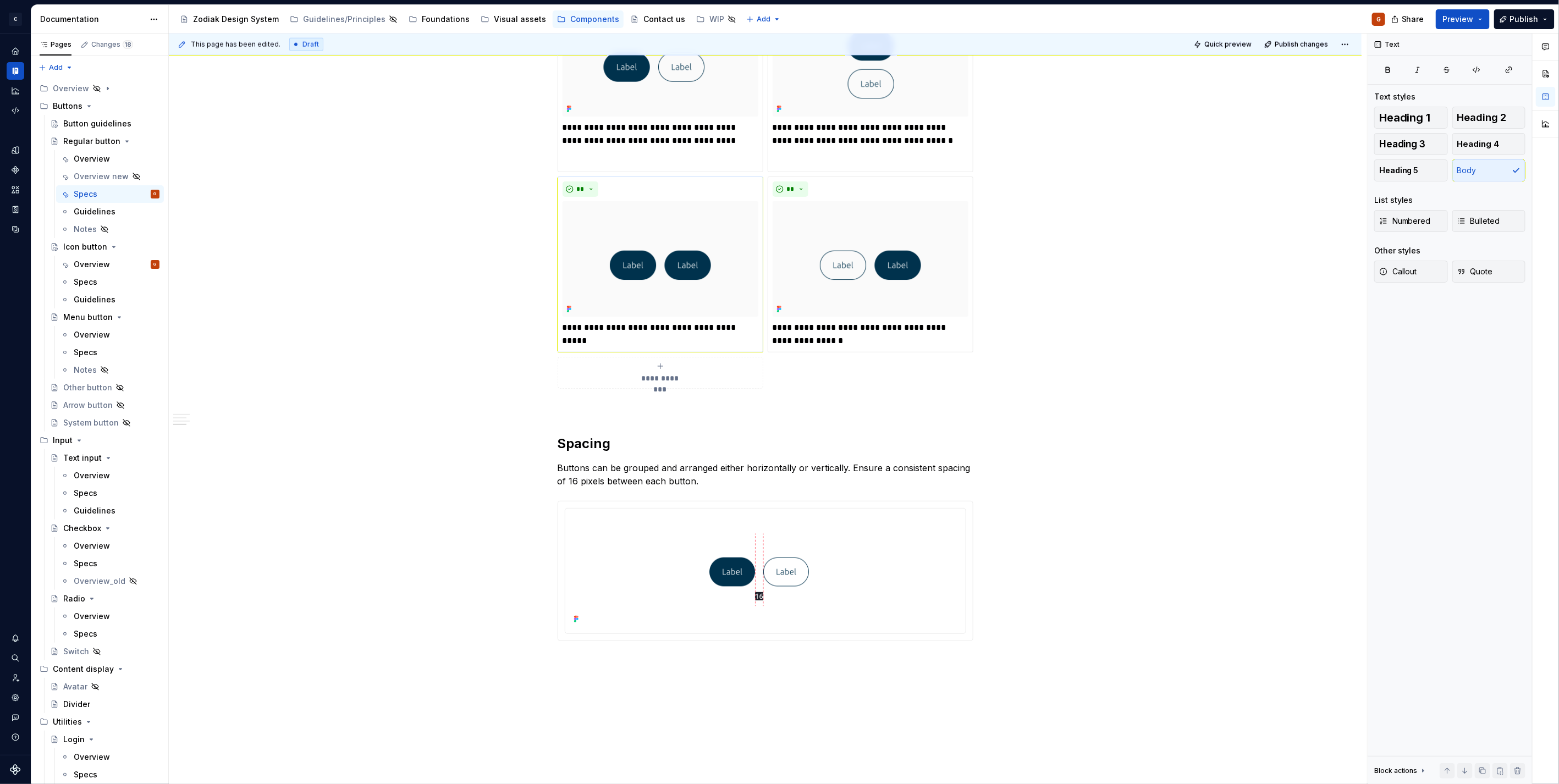
scroll to position [977, 0]
click at [1469, 18] on span "Preview" at bounding box center [1458, 19] width 31 height 11
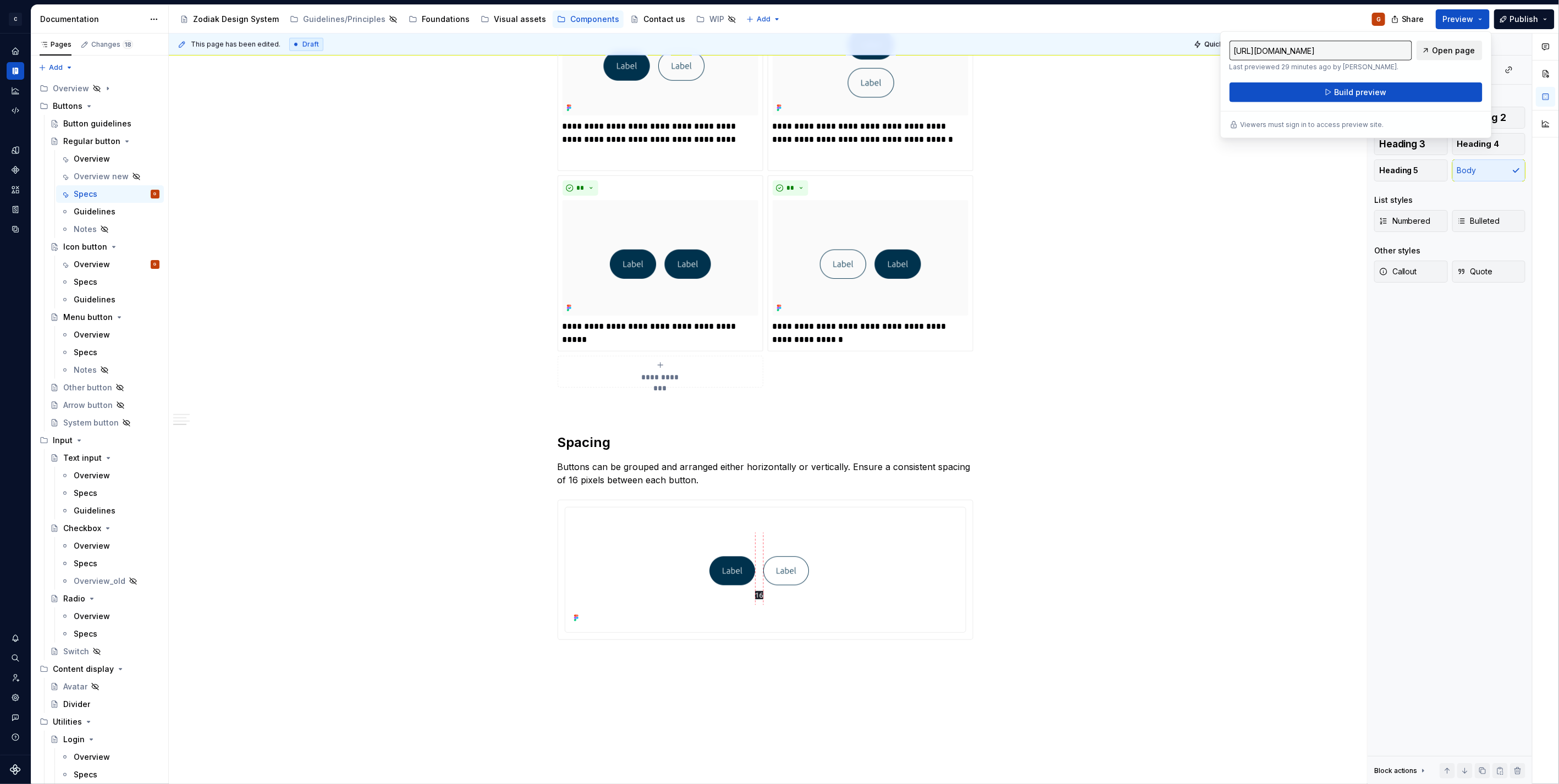
drag, startPoint x: 1469, startPoint y: 19, endPoint x: 1449, endPoint y: 50, distance: 36.9
click at [1449, 50] on span "Open page" at bounding box center [1454, 51] width 43 height 11
click at [1214, 42] on span "Quick preview" at bounding box center [1228, 44] width 47 height 9
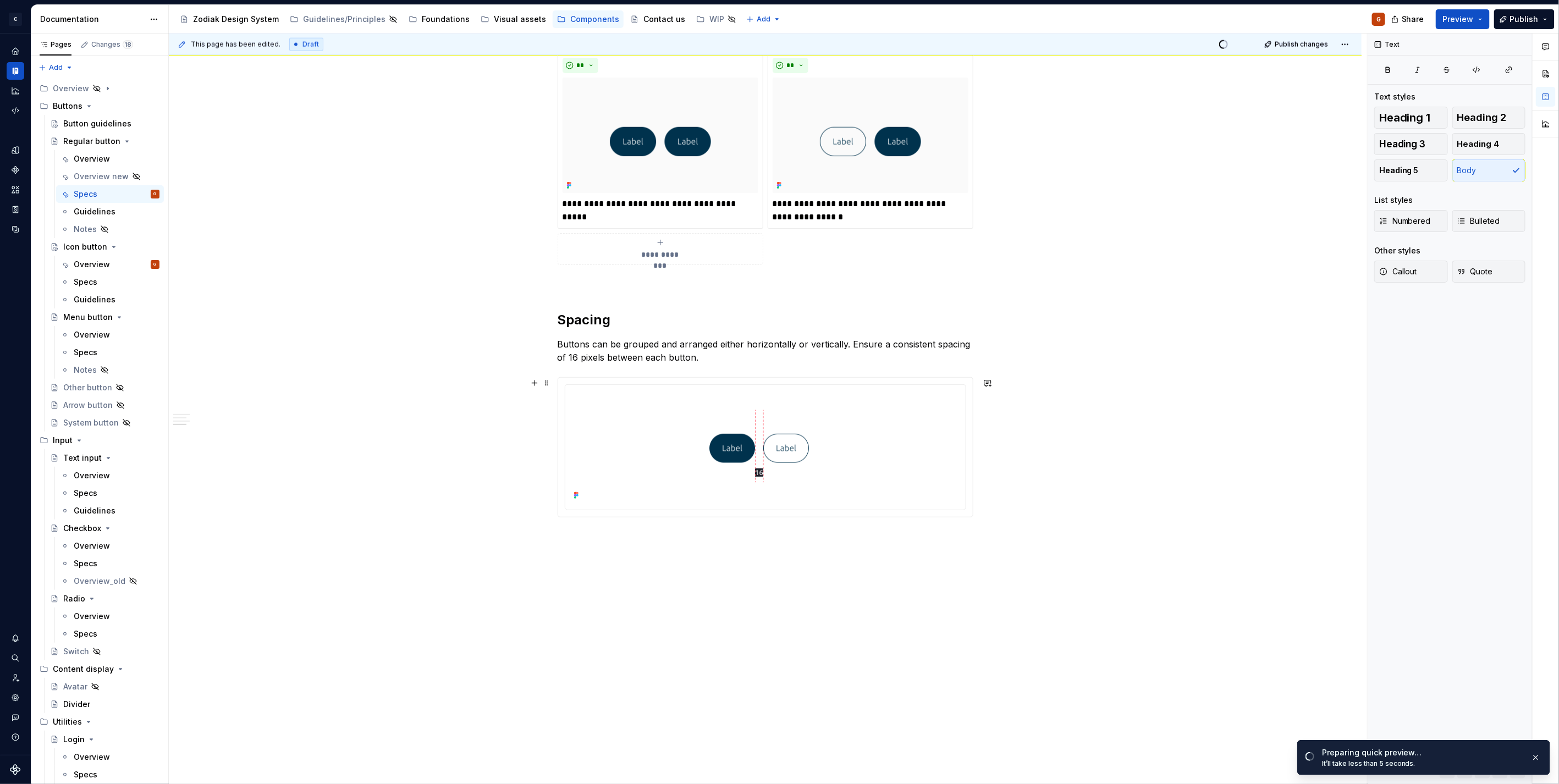
scroll to position [1038, 0]
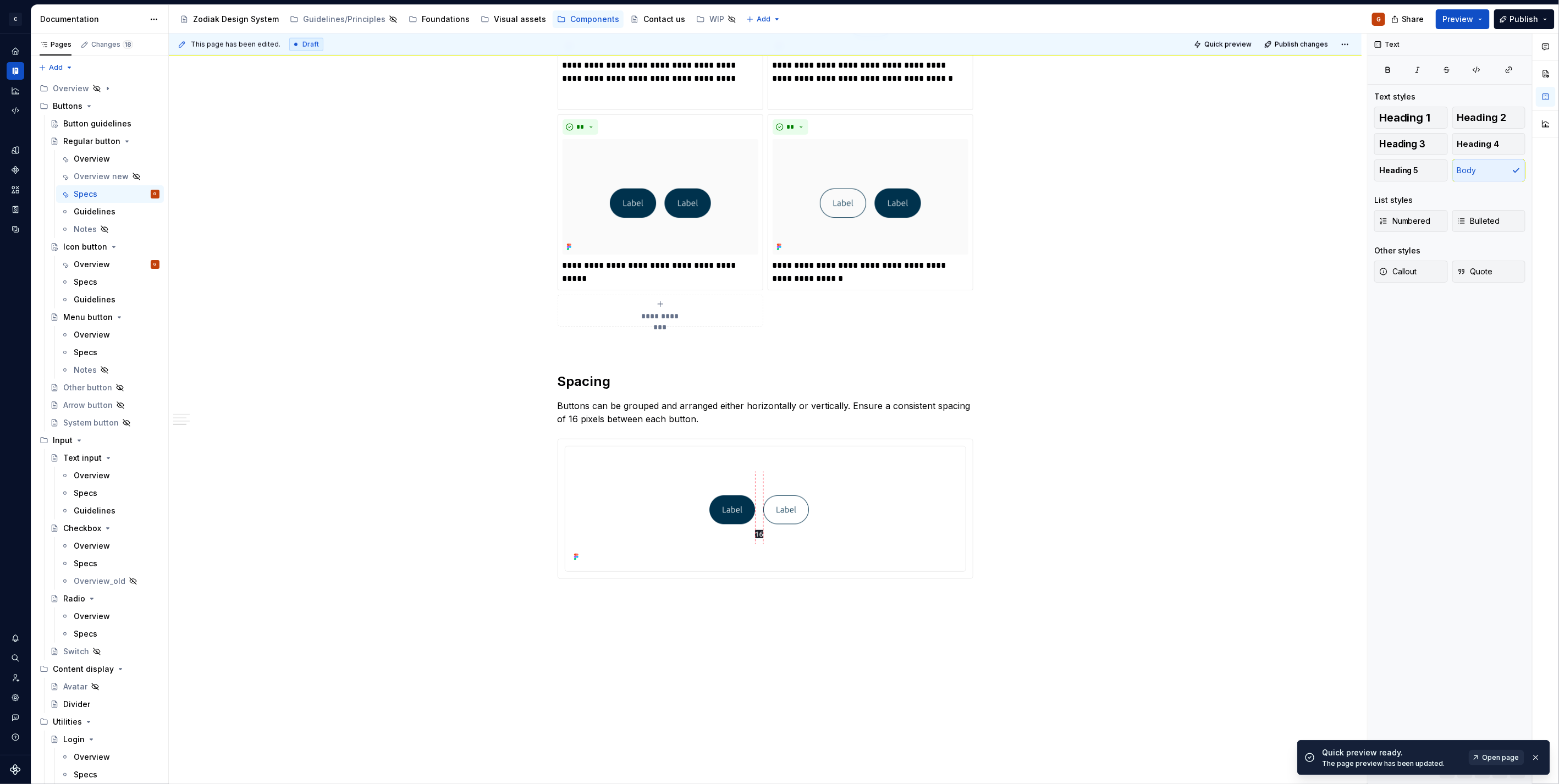
click at [1502, 764] on link "Open page" at bounding box center [1497, 757] width 56 height 15
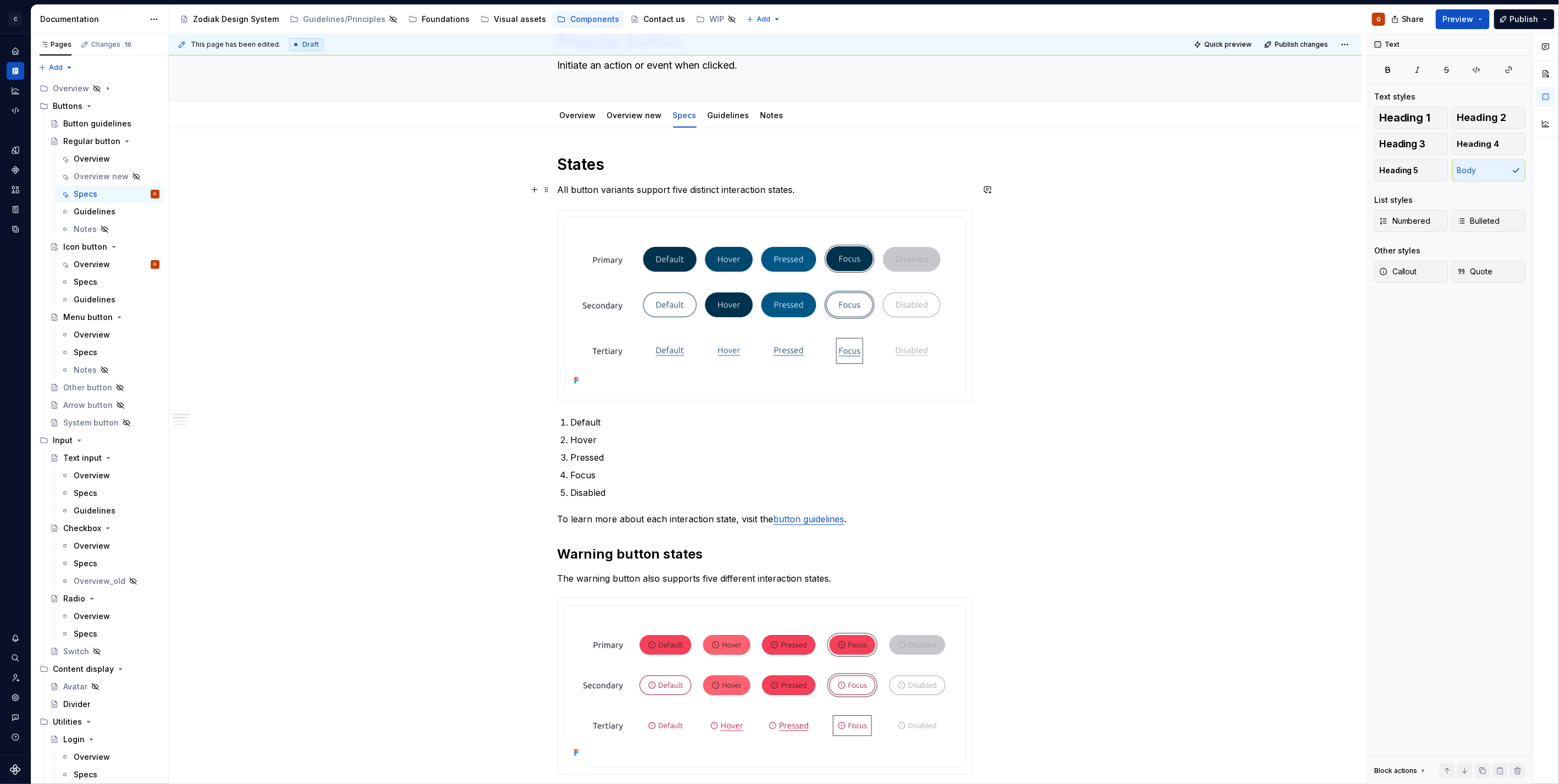
scroll to position [61, 0]
click at [816, 191] on p "All button variants support five distinct interaction states." at bounding box center [765, 191] width 416 height 13
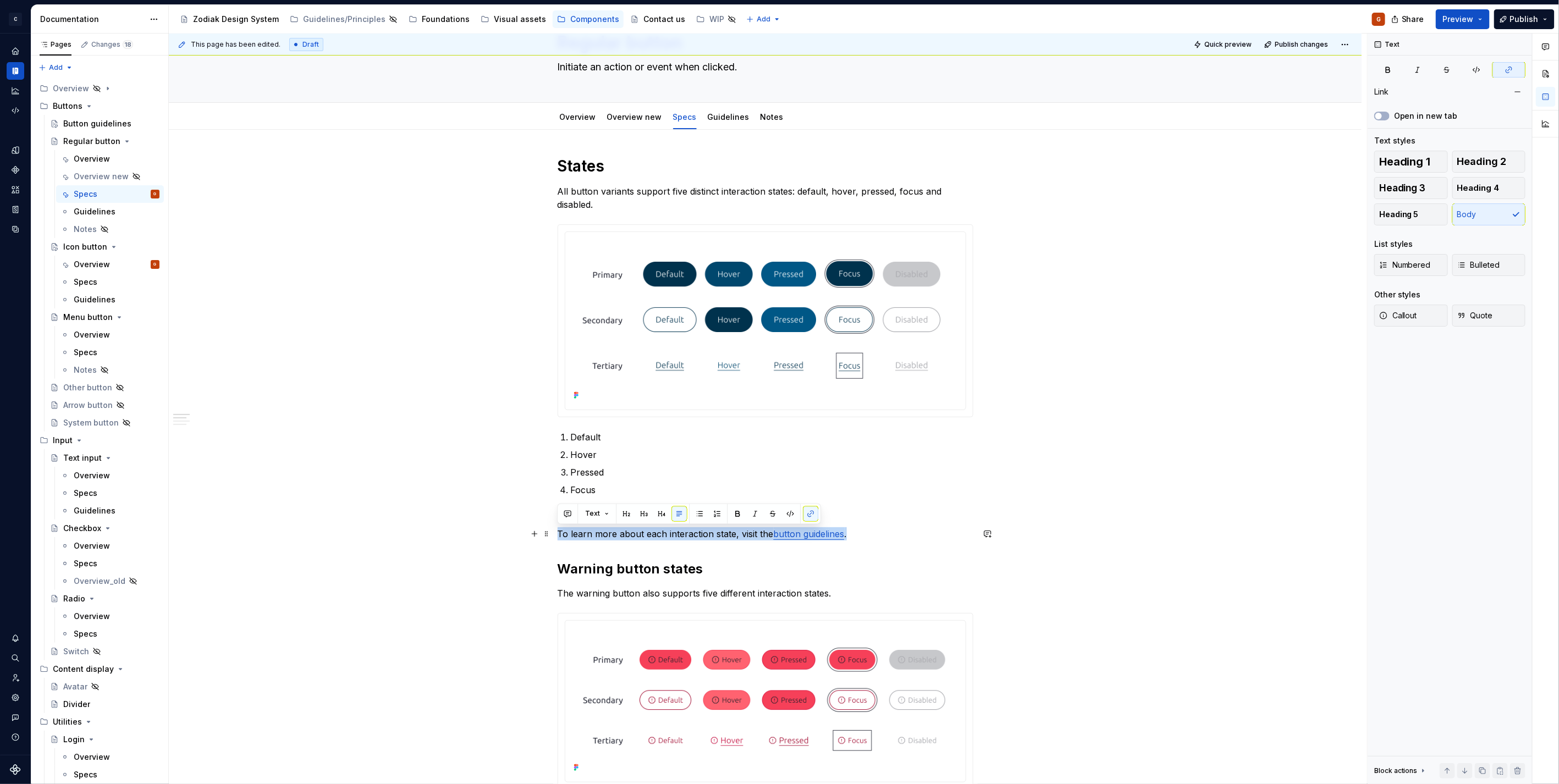
drag, startPoint x: 852, startPoint y: 538, endPoint x: 558, endPoint y: 533, distance: 294.0
click at [558, 533] on p "To learn more about each interaction state, visit the button guidelines ." at bounding box center [765, 534] width 416 height 13
copy p "To learn more about each interaction state, visit the button guidelines ."
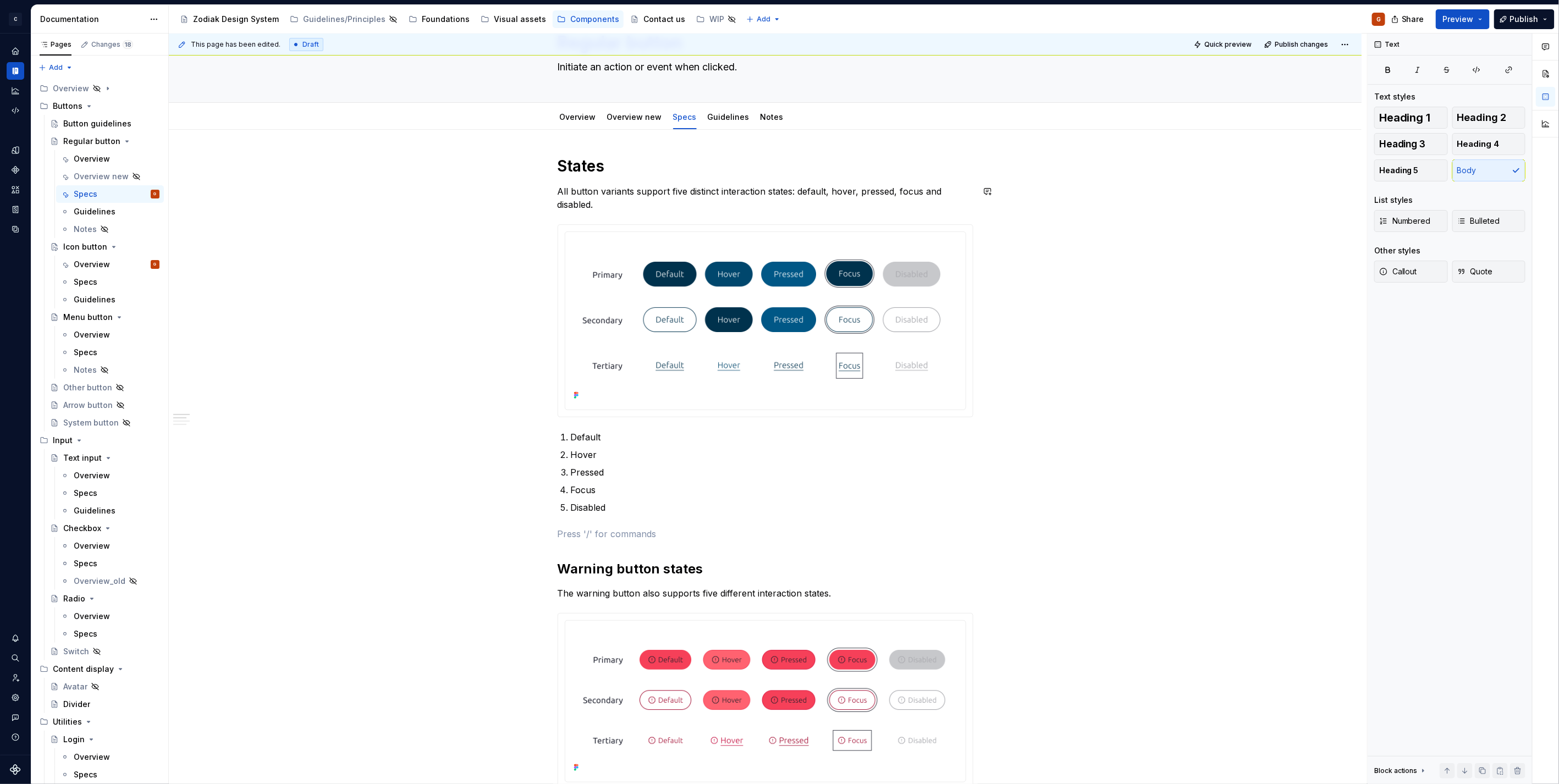
click at [629, 206] on p "All button variants support five distinct interaction states: default, hover, p…" at bounding box center [765, 198] width 416 height 27
click at [695, 486] on p "Focus" at bounding box center [772, 490] width 402 height 13
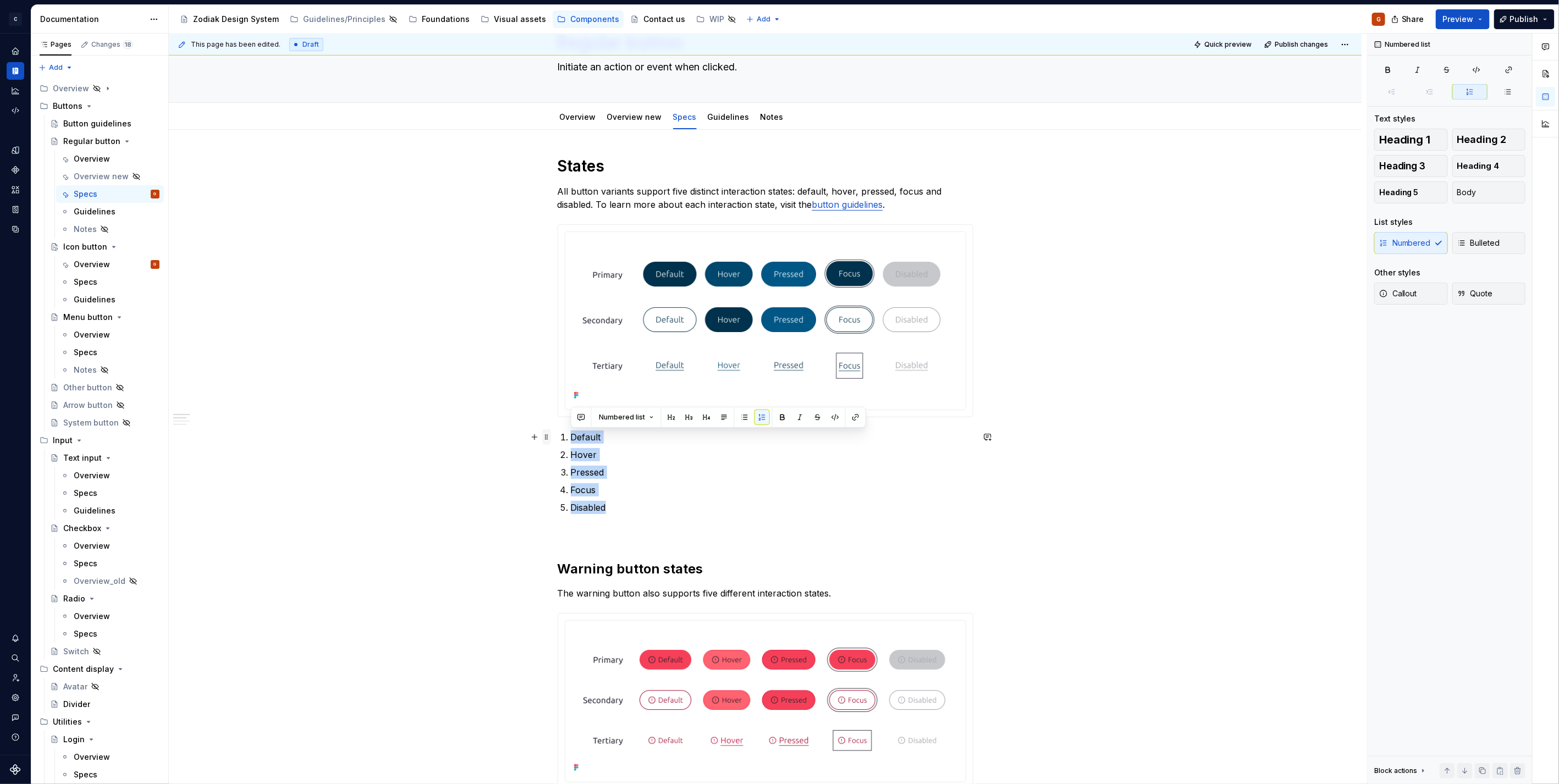
drag, startPoint x: 565, startPoint y: 477, endPoint x: 543, endPoint y: 440, distance: 43.0
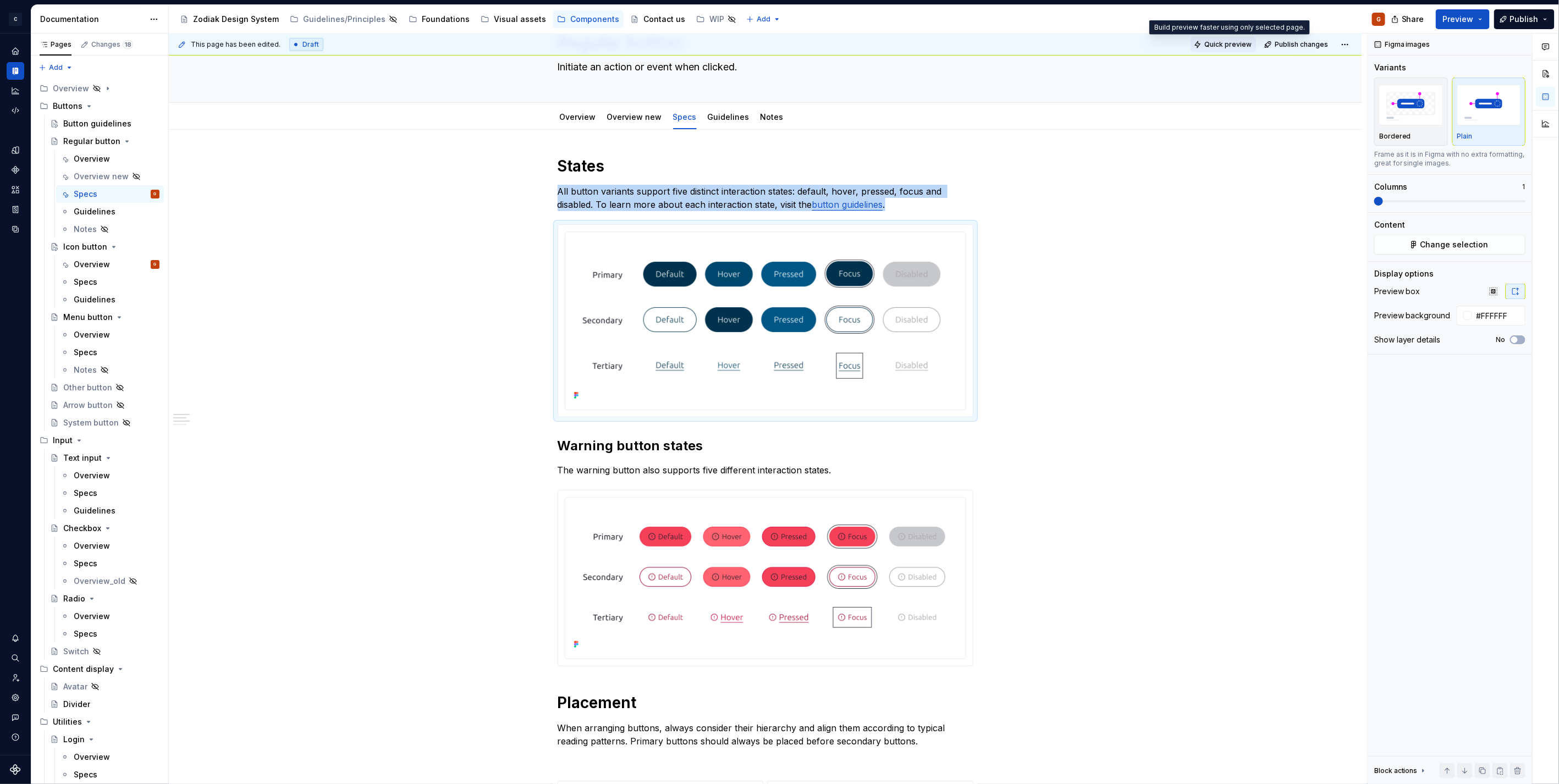
click at [1246, 40] on span "Quick preview" at bounding box center [1228, 44] width 47 height 9
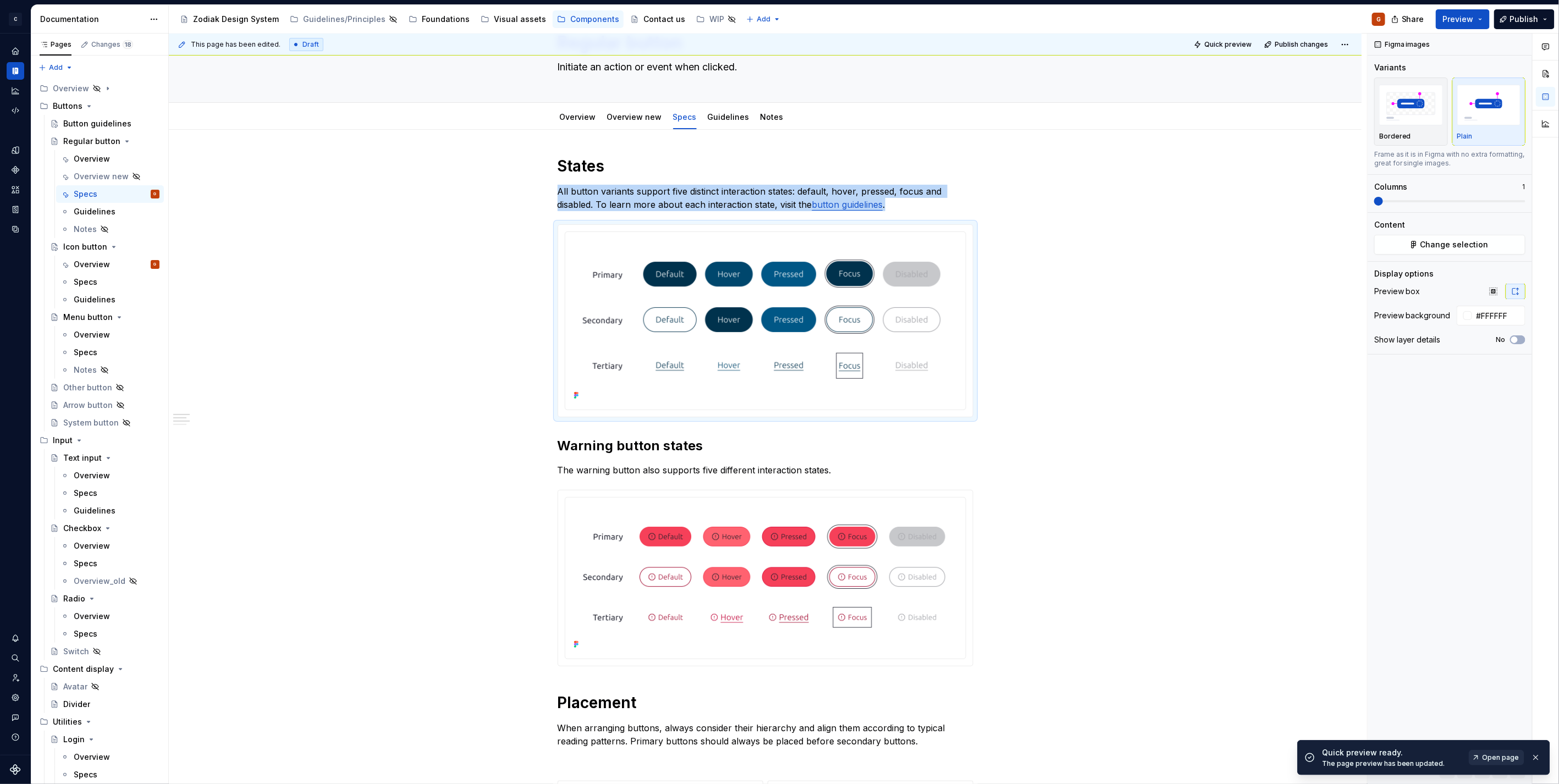
click at [1511, 756] on span "Open page" at bounding box center [1501, 757] width 37 height 9
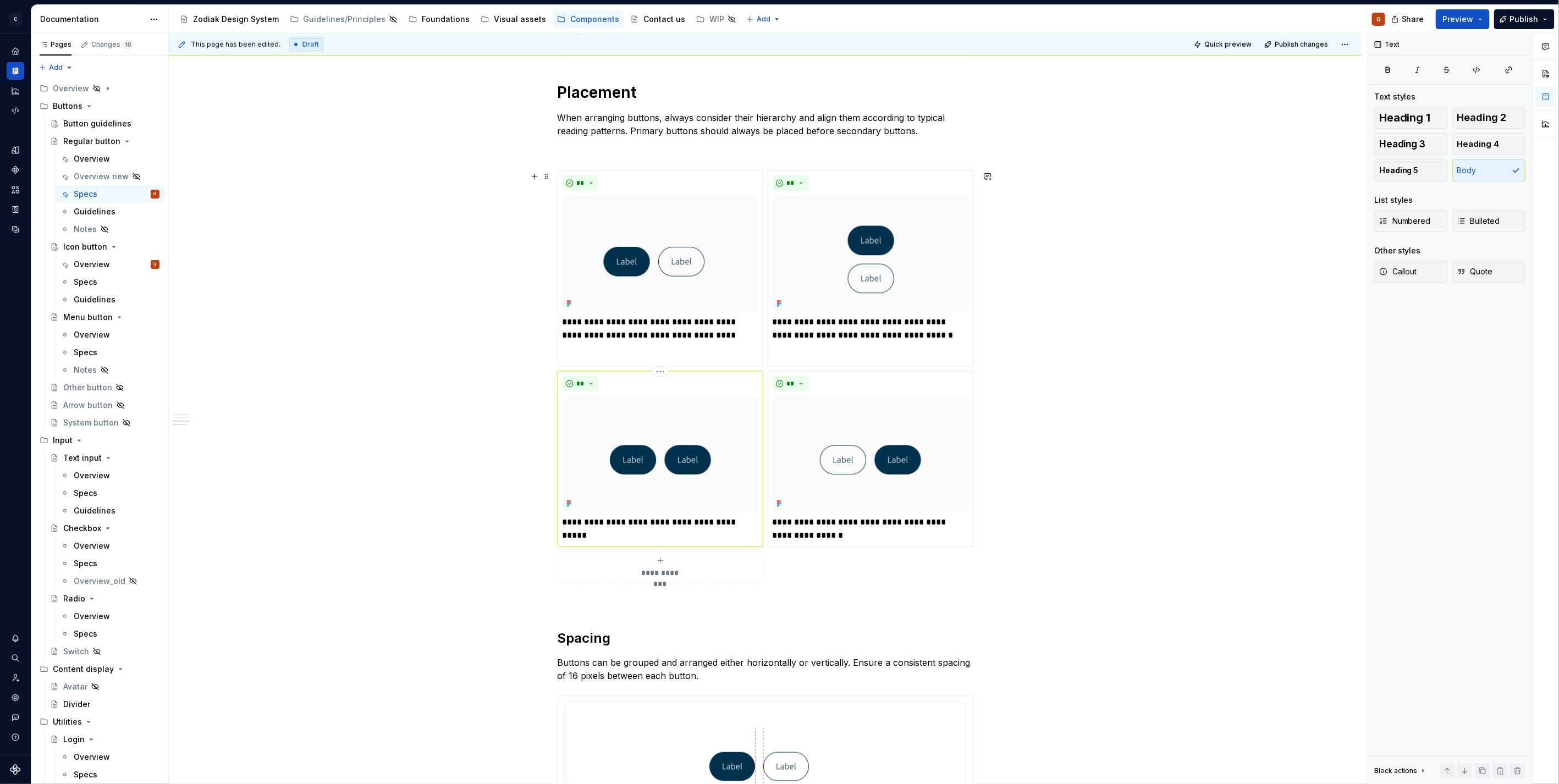
scroll to position [855, 0]
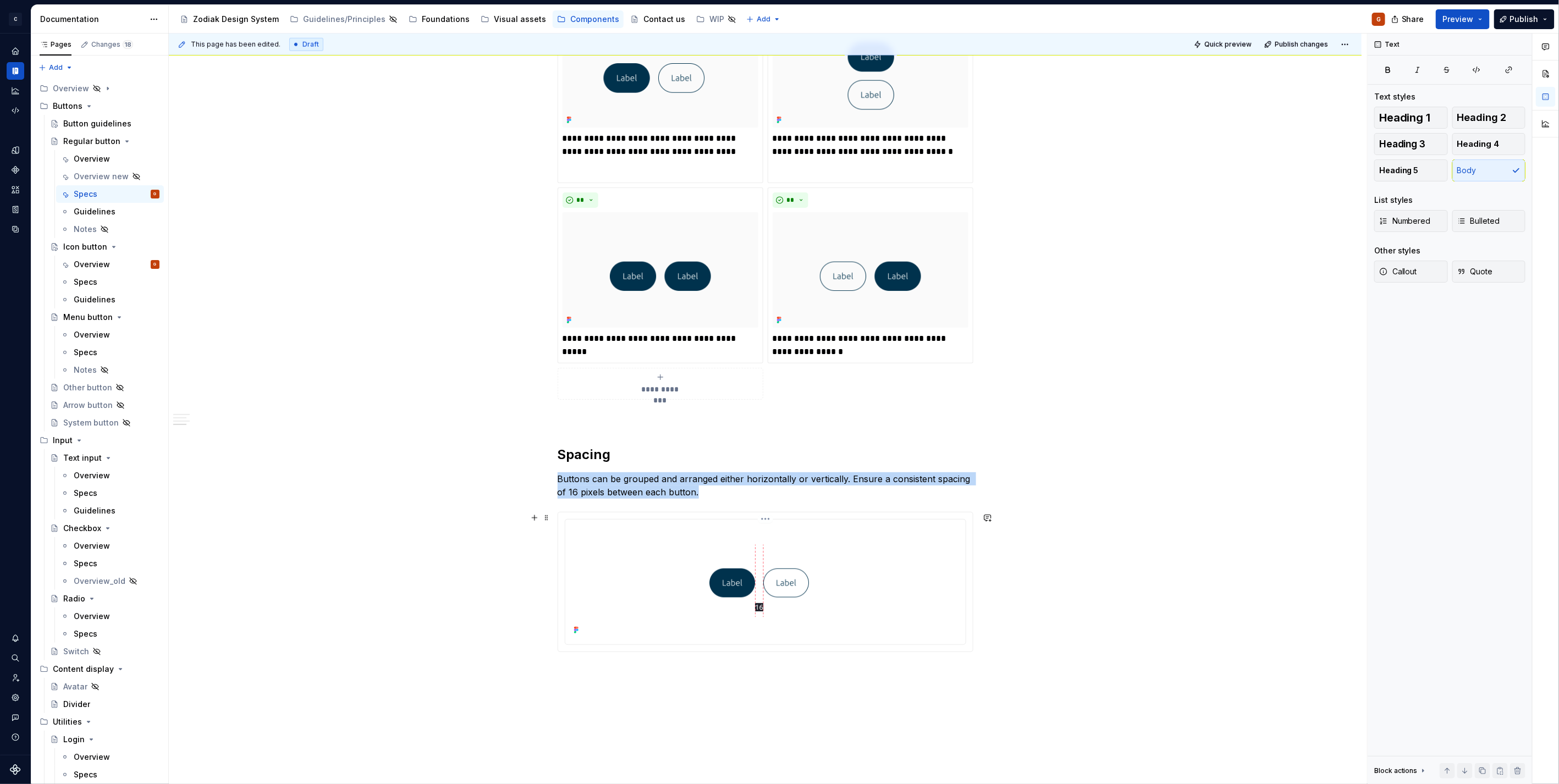
click at [751, 559] on img at bounding box center [765, 581] width 392 height 114
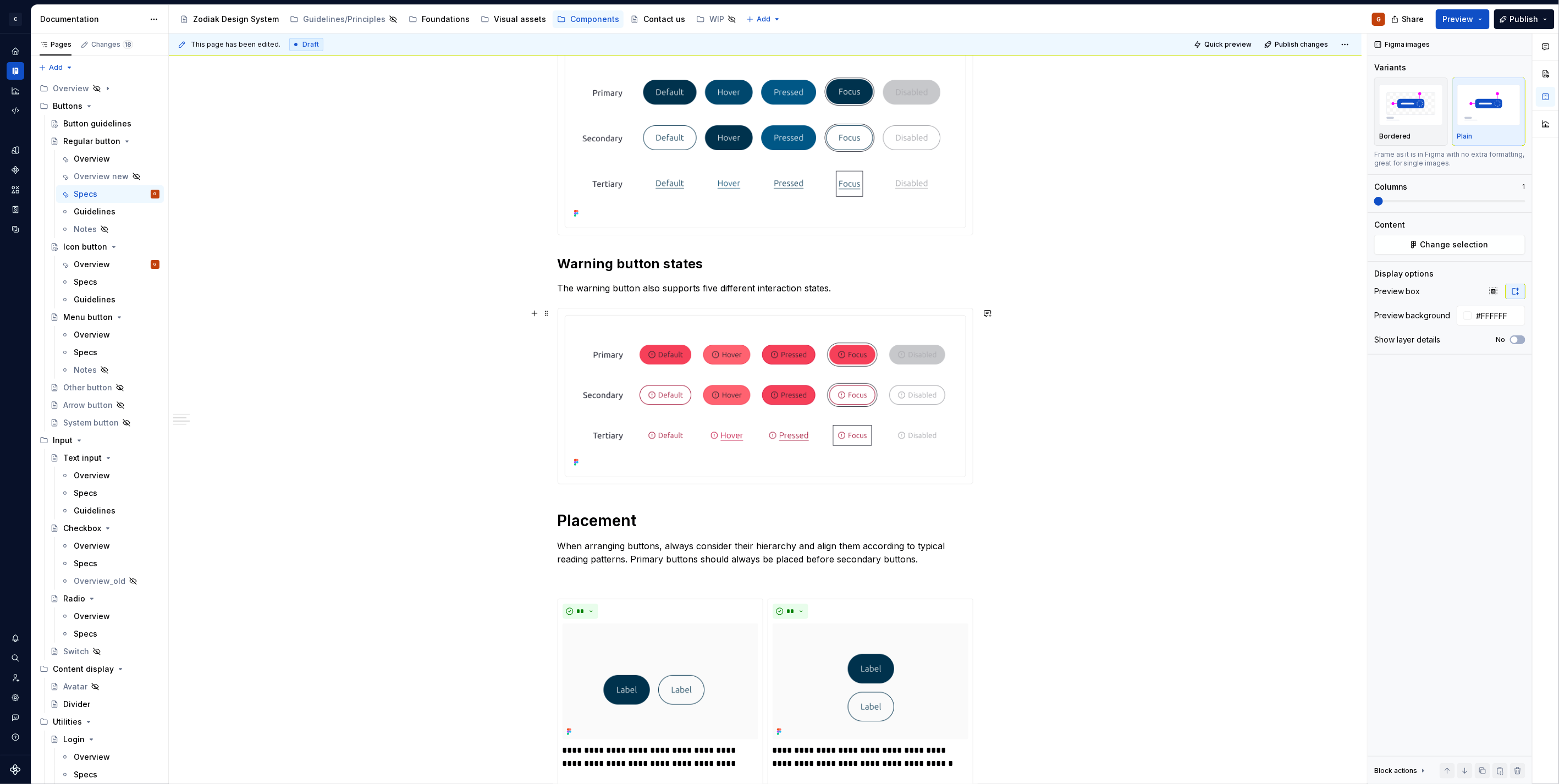
scroll to position [61, 0]
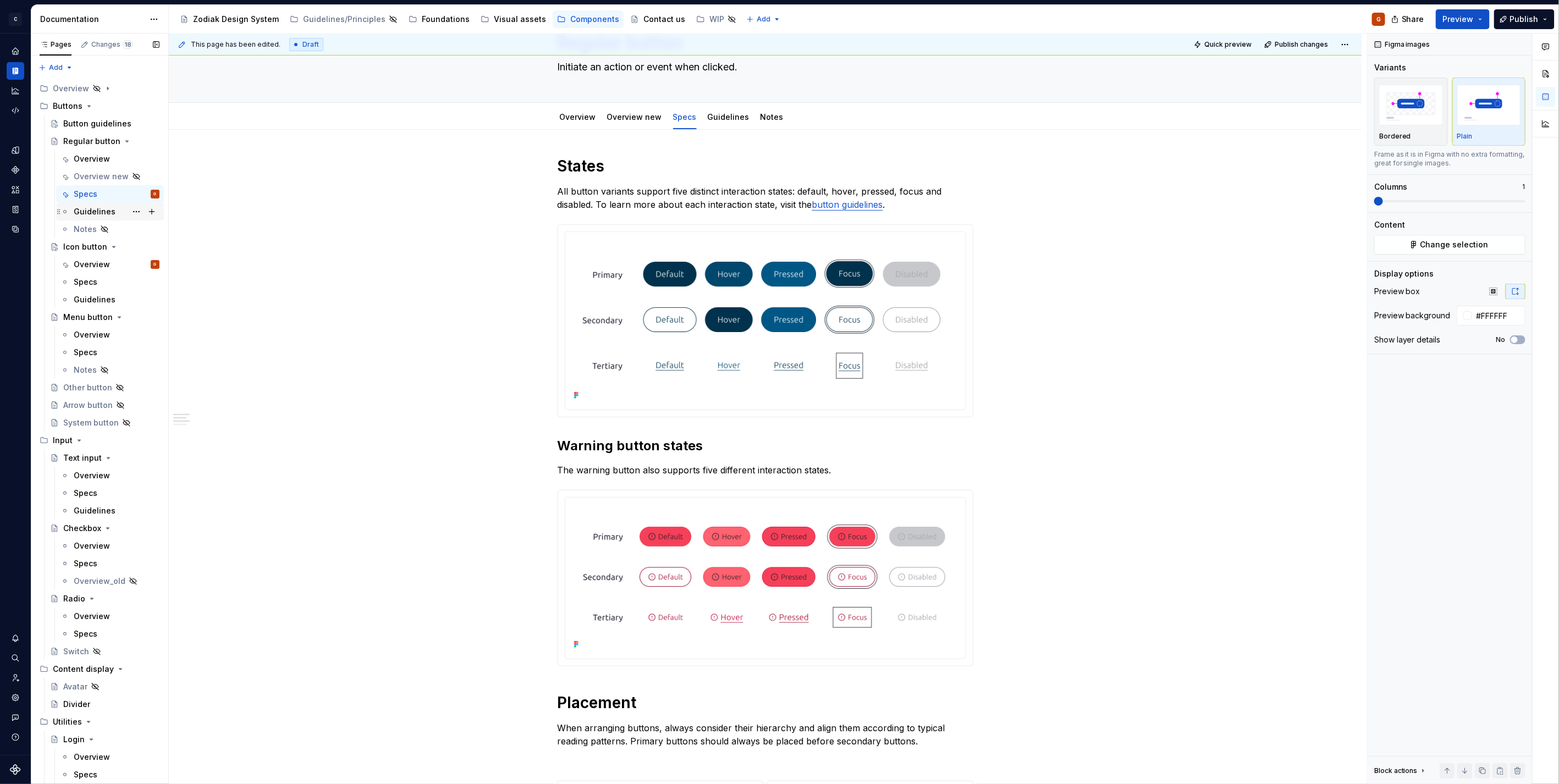
click at [67, 207] on icon "Page tree" at bounding box center [65, 212] width 9 height 9
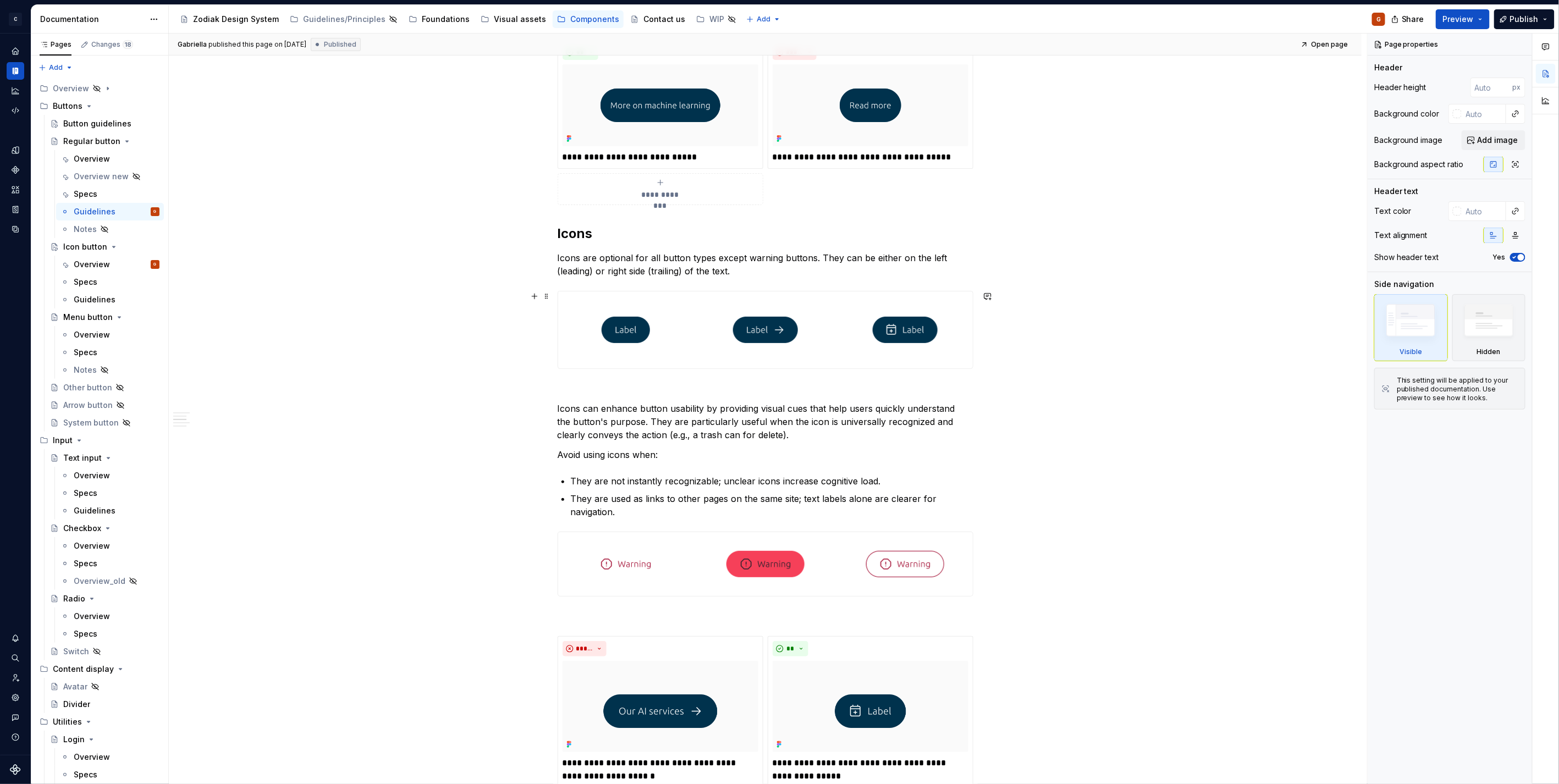
scroll to position [366, 0]
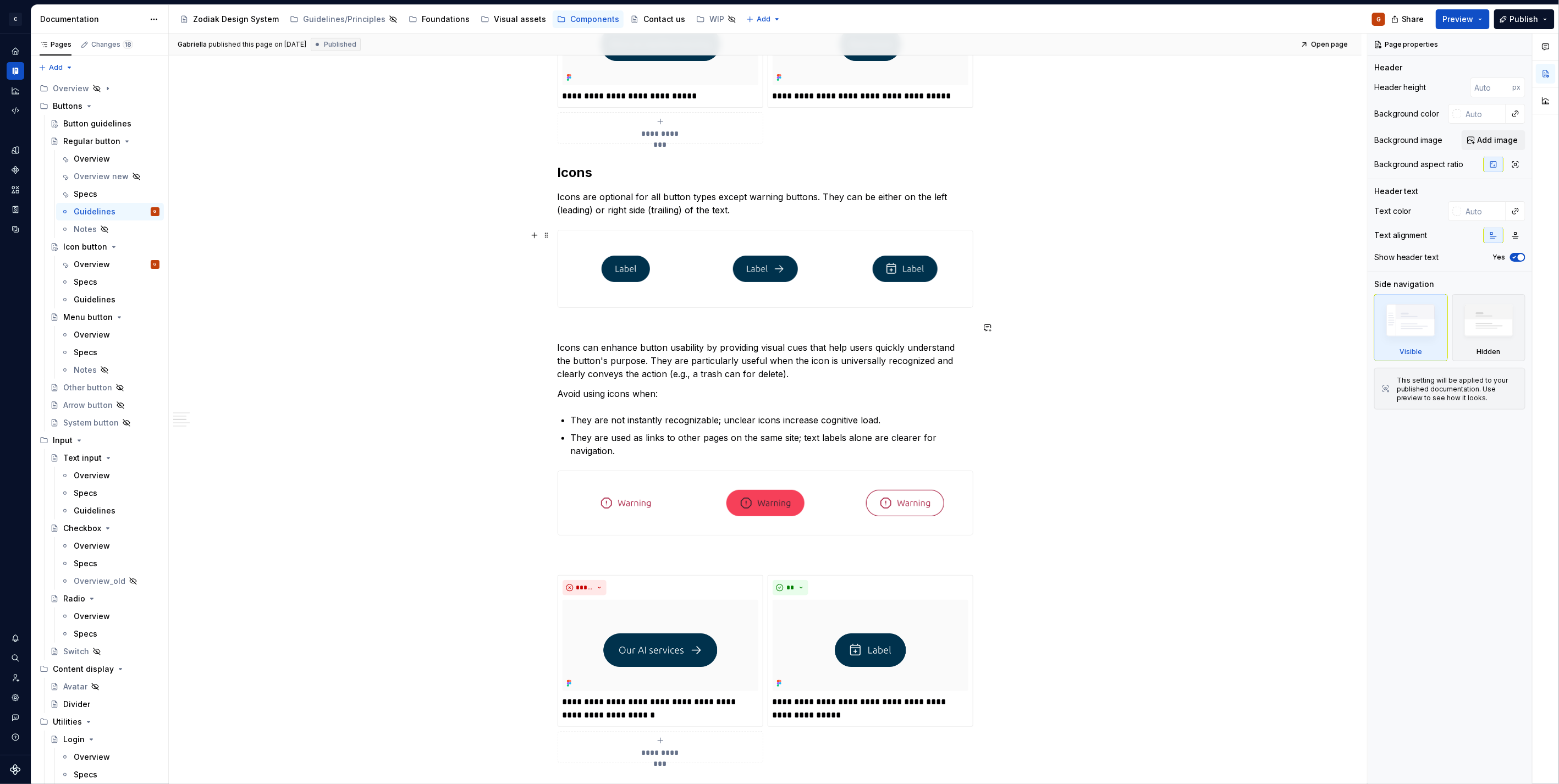
type textarea "*"
click at [705, 198] on p "Icons are optional for all button types except warning buttons. They can be eit…" at bounding box center [765, 203] width 416 height 27
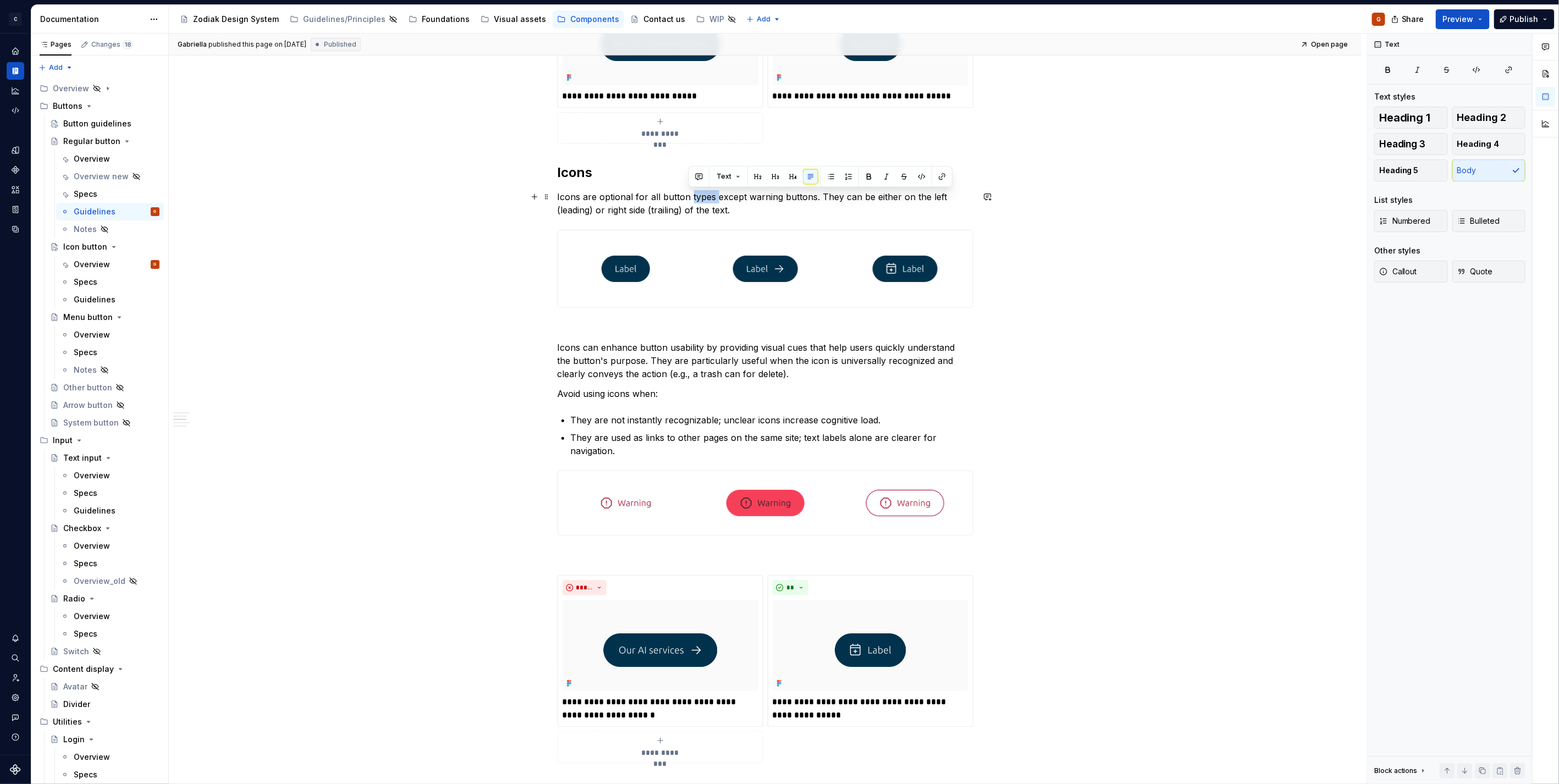
click at [705, 198] on p "Icons are optional for all button types except warning buttons. They can be eit…" at bounding box center [765, 203] width 416 height 27
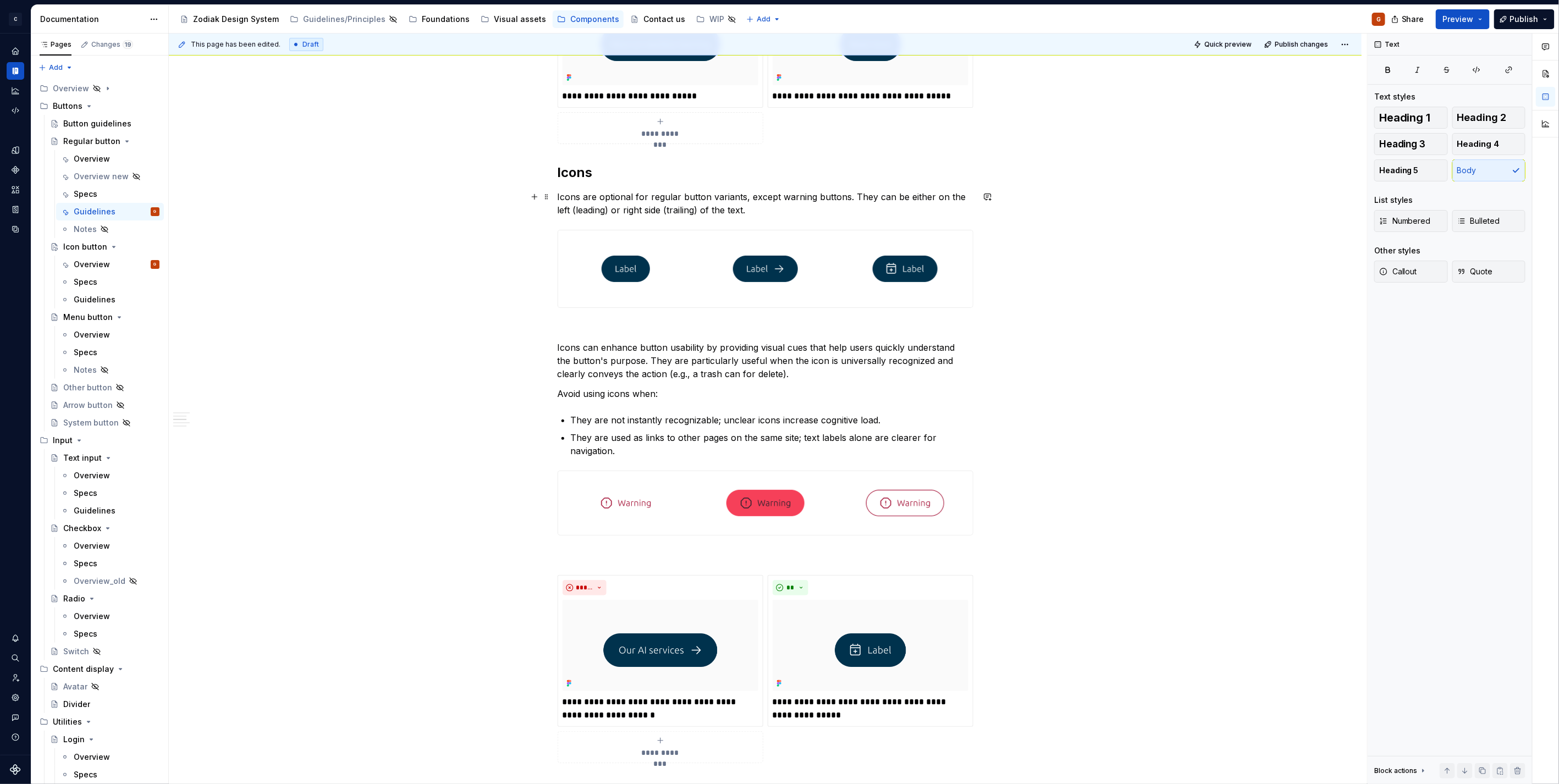
drag, startPoint x: 647, startPoint y: 200, endPoint x: 688, endPoint y: 212, distance: 42.7
click at [647, 201] on p "Icons are optional for regular button variants, except warning buttons. They ca…" at bounding box center [765, 203] width 416 height 27
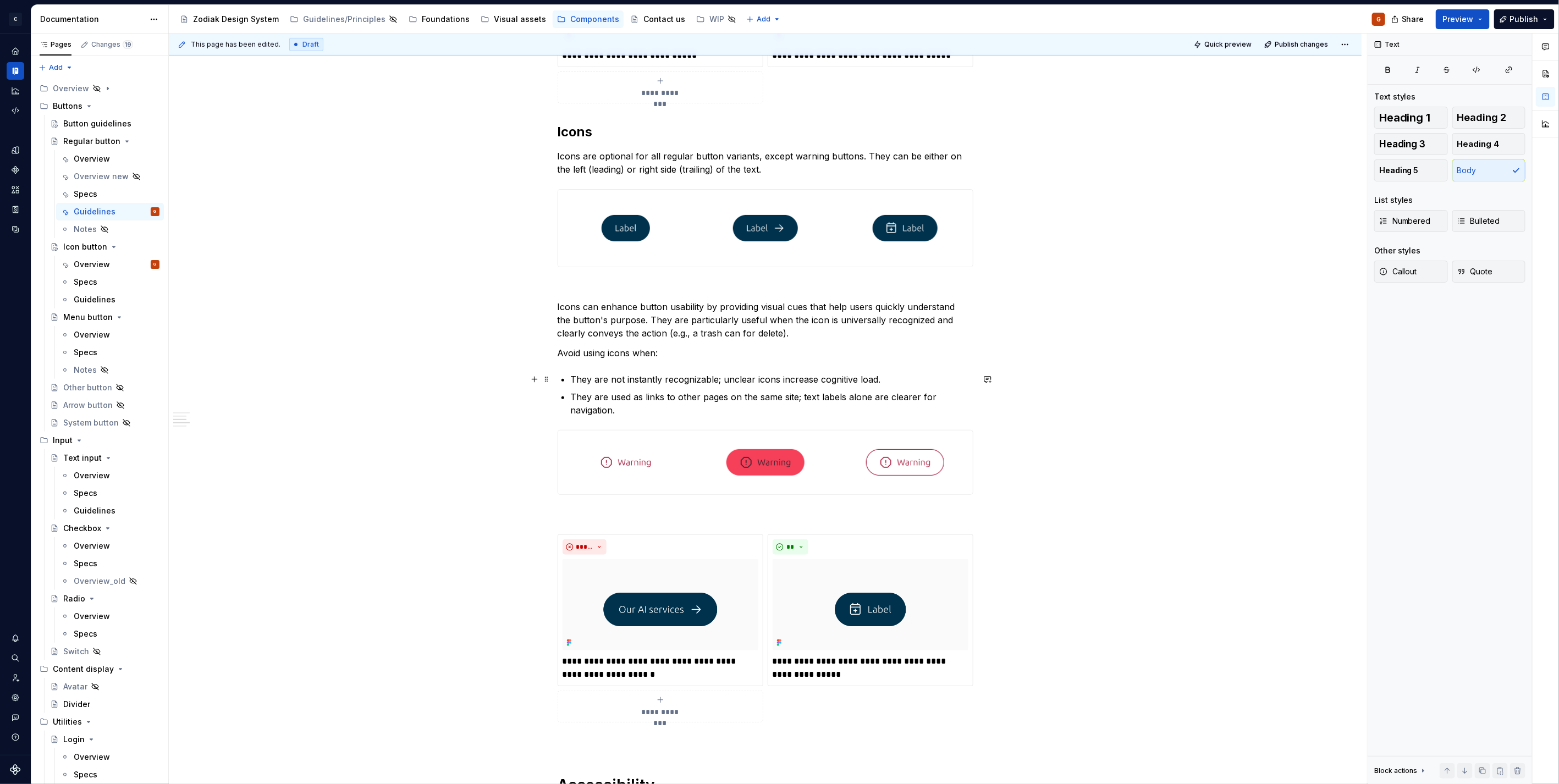
scroll to position [427, 0]
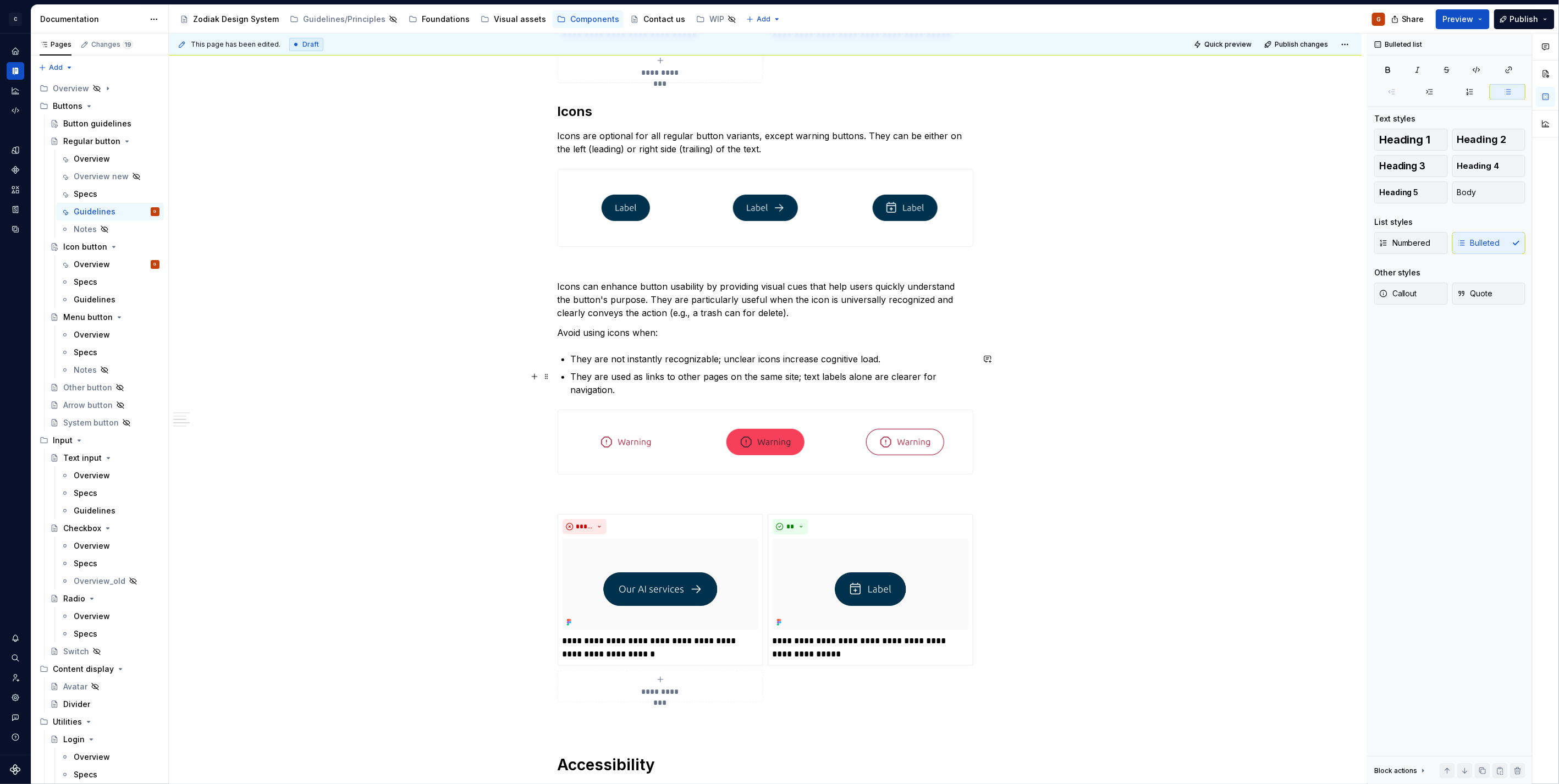
click at [641, 378] on p "They are used as links to other pages on the same site; text labels alone are c…" at bounding box center [772, 384] width 402 height 27
click at [869, 154] on p "Icons are optional for all regular button variants, except warning buttons. The…" at bounding box center [765, 143] width 416 height 27
click at [770, 147] on p "Icons are optional for all regular button variants, except warning buttons. The…" at bounding box center [765, 143] width 416 height 27
type textarea "*"
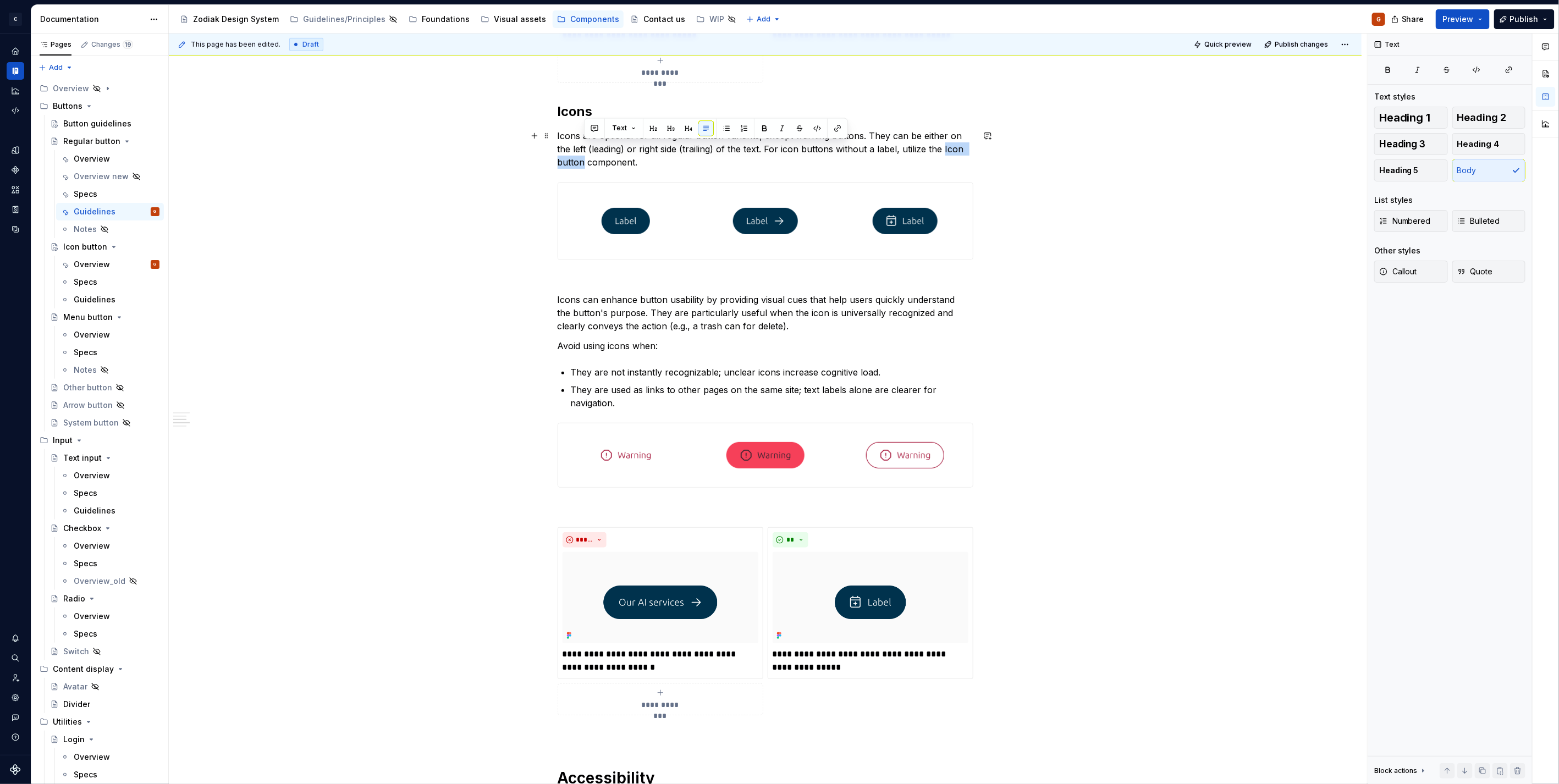
drag, startPoint x: 925, startPoint y: 148, endPoint x: 582, endPoint y: 164, distance: 343.4
click at [582, 164] on p "Icons are optional for all regular button variants, except warning buttons. The…" at bounding box center [765, 149] width 416 height 39
click at [838, 125] on button "button" at bounding box center [837, 128] width 15 height 15
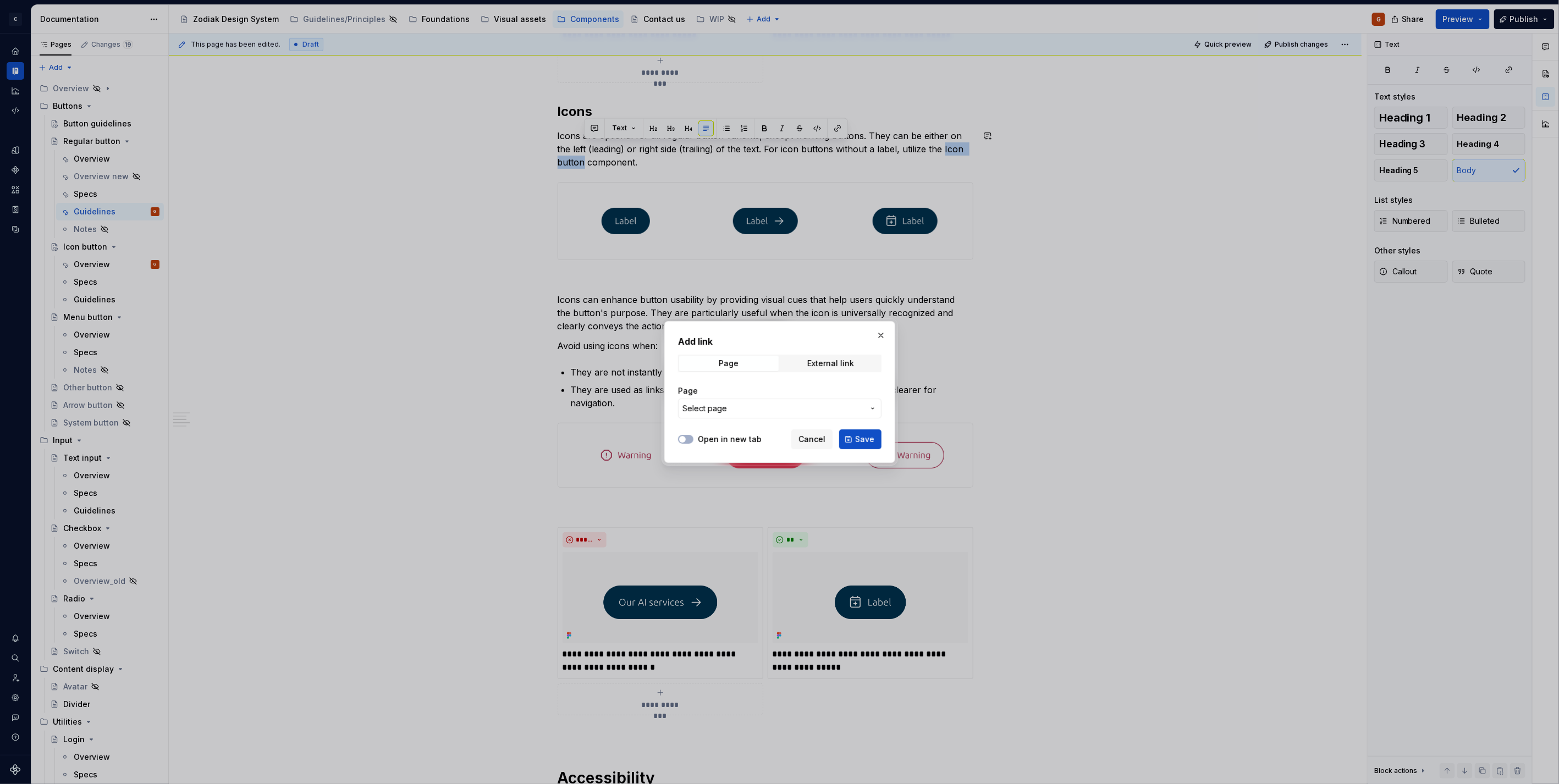
click at [760, 414] on button "Select page" at bounding box center [780, 408] width 203 height 20
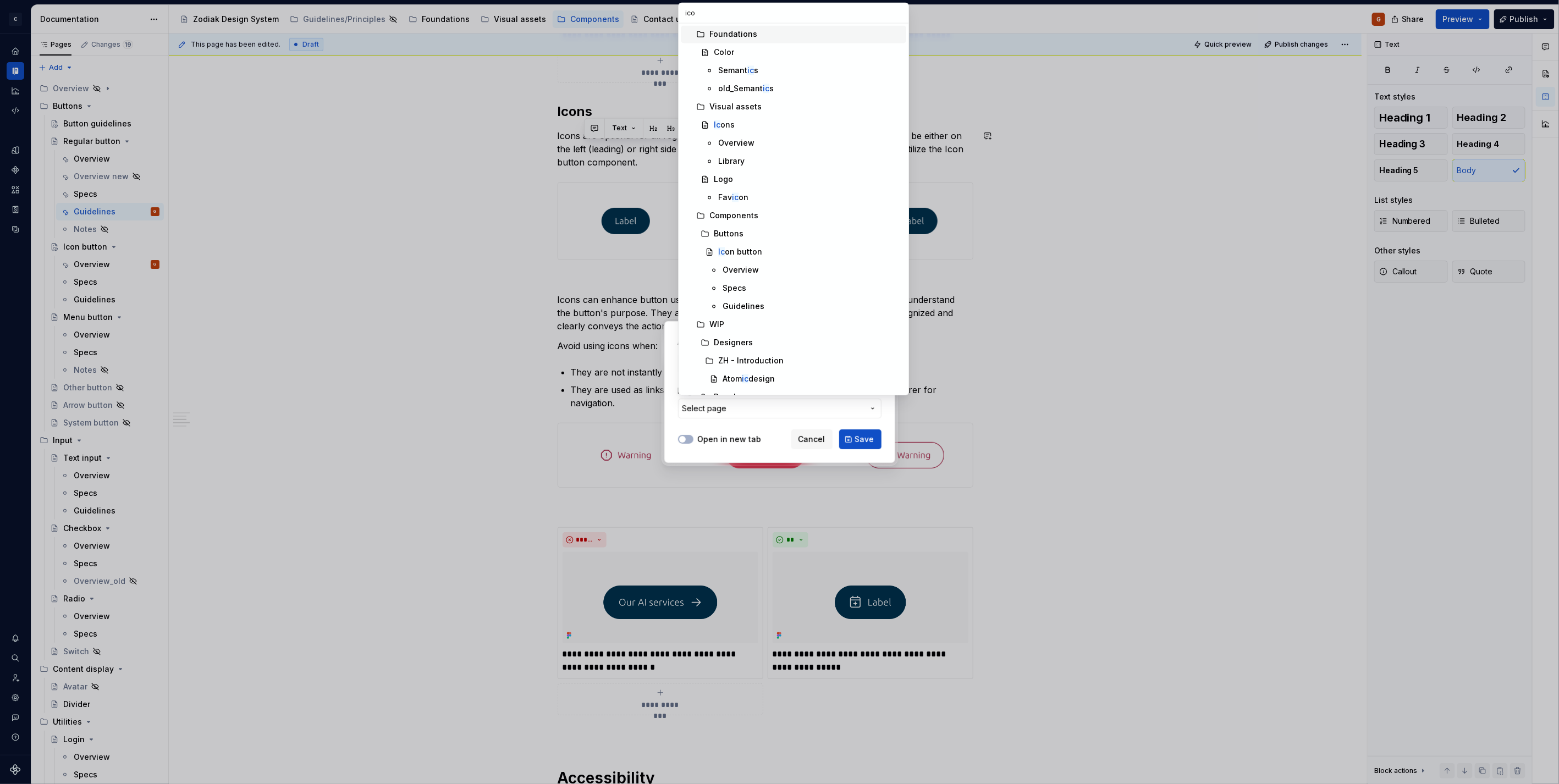
type input "icon"
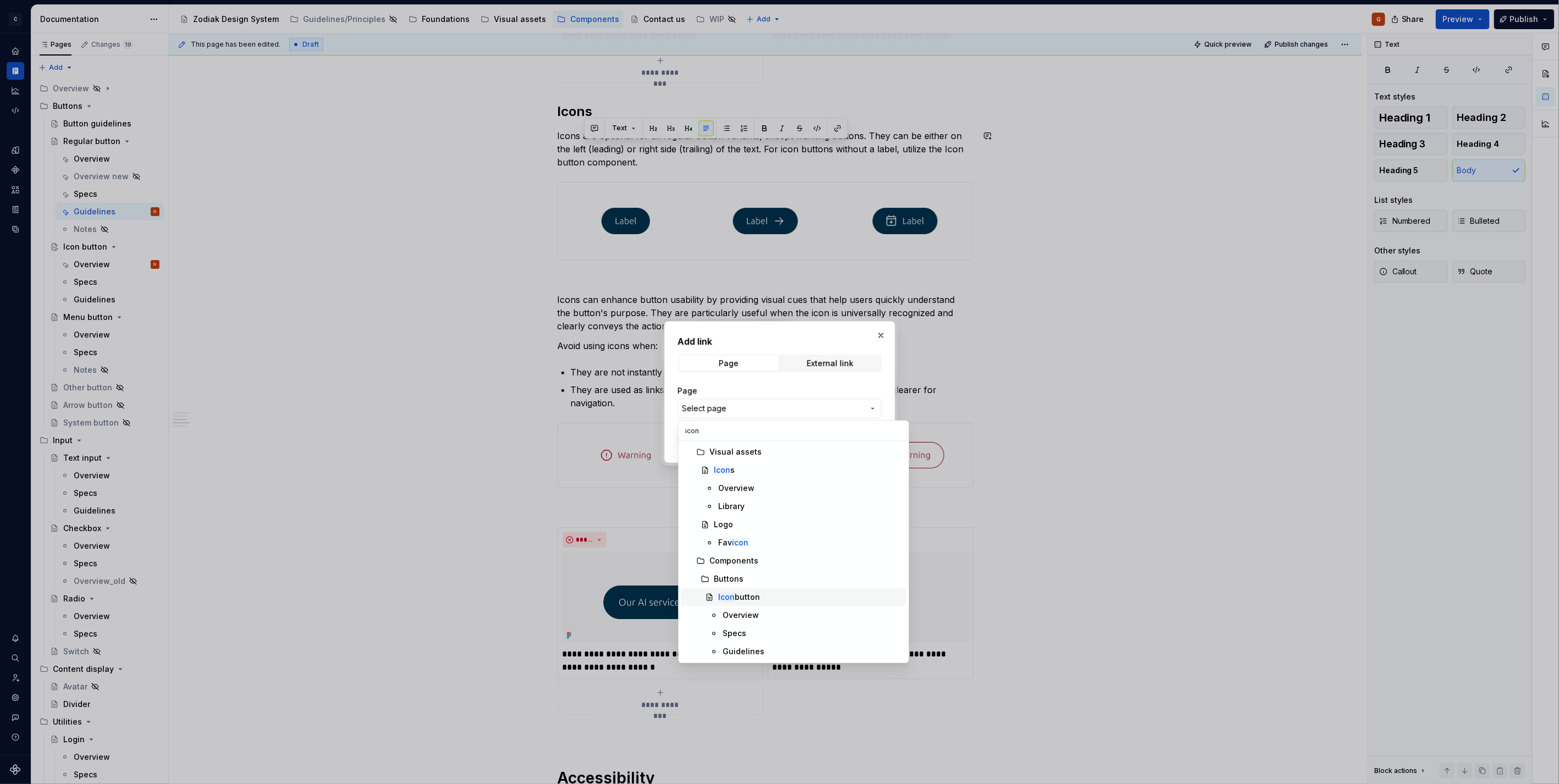
click at [751, 601] on div "Icon button" at bounding box center [739, 597] width 42 height 11
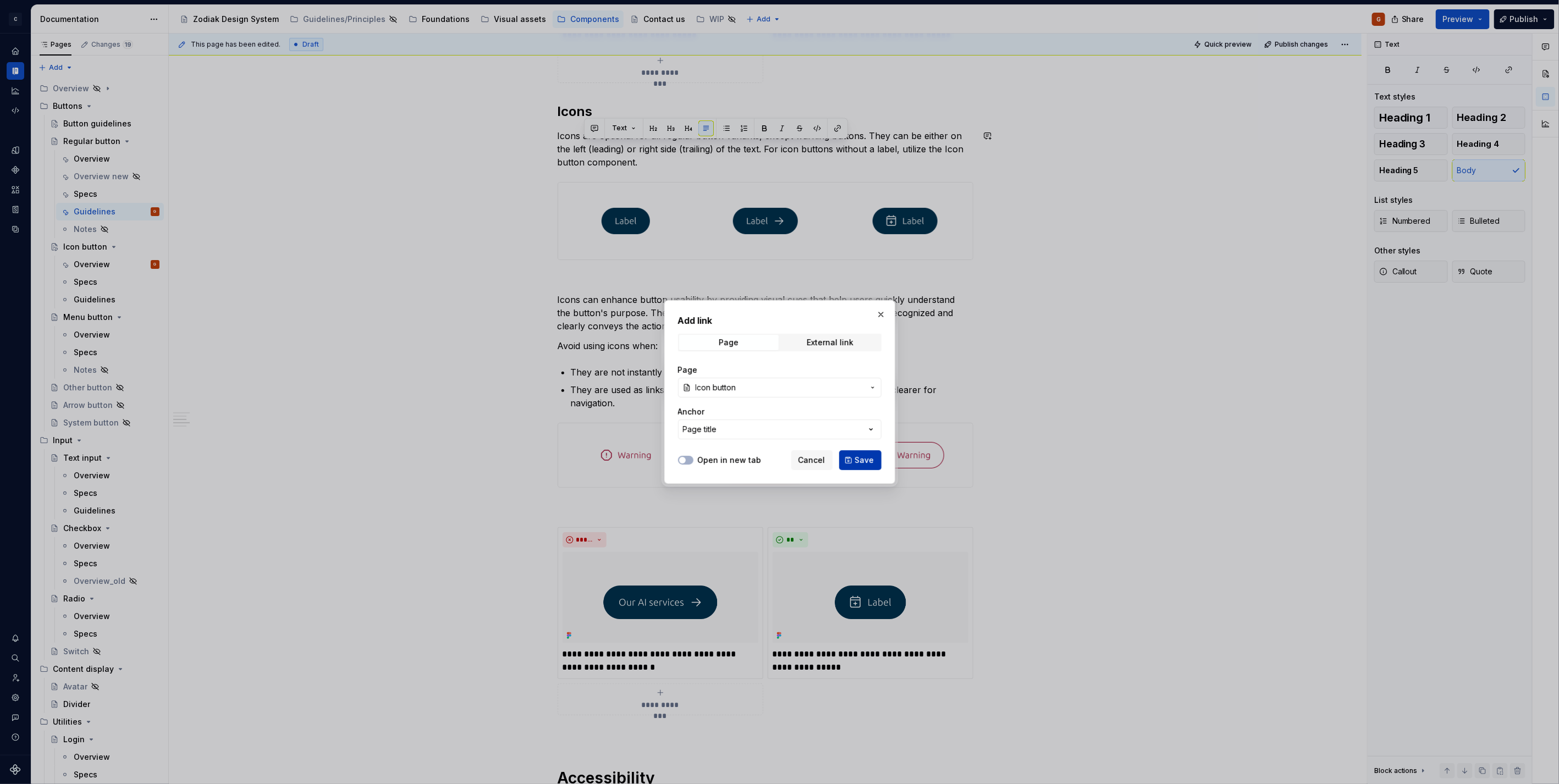
click at [850, 466] on button "Save" at bounding box center [861, 460] width 42 height 20
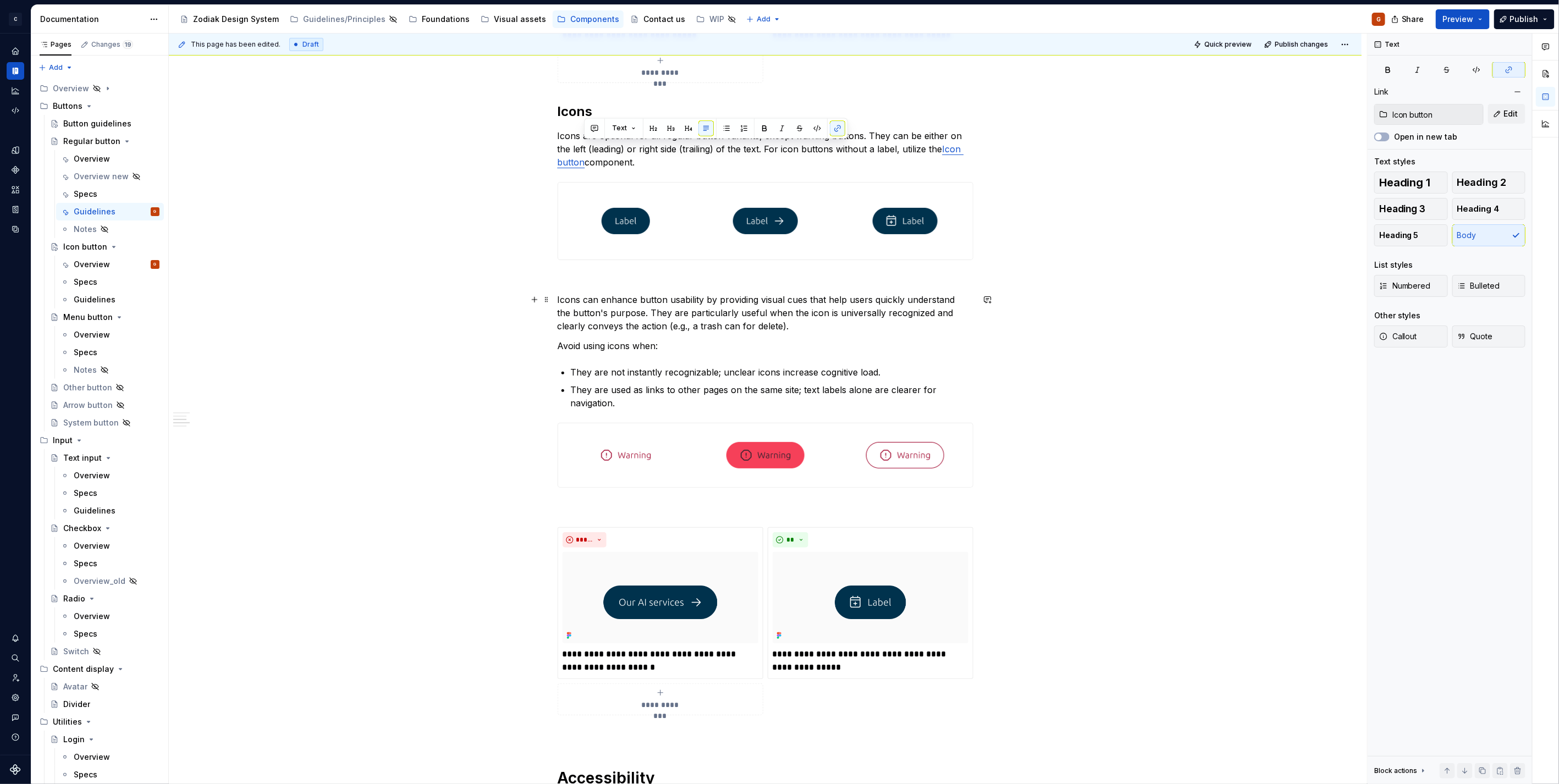
click at [763, 322] on p "Icons can enhance button usability by providing visual cues that help users qui…" at bounding box center [765, 312] width 416 height 39
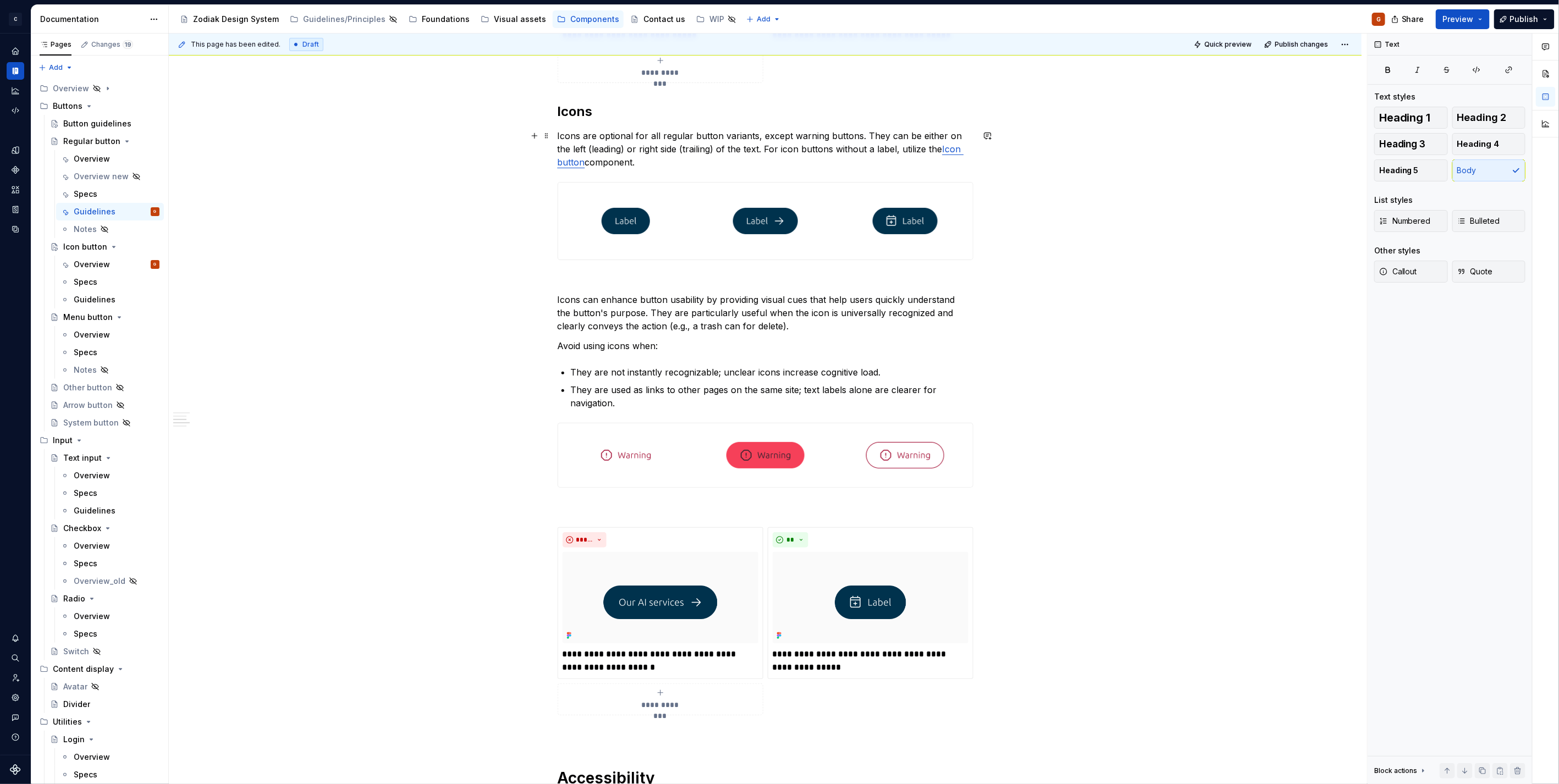
click at [898, 151] on p "Icons are optional for all regular button variants, except warning buttons. The…" at bounding box center [765, 149] width 416 height 39
drag, startPoint x: 887, startPoint y: 151, endPoint x: 751, endPoint y: 142, distance: 136.3
click at [751, 142] on p "Icons are optional for all regular button variants, except warning buttons. The…" at bounding box center [765, 149] width 416 height 39
click at [827, 155] on p "Icons are optional for all regular button variants, except warning buttons. The…" at bounding box center [765, 149] width 416 height 39
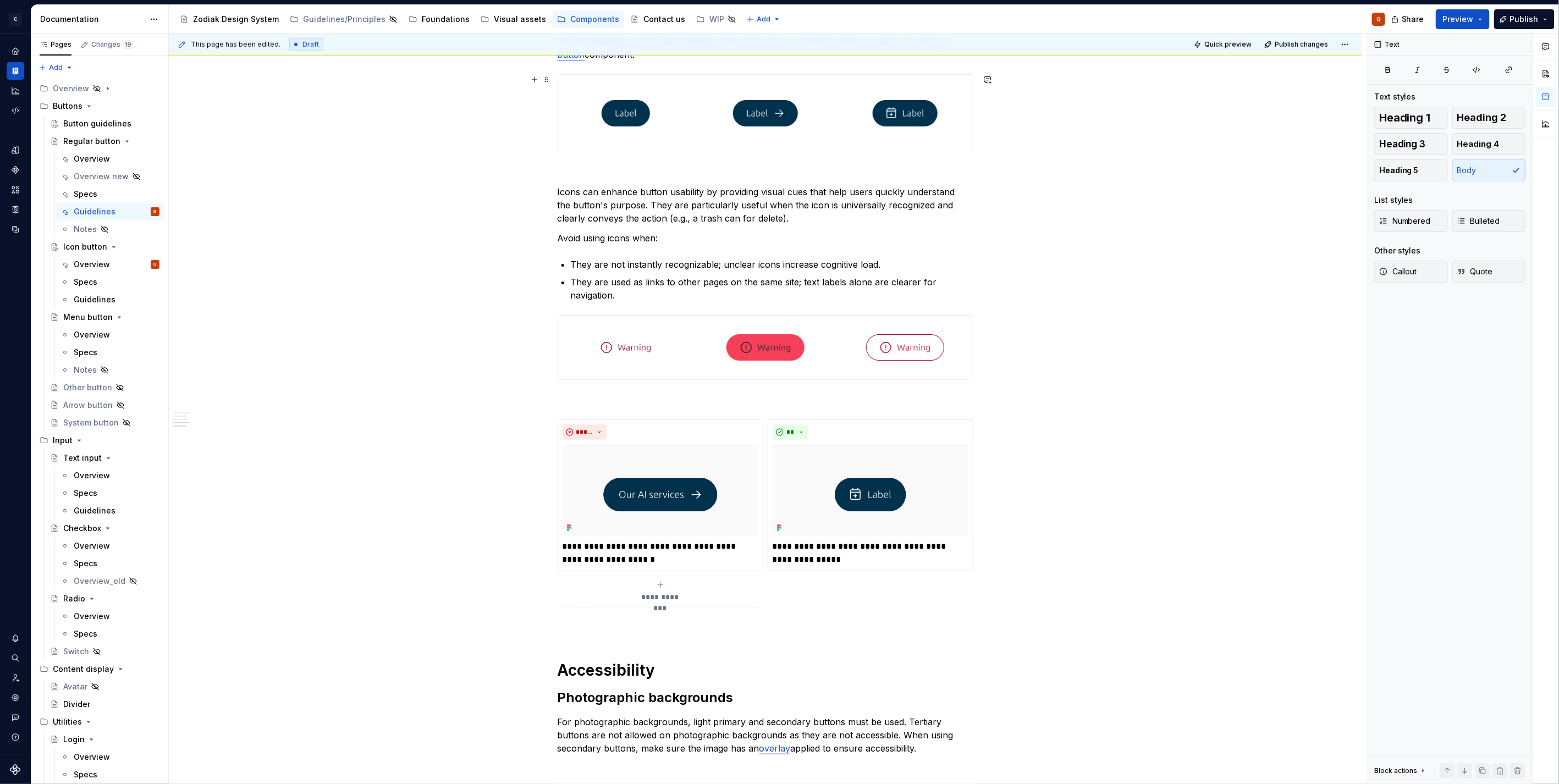
scroll to position [543, 0]
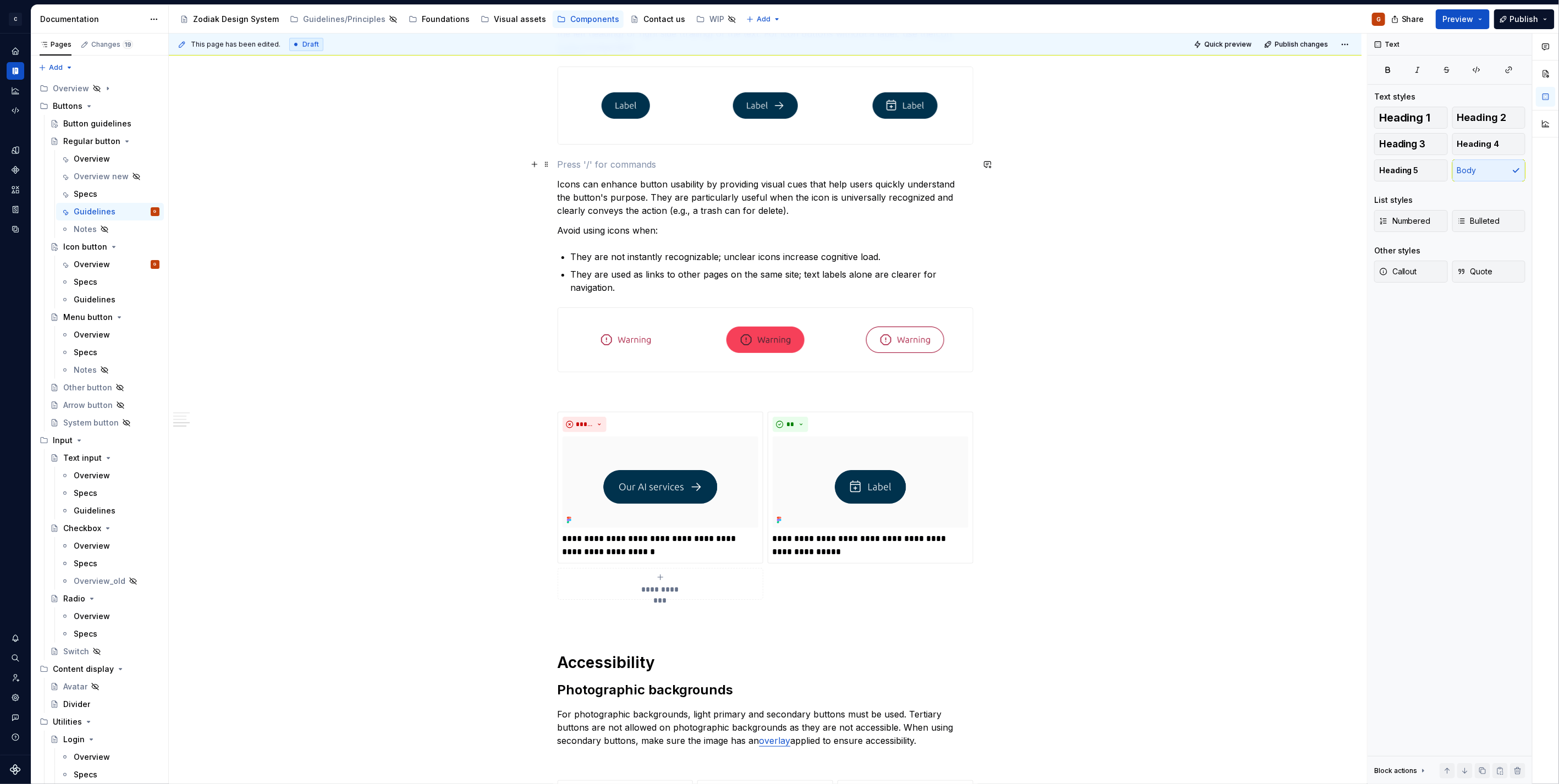
click at [685, 160] on p at bounding box center [765, 165] width 416 height 13
click at [674, 319] on div at bounding box center [626, 339] width 136 height 64
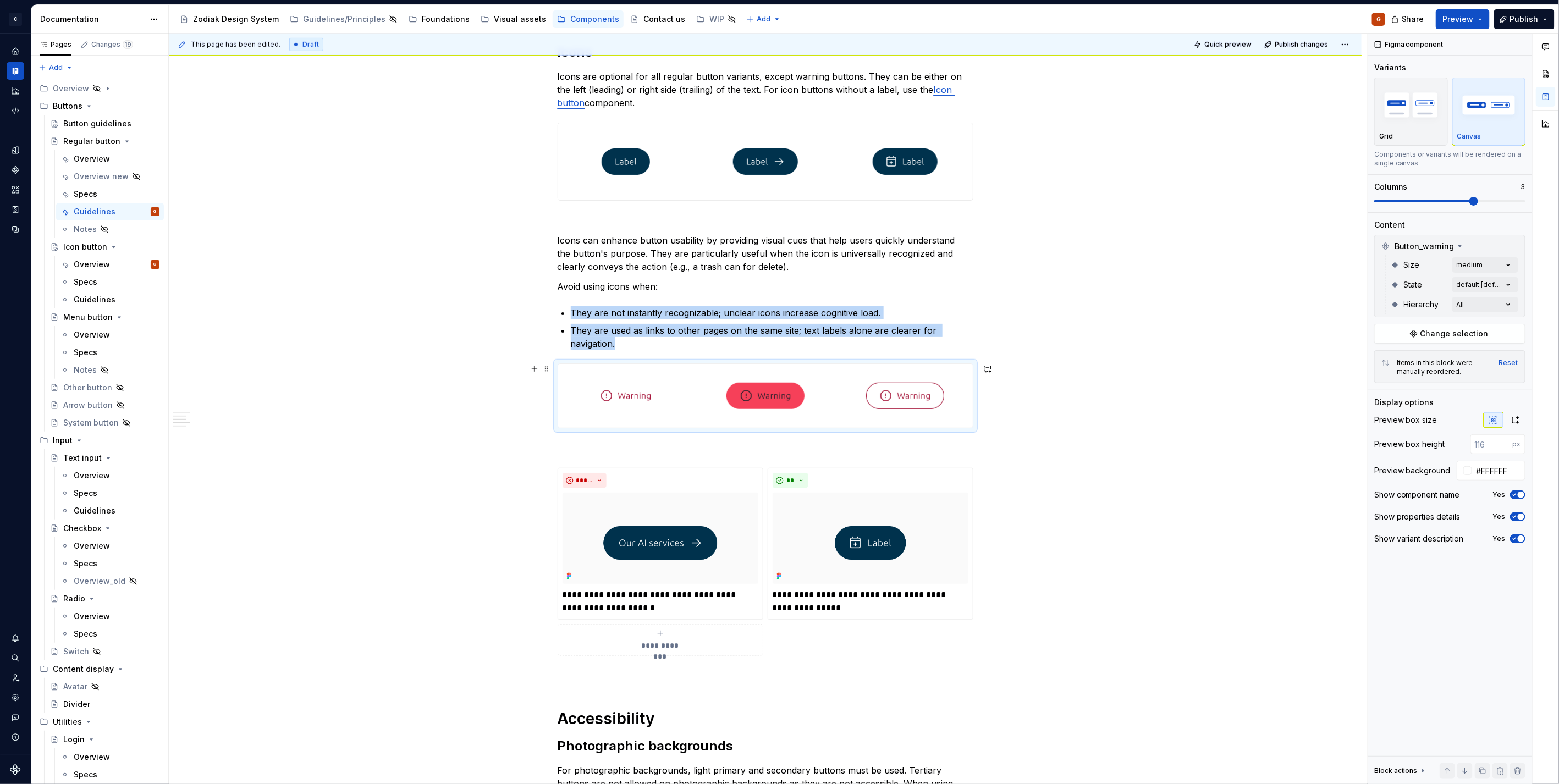
scroll to position [420, 0]
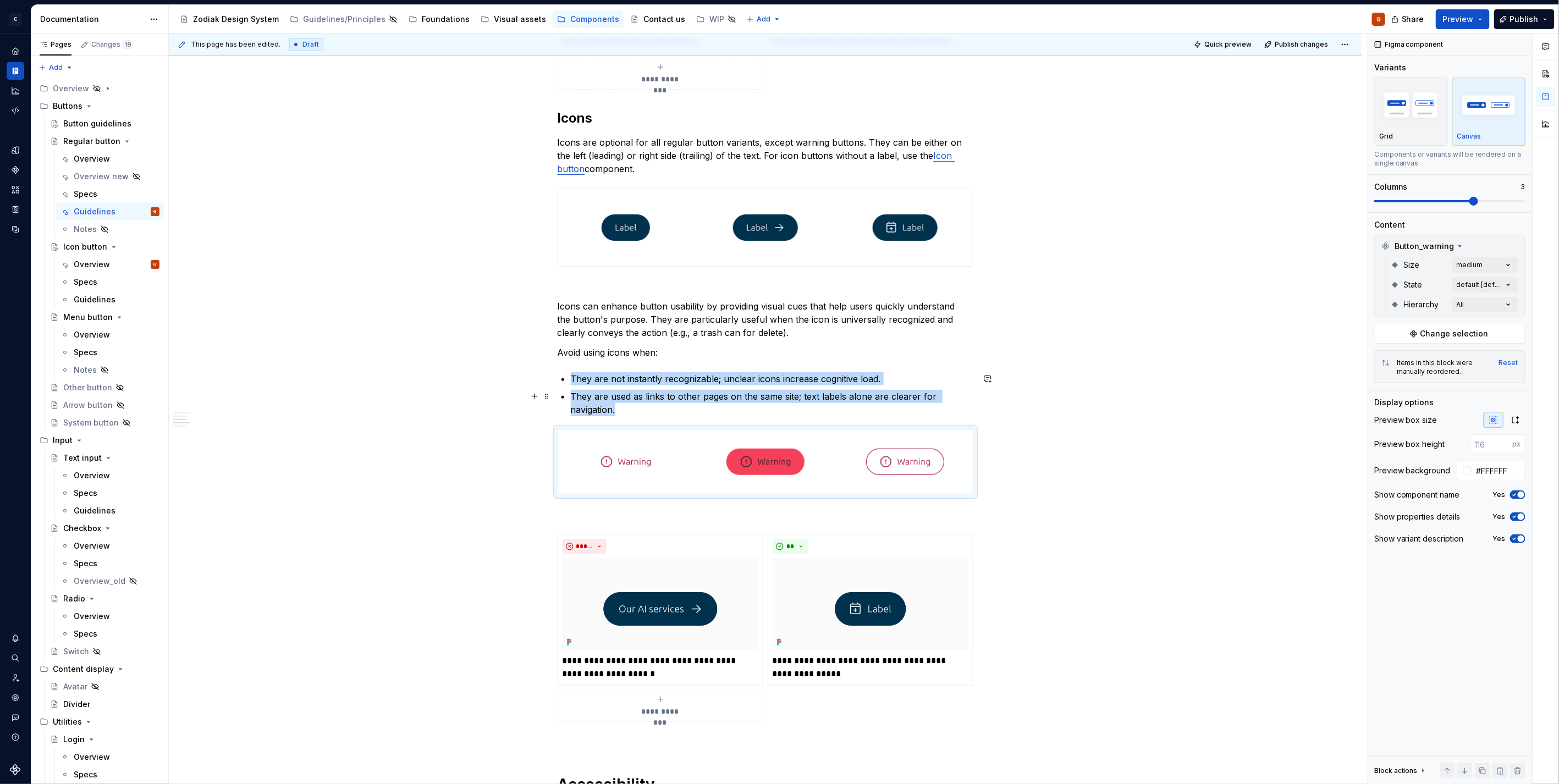
click at [716, 412] on p "They are used as links to other pages on the same site; text labels alone are c…" at bounding box center [772, 403] width 402 height 27
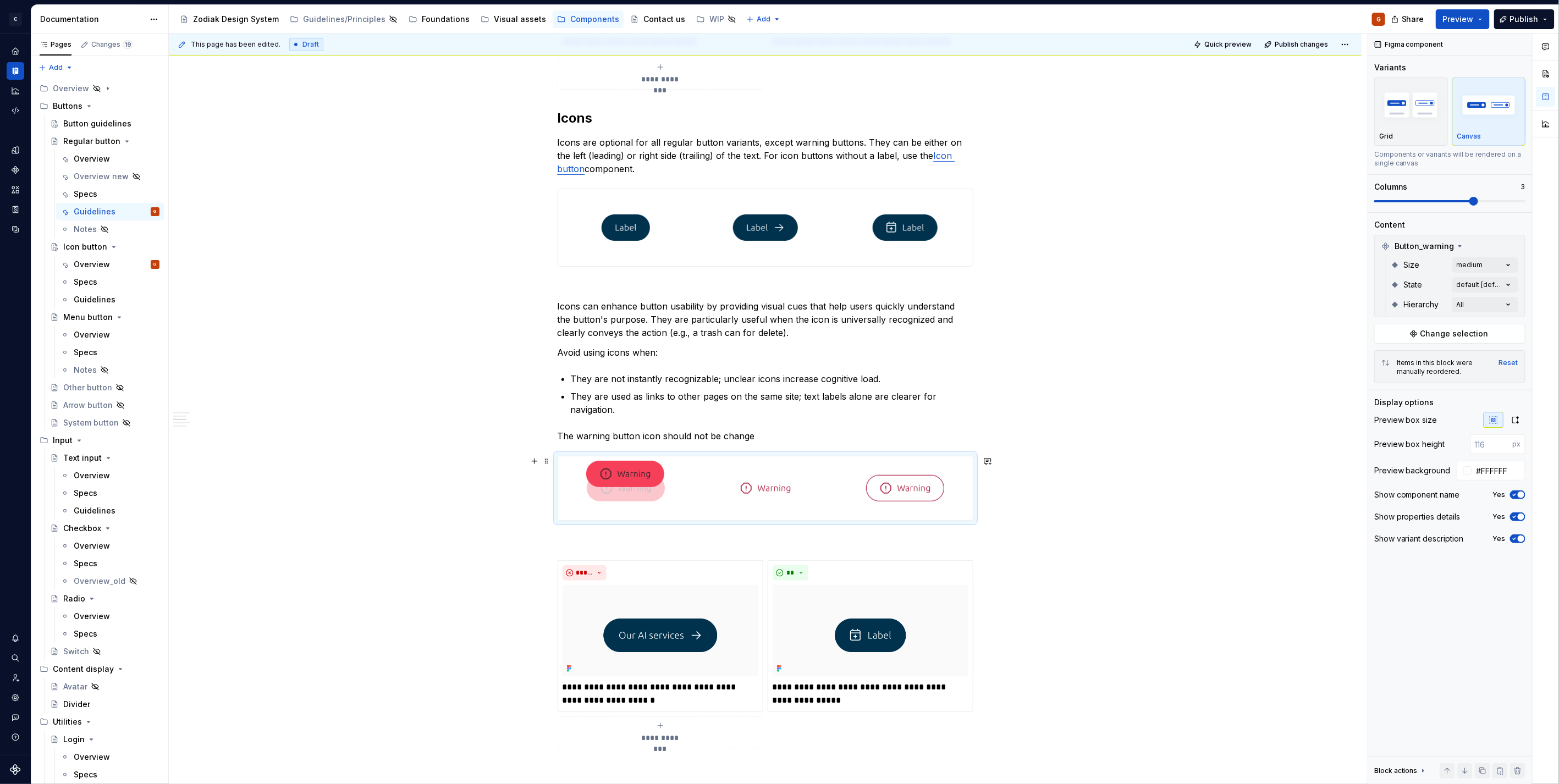
drag, startPoint x: 727, startPoint y: 493, endPoint x: 635, endPoint y: 491, distance: 92.0
click at [634, 491] on body "C Capgemini G Design system data Documentation Accessibility guide for tree Pag…" at bounding box center [780, 392] width 1559 height 784
drag, startPoint x: 878, startPoint y: 491, endPoint x: 779, endPoint y: 491, distance: 99.0
click at [779, 491] on body "C Capgemini G Design system data Documentation Accessibility guide for tree Pag…" at bounding box center [780, 392] width 1559 height 784
click at [773, 433] on p "The warning button icon should not be change" at bounding box center [765, 436] width 416 height 13
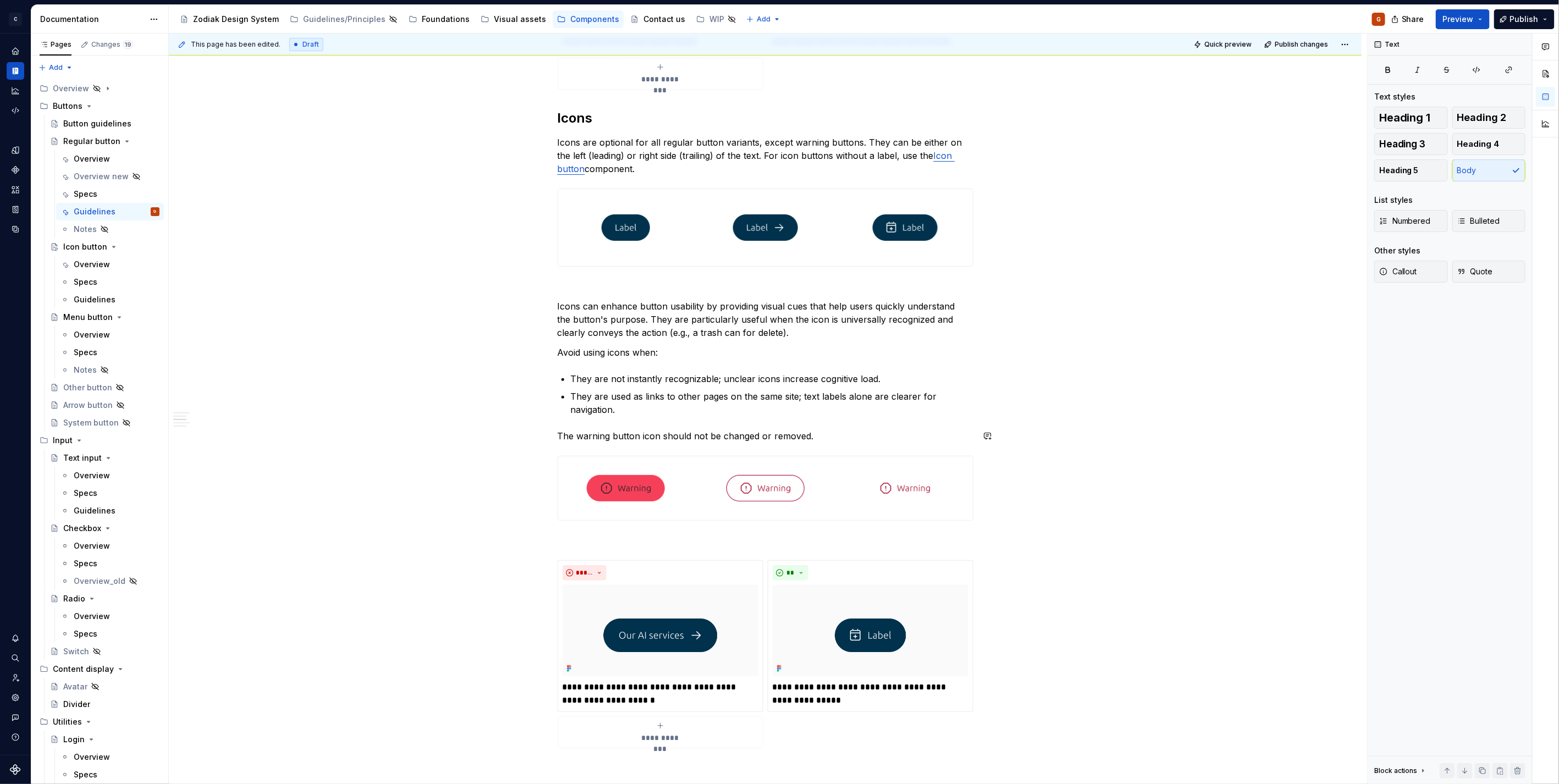
click at [671, 417] on div "**********" at bounding box center [765, 468] width 416 height 1342
click at [651, 411] on p "They are used as links to other pages on the same site; text labels alone are c…" at bounding box center [772, 403] width 402 height 27
click at [530, 464] on button "button" at bounding box center [534, 461] width 15 height 15
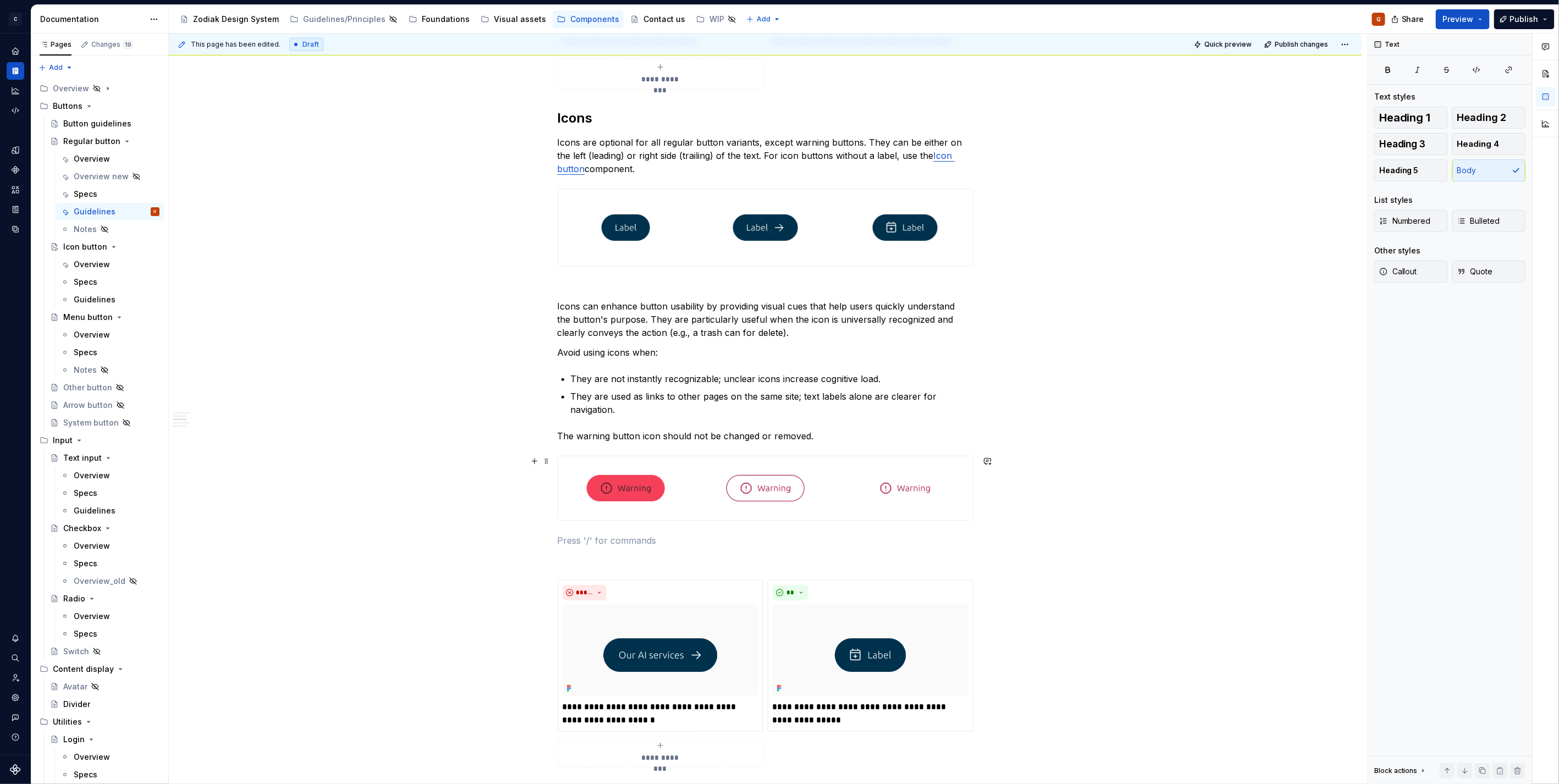
click at [598, 532] on div "**********" at bounding box center [765, 478] width 416 height 1362
click at [593, 537] on p at bounding box center [765, 540] width 416 height 13
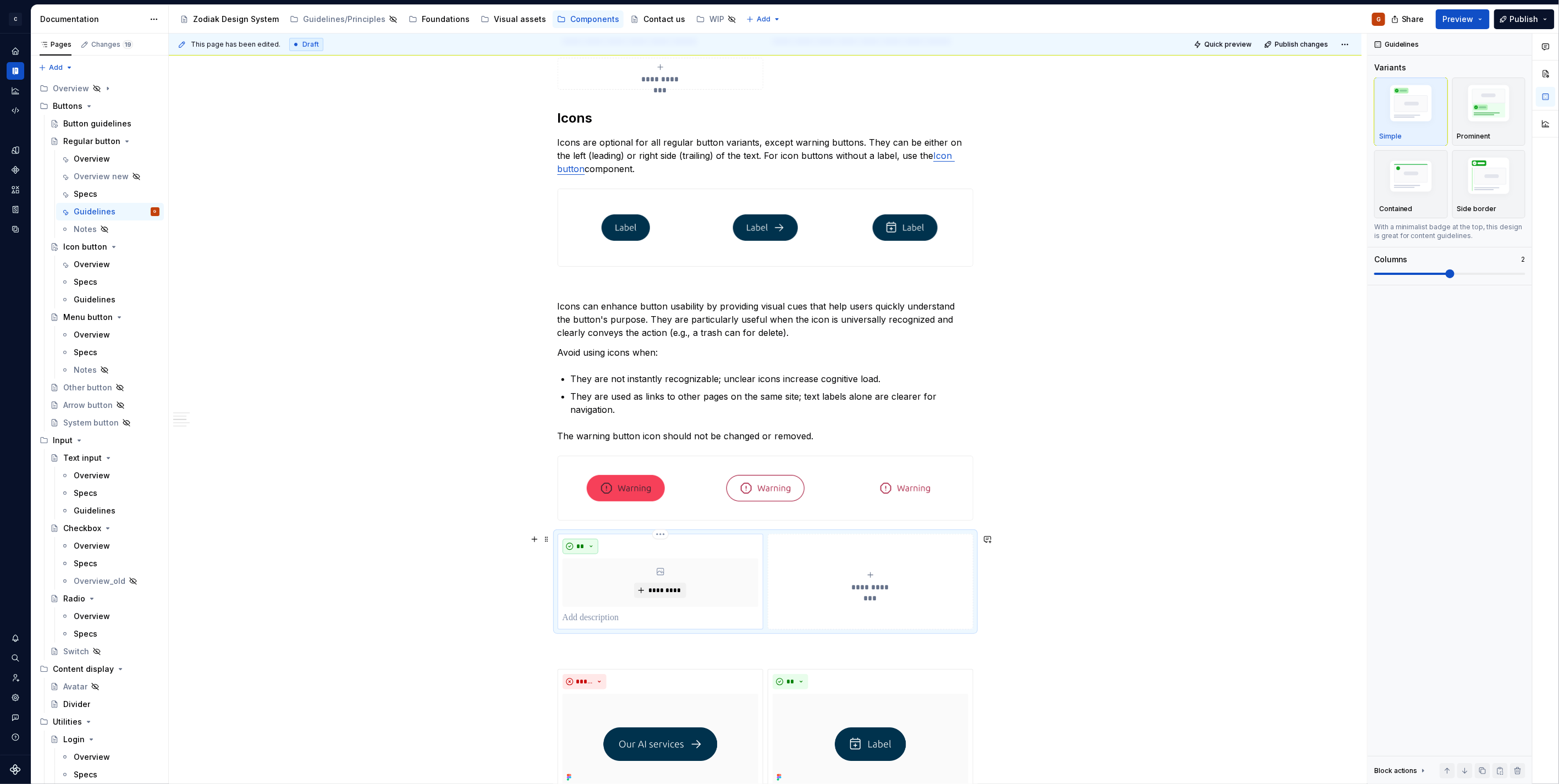
click at [595, 546] on button "**" at bounding box center [581, 546] width 36 height 15
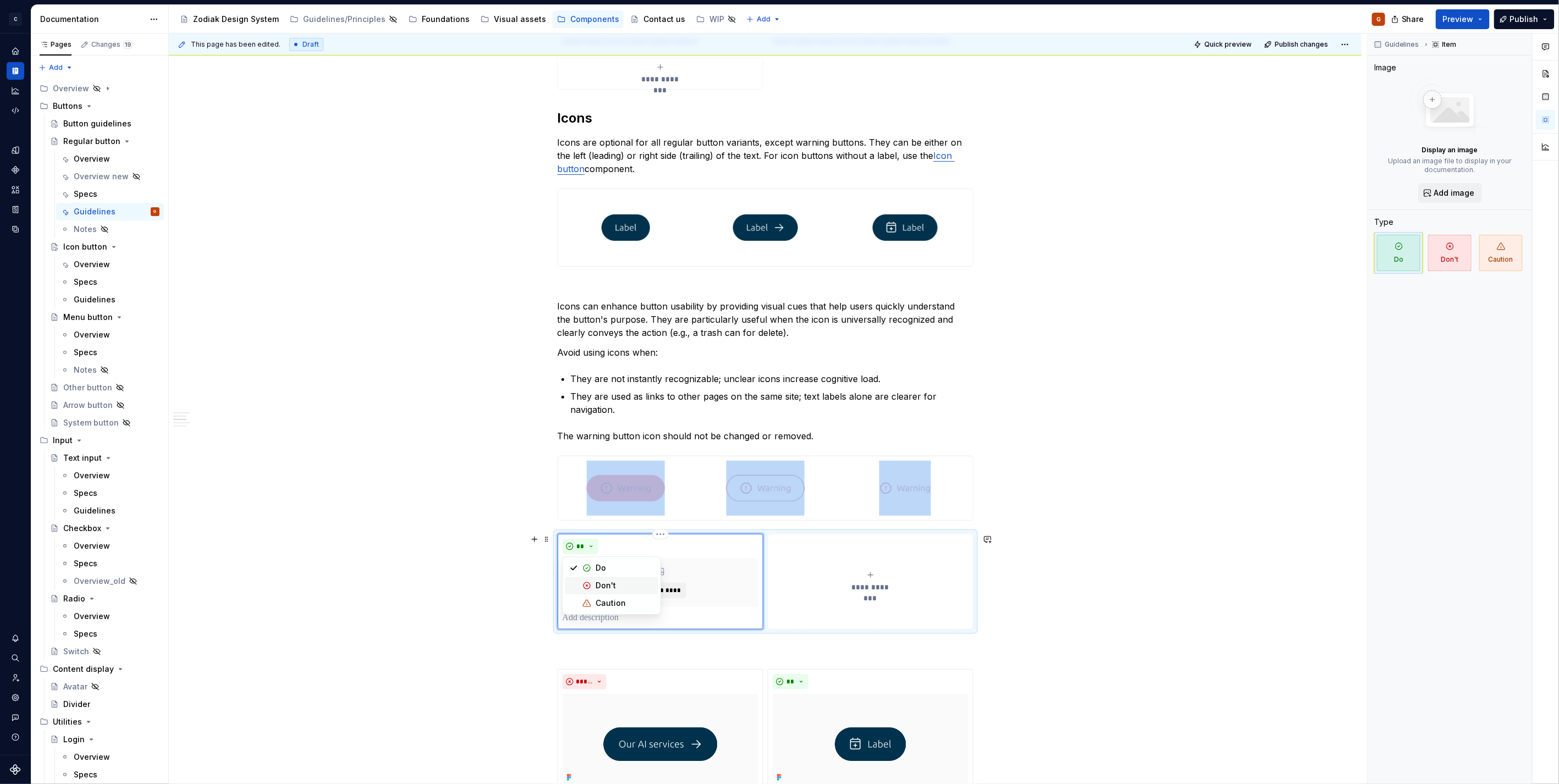
click at [602, 581] on div "Don't" at bounding box center [606, 586] width 21 height 11
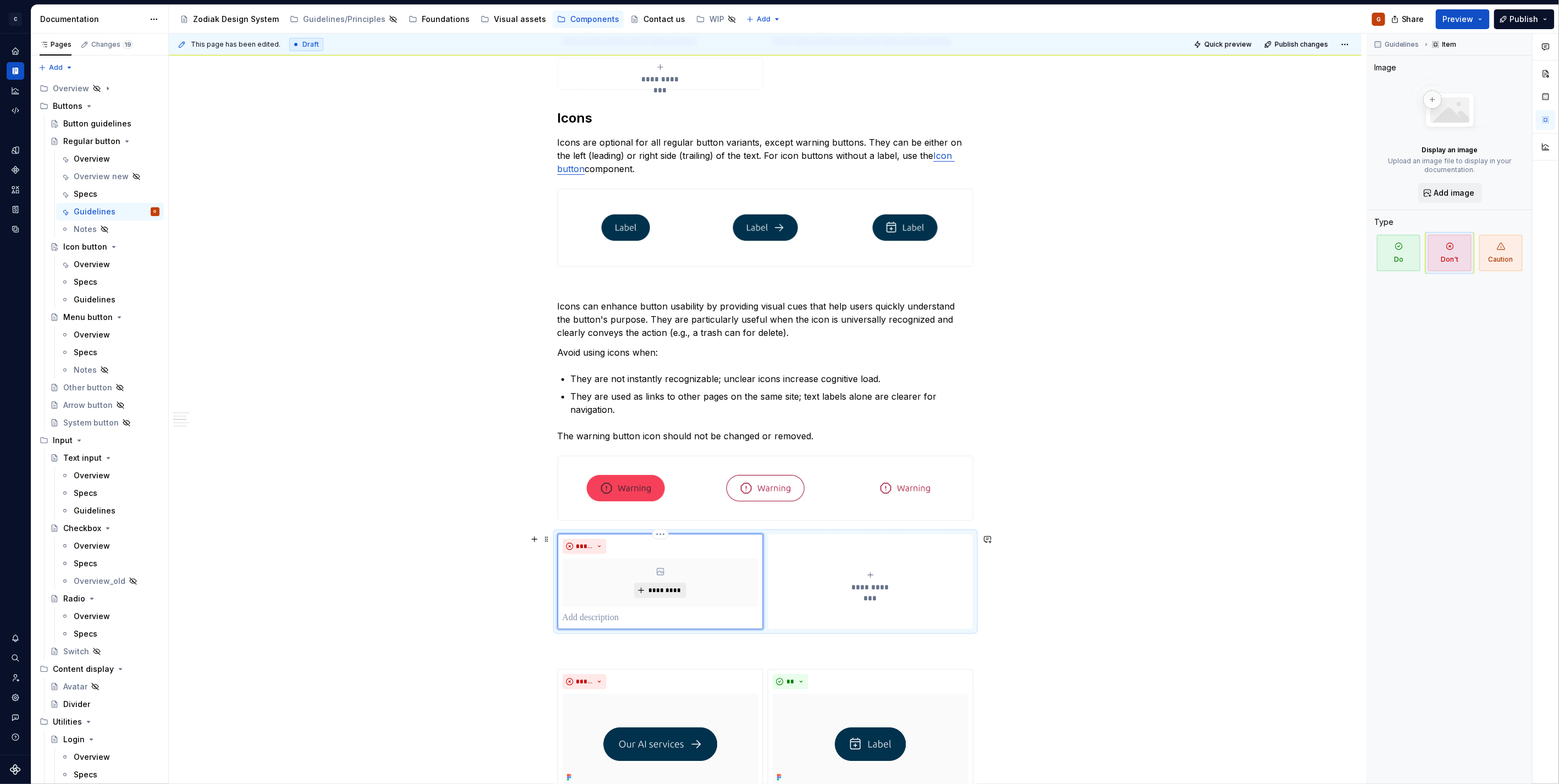
click at [656, 593] on span "*********" at bounding box center [664, 590] width 33 height 9
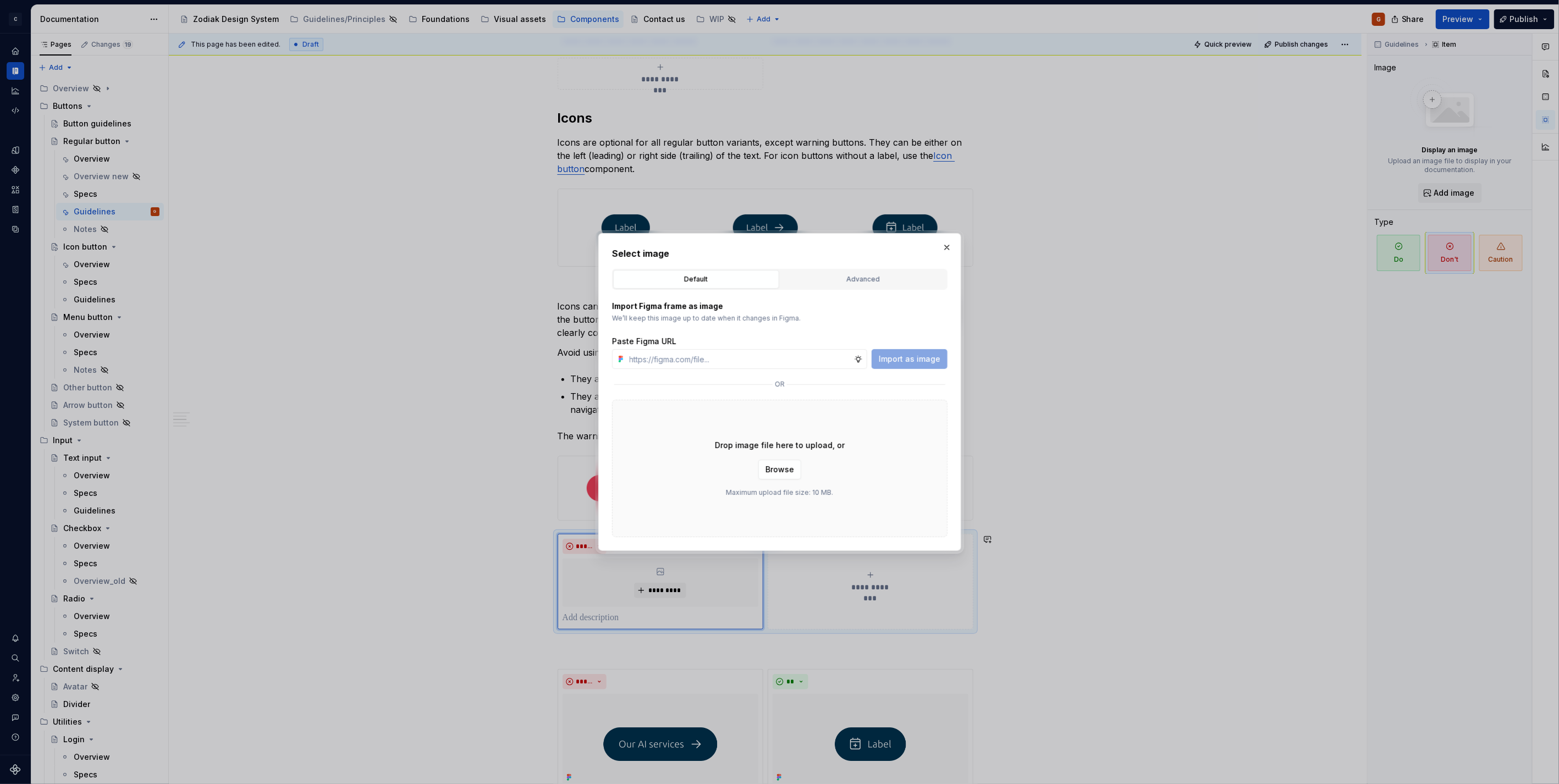
click at [844, 275] on div "Advanced" at bounding box center [864, 279] width 159 height 11
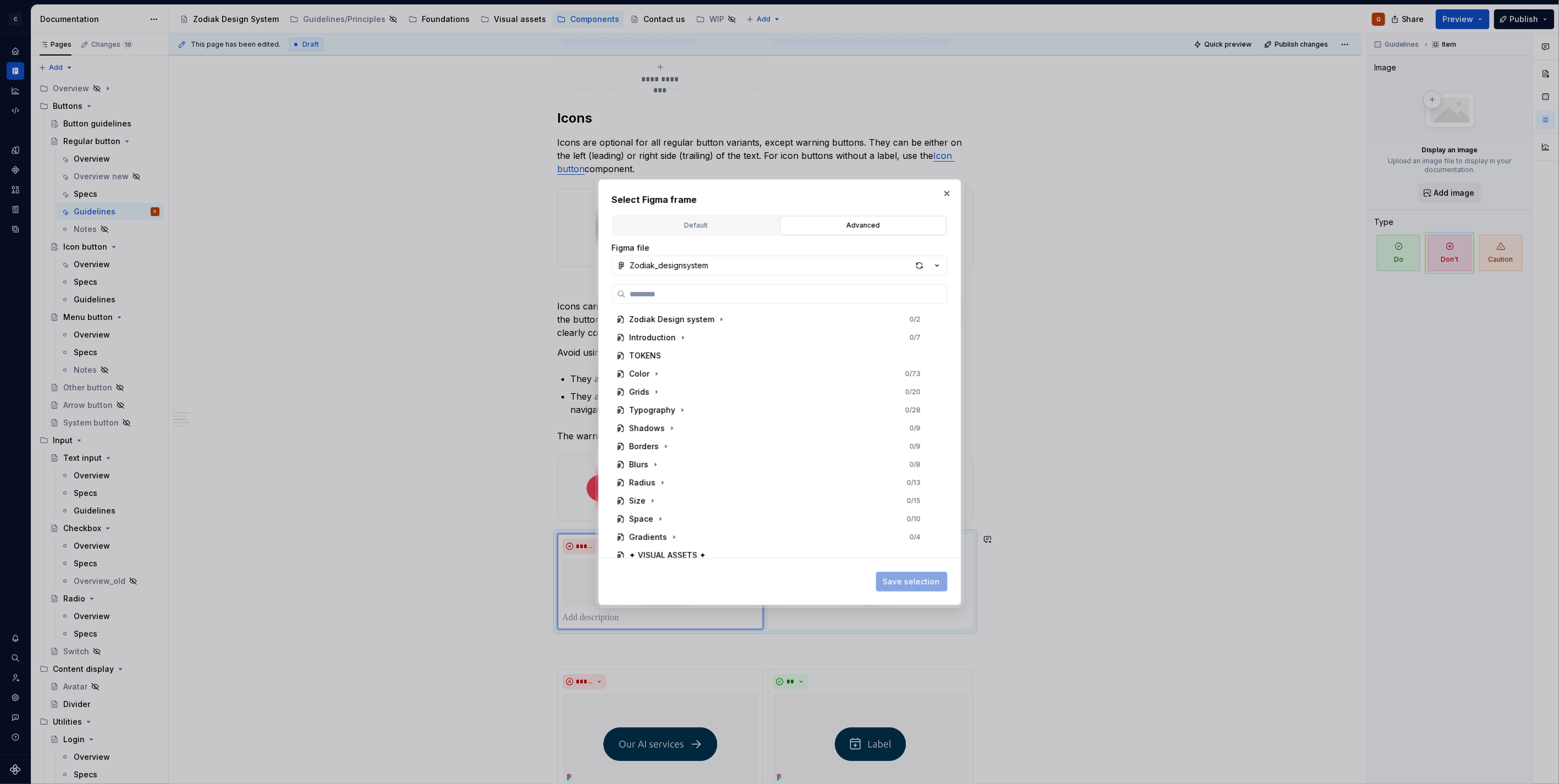
click at [891, 267] on button "Zodiak_designsystem" at bounding box center [780, 266] width 335 height 20
click at [695, 321] on div "Zodiak_designsystem" at bounding box center [685, 322] width 84 height 11
click at [703, 273] on button "Zodiak_designsystem" at bounding box center [780, 266] width 335 height 20
click at [684, 299] on div "Zodiak documentation" at bounding box center [687, 304] width 87 height 11
click at [920, 262] on div "button" at bounding box center [919, 265] width 15 height 15
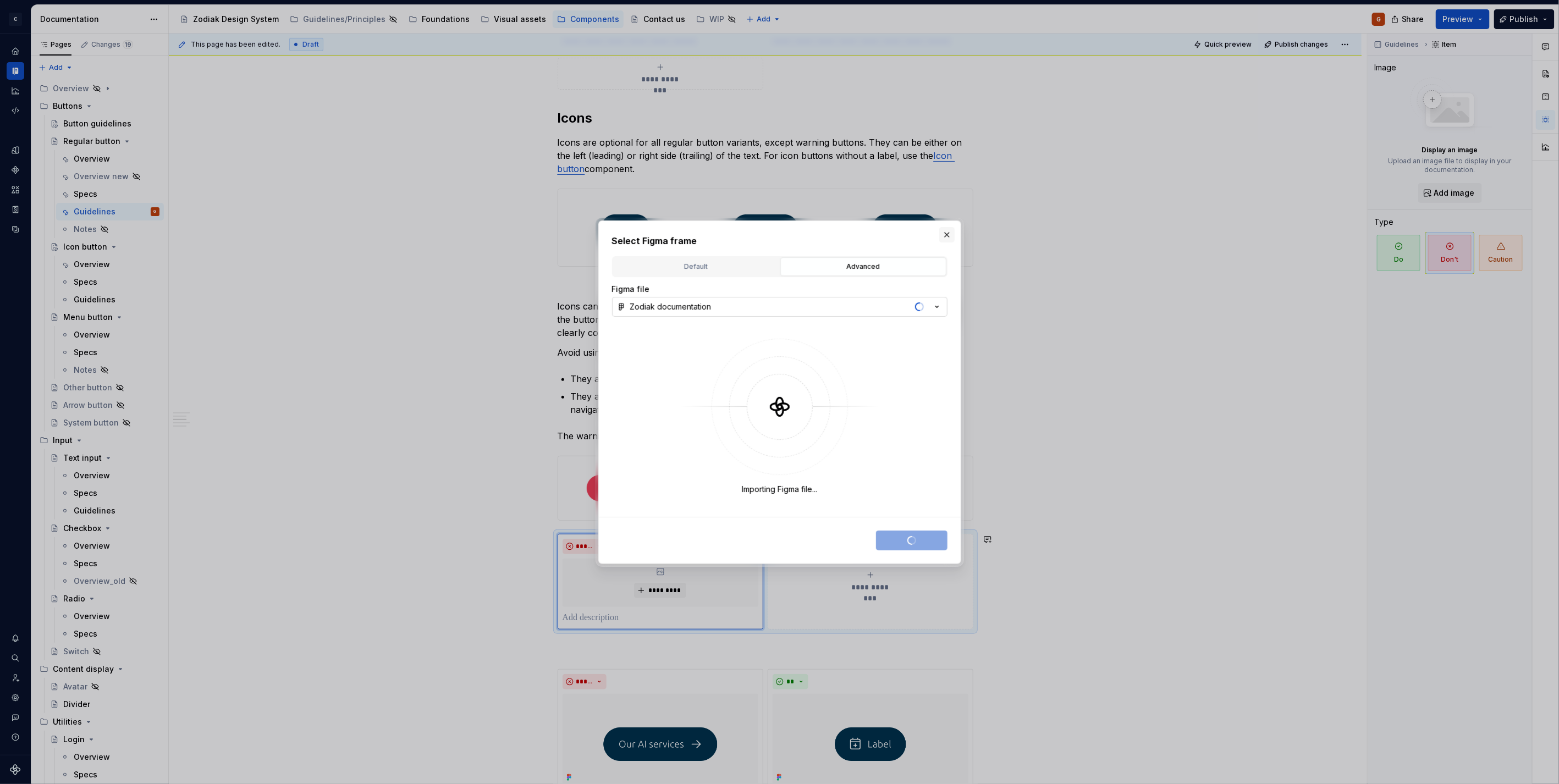
click at [942, 238] on button "button" at bounding box center [947, 234] width 15 height 15
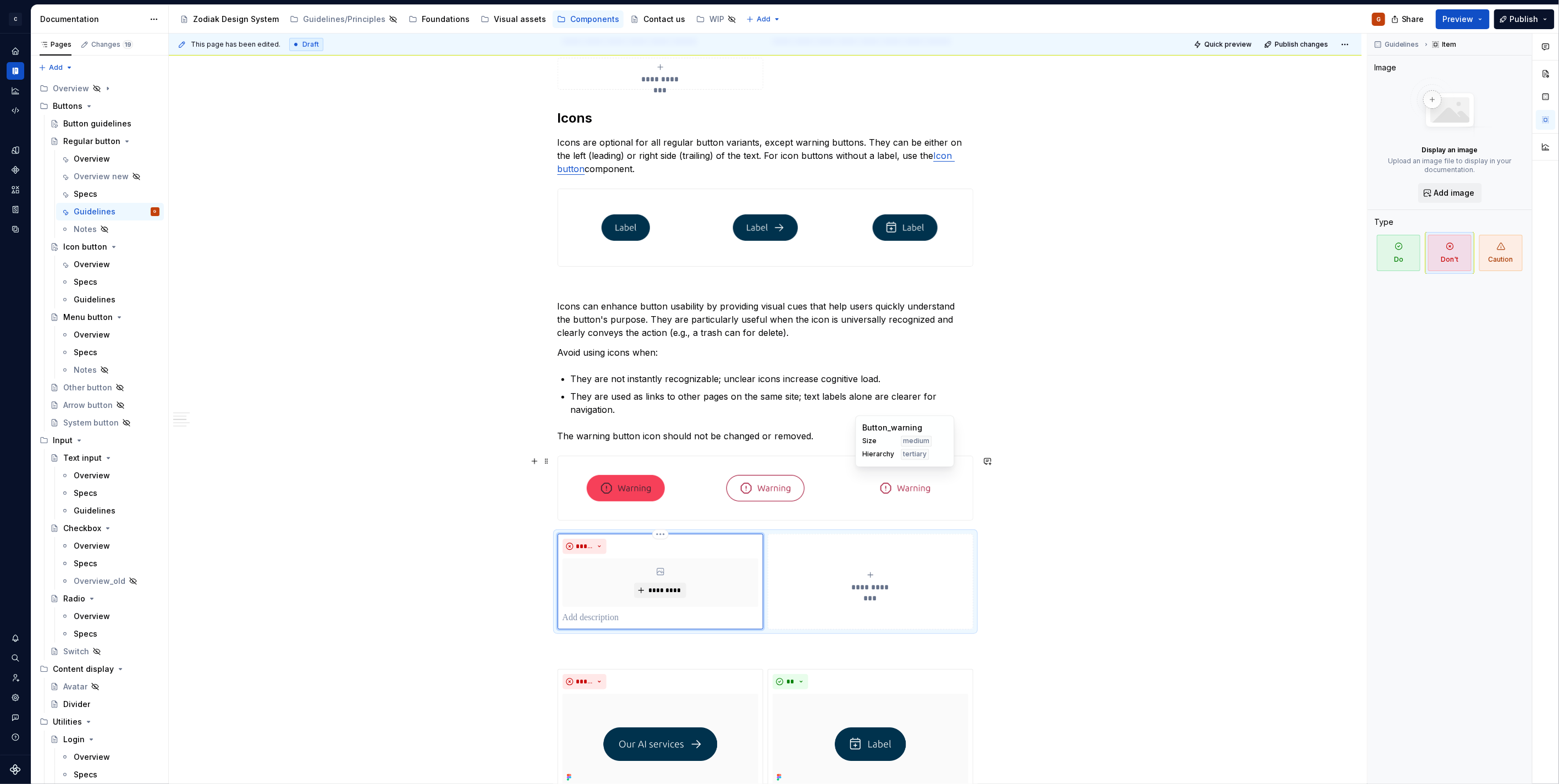
click at [853, 493] on div at bounding box center [905, 488] width 136 height 64
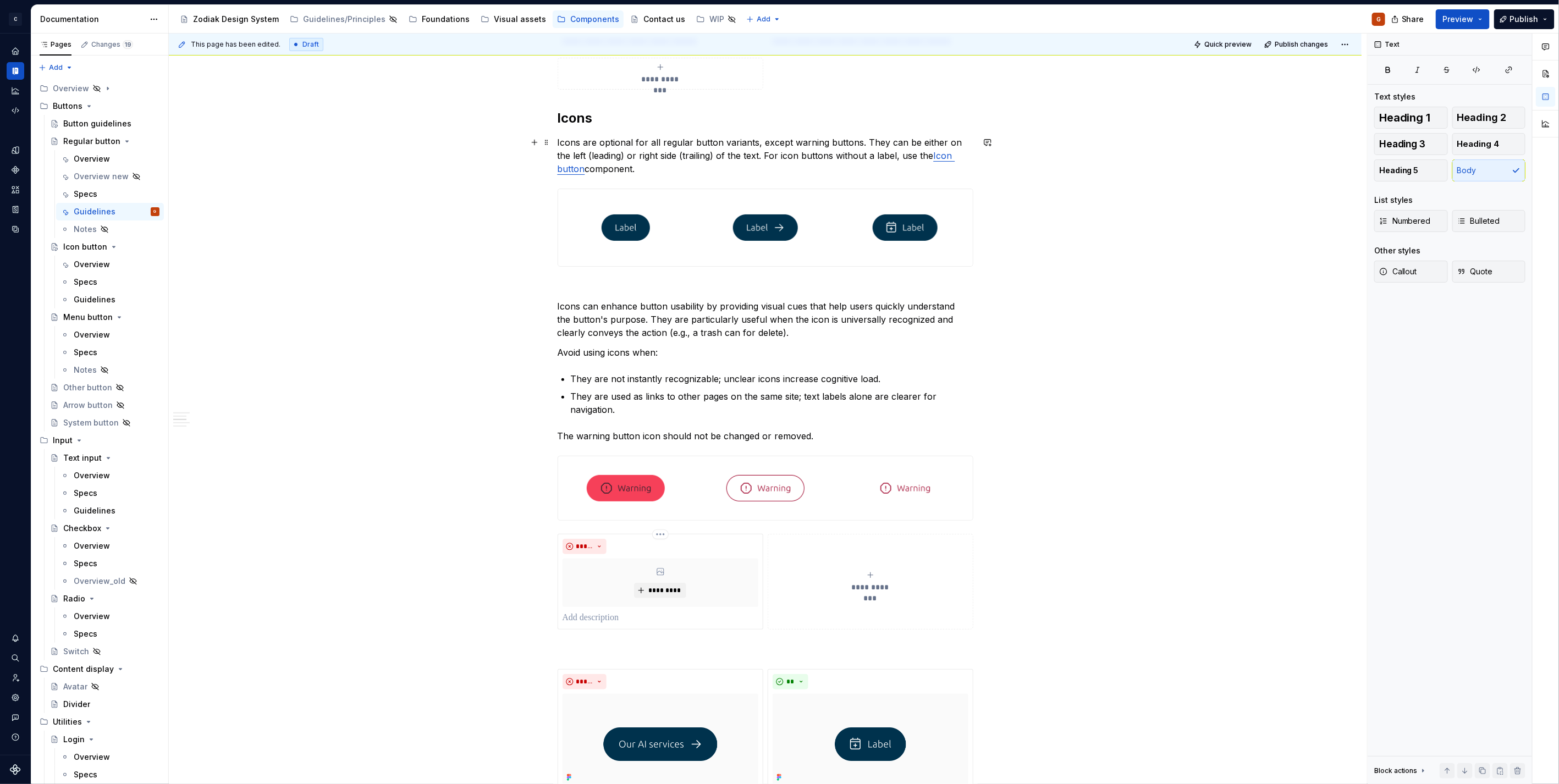
click at [855, 142] on p "Icons are optional for all regular button variants, except warning buttons. The…" at bounding box center [765, 155] width 416 height 39
type textarea "*"
click at [787, 142] on p "Icons are optional for all regular button variants, except warning buttons, whe…" at bounding box center [765, 155] width 416 height 39
drag, startPoint x: 683, startPoint y: 162, endPoint x: 806, endPoint y: 162, distance: 123.0
click at [688, 162] on p "Icons are optional for all regular button variants, except for warning buttons,…" at bounding box center [765, 155] width 416 height 39
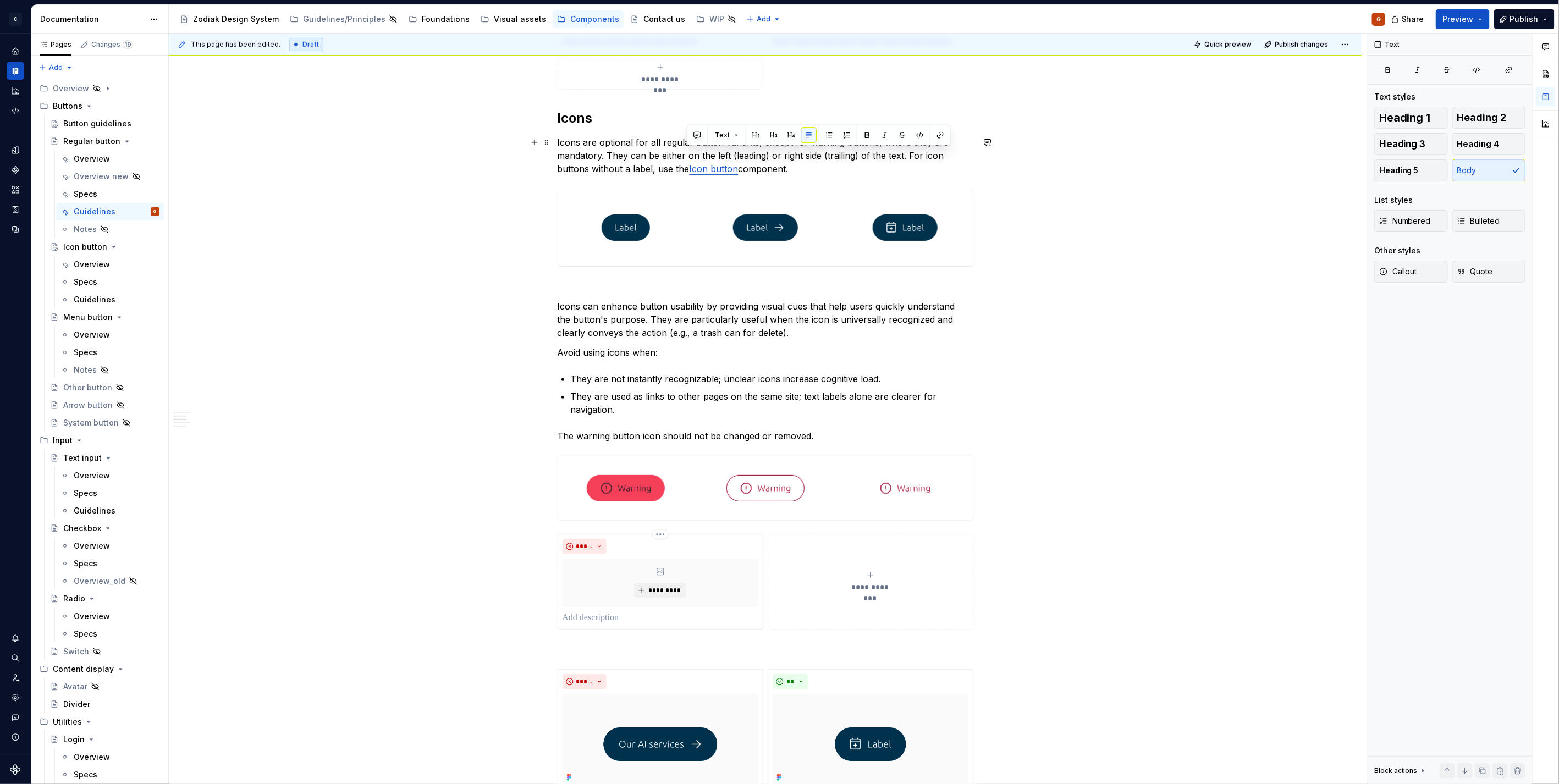
click at [827, 163] on p "Icons are optional for all regular button variants, except for warning buttons,…" at bounding box center [765, 155] width 416 height 39
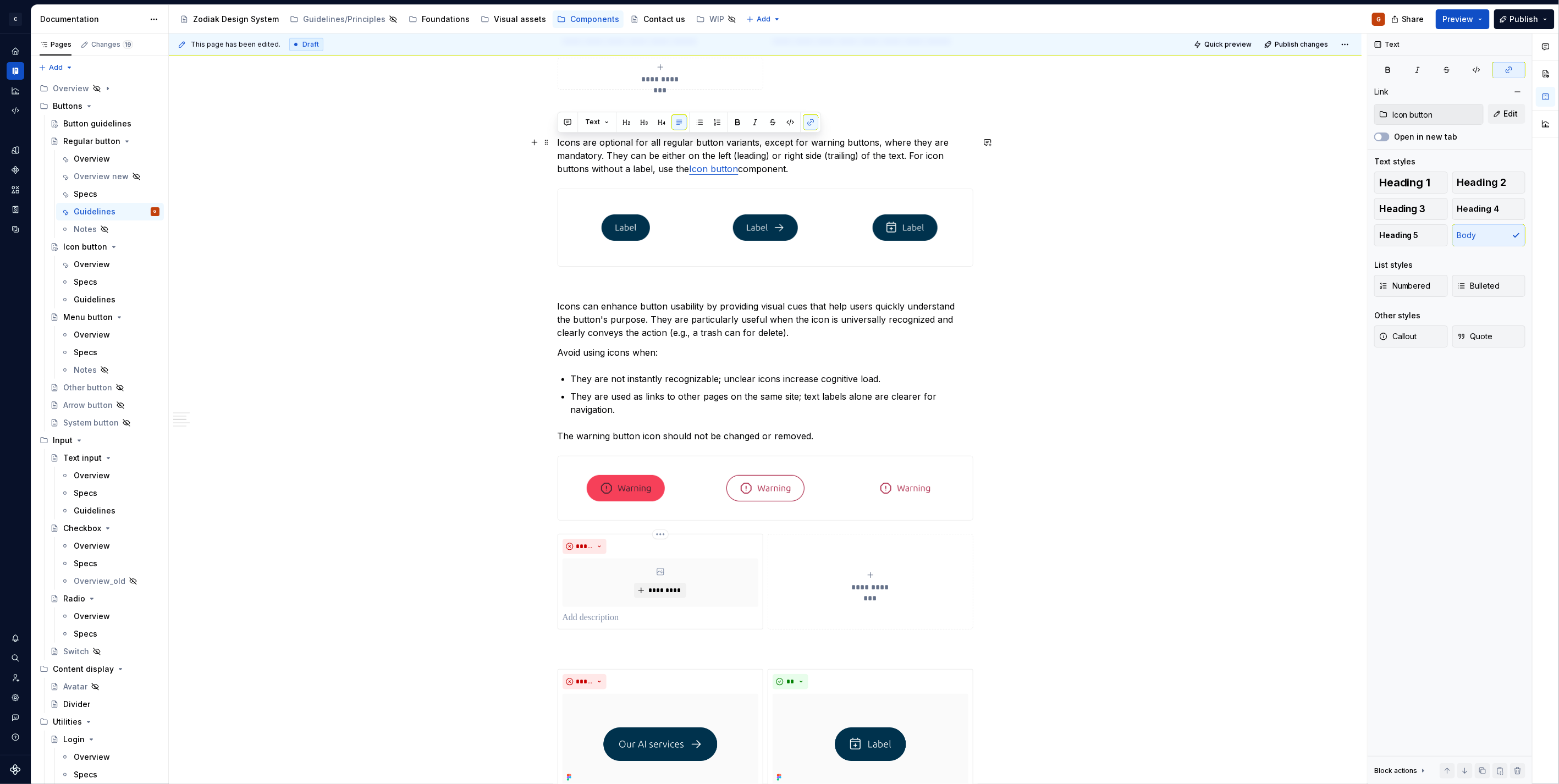
drag, startPoint x: 820, startPoint y: 168, endPoint x: 556, endPoint y: 142, distance: 265.3
click at [556, 142] on div "**********" at bounding box center [765, 633] width 1193 height 1726
click at [635, 154] on p "Icons are optional for all regular button variants, except for warning buttons,…" at bounding box center [765, 155] width 416 height 39
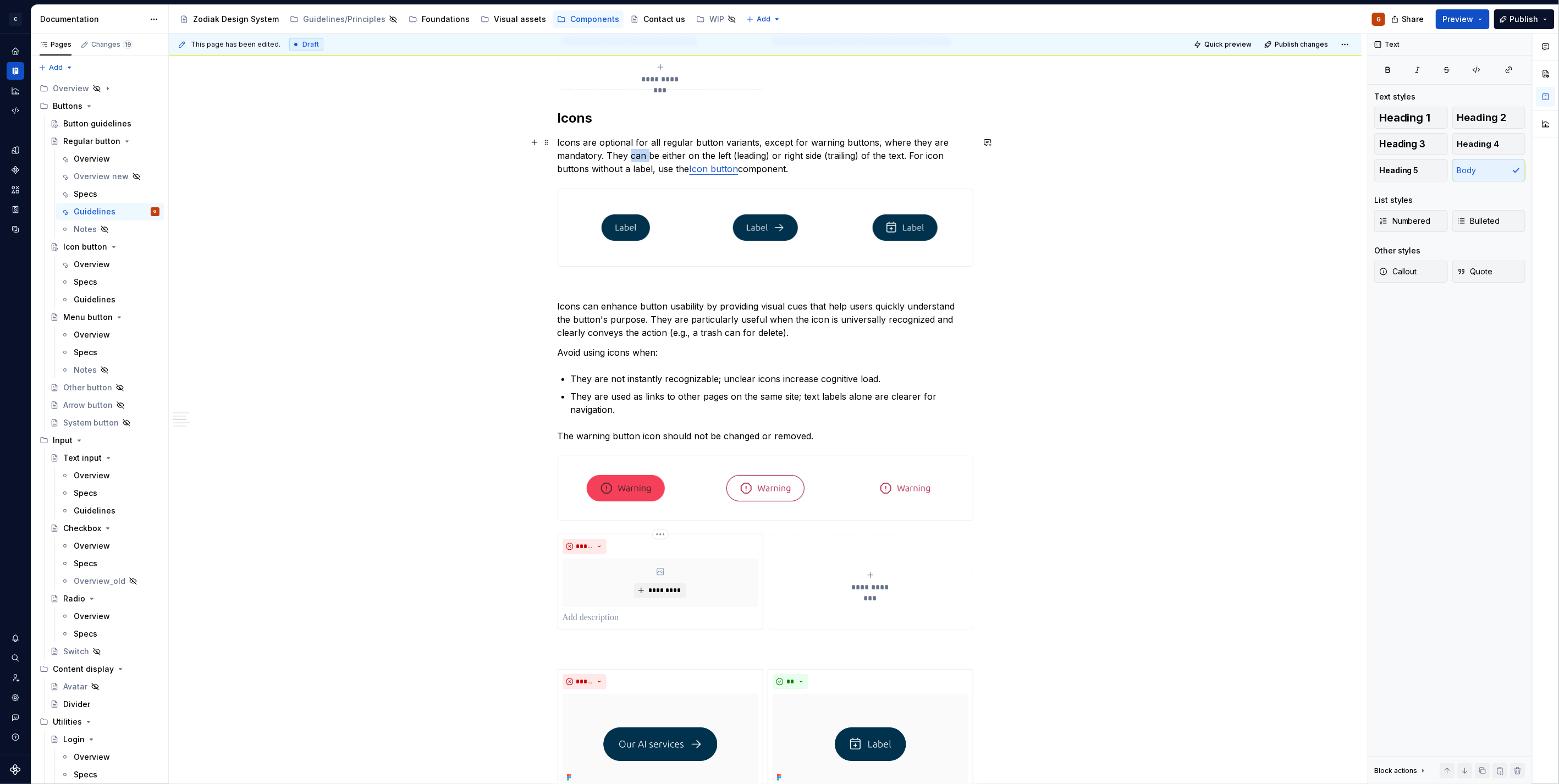
click at [635, 154] on p "Icons are optional for all regular button variants, except for warning buttons,…" at bounding box center [765, 155] width 416 height 39
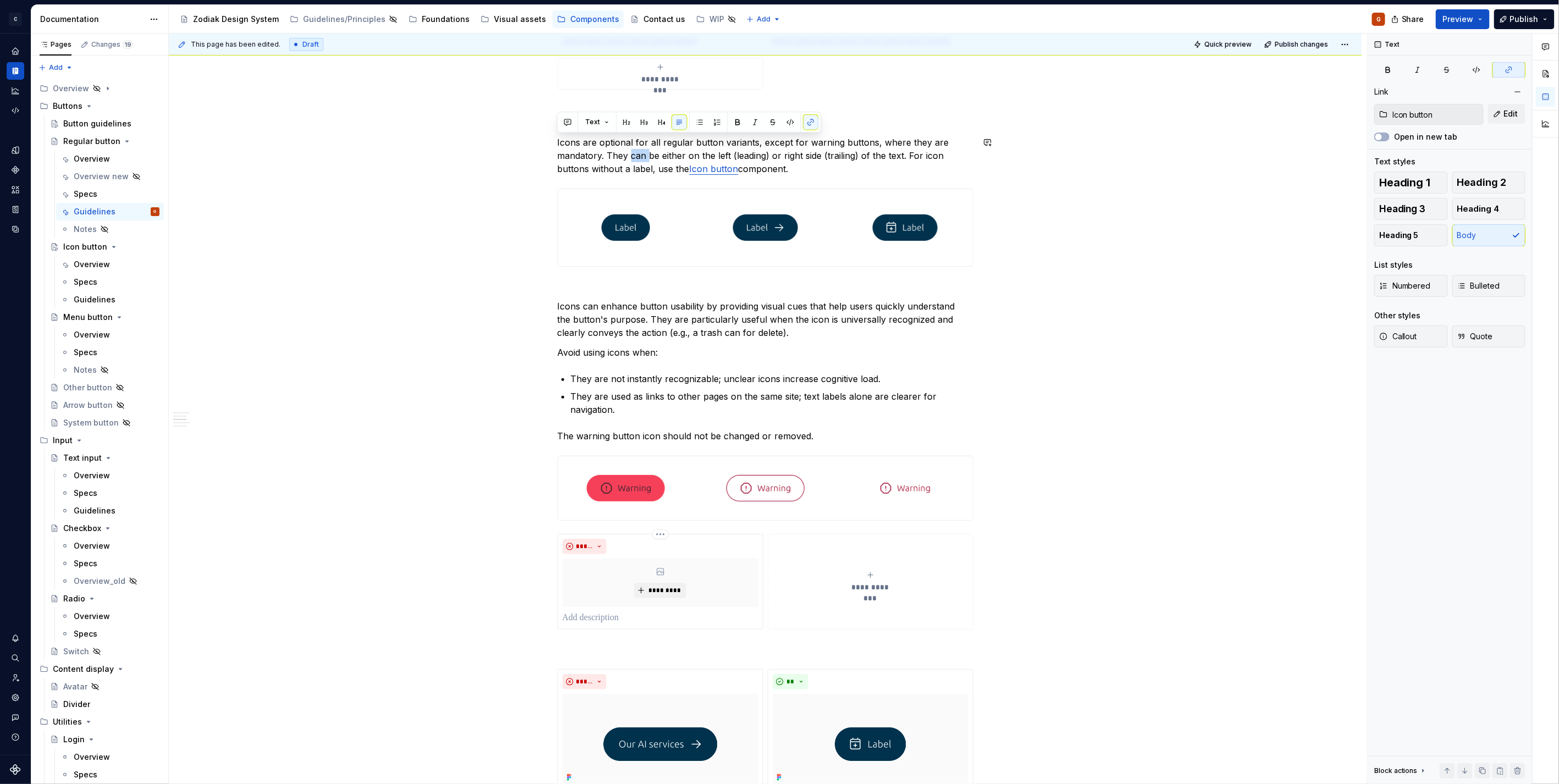
copy p "Icons are optional for all regular button variants, except for warning buttons,…"
click at [666, 581] on div "*********" at bounding box center [660, 583] width 195 height 48
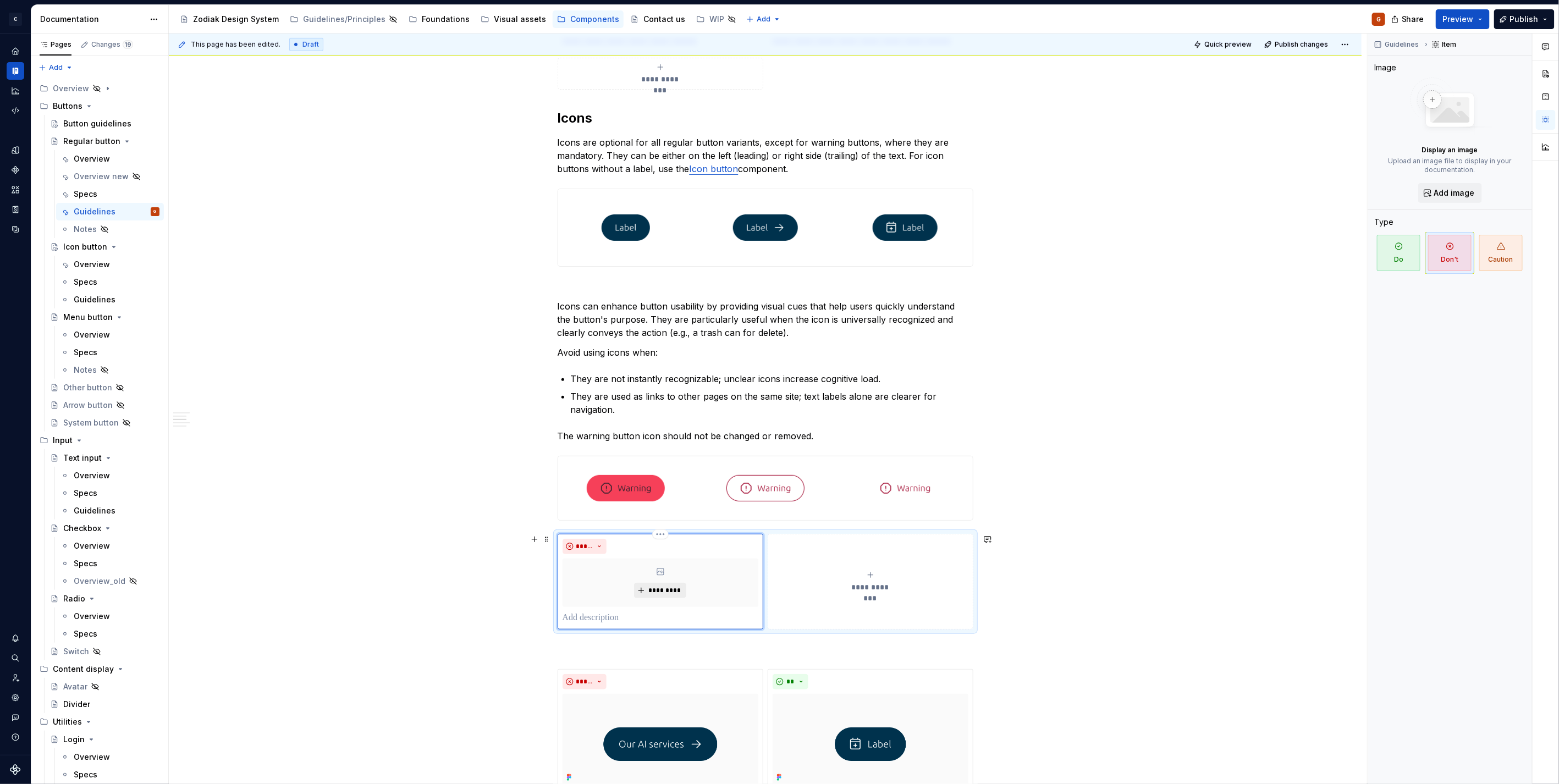
click at [659, 588] on span "*********" at bounding box center [664, 590] width 33 height 9
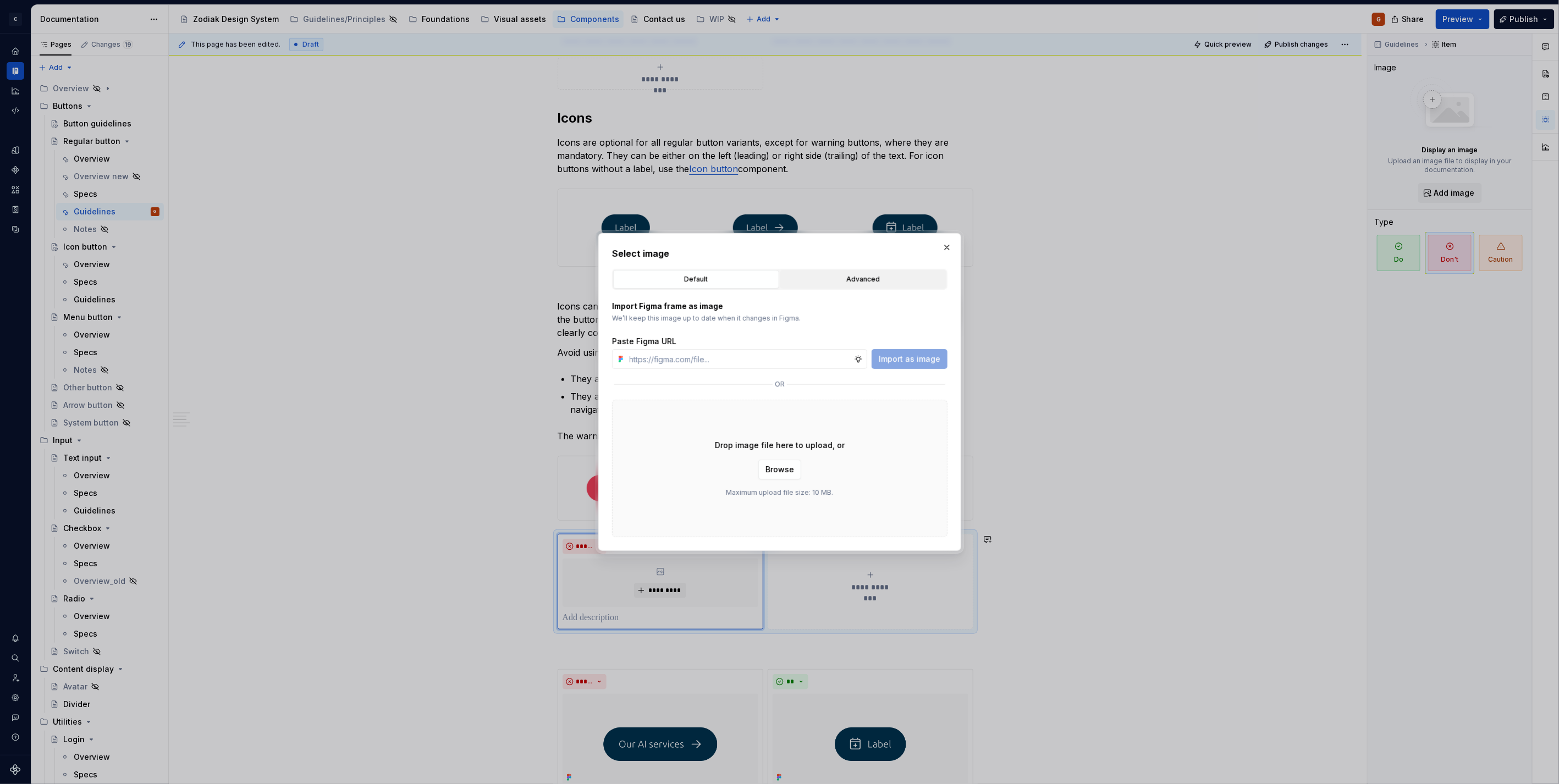
click at [827, 278] on div "Advanced" at bounding box center [864, 279] width 159 height 11
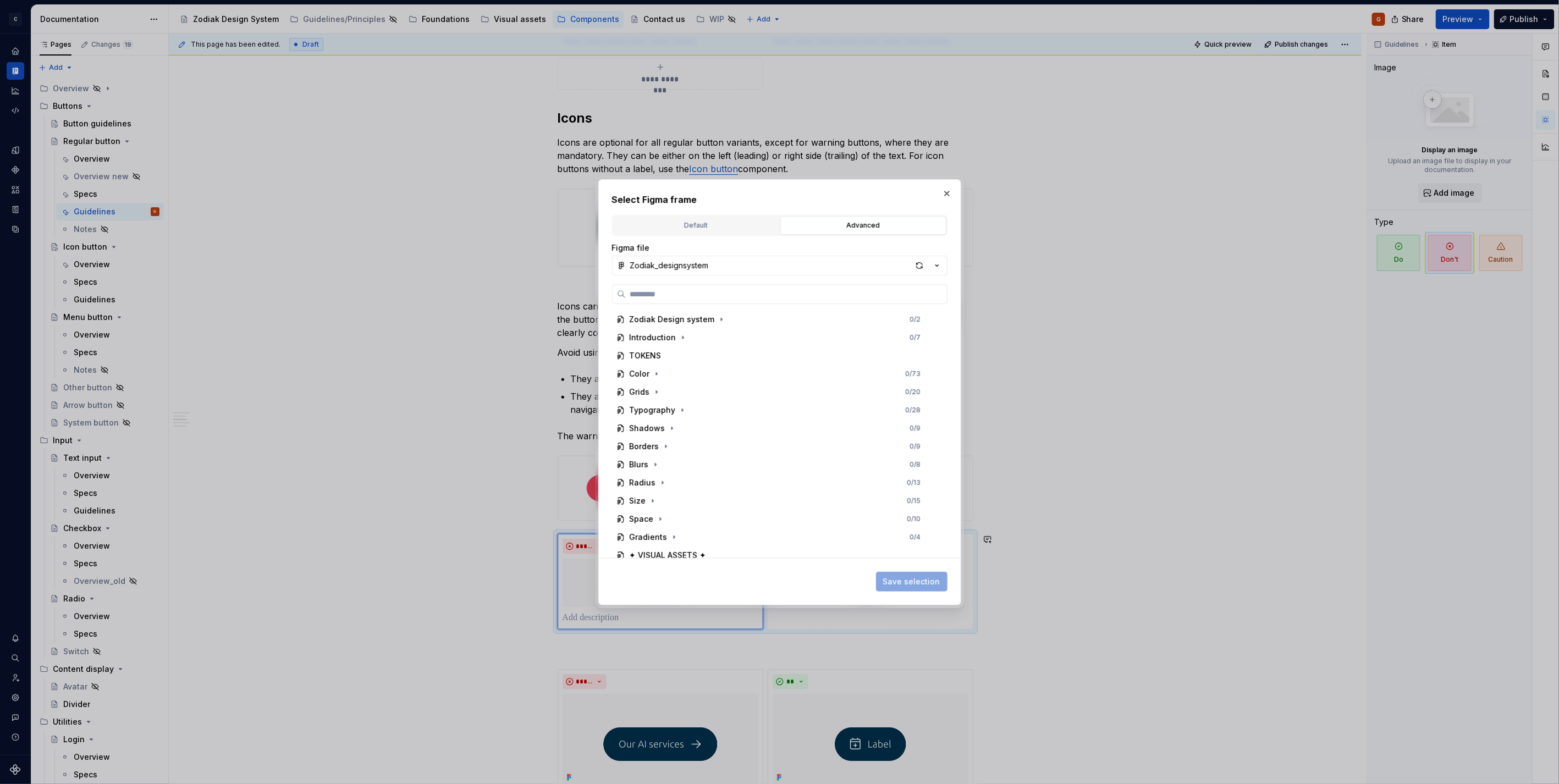
click at [695, 304] on div "Zodiak Design system 0 / 2 Introduction 0 / 7 TOKENS Color 0 / 73 Grids 0 / 20 …" at bounding box center [780, 421] width 335 height 274
click at [699, 289] on input "search" at bounding box center [786, 294] width 321 height 11
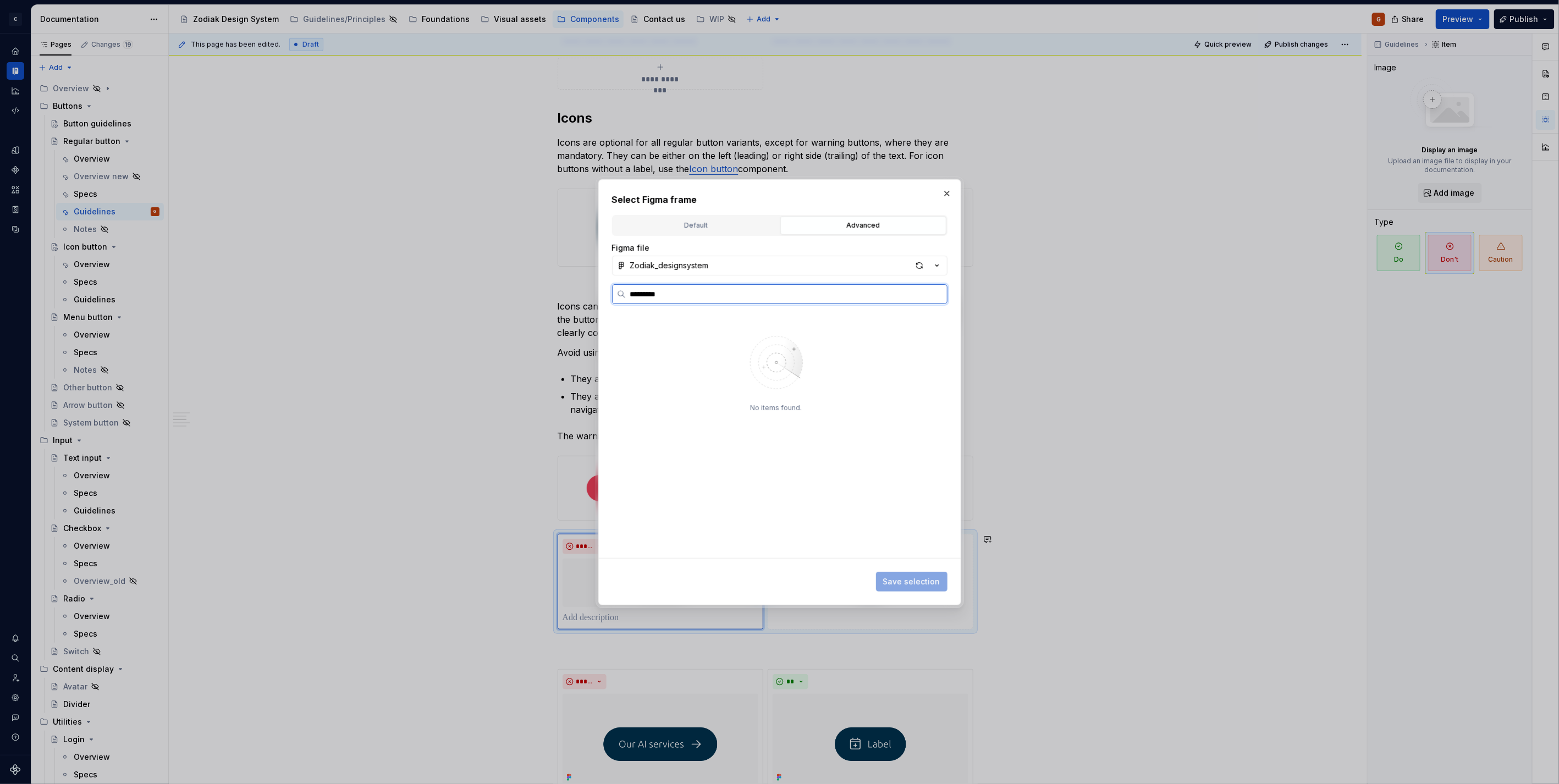
type input "**********"
click at [916, 264] on div "button" at bounding box center [919, 265] width 15 height 15
type textarea "*"
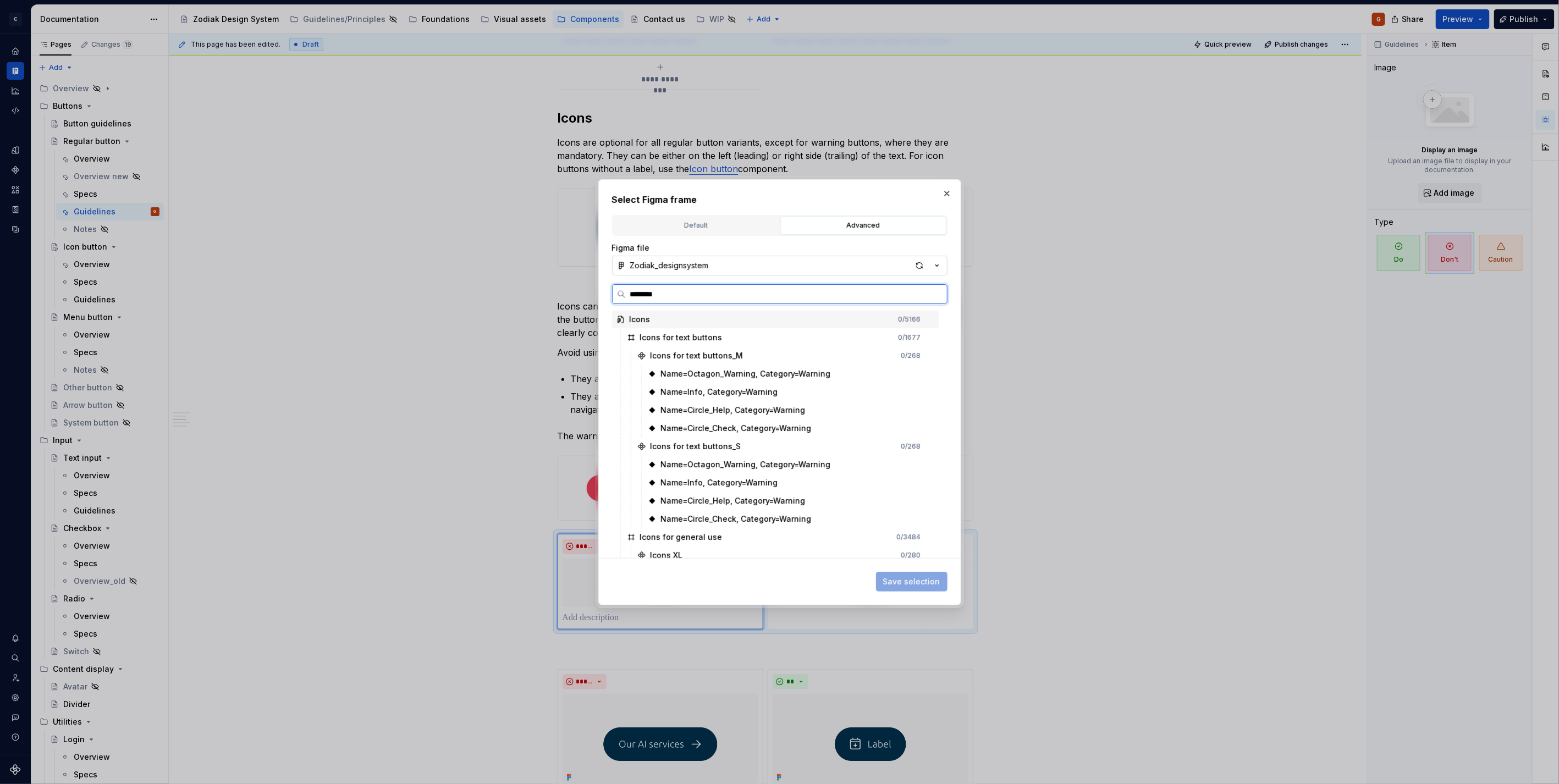
type input "*********"
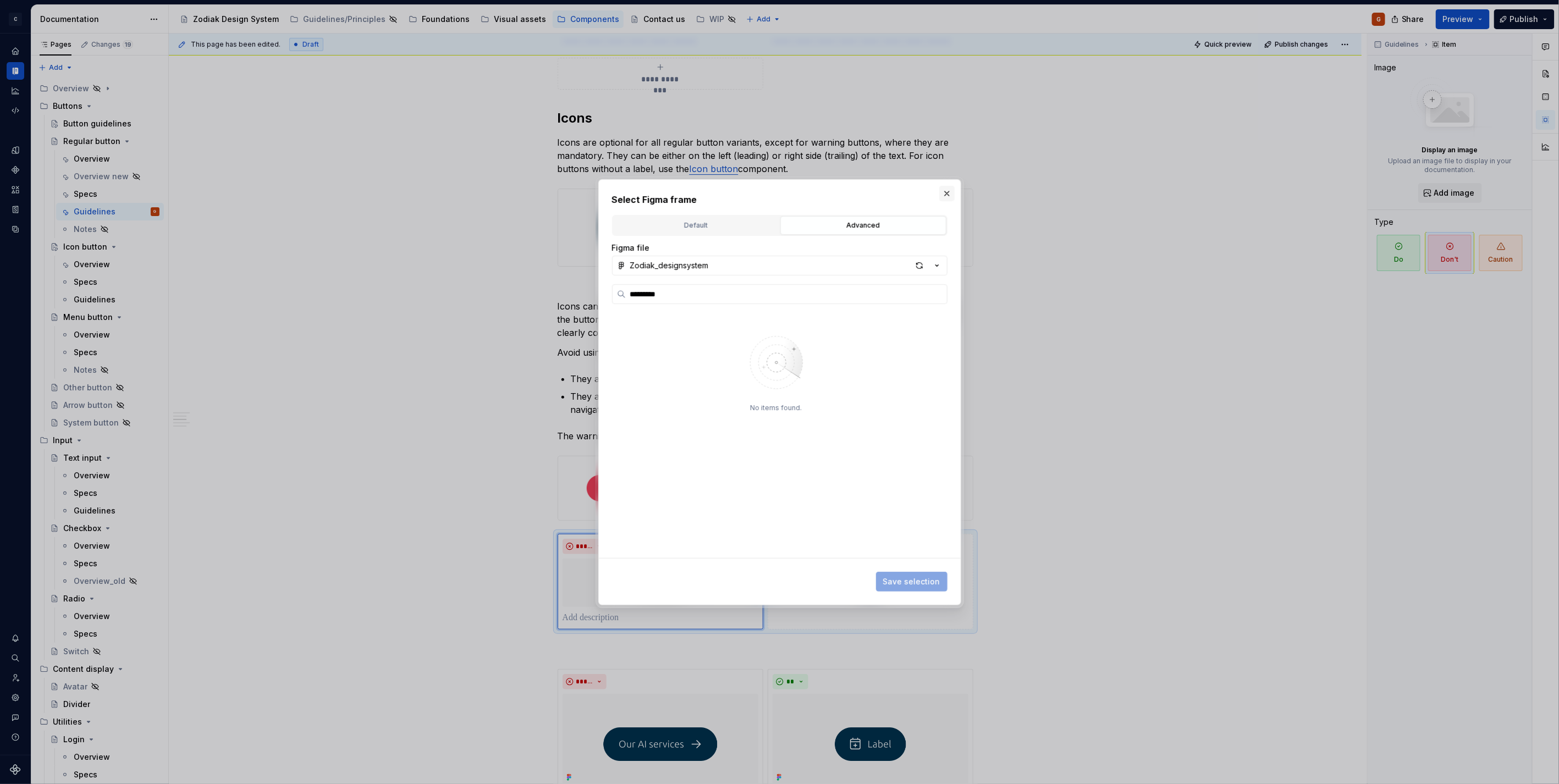
click at [944, 191] on button "button" at bounding box center [947, 193] width 15 height 15
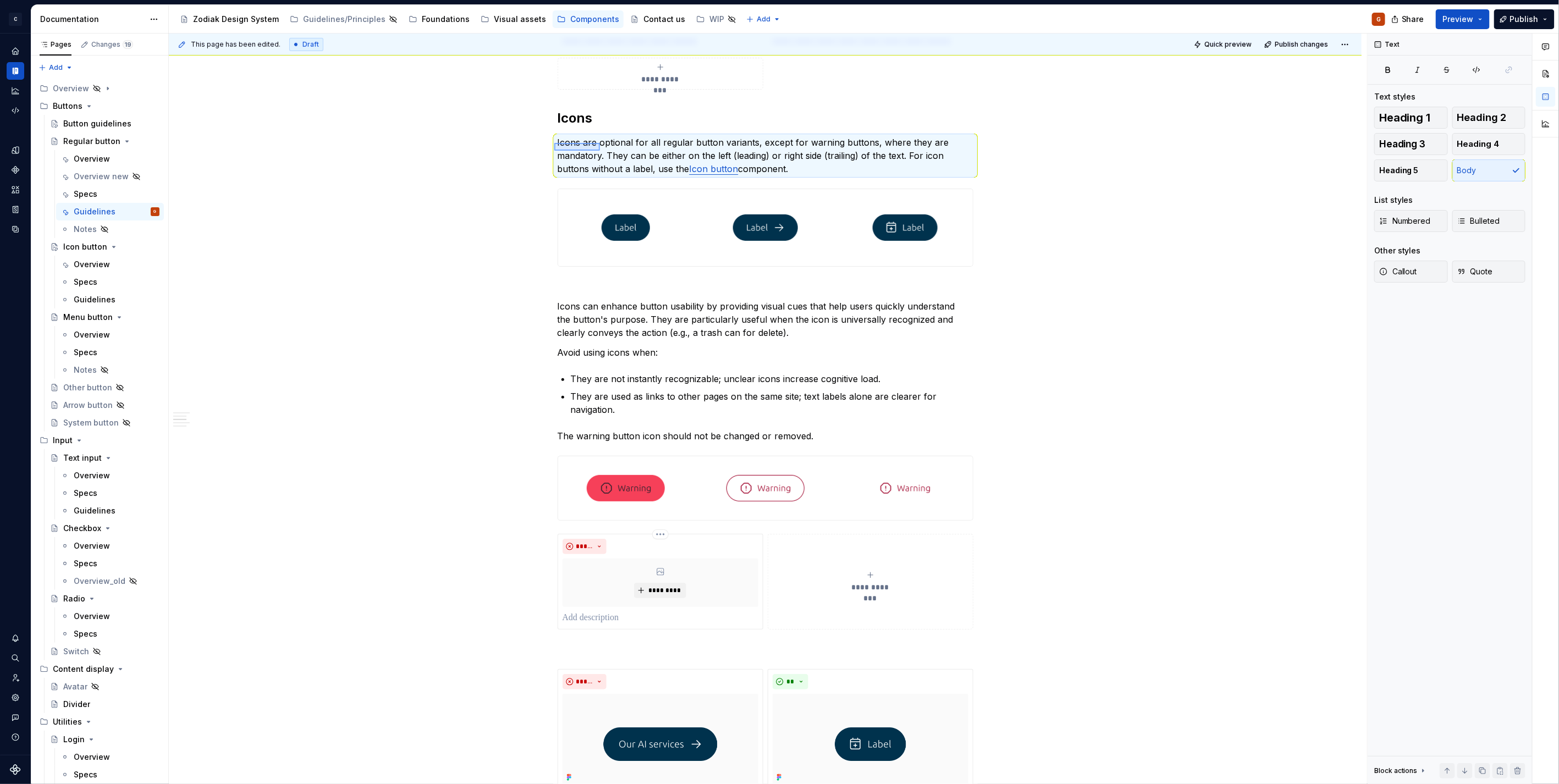
drag, startPoint x: 554, startPoint y: 143, endPoint x: 600, endPoint y: 151, distance: 46.7
click at [600, 151] on div "**********" at bounding box center [768, 408] width 1198 height 751
click at [600, 151] on p "Icons are optional for all regular button variants, except for warning buttons,…" at bounding box center [765, 155] width 416 height 39
drag, startPoint x: 602, startPoint y: 154, endPoint x: 554, endPoint y: 141, distance: 49.7
click at [554, 141] on div "**********" at bounding box center [765, 633] width 1193 height 1726
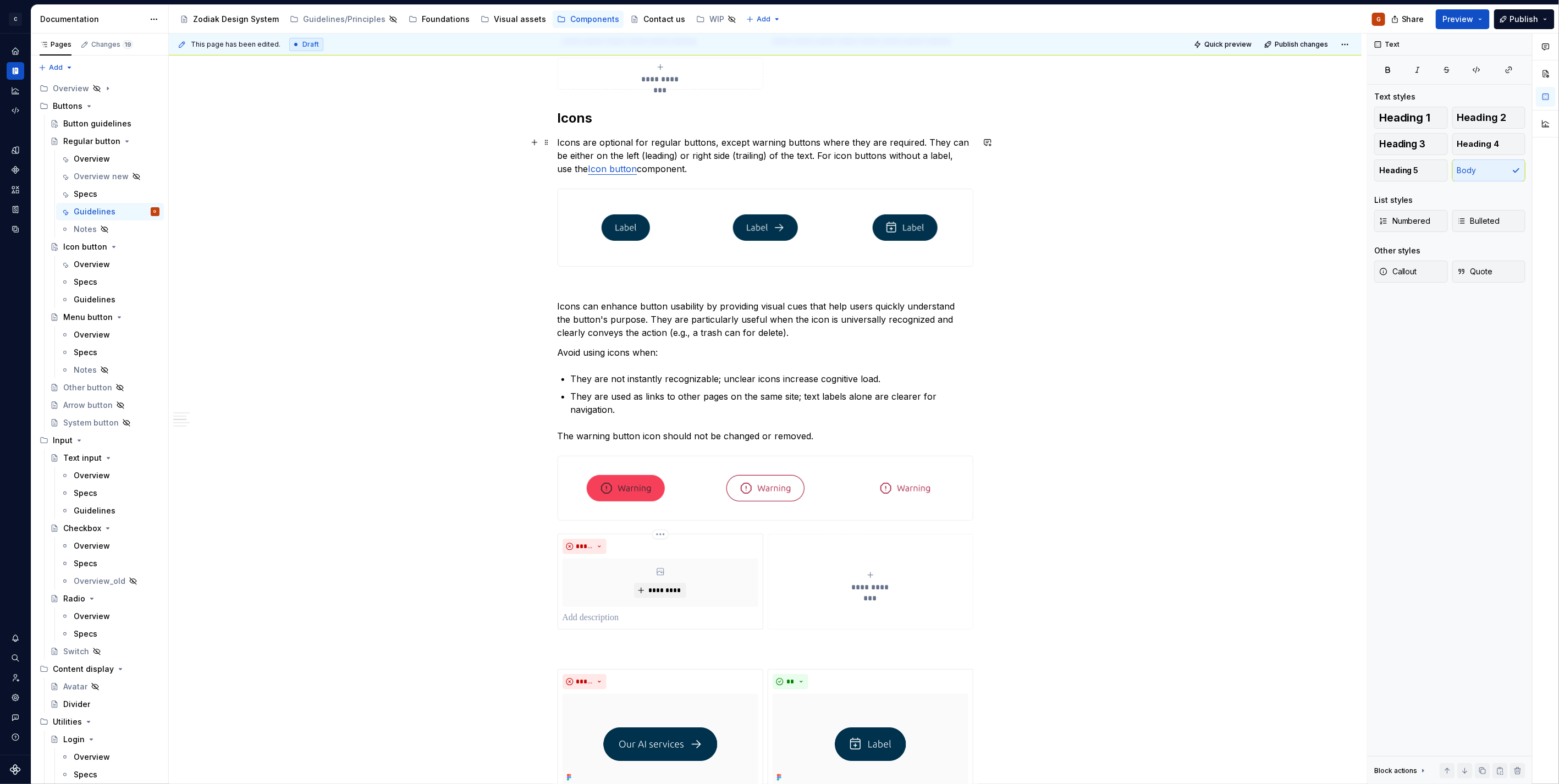
click at [842, 157] on p "Icons are optional for regular buttons, except warning buttons where they are r…" at bounding box center [765, 155] width 416 height 39
click at [718, 152] on p "Icons are optional for regular buttons, except warning buttons where they are r…" at bounding box center [765, 155] width 416 height 39
click at [627, 154] on p "Icons are optional for regular buttons, except warning buttons where they are r…" at bounding box center [765, 155] width 416 height 39
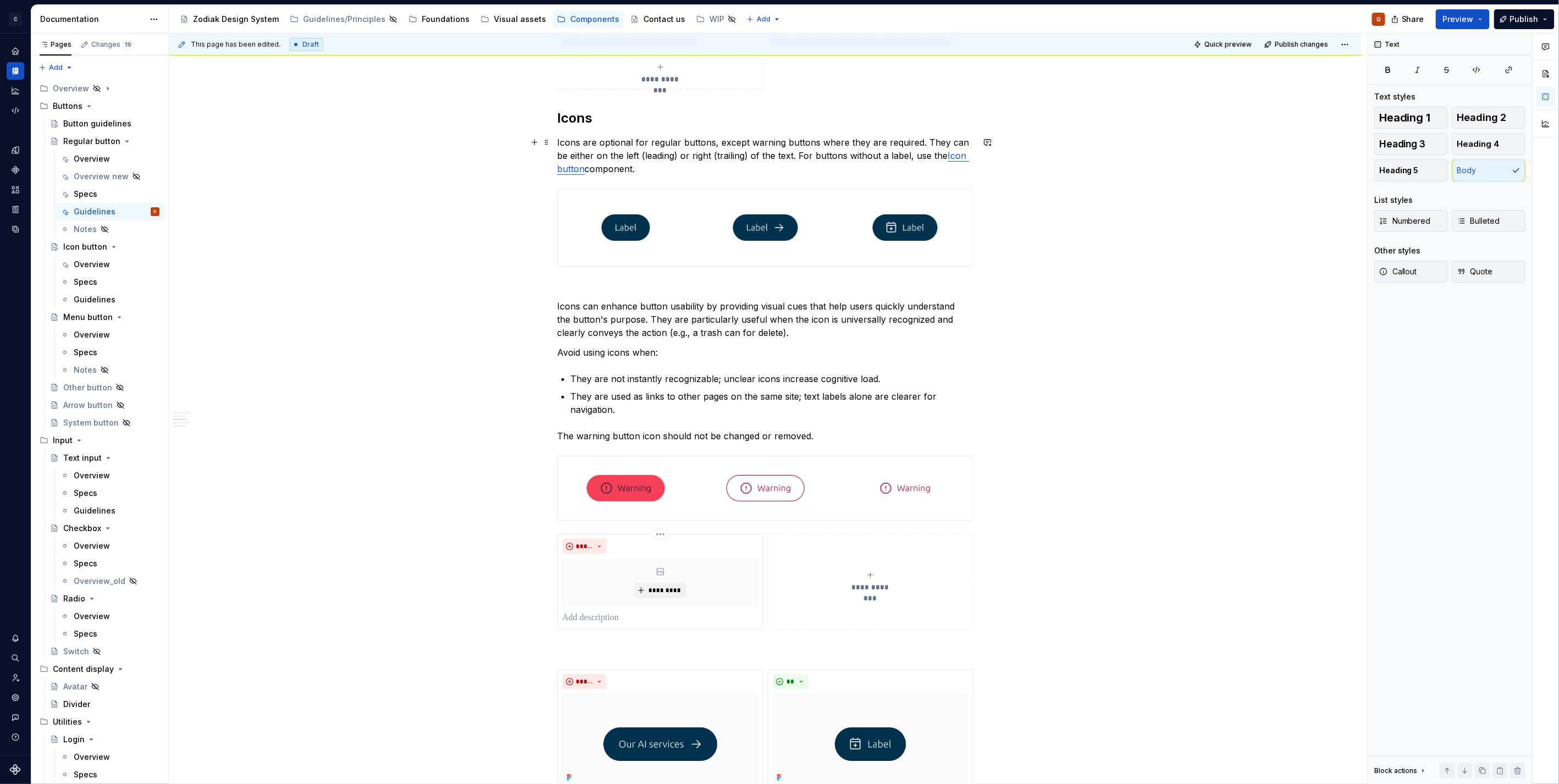
click at [743, 157] on p "Icons are optional for regular buttons, except warning buttons where they are r…" at bounding box center [765, 155] width 416 height 39
click at [673, 587] on span "*********" at bounding box center [664, 590] width 33 height 9
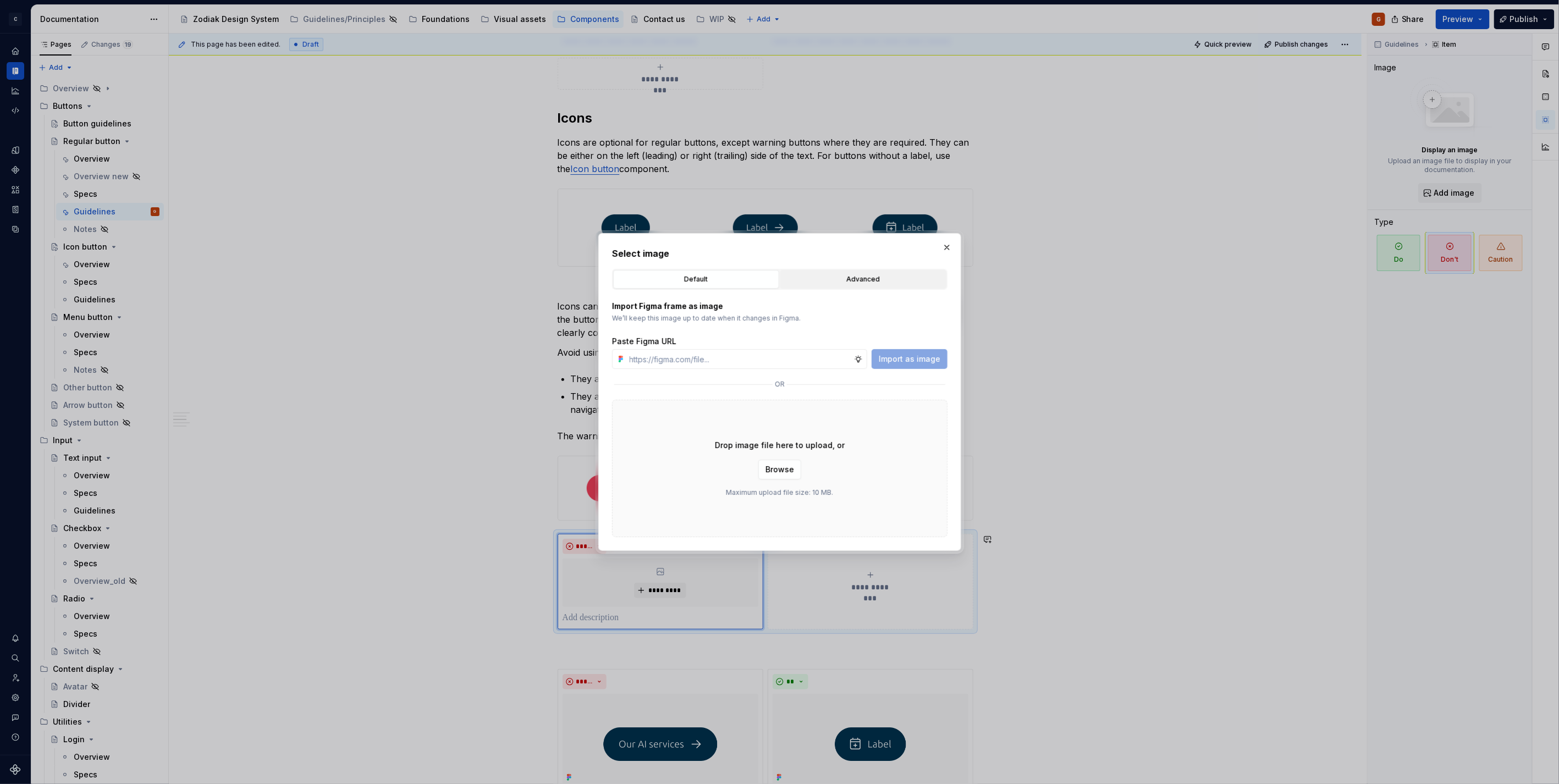
click at [812, 288] on button "Advanced" at bounding box center [863, 279] width 166 height 19
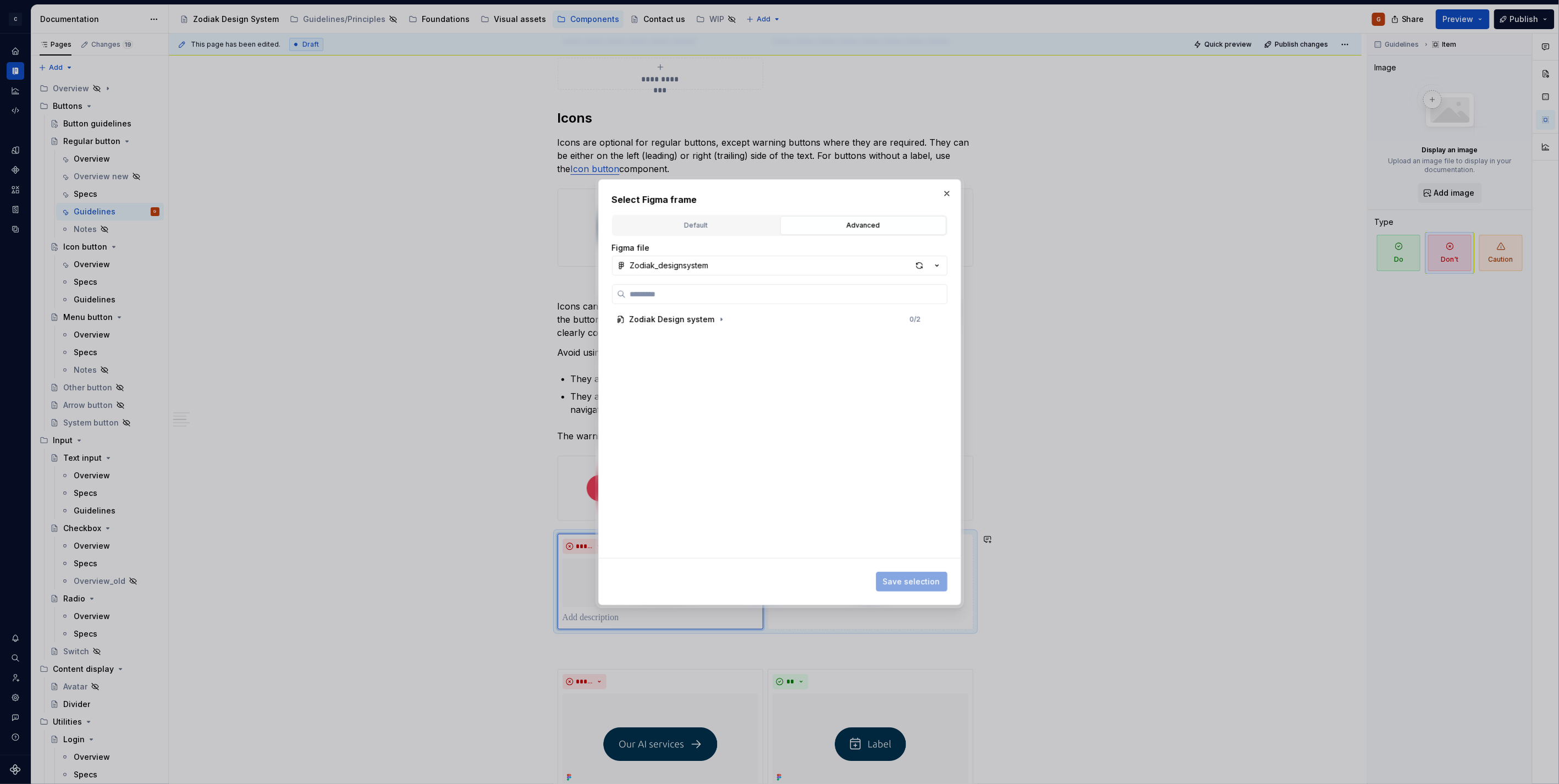
click at [812, 282] on div "Figma file Zodiak_designsystem Zodiak Design system 0 / 2" at bounding box center [780, 400] width 335 height 316
type textarea "*"
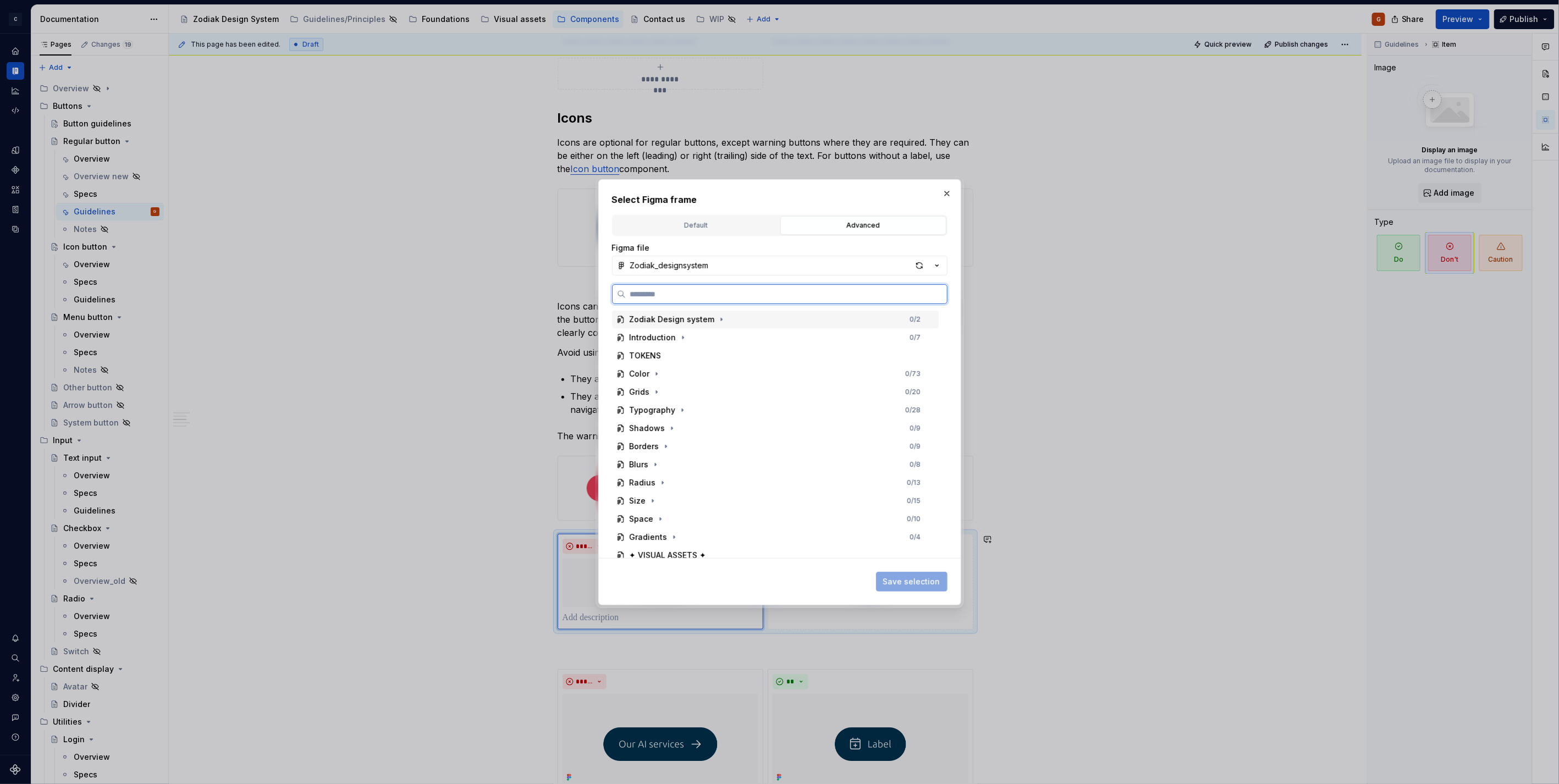
click at [741, 319] on div "Zodiak Design system 0 / 2" at bounding box center [775, 319] width 327 height 18
click at [834, 261] on button "Zodiak_designsystem" at bounding box center [780, 266] width 335 height 20
click at [695, 295] on span "Zodiak documentation" at bounding box center [780, 304] width 330 height 18
click at [696, 290] on input "search" at bounding box center [786, 294] width 321 height 11
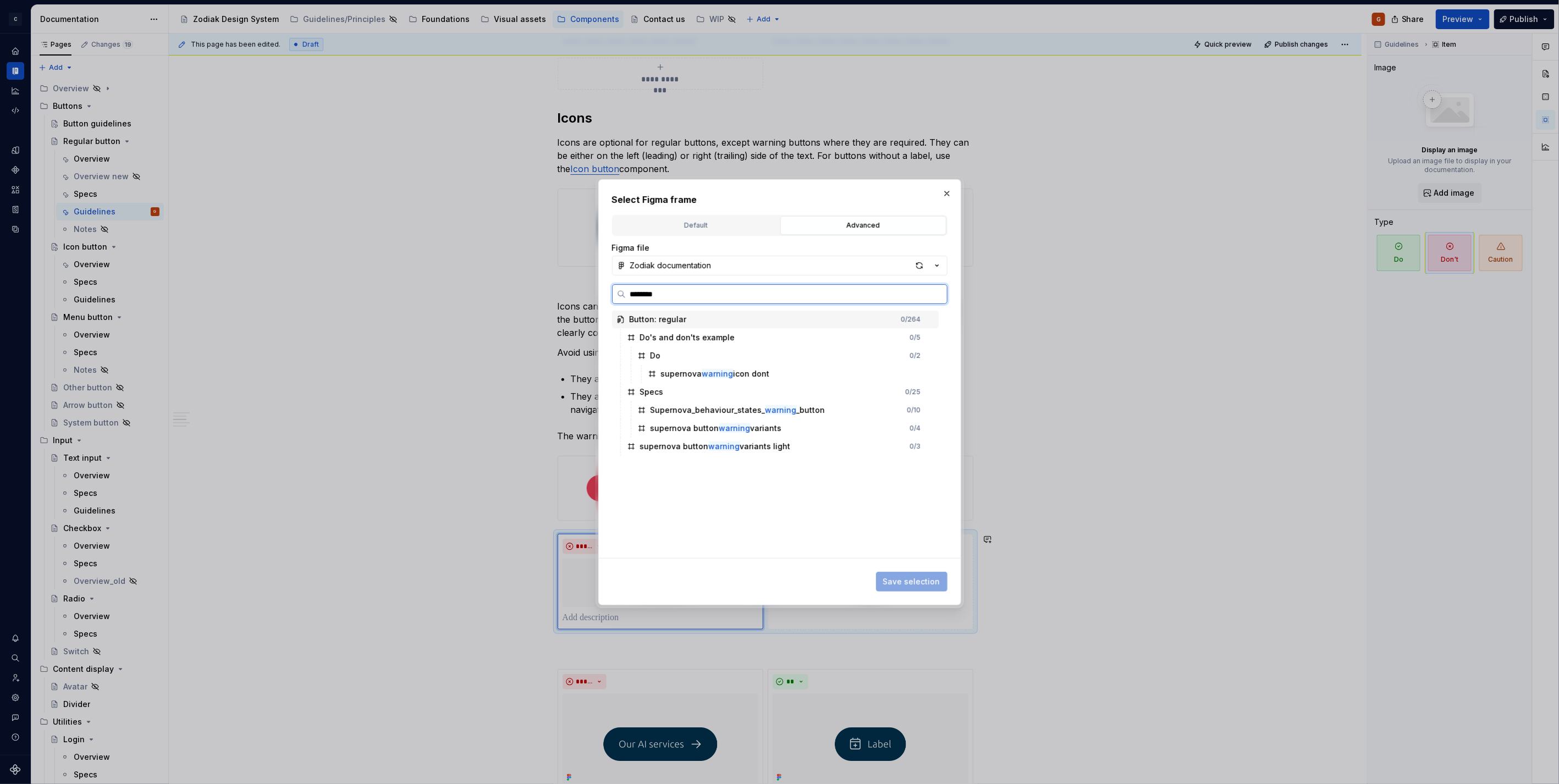
type input "*********"
click at [738, 368] on div "supernova warning i con dont" at bounding box center [717, 374] width 111 height 11
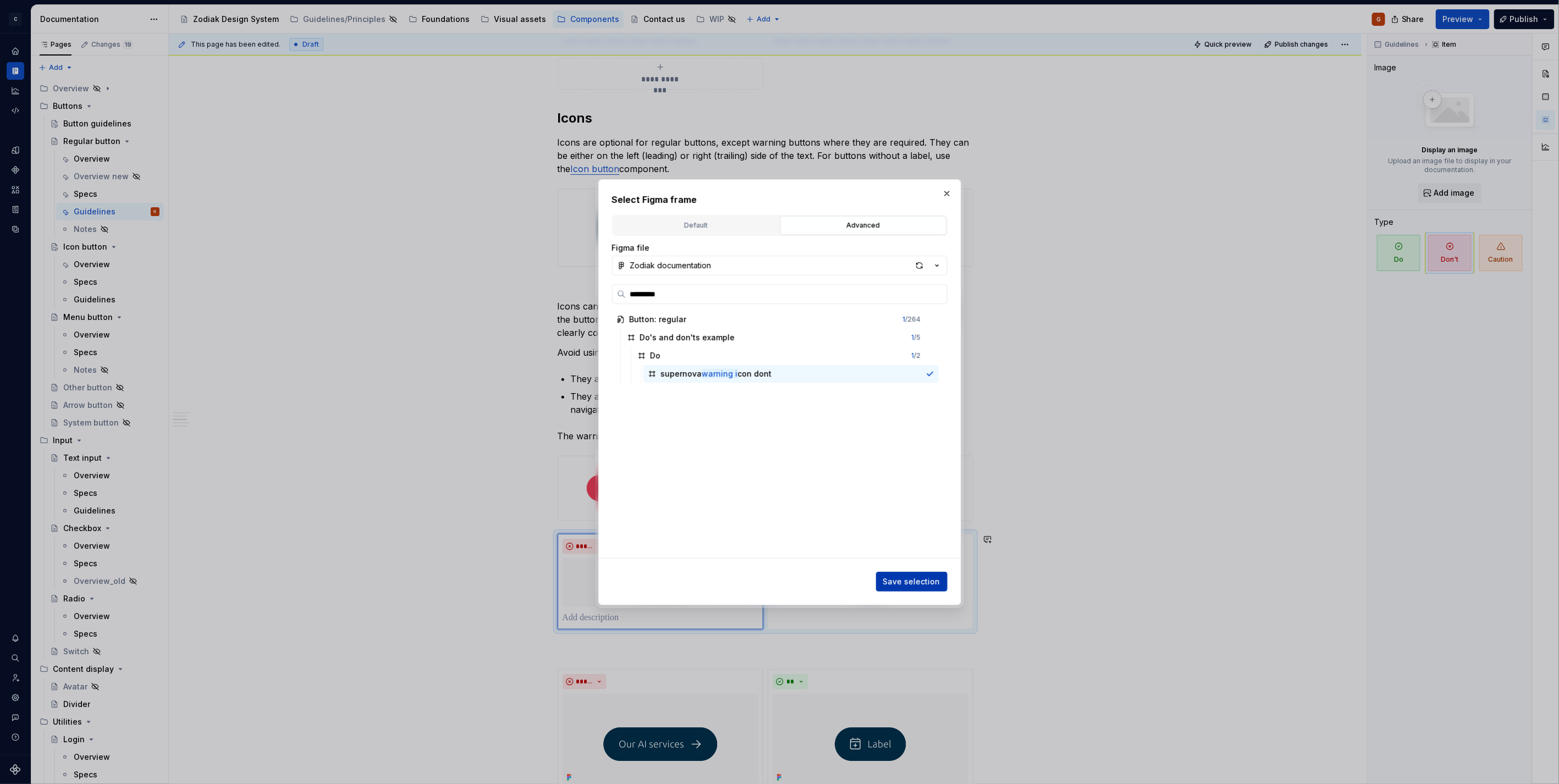
click at [916, 578] on span "Save selection" at bounding box center [911, 581] width 57 height 11
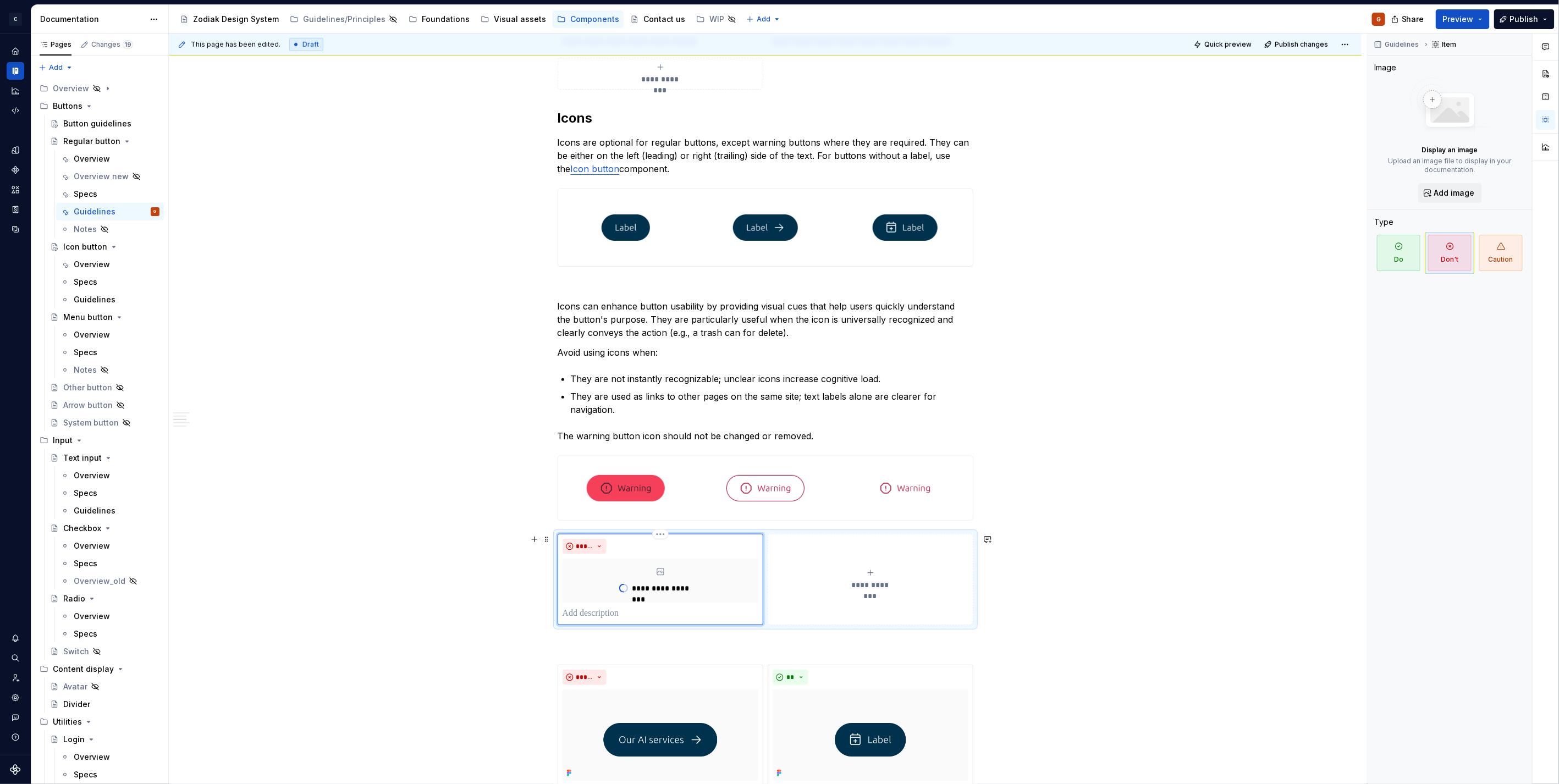
click at [623, 613] on p at bounding box center [660, 613] width 195 height 13
click at [625, 612] on p at bounding box center [660, 613] width 195 height 13
type textarea "*"
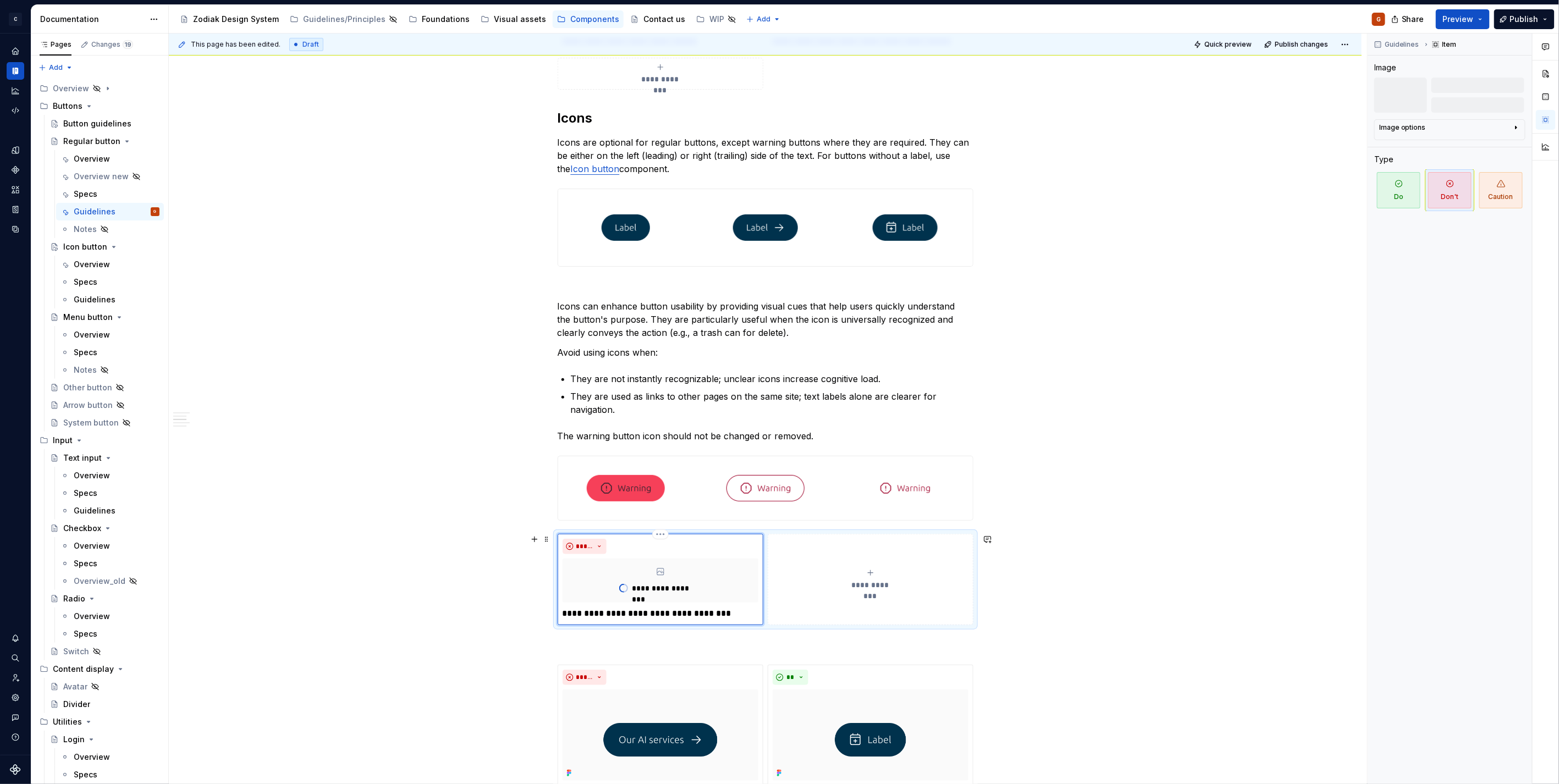
click at [704, 616] on p "**********" at bounding box center [660, 613] width 195 height 13
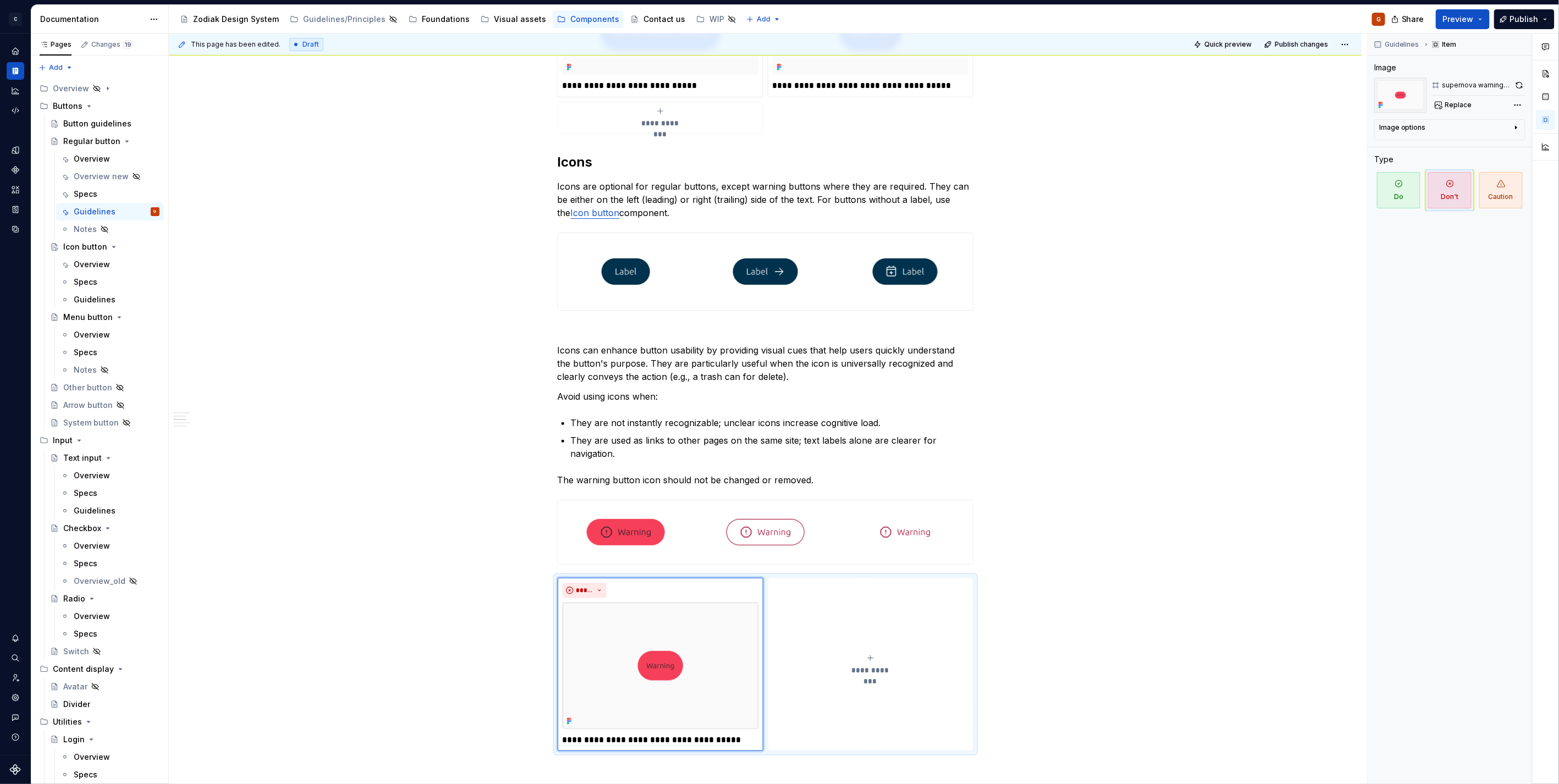
scroll to position [502, 0]
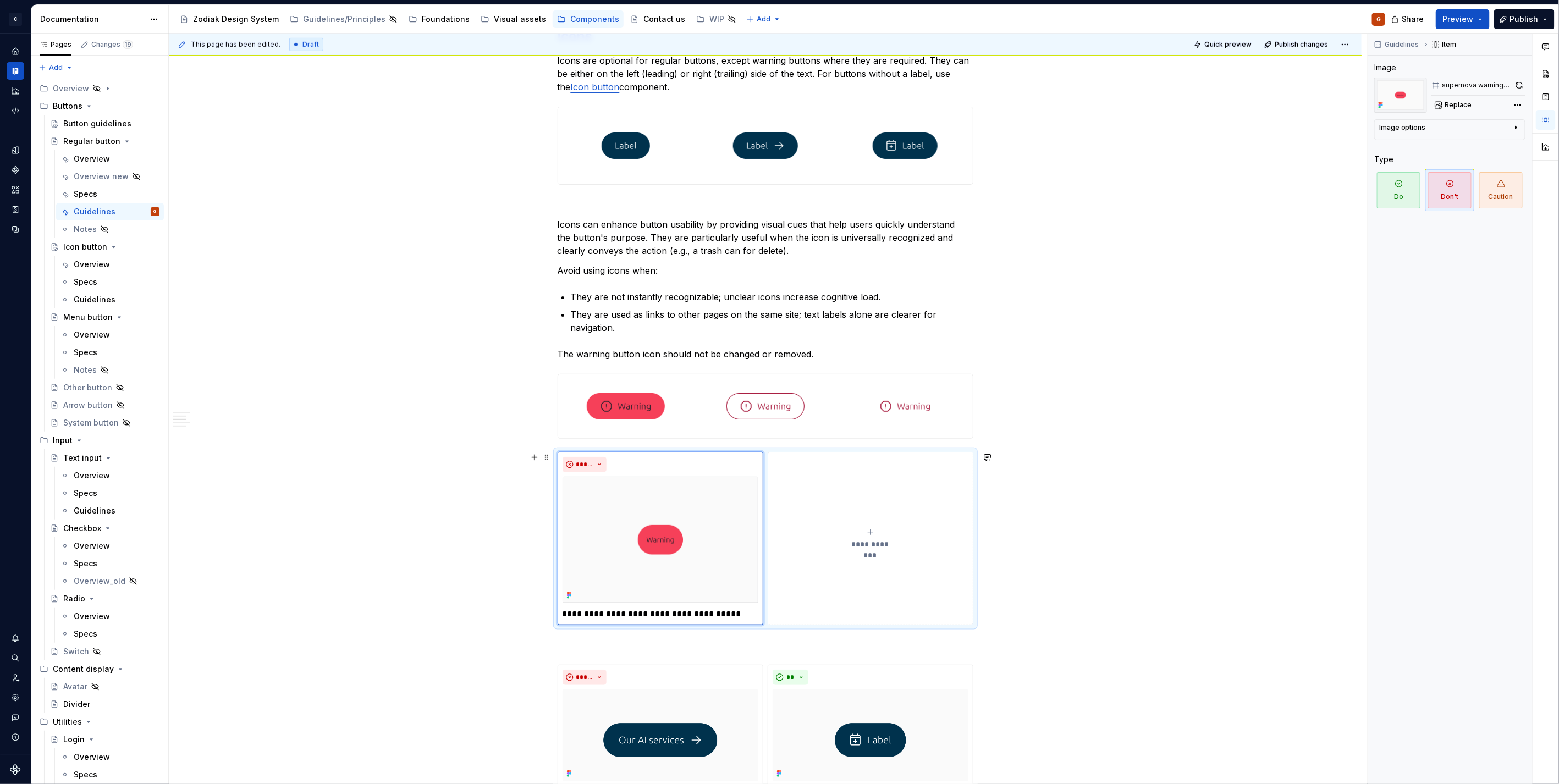
click at [878, 534] on div "**********" at bounding box center [870, 538] width 195 height 22
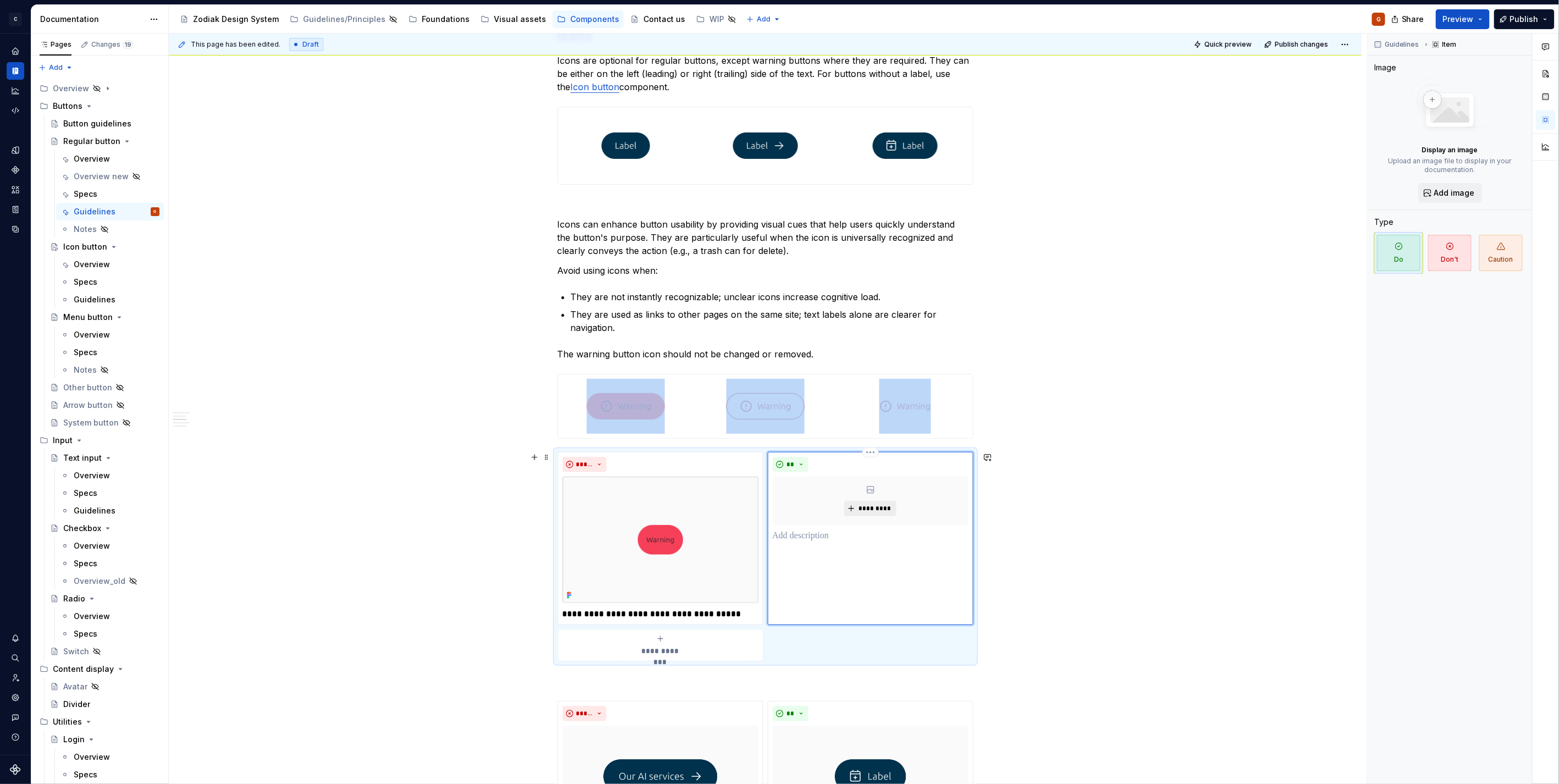
click at [865, 508] on span "*********" at bounding box center [874, 508] width 33 height 9
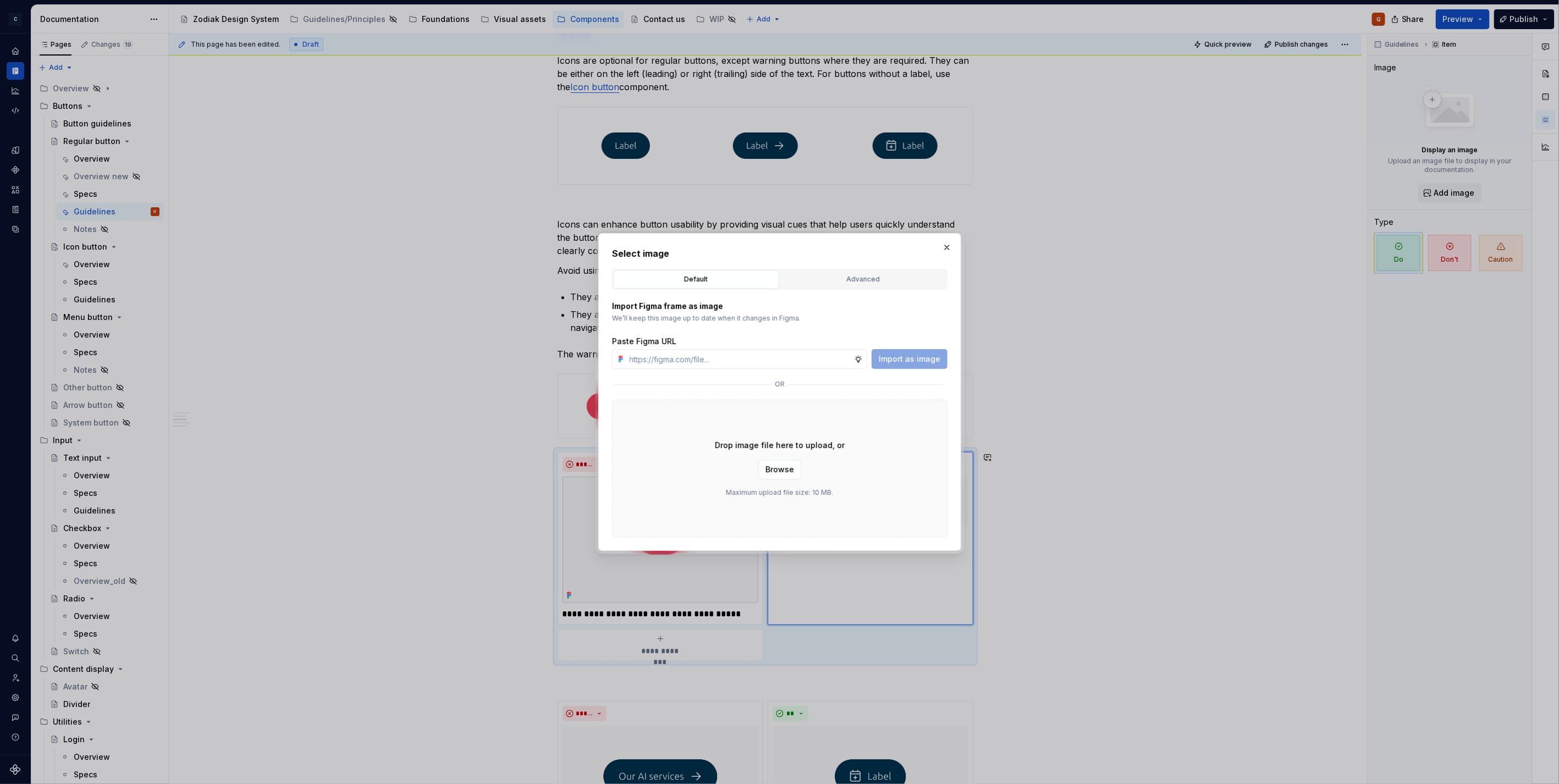
click at [861, 274] on div "Advanced" at bounding box center [864, 279] width 159 height 11
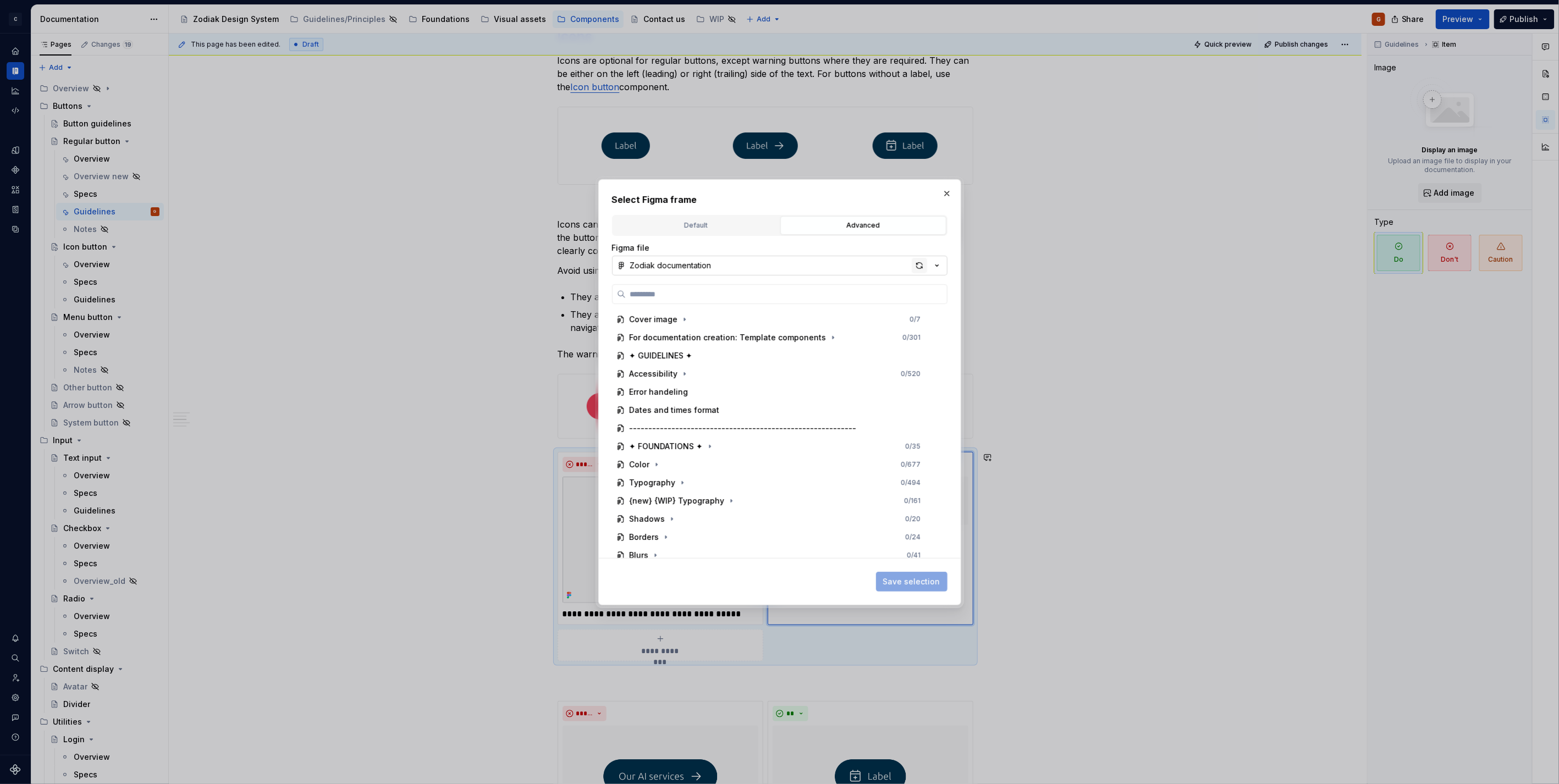
type textarea "*"
click at [914, 267] on div "button" at bounding box center [919, 265] width 15 height 15
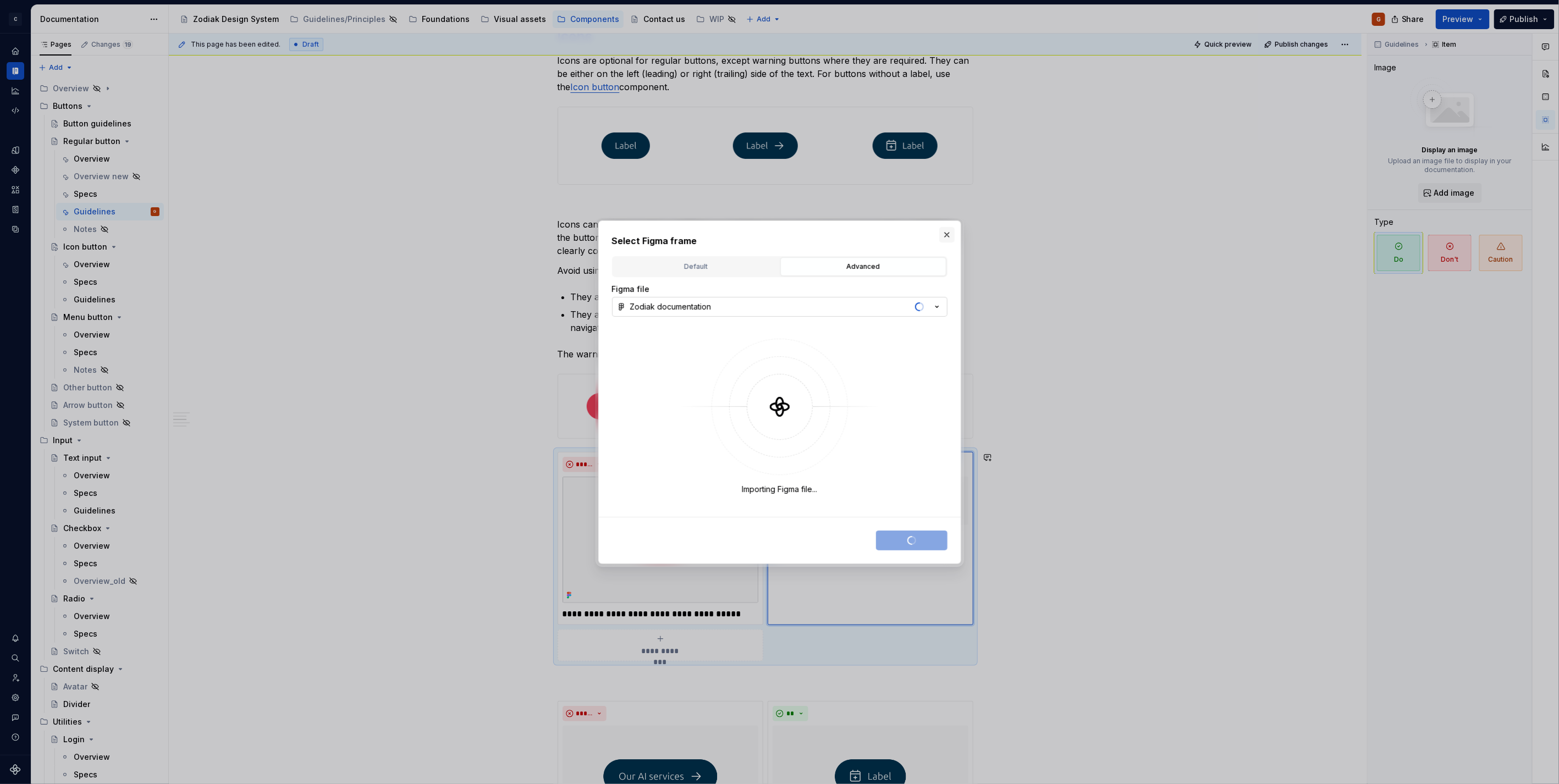
click at [948, 232] on button "button" at bounding box center [947, 234] width 15 height 15
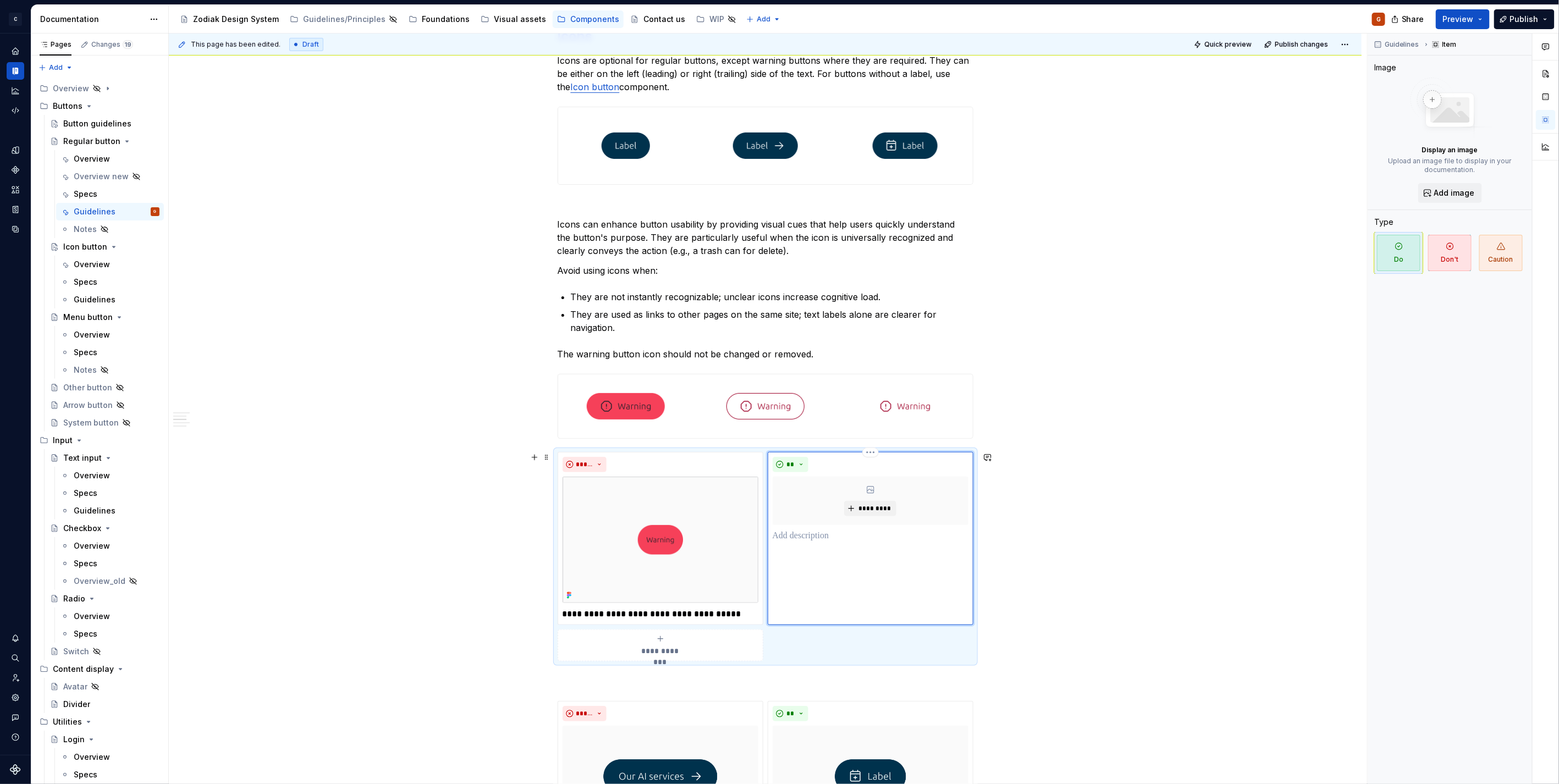
click at [829, 531] on p at bounding box center [870, 536] width 195 height 13
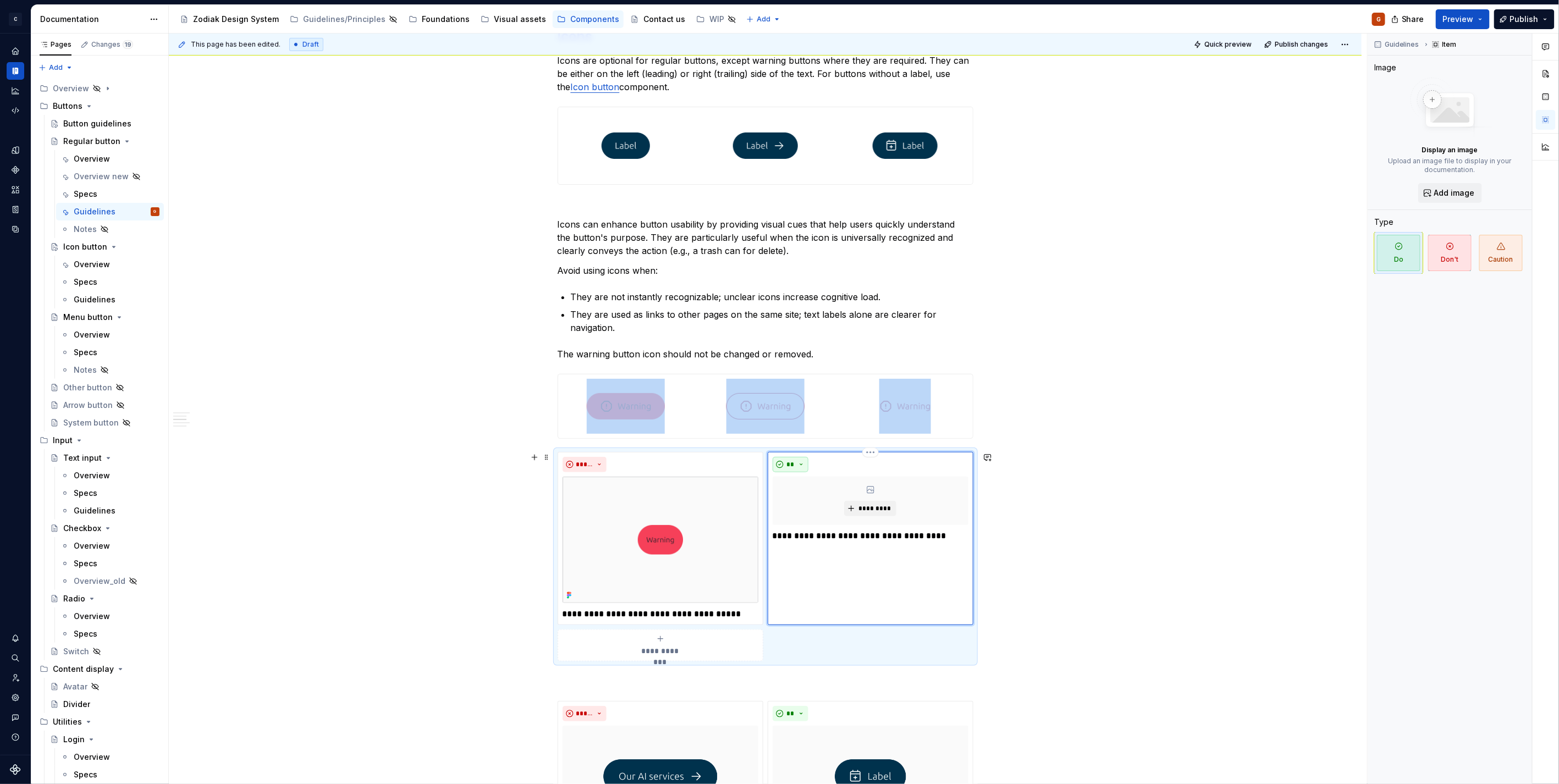
click at [794, 464] on span "**" at bounding box center [790, 465] width 9 height 9
click at [812, 501] on div "Don't" at bounding box center [816, 503] width 21 height 11
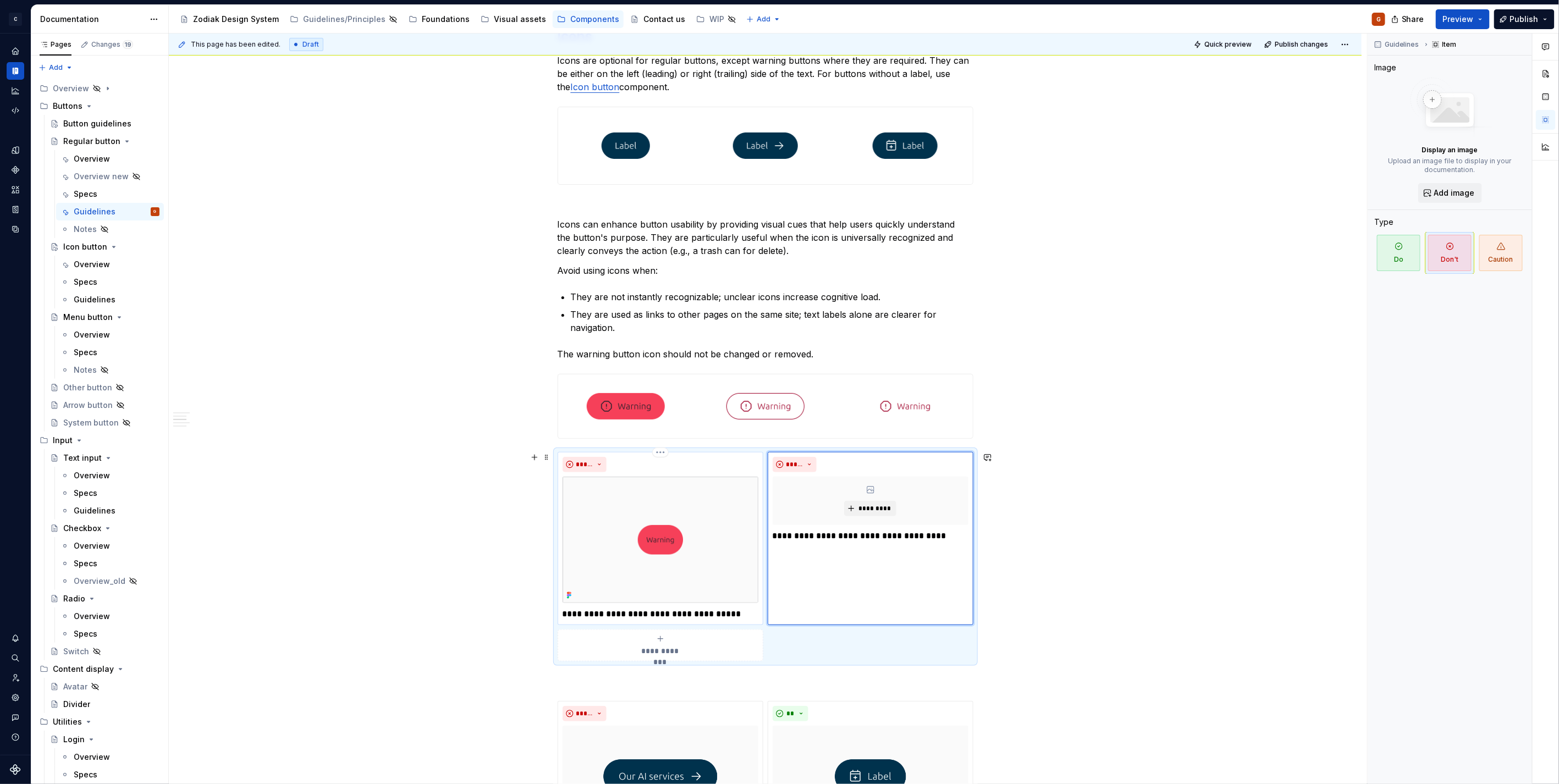
click at [730, 613] on p "**********" at bounding box center [660, 614] width 195 height 13
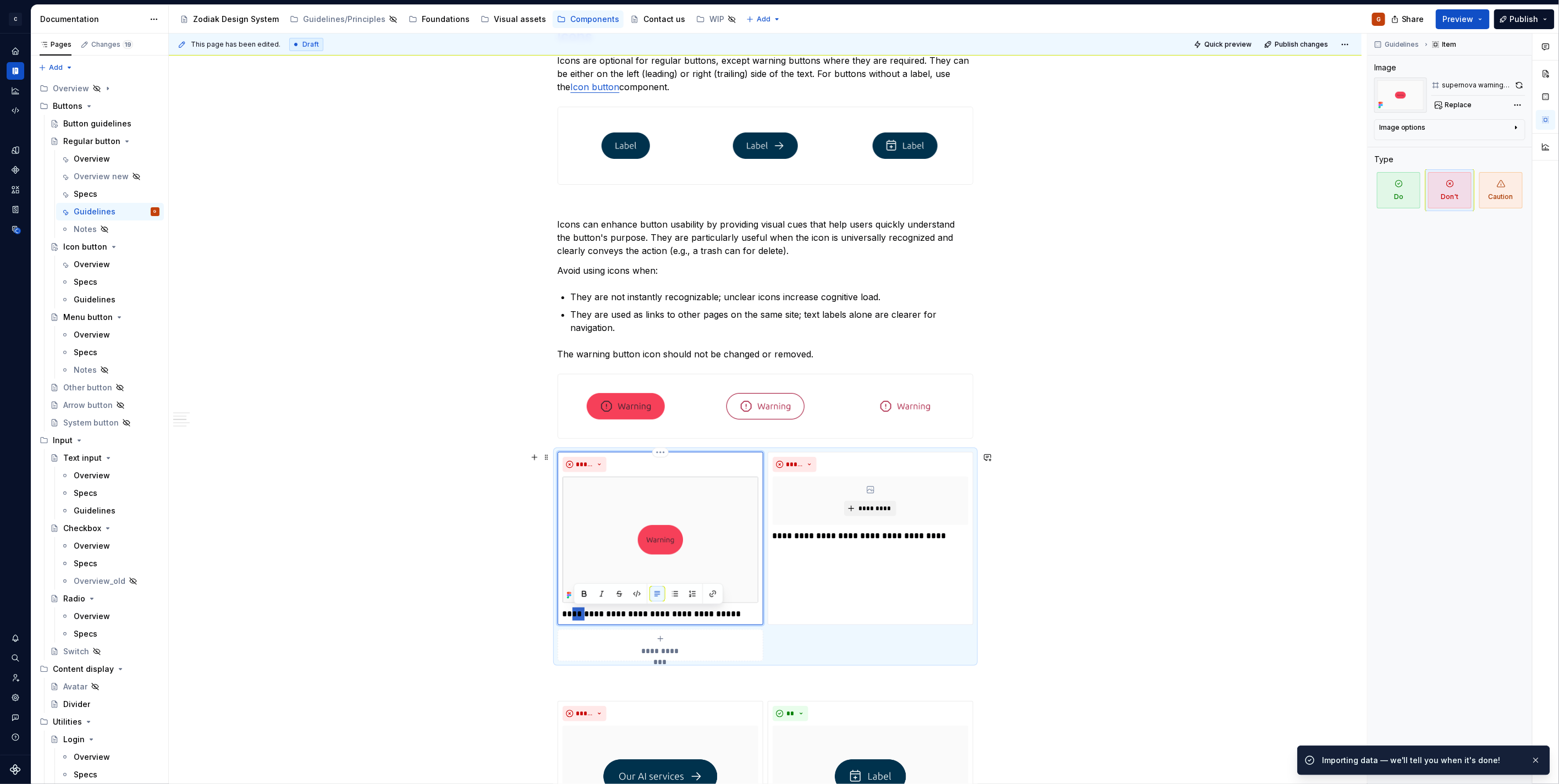
drag, startPoint x: 585, startPoint y: 615, endPoint x: 573, endPoint y: 615, distance: 12.0
click at [573, 615] on p "**********" at bounding box center [660, 614] width 195 height 13
type textarea "*"
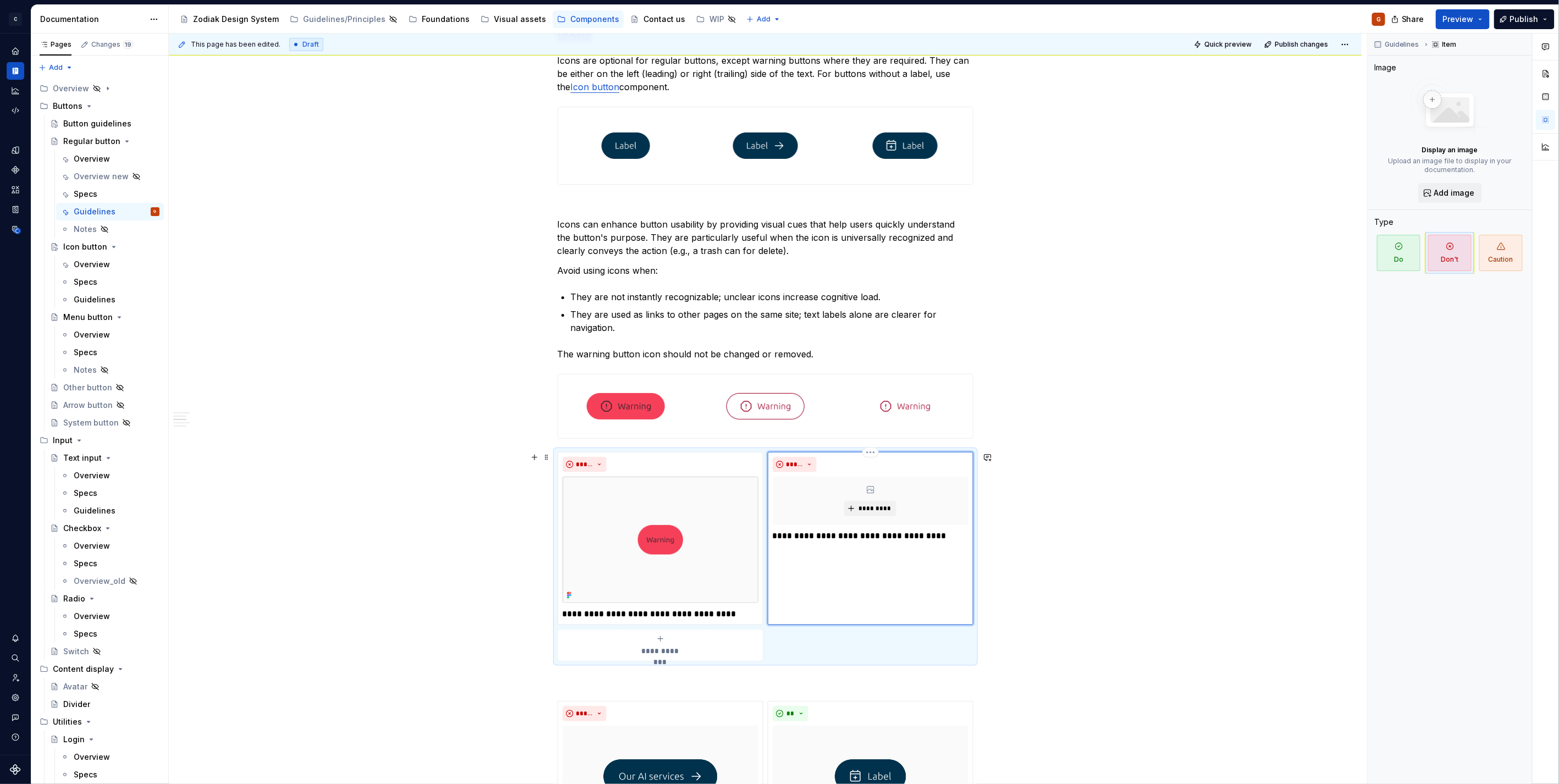
click at [809, 575] on div "**********" at bounding box center [870, 538] width 206 height 174
click at [822, 547] on div "**********" at bounding box center [870, 538] width 206 height 174
click at [887, 501] on button "*********" at bounding box center [870, 508] width 52 height 15
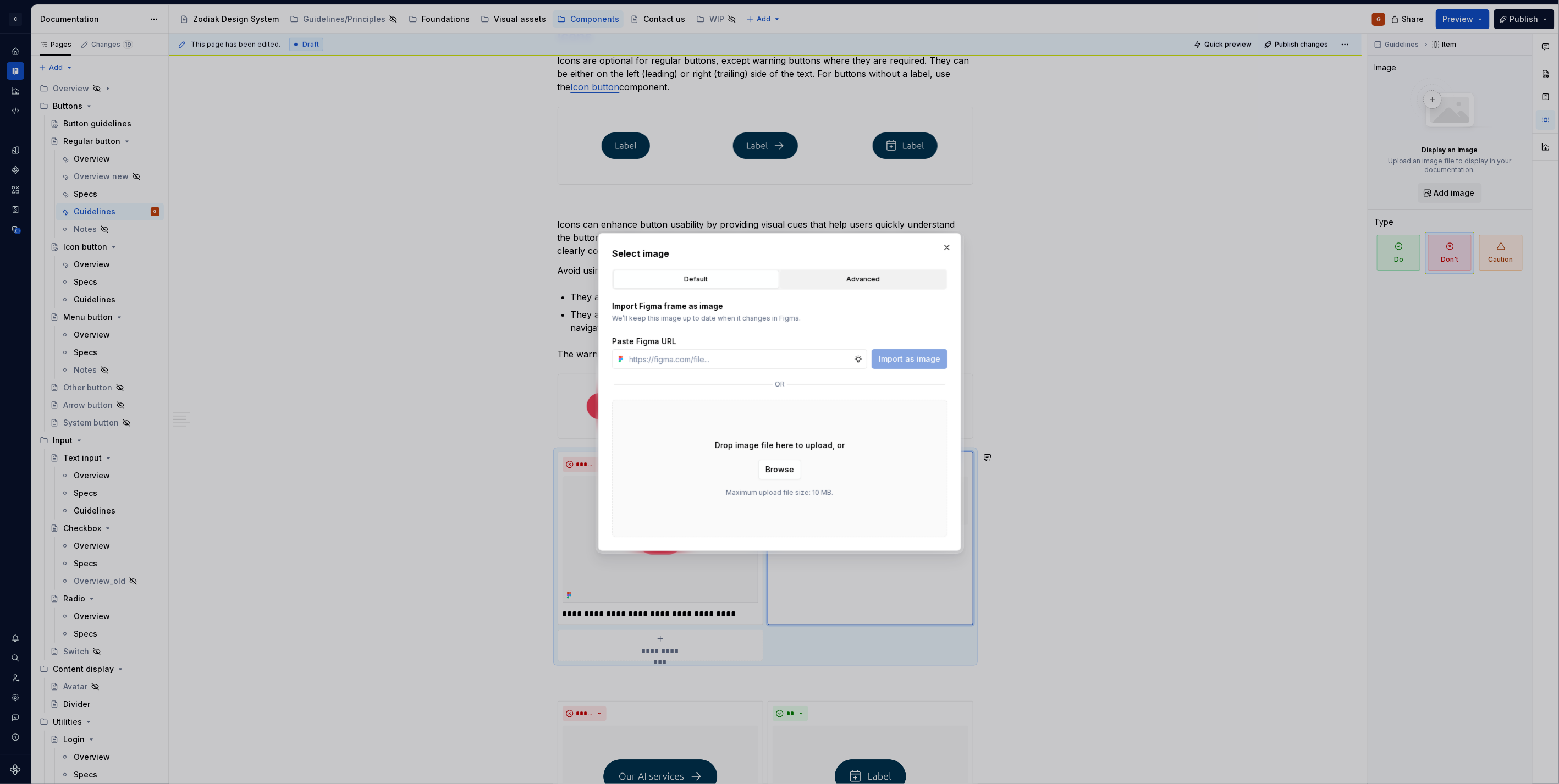
click at [866, 284] on div "Advanced" at bounding box center [864, 279] width 159 height 11
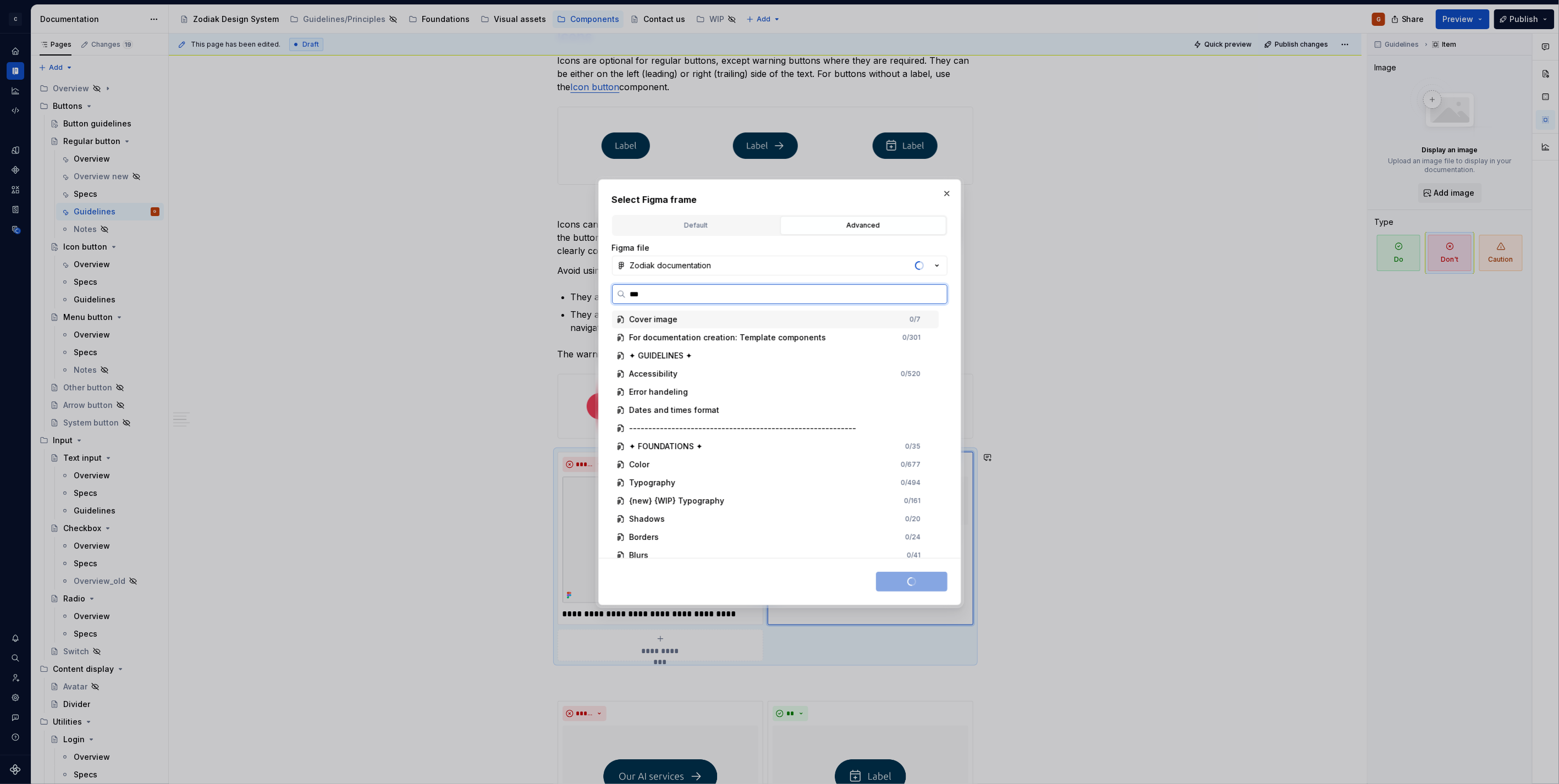
type input "****"
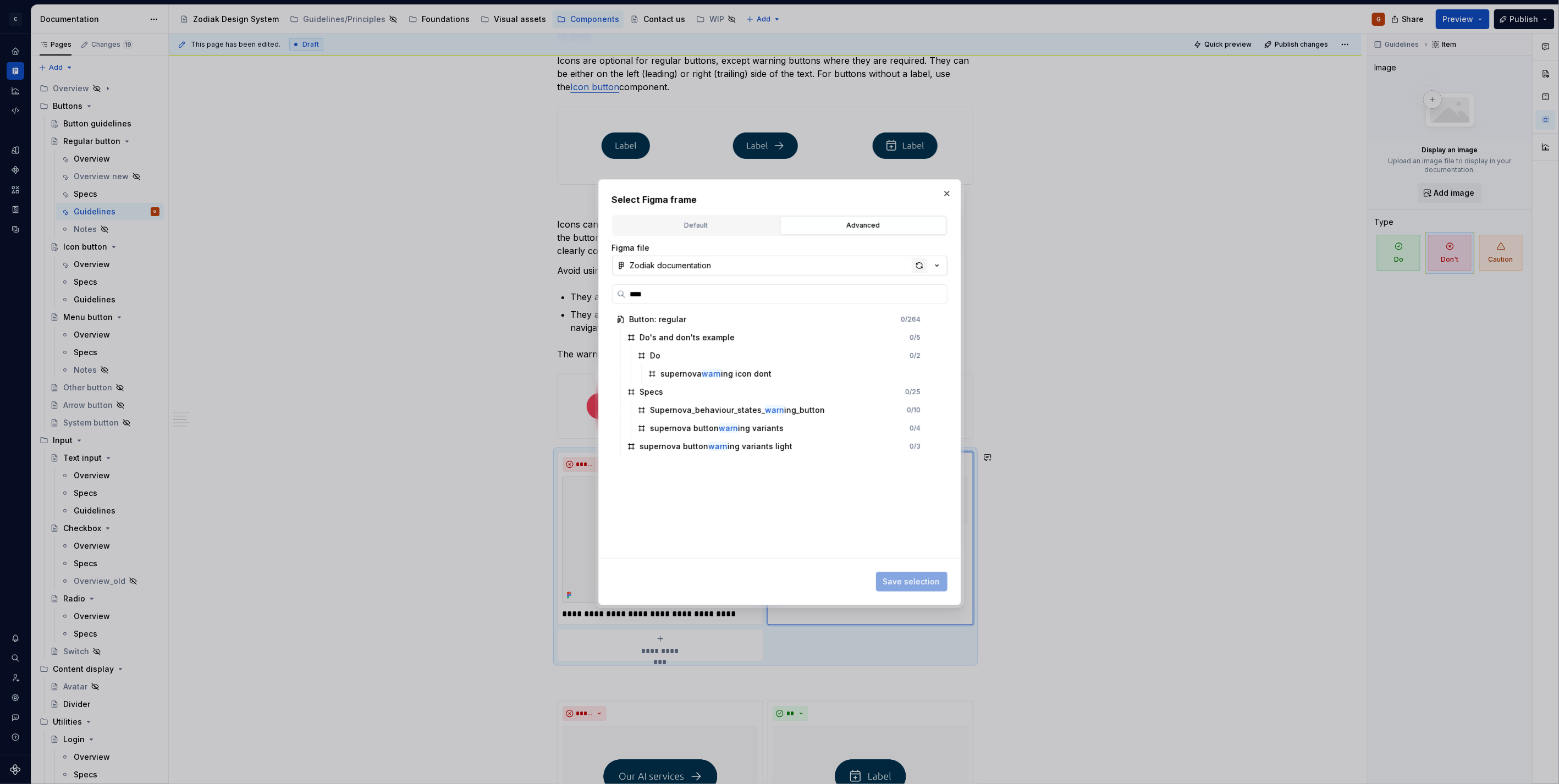
click at [922, 265] on div "button" at bounding box center [919, 265] width 15 height 15
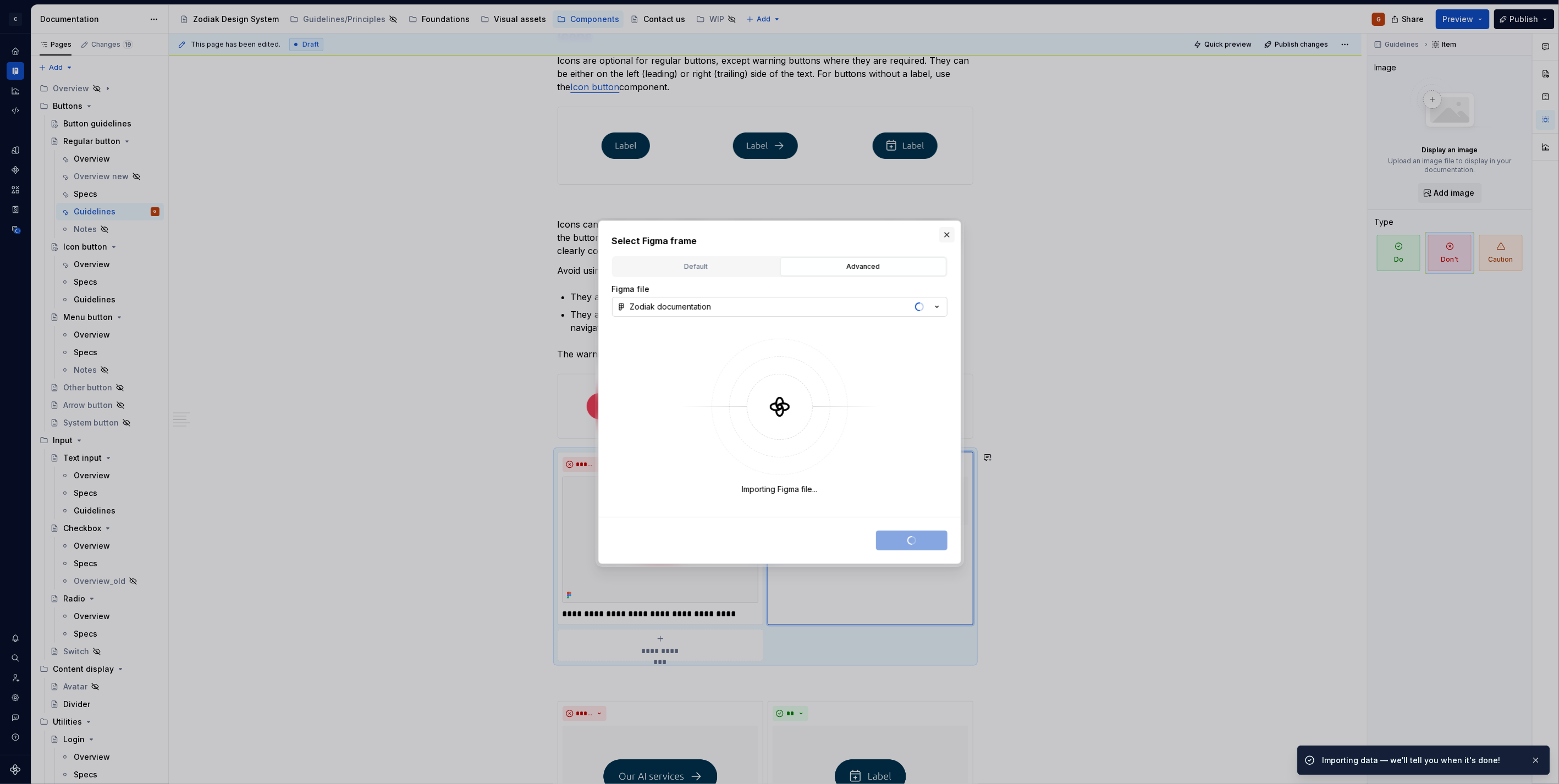
click at [948, 234] on button "button" at bounding box center [947, 234] width 15 height 15
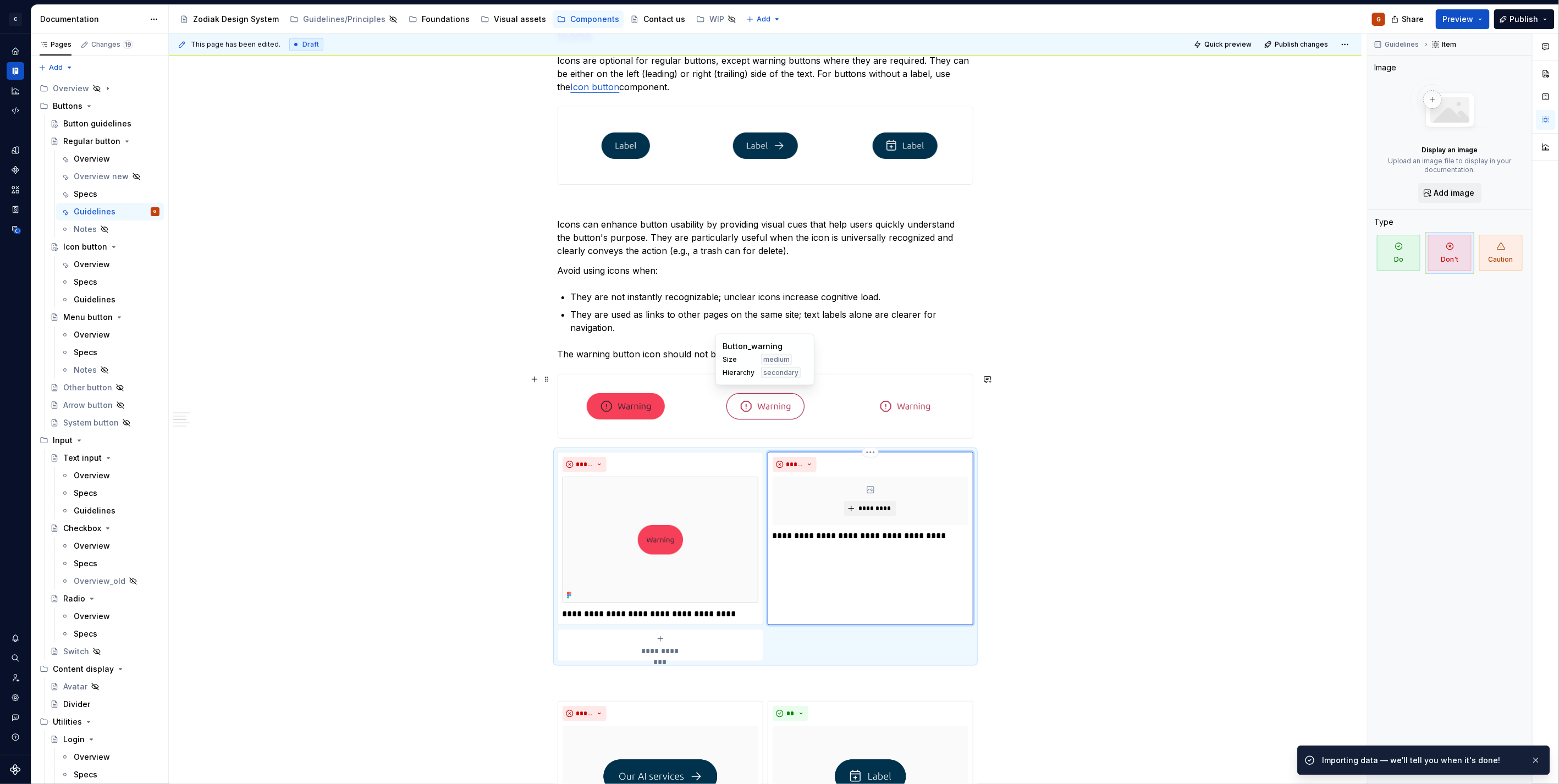
click at [798, 399] on img at bounding box center [765, 406] width 78 height 55
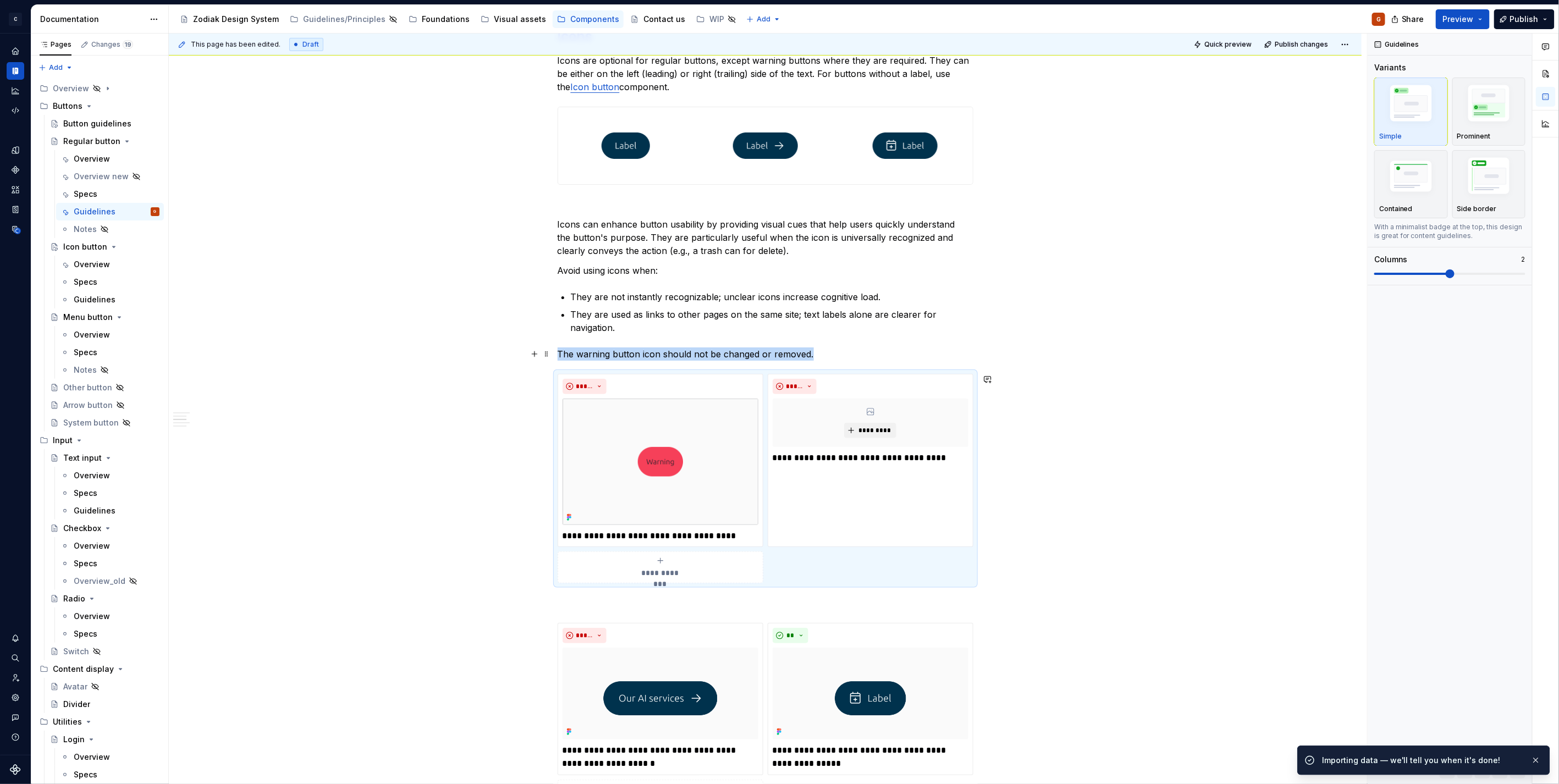
click at [755, 353] on p "The warning button icon should not be changed or removed." at bounding box center [765, 354] width 416 height 13
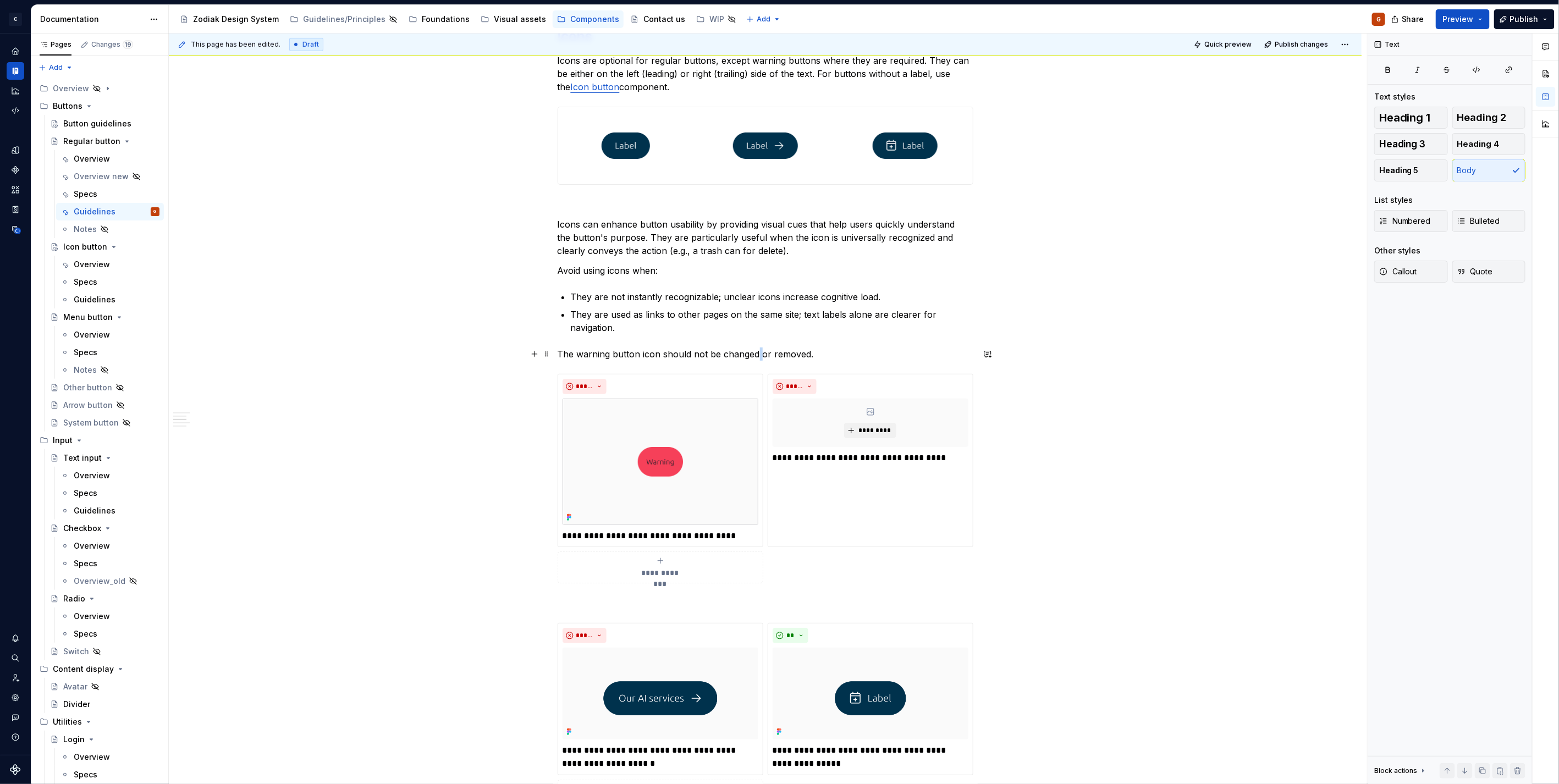
click at [755, 353] on p "The warning button icon should not be changed or removed." at bounding box center [765, 354] width 416 height 13
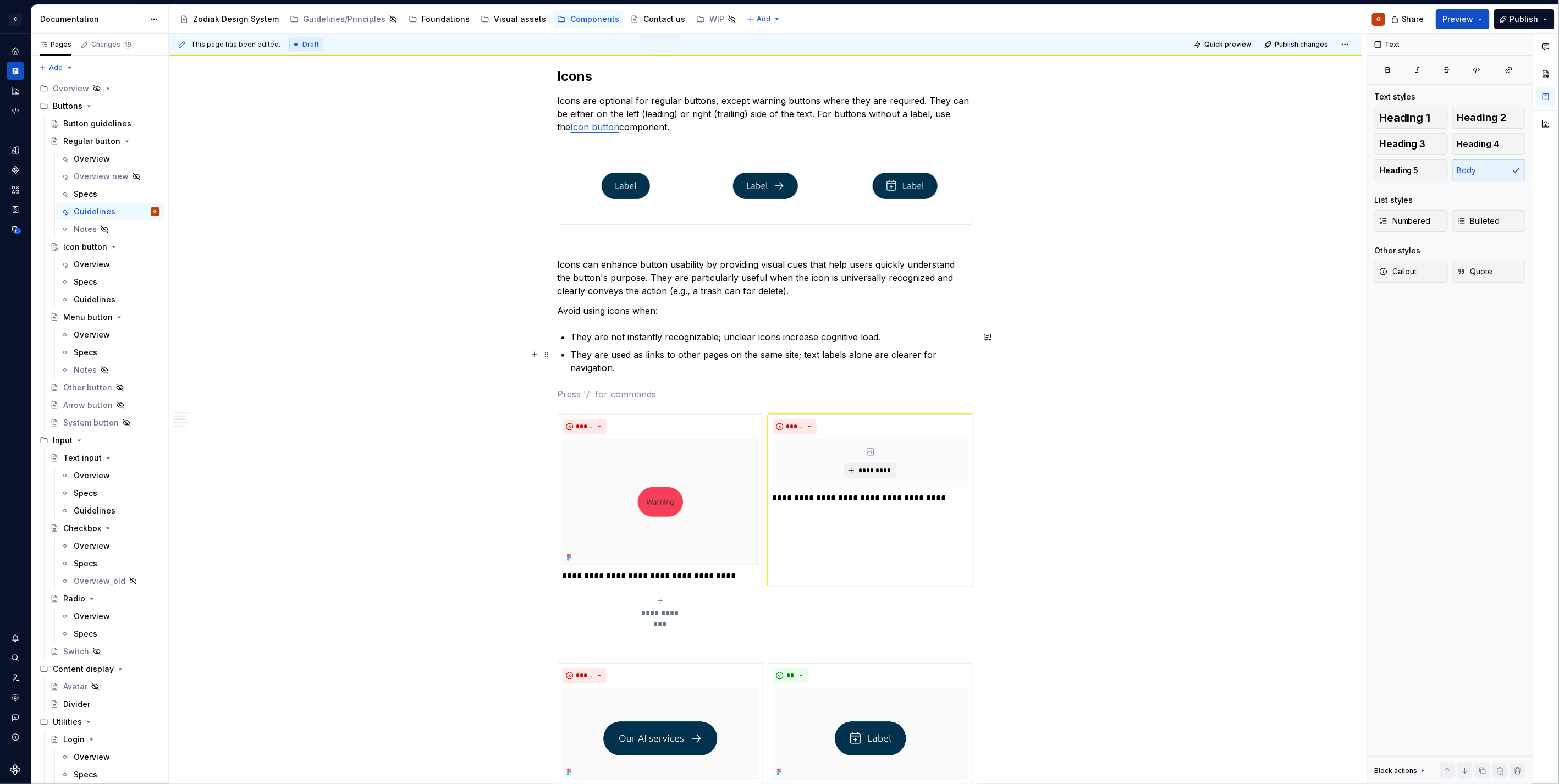
scroll to position [563, 0]
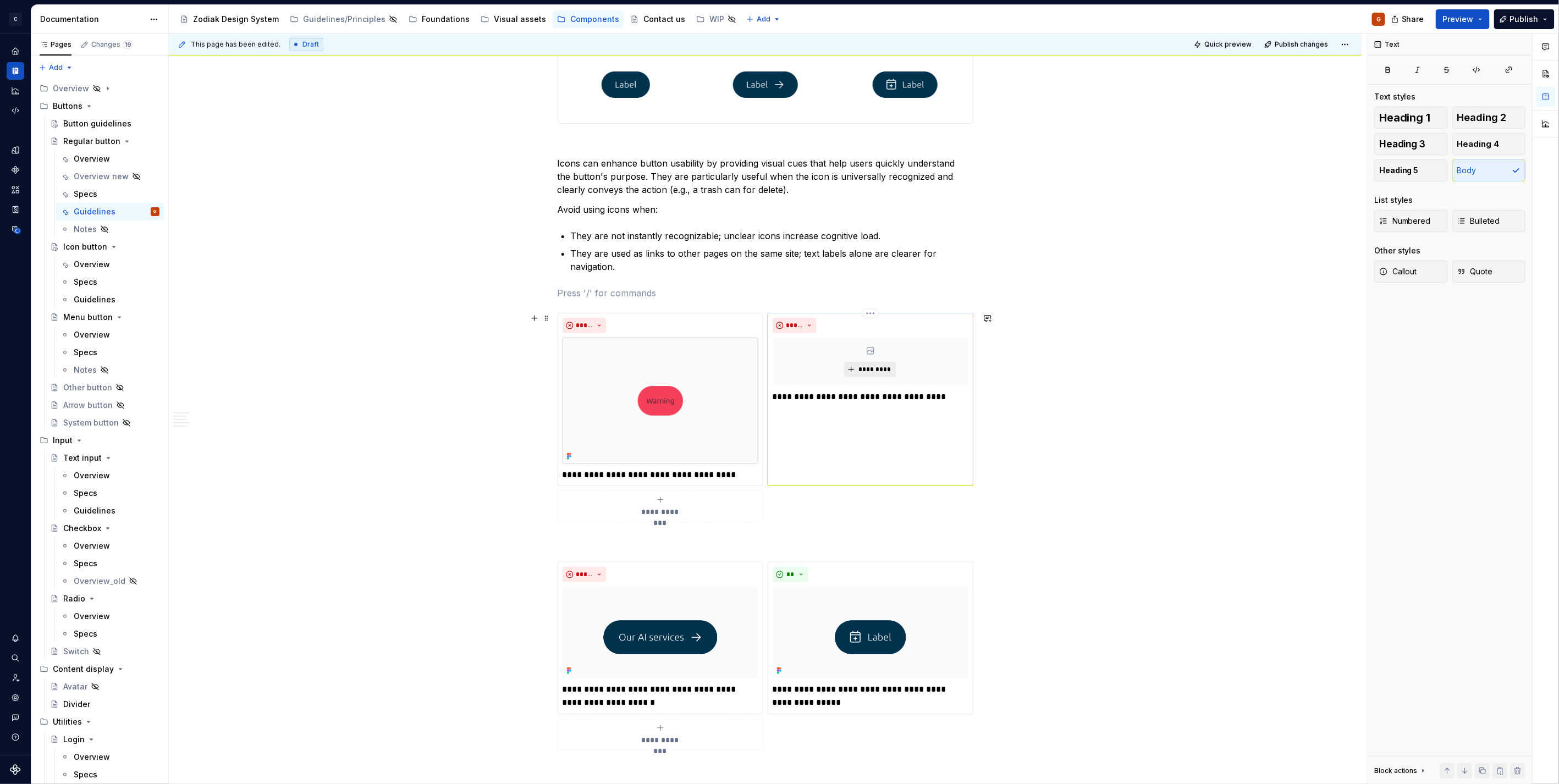
click at [880, 372] on span "*********" at bounding box center [874, 369] width 33 height 9
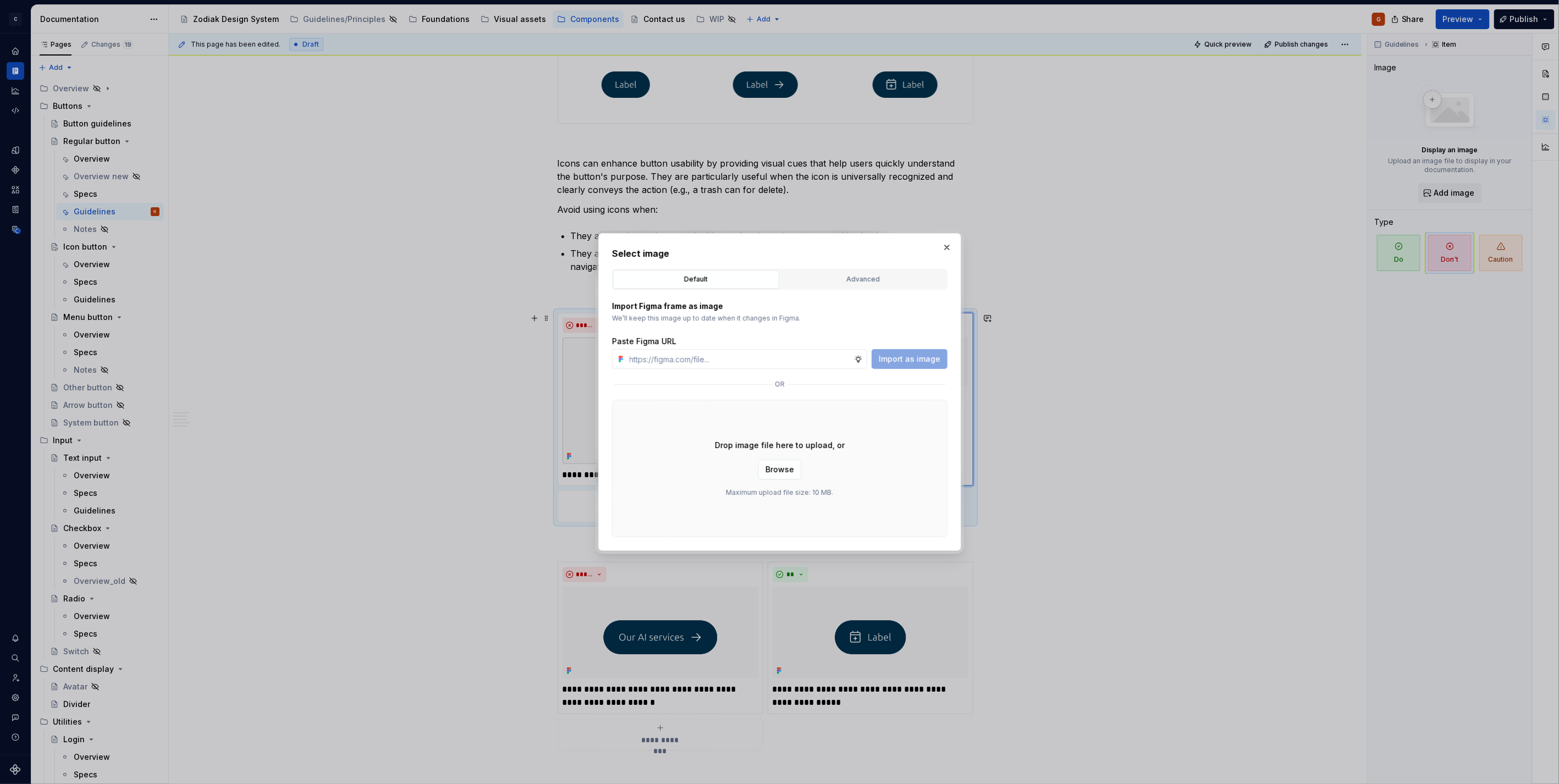
type textarea "*"
click at [832, 266] on div "Select image Default Advanced Import Figma frame as image We’ll keep this image…" at bounding box center [780, 392] width 335 height 290
click at [833, 272] on button "Advanced" at bounding box center [863, 279] width 166 height 19
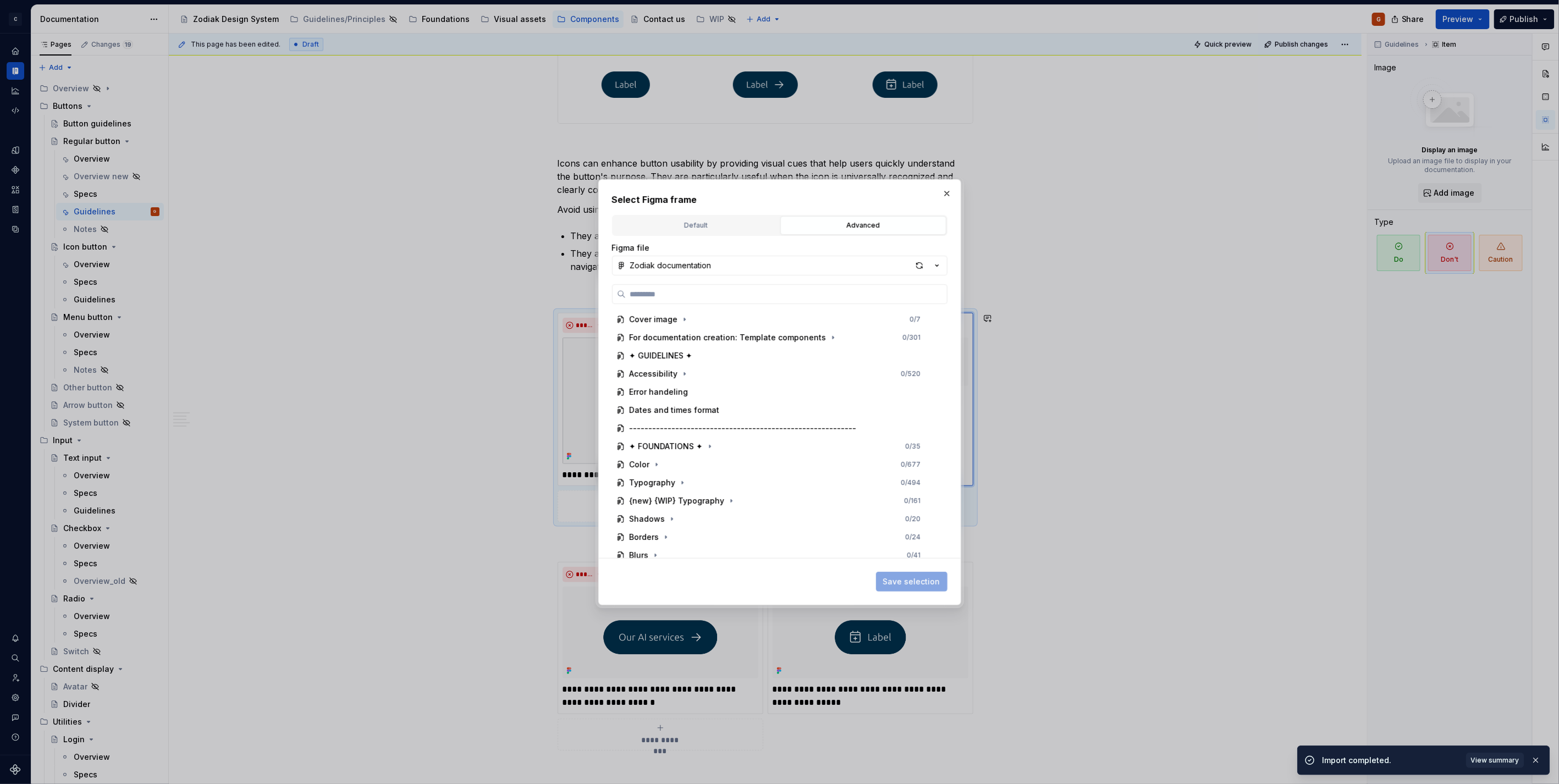
click at [674, 308] on div "Cover image 0 / 7 For documentation creation: Template components 0 / 301 ✦ GUI…" at bounding box center [780, 421] width 335 height 274
click at [672, 298] on input "search" at bounding box center [786, 294] width 321 height 11
type input "*******"
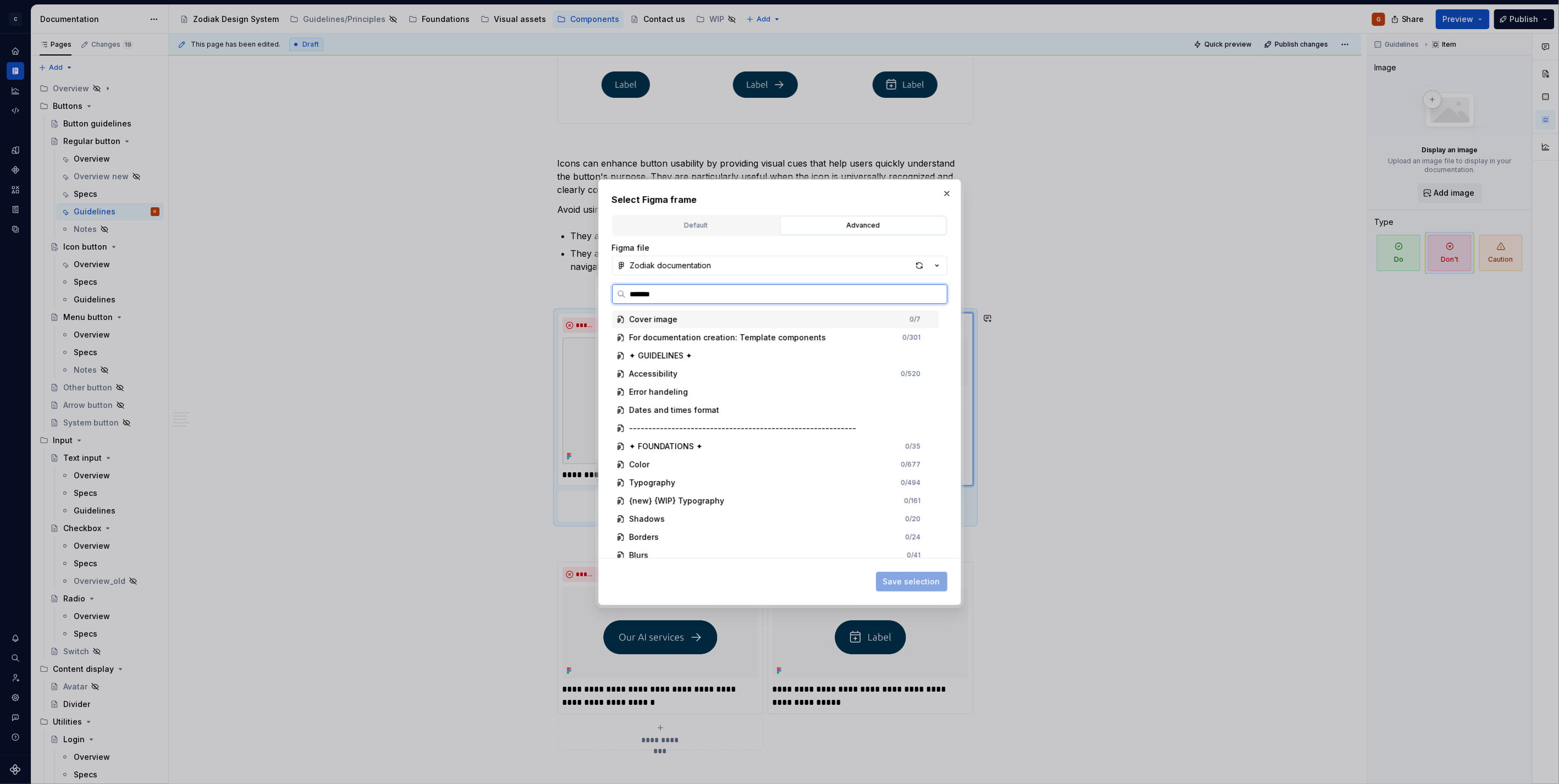
type textarea "*"
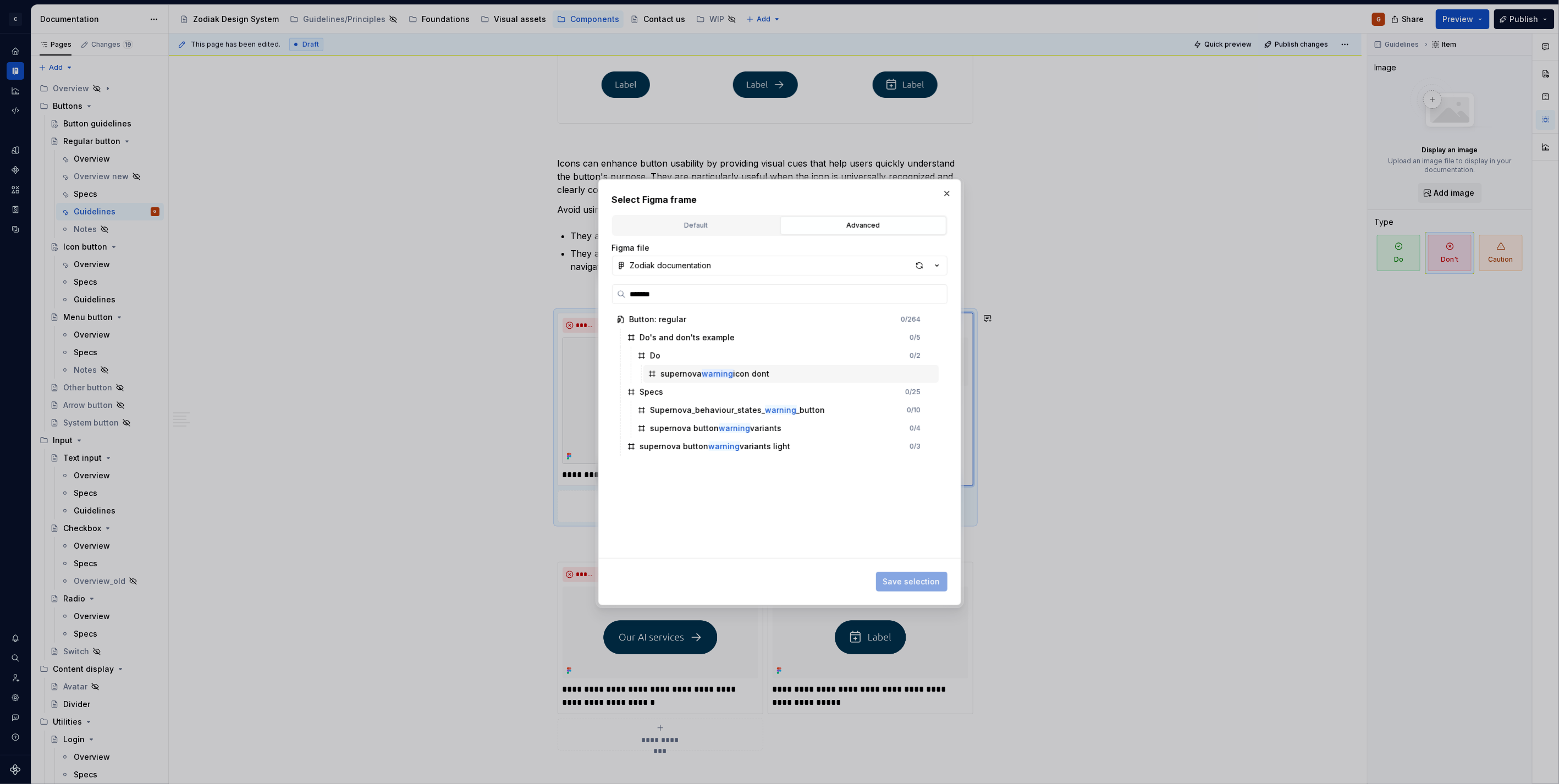
type input "*******"
type textarea "*"
click at [735, 295] on input "*******" at bounding box center [786, 294] width 321 height 11
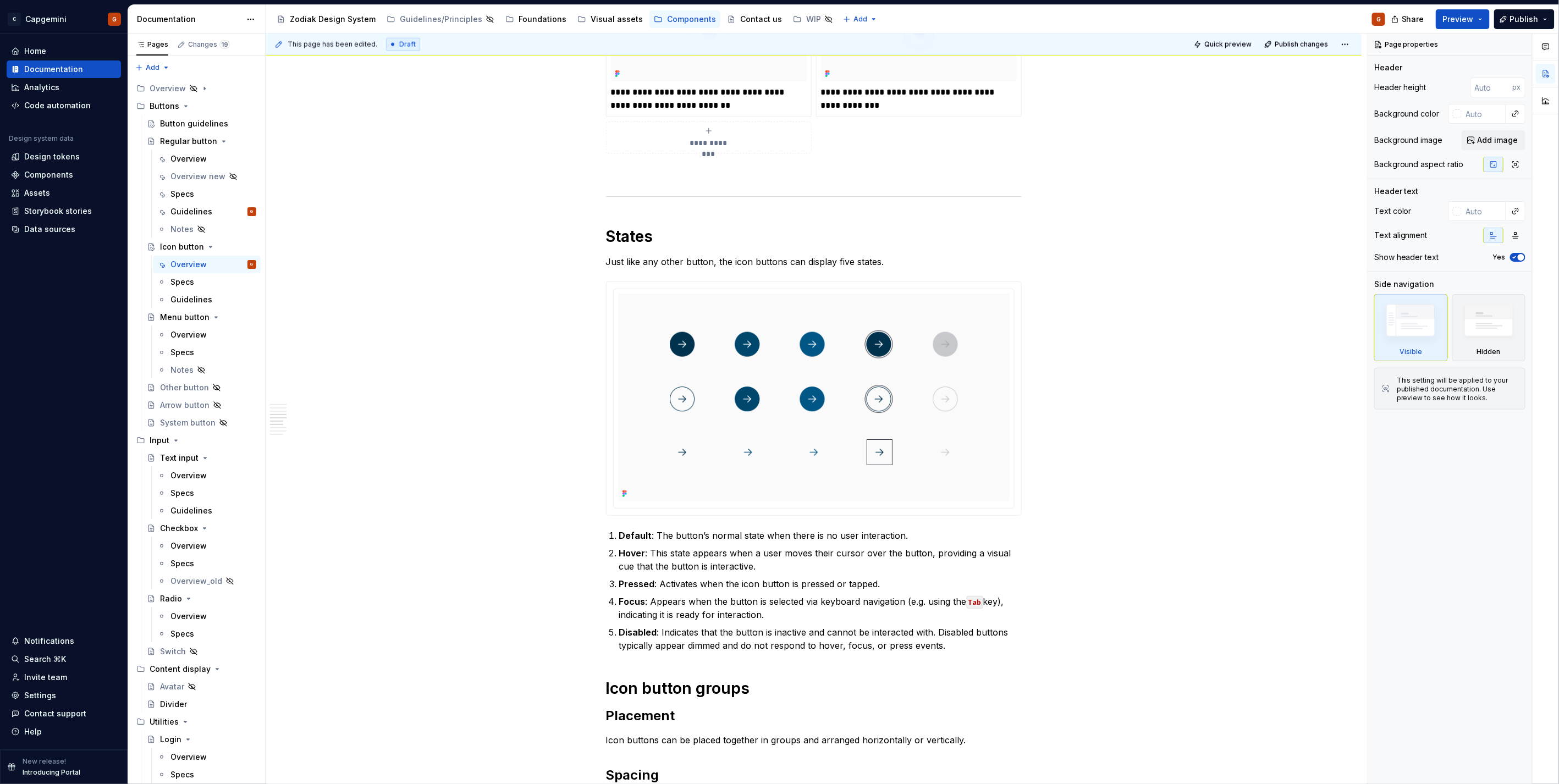
scroll to position [1221, 0]
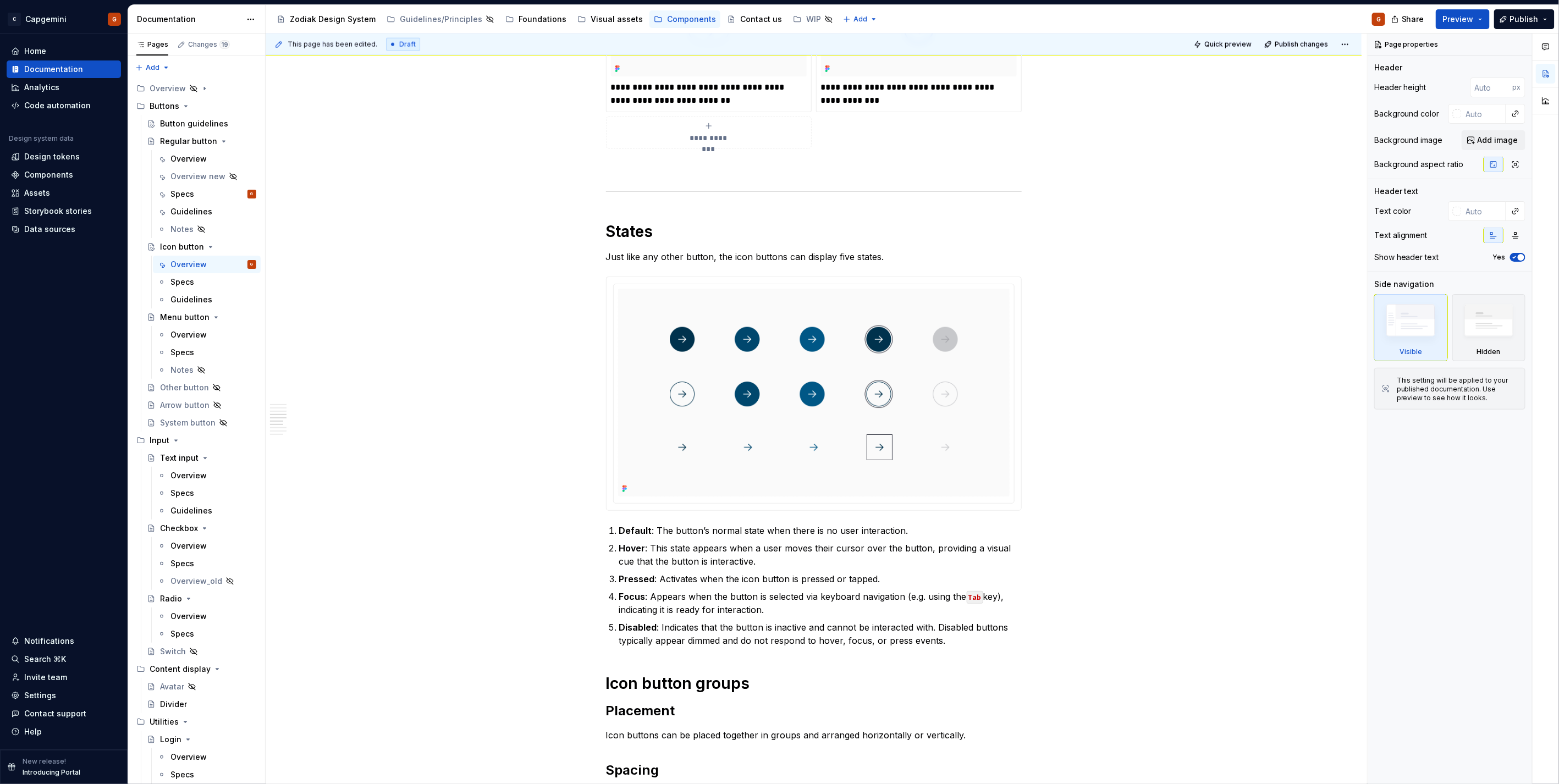
type textarea "*"
click at [723, 260] on p "Just like any other button, the icon buttons can display five states." at bounding box center [813, 256] width 416 height 13
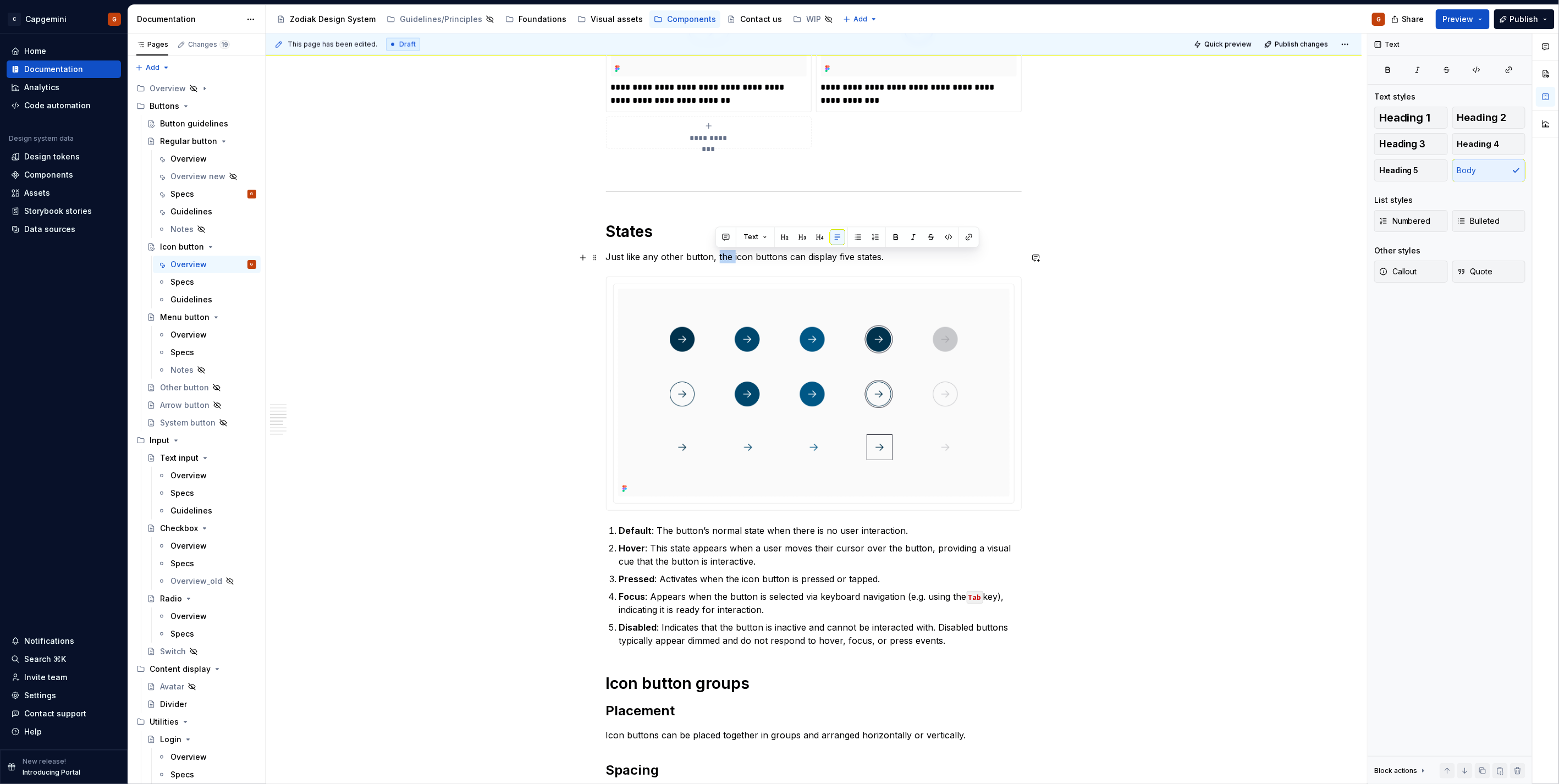
click at [723, 260] on p "Just like any other button, the icon buttons can display five states." at bounding box center [813, 256] width 416 height 13
paste div
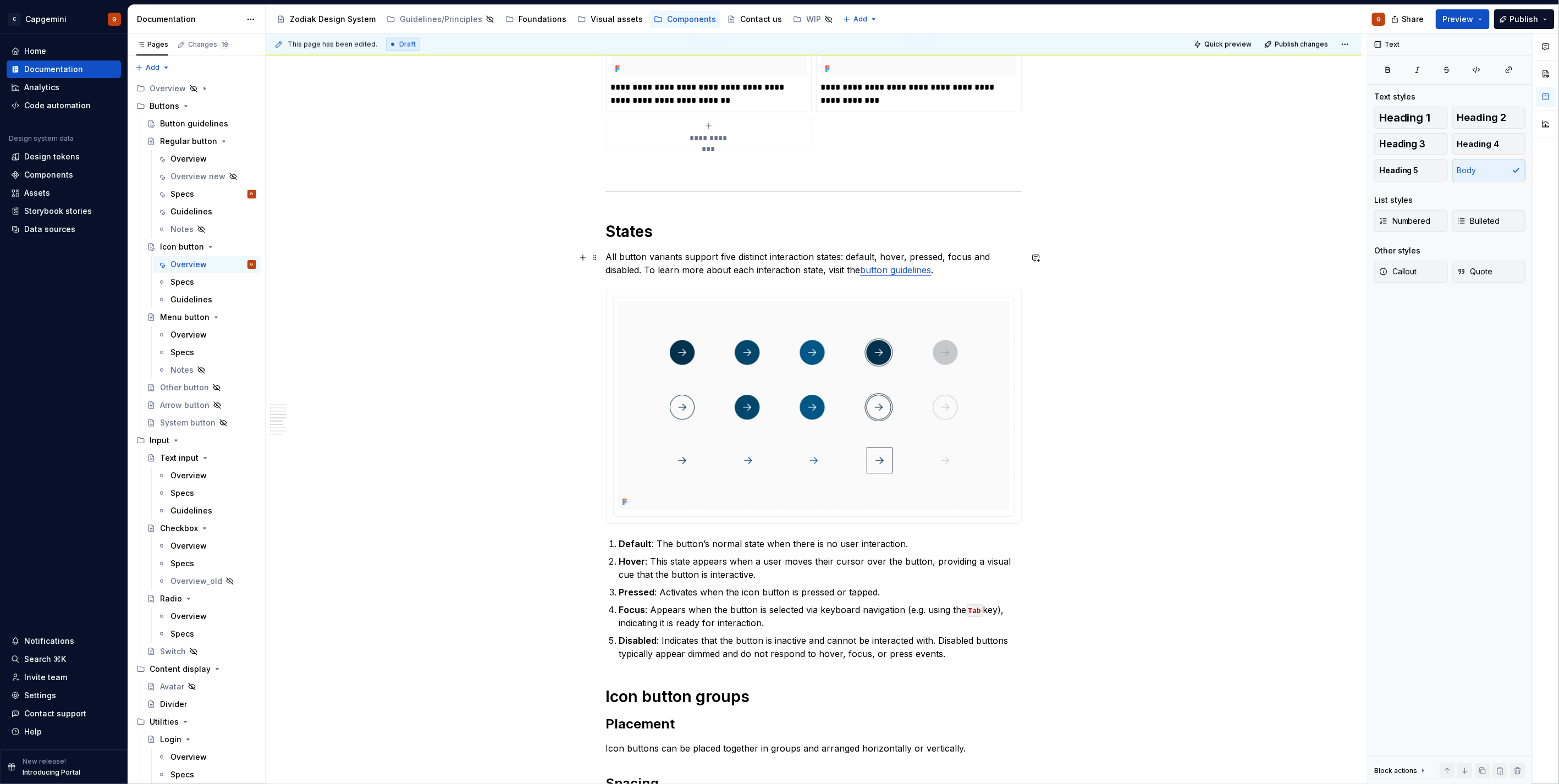
click at [619, 258] on p "All button variants support five distinct interaction states: default, hover, p…" at bounding box center [813, 263] width 416 height 27
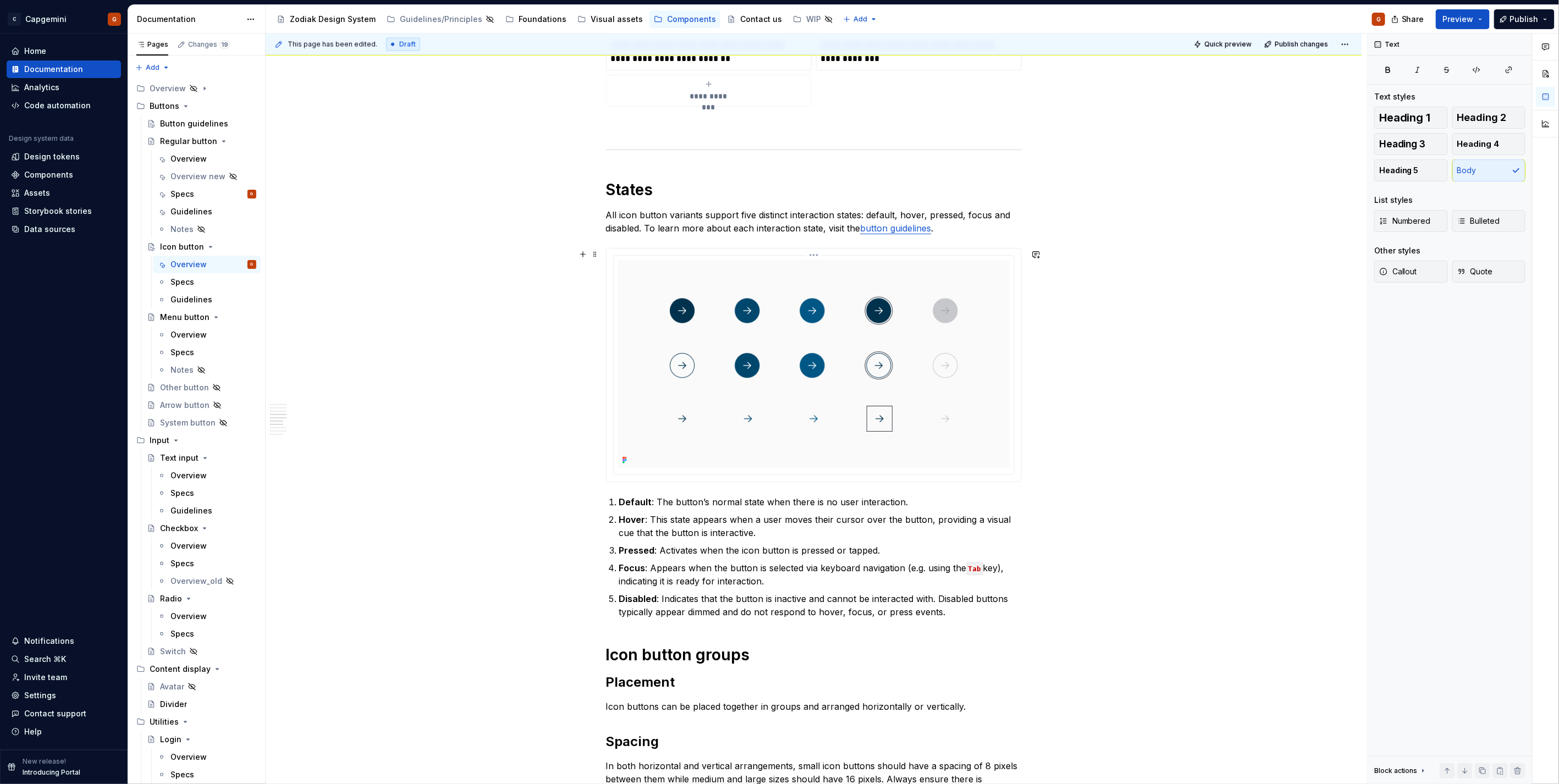
scroll to position [1282, 0]
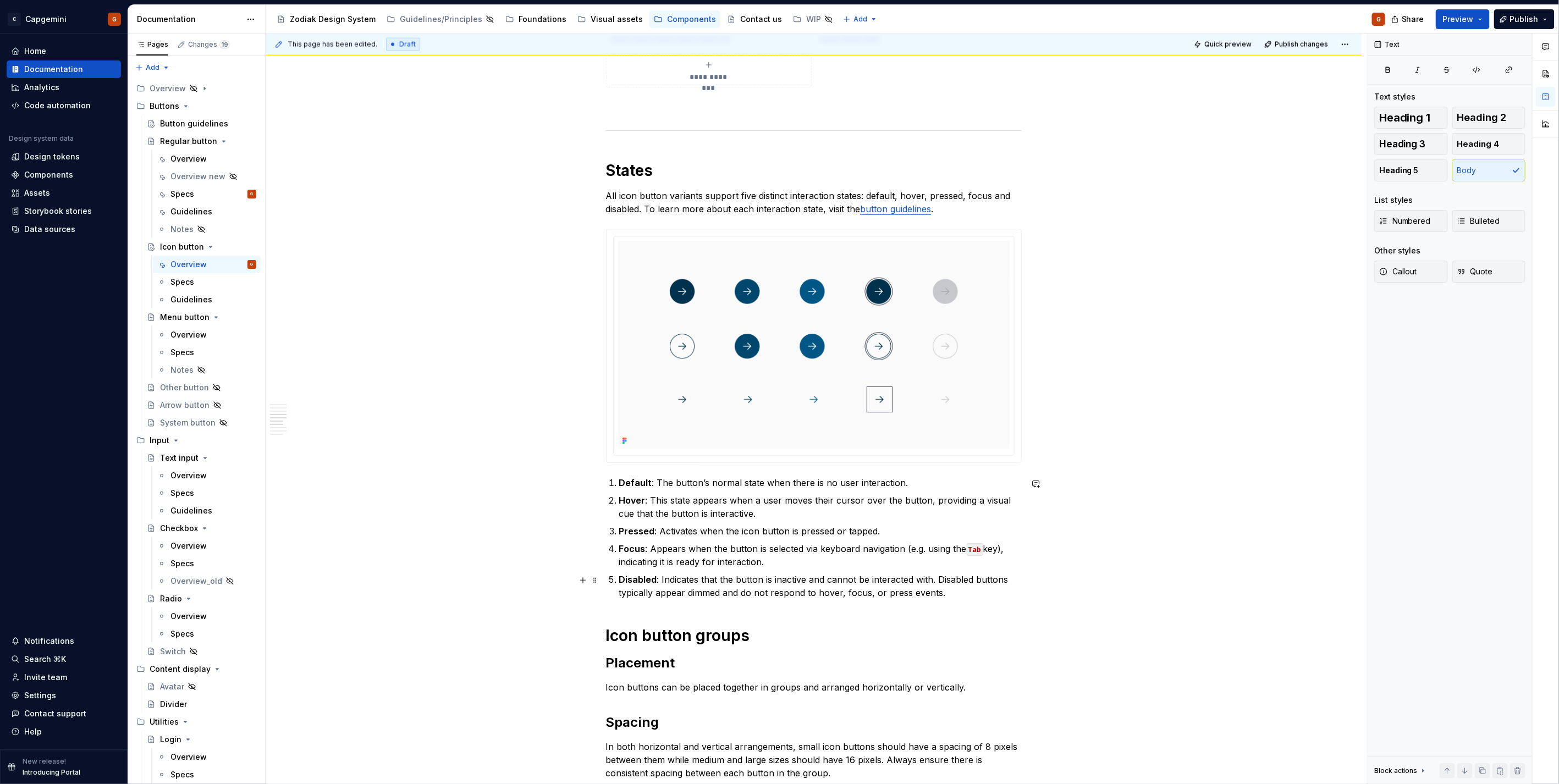
click at [718, 579] on p "Disabled : Indicates that the button is inactive and cannot be interacted with.…" at bounding box center [820, 586] width 402 height 27
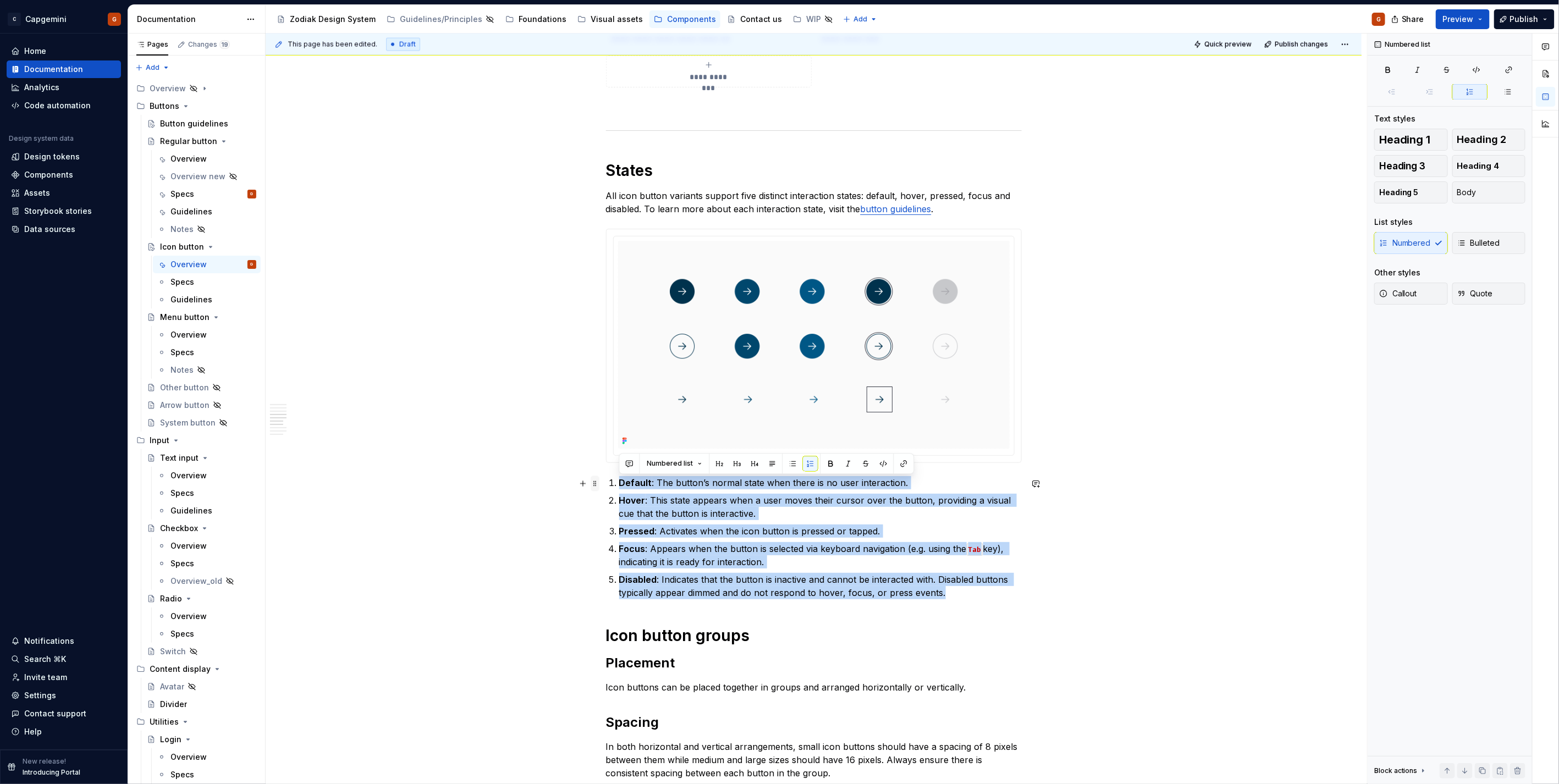
drag, startPoint x: 966, startPoint y: 594, endPoint x: 597, endPoint y: 485, distance: 384.8
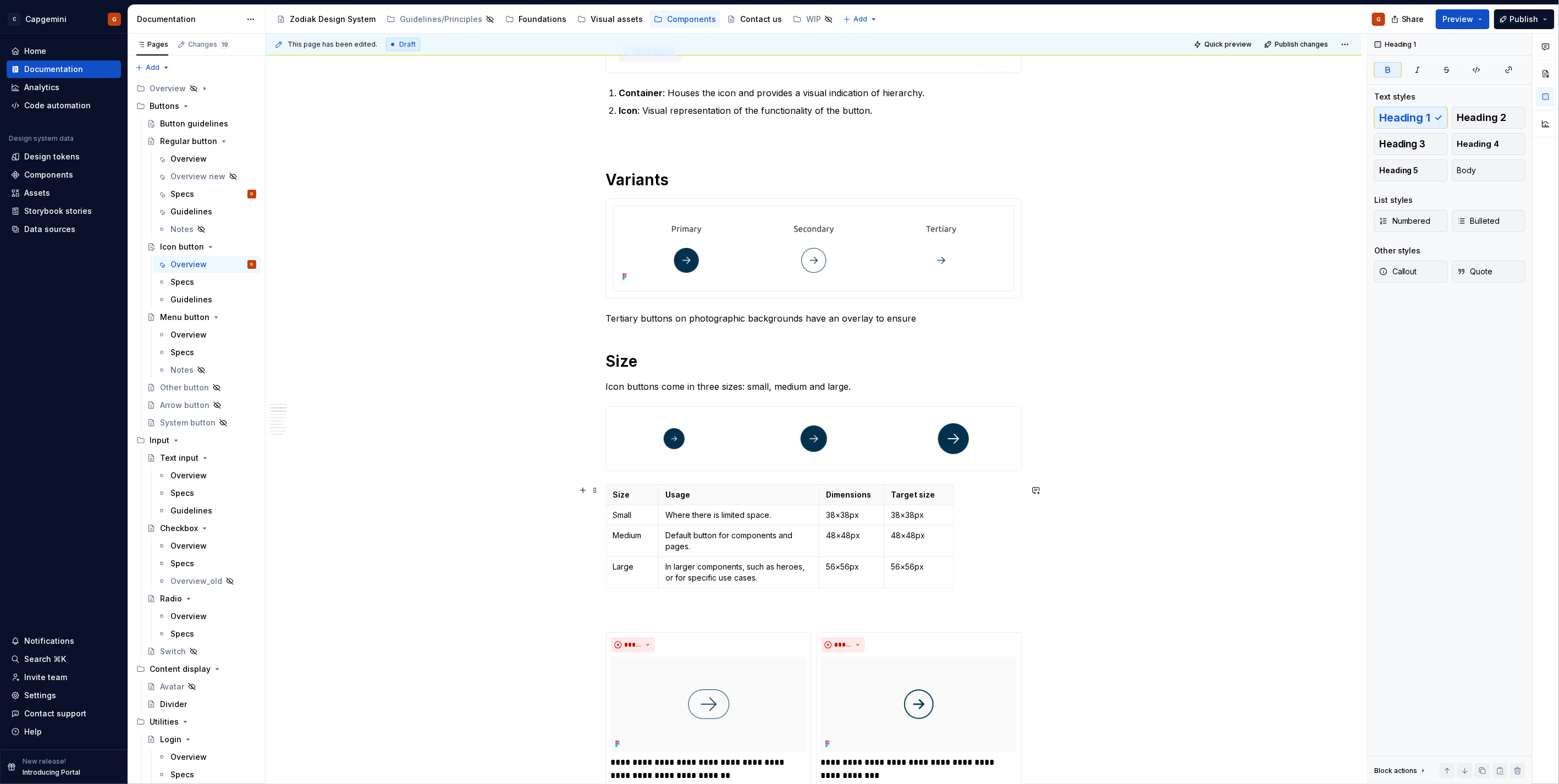
scroll to position [485, 0]
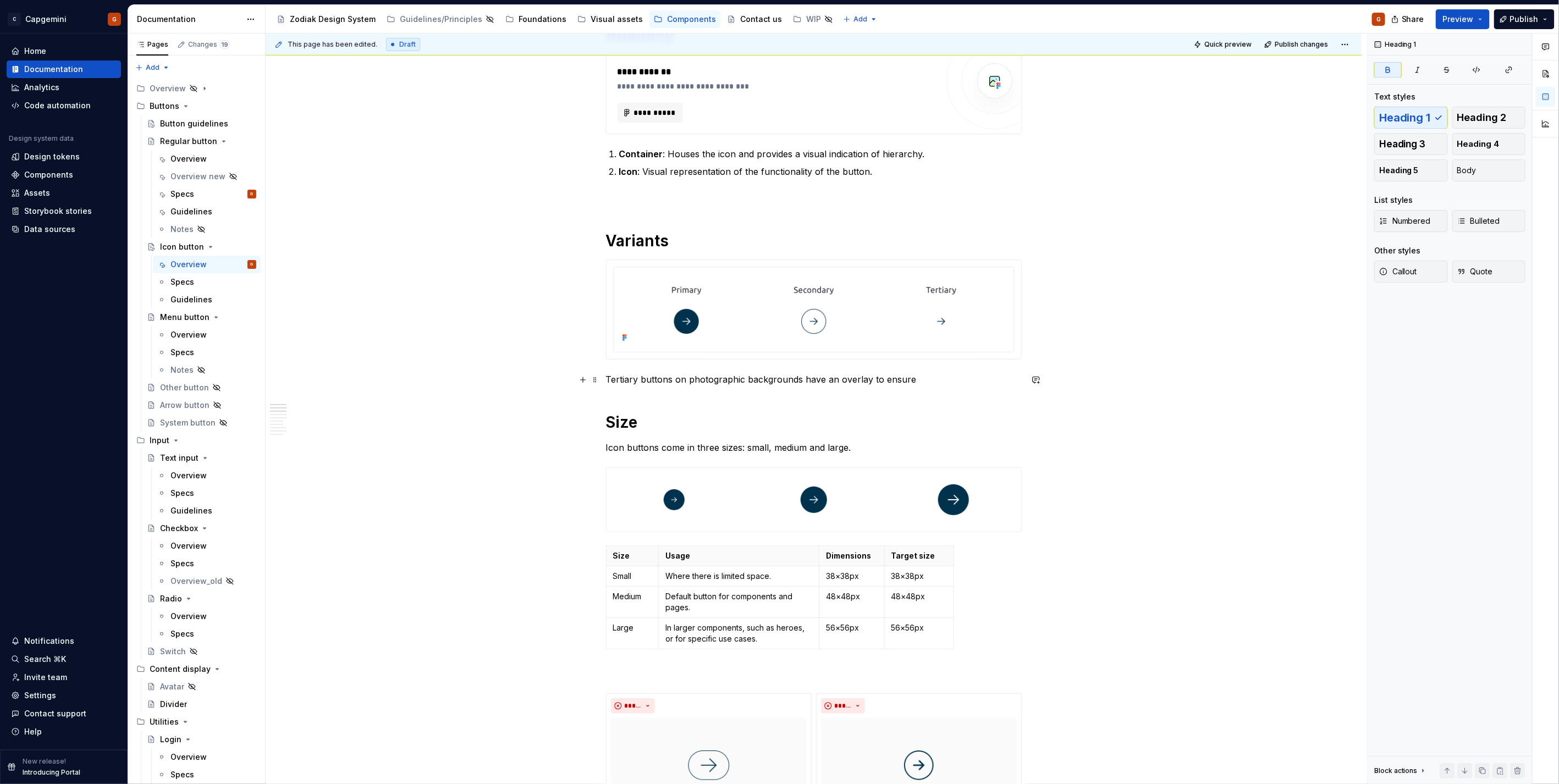
click at [853, 378] on p "Tertiary buttons on photographic backgrounds have an overlay to ensure" at bounding box center [813, 379] width 416 height 13
click at [677, 239] on h1 "Variants" at bounding box center [813, 241] width 416 height 20
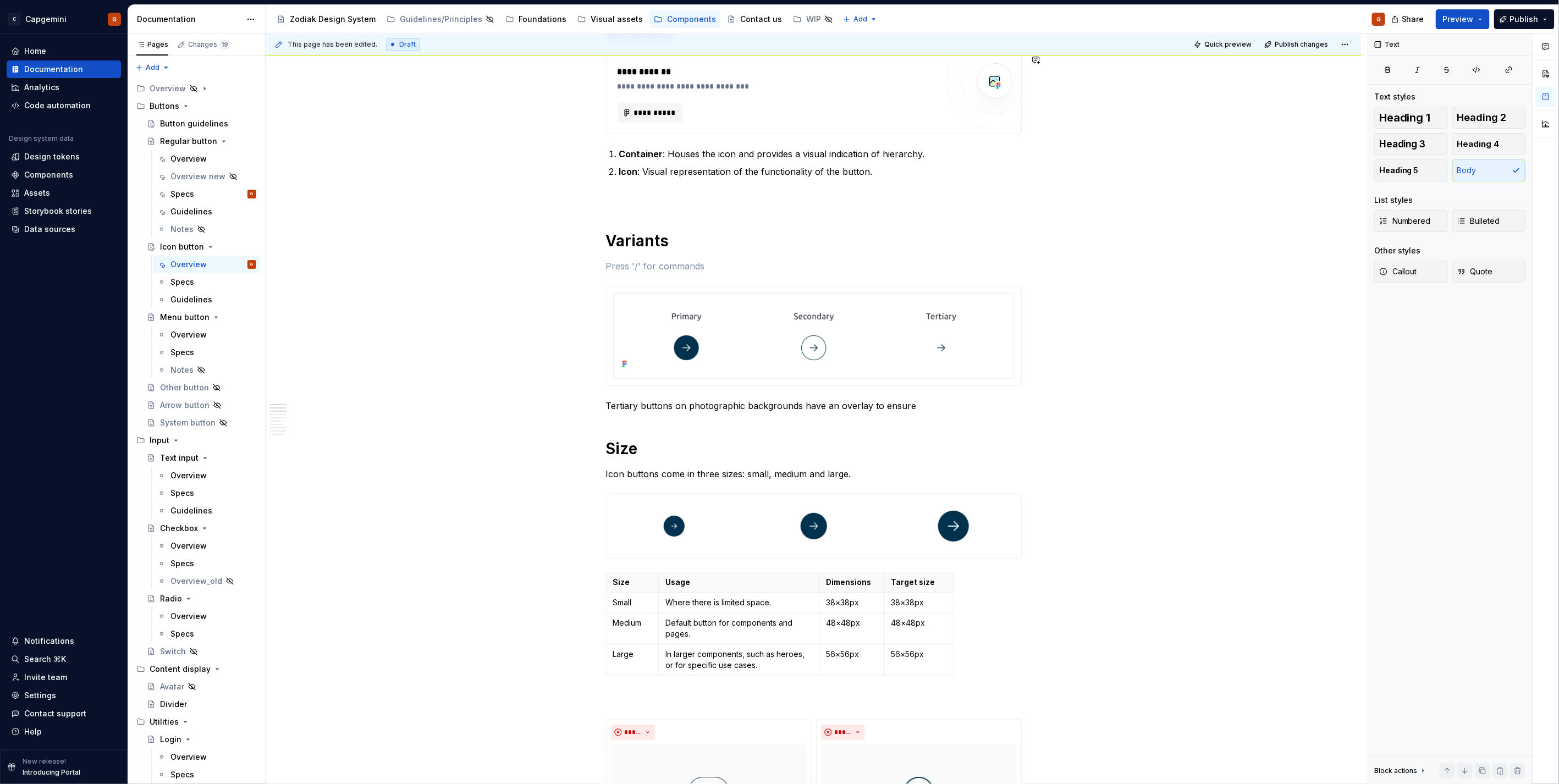
type textarea "*"
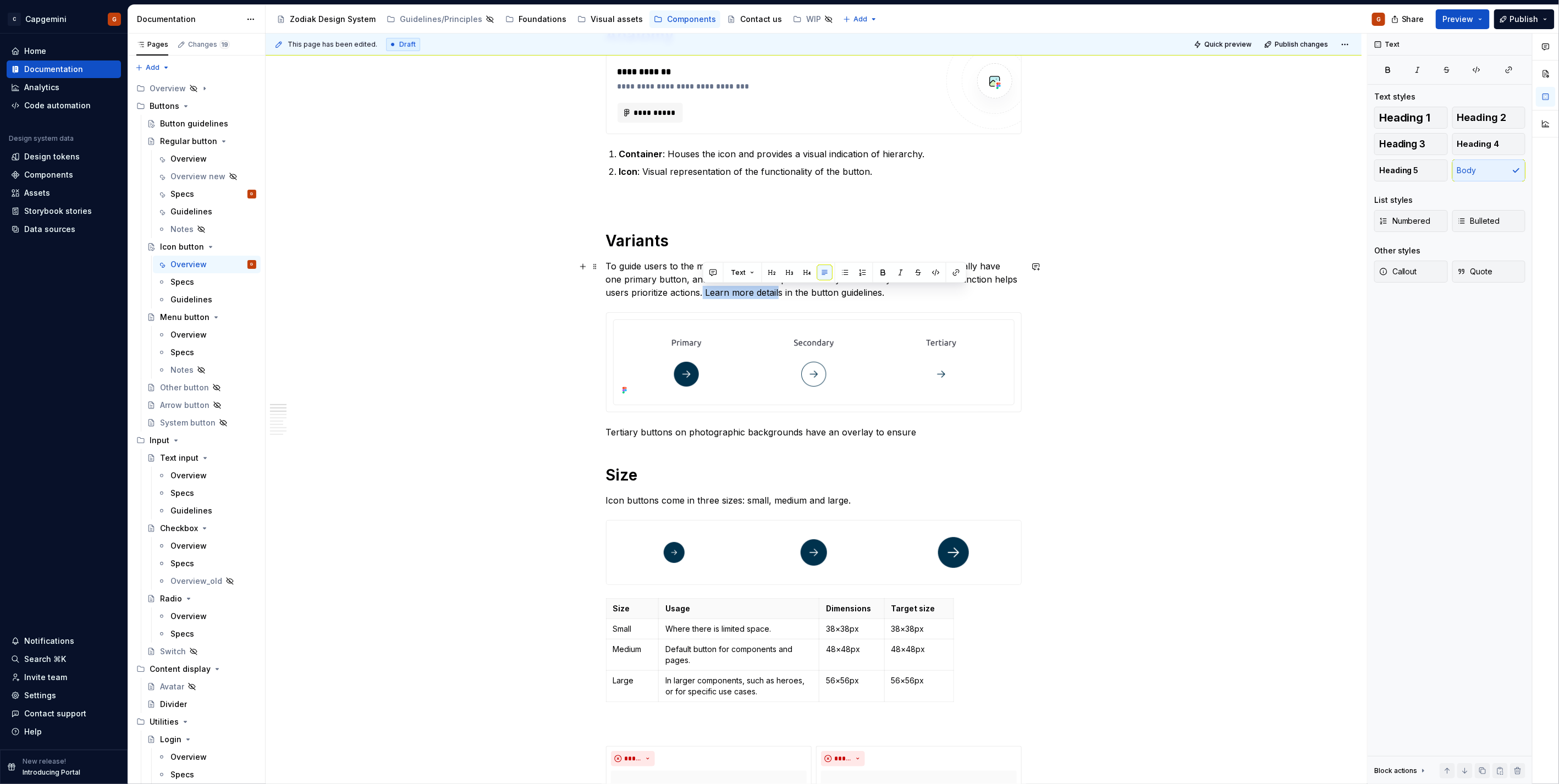
drag, startPoint x: 776, startPoint y: 290, endPoint x: 702, endPoint y: 289, distance: 74.0
click at [702, 289] on p "To guide users to the main action, use a clear button hierarchy. Each page shou…" at bounding box center [813, 279] width 416 height 39
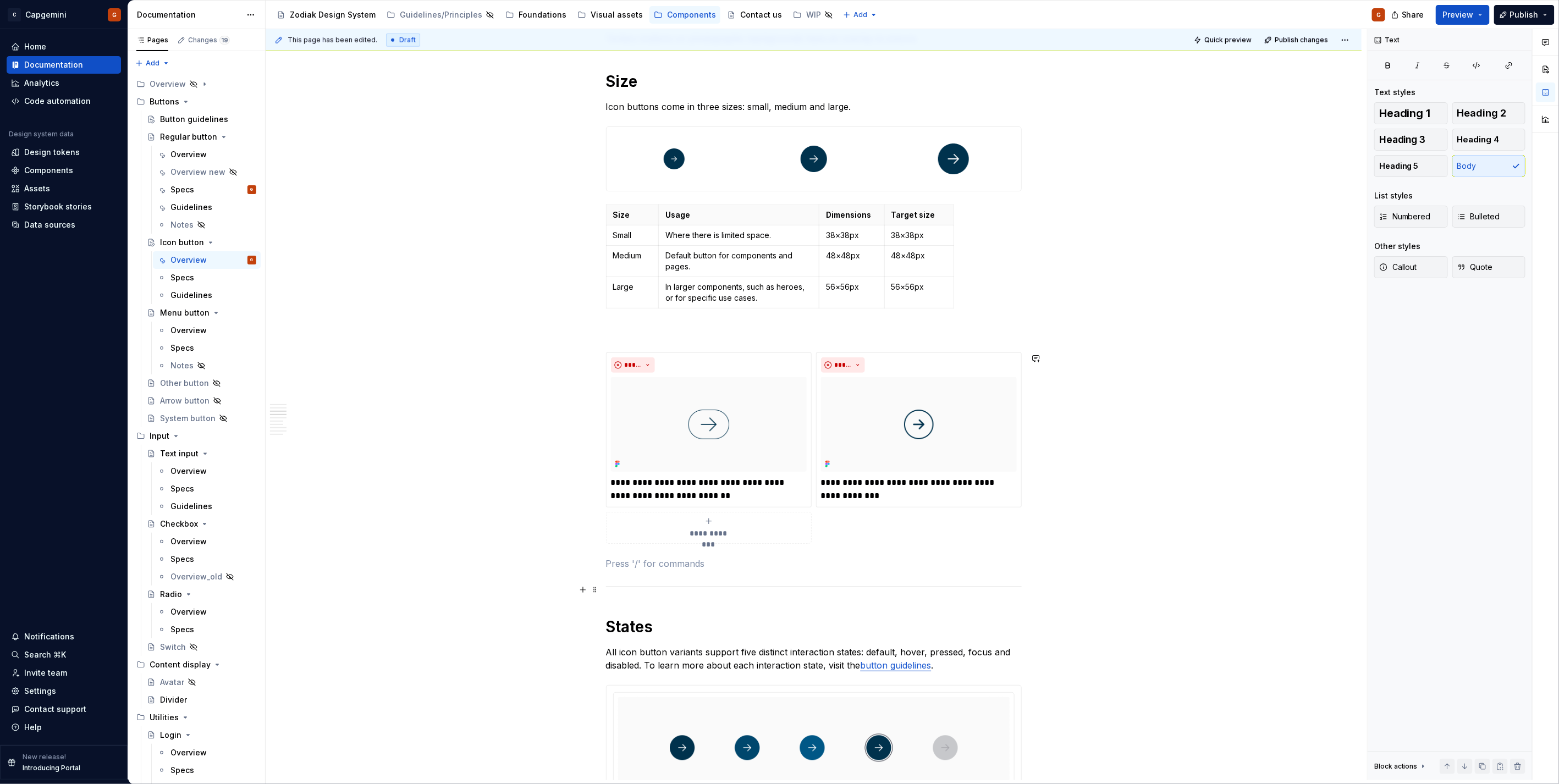
scroll to position [1044, 0]
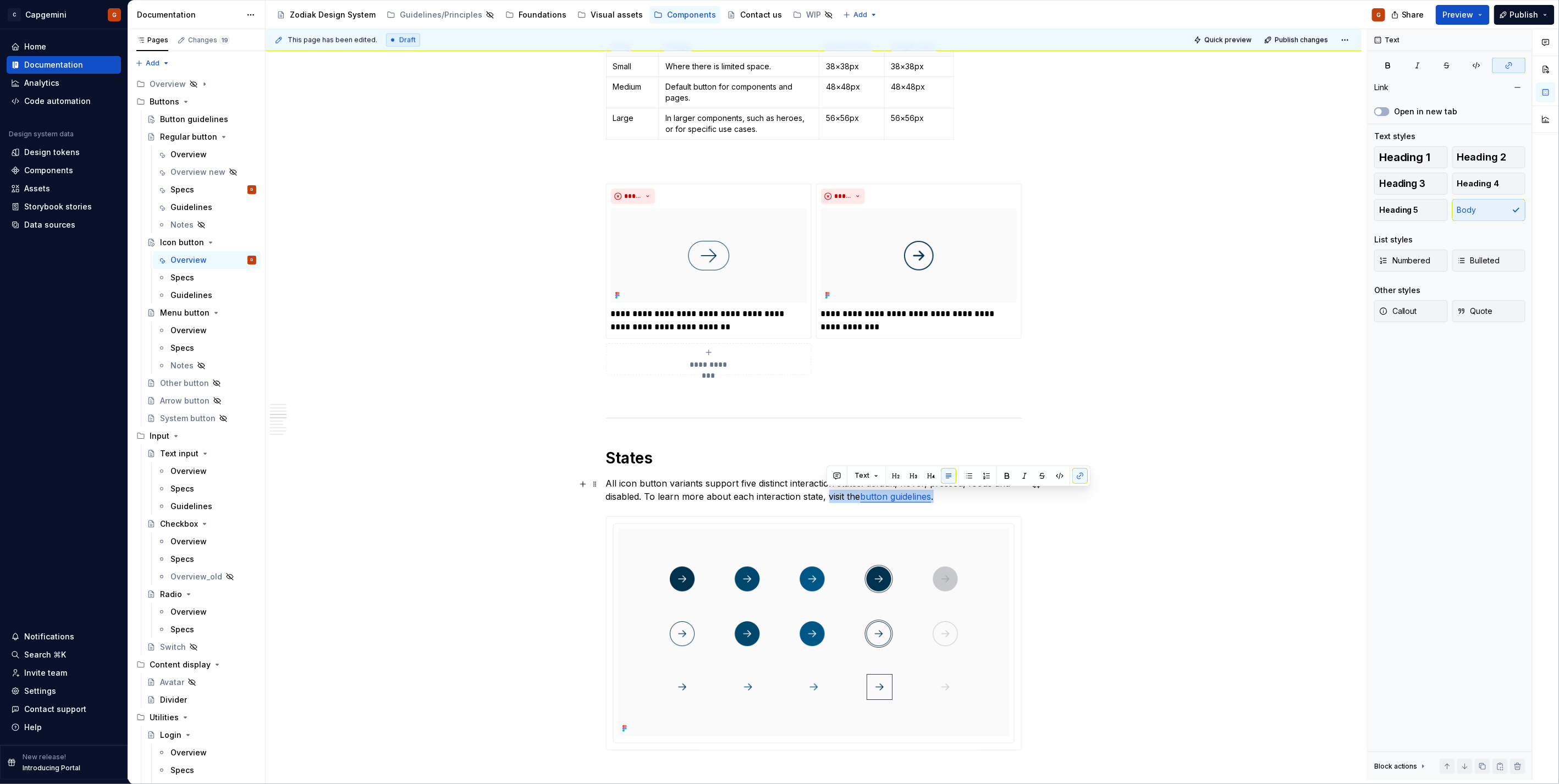
drag, startPoint x: 944, startPoint y: 492, endPoint x: 828, endPoint y: 499, distance: 116.2
click at [828, 499] on p "All icon button variants support five distinct interaction states: default, hov…" at bounding box center [813, 490] width 416 height 27
copy p "visit the button guidelines ."
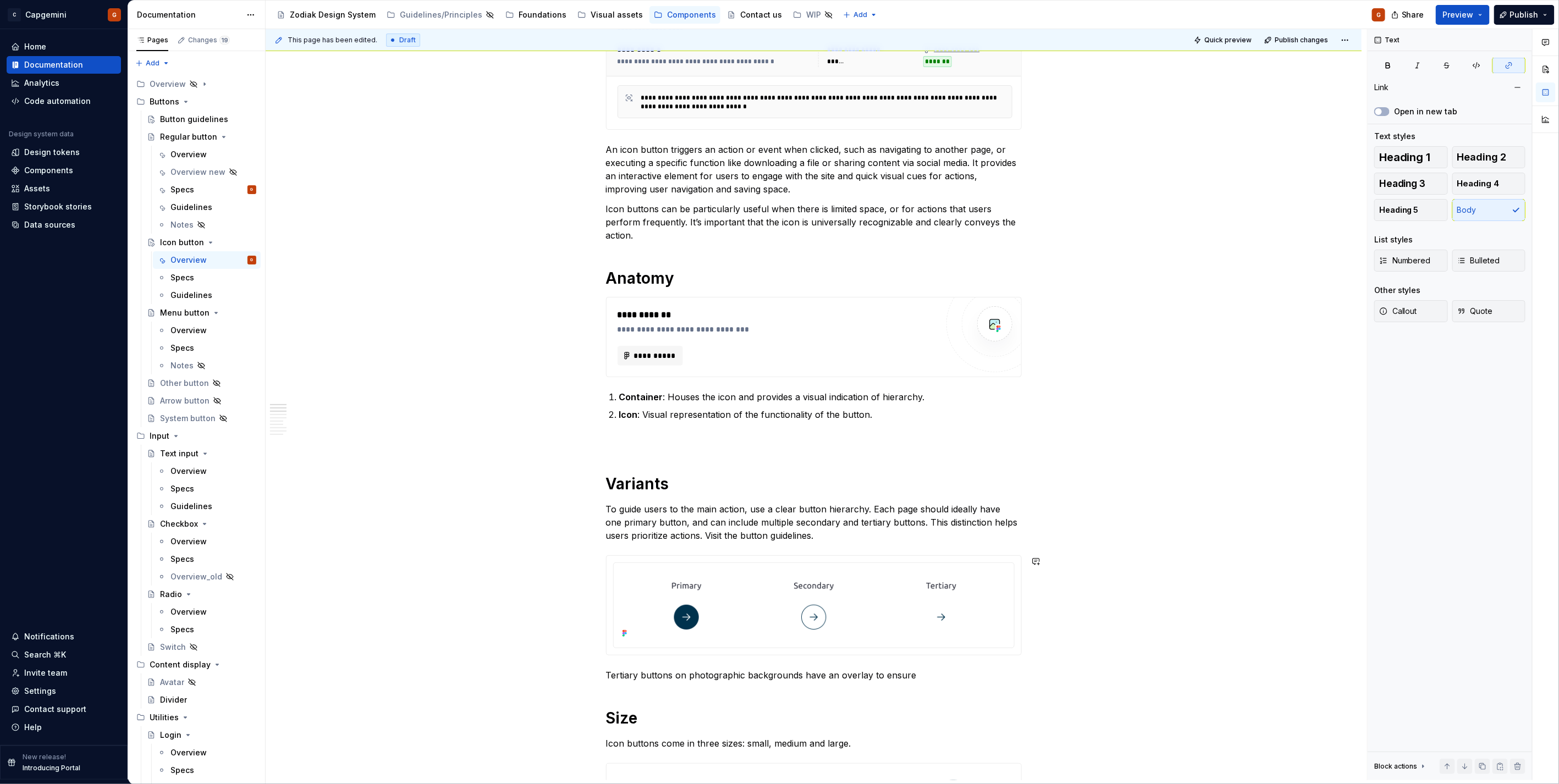
scroll to position [233, 0]
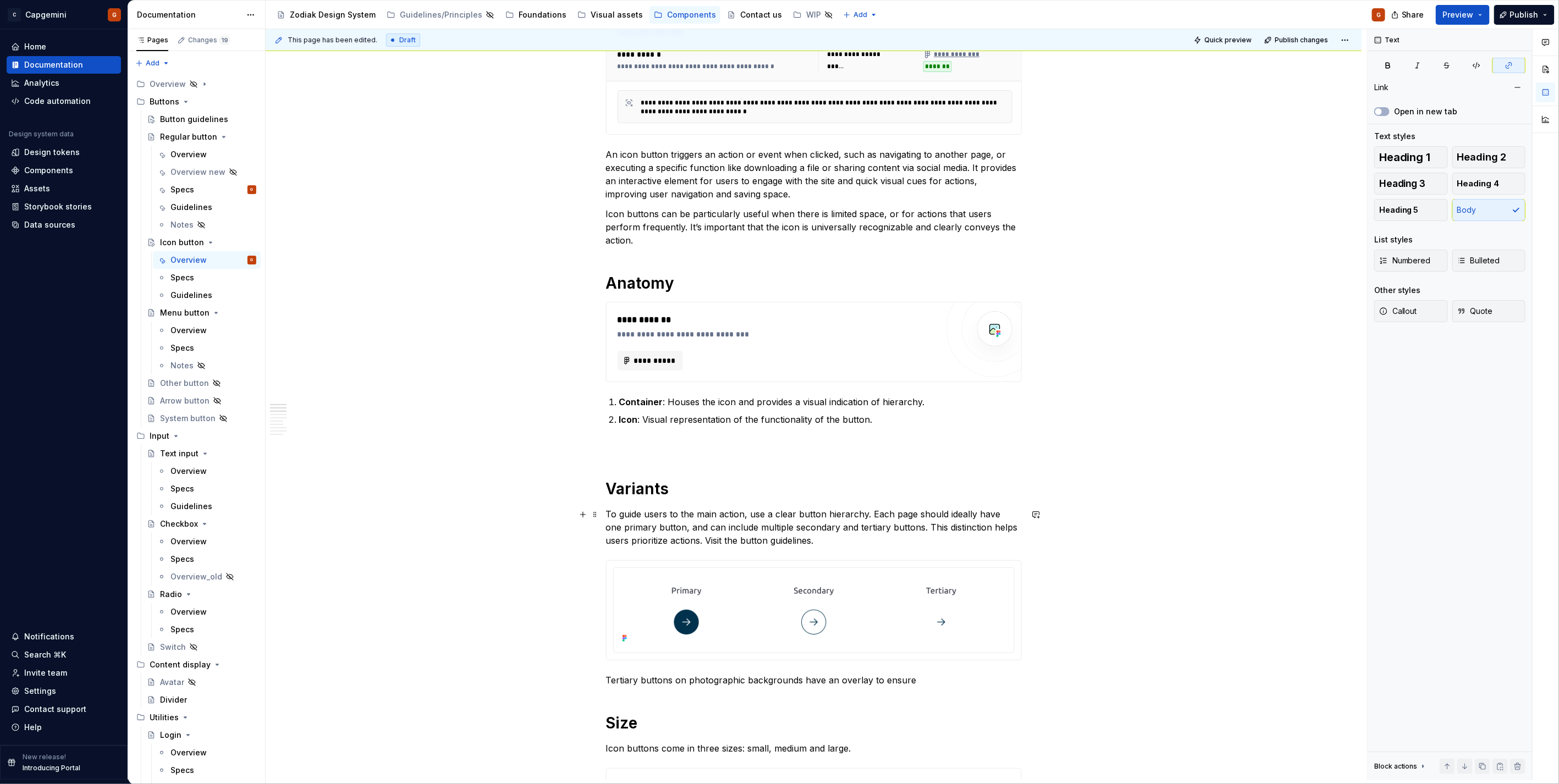
click at [867, 535] on p "To guide users to the main action, use a clear button hierarchy. Each page shou…" at bounding box center [813, 527] width 416 height 39
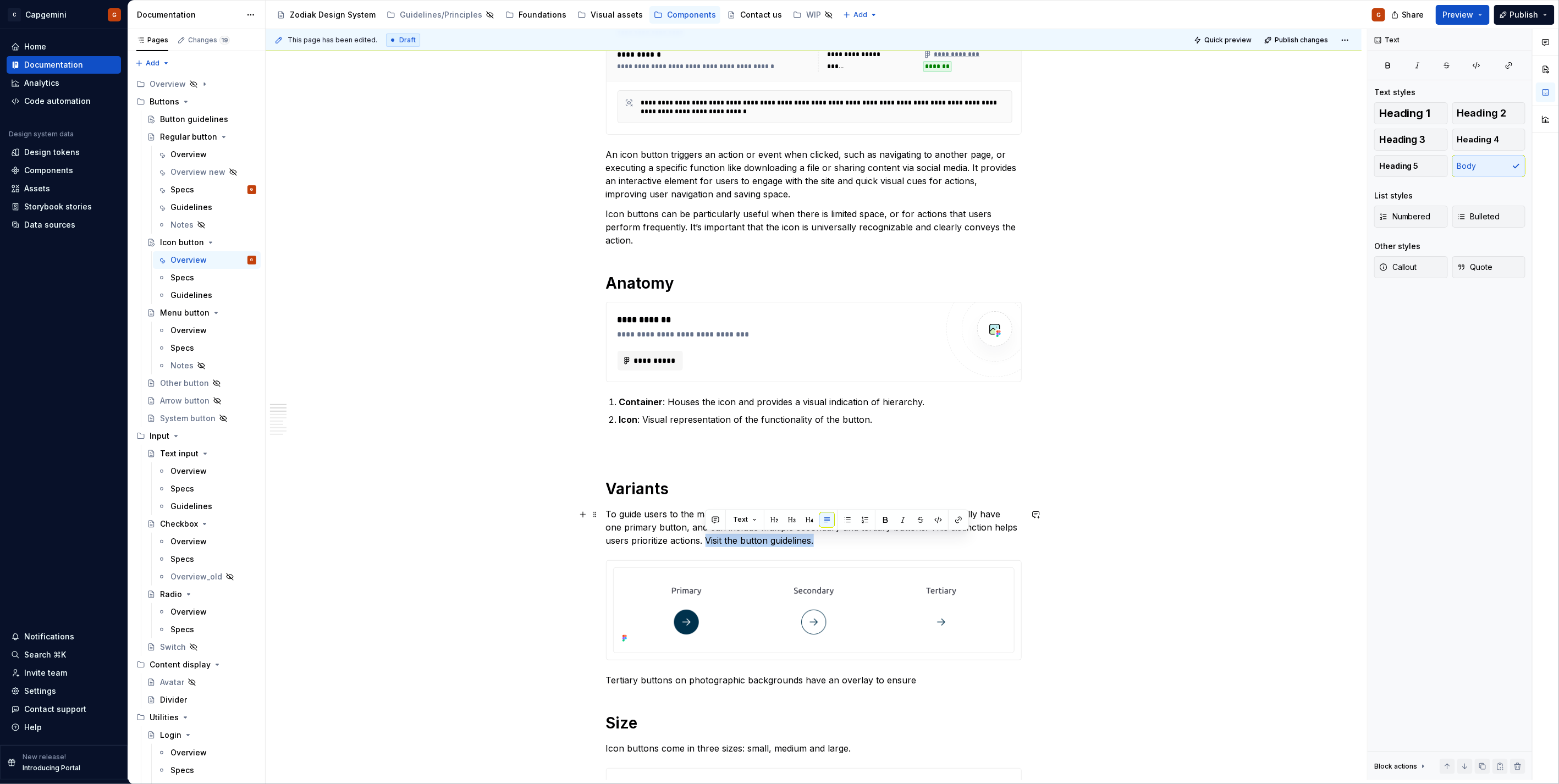
drag, startPoint x: 820, startPoint y: 534, endPoint x: 707, endPoint y: 543, distance: 113.4
click at [707, 543] on p "To guide users to the main action, use a clear button hierarchy. Each page shou…" at bounding box center [813, 527] width 416 height 39
click at [711, 543] on p "To guide users to the main action, use a clear button hierarchy. Each page shou…" at bounding box center [813, 527] width 416 height 39
click at [847, 537] on p "To guide users to the main action, use a clear button hierarchy. Each page shou…" at bounding box center [813, 527] width 416 height 39
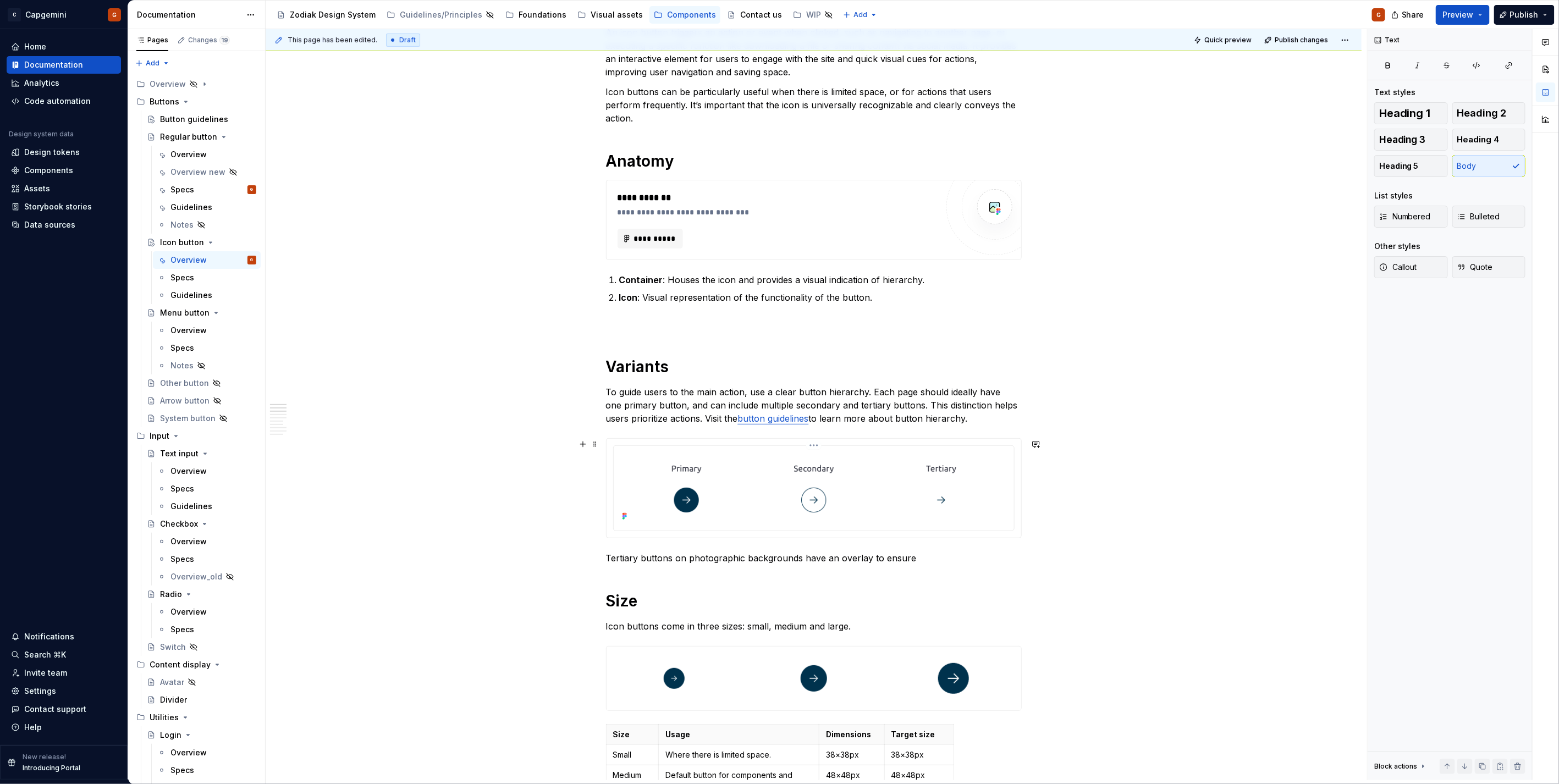
scroll to position [416, 0]
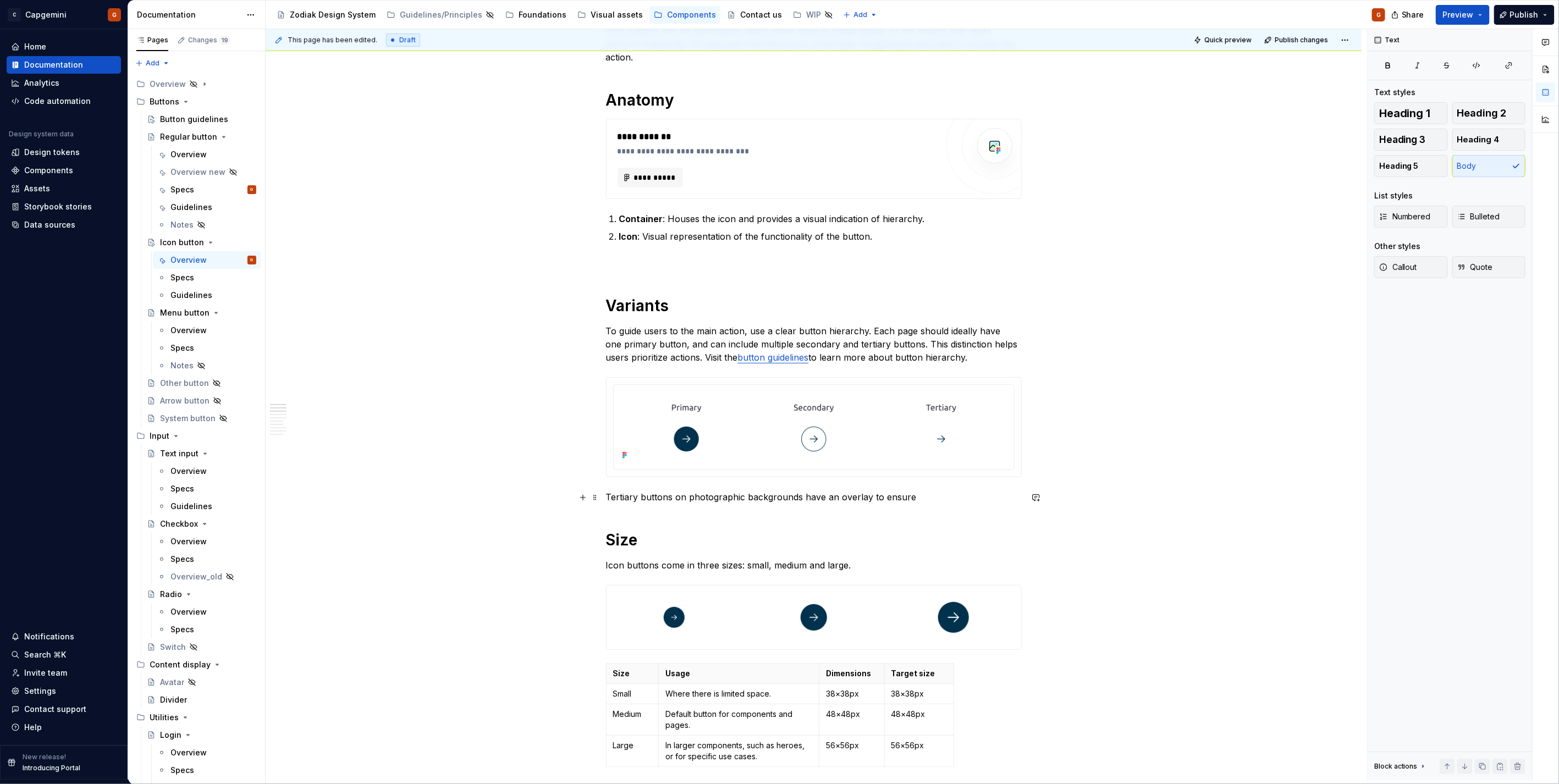
click at [738, 497] on p "Tertiary buttons on photographic backgrounds have an overlay to ensure" at bounding box center [813, 497] width 416 height 13
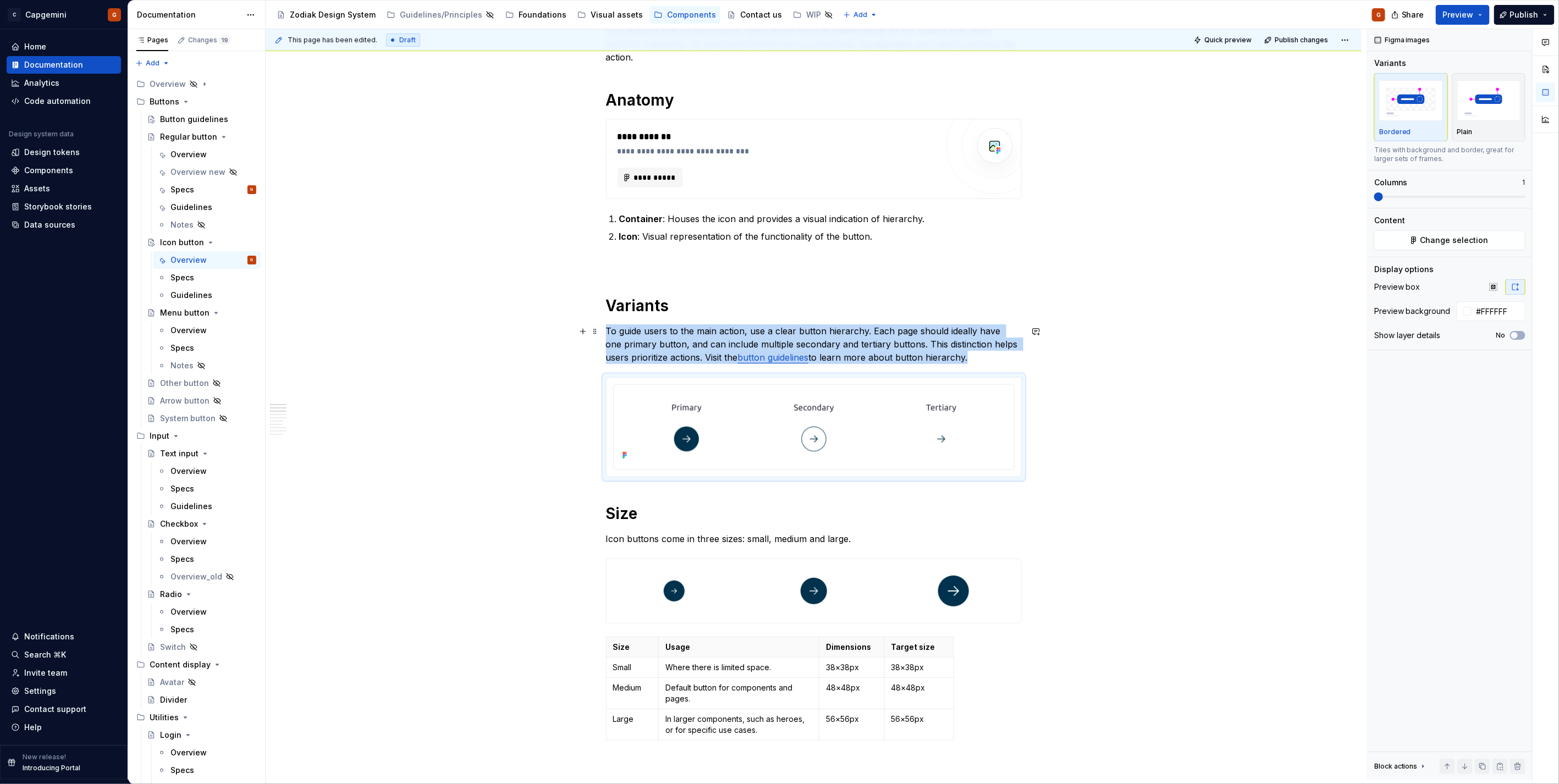
click at [712, 332] on p "To guide users to the main action, use a clear button hierarchy. Each page shou…" at bounding box center [813, 344] width 416 height 39
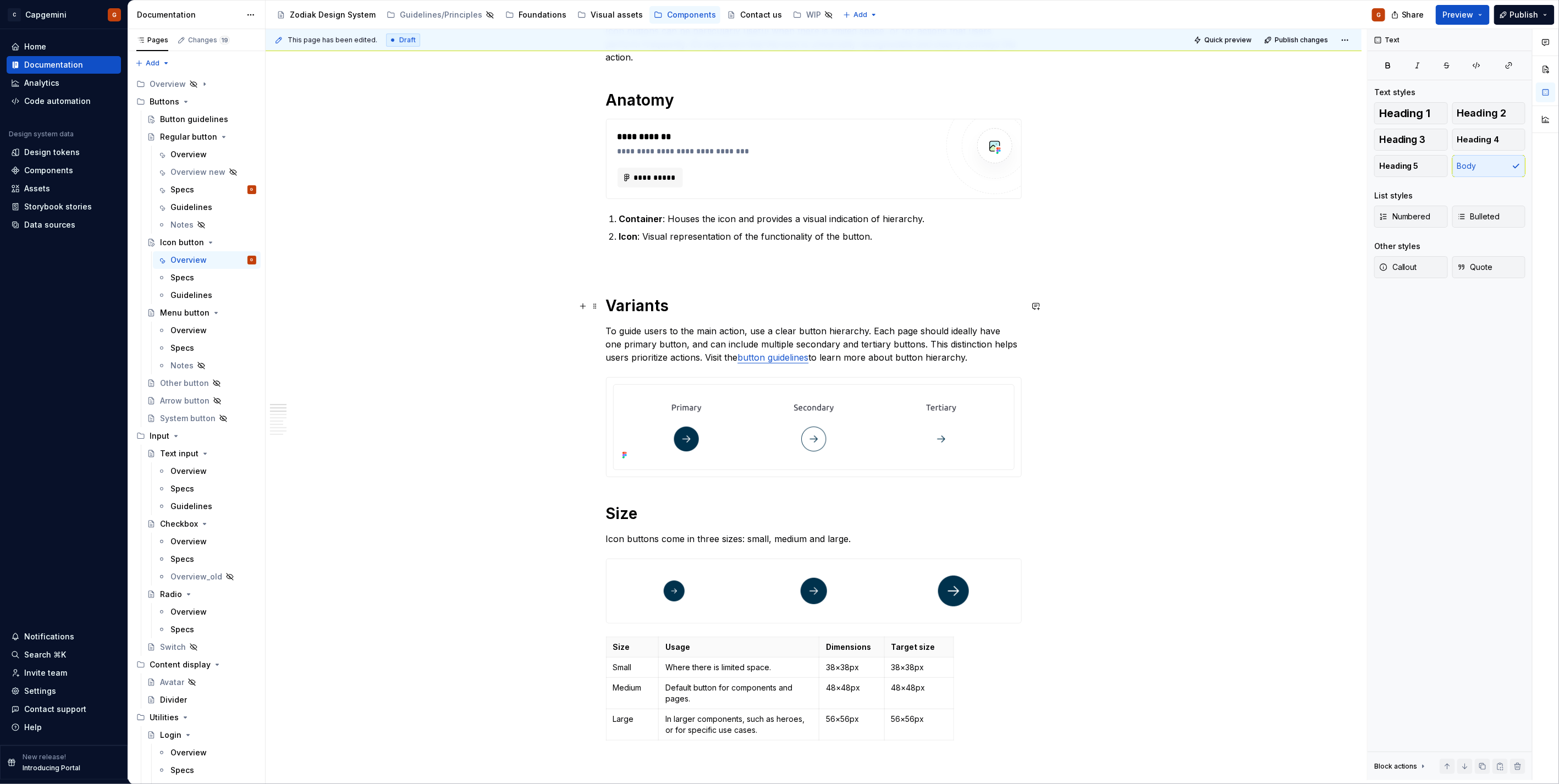
click at [654, 301] on h1 "Variants" at bounding box center [813, 305] width 416 height 20
click at [887, 347] on p "To guide users to the main action, use a clear button hierarchy. Each page shou…" at bounding box center [813, 344] width 416 height 39
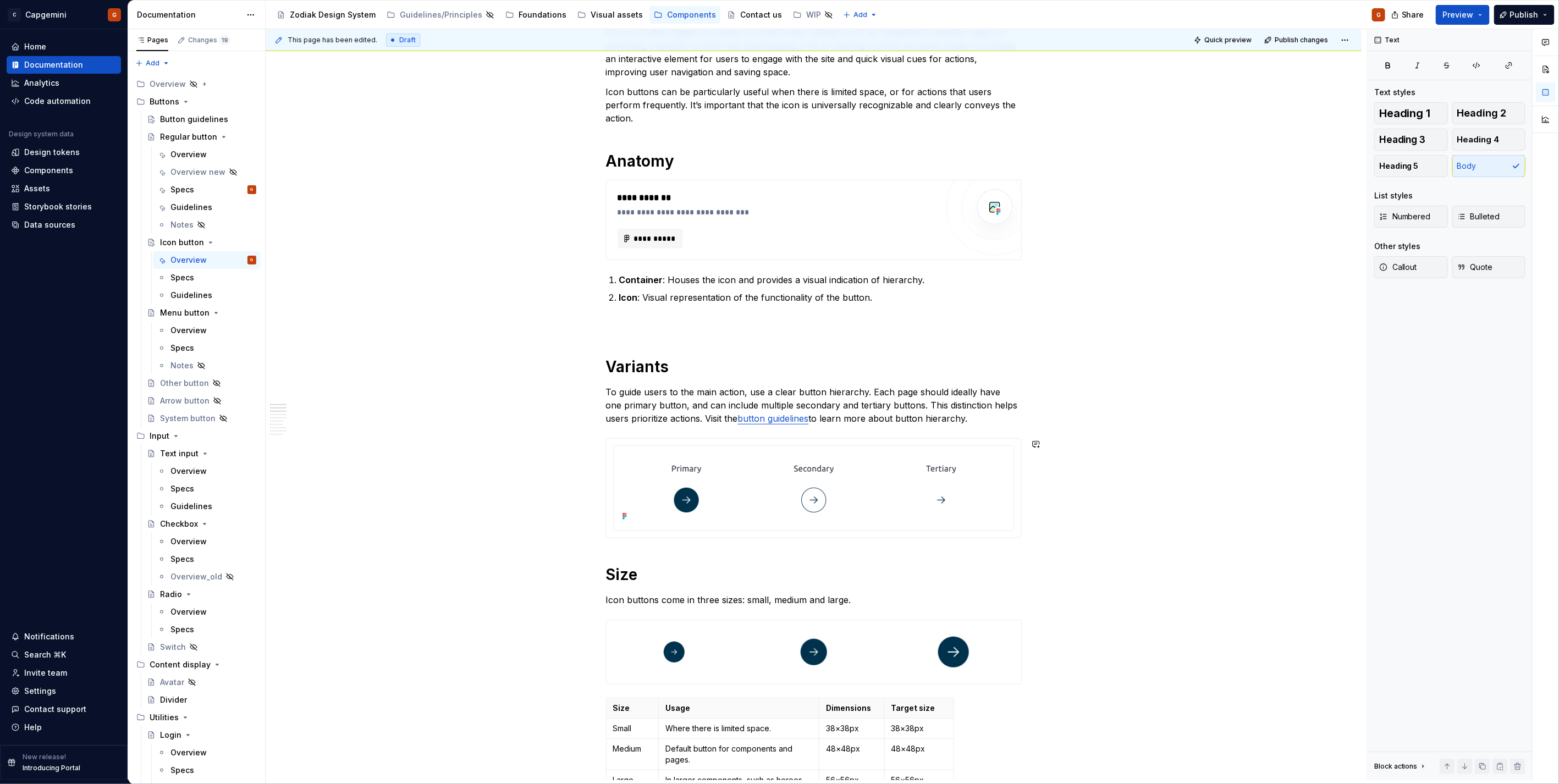
scroll to position [538, 0]
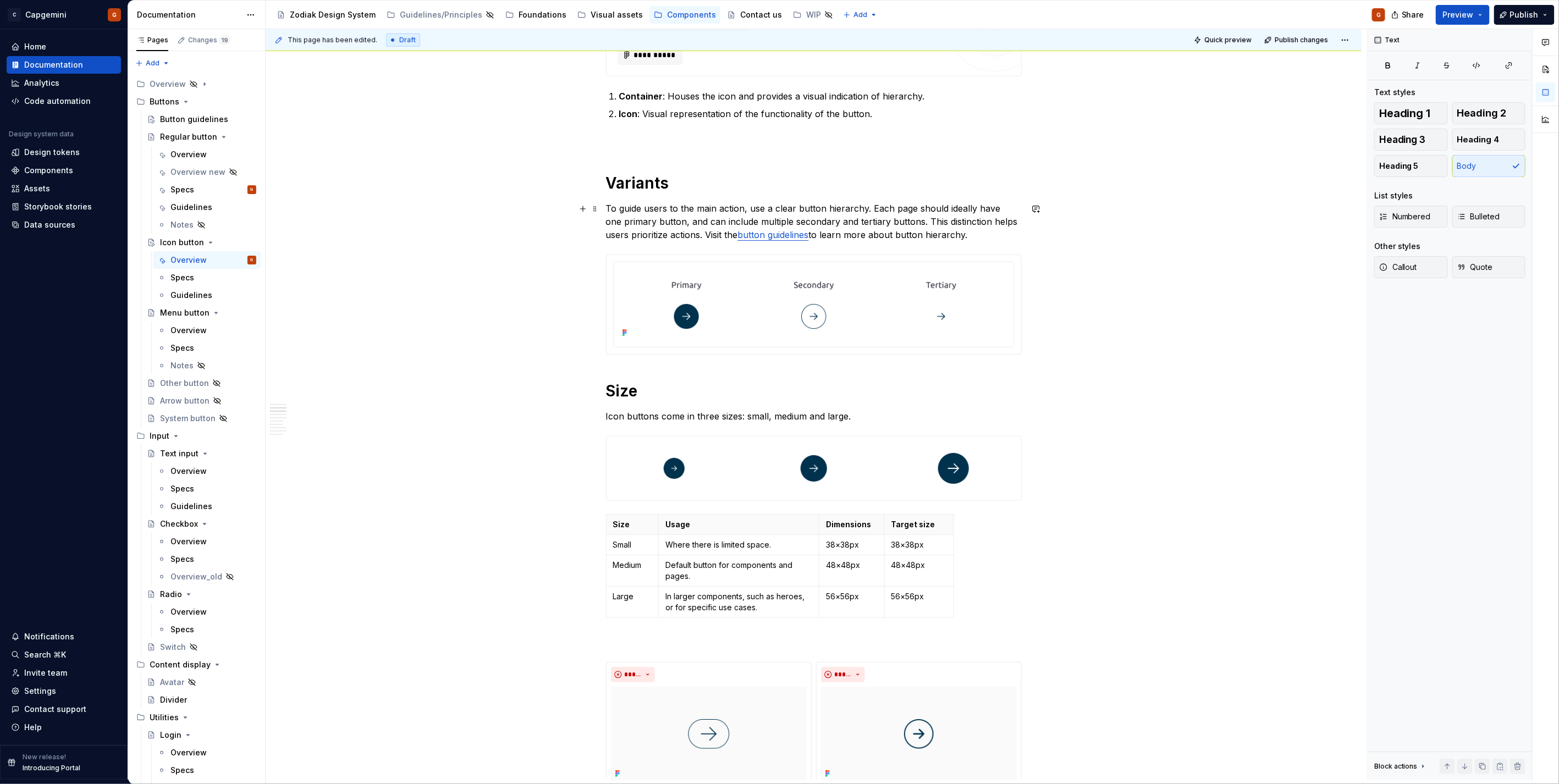
click at [694, 229] on p "To guide users to the main action, use a clear button hierarchy. Each page shou…" at bounding box center [813, 221] width 416 height 39
click at [915, 234] on p "To guide users to the main action, use a clear button hierarchy. Each page shou…" at bounding box center [813, 221] width 416 height 39
click at [966, 233] on p "To guide users to the main action, use a clear button hierarchy. Each page shou…" at bounding box center [813, 221] width 416 height 39
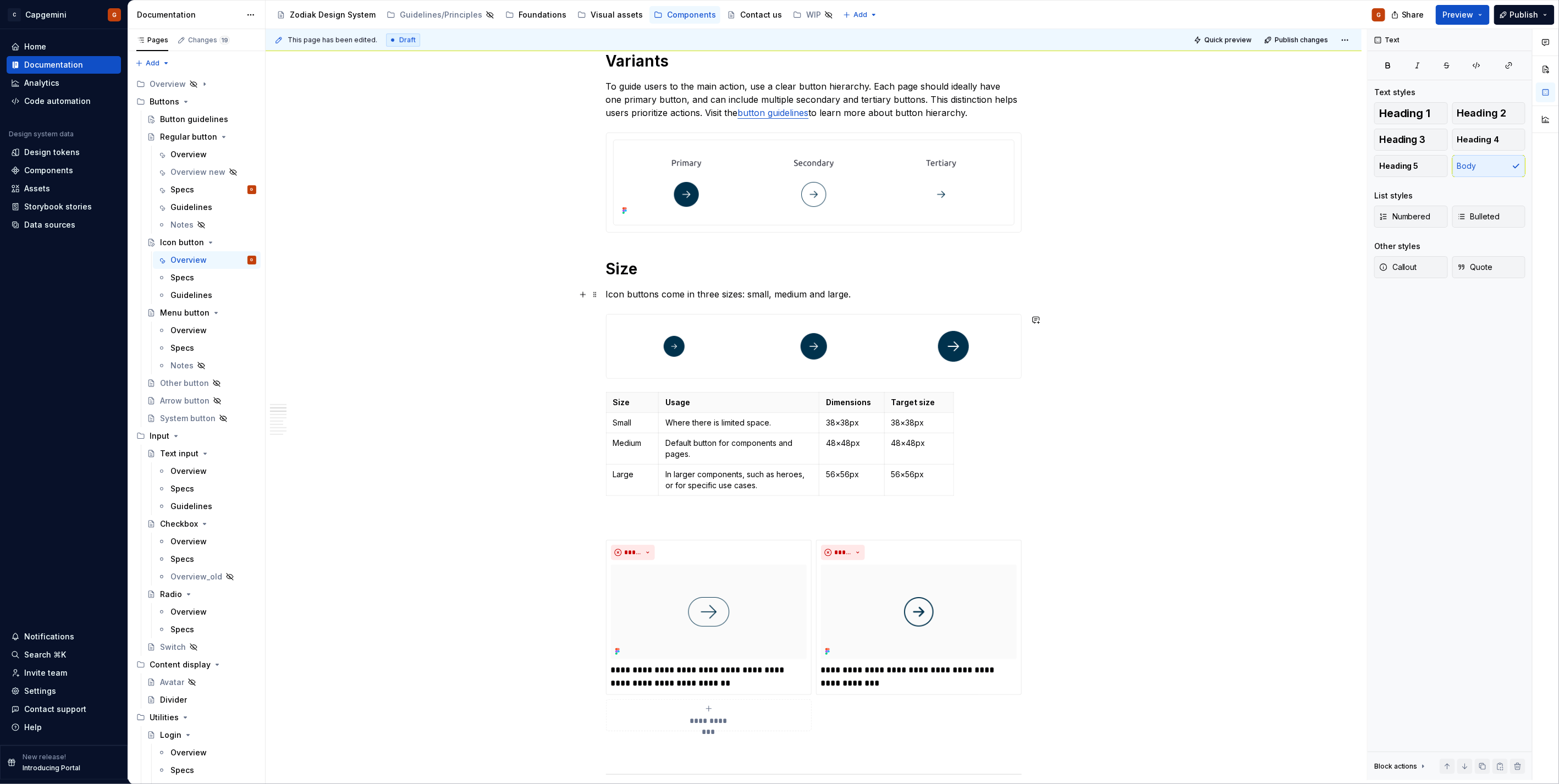
scroll to position [477, 0]
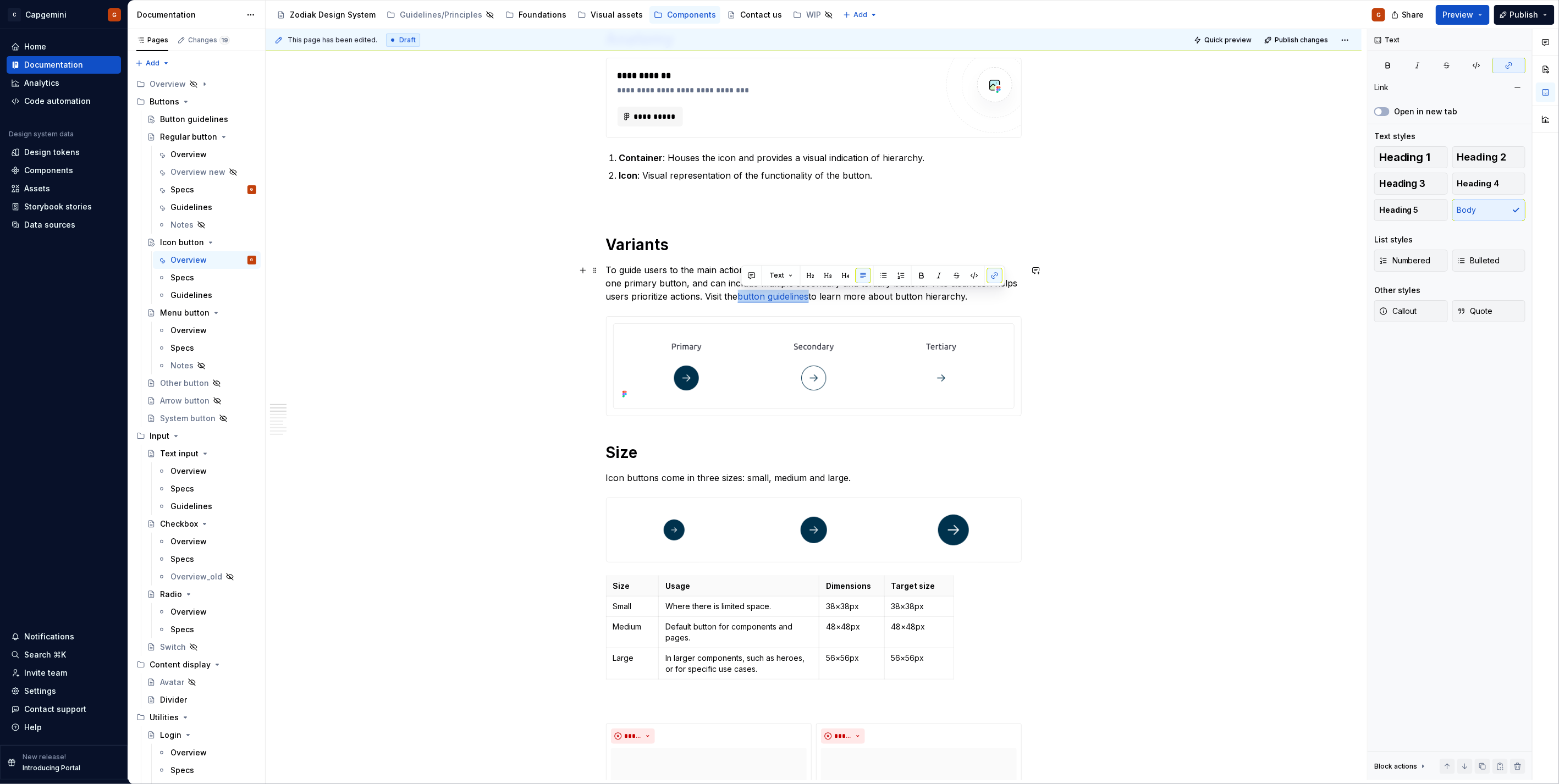
drag, startPoint x: 810, startPoint y: 295, endPoint x: 743, endPoint y: 298, distance: 67.1
click at [743, 298] on link "button guidelines" at bounding box center [773, 296] width 71 height 11
click at [994, 273] on button "button" at bounding box center [994, 275] width 15 height 15
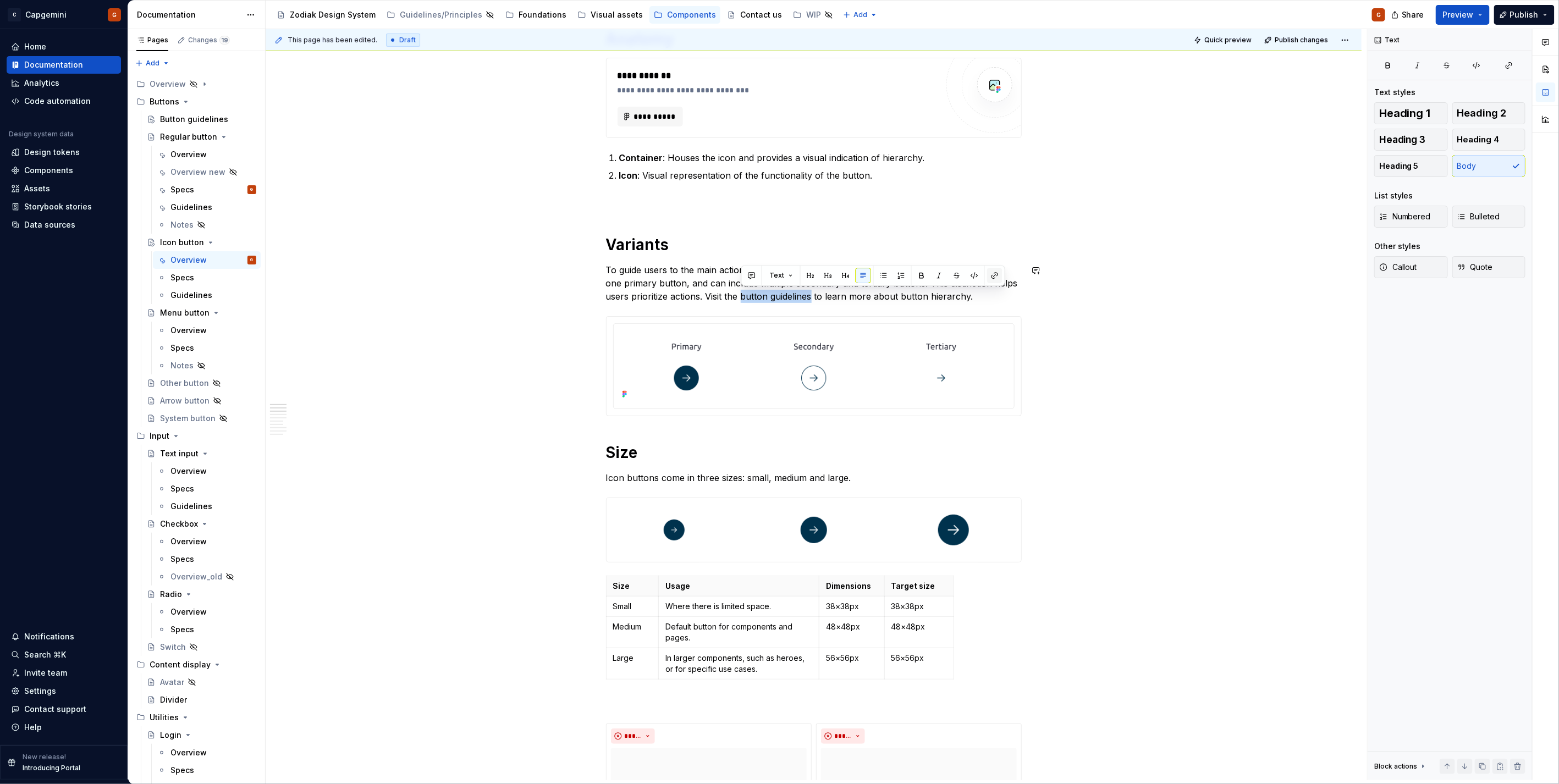
click at [991, 278] on button "button" at bounding box center [994, 275] width 15 height 15
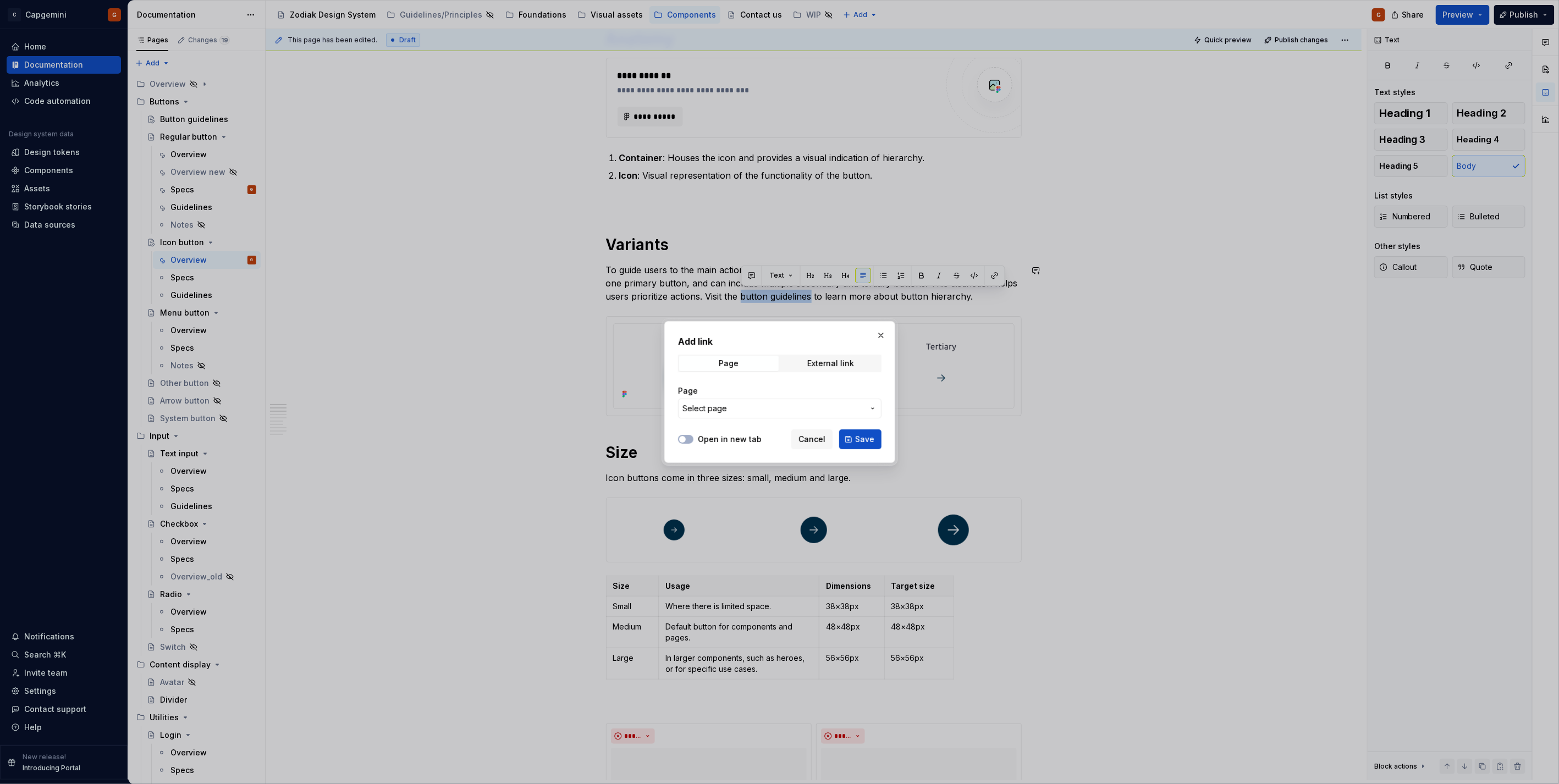
click at [795, 409] on span "Select page" at bounding box center [773, 408] width 182 height 11
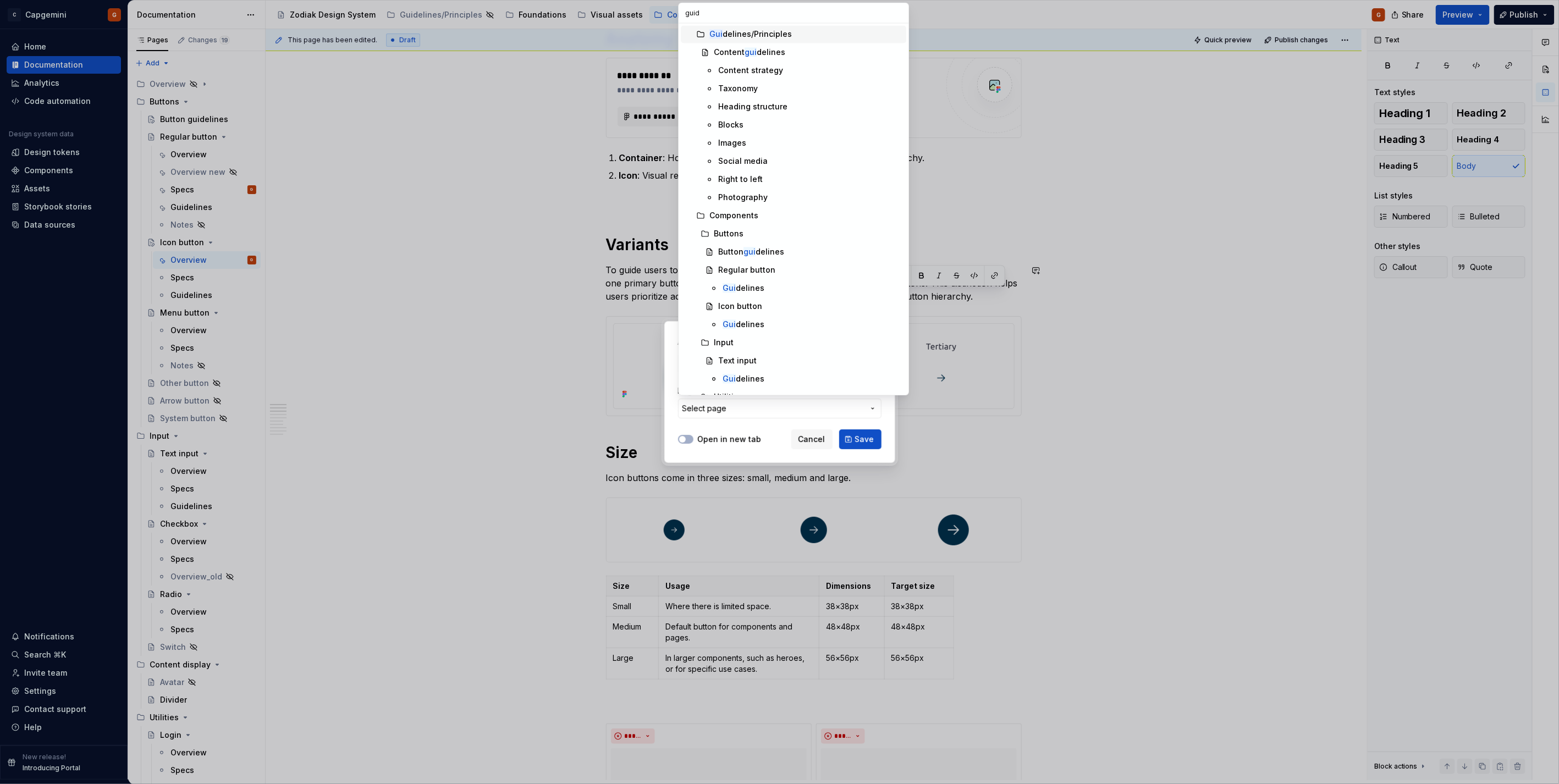
type input "guide"
click at [757, 247] on mark "guide" at bounding box center [754, 251] width 22 height 9
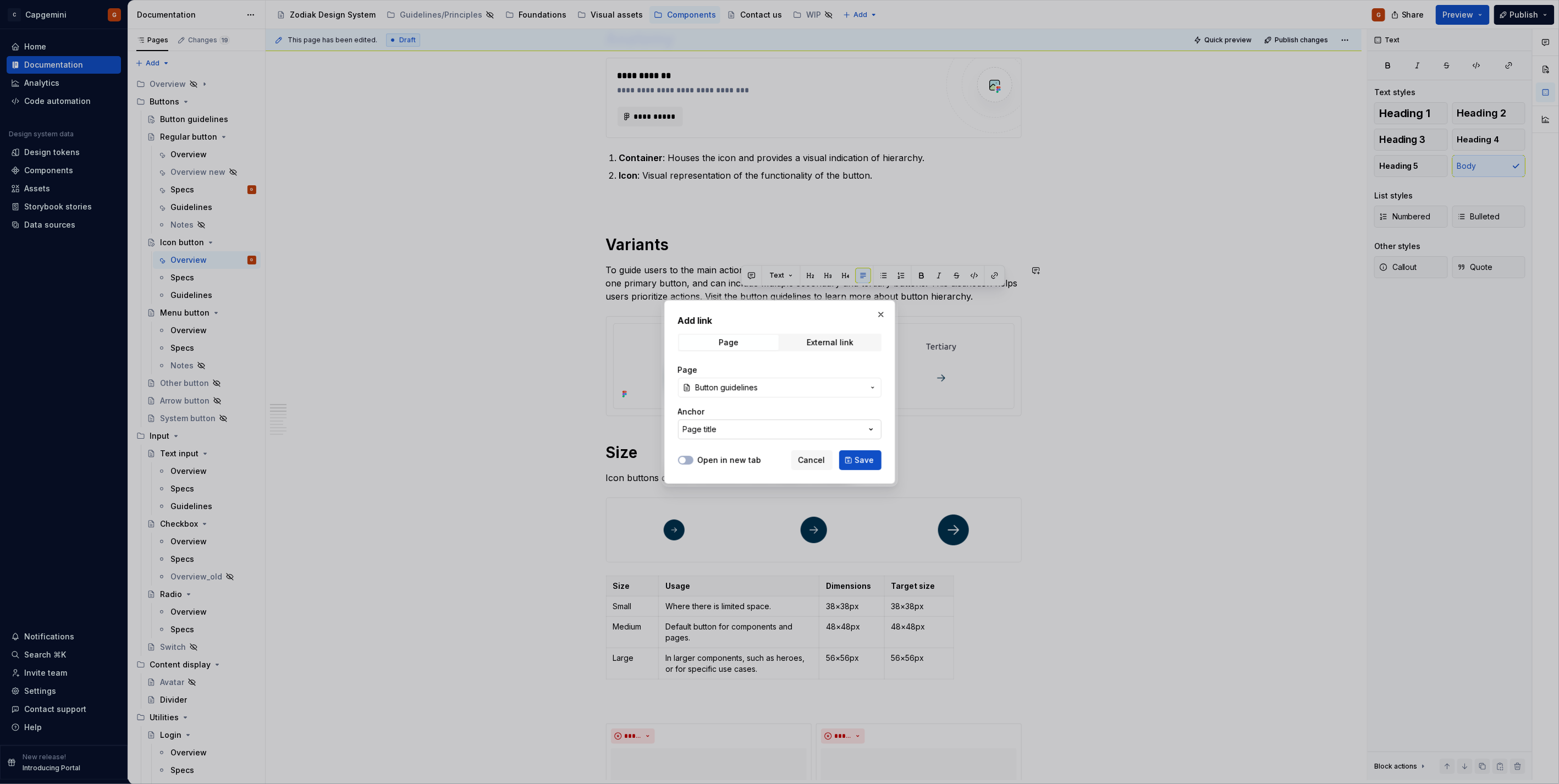
click at [746, 431] on button "Page title" at bounding box center [780, 429] width 203 height 20
click at [746, 431] on div "Add link Page External link Page Button guidelines Anchor Page title Open in ne…" at bounding box center [780, 392] width 1559 height 784
click at [741, 431] on button "Page title" at bounding box center [780, 429] width 203 height 20
type input "d"
type input "g"
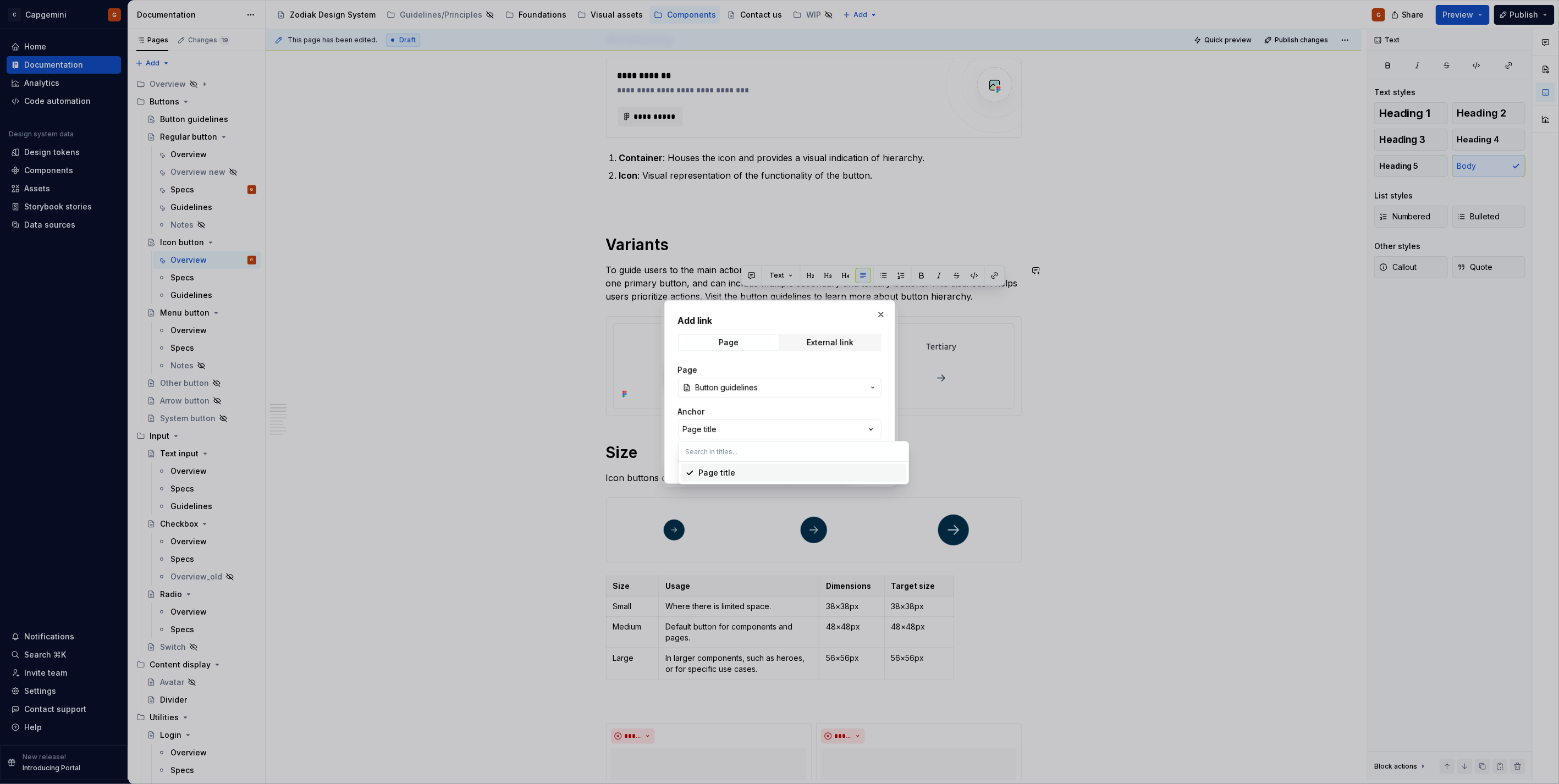
click at [772, 406] on div "Add link Page External link Page Button guidelines Anchor Page title Open in ne…" at bounding box center [780, 392] width 1559 height 784
click at [859, 458] on span "Save" at bounding box center [865, 460] width 19 height 11
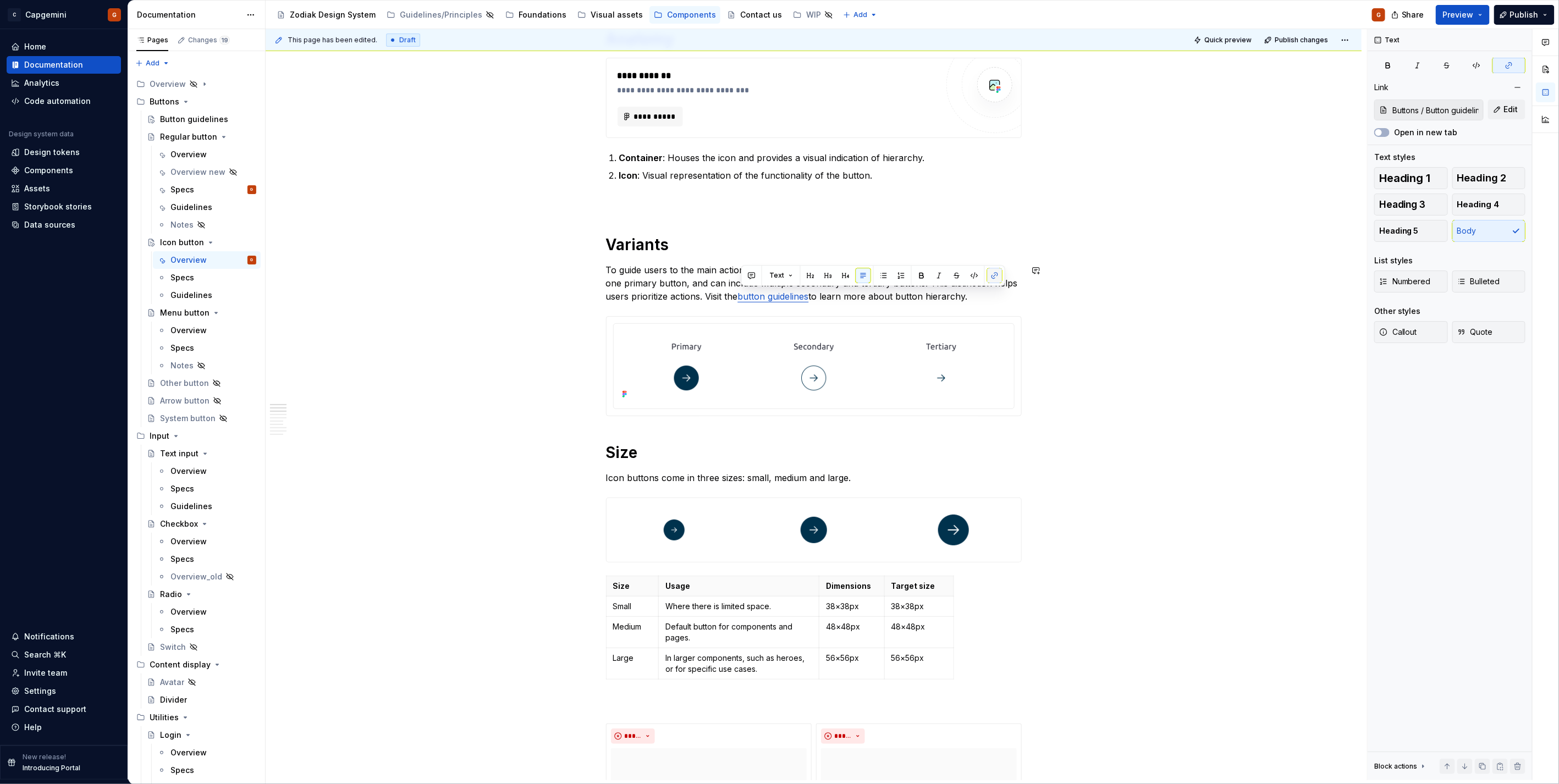
click at [996, 281] on button "button" at bounding box center [994, 275] width 15 height 15
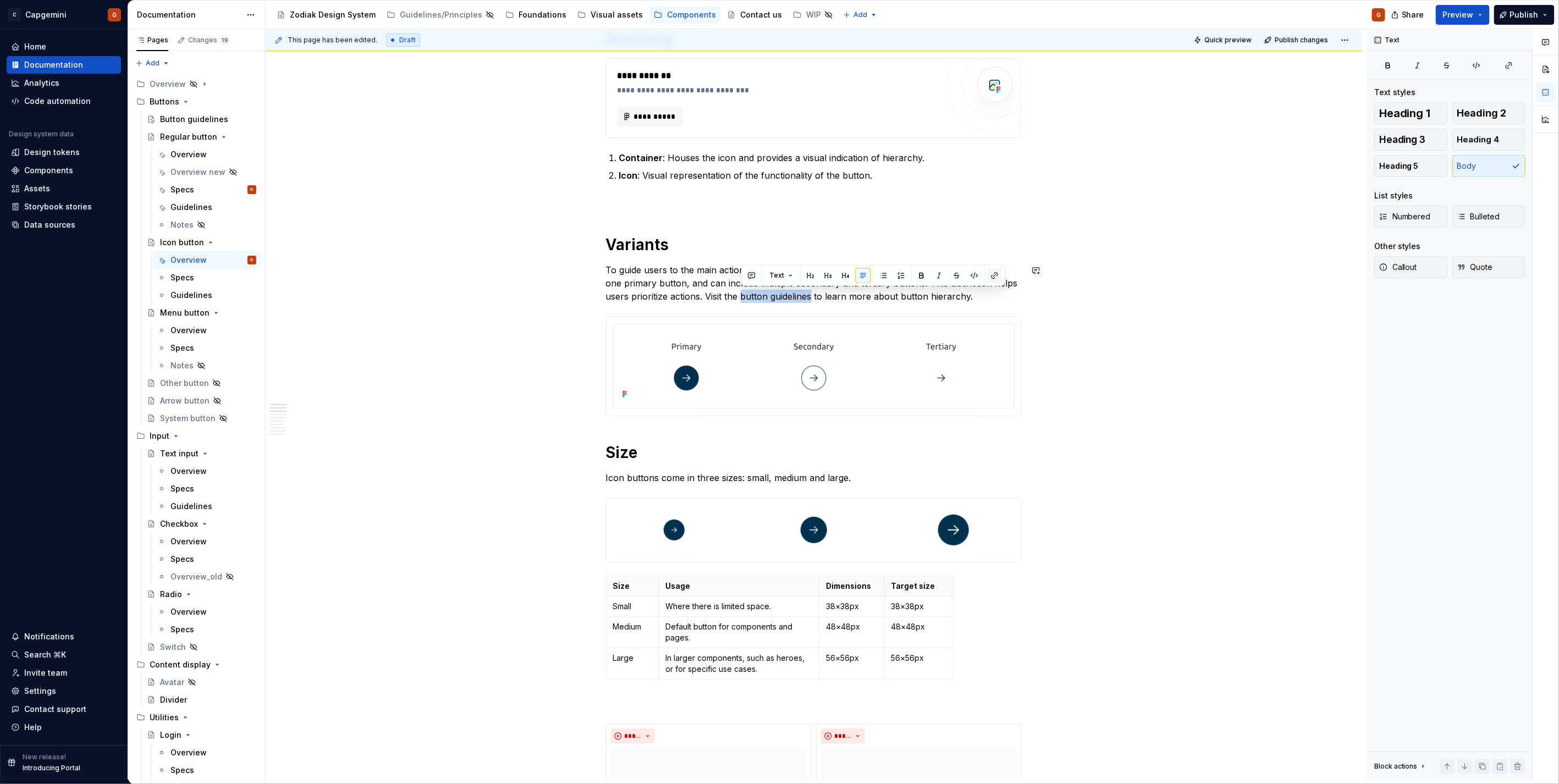
click at [994, 277] on button "button" at bounding box center [994, 275] width 15 height 15
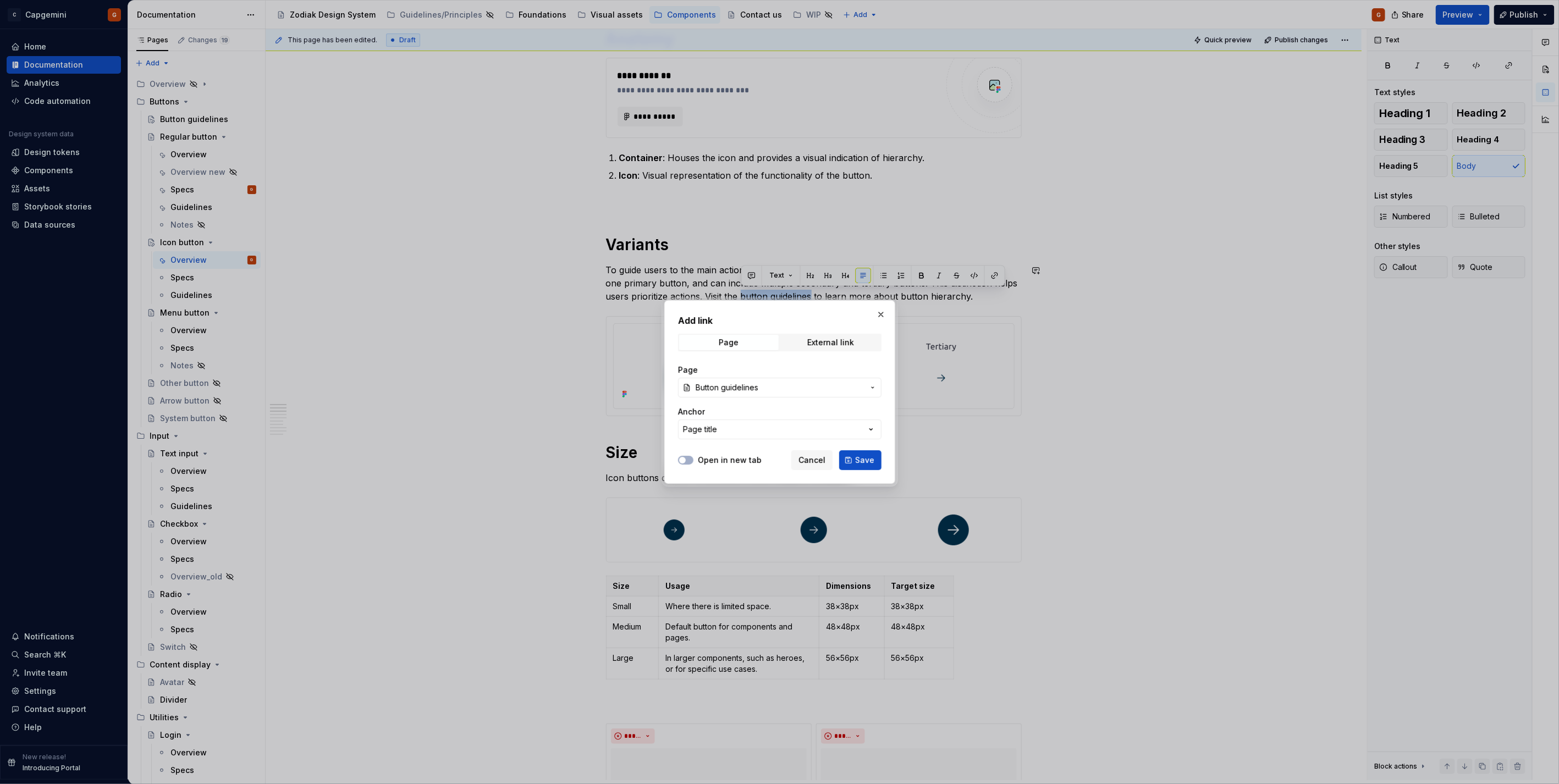
click at [757, 392] on span "Button guidelines" at bounding box center [727, 388] width 63 height 11
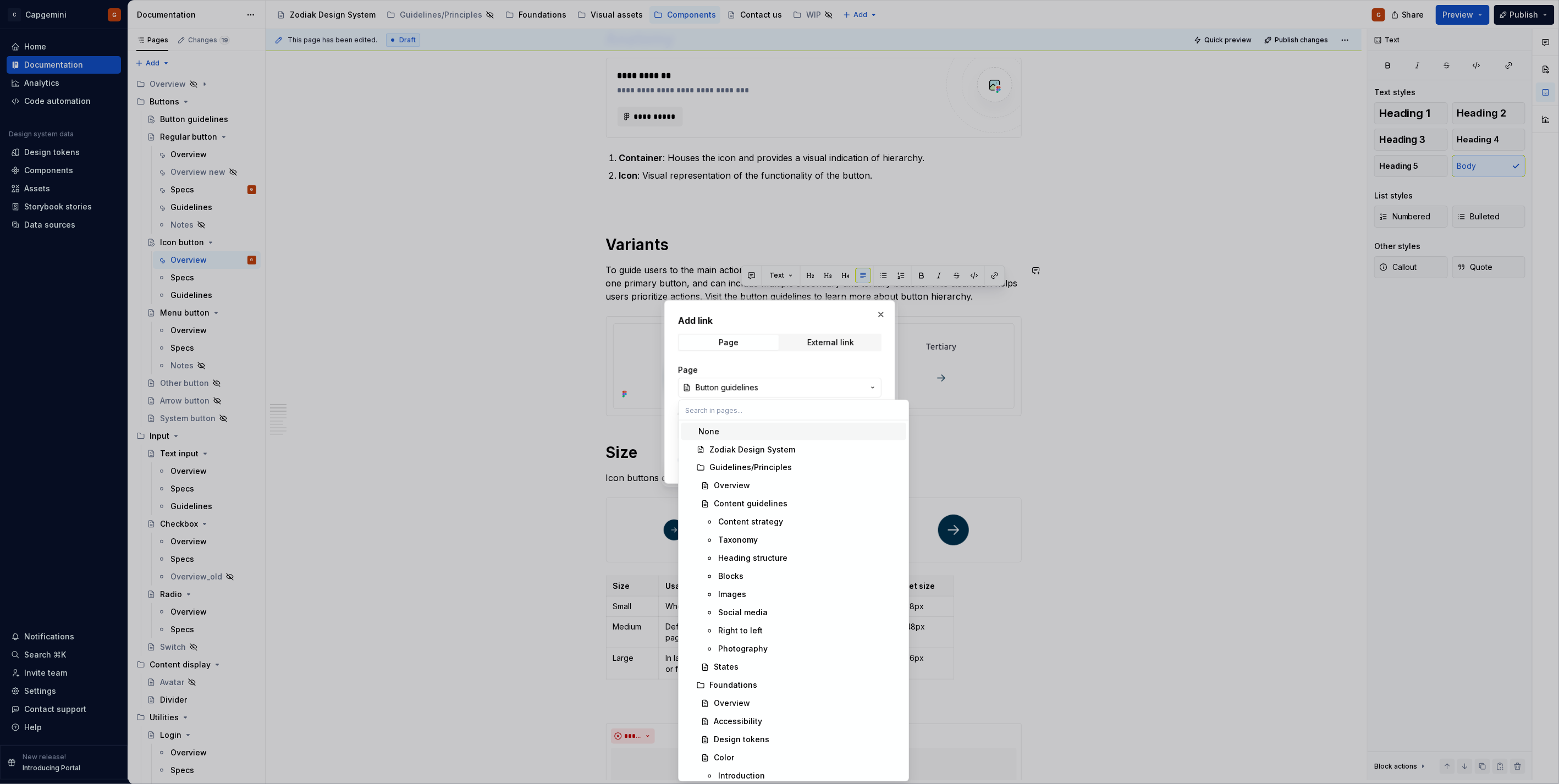
click at [757, 392] on div "Add link Page External link Page Button guidelines Anchor Page title Open in ne…" at bounding box center [780, 392] width 1559 height 784
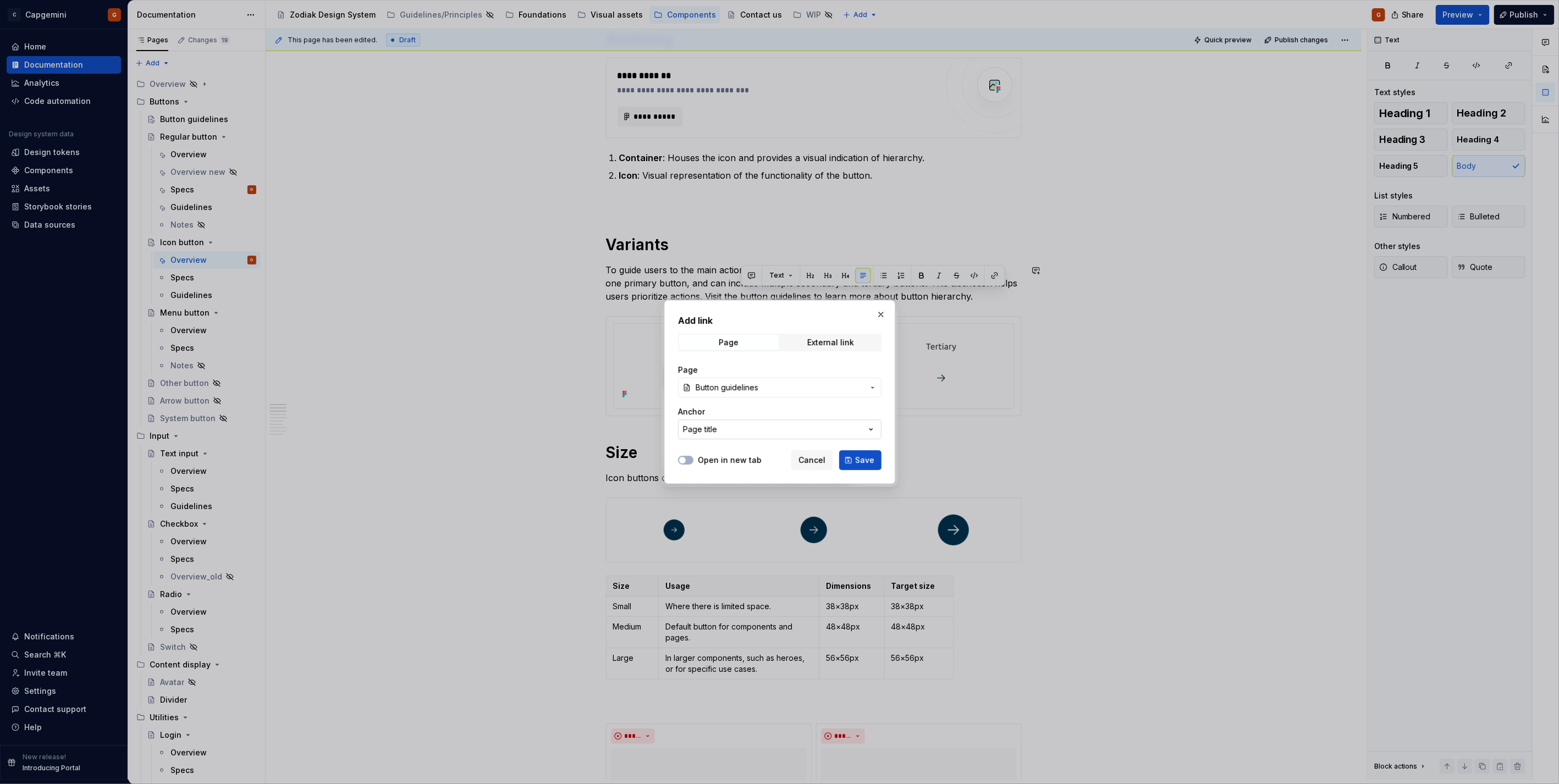
click at [744, 422] on button "Page title" at bounding box center [780, 429] width 203 height 20
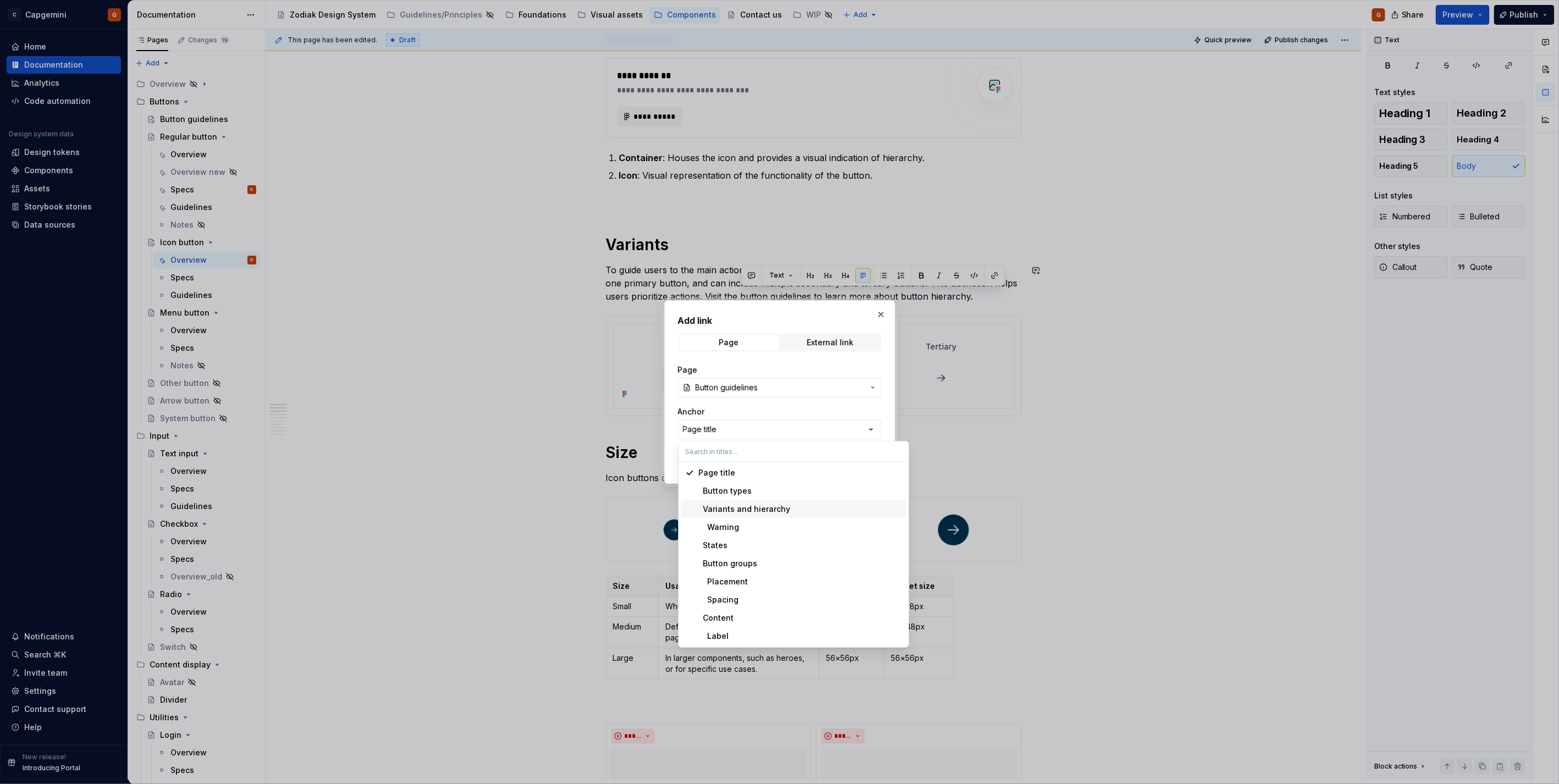
click at [761, 507] on div "Variants and hierarchy" at bounding box center [744, 509] width 92 height 11
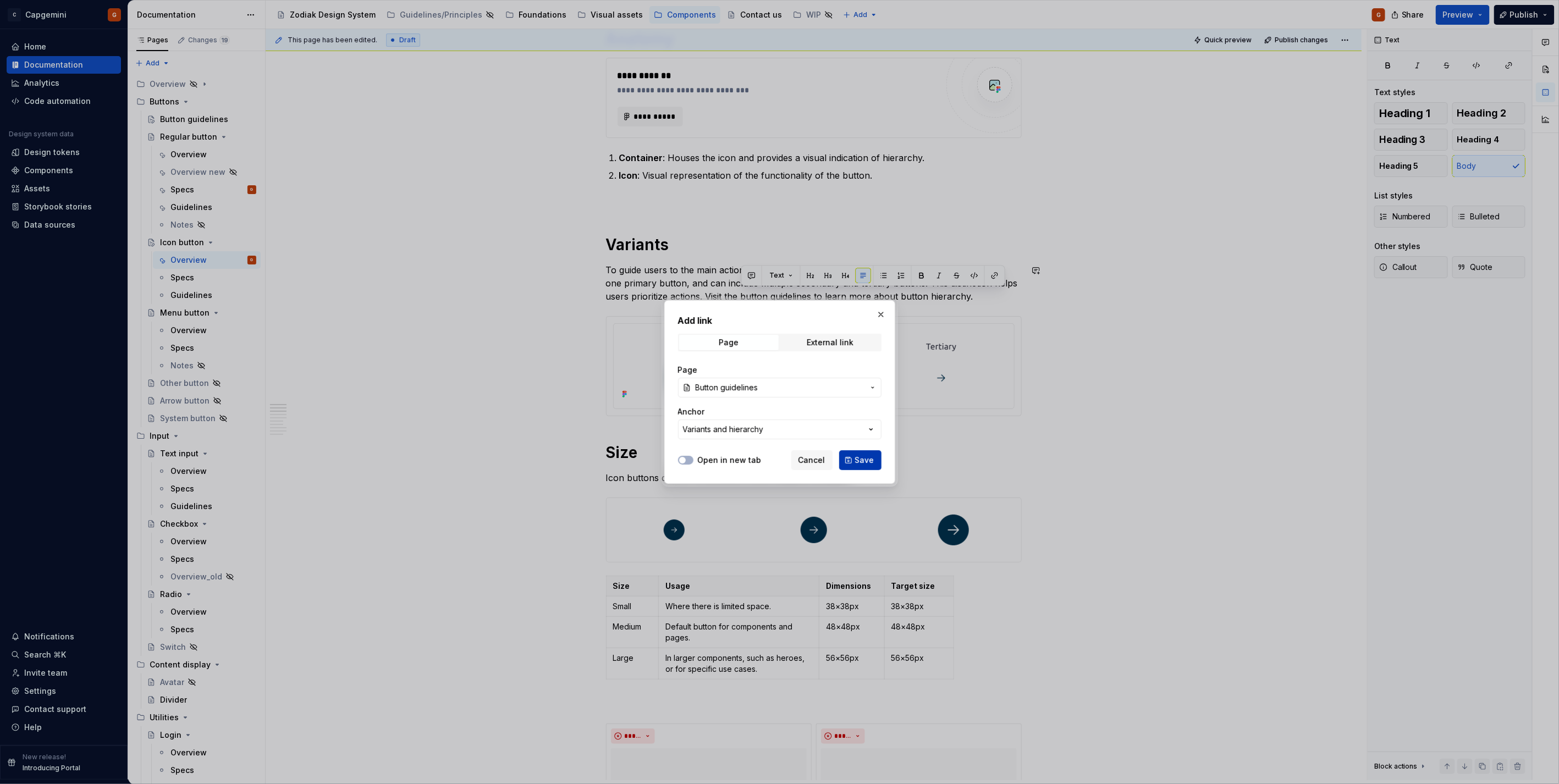
click at [850, 454] on button "Save" at bounding box center [861, 460] width 42 height 20
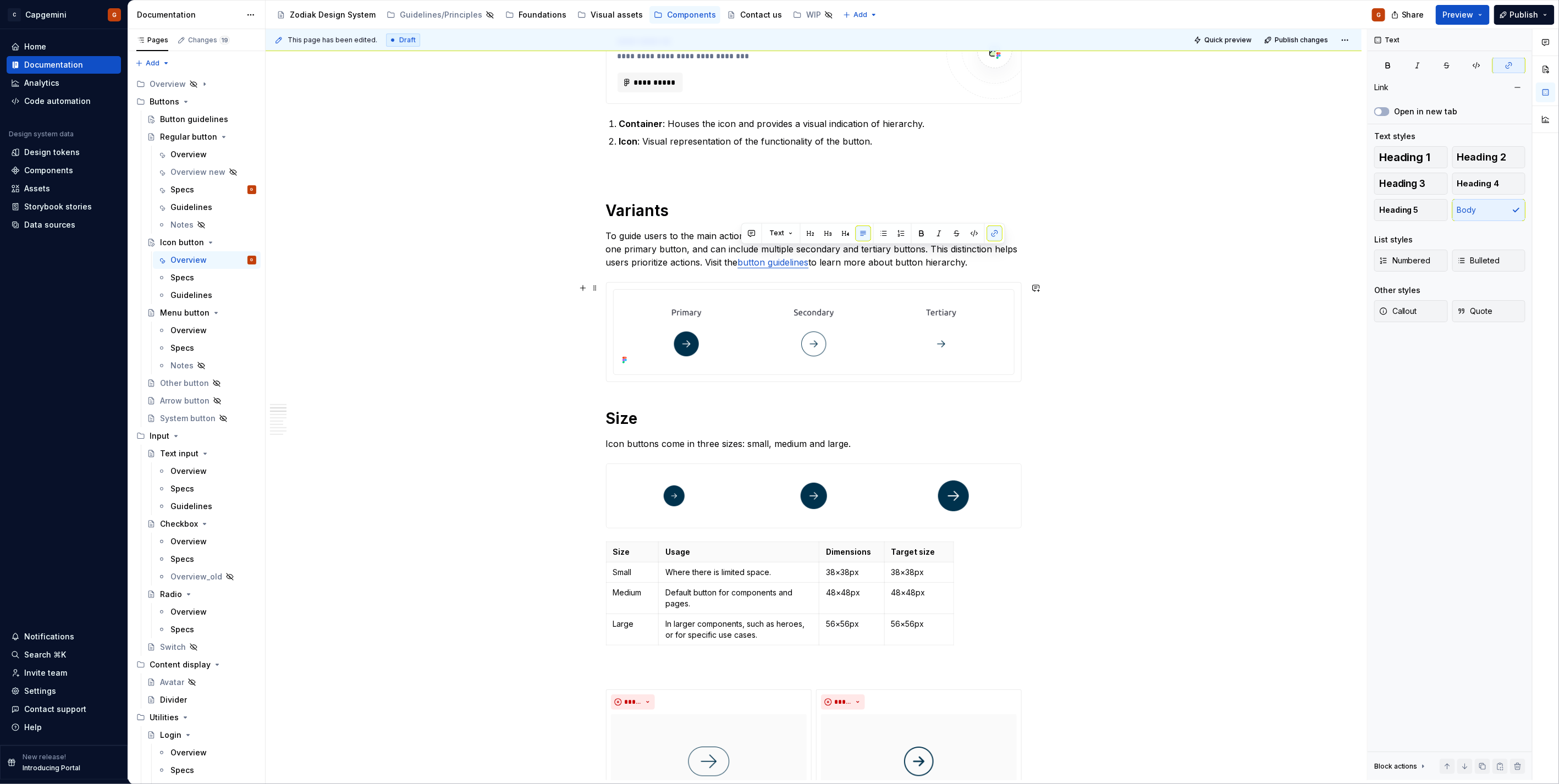
scroll to position [538, 0]
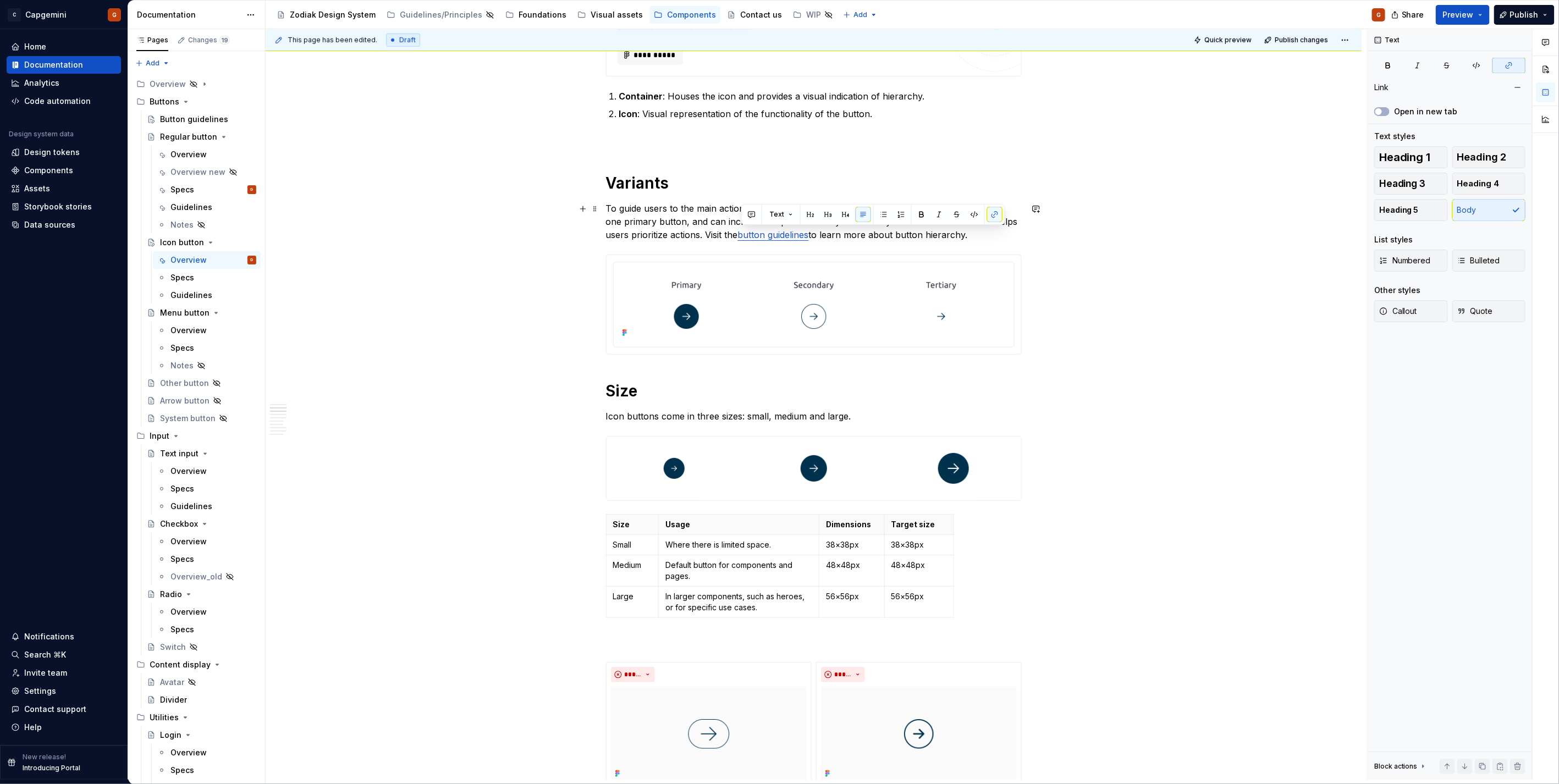
click at [632, 237] on p "To guide users to the main action, use a clear button hierarchy. Each page shou…" at bounding box center [813, 221] width 416 height 39
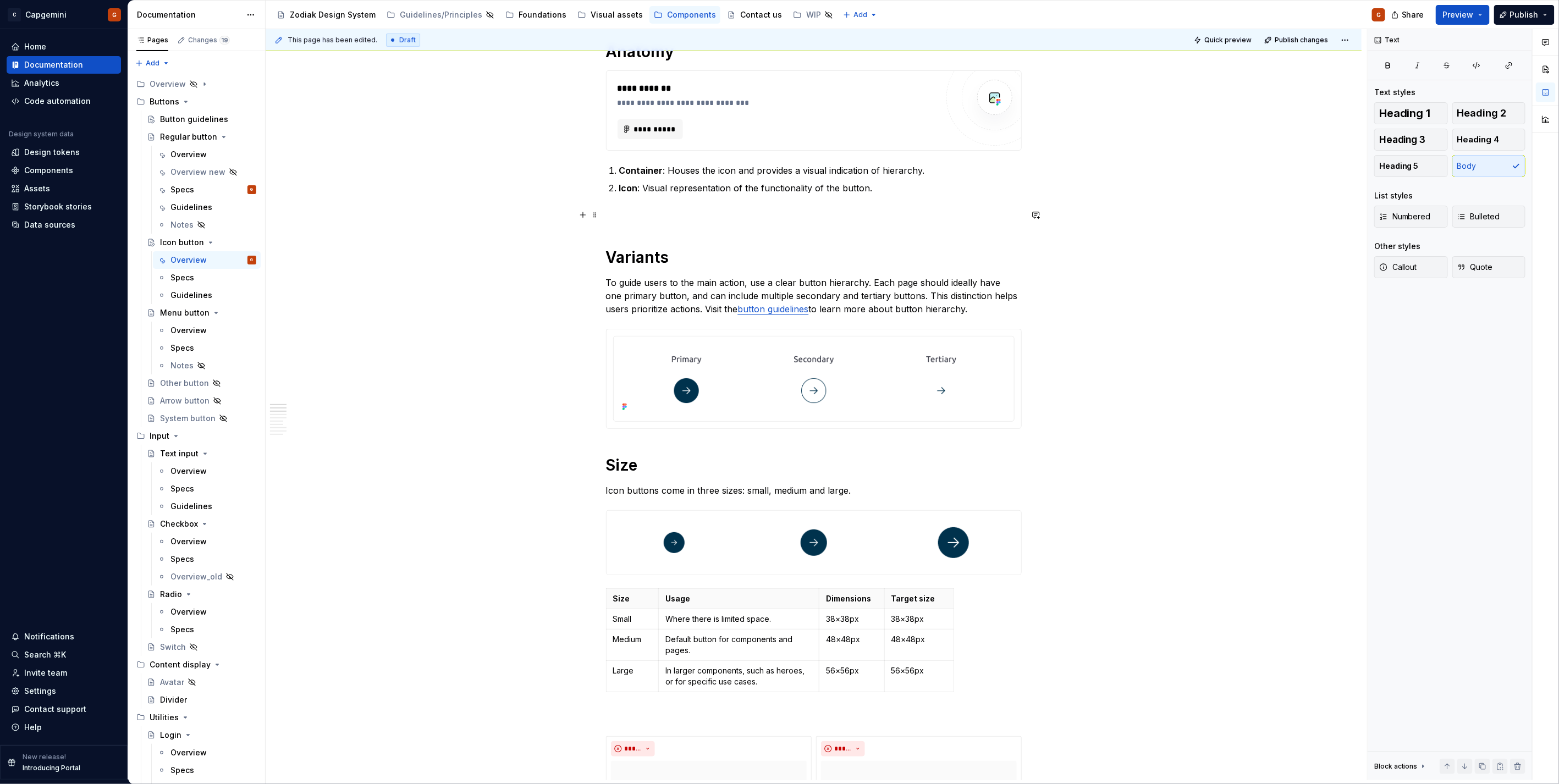
scroll to position [477, 0]
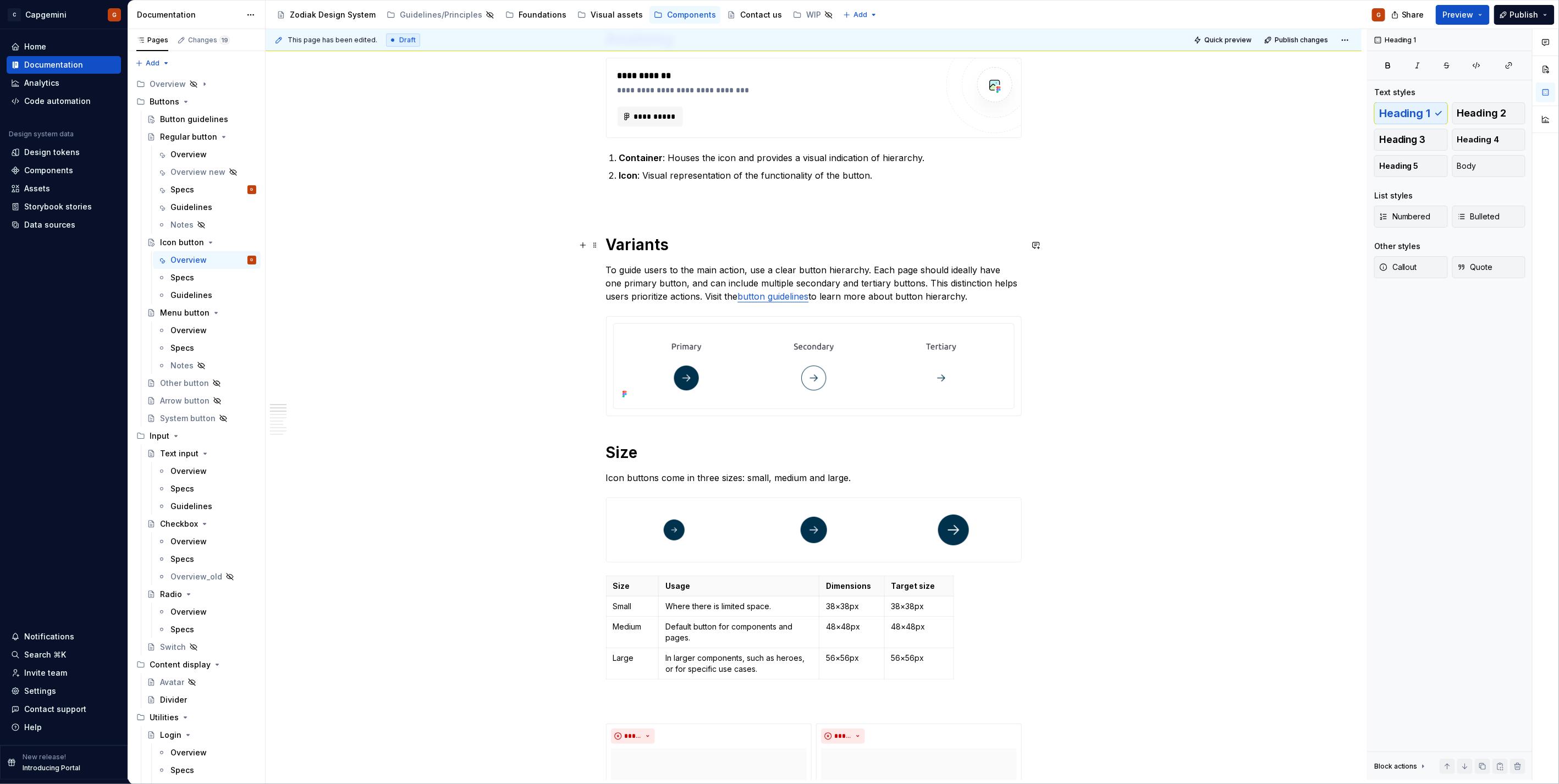
click at [652, 250] on h1 "Variants" at bounding box center [813, 244] width 416 height 20
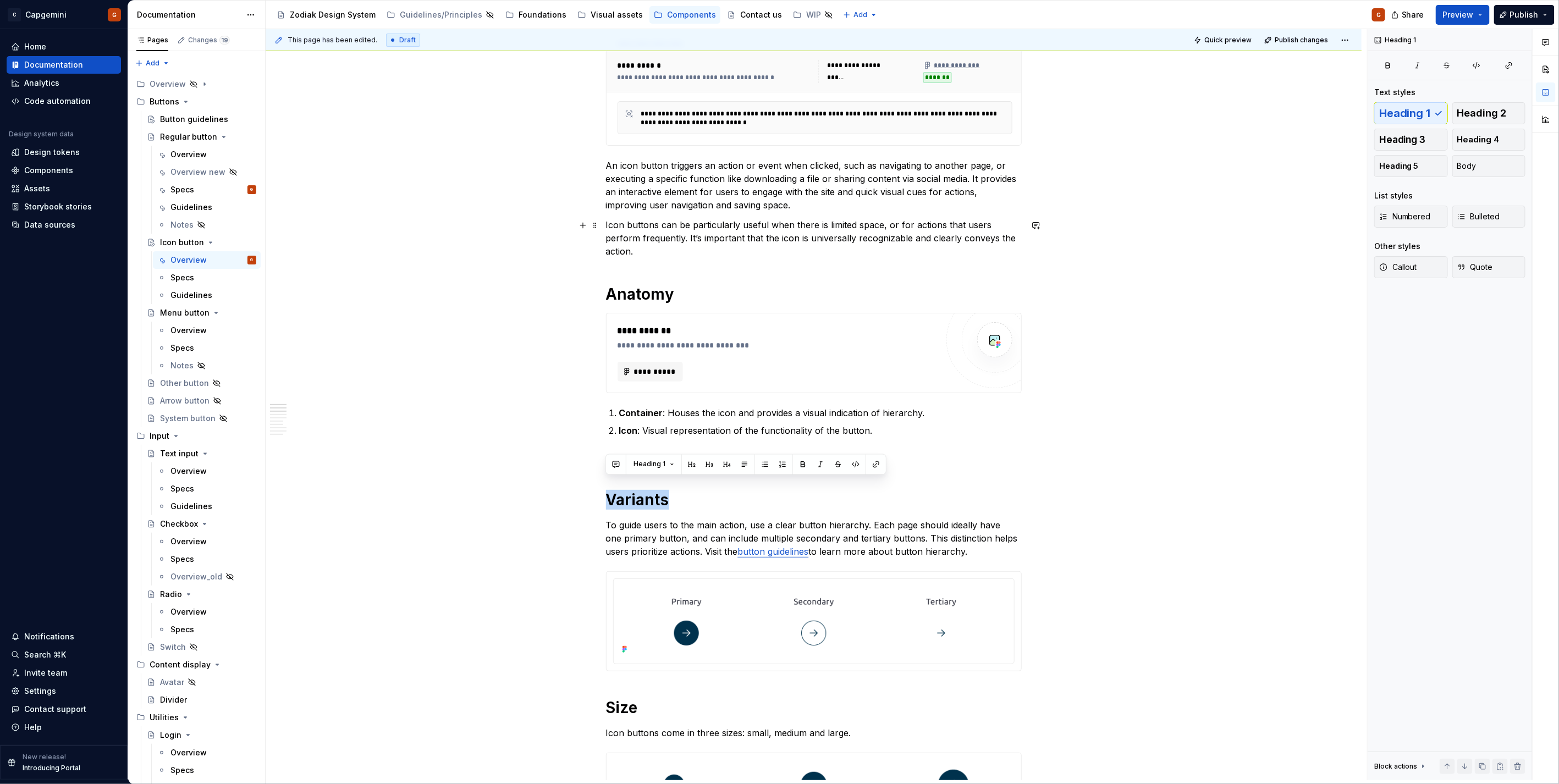
scroll to position [233, 0]
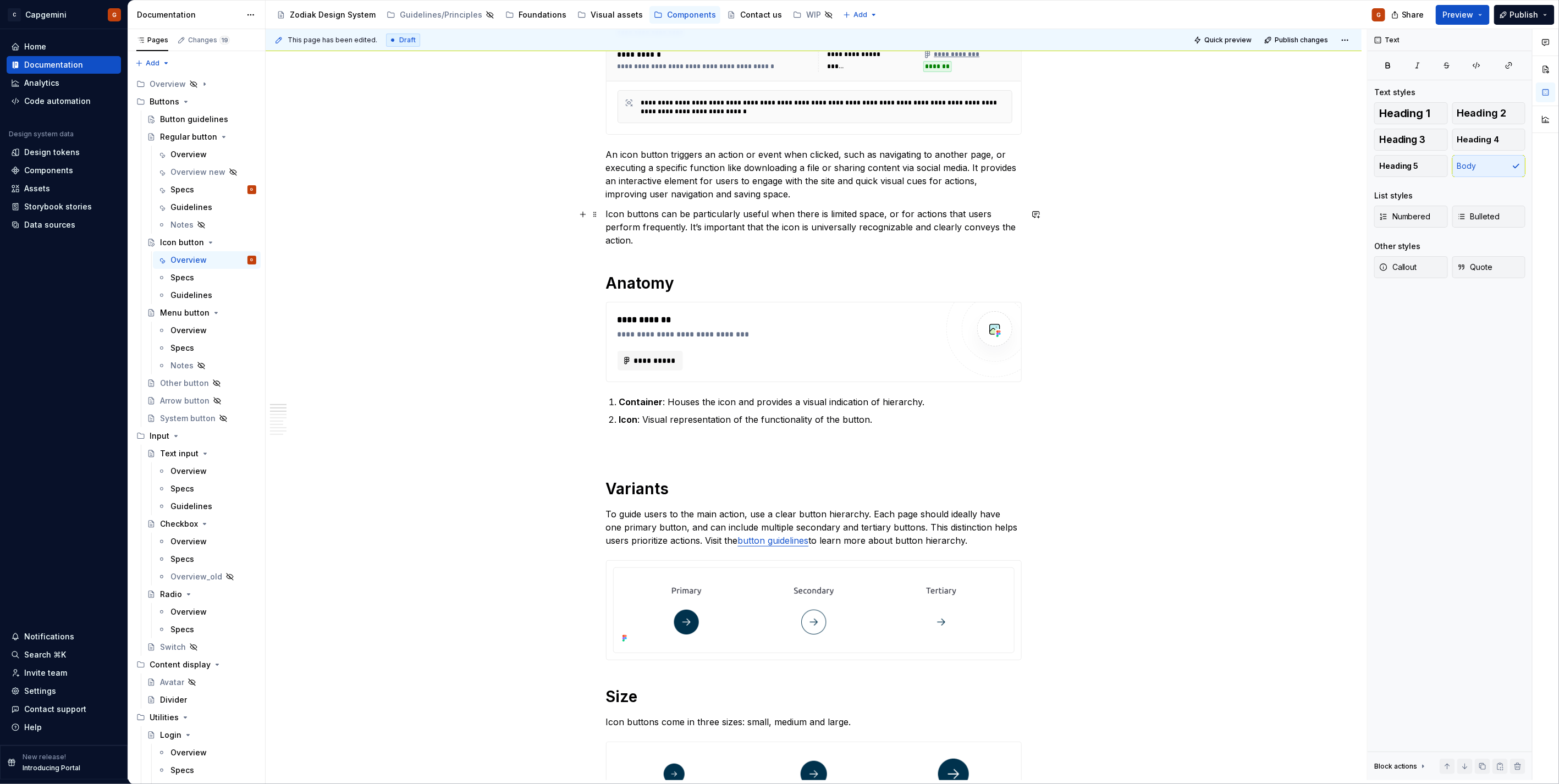
click at [645, 241] on p "Icon buttons can be particularly useful when there is limited space, or for act…" at bounding box center [813, 227] width 416 height 39
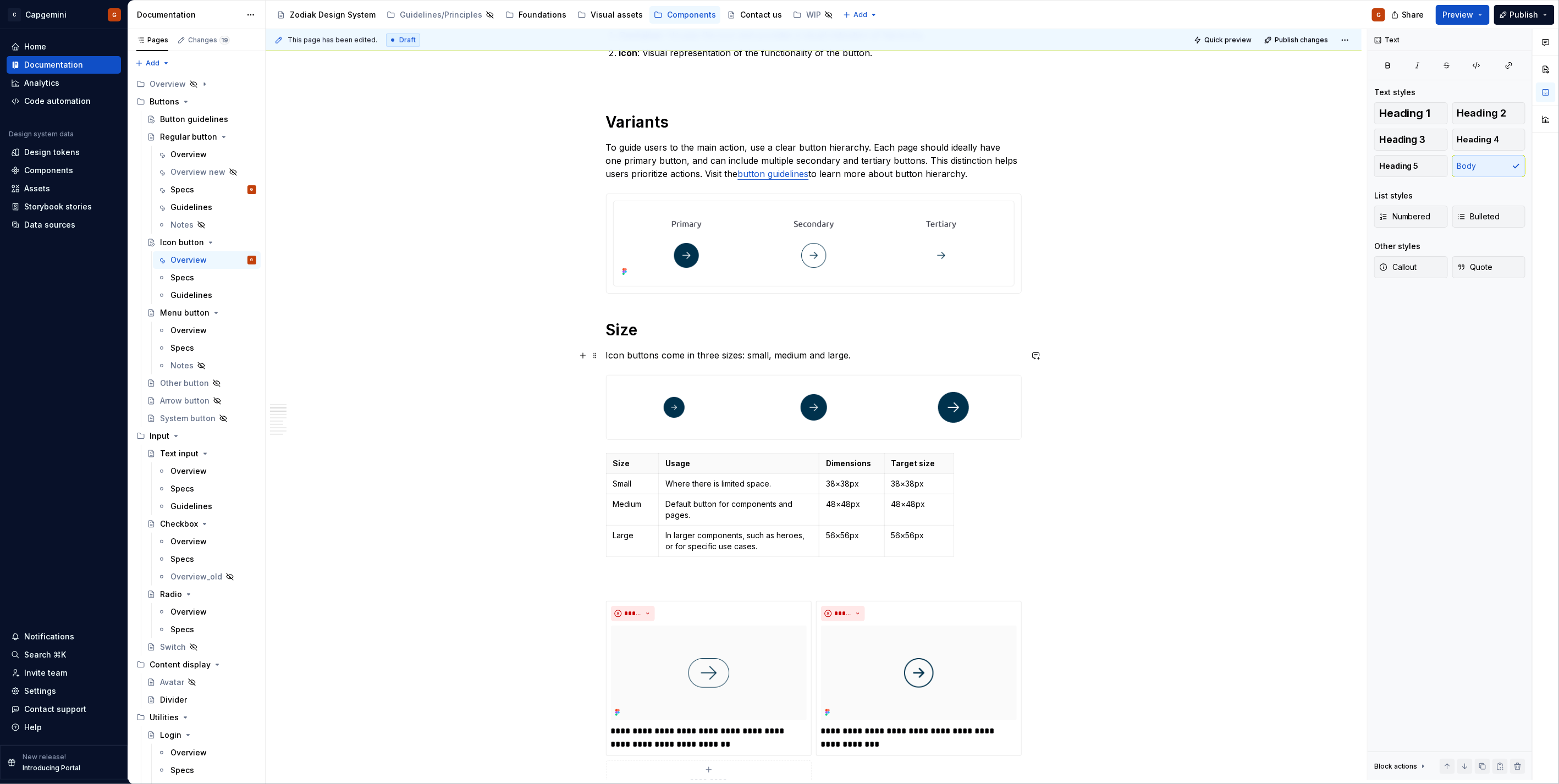
scroll to position [661, 0]
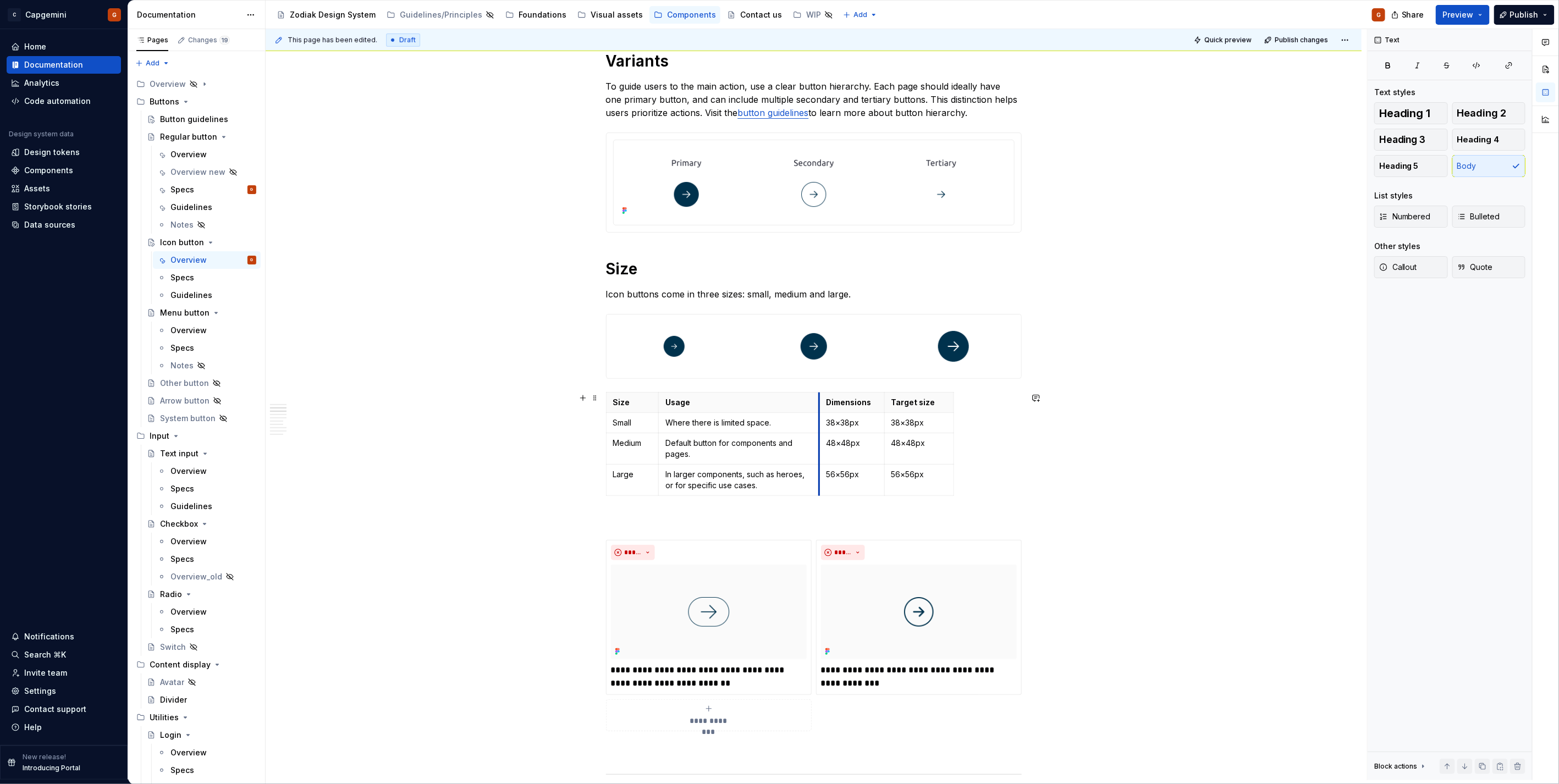
drag, startPoint x: 818, startPoint y: 407, endPoint x: 867, endPoint y: 407, distance: 49.0
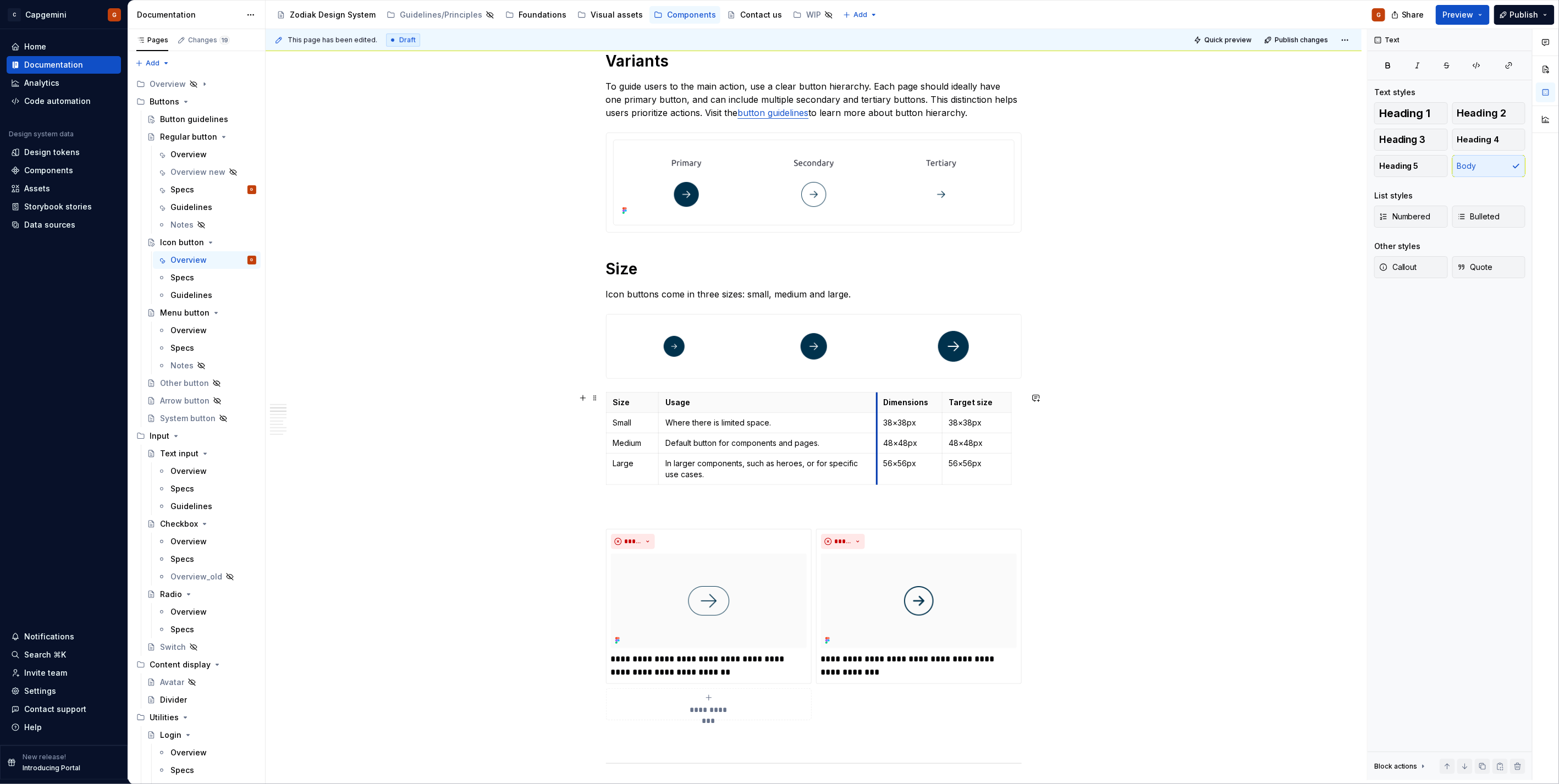
drag, startPoint x: 867, startPoint y: 407, endPoint x: 876, endPoint y: 410, distance: 9.5
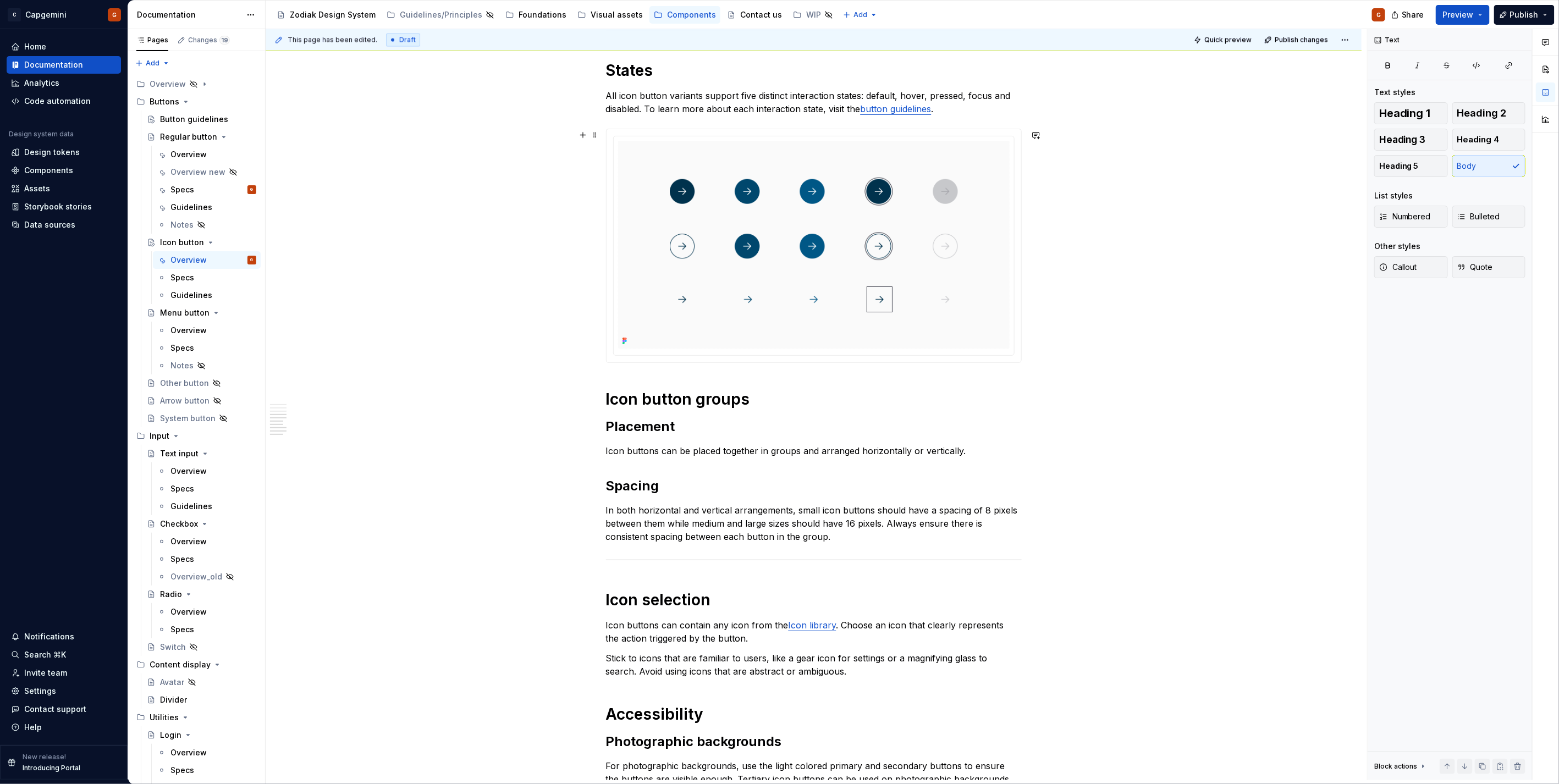
scroll to position [1454, 0]
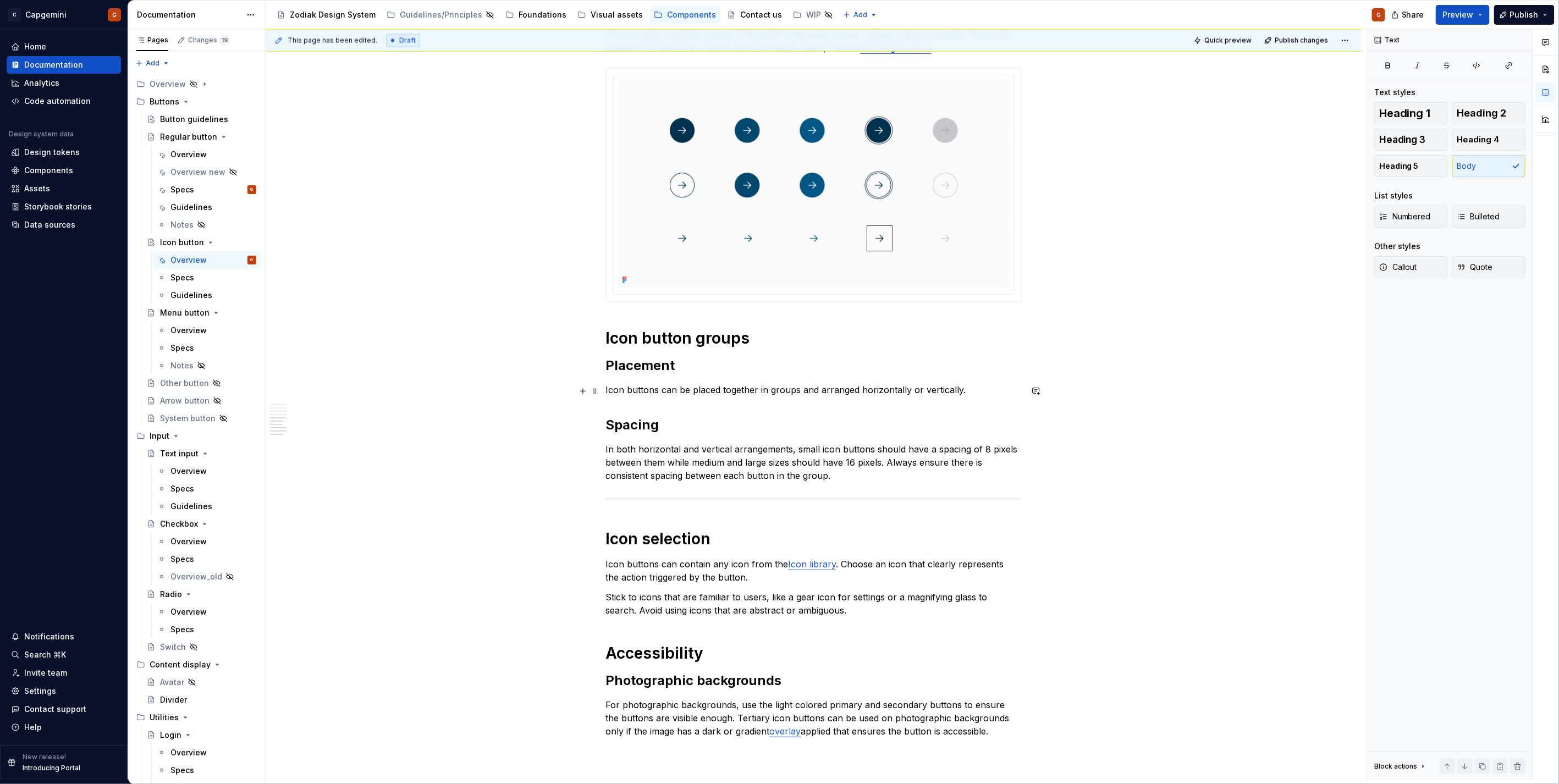
click at [960, 388] on p "Icon buttons can be placed together in groups and arranged horizontally or vert…" at bounding box center [813, 390] width 416 height 13
click at [854, 477] on p "In both horizontal and vertical arrangements, small icon buttons should have a …" at bounding box center [813, 462] width 416 height 39
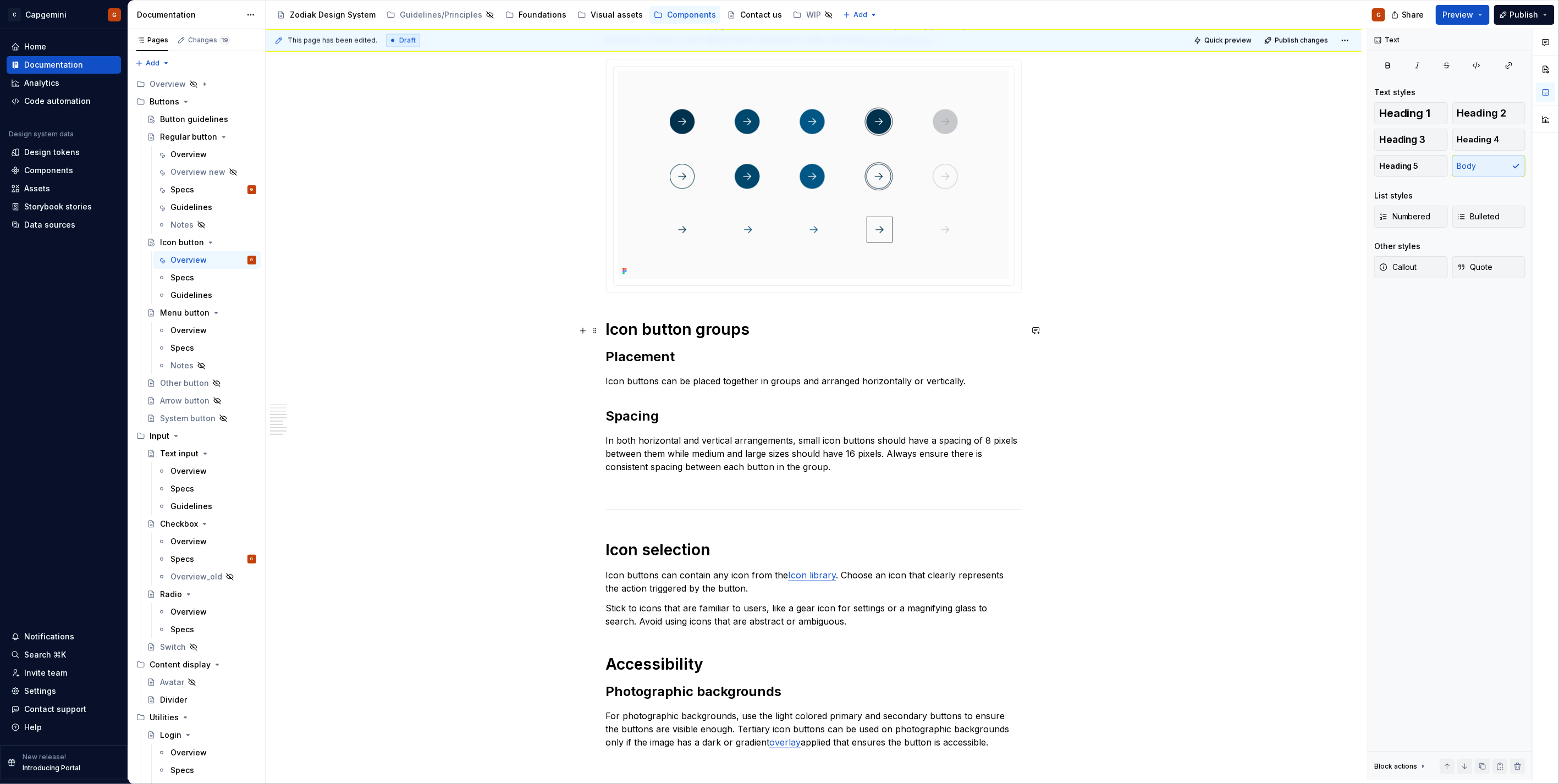
scroll to position [1437, 0]
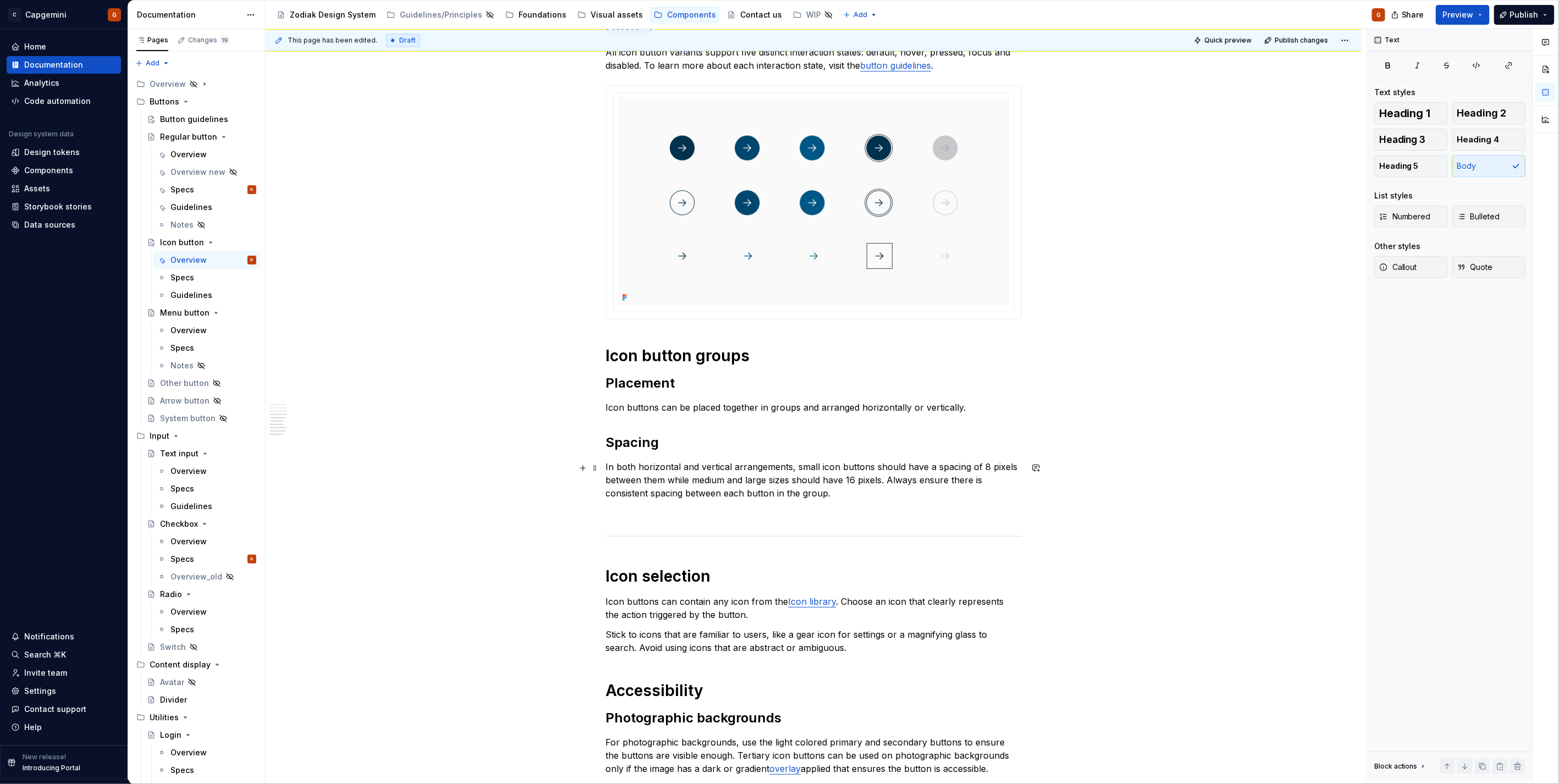
click at [839, 497] on p "In both horizontal and vertical arrangements, small icon buttons should have a …" at bounding box center [813, 480] width 416 height 39
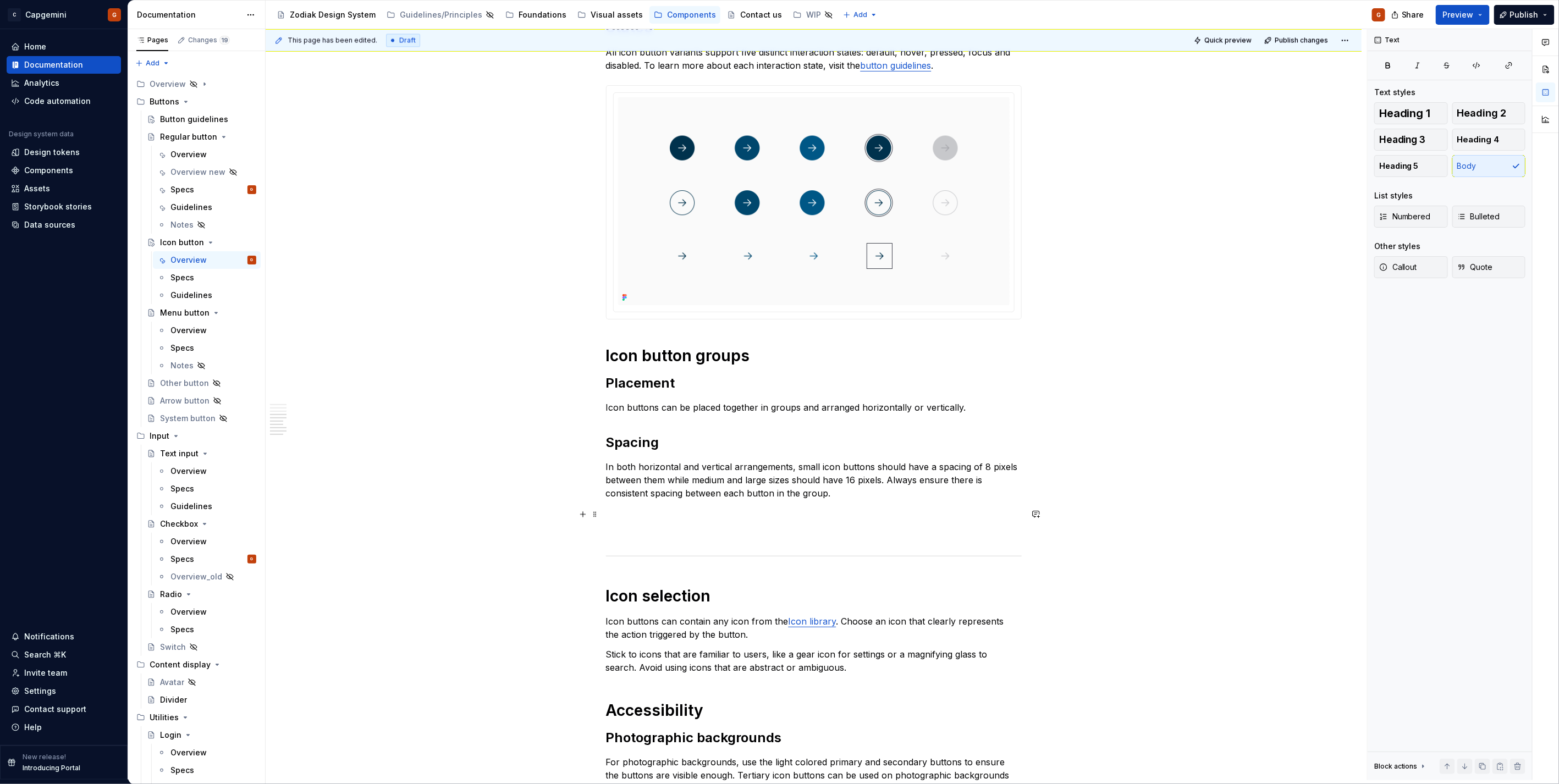
click at [720, 507] on p at bounding box center [813, 513] width 416 height 13
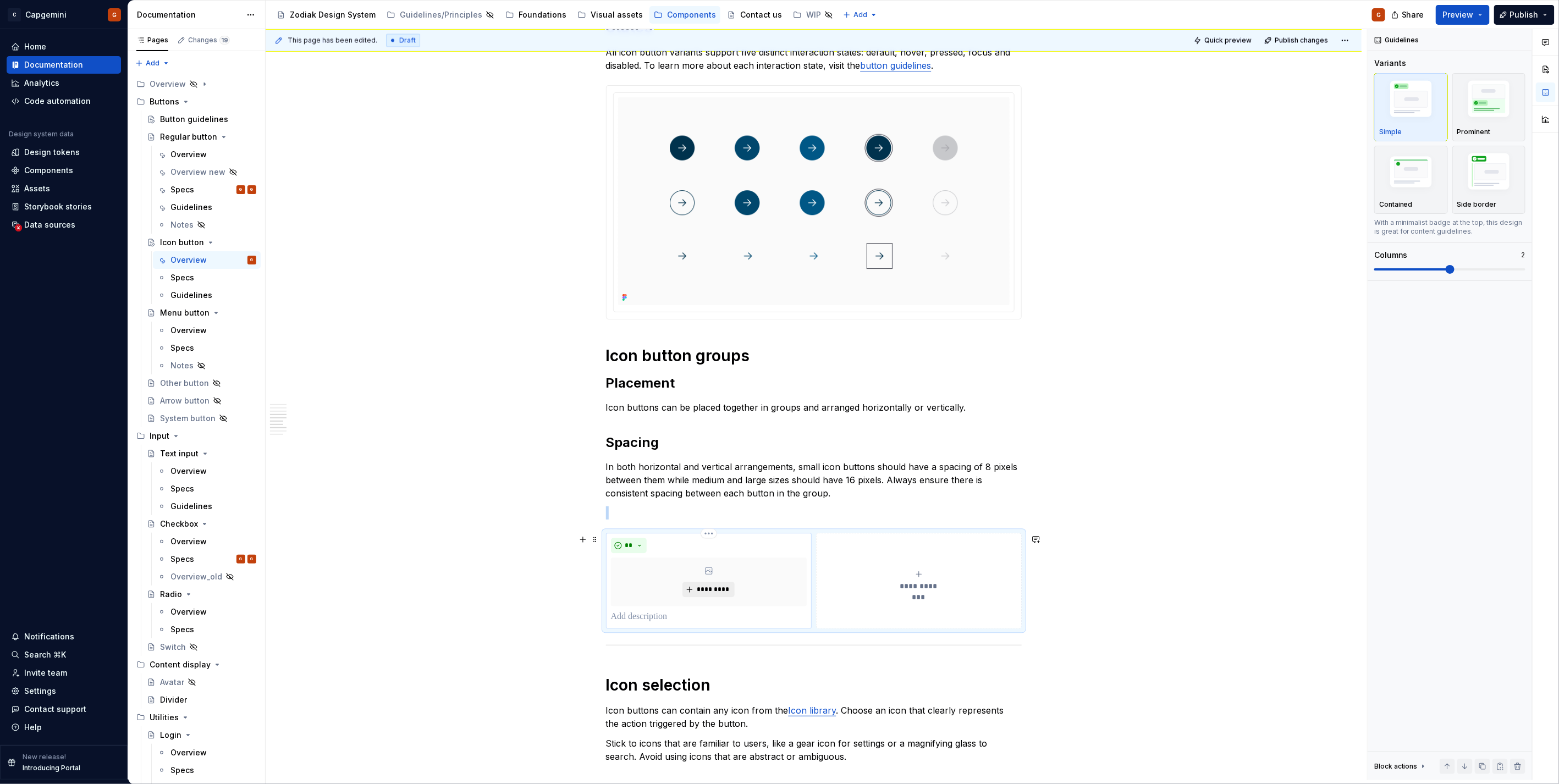
click at [700, 588] on span "*********" at bounding box center [712, 589] width 33 height 9
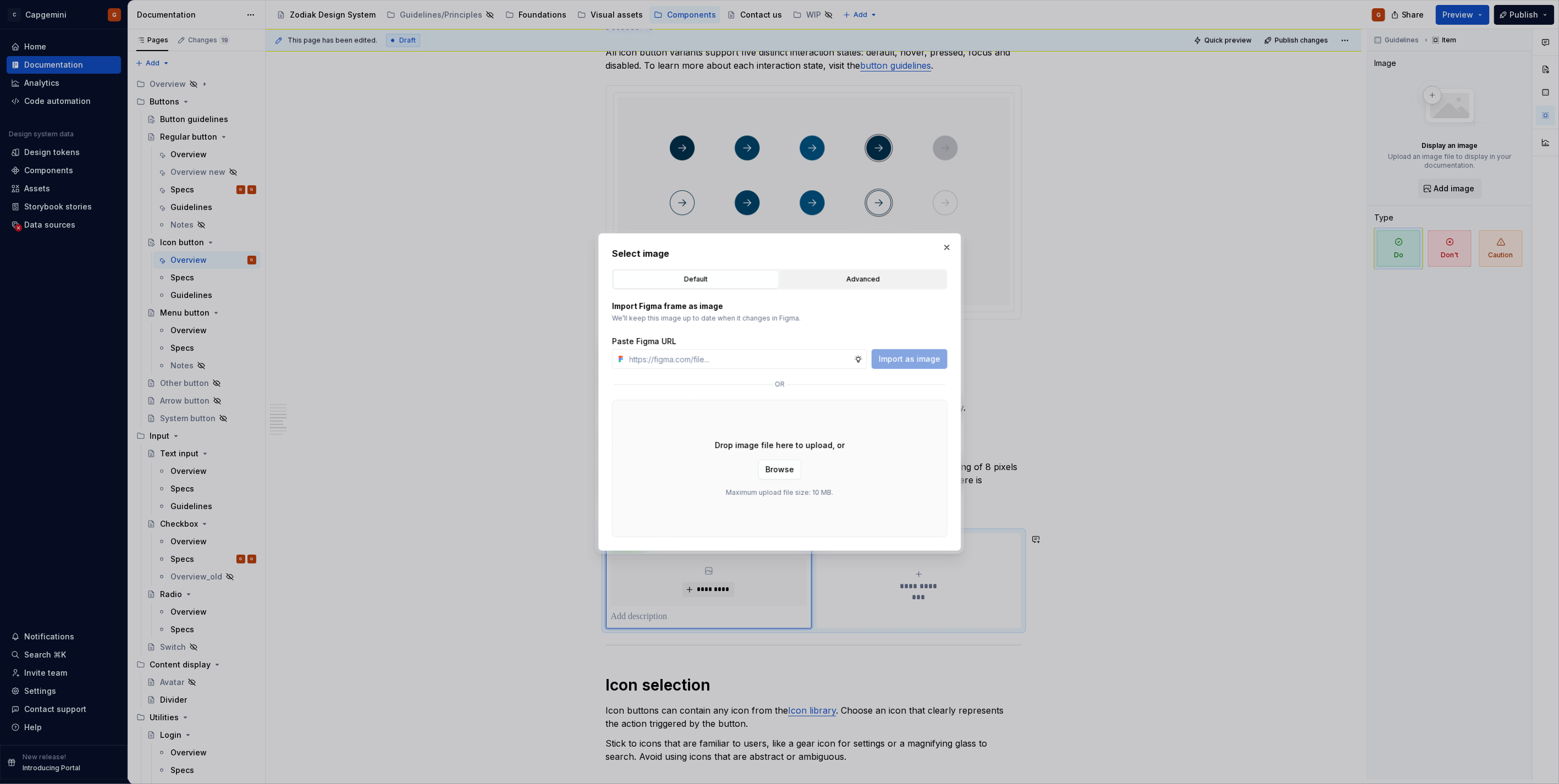
click at [816, 270] on button "Advanced" at bounding box center [863, 279] width 166 height 19
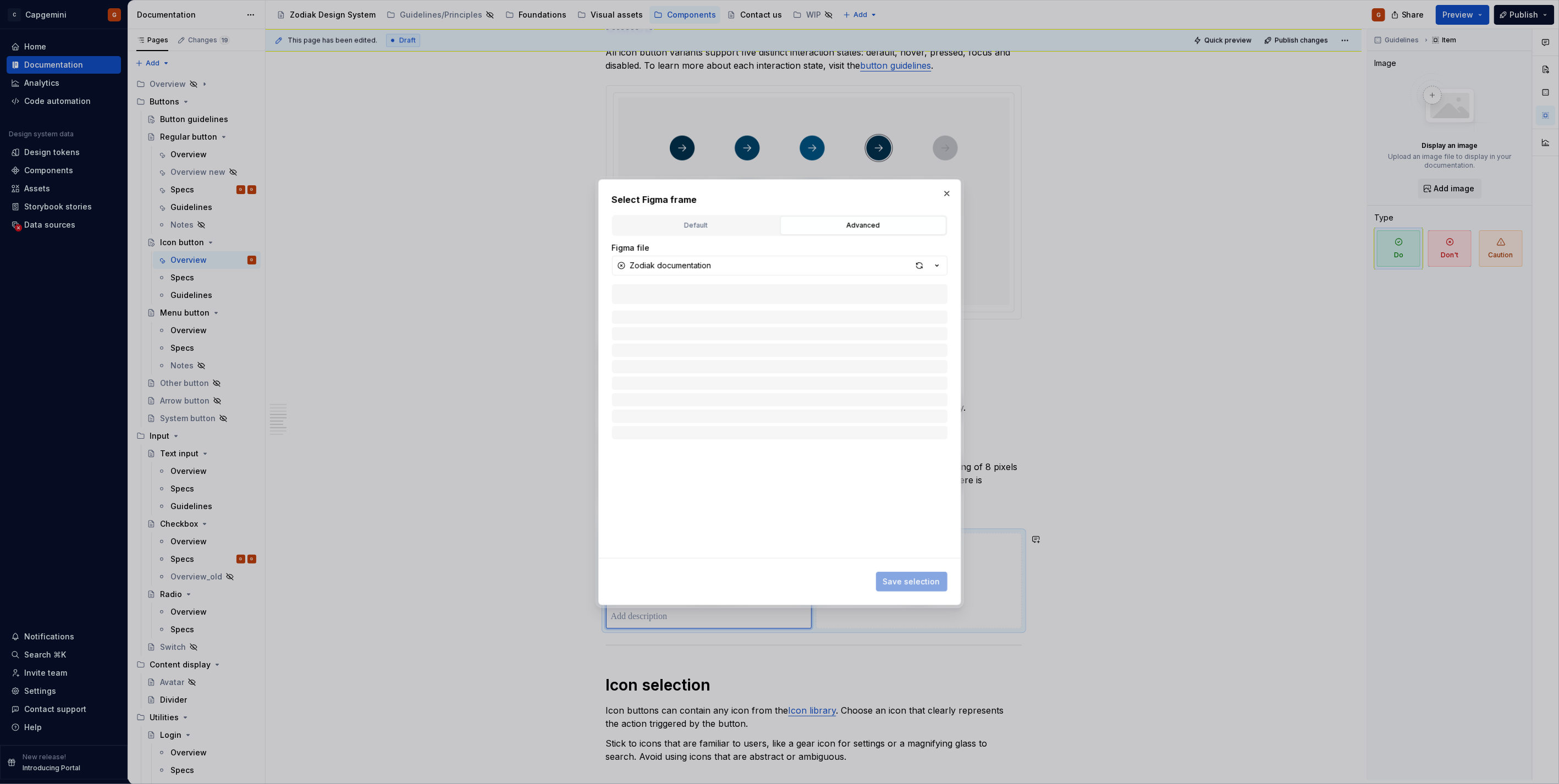
type textarea "*"
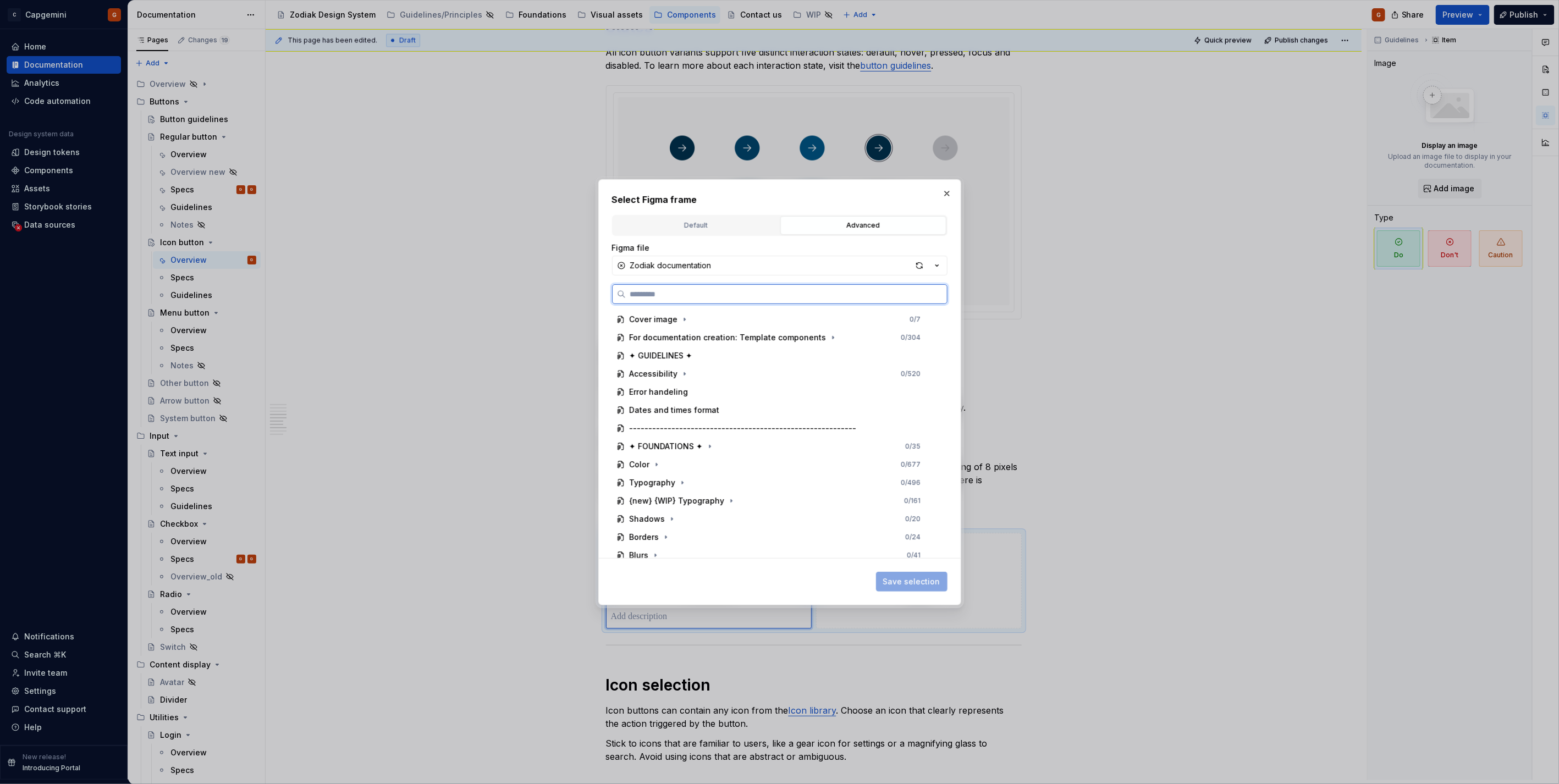
click at [721, 294] on input "search" at bounding box center [786, 294] width 321 height 11
type input "*******"
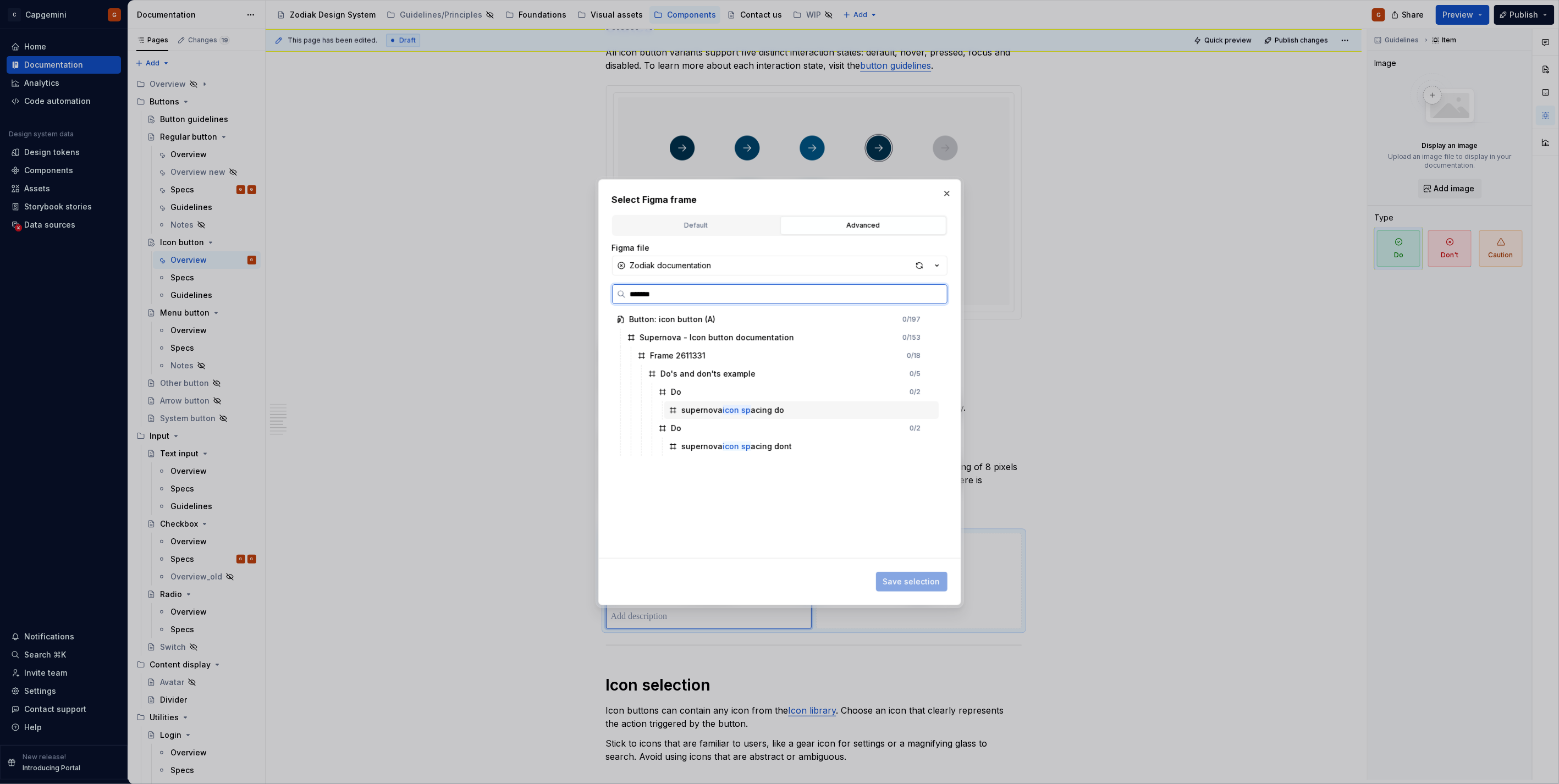
click at [793, 405] on div "supernova icon sp acing do" at bounding box center [801, 410] width 274 height 18
click at [915, 583] on span "Save selection" at bounding box center [911, 581] width 57 height 11
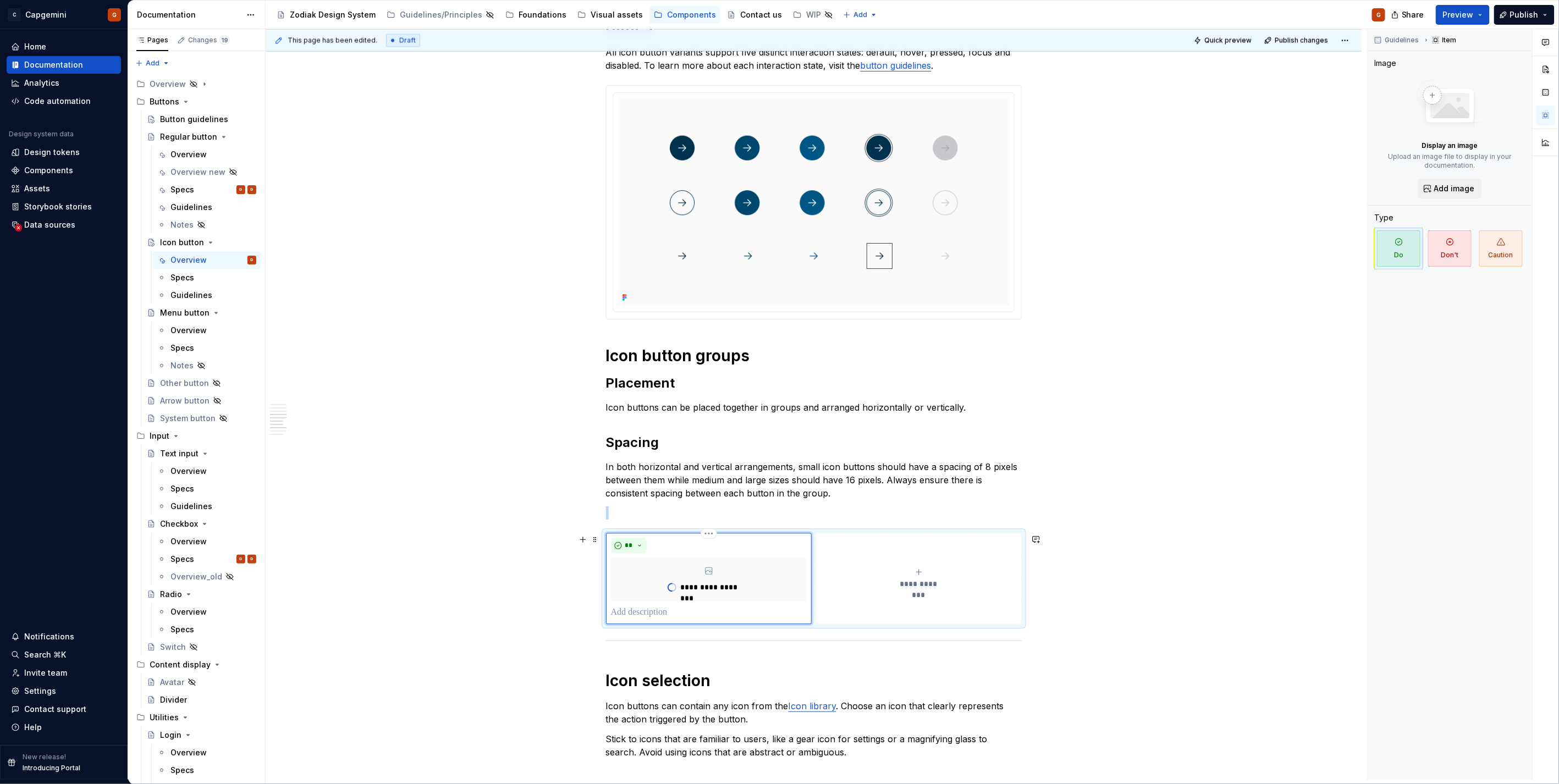
click at [923, 596] on button "**********" at bounding box center [919, 578] width 206 height 91
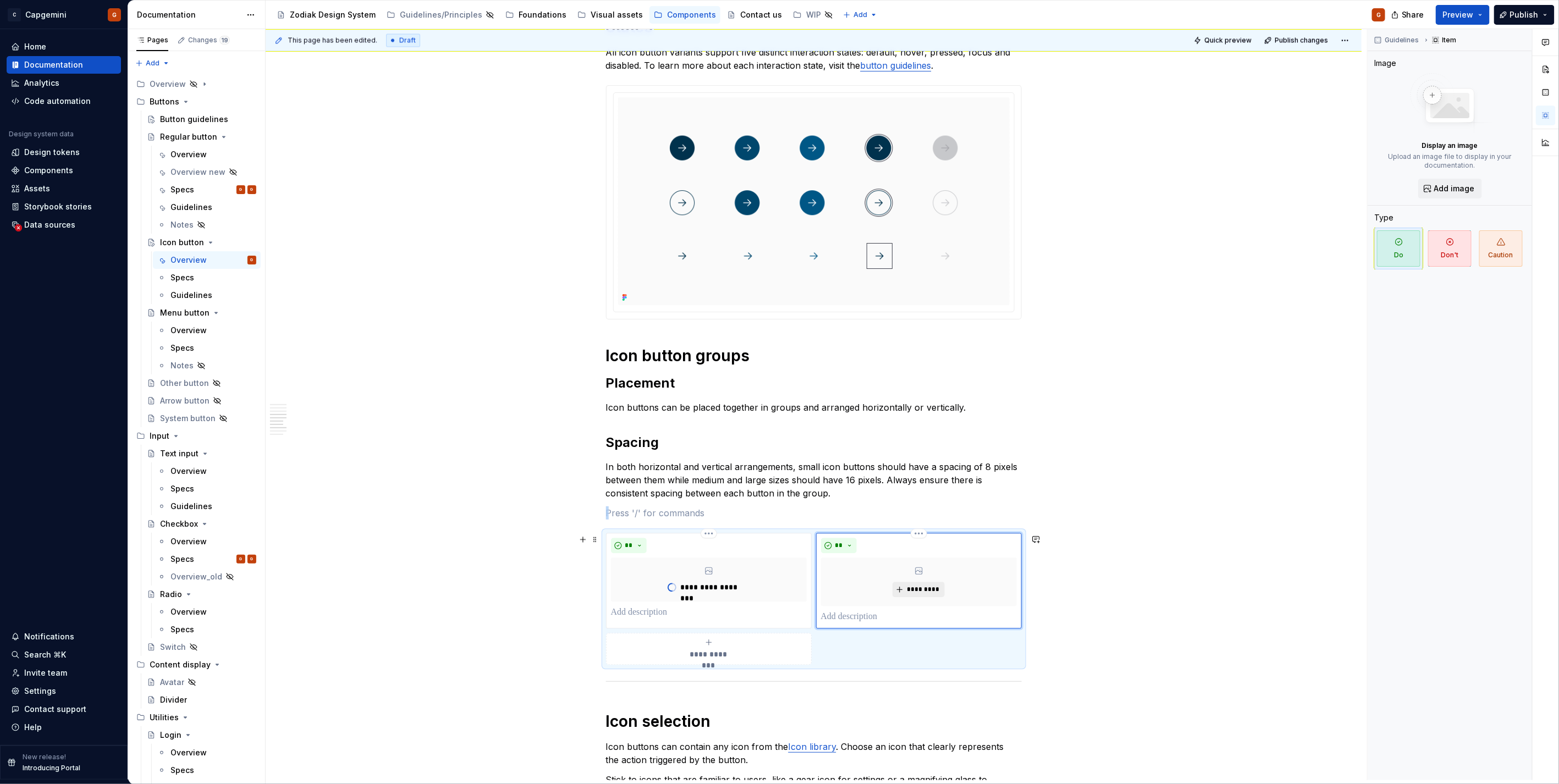
click at [924, 586] on span "*********" at bounding box center [922, 589] width 33 height 9
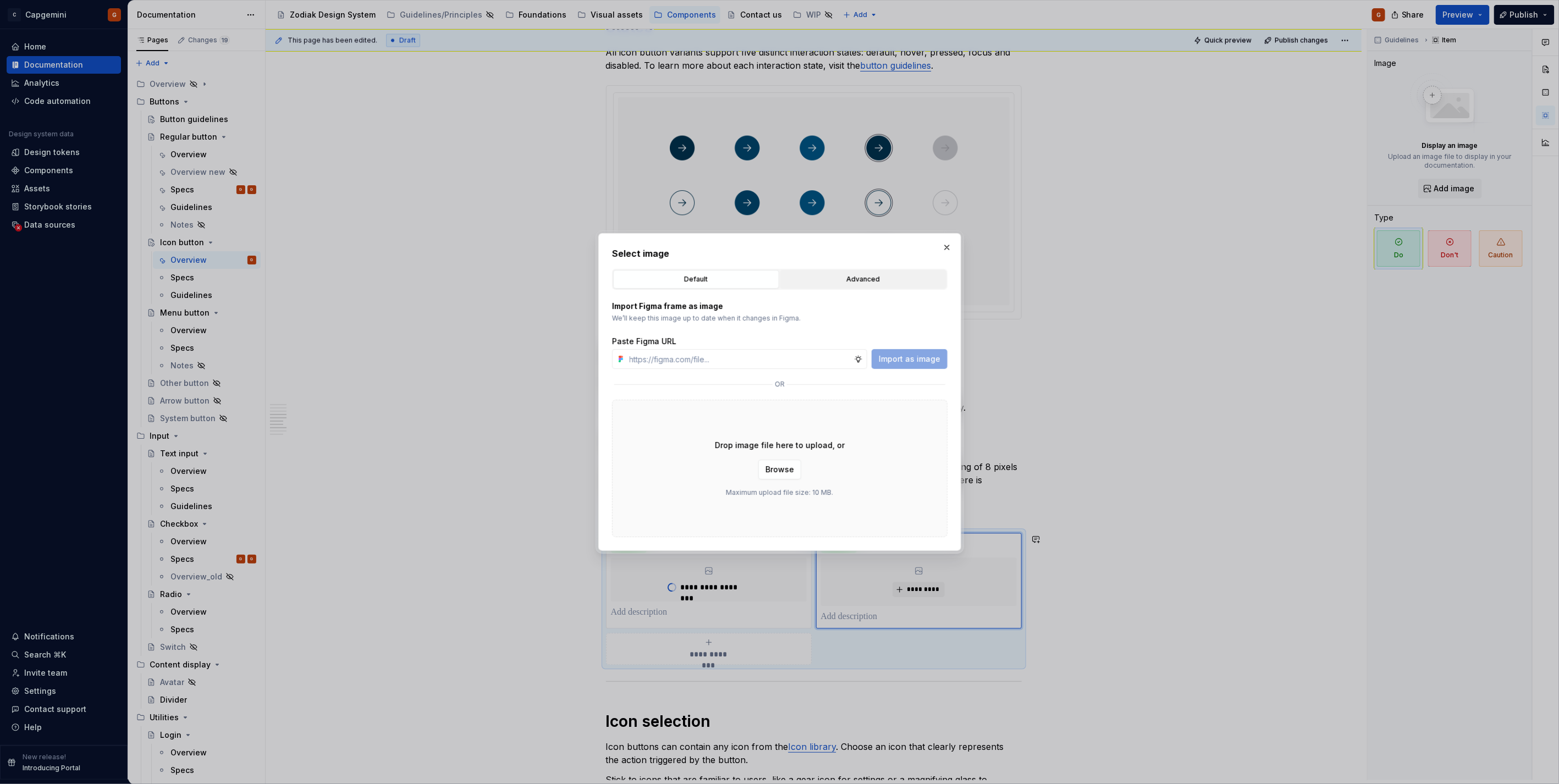
click at [850, 279] on div "Advanced" at bounding box center [864, 279] width 159 height 11
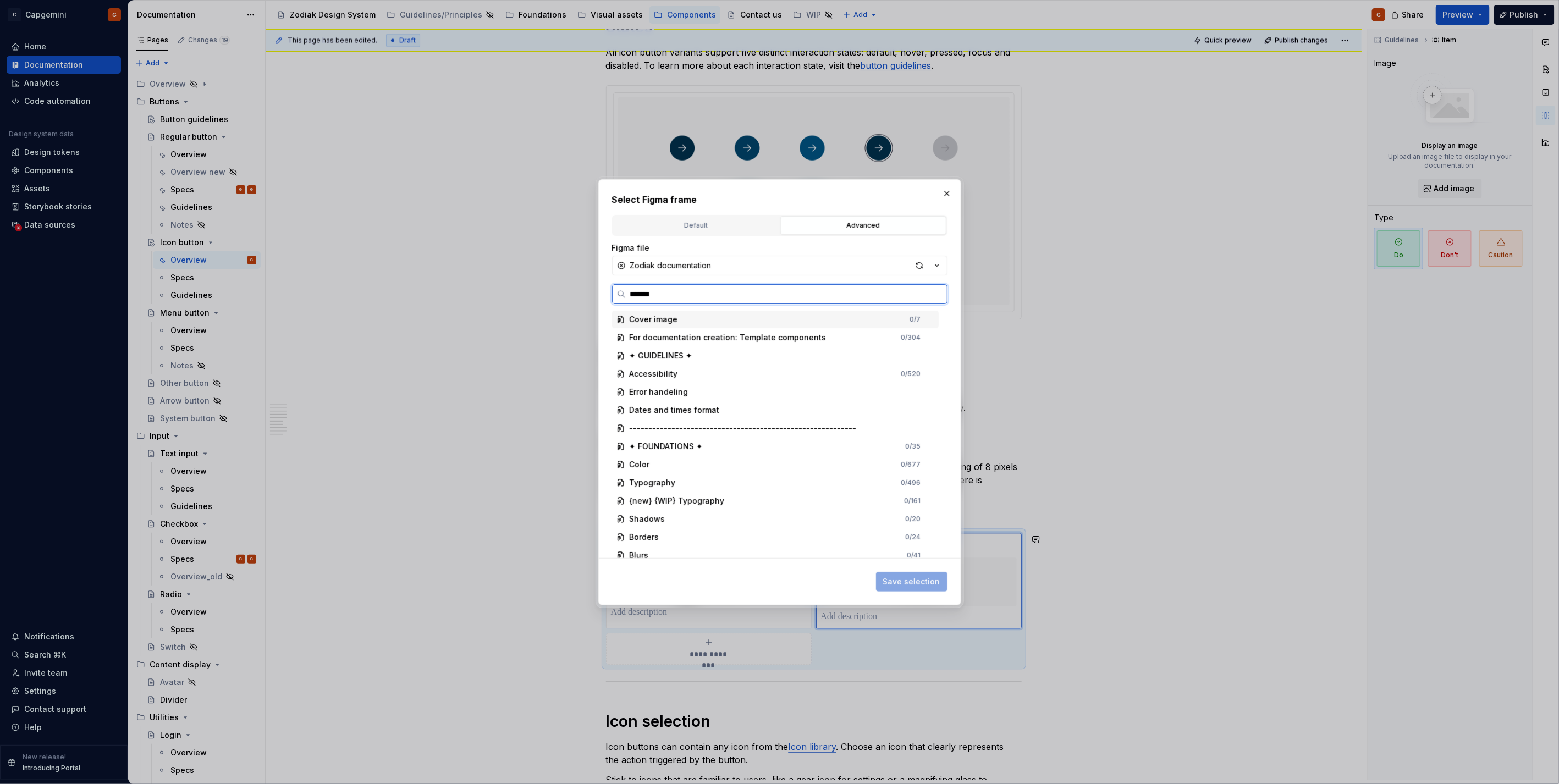
click at [809, 295] on input "*******" at bounding box center [786, 294] width 321 height 11
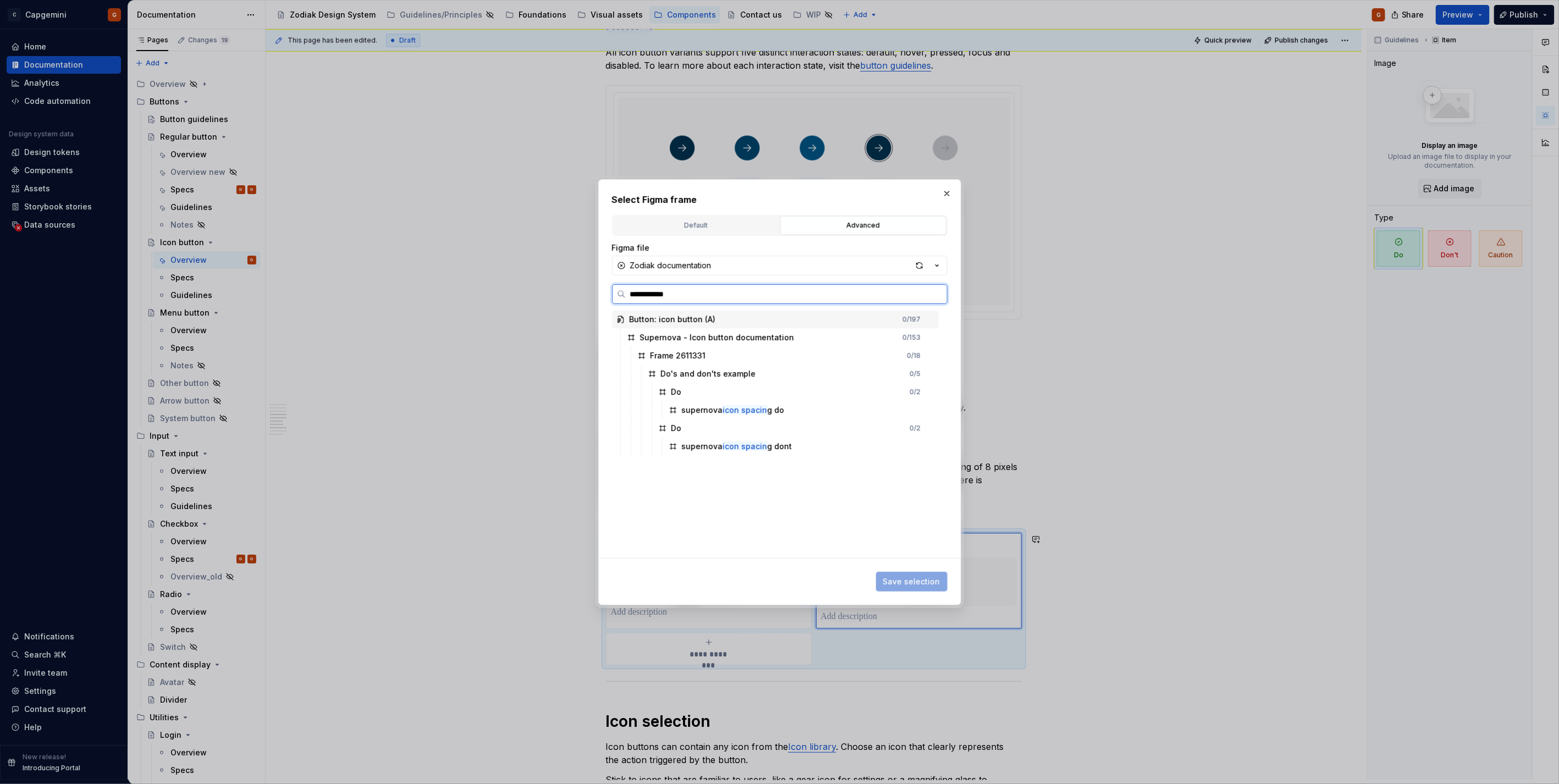
type input "**********"
click at [838, 442] on div "supernova icon spacing dont" at bounding box center [801, 446] width 274 height 18
click at [925, 581] on span "Save selection" at bounding box center [911, 581] width 57 height 11
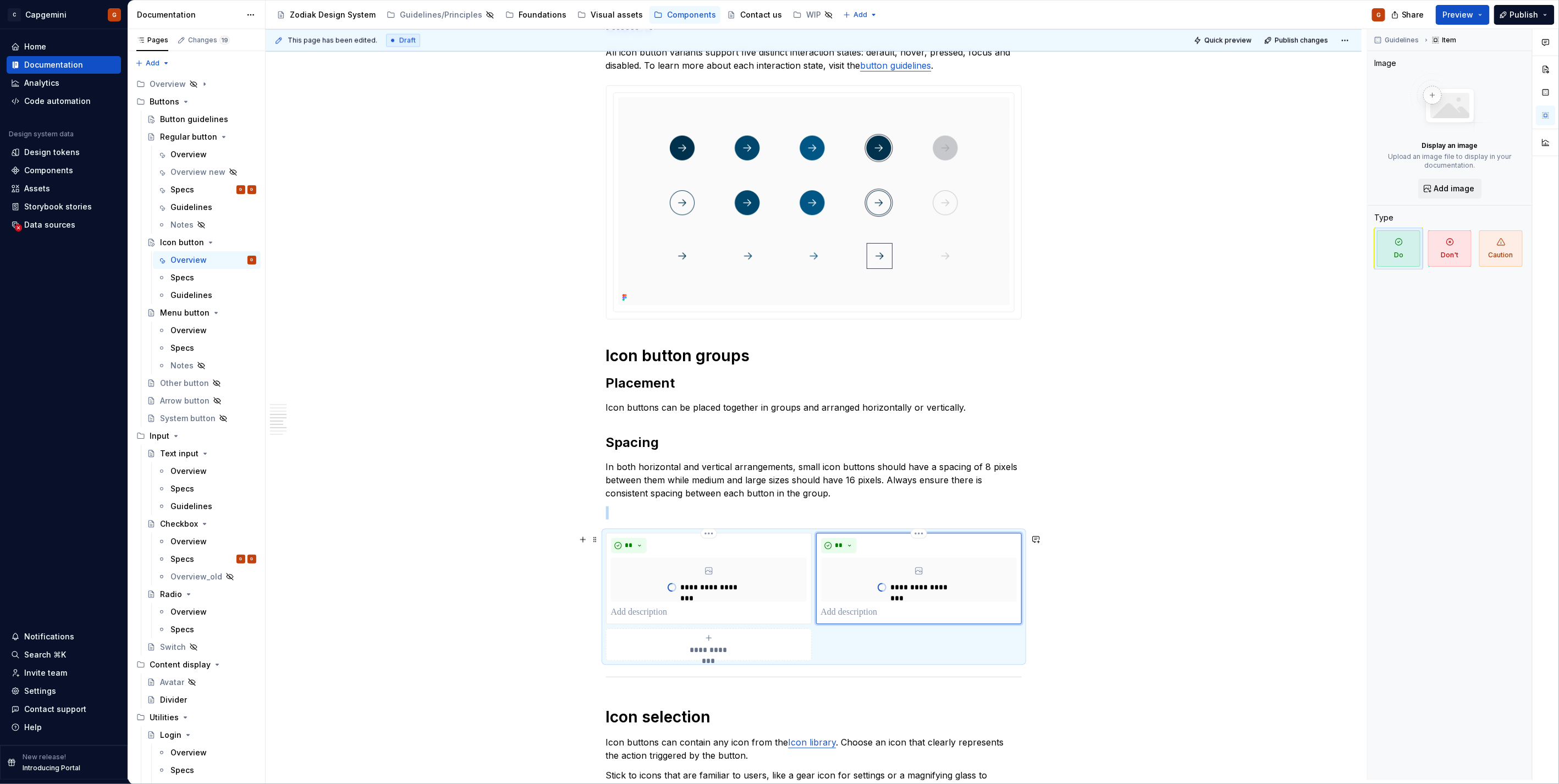
click at [836, 556] on div "**********" at bounding box center [919, 578] width 195 height 81
click at [833, 547] on button "**" at bounding box center [839, 545] width 36 height 15
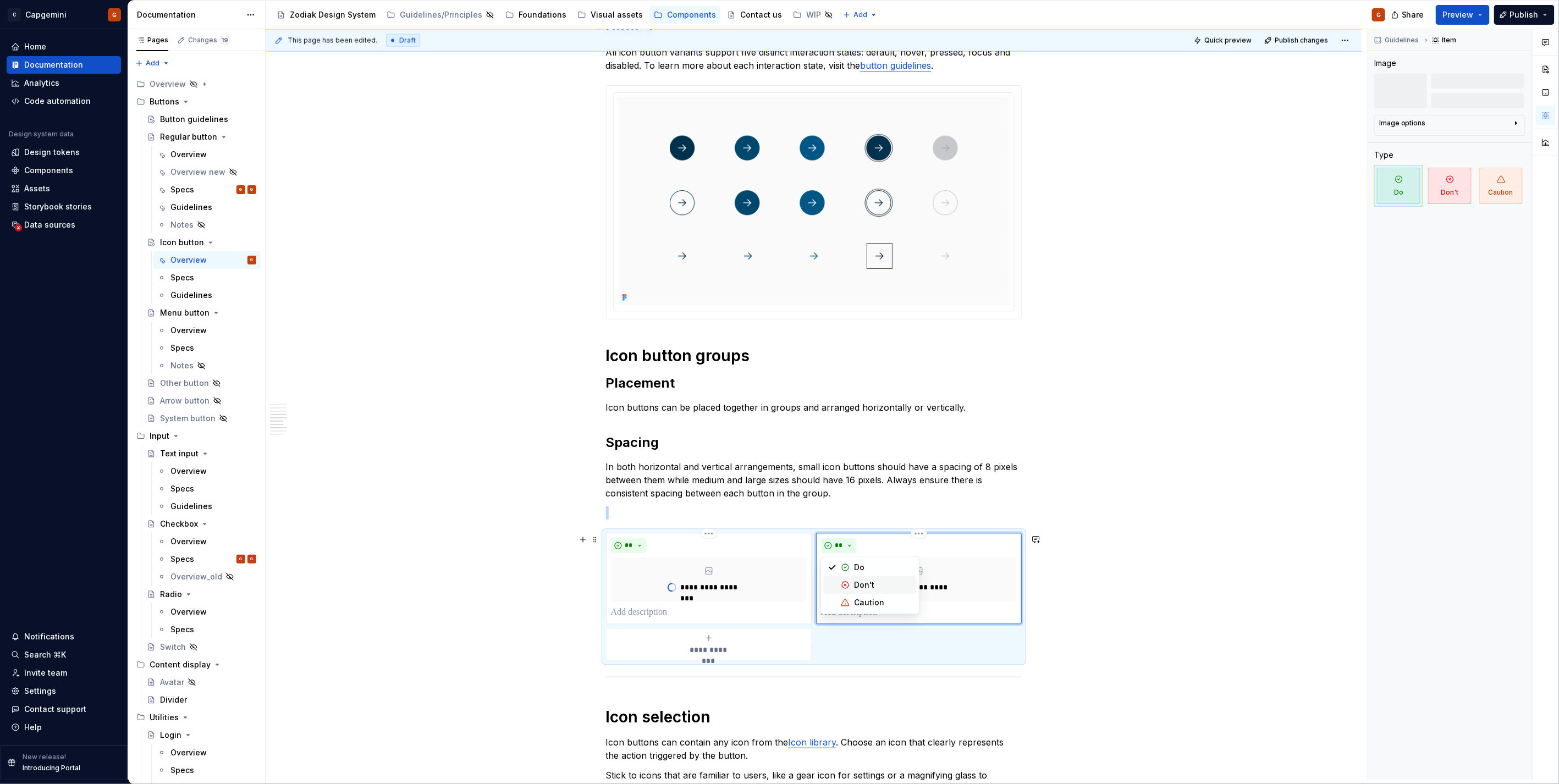
click at [842, 589] on div "Suggestions" at bounding box center [845, 585] width 9 height 9
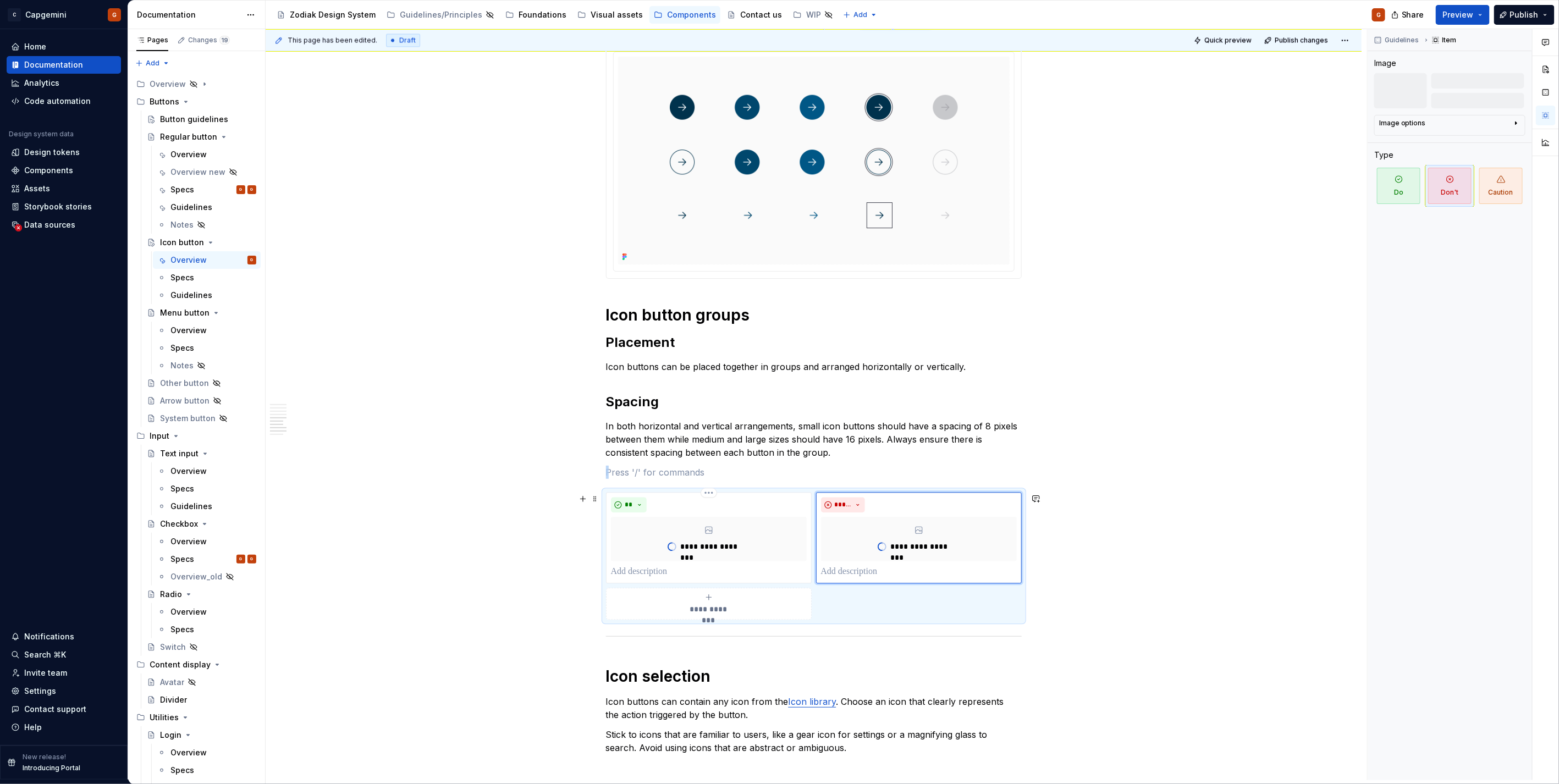
scroll to position [1498, 0]
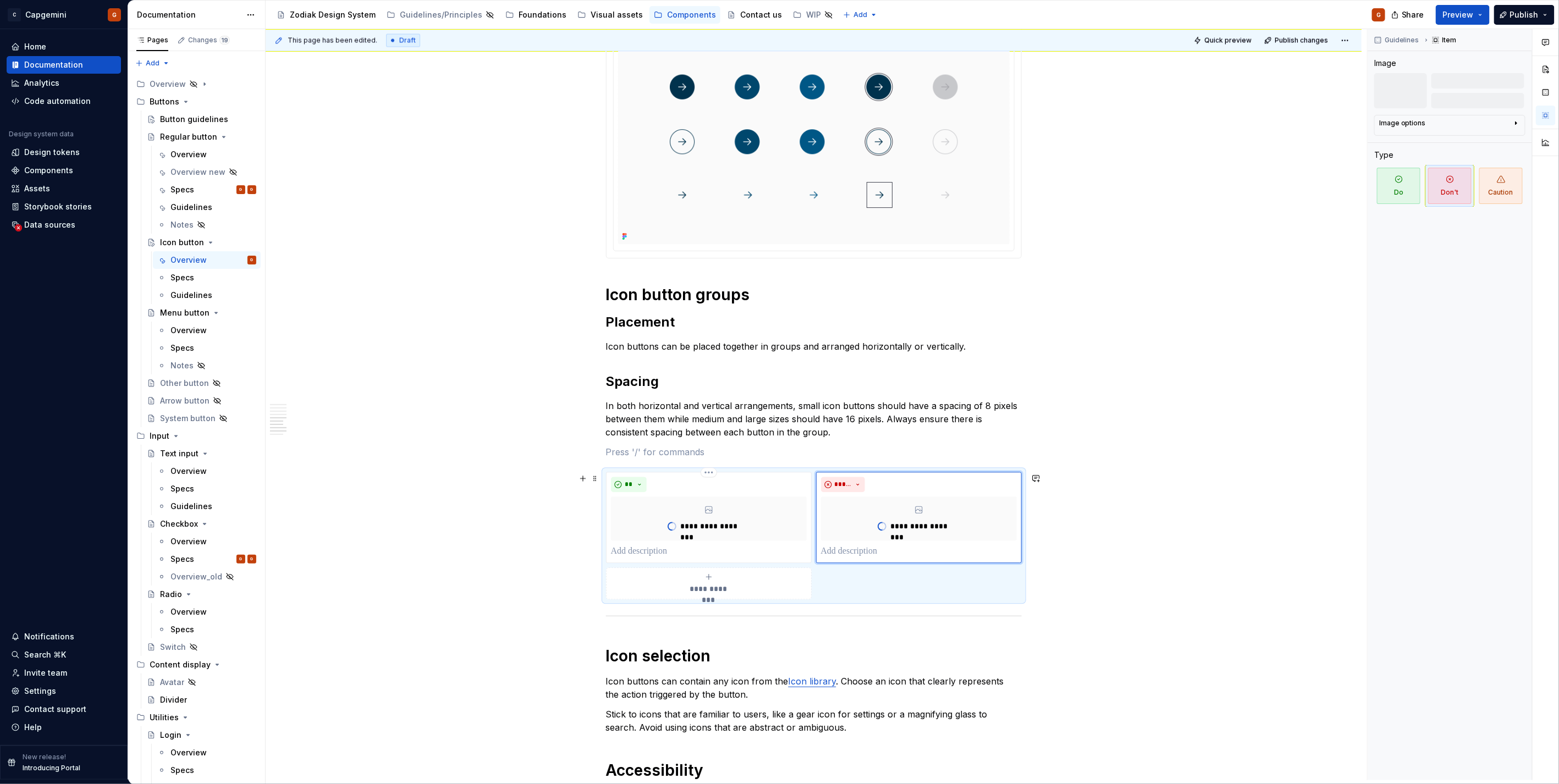
click at [921, 593] on div "**********" at bounding box center [813, 535] width 416 height 128
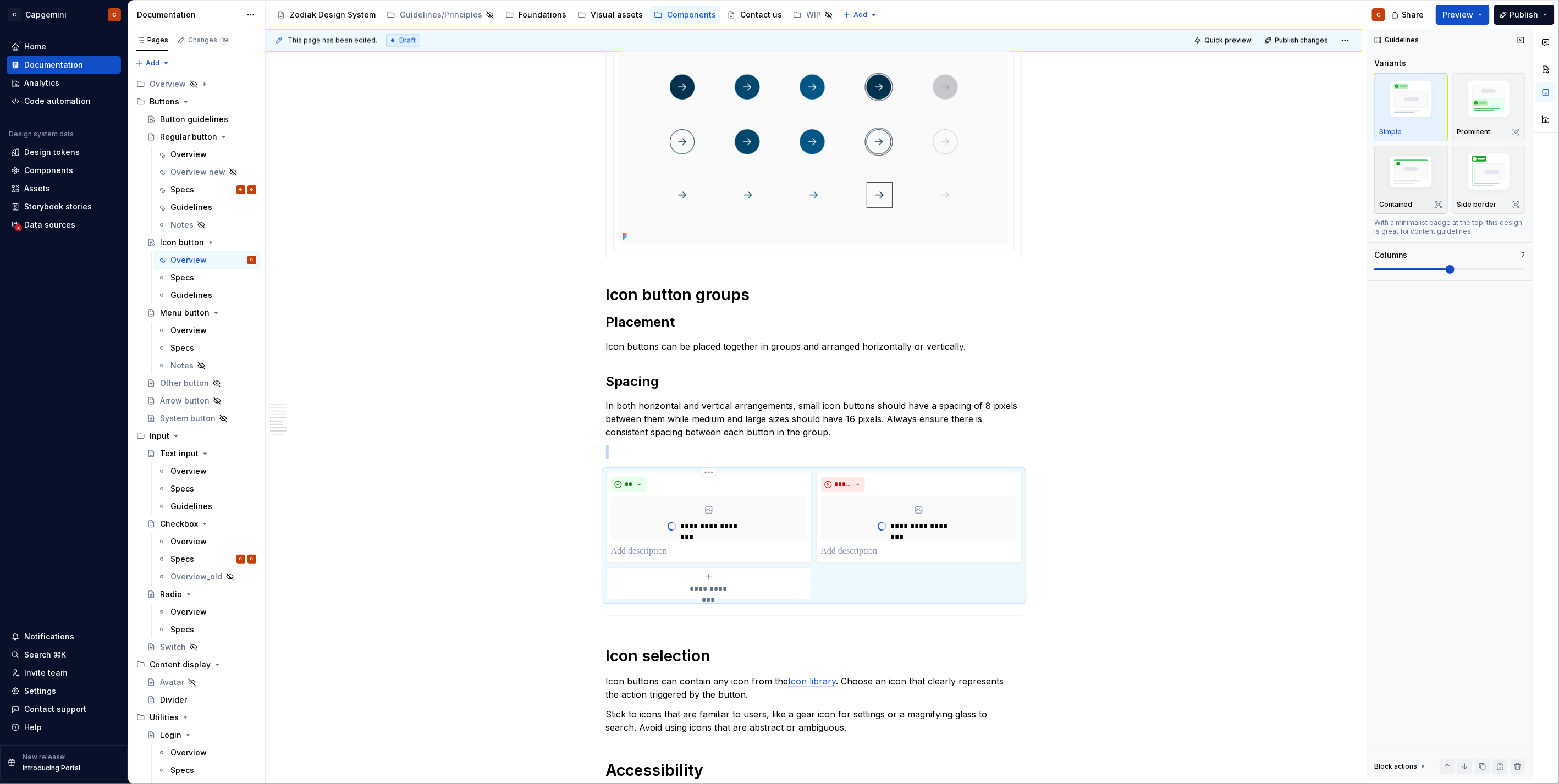
click at [1404, 193] on img "button" at bounding box center [1411, 173] width 64 height 43
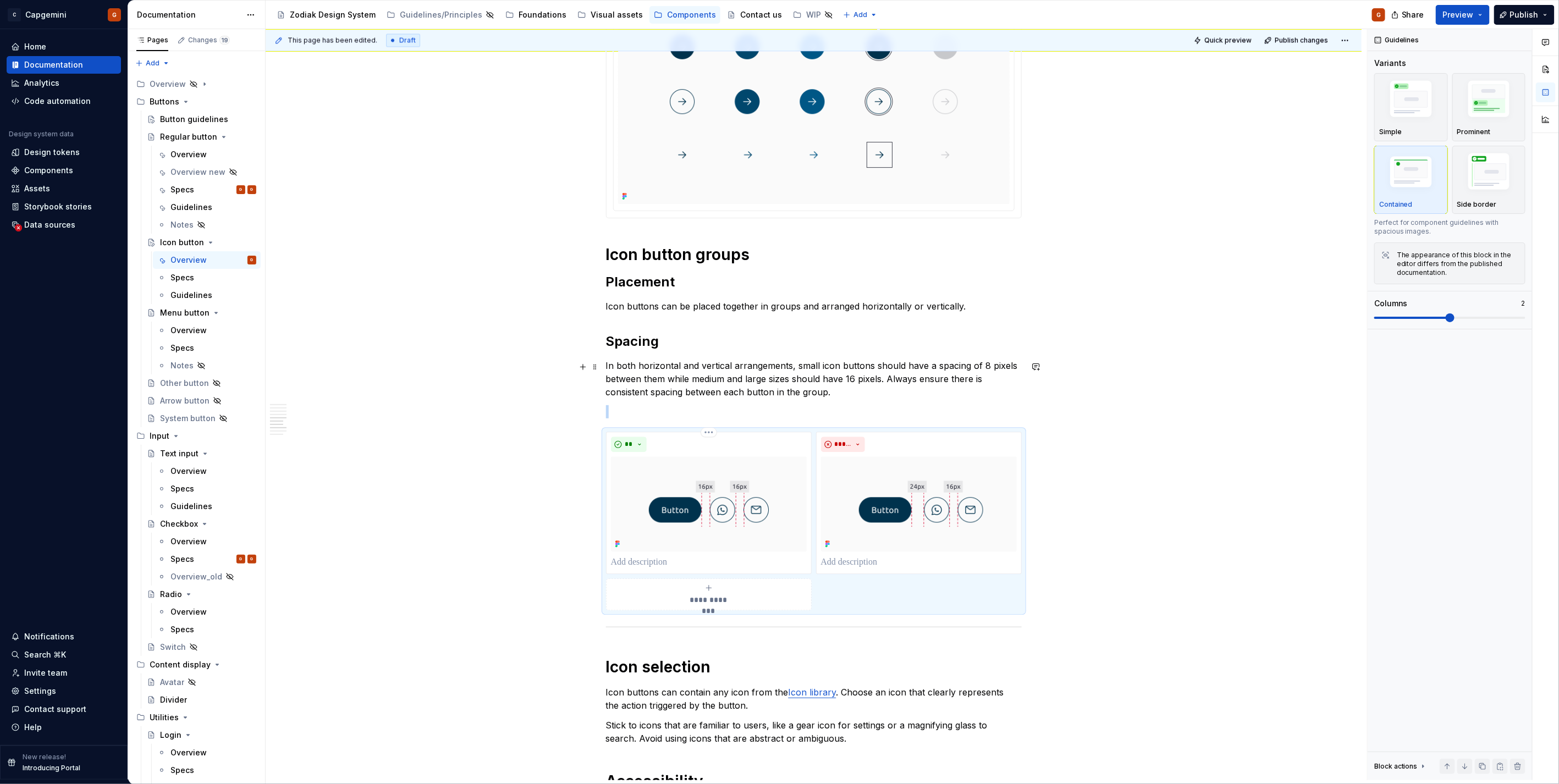
scroll to position [1559, 0]
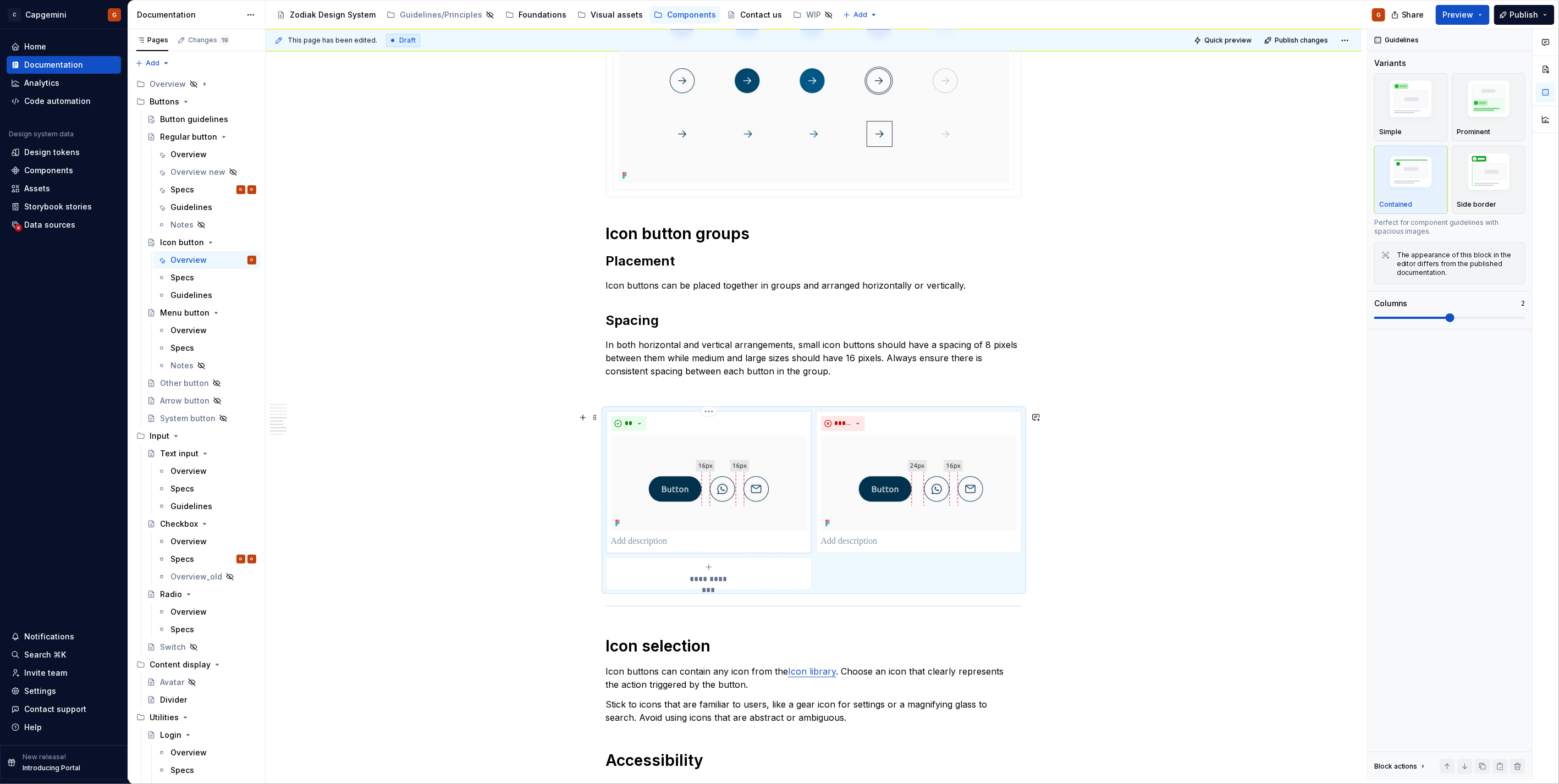
click at [645, 540] on p at bounding box center [709, 541] width 195 height 13
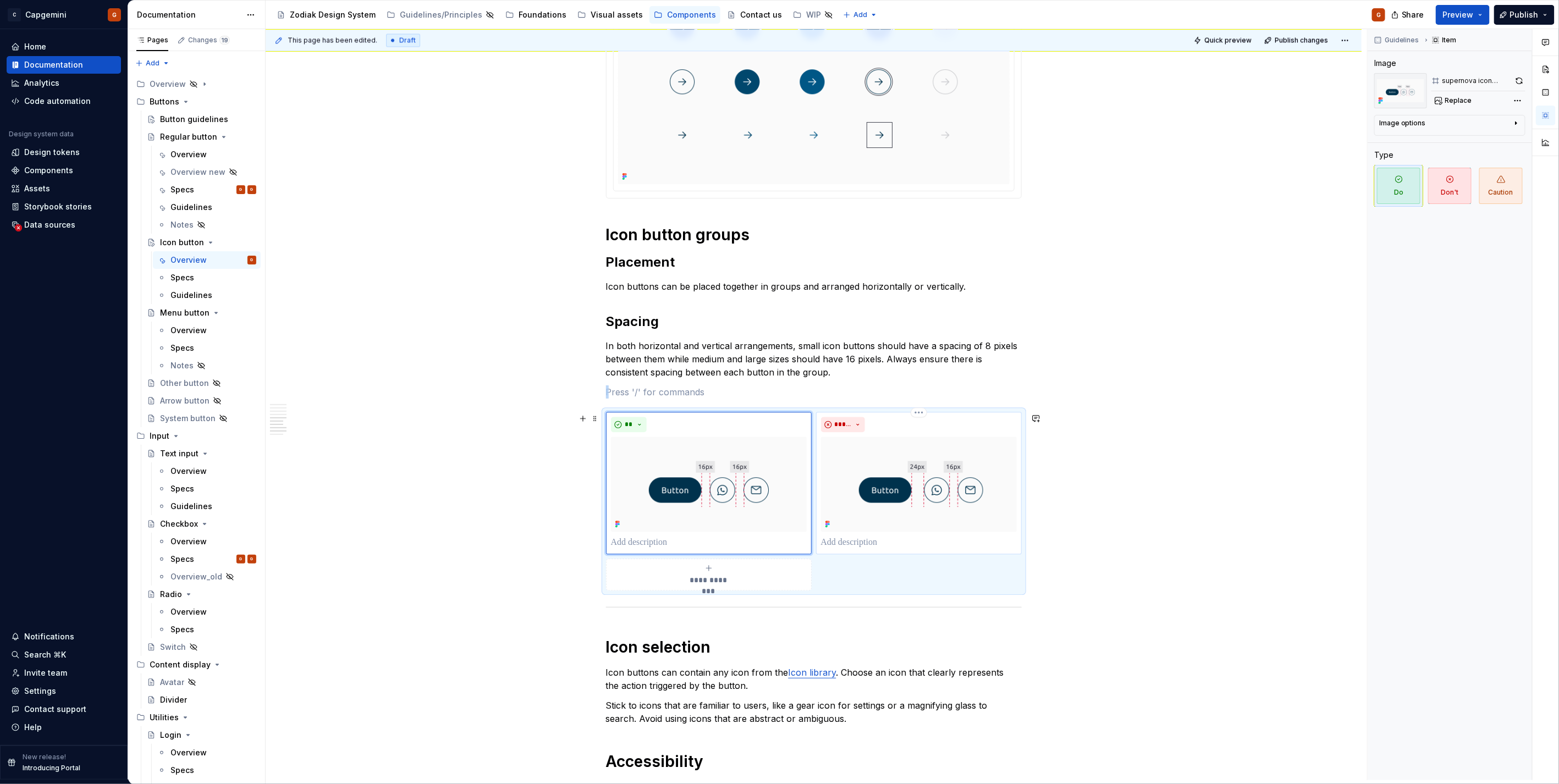
scroll to position [1557, 0]
click at [911, 572] on div "**********" at bounding box center [813, 501] width 416 height 178
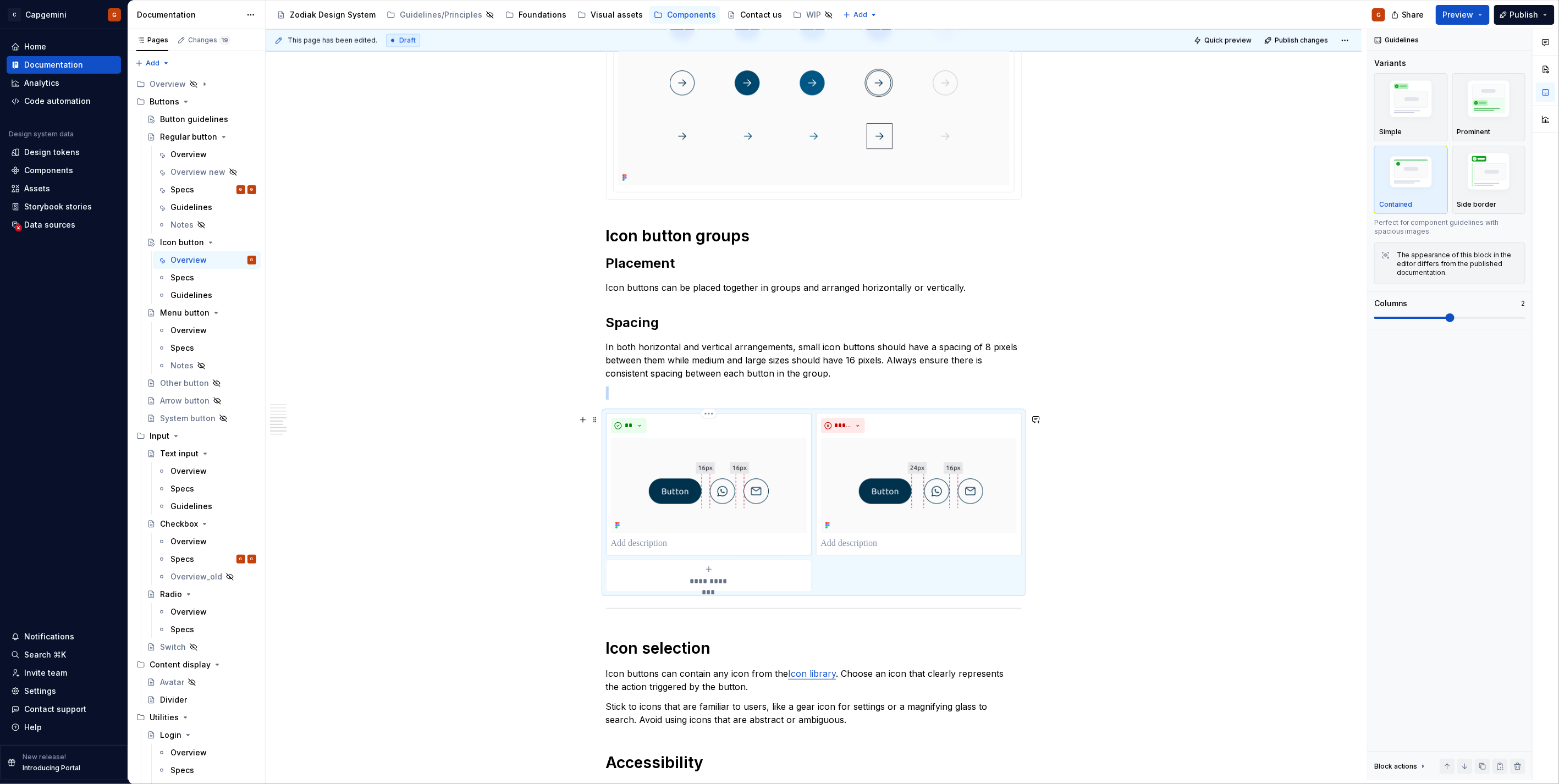
click at [726, 505] on img at bounding box center [709, 485] width 195 height 94
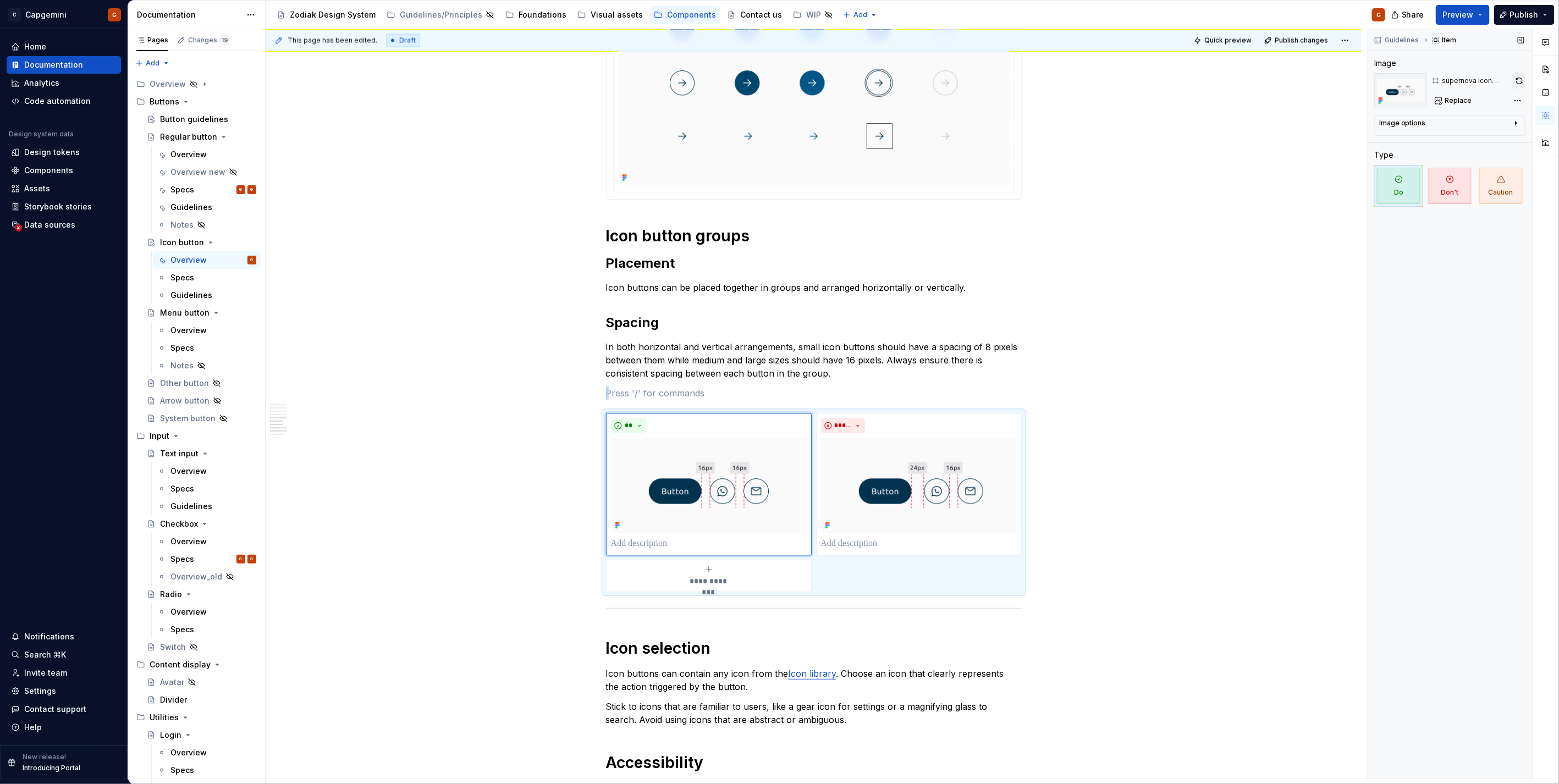
click at [1518, 78] on button "button" at bounding box center [1520, 80] width 12 height 15
click at [948, 466] on img at bounding box center [919, 485] width 195 height 94
click at [1518, 80] on button "button" at bounding box center [1519, 80] width 11 height 15
click at [623, 543] on p at bounding box center [709, 544] width 195 height 13
type textarea "*"
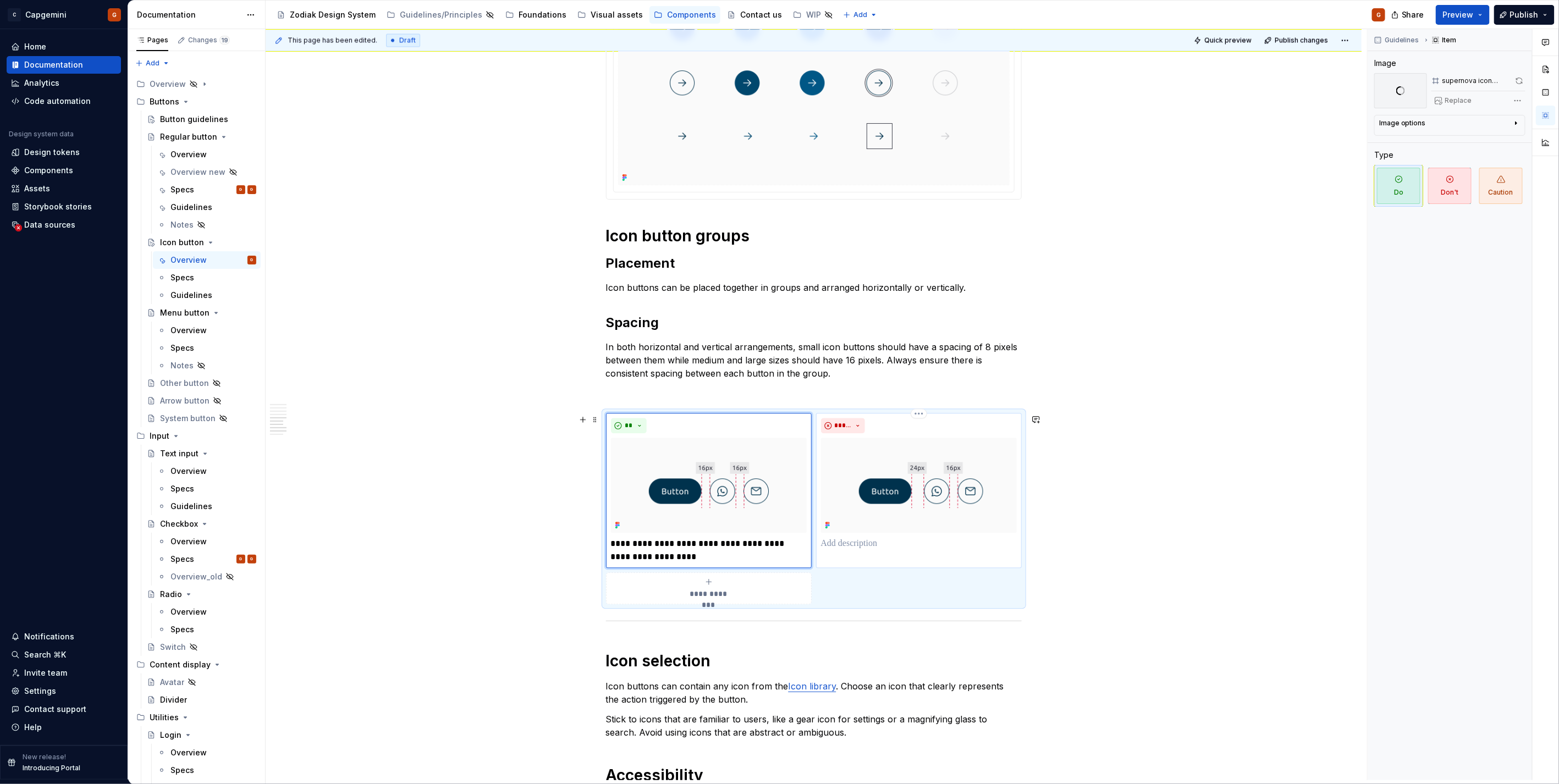
click at [866, 538] on p at bounding box center [919, 544] width 195 height 13
type textarea "*"
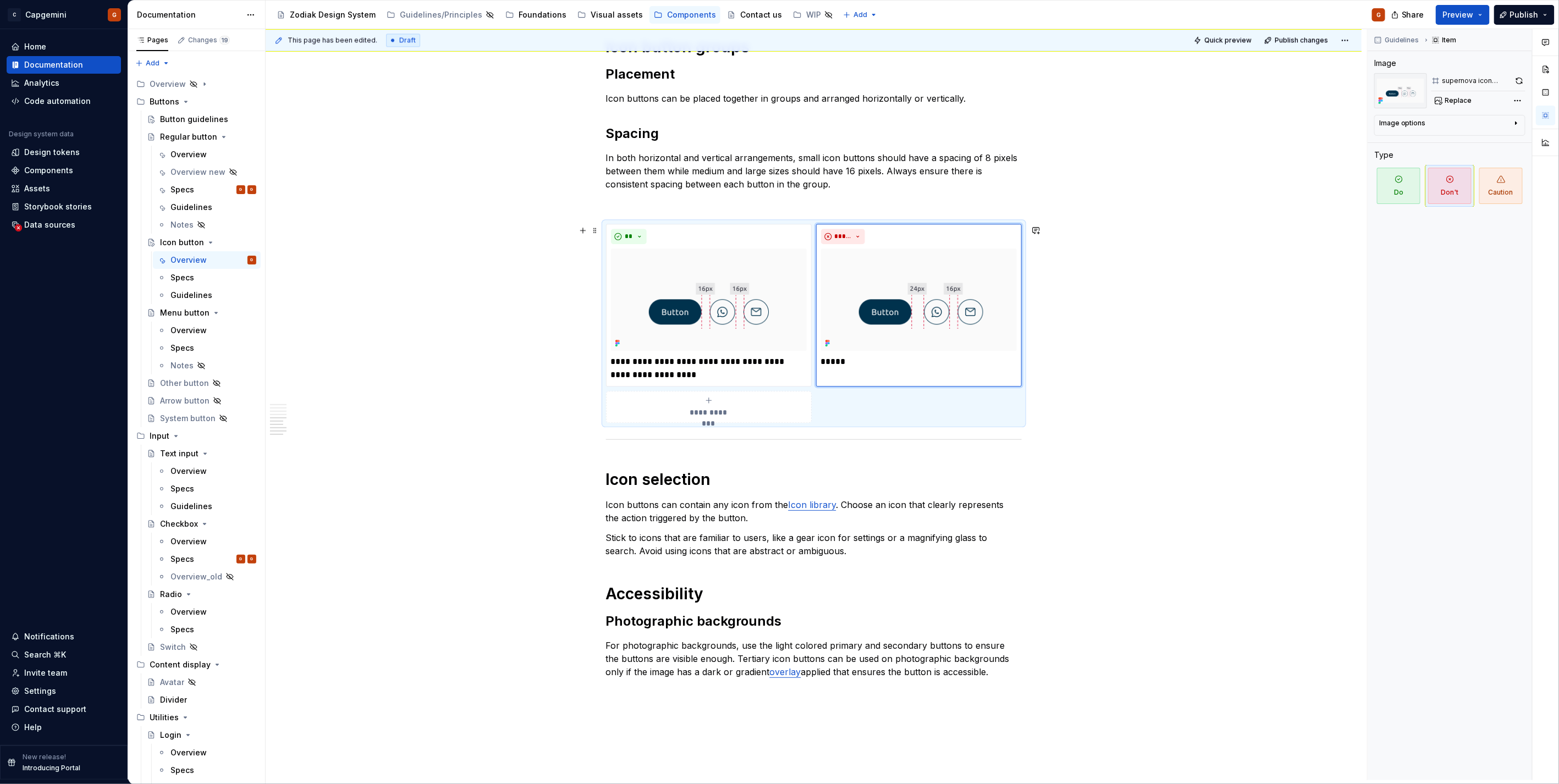
scroll to position [1747, 0]
click at [869, 364] on p "*****" at bounding box center [919, 361] width 195 height 13
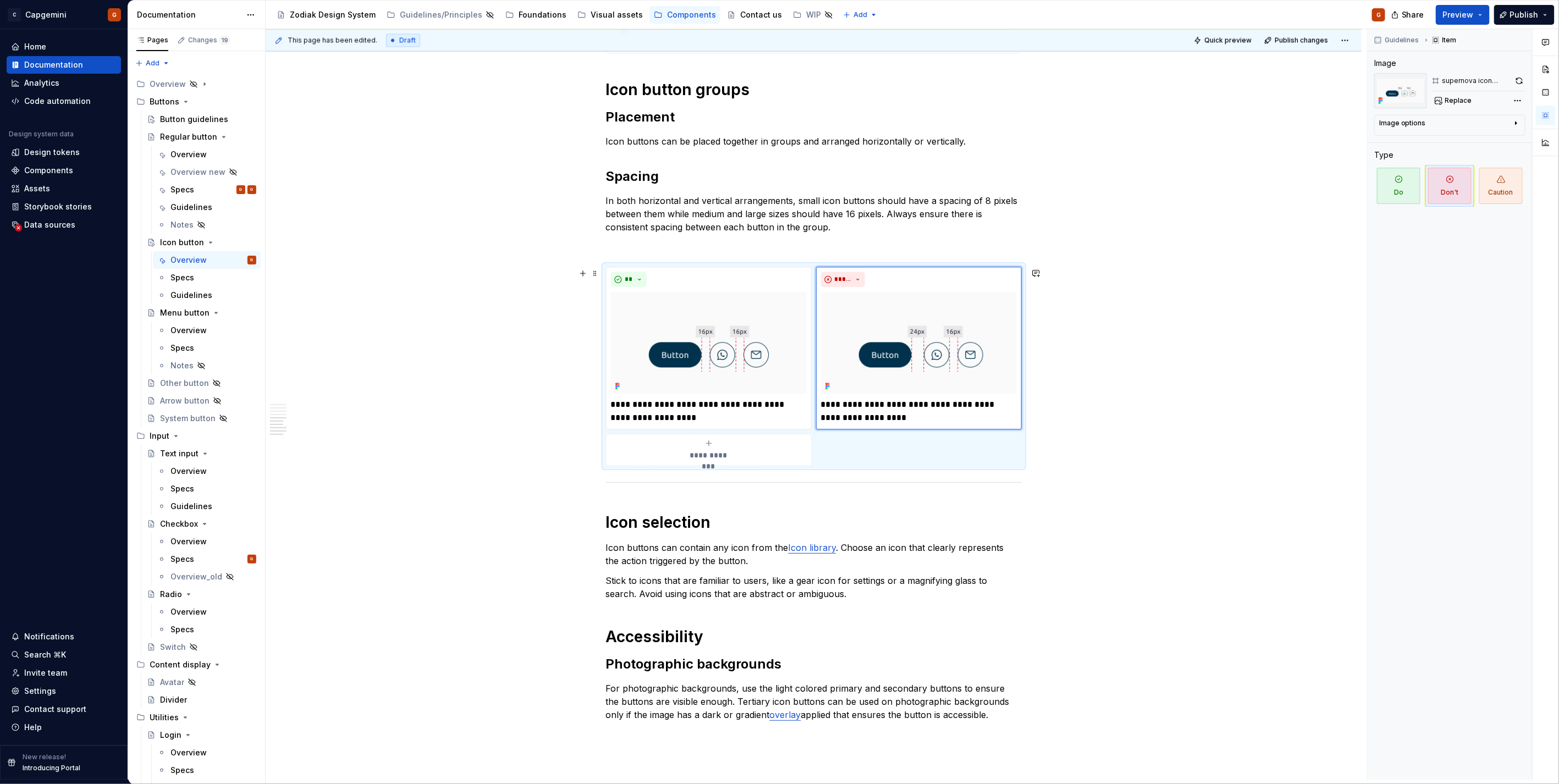
scroll to position [1686, 0]
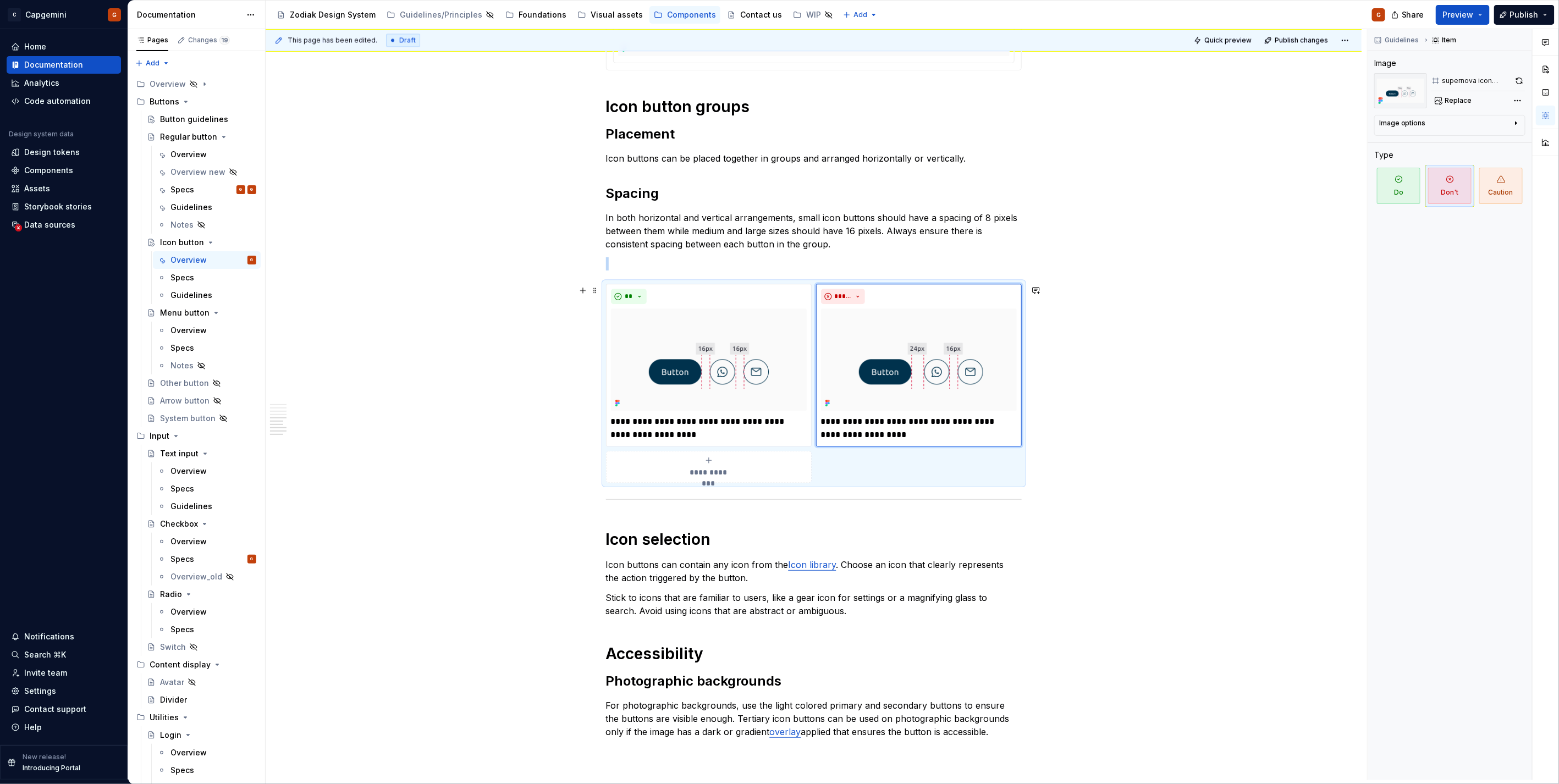
click at [873, 464] on div "**********" at bounding box center [813, 383] width 416 height 199
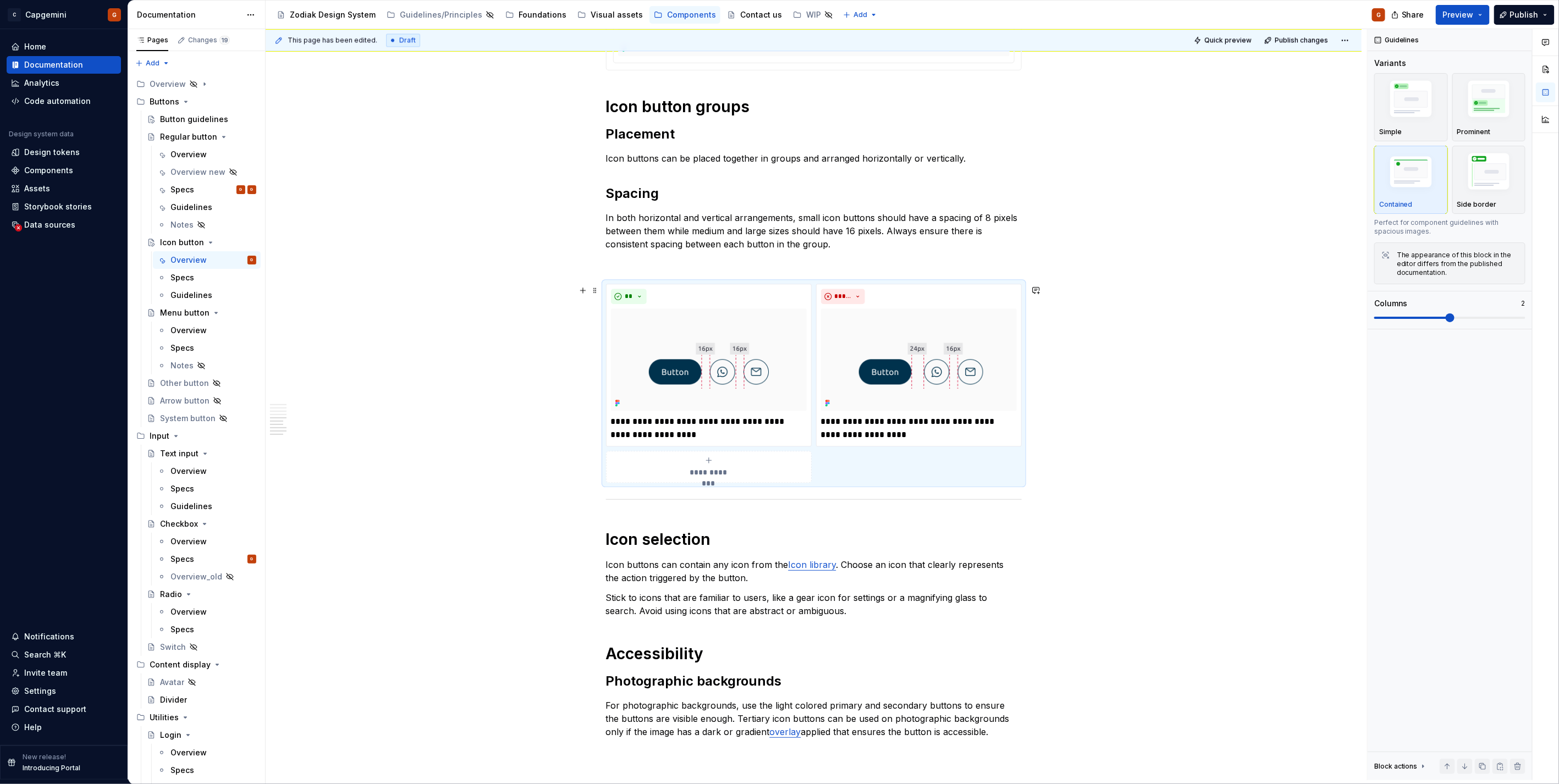
click at [906, 468] on div "**********" at bounding box center [813, 383] width 416 height 199
click at [902, 419] on p "**********" at bounding box center [919, 428] width 195 height 27
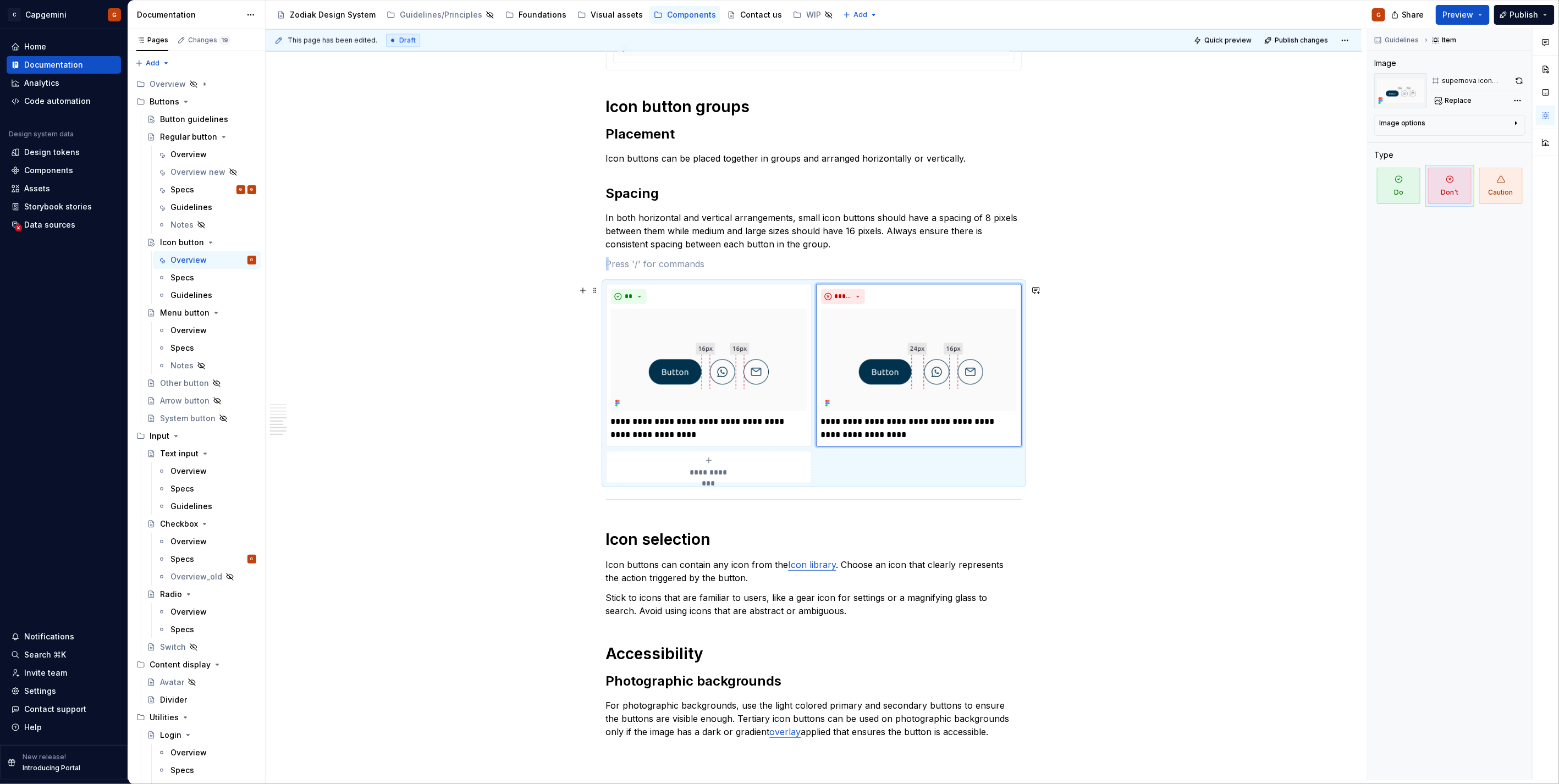
click at [908, 463] on div "**********" at bounding box center [813, 383] width 416 height 199
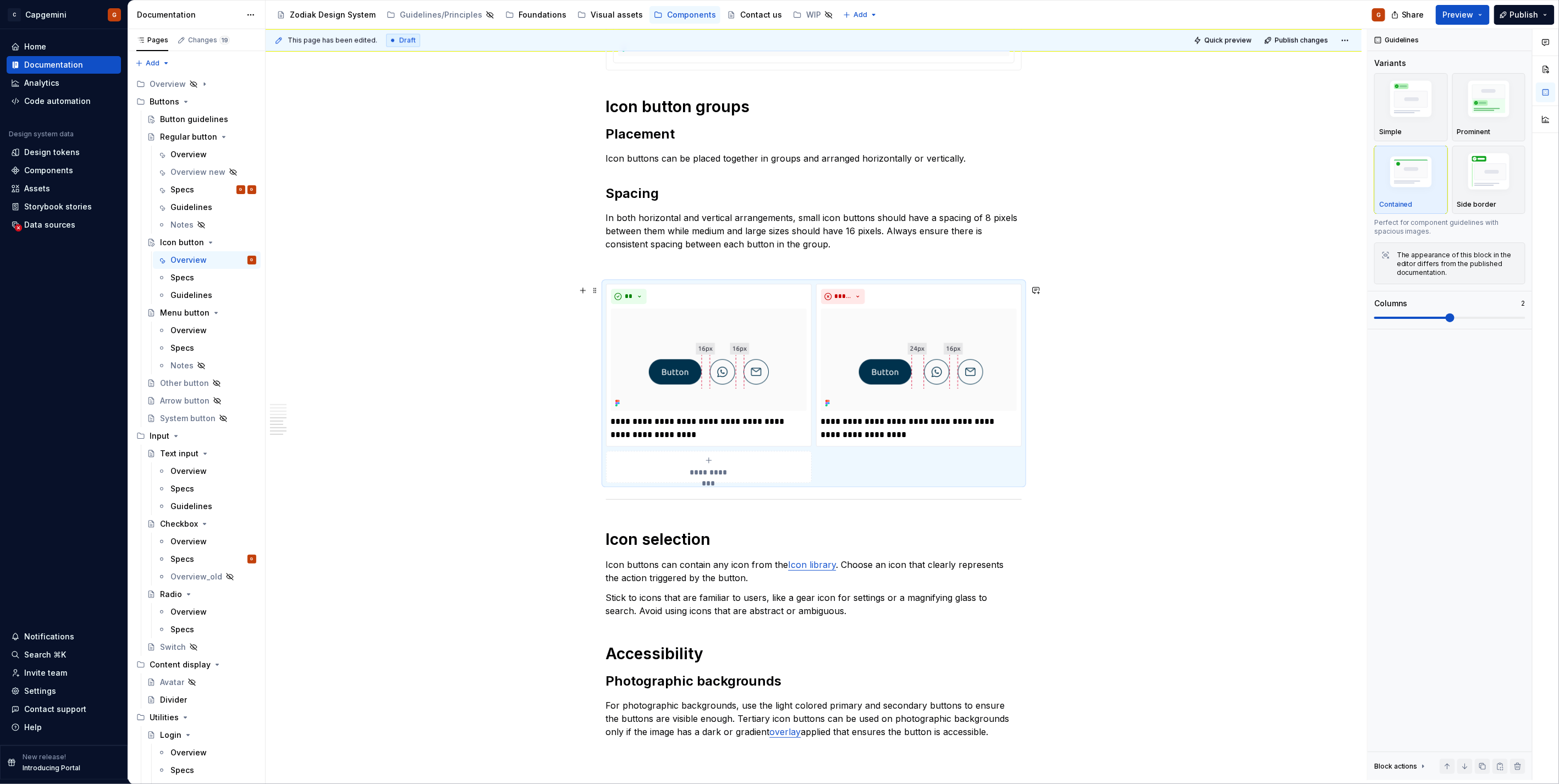
click at [912, 453] on div "**********" at bounding box center [813, 383] width 416 height 199
click at [921, 426] on p "**********" at bounding box center [919, 428] width 195 height 27
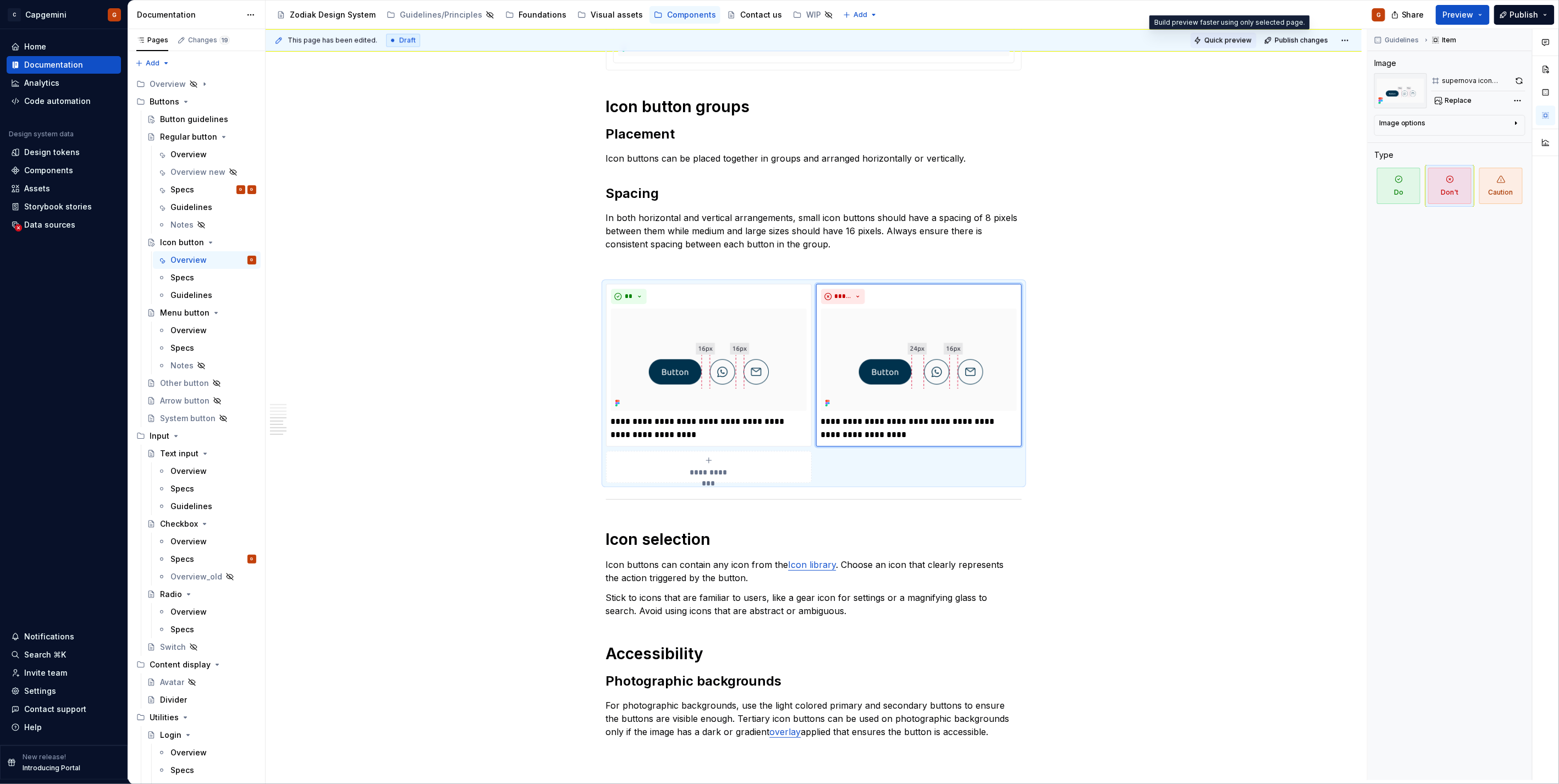
click at [1217, 39] on span "Quick preview" at bounding box center [1228, 40] width 47 height 9
click at [854, 424] on p "**********" at bounding box center [919, 428] width 195 height 27
click at [969, 453] on div "**********" at bounding box center [813, 383] width 416 height 199
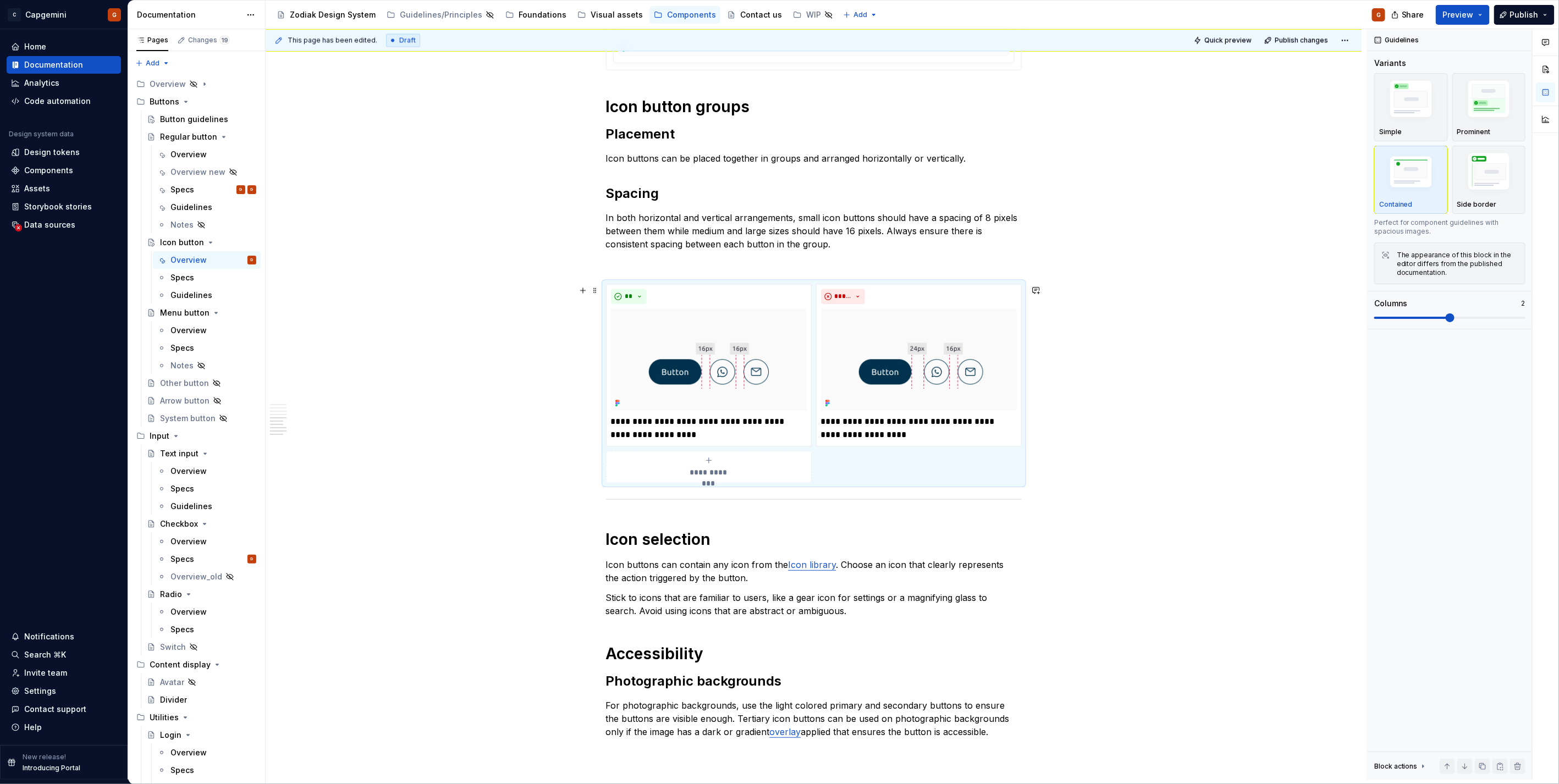
click at [1004, 454] on div "**********" at bounding box center [813, 383] width 416 height 199
click at [1225, 39] on span "Quick preview" at bounding box center [1228, 40] width 47 height 9
click at [1483, 18] on button "Preview" at bounding box center [1462, 15] width 54 height 20
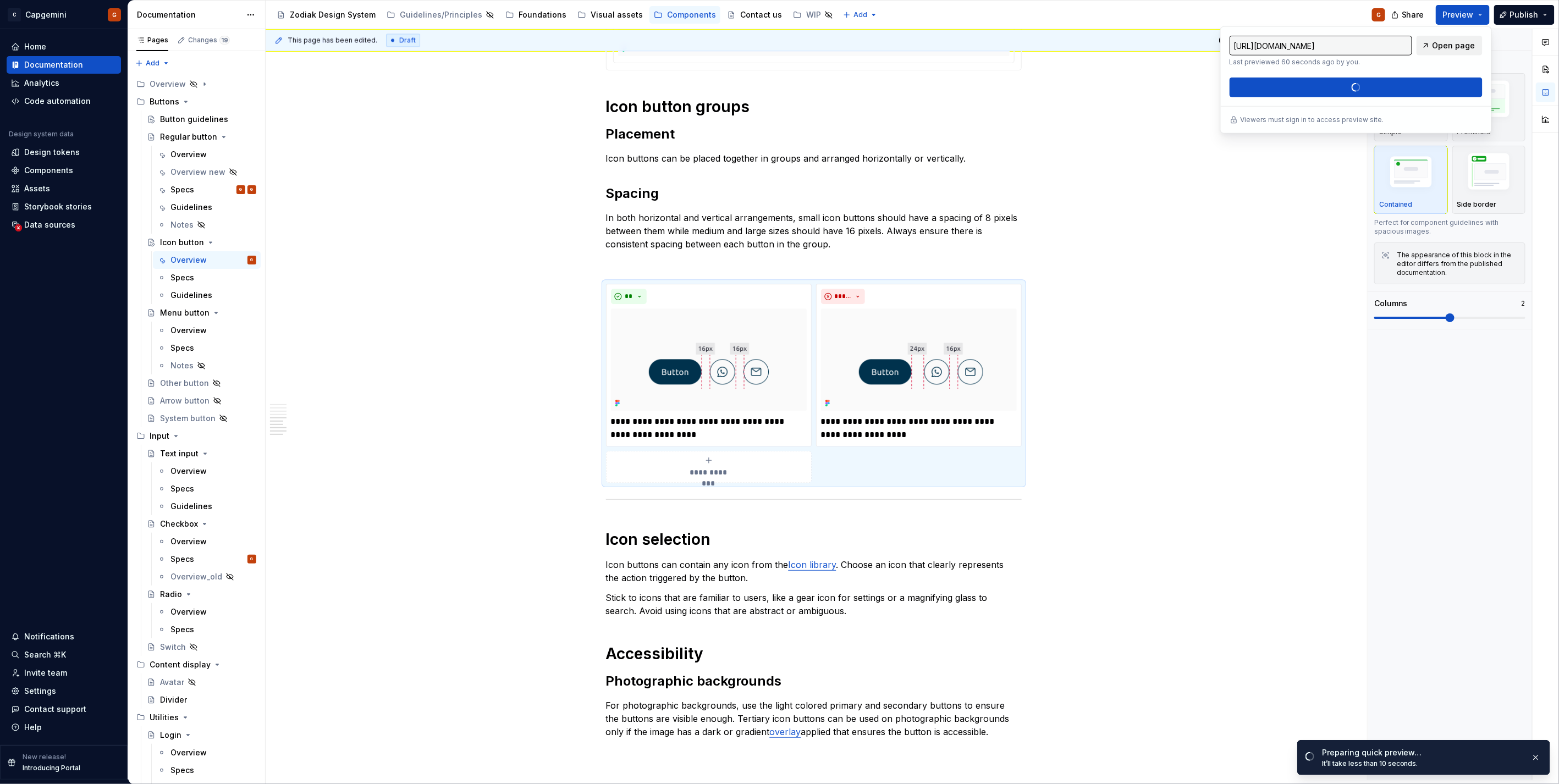
drag, startPoint x: 1483, startPoint y: 18, endPoint x: 1445, endPoint y: 42, distance: 44.9
click at [1445, 41] on span "Open page" at bounding box center [1454, 45] width 43 height 11
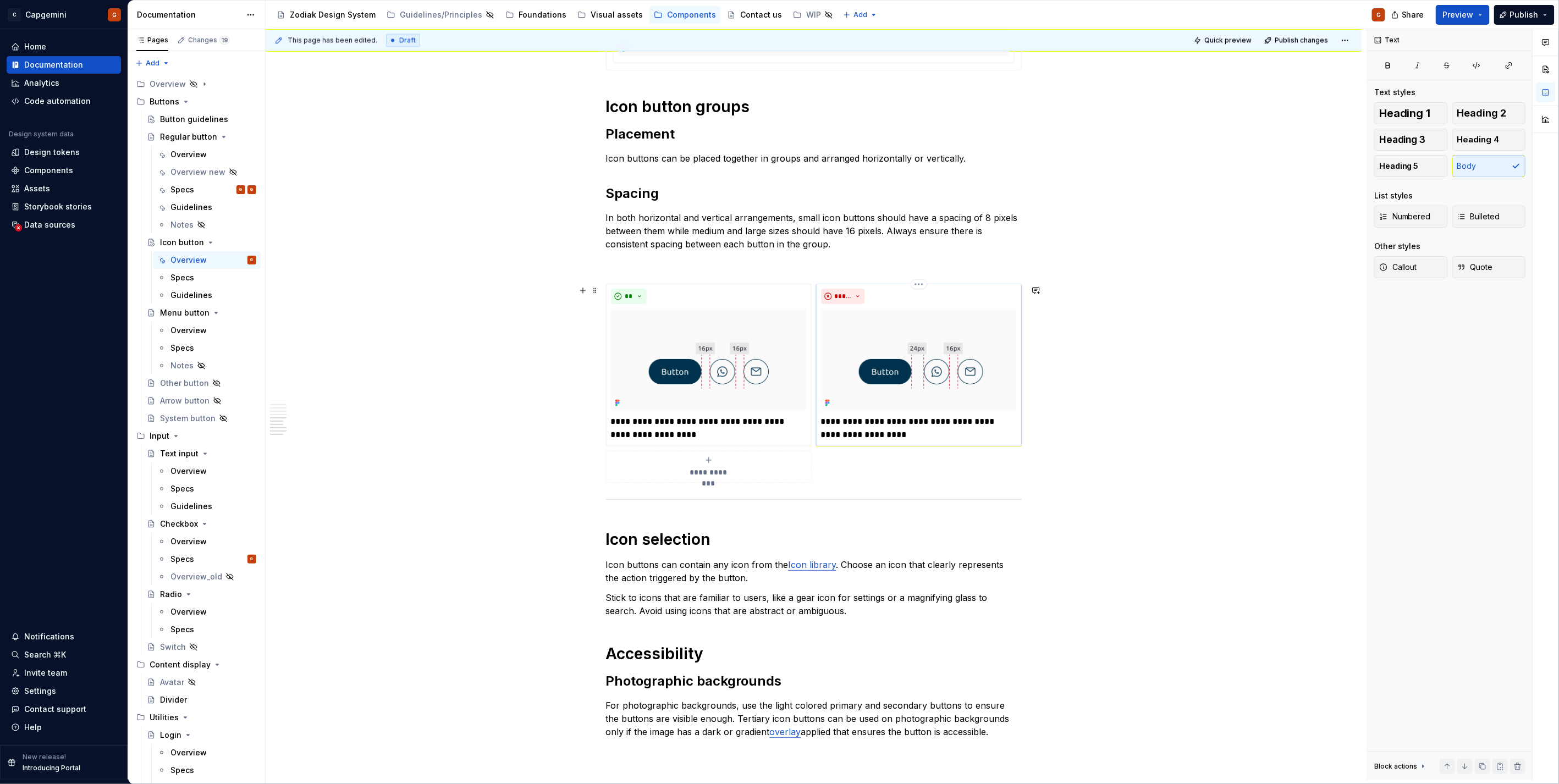
click at [957, 394] on img at bounding box center [919, 359] width 195 height 102
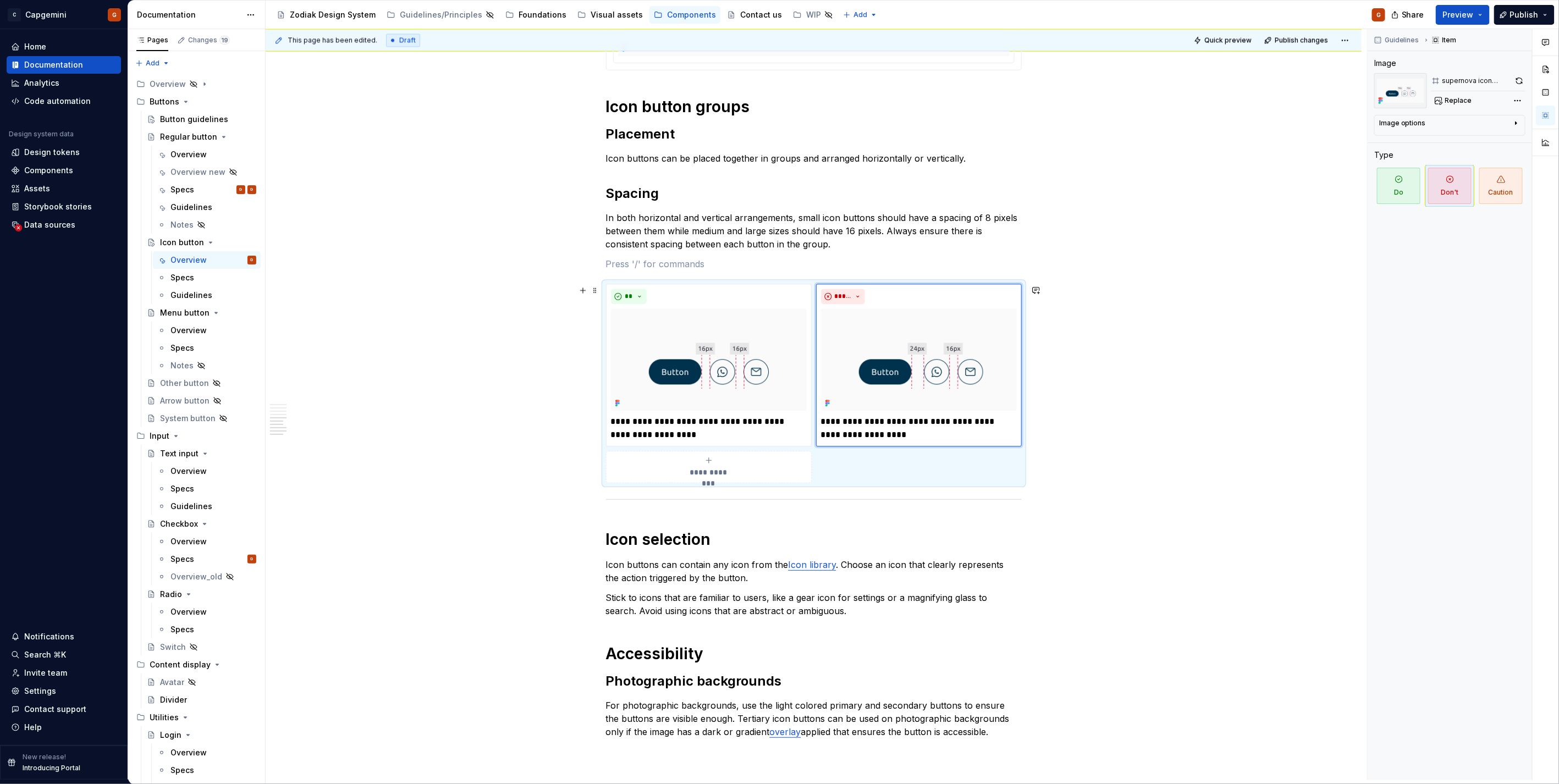
click at [977, 483] on div "**********" at bounding box center [813, 383] width 416 height 199
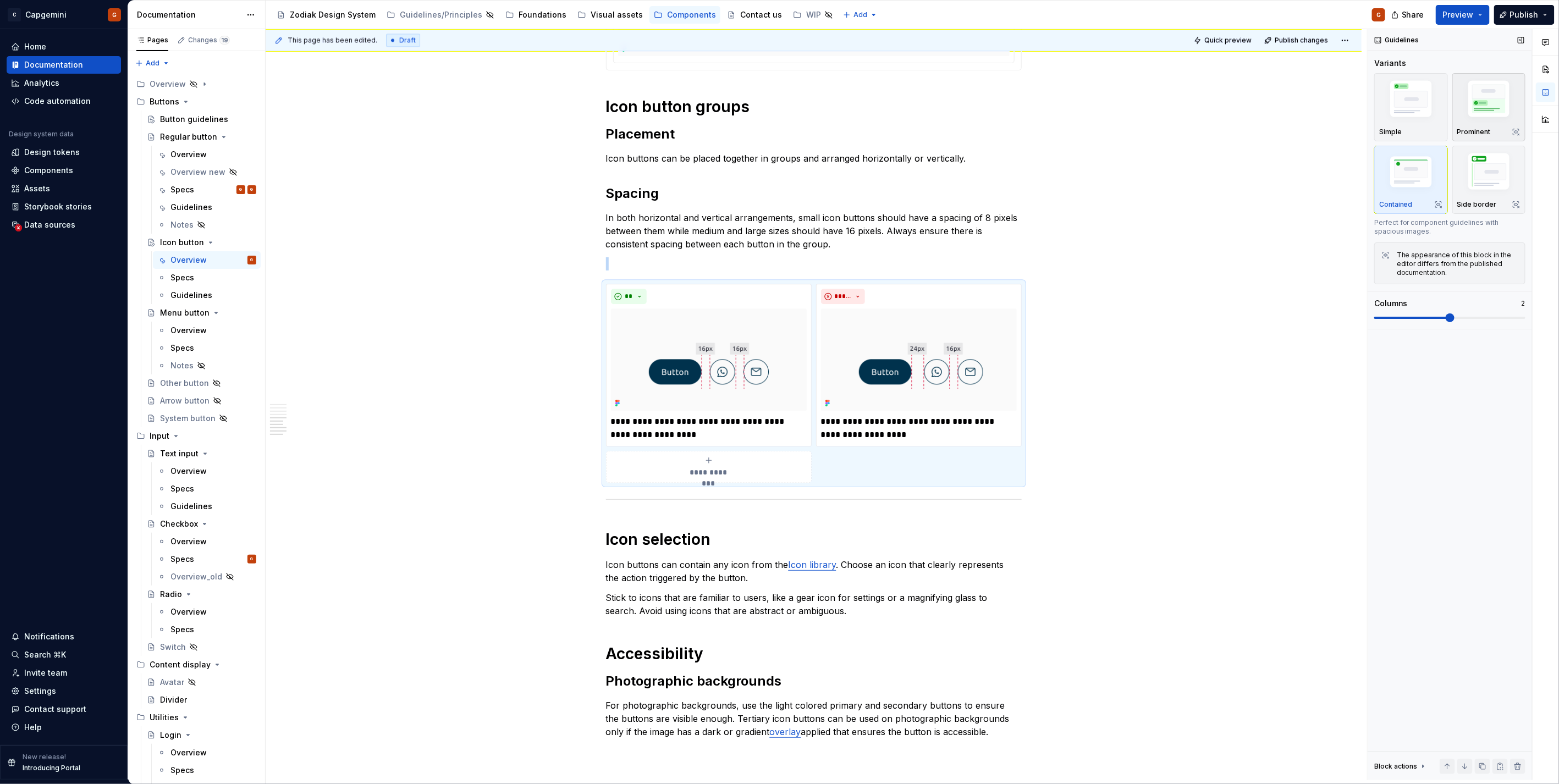
click at [1477, 119] on img "button" at bounding box center [1489, 100] width 64 height 48
click at [1218, 39] on span "Quick preview" at bounding box center [1228, 40] width 47 height 9
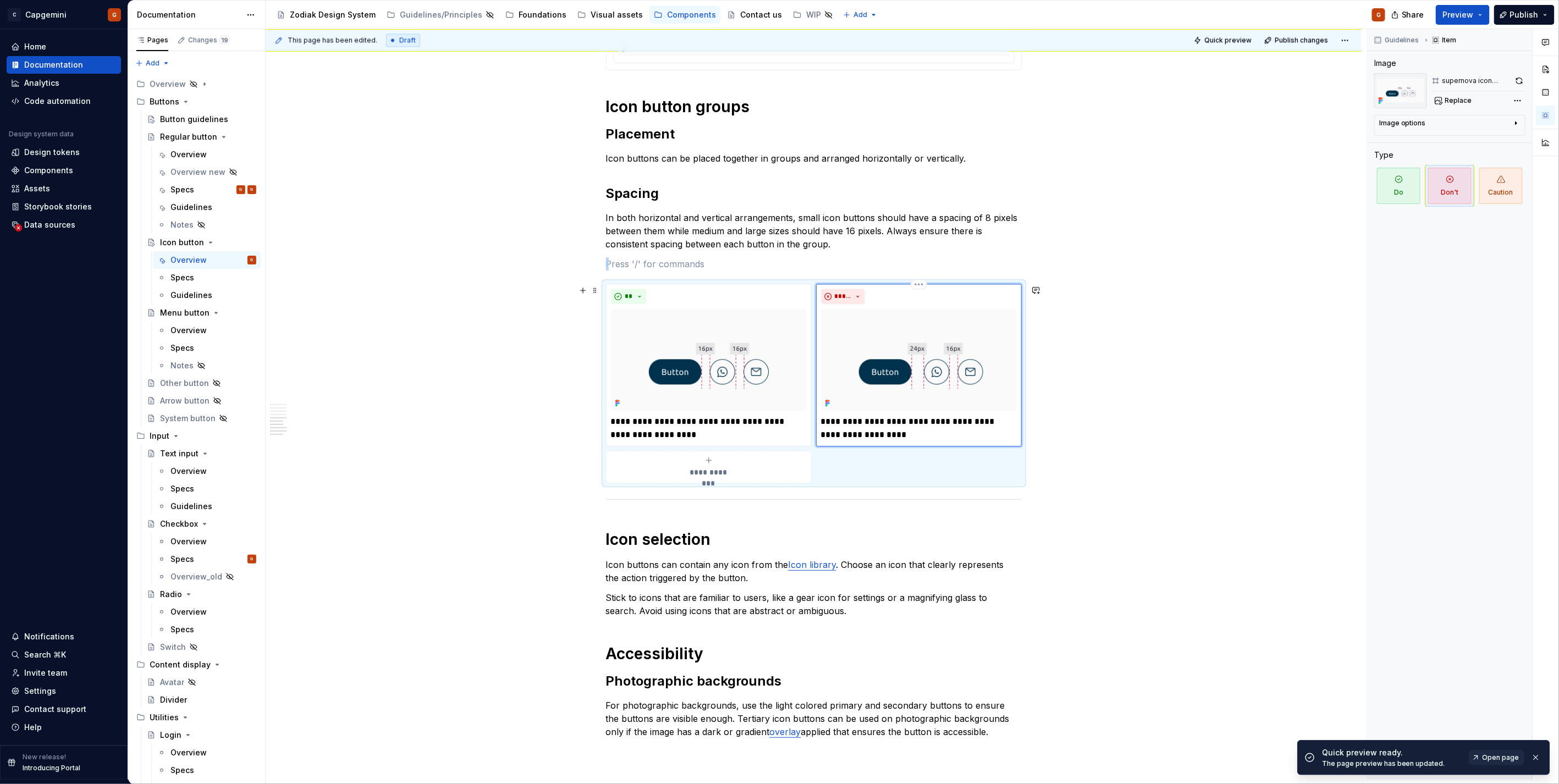
click at [930, 299] on div "*****" at bounding box center [919, 296] width 195 height 15
click at [1524, 80] on button "button" at bounding box center [1519, 80] width 11 height 15
click at [793, 358] on img at bounding box center [709, 359] width 195 height 102
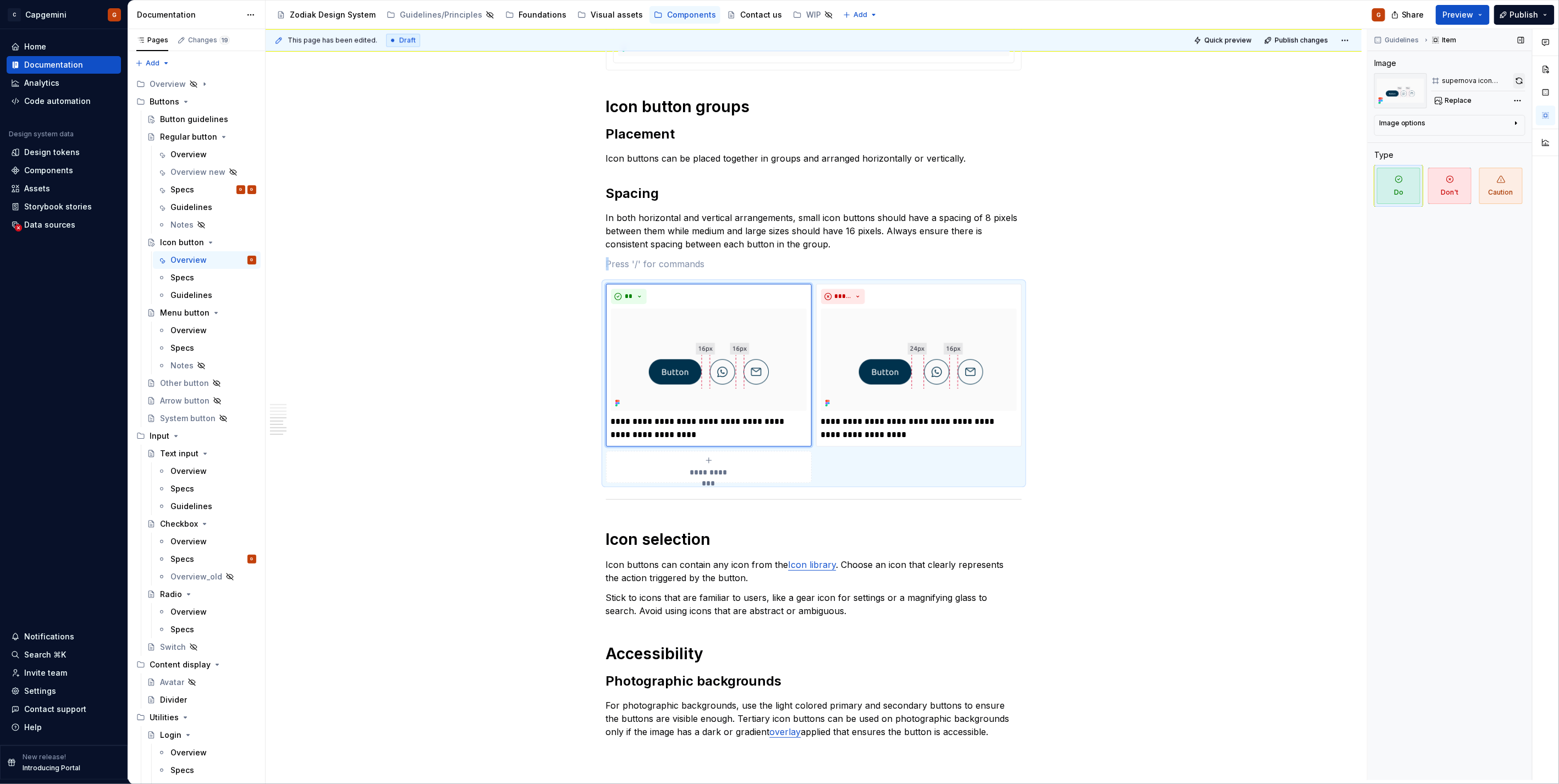
click at [1515, 80] on button "button" at bounding box center [1520, 80] width 12 height 15
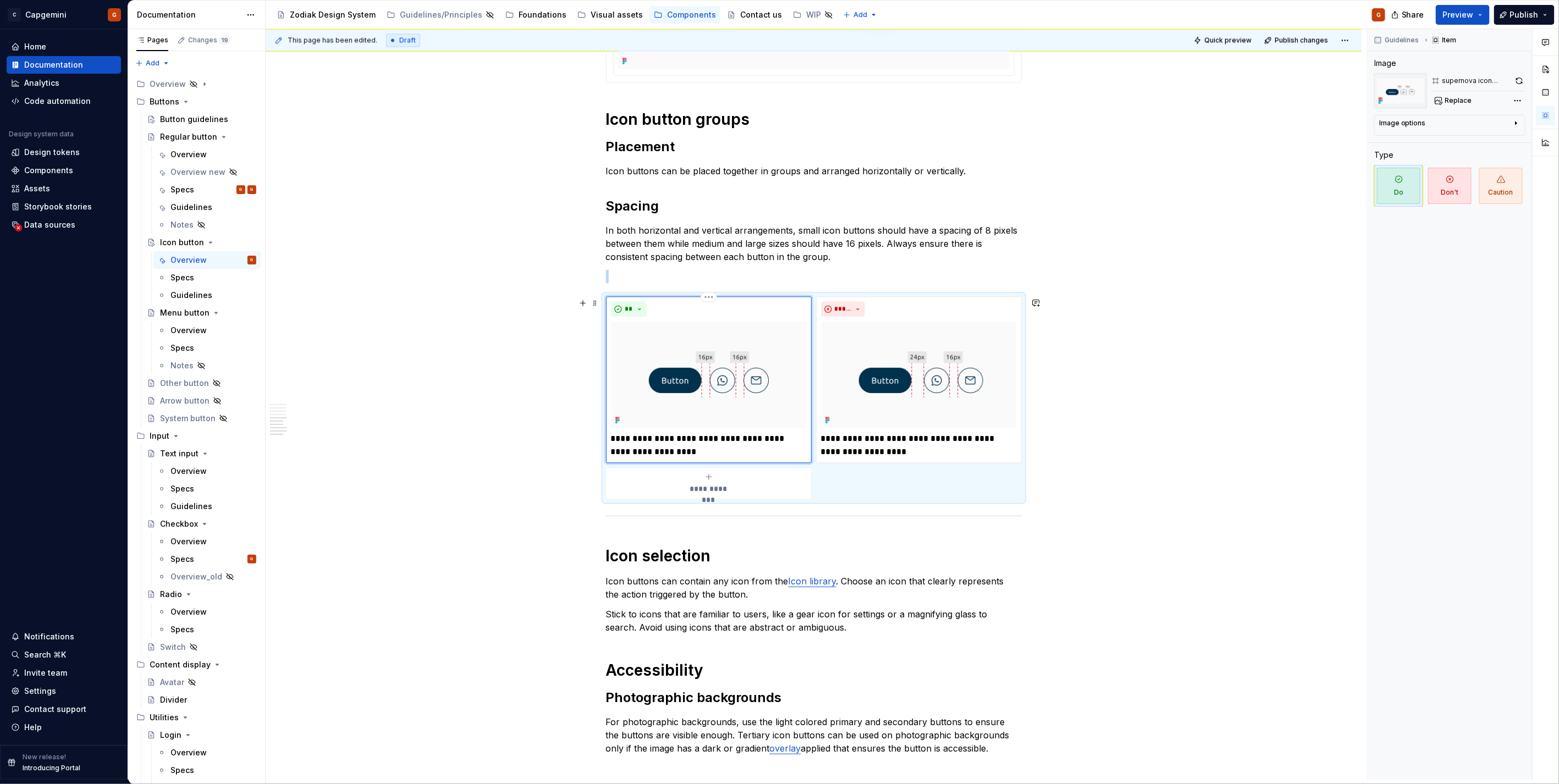
scroll to position [1653, 0]
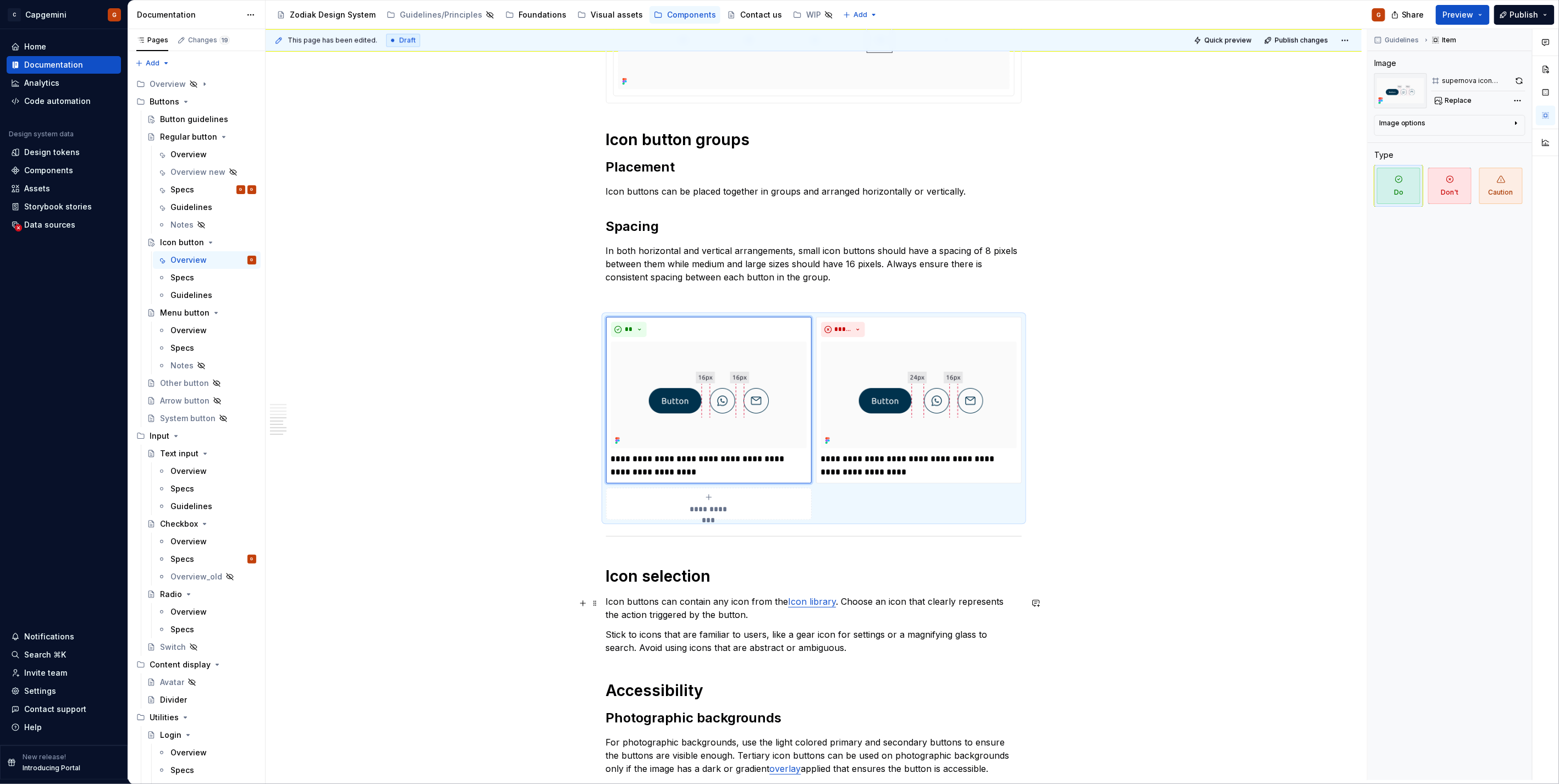
click at [672, 611] on p "Icon buttons can contain any icon from the Icon library . Choose an icon that c…" at bounding box center [813, 608] width 416 height 27
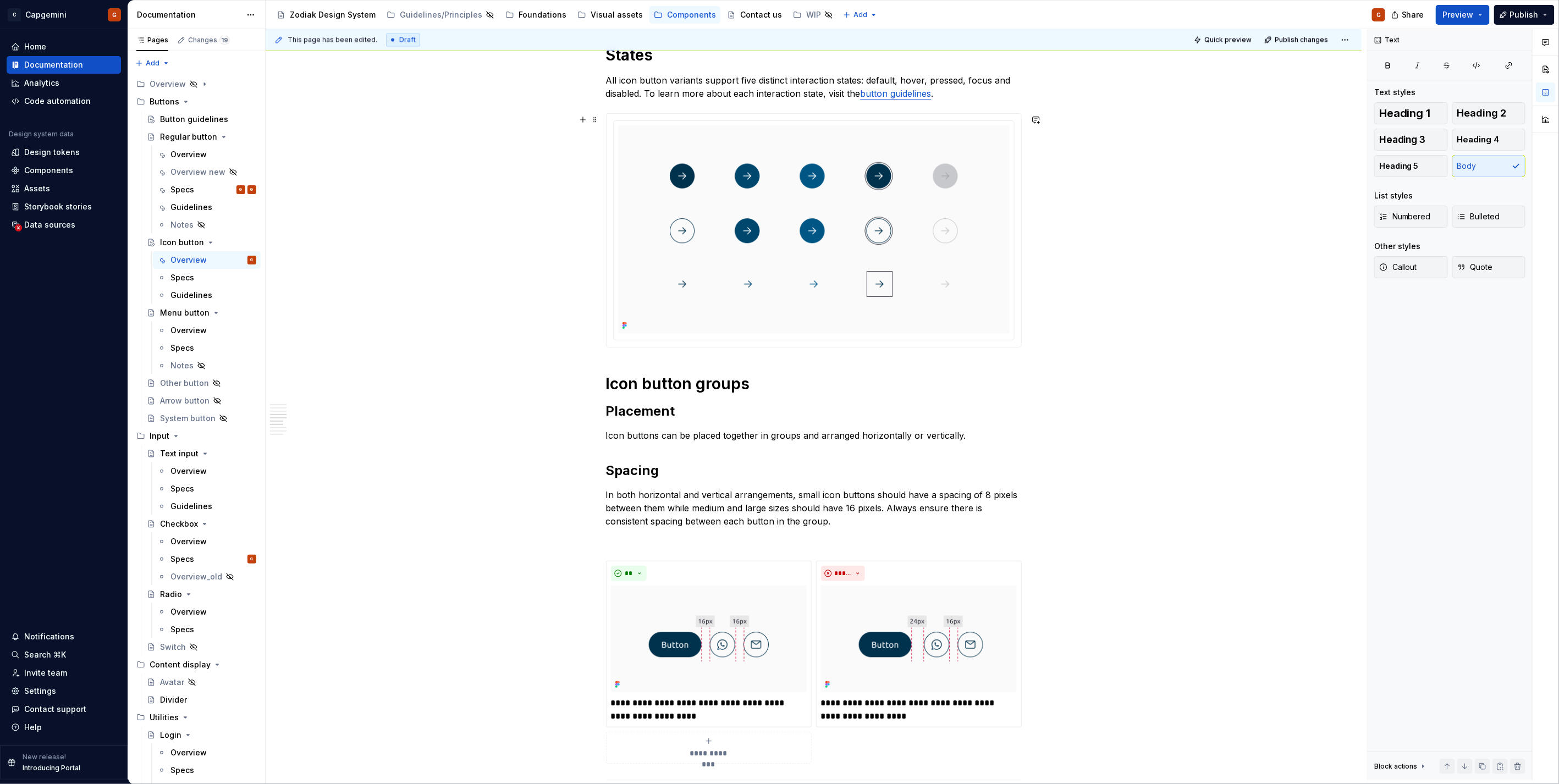
scroll to position [1165, 0]
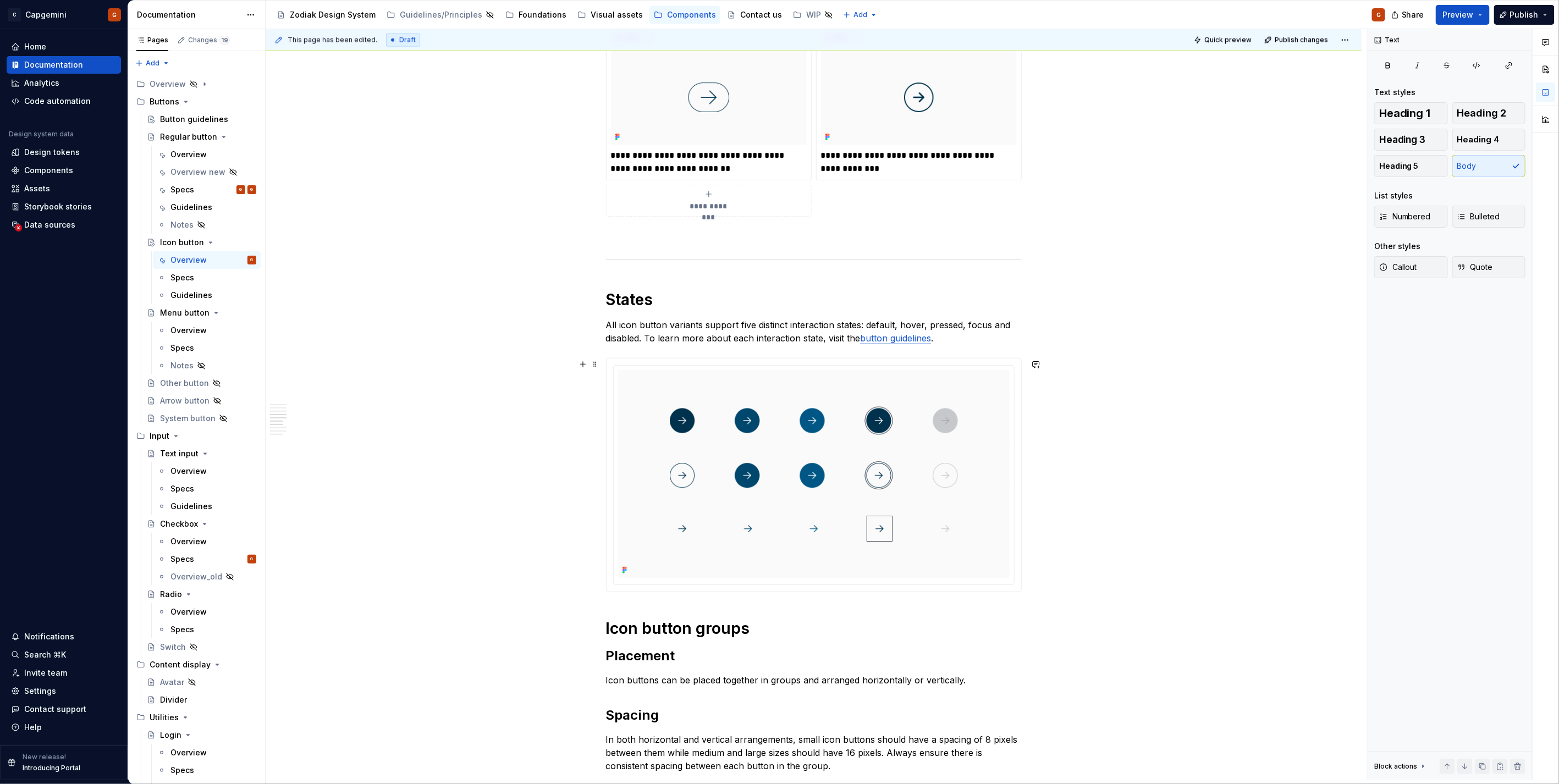
click at [989, 382] on img at bounding box center [813, 474] width 392 height 208
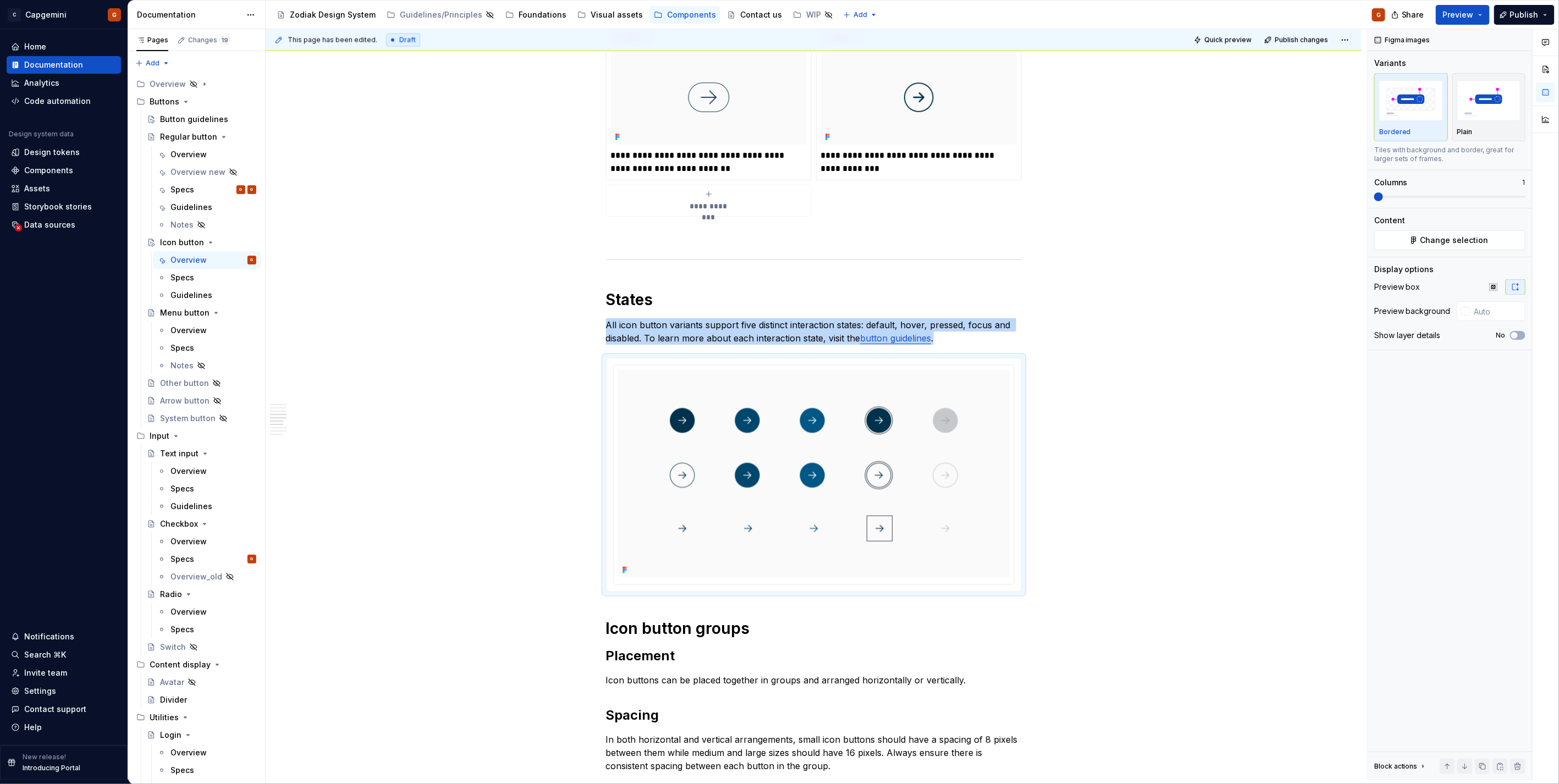
click at [1490, 102] on img "button" at bounding box center [1489, 100] width 64 height 40
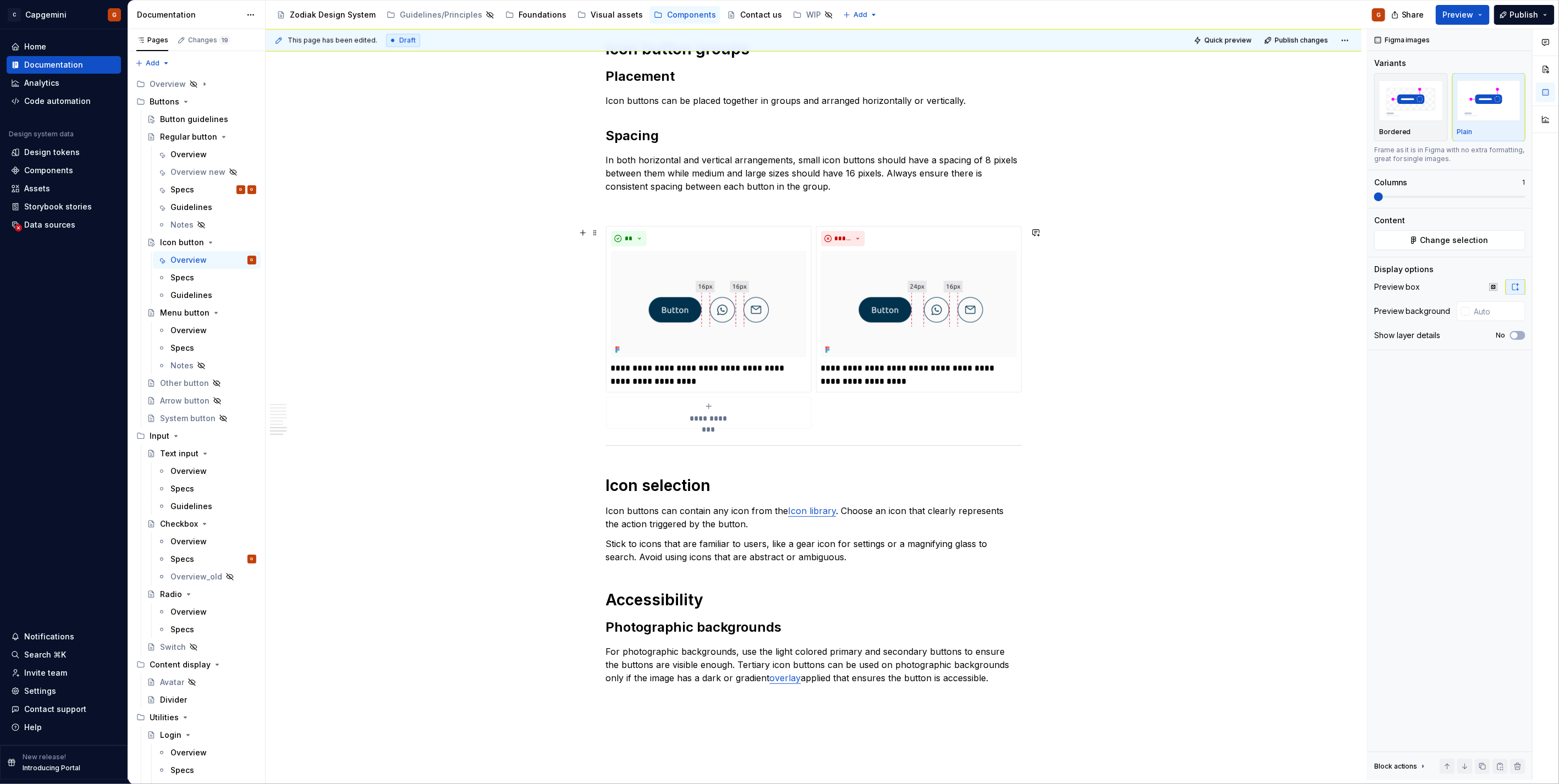
scroll to position [1898, 0]
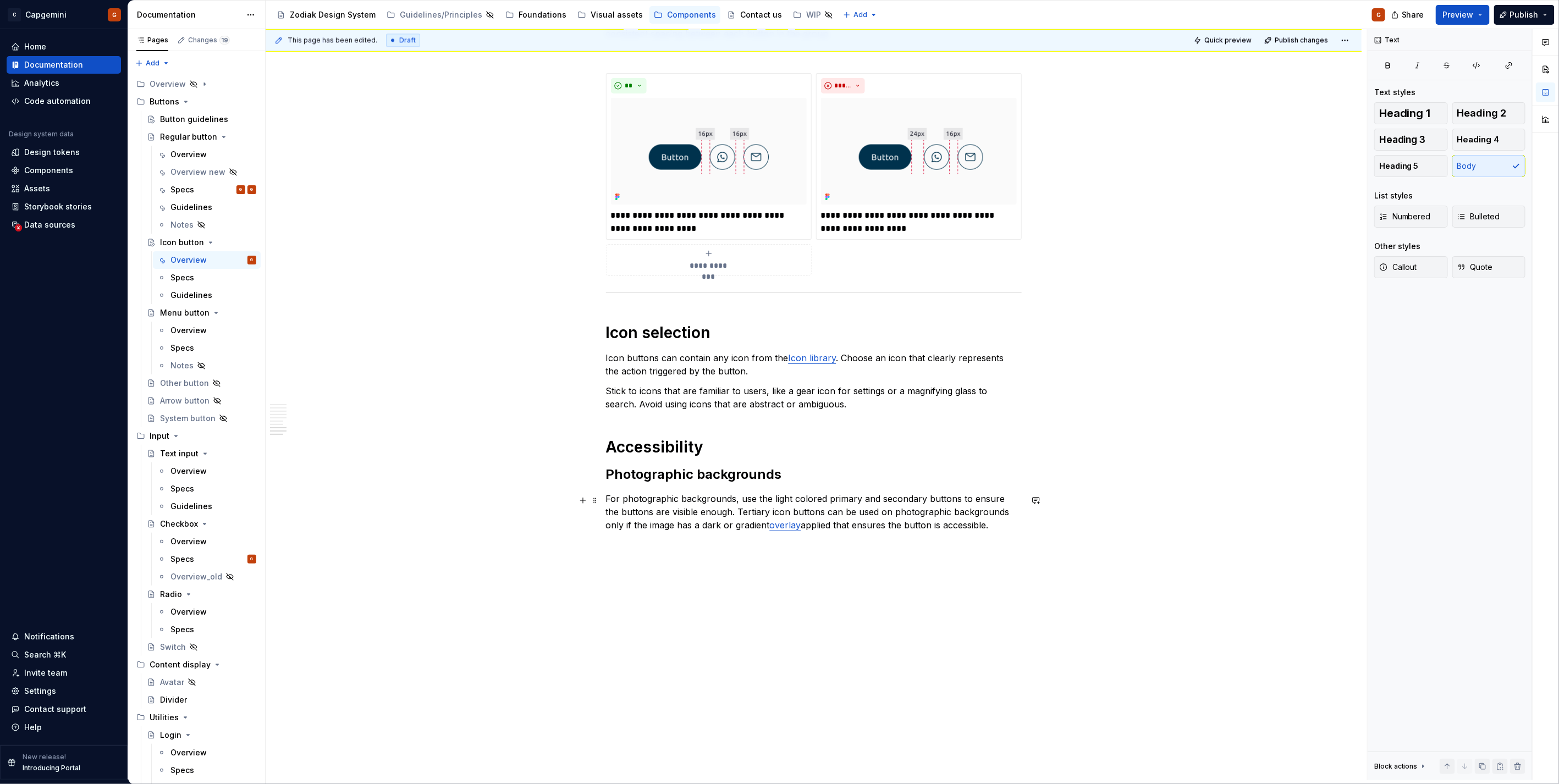
click at [990, 518] on p "For photographic backgrounds, use the light colored primary and secondary butto…" at bounding box center [813, 511] width 416 height 39
click at [988, 519] on p "For photographic backgrounds, use the light colored primary and secondary butto…" at bounding box center [813, 511] width 416 height 39
click at [750, 403] on p "Stick to icons that are familiar to users, like a gear icon for settings or a m…" at bounding box center [813, 397] width 416 height 27
click at [911, 503] on p "For photographic backgrounds, use the light colored primary and secondary butto…" at bounding box center [813, 511] width 416 height 39
click at [965, 518] on p "For photographic backgrounds, use the light colored primary and secondary butto…" at bounding box center [813, 511] width 416 height 39
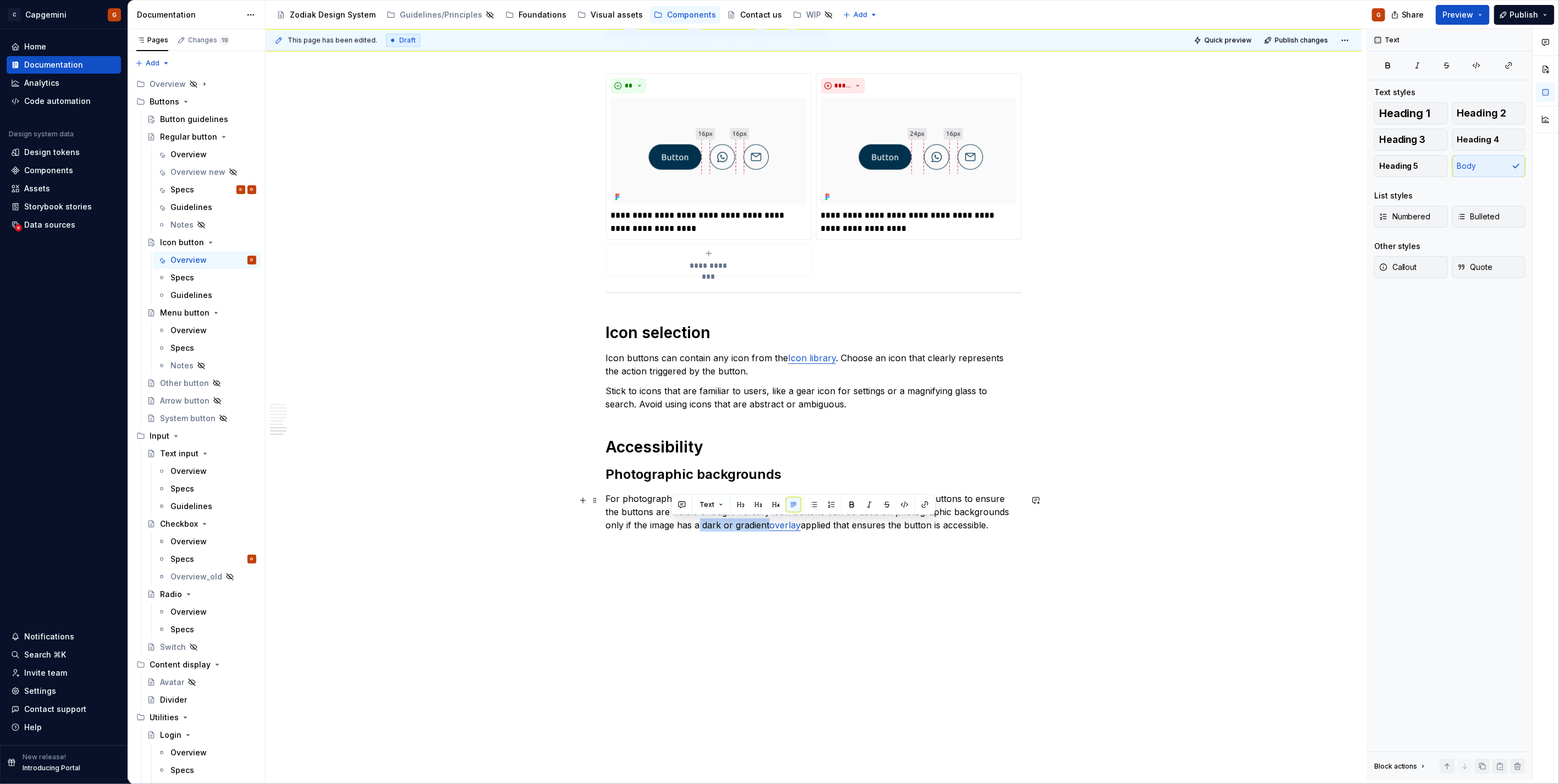
drag, startPoint x: 671, startPoint y: 529, endPoint x: 740, endPoint y: 526, distance: 69.1
click at [740, 526] on p "For photographic backgrounds, use the light colored primary and secondary butto…" at bounding box center [813, 511] width 416 height 39
click at [1474, 59] on button "button" at bounding box center [1476, 65] width 27 height 15
click at [1465, 63] on button "button" at bounding box center [1476, 65] width 27 height 15
click at [708, 529] on code "hero-photographic" at bounding box center [747, 526] width 78 height 13
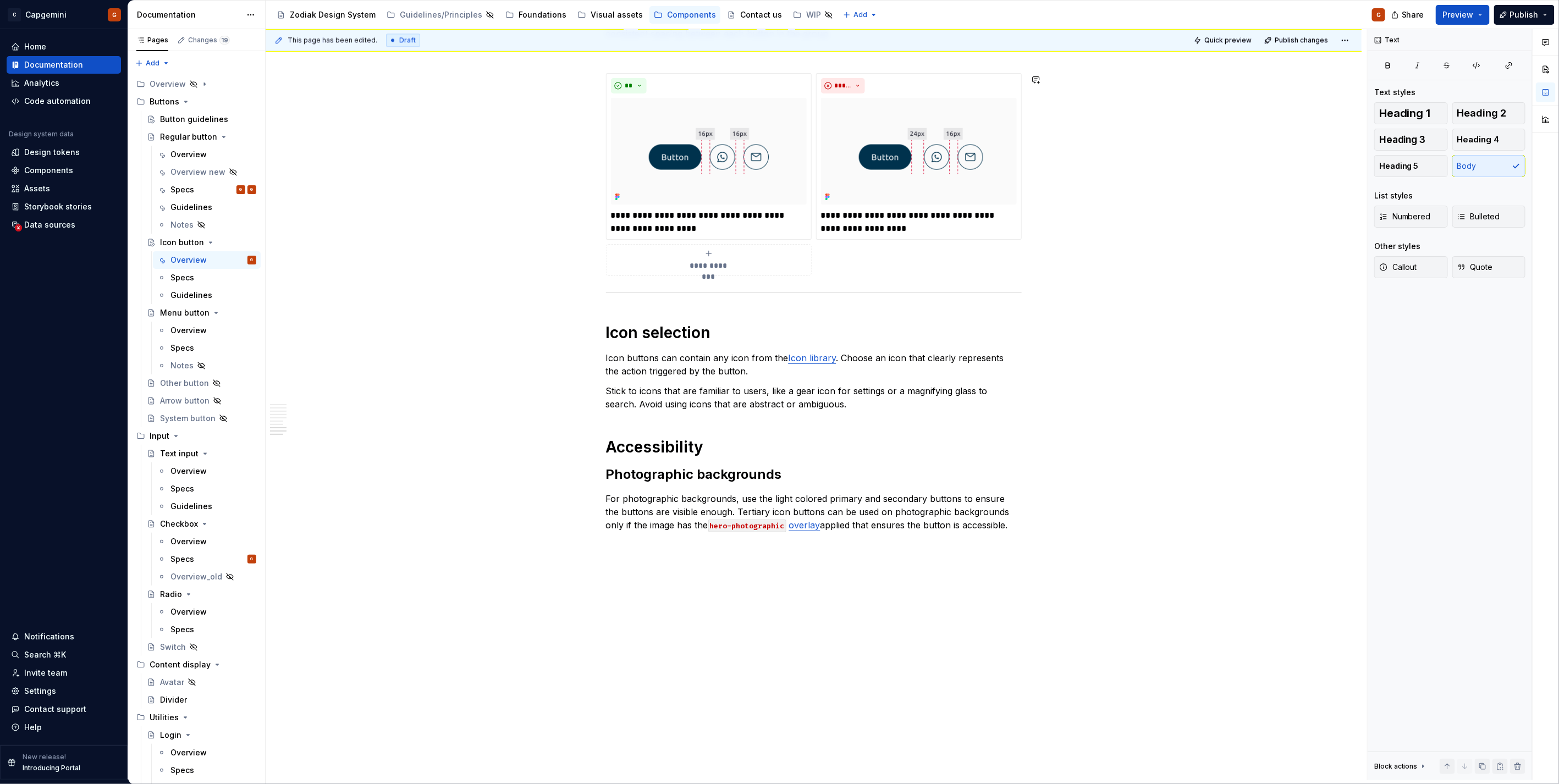
type textarea "*"
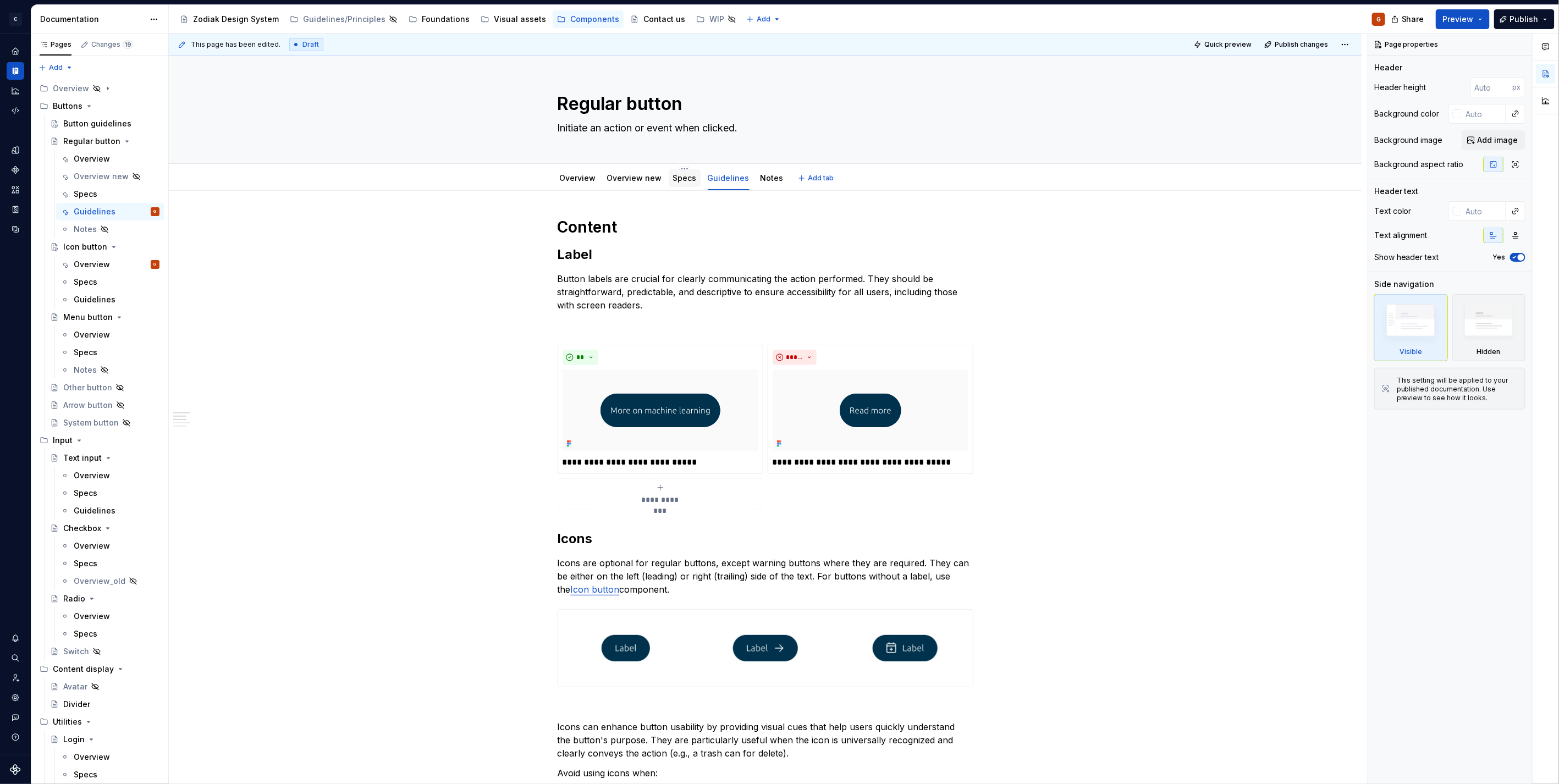
click at [669, 183] on div "Specs" at bounding box center [685, 178] width 33 height 18
click at [678, 179] on link "Specs" at bounding box center [684, 177] width 24 height 9
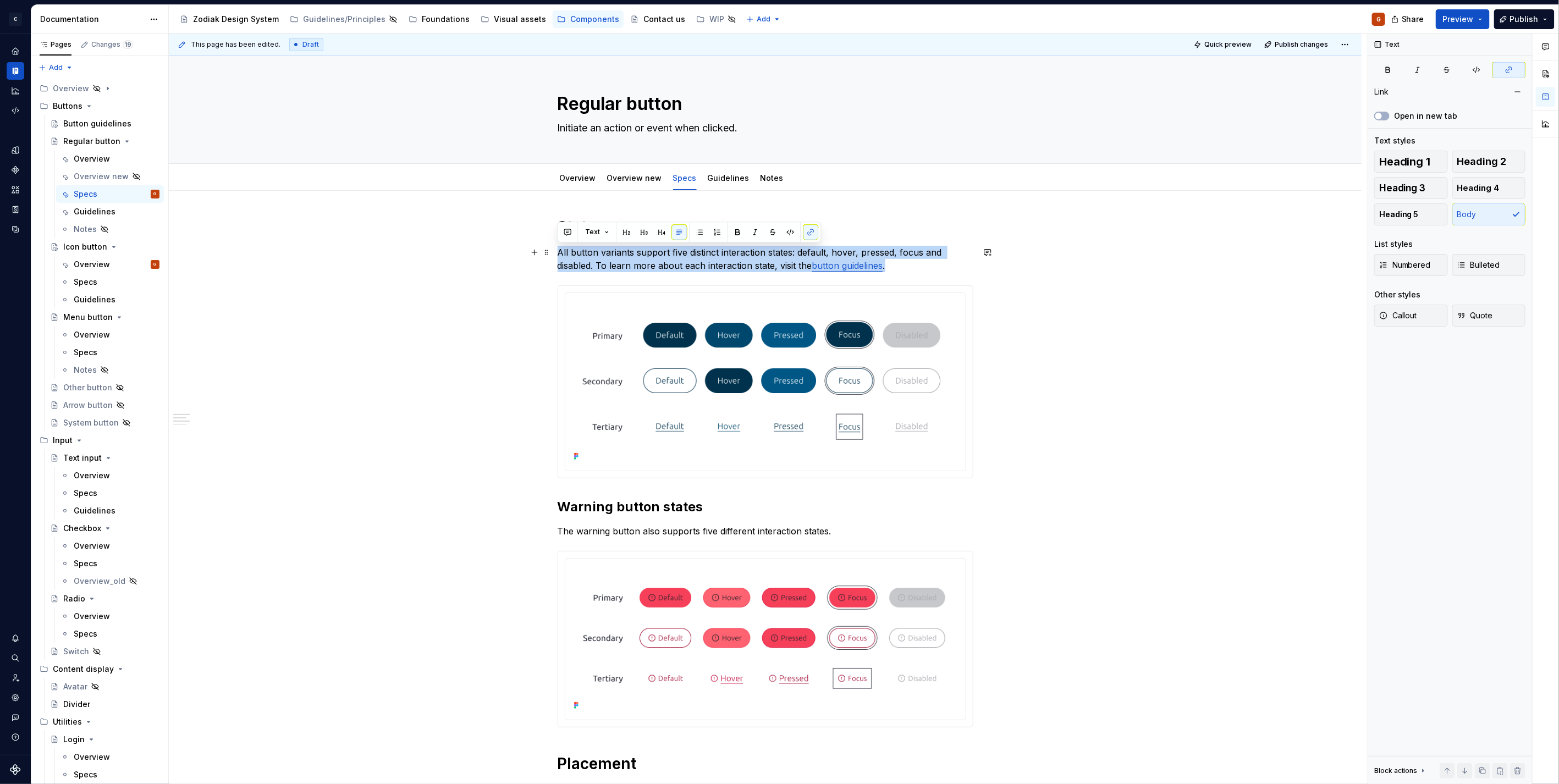
drag, startPoint x: 904, startPoint y: 267, endPoint x: 557, endPoint y: 254, distance: 347.2
click at [557, 254] on p "All button variants support five distinct interaction states: default, hover, p…" at bounding box center [765, 259] width 416 height 27
copy p "All button variants support five distinct interaction states: default, hover, p…"
click at [661, 256] on p "All button variants support five distinct interaction states: default, hover, p…" at bounding box center [765, 259] width 416 height 27
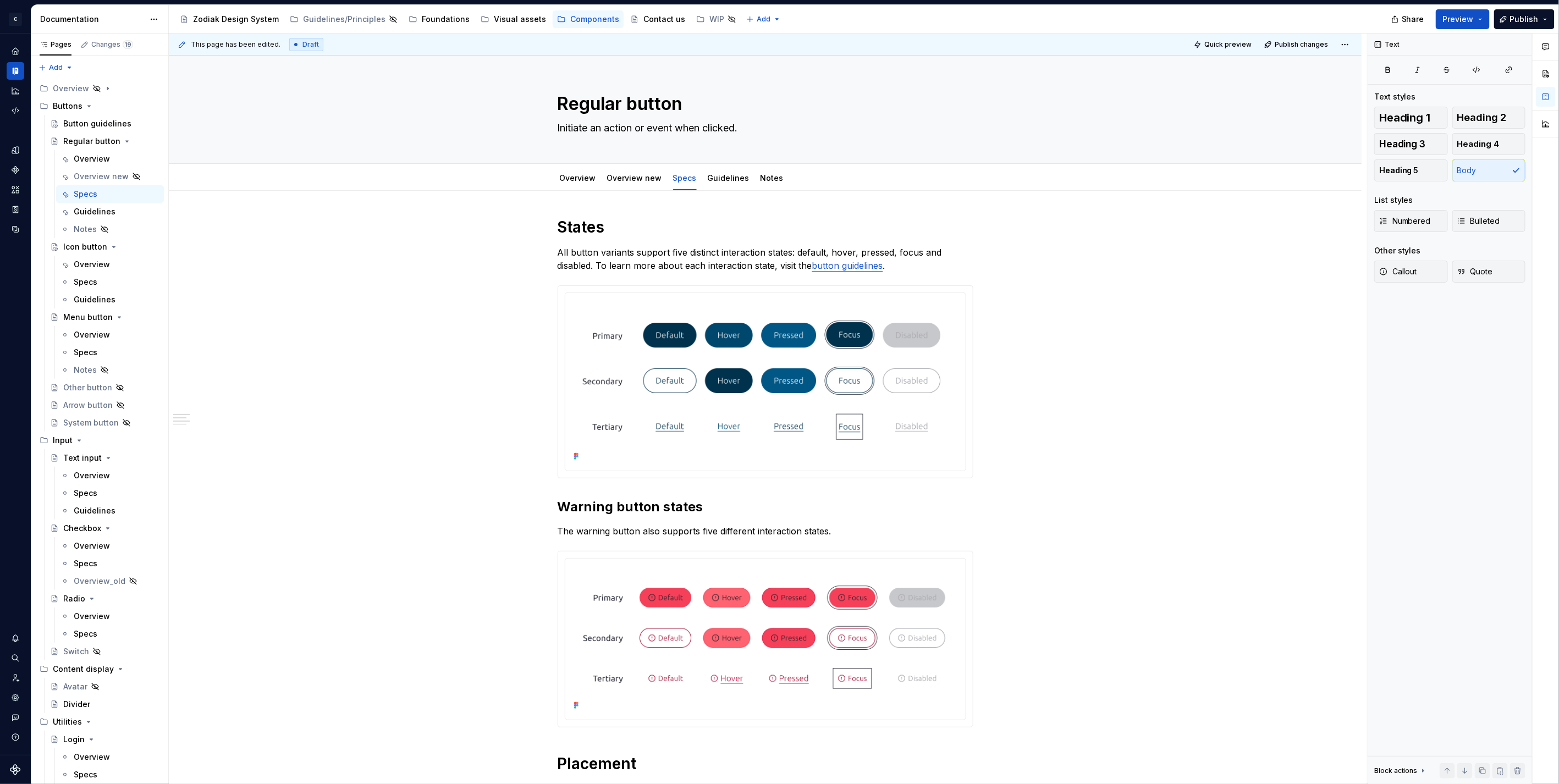
type textarea "*"
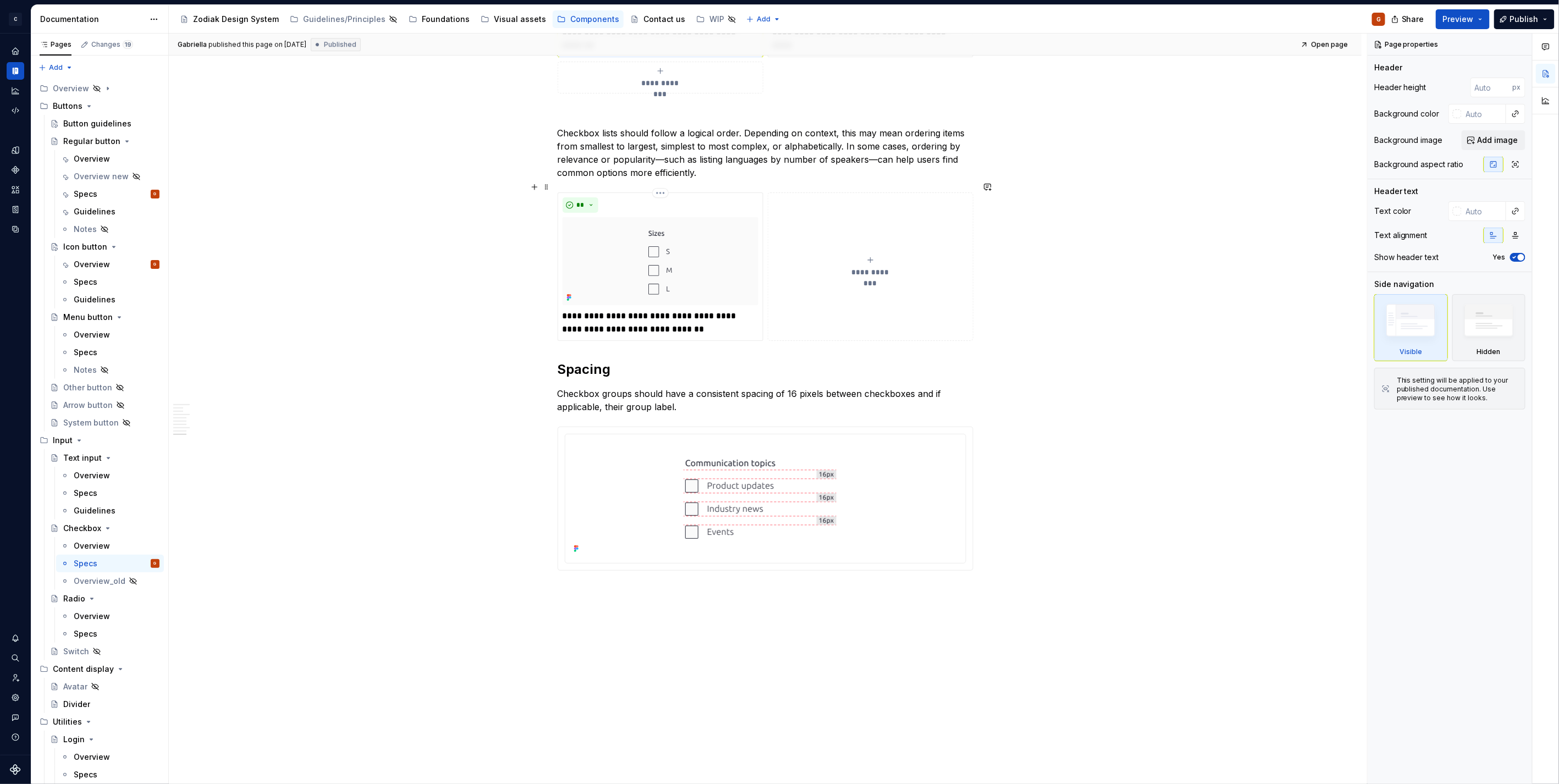
scroll to position [2485, 0]
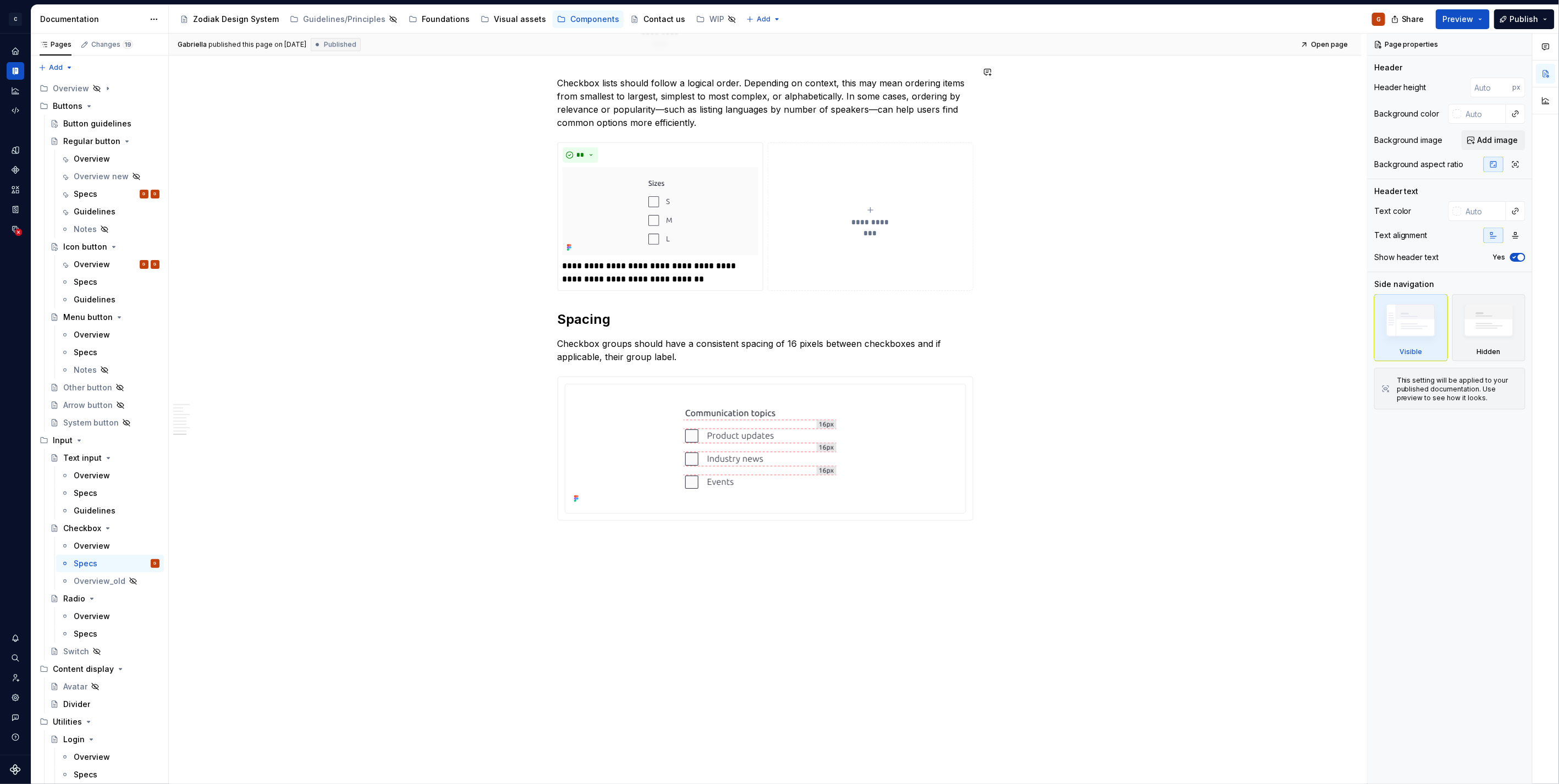
type textarea "*"
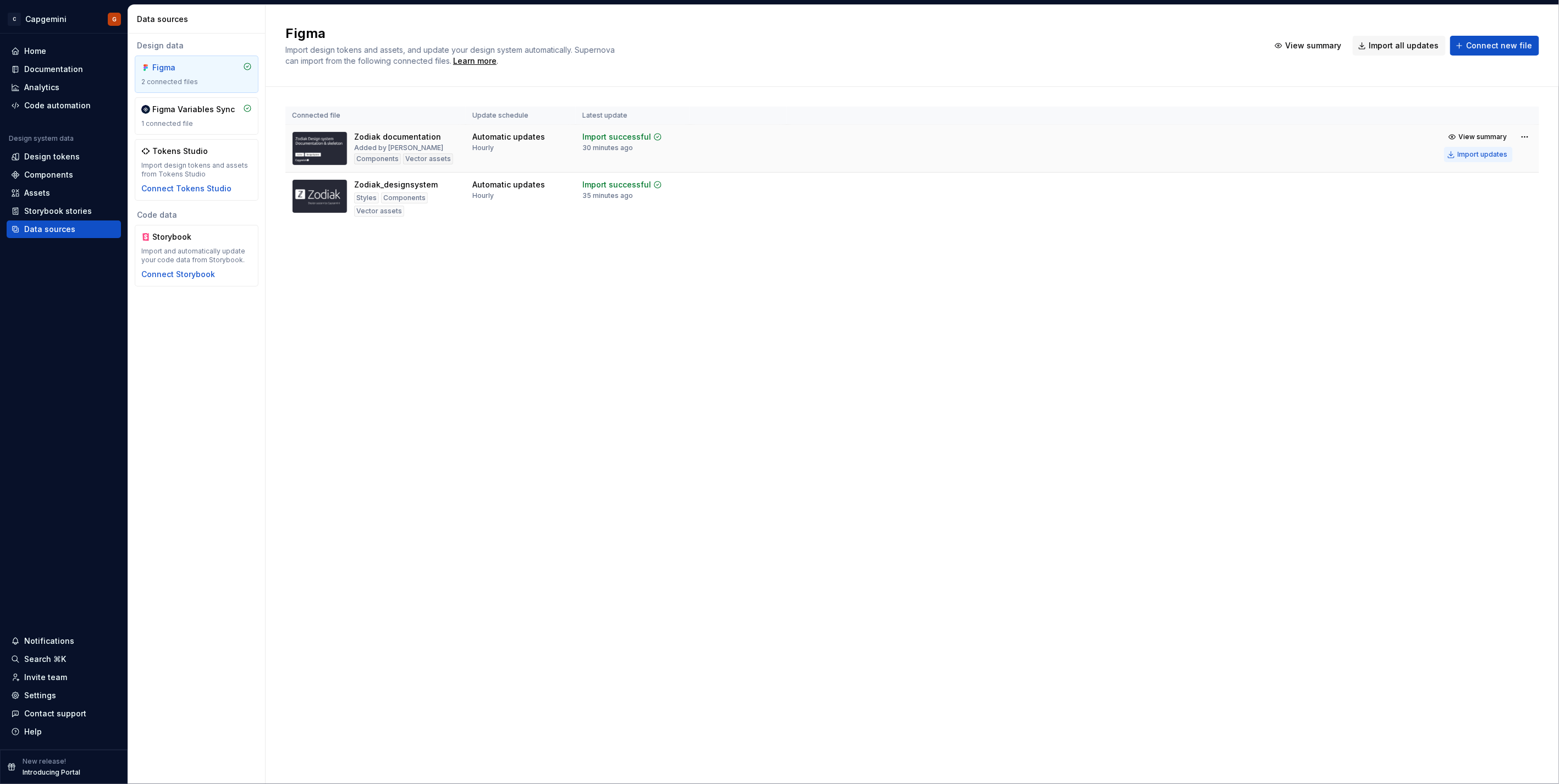
click at [1466, 150] on div "Import updates" at bounding box center [1483, 154] width 50 height 9
click at [1460, 155] on button "Import updates" at bounding box center [1479, 154] width 69 height 15
